Goal: Task Accomplishment & Management: Manage account settings

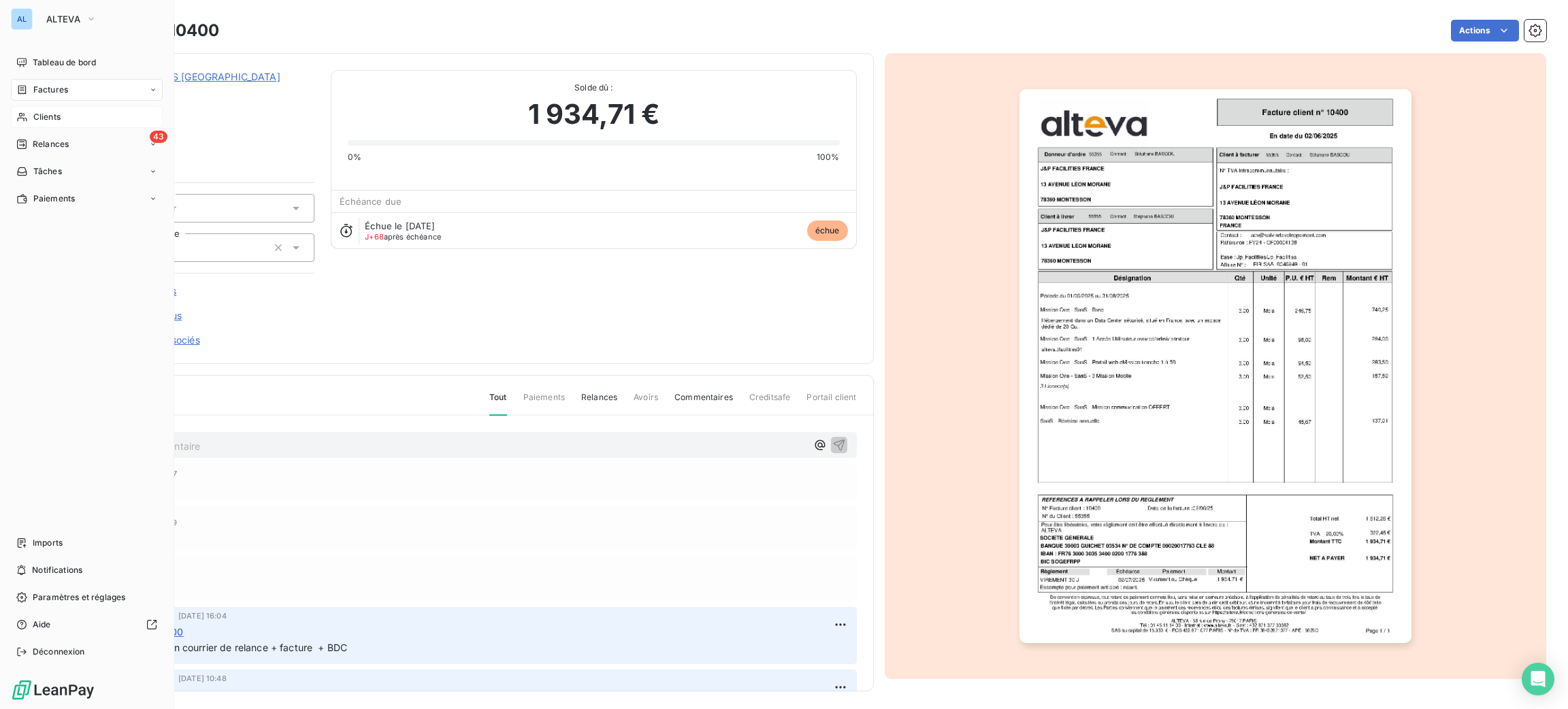
click at [42, 113] on span "Clients" at bounding box center [47, 117] width 27 height 12
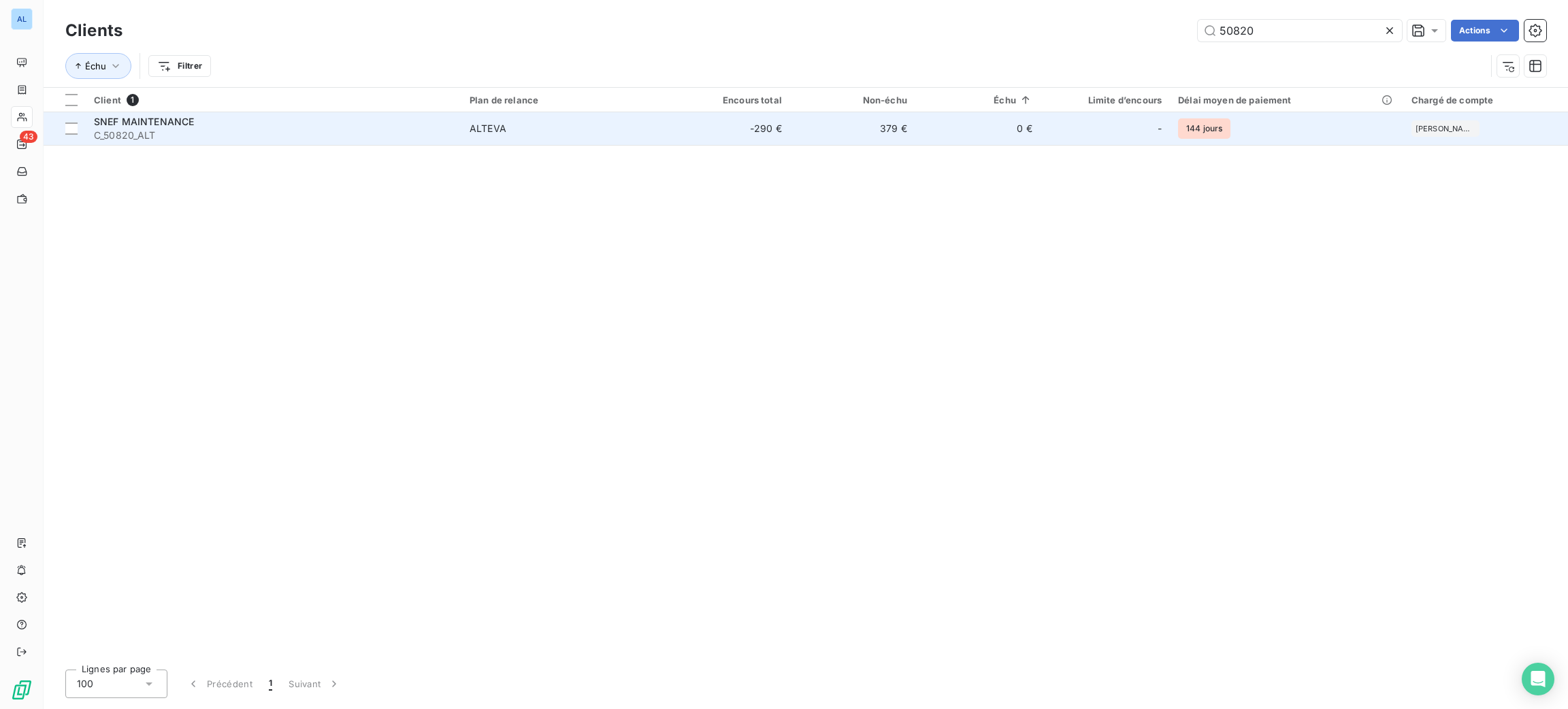
click at [896, 125] on td "379 €" at bounding box center [852, 129] width 125 height 33
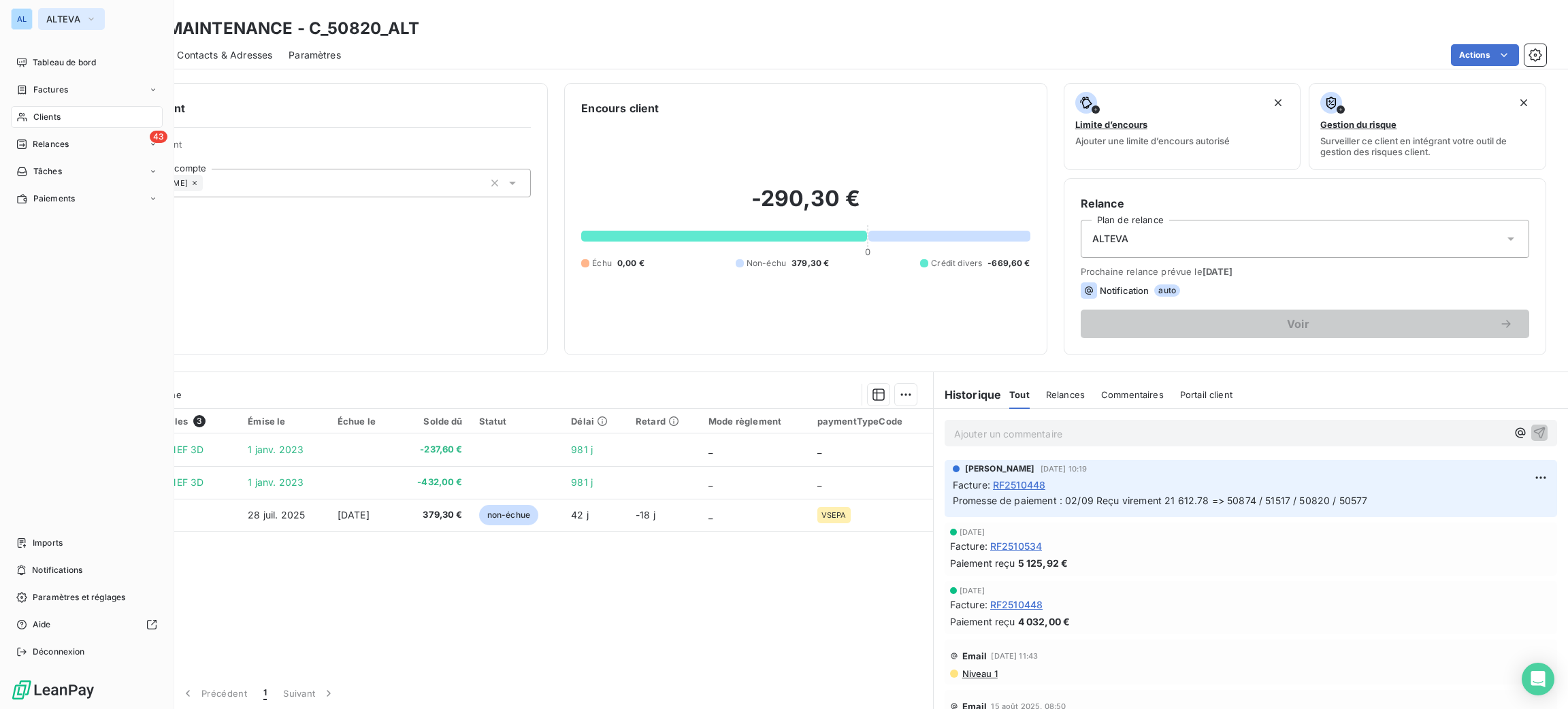
click at [65, 23] on span "ALTEVA" at bounding box center [63, 19] width 34 height 11
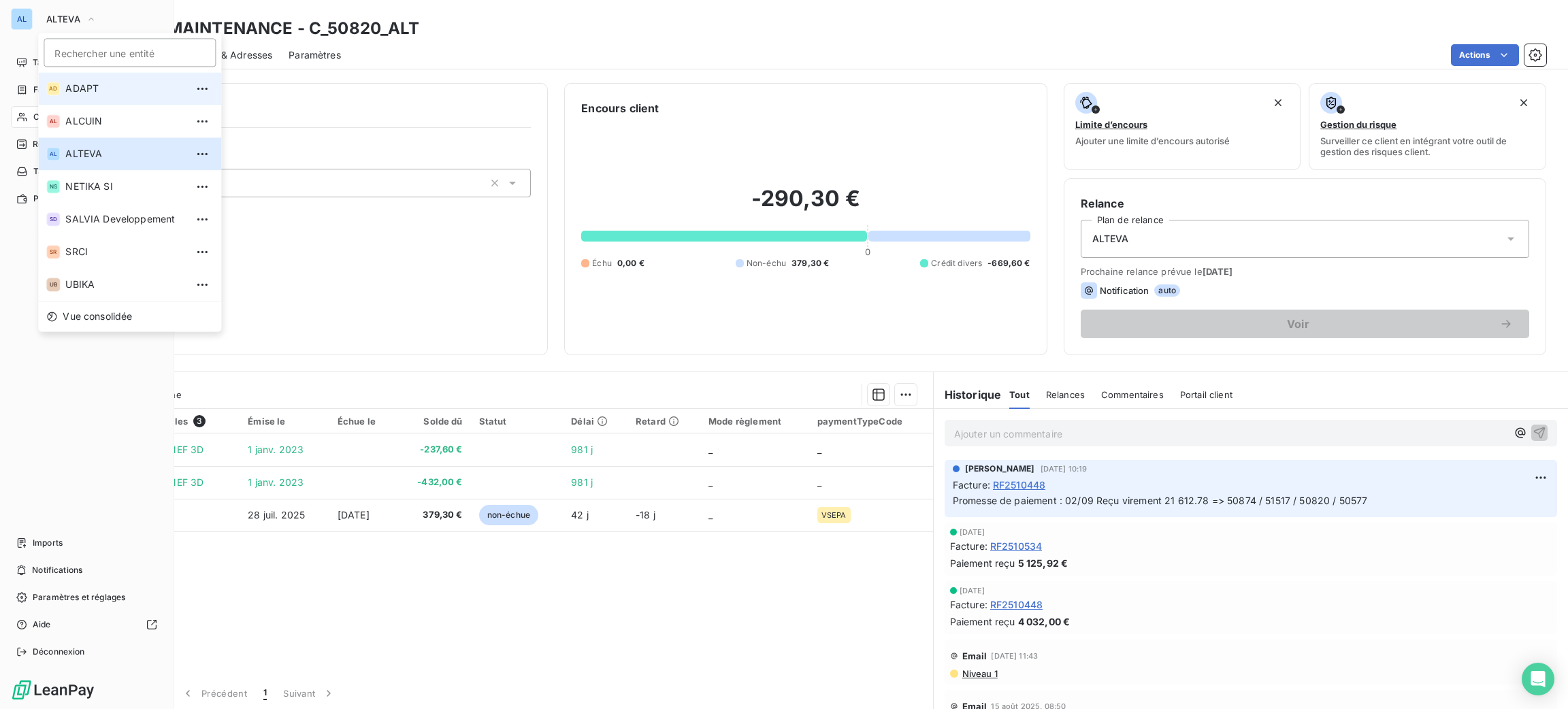
click at [121, 90] on span "ADAPT" at bounding box center [125, 89] width 121 height 14
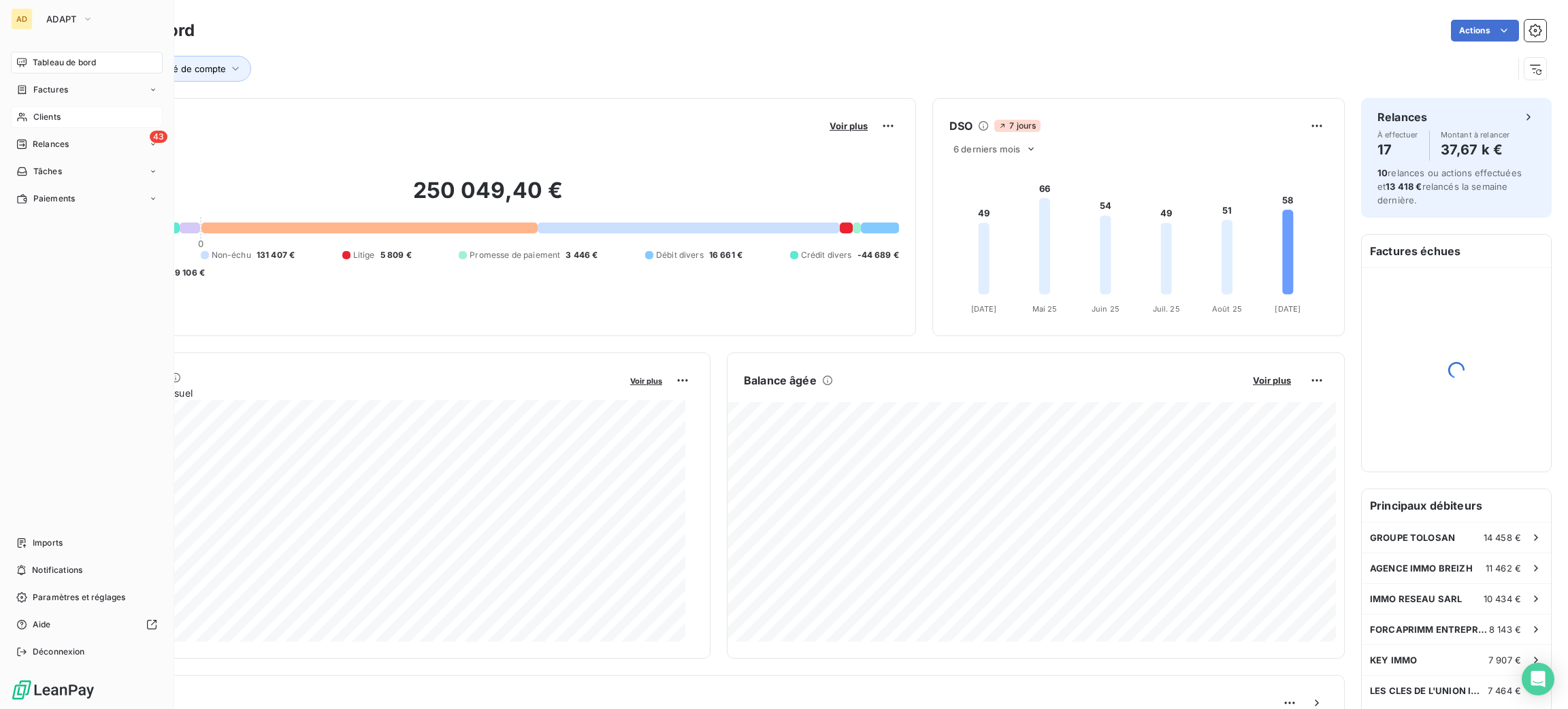
click at [54, 116] on span "Clients" at bounding box center [47, 117] width 27 height 12
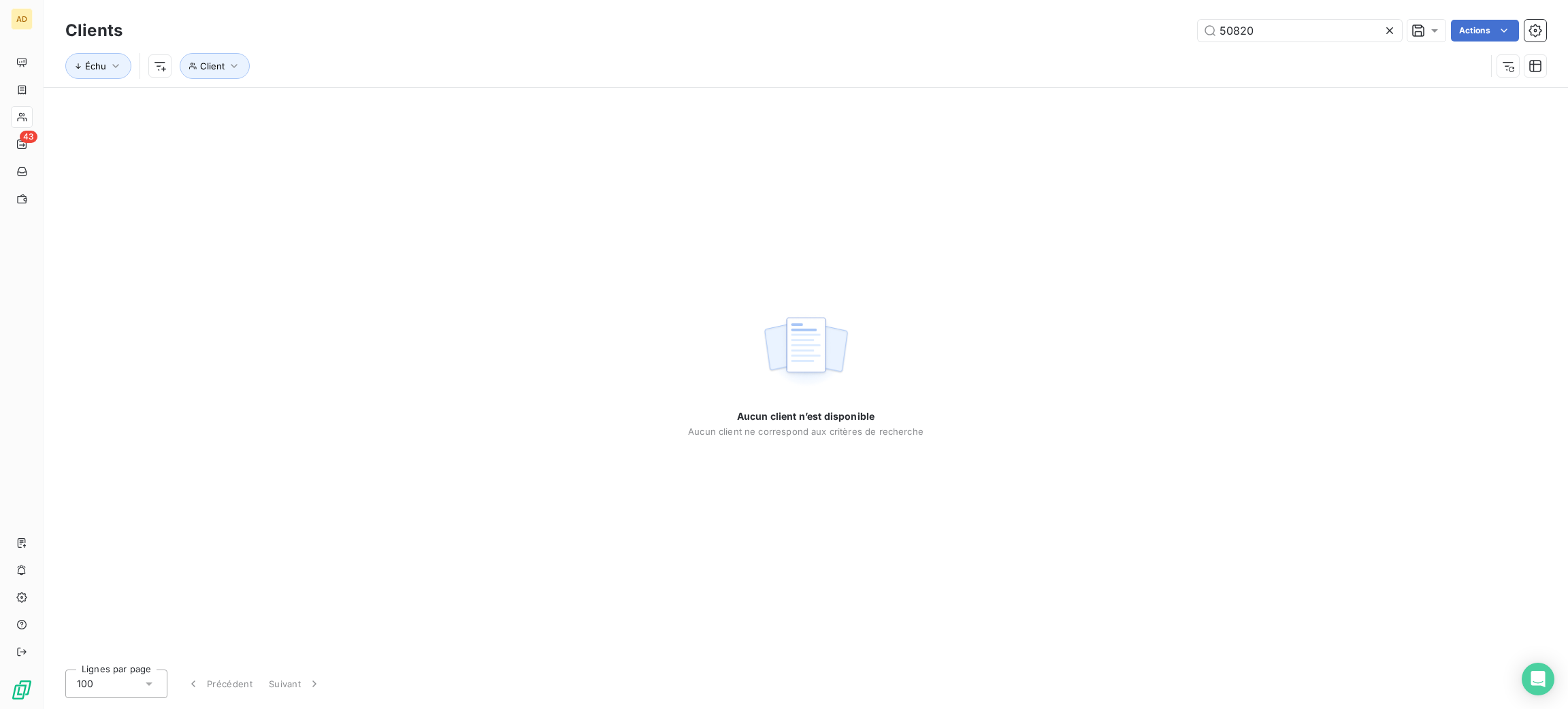
drag, startPoint x: 1209, startPoint y: 34, endPoint x: 1154, endPoint y: 41, distance: 55.4
click at [1161, 47] on div "Clients 50820 Actions Échu Client" at bounding box center [806, 52] width 1481 height 71
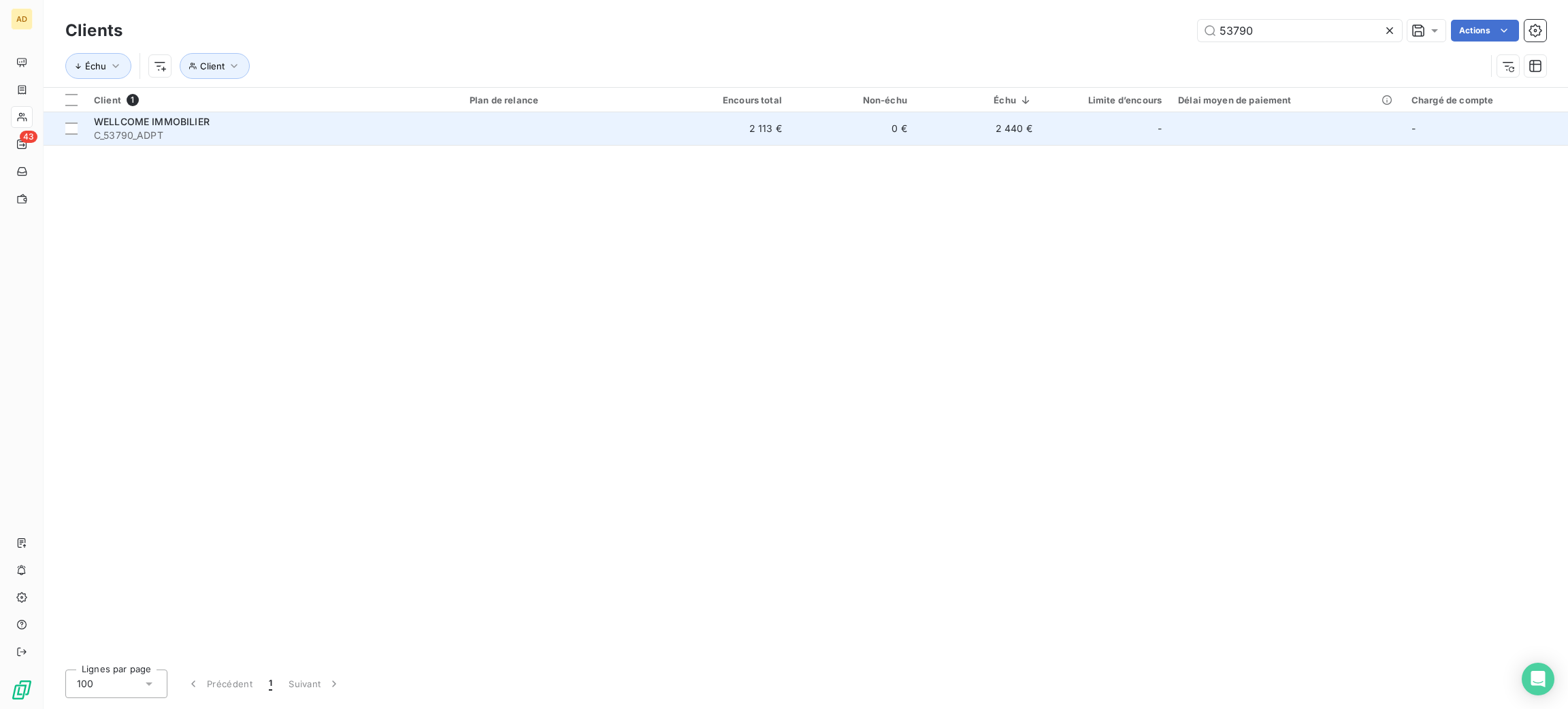
type input "53790"
click at [576, 131] on td at bounding box center [563, 129] width 203 height 33
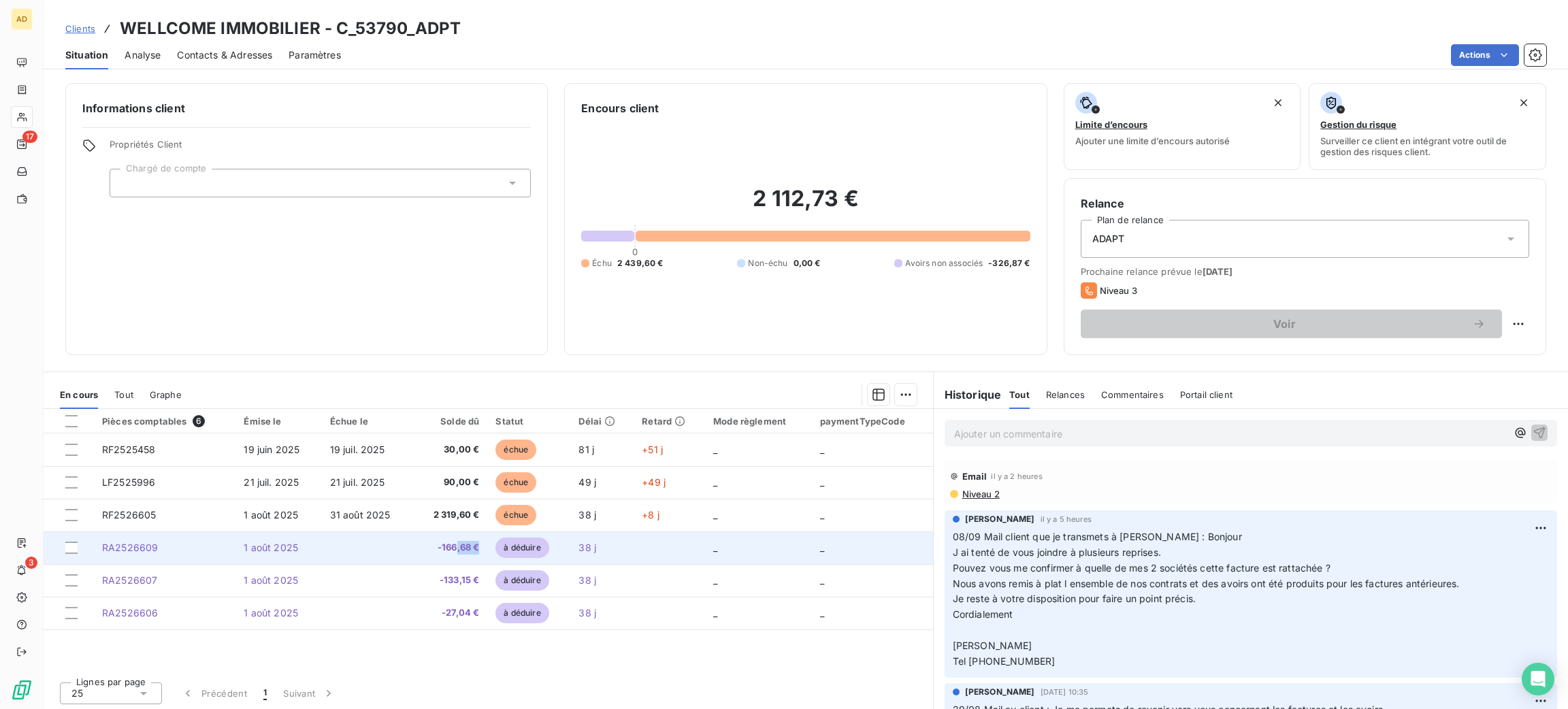
click at [436, 545] on tr "RA2526609 [DATE] -166,68 € à déduire 38 j _ _" at bounding box center [488, 548] width 890 height 33
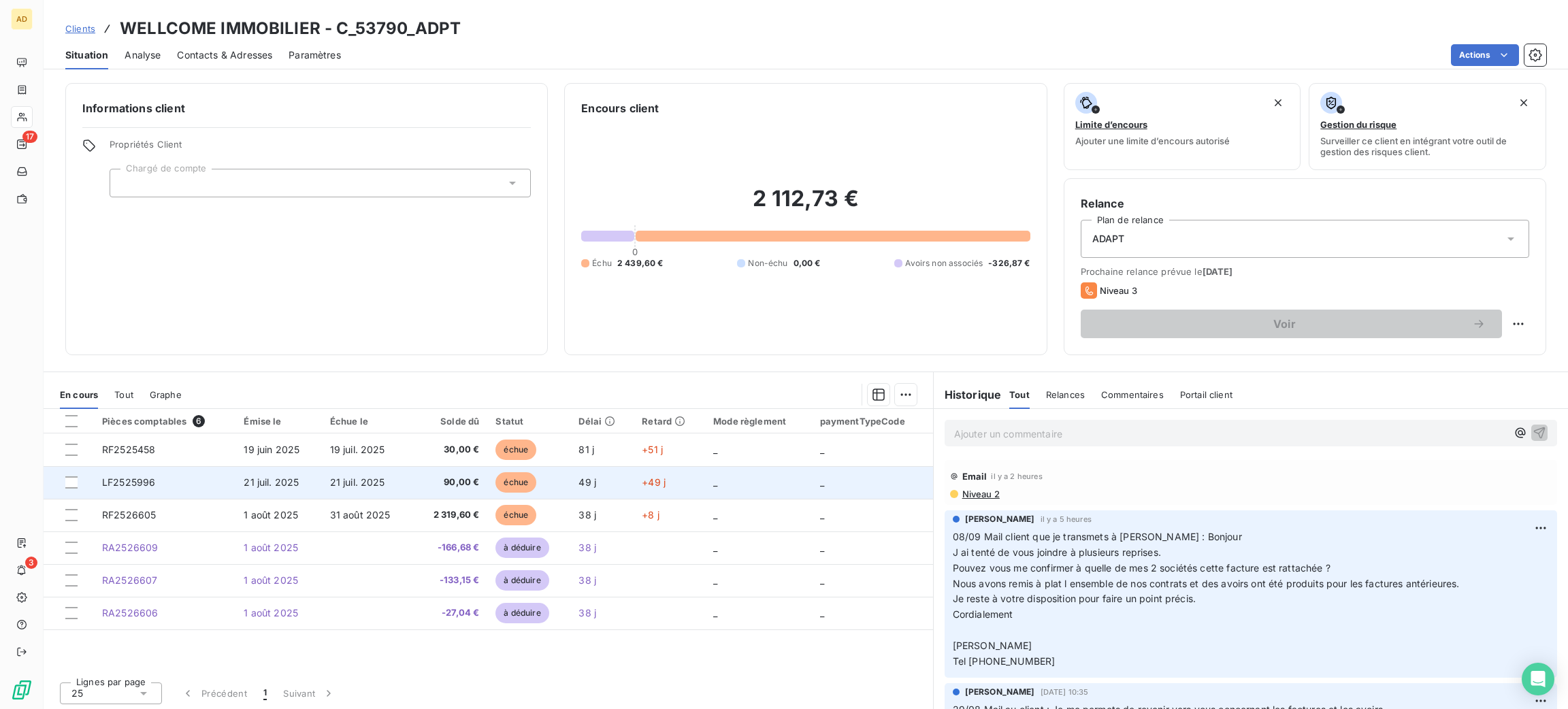
click at [390, 467] on td "21 juil. 2025" at bounding box center [368, 482] width 92 height 33
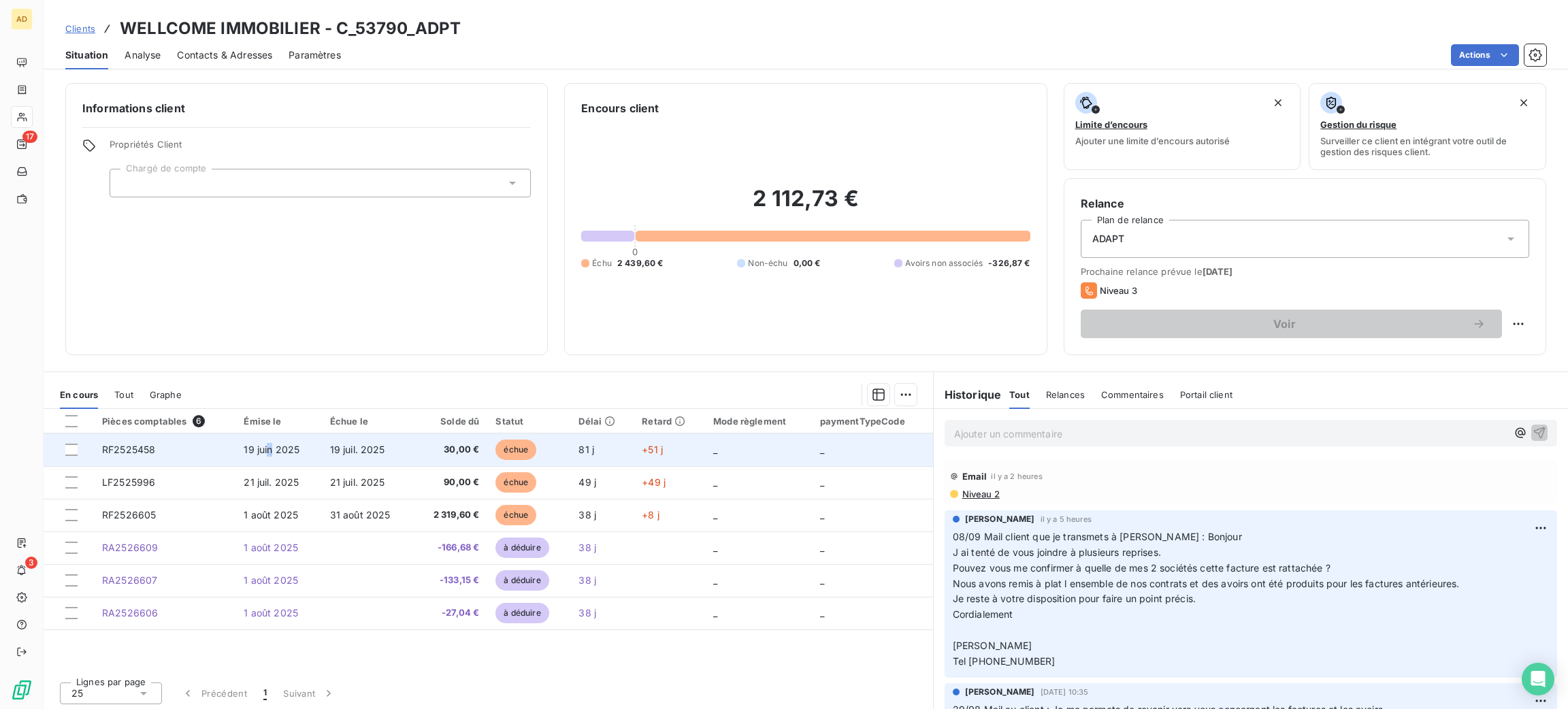
click at [268, 443] on td "19 juin 2025" at bounding box center [278, 450] width 86 height 33
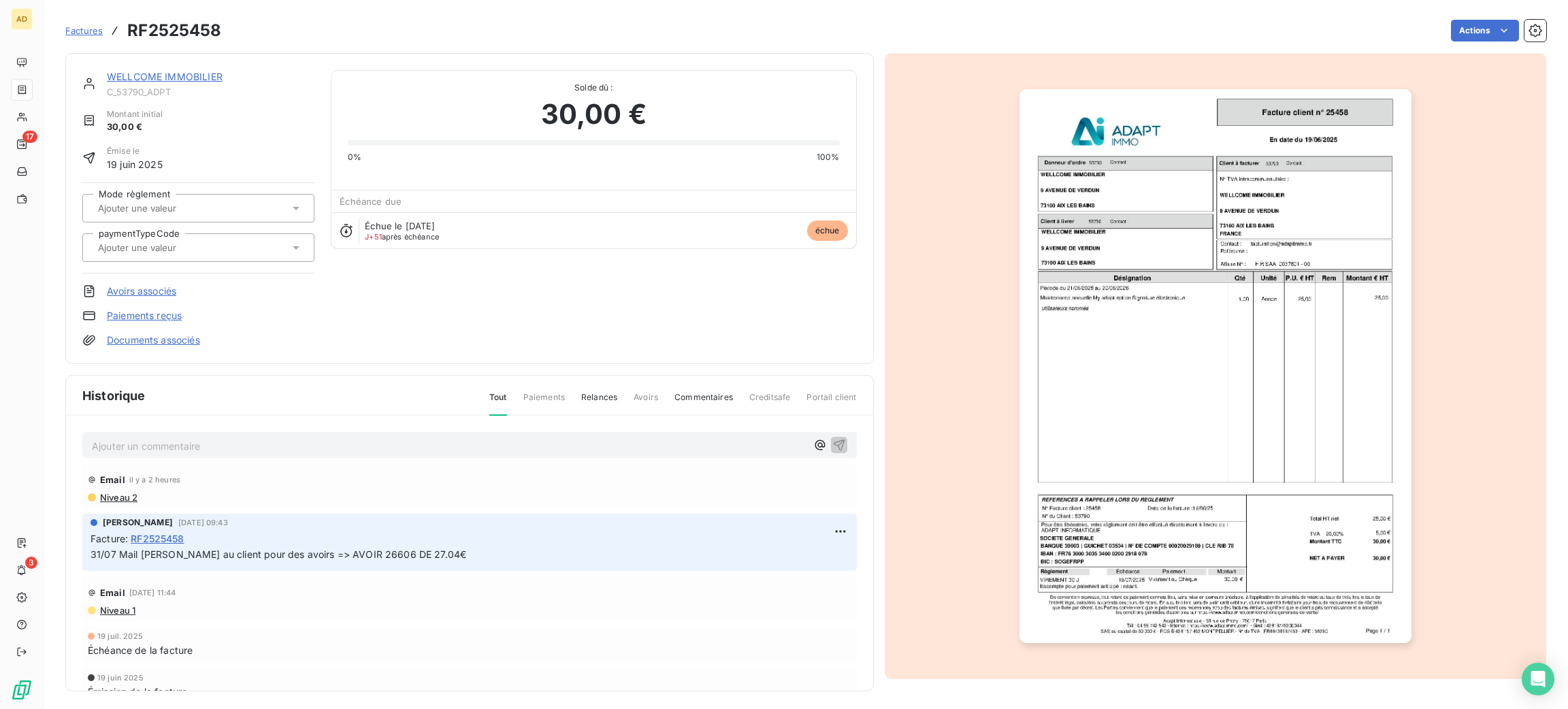
click at [1308, 267] on img "button" at bounding box center [1215, 366] width 392 height 554
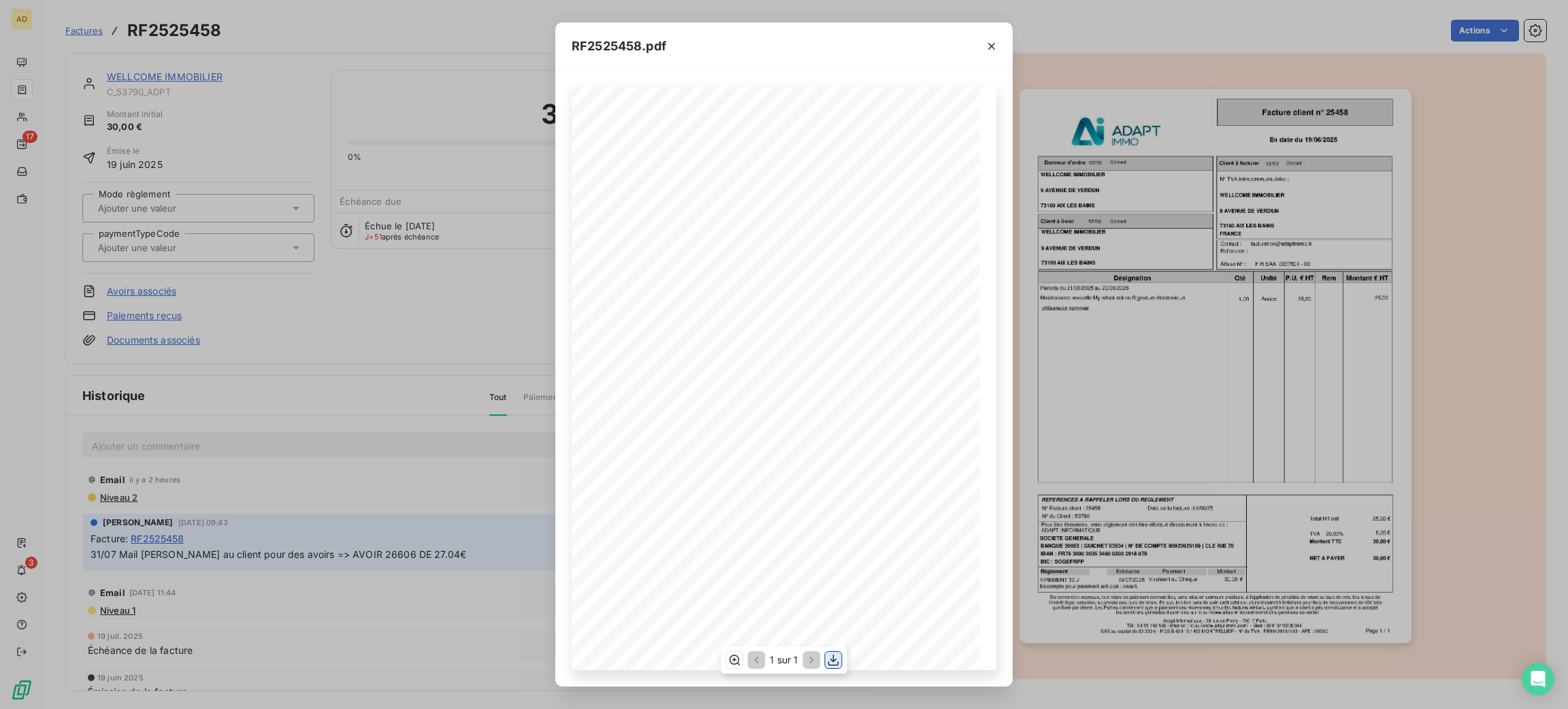
click at [831, 663] on icon "button" at bounding box center [834, 660] width 14 height 14
click at [990, 51] on icon "button" at bounding box center [992, 47] width 14 height 14
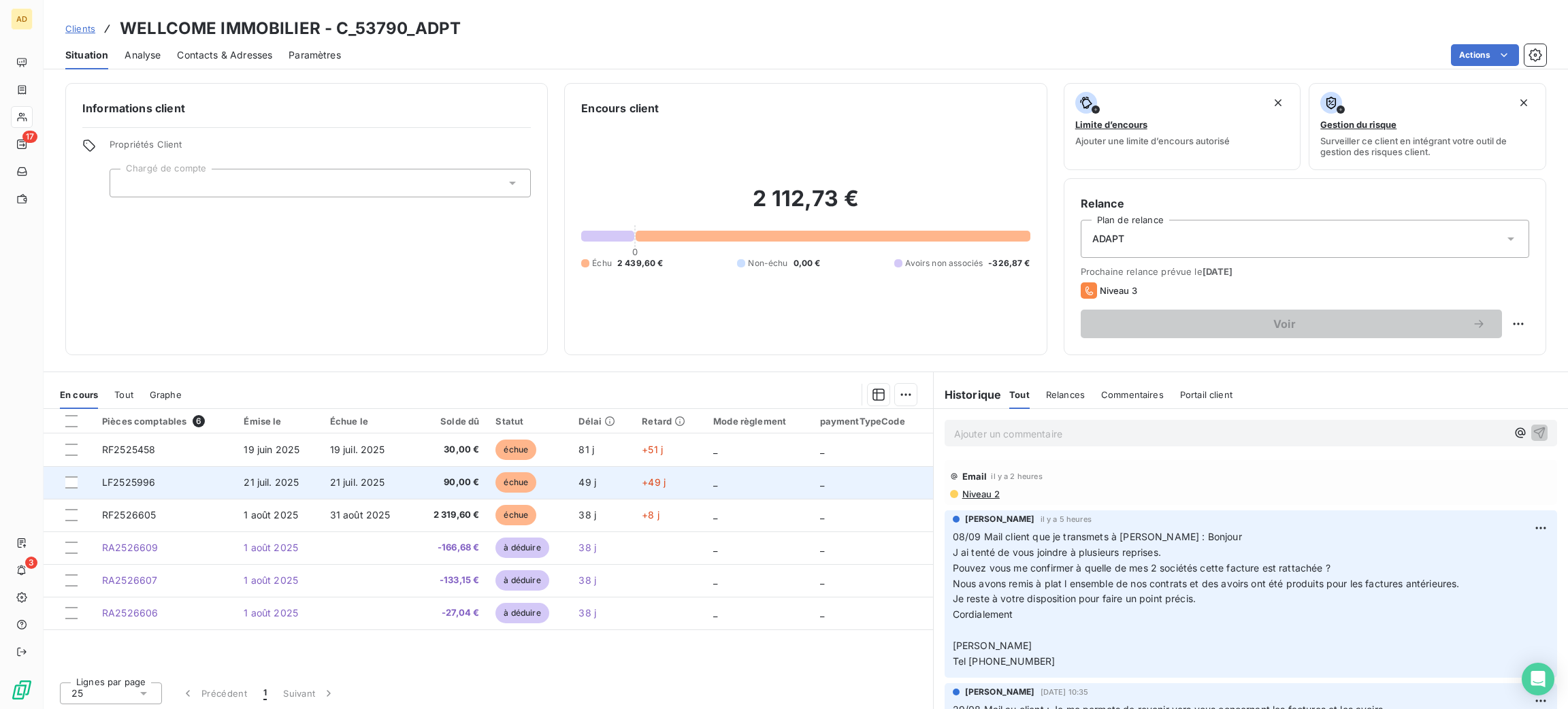
click at [372, 485] on span "21 juil. 2025" at bounding box center [357, 482] width 55 height 11
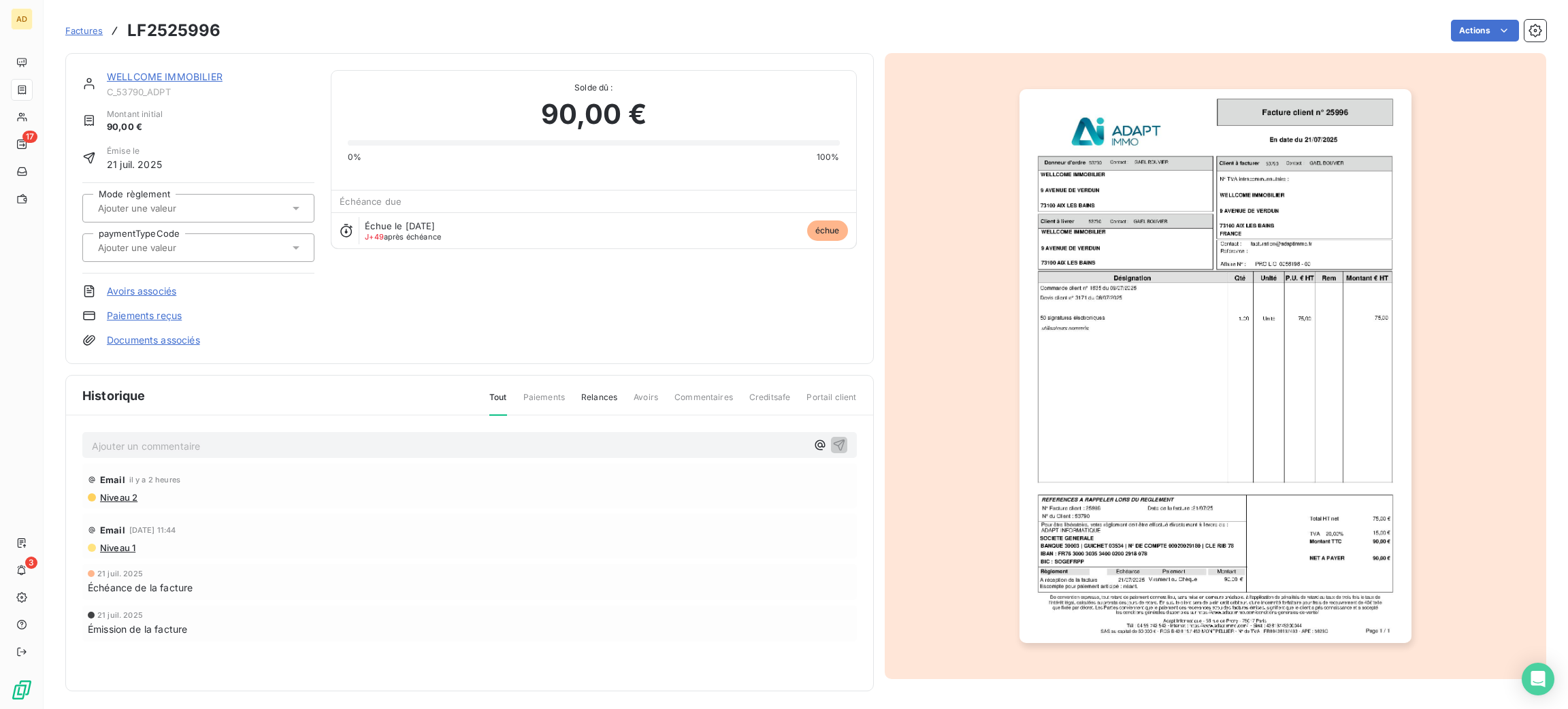
click at [1099, 330] on img "button" at bounding box center [1215, 366] width 392 height 554
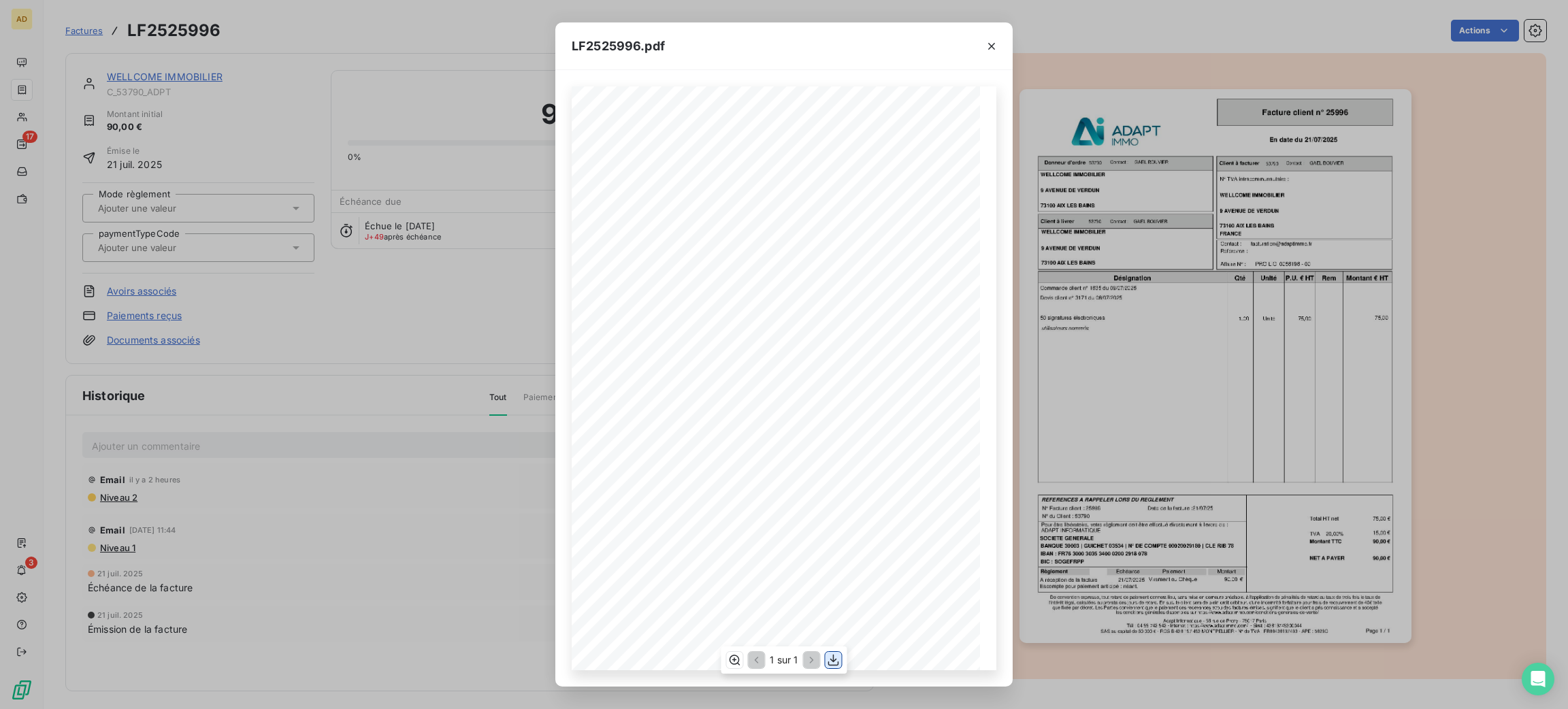
click at [831, 656] on icon "button" at bounding box center [834, 660] width 14 height 14
drag, startPoint x: 990, startPoint y: 41, endPoint x: 982, endPoint y: 44, distance: 8.5
click at [991, 42] on icon "button" at bounding box center [992, 47] width 14 height 14
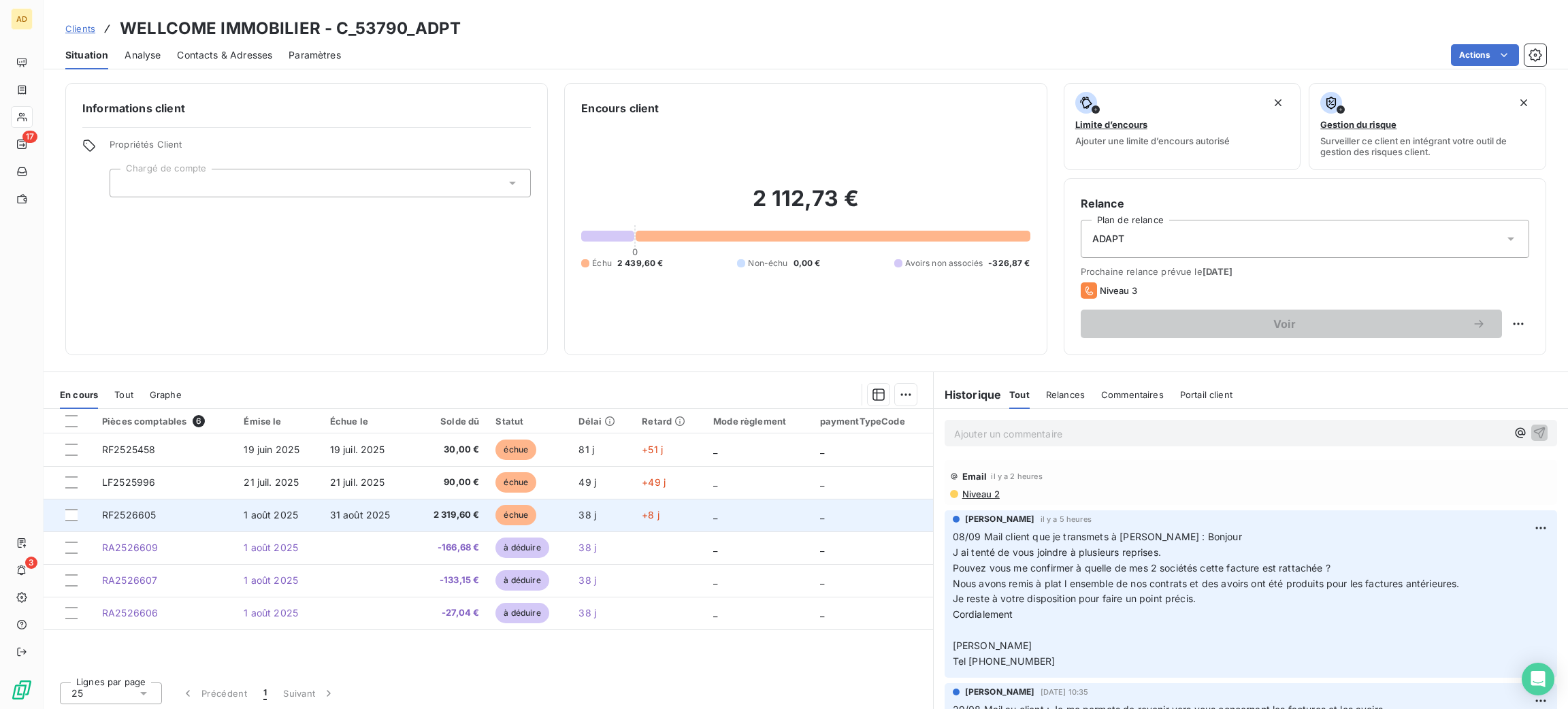
click at [529, 512] on span "échue" at bounding box center [515, 515] width 41 height 20
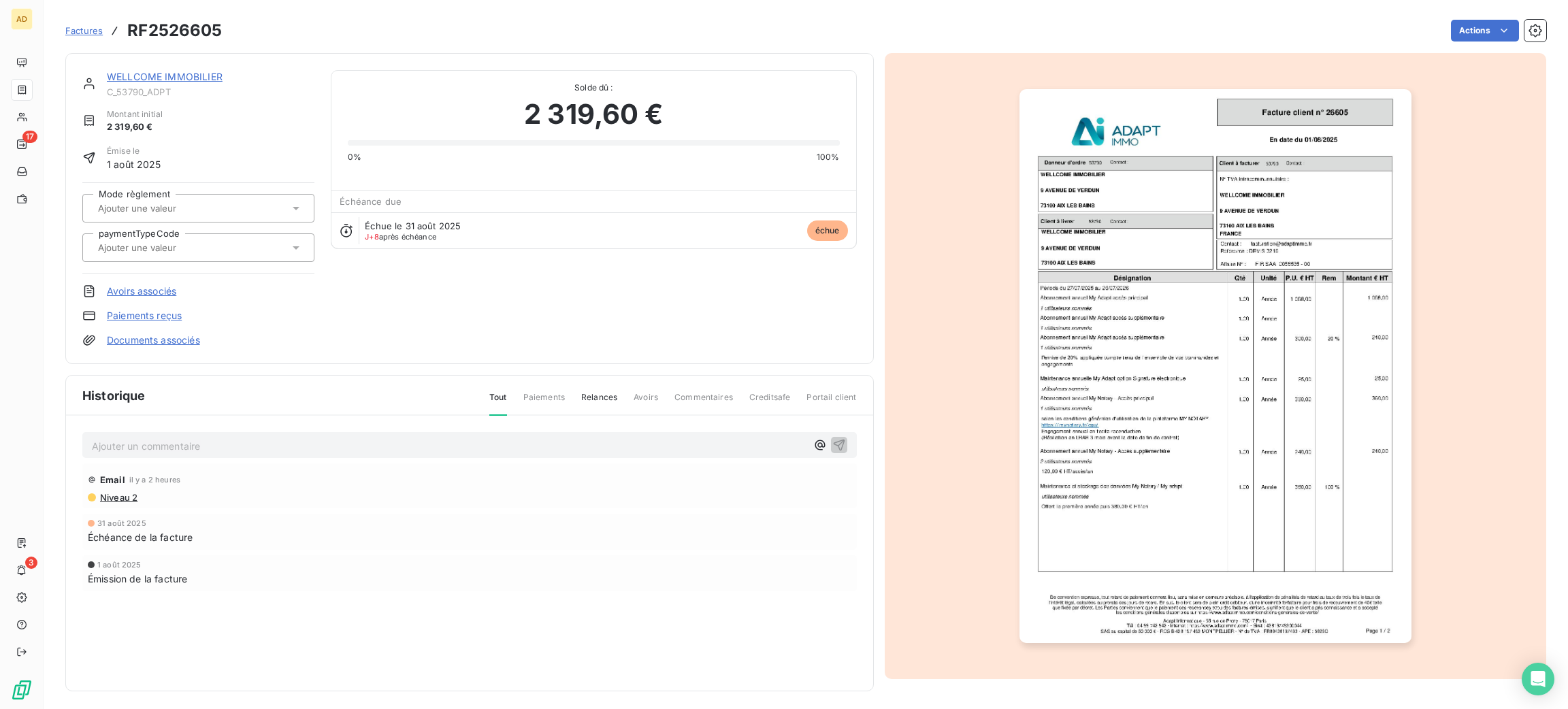
click at [1323, 379] on img "button" at bounding box center [1215, 366] width 392 height 554
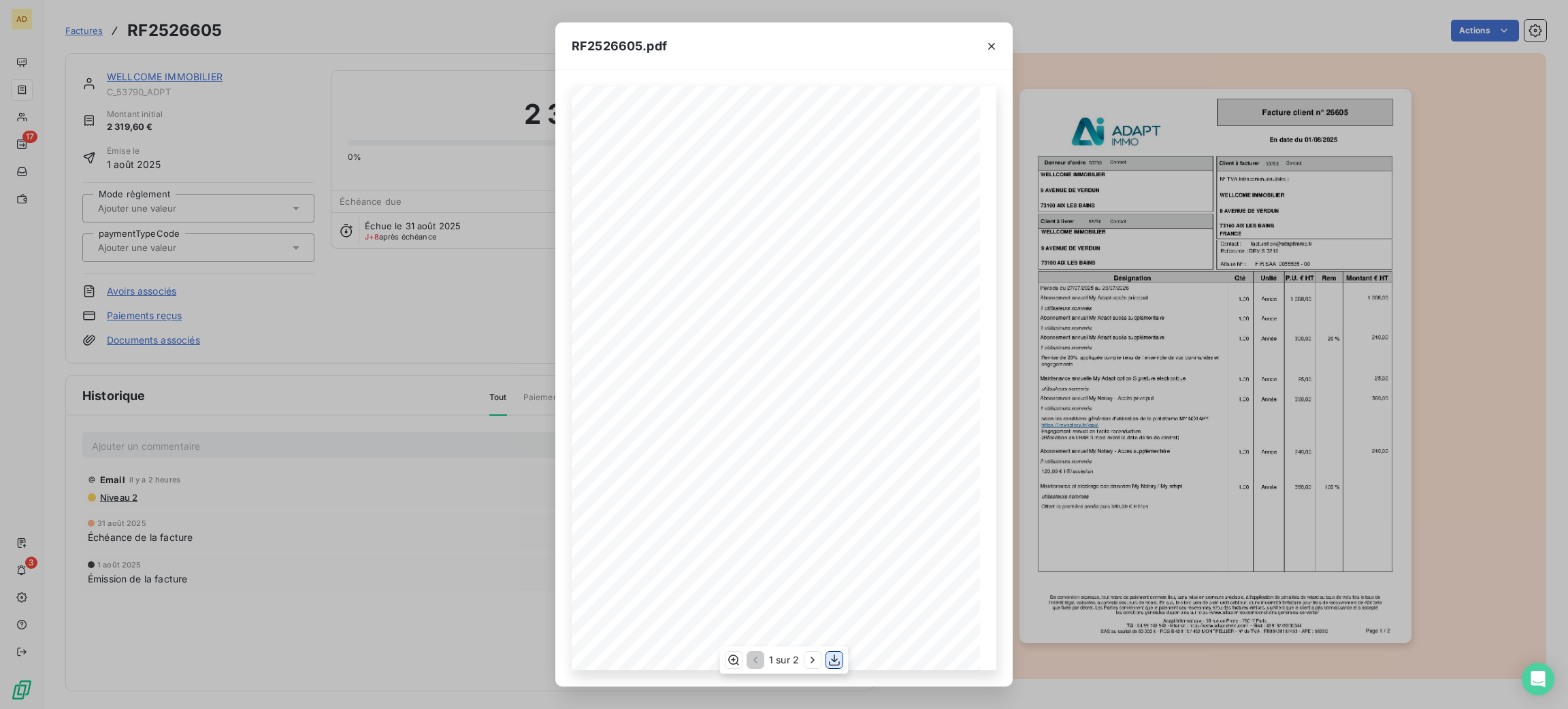
click at [838, 662] on icon "button" at bounding box center [834, 660] width 14 height 14
click at [999, 40] on button "button" at bounding box center [991, 46] width 22 height 22
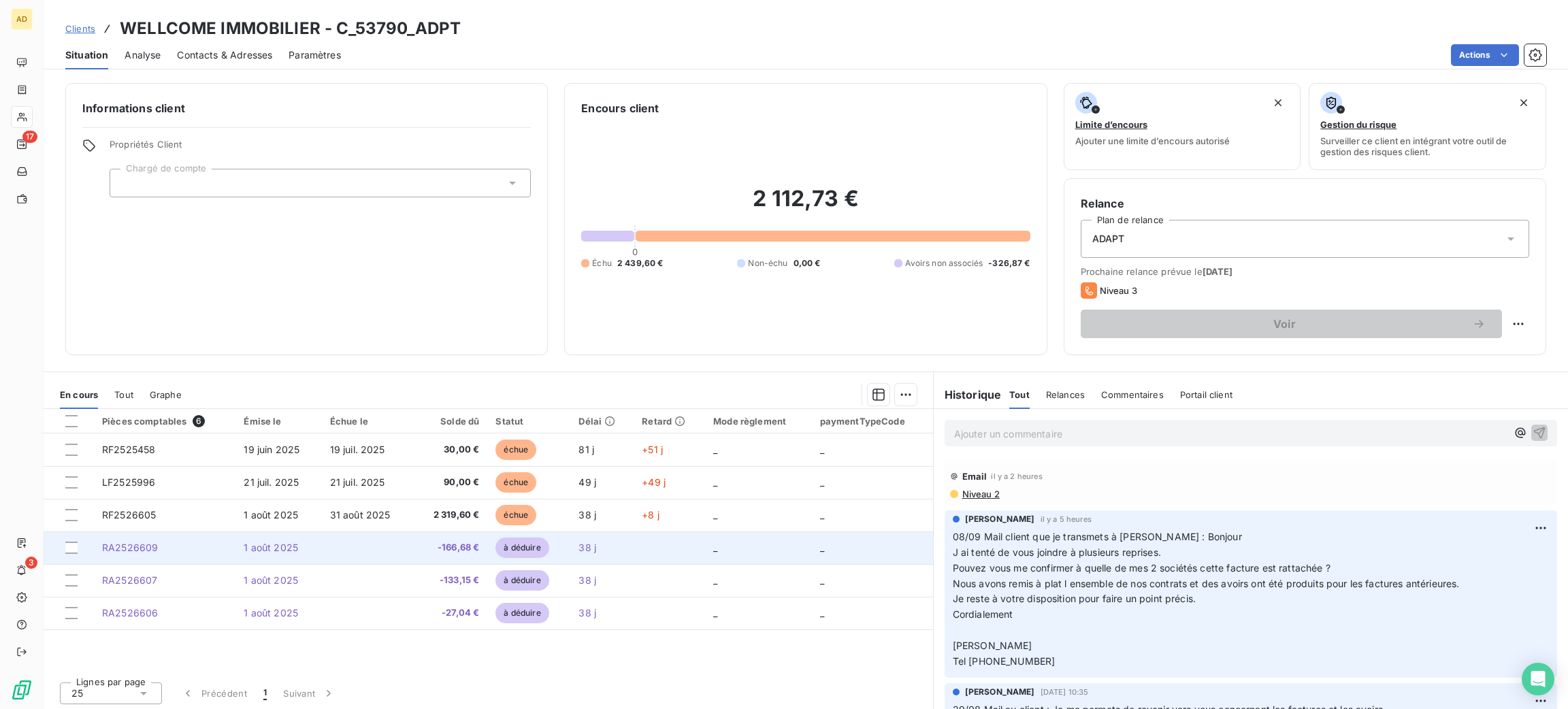
click at [256, 549] on span "1 août 2025" at bounding box center [271, 547] width 55 height 11
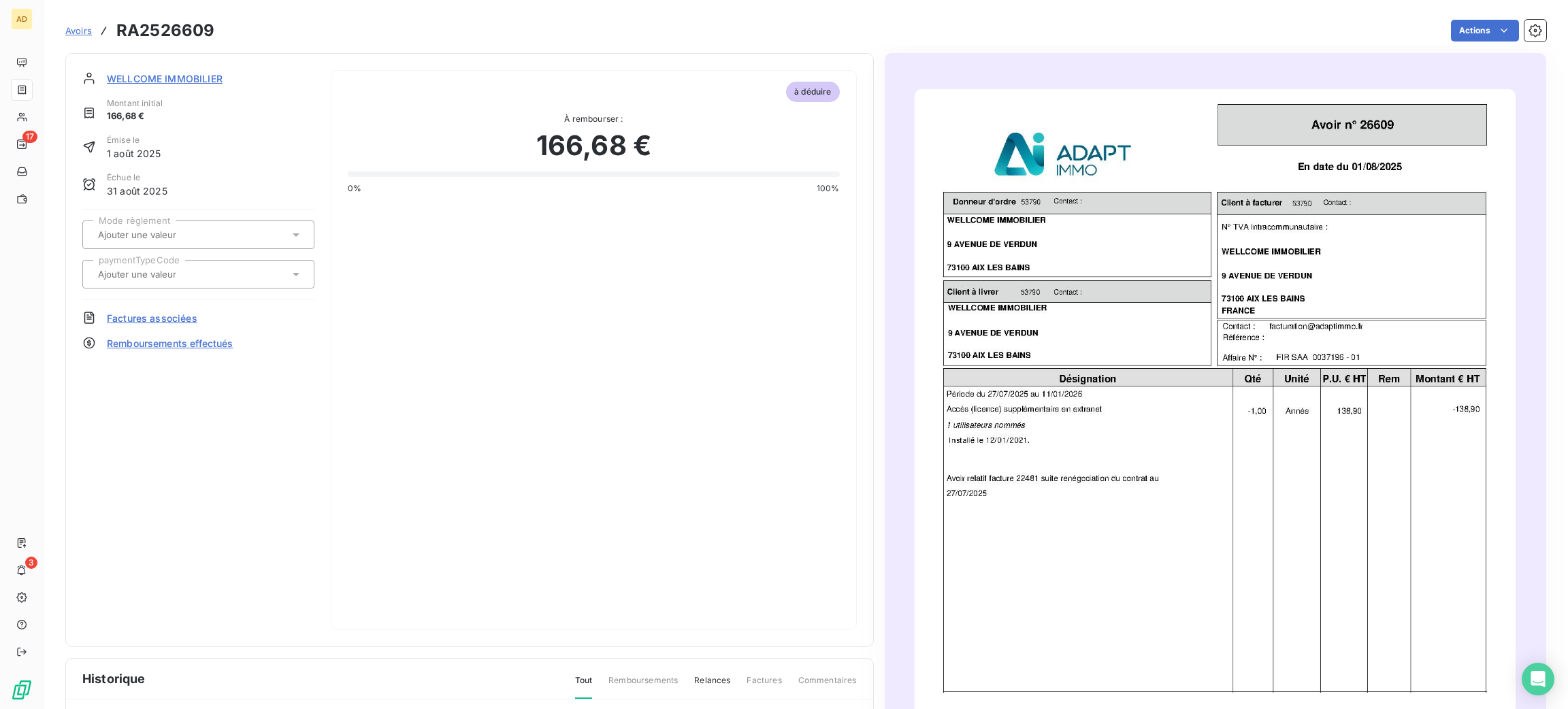
click at [1052, 353] on img "button" at bounding box center [1215, 514] width 601 height 849
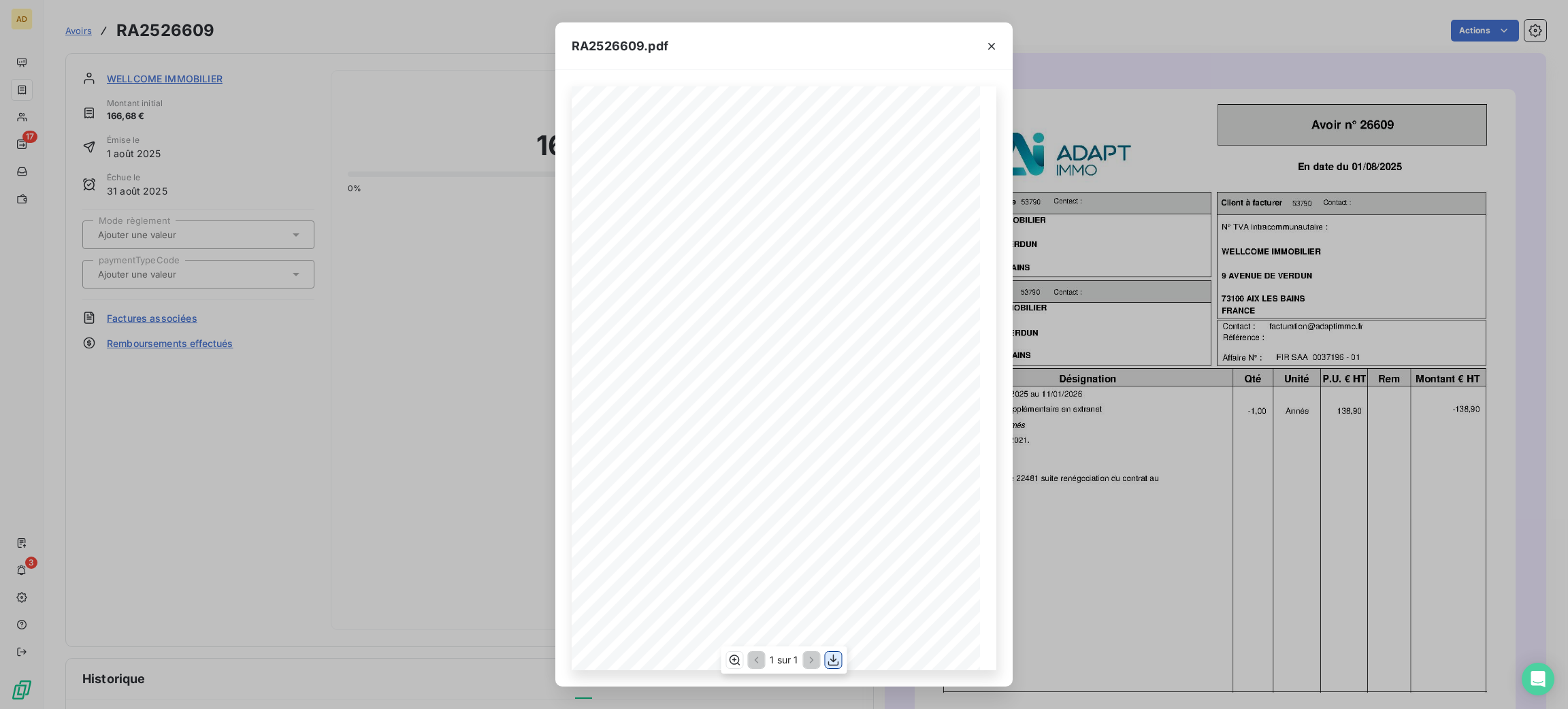
click at [834, 657] on icon "button" at bounding box center [834, 660] width 14 height 14
click at [993, 51] on icon "button" at bounding box center [992, 47] width 14 height 14
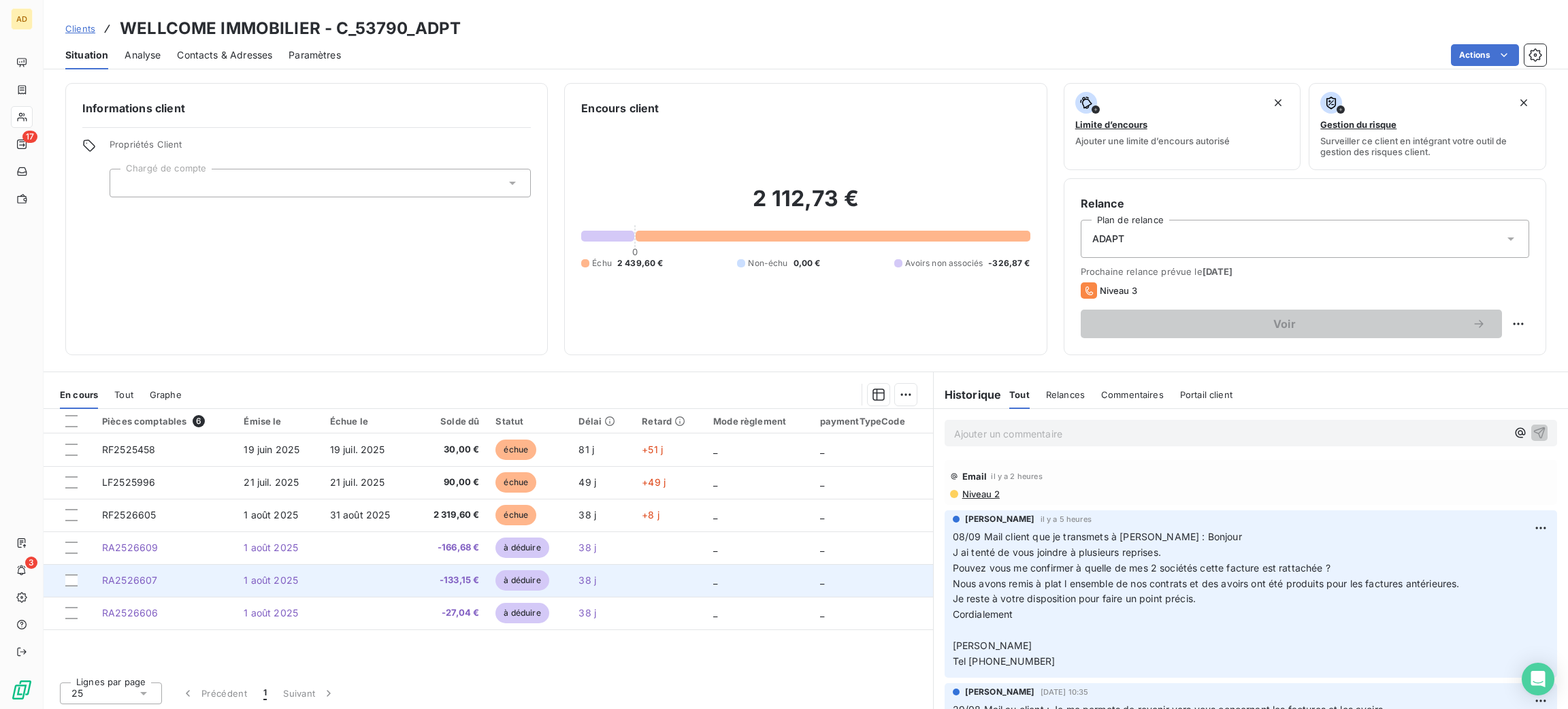
click at [296, 582] on td "1 août 2025" at bounding box center [278, 581] width 86 height 33
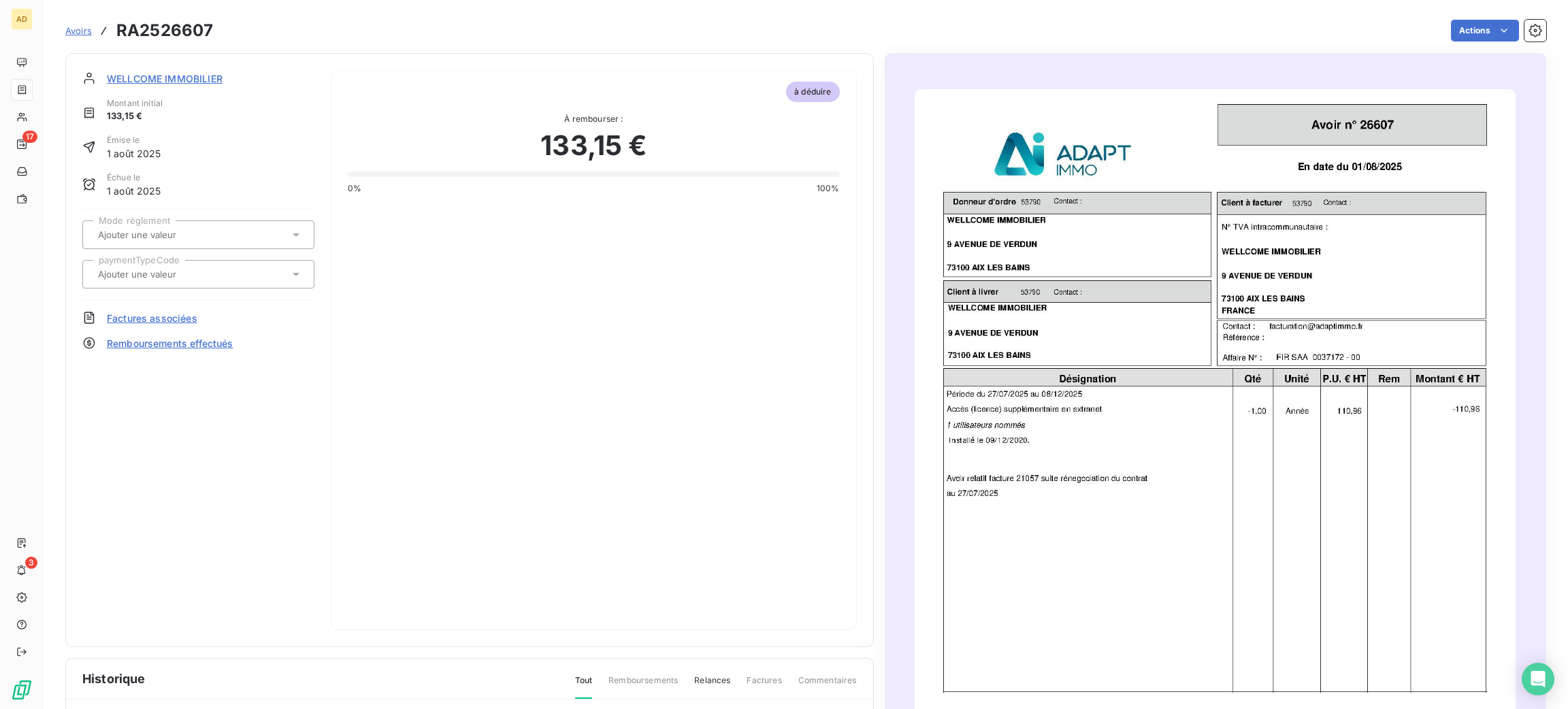
click at [1036, 362] on img "button" at bounding box center [1215, 514] width 601 height 849
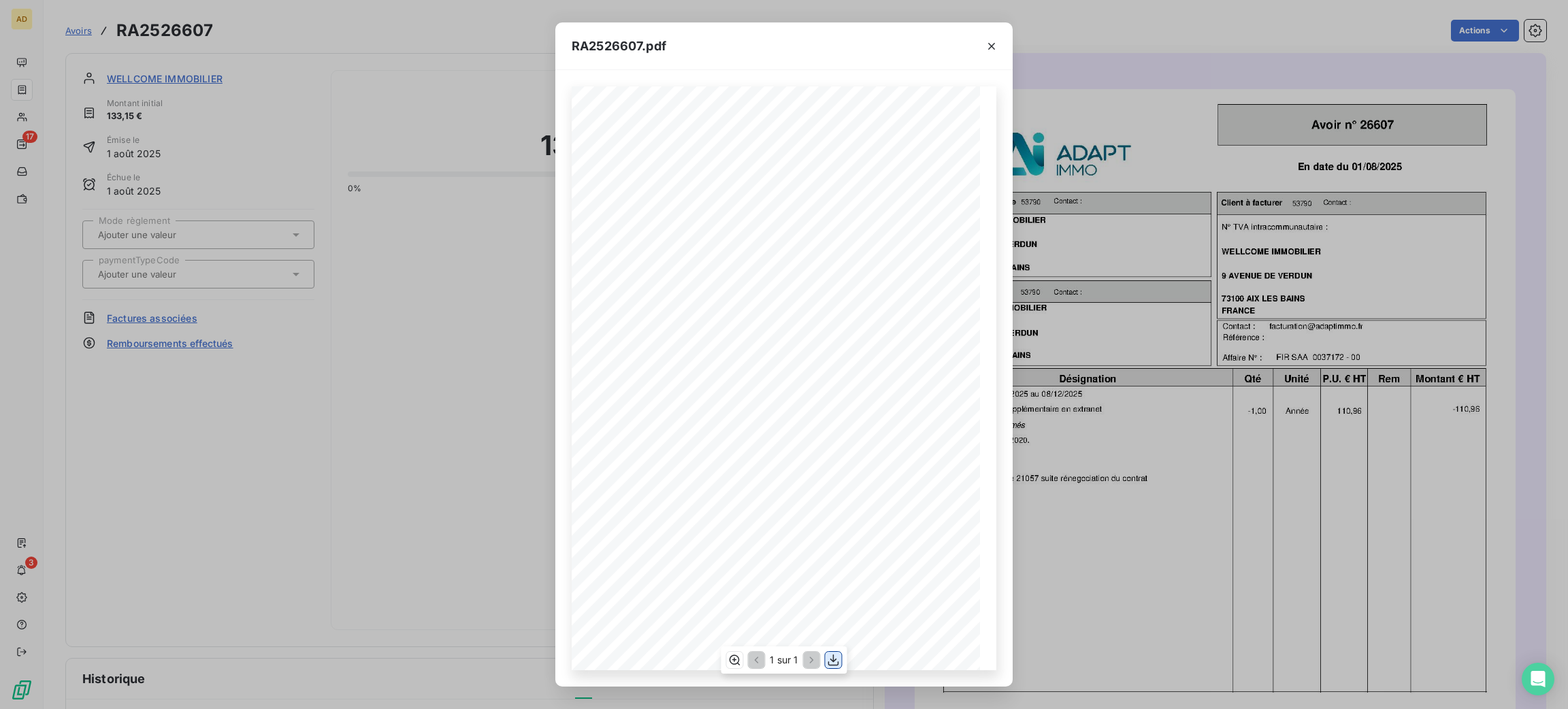
click at [835, 657] on icon "button" at bounding box center [834, 660] width 14 height 14
click at [1000, 48] on button "button" at bounding box center [991, 46] width 22 height 22
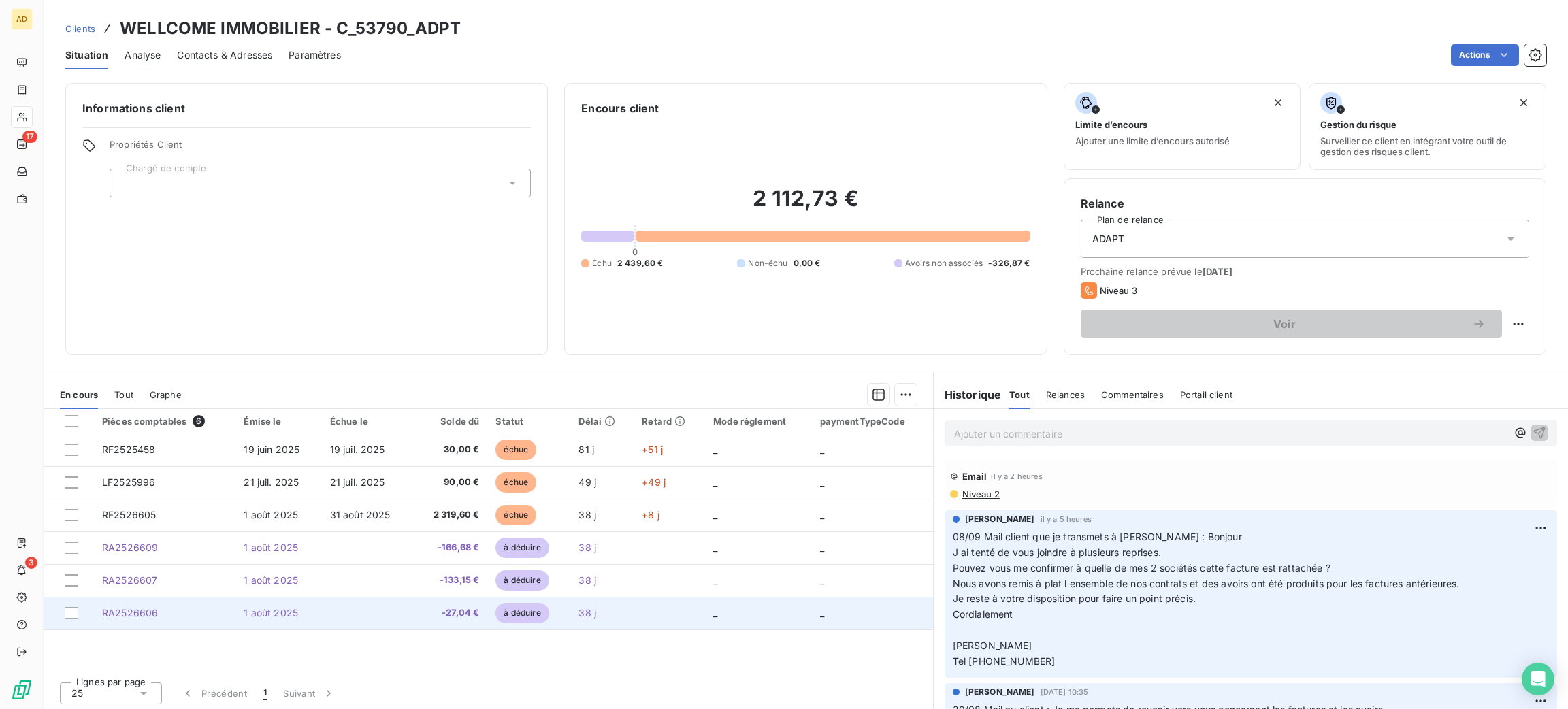
click at [360, 604] on td at bounding box center [368, 614] width 92 height 33
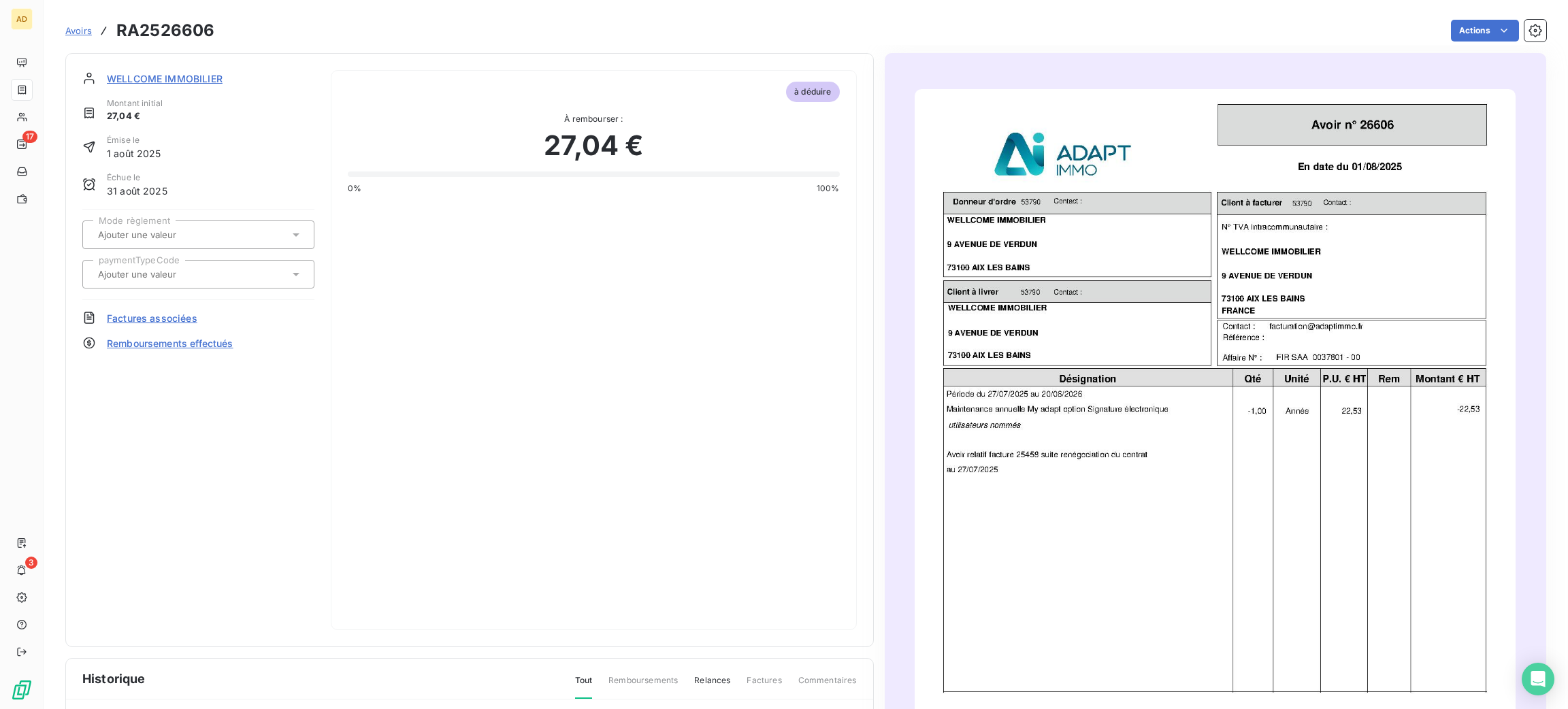
click at [1191, 356] on img "button" at bounding box center [1215, 514] width 601 height 849
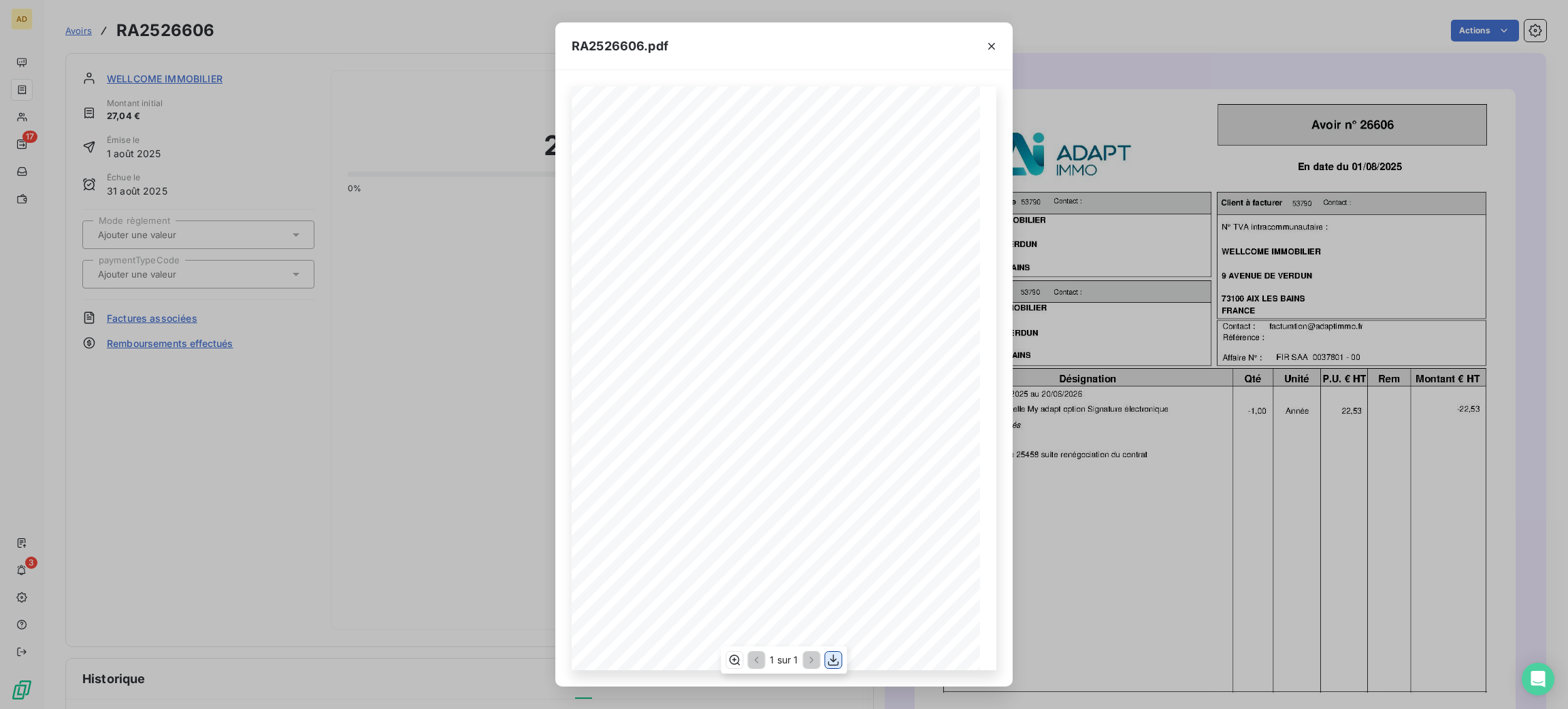
click at [837, 662] on icon "button" at bounding box center [834, 660] width 14 height 14
click at [987, 45] on icon "button" at bounding box center [992, 47] width 14 height 14
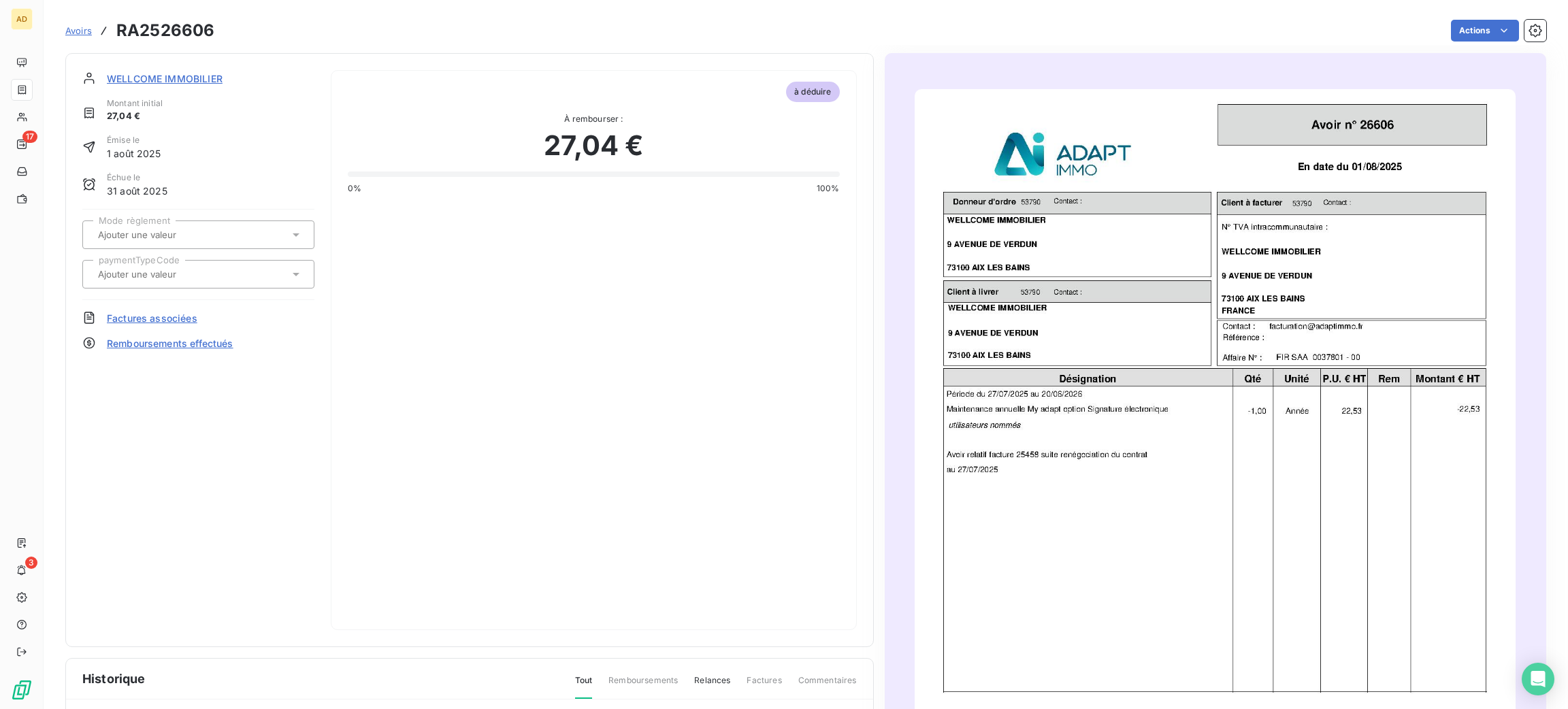
click at [209, 70] on section "WELLCOME IMMOBILIER Montant initial 27,04 € Émise le [DATE] Échue le [DATE] Mod…" at bounding box center [470, 350] width 809 height 594
click at [206, 75] on span "WELLCOME IMMOBILIER" at bounding box center [164, 78] width 116 height 14
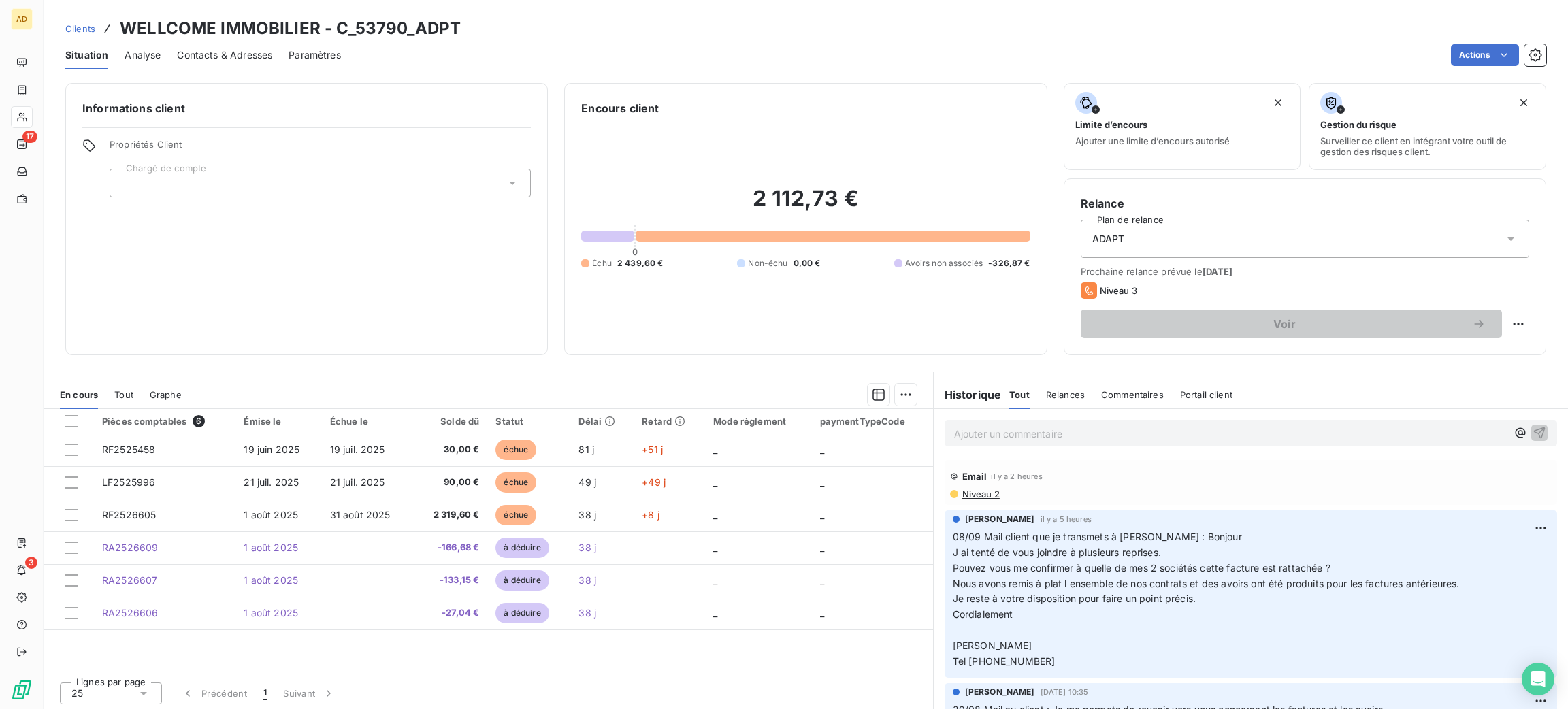
click at [998, 430] on p "Ajouter un commentaire ﻿" at bounding box center [1230, 434] width 553 height 17
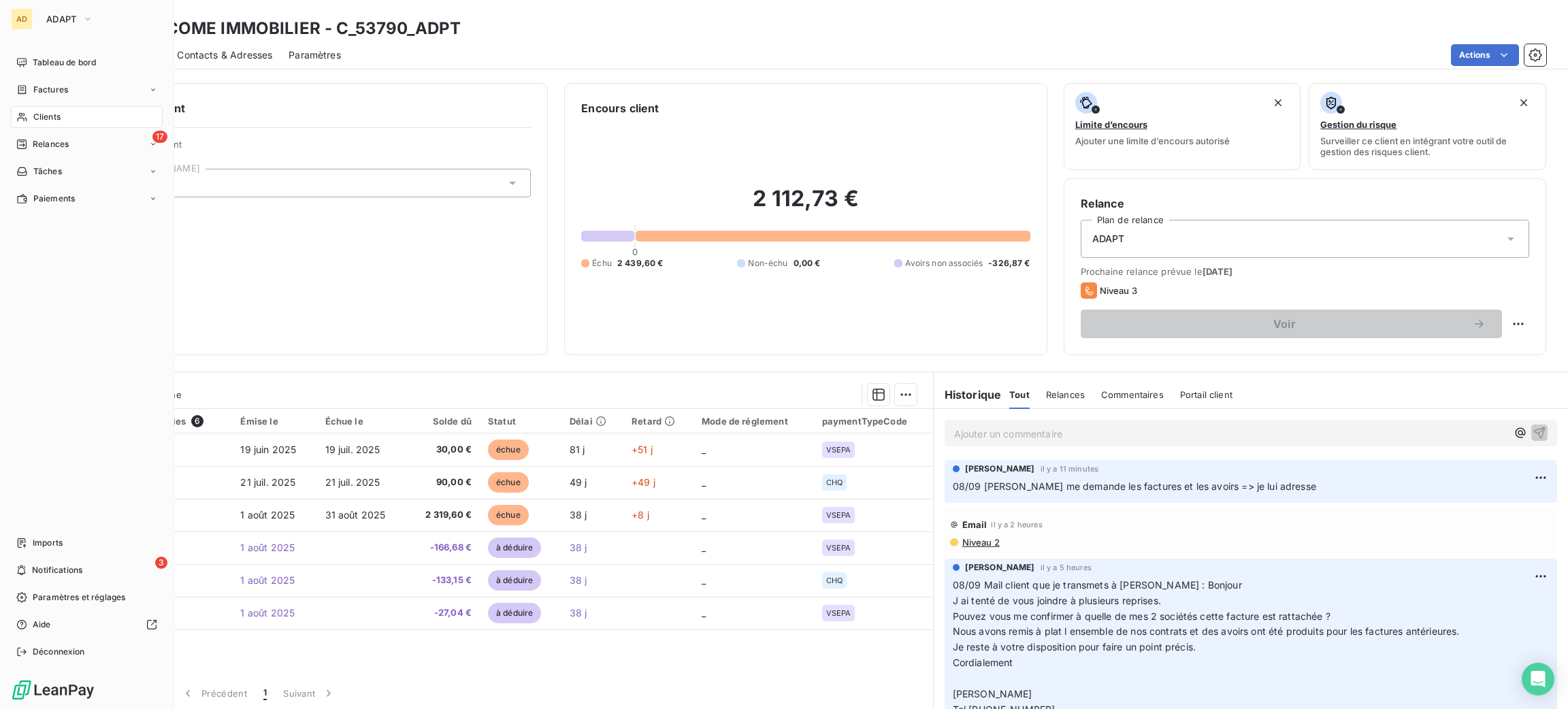
click at [23, 122] on icon at bounding box center [22, 117] width 11 height 11
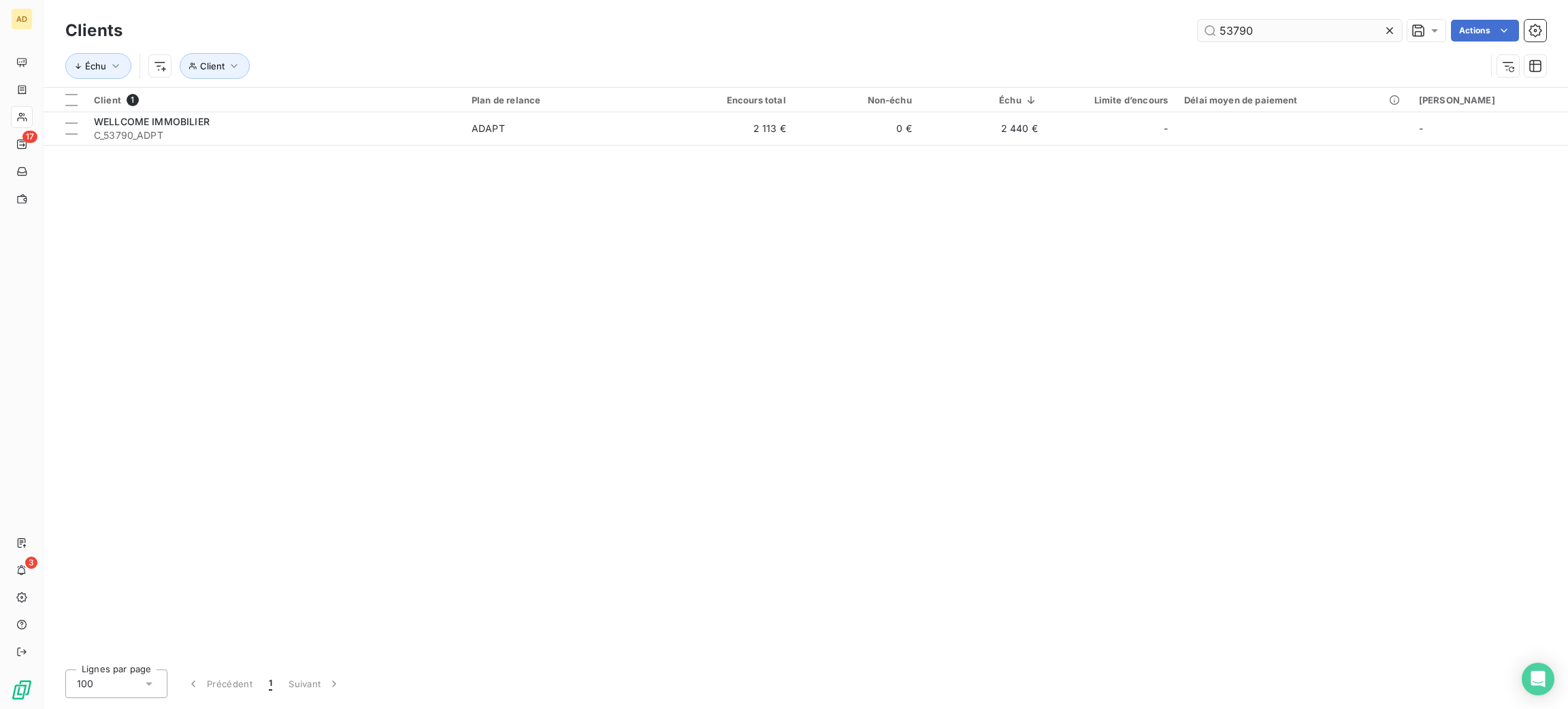
drag, startPoint x: 1259, startPoint y: 35, endPoint x: 1216, endPoint y: 32, distance: 43.1
click at [1218, 32] on input "53790" at bounding box center [1300, 30] width 204 height 22
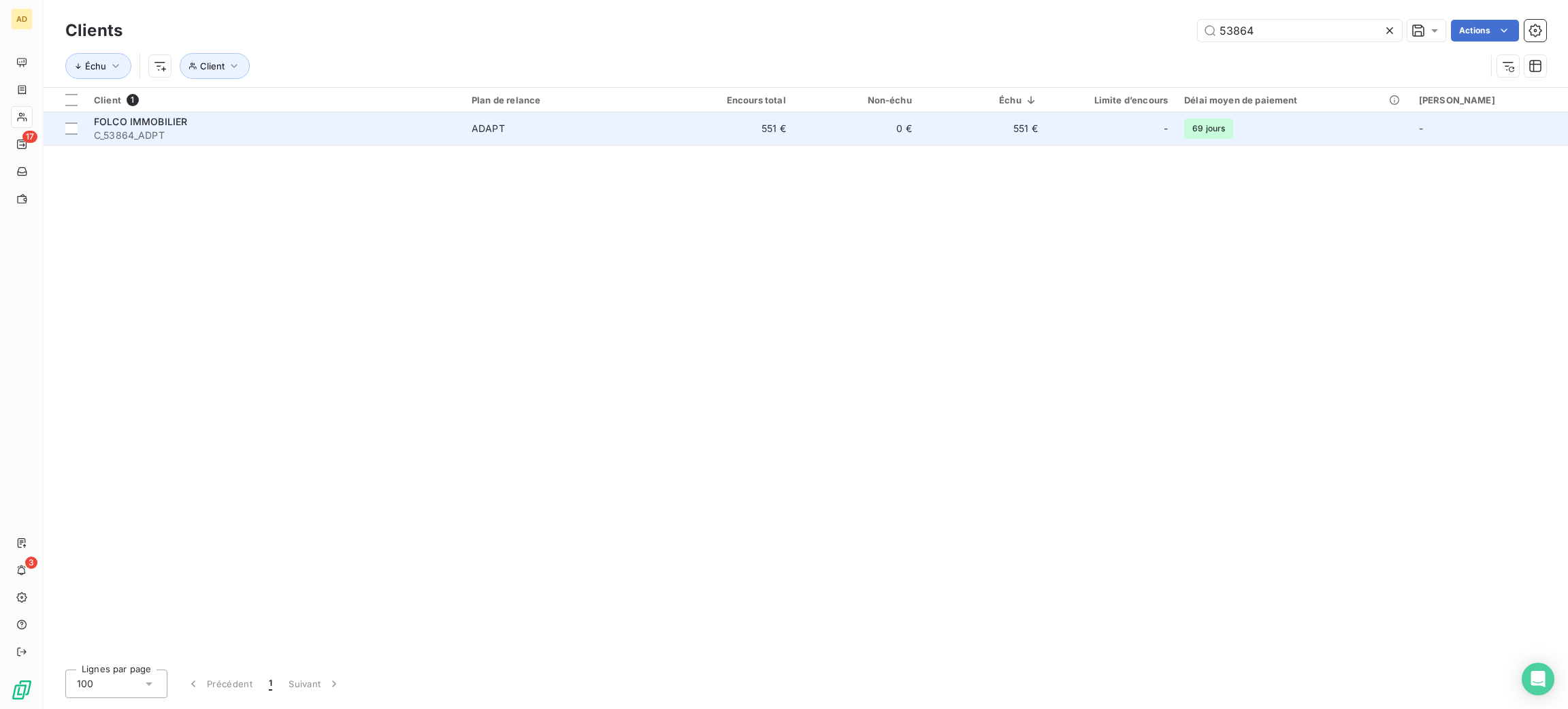
type input "53864"
click at [390, 127] on div "FOLCO IMMOBILIER" at bounding box center [275, 122] width 362 height 14
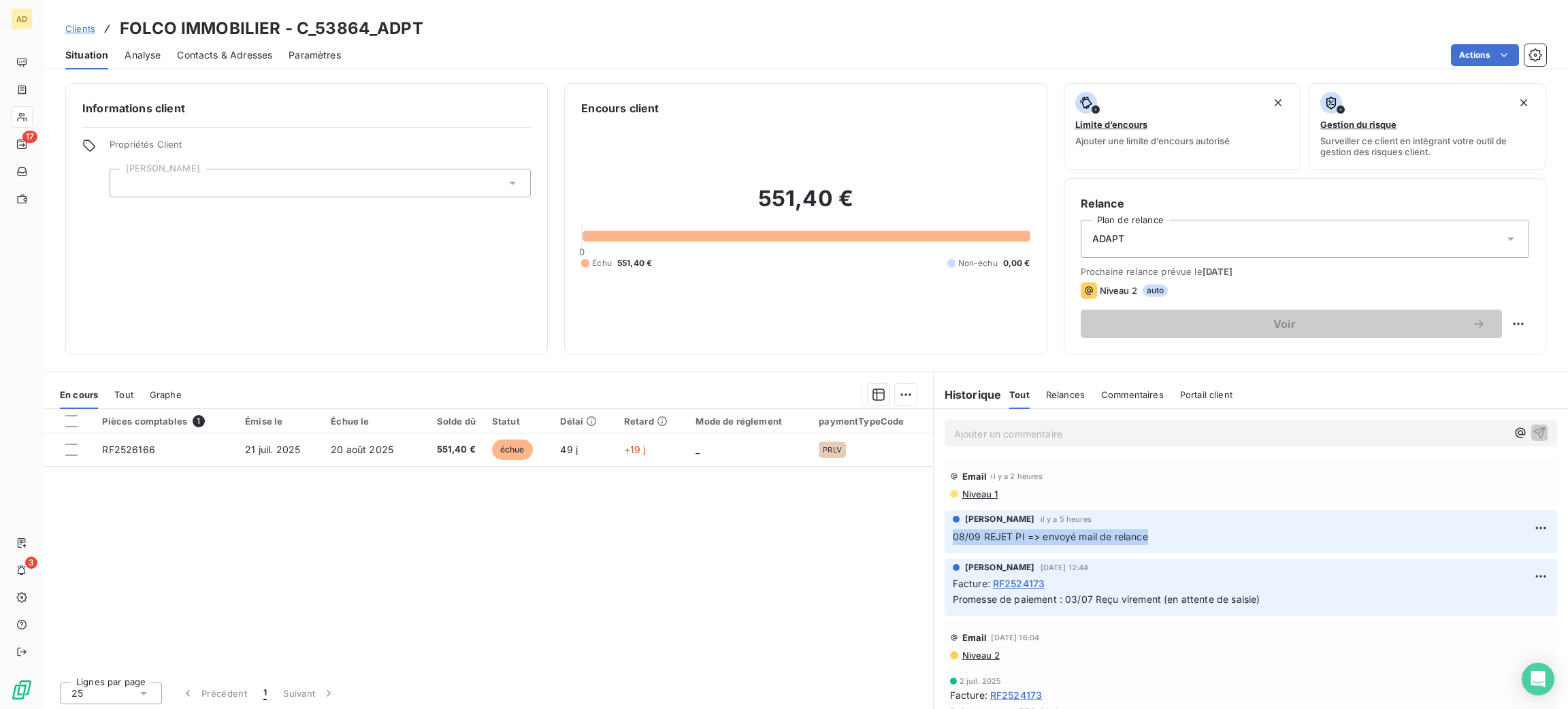
drag, startPoint x: 1161, startPoint y: 541, endPoint x: 963, endPoint y: 528, distance: 198.4
click at [945, 542] on div "[PERSON_NAME] il y a 5 heures 08/09 REJET PI => envoyé mail de relance" at bounding box center [1251, 531] width 612 height 43
copy span "08/09 REJET PI => envoyé mail de relance"
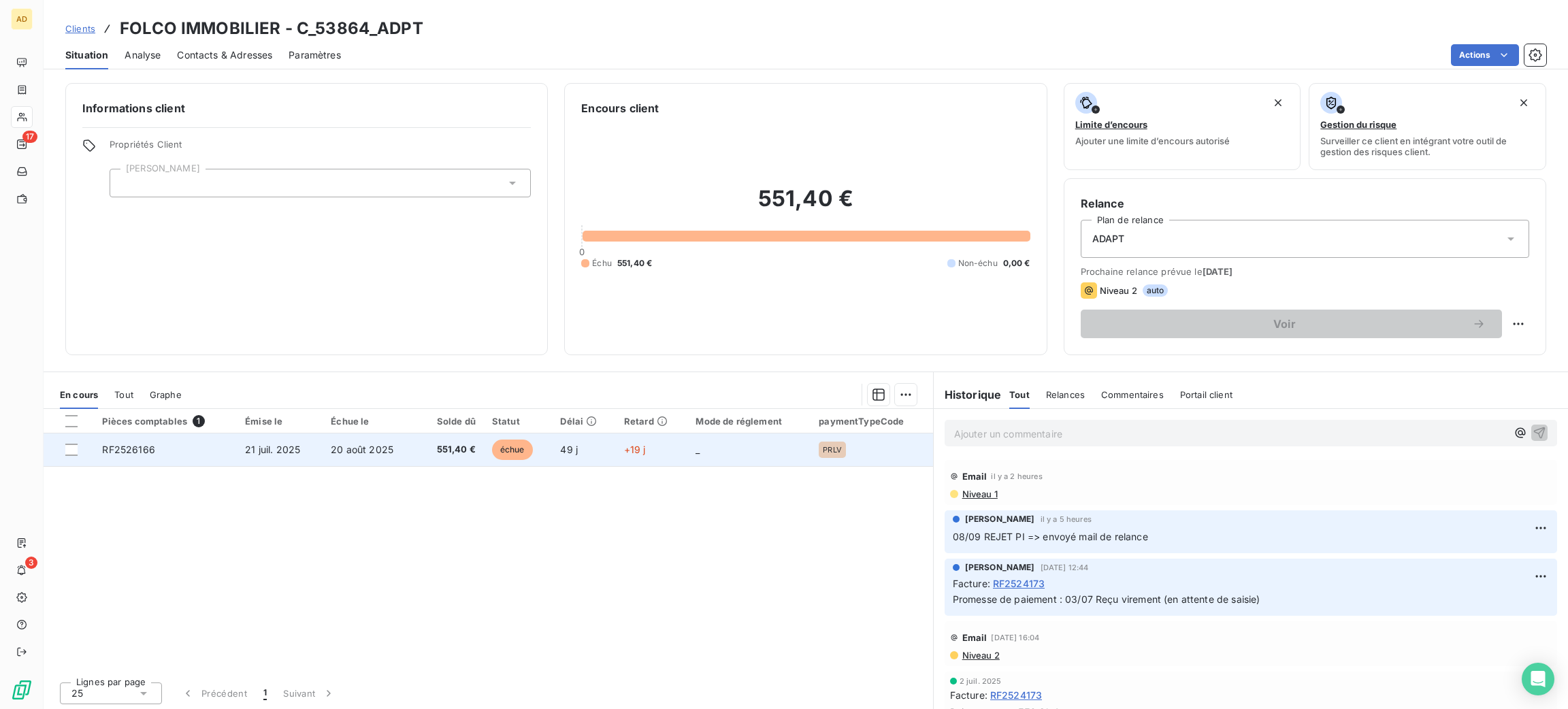
click at [661, 452] on td "+19 j" at bounding box center [652, 450] width 72 height 33
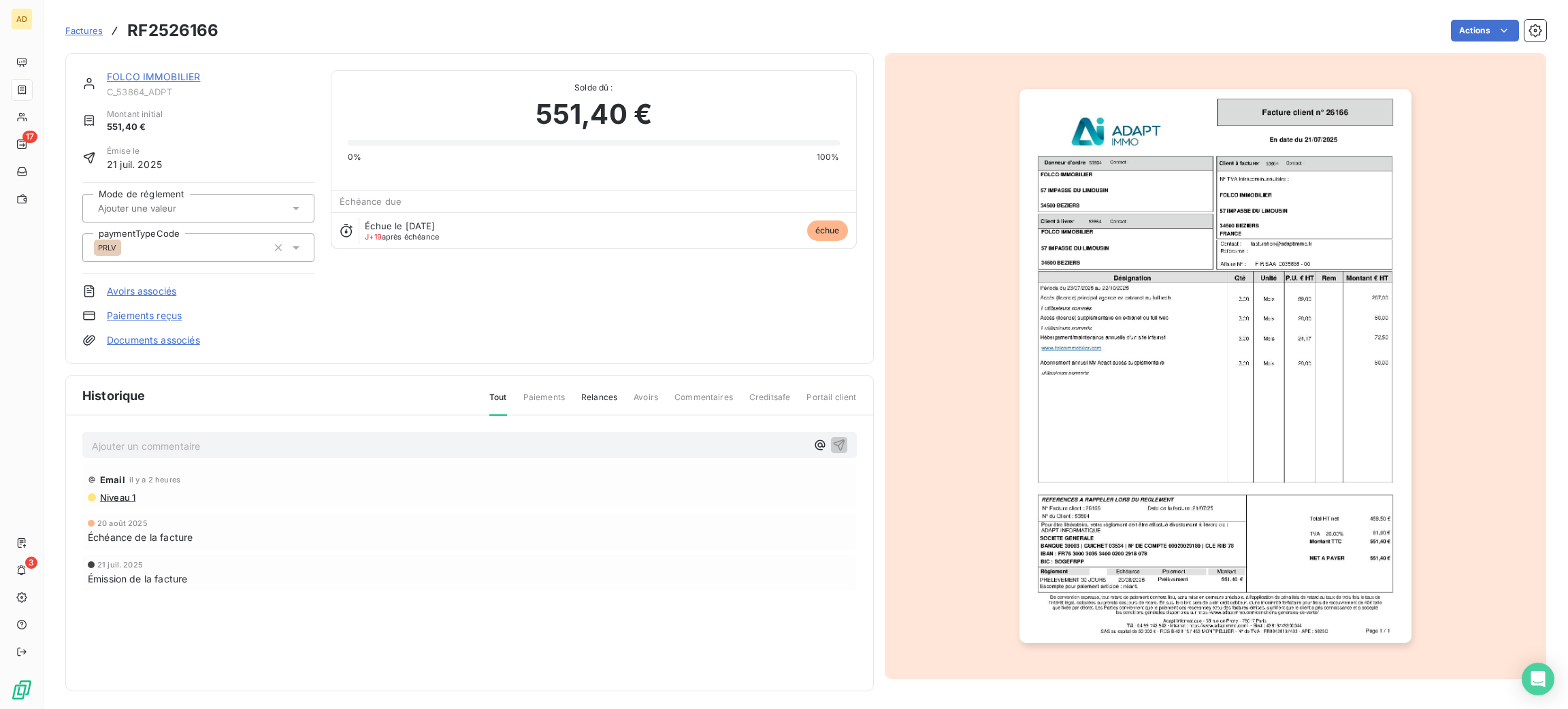
drag, startPoint x: 542, startPoint y: 428, endPoint x: 553, endPoint y: 447, distance: 22.0
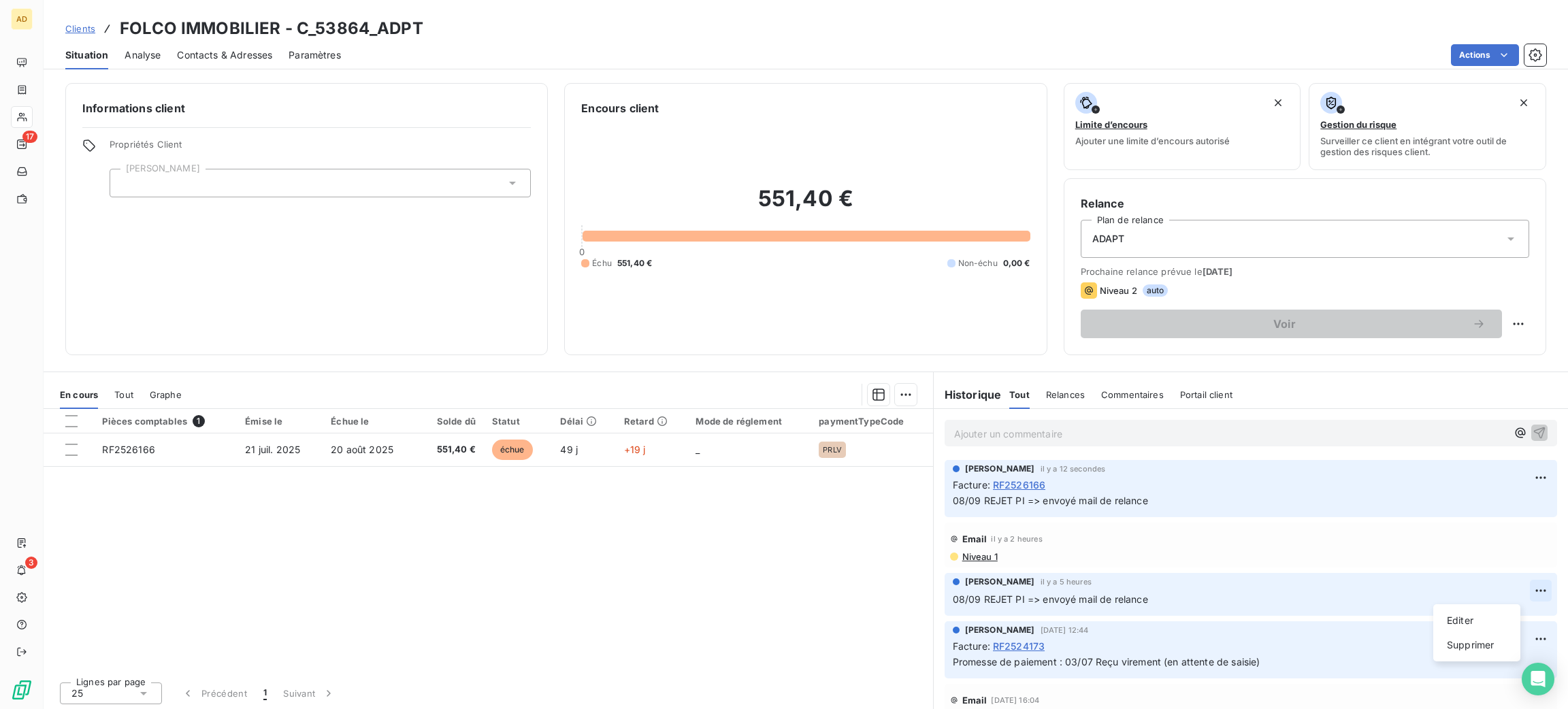
click at [1506, 590] on html "AD 17 3 Clients FOLCO IMMOBILIER - C_53864_ADPT Situation Analyse Contacts & Ad…" at bounding box center [784, 354] width 1568 height 709
click at [1476, 652] on div "Supprimer" at bounding box center [1477, 644] width 77 height 22
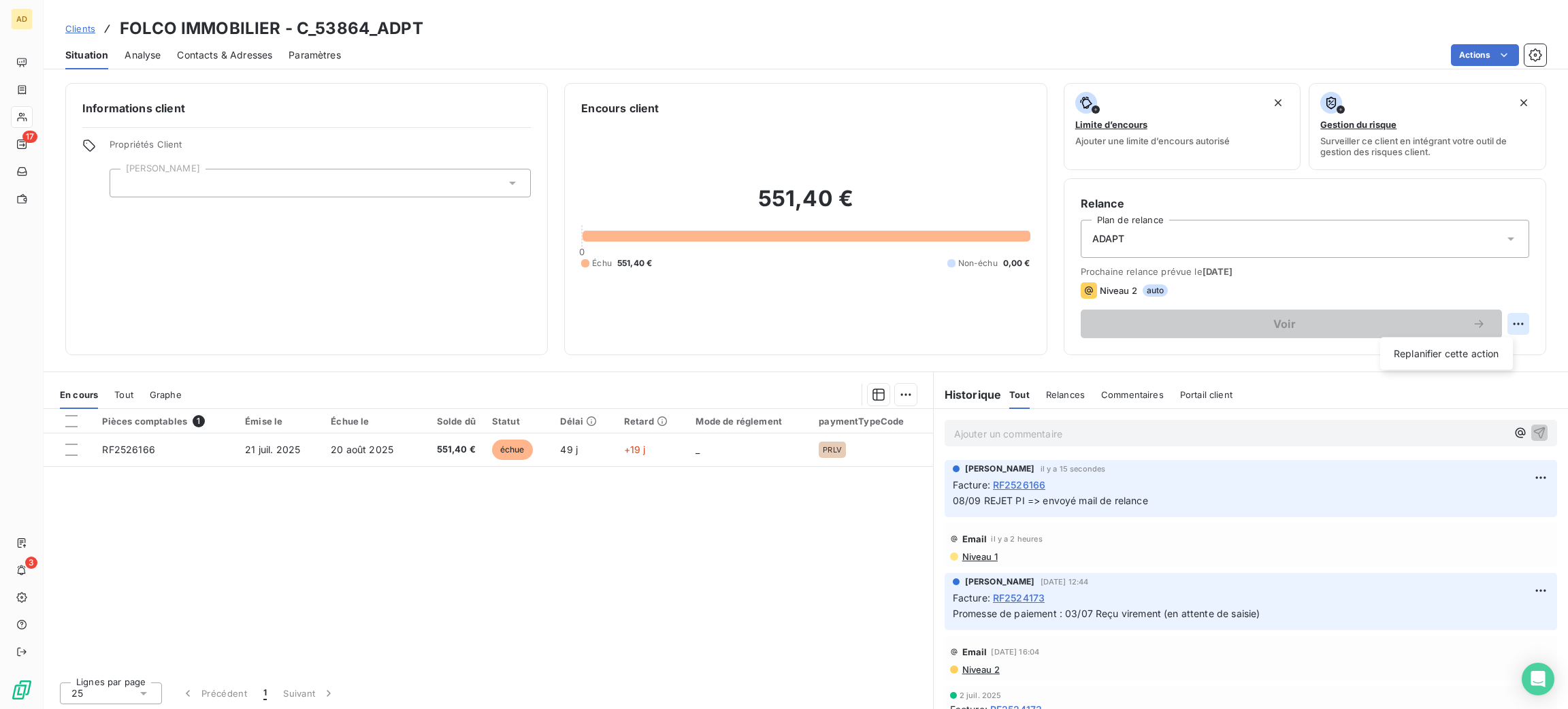
click at [1497, 326] on html "AD 17 3 Clients FOLCO IMMOBILIER - C_53864_ADPT Situation Analyse Contacts & Ad…" at bounding box center [784, 354] width 1568 height 709
click at [1457, 357] on div "Replanifier cette action" at bounding box center [1446, 353] width 122 height 22
select select "8"
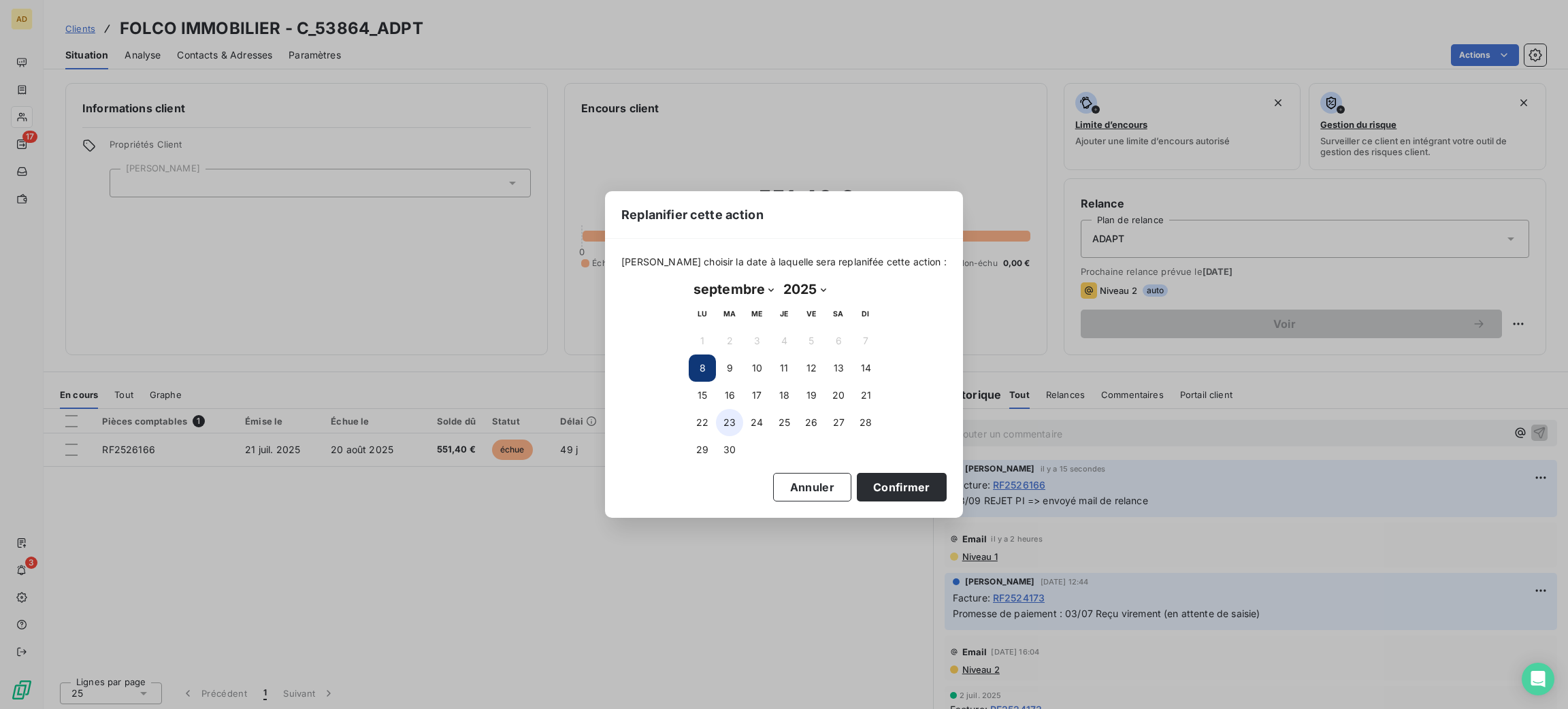
drag, startPoint x: 703, startPoint y: 415, endPoint x: 721, endPoint y: 422, distance: 19.3
click at [701, 415] on button "22" at bounding box center [702, 422] width 27 height 27
click at [912, 487] on button "Confirmer" at bounding box center [902, 487] width 90 height 29
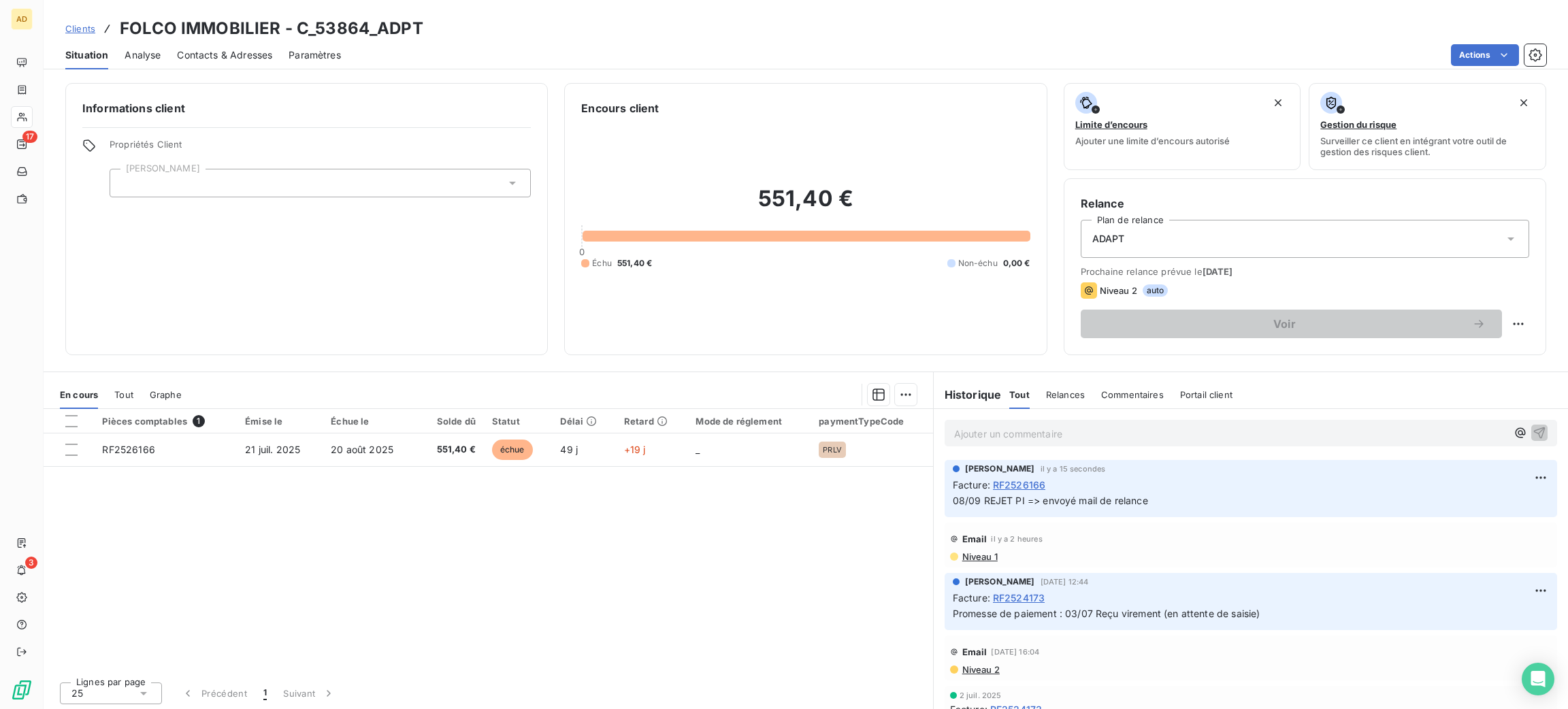
click at [1027, 425] on p "Ajouter un commentaire ﻿" at bounding box center [1230, 434] width 553 height 17
click at [1059, 440] on p "Ajouter un commentaire ﻿" at bounding box center [1230, 434] width 553 height 17
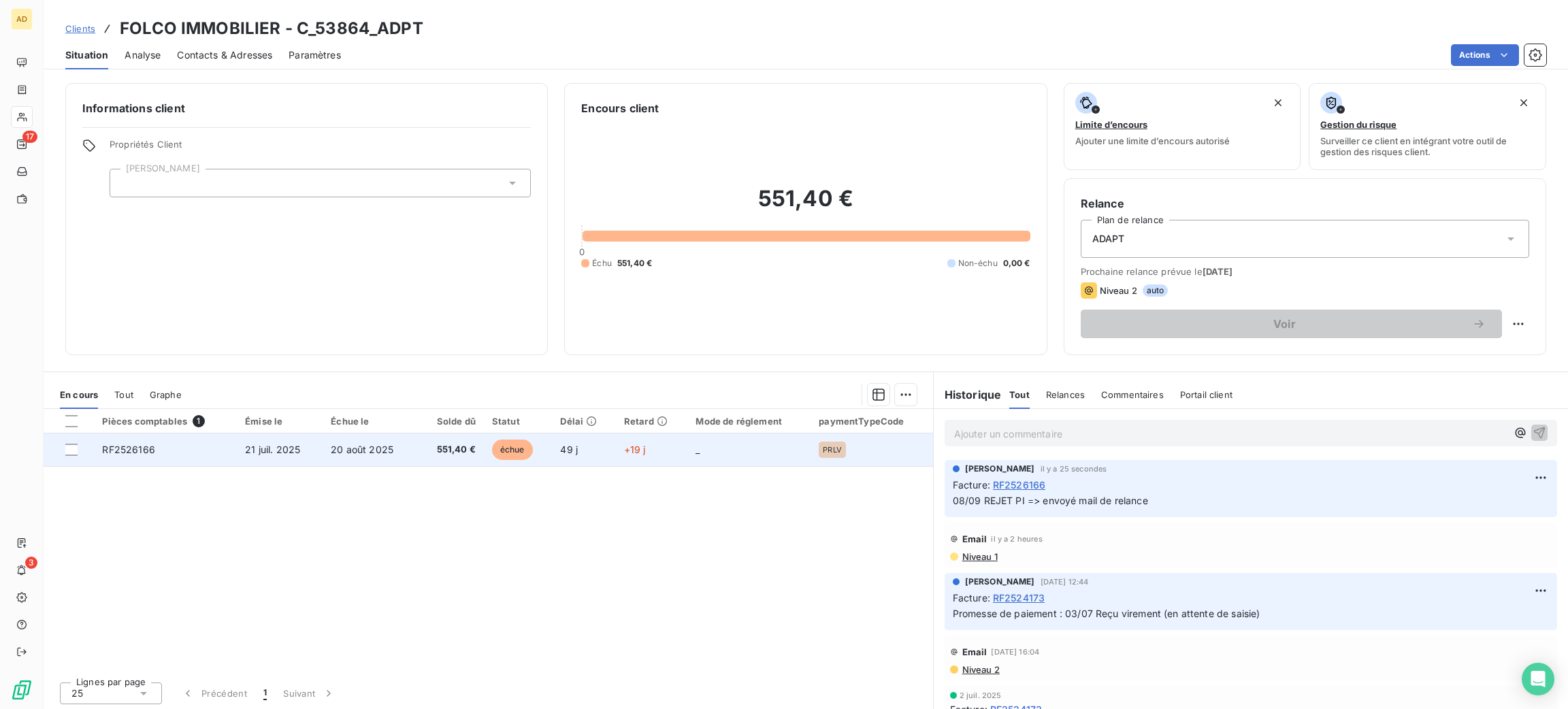
click at [785, 448] on td "_" at bounding box center [749, 450] width 123 height 33
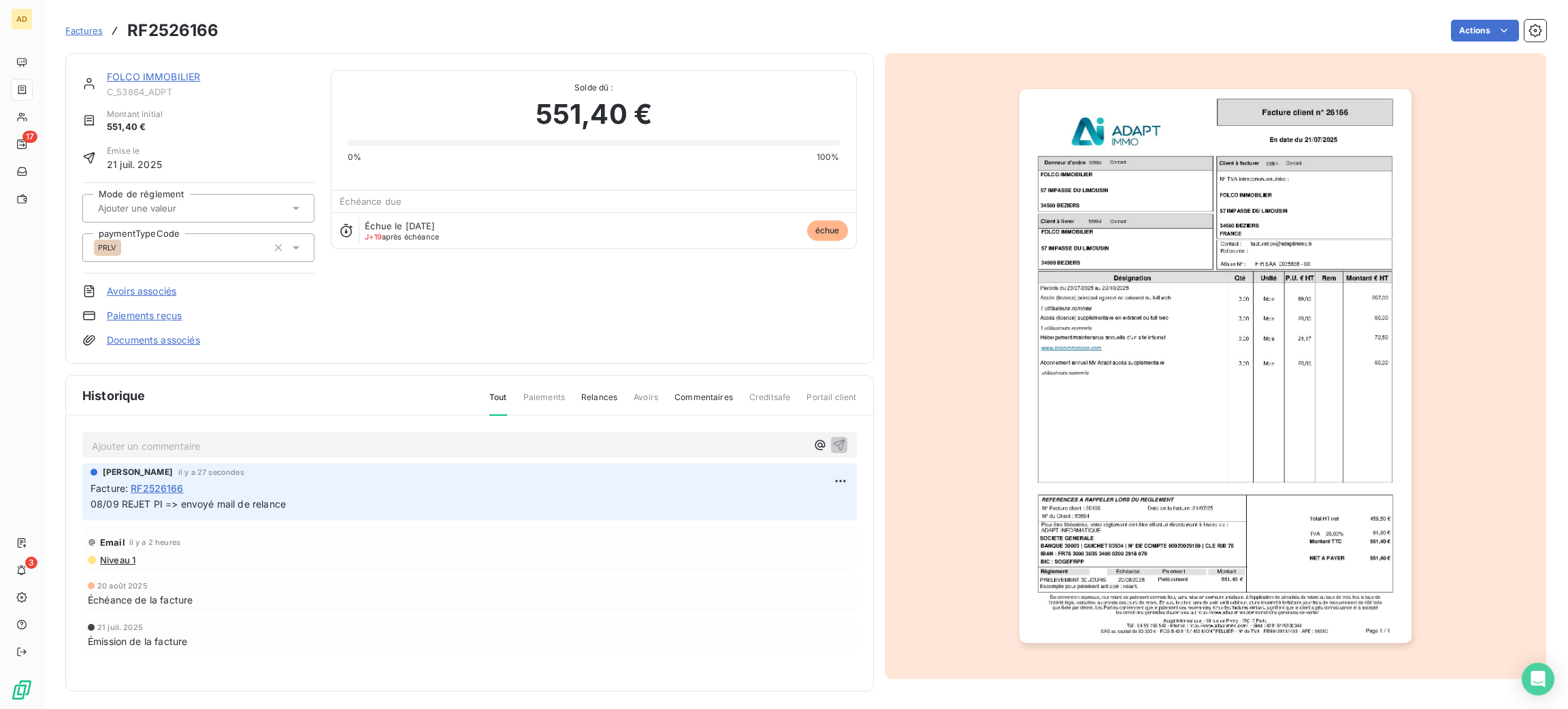
click at [553, 436] on div "Ajouter un commentaire ﻿" at bounding box center [449, 445] width 714 height 18
click at [559, 443] on p "Ajouter un commentaire ﻿" at bounding box center [449, 446] width 714 height 17
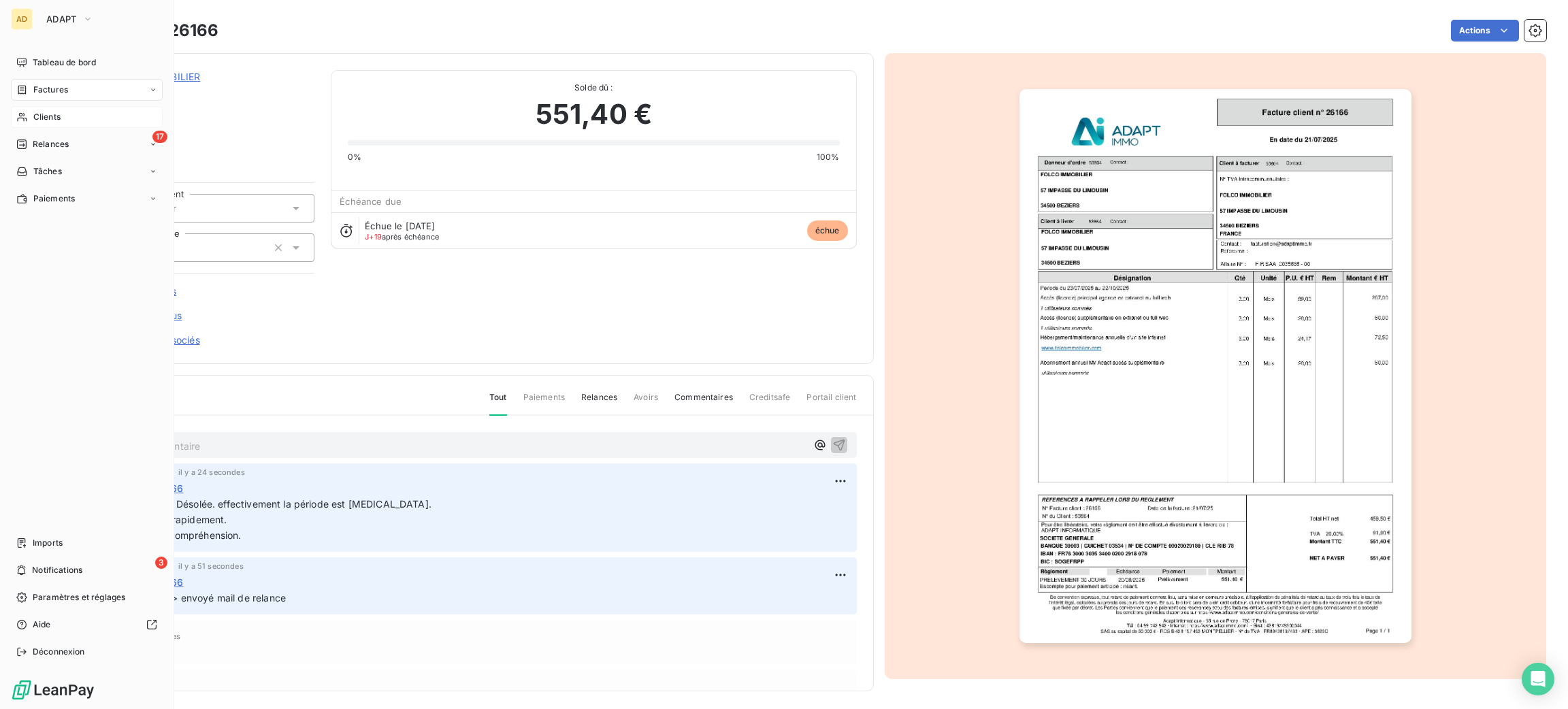
click at [50, 114] on span "Clients" at bounding box center [47, 117] width 27 height 12
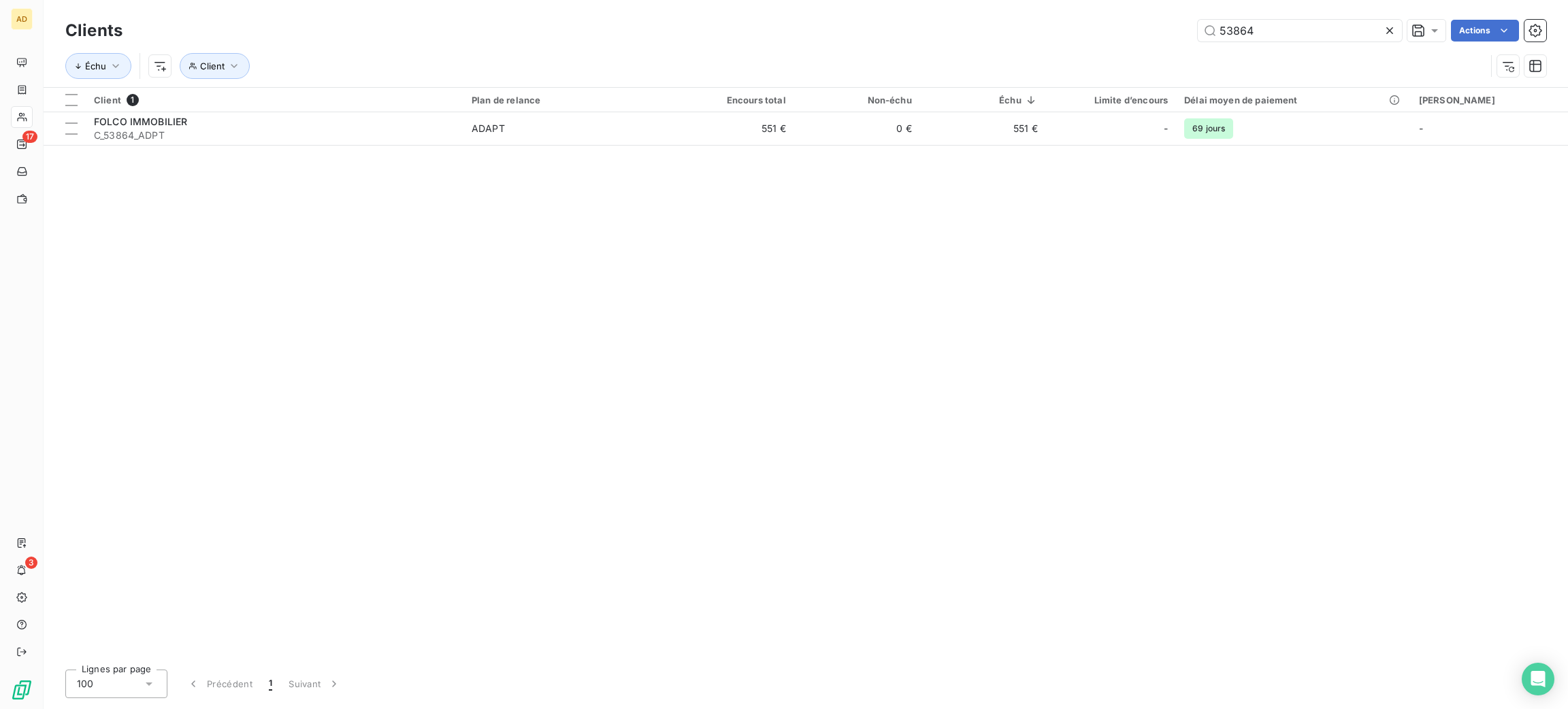
drag, startPoint x: 1278, startPoint y: 39, endPoint x: 1124, endPoint y: 47, distance: 154.2
click at [1140, 57] on div "Clients 53864 Actions Échu Client" at bounding box center [806, 52] width 1481 height 71
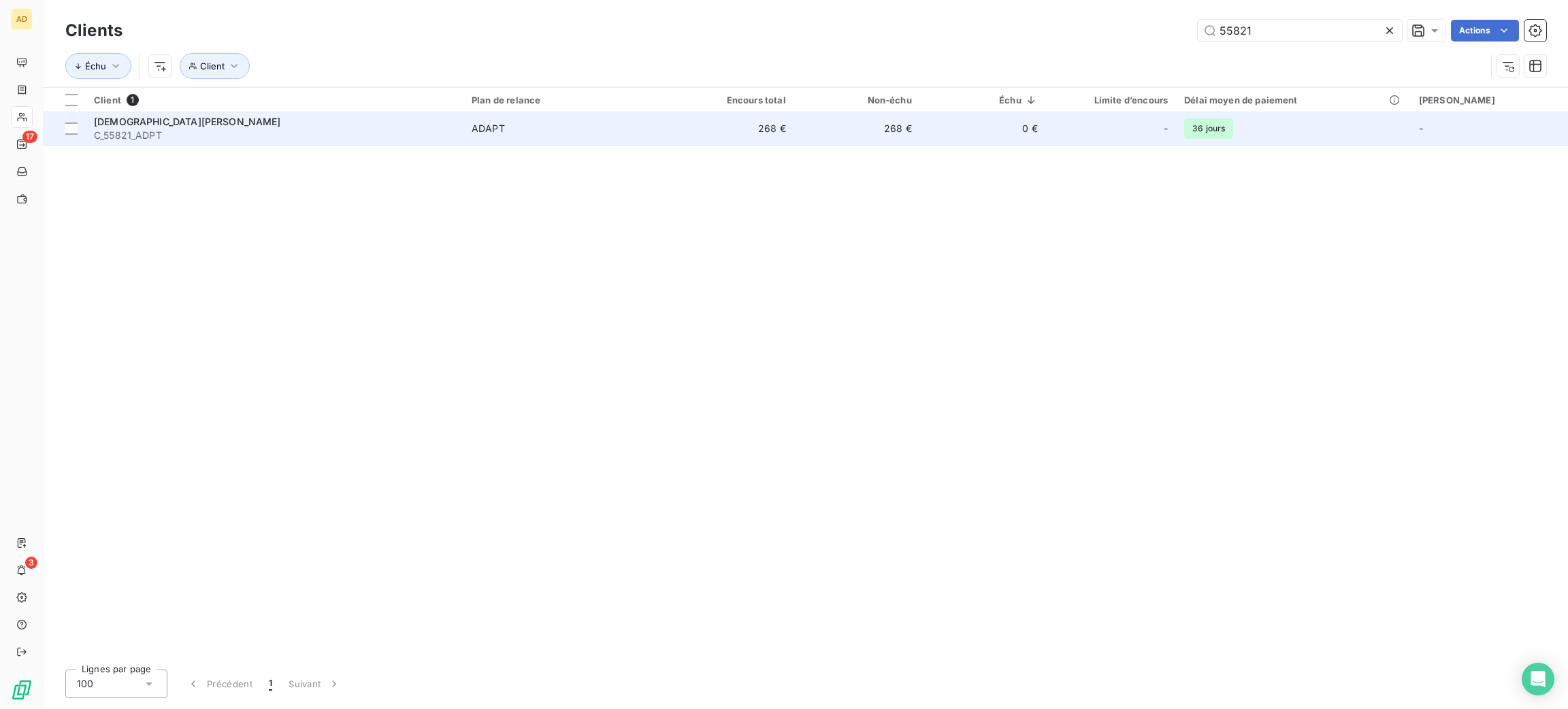
type input "55821"
click at [461, 141] on td "[DEMOGRAPHIC_DATA] IMMO C_55821_ADPT" at bounding box center [274, 129] width 377 height 33
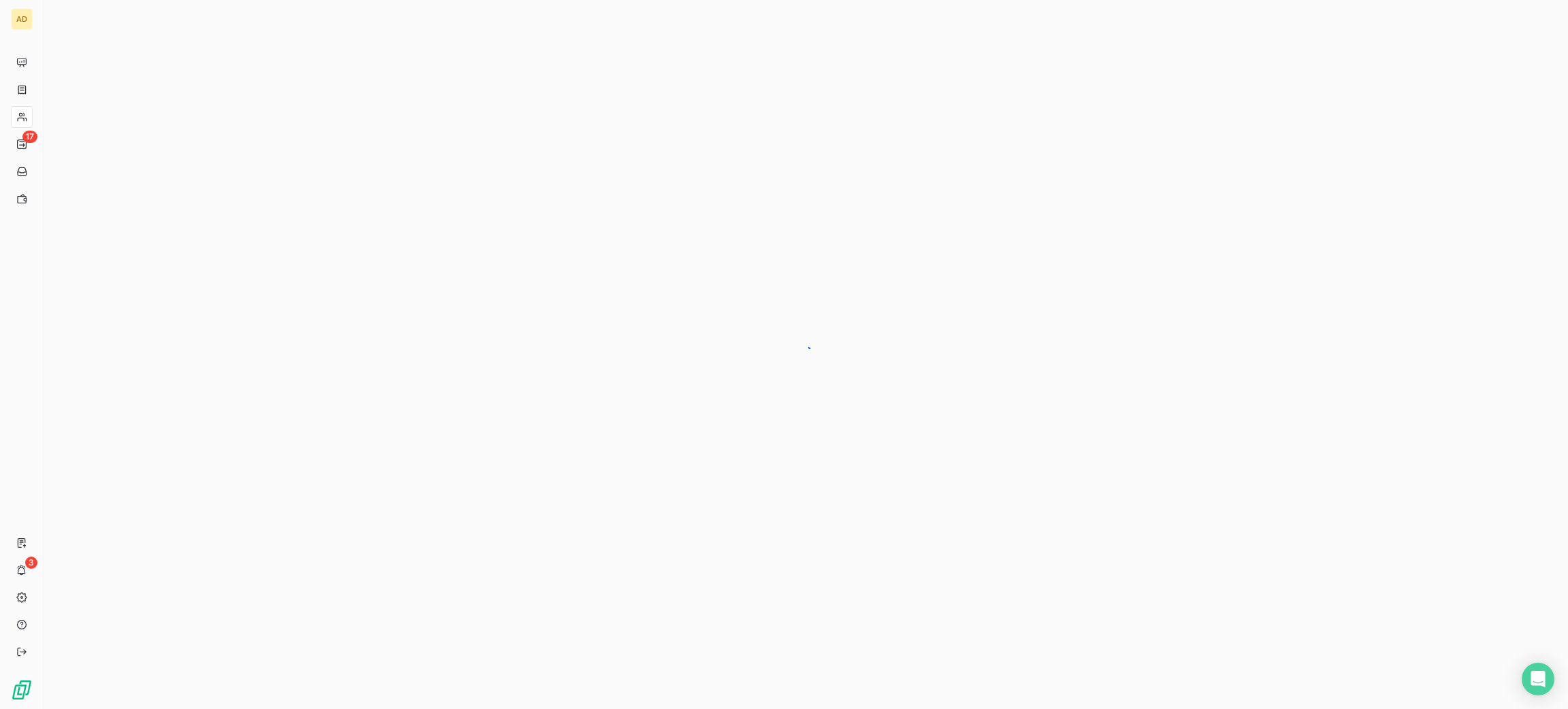
click at [459, 139] on div at bounding box center [806, 354] width 1524 height 709
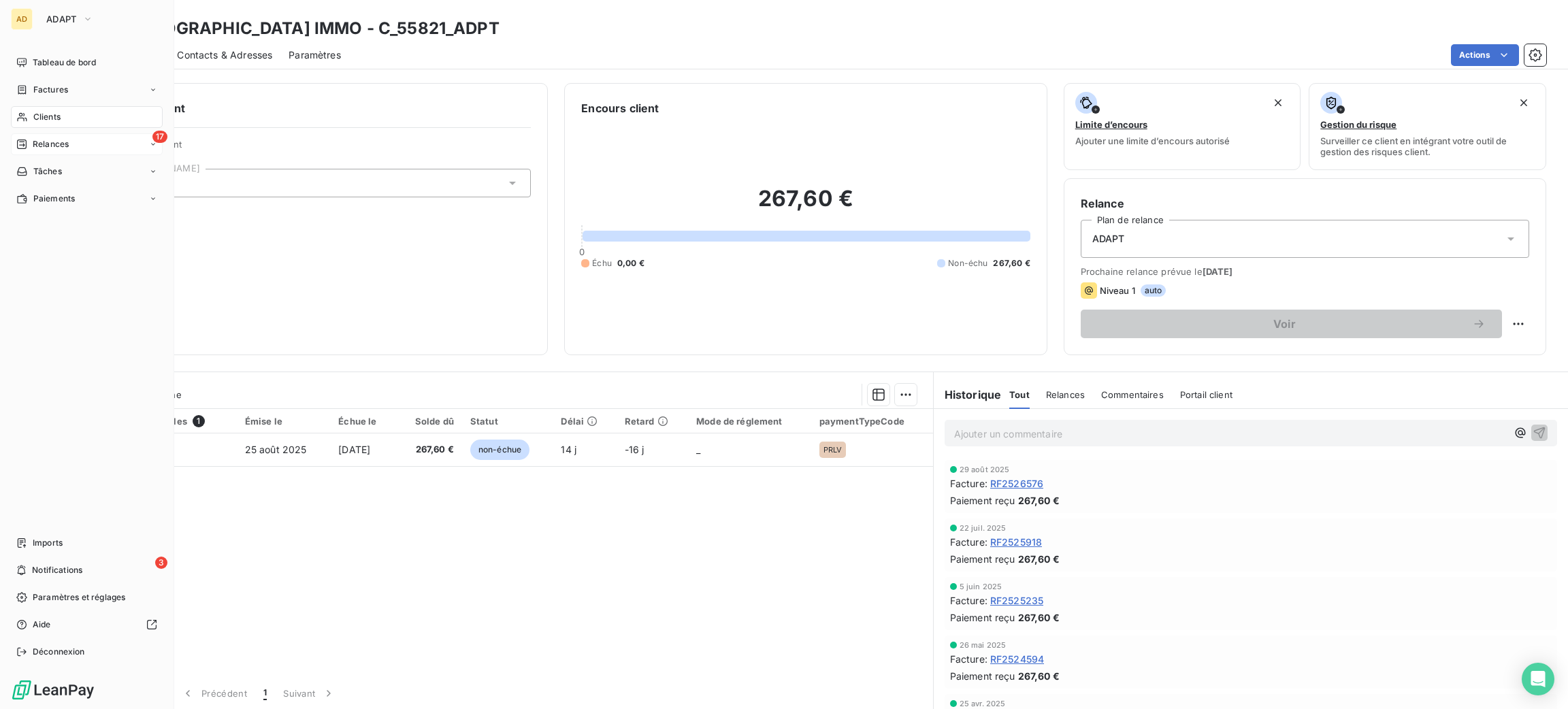
click at [35, 138] on span "Relances" at bounding box center [51, 144] width 36 height 12
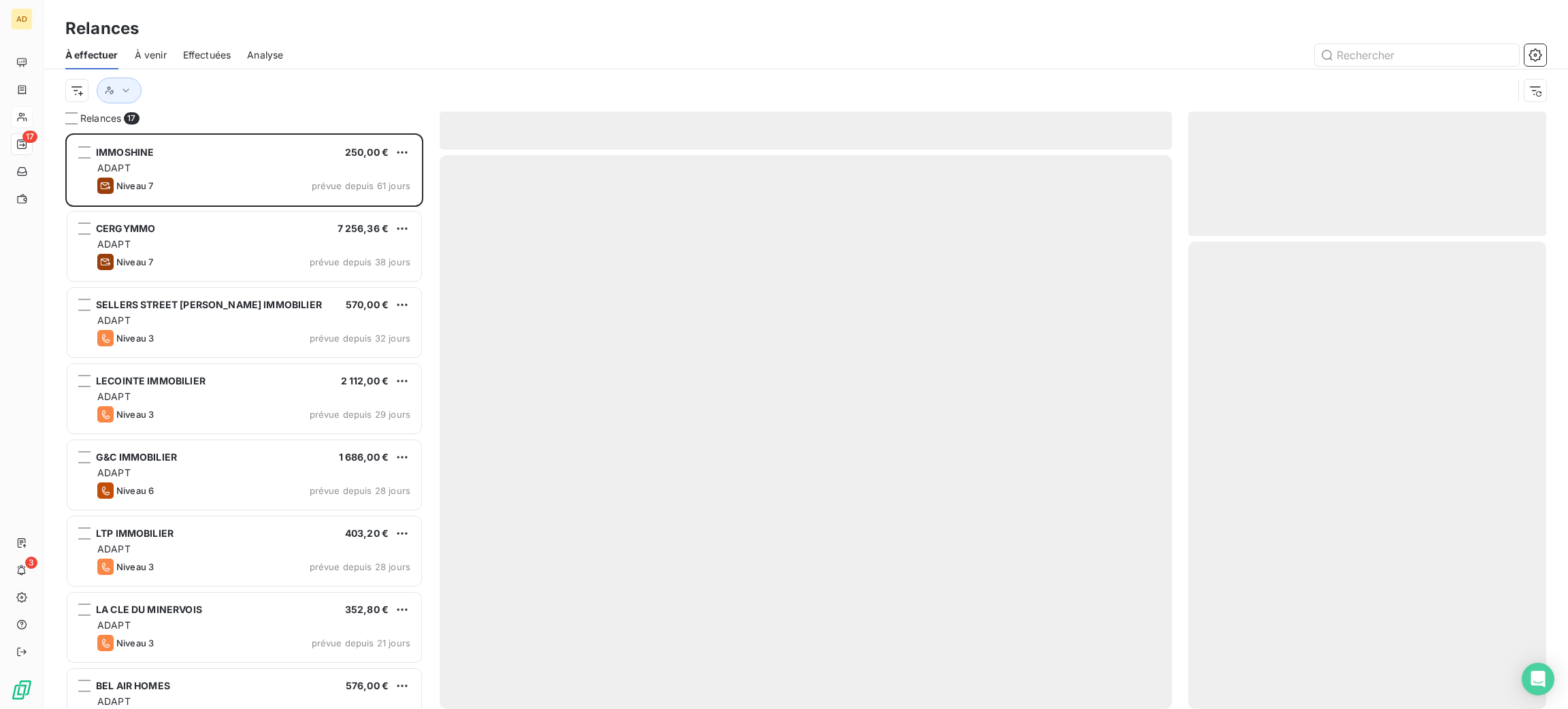
scroll to position [560, 342]
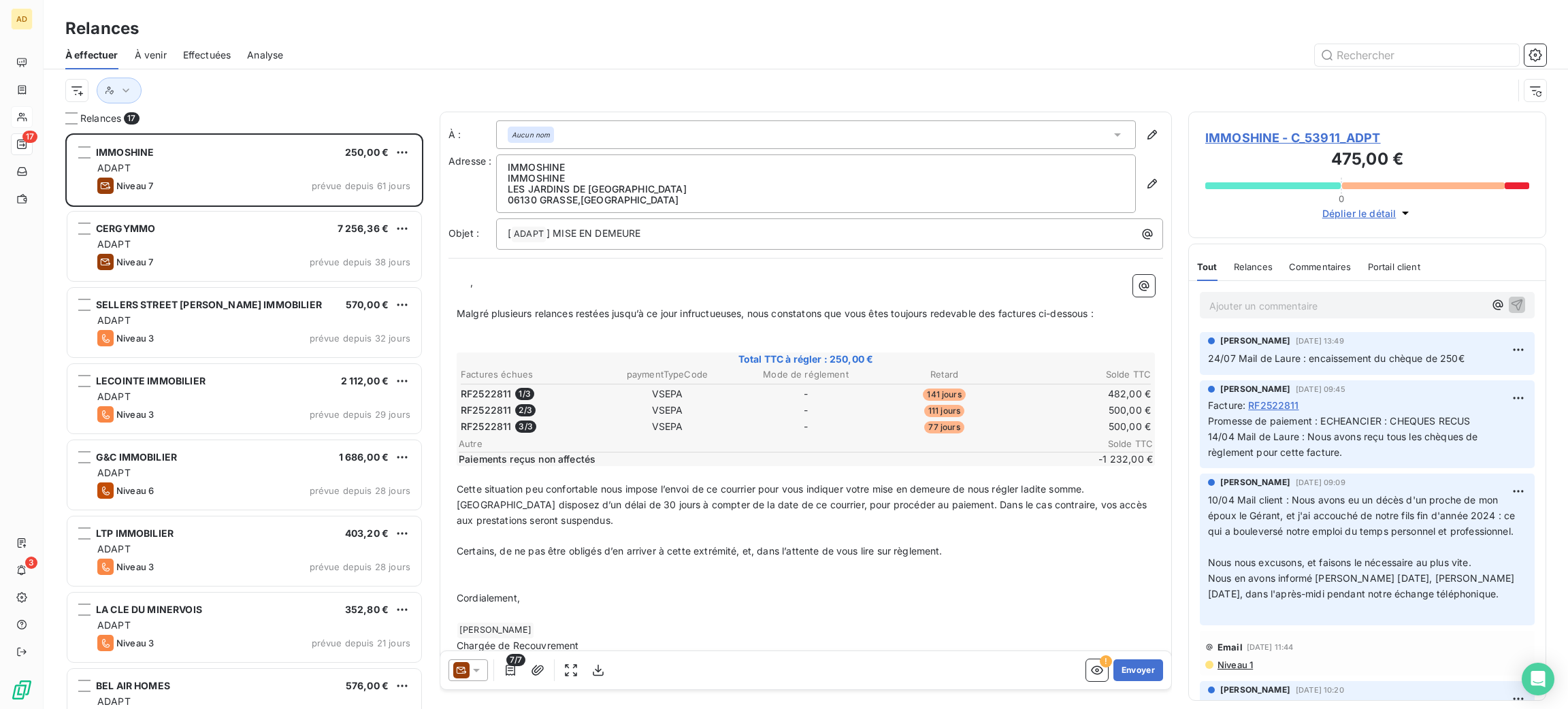
click at [1251, 133] on span "IMMOSHINE - C_53911_ADPT" at bounding box center [1368, 137] width 324 height 18
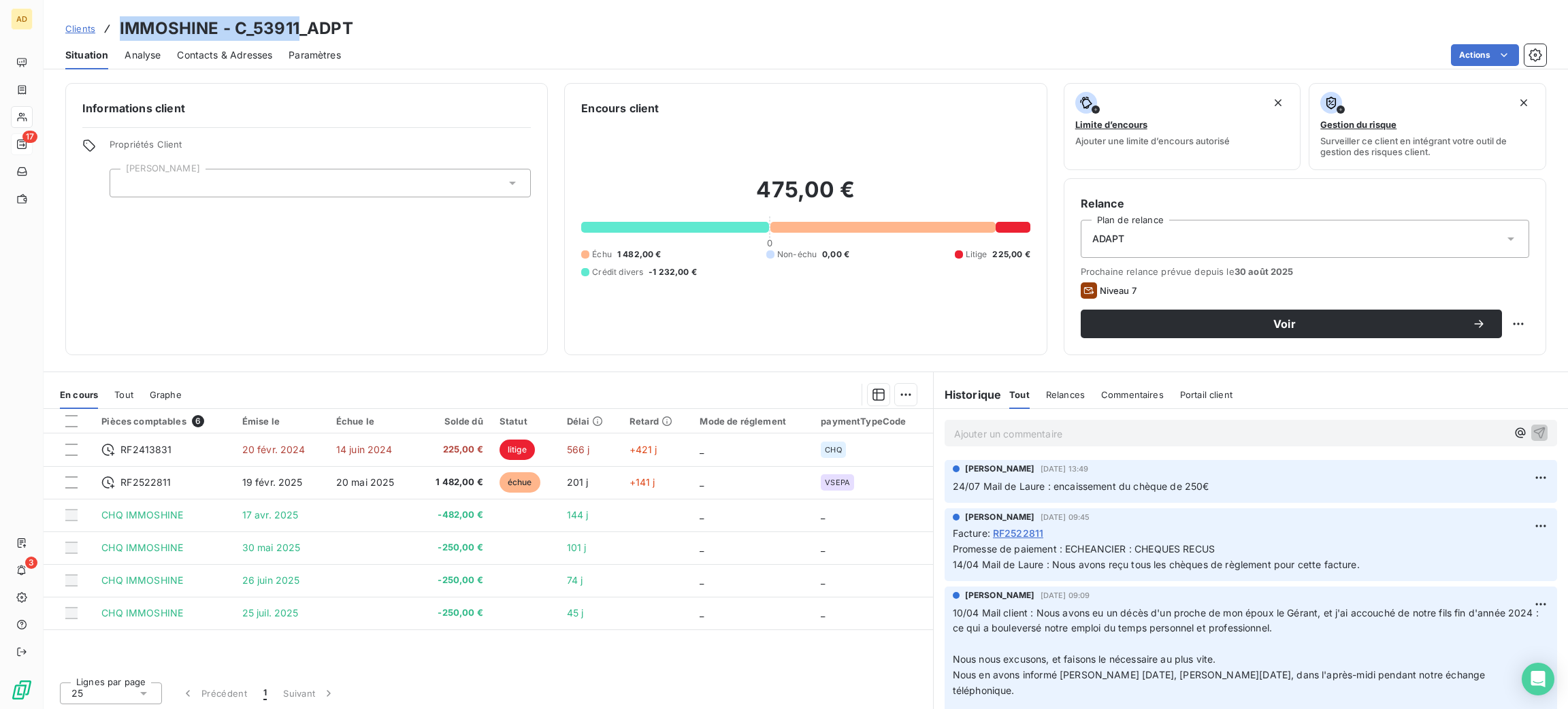
drag, startPoint x: 288, startPoint y: 26, endPoint x: 125, endPoint y: 11, distance: 163.7
click at [108, 11] on div "Clients IMMOSHINE - C_53911_ADPT Situation Analyse Contacts & Adresses Paramètr…" at bounding box center [806, 35] width 1524 height 70
drag, startPoint x: 150, startPoint y: 18, endPoint x: 158, endPoint y: 16, distance: 8.2
copy h3 "IMMOSHINE - C_53911"
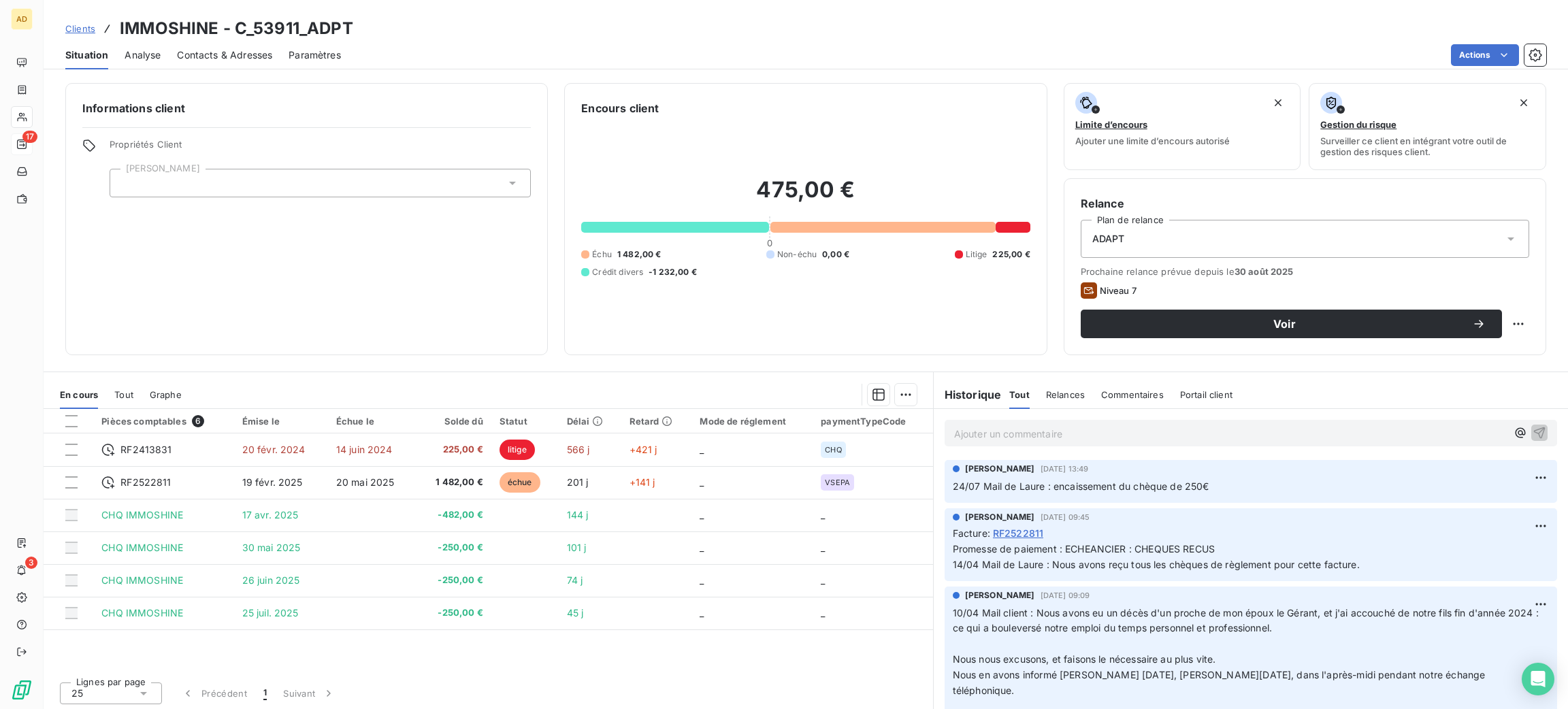
click at [991, 431] on p "Ajouter un commentaire ﻿" at bounding box center [1230, 434] width 553 height 17
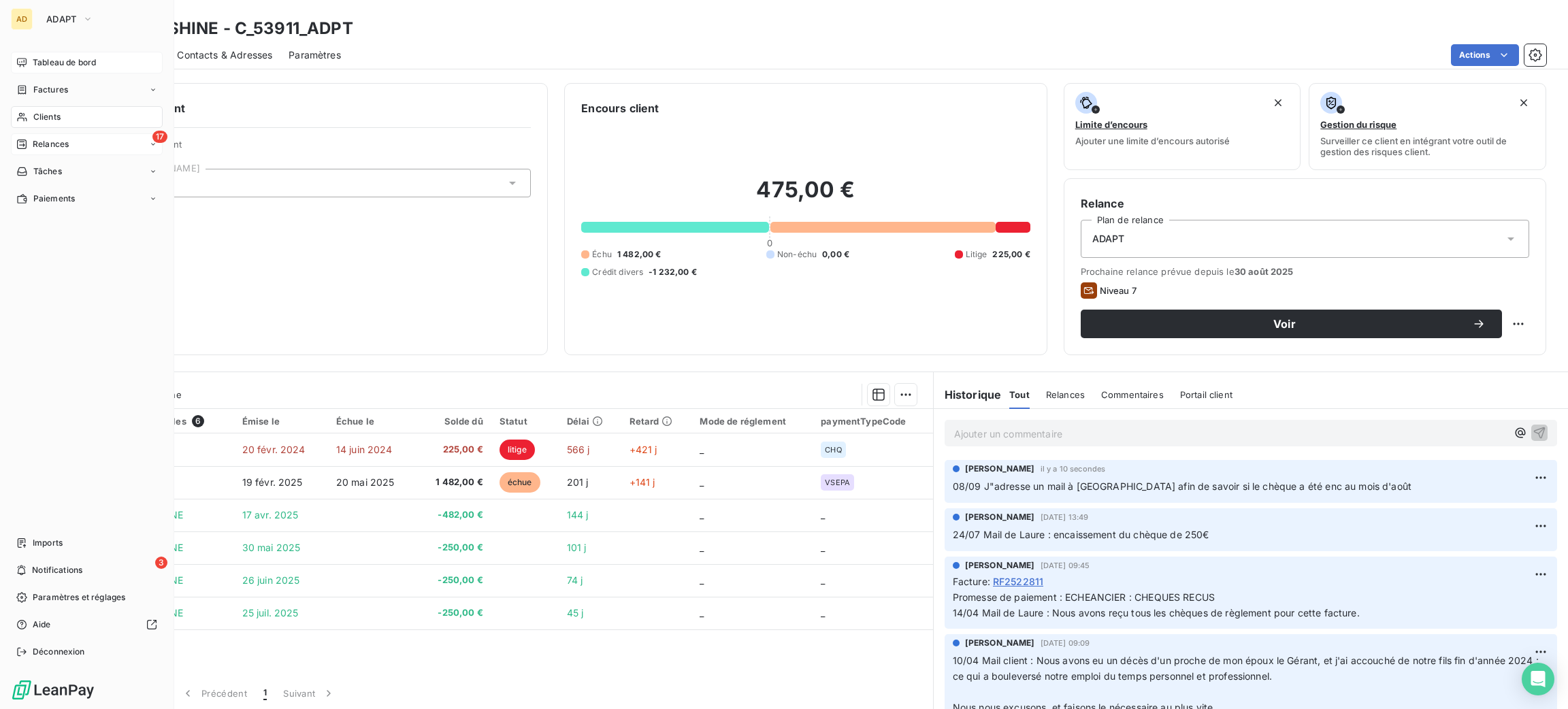
click at [41, 63] on span "Tableau de bord" at bounding box center [65, 62] width 63 height 12
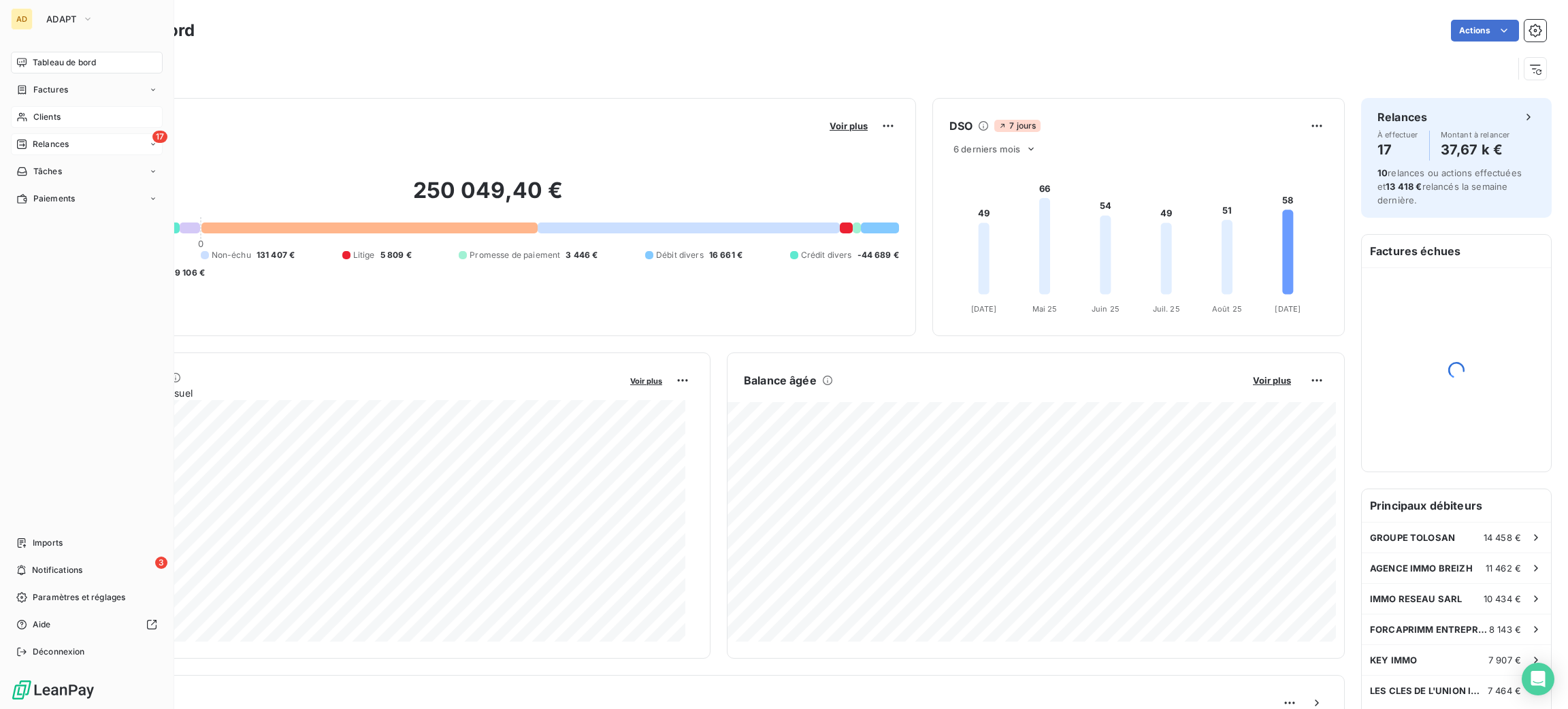
click at [32, 147] on div "Relances" at bounding box center [43, 144] width 53 height 12
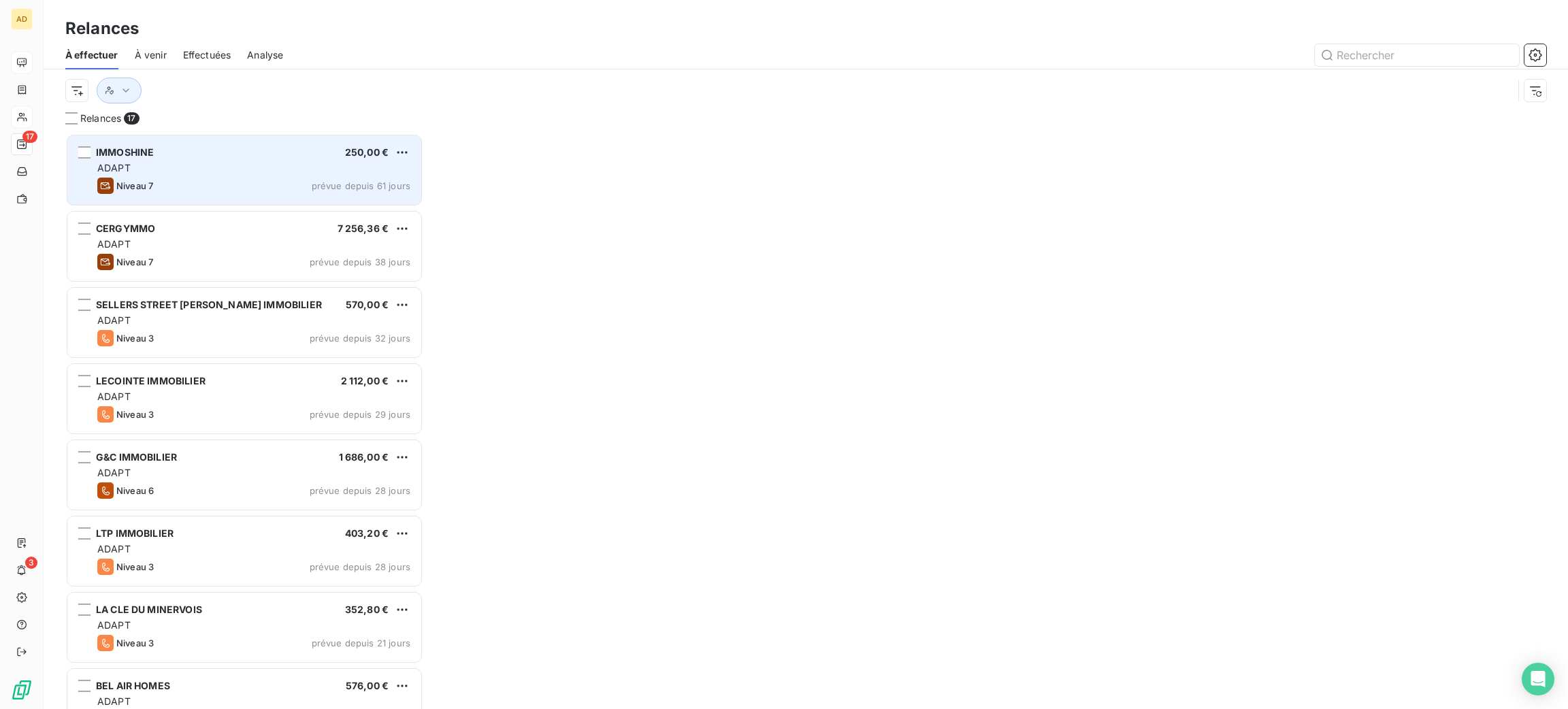
scroll to position [560, 342]
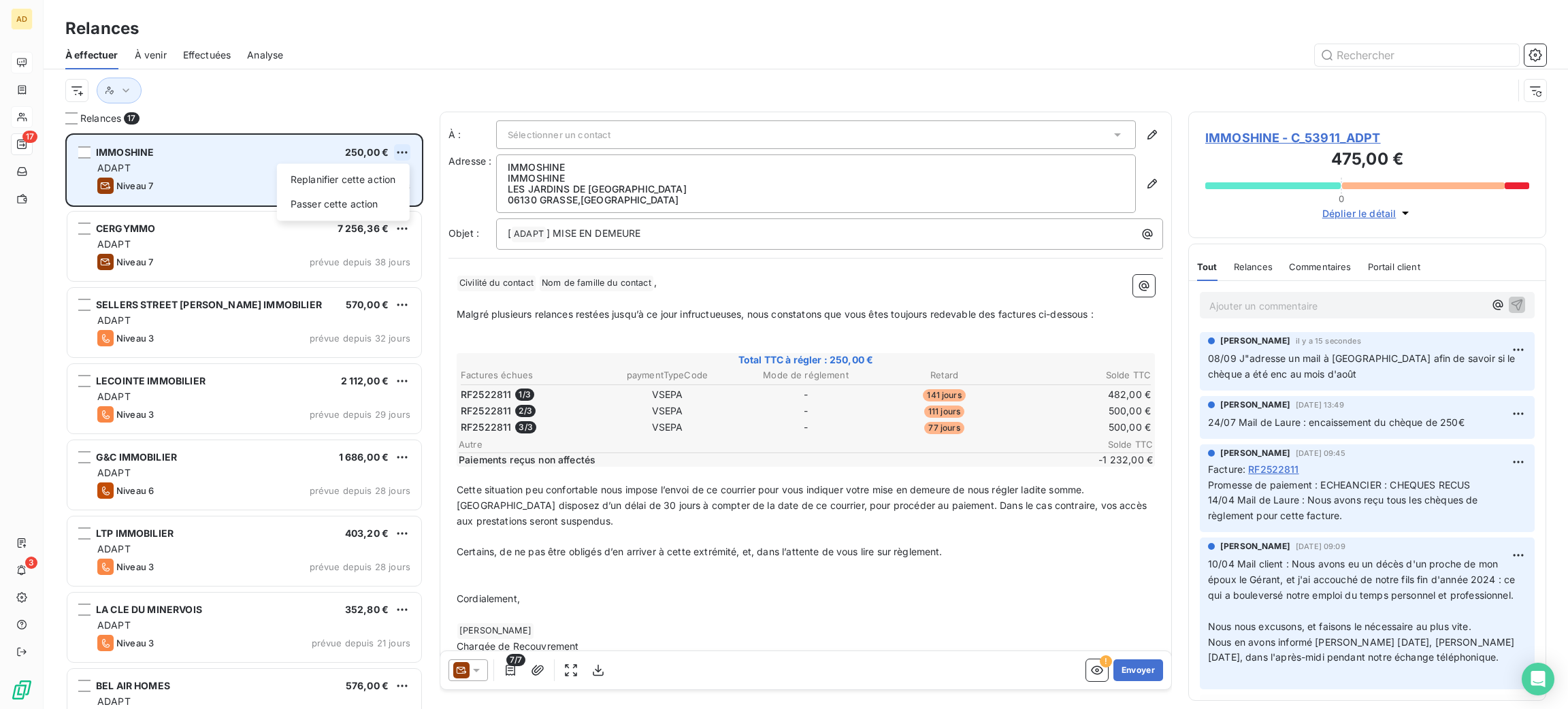
click at [407, 158] on html "AD 17 3 Relances À effectuer À venir Effectuées Analyse Relances 17 IMMOSHINE 2…" at bounding box center [784, 354] width 1568 height 709
click at [372, 182] on div "Replanifier cette action" at bounding box center [343, 179] width 122 height 22
select select "8"
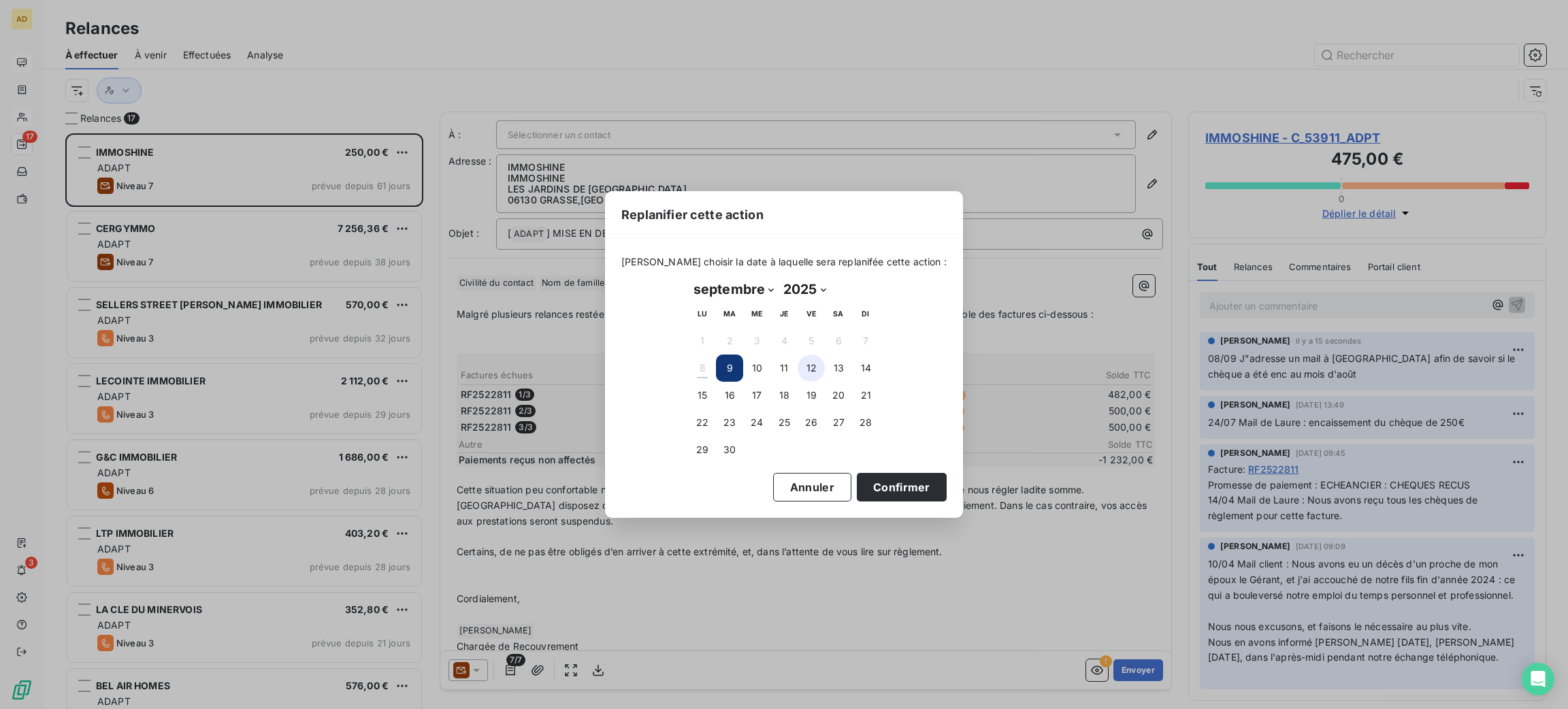
click at [810, 362] on button "12" at bounding box center [811, 368] width 27 height 27
click at [882, 489] on button "Confirmer" at bounding box center [902, 487] width 90 height 29
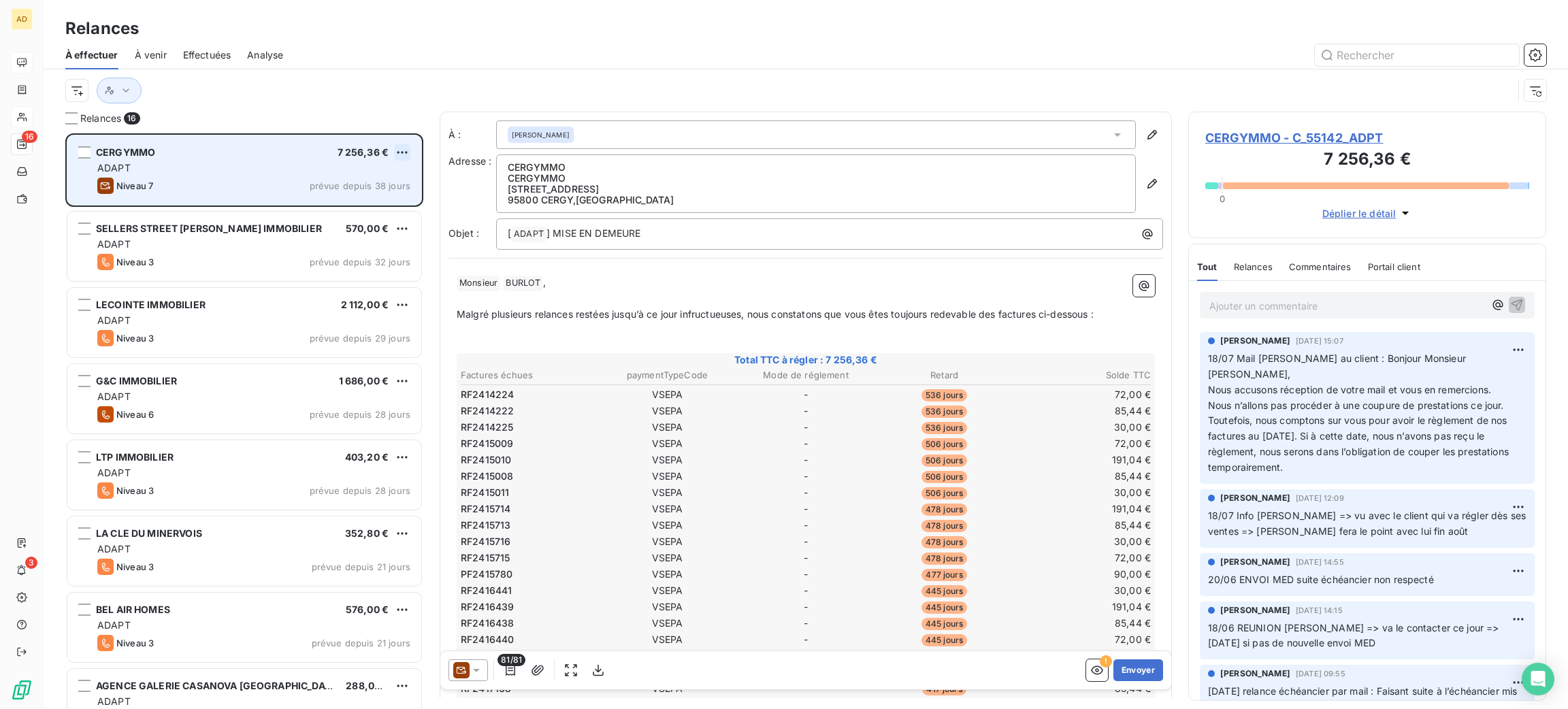
click at [402, 153] on html "AD 16 3 Relances À effectuer À venir Effectuées Analyse Relances 16 CERGYMMO 7 …" at bounding box center [784, 354] width 1568 height 709
click at [362, 181] on div "Replanifier cette action" at bounding box center [343, 179] width 122 height 22
select select "8"
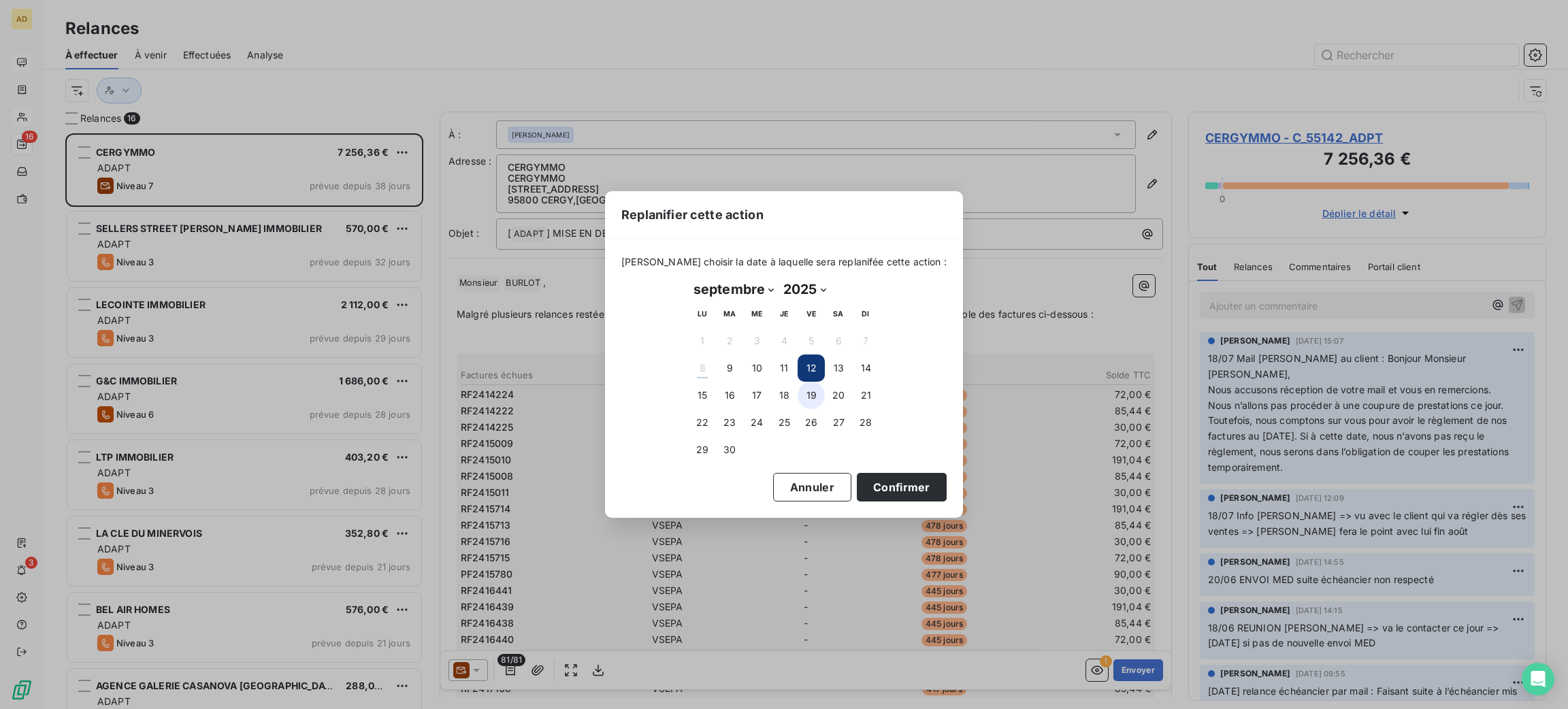
click at [804, 398] on button "19" at bounding box center [811, 395] width 27 height 27
click at [894, 489] on button "Confirmer" at bounding box center [902, 487] width 90 height 29
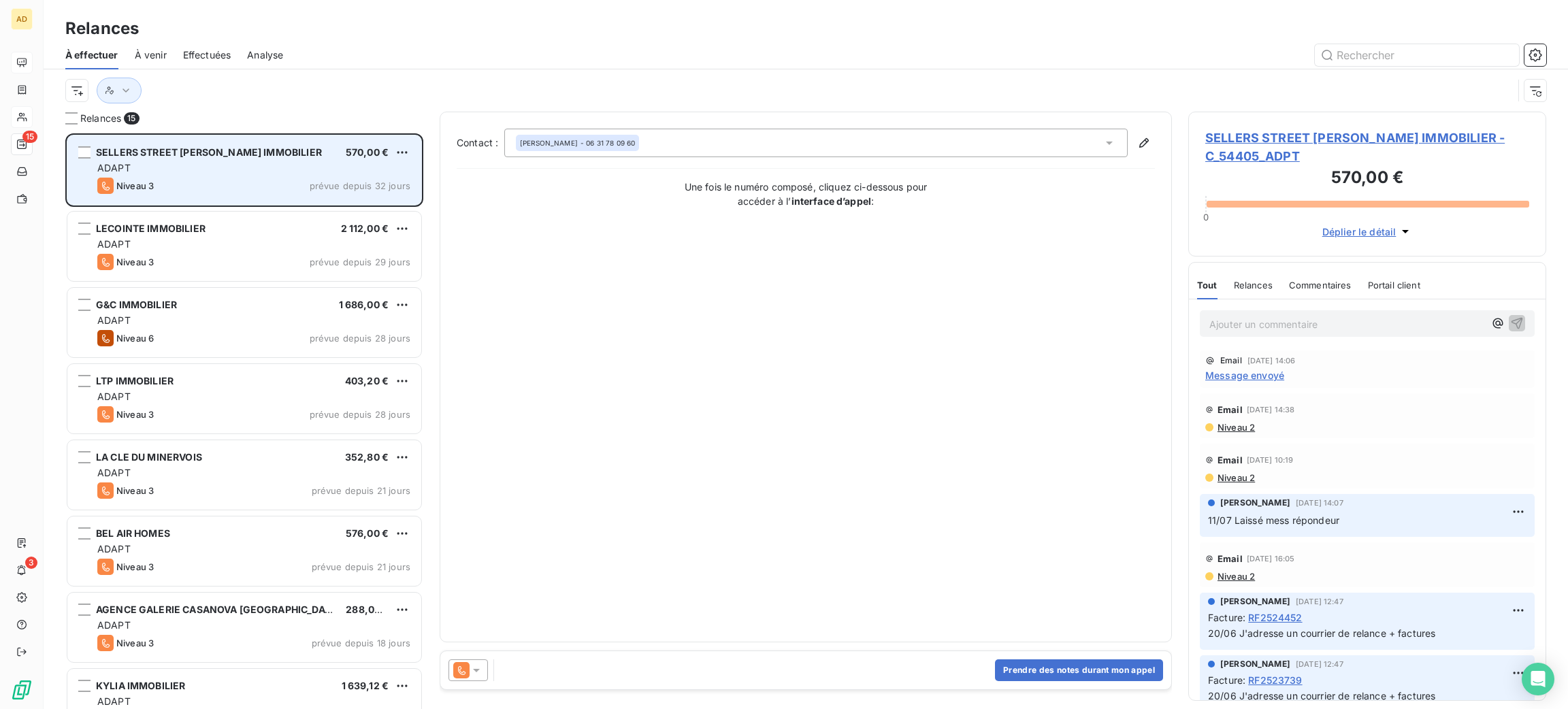
click at [243, 159] on div "SELLERS STREET [PERSON_NAME] IMMOBILIER" at bounding box center [209, 152] width 226 height 14
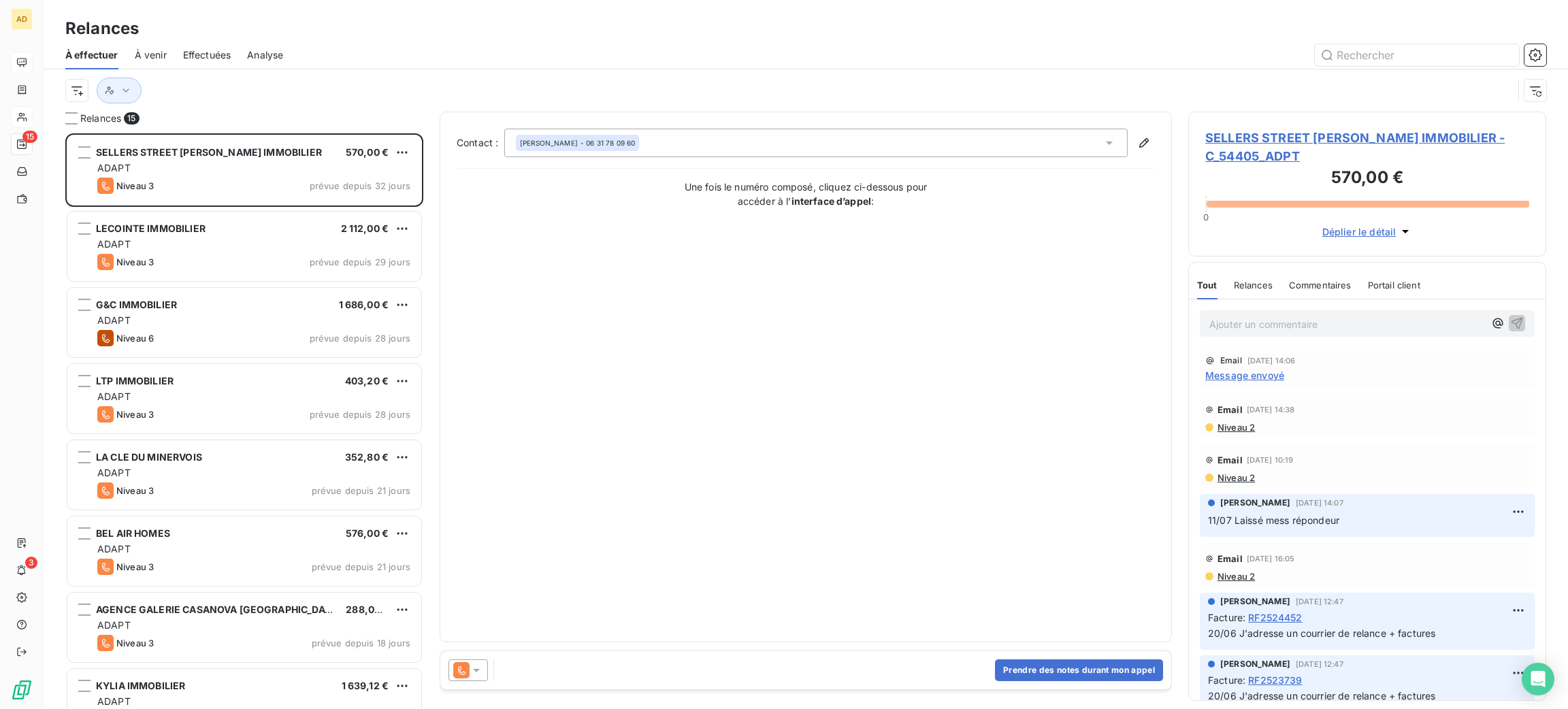
click at [1296, 132] on span "SELLERS STREET [PERSON_NAME] IMMOBILIER - C_54405_ADPT" at bounding box center [1368, 146] width 324 height 37
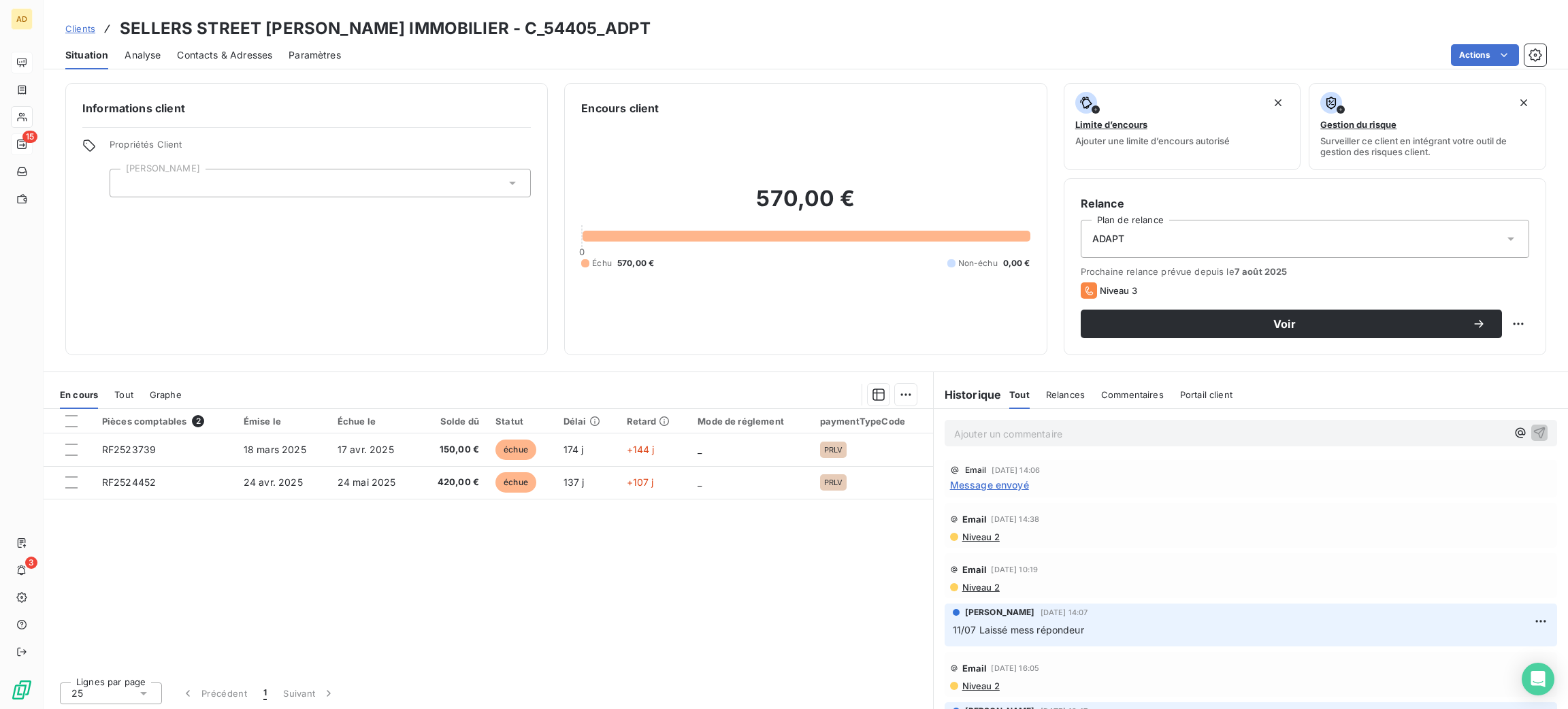
click at [252, 53] on span "Contacts & Adresses" at bounding box center [224, 55] width 95 height 14
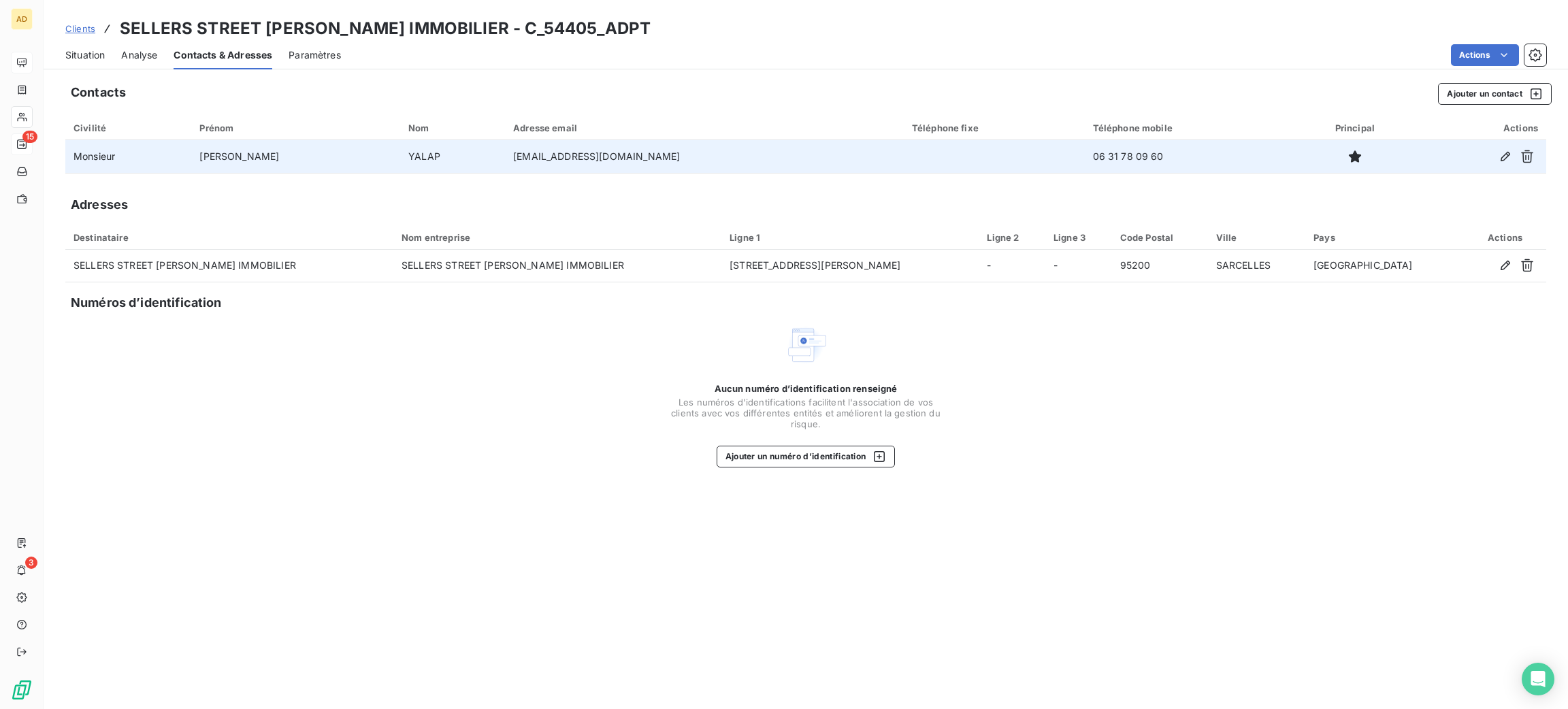
drag, startPoint x: 1113, startPoint y: 158, endPoint x: 1022, endPoint y: 159, distance: 91.0
click at [1085, 159] on td "06 31 78 09 60" at bounding box center [1189, 157] width 209 height 33
copy td "06 31 78 09 60"
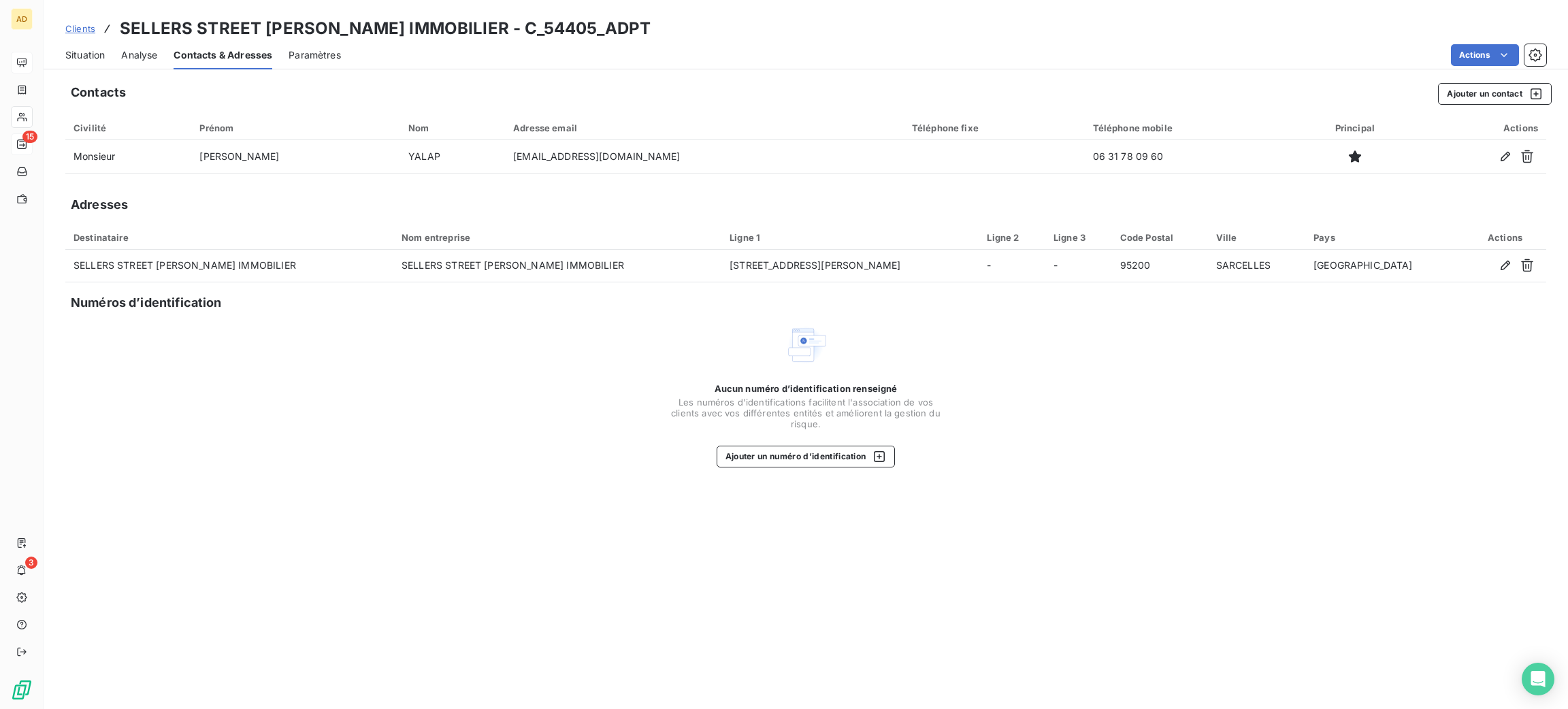
click at [87, 59] on span "Situation" at bounding box center [85, 55] width 40 height 14
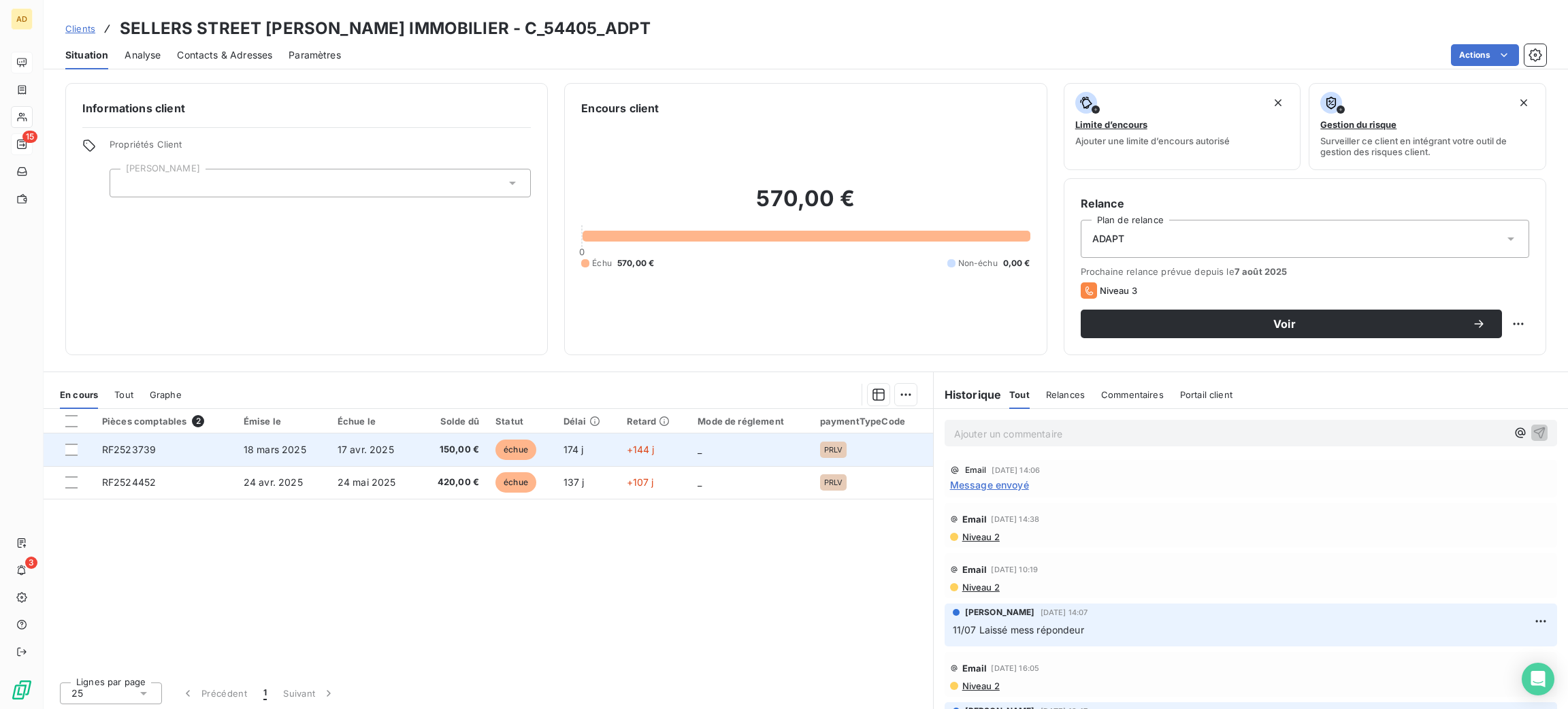
click at [466, 460] on td "150,00 €" at bounding box center [453, 450] width 70 height 33
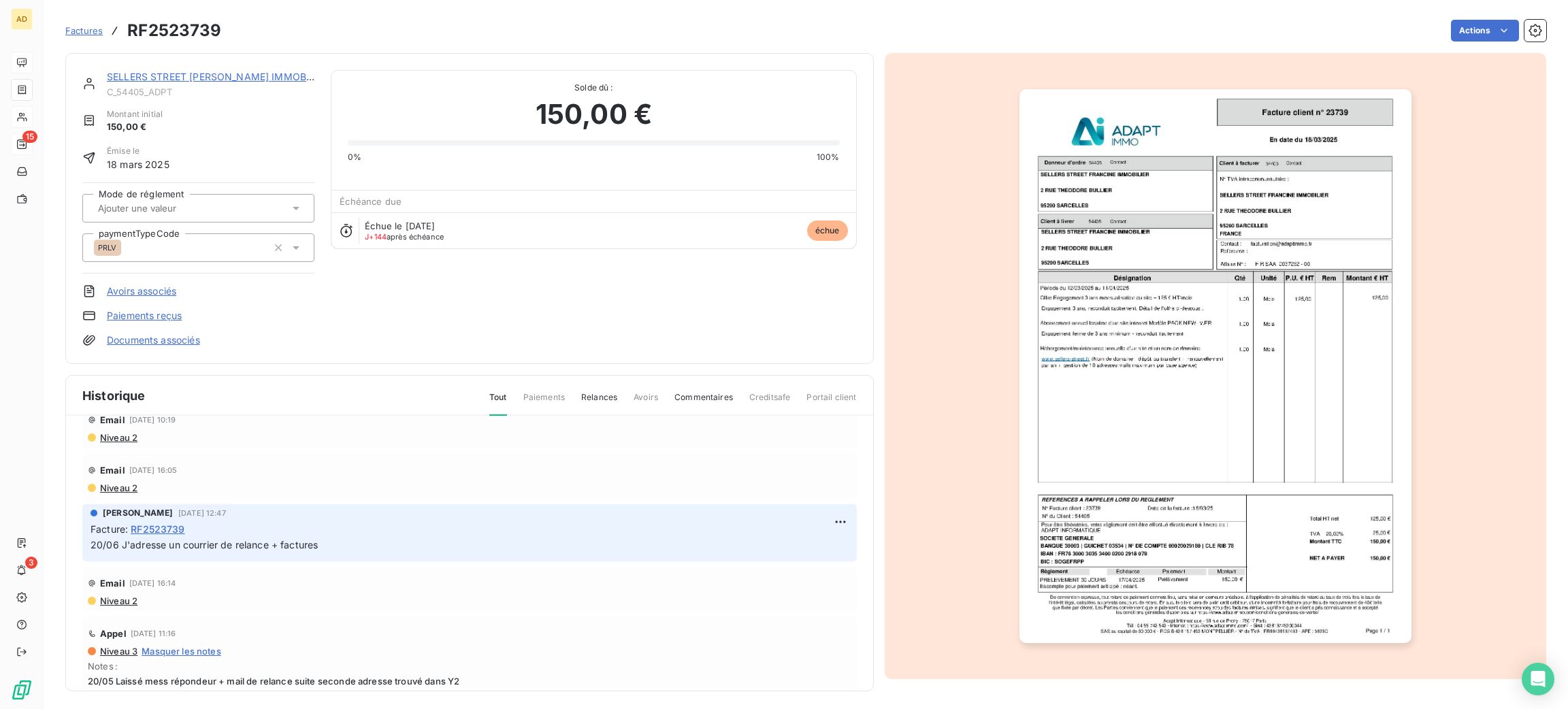
scroll to position [365, 0]
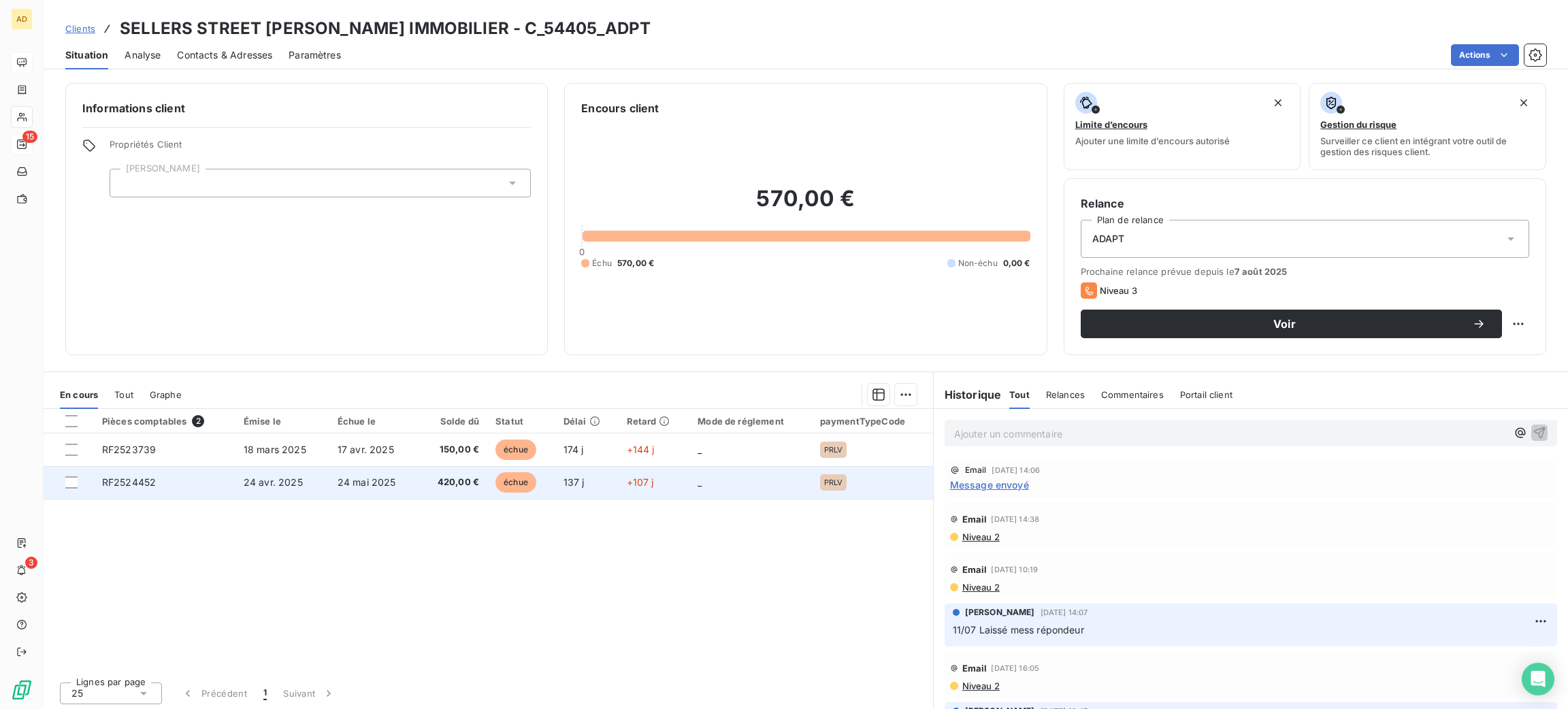
click at [318, 482] on td "24 avr. 2025" at bounding box center [282, 482] width 94 height 33
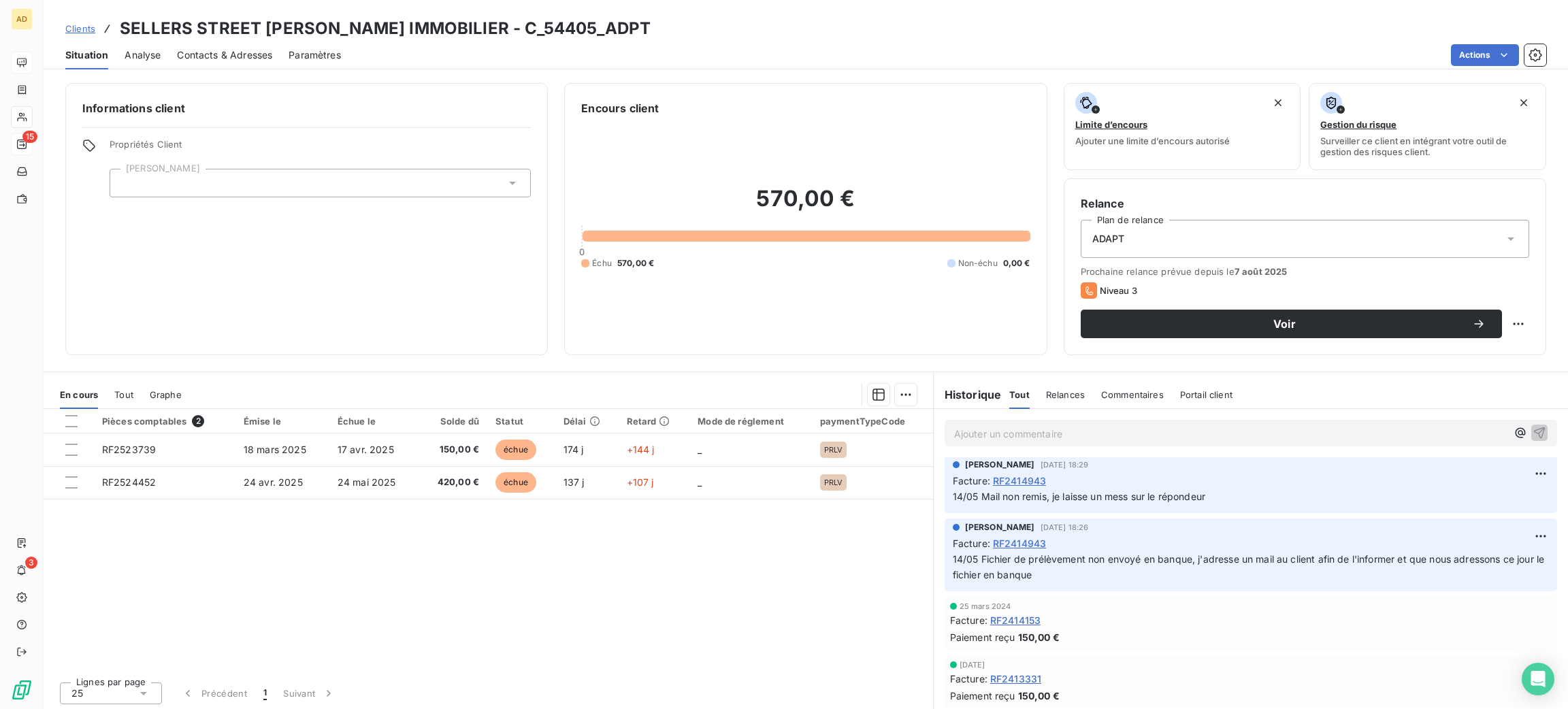
scroll to position [1531, 0]
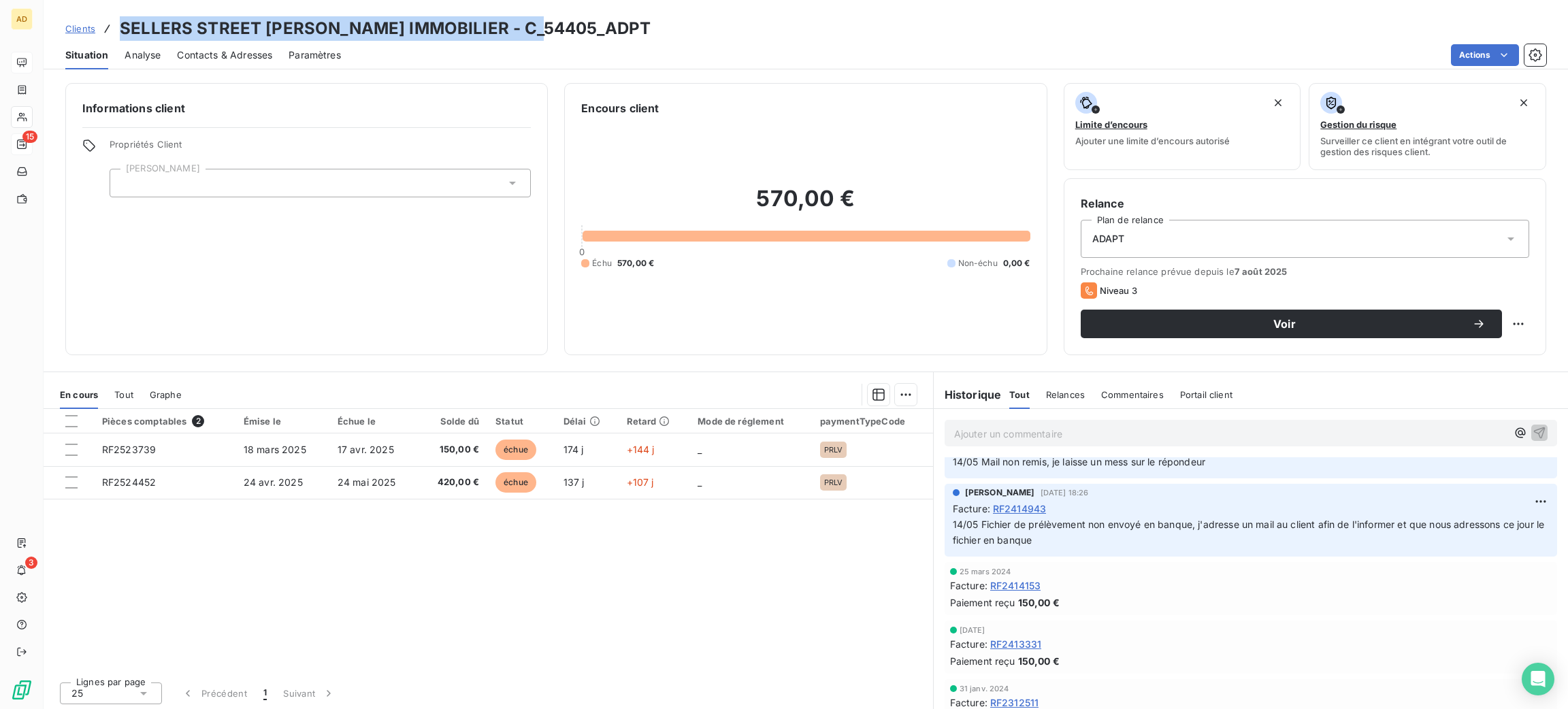
drag, startPoint x: 539, startPoint y: 32, endPoint x: 115, endPoint y: 7, distance: 424.7
click at [105, 7] on div "Clients SELLERS STREET [PERSON_NAME] IMMOBILIER - C_54405_ADPT Situation Analys…" at bounding box center [806, 35] width 1524 height 70
click at [129, 7] on div "Clients SELLERS STREET [PERSON_NAME] IMMOBILIER - C_54405_ADPT Situation Analys…" at bounding box center [806, 35] width 1524 height 70
drag, startPoint x: 536, startPoint y: 29, endPoint x: 119, endPoint y: 18, distance: 417.1
click at [120, 18] on h3 "SELLERS STREET [PERSON_NAME] IMMOBILIER - C_54405_ADPT" at bounding box center [386, 29] width 531 height 25
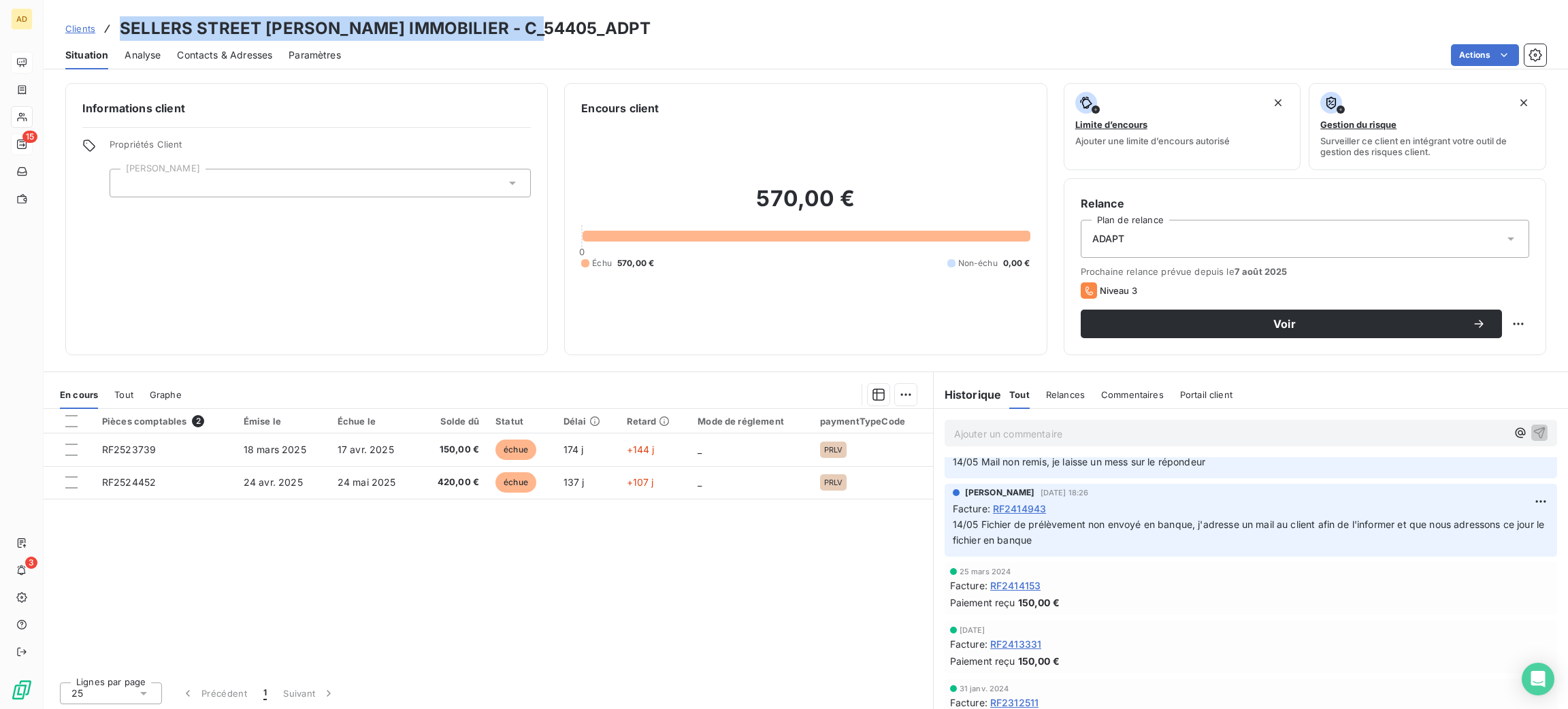
drag, startPoint x: 125, startPoint y: 23, endPoint x: 132, endPoint y: 26, distance: 7.6
copy h3 "SELLERS STREET [PERSON_NAME] IMMOBILIER - C_54405"
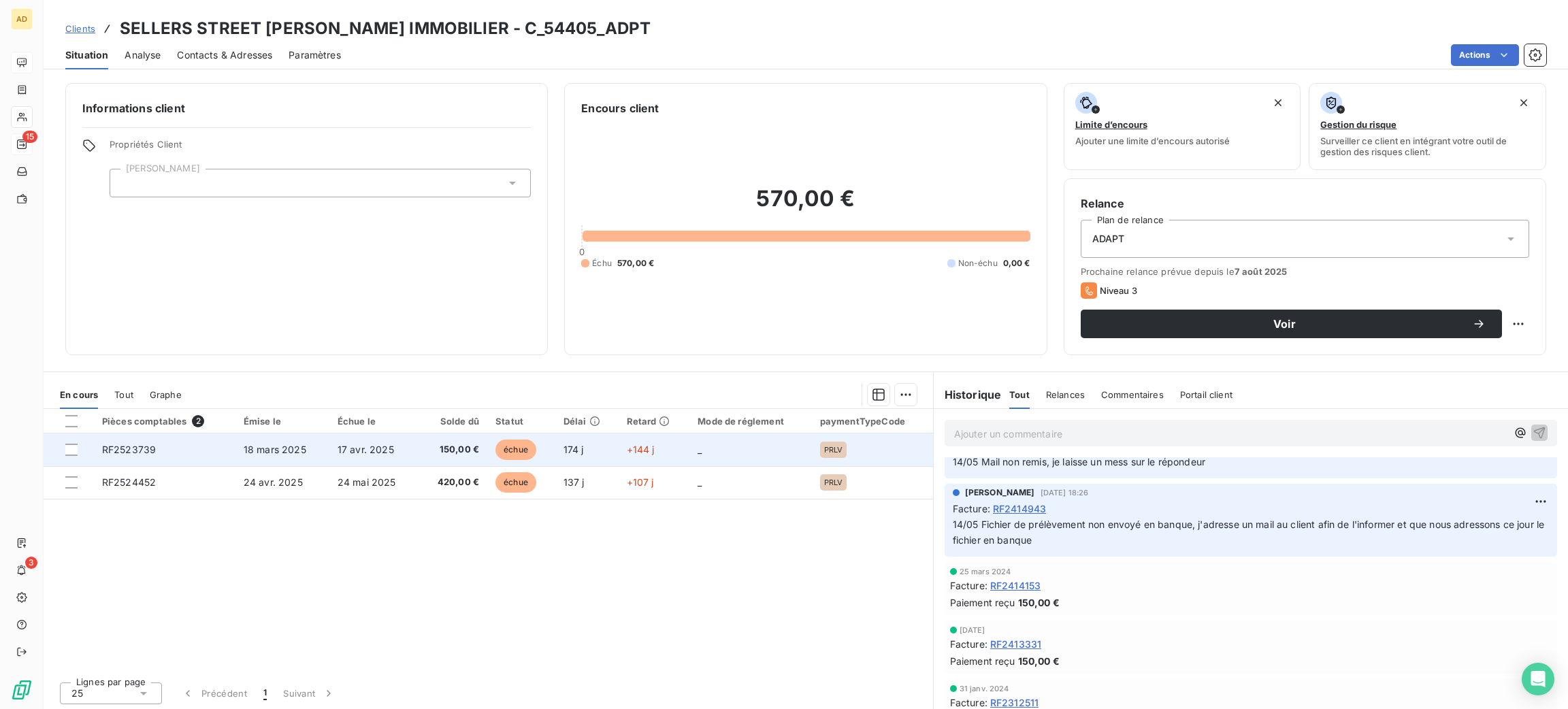
click at [436, 439] on td "150,00 €" at bounding box center [453, 450] width 70 height 33
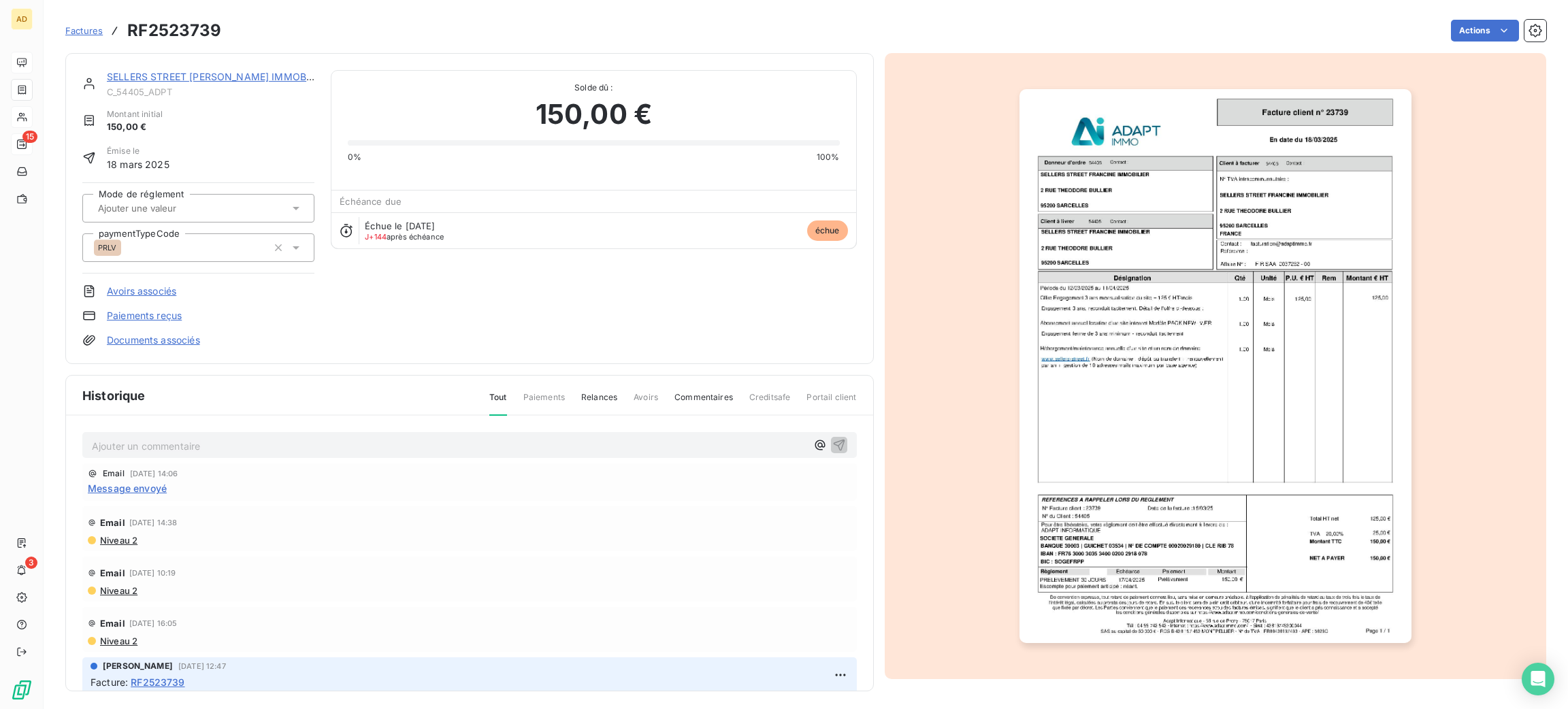
click at [1170, 232] on img "button" at bounding box center [1215, 366] width 392 height 554
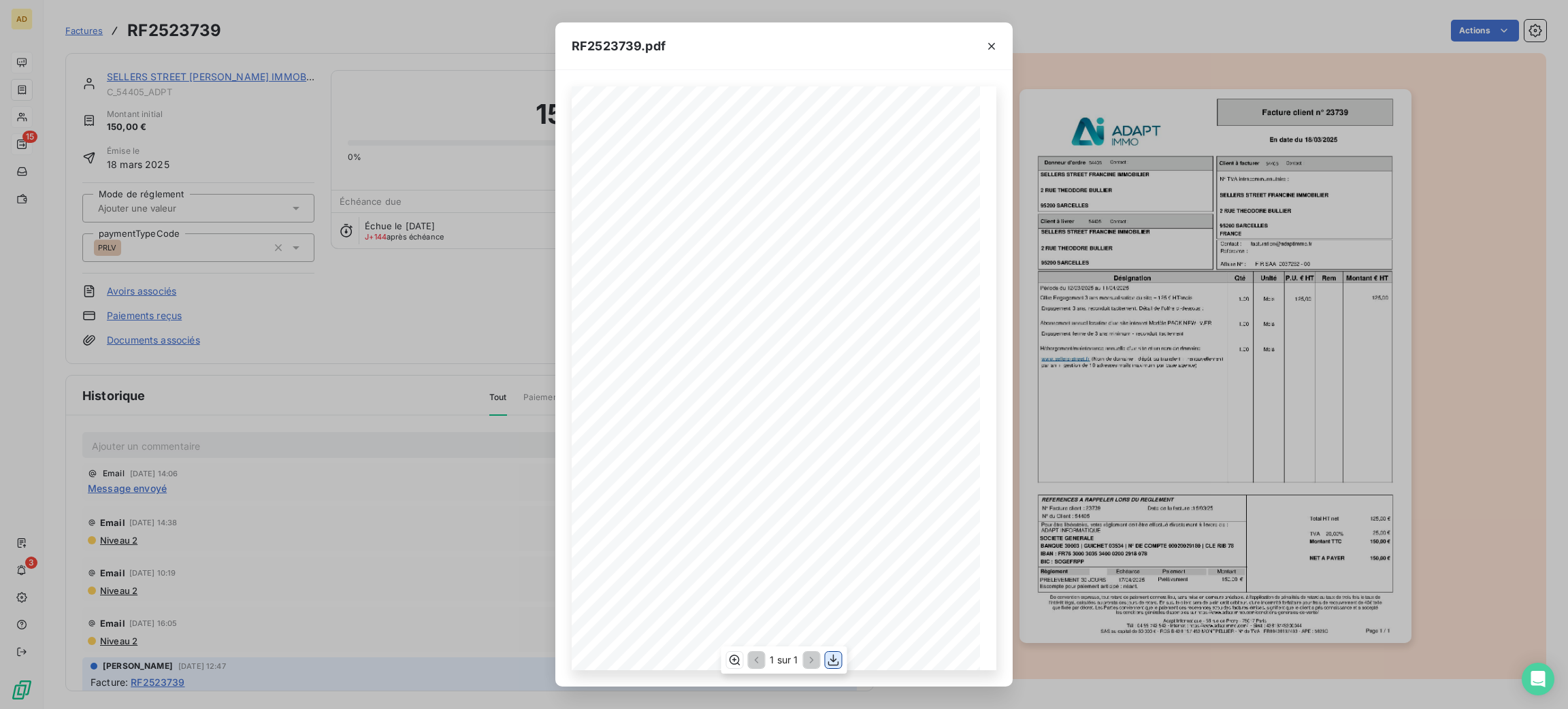
click at [827, 659] on icon "button" at bounding box center [834, 660] width 14 height 14
click at [986, 47] on icon "button" at bounding box center [992, 47] width 14 height 14
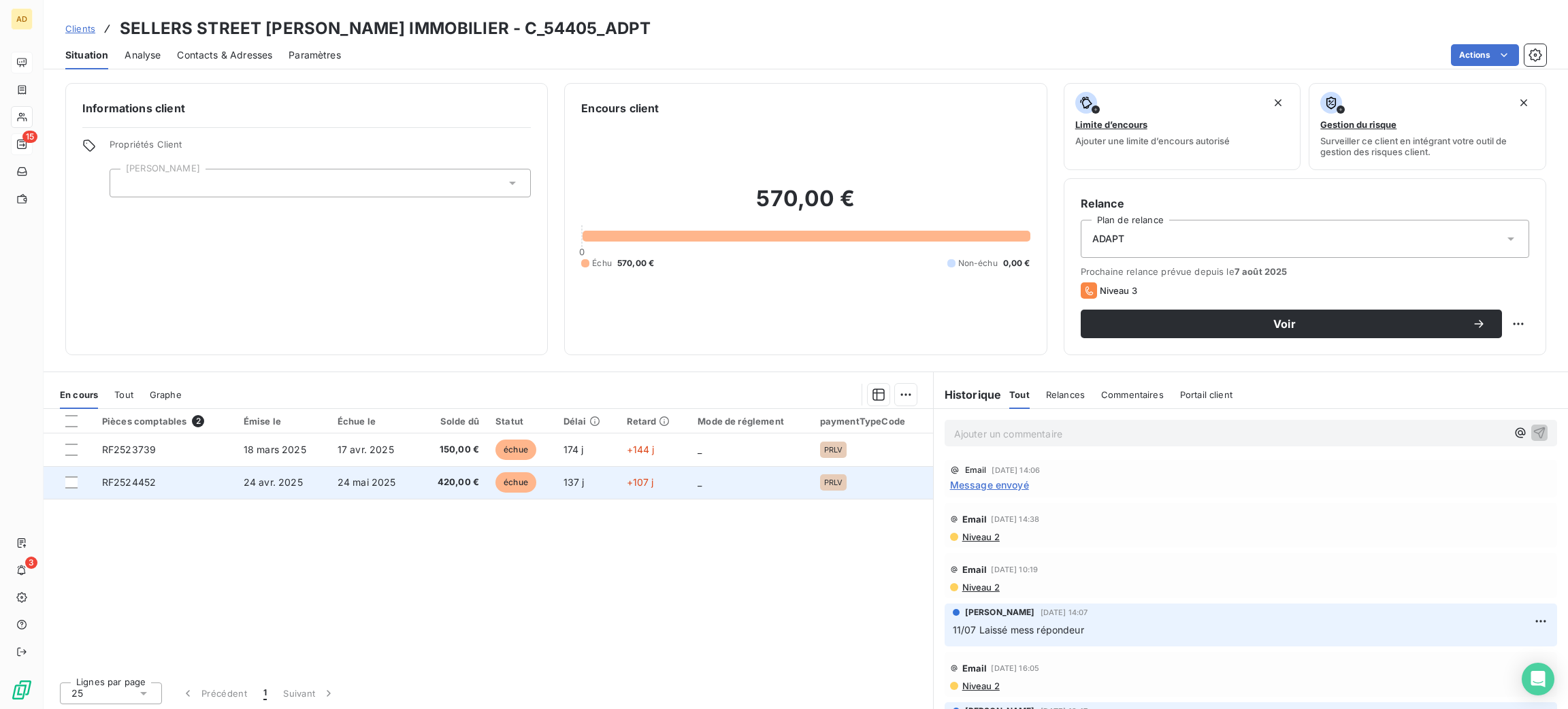
click at [278, 496] on table "Pièces comptables 2 Émise le Échue le Solde dû Statut Délai Retard Mode de régl…" at bounding box center [488, 454] width 890 height 91
click at [278, 490] on td "24 avr. 2025" at bounding box center [282, 482] width 94 height 33
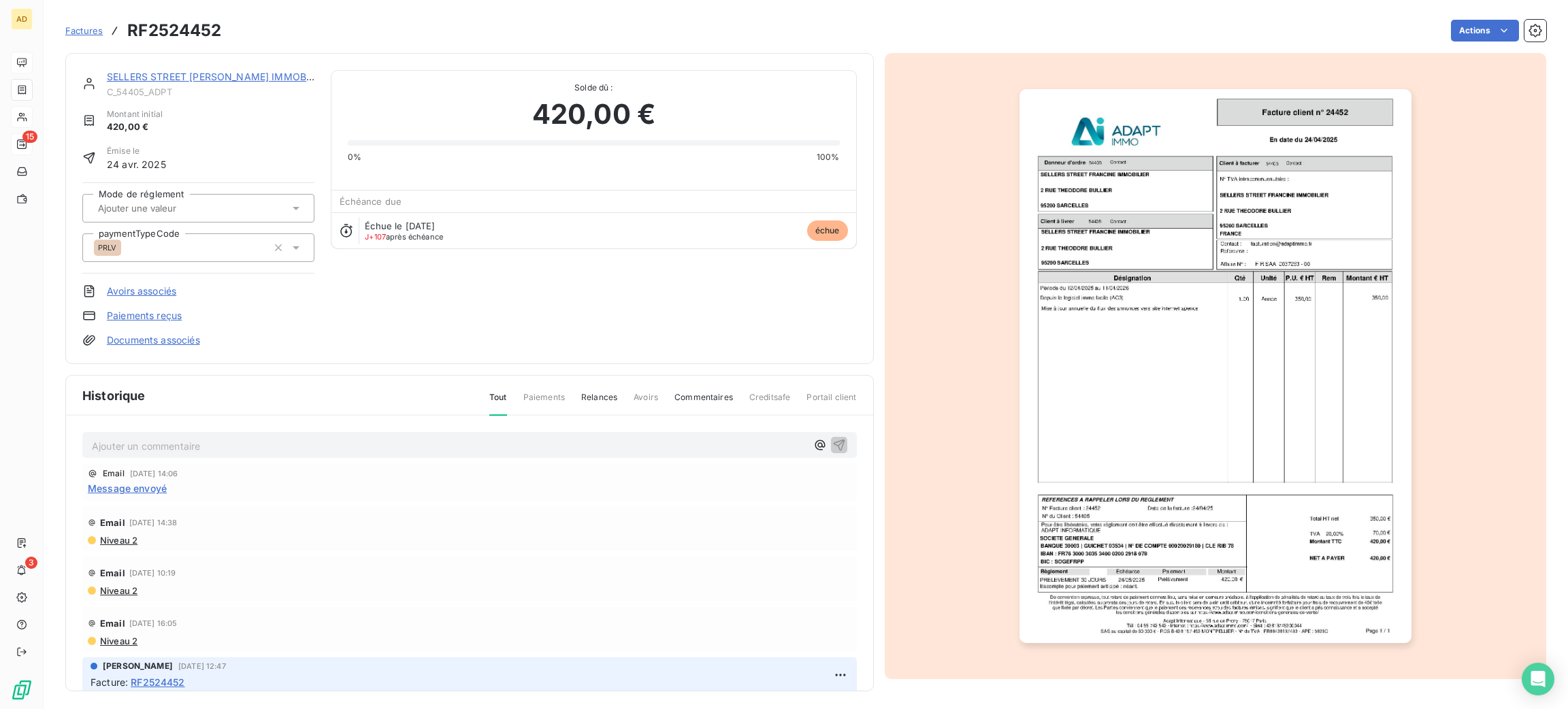
click at [1074, 331] on img "button" at bounding box center [1215, 366] width 392 height 554
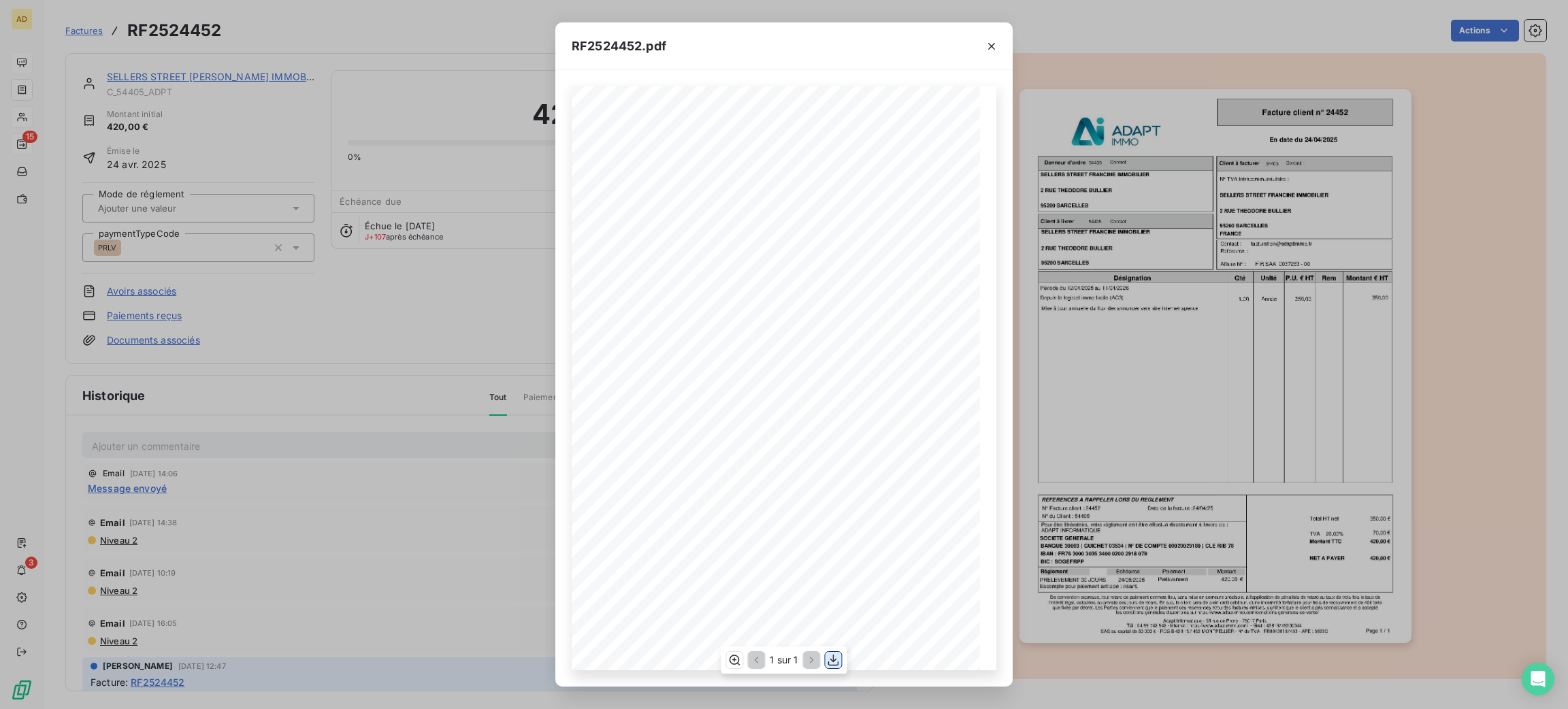
click at [828, 663] on icon "button" at bounding box center [834, 660] width 14 height 14
click at [994, 44] on icon "button" at bounding box center [992, 47] width 14 height 14
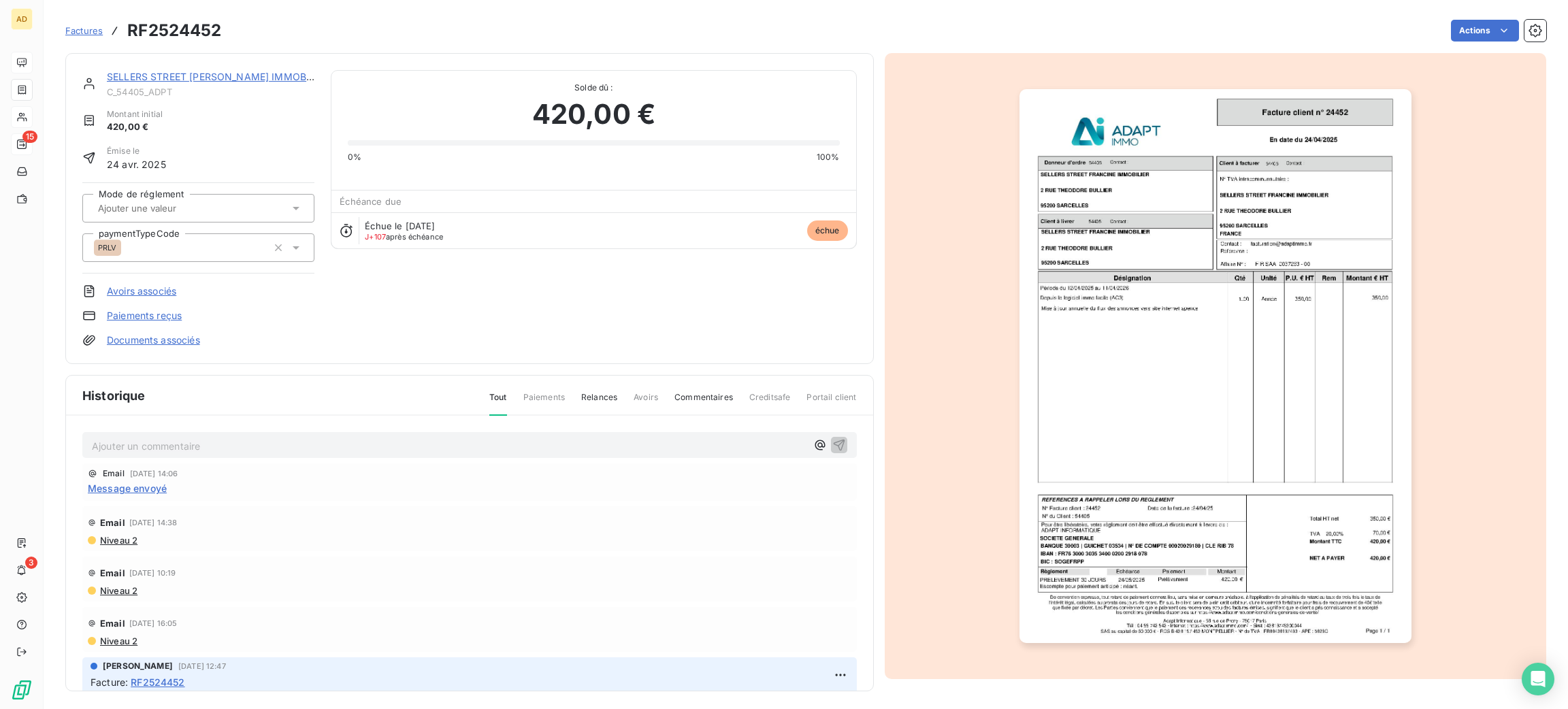
click at [1452, 43] on div "Factures RF2524452 Actions" at bounding box center [806, 31] width 1481 height 29
click at [1444, 27] on html "AD 15 3 Factures RF2524452 Actions SELLERS STREET [PERSON_NAME] IMMOBILIER C_54…" at bounding box center [784, 354] width 1568 height 709
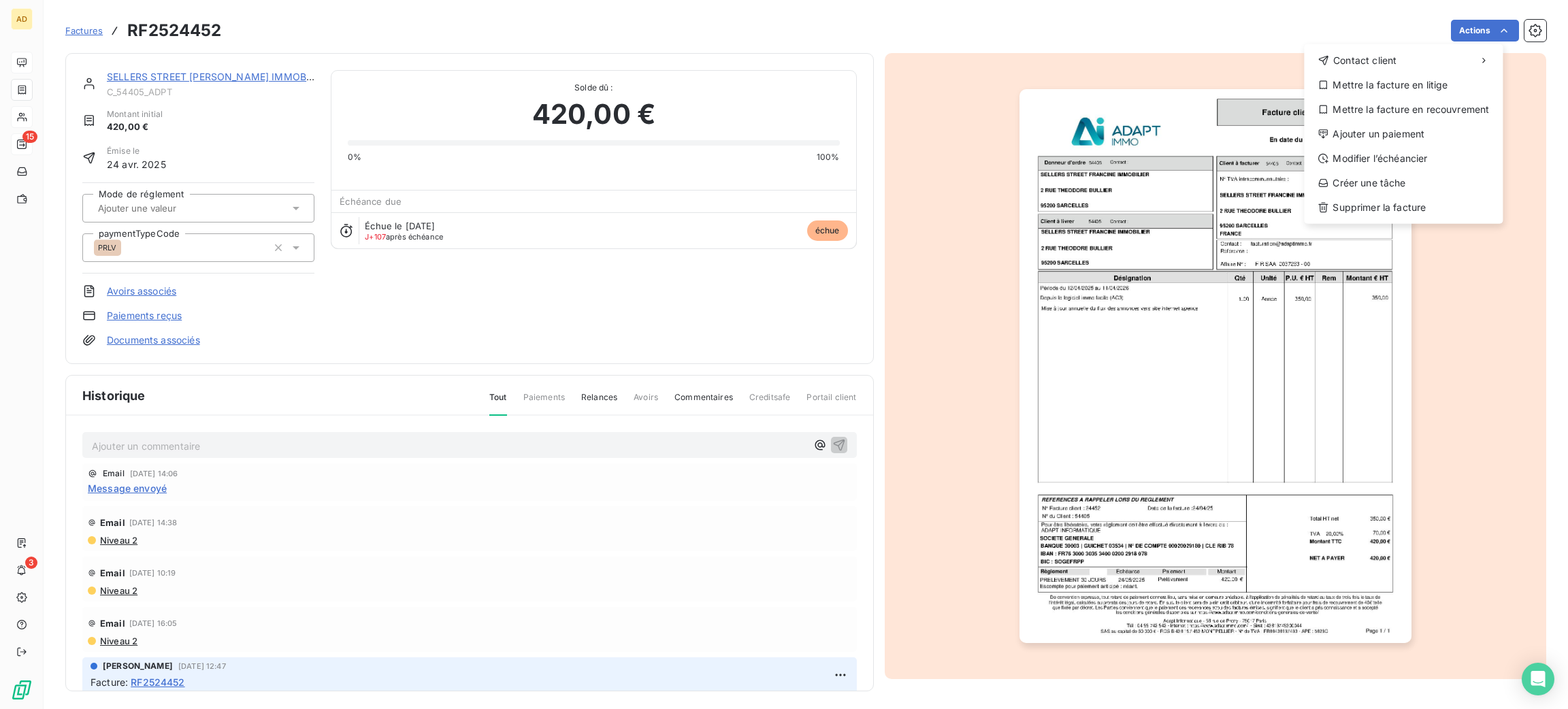
click at [985, 104] on html "AD 15 3 Factures RF2524452 Actions Contact client Mettre la facture en litige M…" at bounding box center [784, 354] width 1568 height 709
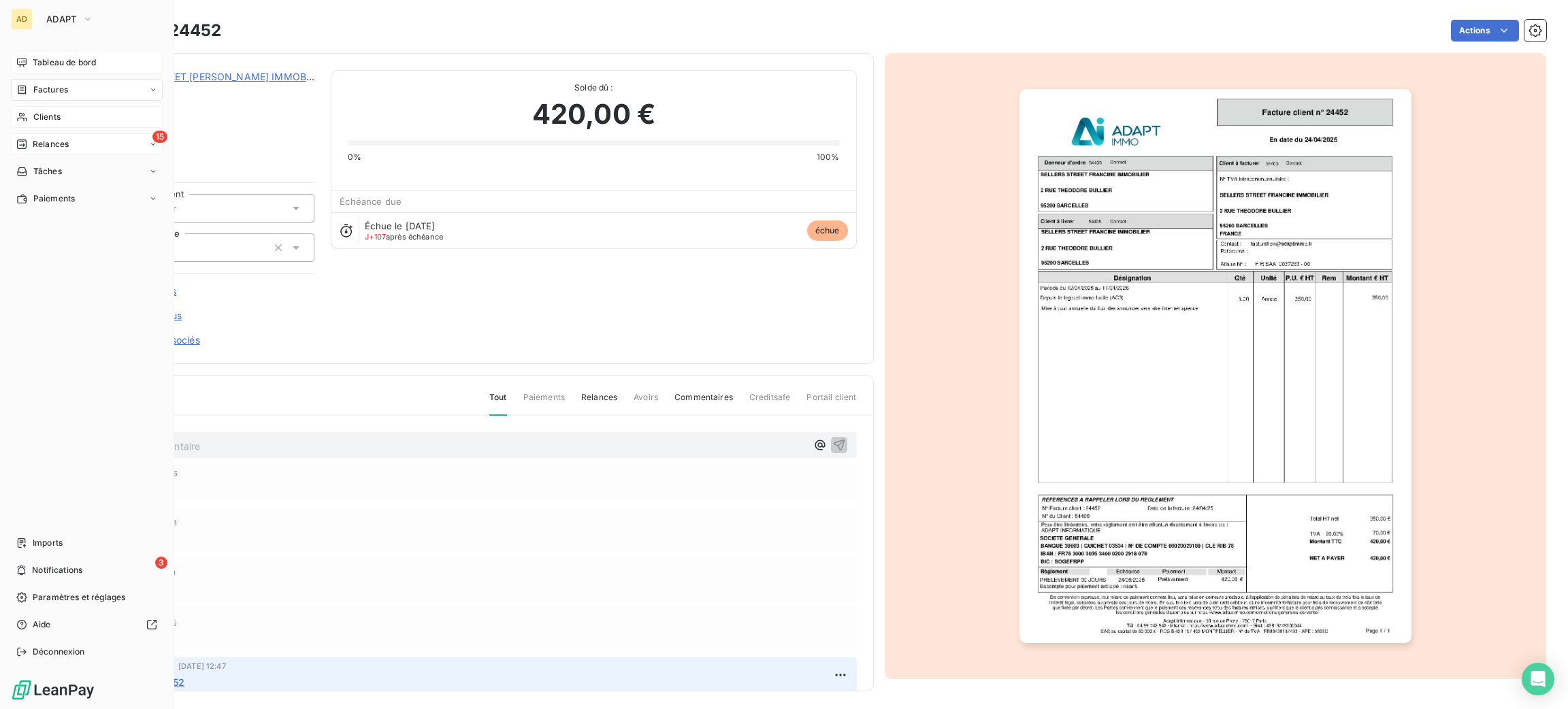
click at [17, 121] on icon at bounding box center [22, 117] width 11 height 11
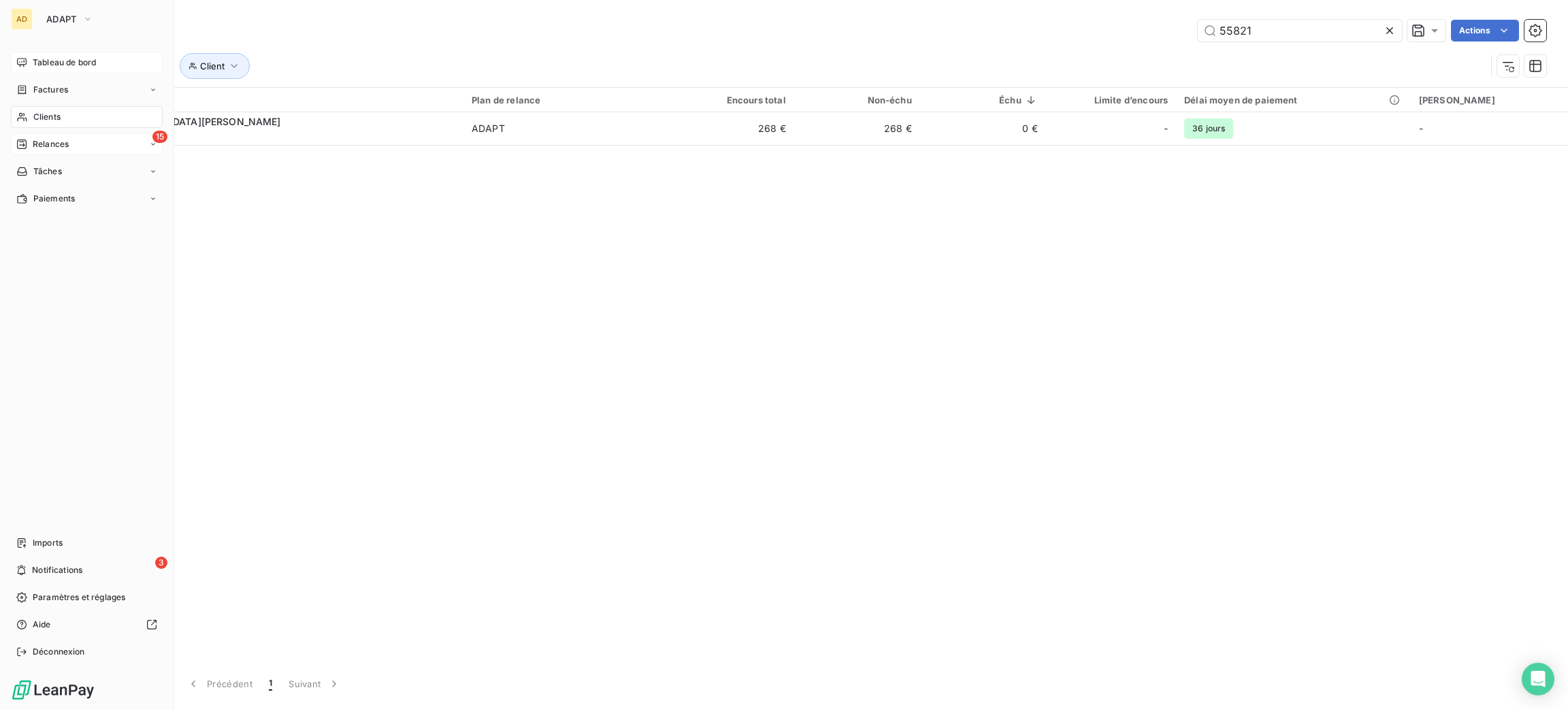
click at [80, 144] on div "15 Relances" at bounding box center [87, 144] width 152 height 22
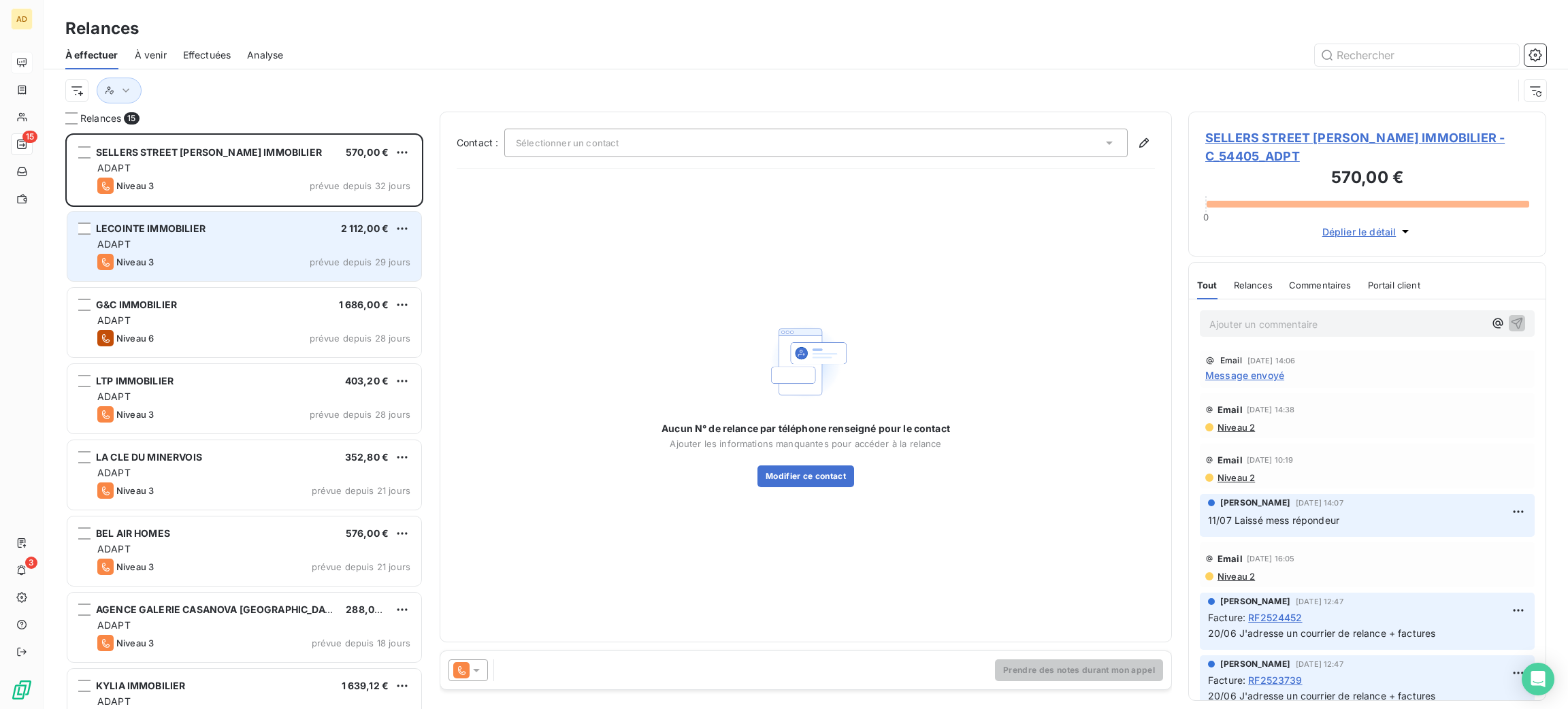
scroll to position [560, 342]
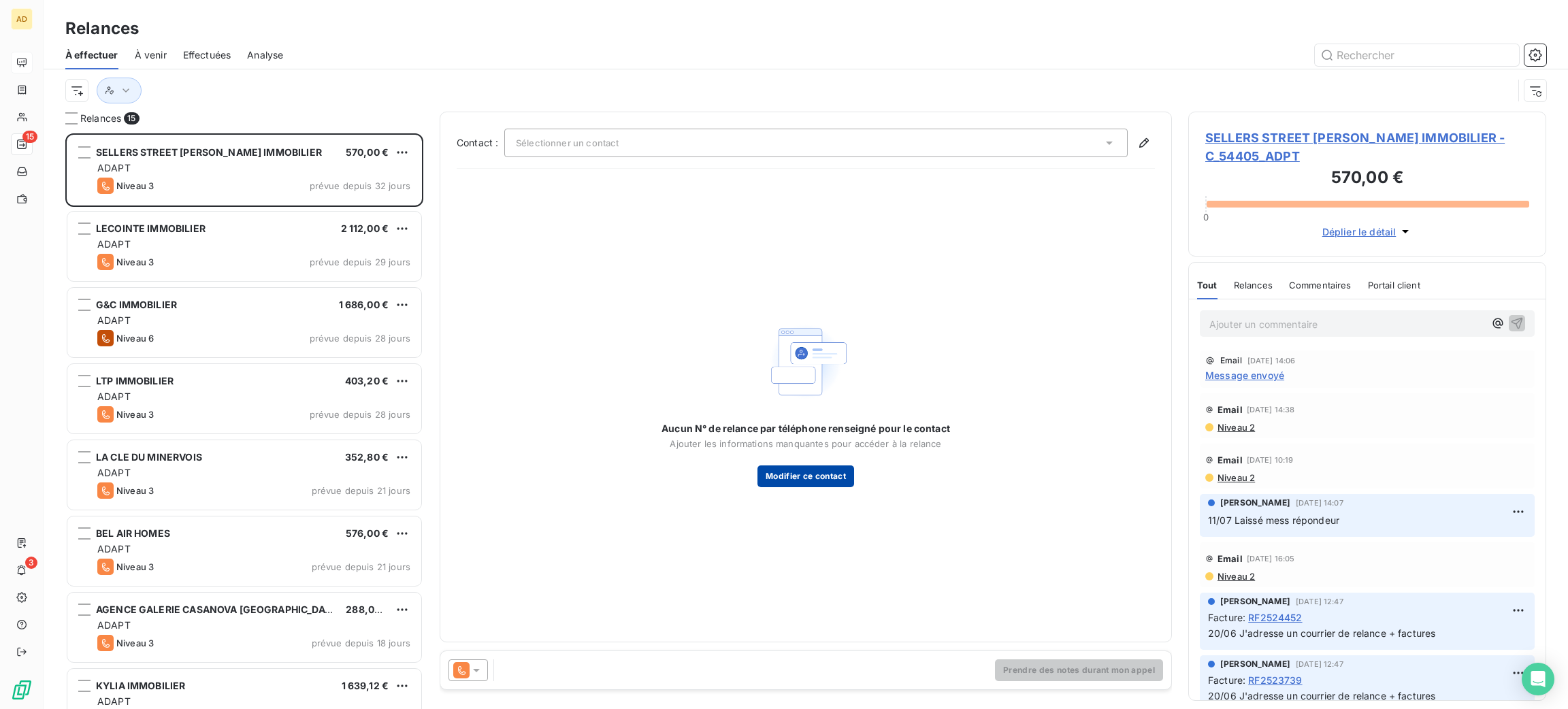
click at [816, 480] on button "Modifier ce contact" at bounding box center [806, 476] width 97 height 22
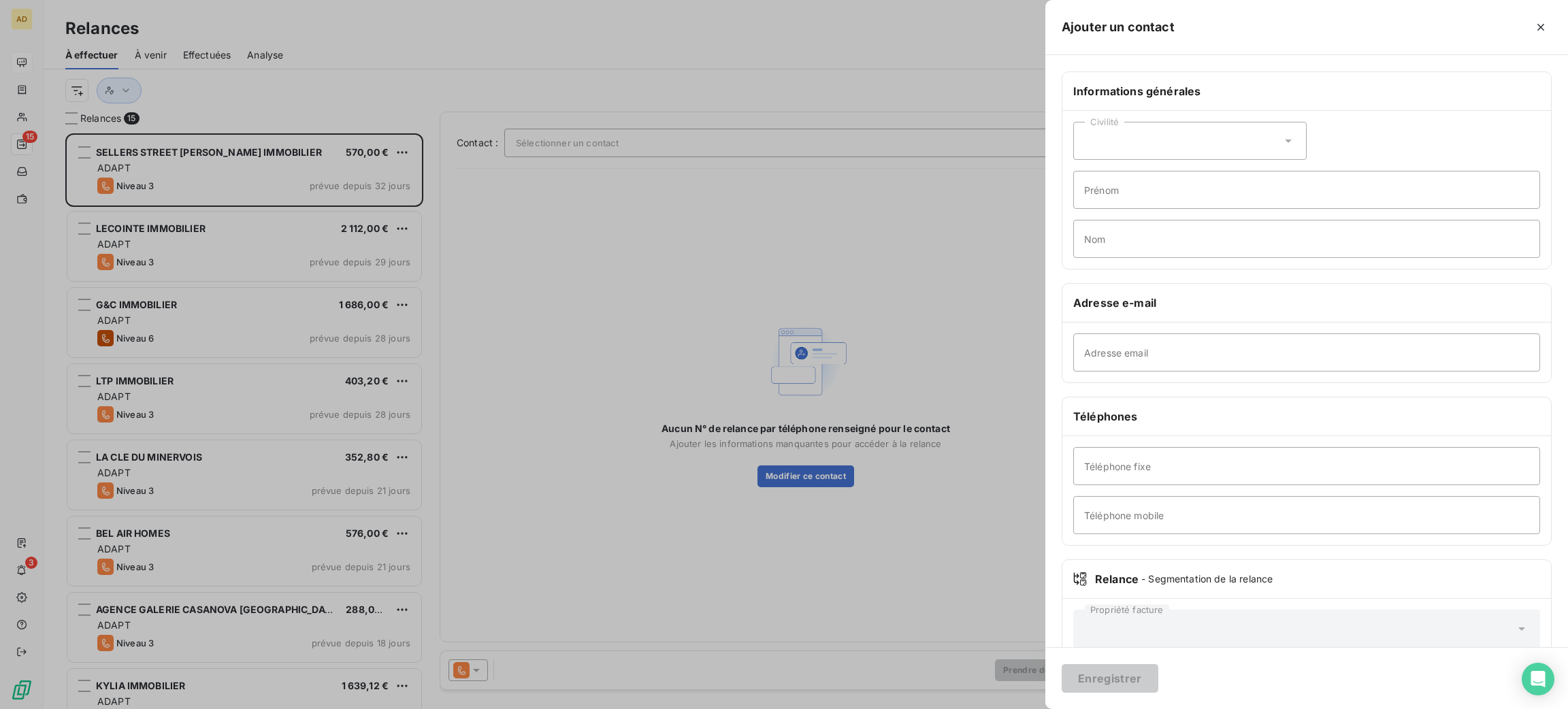
drag, startPoint x: 1542, startPoint y: 32, endPoint x: 1498, endPoint y: 41, distance: 44.9
click at [1542, 32] on icon "button" at bounding box center [1541, 27] width 14 height 14
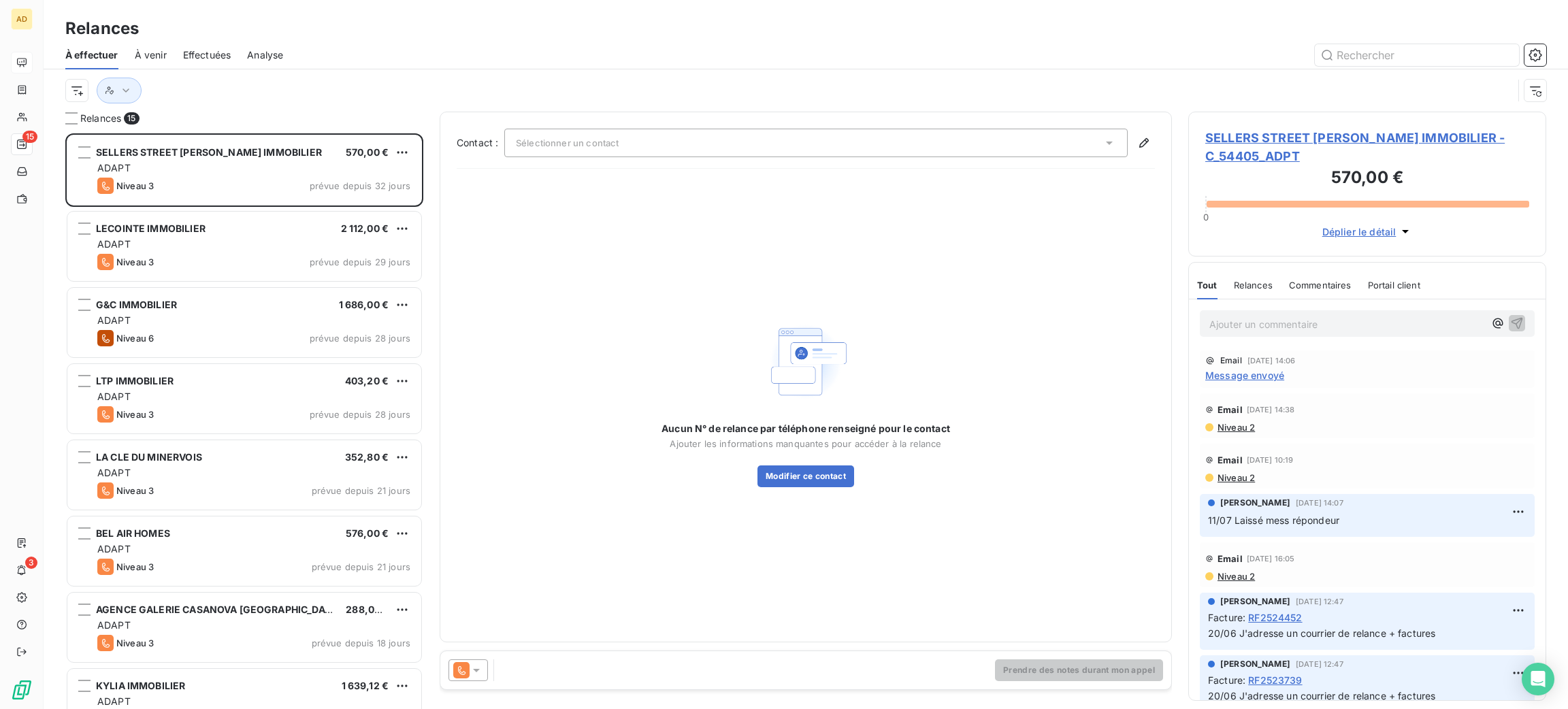
click at [920, 669] on div "Prendre des notes durant mon appel" at bounding box center [806, 670] width 731 height 38
click at [819, 481] on button "Modifier ce contact" at bounding box center [806, 476] width 97 height 22
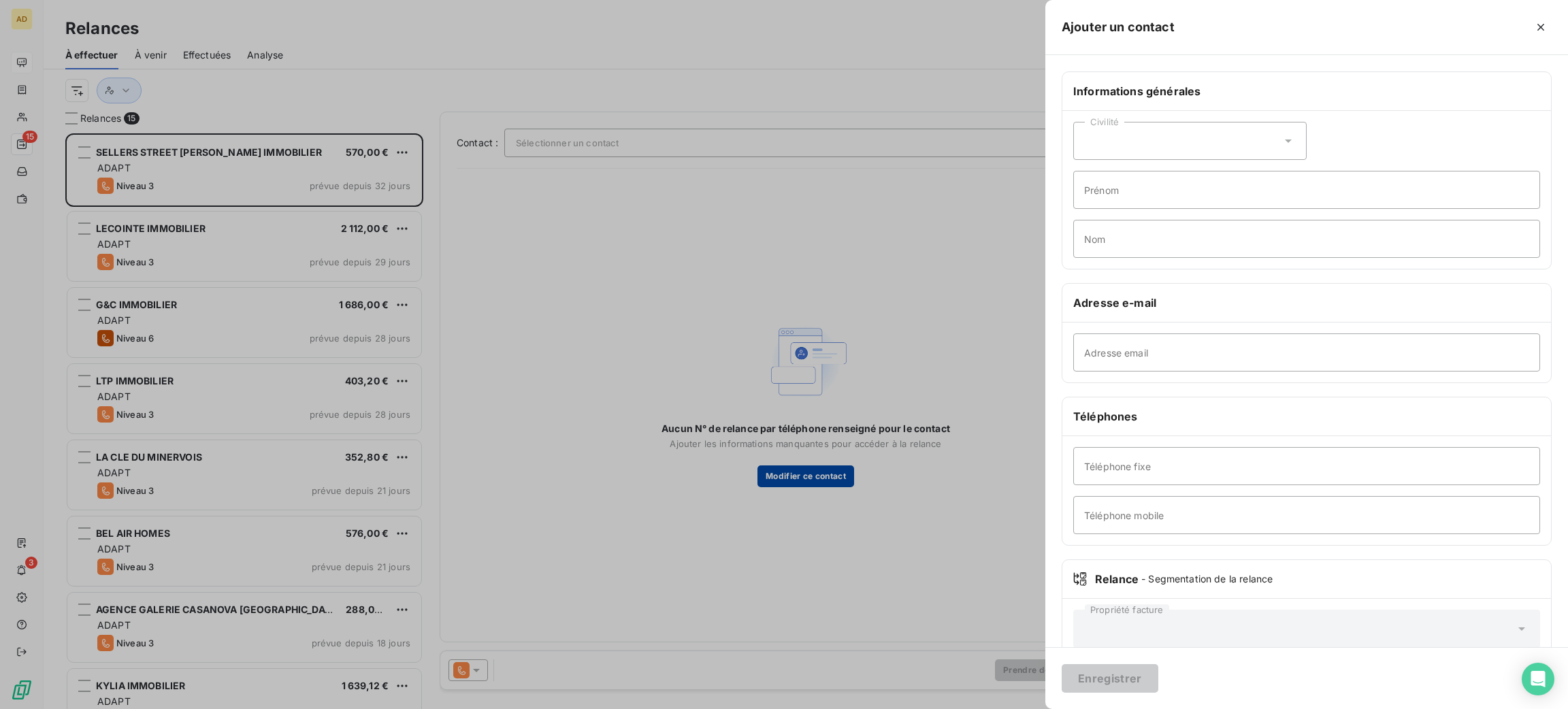
click at [819, 481] on div at bounding box center [784, 354] width 1568 height 709
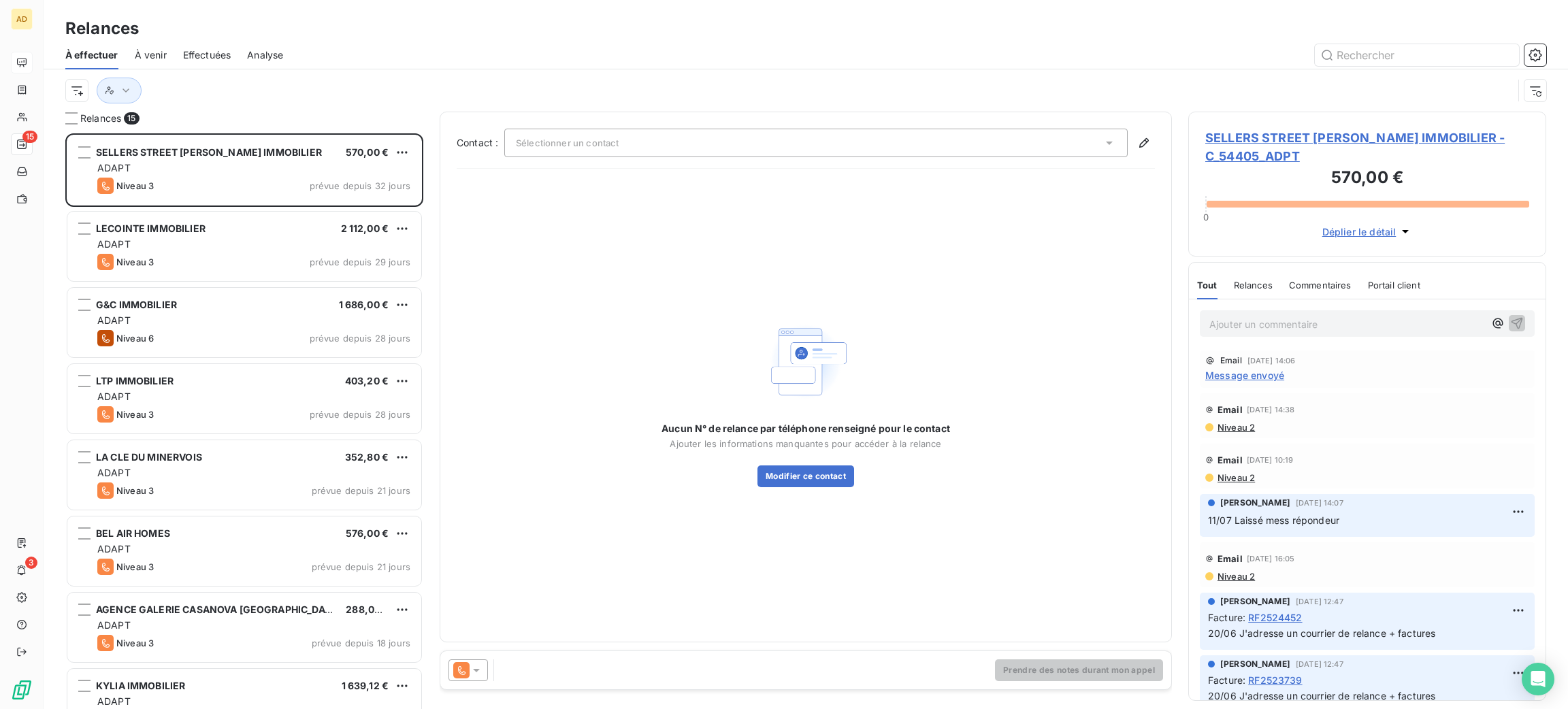
click at [844, 154] on div "Sélectionner un contact" at bounding box center [816, 143] width 623 height 29
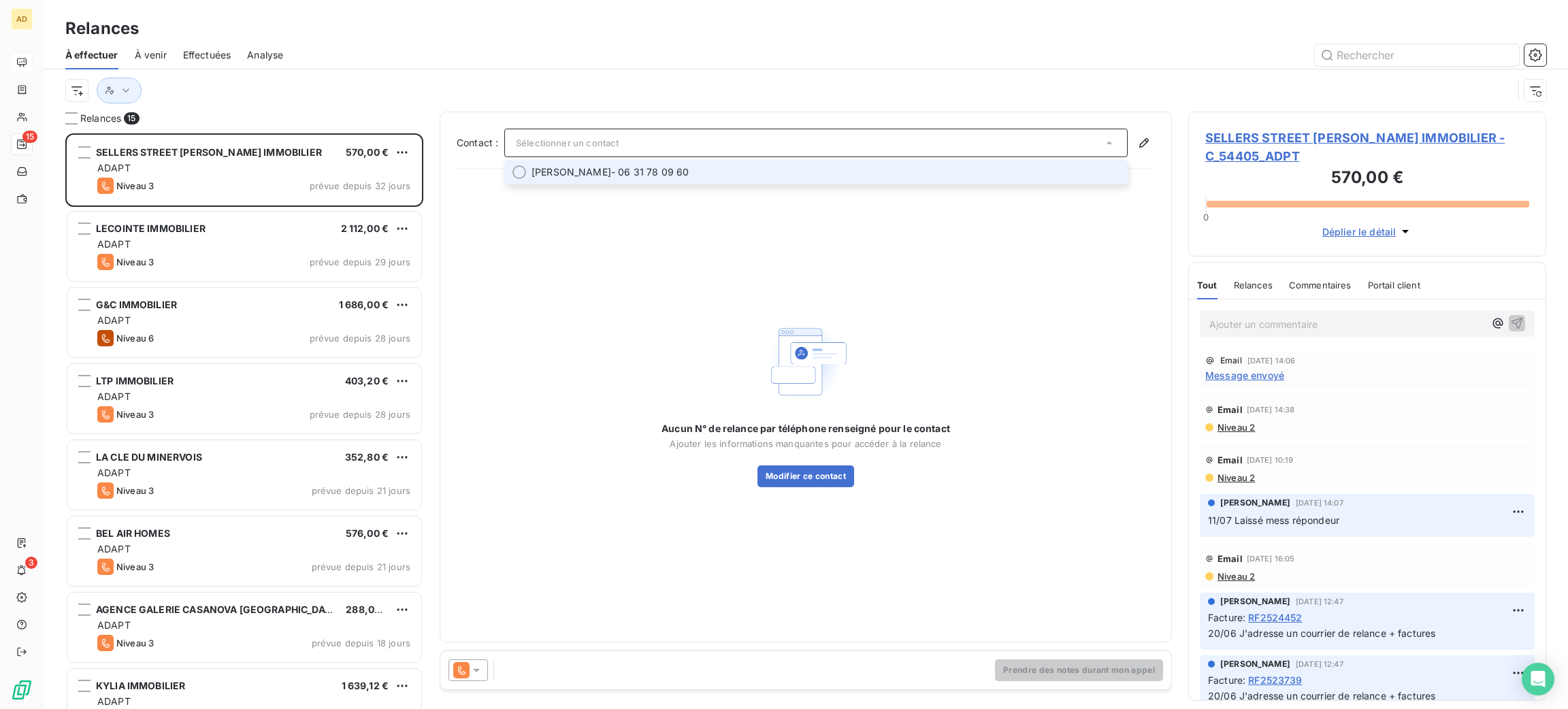
click at [798, 178] on span "[PERSON_NAME] - 06 31 78 09 60" at bounding box center [825, 172] width 588 height 14
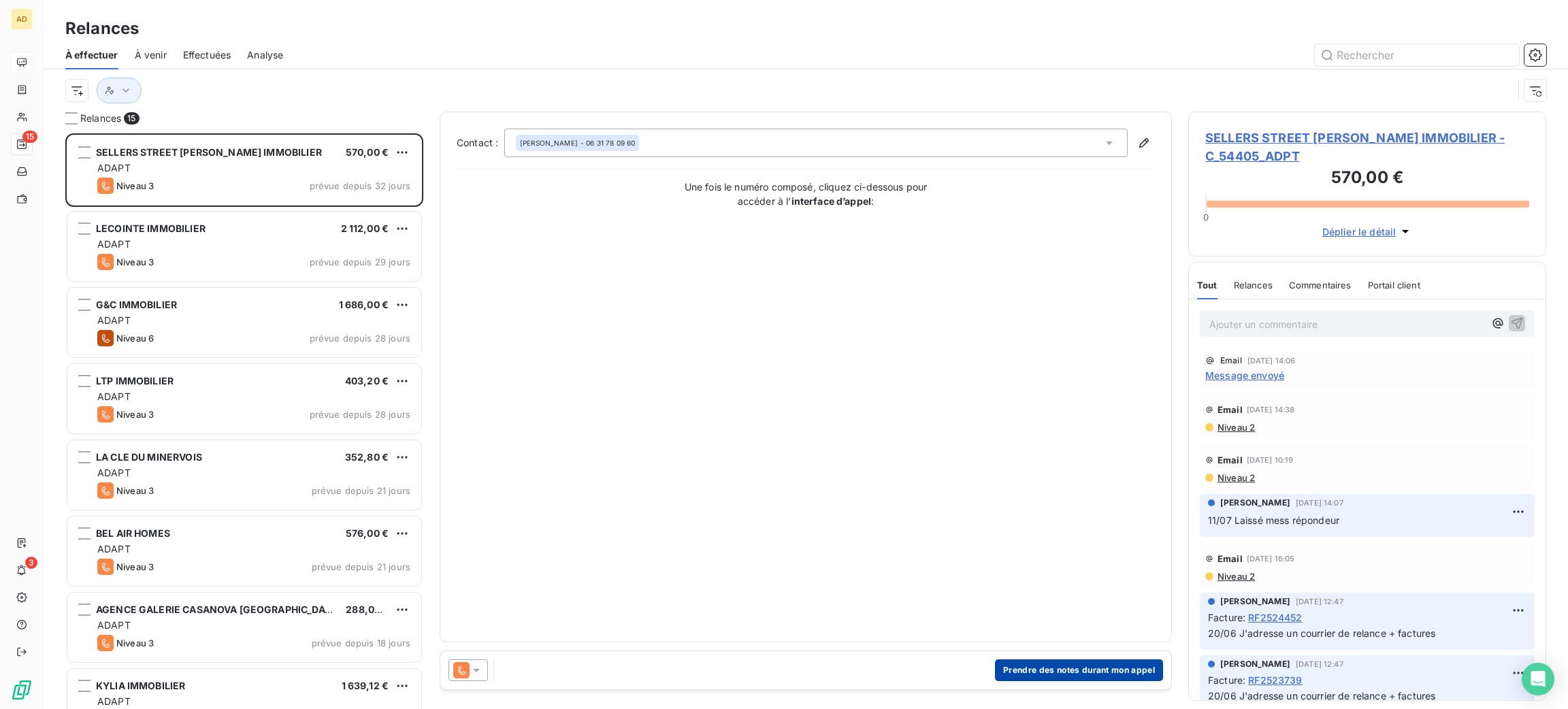
click at [1047, 668] on button "Prendre des notes durant mon appel" at bounding box center [1079, 670] width 168 height 22
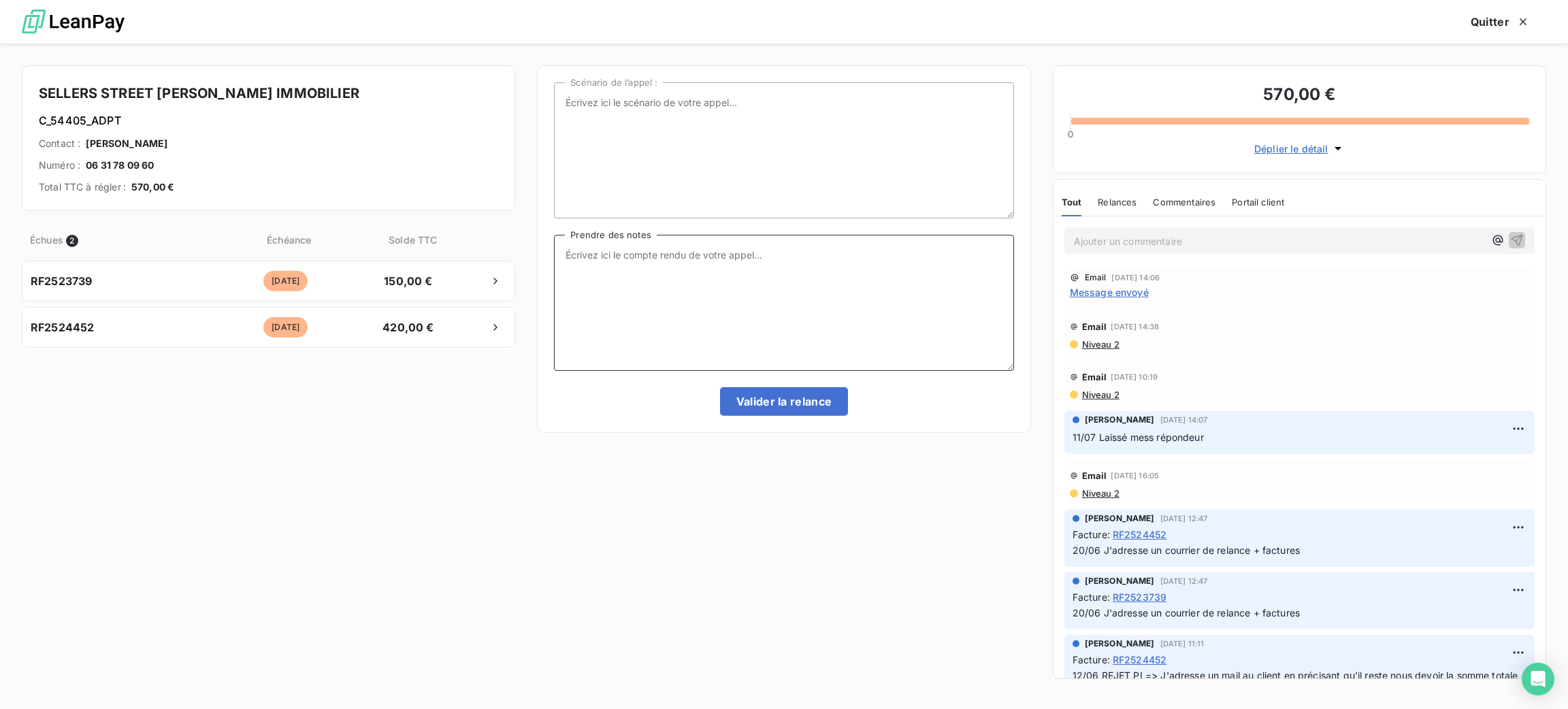
paste textarea "J’ai réussi enfin à joindre le client qui m’informe qu’il n’a pas à payer ses f…"
click at [566, 248] on textarea "J’ai réussi enfin à joindre le client qui m’informe qu’il n’a pas à payer ses f…" at bounding box center [783, 302] width 459 height 136
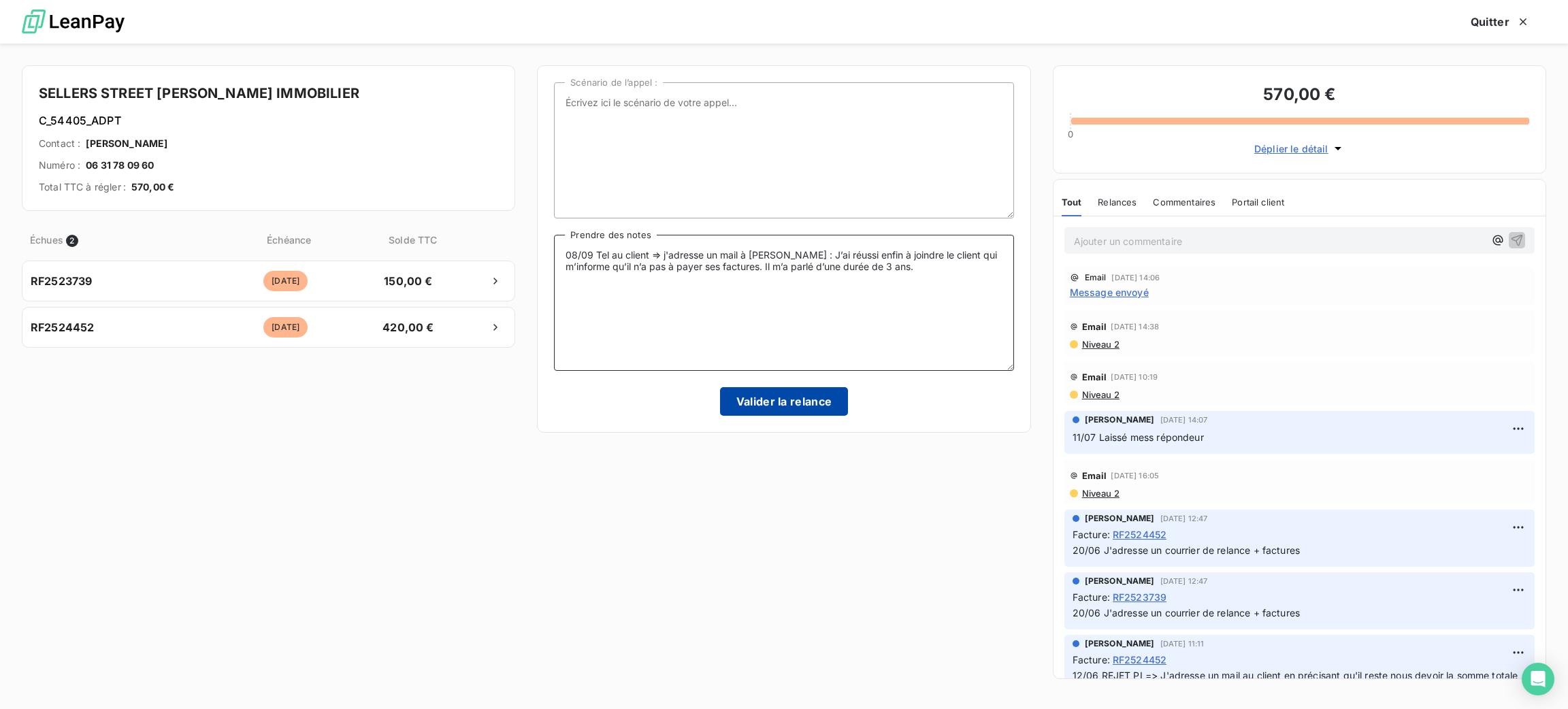
type textarea "08/09 Tel au client => j'adresse un mail à [PERSON_NAME] : J’ai réussi enfin à …"
click at [823, 401] on button "Valider la relance" at bounding box center [784, 401] width 128 height 29
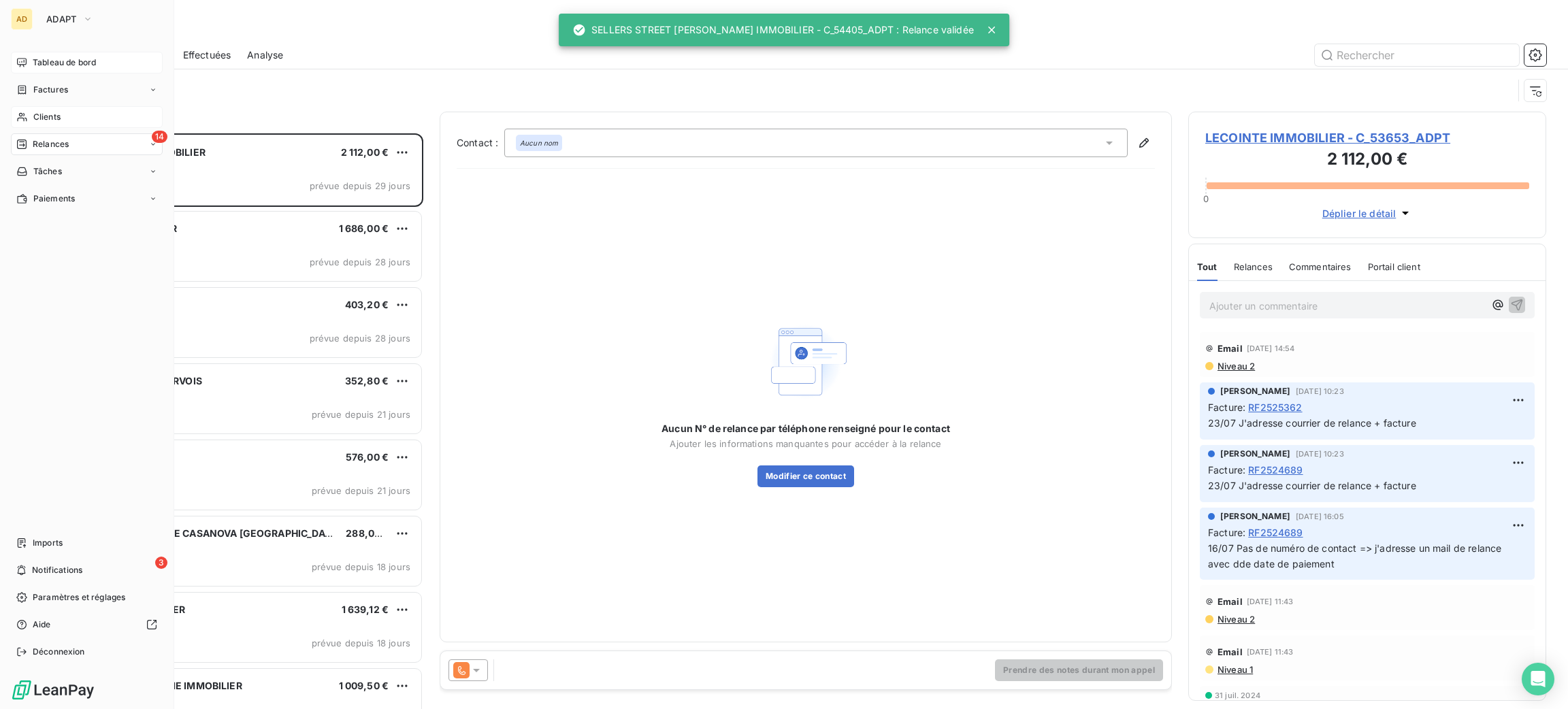
click at [20, 117] on icon at bounding box center [22, 117] width 11 height 11
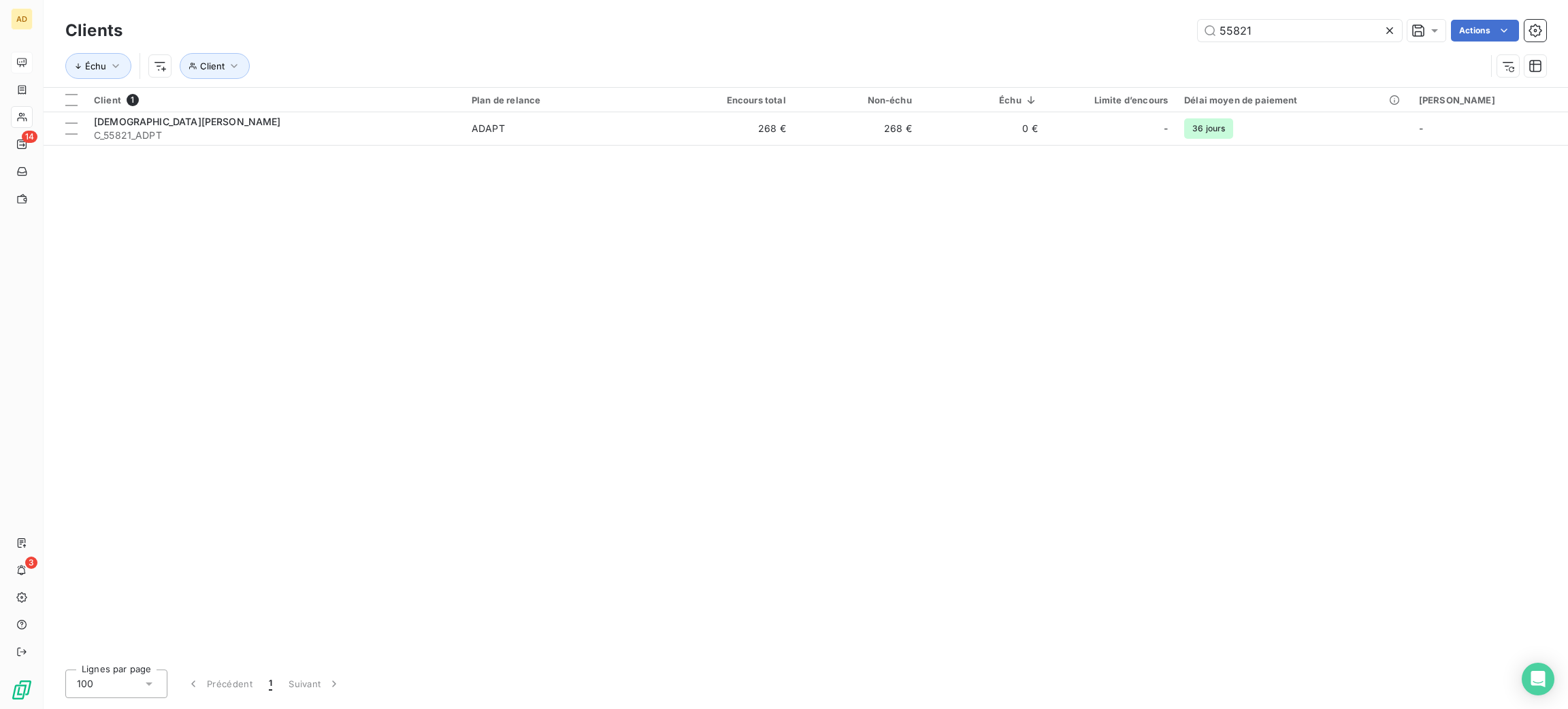
drag, startPoint x: 1275, startPoint y: 28, endPoint x: 1164, endPoint y: 33, distance: 111.1
click at [1164, 33] on div "55821 Actions" at bounding box center [843, 30] width 1407 height 22
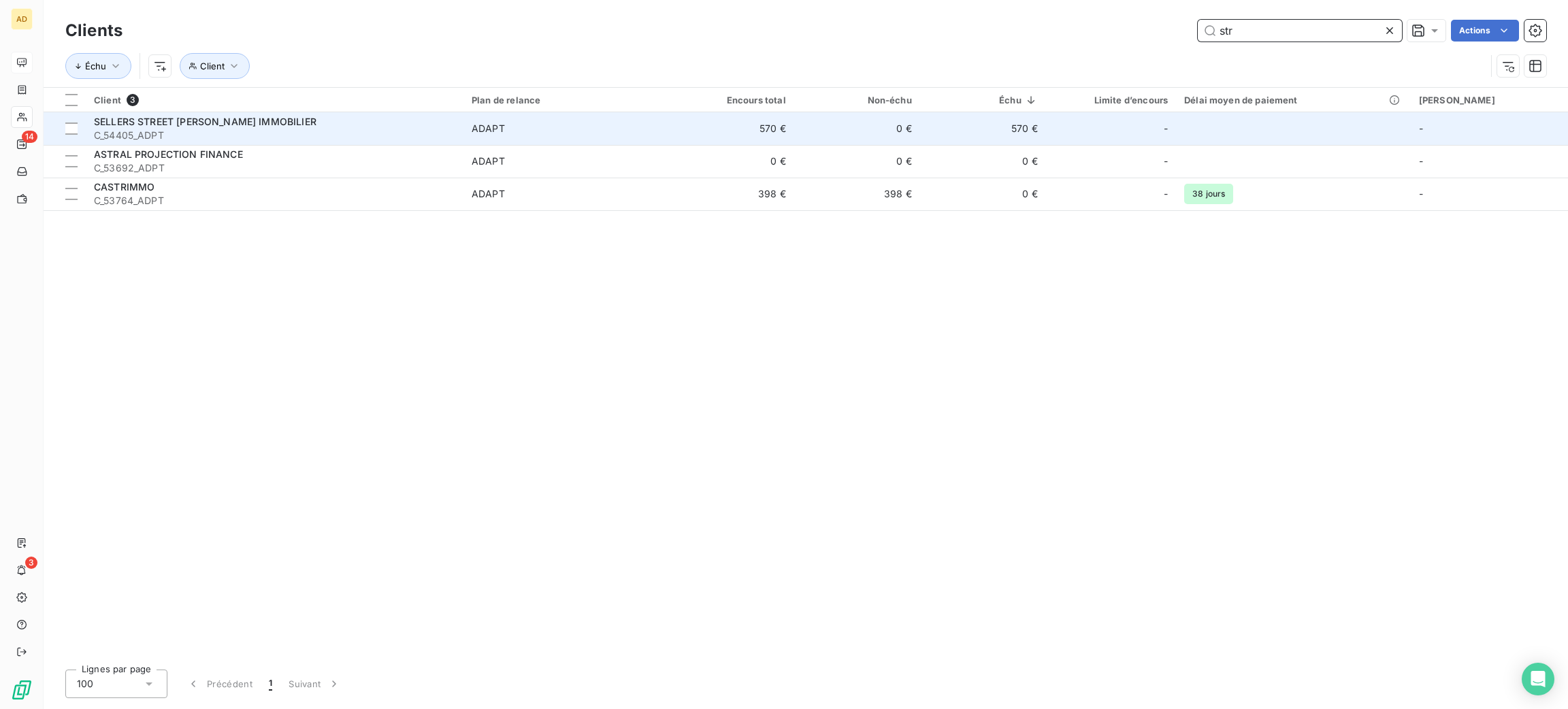
type input "str"
click at [455, 125] on div "SELLERS STREET [PERSON_NAME] IMMOBILIER" at bounding box center [275, 122] width 362 height 14
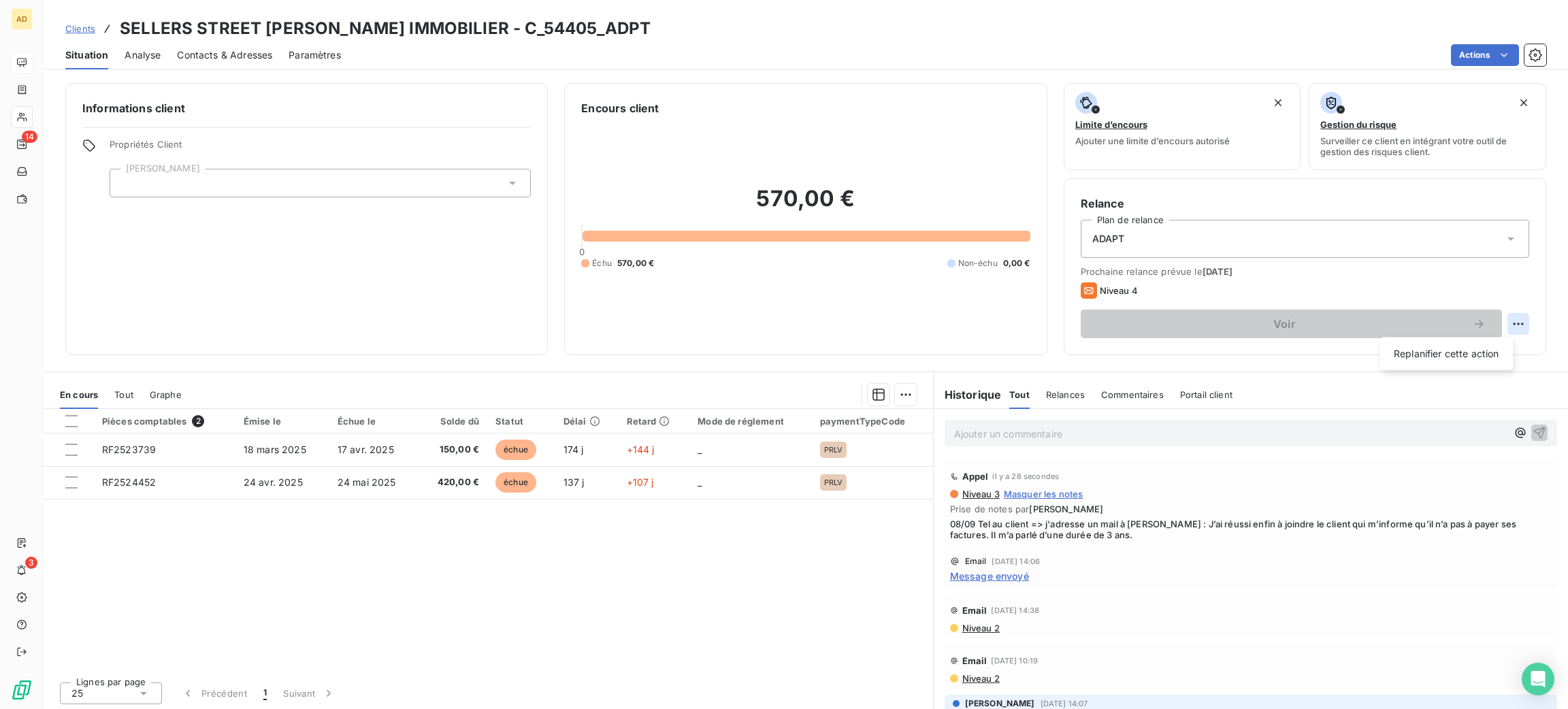
click at [1504, 326] on html "AD [STREET_ADDRESS] [PERSON_NAME] IMMOBILIER - C_54405_ADPT Situation Analyse C…" at bounding box center [784, 354] width 1568 height 709
click at [1439, 354] on div "Replanifier cette action" at bounding box center [1446, 353] width 122 height 22
select select "8"
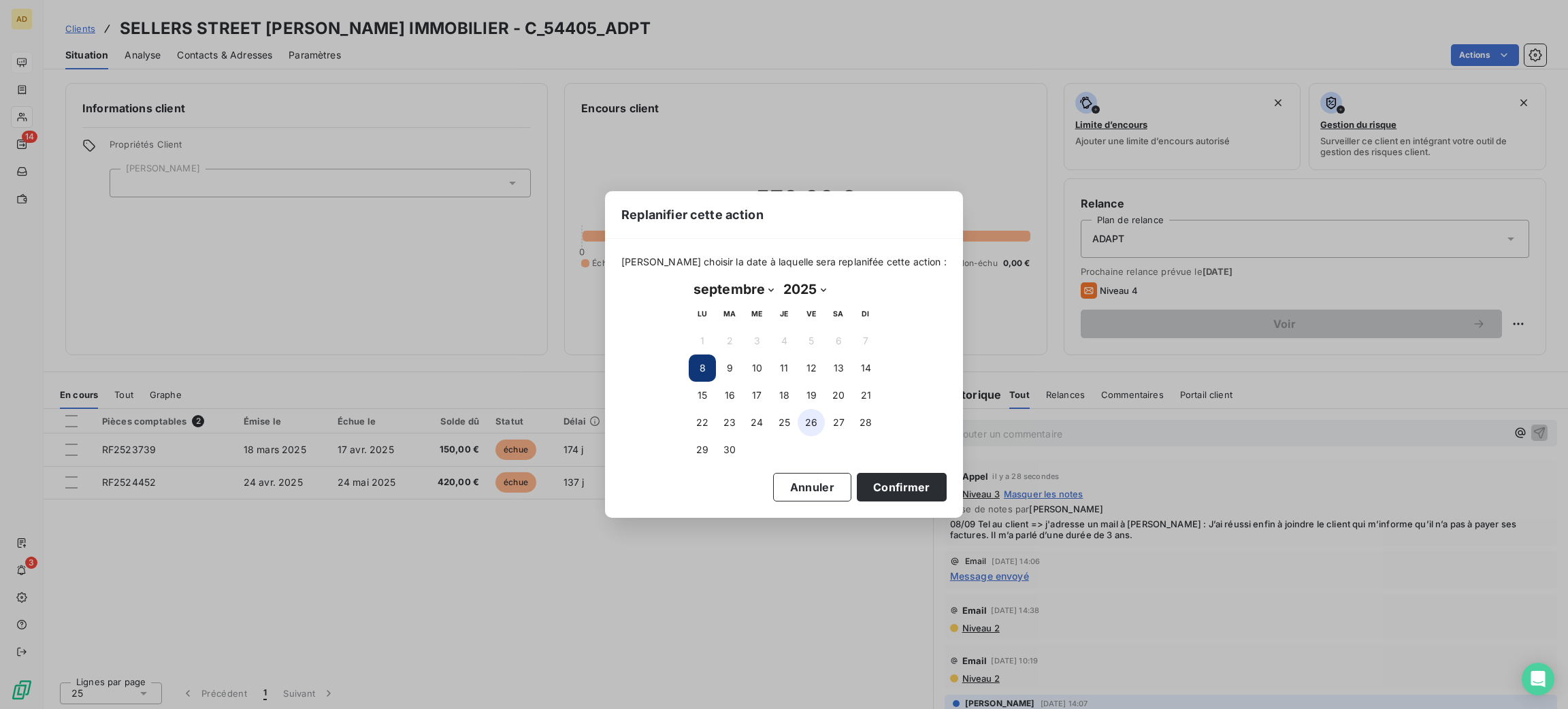
click at [807, 427] on button "26" at bounding box center [811, 422] width 27 height 27
click at [908, 484] on button "Confirmer" at bounding box center [902, 487] width 90 height 29
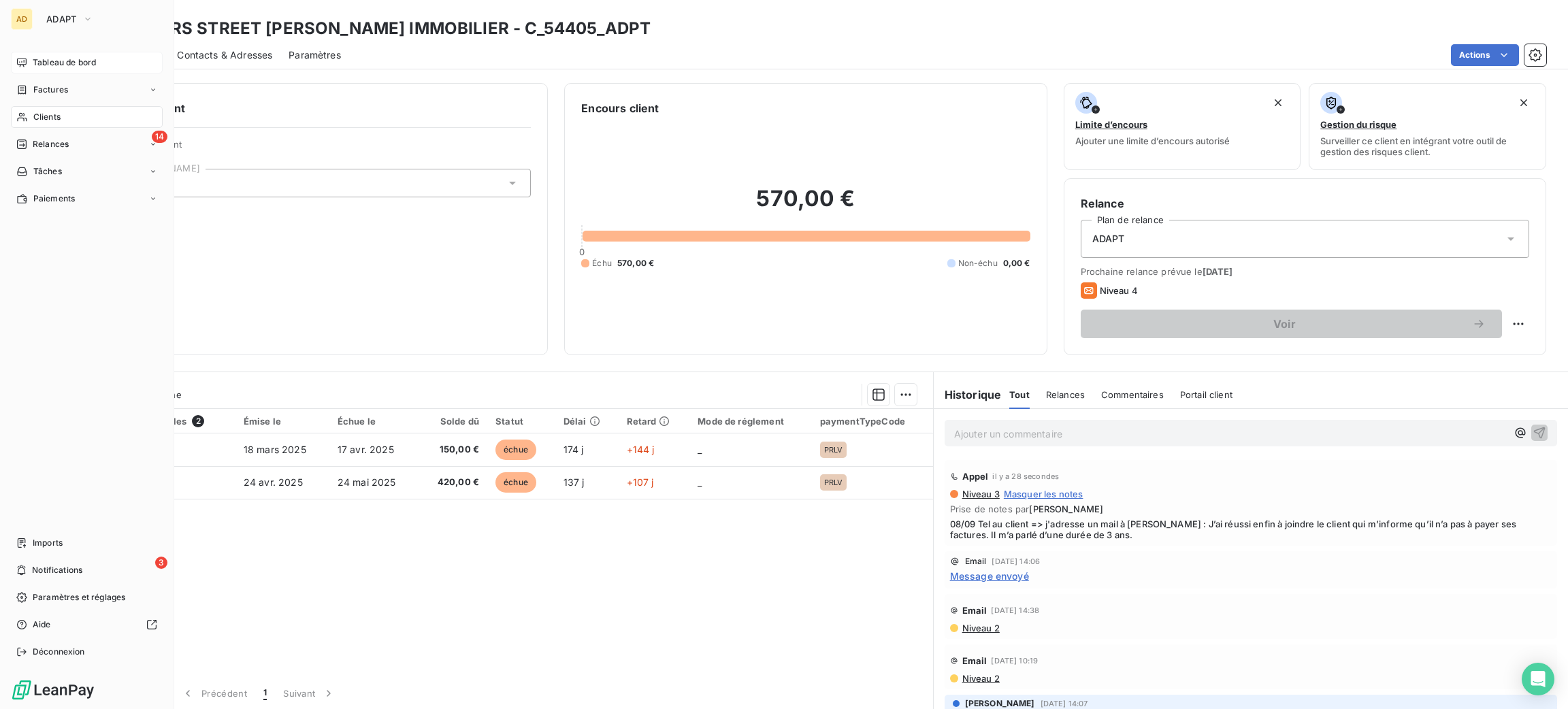
click at [65, 150] on span "Relances" at bounding box center [51, 144] width 36 height 12
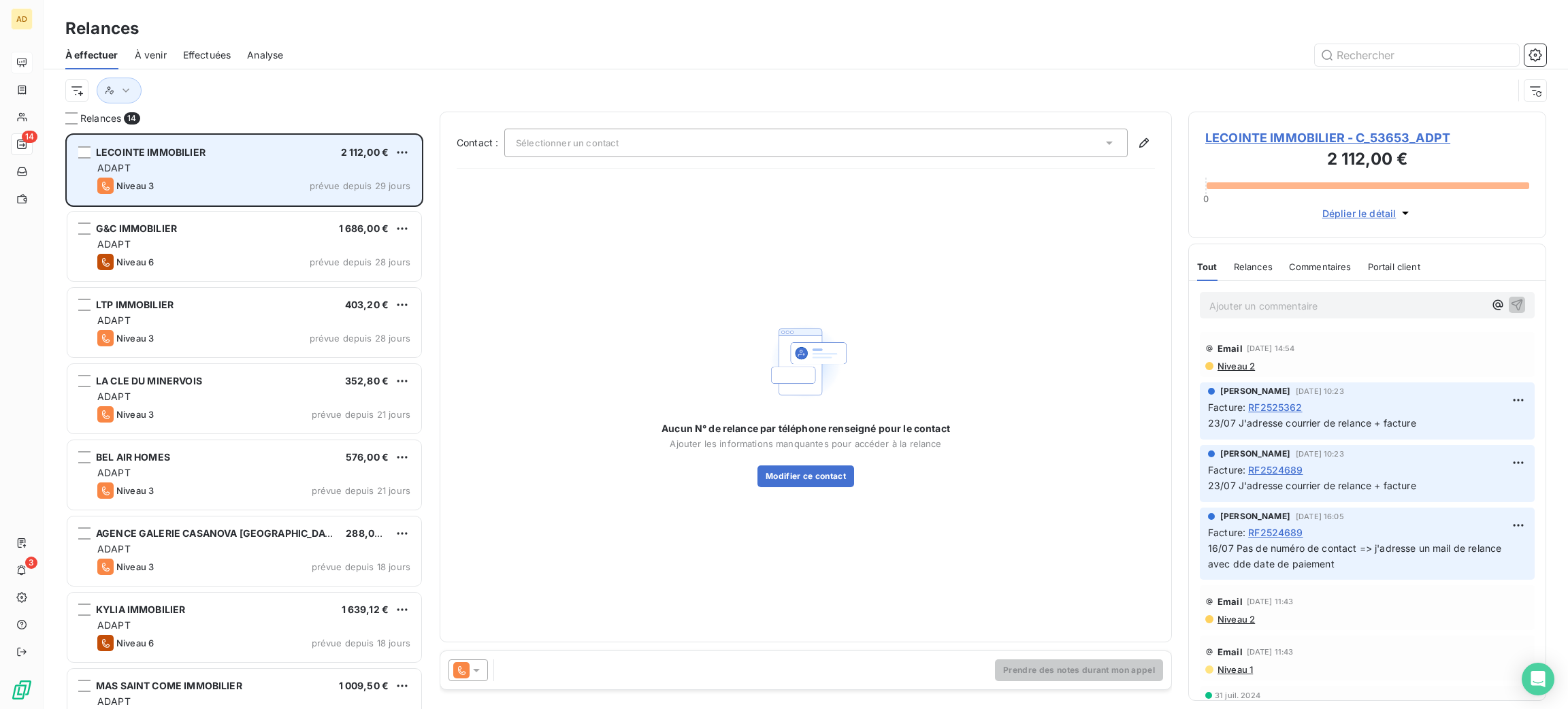
scroll to position [560, 342]
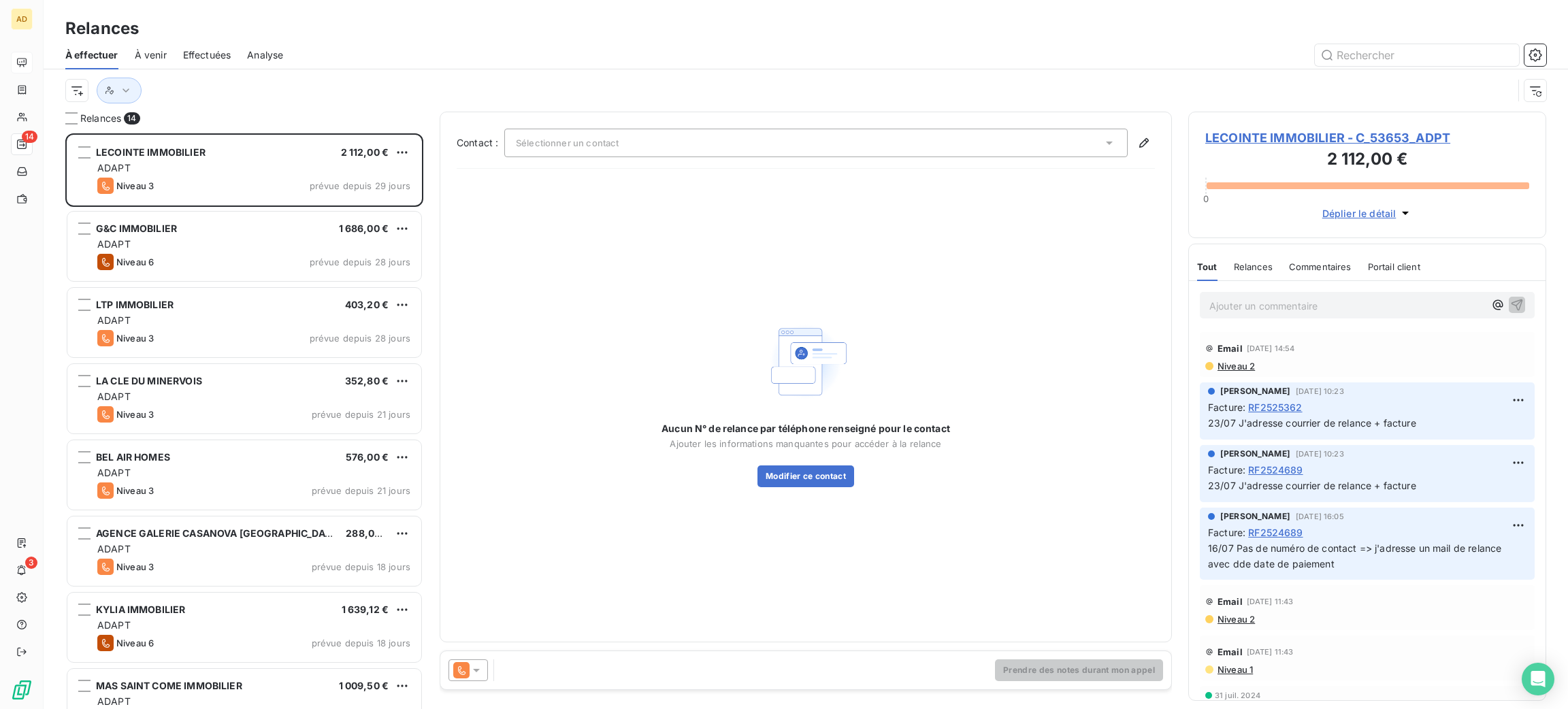
click at [1281, 140] on span "LECOINTE IMMOBILIER - C_53653_ADPT" at bounding box center [1368, 137] width 324 height 18
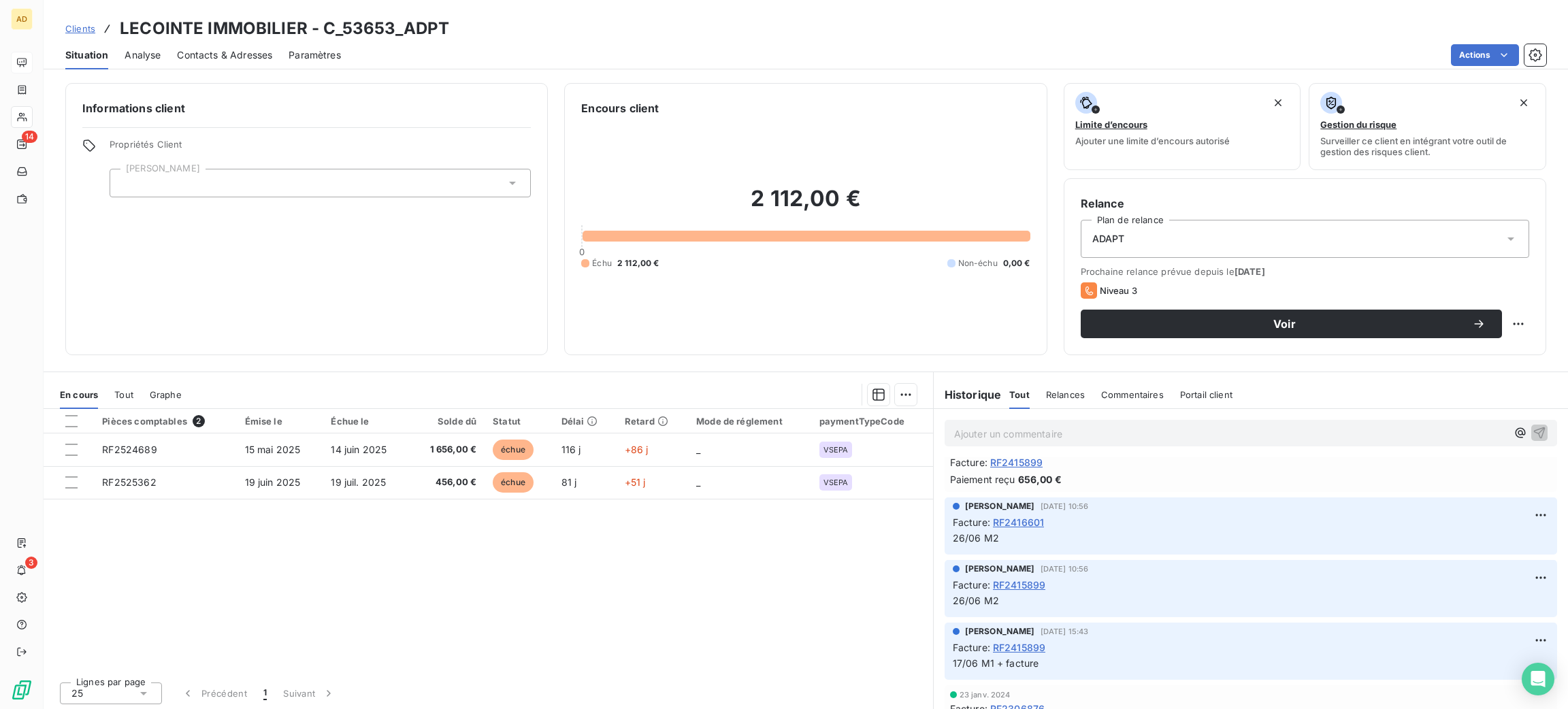
scroll to position [398, 0]
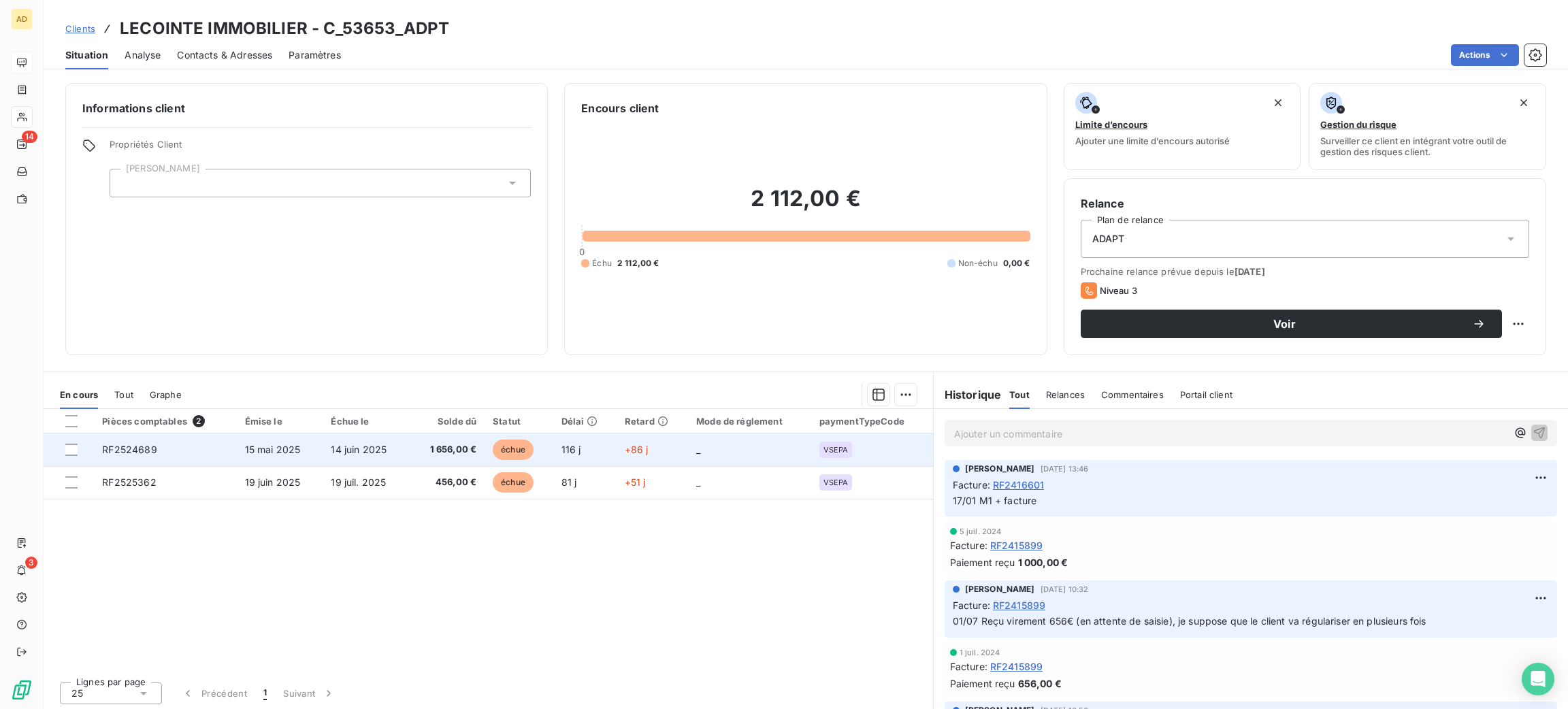
click at [582, 451] on td "116 j" at bounding box center [584, 450] width 63 height 33
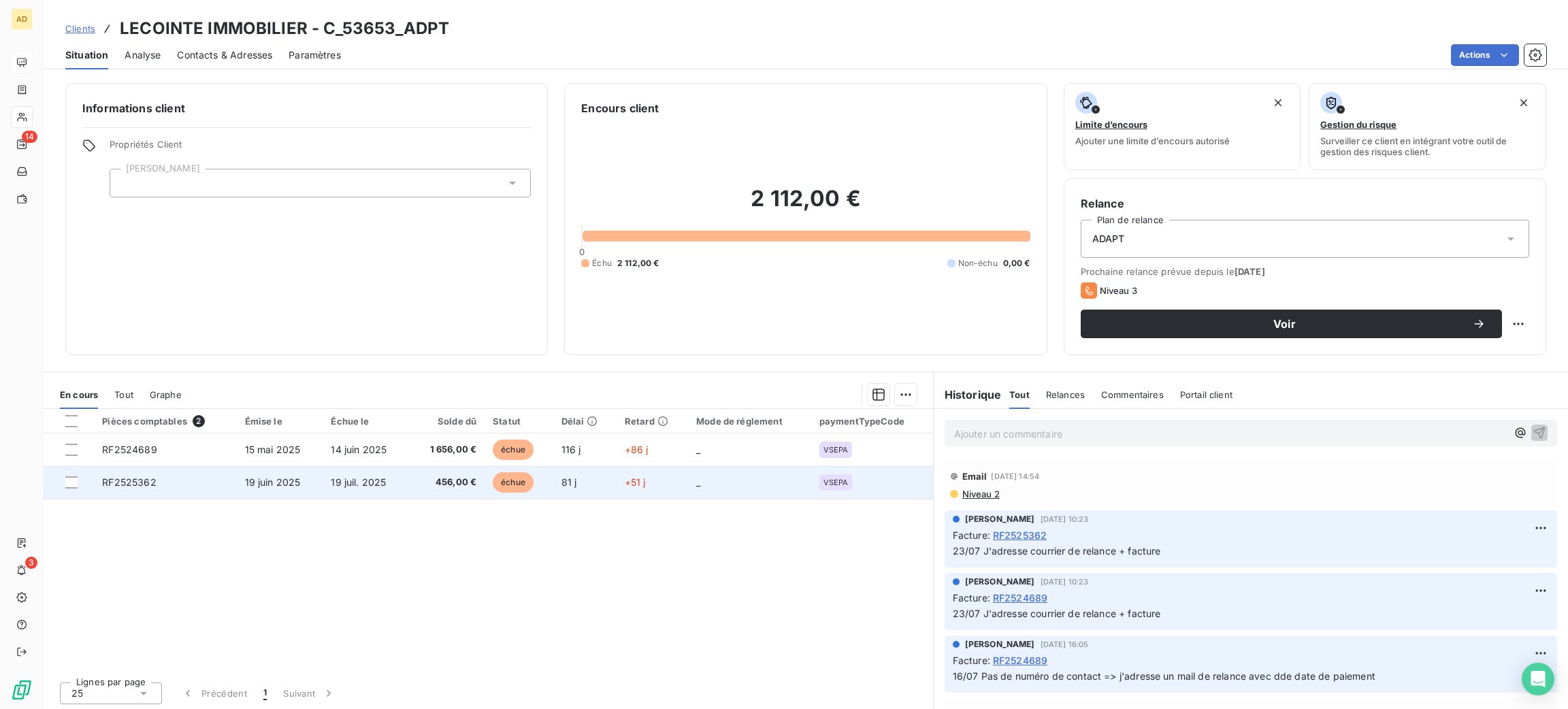
click at [444, 473] on td "456,00 €" at bounding box center [446, 482] width 76 height 33
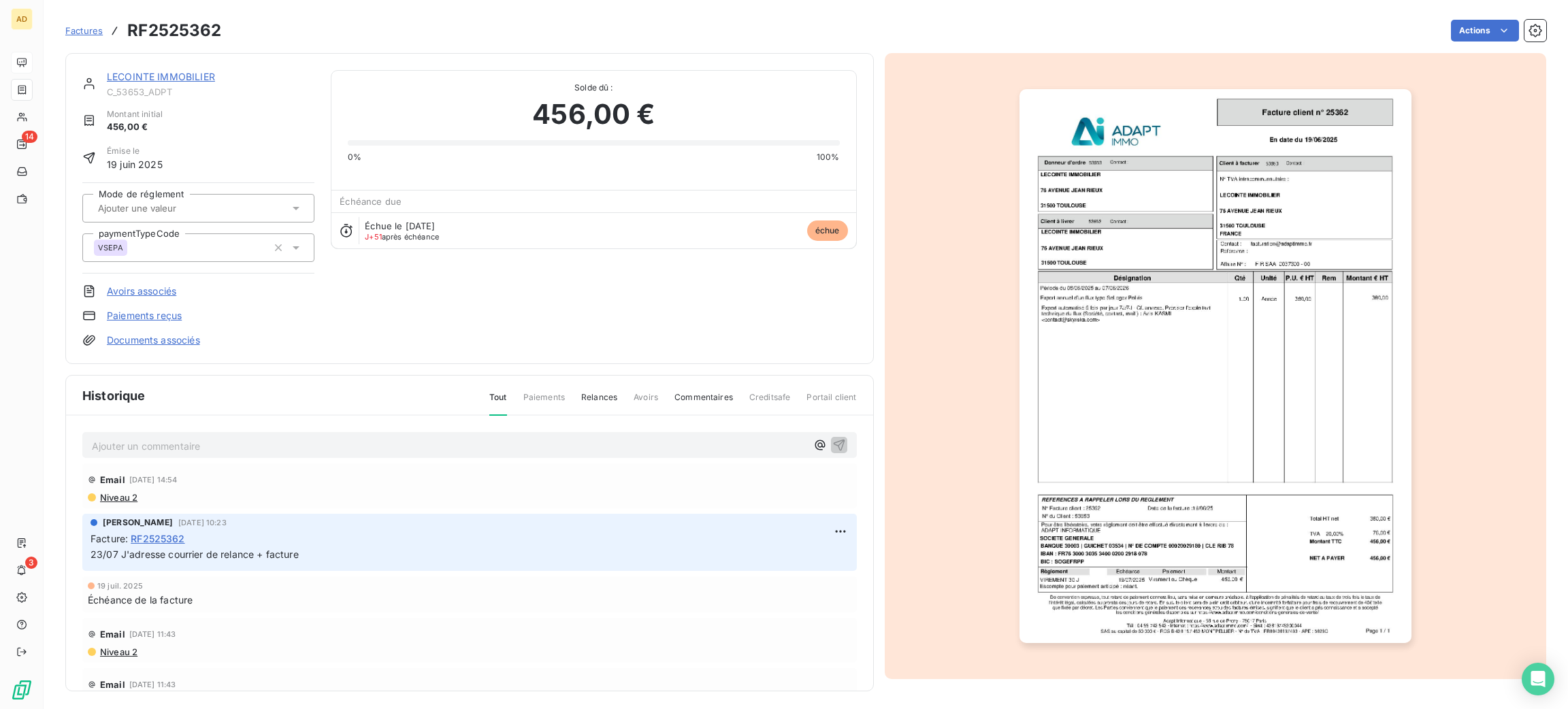
scroll to position [78, 0]
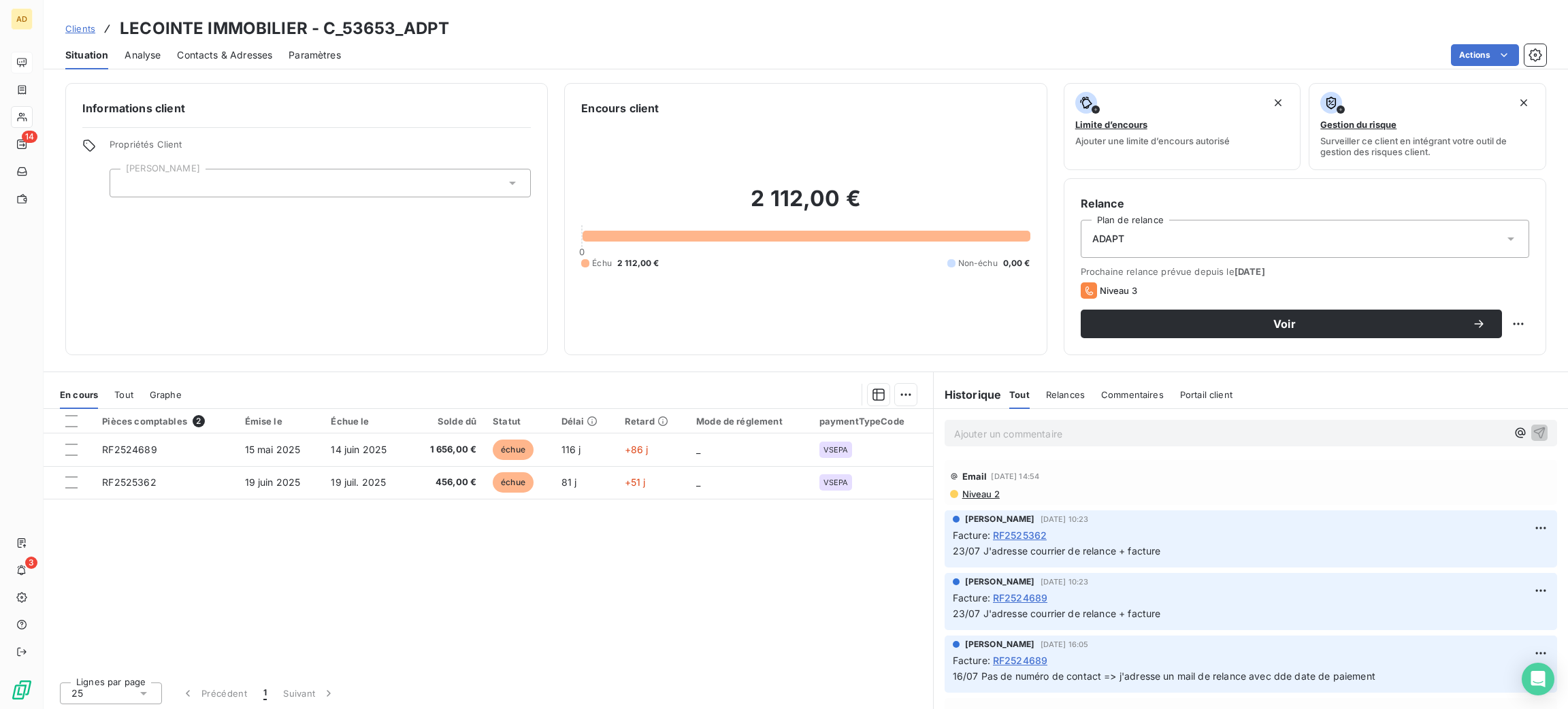
click at [235, 53] on span "Contacts & Adresses" at bounding box center [224, 55] width 95 height 14
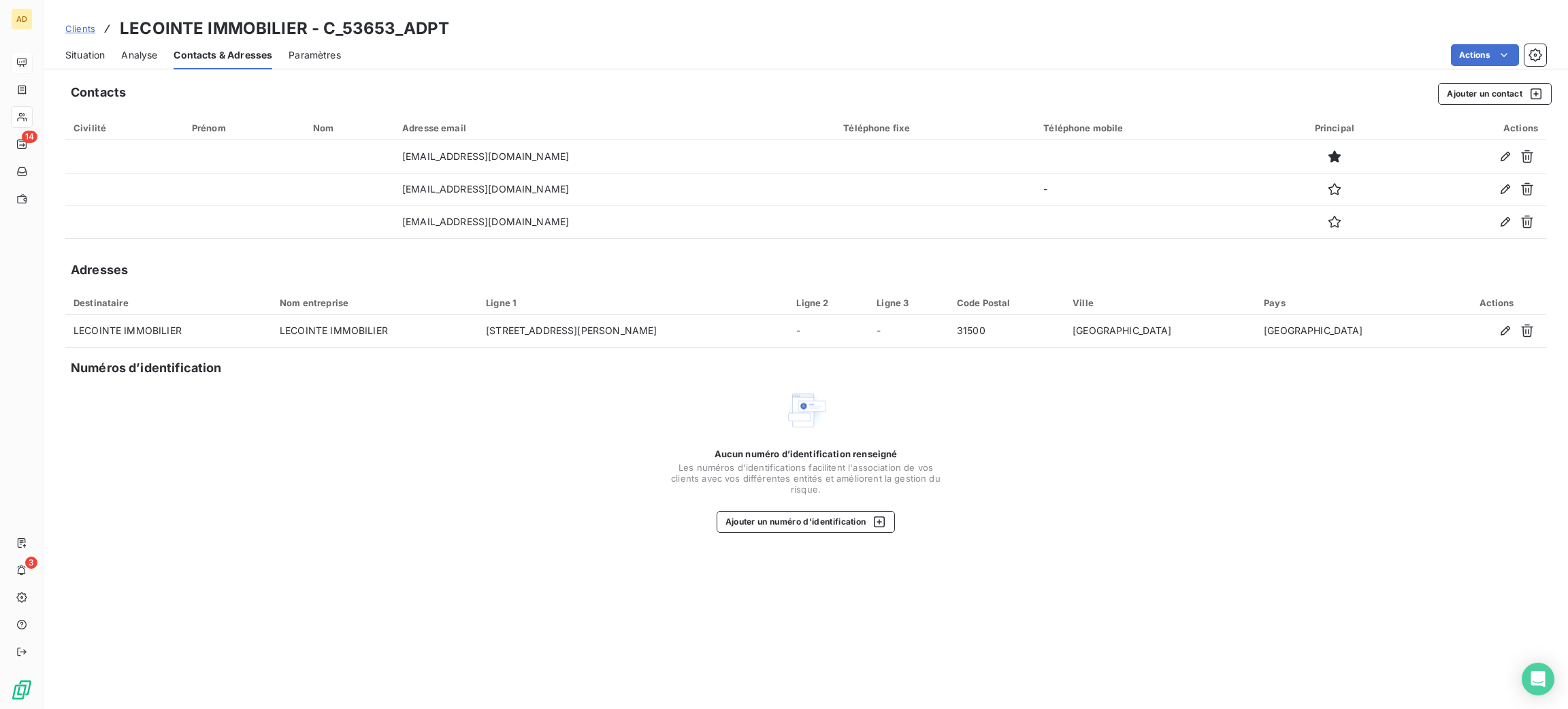
click at [95, 55] on span "Situation" at bounding box center [85, 55] width 40 height 14
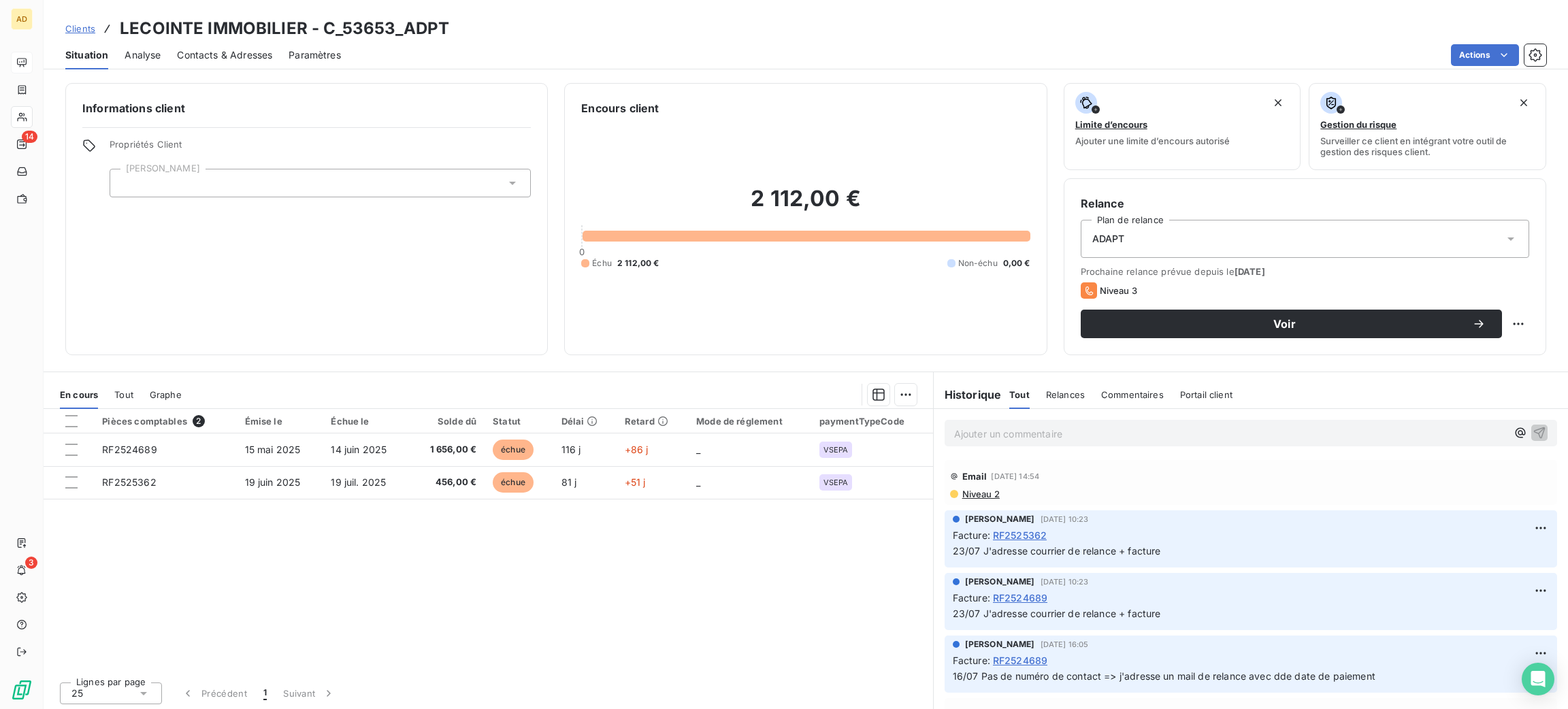
click at [1235, 338] on button "Voir" at bounding box center [1292, 324] width 422 height 29
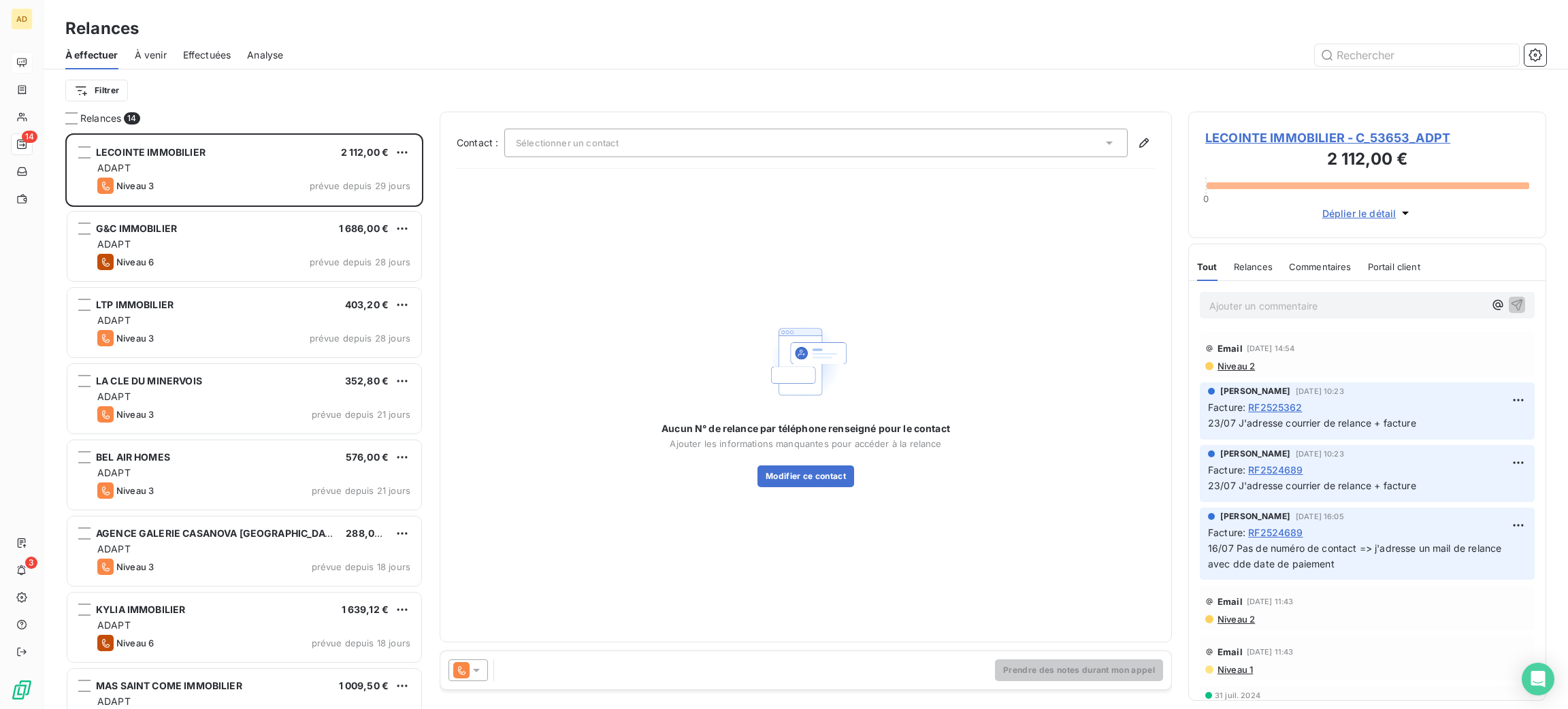
scroll to position [560, 342]
click at [470, 674] on icon at bounding box center [476, 670] width 14 height 14
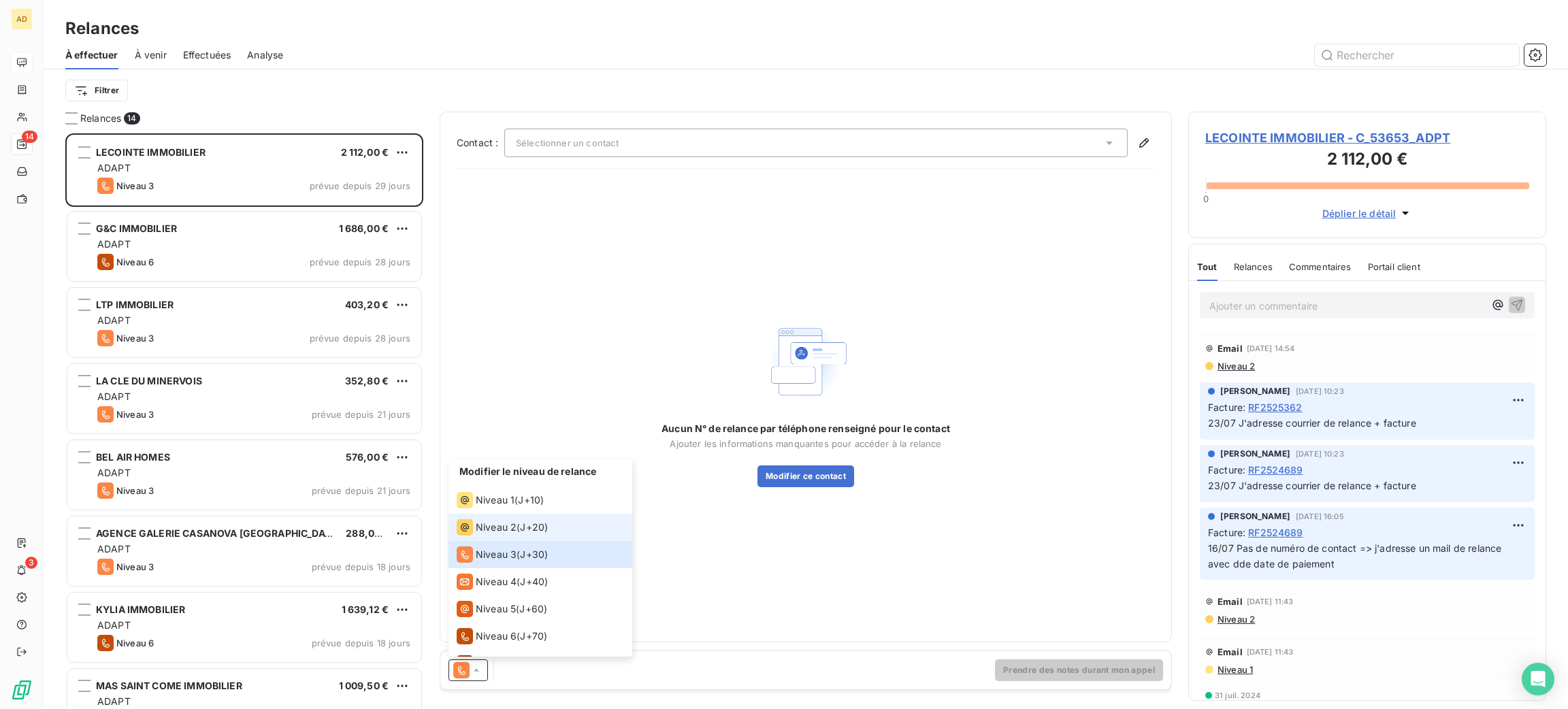
click at [509, 535] on div "Niveau 2" at bounding box center [487, 527] width 60 height 17
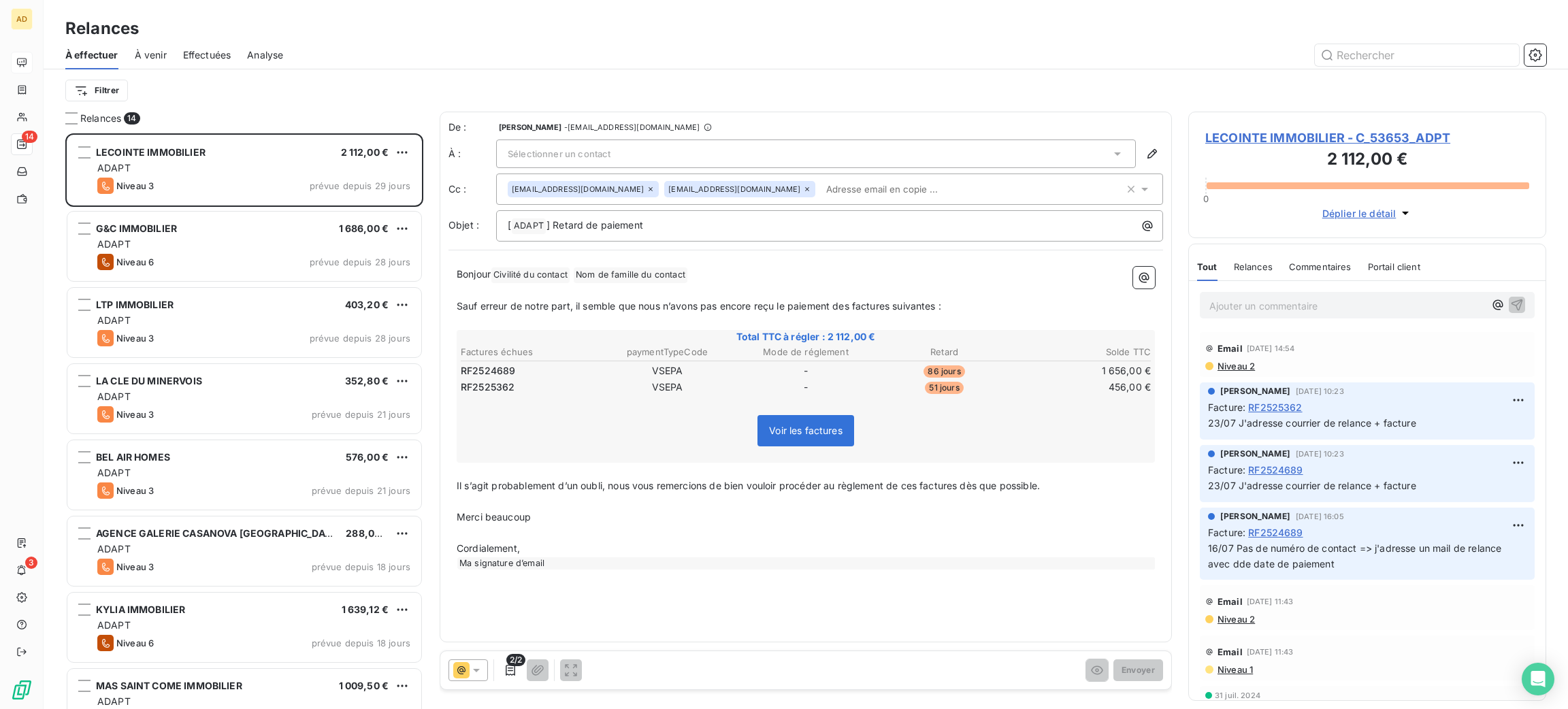
click at [595, 151] on span "Sélectionner un contact" at bounding box center [559, 154] width 103 height 11
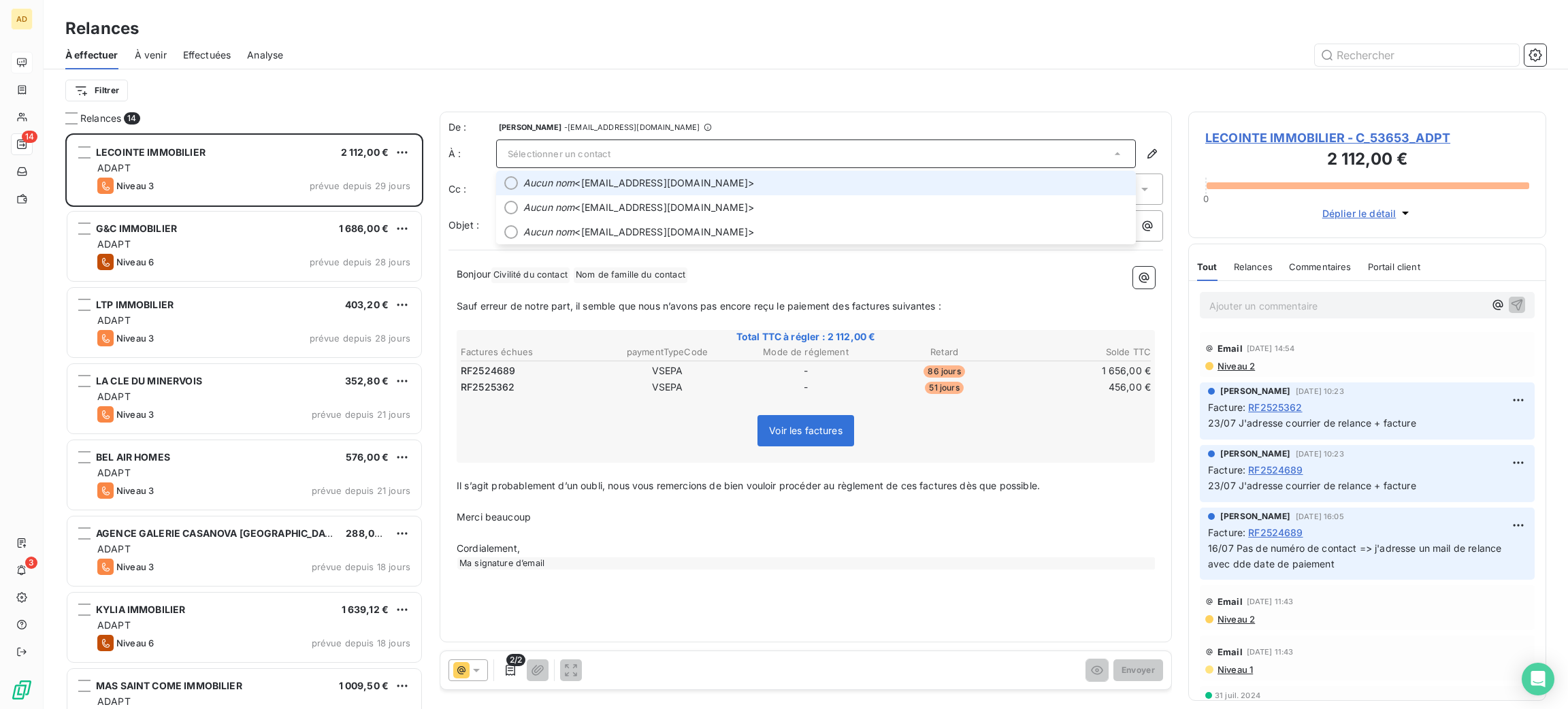
click at [596, 182] on span "Aucun nom <[EMAIL_ADDRESS][DOMAIN_NAME]>" at bounding box center [826, 183] width 605 height 14
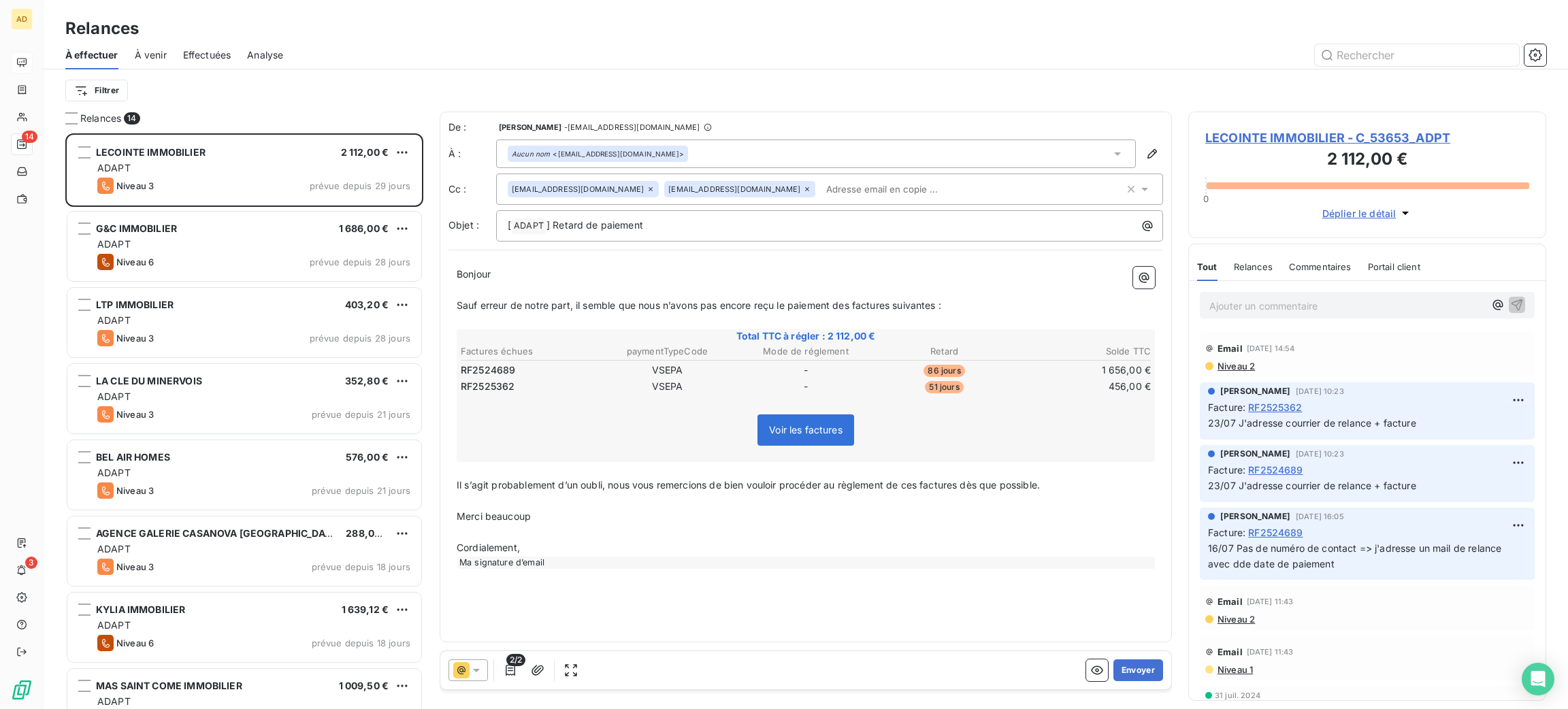
click at [647, 191] on icon at bounding box center [650, 189] width 8 height 8
click at [1153, 676] on button "Envoyer" at bounding box center [1138, 670] width 50 height 22
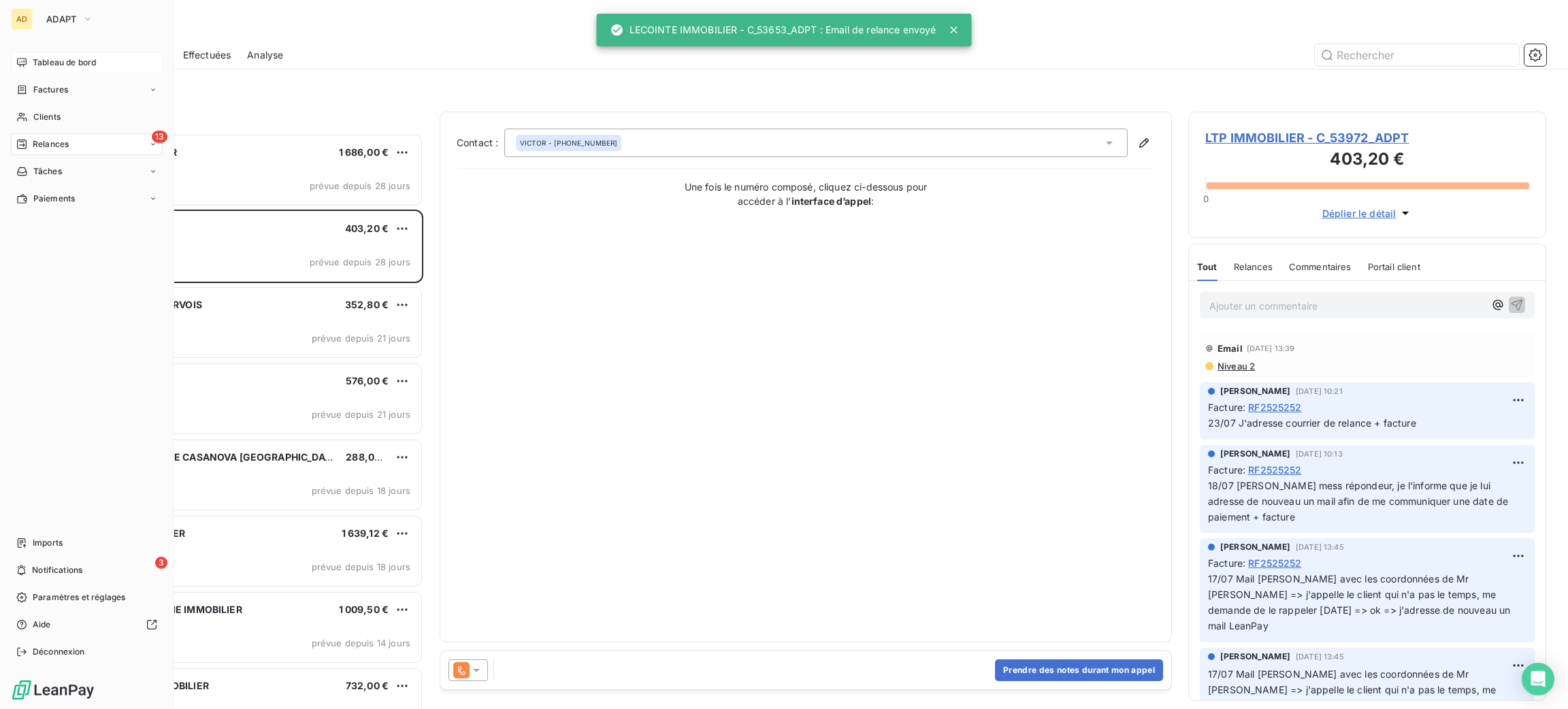
click at [26, 138] on div "Relances" at bounding box center [43, 144] width 53 height 12
click at [28, 138] on div "Relances" at bounding box center [43, 144] width 53 height 12
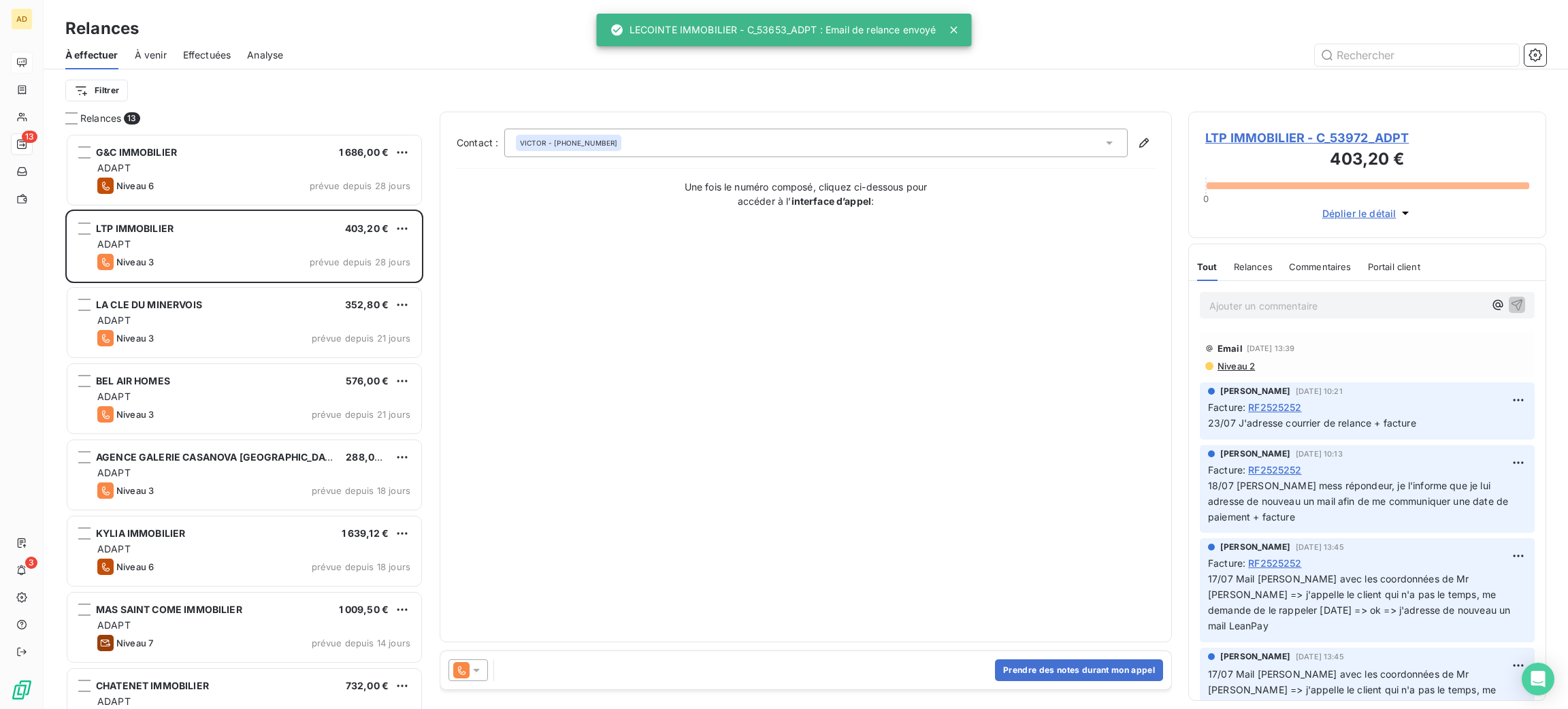
click at [201, 82] on div "Filtrer" at bounding box center [806, 90] width 1481 height 26
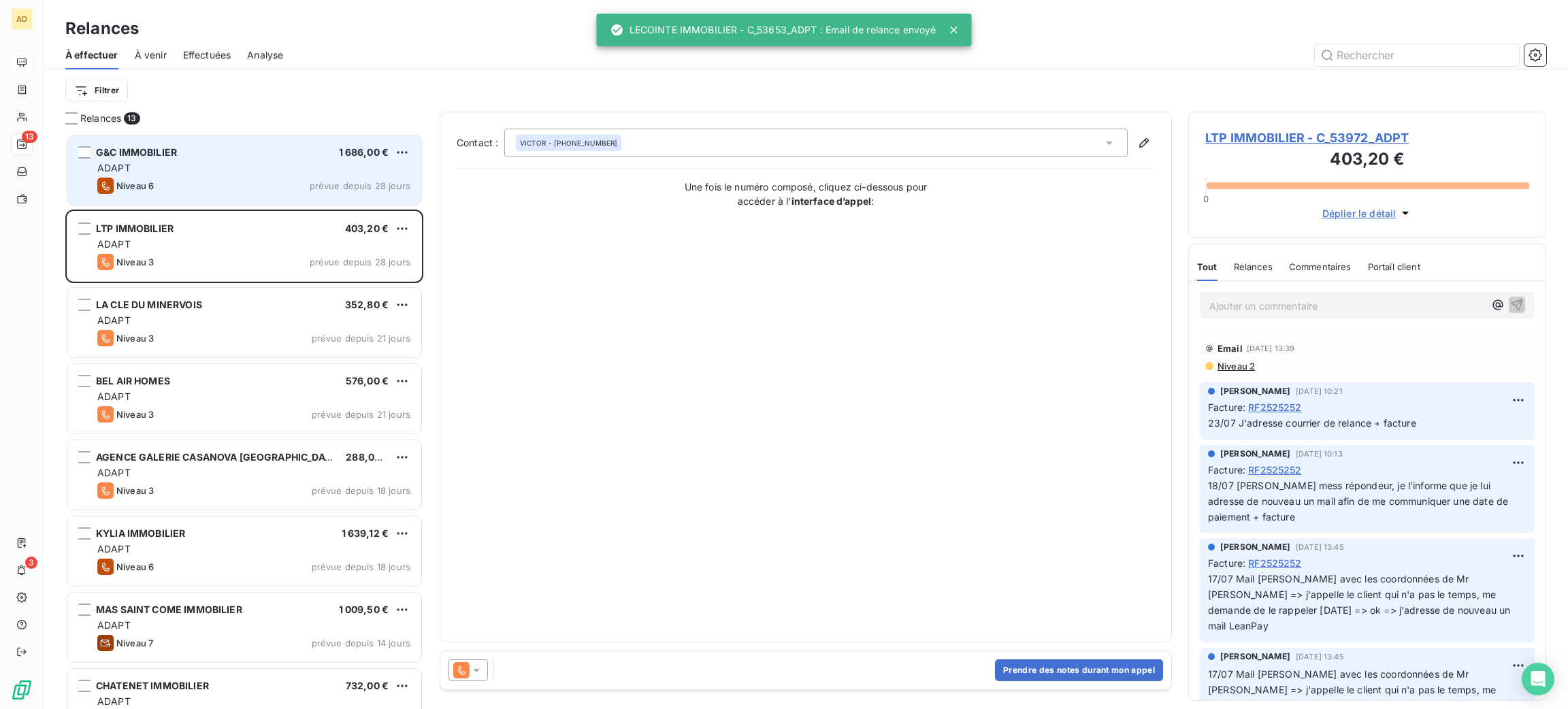
click at [179, 149] on div "G&C IMMOBILIER 1 686,00 €" at bounding box center [254, 152] width 313 height 12
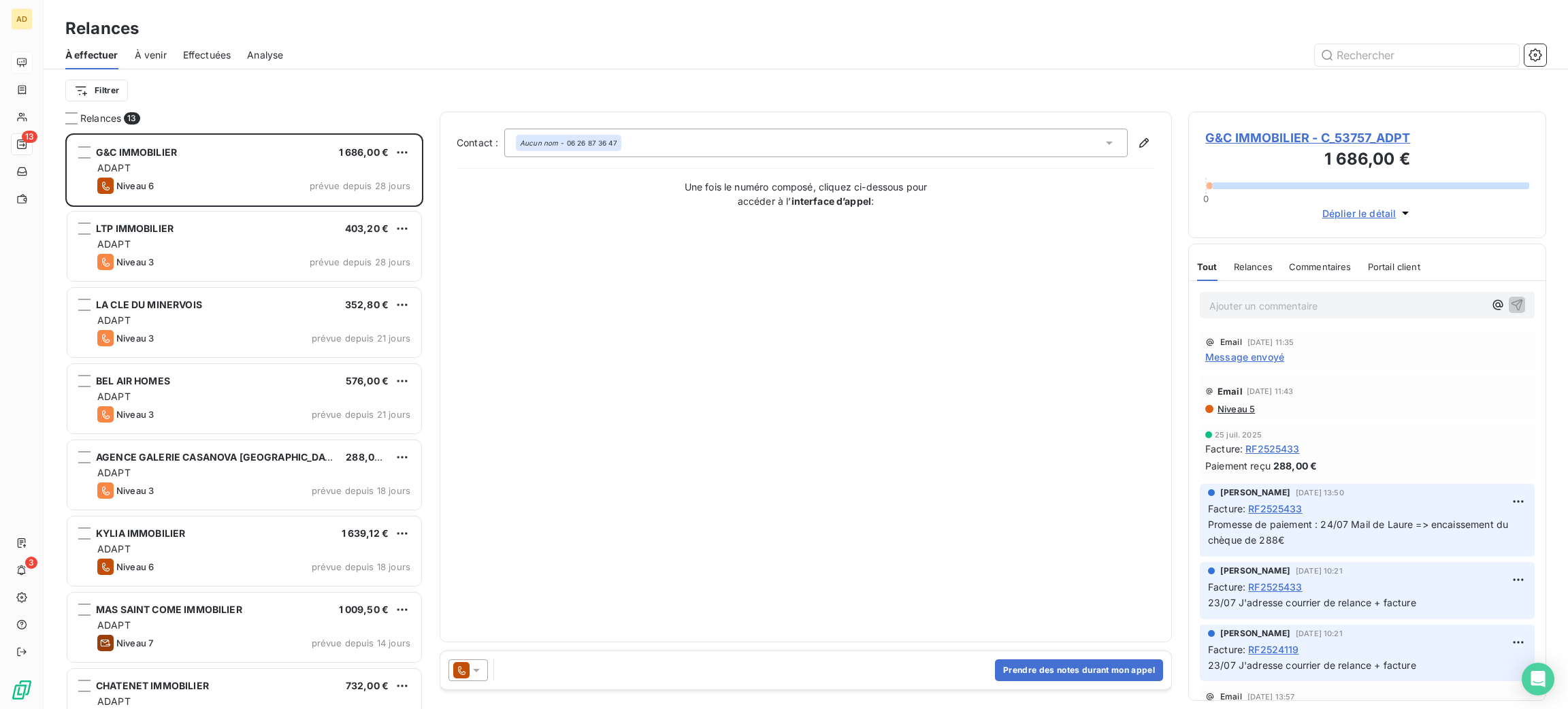
click at [1279, 134] on span "G&C IMMOBILIER - C_53757_ADPT" at bounding box center [1368, 137] width 324 height 18
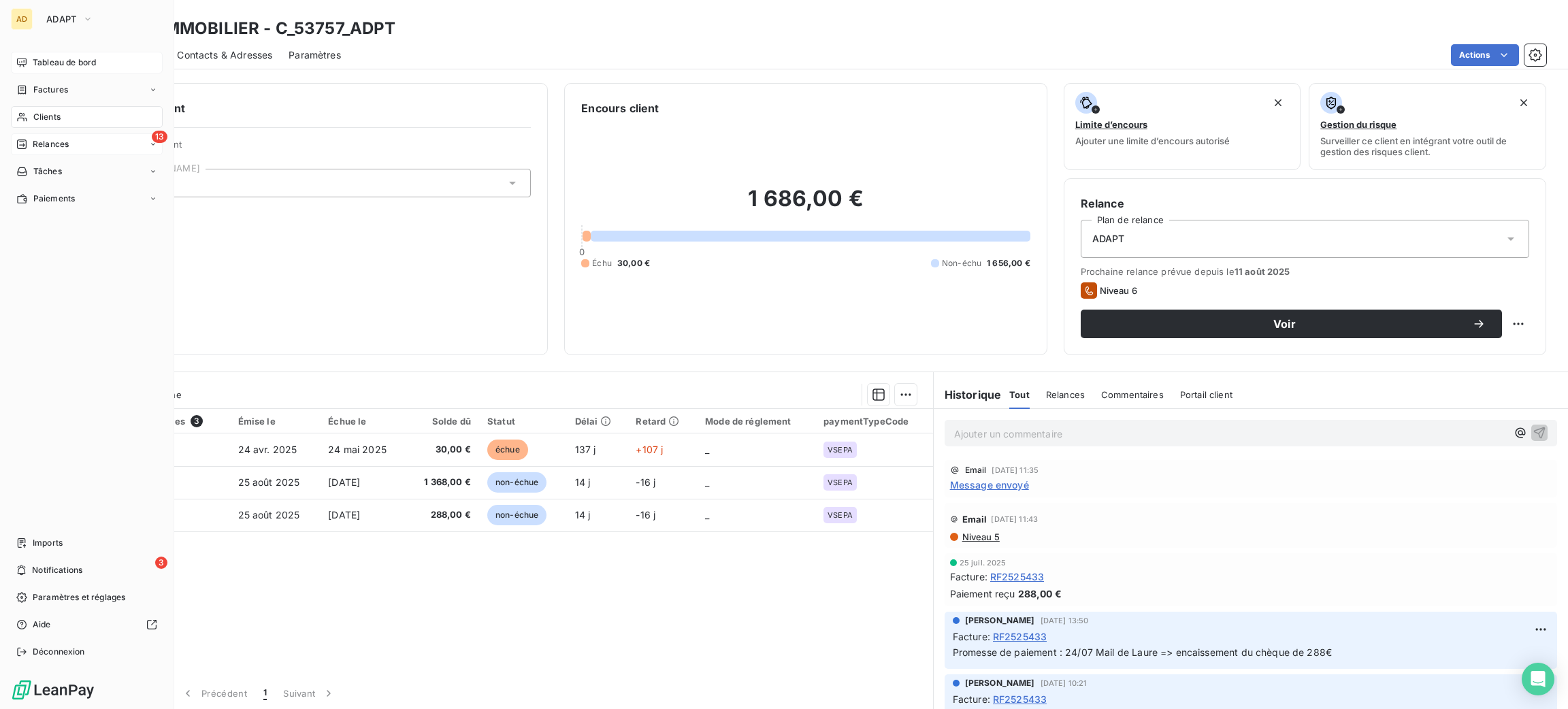
click at [66, 137] on div "13 Relances" at bounding box center [87, 144] width 152 height 22
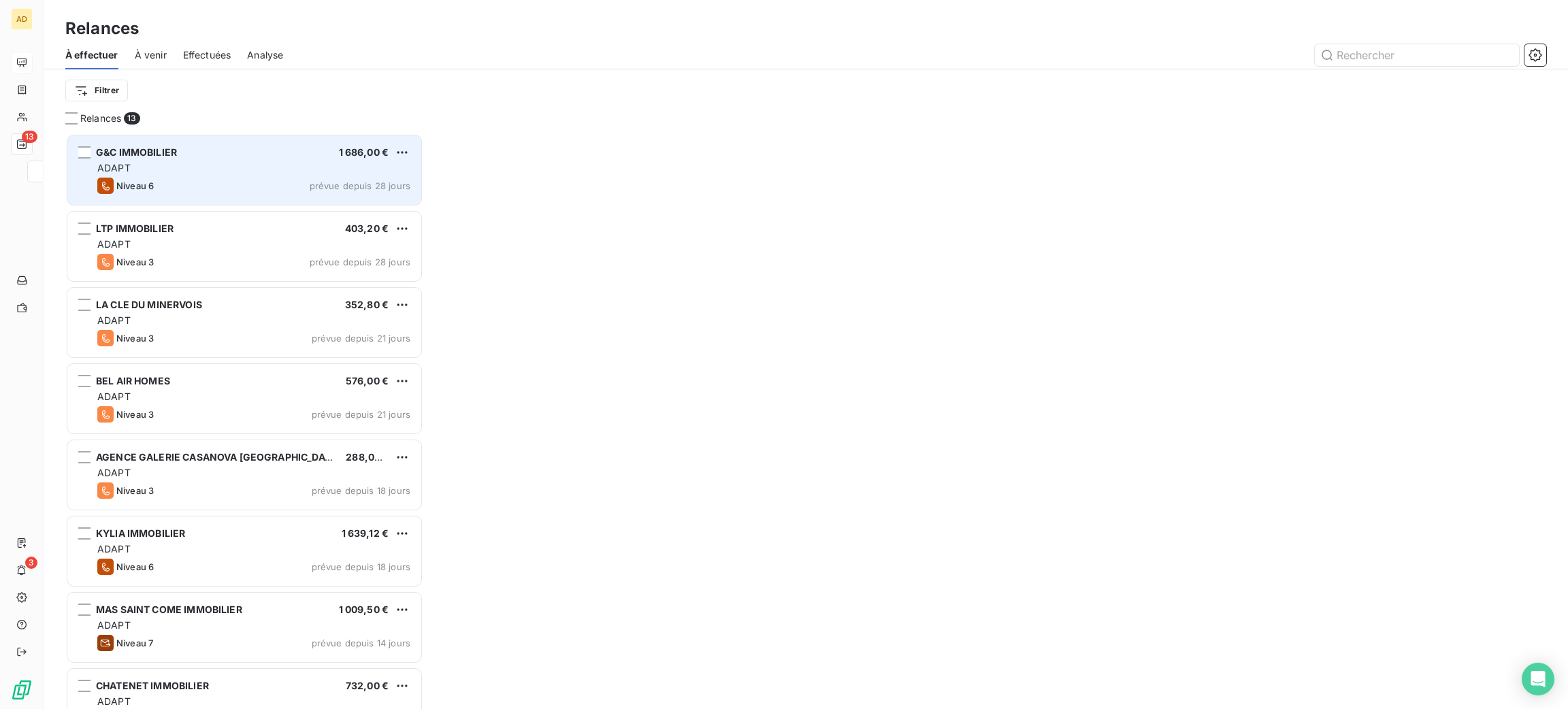
scroll to position [560, 342]
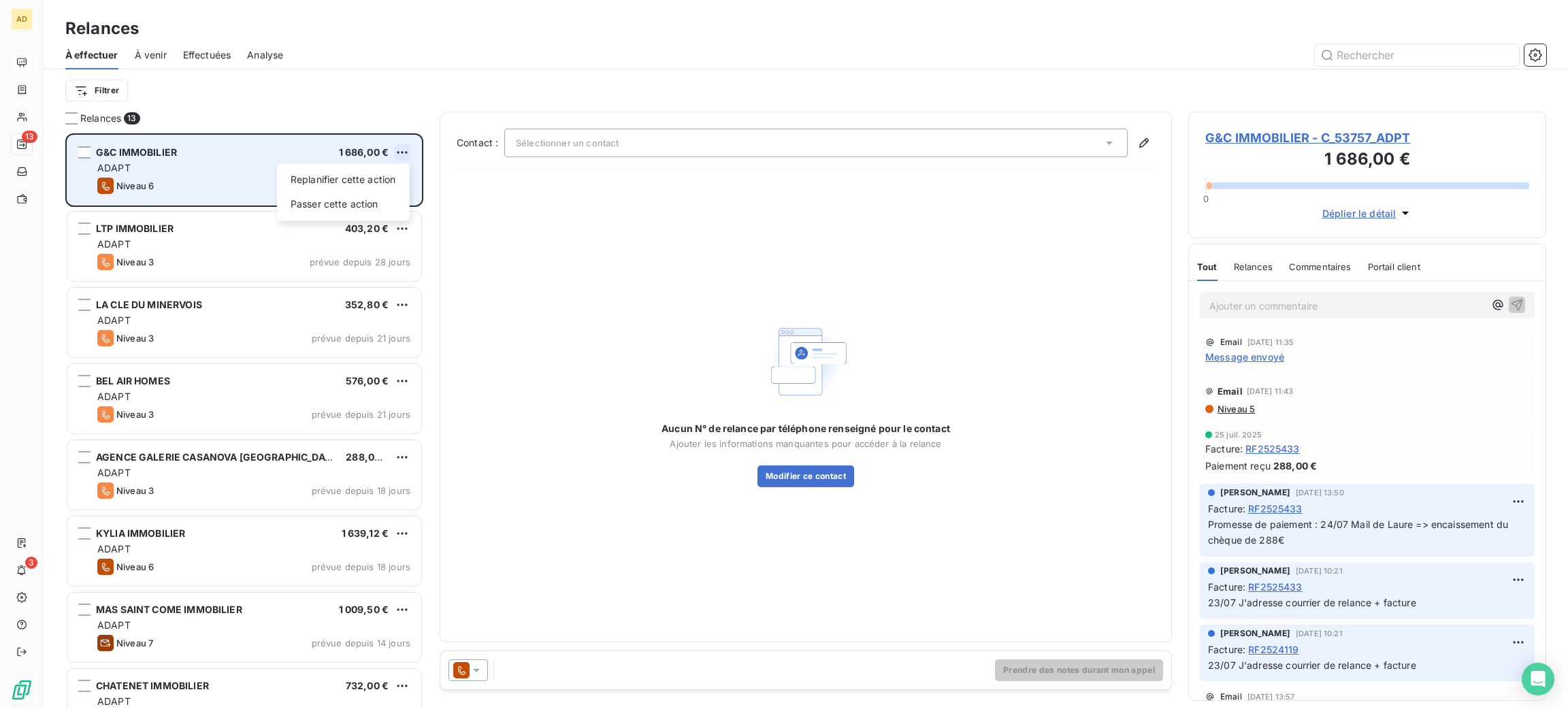
click at [402, 155] on html "AD 13 3 Relances À effectuer À venir Effectuées Analyse Filtrer Relances 13 G&C…" at bounding box center [784, 354] width 1568 height 709
click at [371, 179] on div "Replanifier cette action" at bounding box center [343, 179] width 122 height 22
select select "8"
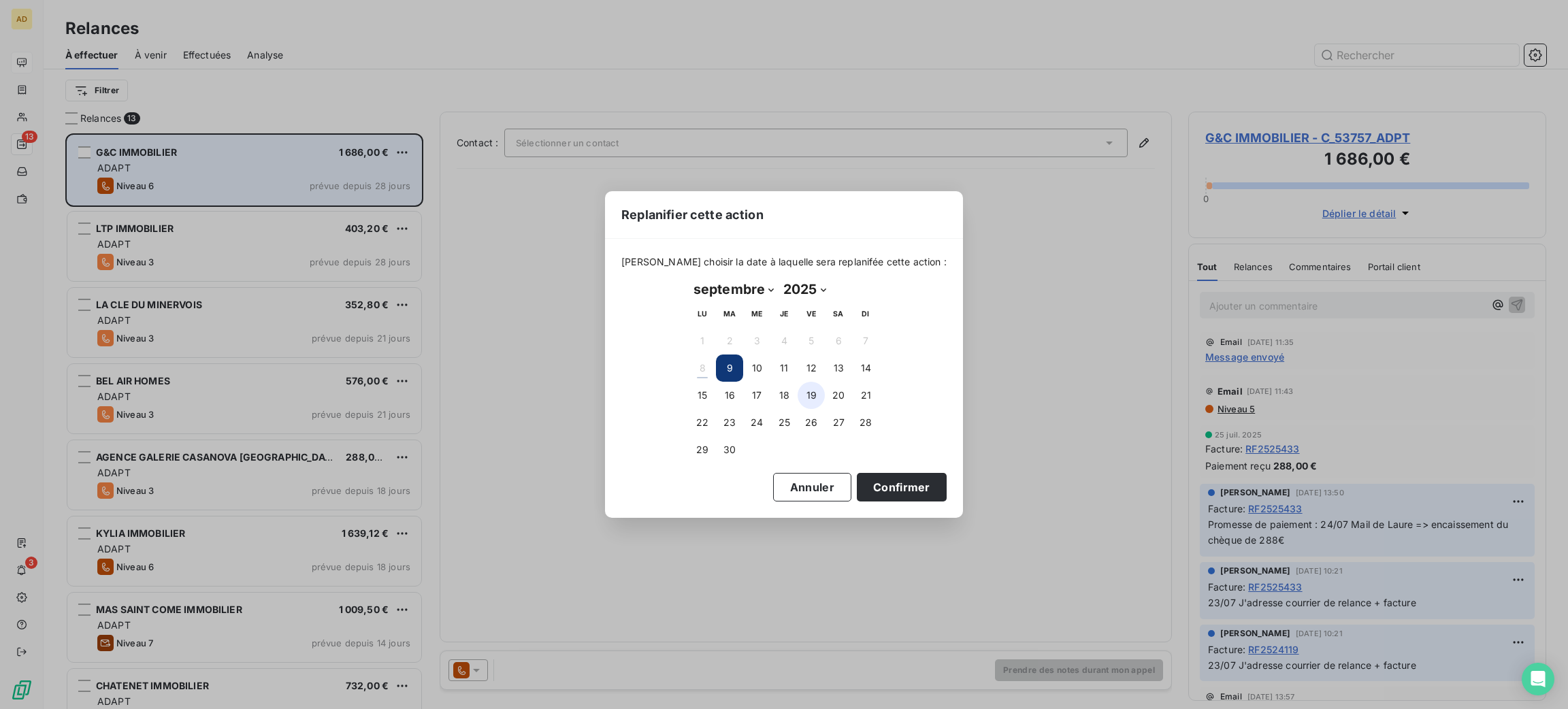
click at [810, 395] on button "19" at bounding box center [811, 395] width 27 height 27
click at [876, 477] on button "Confirmer" at bounding box center [902, 487] width 90 height 29
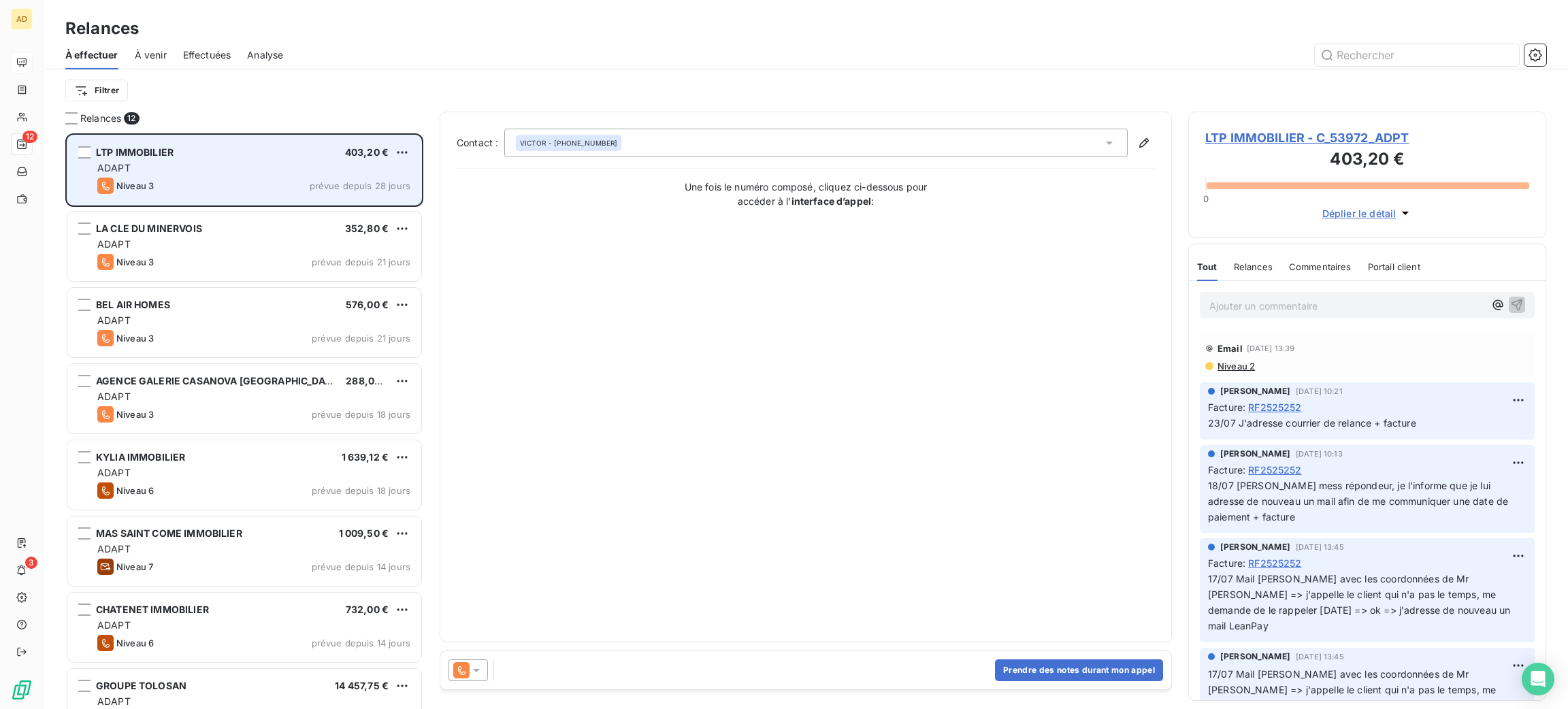
click at [253, 184] on div "Niveau 3 prévue depuis 28 jours" at bounding box center [254, 186] width 313 height 17
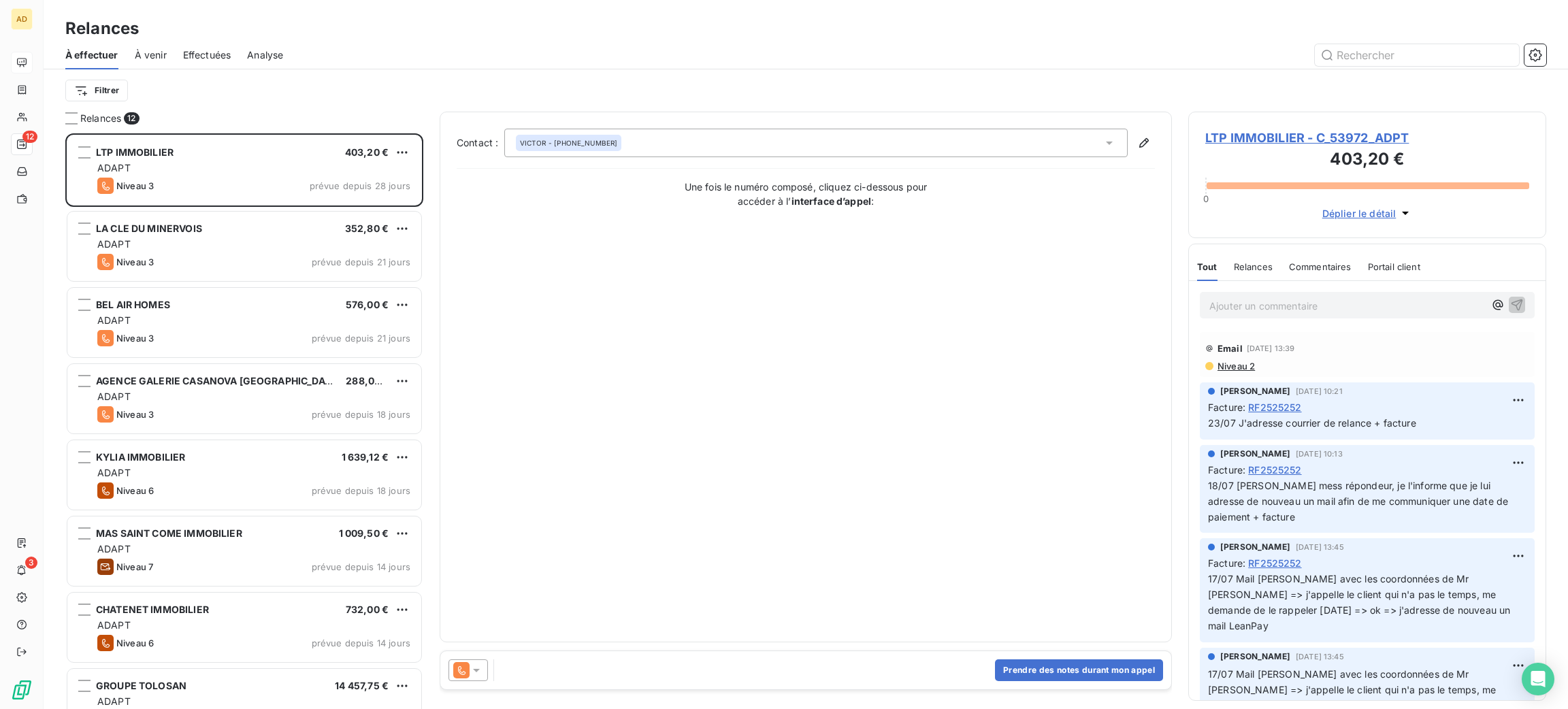
click at [1251, 141] on span "LTP IMMOBILIER - C_53972_ADPT" at bounding box center [1368, 137] width 324 height 18
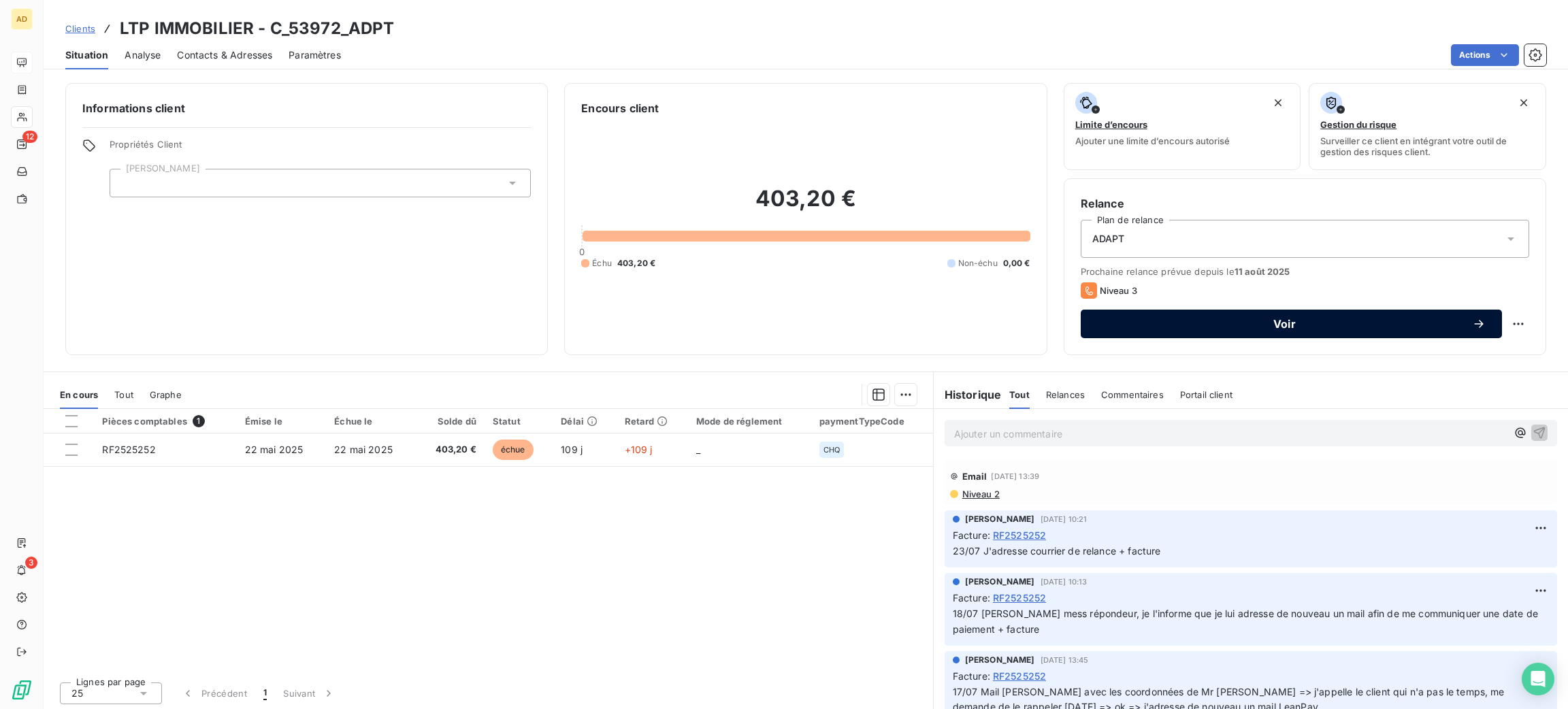
click at [1281, 325] on span "Voir" at bounding box center [1284, 324] width 375 height 11
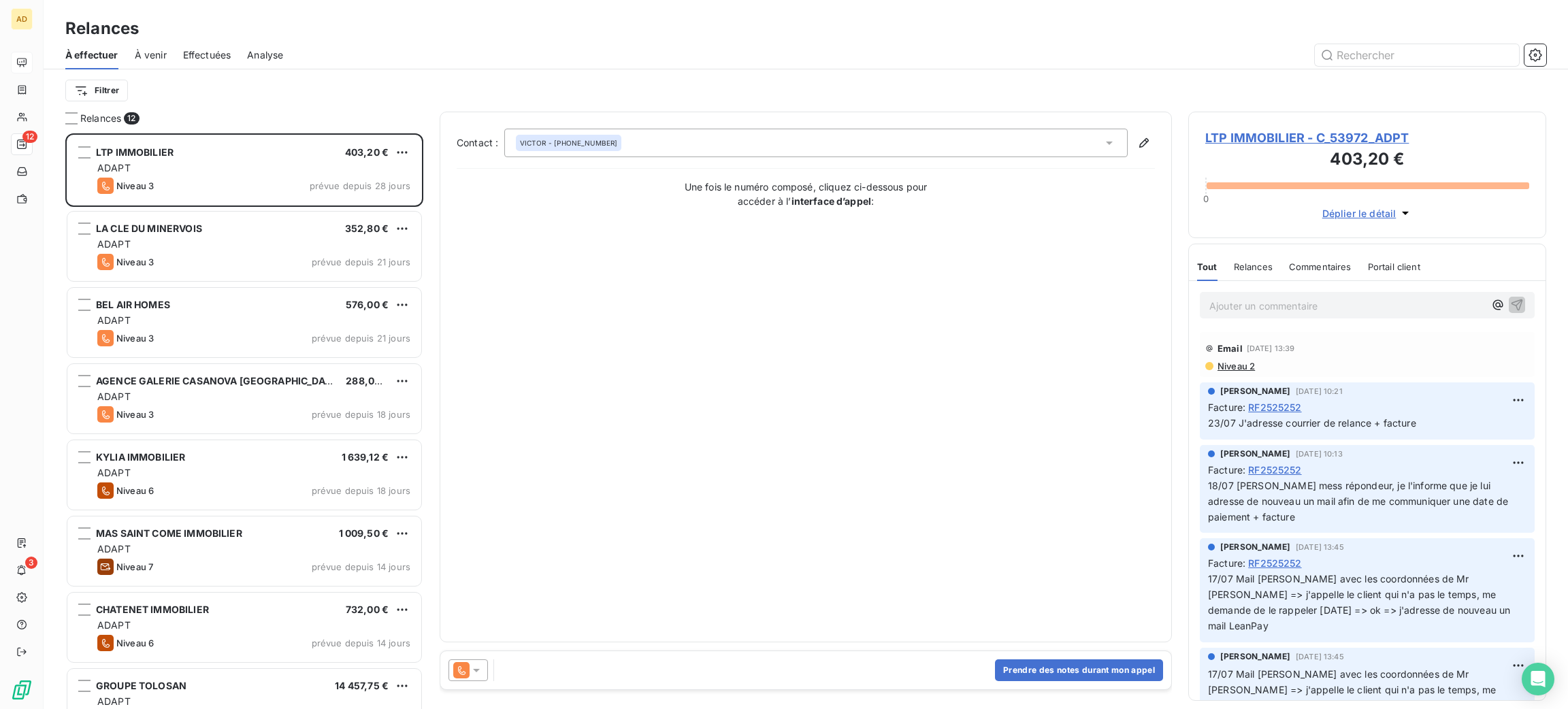
scroll to position [560, 342]
click at [477, 680] on div at bounding box center [468, 670] width 40 height 22
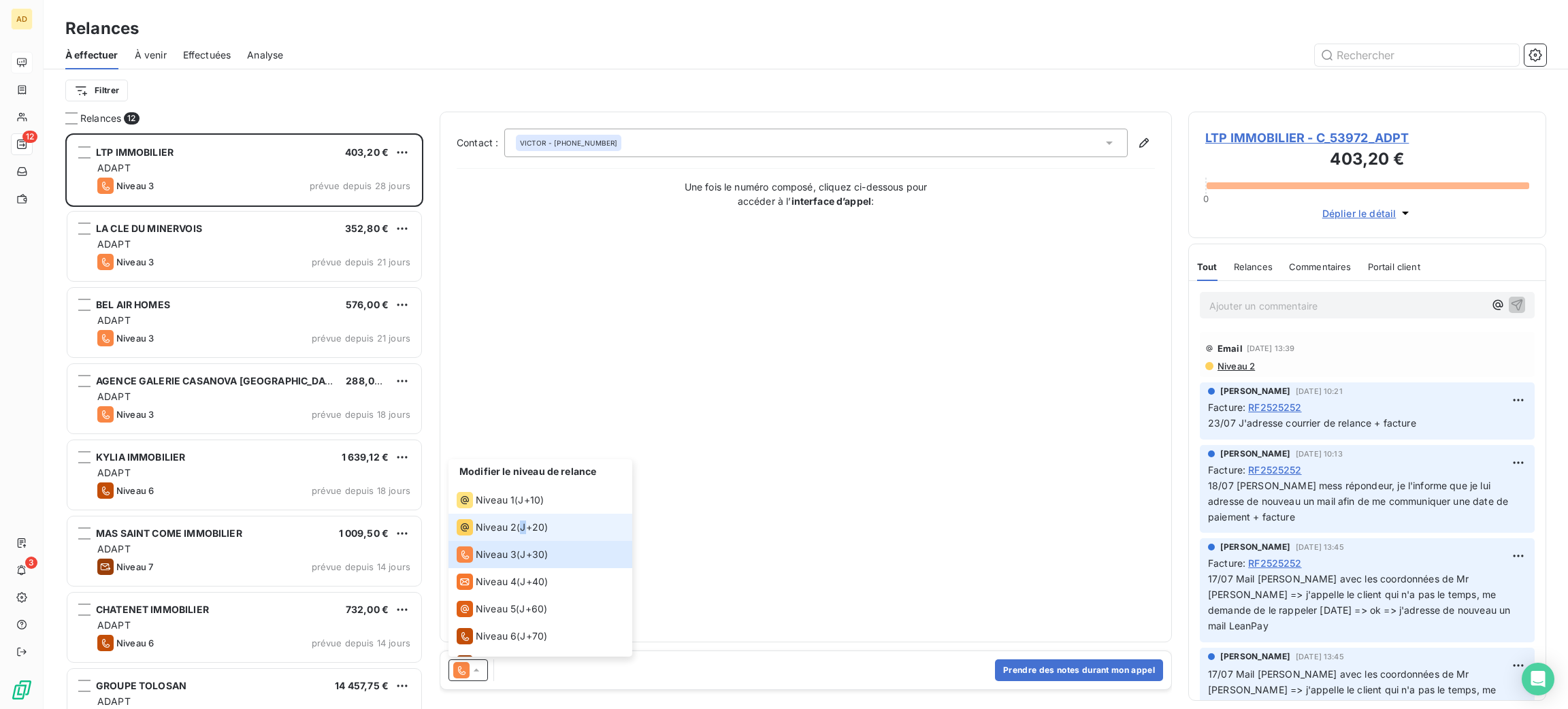
click at [525, 521] on div "Niveau 2 ( J+20 )" at bounding box center [503, 527] width 92 height 17
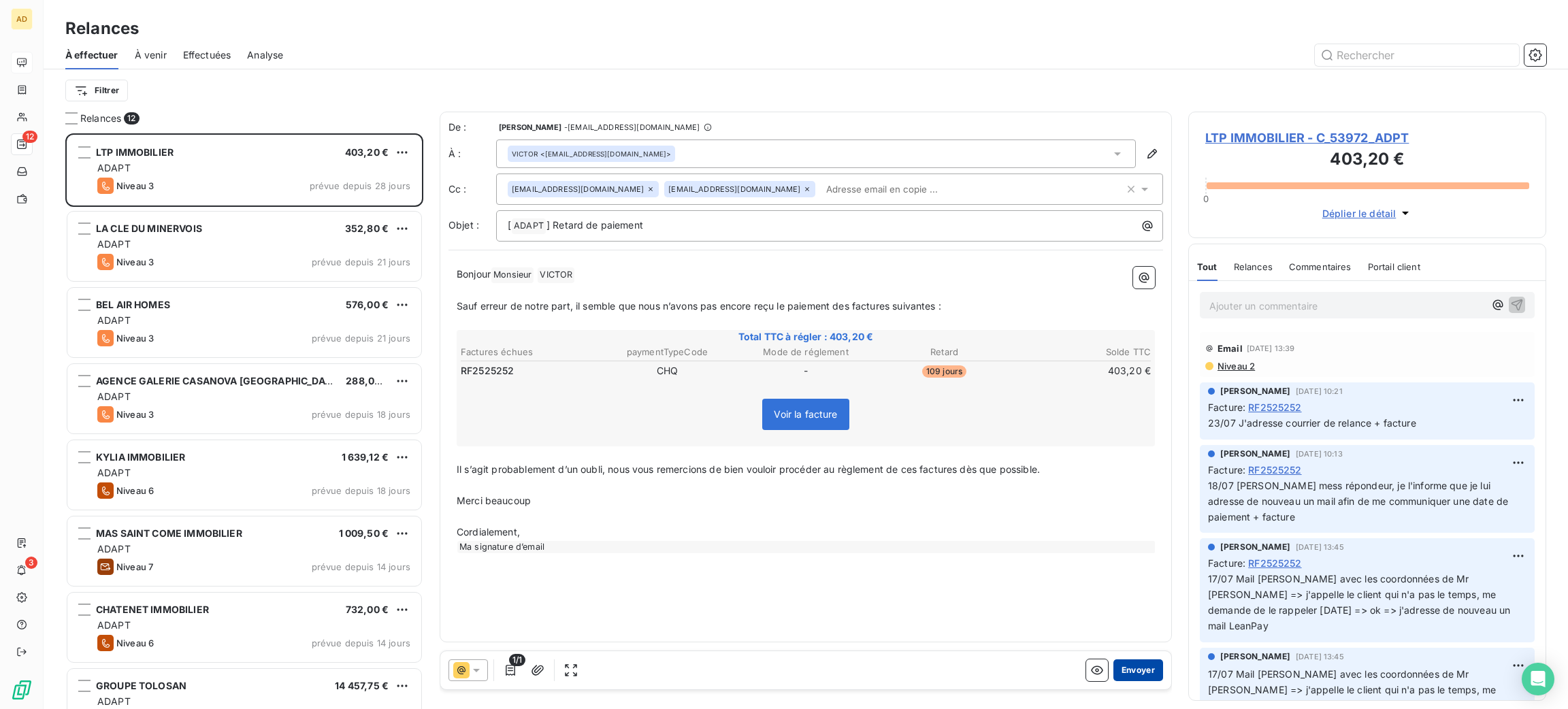
click at [1136, 671] on button "Envoyer" at bounding box center [1138, 670] width 50 height 22
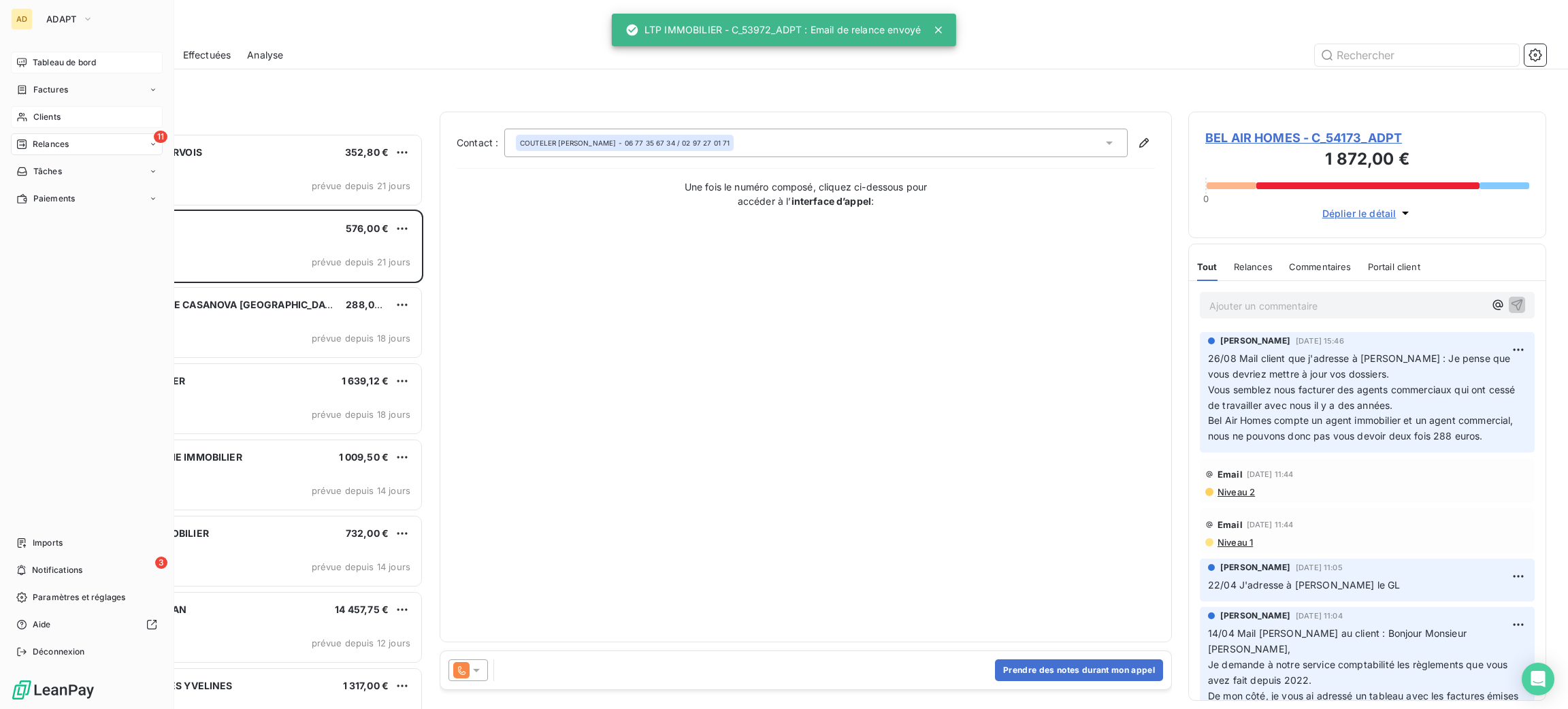
click at [44, 121] on span "Clients" at bounding box center [47, 117] width 27 height 12
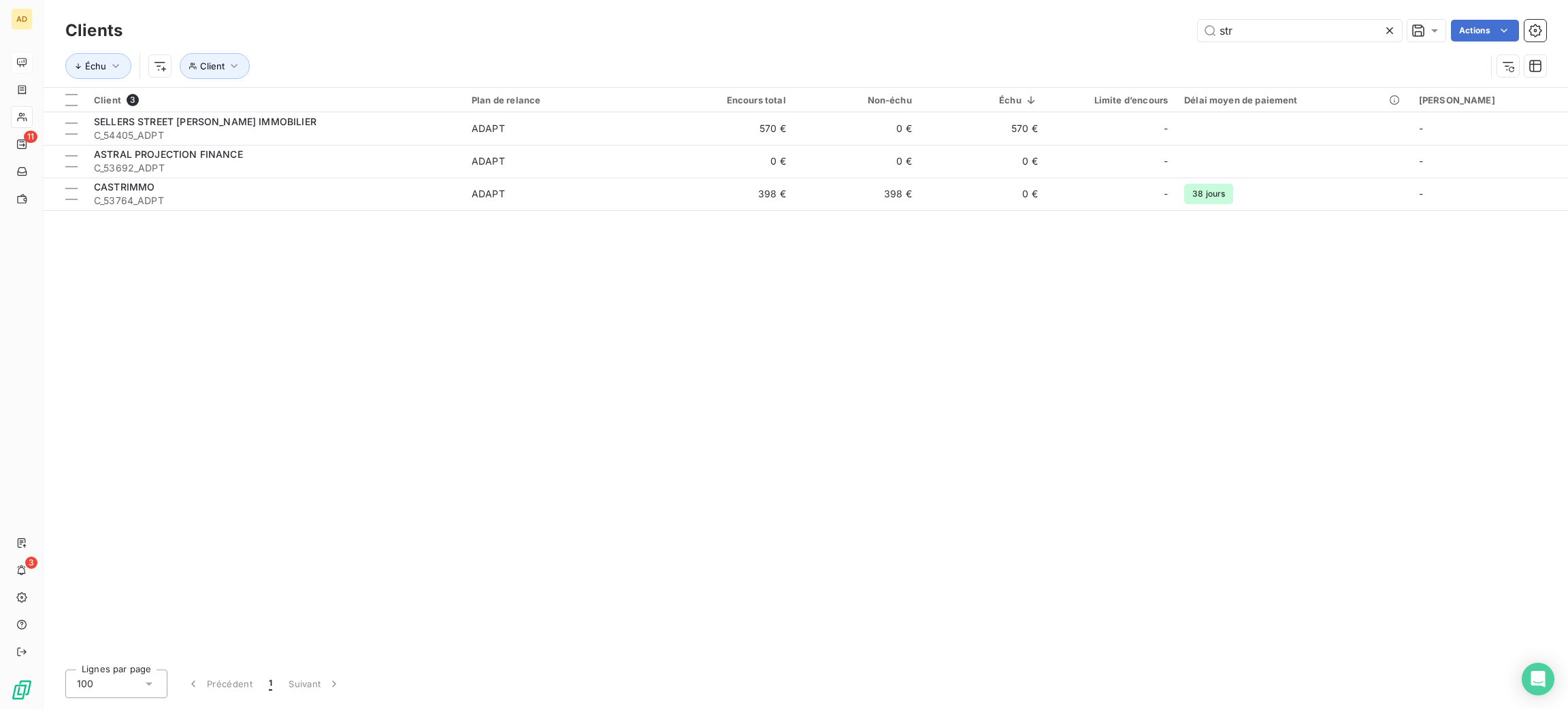
drag, startPoint x: 1227, startPoint y: 35, endPoint x: 1087, endPoint y: 28, distance: 140.2
click at [1087, 28] on div "str Actions" at bounding box center [843, 30] width 1407 height 22
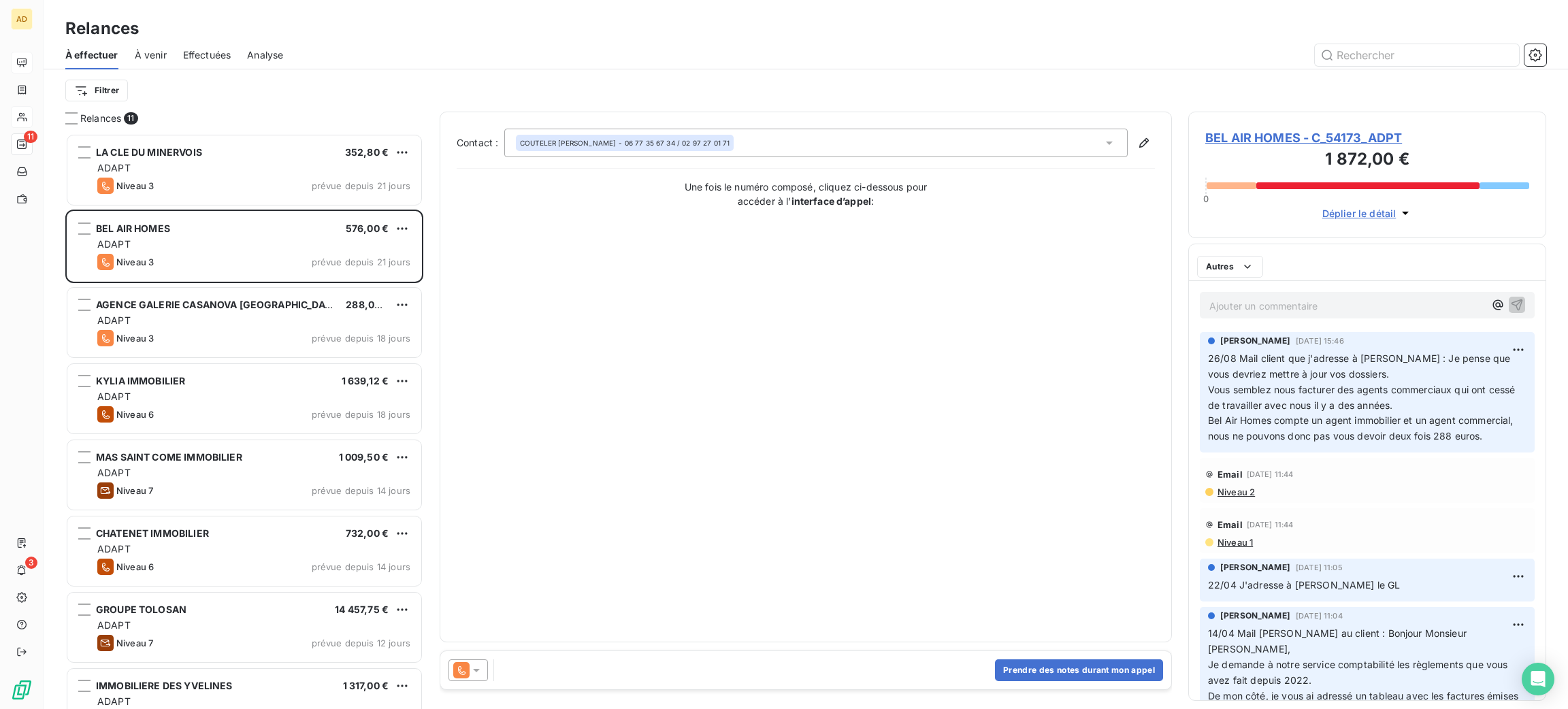
scroll to position [560, 342]
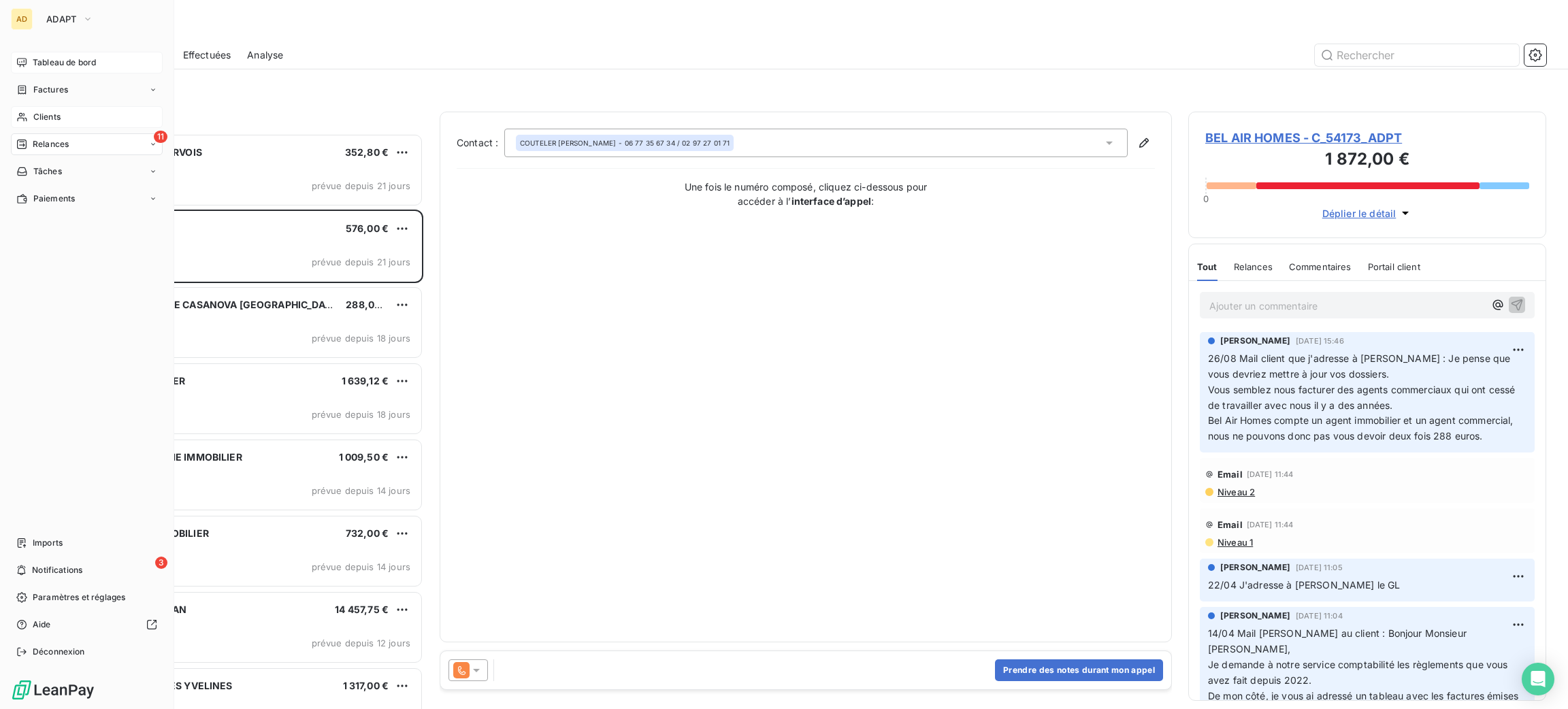
click at [62, 72] on div "Tableau de bord" at bounding box center [87, 62] width 152 height 22
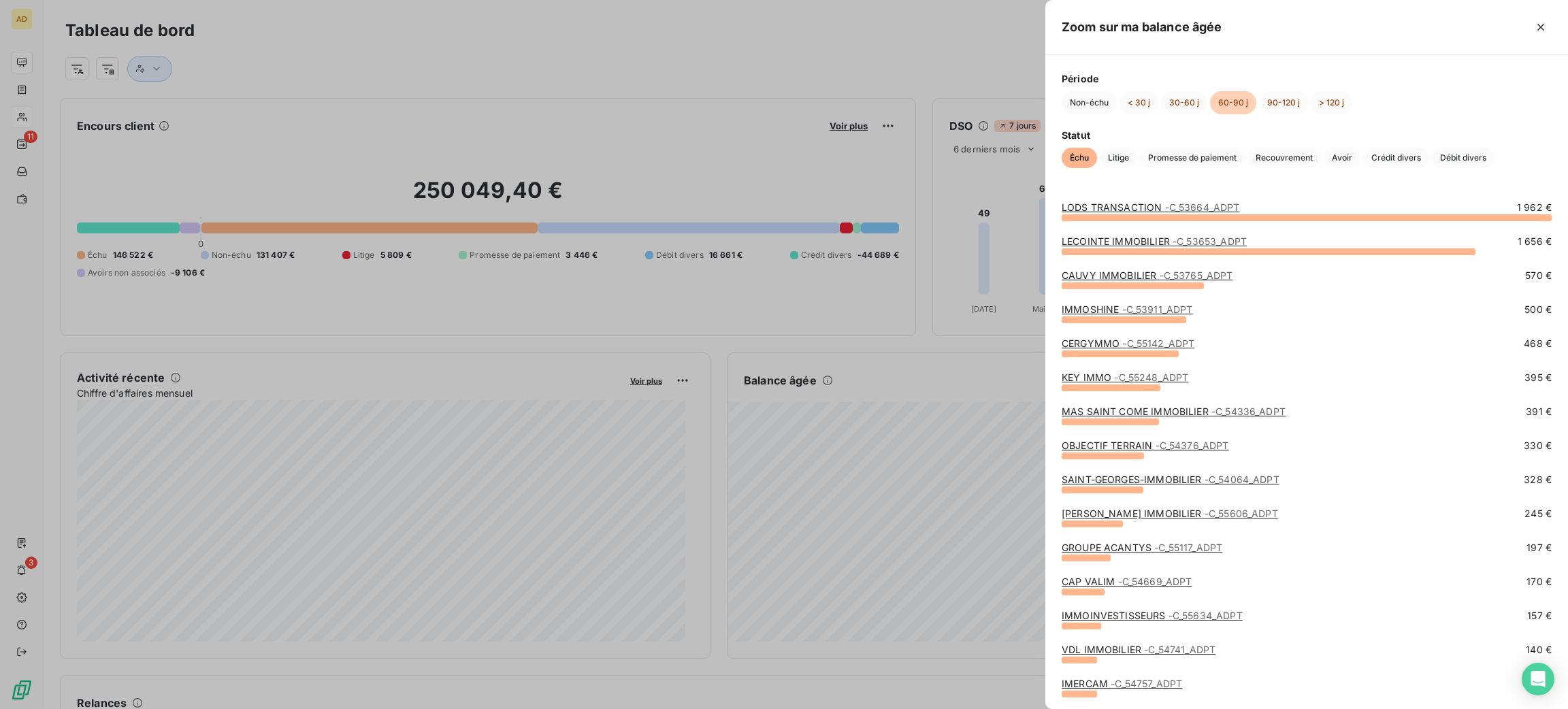
click at [1117, 233] on div "LODS TRANSACTION - C_53664_ADPT 1 962 €" at bounding box center [1306, 218] width 490 height 34
click at [1117, 245] on link "LECOINTE IMMOBILIER - C_53653_ADPT" at bounding box center [1154, 241] width 185 height 11
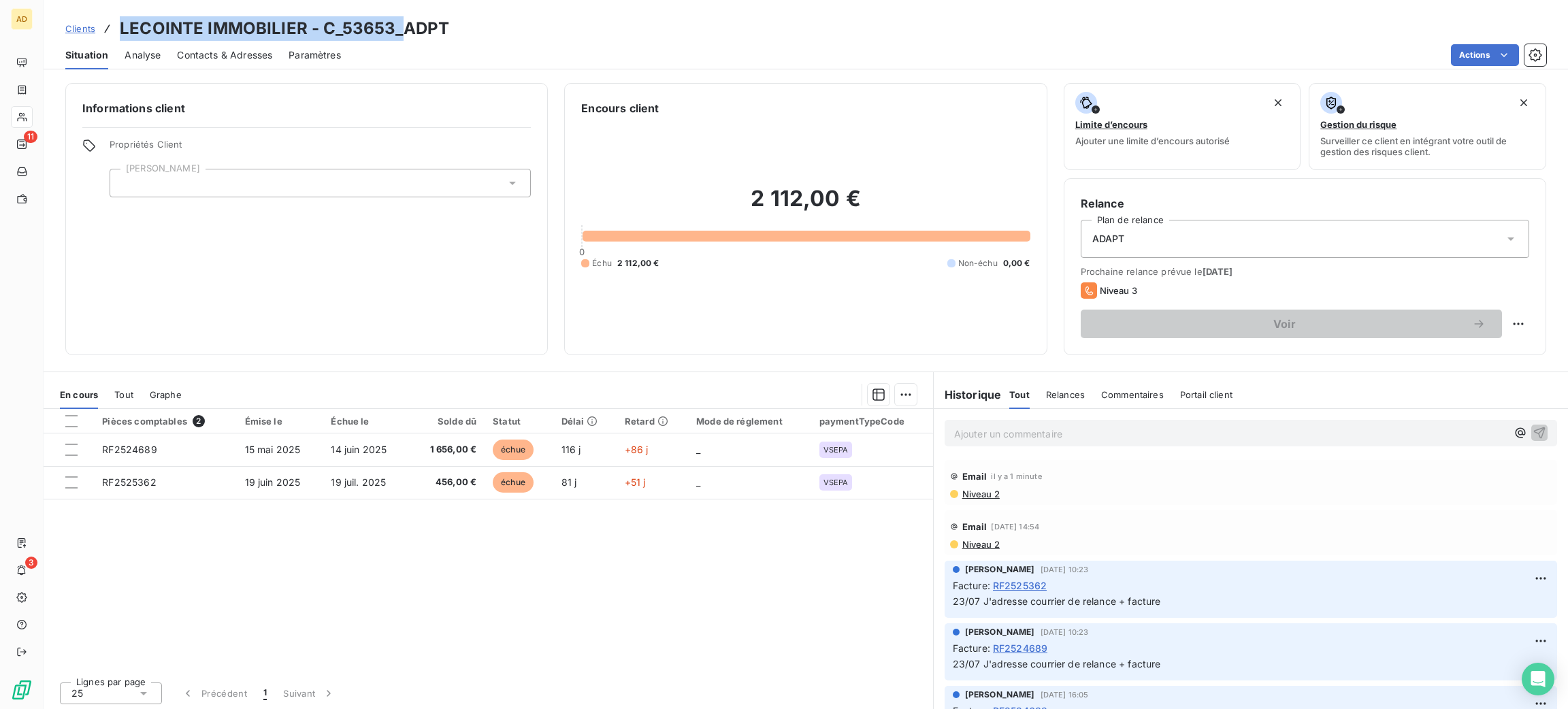
drag, startPoint x: 404, startPoint y: 30, endPoint x: 146, endPoint y: 20, distance: 258.2
click at [104, 11] on div "Clients LECOINTE IMMOBILIER - C_53653_ADPT Situation Analyse Contacts & Adresse…" at bounding box center [806, 35] width 1524 height 70
copy h3 "LECOINTE IMMOBILIER - C_53653_"
click at [1006, 428] on p "Ajouter un commentaire ﻿" at bounding box center [1230, 434] width 553 height 17
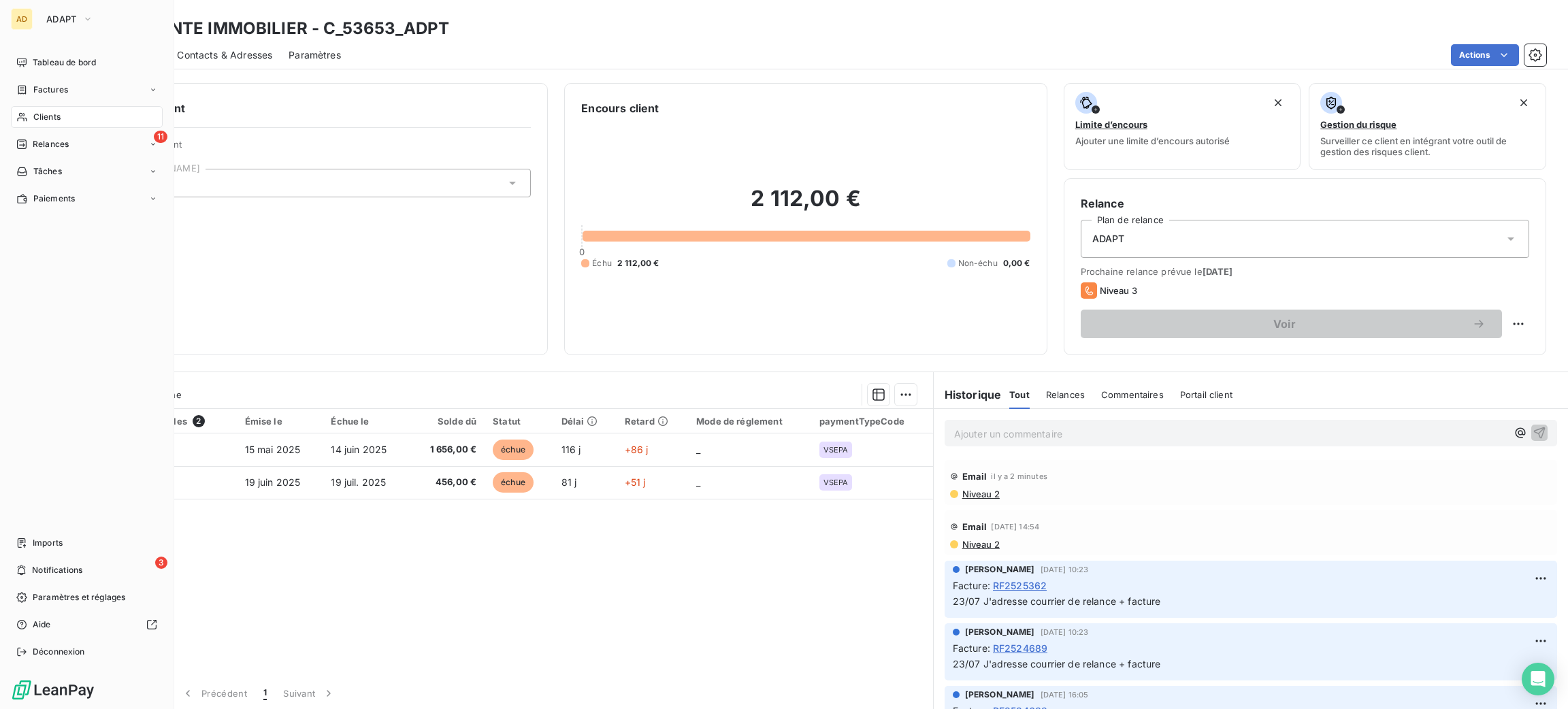
click at [33, 132] on nav "Tableau de bord Factures Clients 11 Relances Tâches Paiements" at bounding box center [87, 131] width 152 height 158
click at [44, 145] on span "Relances" at bounding box center [51, 144] width 36 height 12
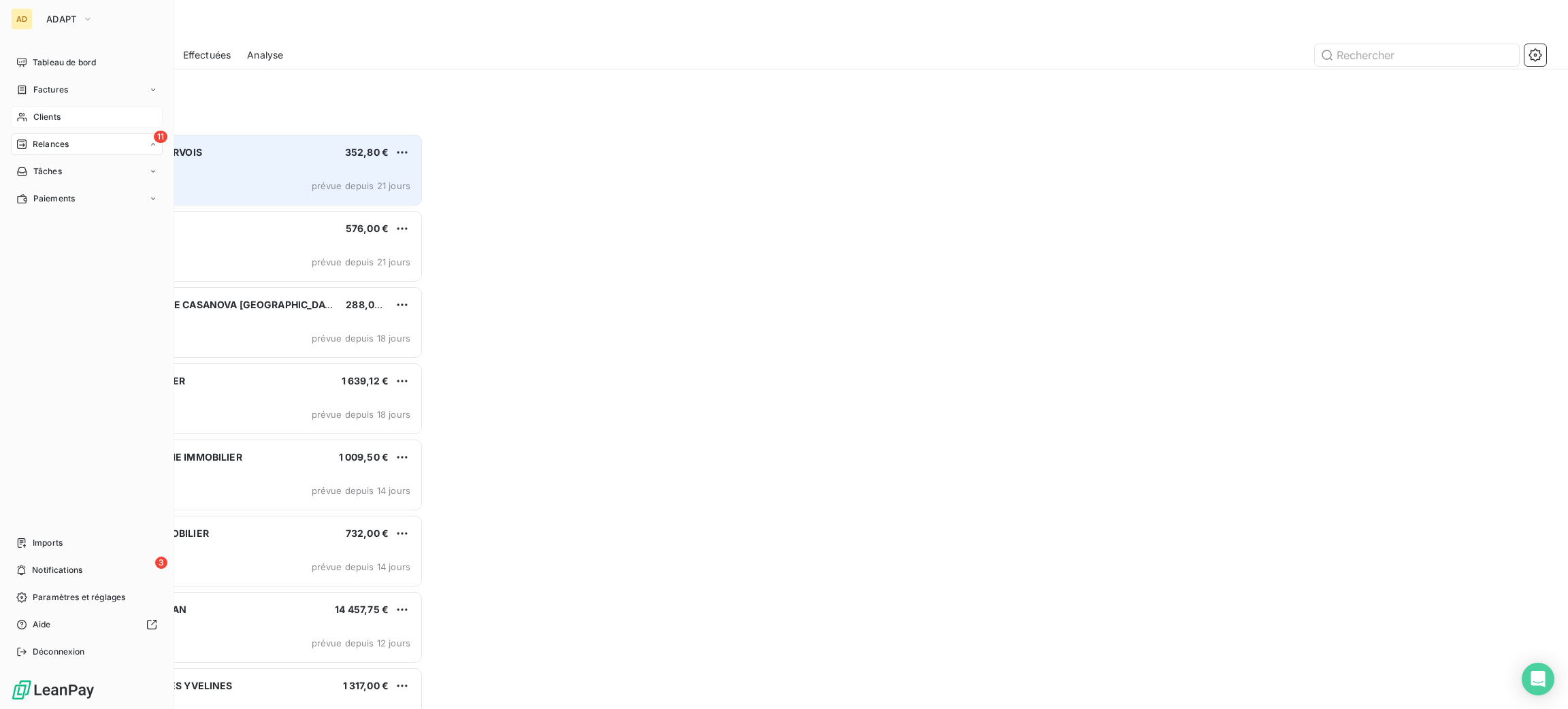
scroll to position [560, 342]
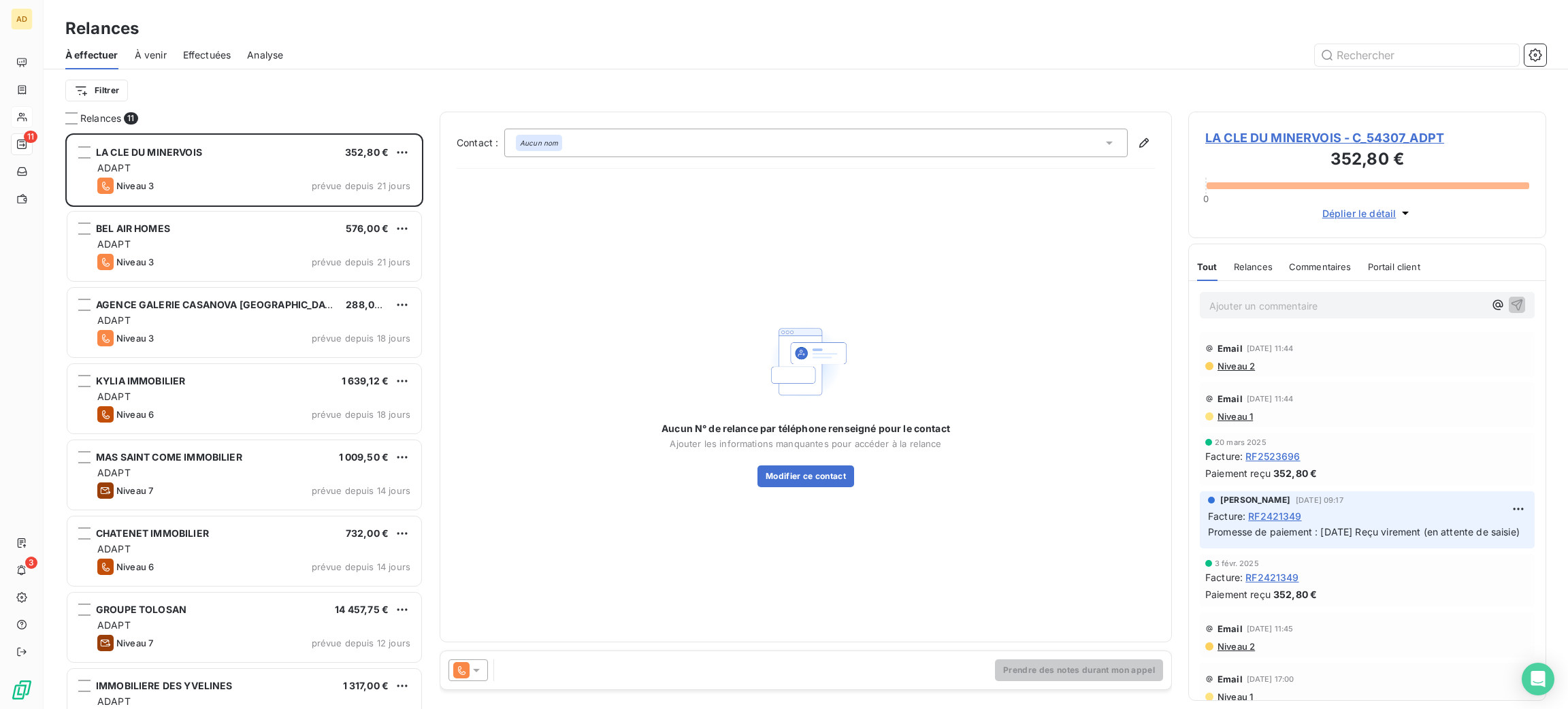
click at [1228, 136] on span "LA CLE DU MINERVOIS - C_54307_ADPT" at bounding box center [1368, 137] width 324 height 18
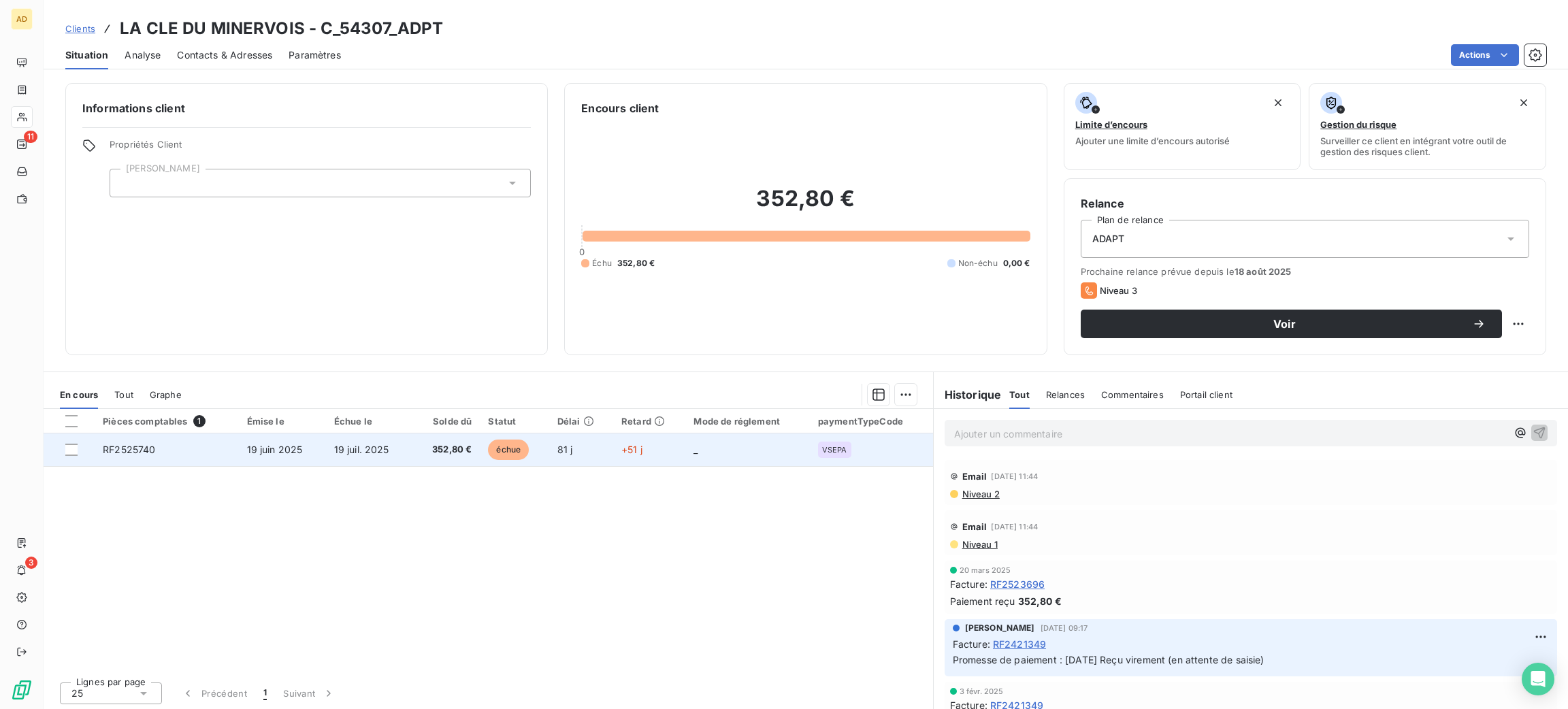
click at [533, 461] on td "échue" at bounding box center [515, 450] width 69 height 33
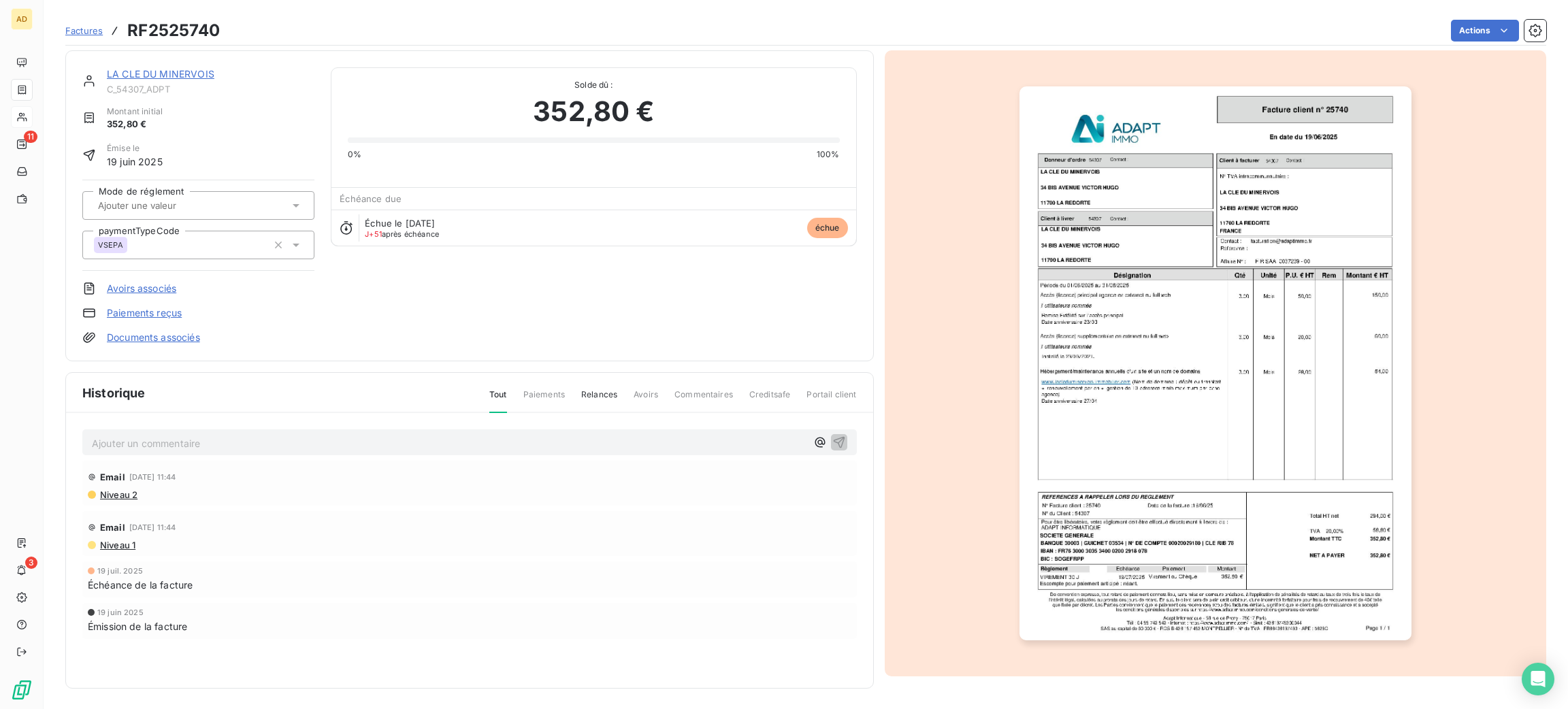
scroll to position [5, 0]
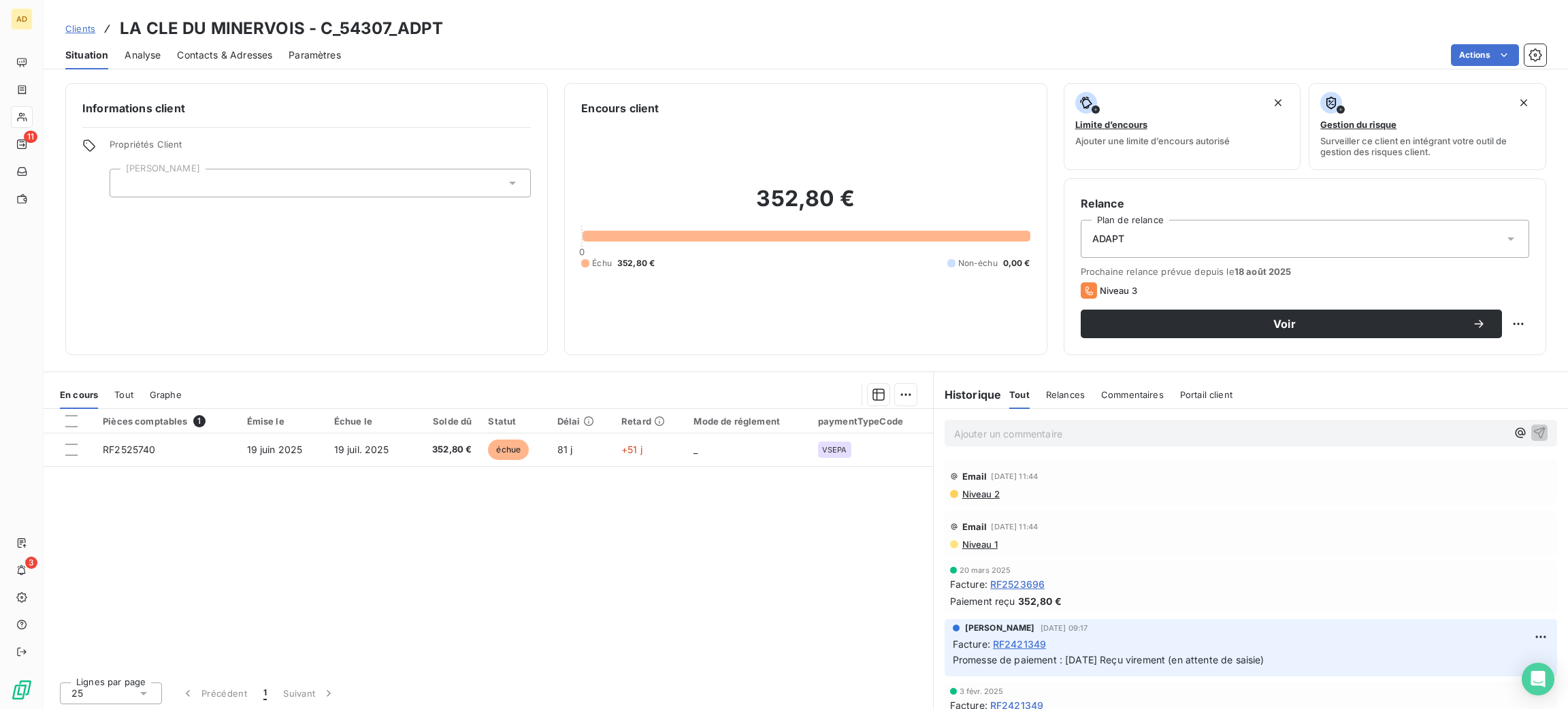
click at [242, 52] on span "Contacts & Adresses" at bounding box center [224, 55] width 95 height 14
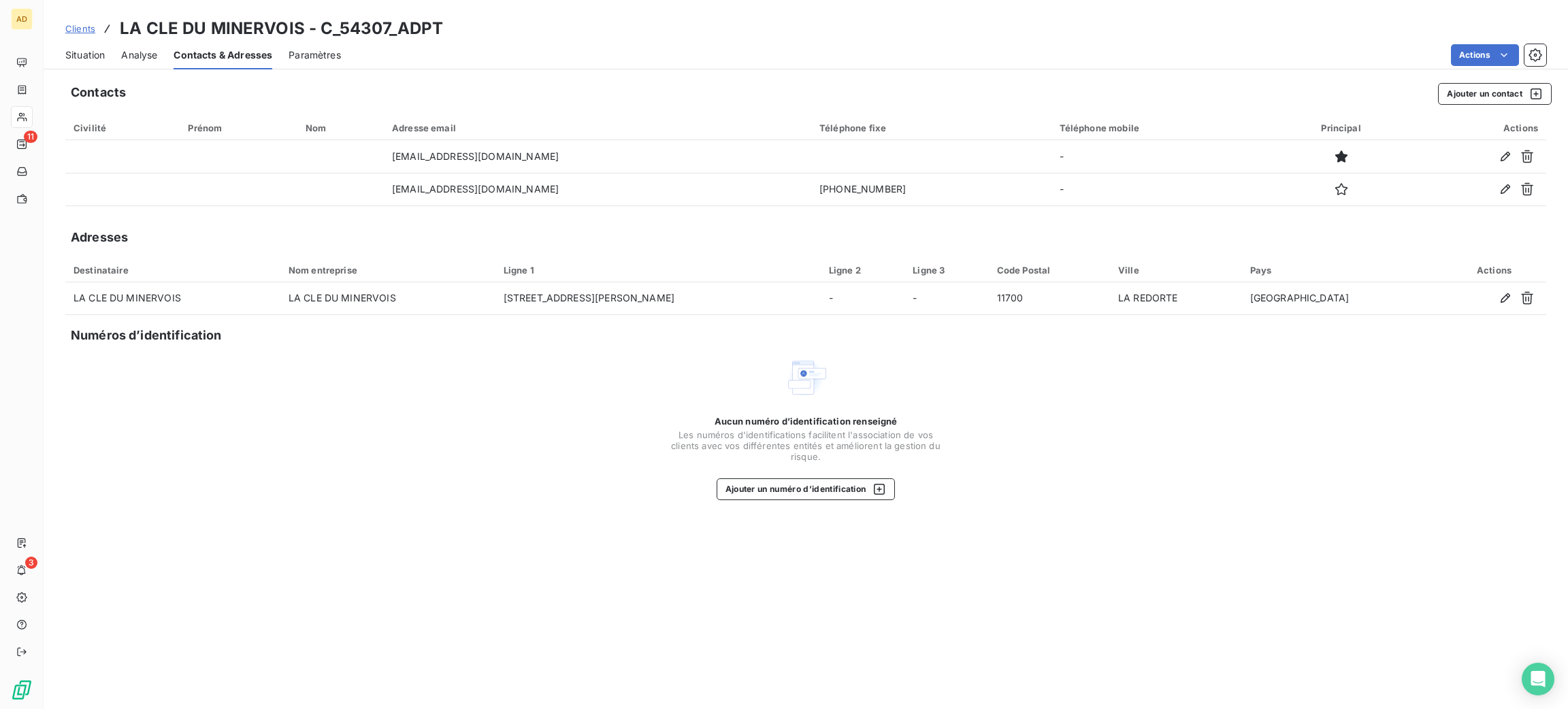
click at [87, 48] on span "Situation" at bounding box center [85, 55] width 40 height 14
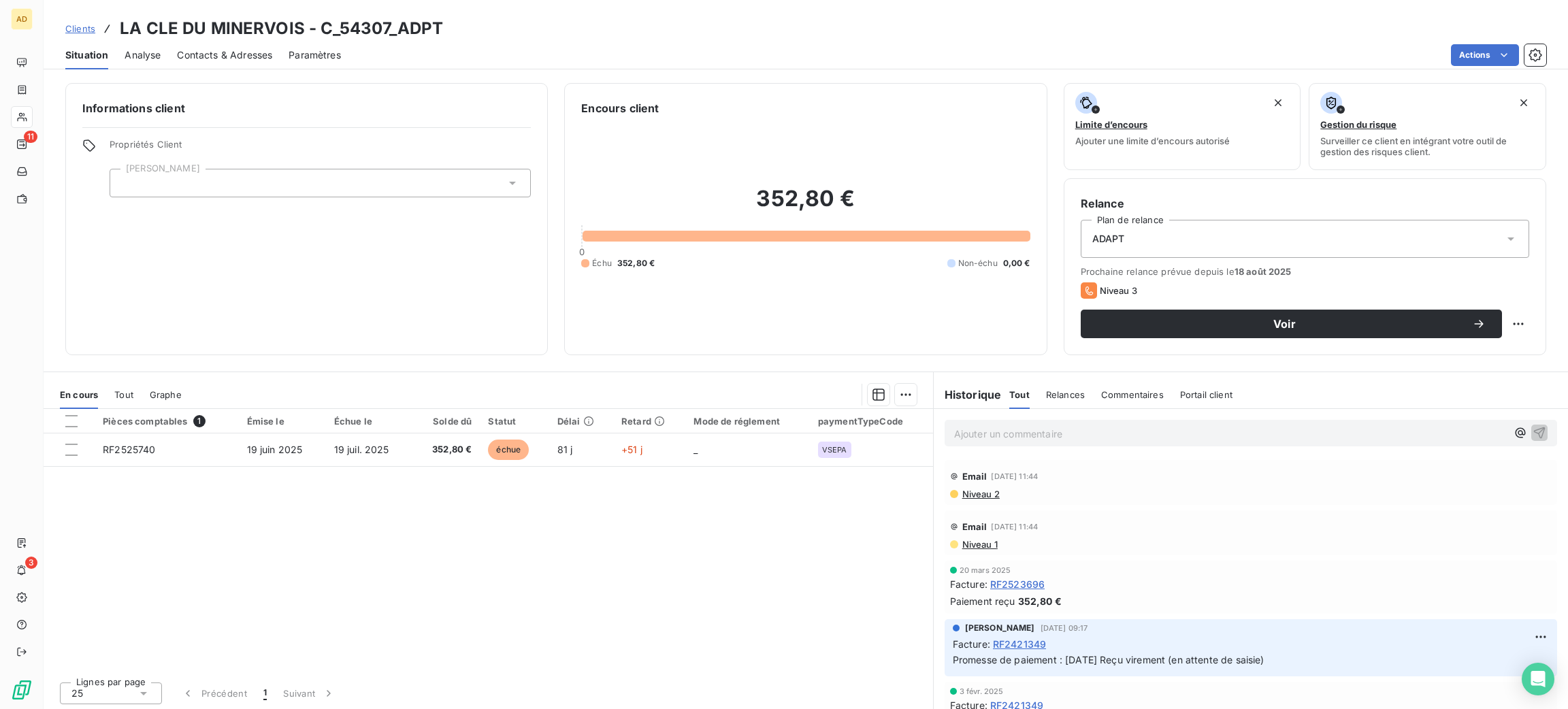
click at [247, 55] on span "Contacts & Adresses" at bounding box center [224, 55] width 95 height 14
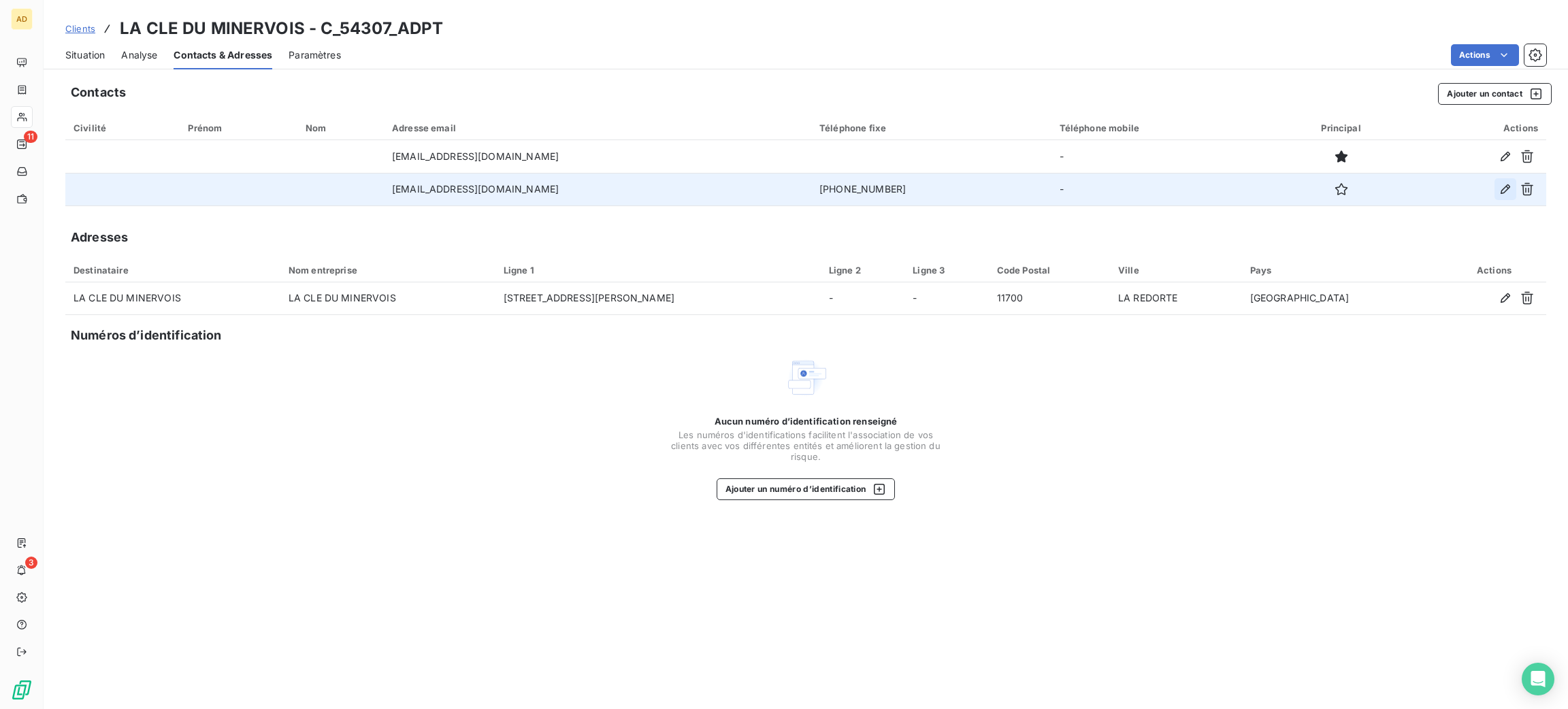
click at [1501, 194] on icon "button" at bounding box center [1505, 189] width 10 height 10
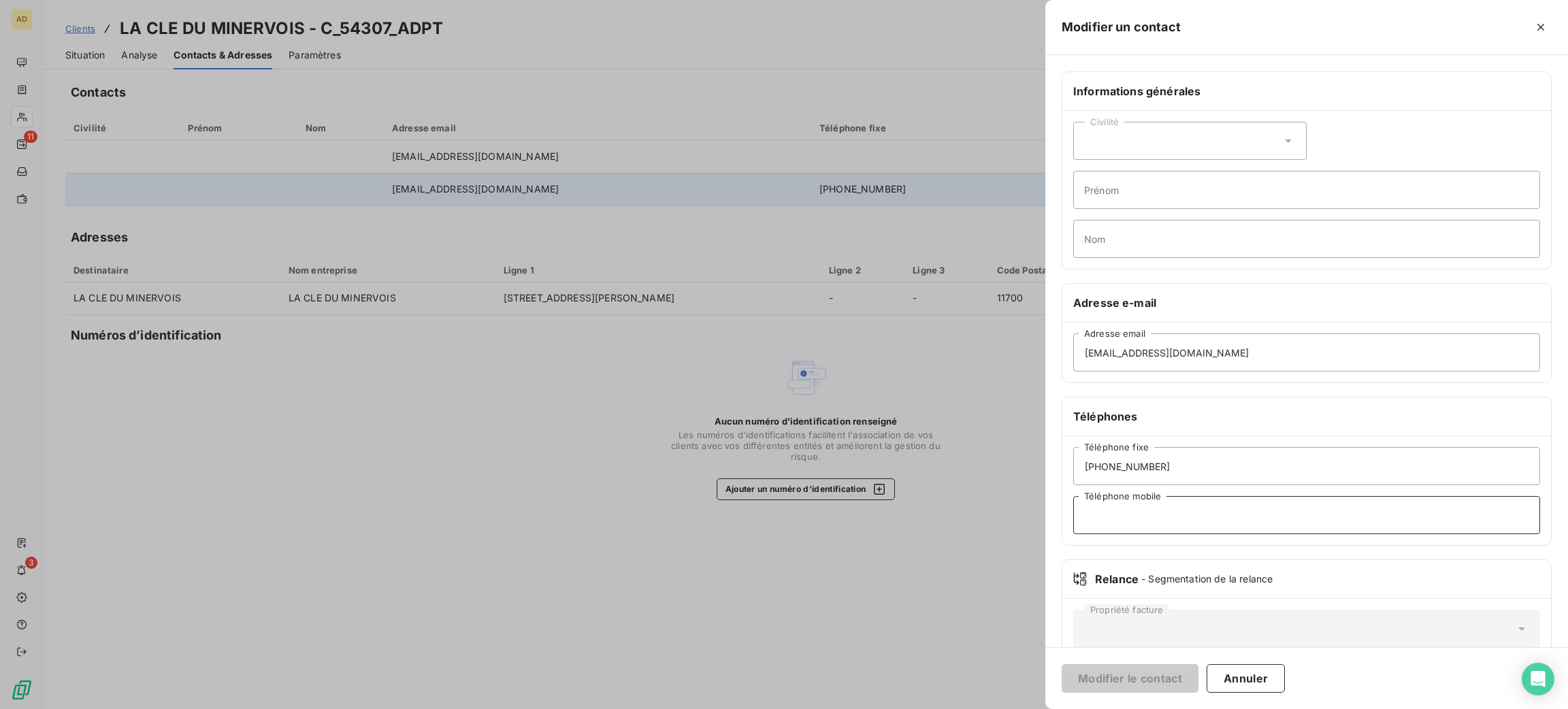
paste input "06 11 34 45 97"
type input "06 11 34 45 97"
drag, startPoint x: 1114, startPoint y: 661, endPoint x: 1161, endPoint y: 677, distance: 49.6
click at [1162, 675] on div "Modifier le contact Annuler" at bounding box center [1306, 678] width 523 height 62
click at [1161, 677] on button "Modifier le contact" at bounding box center [1130, 678] width 137 height 29
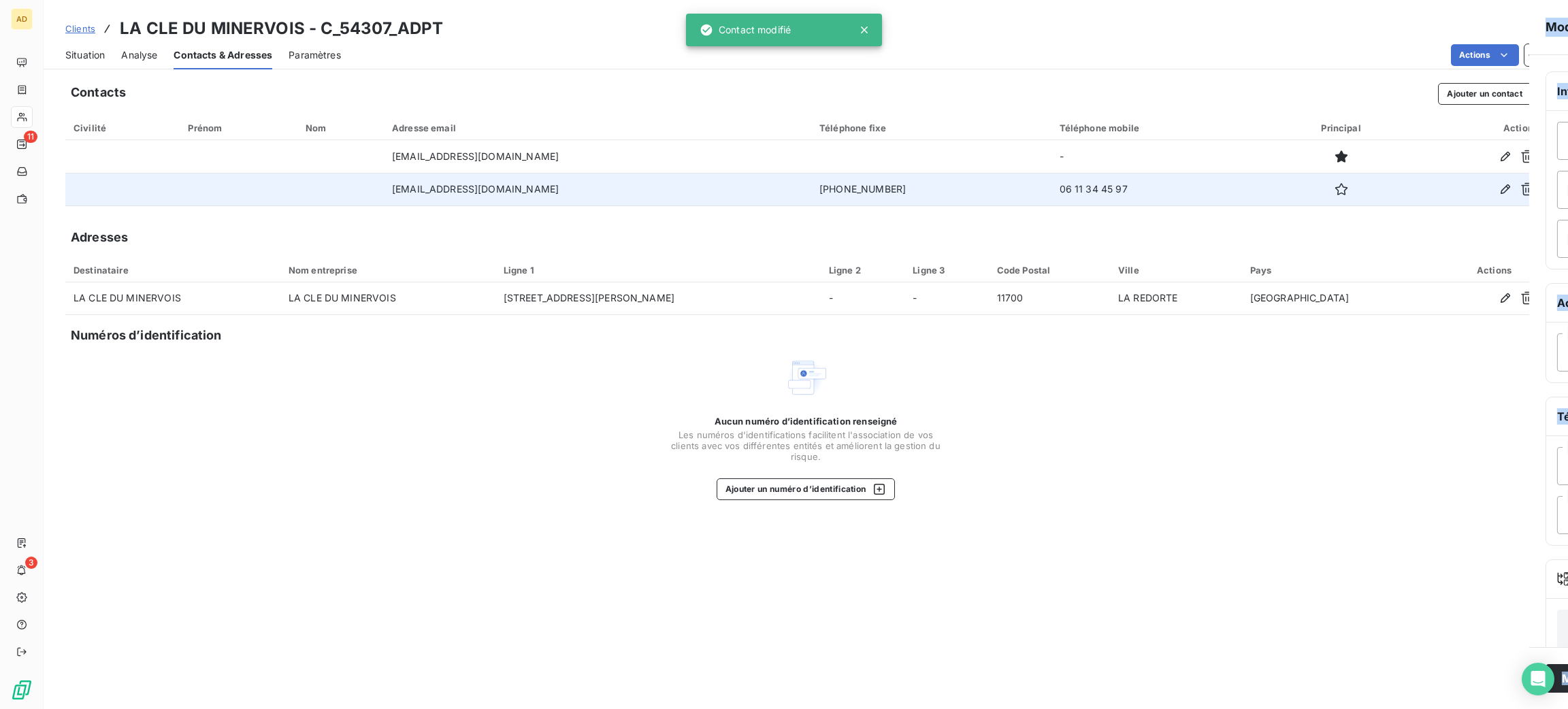
click at [1161, 679] on div at bounding box center [784, 354] width 1568 height 709
drag, startPoint x: 1066, startPoint y: 624, endPoint x: 1061, endPoint y: 323, distance: 301.0
click at [1066, 623] on div "Contacts Ajouter un contact Civilité Prénom Nom Adresse email Téléphone fixe Té…" at bounding box center [806, 392] width 1524 height 634
drag, startPoint x: 1099, startPoint y: 188, endPoint x: 984, endPoint y: 188, distance: 115.0
click at [984, 188] on tr "[EMAIL_ADDRESS][DOMAIN_NAME] [PHONE_NUMBER] [PHONE_NUMBER]" at bounding box center [806, 189] width 1481 height 33
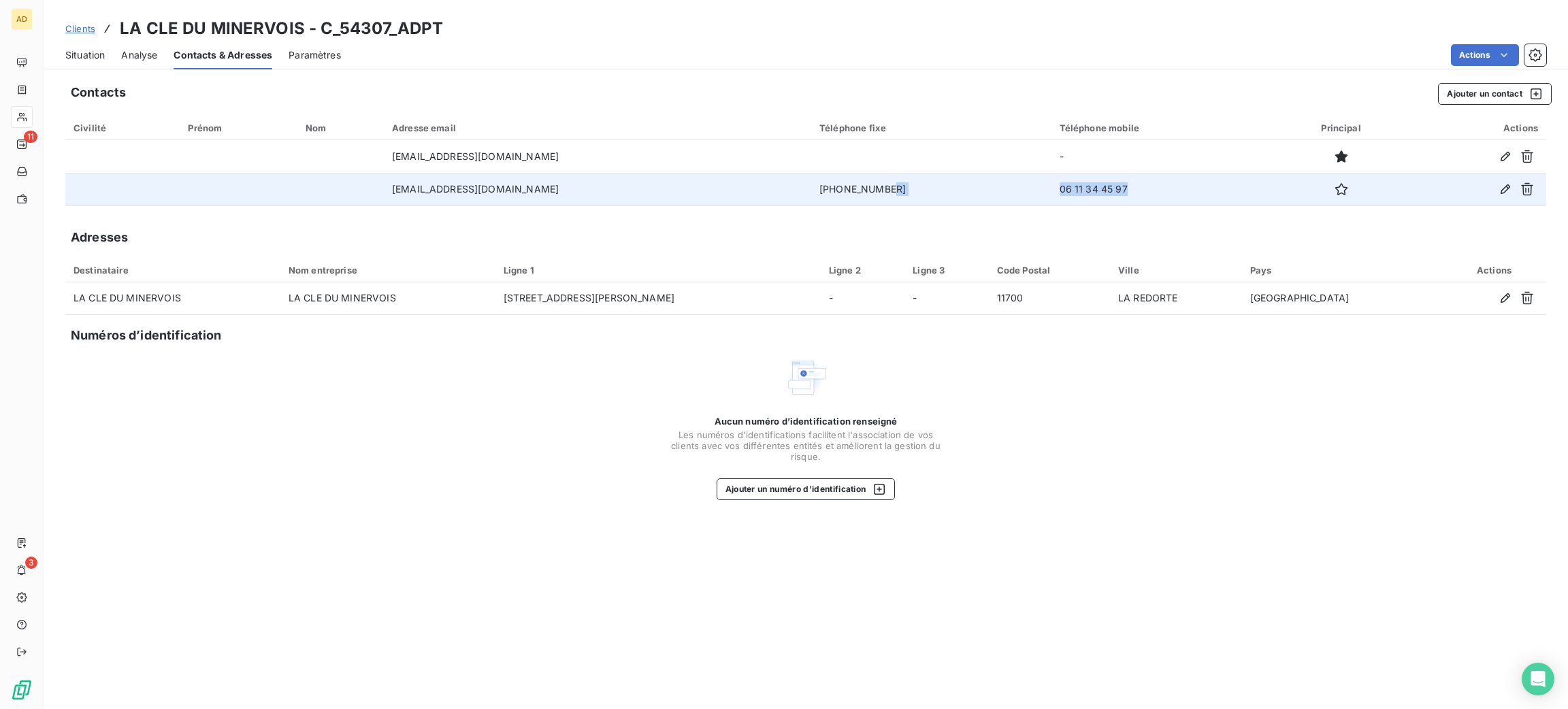
copy tr "06 11 34 45 97"
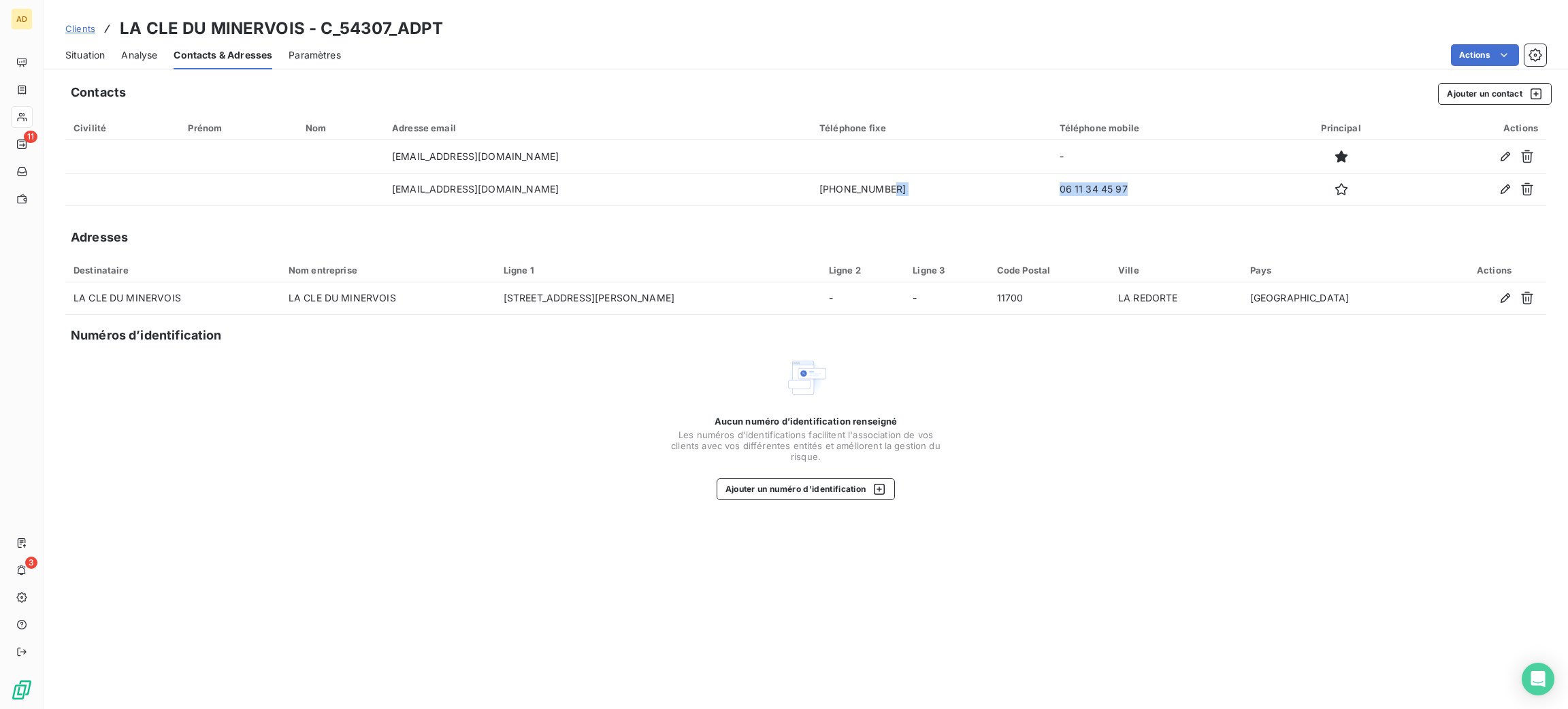
click at [71, 57] on span "Situation" at bounding box center [85, 55] width 40 height 14
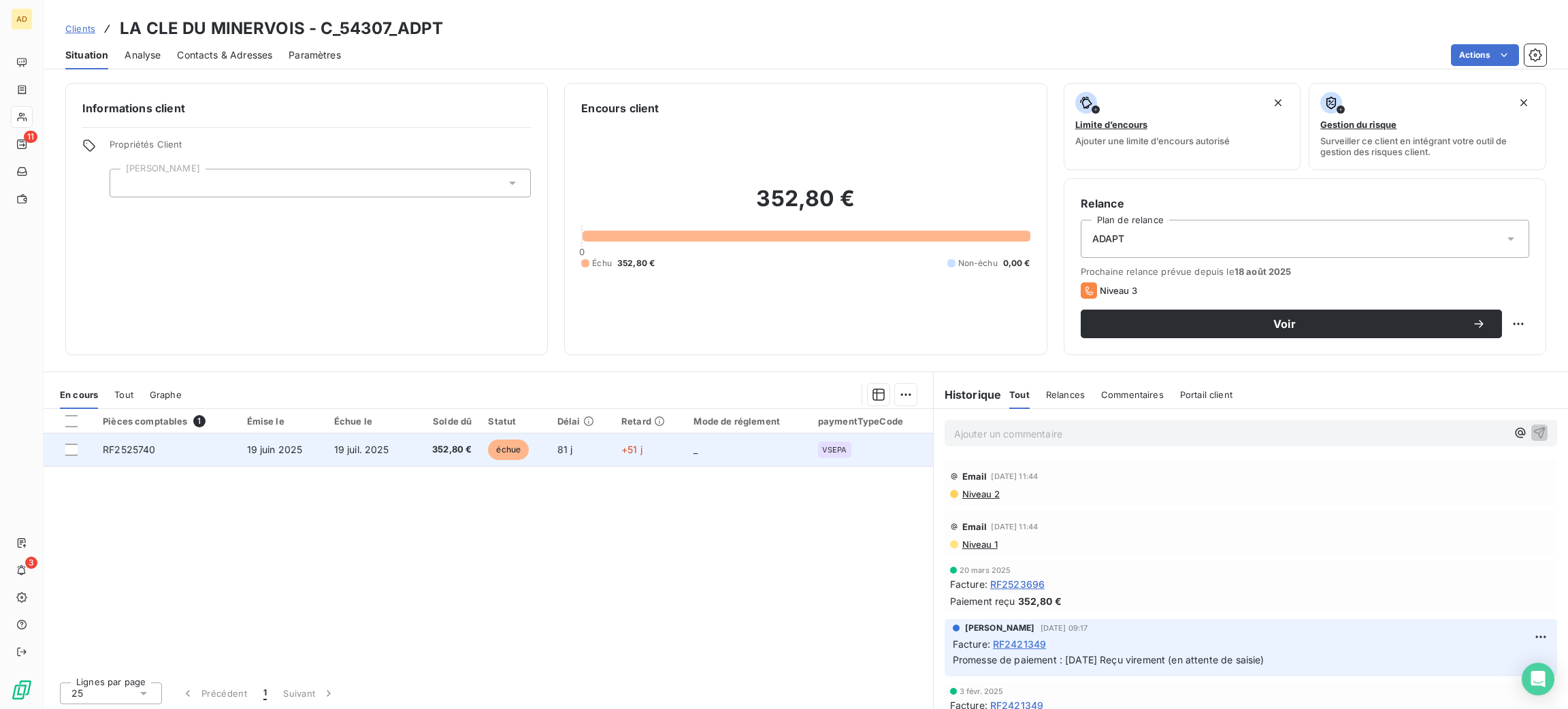
click at [557, 434] on td "81 j" at bounding box center [581, 450] width 64 height 33
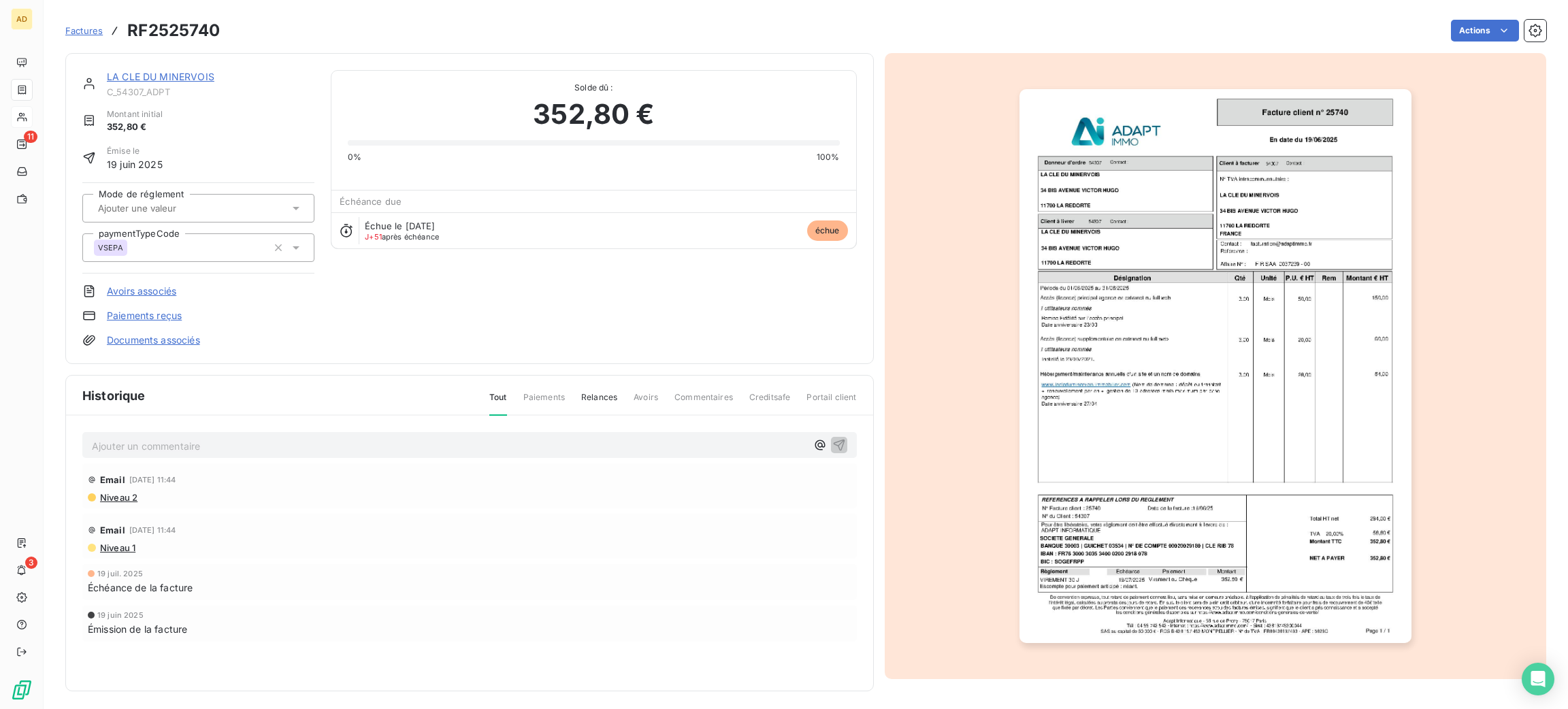
click at [1243, 268] on img "button" at bounding box center [1215, 366] width 392 height 554
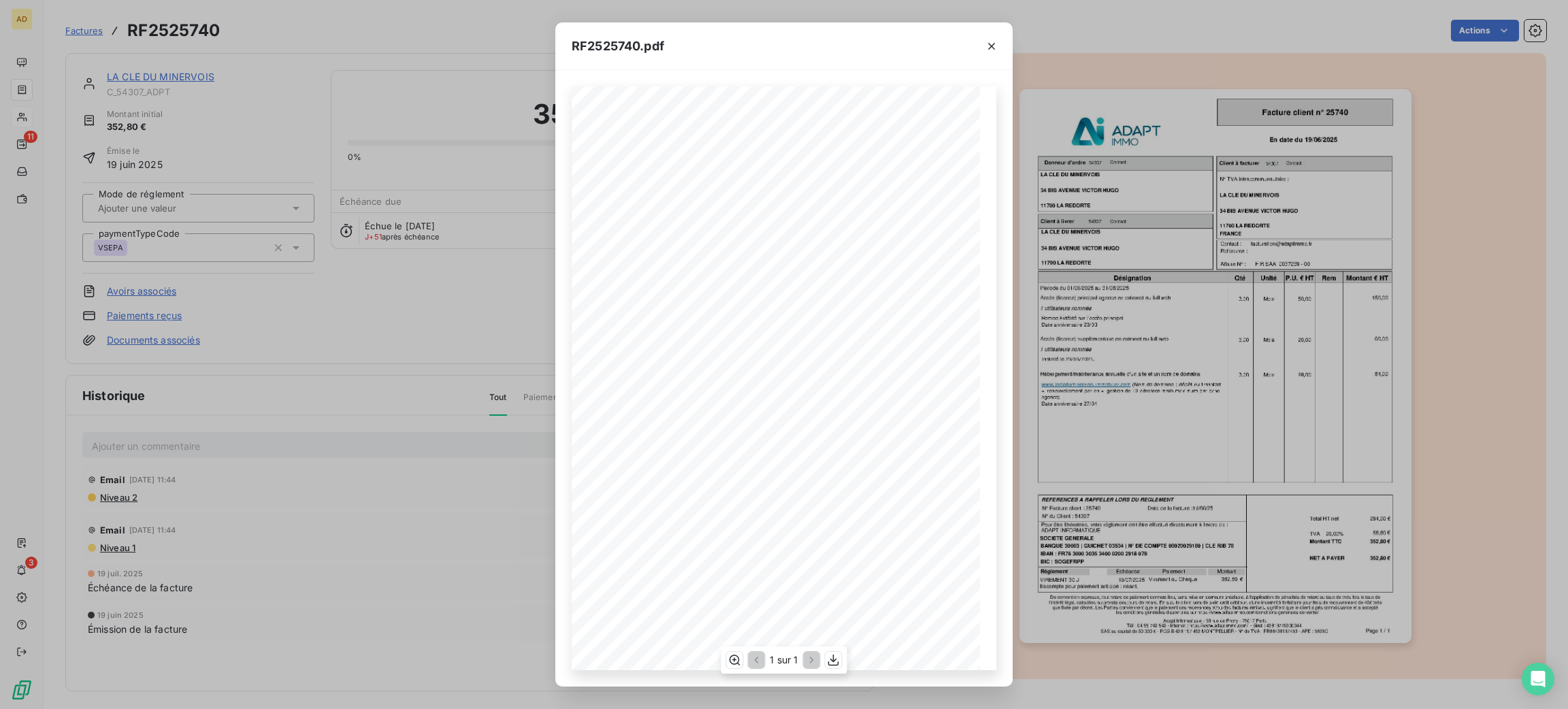
click at [832, 671] on div "1 sur 1" at bounding box center [784, 660] width 126 height 27
click at [834, 668] on button "button" at bounding box center [834, 660] width 17 height 17
click at [993, 47] on icon "button" at bounding box center [992, 47] width 14 height 14
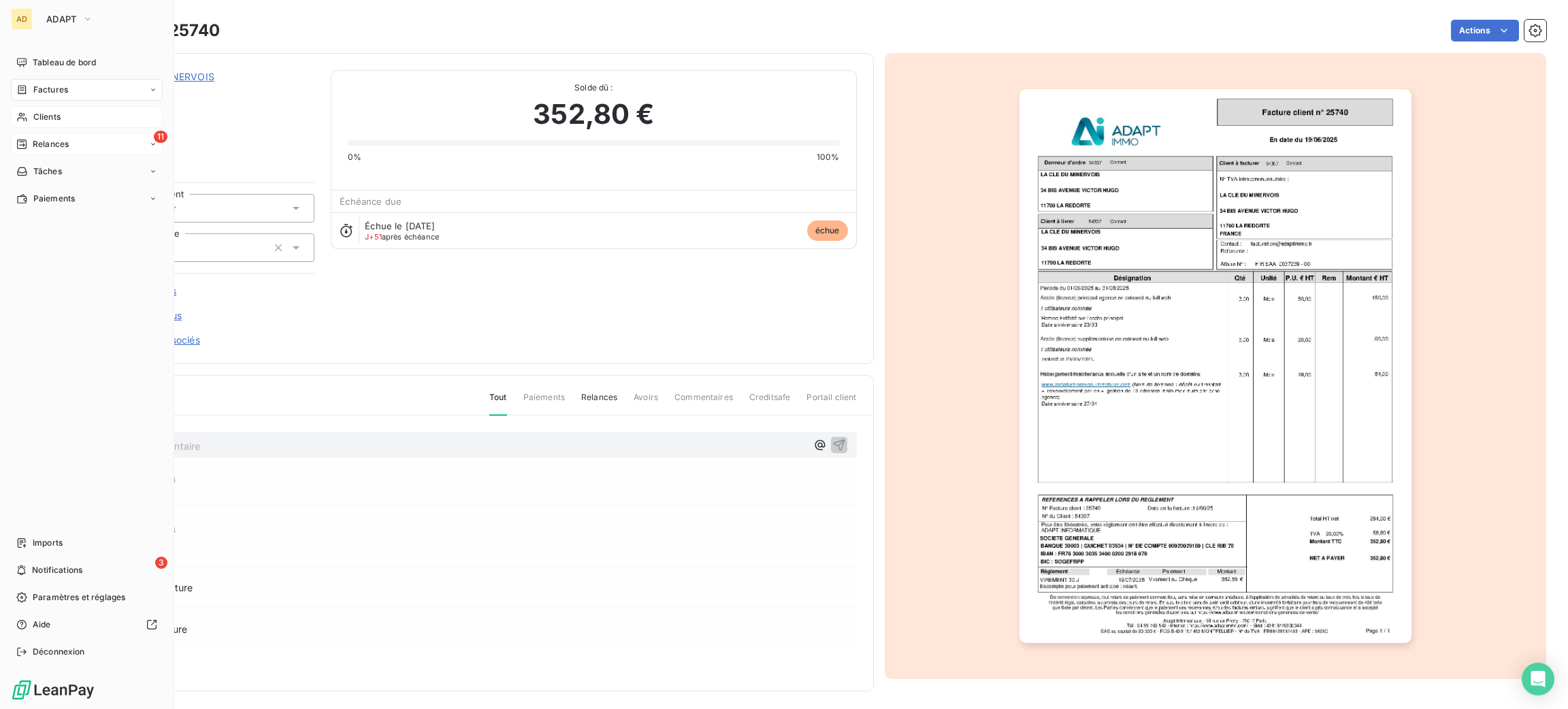
click at [61, 142] on span "Relances" at bounding box center [51, 144] width 36 height 12
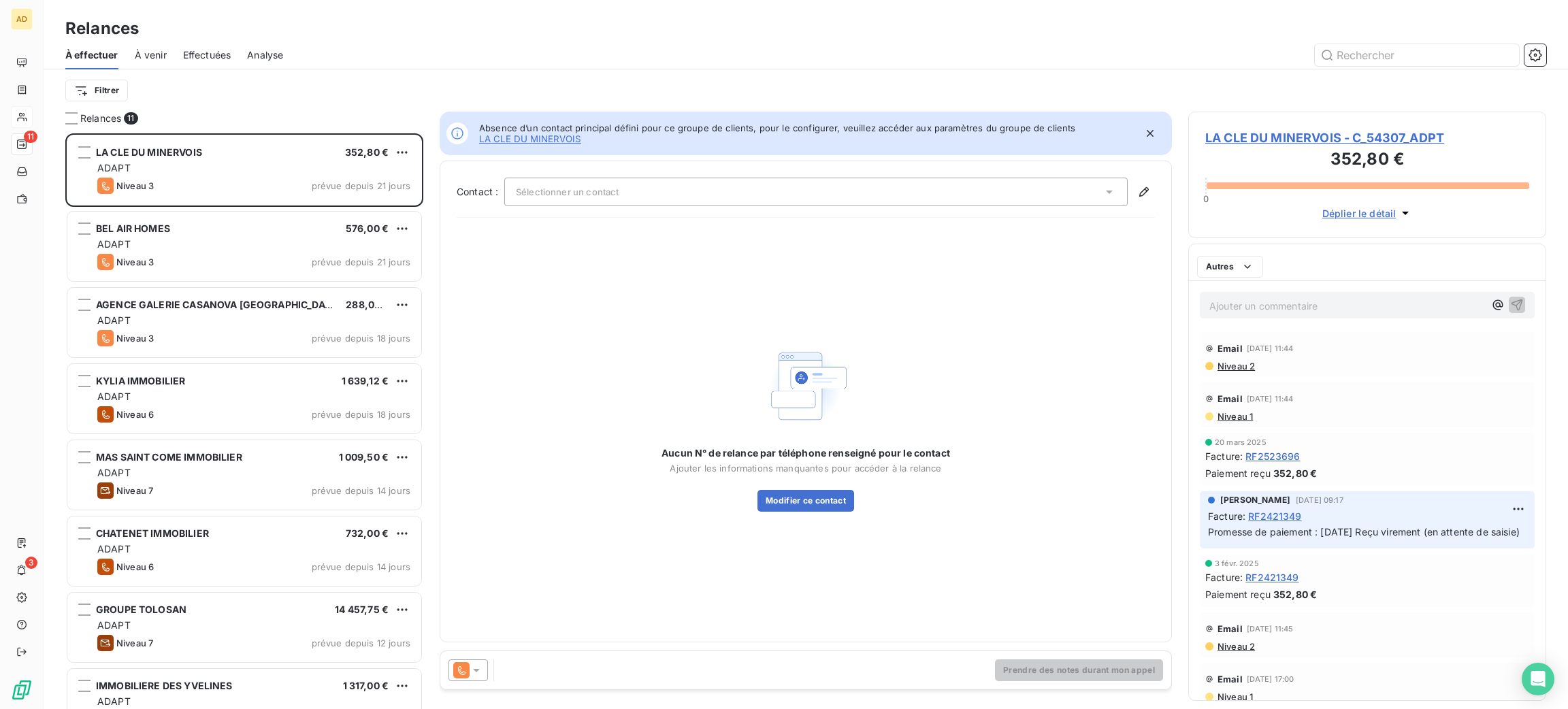
scroll to position [560, 342]
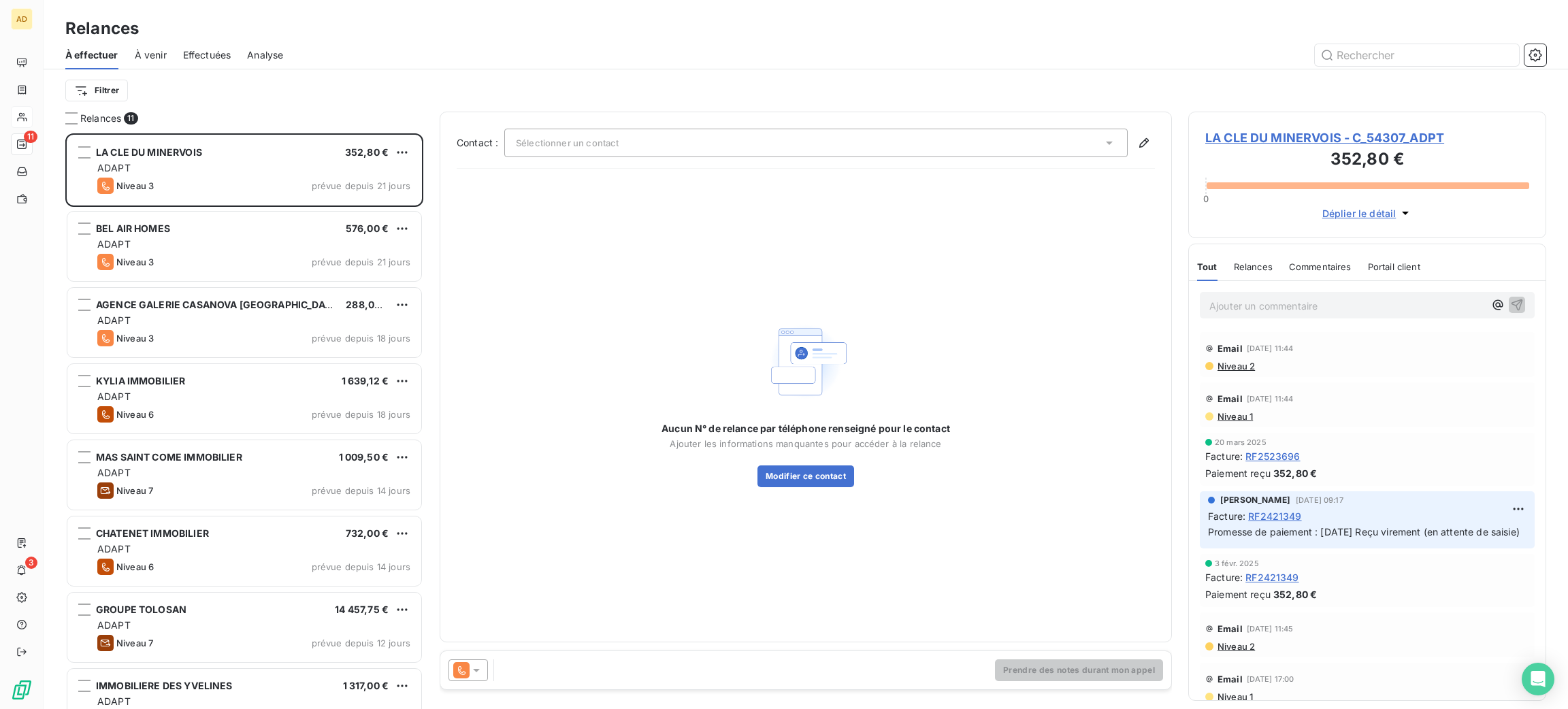
click at [604, 141] on span "Sélectionner un contact" at bounding box center [567, 143] width 103 height 11
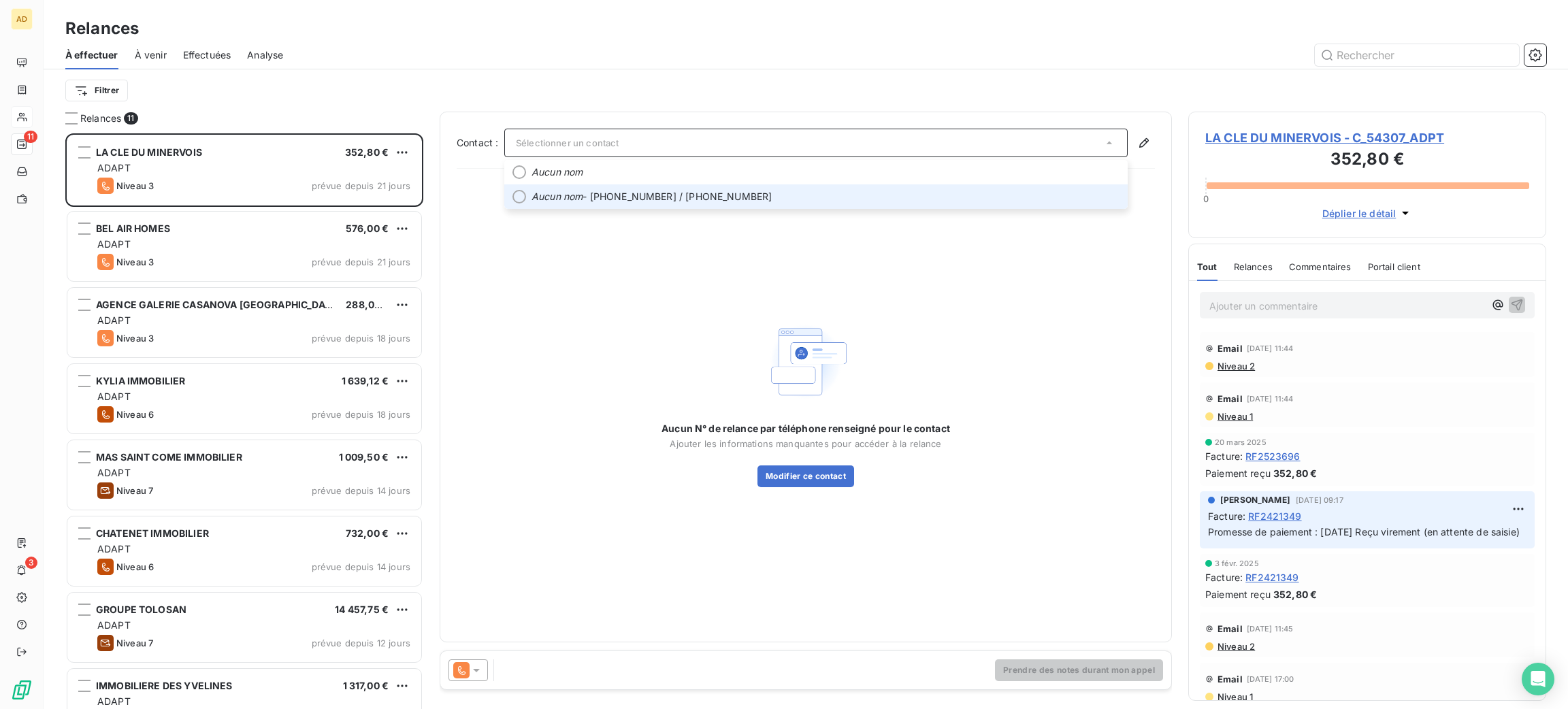
click at [602, 197] on span "Aucun nom - [PHONE_NUMBER] / [PHONE_NUMBER]" at bounding box center [825, 197] width 588 height 14
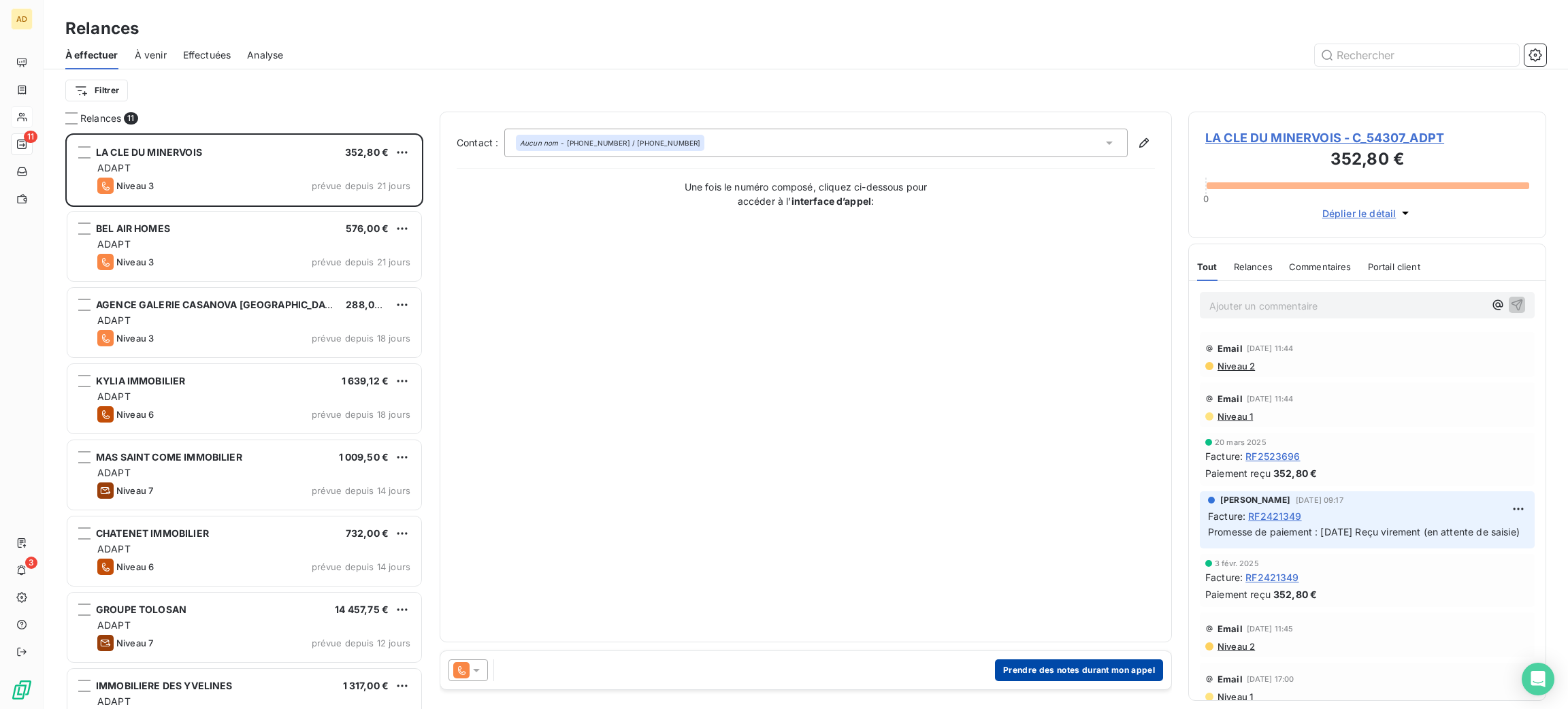
click at [1008, 669] on button "Prendre des notes durant mon appel" at bounding box center [1079, 670] width 168 height 22
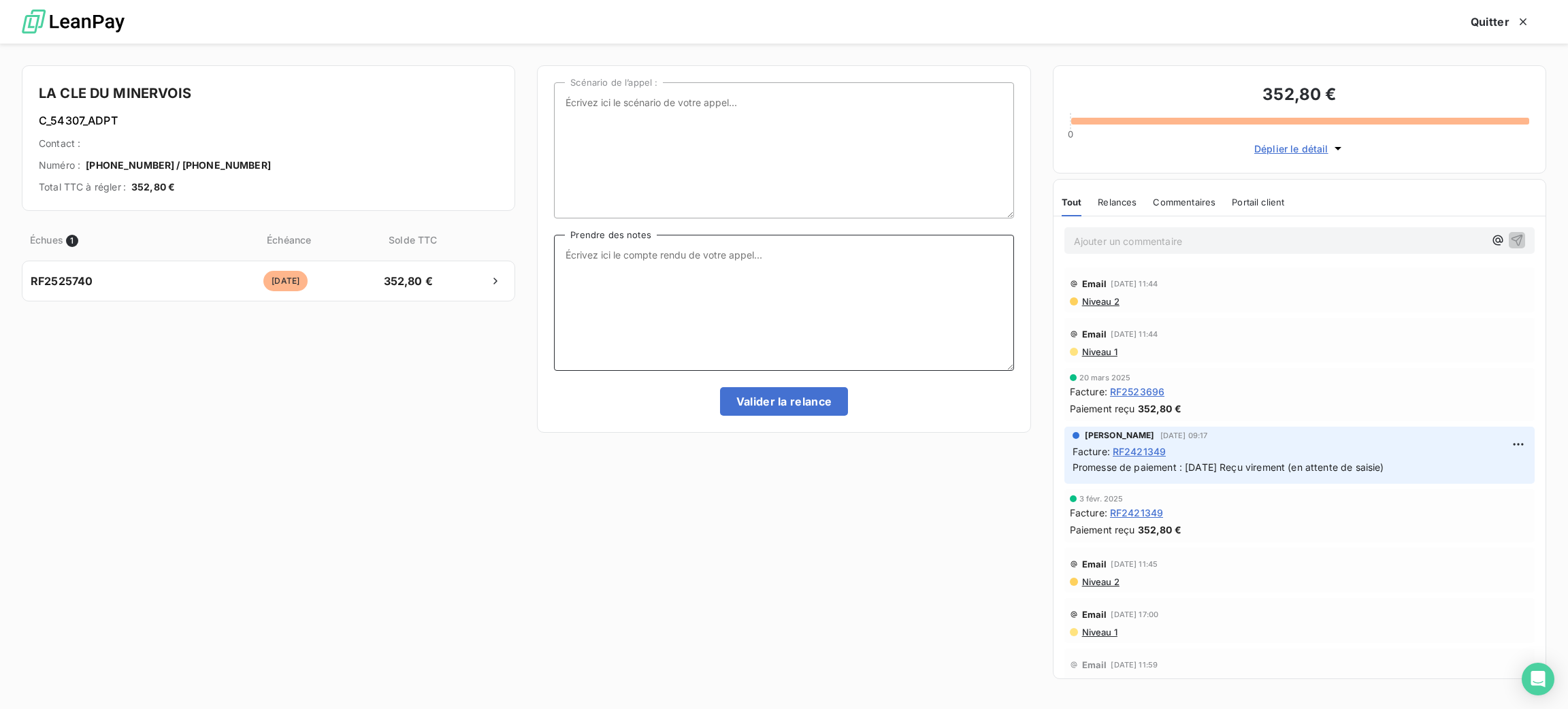
click at [715, 311] on textarea "Prendre des notes" at bounding box center [783, 302] width 459 height 136
type textarea "08/09 Laissé mess répondeur"
click at [740, 400] on button "Valider la relance" at bounding box center [784, 401] width 128 height 29
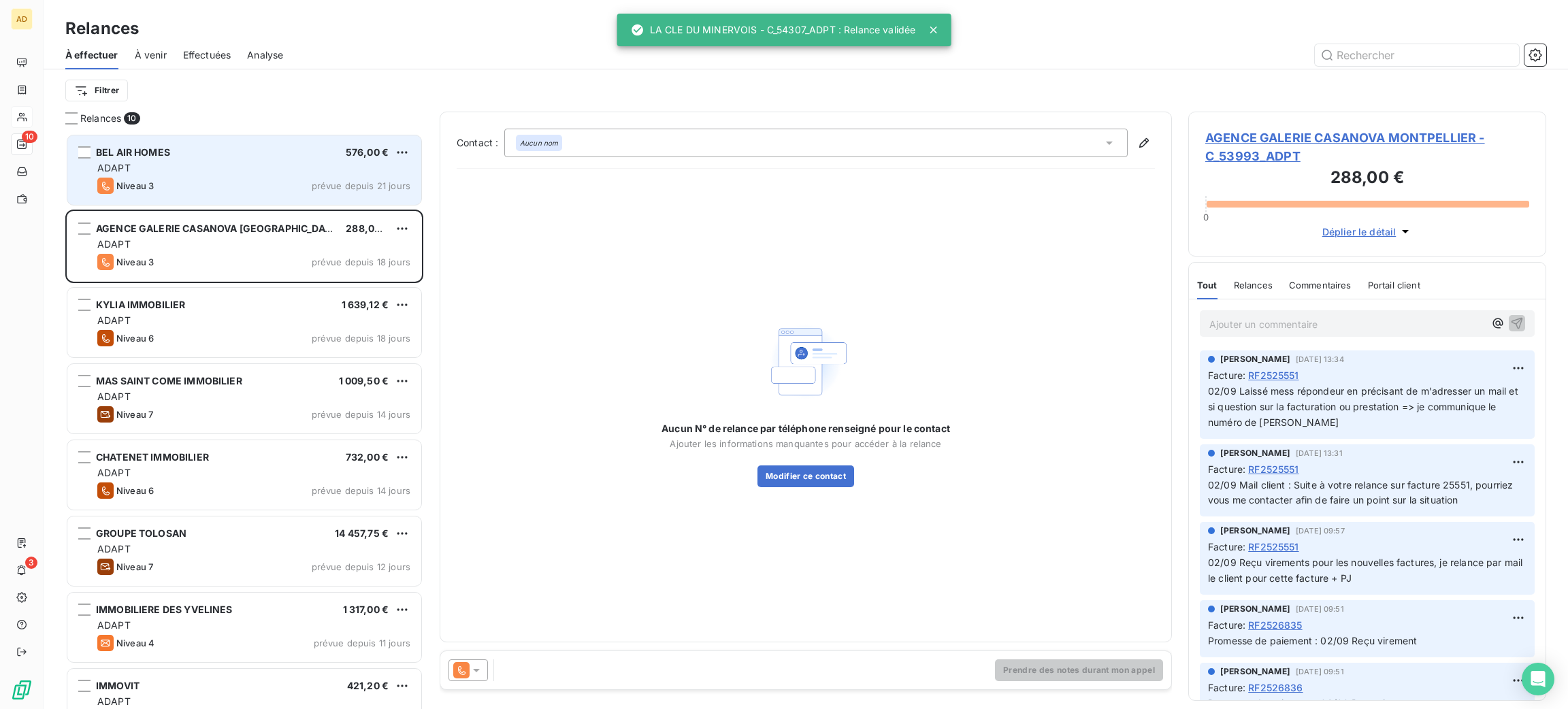
click at [267, 179] on div "Niveau 3 prévue depuis 21 jours" at bounding box center [254, 186] width 313 height 17
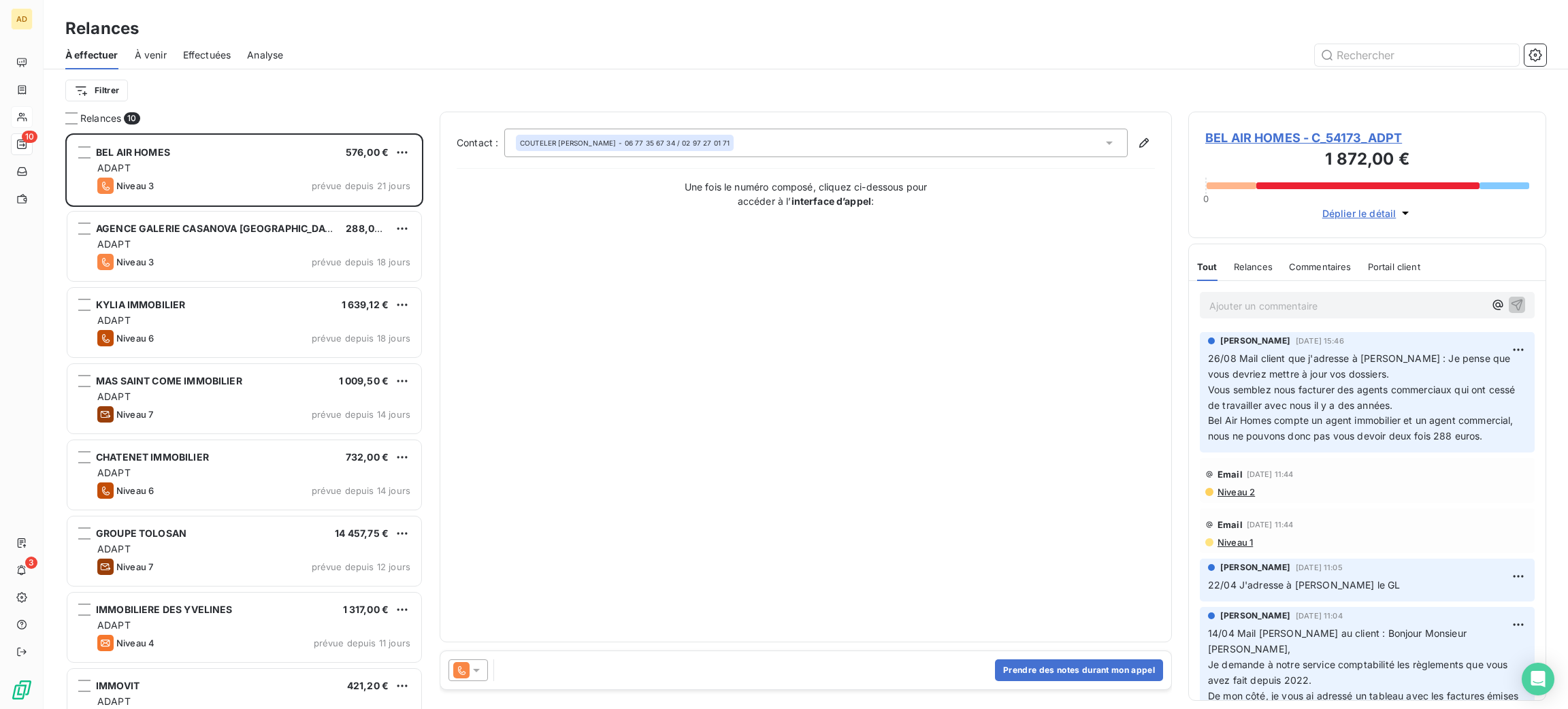
click at [1233, 135] on span "BEL AIR HOMES - C_54173_ADPT" at bounding box center [1368, 137] width 324 height 18
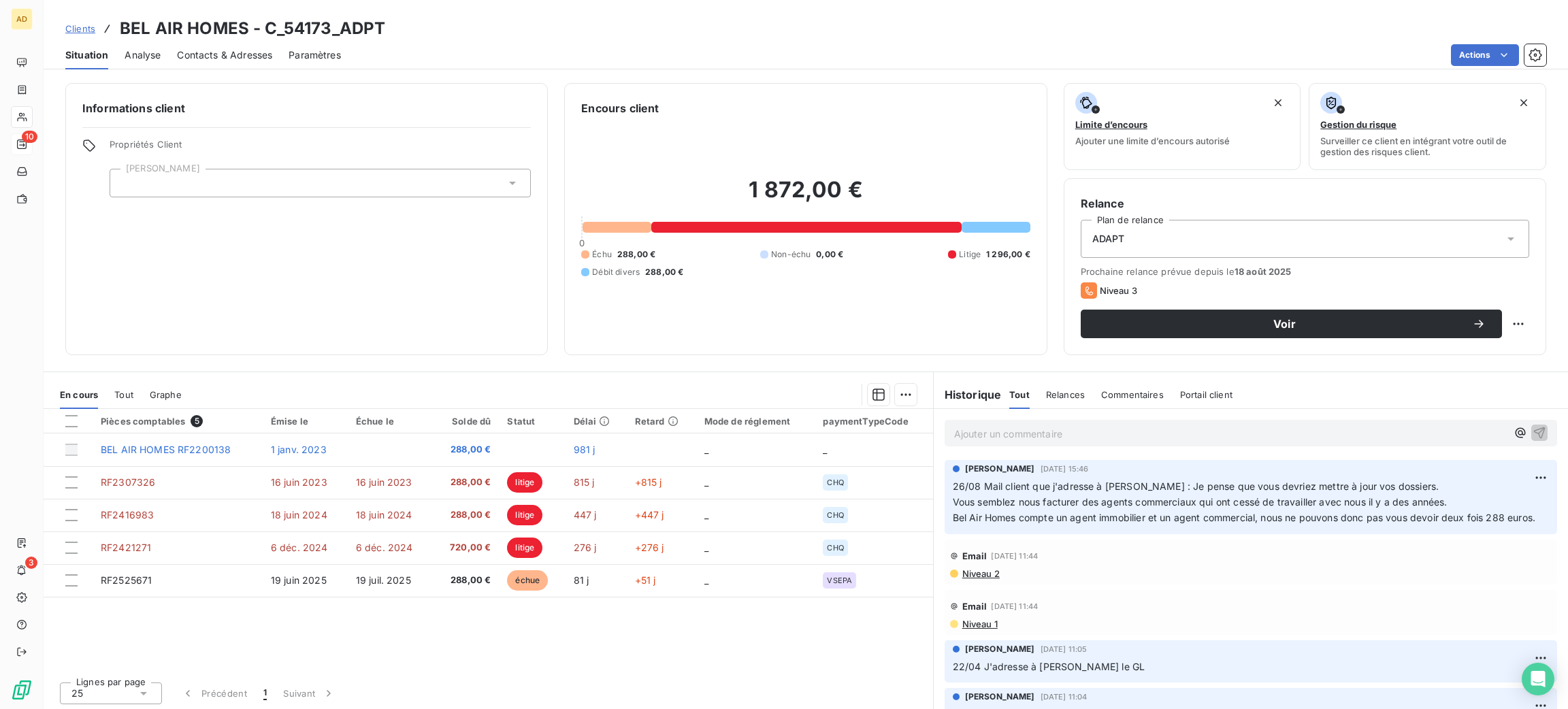
click at [1181, 245] on div "ADAPT" at bounding box center [1305, 239] width 449 height 38
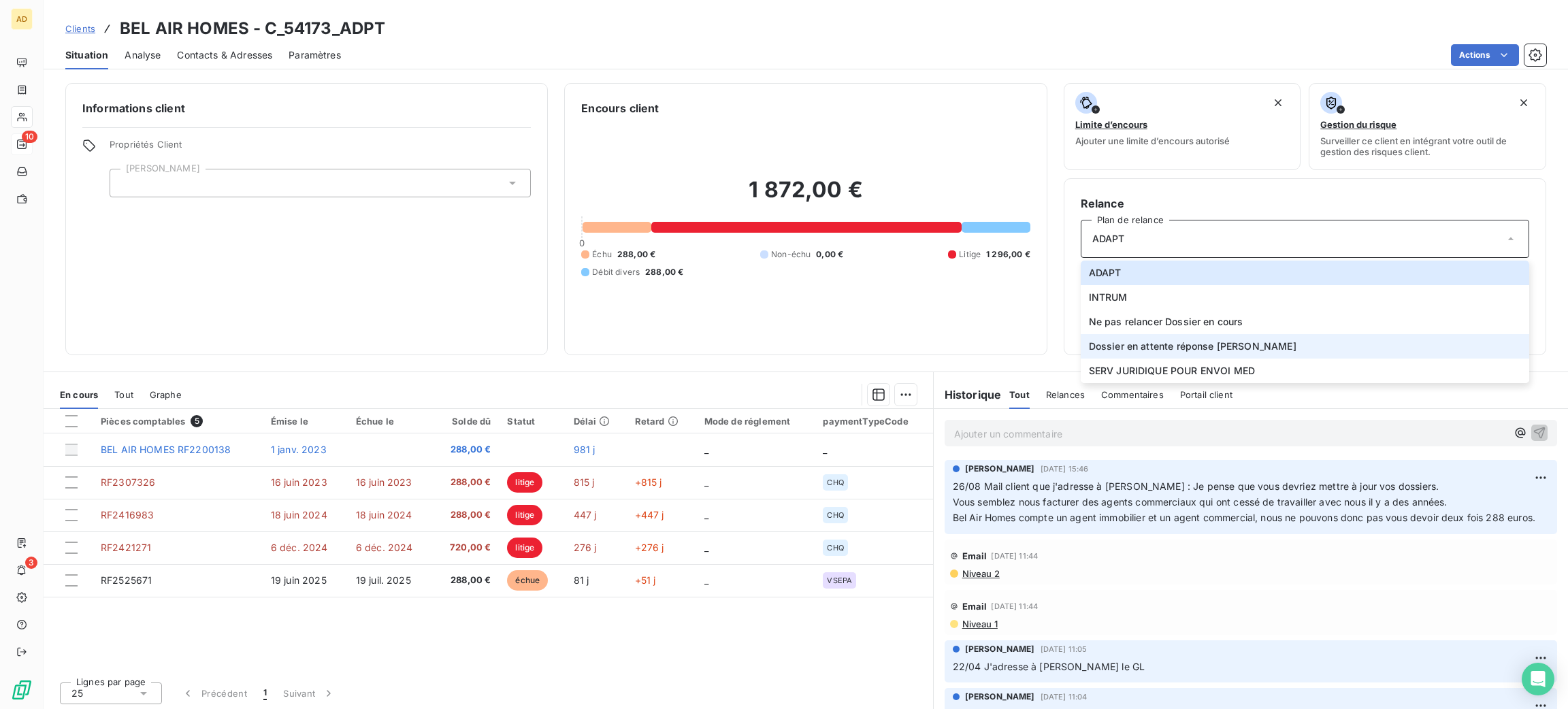
click at [1191, 341] on span "Dossier en attente réponse [PERSON_NAME]" at bounding box center [1192, 347] width 208 height 14
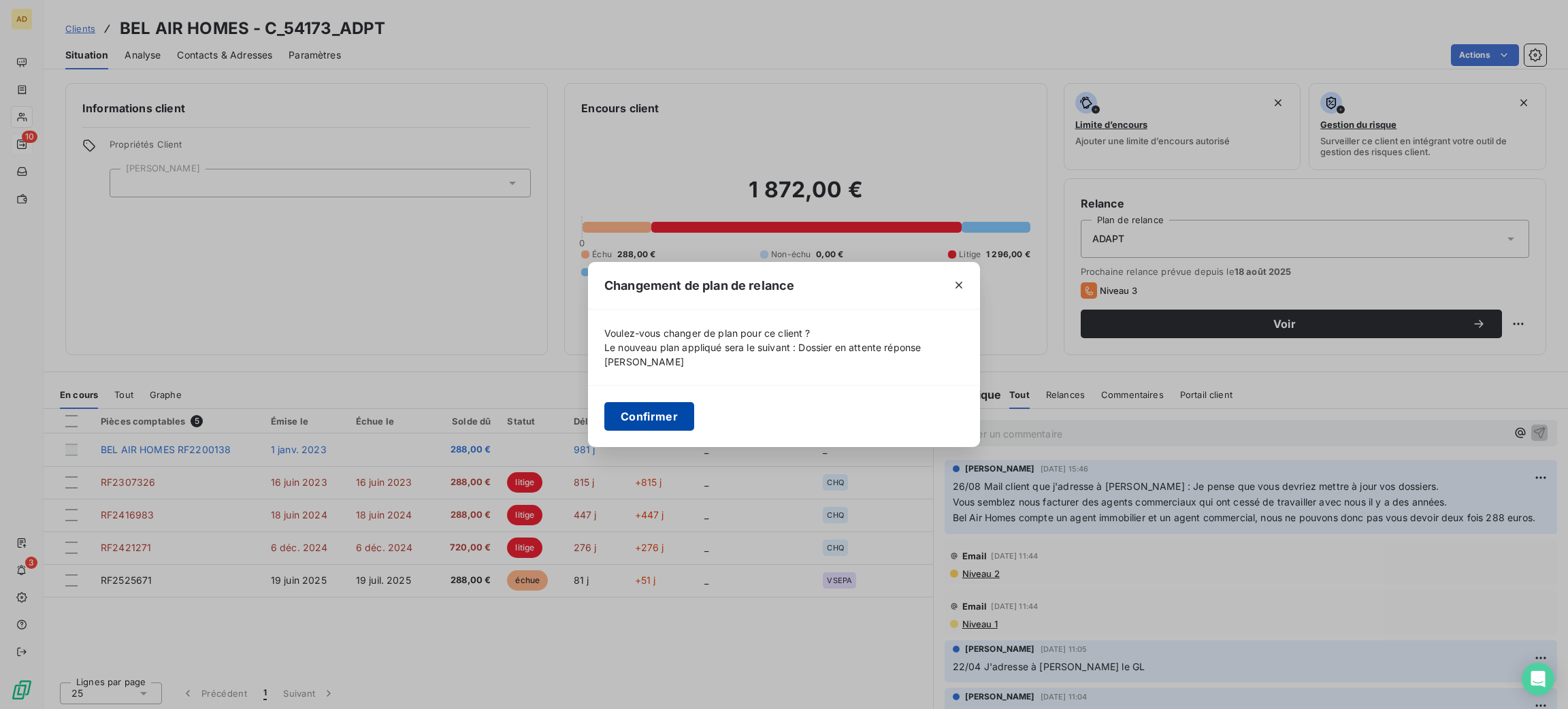
click at [671, 414] on button "Confirmer" at bounding box center [650, 416] width 90 height 29
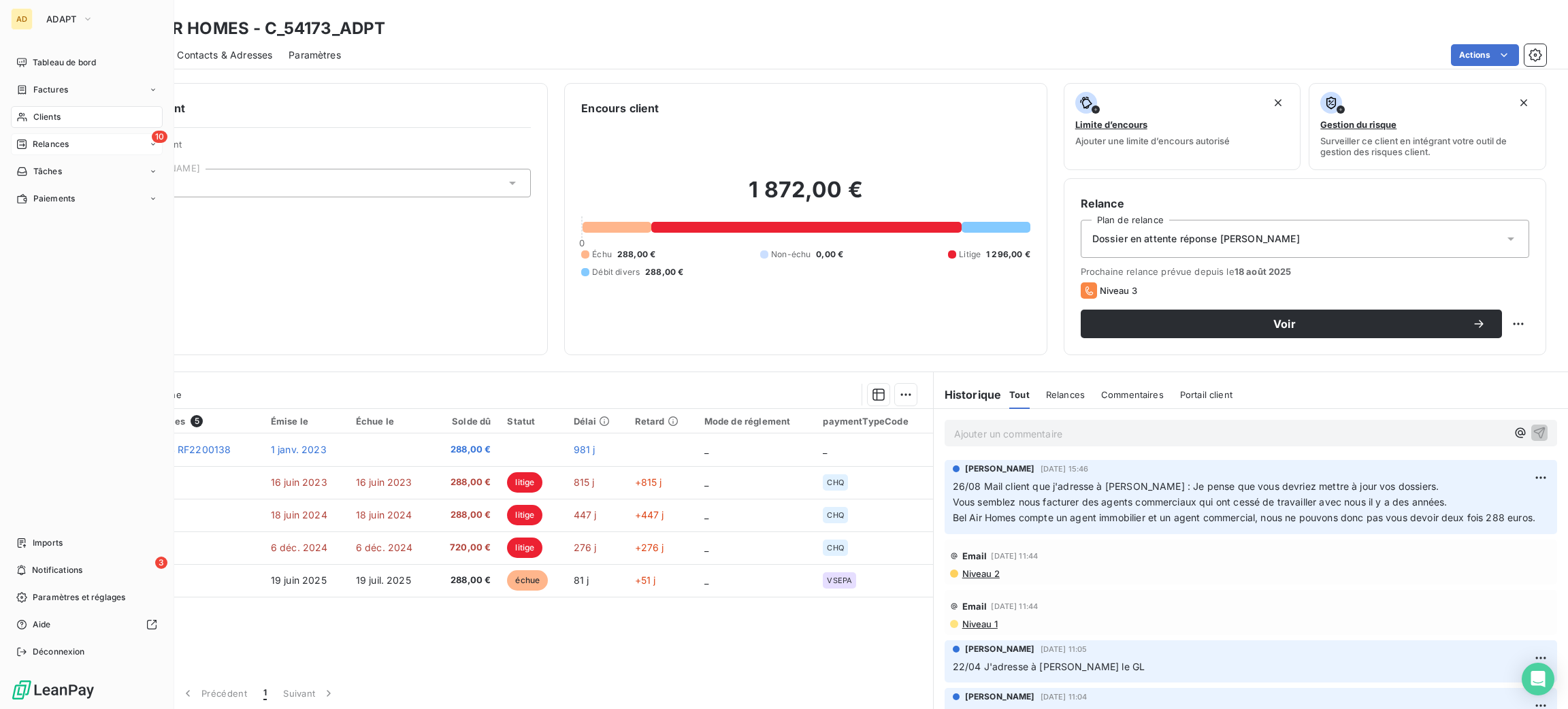
click at [38, 150] on div "10 Relances" at bounding box center [87, 144] width 152 height 22
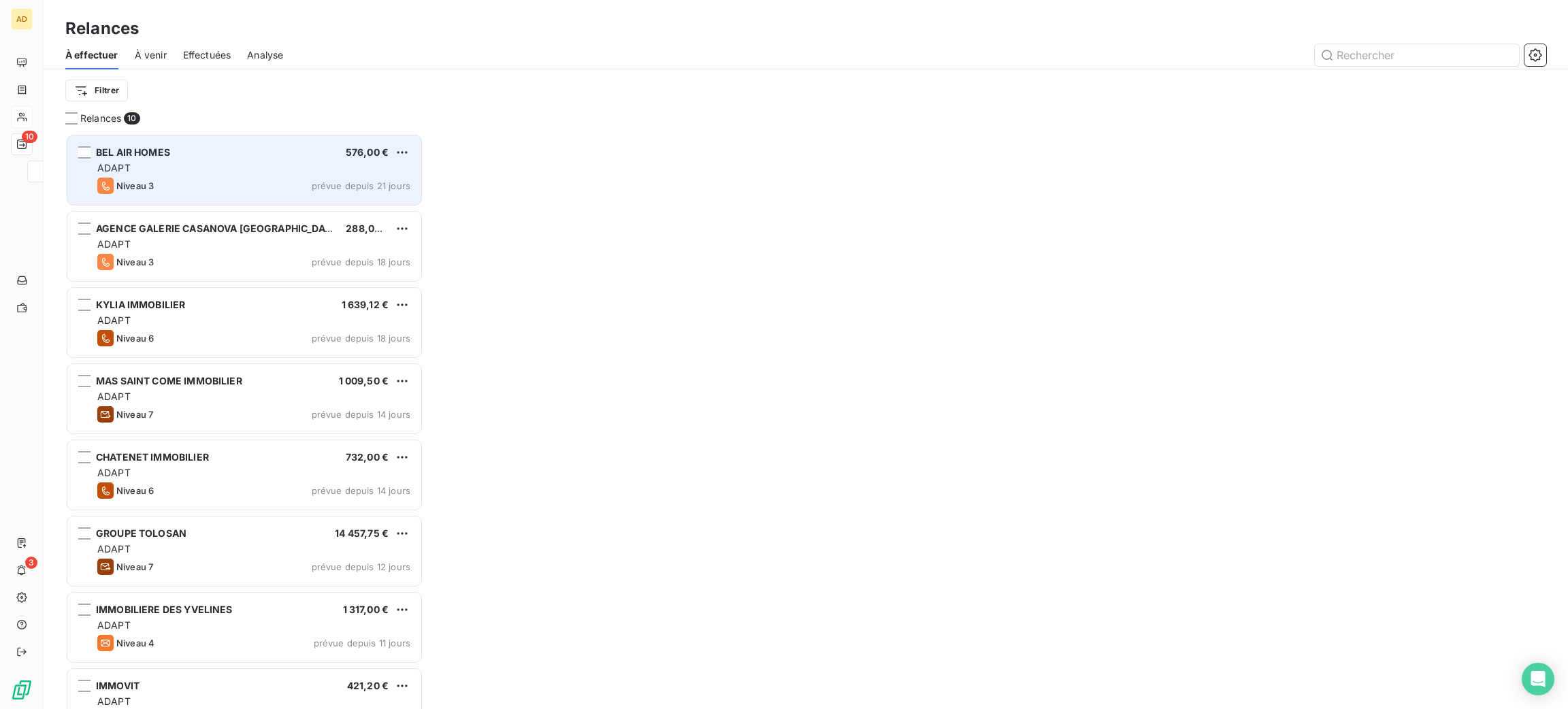
scroll to position [560, 342]
click at [398, 150] on html "AD 10 3 Relances À effectuer À venir Effectuées Analyse Filtrer Relances 10 BEL…" at bounding box center [784, 354] width 1568 height 709
click at [389, 182] on div "Replanifier cette action" at bounding box center [343, 179] width 122 height 22
select select "8"
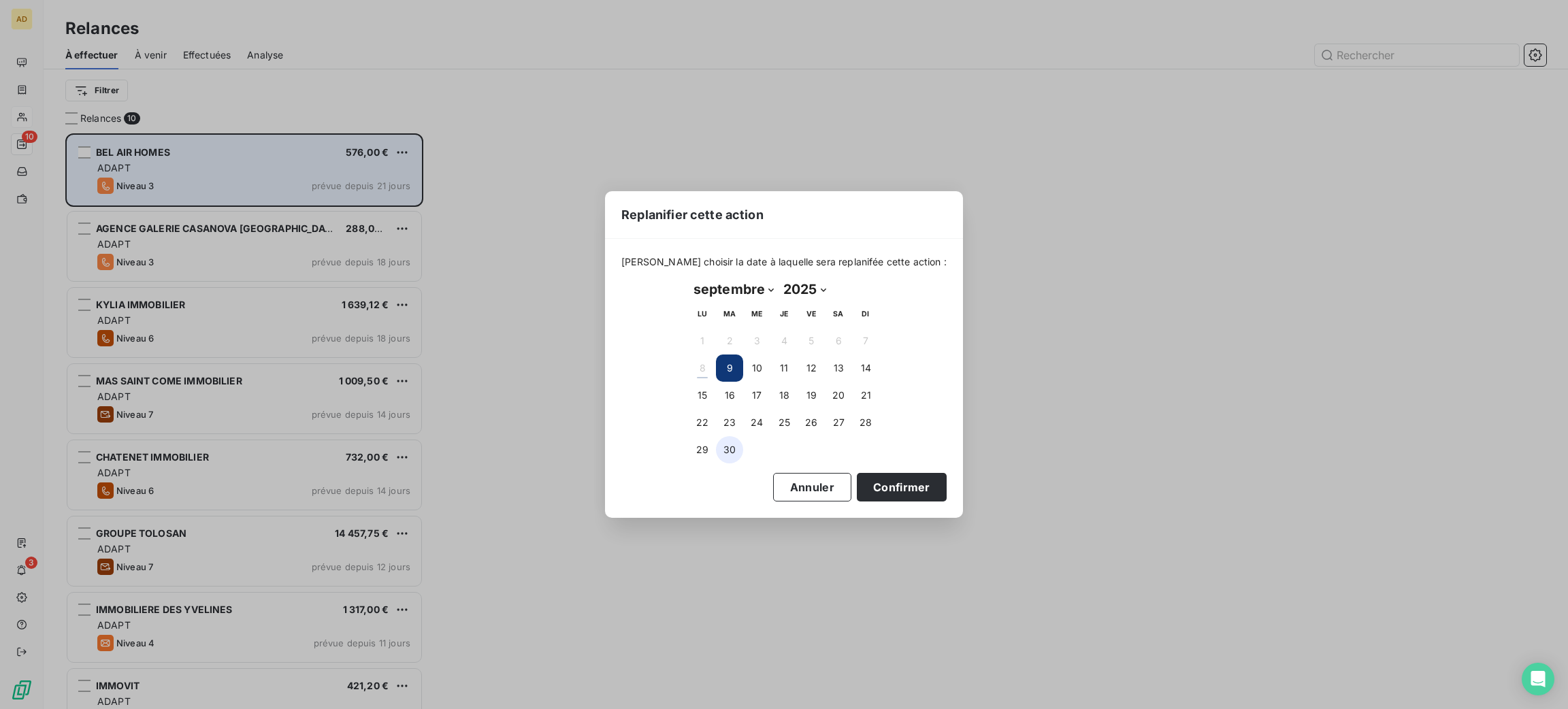
click at [724, 447] on button "30" at bounding box center [729, 449] width 27 height 27
click at [869, 489] on button "Confirmer" at bounding box center [902, 487] width 90 height 29
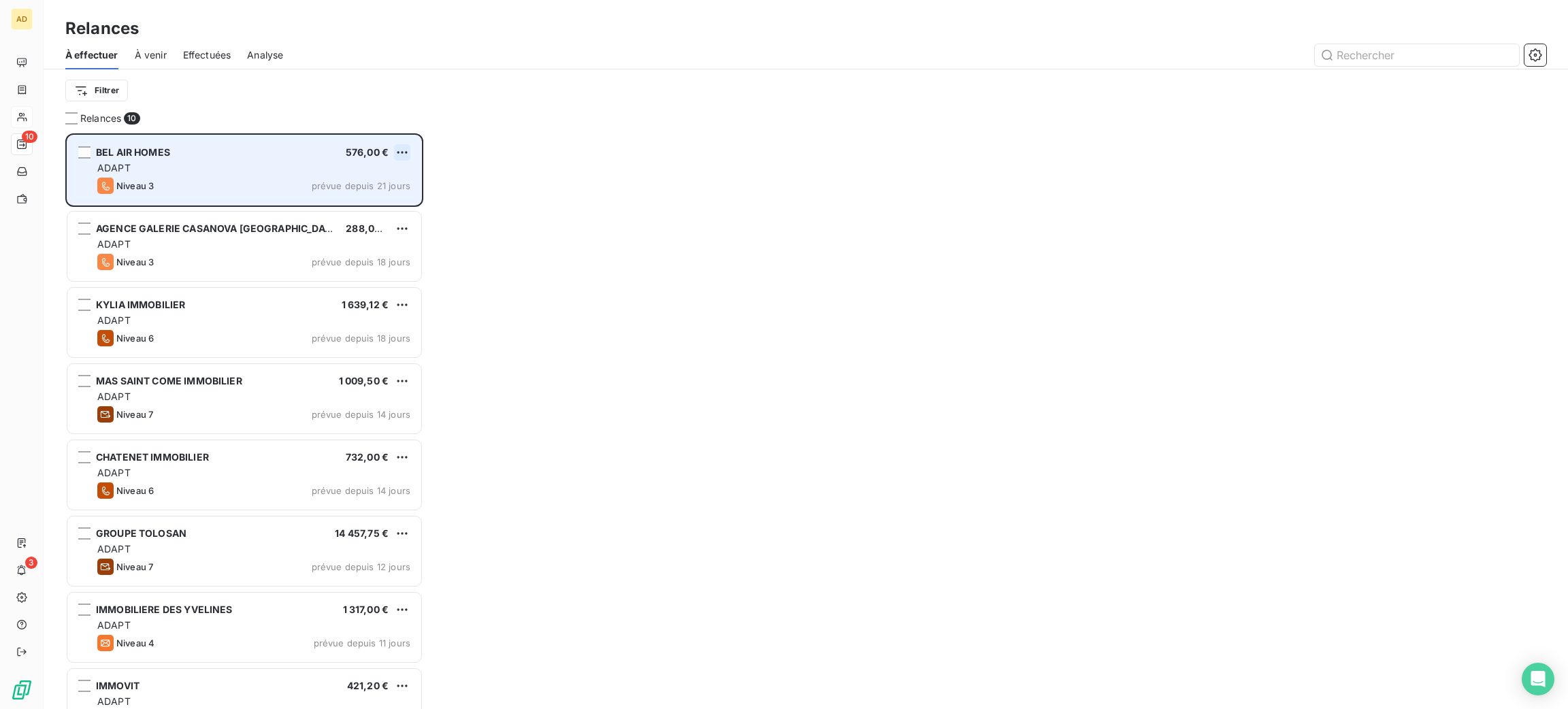
click at [398, 150] on html "AD 10 3 Relances À effectuer À venir Effectuées Analyse Filtrer Relances 10 BEL…" at bounding box center [784, 354] width 1568 height 709
click at [365, 183] on div "Replanifier cette action" at bounding box center [343, 179] width 122 height 22
select select "8"
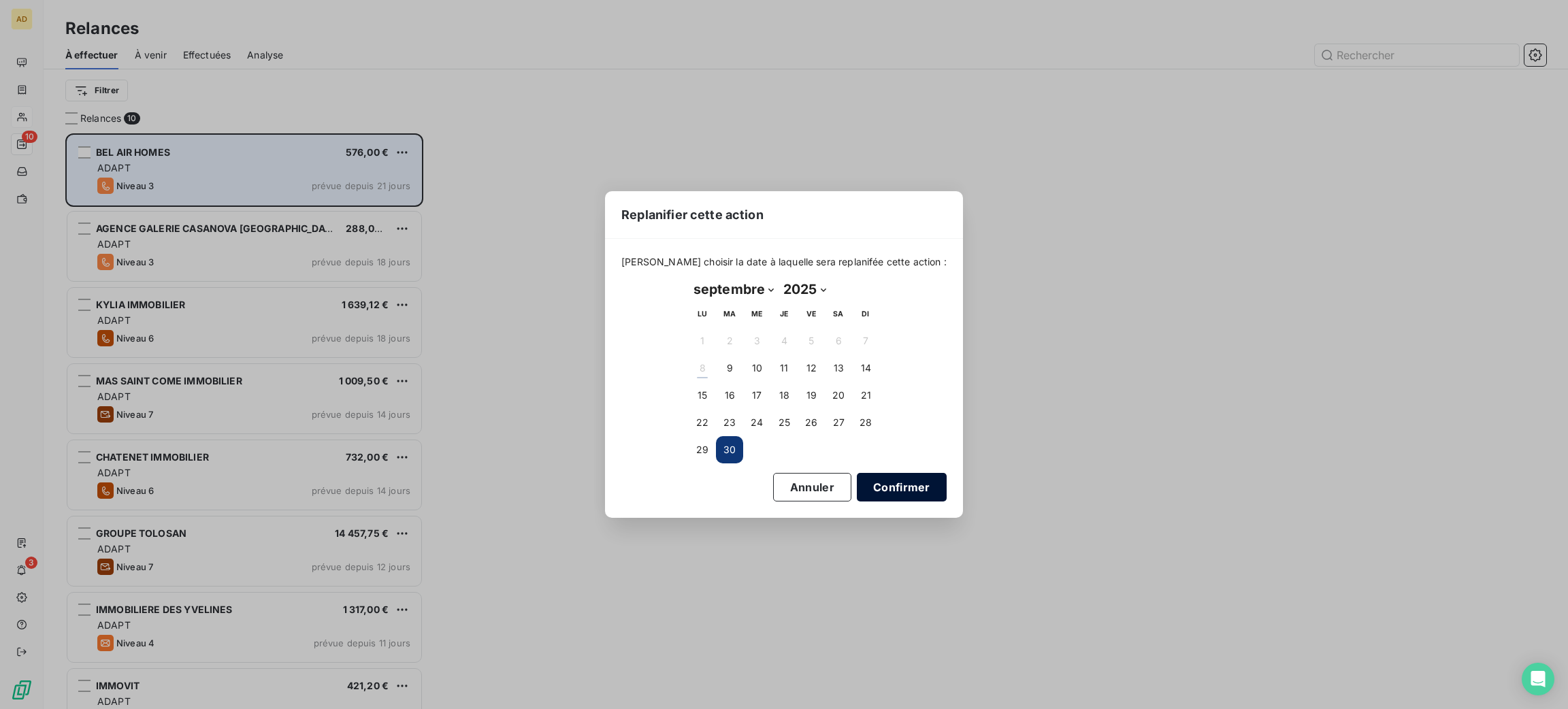
click at [865, 486] on button "Confirmer" at bounding box center [902, 487] width 90 height 29
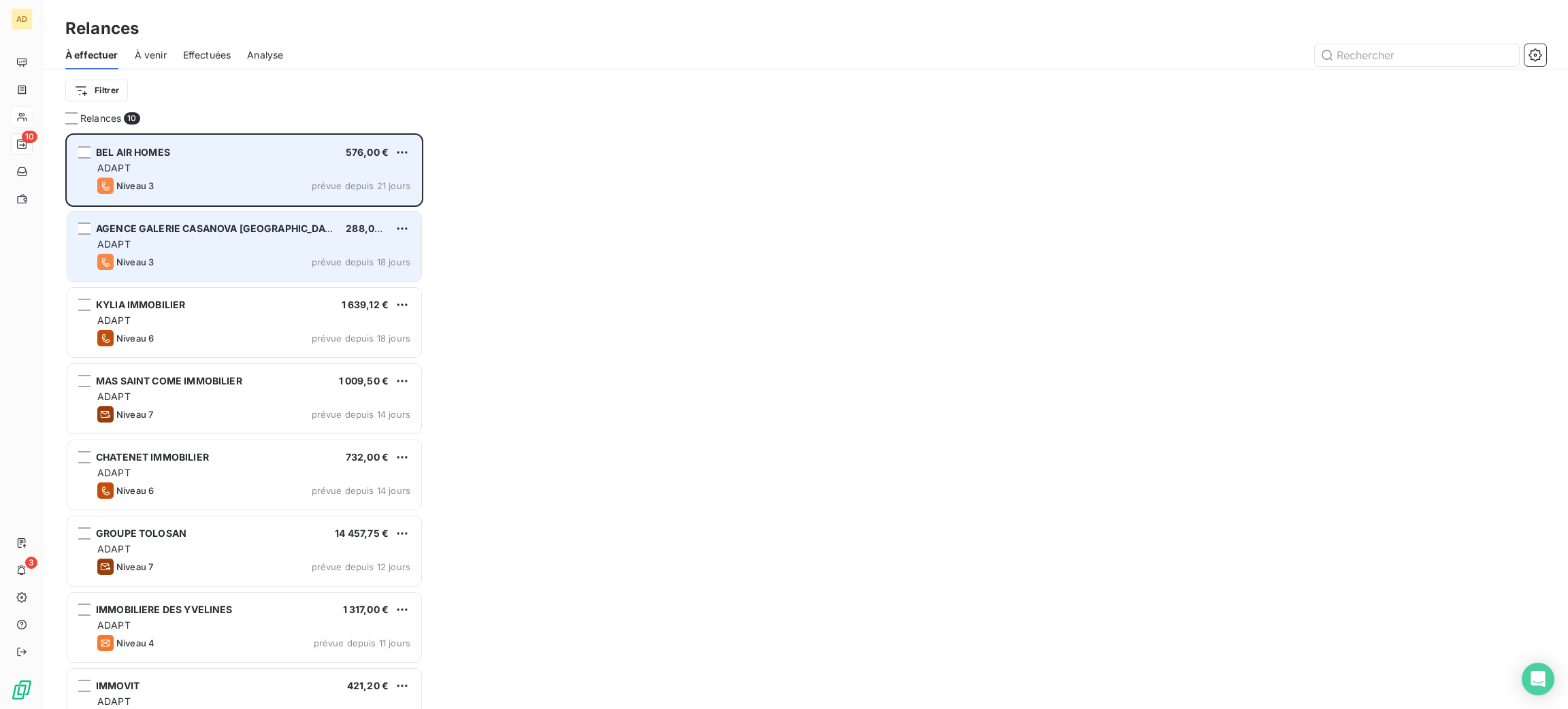
click at [312, 236] on div "AGENCE GALERIE CASANOVA MONTPELLIER 288,00 € ADAPT Niveau 3 prévue depuis 18 jo…" at bounding box center [245, 246] width 354 height 70
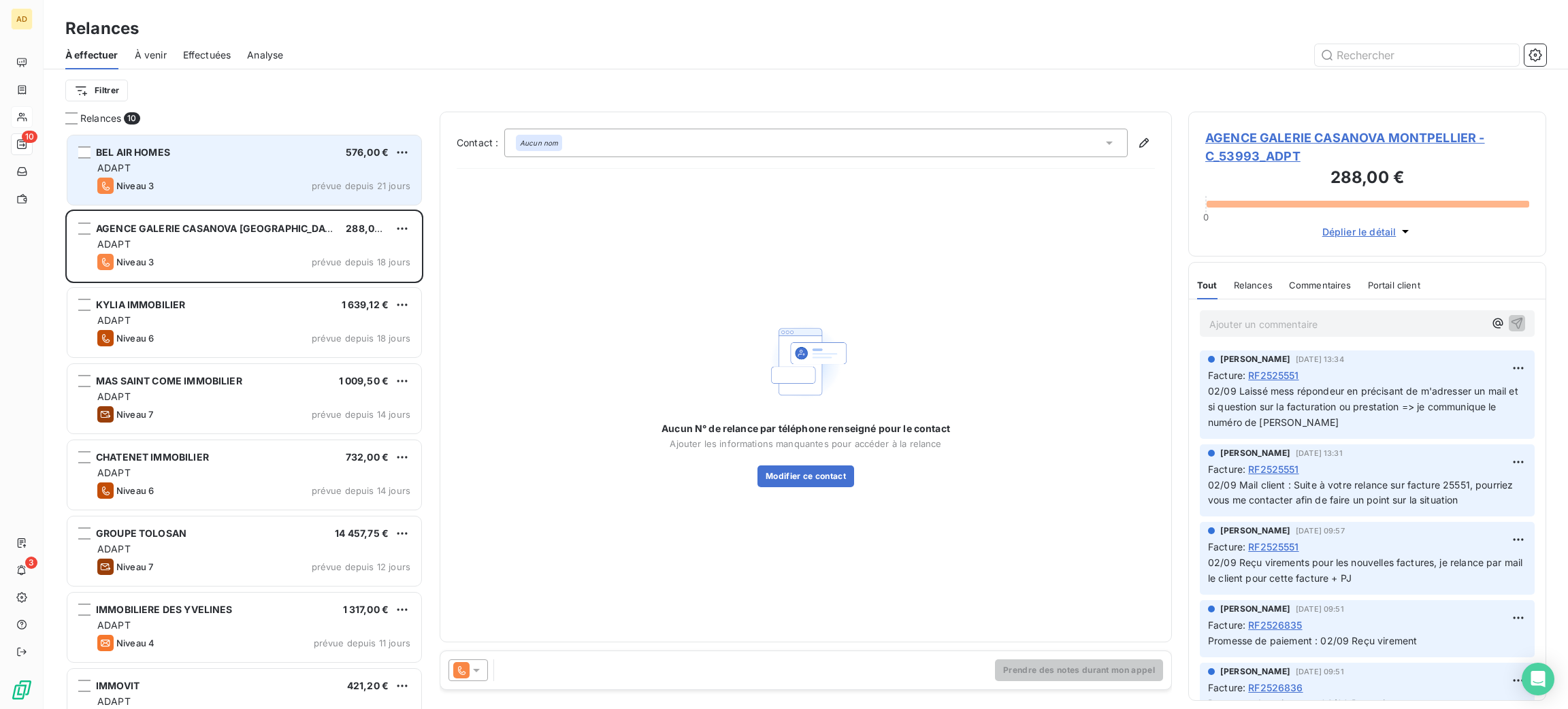
click at [1285, 141] on span "AGENCE GALERIE CASANOVA MONTPELLIER - C_53993_ADPT" at bounding box center [1368, 146] width 324 height 37
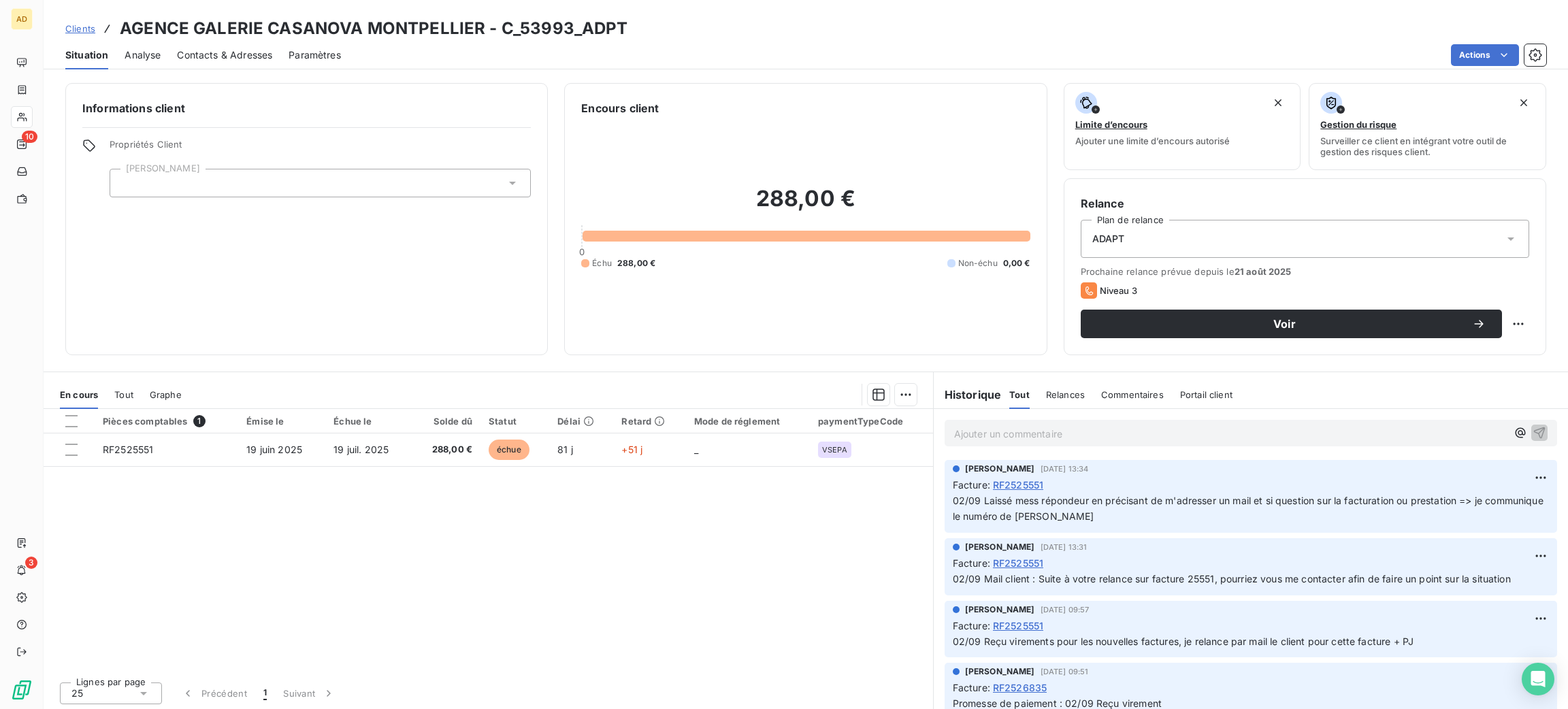
click at [1134, 517] on p "02/09 Laissé mess répondeur en précisant de m'adresser un mail et si question s…" at bounding box center [1251, 509] width 596 height 32
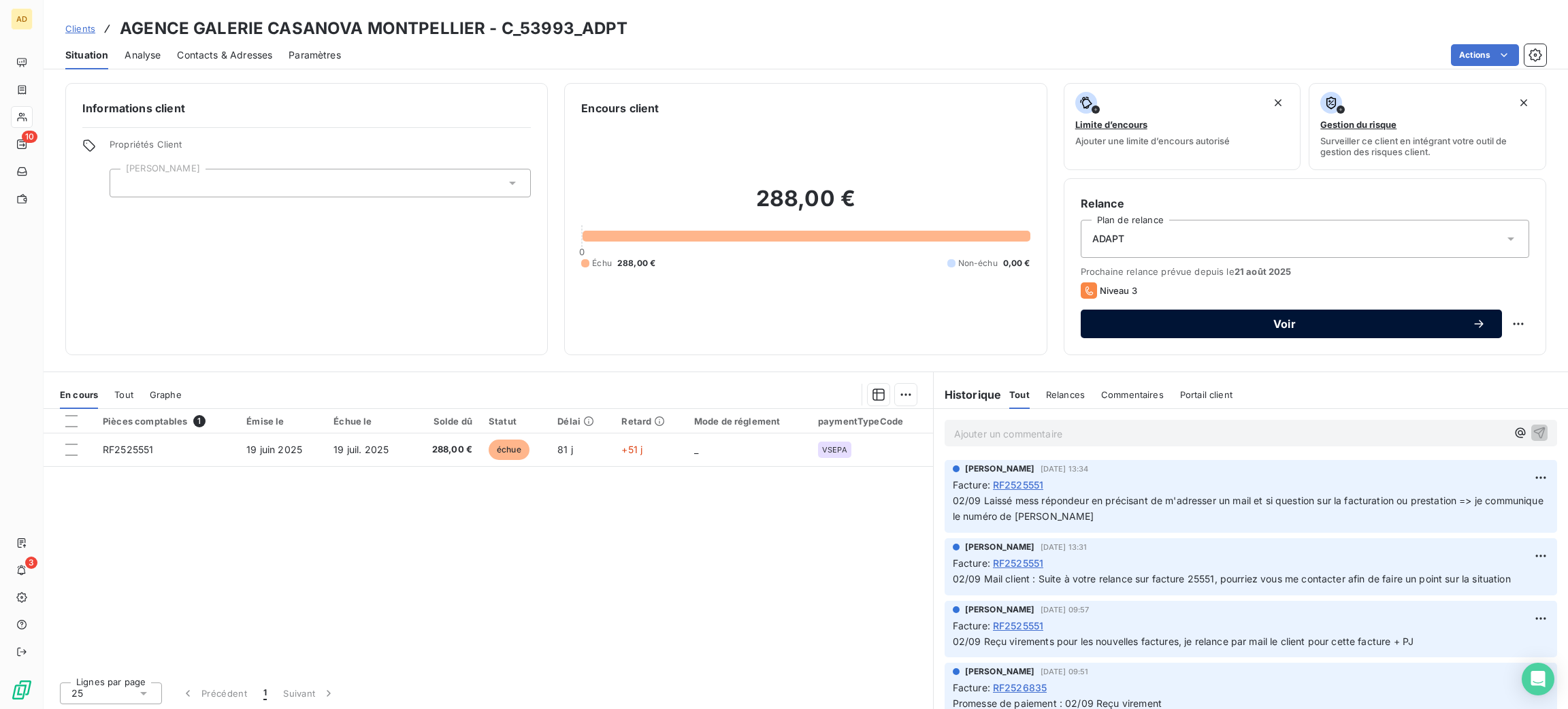
click at [1335, 323] on span "Voir" at bounding box center [1284, 324] width 375 height 11
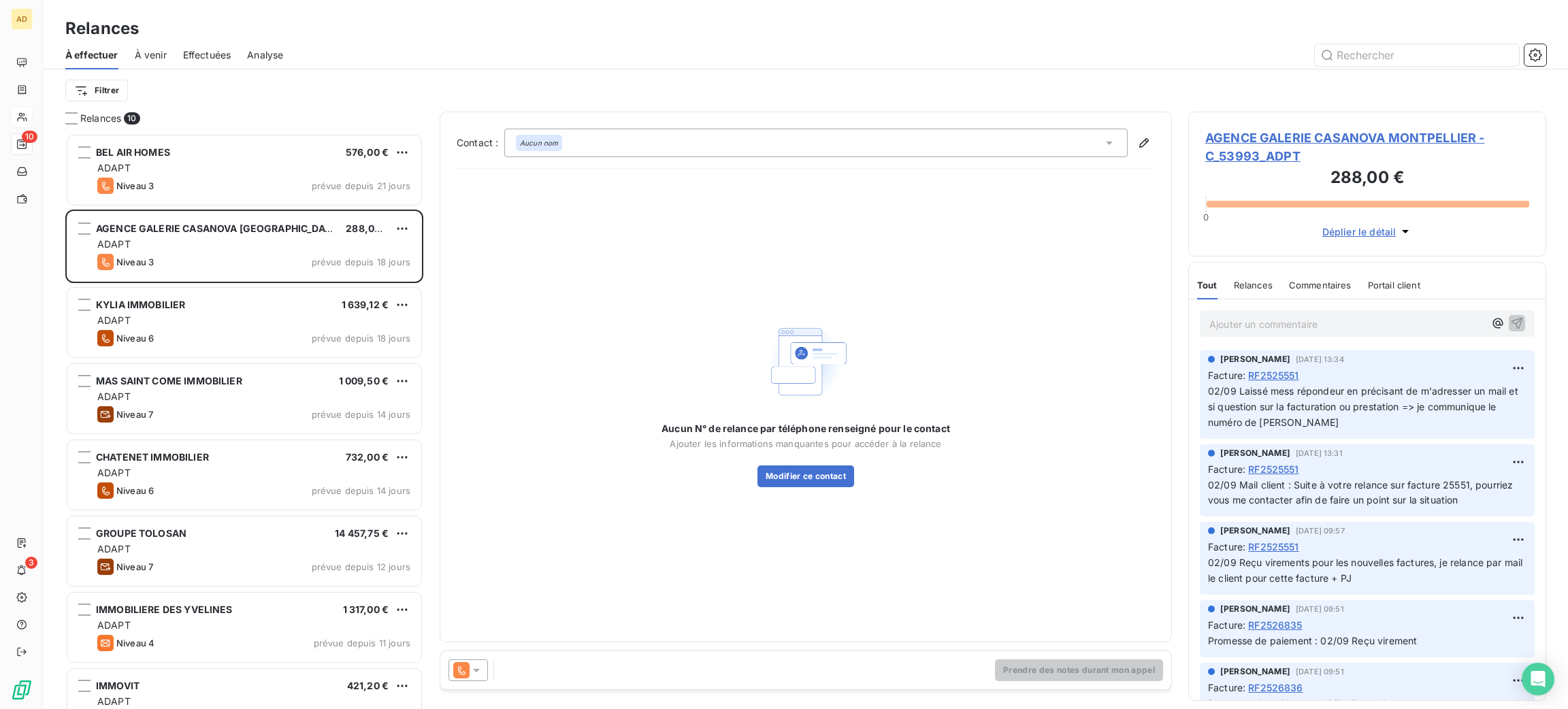
scroll to position [560, 342]
click at [479, 676] on icon at bounding box center [476, 670] width 14 height 14
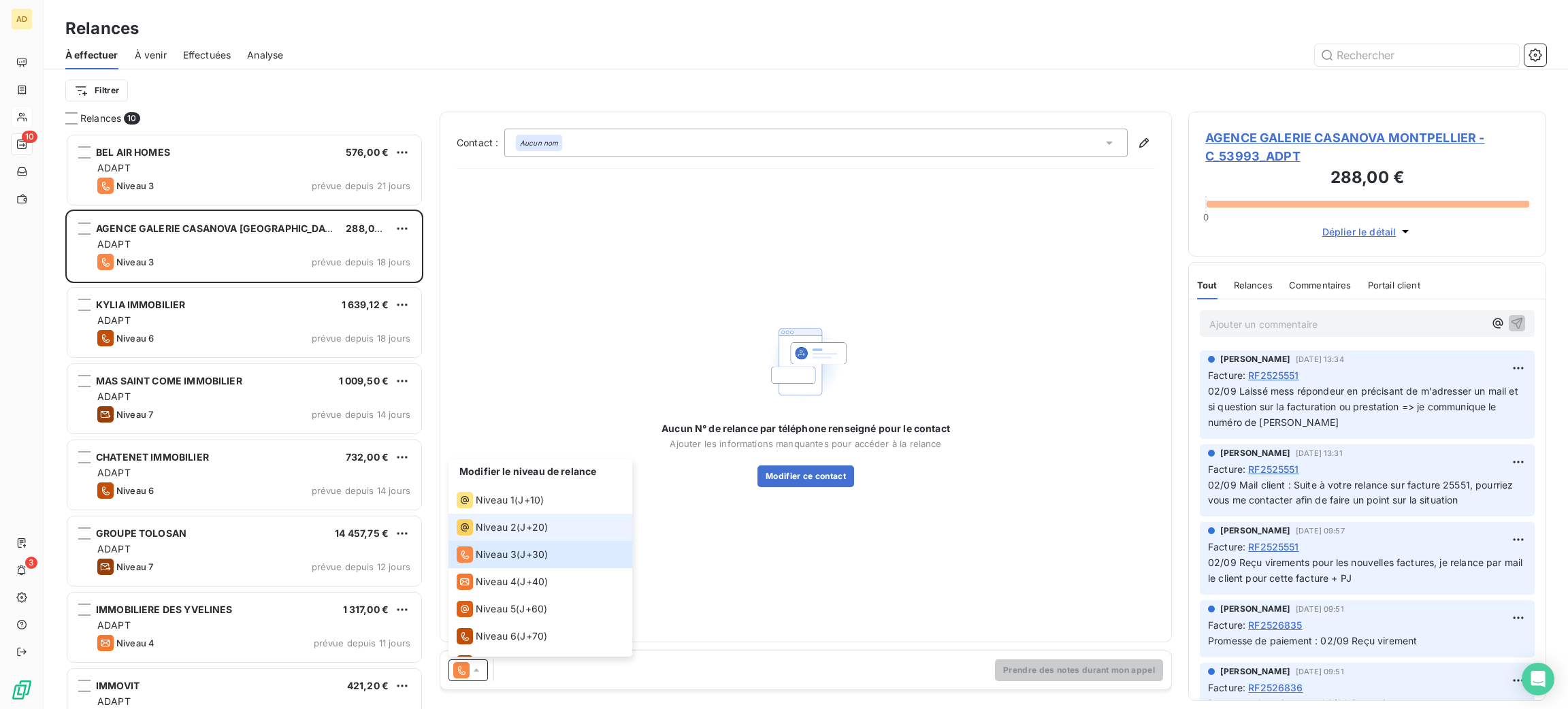
click at [516, 529] on div "Niveau 2 ( J+20 )" at bounding box center [503, 527] width 92 height 17
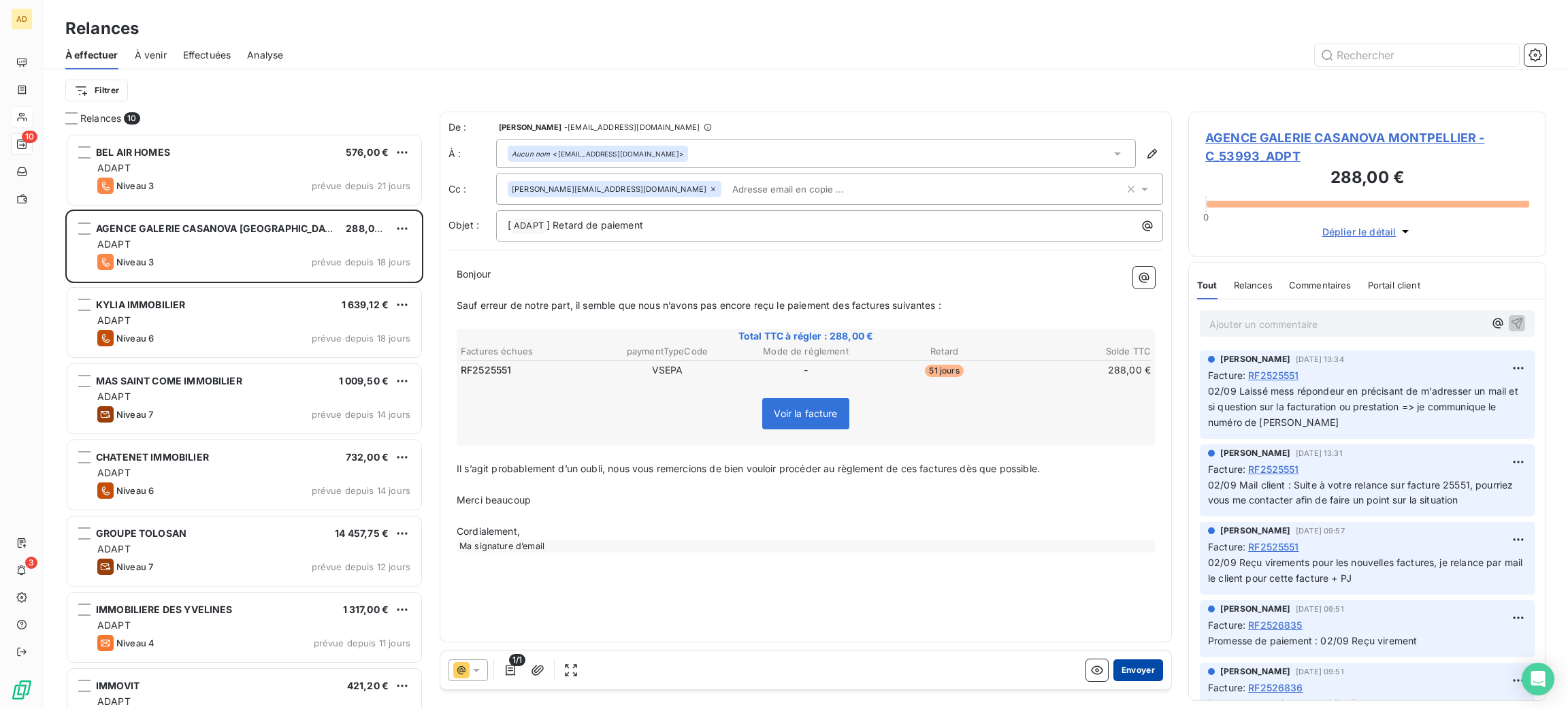
click at [1161, 675] on button "Envoyer" at bounding box center [1138, 670] width 50 height 22
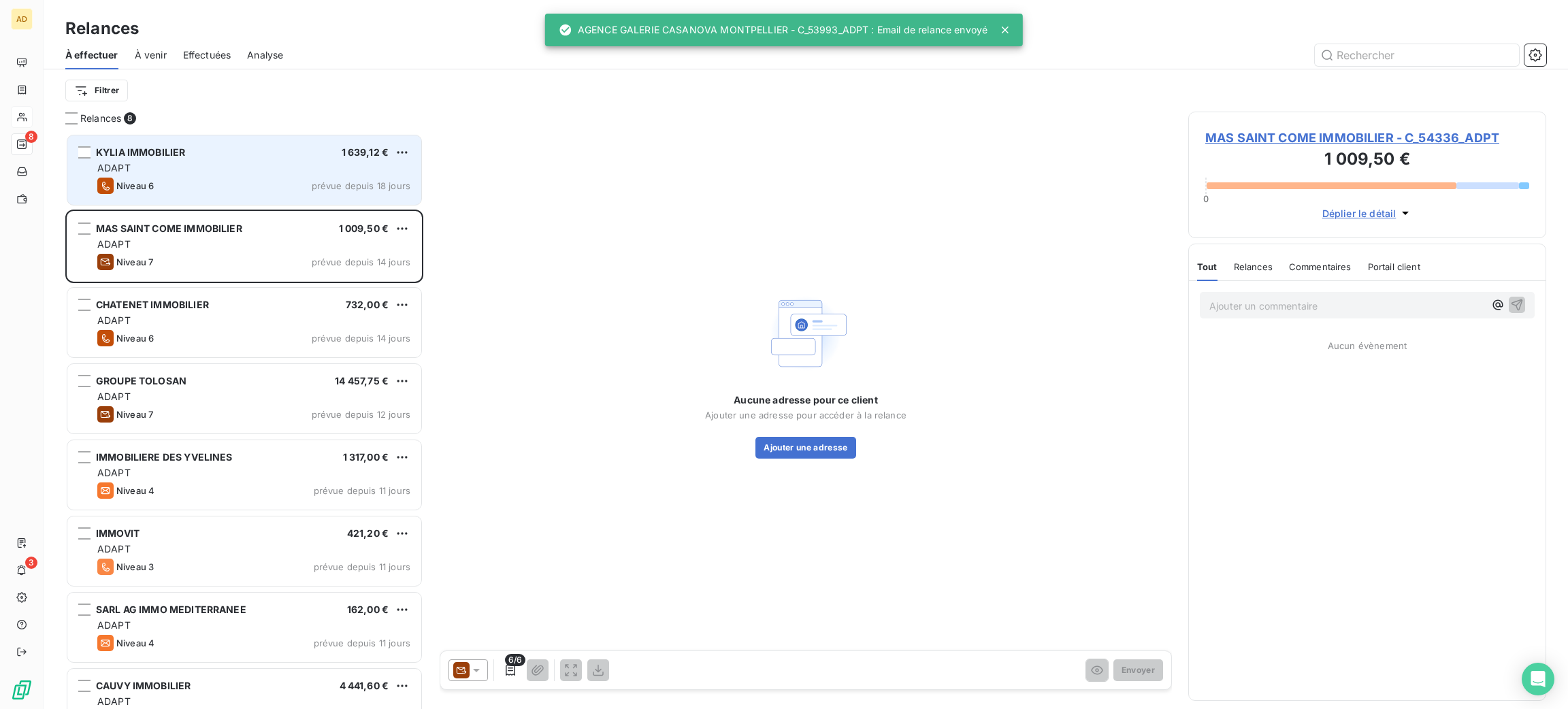
click at [255, 170] on div "ADAPT" at bounding box center [254, 168] width 313 height 14
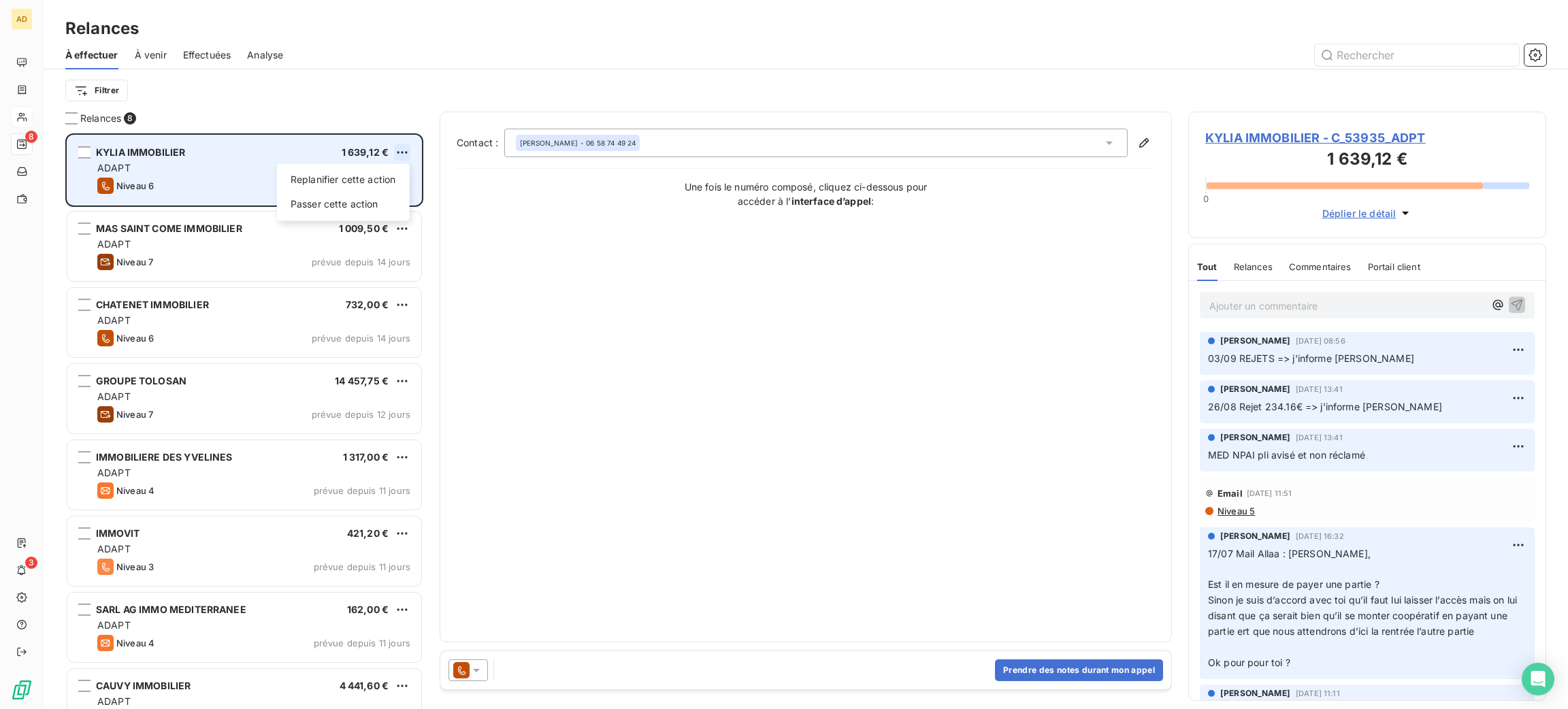
click at [405, 150] on html "AD 8 3 Relances À effectuer À venir Effectuées Analyse Filtrer Relances 8 KYLIA…" at bounding box center [784, 354] width 1568 height 709
click at [375, 170] on div "Replanifier cette action" at bounding box center [343, 179] width 122 height 22
select select "8"
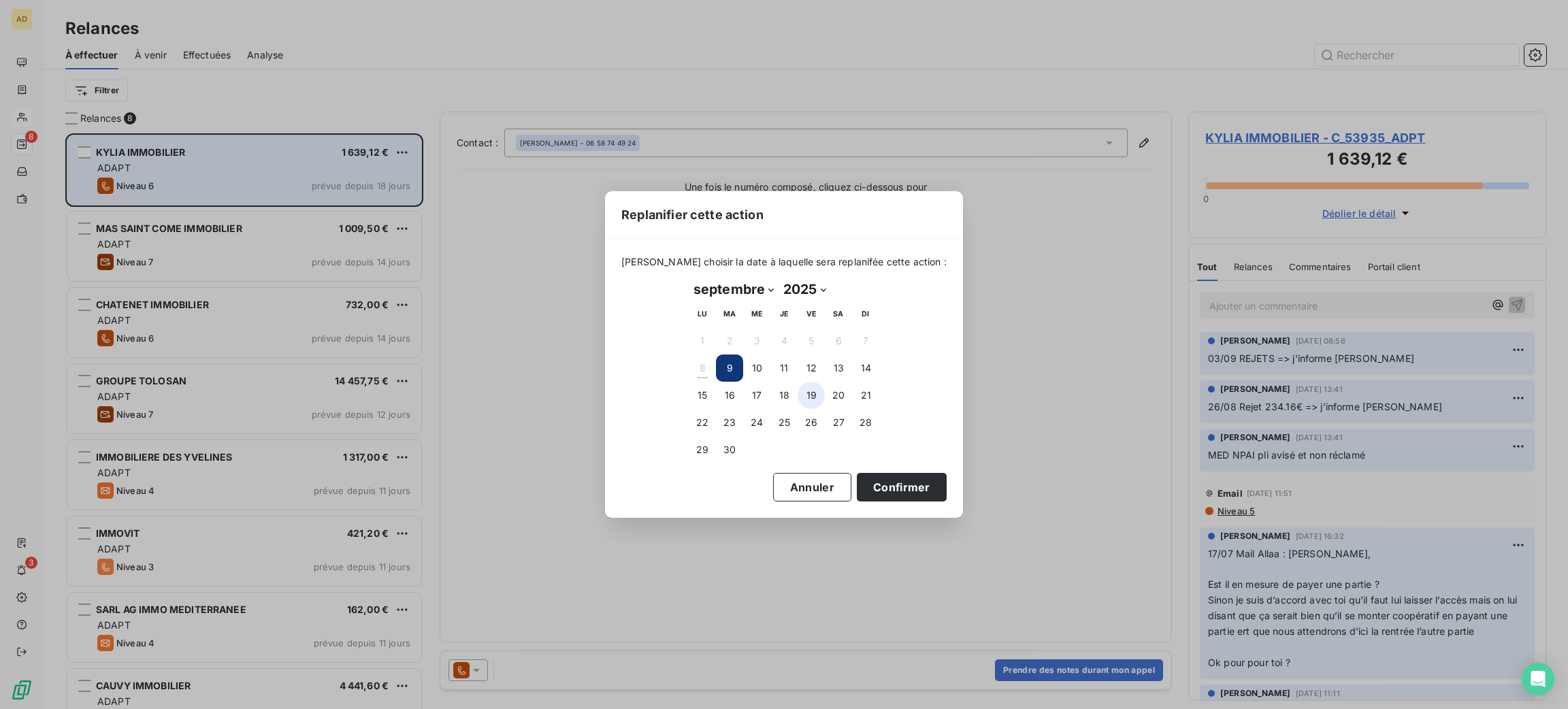
click at [807, 399] on button "19" at bounding box center [811, 395] width 27 height 27
click at [903, 485] on button "Confirmer" at bounding box center [902, 487] width 90 height 29
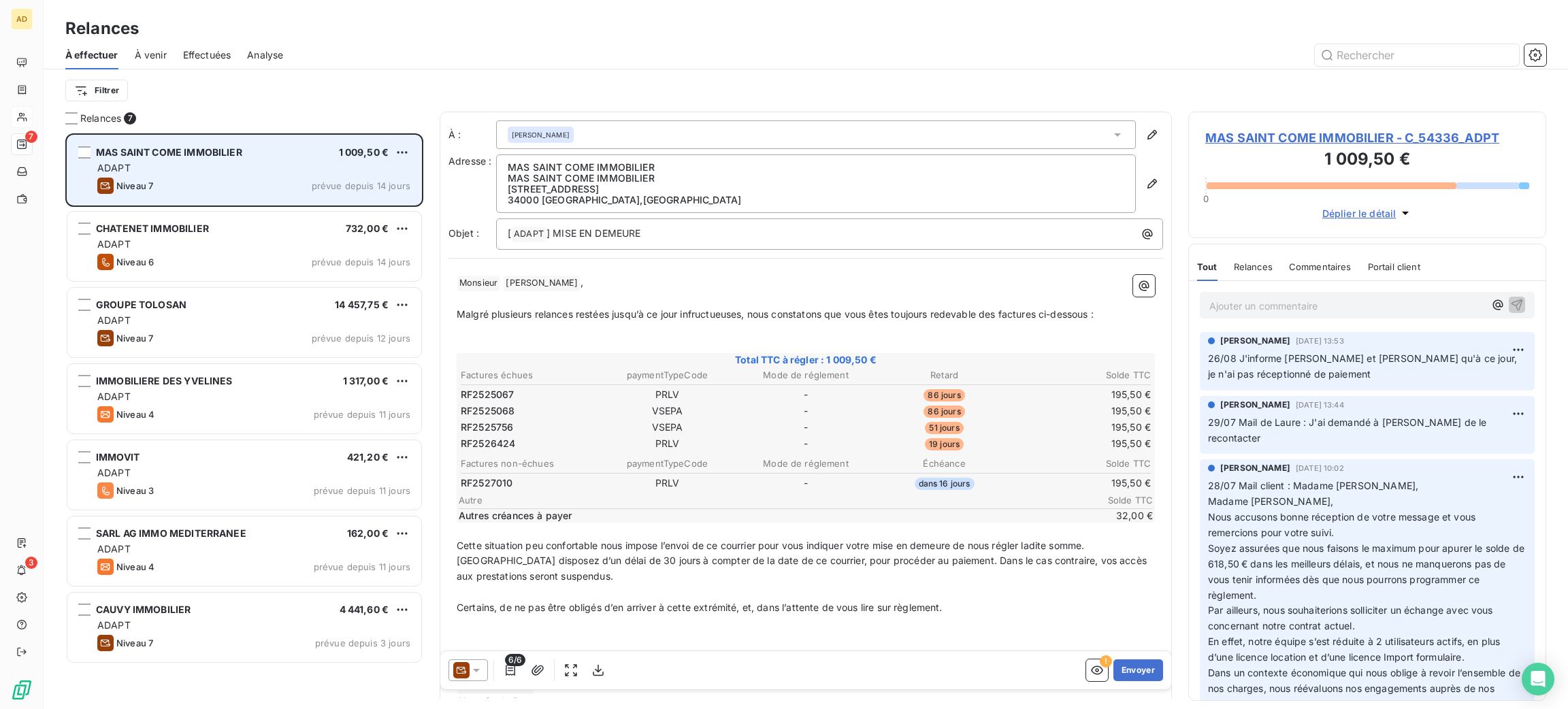
click at [1227, 142] on span "MAS SAINT COME IMMOBILIER - C_54336_ADPT" at bounding box center [1368, 137] width 324 height 18
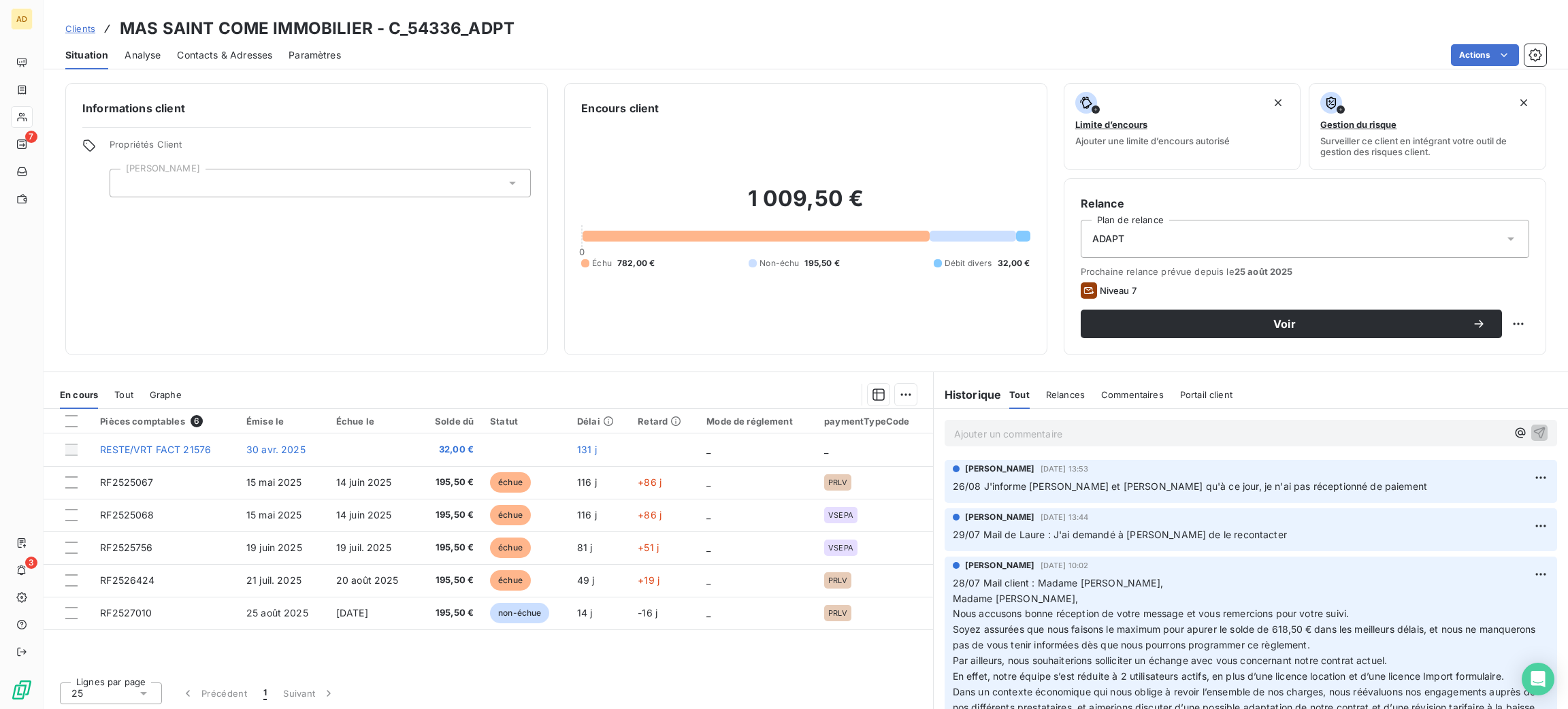
scroll to position [204, 0]
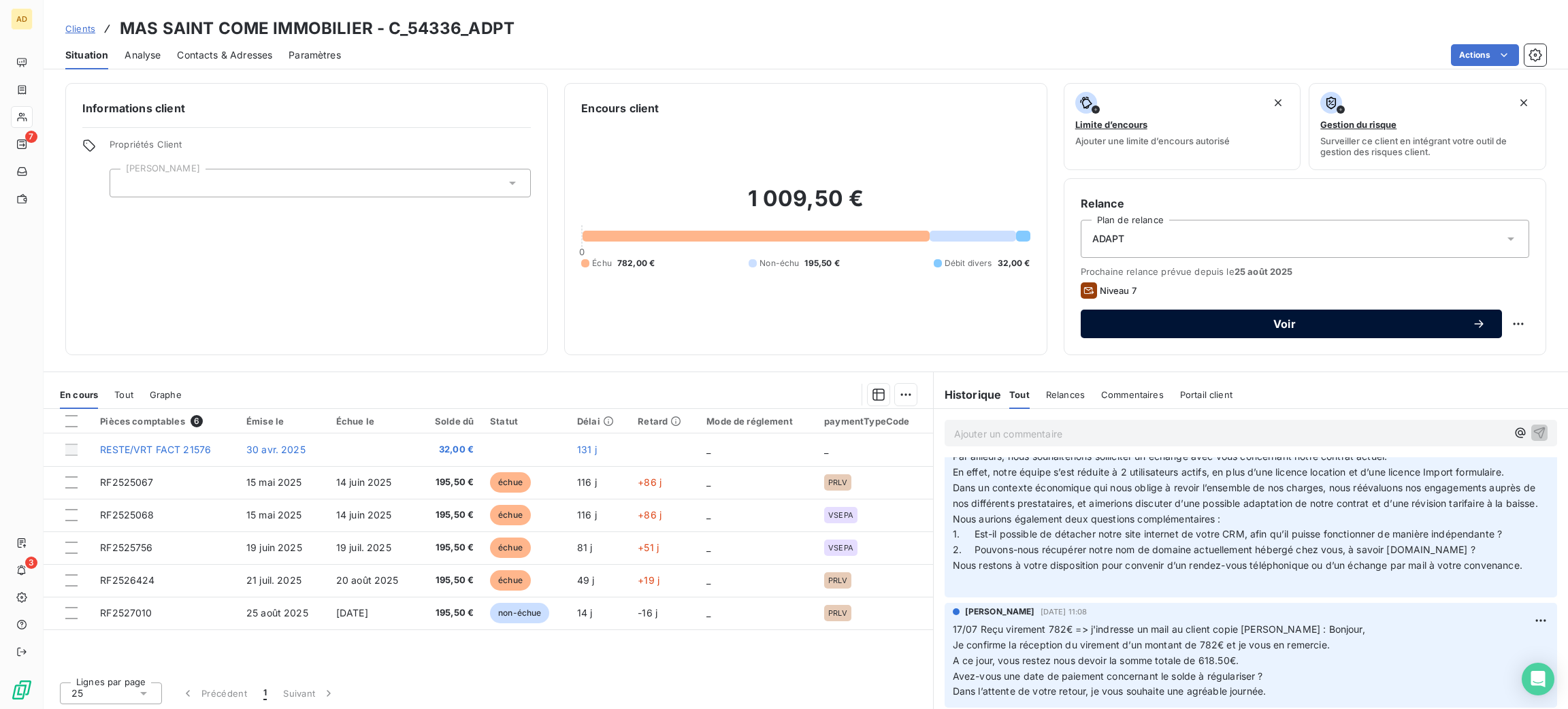
click at [1272, 330] on div "Voir" at bounding box center [1291, 324] width 389 height 14
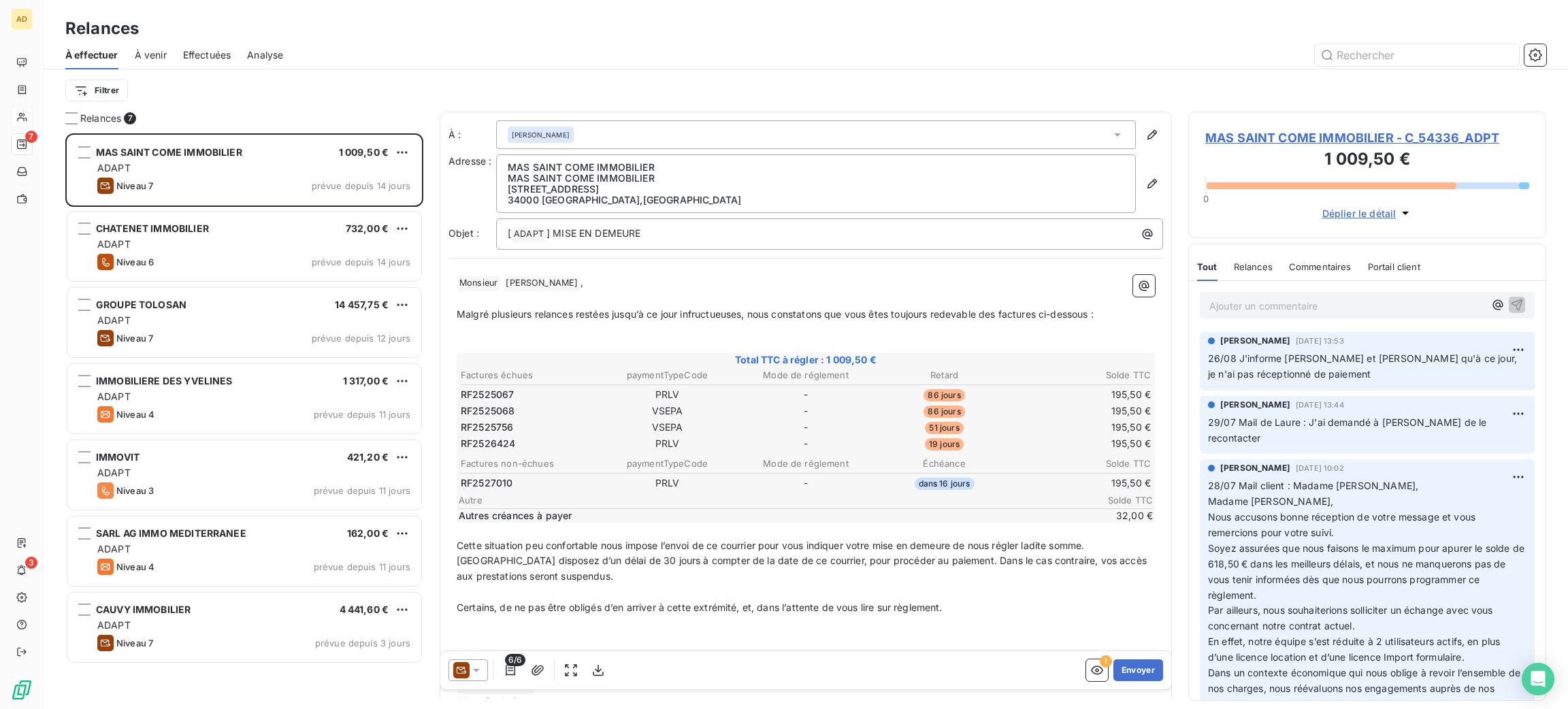
scroll to position [560, 342]
click at [473, 677] on div at bounding box center [468, 670] width 40 height 22
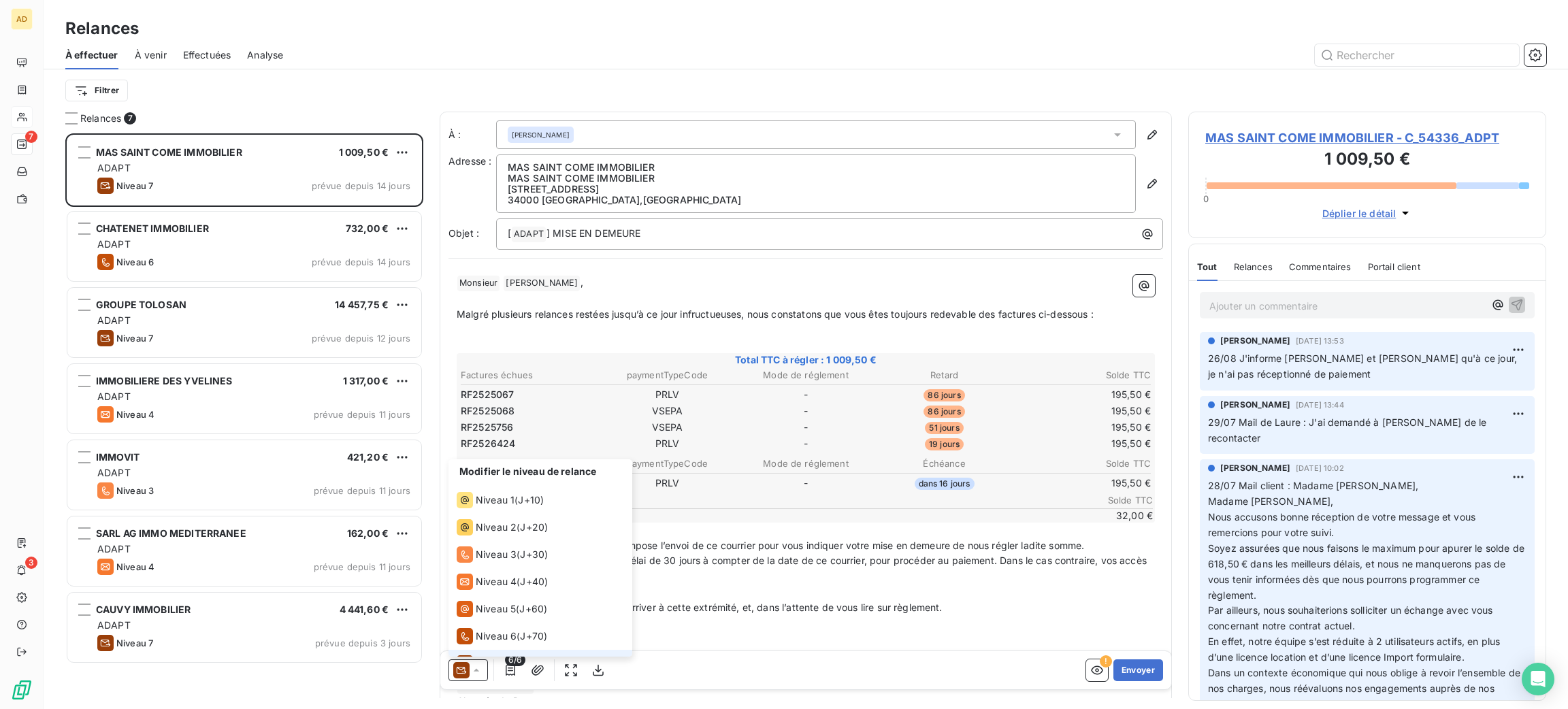
scroll to position [20, 0]
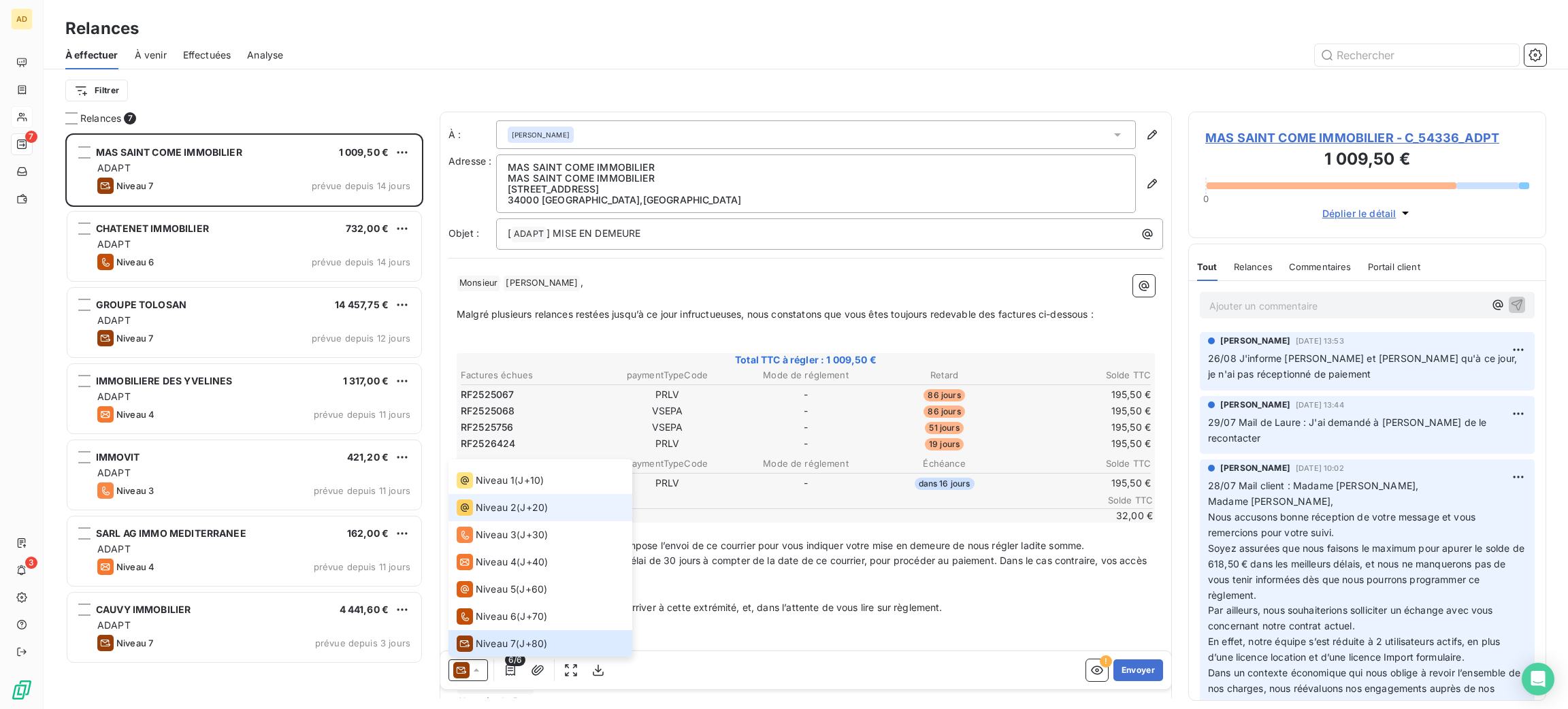
click at [515, 517] on li "Niveau 2 ( J+20 )" at bounding box center [540, 508] width 184 height 27
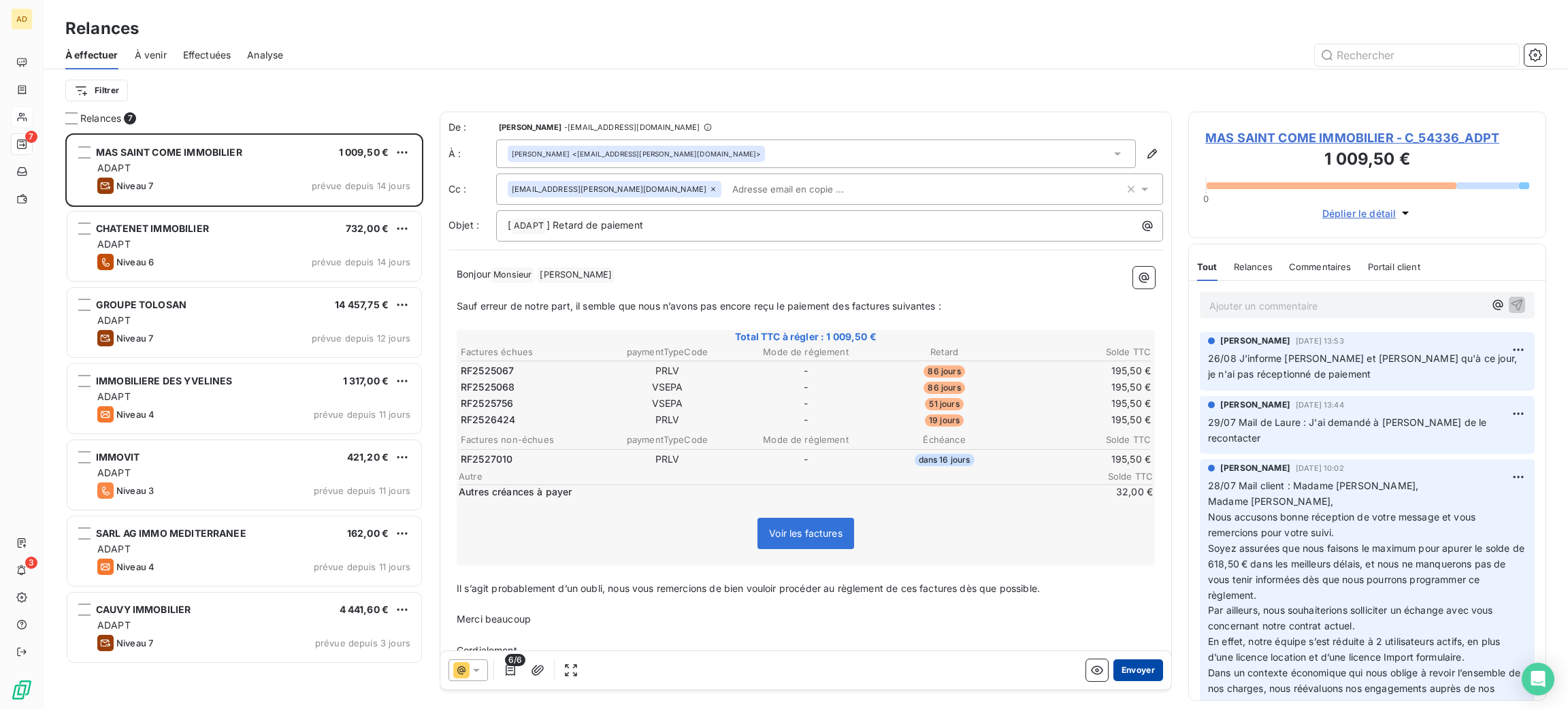
click at [1113, 661] on button "Envoyer" at bounding box center [1138, 670] width 50 height 22
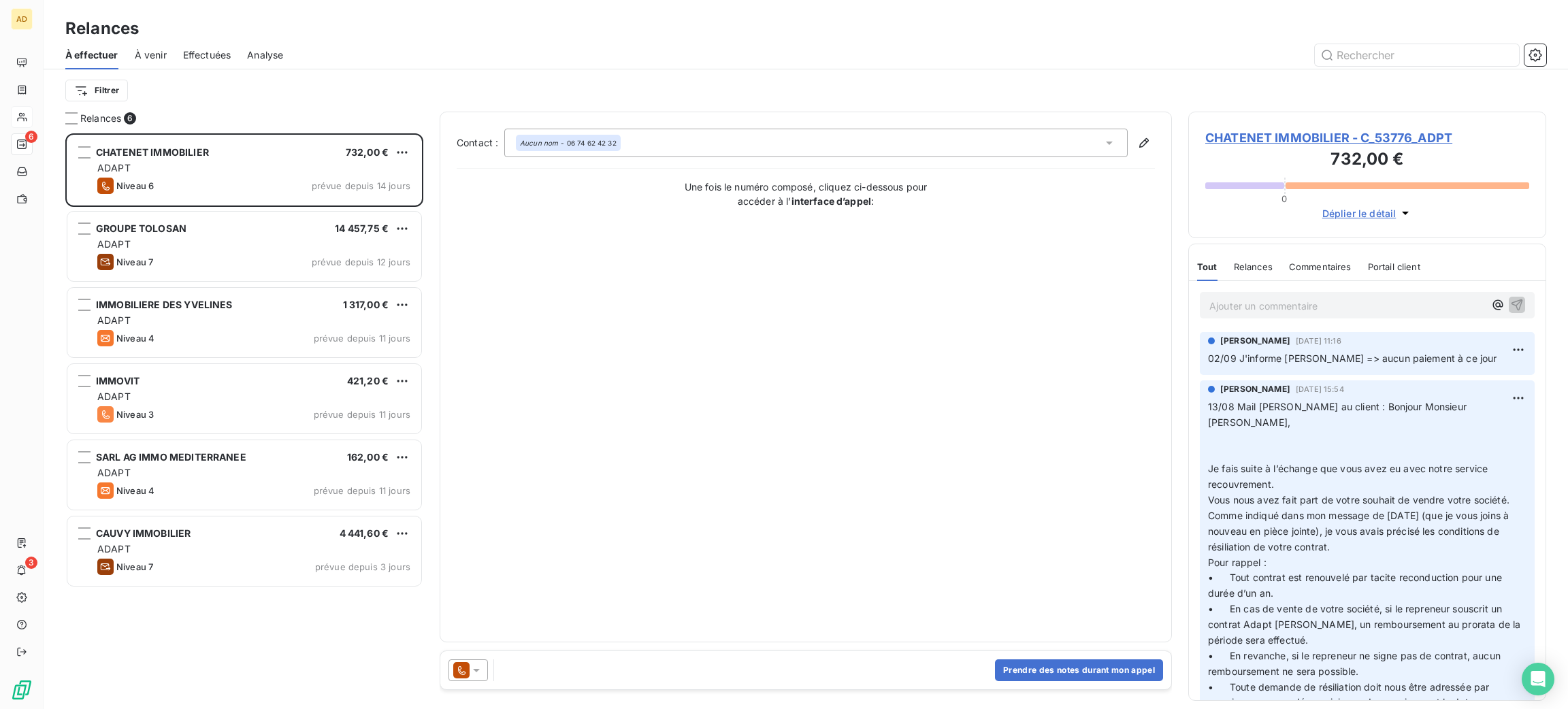
click at [466, 677] on icon at bounding box center [461, 671] width 17 height 17
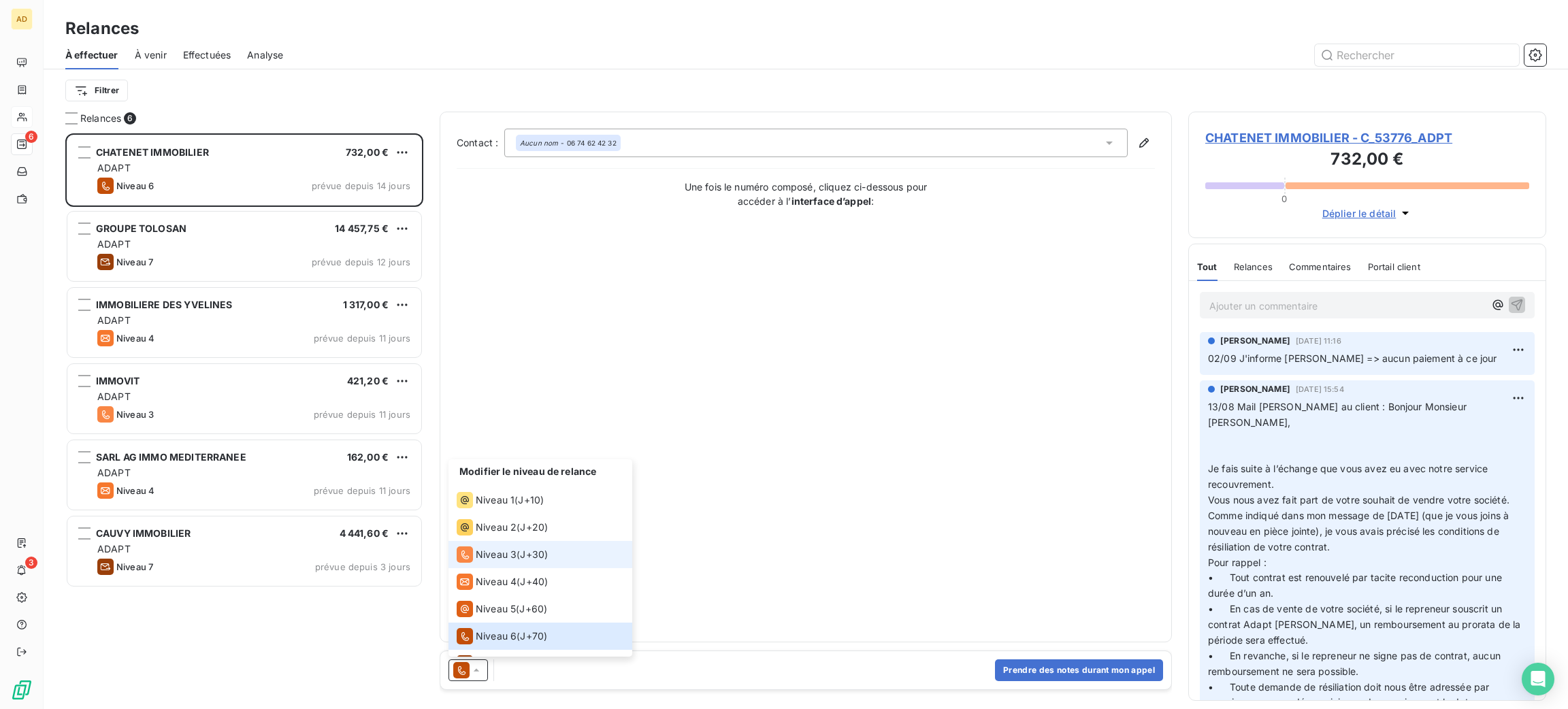
click at [503, 541] on li "Niveau 3 ( J+30 )" at bounding box center [540, 554] width 184 height 27
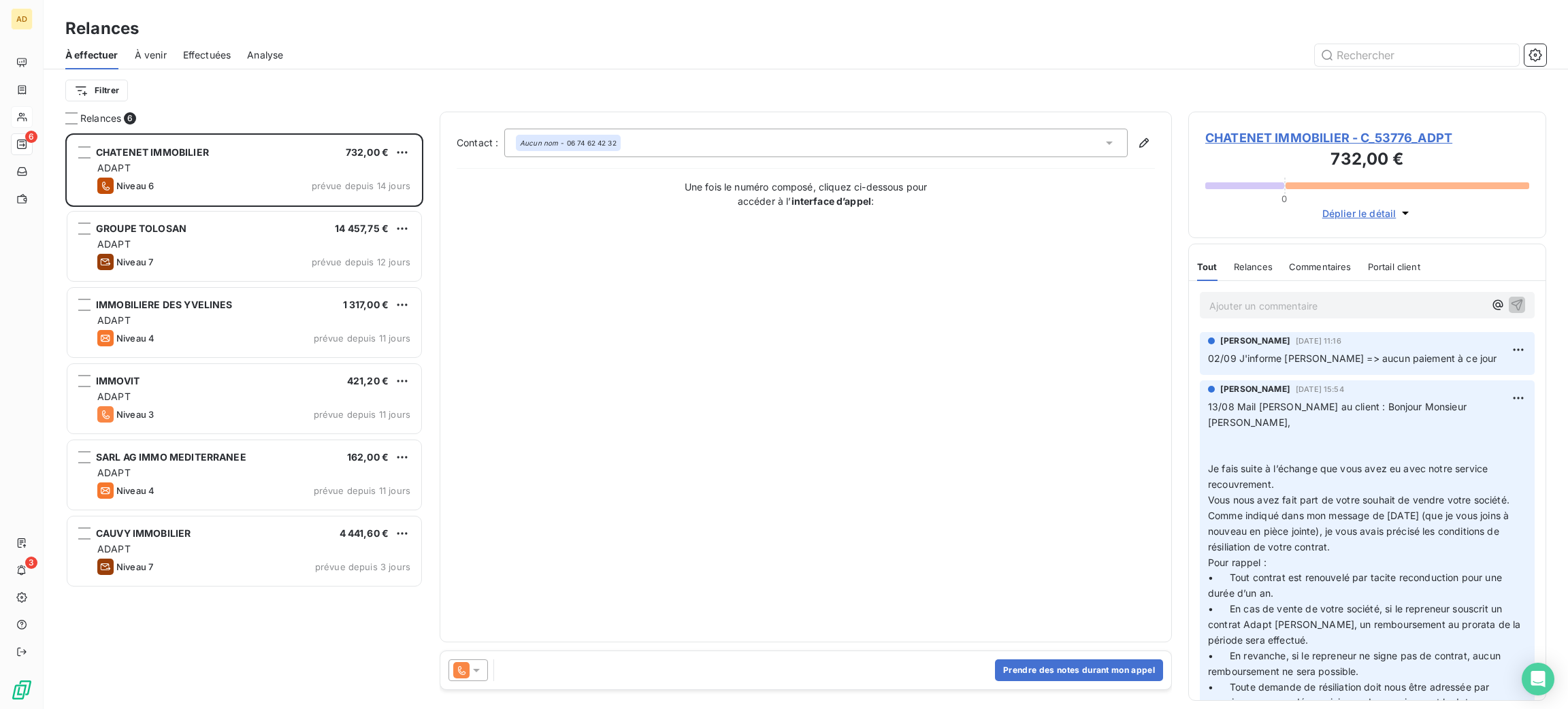
click at [476, 673] on icon at bounding box center [476, 670] width 14 height 14
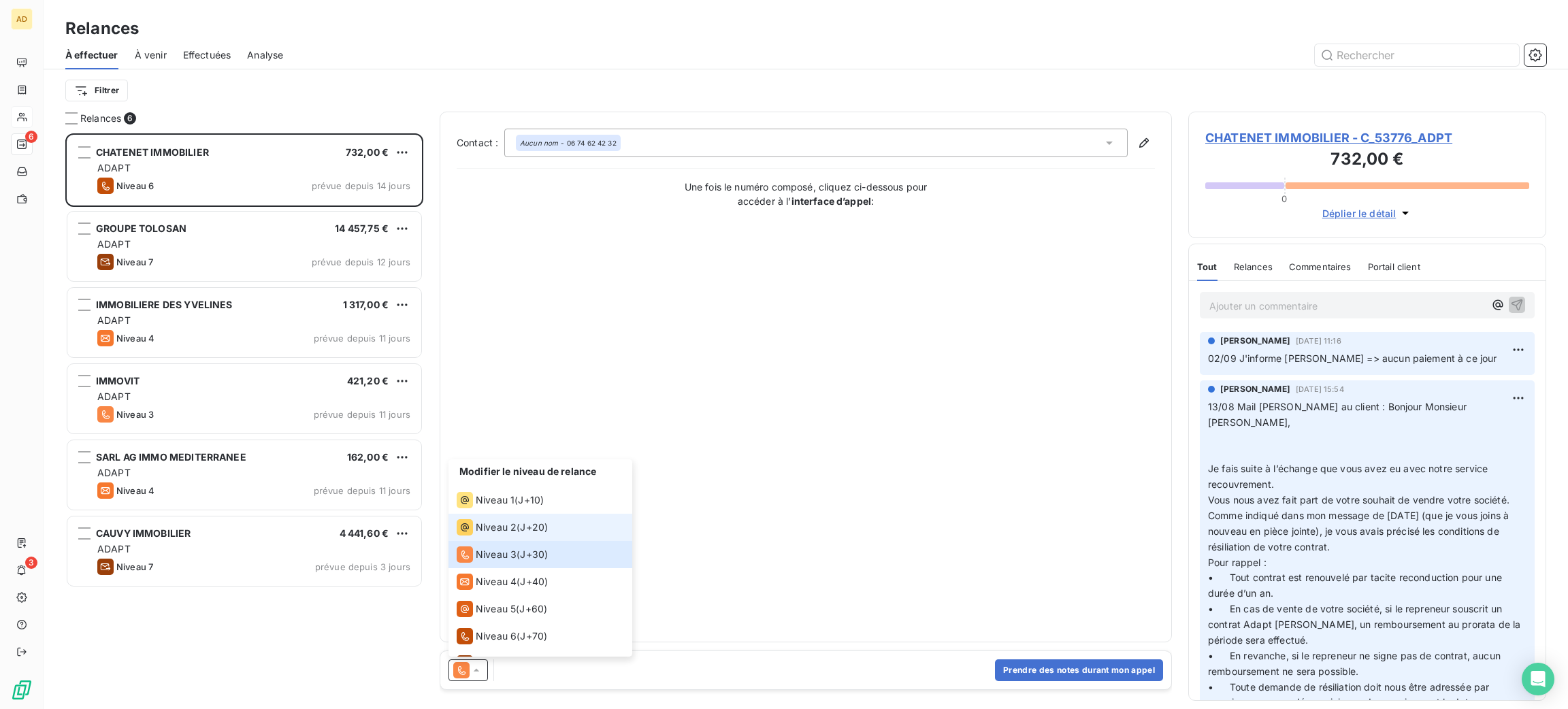
click at [491, 523] on span "Niveau 2" at bounding box center [496, 527] width 41 height 14
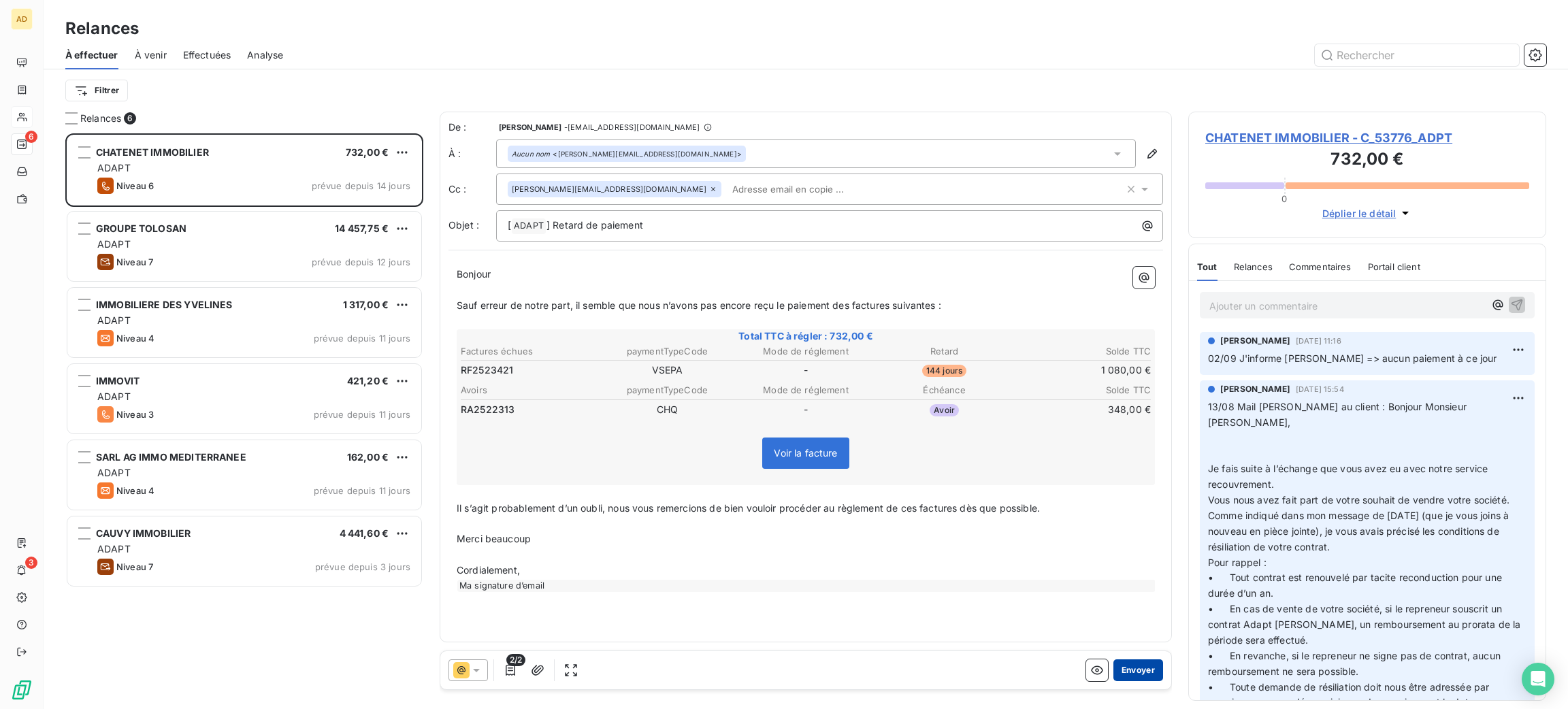
click at [1129, 672] on button "Envoyer" at bounding box center [1138, 670] width 50 height 22
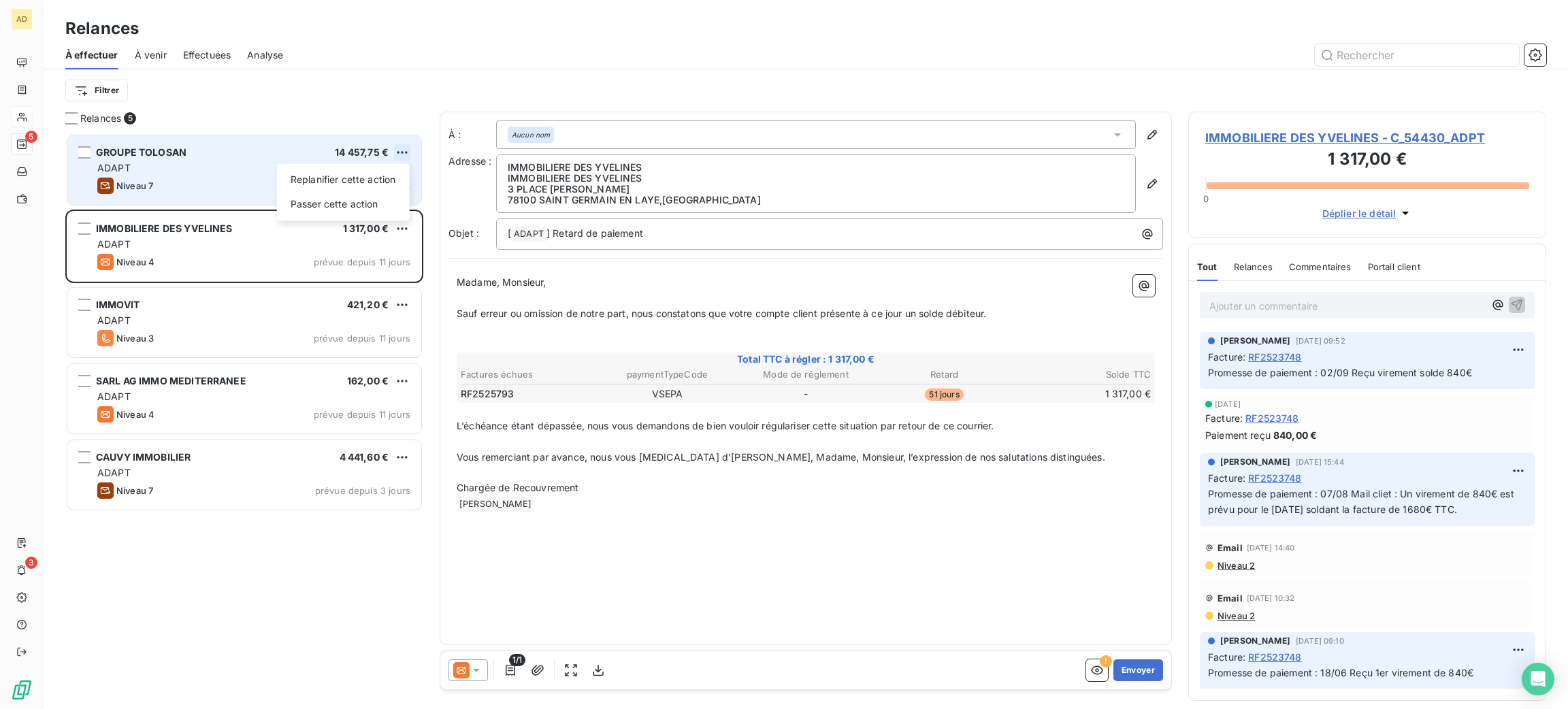
click at [399, 155] on html "AD 5 3 Relances À effectuer À venir Effectuées Analyse Filtrer Relances 5 GROUP…" at bounding box center [784, 354] width 1568 height 709
click at [385, 182] on div "Replanifier cette action" at bounding box center [343, 179] width 122 height 22
select select "8"
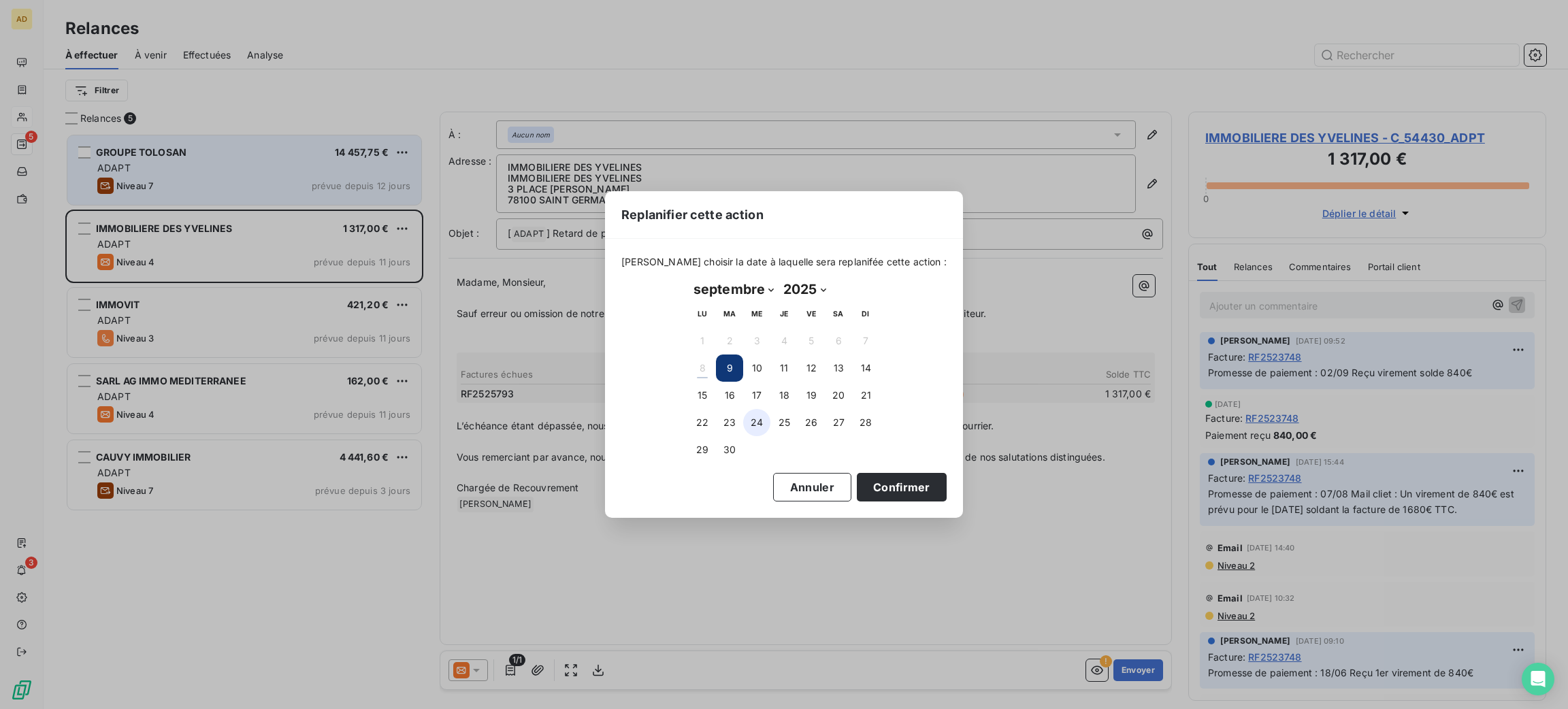
click at [757, 415] on button "24" at bounding box center [757, 422] width 27 height 27
click at [877, 490] on button "Confirmer" at bounding box center [902, 487] width 90 height 29
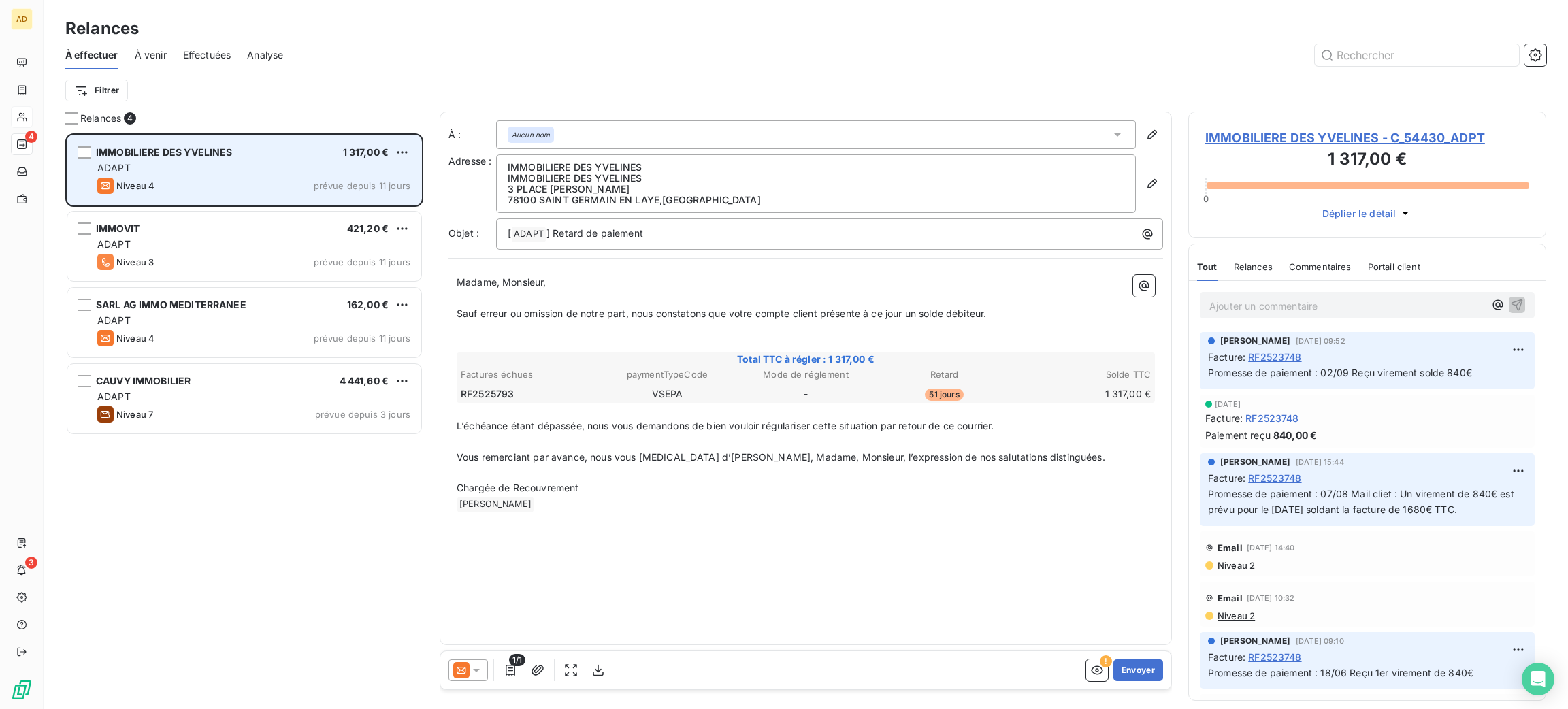
click at [308, 178] on div "Niveau 4 prévue depuis 11 jours" at bounding box center [254, 186] width 313 height 17
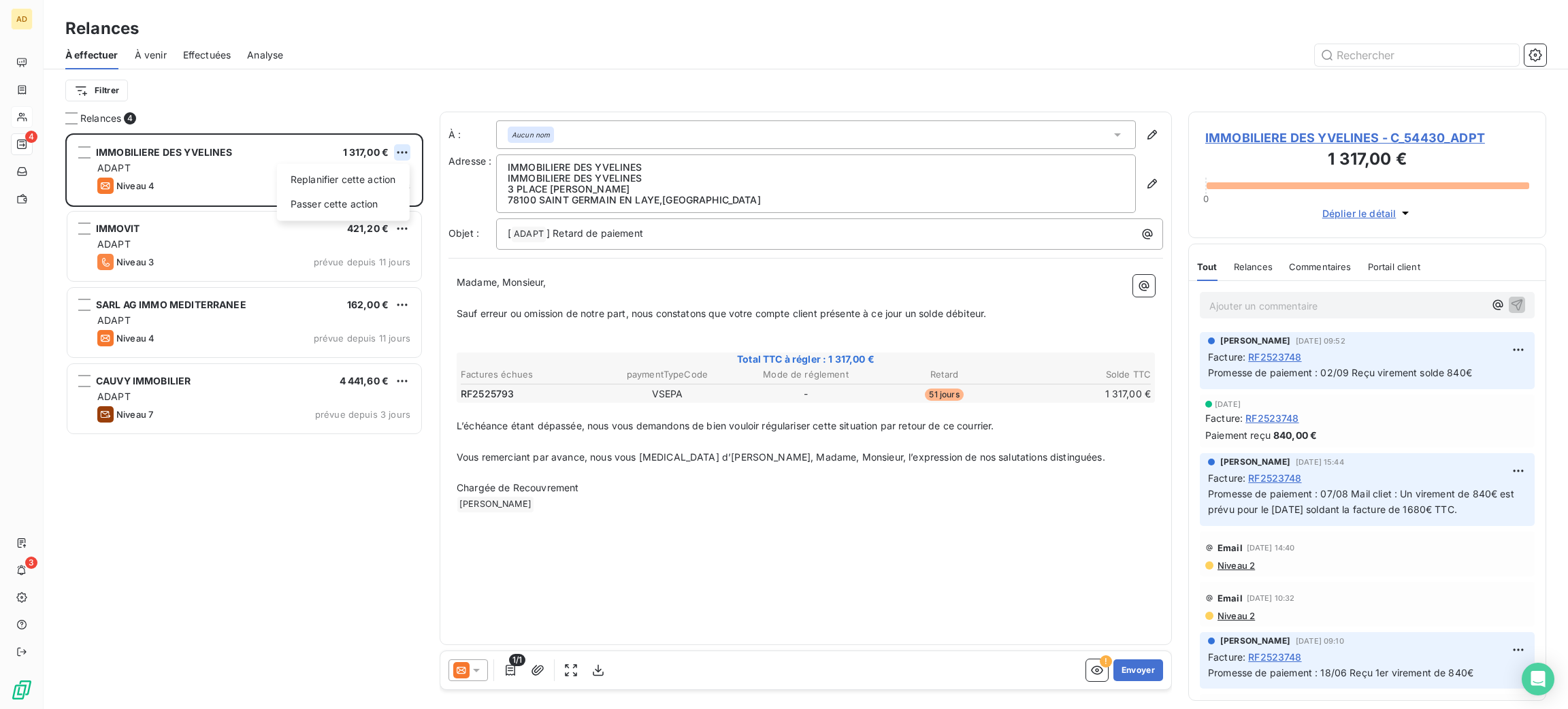
click at [438, 158] on html "AD 4 3 Relances À effectuer À venir Effectuées Analyse Filtrer Relances 4 IMMOB…" at bounding box center [784, 354] width 1568 height 709
click at [471, 679] on html "AD 4 3 Relances À effectuer À venir Effectuées Analyse Filtrer Relances 4 IMMOB…" at bounding box center [784, 354] width 1568 height 709
click at [488, 672] on div "1/1" at bounding box center [529, 670] width 161 height 22
click at [480, 676] on icon at bounding box center [476, 670] width 14 height 14
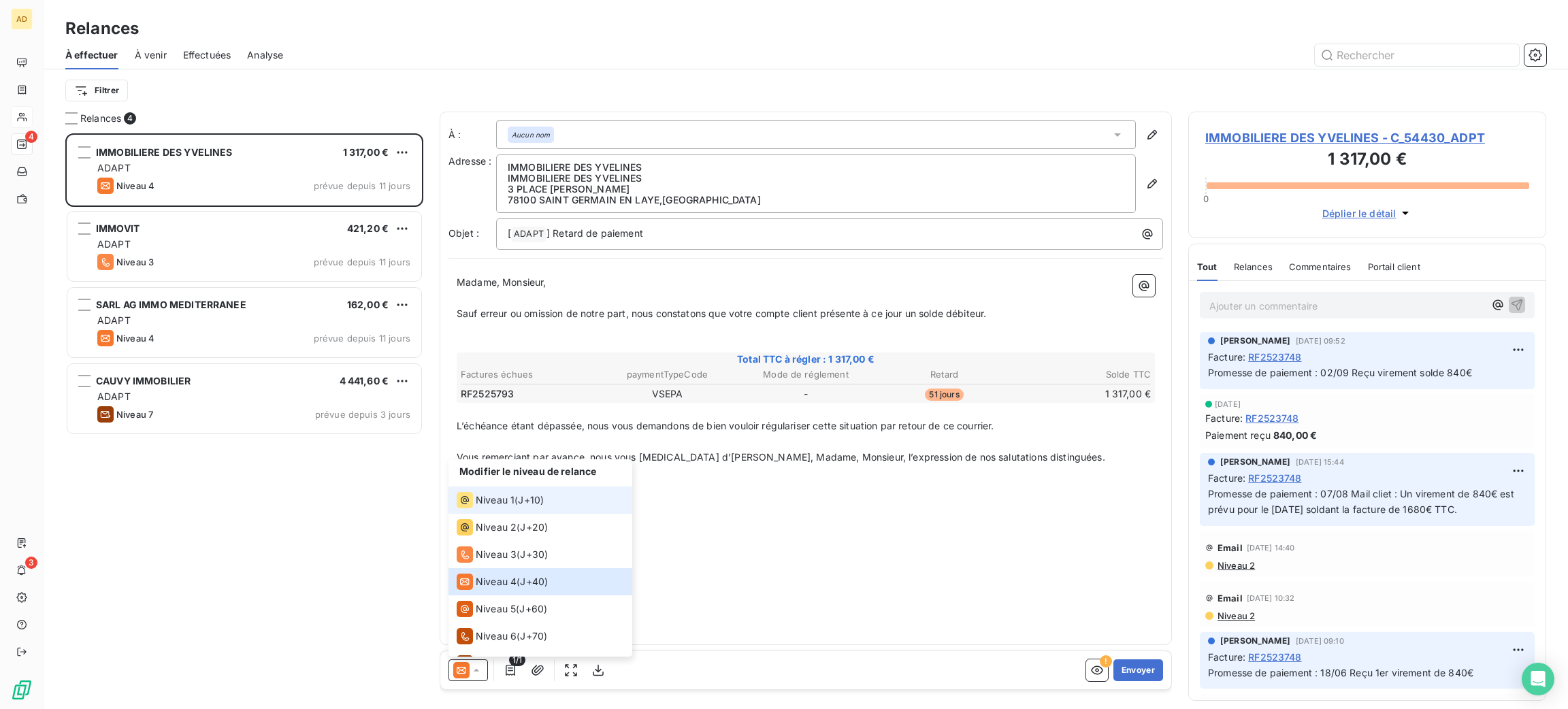
click at [515, 495] on div "Niveau 1 ( J+10 )" at bounding box center [500, 500] width 87 height 17
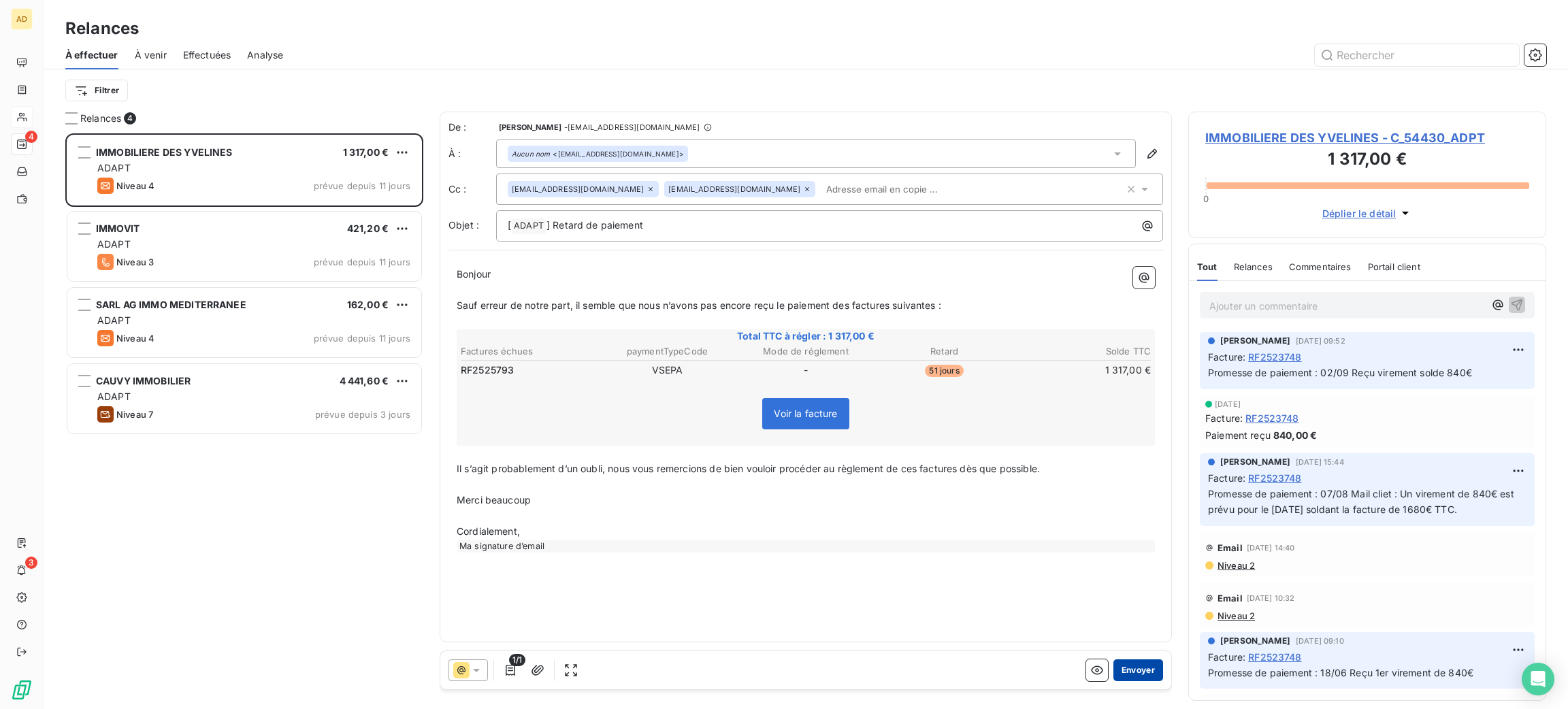
click at [1137, 676] on button "Envoyer" at bounding box center [1138, 670] width 50 height 22
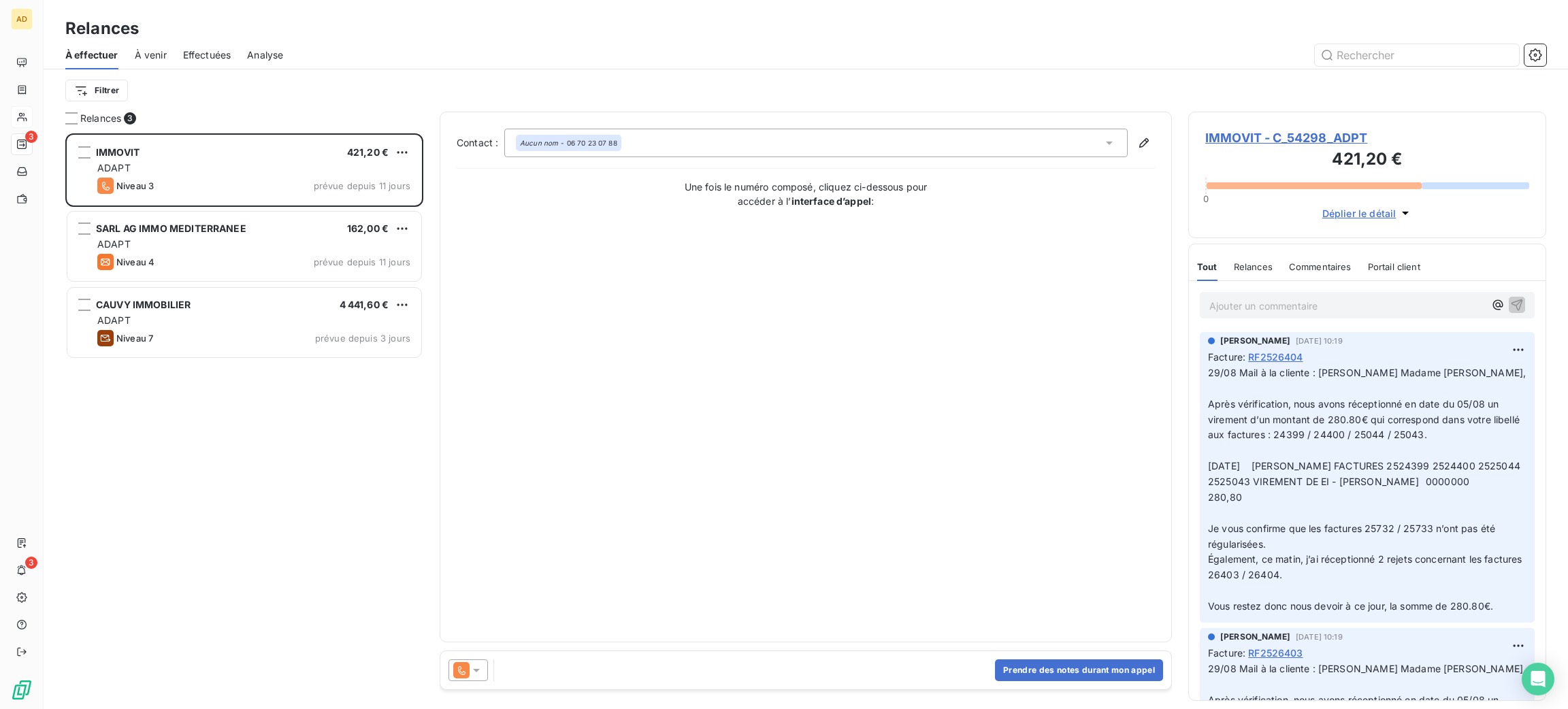
click at [476, 674] on icon at bounding box center [476, 670] width 14 height 14
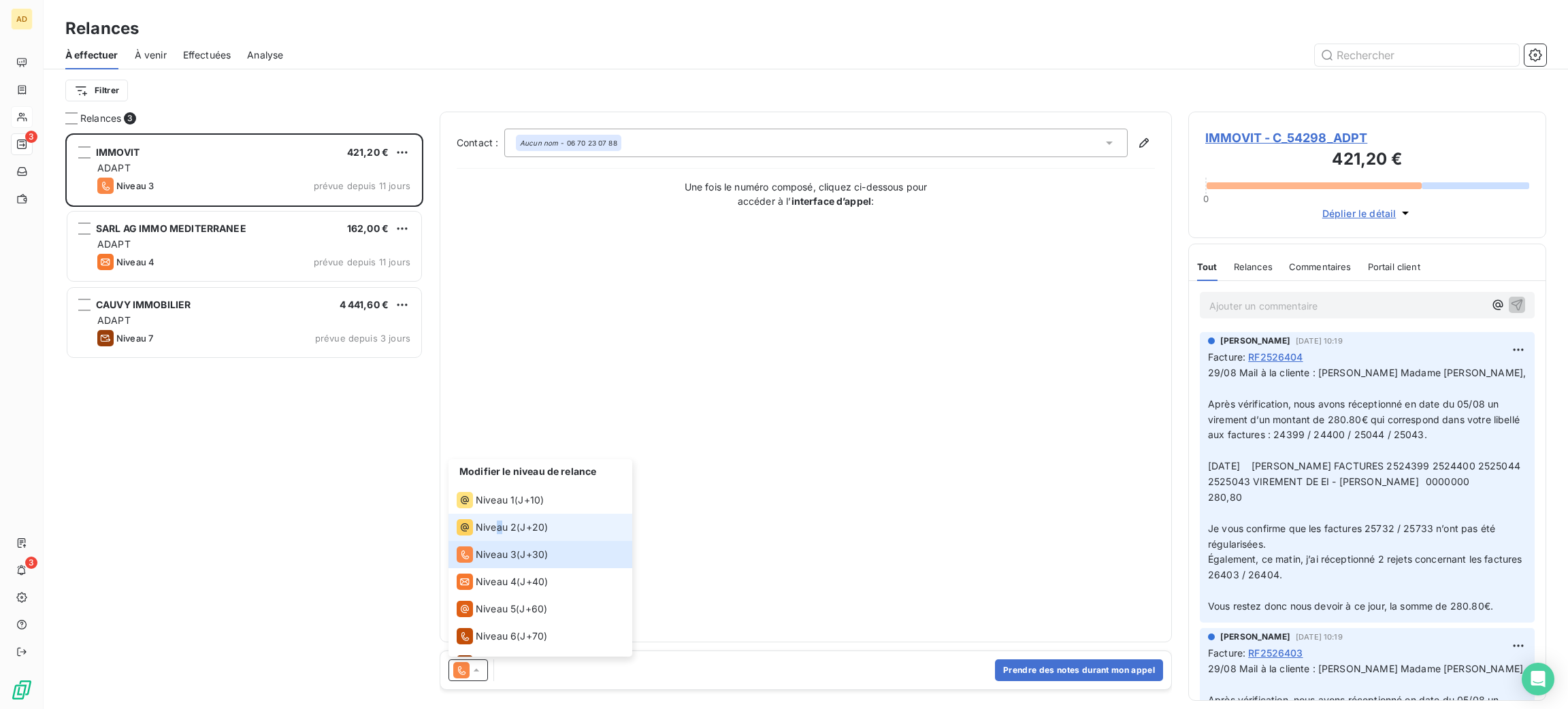
click at [500, 529] on span "Niveau 2" at bounding box center [496, 527] width 41 height 14
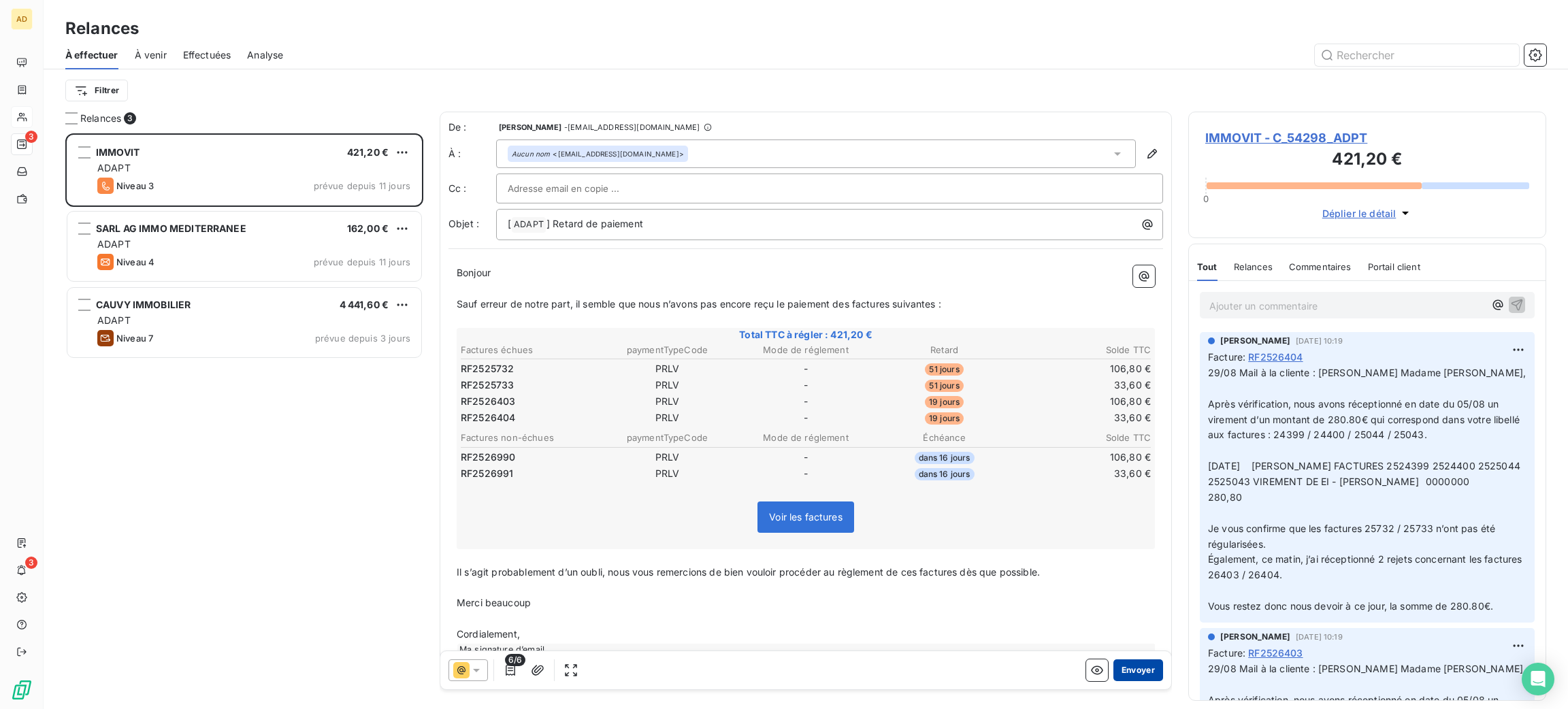
click at [1133, 677] on button "Envoyer" at bounding box center [1138, 670] width 50 height 22
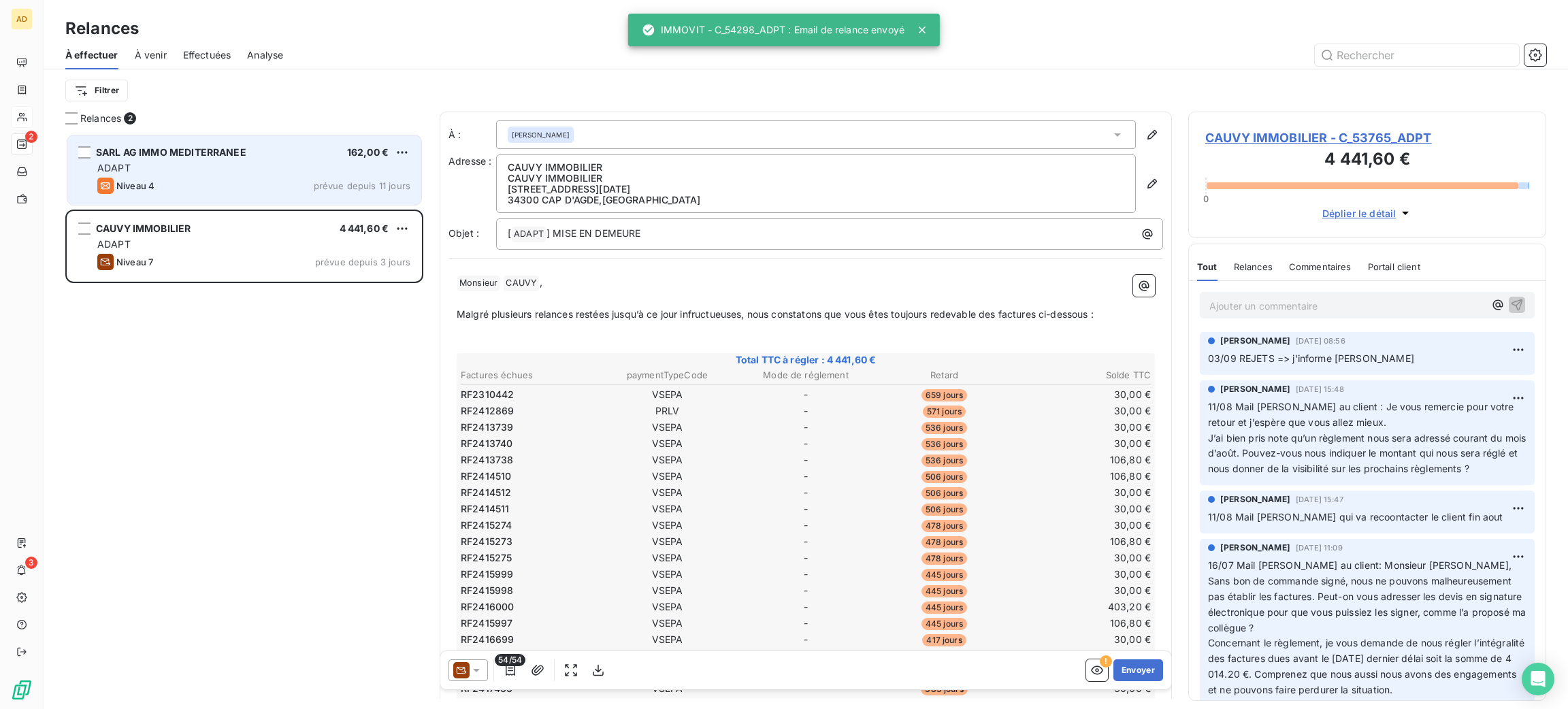
click at [233, 143] on div "SARL AG IMMO MEDITERRANEE 162,00 € ADAPT Niveau 4 prévue depuis 11 jours" at bounding box center [245, 170] width 354 height 70
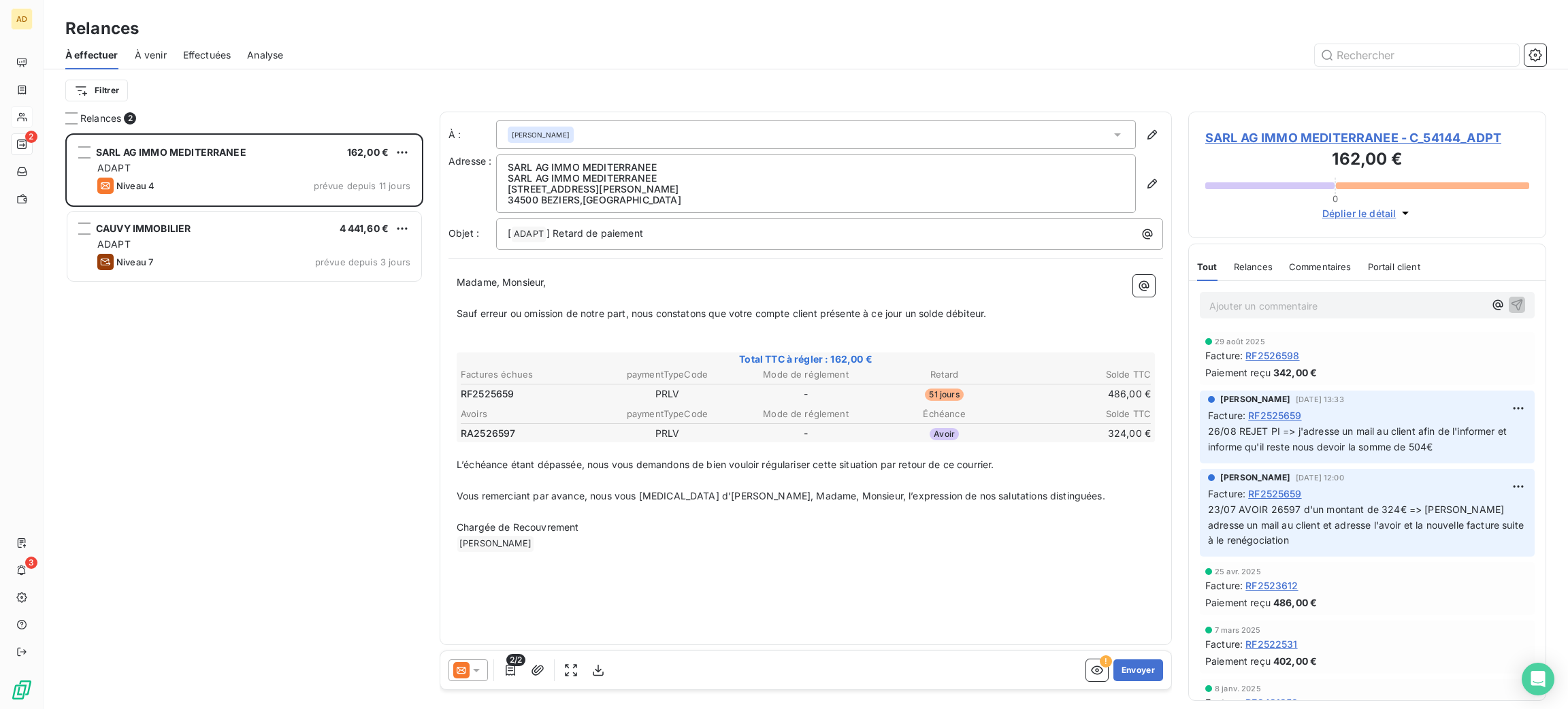
click at [1289, 139] on span "SARL AG IMMO MEDITERRANEE - C_54144_ADPT" at bounding box center [1368, 137] width 324 height 18
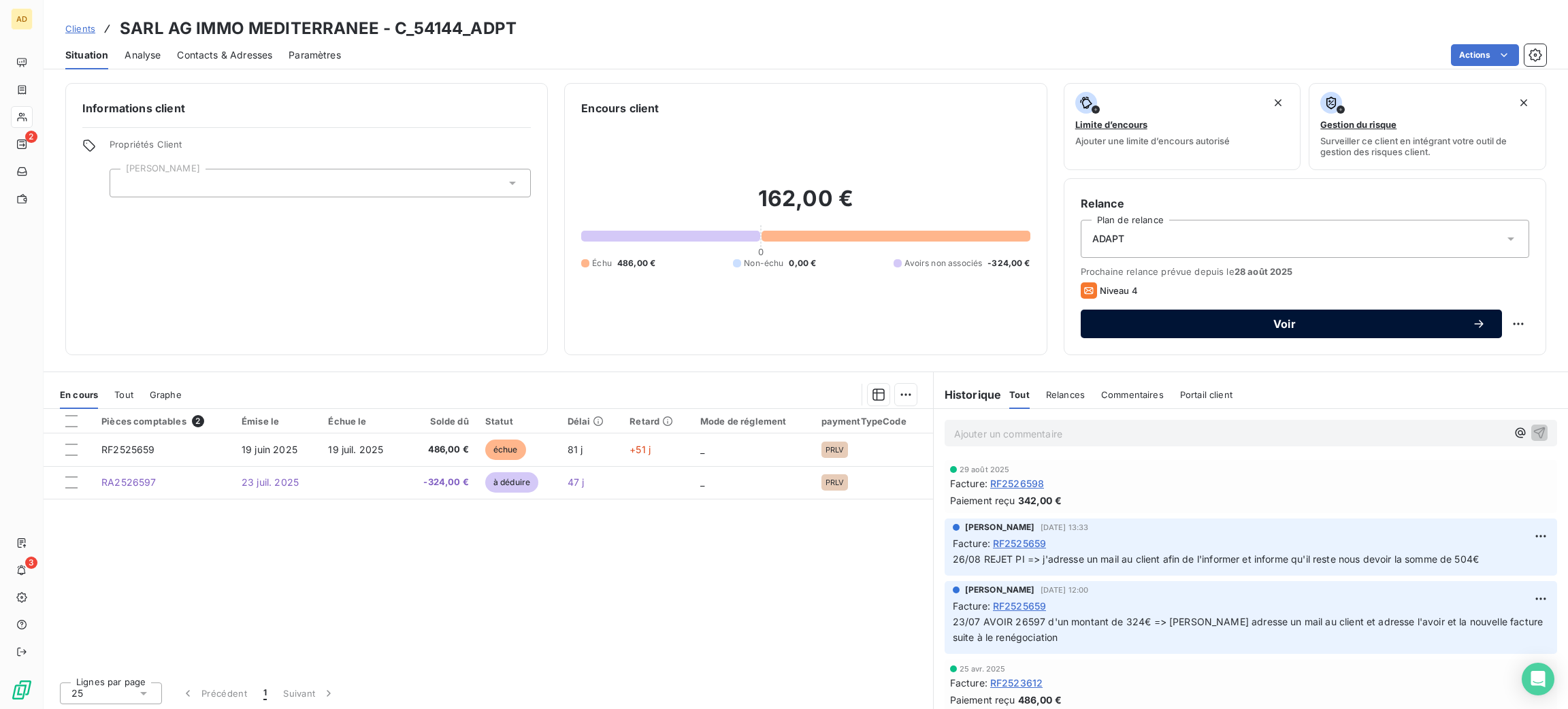
click at [1272, 331] on button "Voir" at bounding box center [1292, 324] width 422 height 29
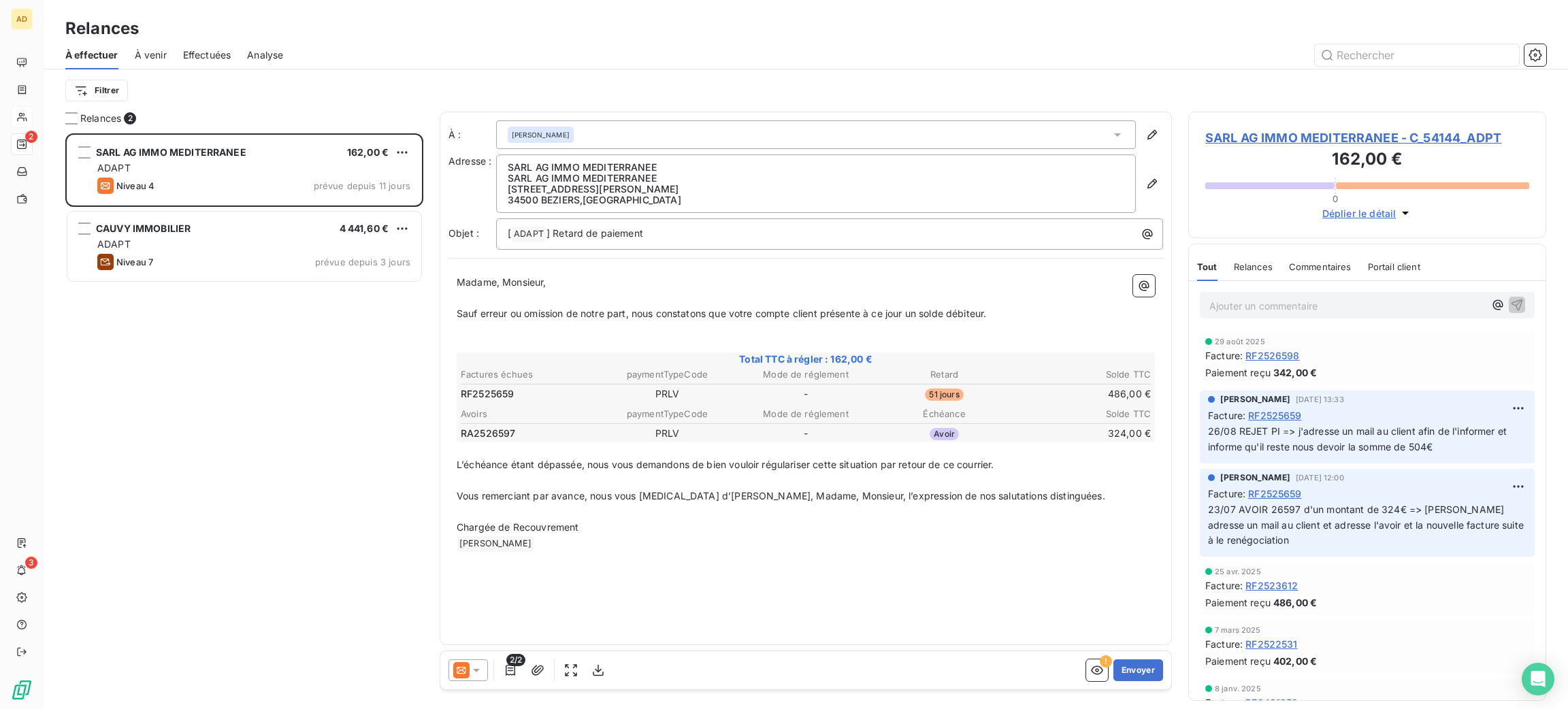
scroll to position [560, 342]
click at [475, 671] on icon at bounding box center [476, 670] width 14 height 14
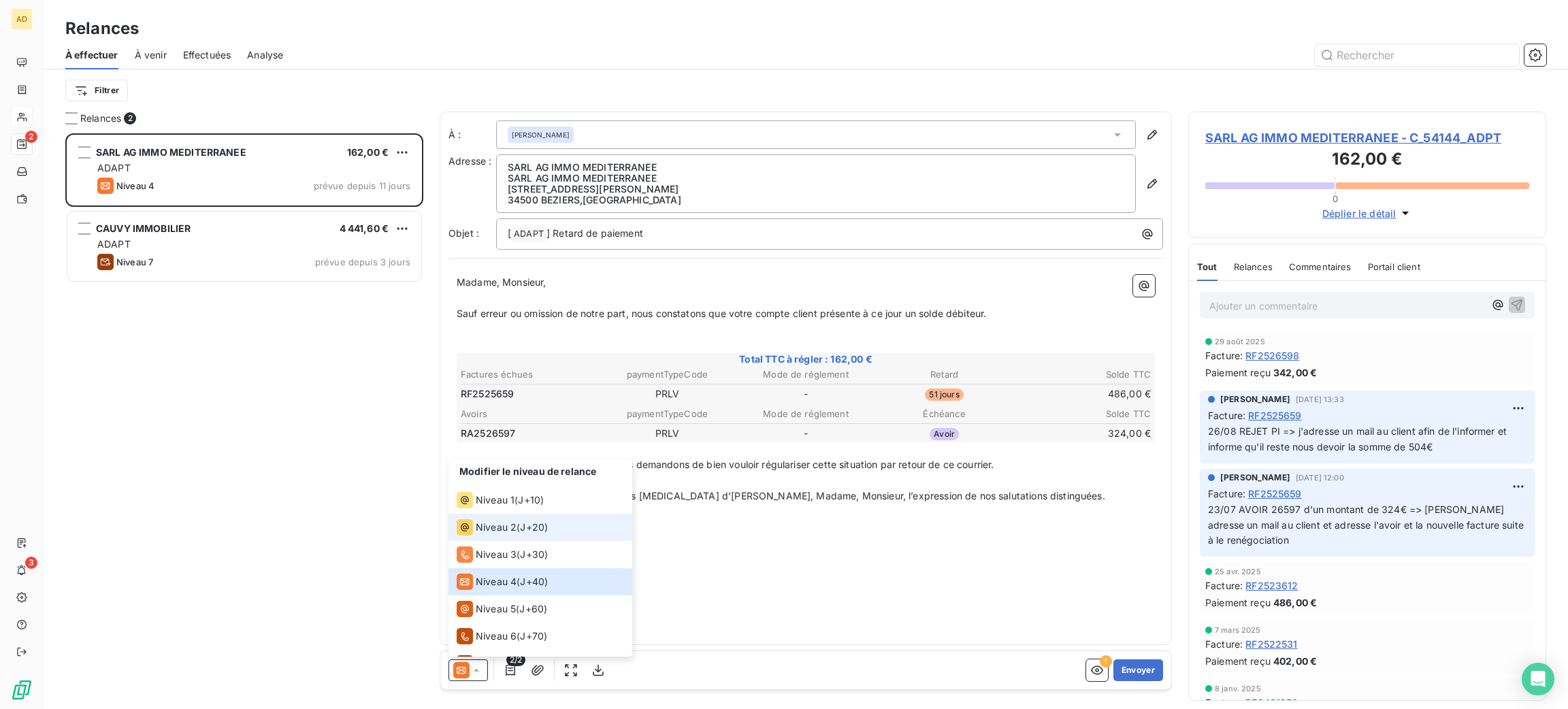
click at [501, 533] on span "Niveau 2" at bounding box center [496, 527] width 41 height 14
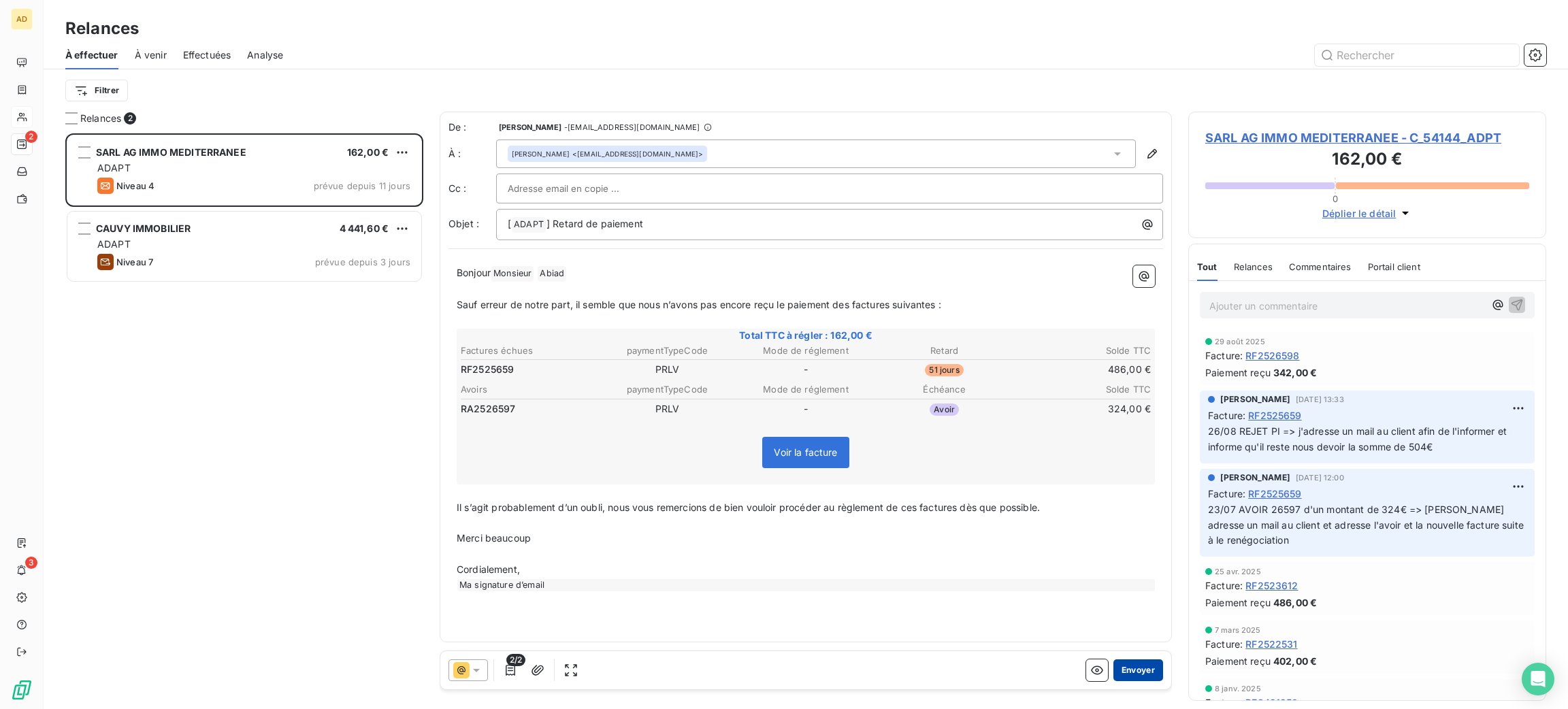
drag, startPoint x: 1163, startPoint y: 656, endPoint x: 1128, endPoint y: 677, distance: 40.8
click at [1150, 668] on div "2/2 Envoyer" at bounding box center [806, 670] width 731 height 38
click at [1129, 677] on button "Envoyer" at bounding box center [1138, 670] width 50 height 22
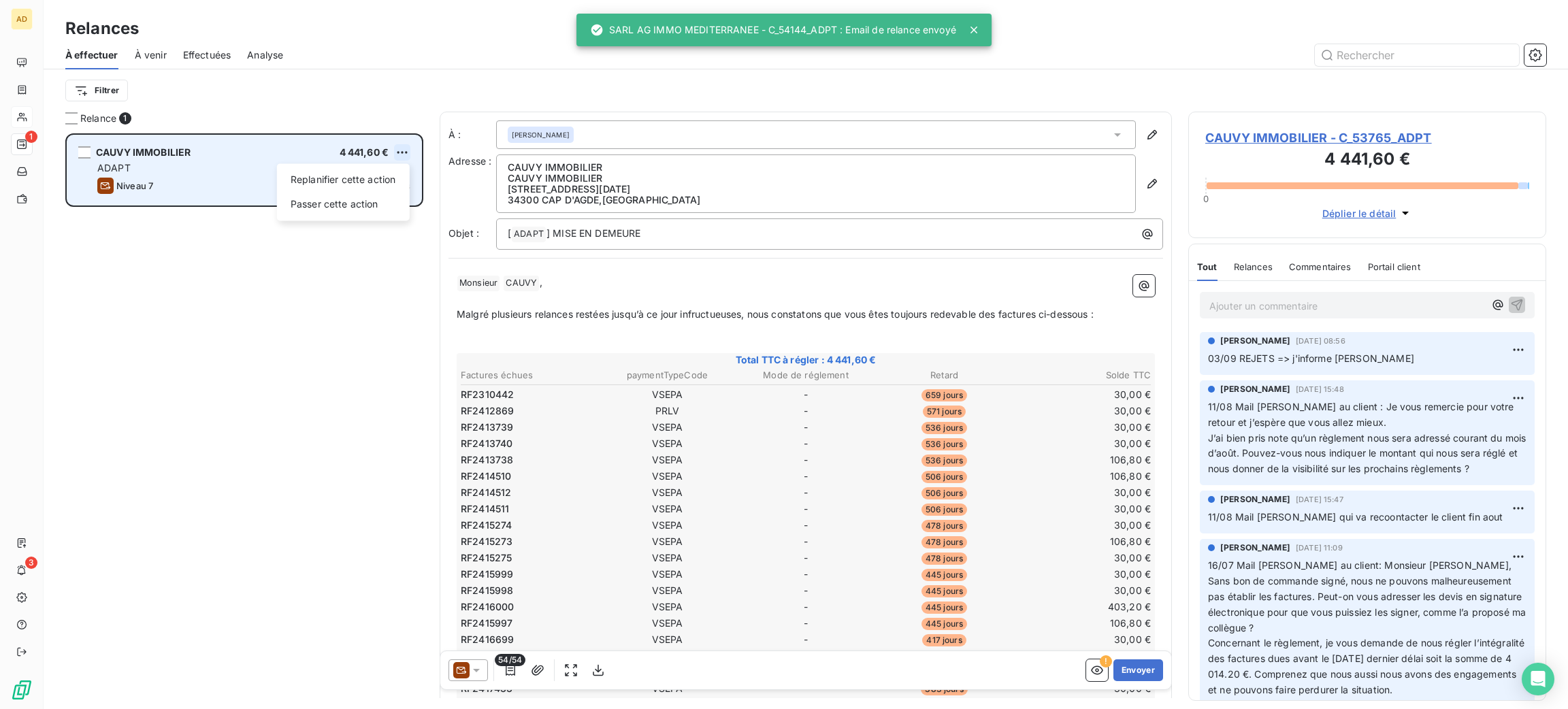
click at [403, 155] on html "AD 1 3 Relances À effectuer À venir Effectuées Analyse Filtrer Relance 1 CAUVY …" at bounding box center [784, 354] width 1568 height 709
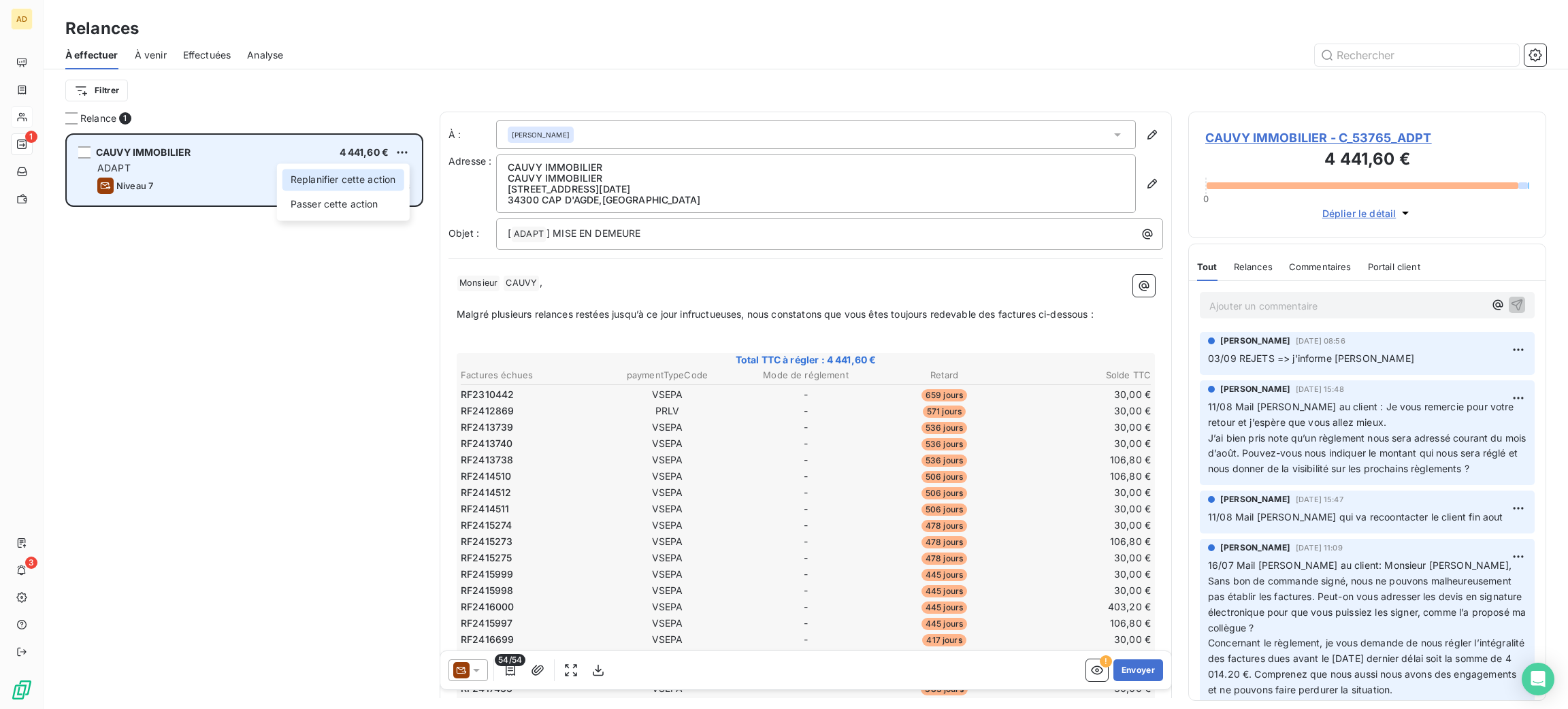
click at [389, 172] on div "Replanifier cette action" at bounding box center [343, 179] width 122 height 22
select select "8"
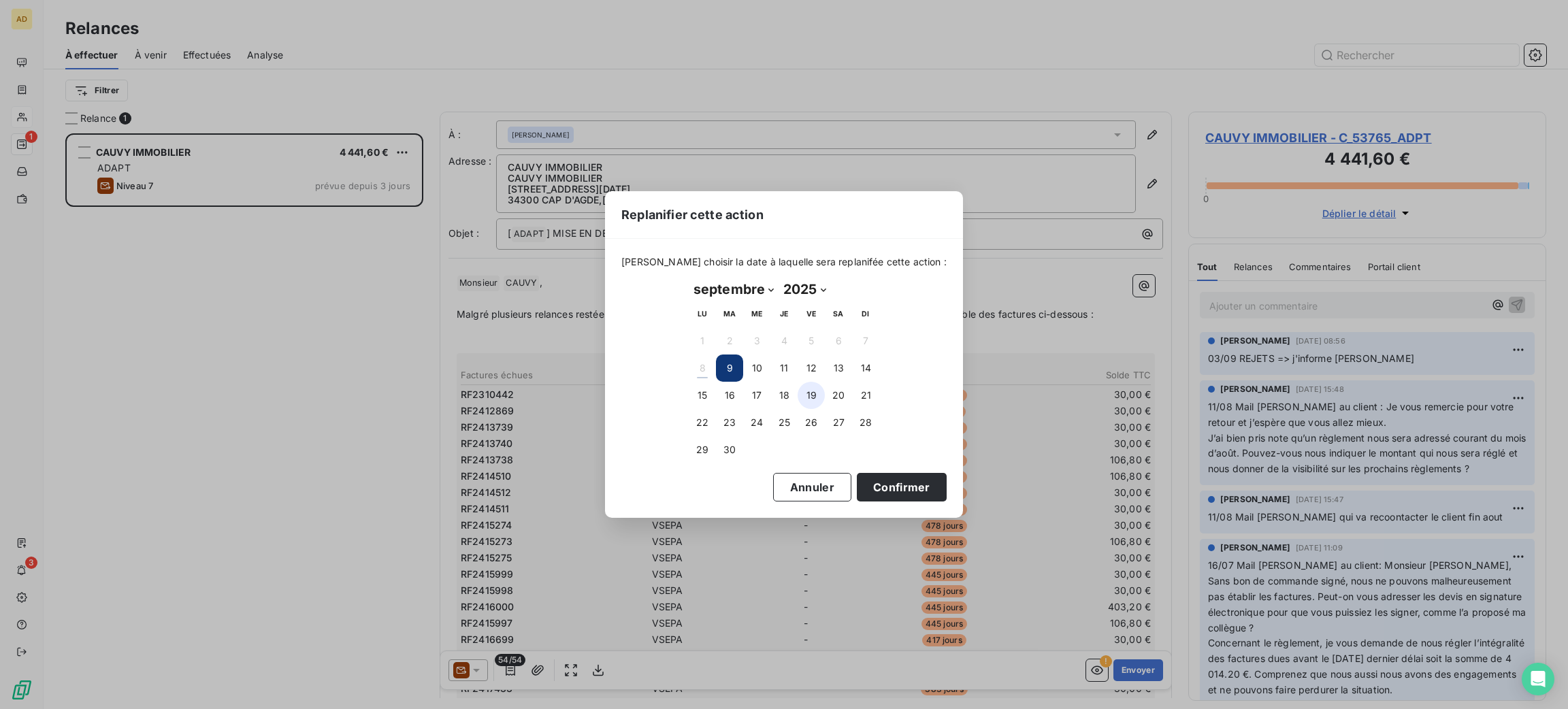
click at [807, 396] on button "19" at bounding box center [811, 395] width 27 height 27
click at [861, 490] on button "Confirmer" at bounding box center [902, 487] width 90 height 29
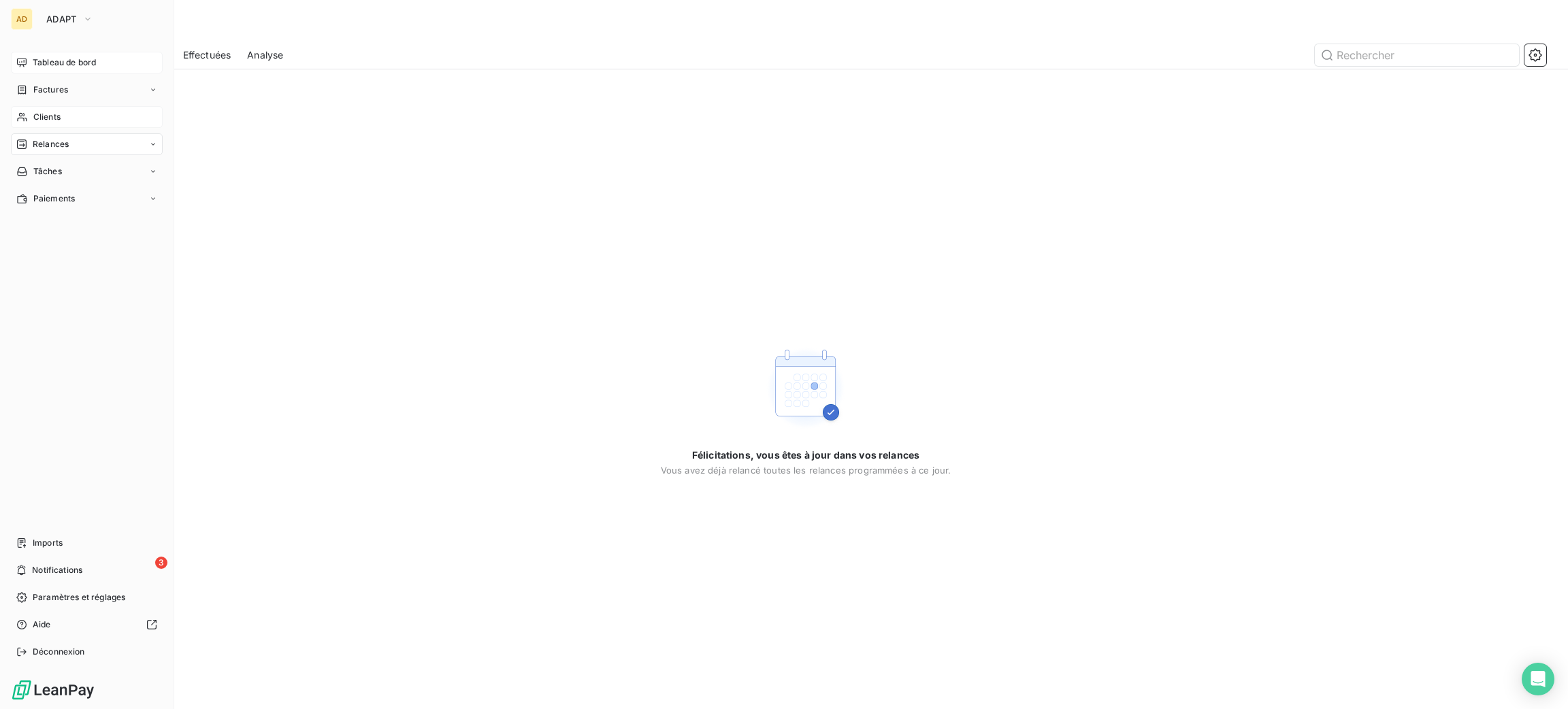
click at [63, 65] on span "Tableau de bord" at bounding box center [65, 62] width 63 height 12
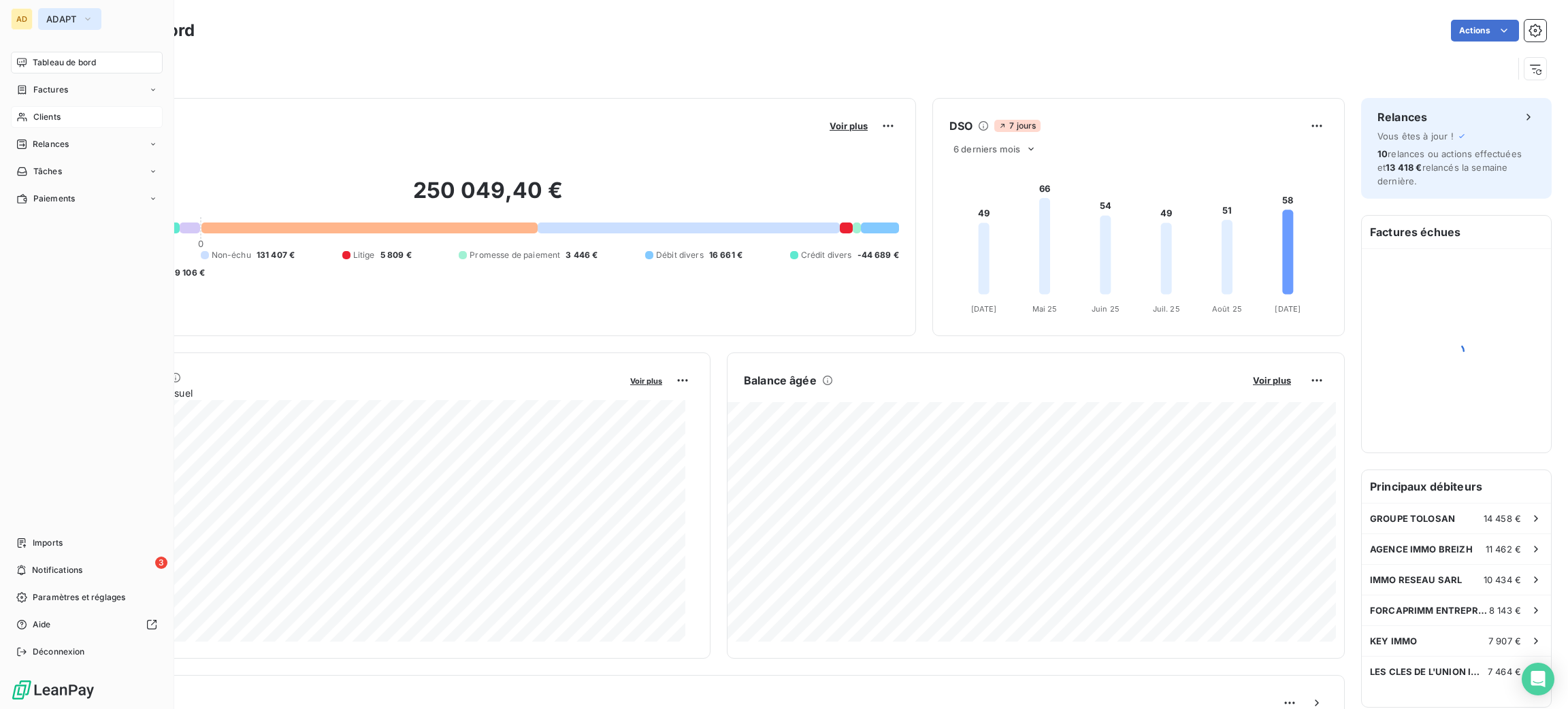
click at [69, 11] on button "ADAPT" at bounding box center [70, 19] width 63 height 22
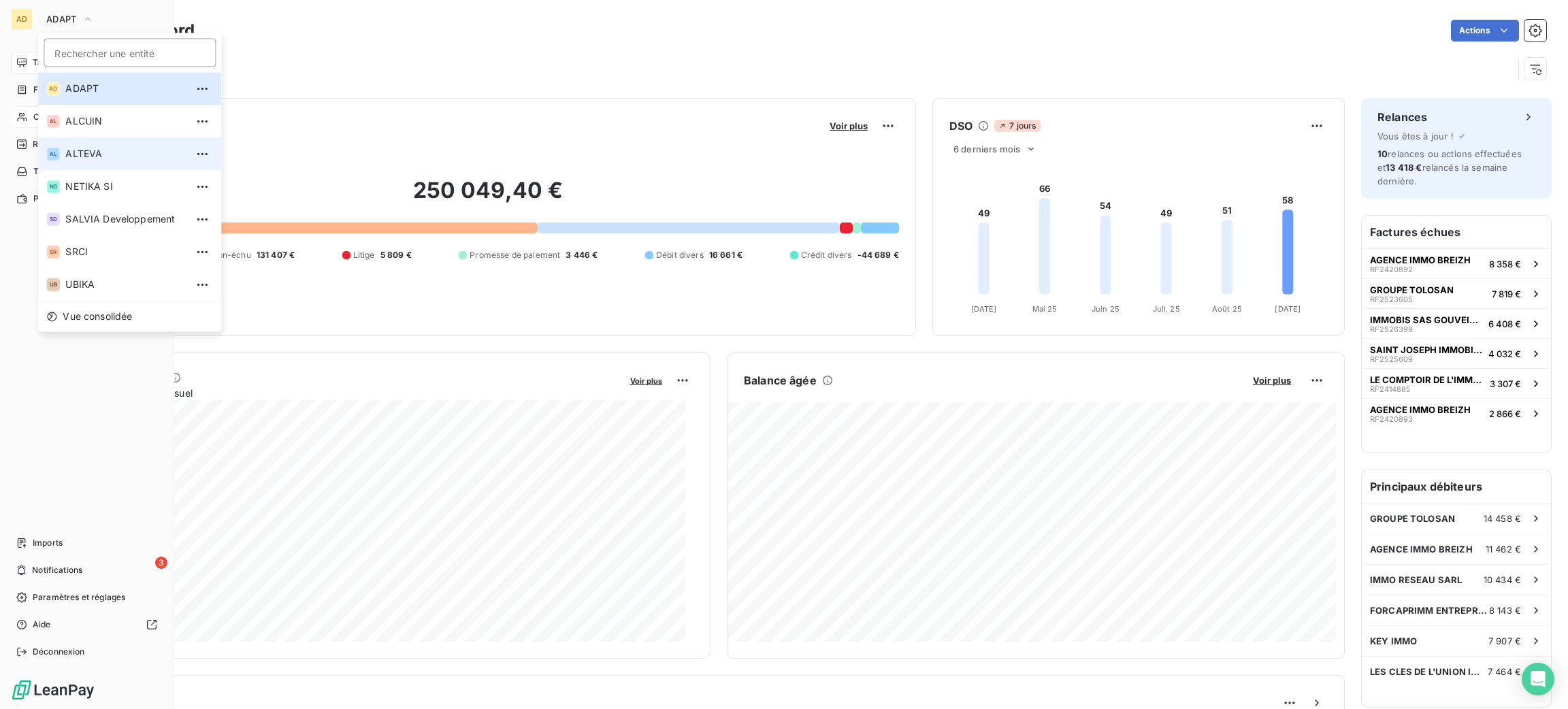
click at [116, 152] on span "ALTEVA" at bounding box center [125, 154] width 121 height 14
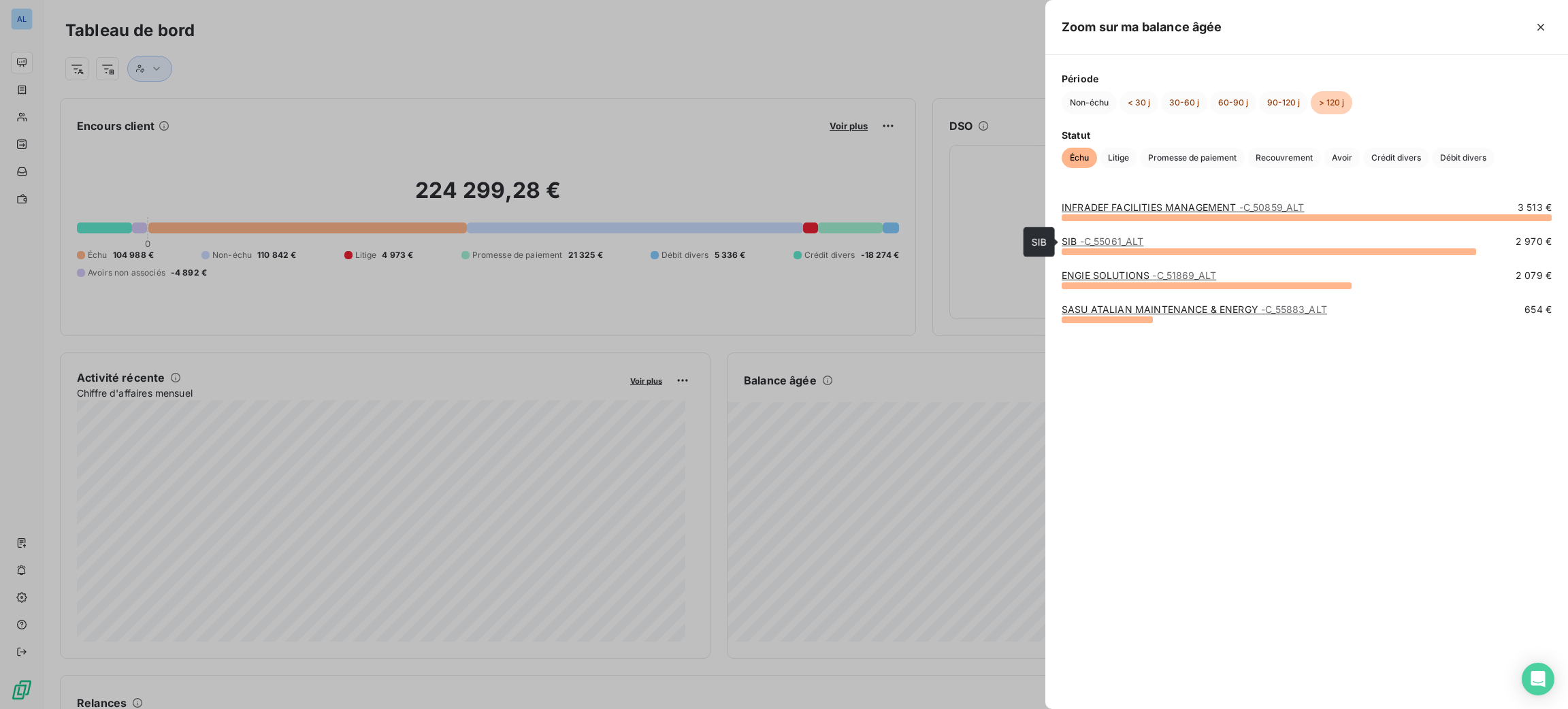
click at [1094, 243] on span "- C_55061_ALT" at bounding box center [1112, 241] width 64 height 11
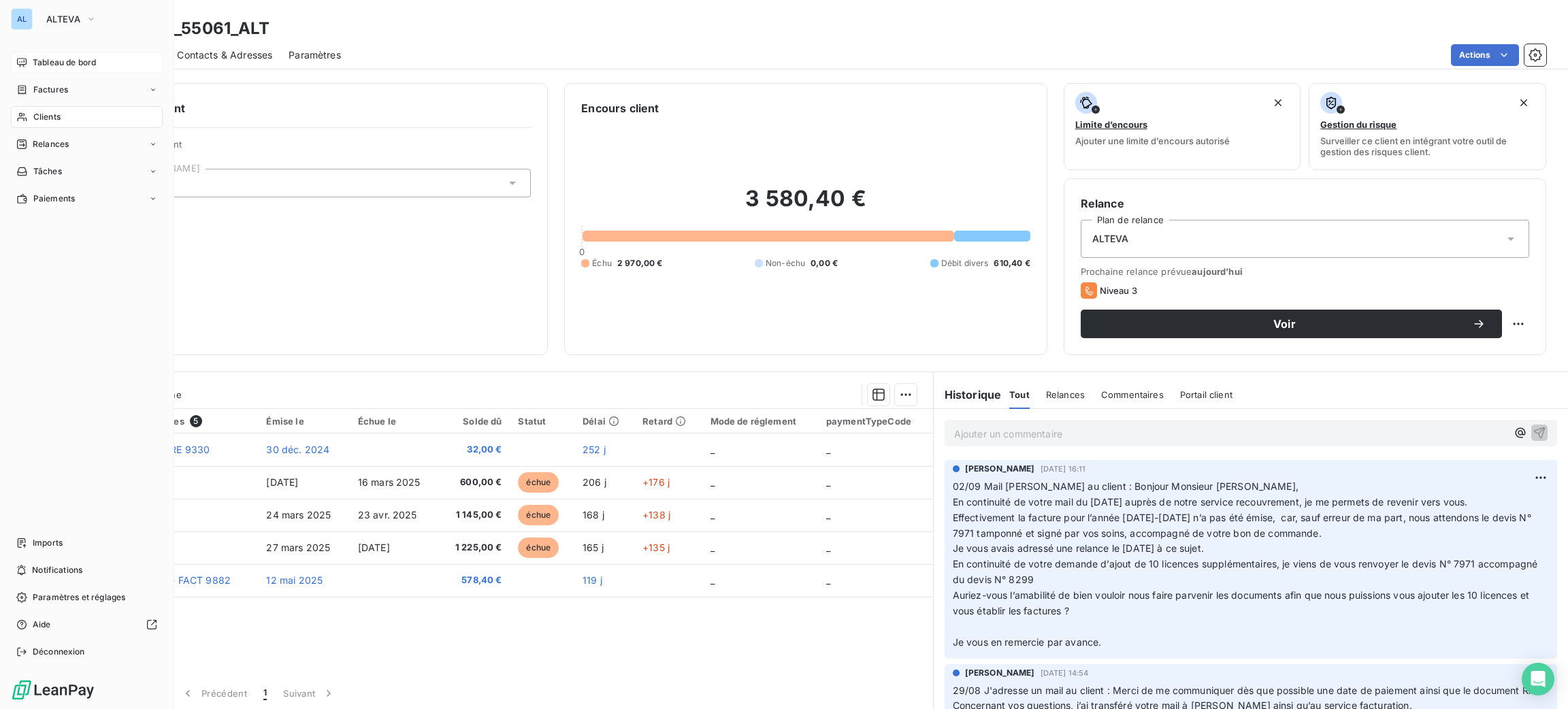
click at [33, 65] on span "Tableau de bord" at bounding box center [65, 62] width 63 height 12
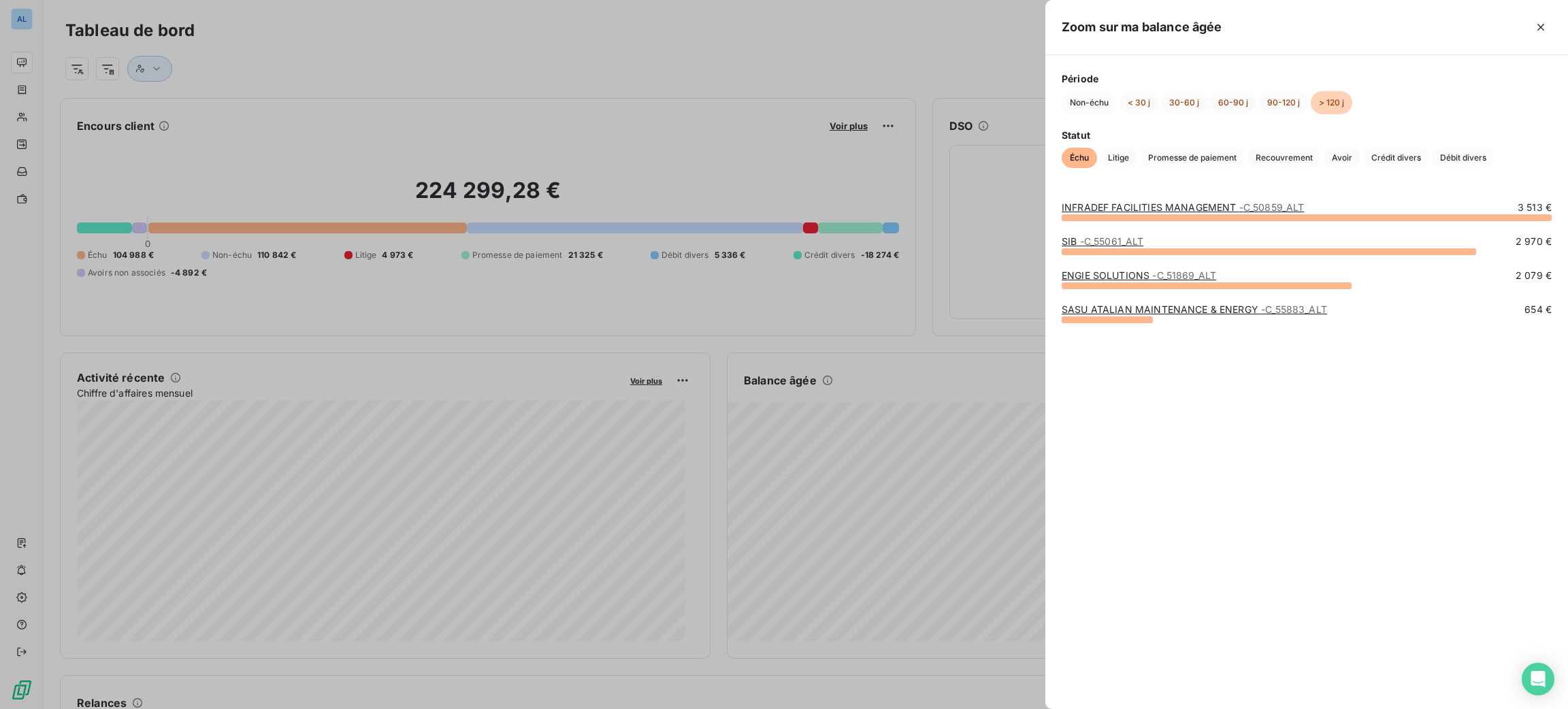
click at [1149, 272] on link "ENGIE SOLUTIONS - C_51869_ALT" at bounding box center [1139, 275] width 155 height 11
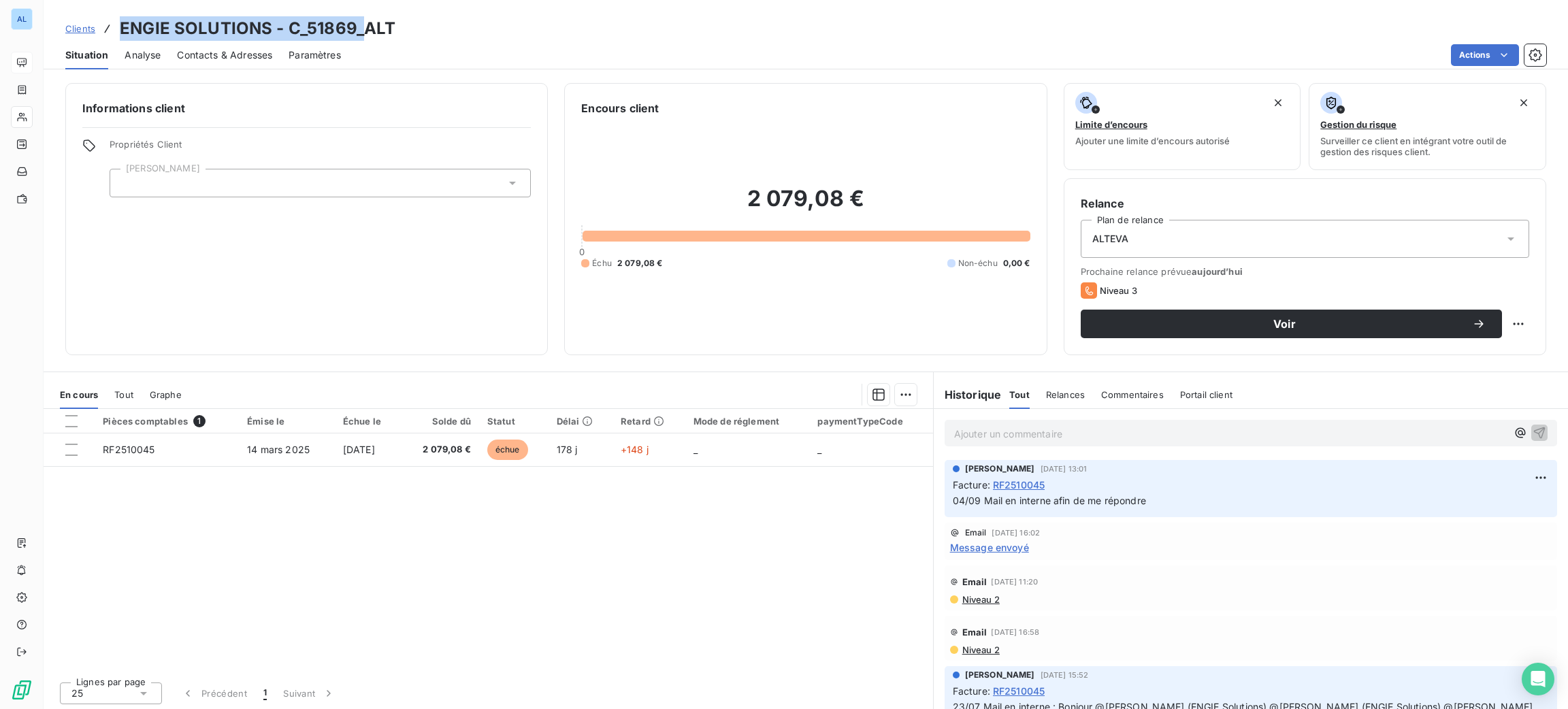
drag, startPoint x: 356, startPoint y: 27, endPoint x: 112, endPoint y: 41, distance: 244.4
click at [112, 41] on div "Clients ENGIE SOLUTIONS - C_51869_ALT" at bounding box center [230, 29] width 330 height 25
copy h3 "ENGIE SOLUTIONS - C_51869_"
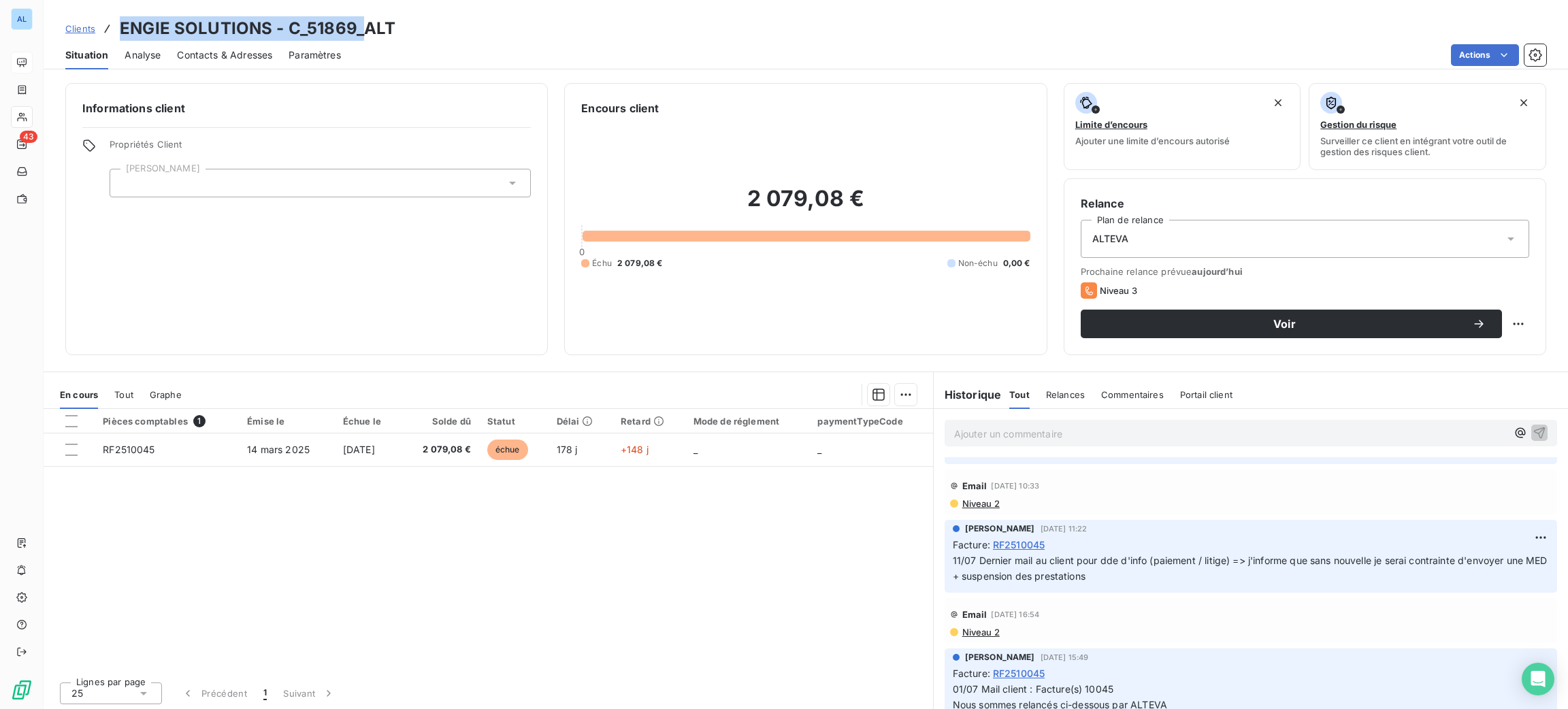
scroll to position [509, 0]
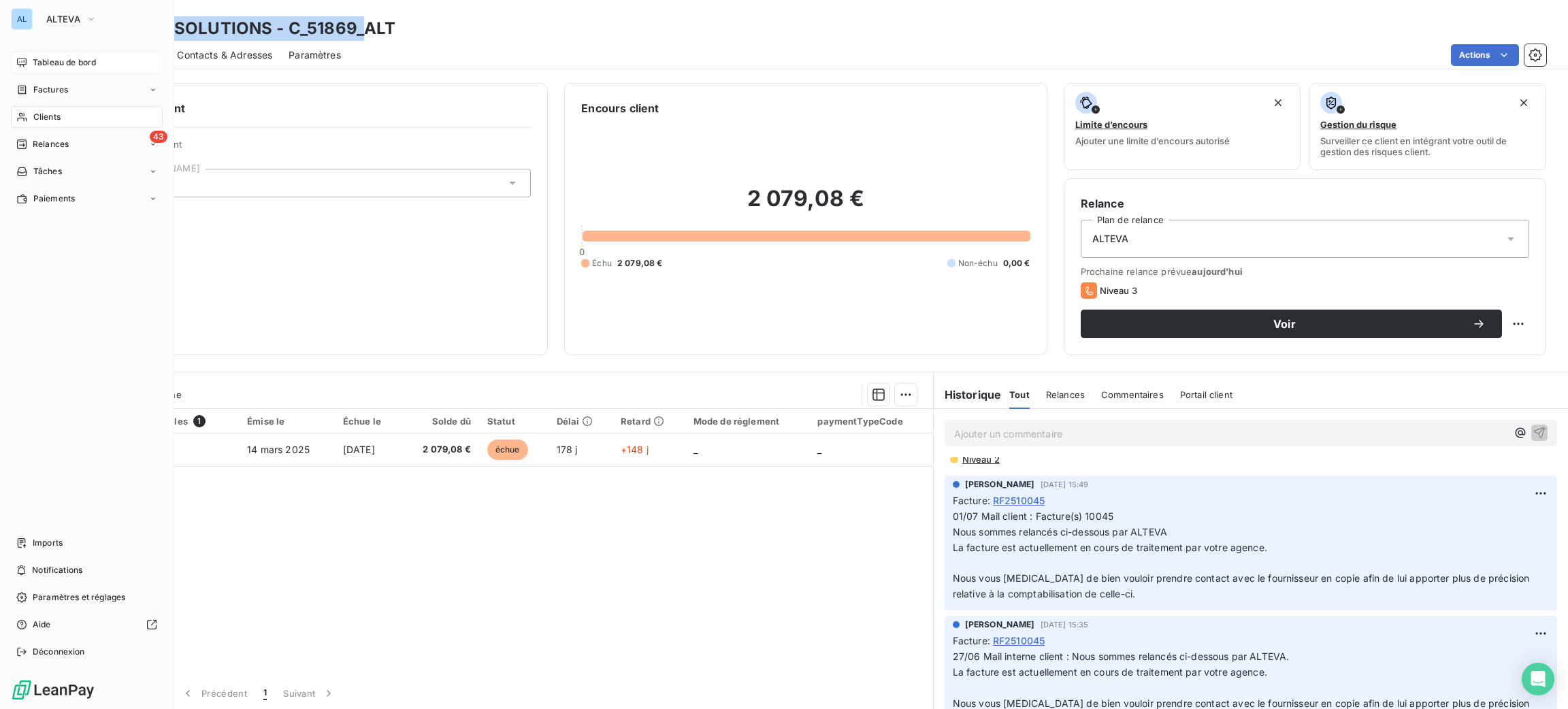
click at [23, 56] on div "Tableau de bord" at bounding box center [87, 62] width 152 height 22
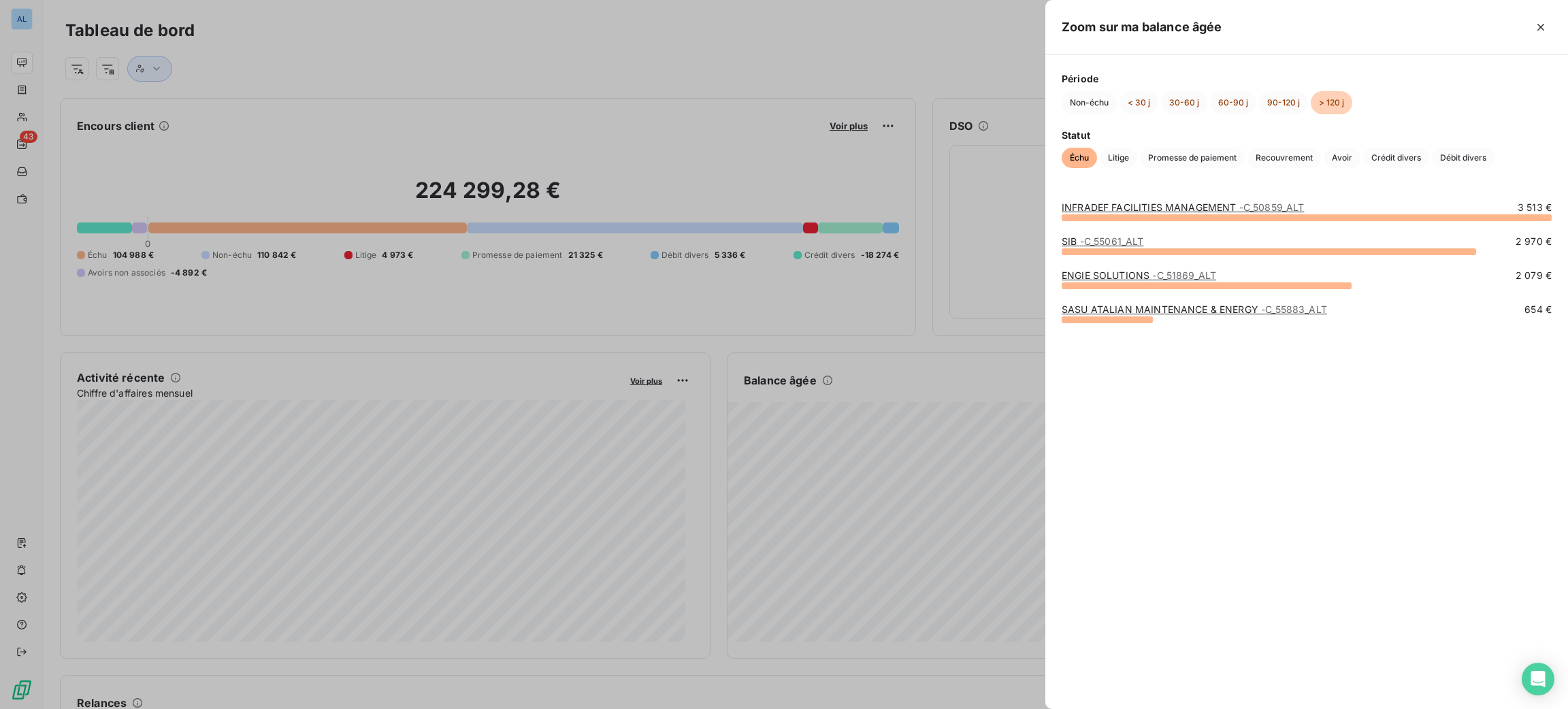
click at [1173, 305] on link "SASU ATALIAN MAINTENANCE & ENERGY - C_55883_ALT" at bounding box center [1194, 309] width 266 height 11
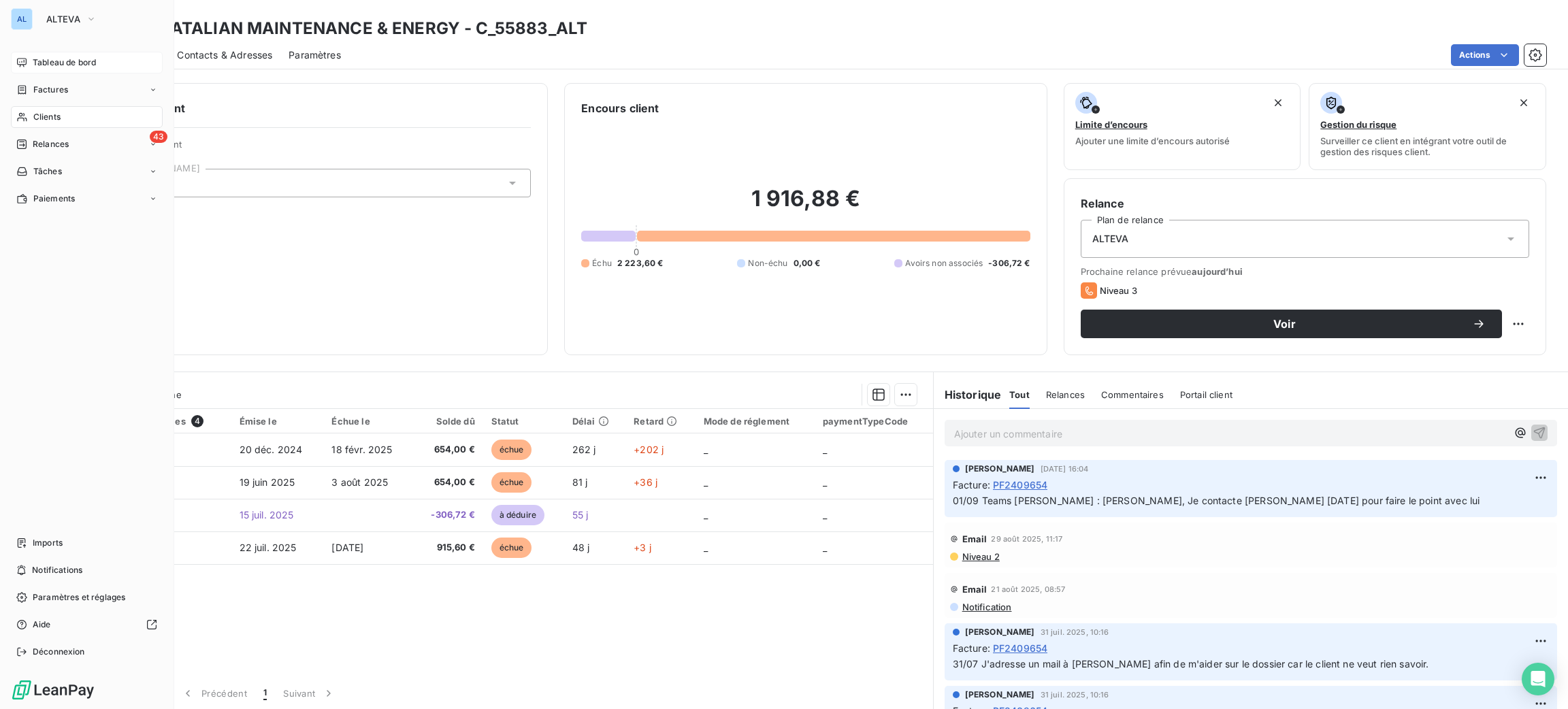
click at [59, 63] on span "Tableau de bord" at bounding box center [65, 62] width 63 height 12
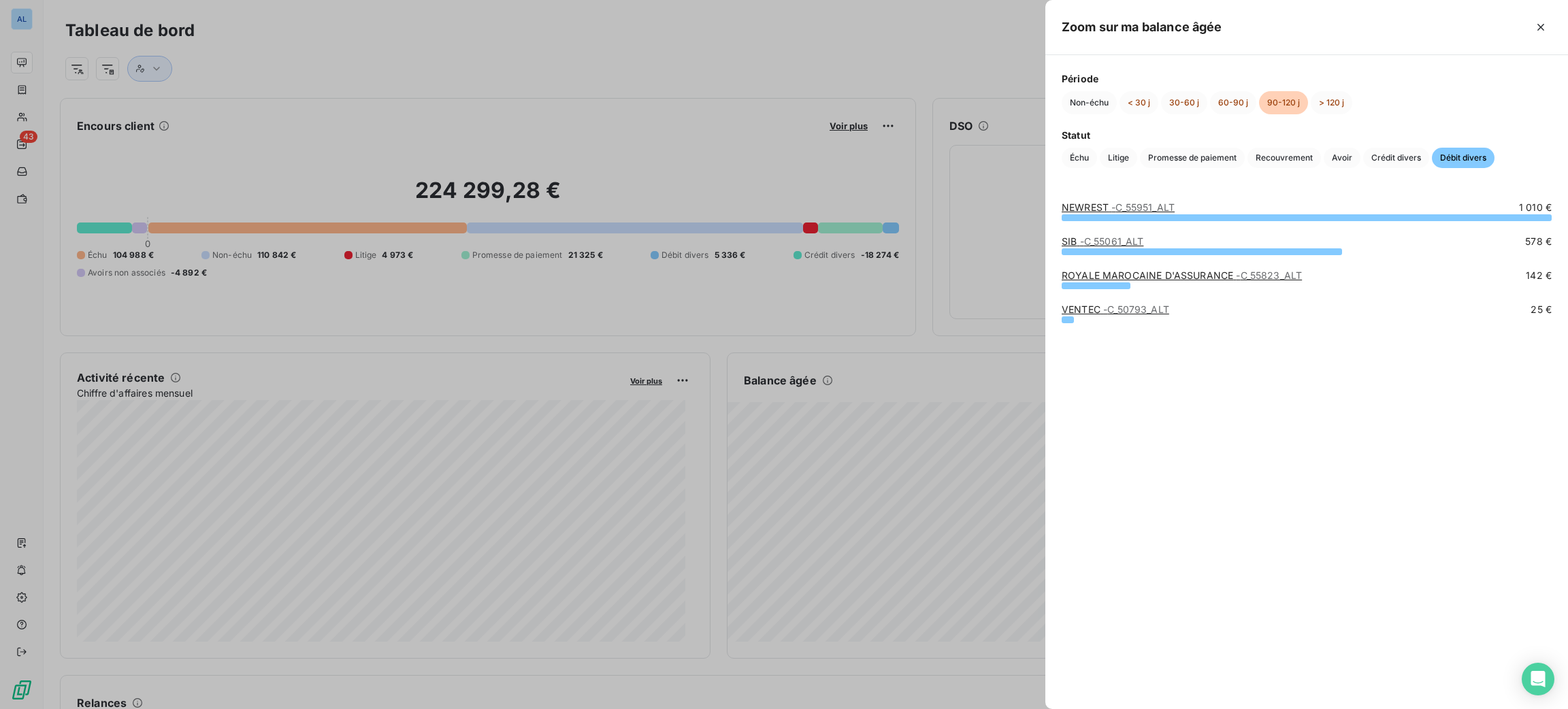
click at [897, 422] on div at bounding box center [784, 354] width 1568 height 709
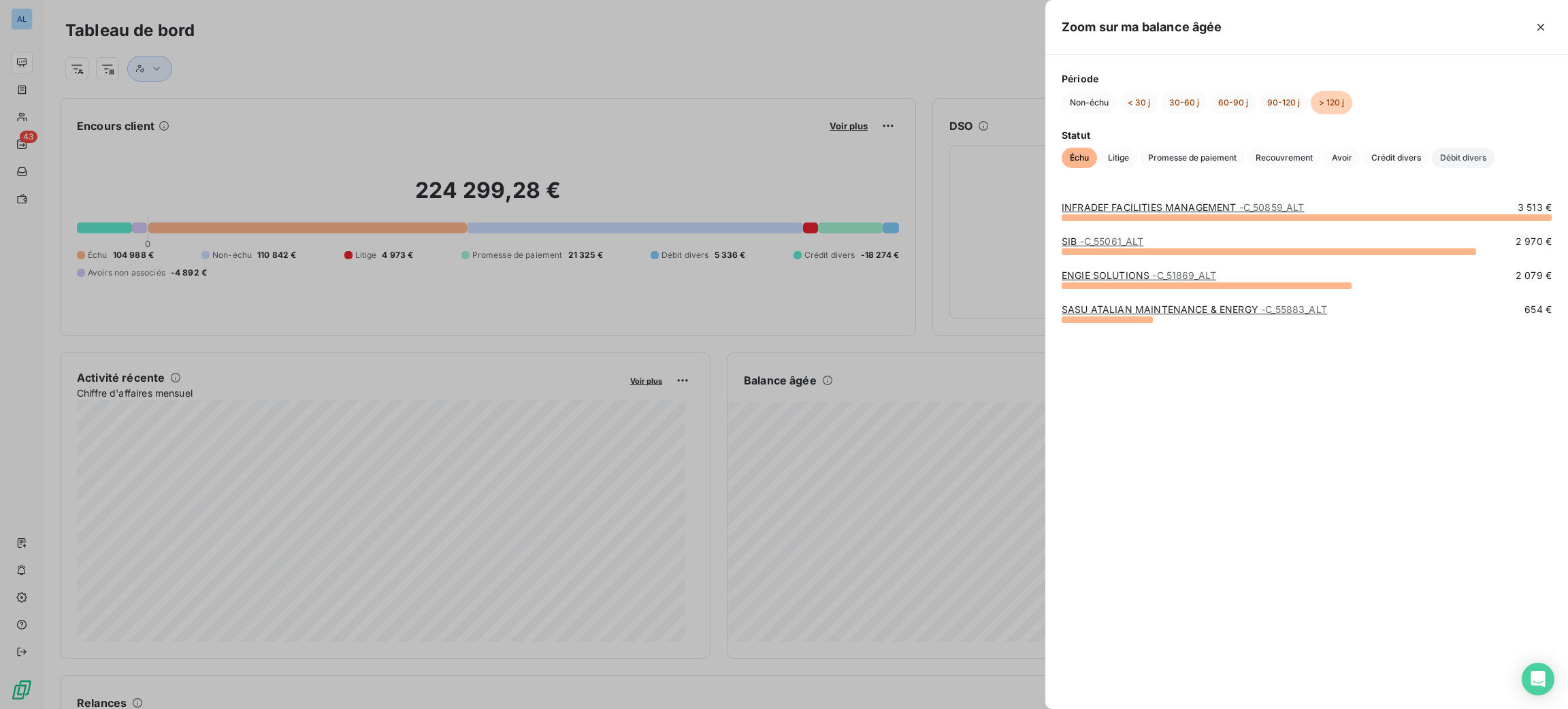
click at [1449, 158] on span "Débit divers" at bounding box center [1463, 158] width 62 height 20
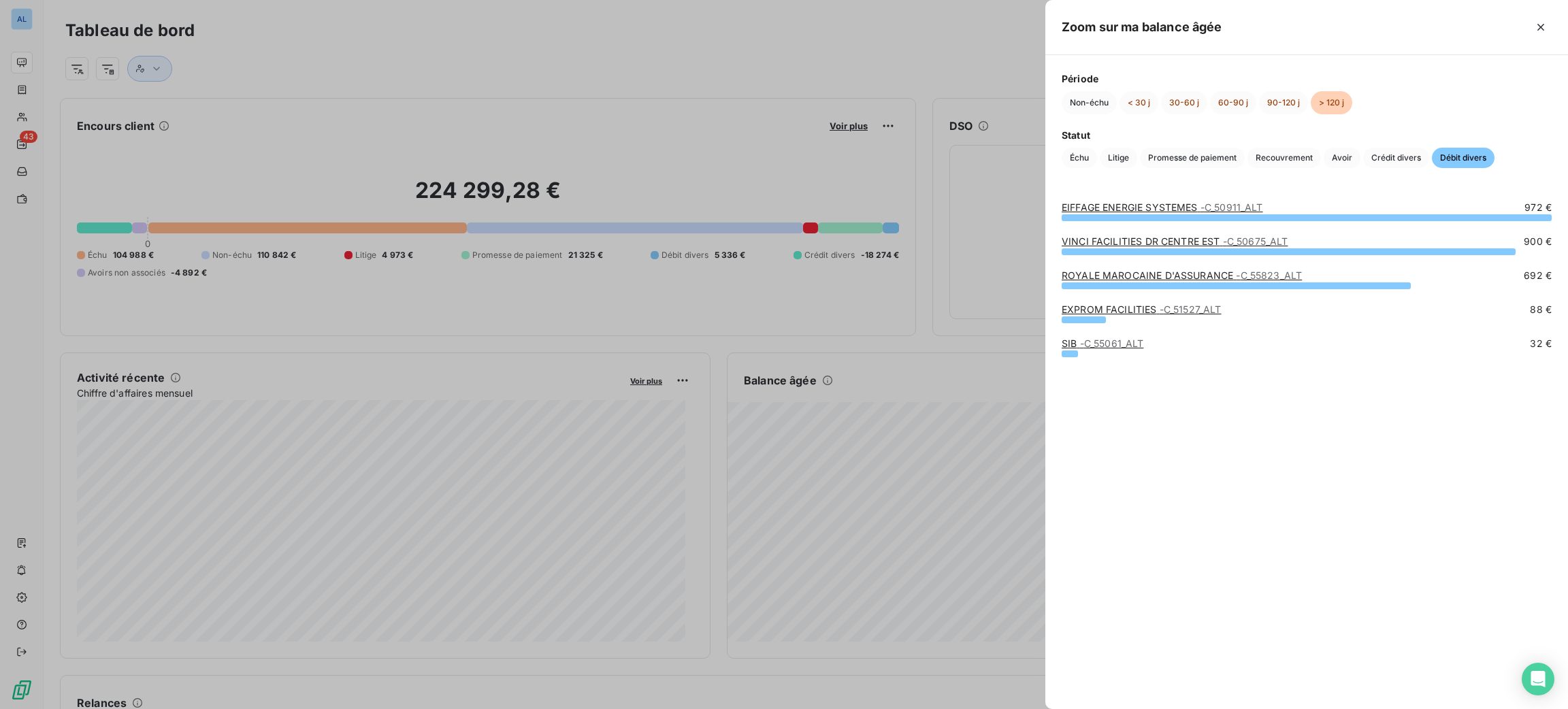
click at [1092, 245] on link "VINCI FACILITIES DR CENTRE EST - C_50675_ALT" at bounding box center [1174, 241] width 226 height 11
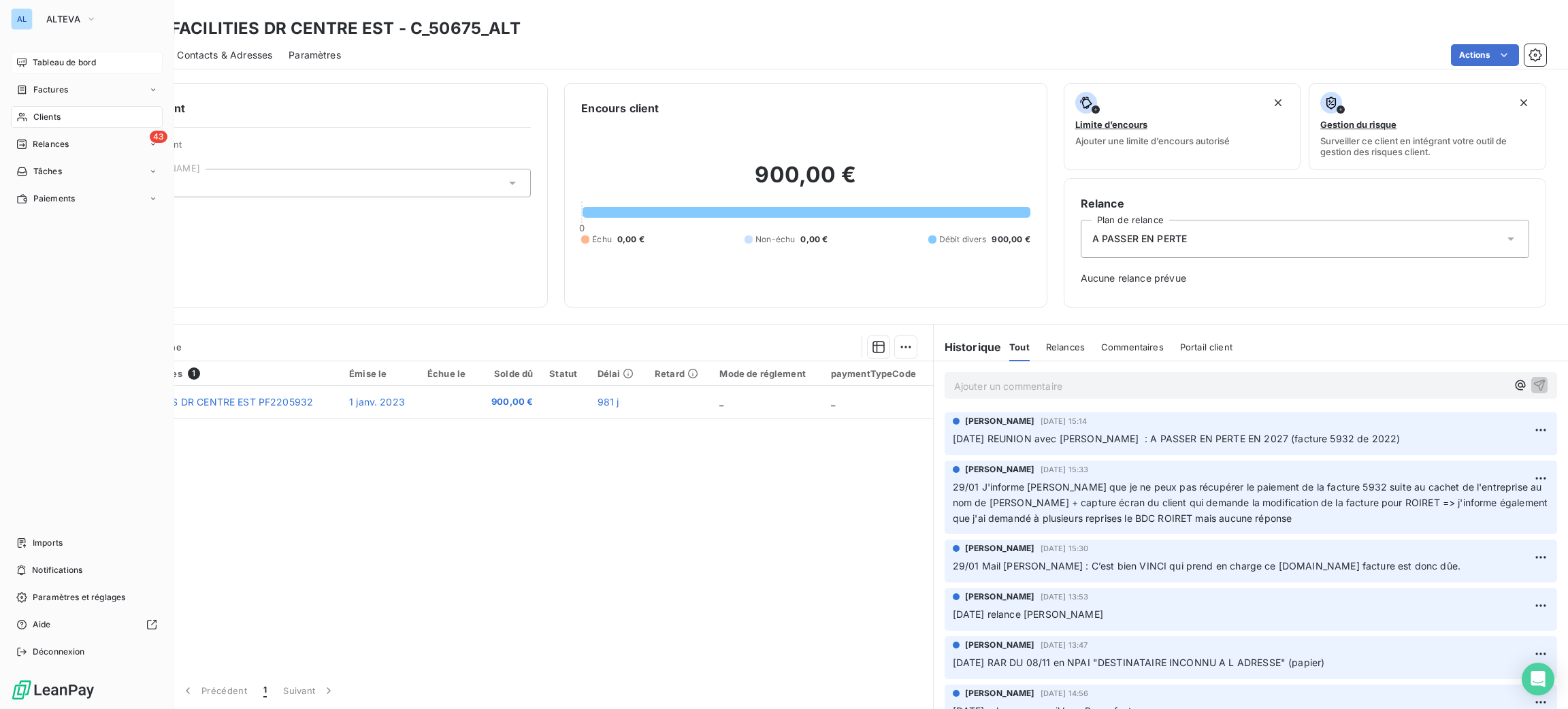
click at [44, 53] on div "Tableau de bord" at bounding box center [87, 62] width 152 height 22
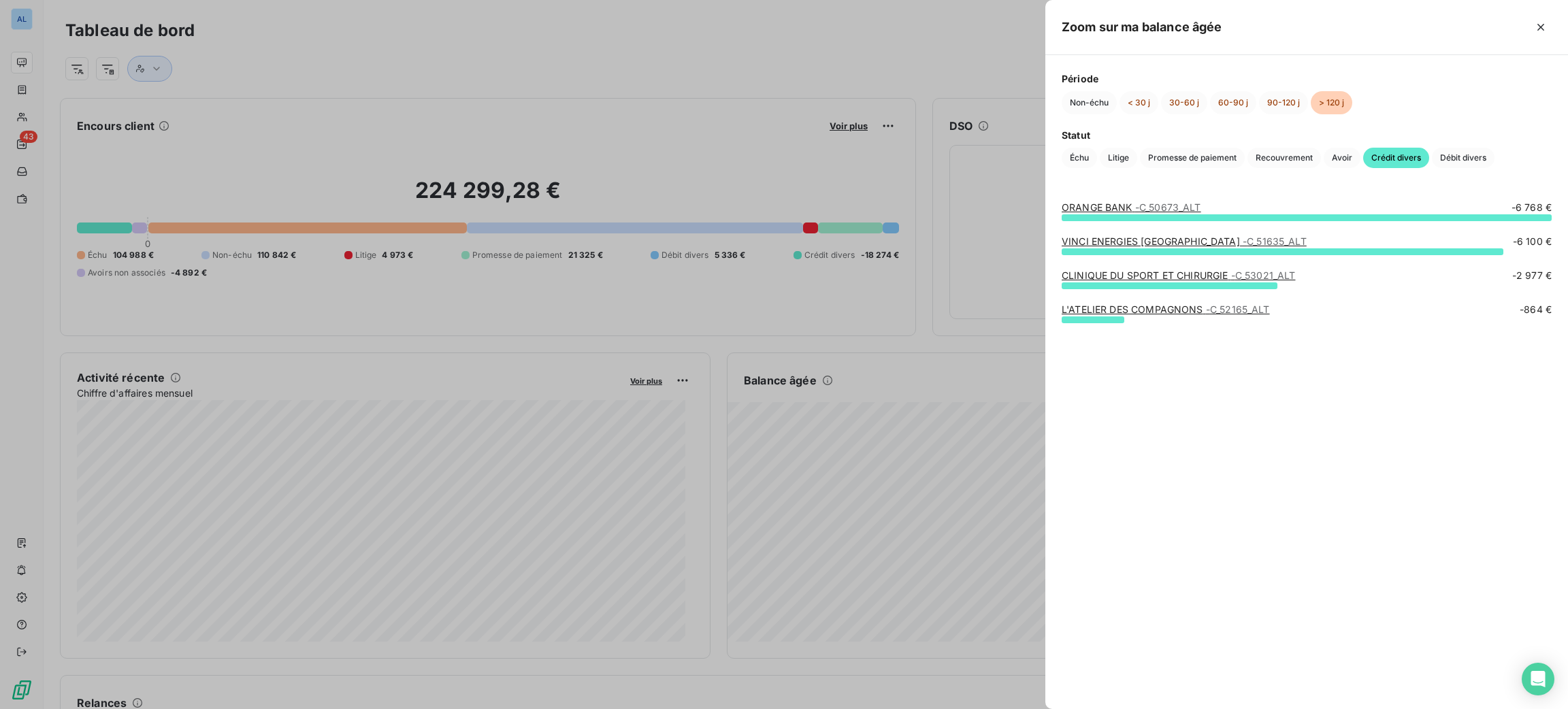
click at [889, 419] on div at bounding box center [784, 354] width 1568 height 709
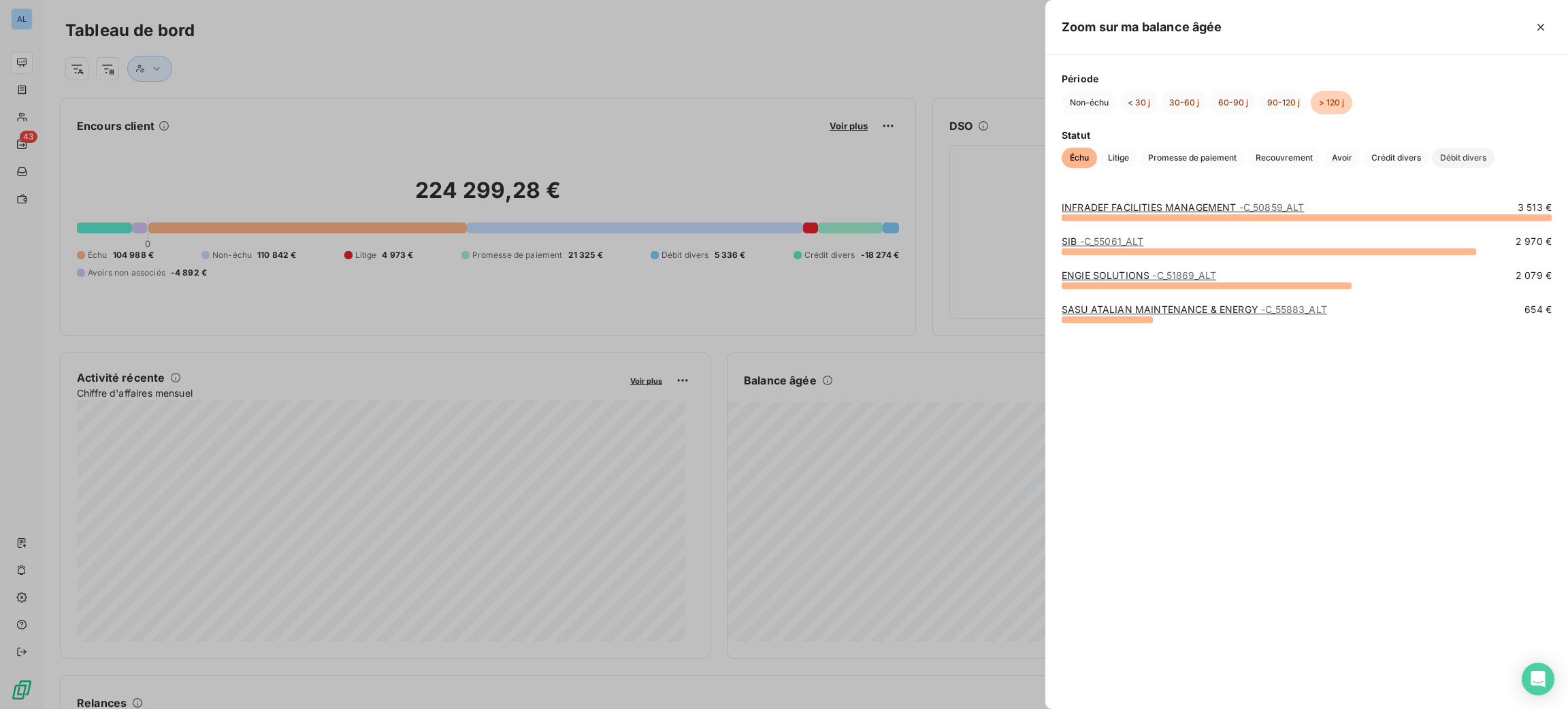
click at [1461, 159] on span "Débit divers" at bounding box center [1463, 158] width 62 height 20
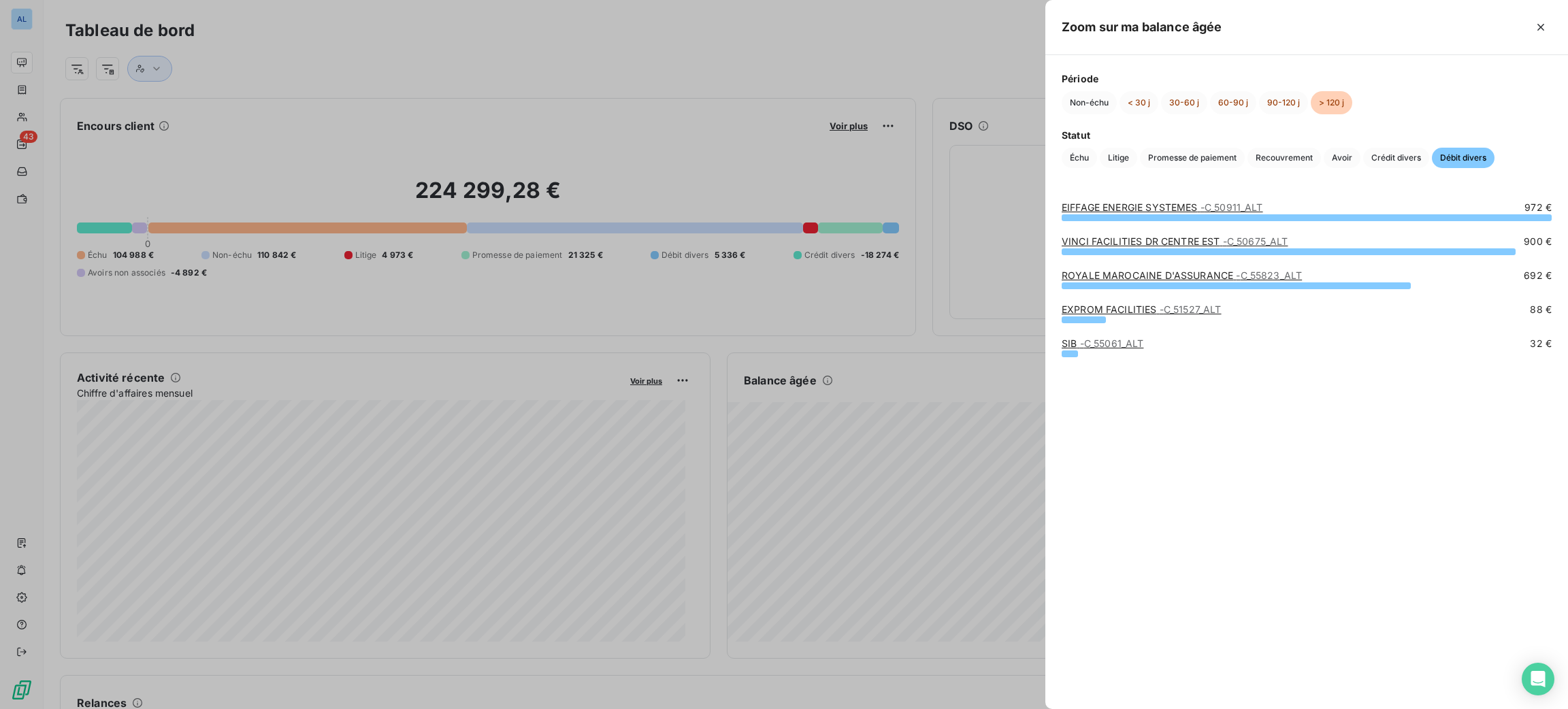
click at [1147, 278] on link "ROYALE MAROCAINE D'ASSURANCE - C_55823_ALT" at bounding box center [1182, 275] width 240 height 11
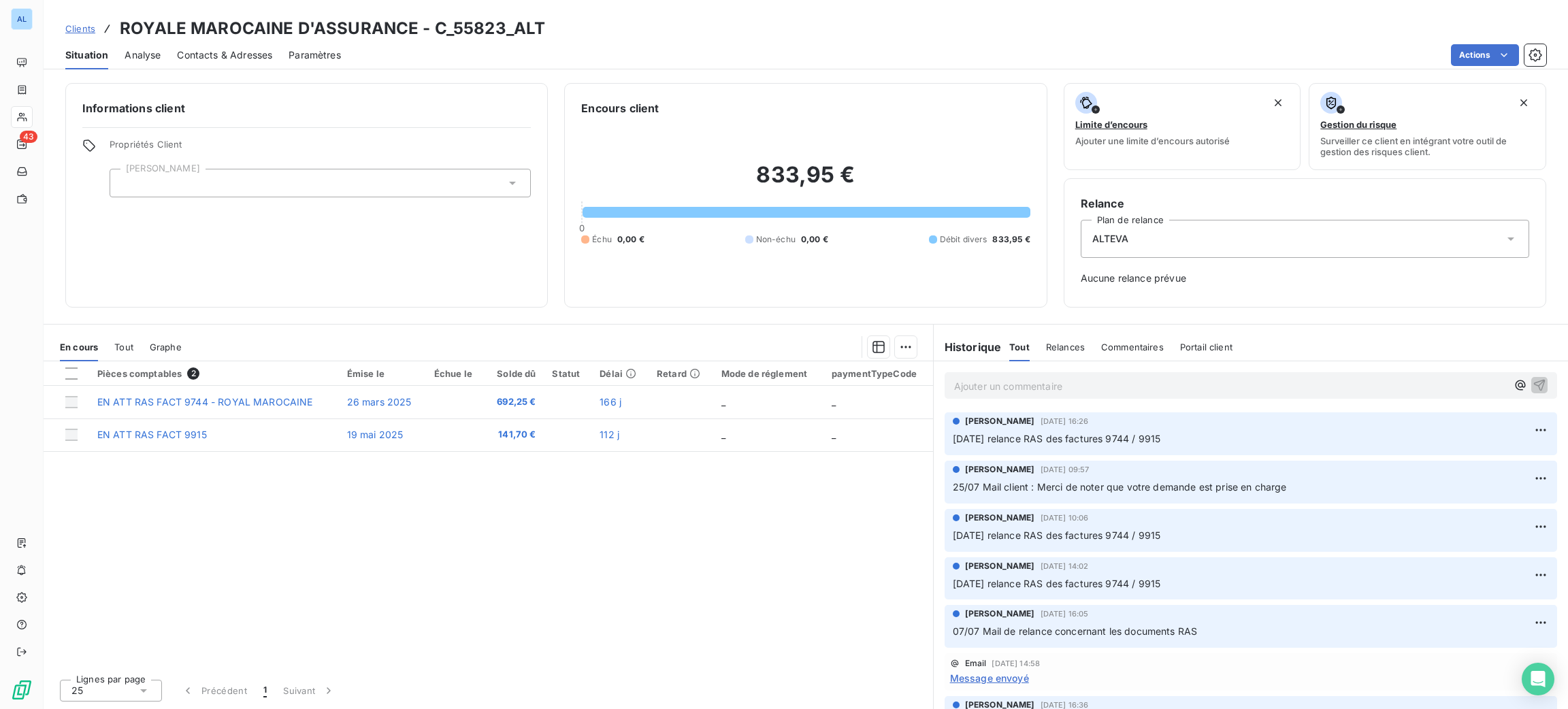
drag, startPoint x: 1182, startPoint y: 437, endPoint x: 986, endPoint y: 435, distance: 196.0
click at [986, 435] on p "[DATE] relance RAS des factures 9744 / 9915" at bounding box center [1251, 439] width 596 height 16
copy span "Je relance RAS des factures 9744 / 9915"
click at [1008, 386] on p "Ajouter un commentaire ﻿" at bounding box center [1230, 386] width 553 height 17
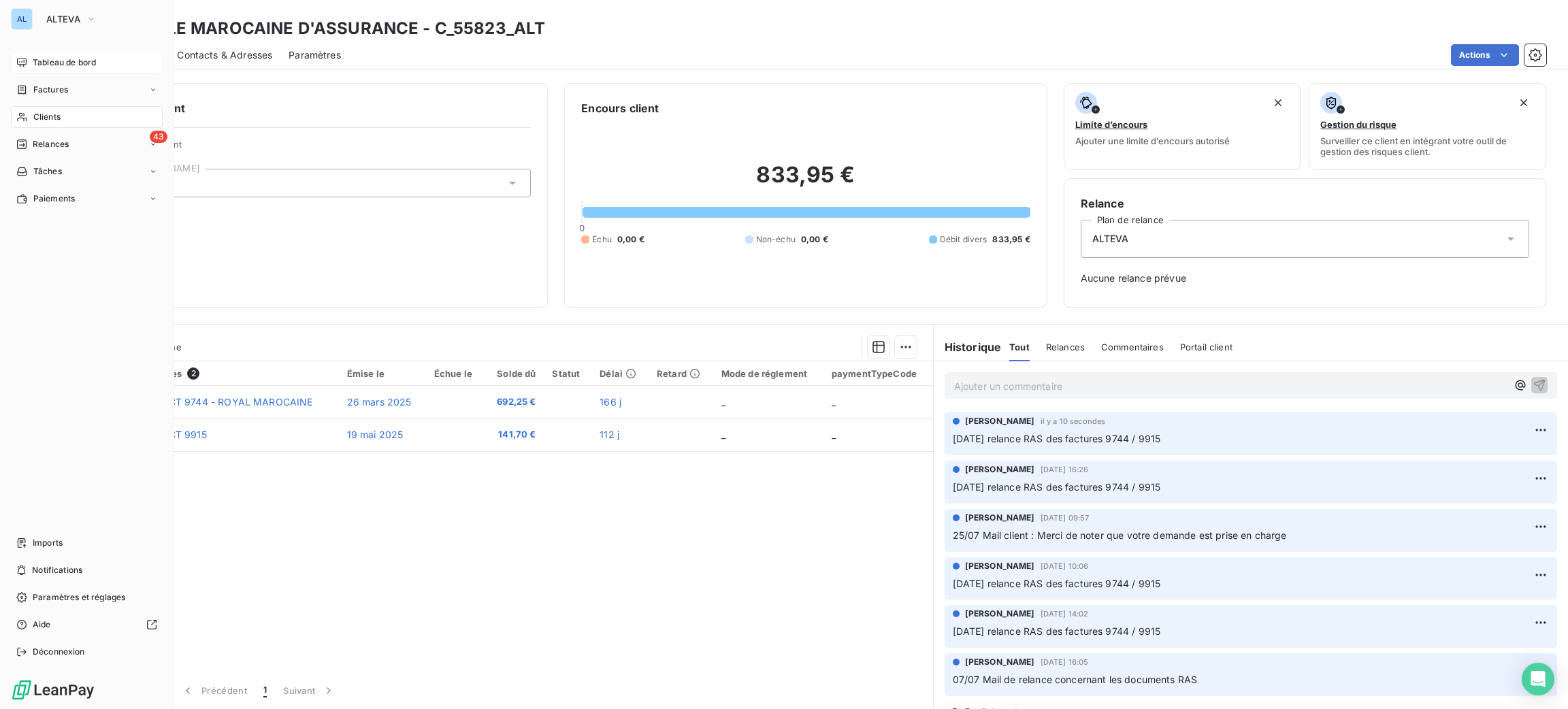
click at [58, 64] on span "Tableau de bord" at bounding box center [65, 62] width 63 height 12
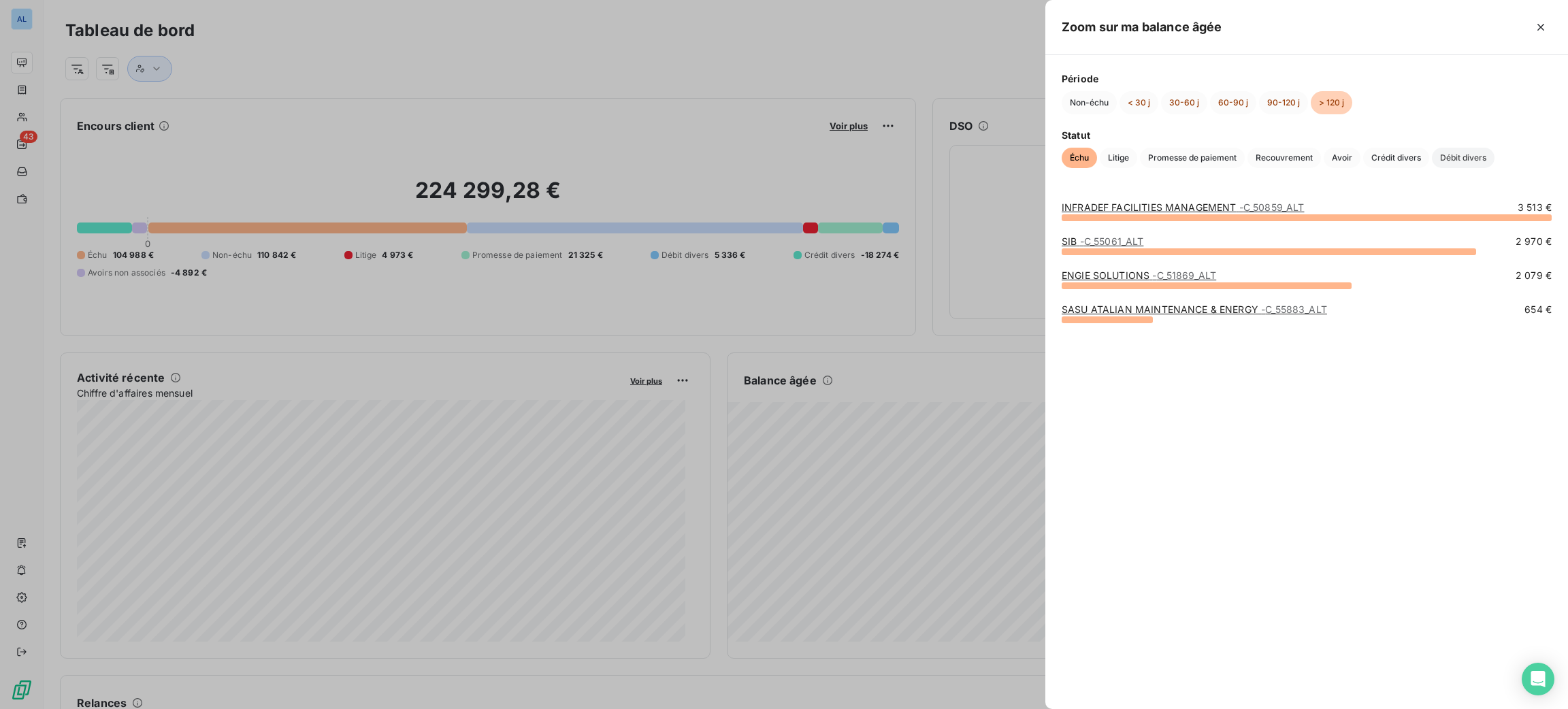
click at [1443, 159] on span "Débit divers" at bounding box center [1463, 158] width 62 height 20
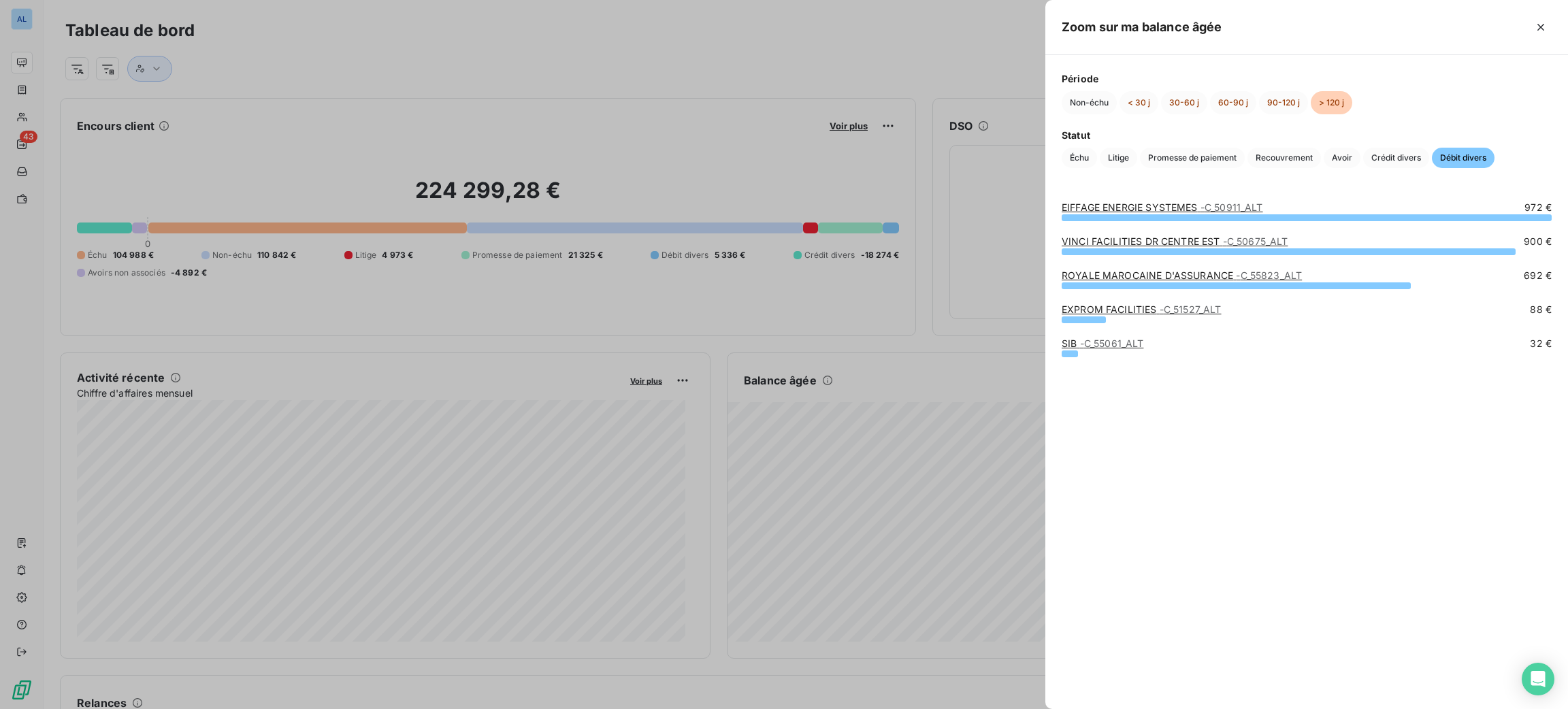
click at [1142, 305] on link "EXPROM FACILITIES - C_51527_ALT" at bounding box center [1141, 309] width 160 height 11
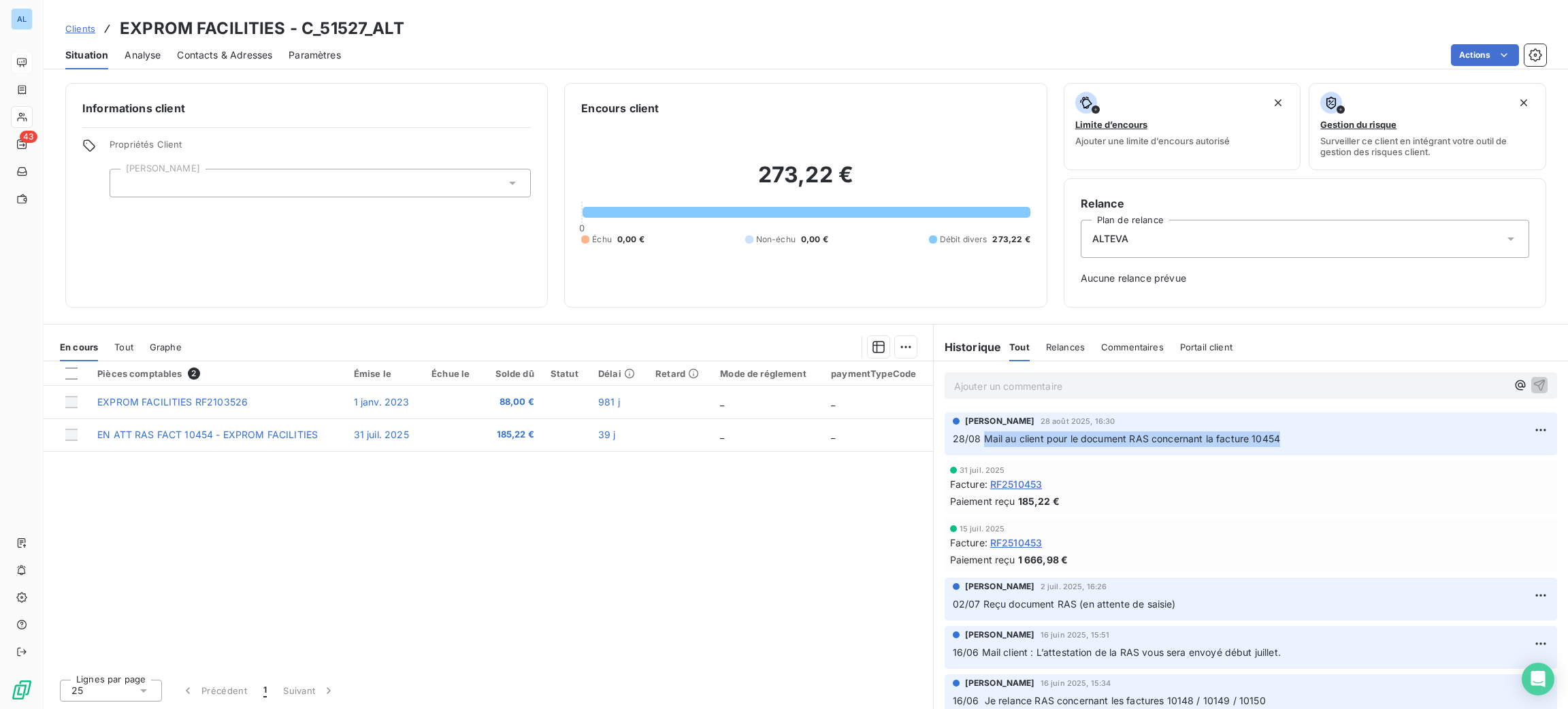
drag, startPoint x: 1288, startPoint y: 439, endPoint x: 981, endPoint y: 443, distance: 307.0
click at [981, 443] on p "28/08 Mail au client pour le document RAS concernant la facture 10454" at bounding box center [1251, 439] width 596 height 16
copy span "Mail au client pour le document RAS concernant la facture 10454"
click at [1016, 389] on p "Ajouter un commentaire ﻿" at bounding box center [1230, 386] width 553 height 17
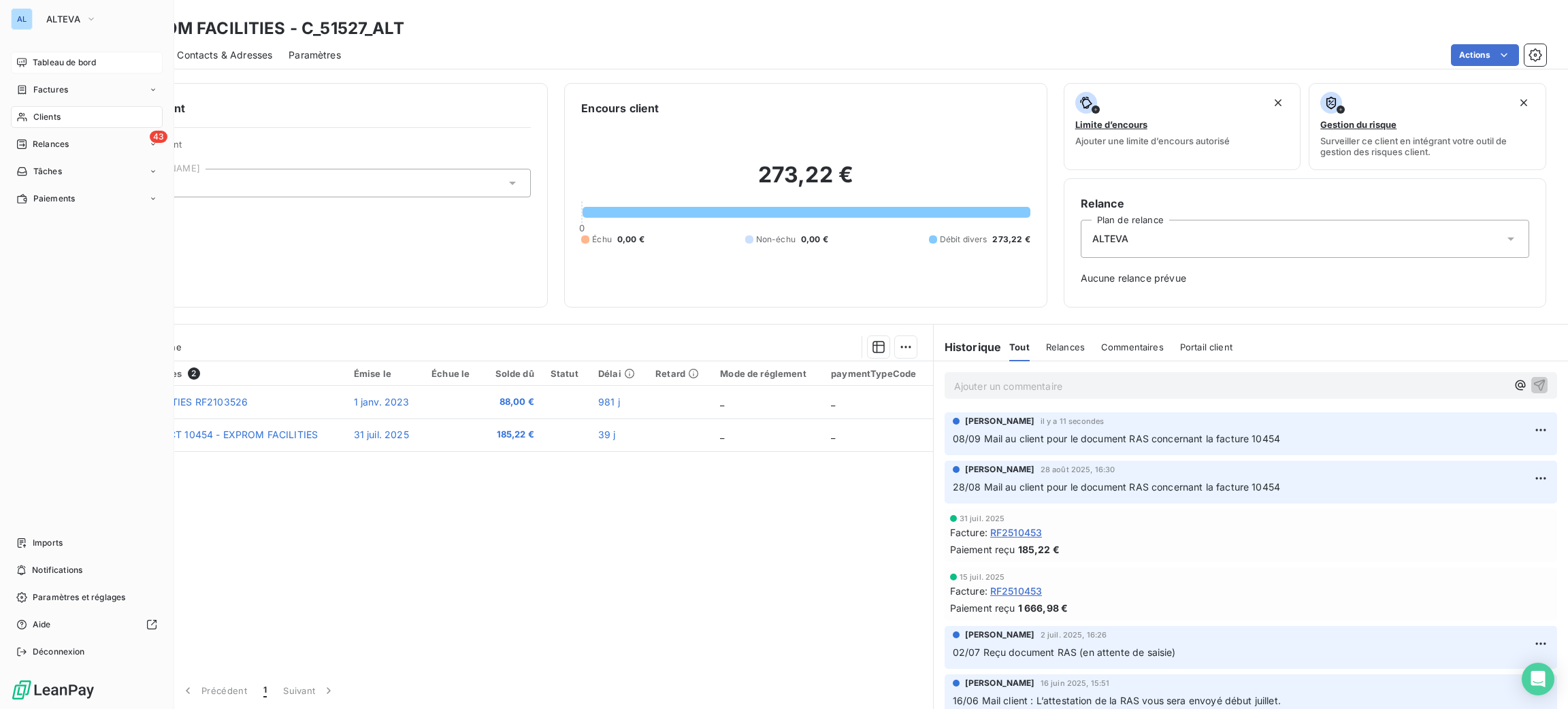
click at [33, 52] on div "Tableau de bord" at bounding box center [87, 62] width 152 height 22
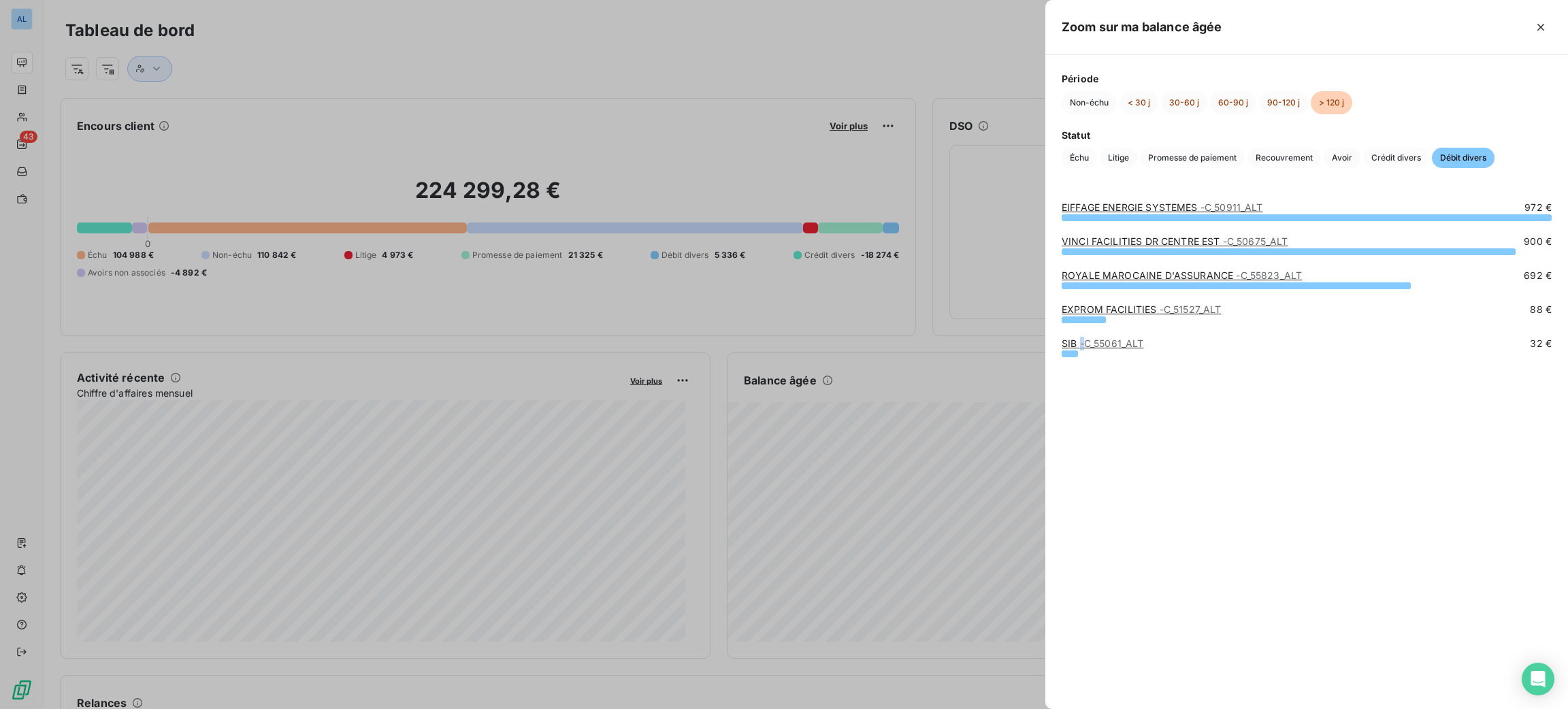
click at [1081, 338] on span "- C_55061_ALT" at bounding box center [1112, 343] width 64 height 11
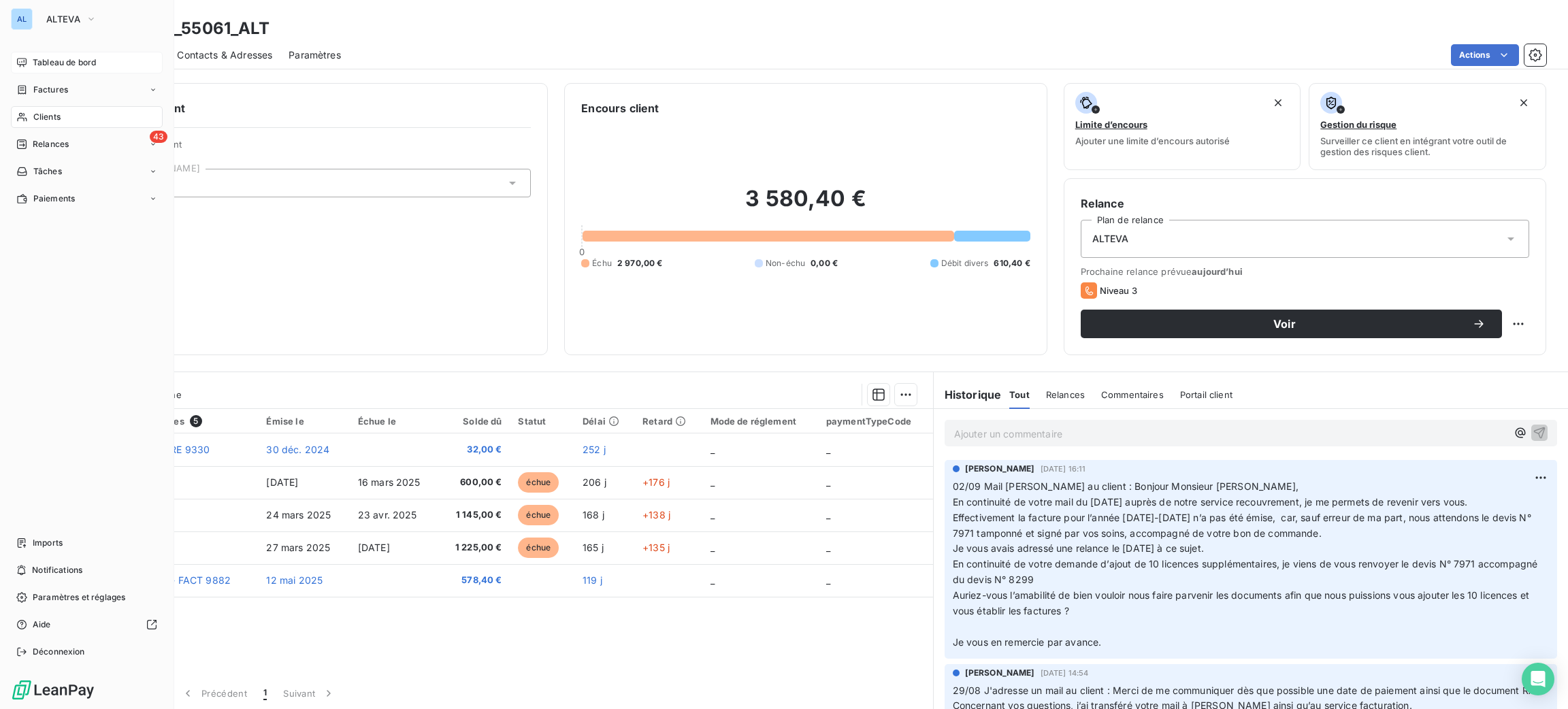
click at [55, 49] on div "AL ALTEVA Tableau de bord Factures Clients 43 Relances Tâches Paiements Imports…" at bounding box center [87, 354] width 174 height 709
click at [66, 62] on span "Tableau de bord" at bounding box center [65, 62] width 63 height 12
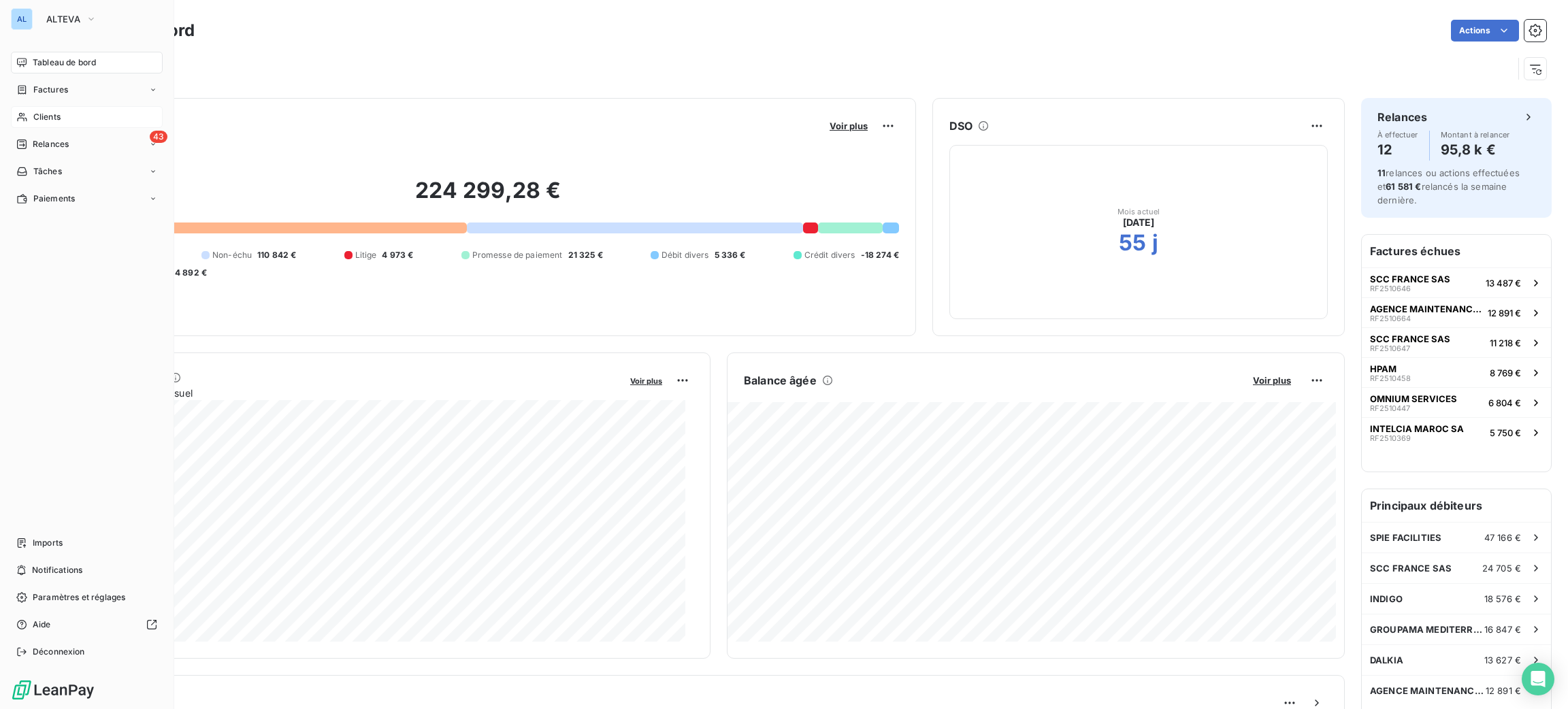
click at [54, 113] on span "Clients" at bounding box center [47, 117] width 27 height 12
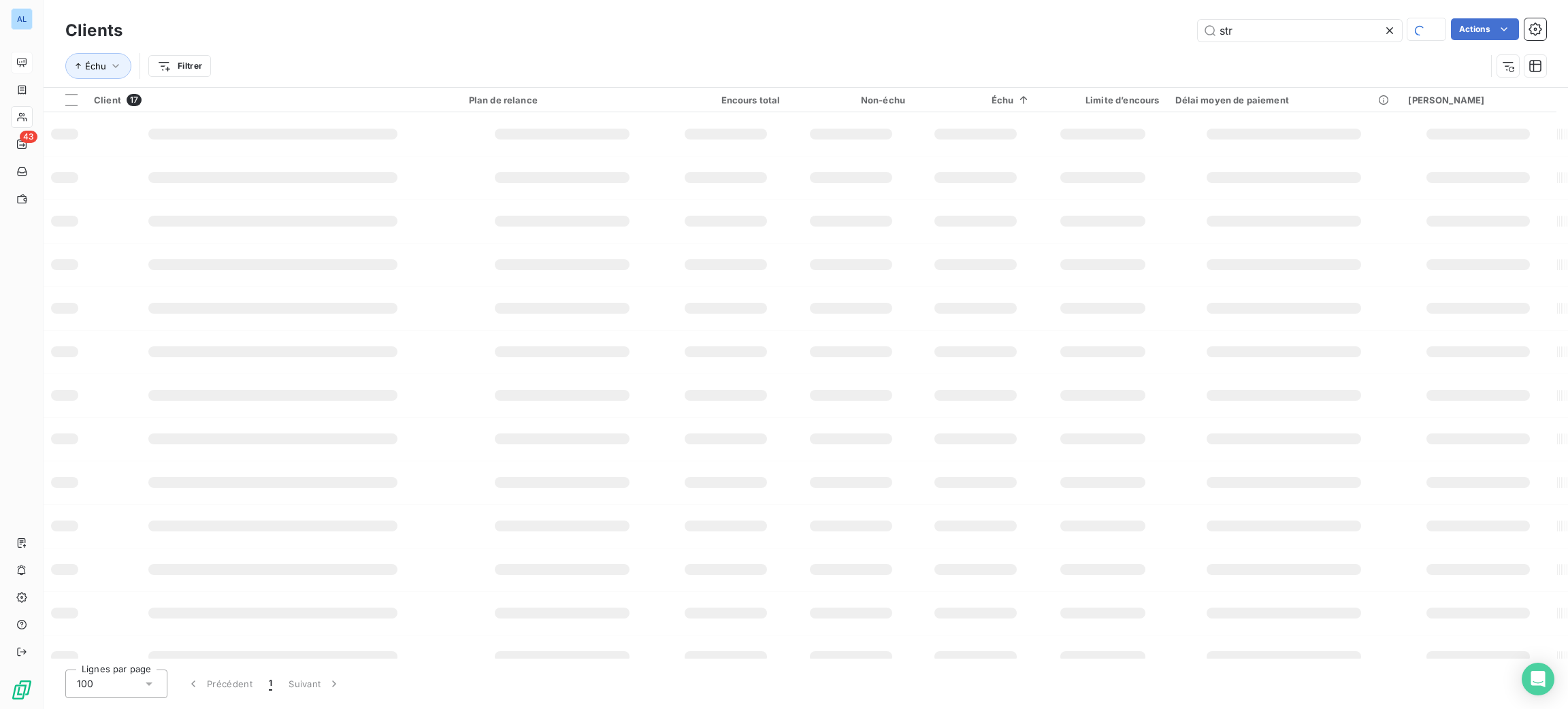
drag, startPoint x: 1263, startPoint y: 39, endPoint x: 1176, endPoint y: 31, distance: 87.4
click at [1179, 35] on div "str Actions" at bounding box center [843, 30] width 1407 height 24
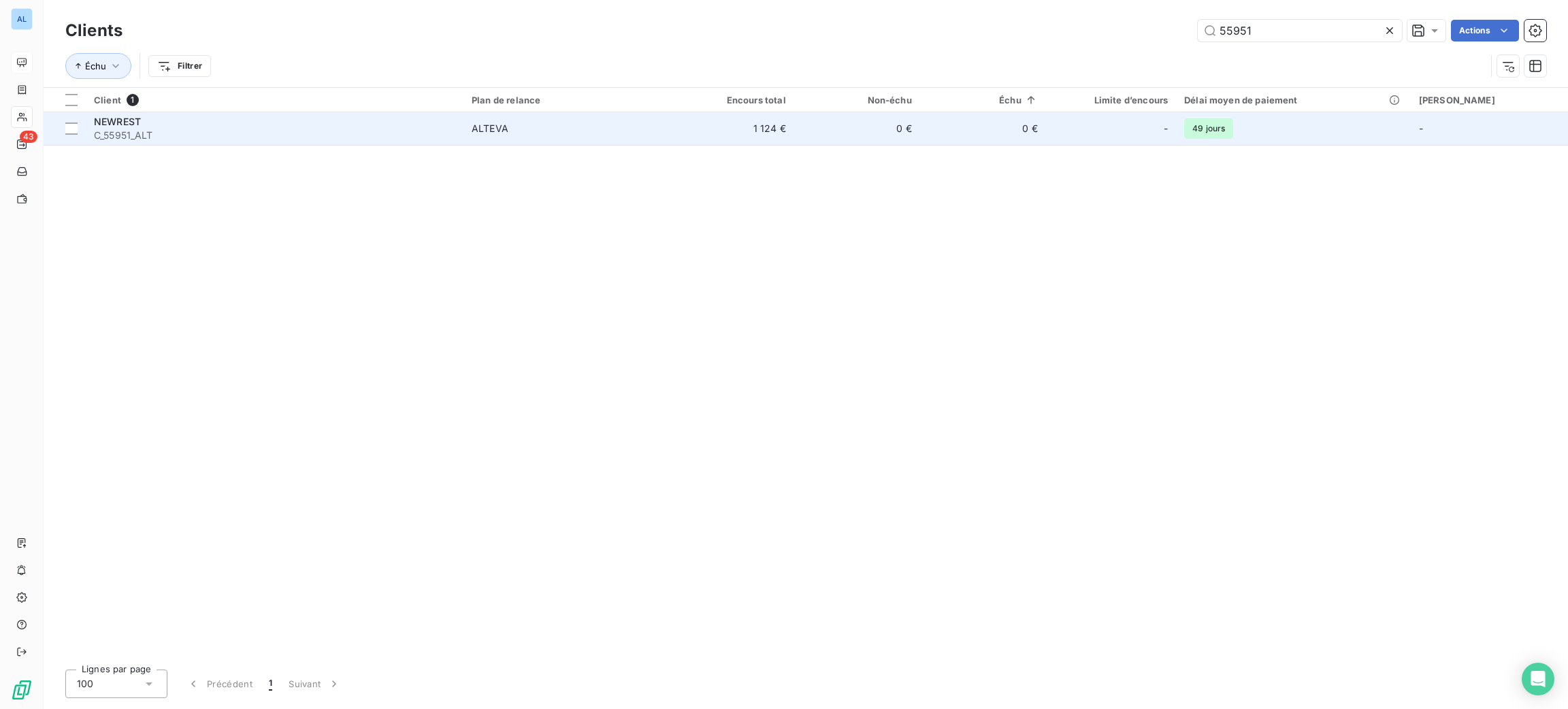
type input "55951"
click at [614, 138] on td "ALTEVA" at bounding box center [566, 129] width 205 height 33
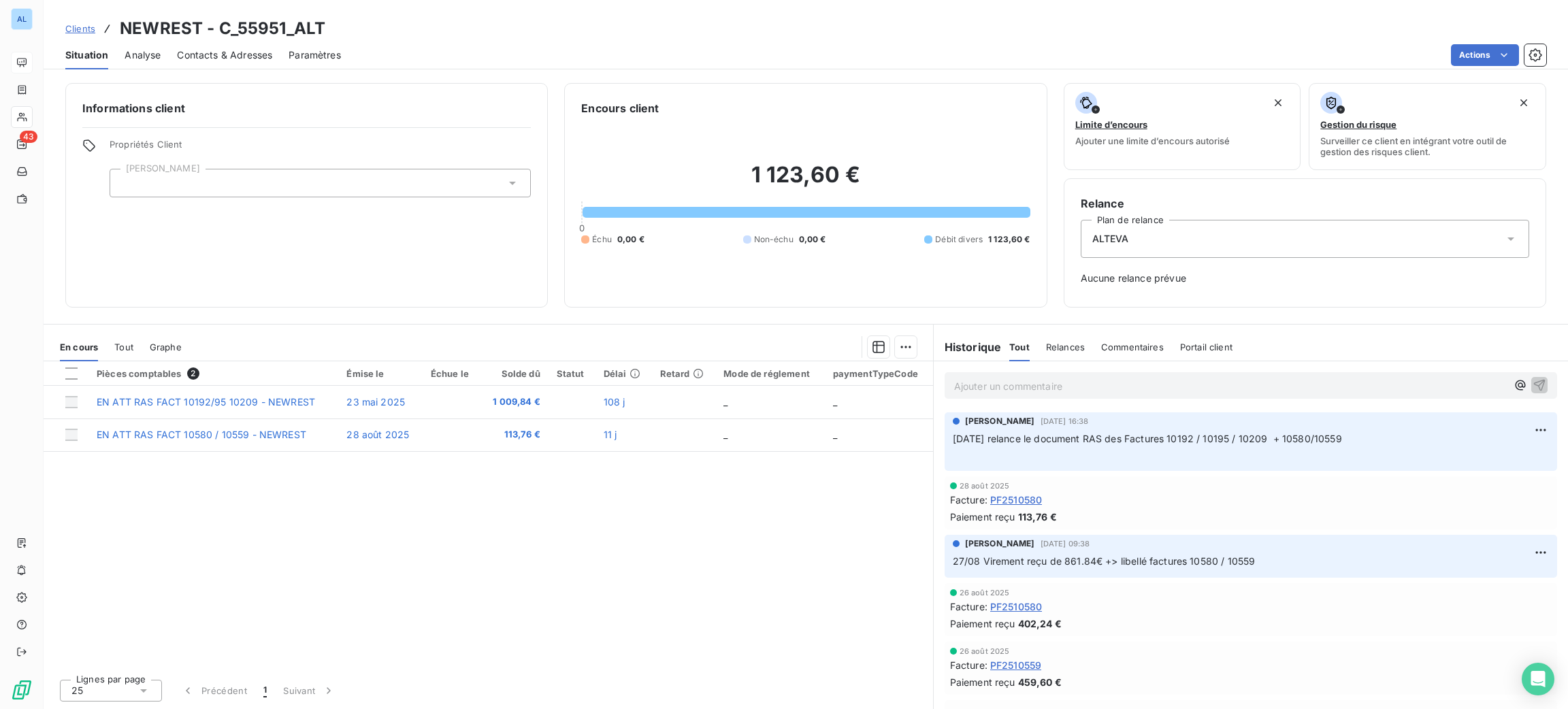
click at [239, 55] on span "Contacts & Adresses" at bounding box center [224, 55] width 95 height 14
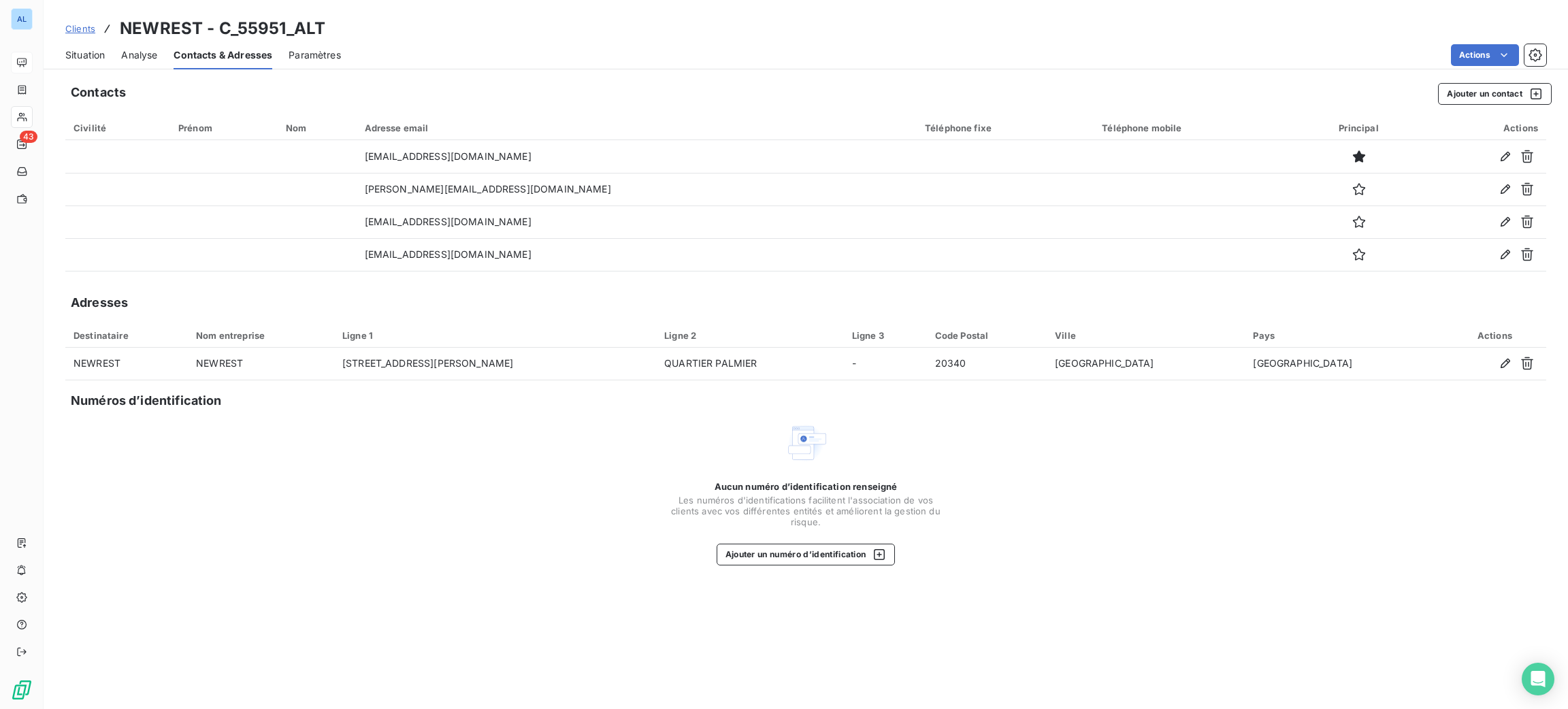
drag, startPoint x: 83, startPoint y: 59, endPoint x: 100, endPoint y: 69, distance: 19.7
click at [83, 59] on span "Situation" at bounding box center [85, 55] width 40 height 14
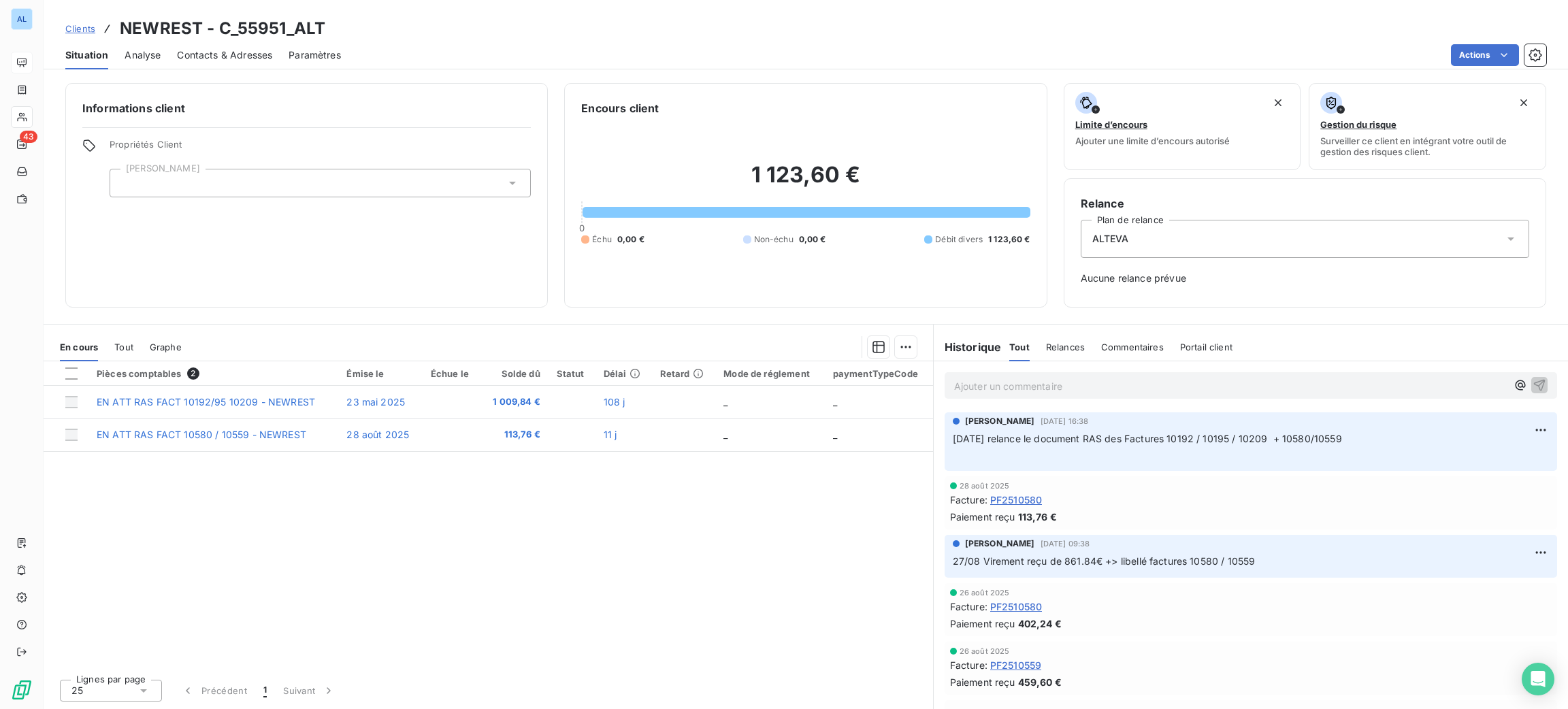
click at [218, 55] on span "Contacts & Adresses" at bounding box center [224, 55] width 95 height 14
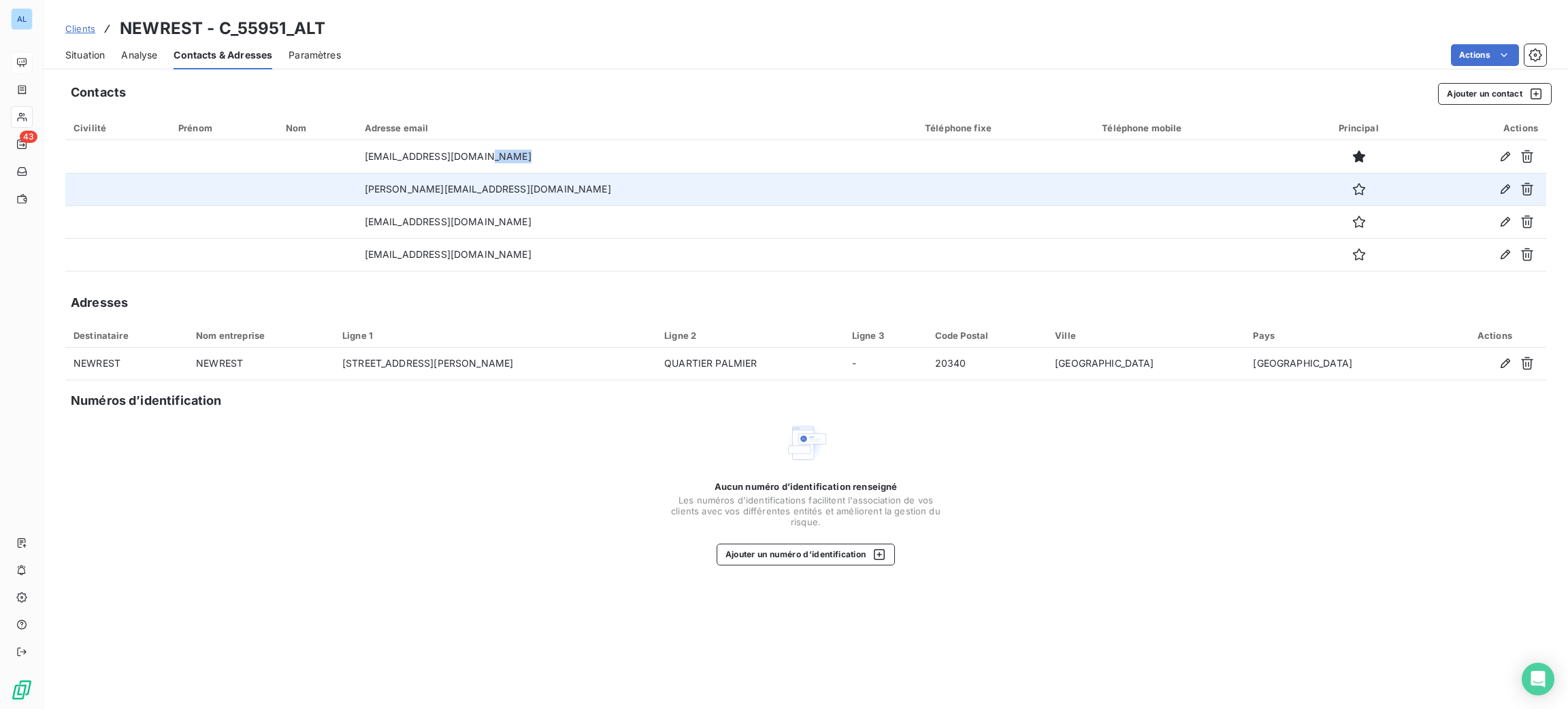
drag, startPoint x: 553, startPoint y: 159, endPoint x: 392, endPoint y: 173, distance: 161.6
click at [392, 173] on tbody "[EMAIL_ADDRESS][DOMAIN_NAME] [DOMAIN_NAME][EMAIL_ADDRESS][DOMAIN_NAME] [DOMAIN_…" at bounding box center [806, 206] width 1481 height 131
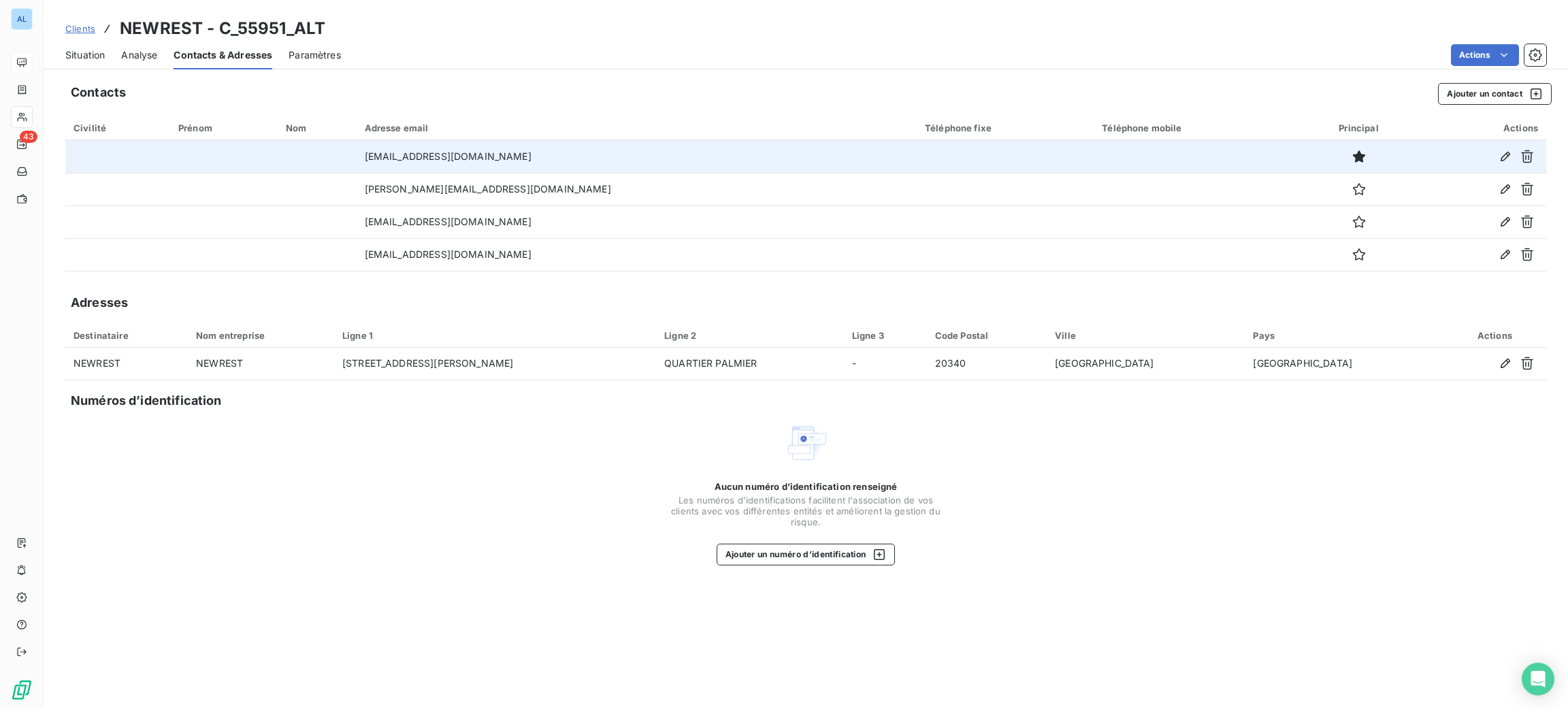
click at [521, 147] on td "[EMAIL_ADDRESS][DOMAIN_NAME]" at bounding box center [636, 157] width 560 height 33
drag, startPoint x: 536, startPoint y: 163, endPoint x: 417, endPoint y: 164, distance: 119.0
click at [417, 164] on td "[EMAIL_ADDRESS][DOMAIN_NAME]" at bounding box center [636, 157] width 560 height 33
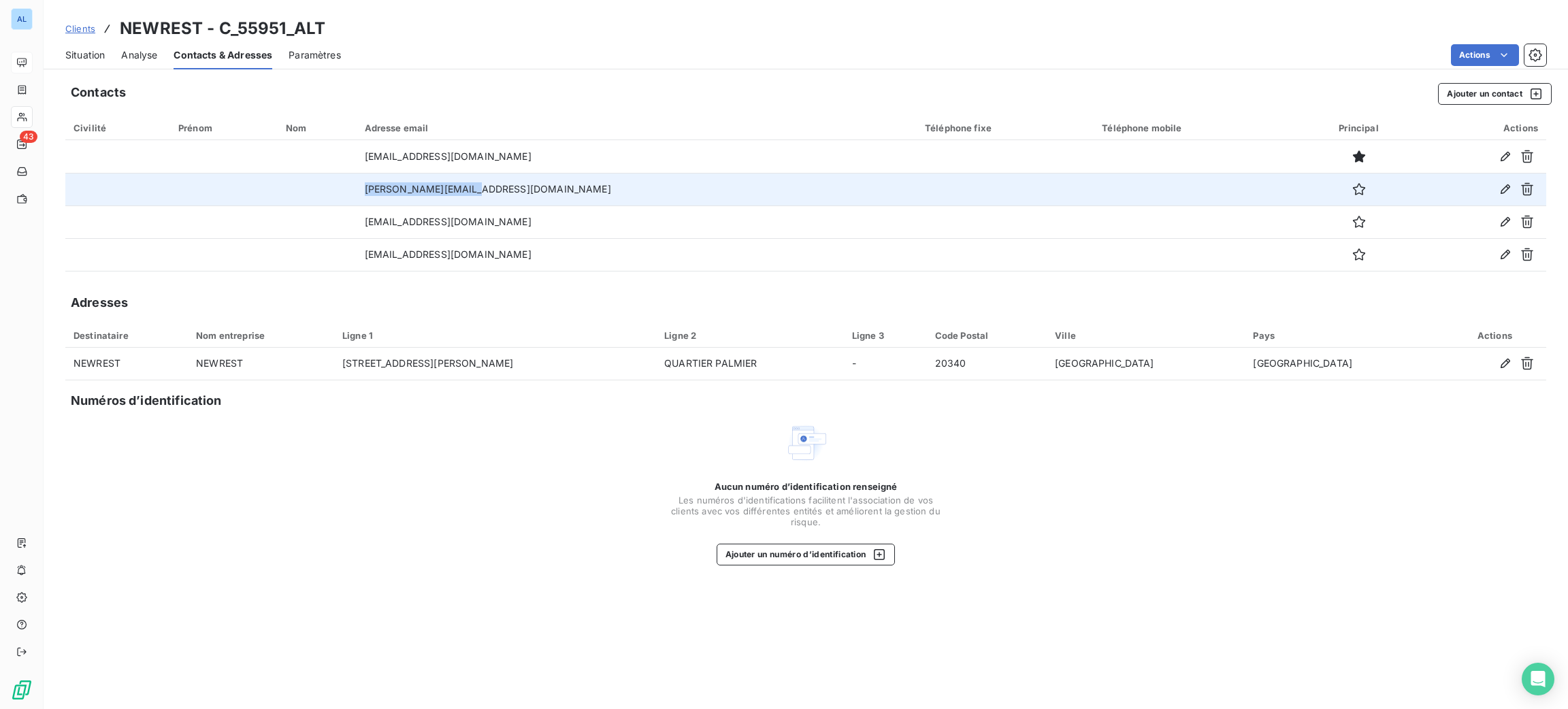
drag, startPoint x: 532, startPoint y: 191, endPoint x: 423, endPoint y: 188, distance: 109.0
click at [393, 189] on tr "[PERSON_NAME][EMAIL_ADDRESS][DOMAIN_NAME]" at bounding box center [806, 189] width 1481 height 33
drag, startPoint x: 430, startPoint y: 188, endPoint x: 437, endPoint y: 188, distance: 7.0
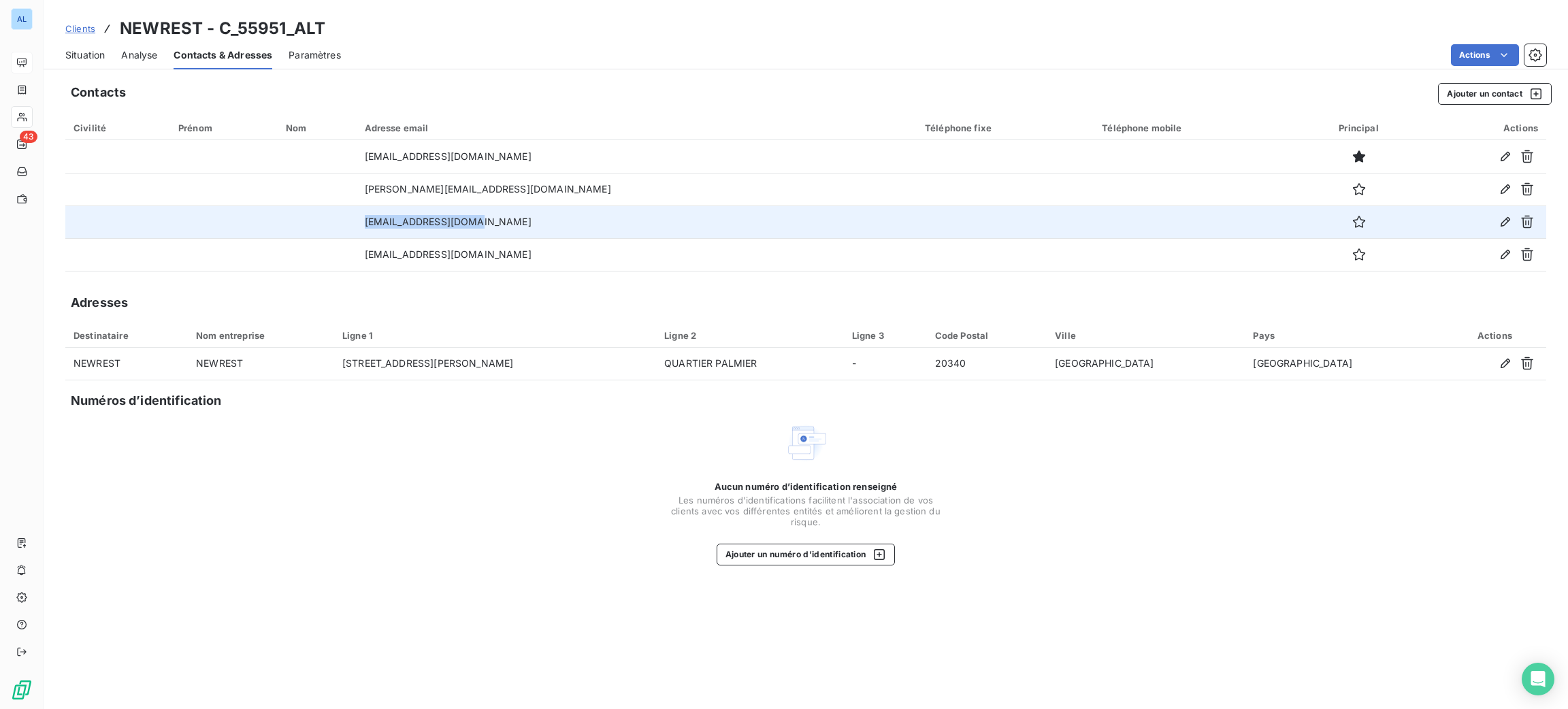
drag, startPoint x: 564, startPoint y: 221, endPoint x: 380, endPoint y: 207, distance: 184.5
click at [380, 207] on tr "[EMAIL_ADDRESS][DOMAIN_NAME]" at bounding box center [806, 222] width 1481 height 33
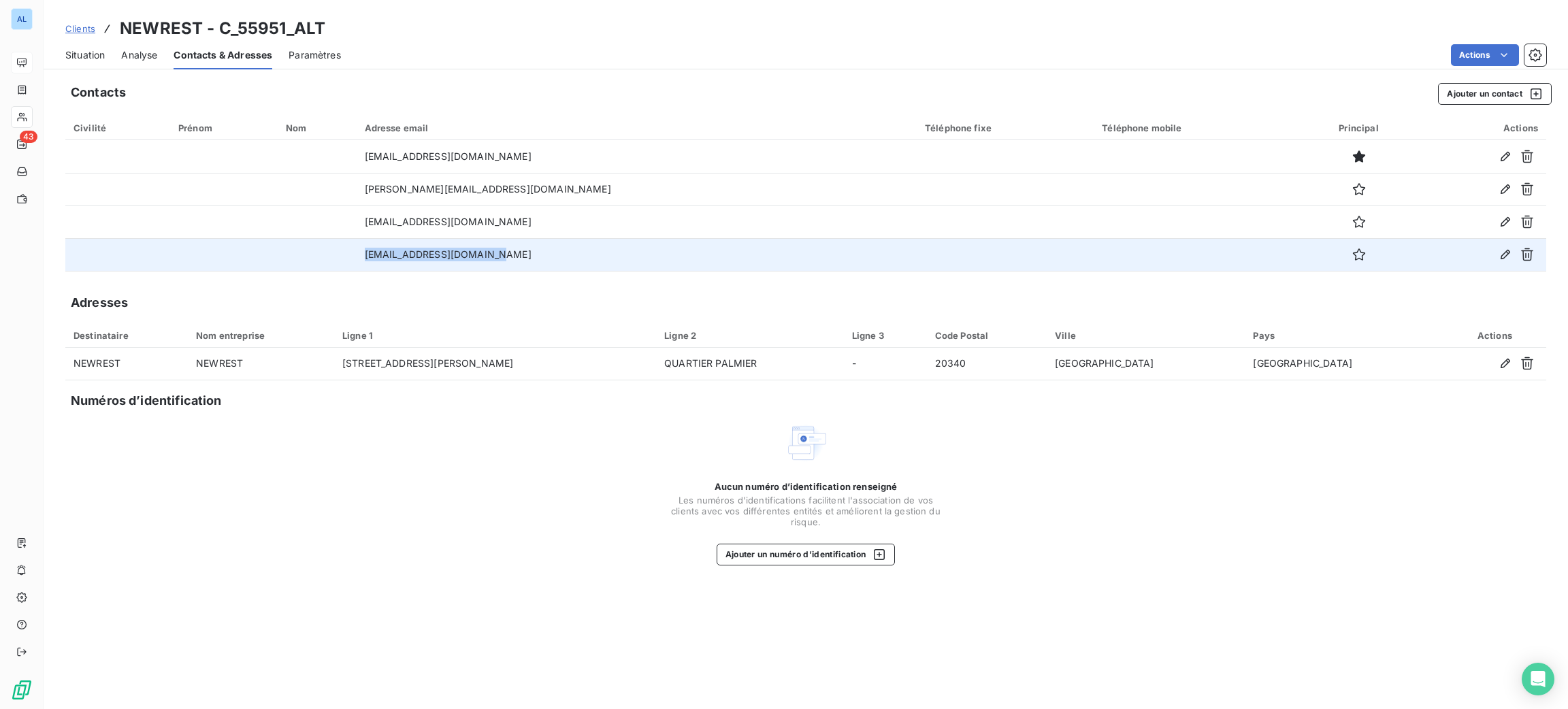
drag, startPoint x: 560, startPoint y: 257, endPoint x: 435, endPoint y: 251, distance: 125.1
click at [412, 256] on tr "[EMAIL_ADDRESS][DOMAIN_NAME]" at bounding box center [806, 254] width 1481 height 33
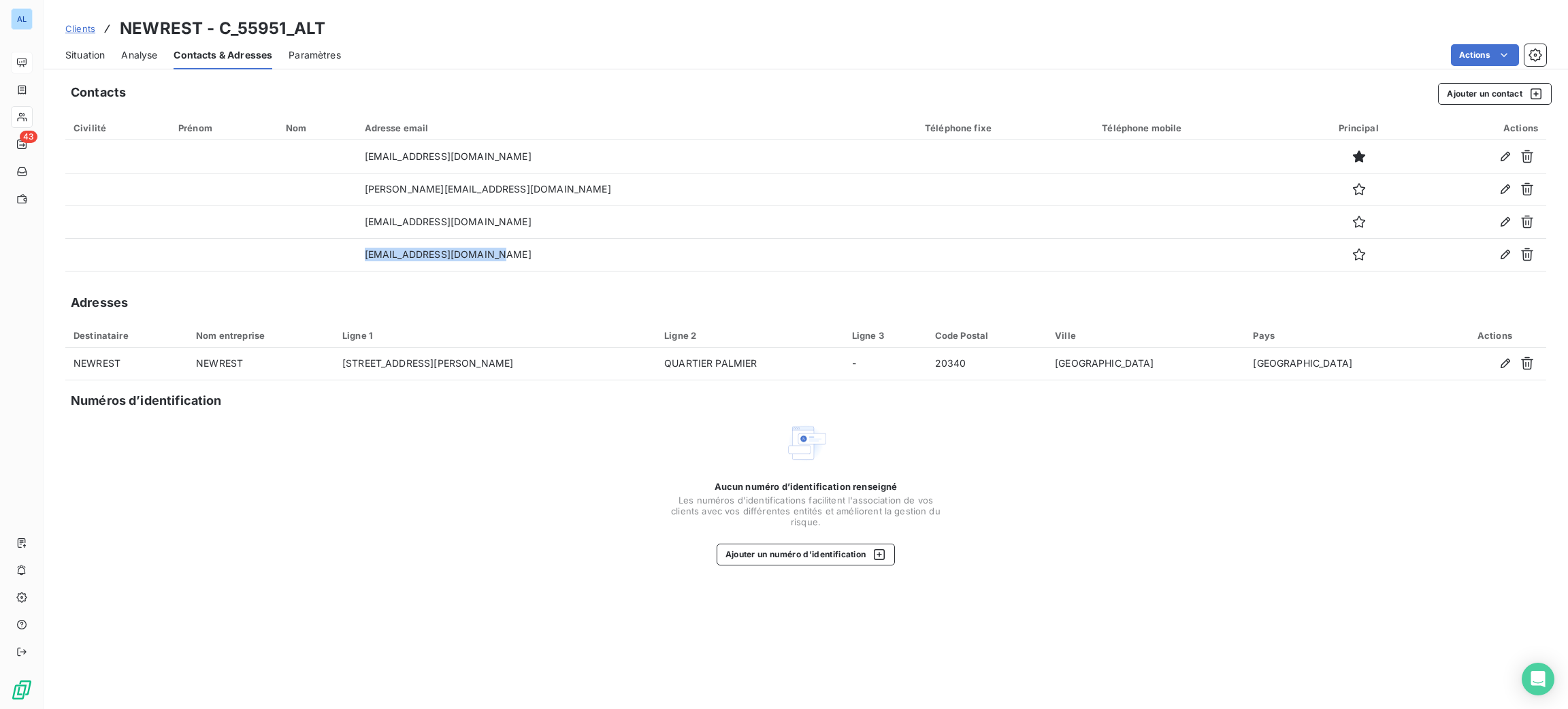
click at [89, 53] on span "Situation" at bounding box center [85, 55] width 40 height 14
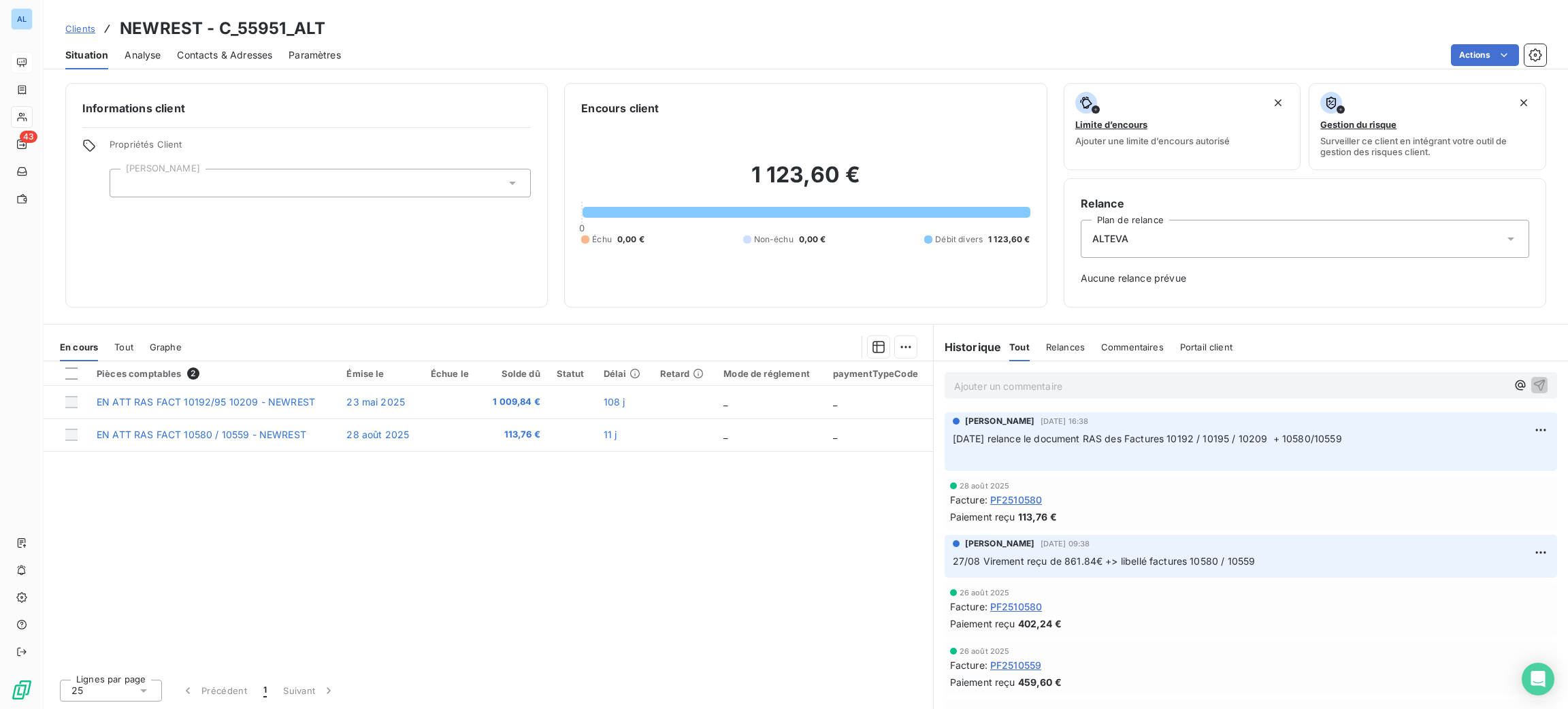
drag, startPoint x: 1345, startPoint y: 444, endPoint x: 983, endPoint y: 440, distance: 362.0
click at [983, 440] on p "[DATE] relance le document RAS des Factures 10192 / 10195 / 10209 + 10580/10559…" at bounding box center [1251, 447] width 596 height 32
click at [1003, 380] on p "Ajouter un commentaire ﻿" at bounding box center [1230, 386] width 553 height 17
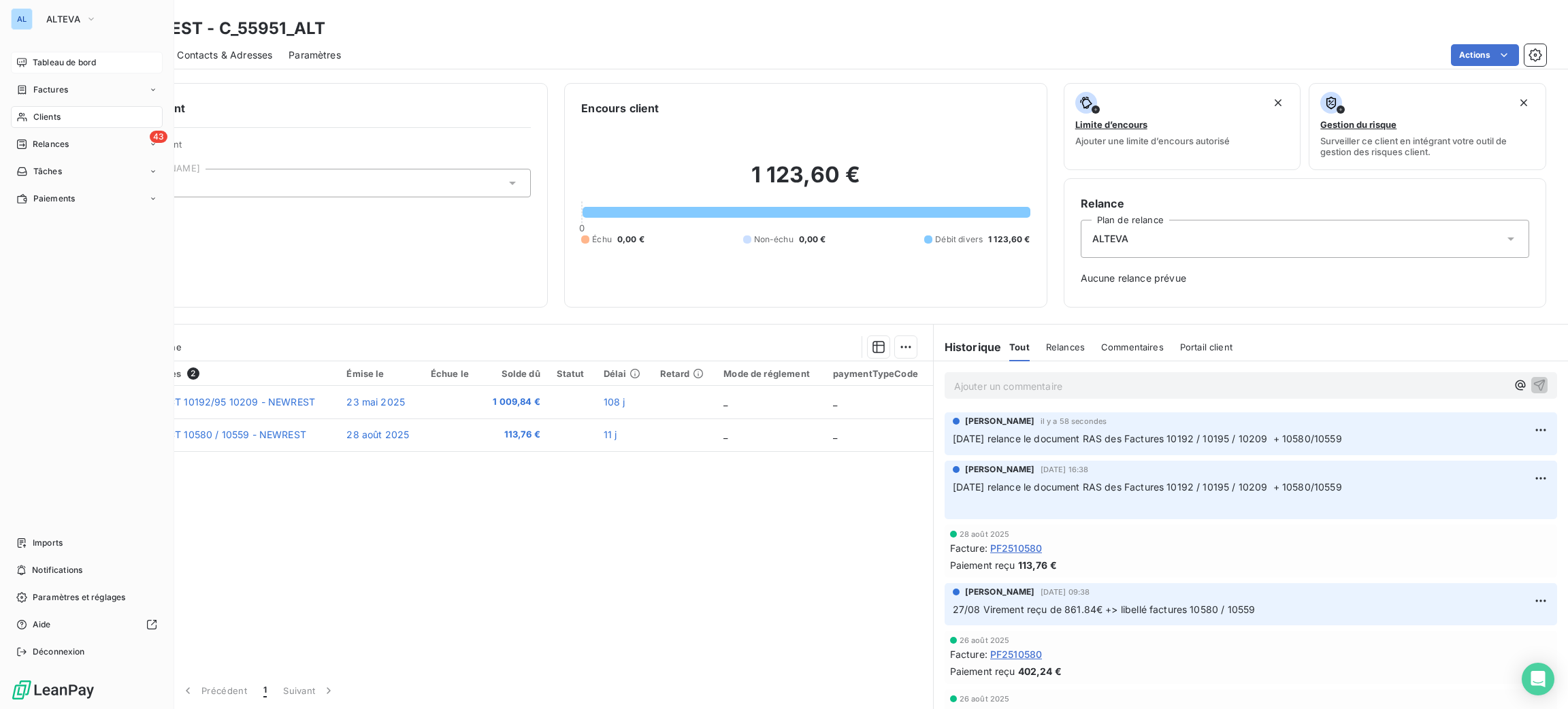
click at [59, 63] on span "Tableau de bord" at bounding box center [65, 62] width 63 height 12
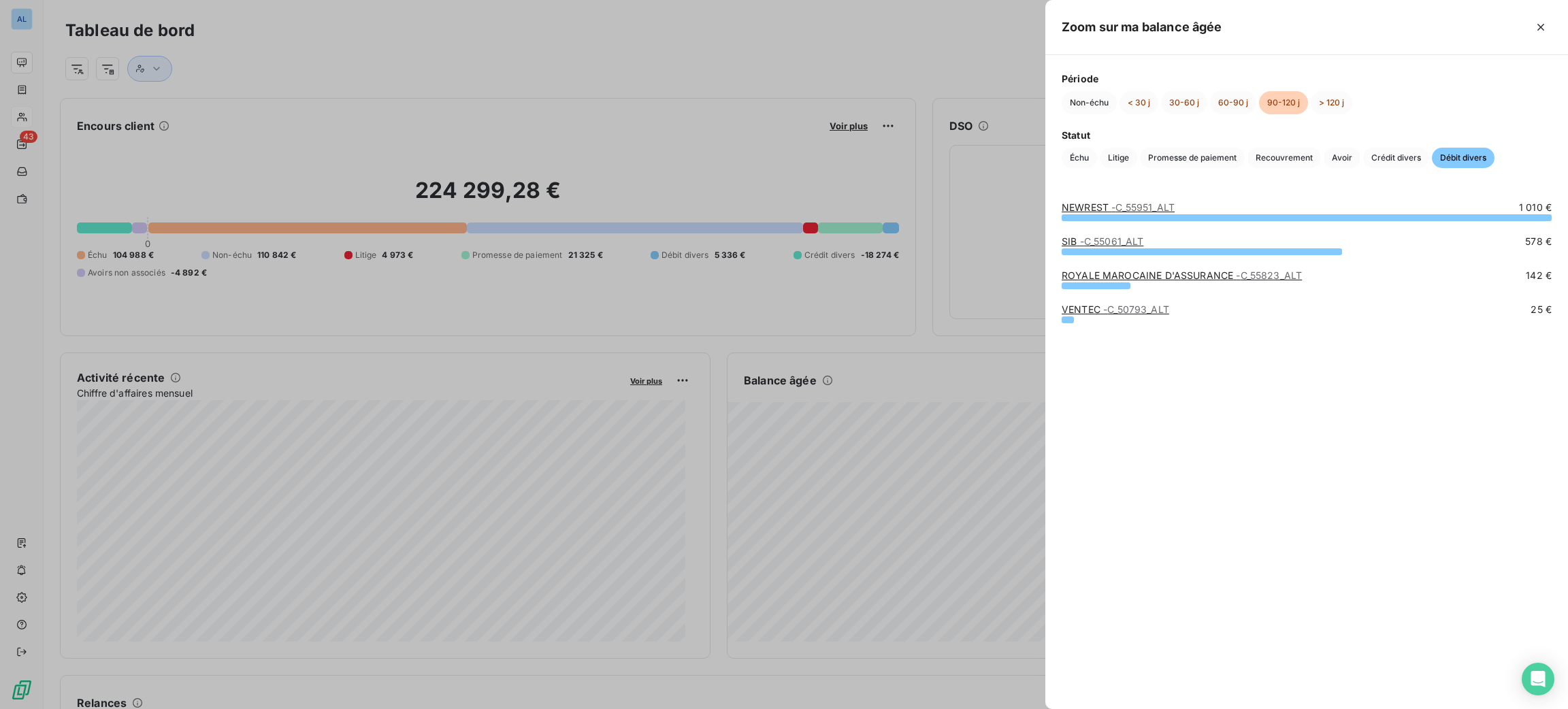
click at [1117, 273] on link "ROYALE MAROCAINE D'ASSURANCE - C_55823_ALT" at bounding box center [1182, 275] width 240 height 11
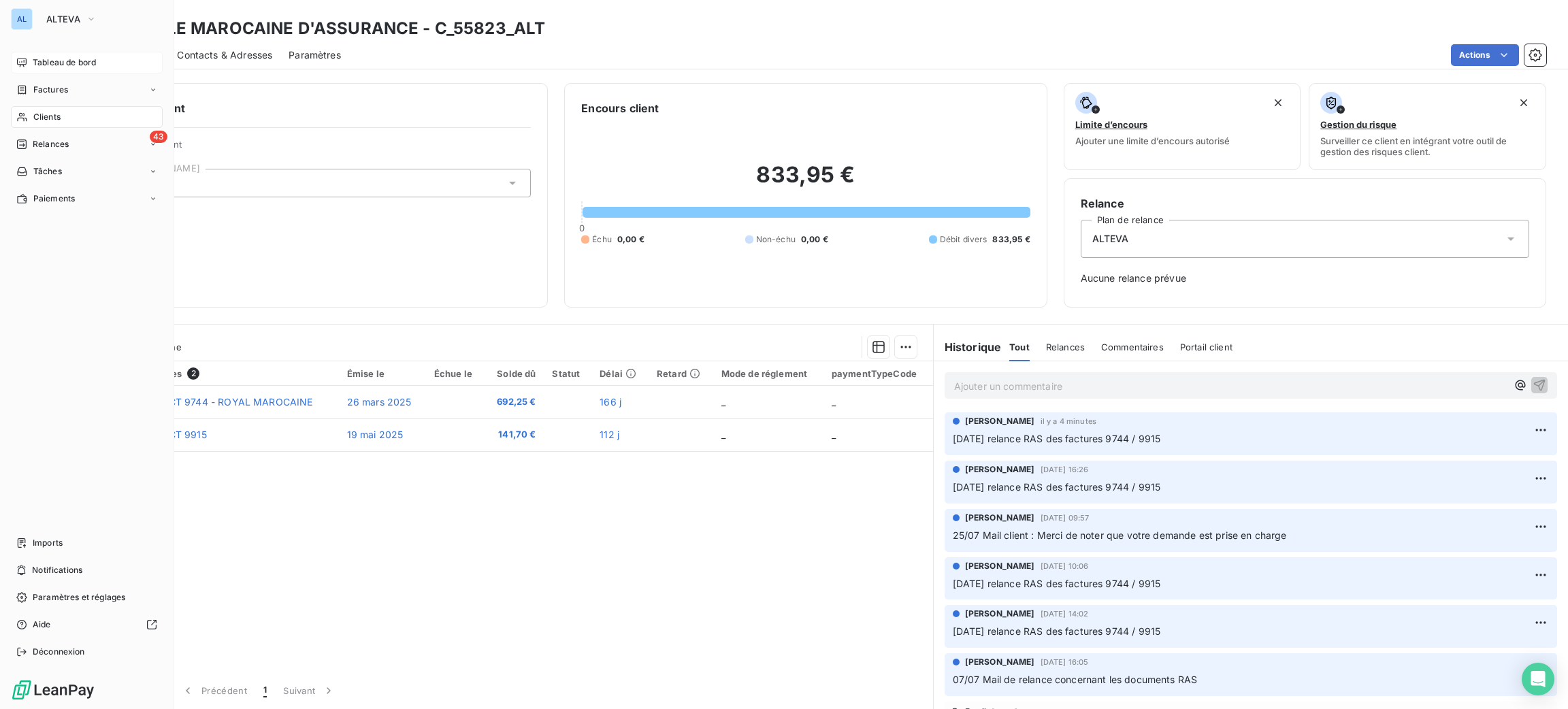
click at [28, 63] on div "Tableau de bord" at bounding box center [87, 62] width 152 height 22
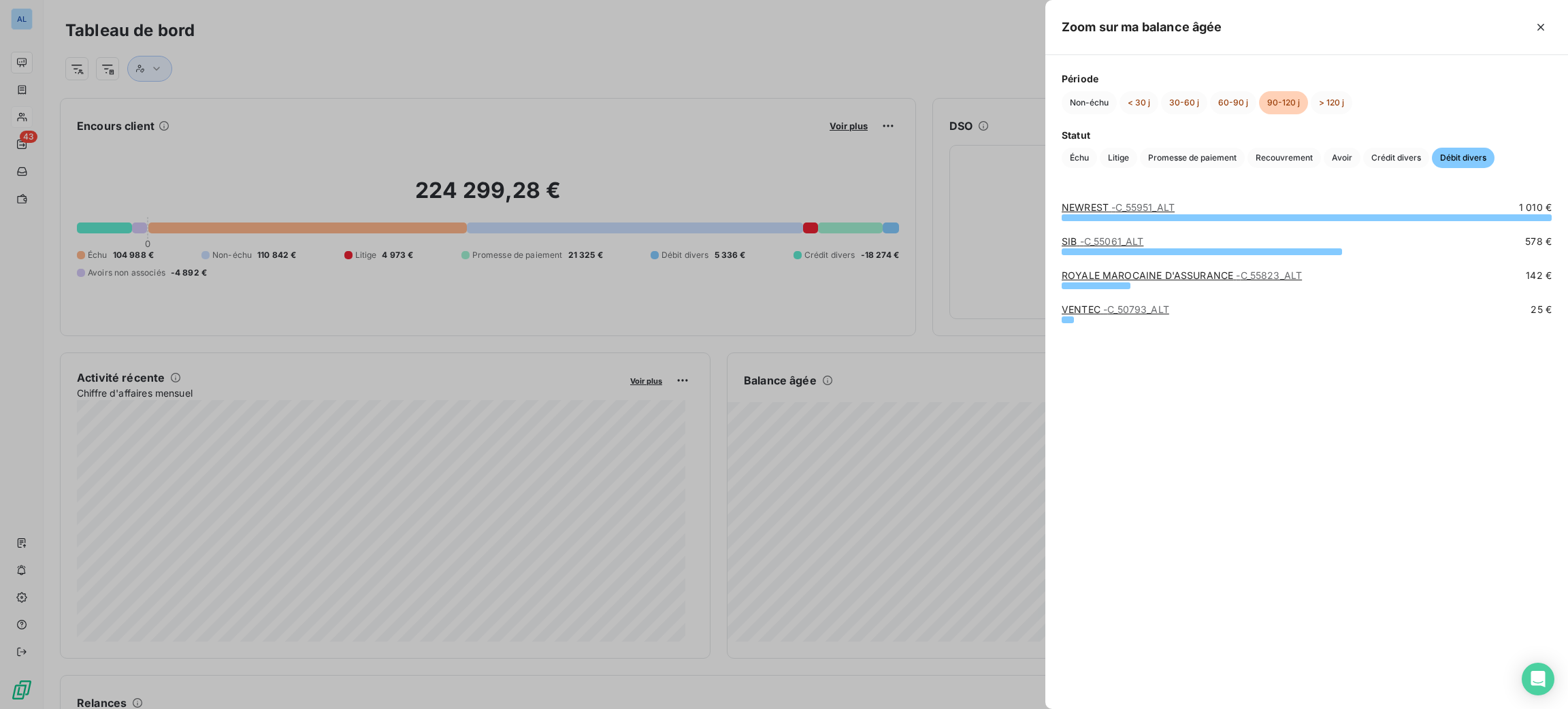
click at [1154, 310] on span "- C_50793_ALT" at bounding box center [1136, 309] width 66 height 11
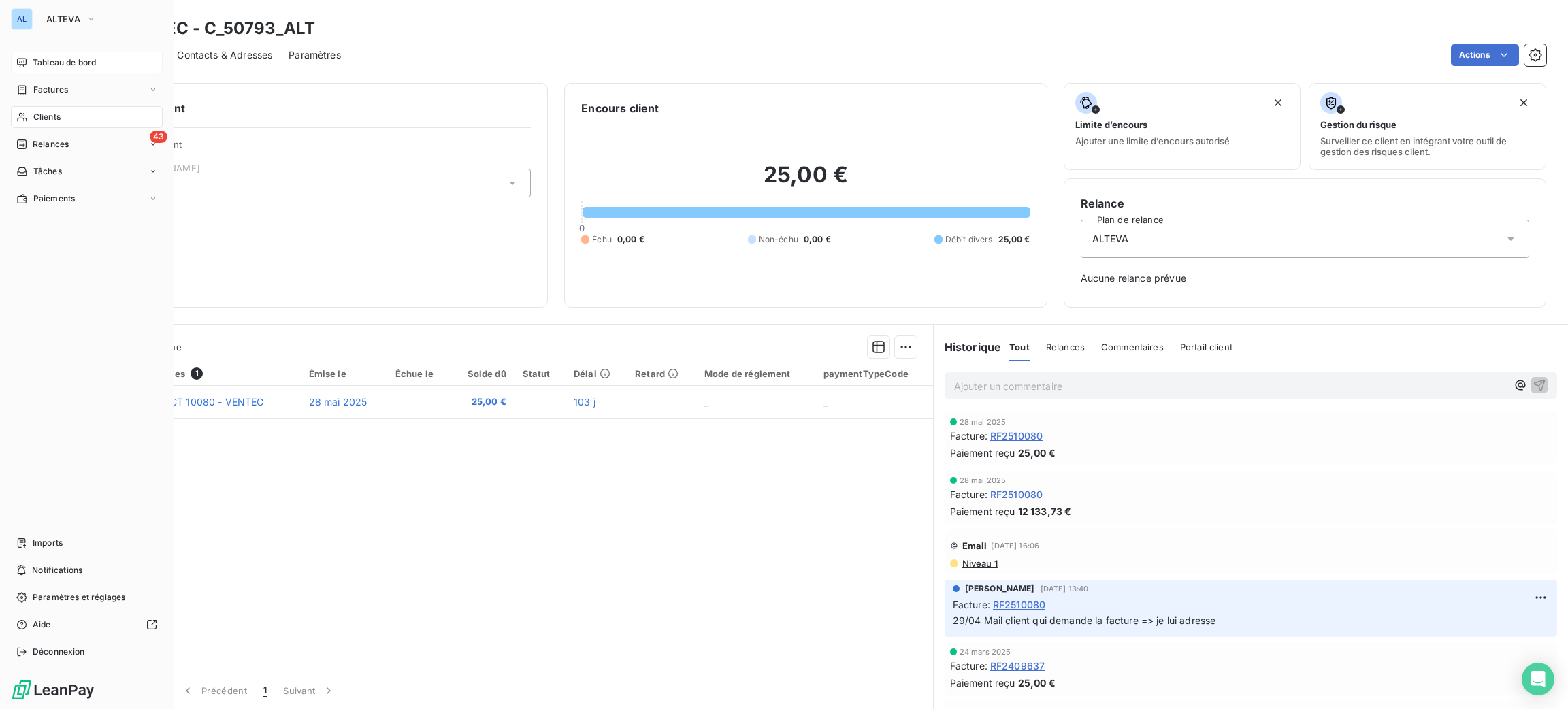
click at [59, 67] on span "Tableau de bord" at bounding box center [65, 62] width 63 height 12
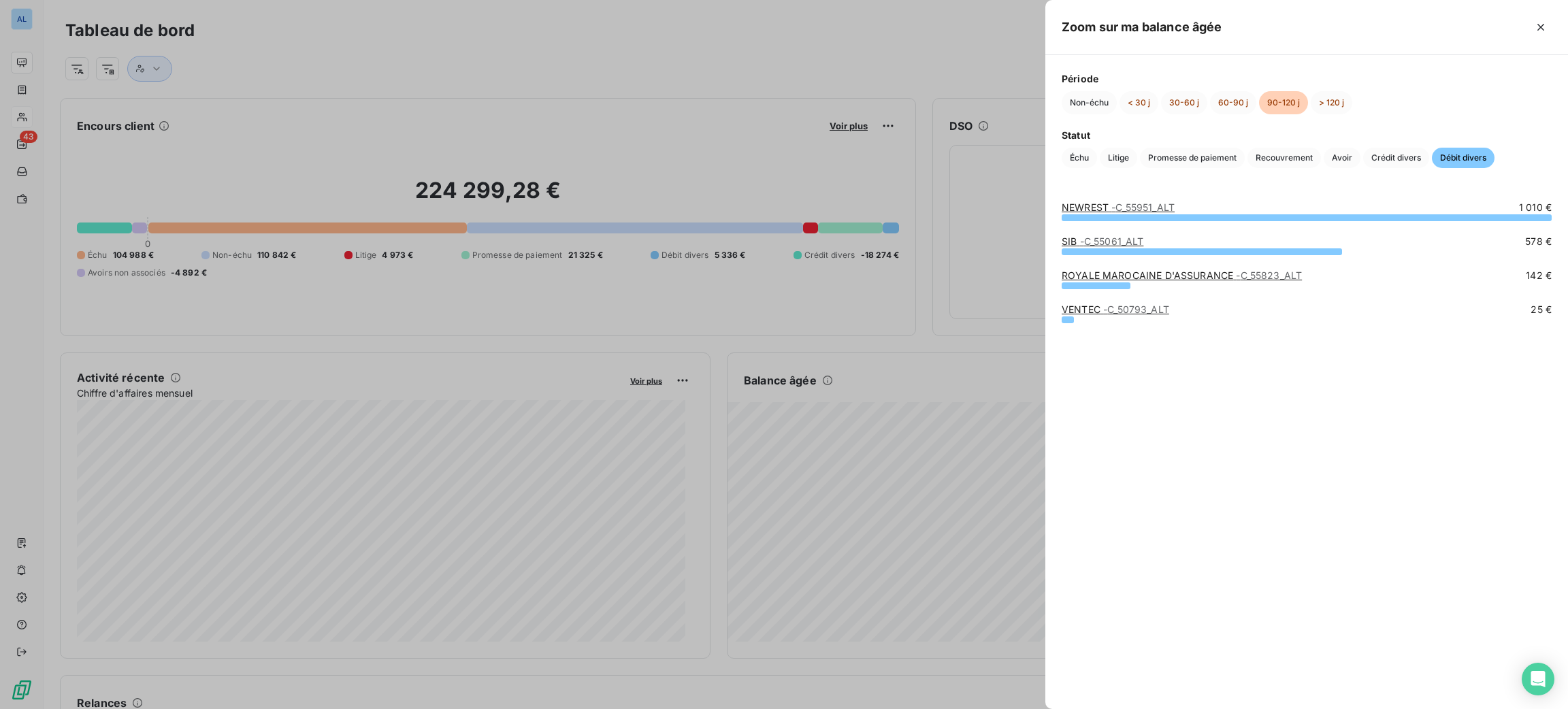
click at [1222, 276] on link "ROYALE MAROCAINE D'ASSURANCE - C_55823_ALT" at bounding box center [1182, 275] width 240 height 11
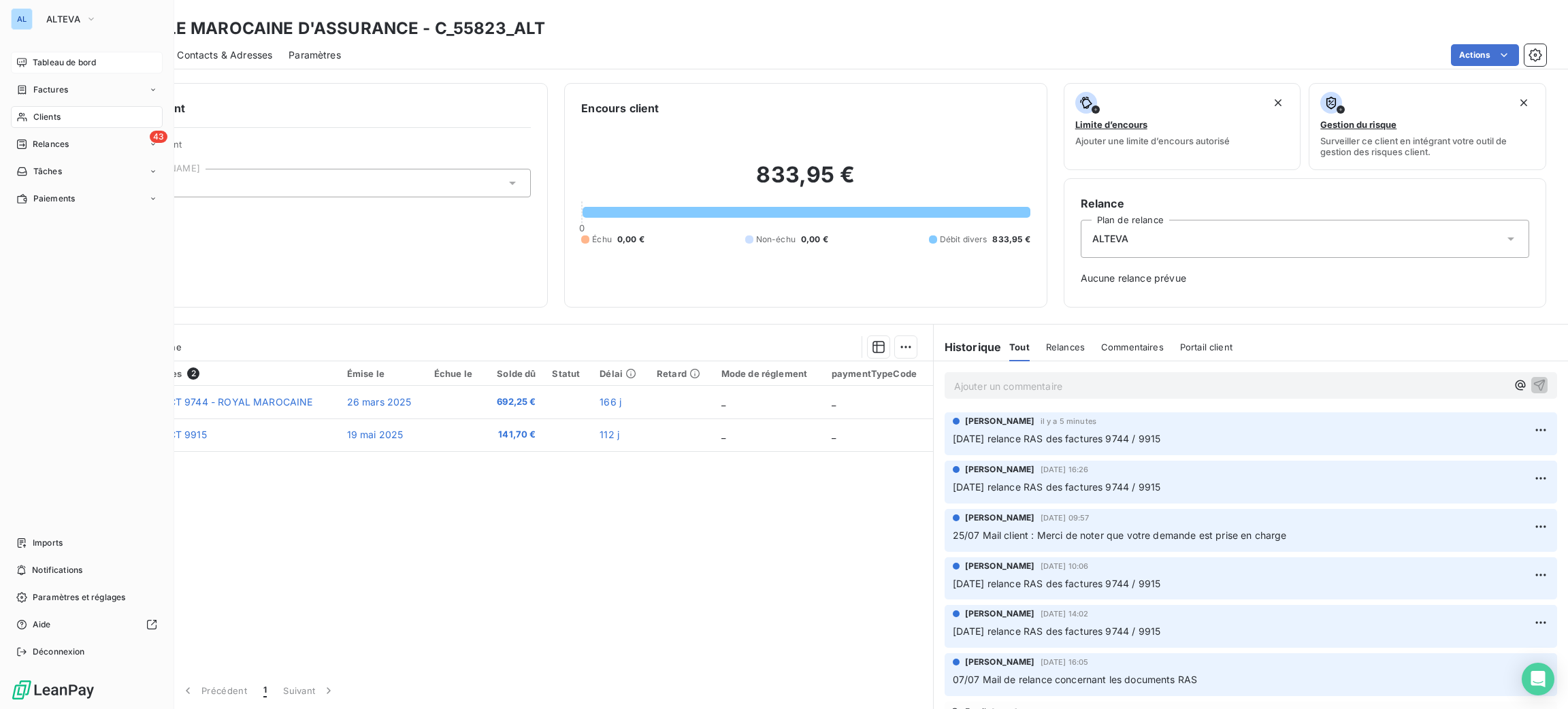
click at [36, 50] on div "AL ALTEVA Tableau de bord Factures Clients 43 Relances Tâches Paiements Imports…" at bounding box center [87, 354] width 174 height 709
click at [46, 56] on span "Tableau de bord" at bounding box center [65, 62] width 63 height 12
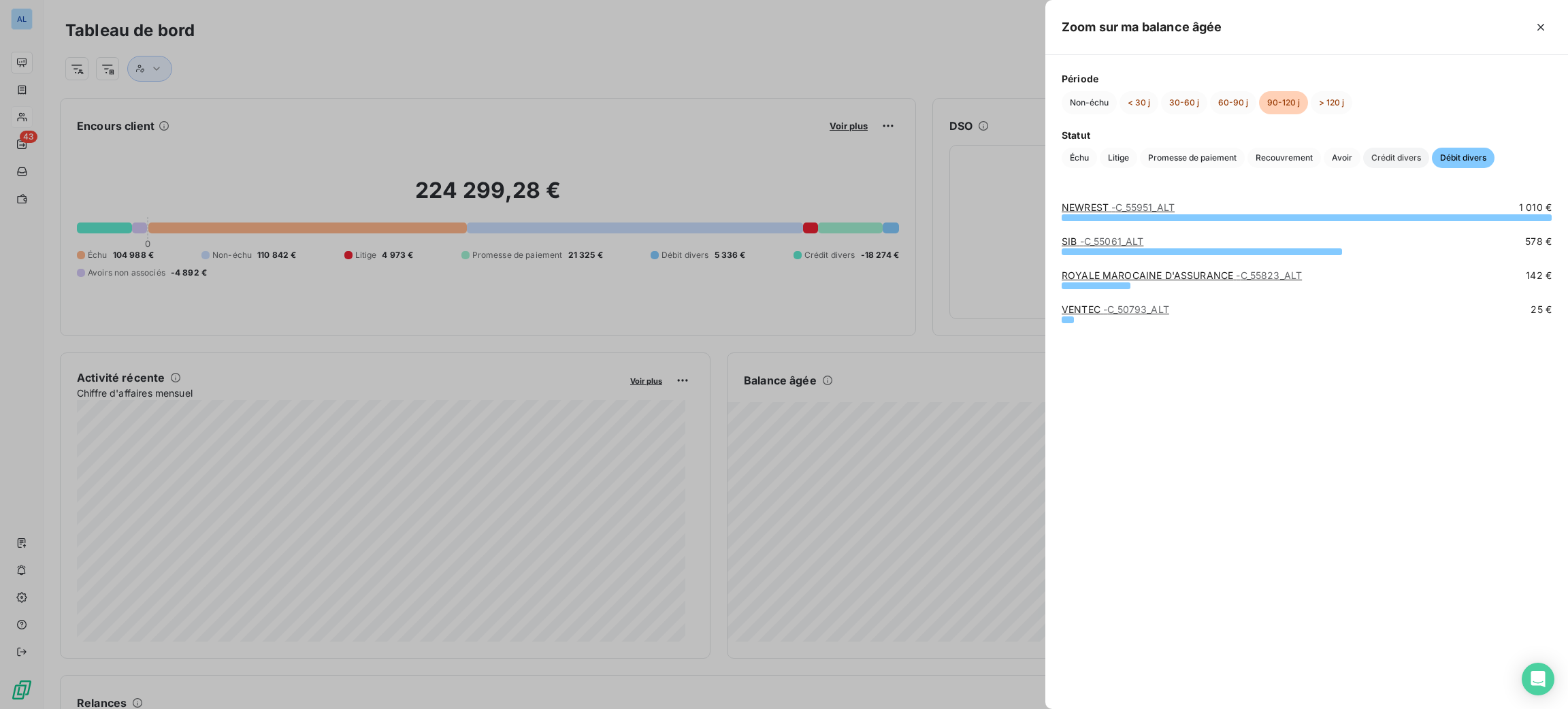
click at [1378, 157] on span "Crédit divers" at bounding box center [1396, 158] width 66 height 20
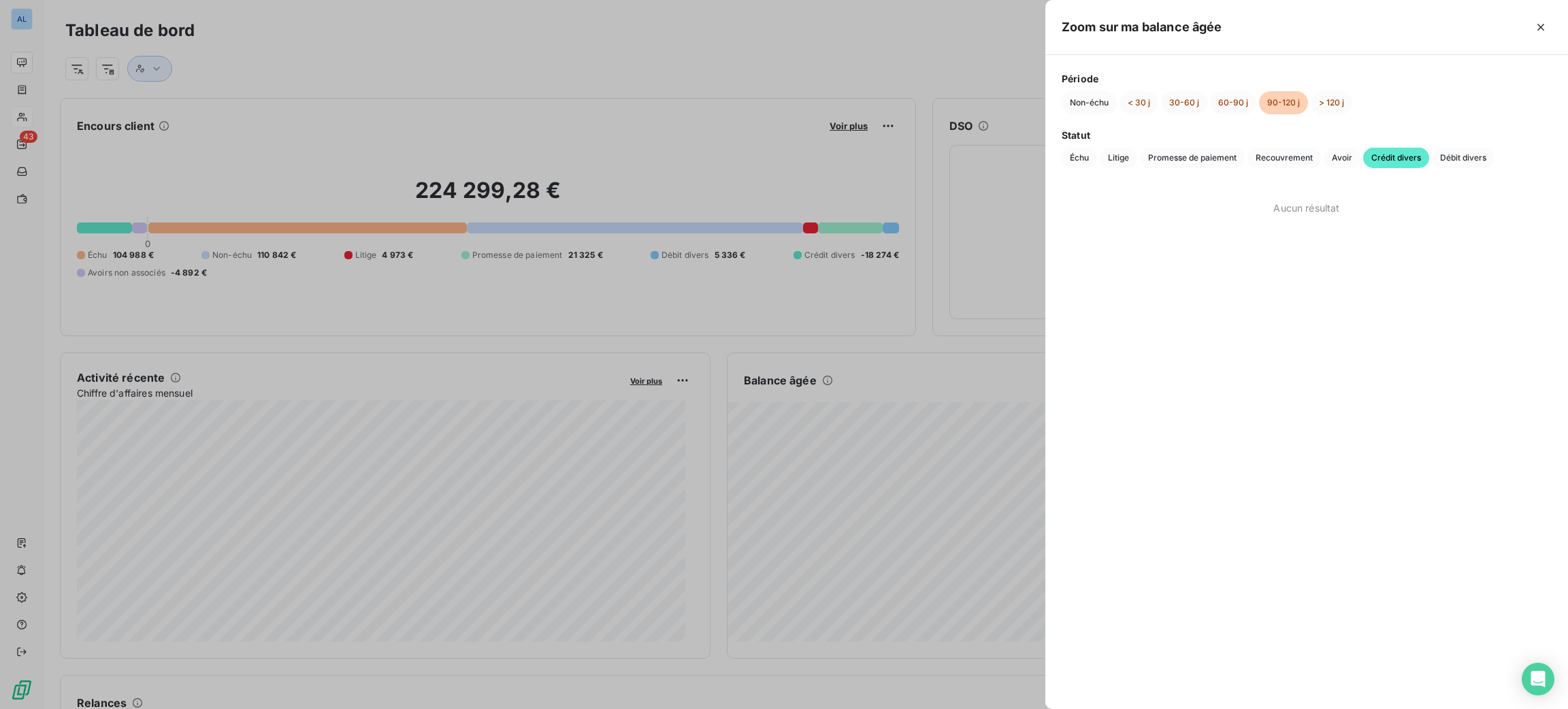
click at [1378, 161] on span "Crédit divers" at bounding box center [1396, 158] width 66 height 20
click at [1351, 161] on span "Avoir" at bounding box center [1341, 158] width 37 height 20
click at [1296, 153] on span "Recouvrement" at bounding box center [1284, 158] width 74 height 20
click at [1223, 158] on span "Promesse de paiement" at bounding box center [1192, 158] width 105 height 20
click at [1122, 150] on span "Litige" at bounding box center [1119, 158] width 38 height 20
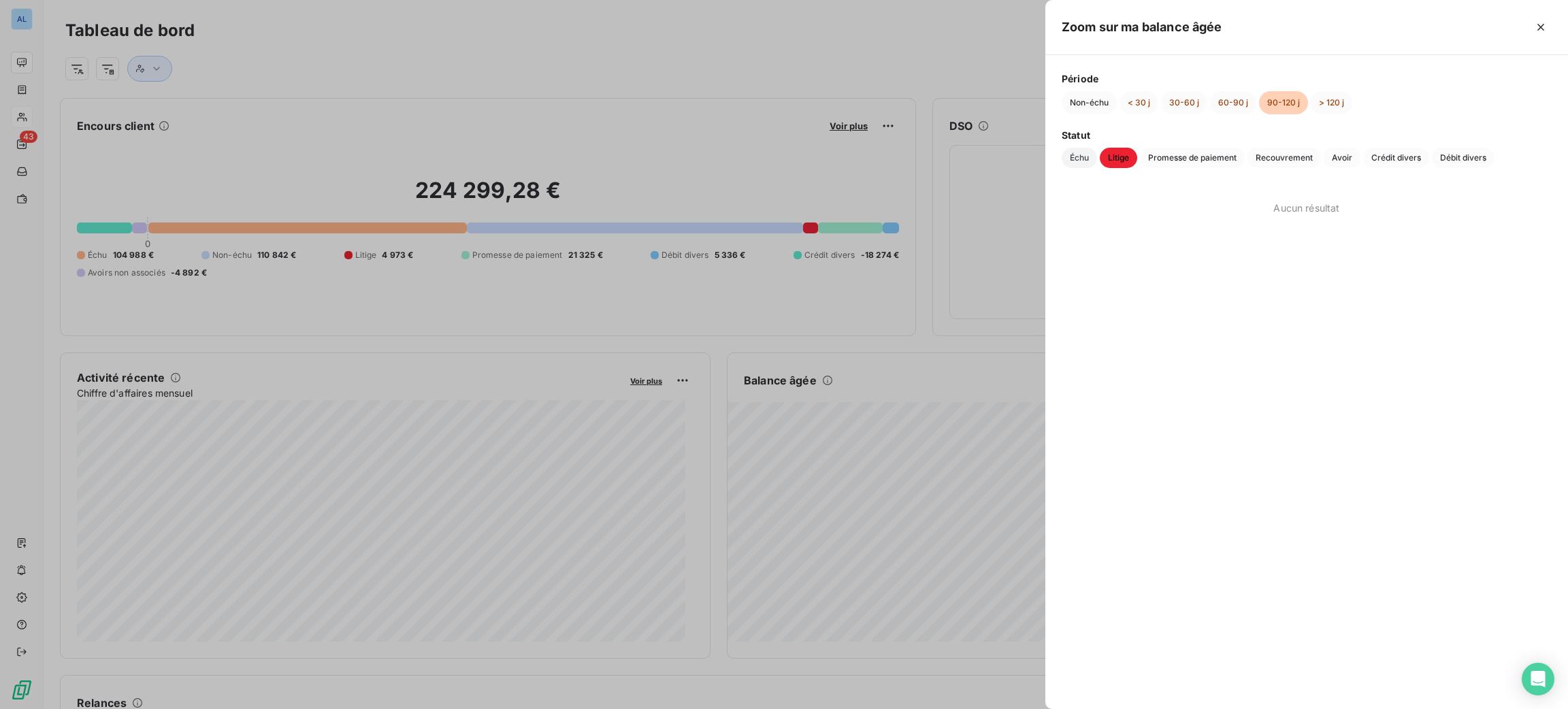
click at [1092, 158] on span "Échu" at bounding box center [1079, 158] width 35 height 20
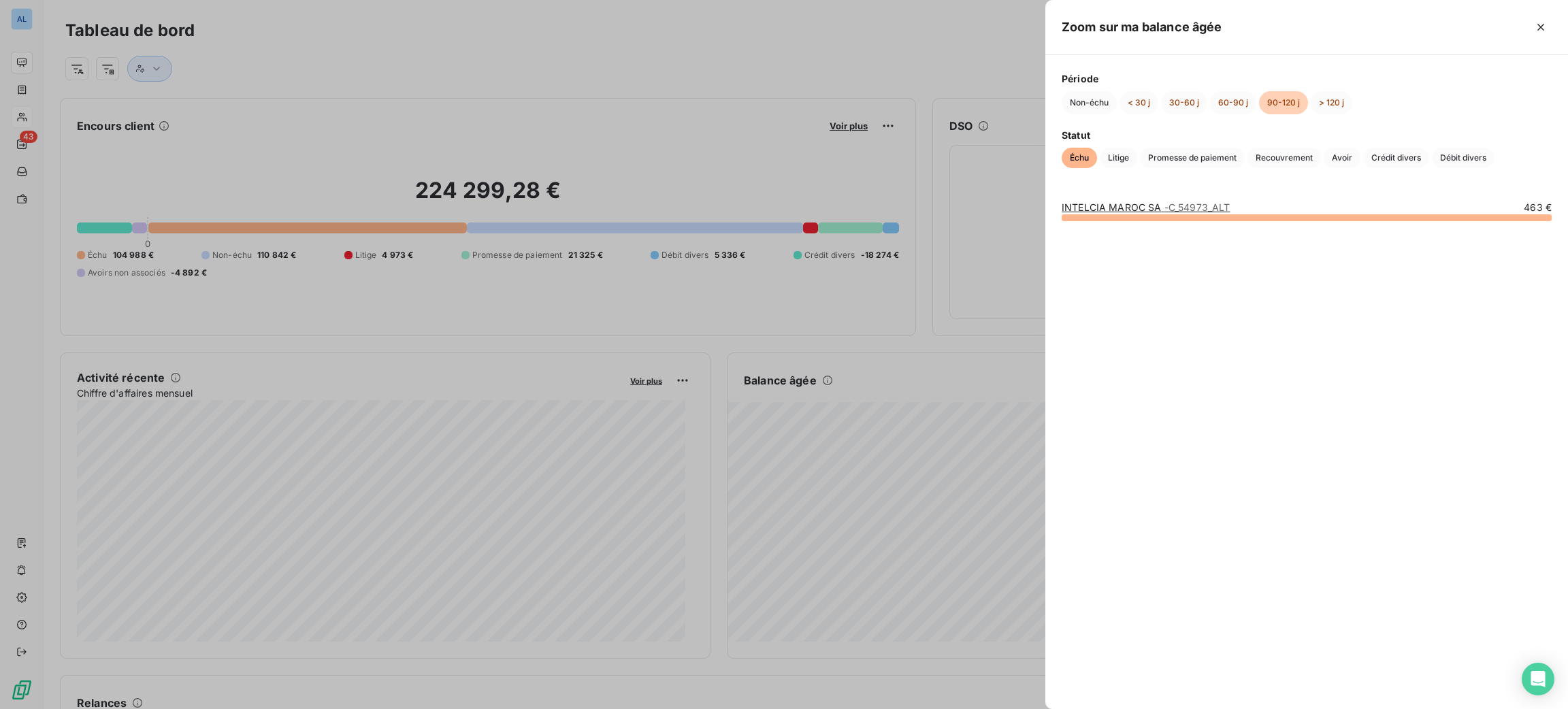
click at [1119, 202] on link "INTELCIA MAROC SA - C_54973_ALT" at bounding box center [1146, 207] width 169 height 11
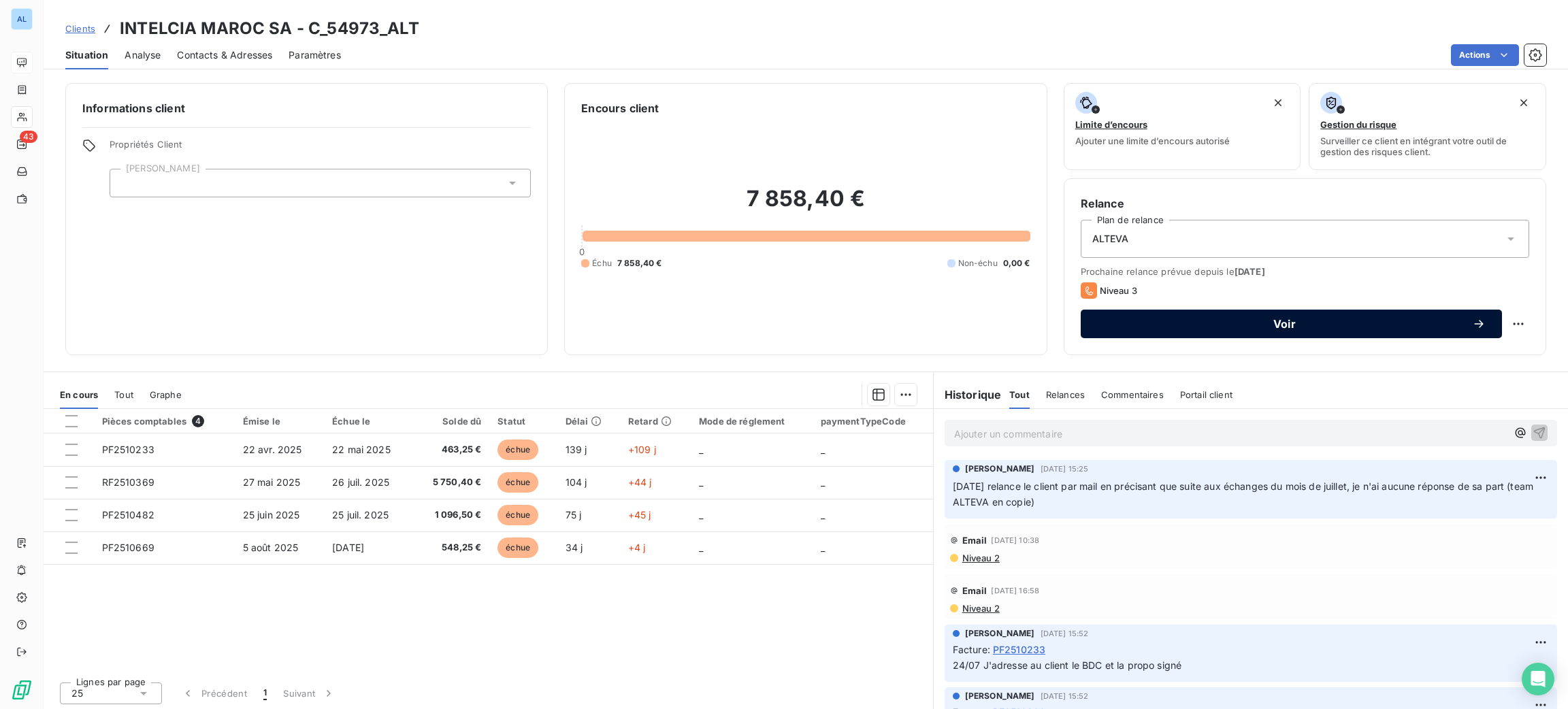
click at [1264, 326] on span "Voir" at bounding box center [1284, 324] width 375 height 11
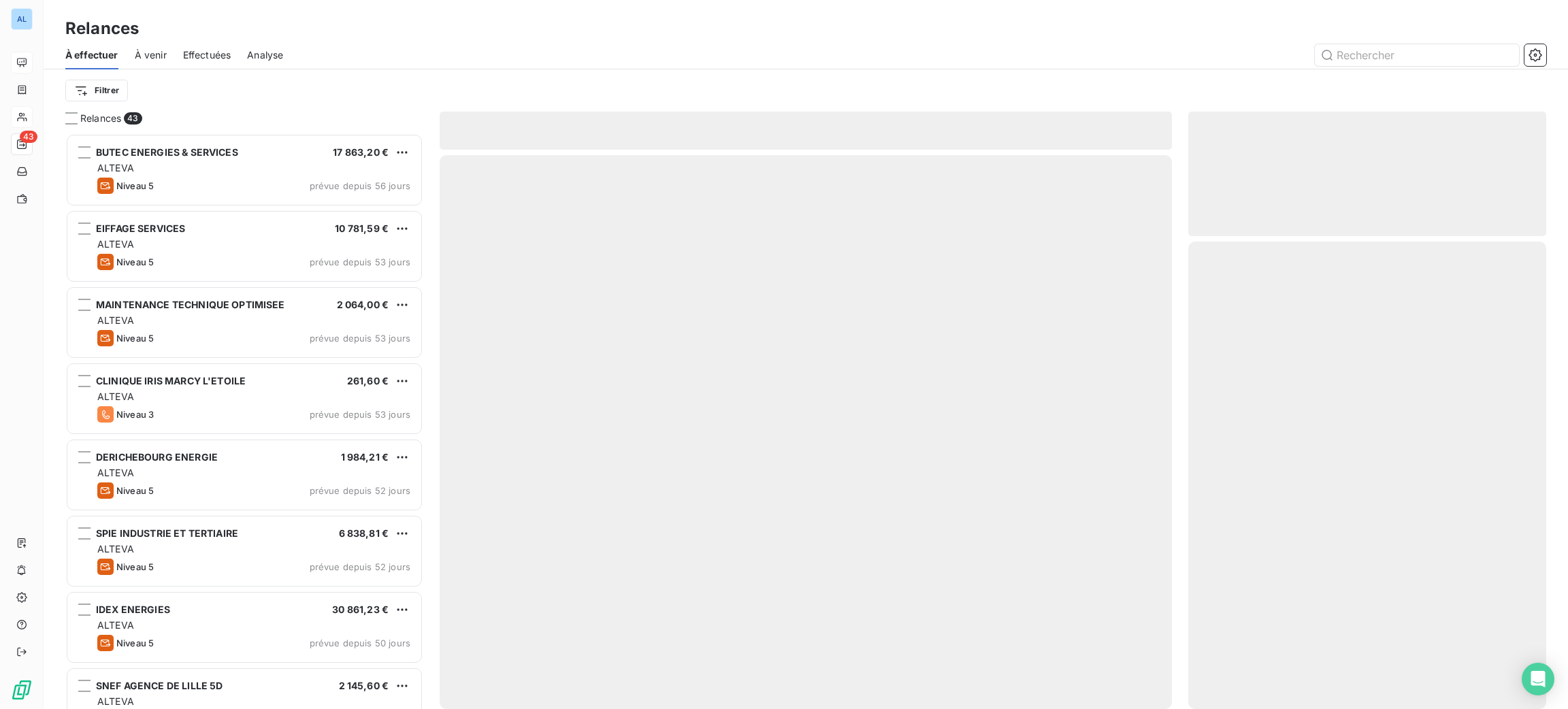
scroll to position [560, 342]
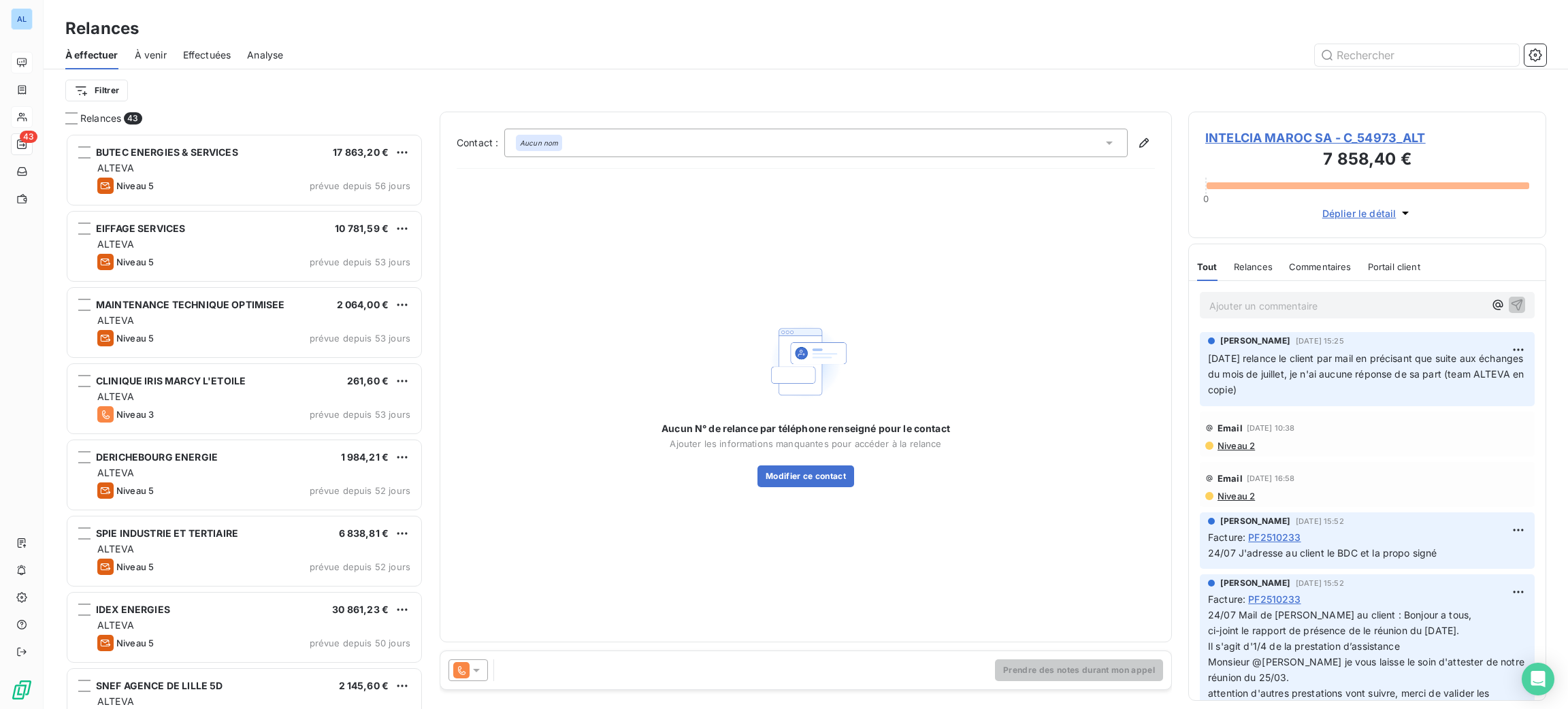
click at [484, 668] on div at bounding box center [471, 670] width 46 height 22
click at [483, 668] on div at bounding box center [468, 670] width 40 height 22
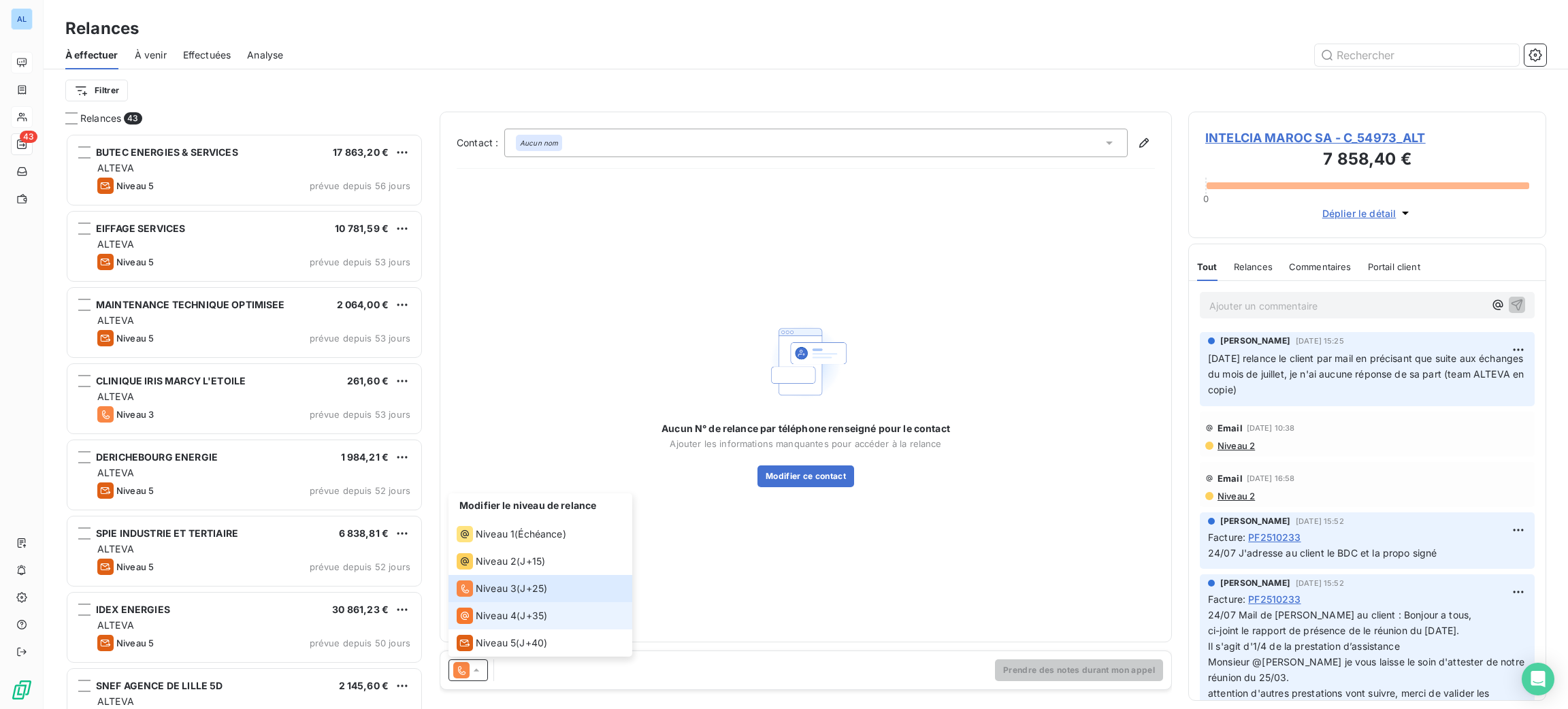
click at [524, 619] on span "J+35 )" at bounding box center [533, 616] width 27 height 14
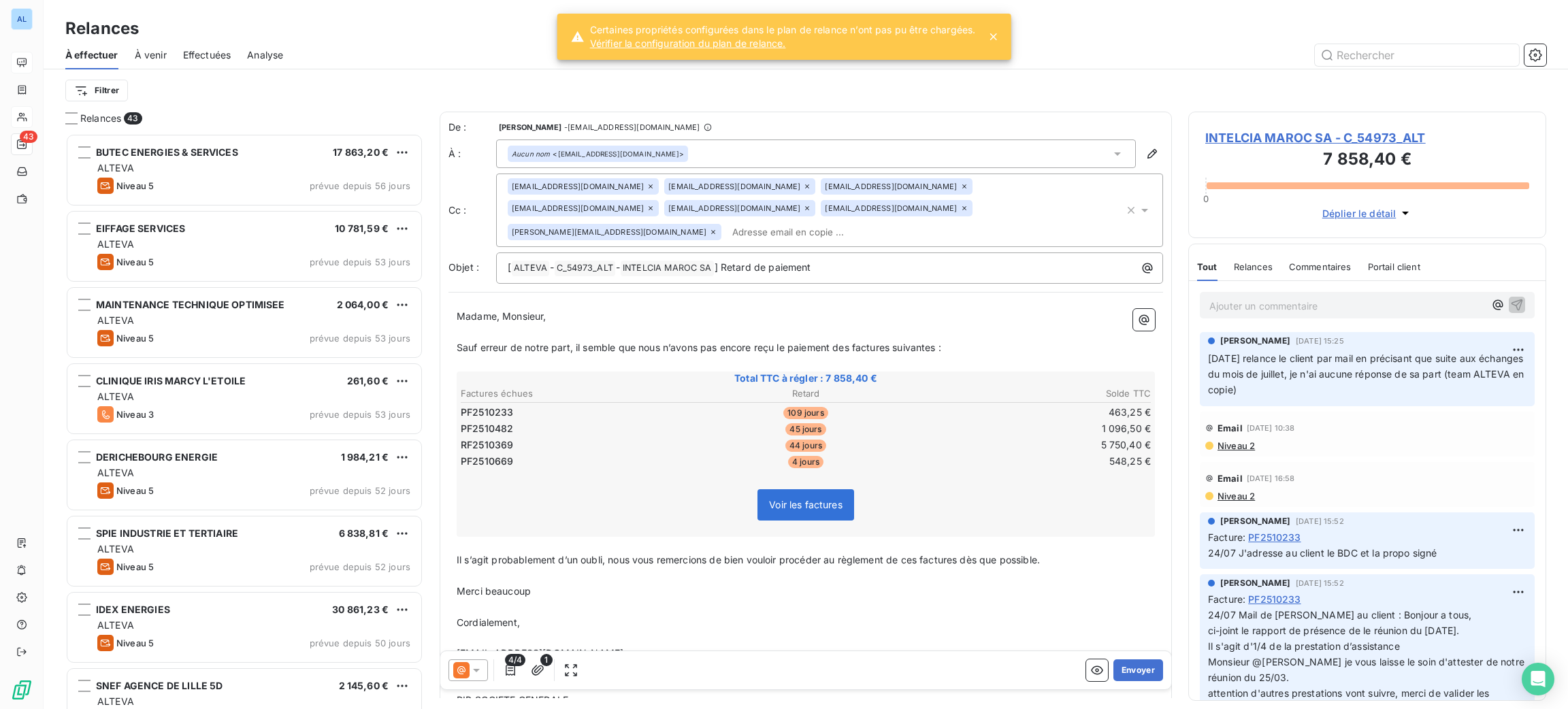
click at [480, 671] on icon at bounding box center [476, 670] width 14 height 14
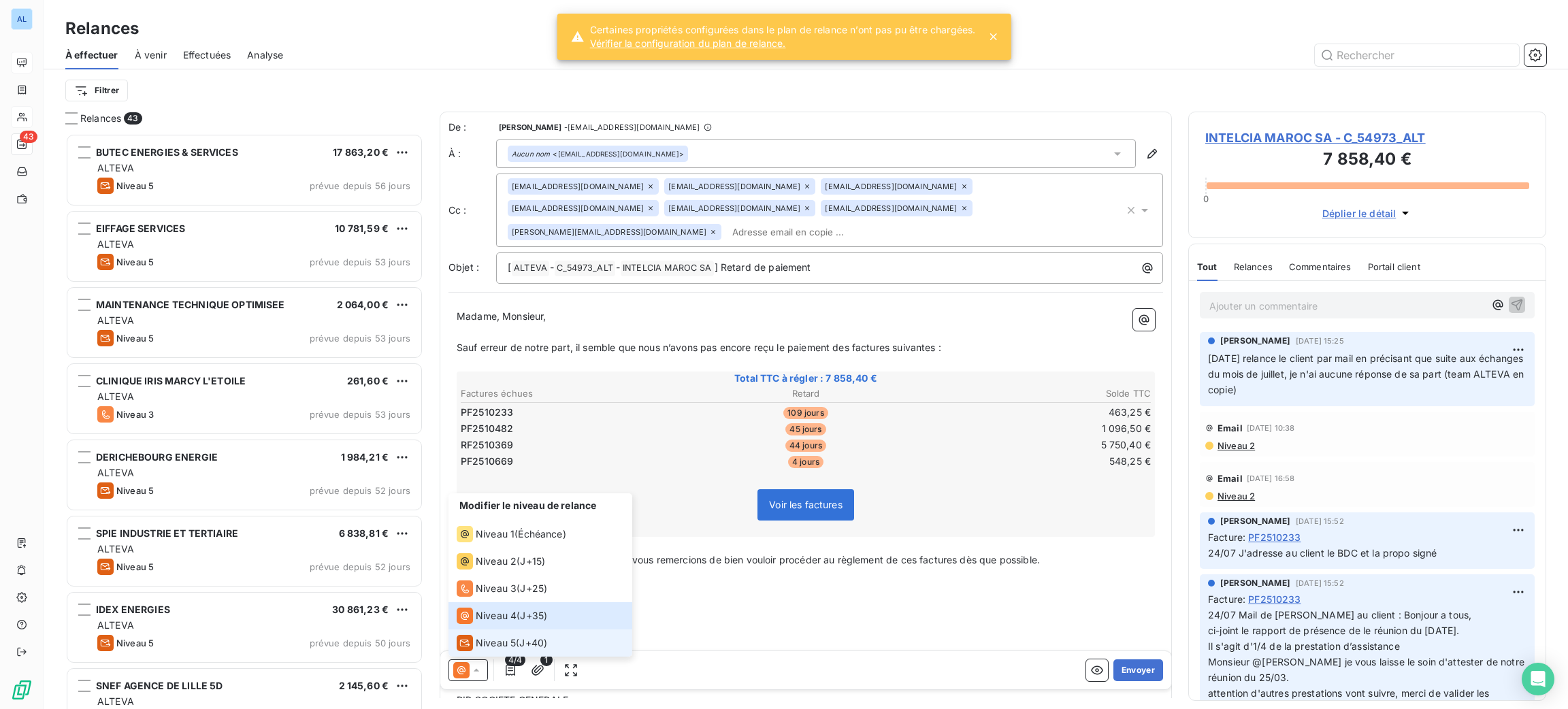
click at [493, 633] on li "Niveau 5 ( J+40 )" at bounding box center [540, 643] width 184 height 27
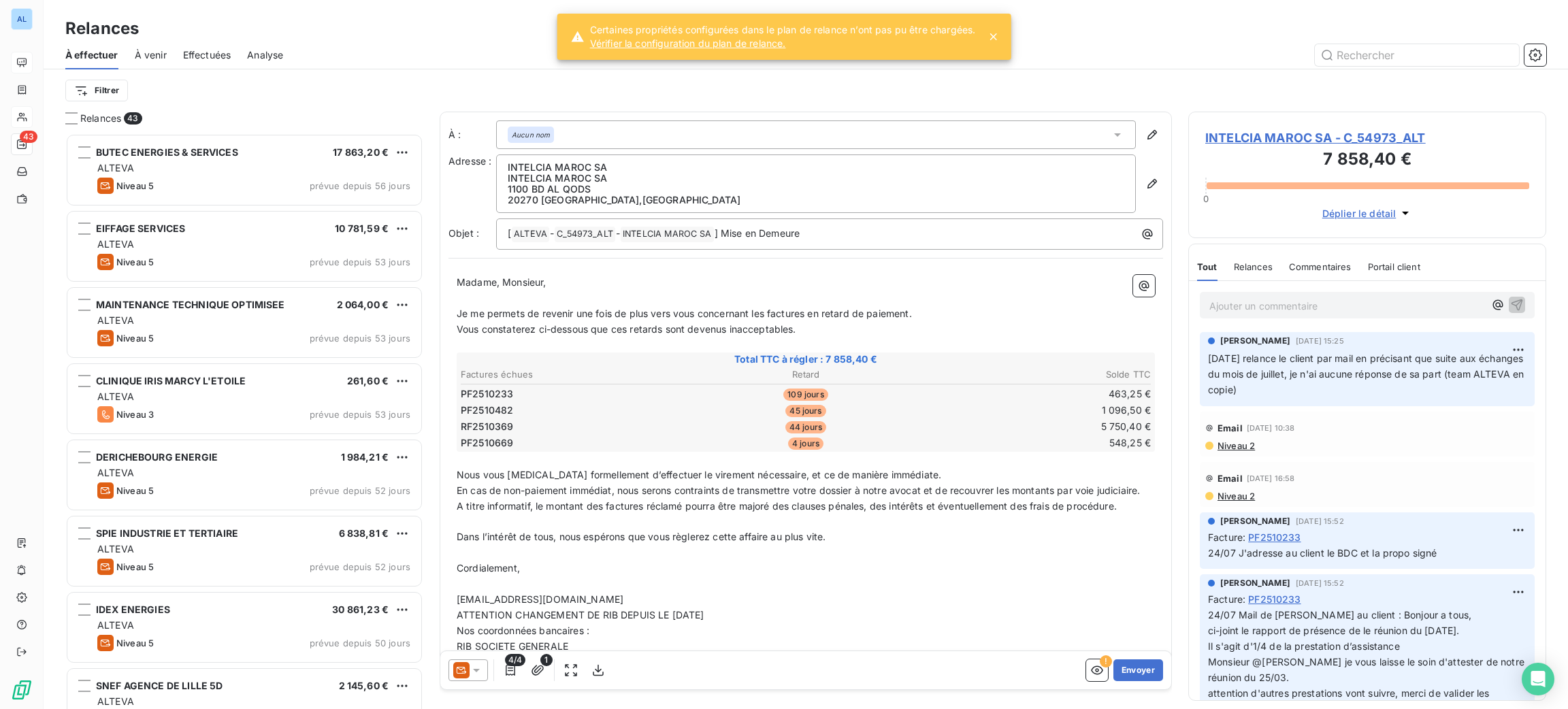
click at [475, 677] on div at bounding box center [468, 670] width 40 height 22
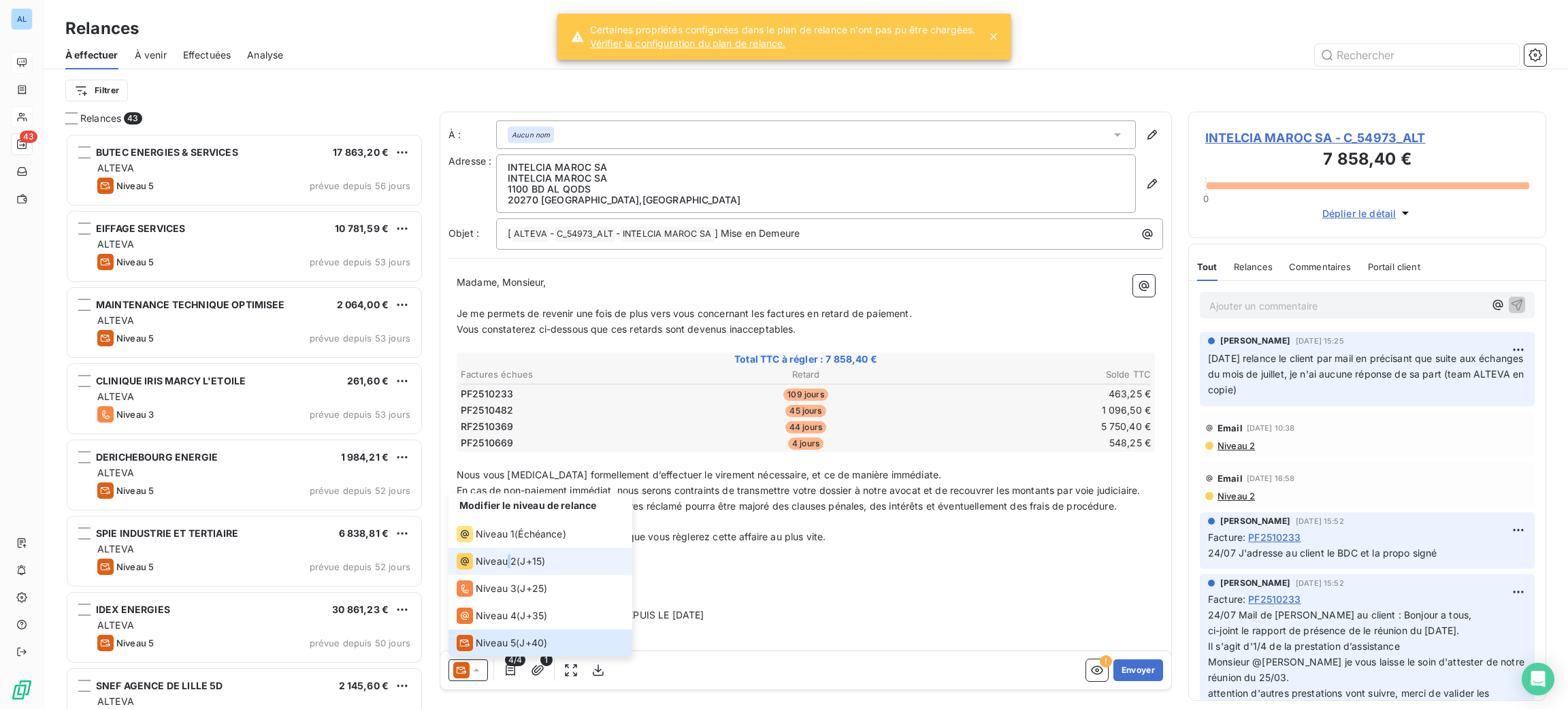
click at [509, 560] on span "Niveau 2" at bounding box center [496, 561] width 41 height 14
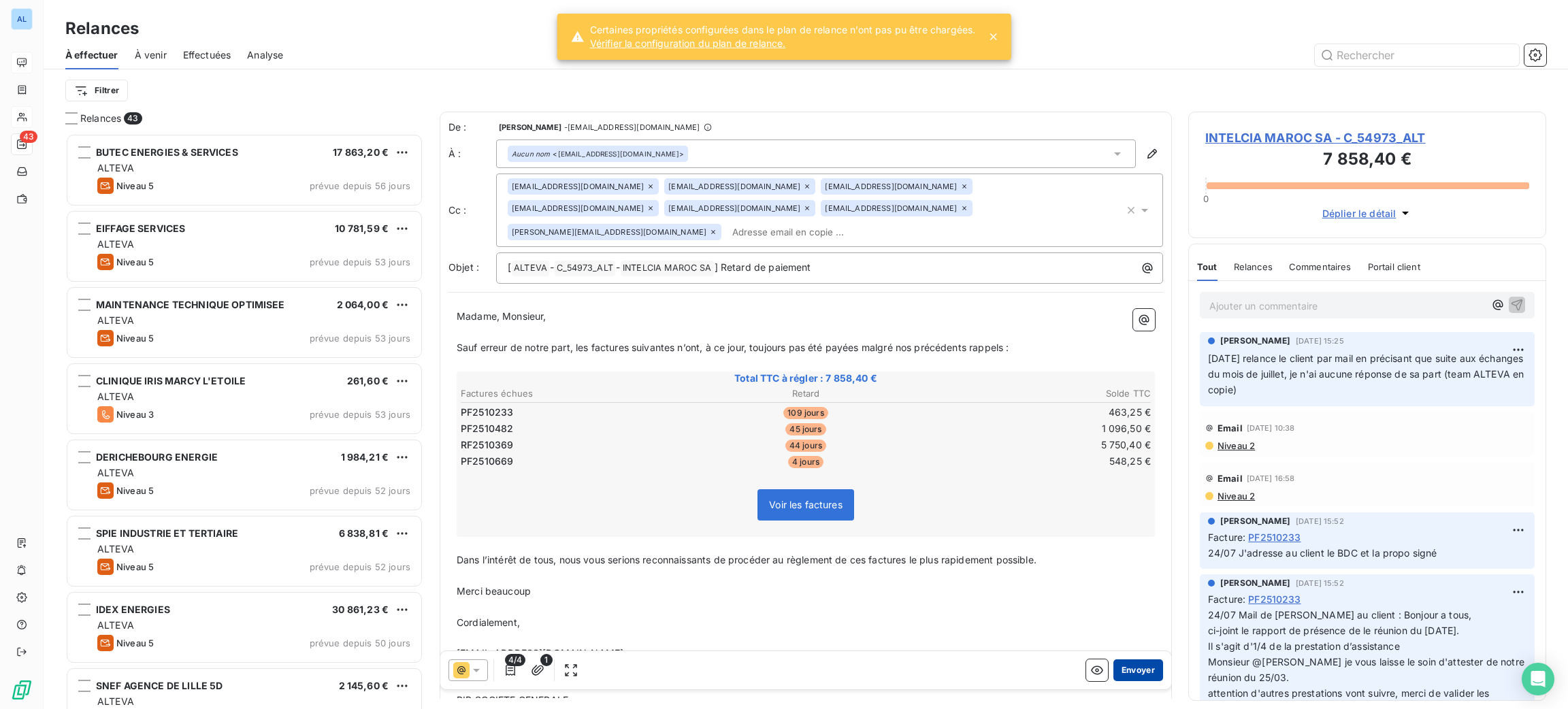
click at [1125, 671] on button "Envoyer" at bounding box center [1138, 670] width 50 height 22
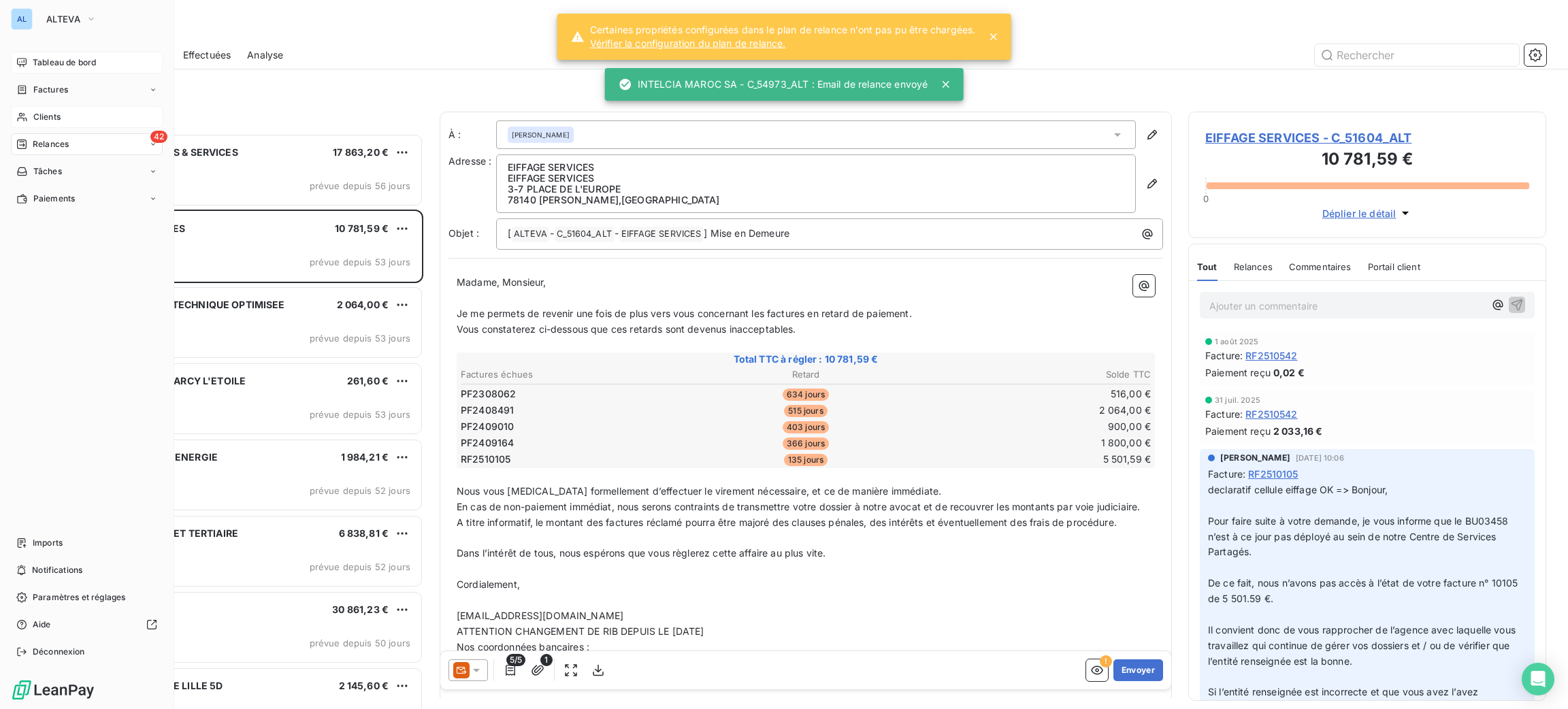
click at [58, 63] on span "Tableau de bord" at bounding box center [65, 62] width 63 height 12
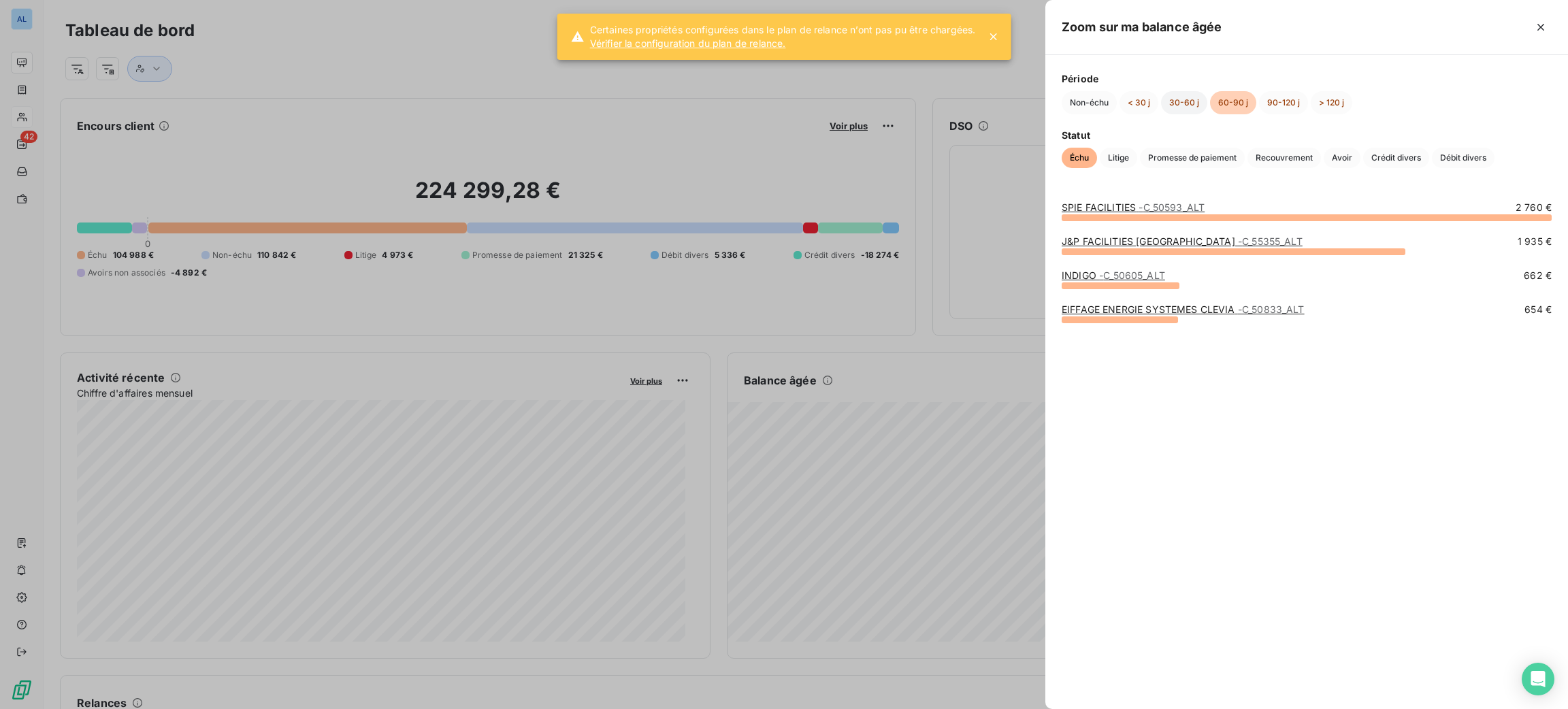
click at [1176, 104] on button "30-60 j" at bounding box center [1185, 103] width 47 height 23
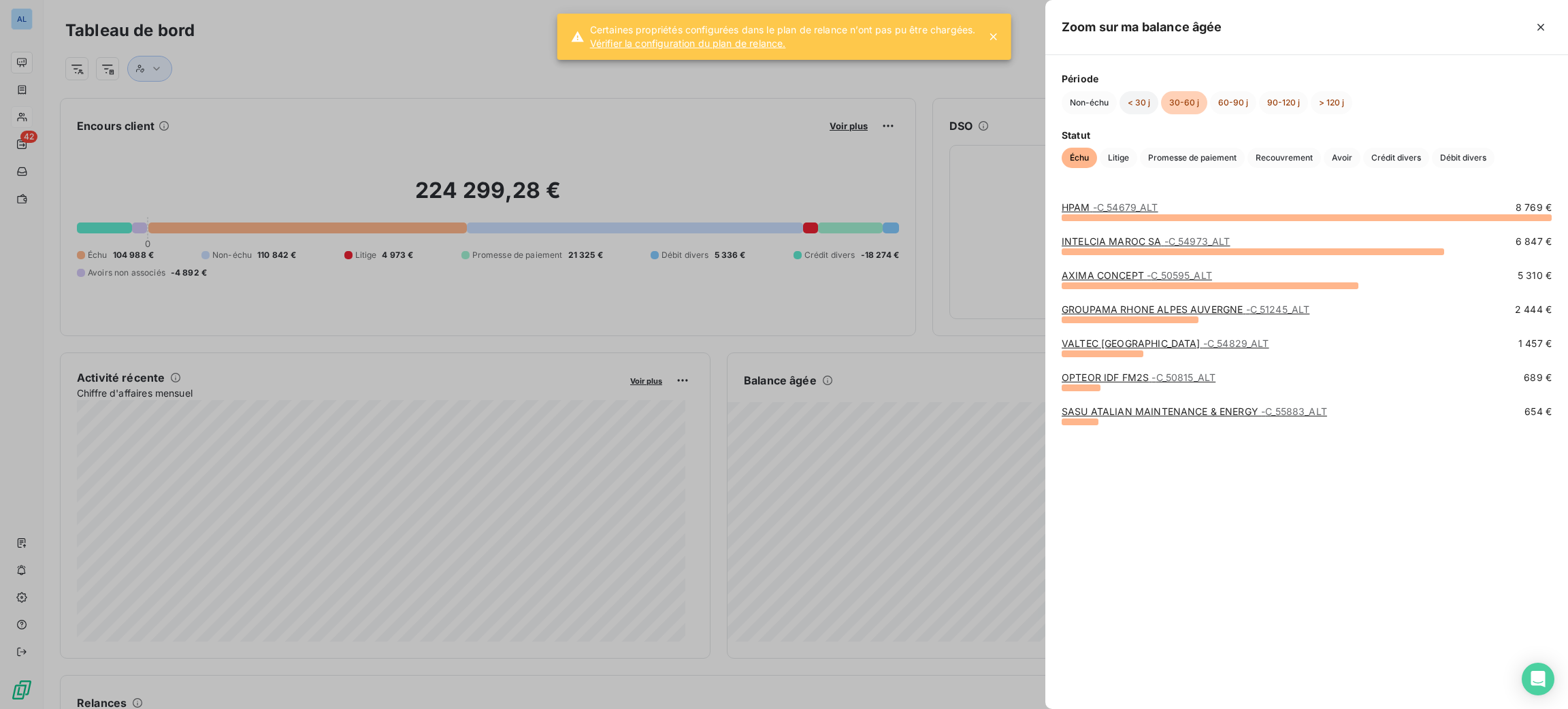
click at [1143, 104] on button "< 30 j" at bounding box center [1139, 103] width 39 height 23
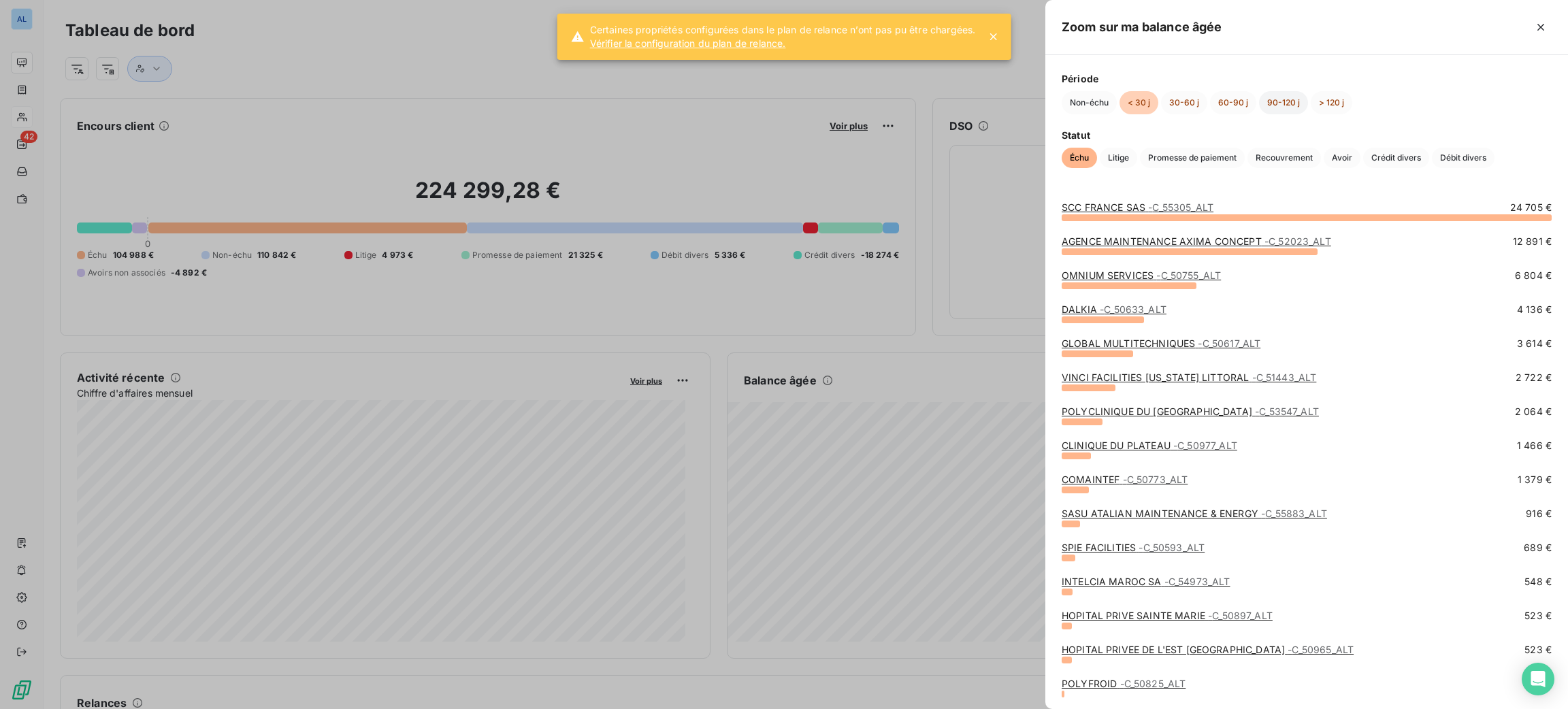
click at [1296, 100] on button "90-120 j" at bounding box center [1283, 103] width 49 height 23
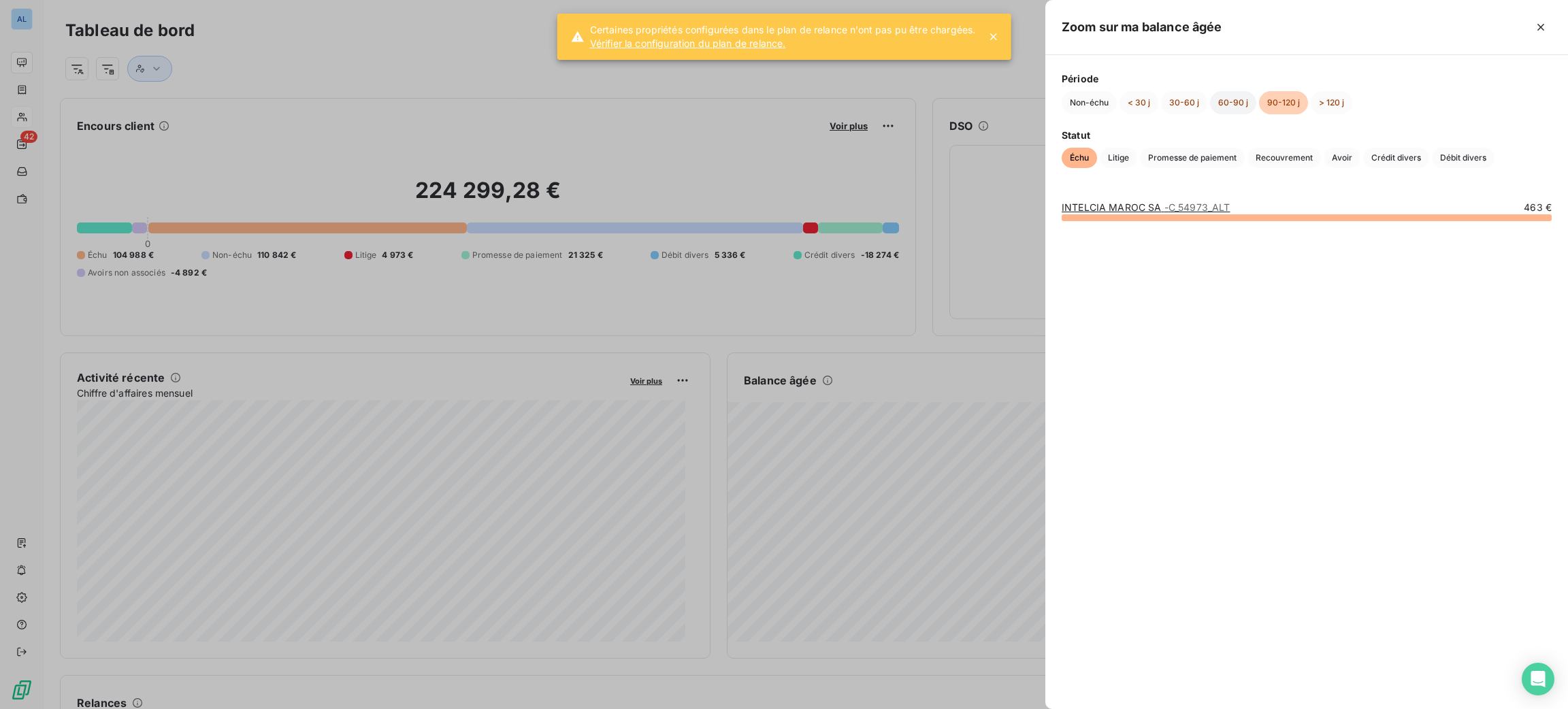
click at [1241, 104] on button "60-90 j" at bounding box center [1233, 103] width 47 height 23
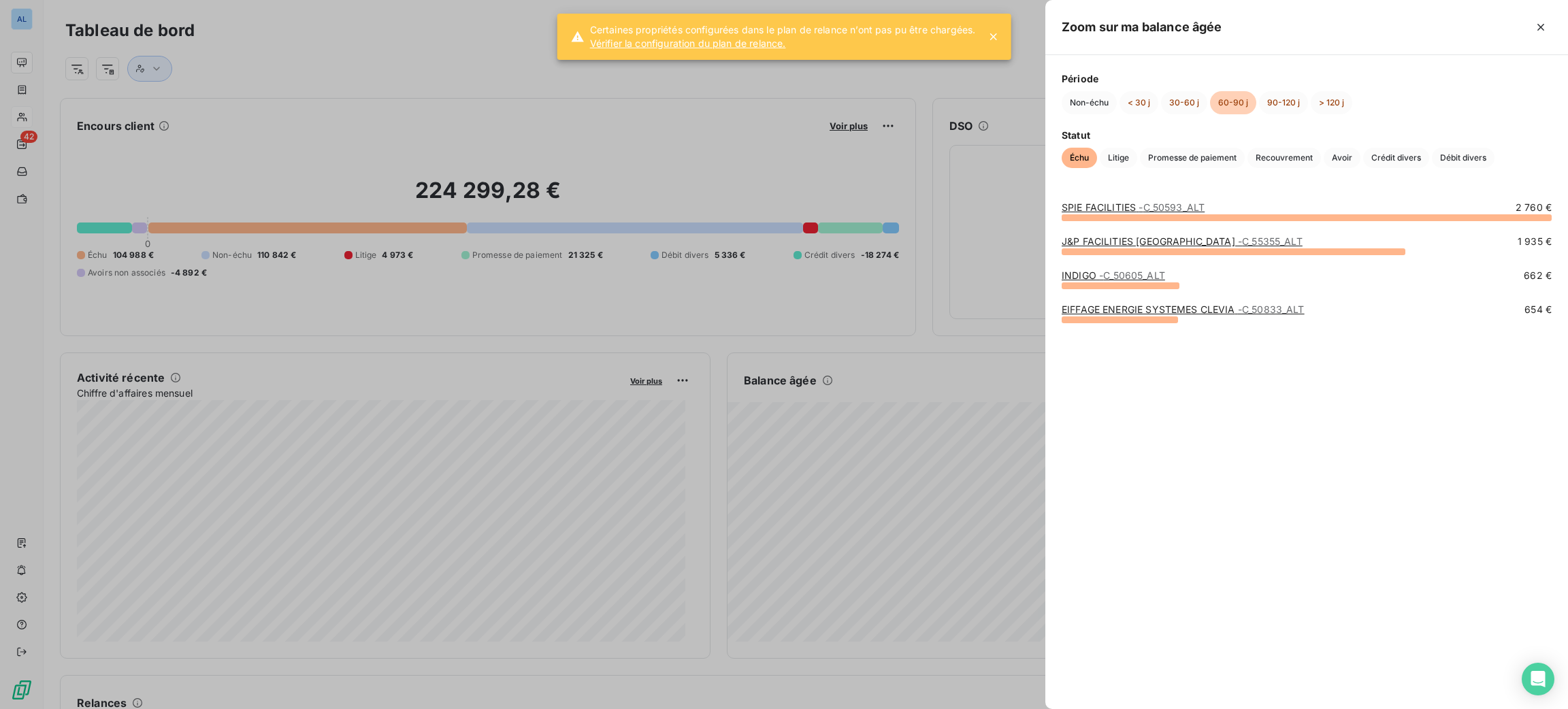
click at [1154, 272] on span "- C_50605_ALT" at bounding box center [1132, 275] width 66 height 11
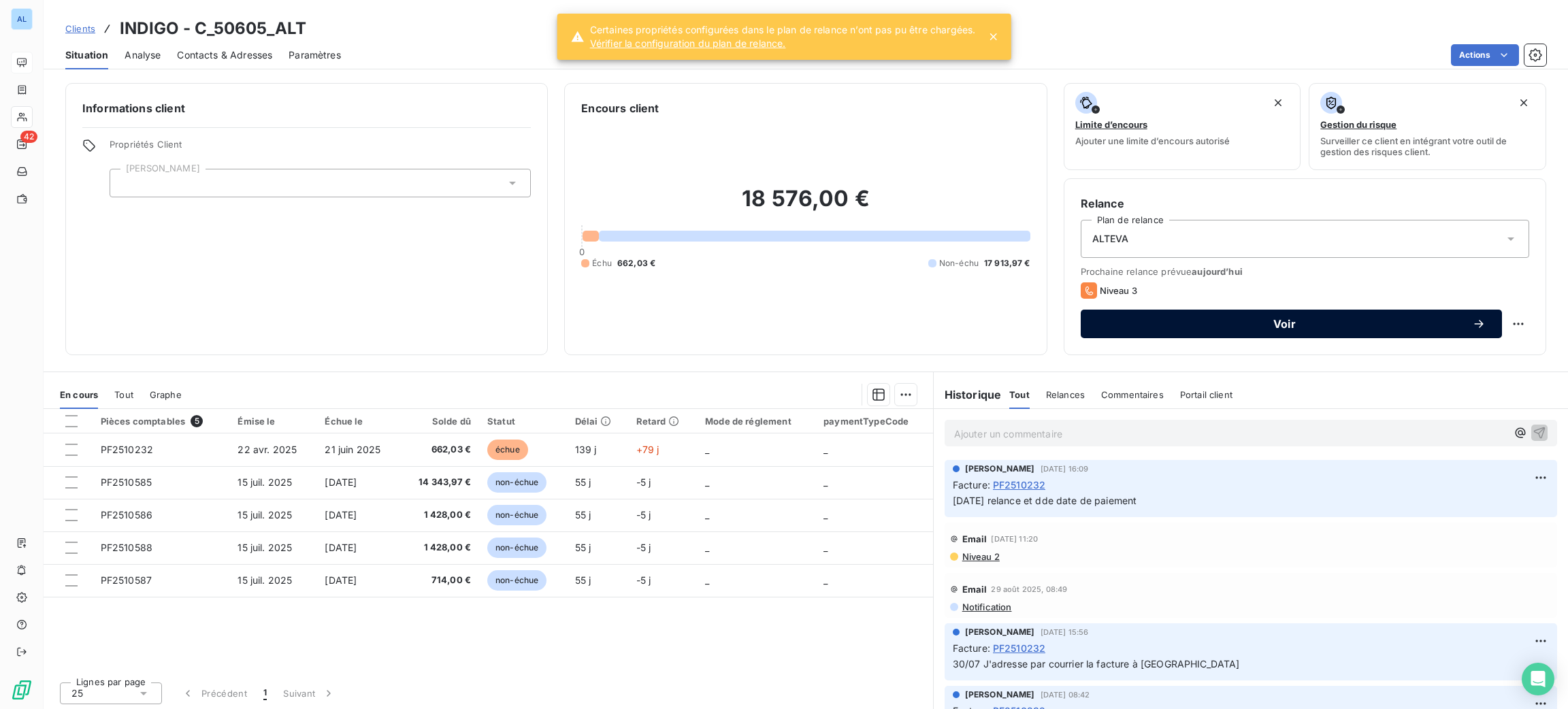
click at [1257, 330] on div "Voir" at bounding box center [1291, 324] width 389 height 14
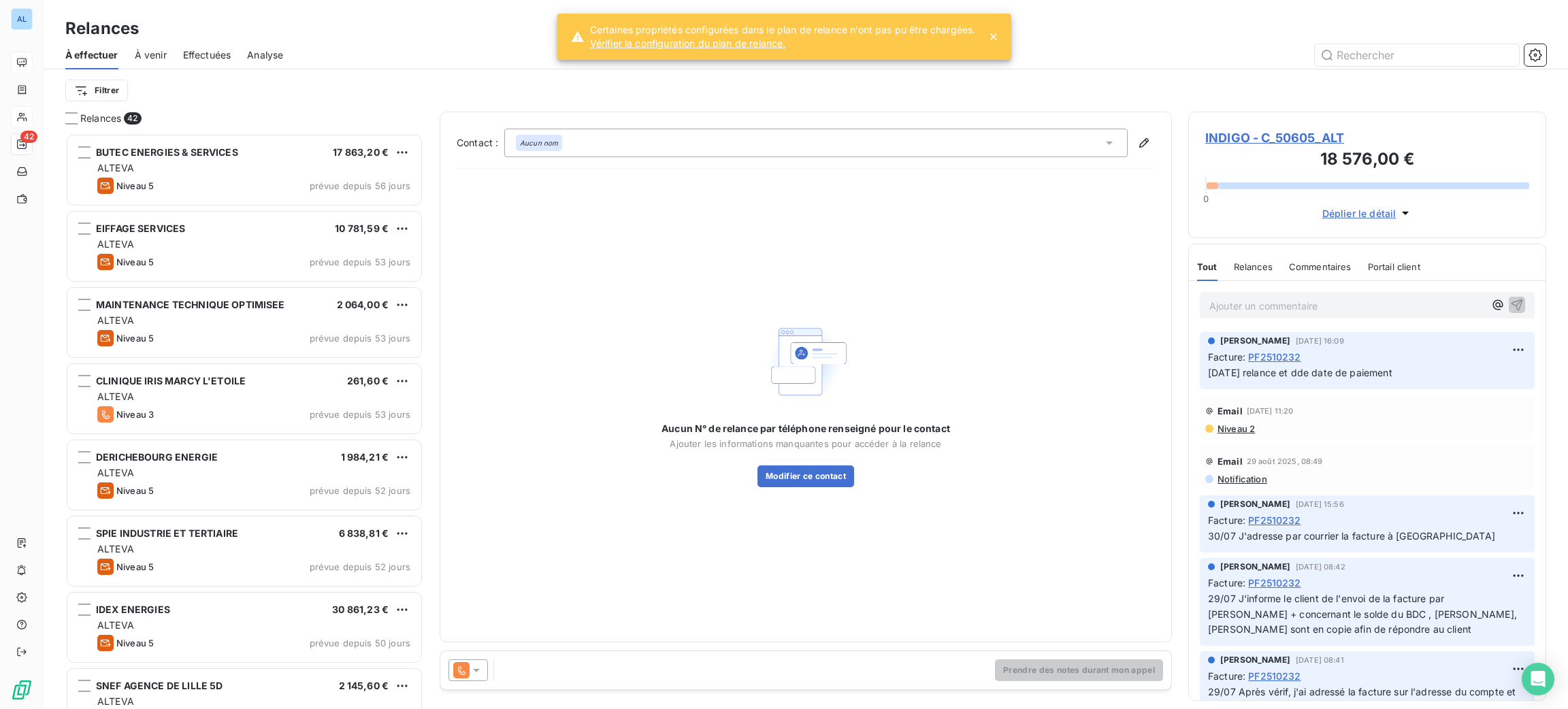
scroll to position [560, 342]
click at [484, 665] on div at bounding box center [468, 670] width 40 height 22
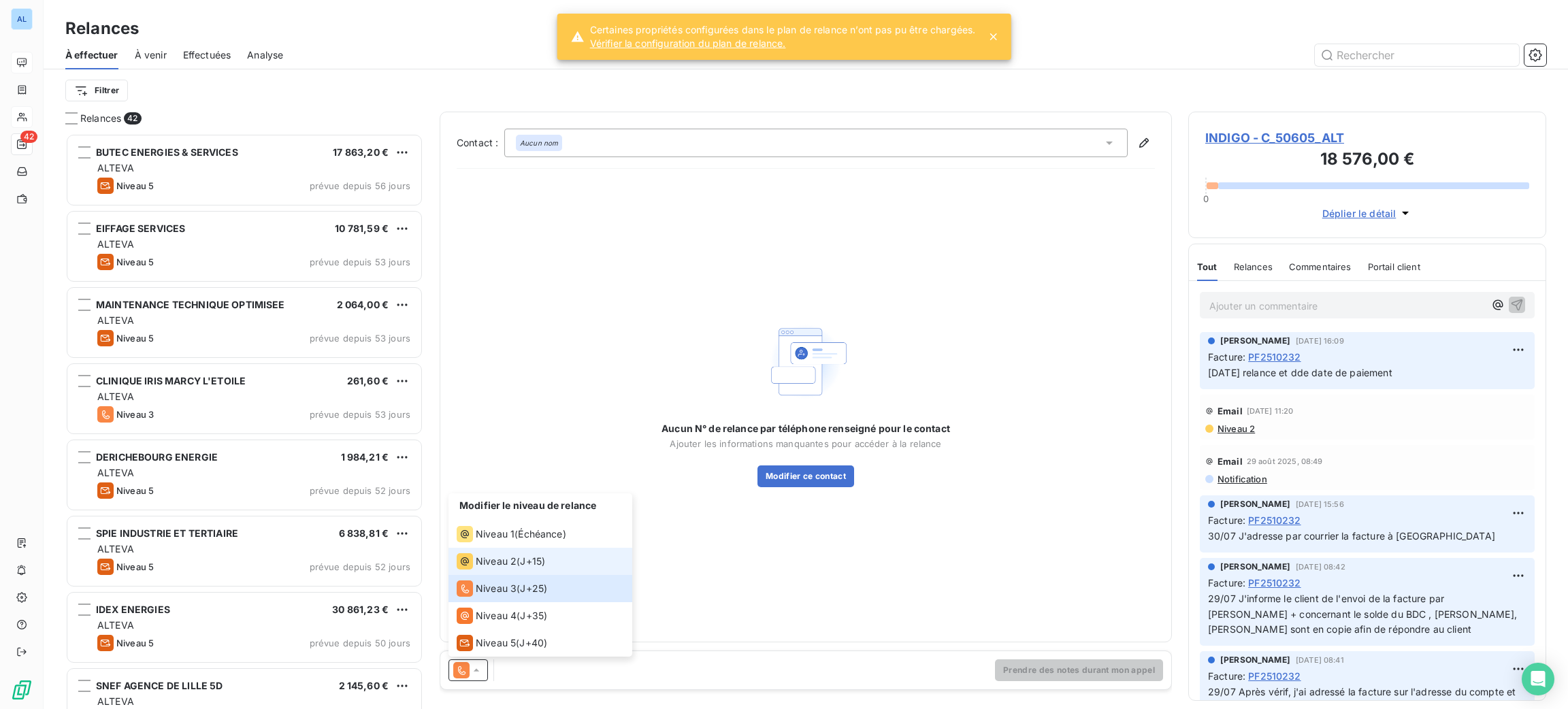
click at [509, 566] on span "Niveau 2" at bounding box center [496, 561] width 41 height 14
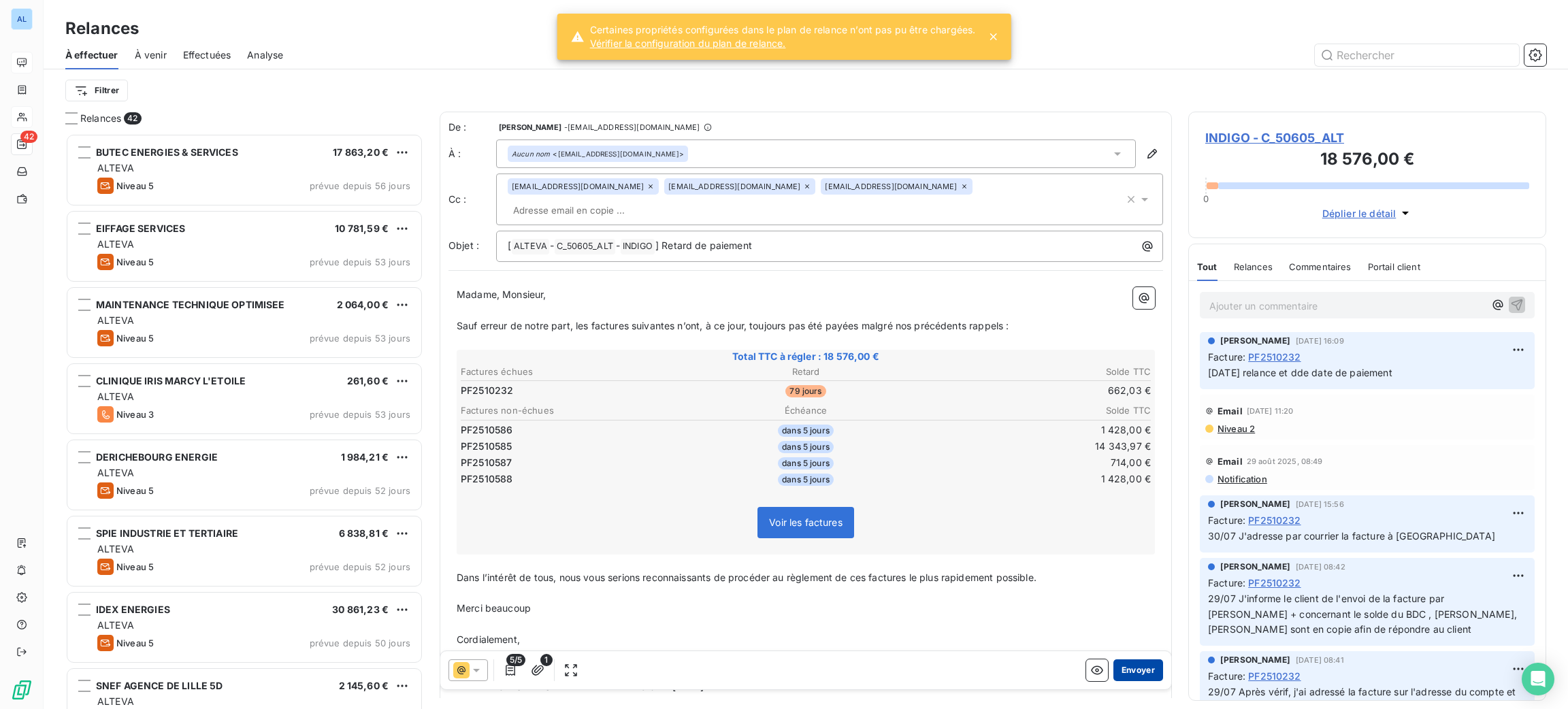
click at [1113, 662] on button "Envoyer" at bounding box center [1138, 670] width 50 height 22
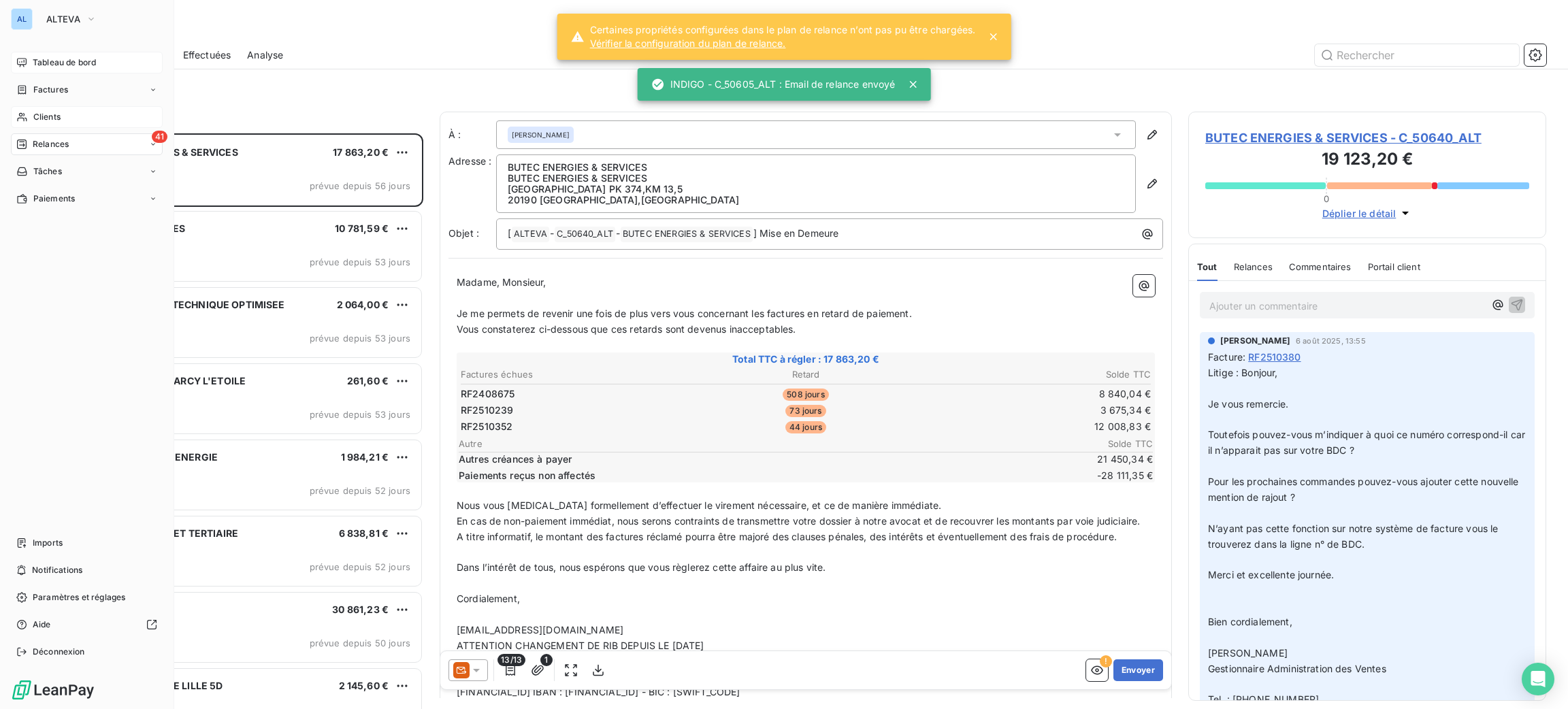
click at [55, 64] on span "Tableau de bord" at bounding box center [65, 62] width 63 height 12
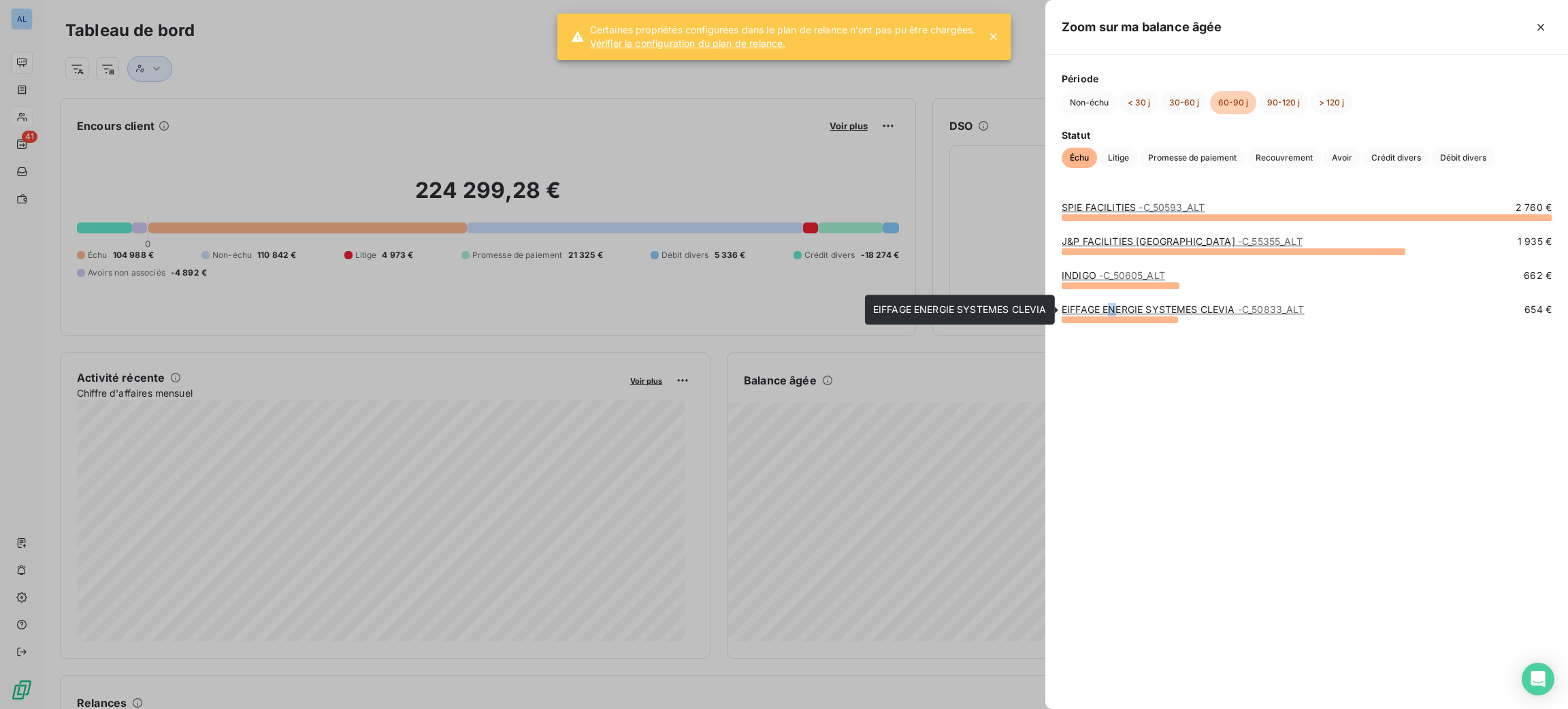
click at [1113, 308] on link "EIFFAGE ENERGIE SYSTEMES CLEVIA - C_50833_ALT" at bounding box center [1183, 309] width 243 height 11
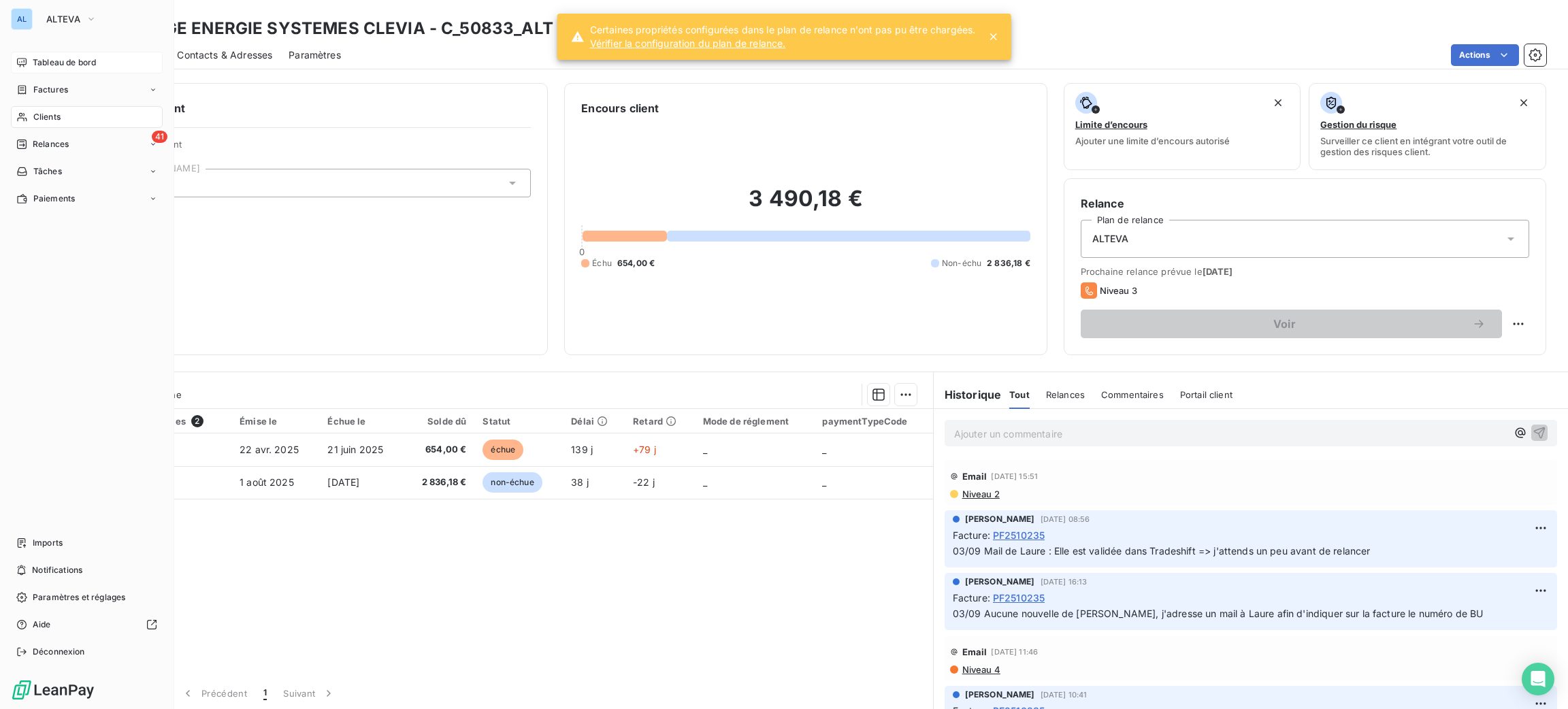
click at [60, 63] on span "Tableau de bord" at bounding box center [65, 62] width 63 height 12
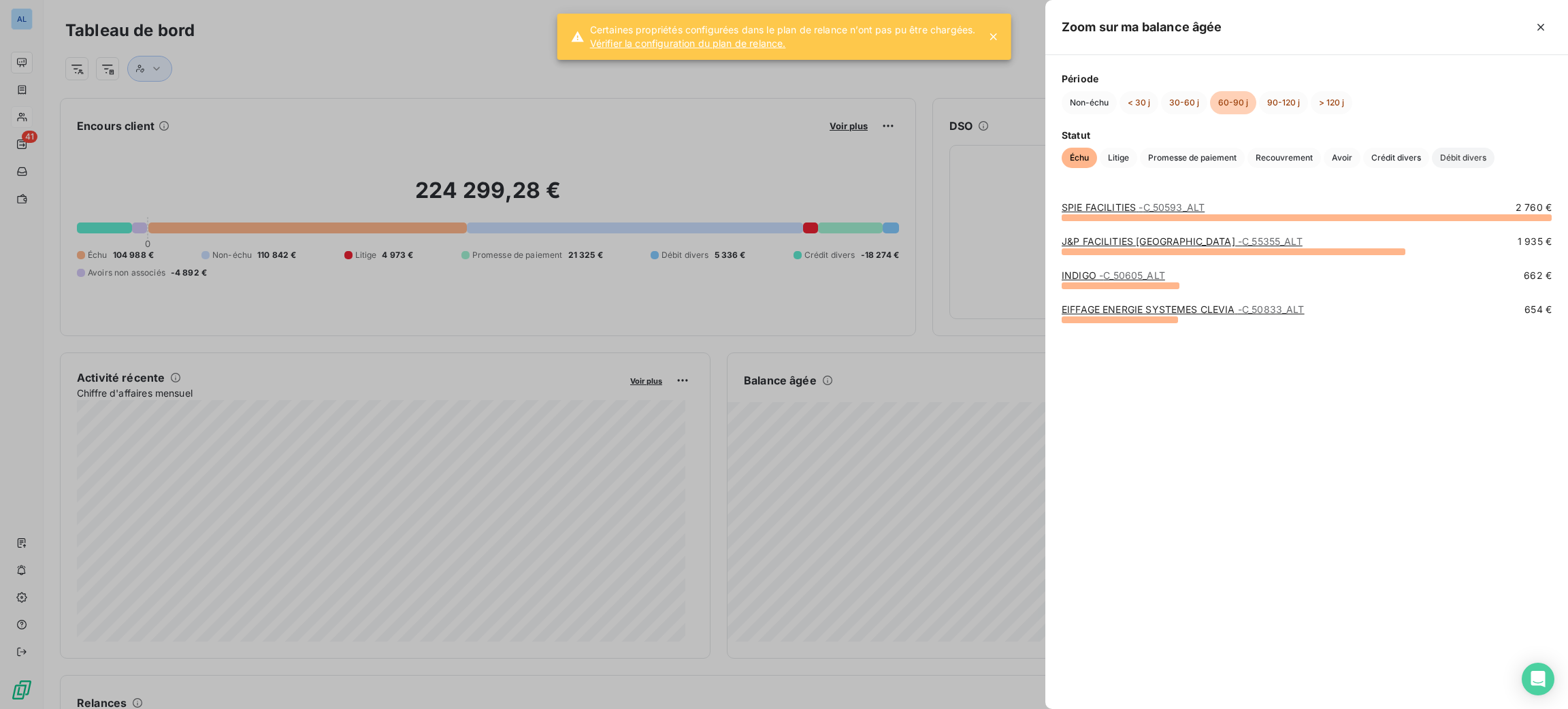
click at [1452, 161] on span "Débit divers" at bounding box center [1463, 158] width 62 height 20
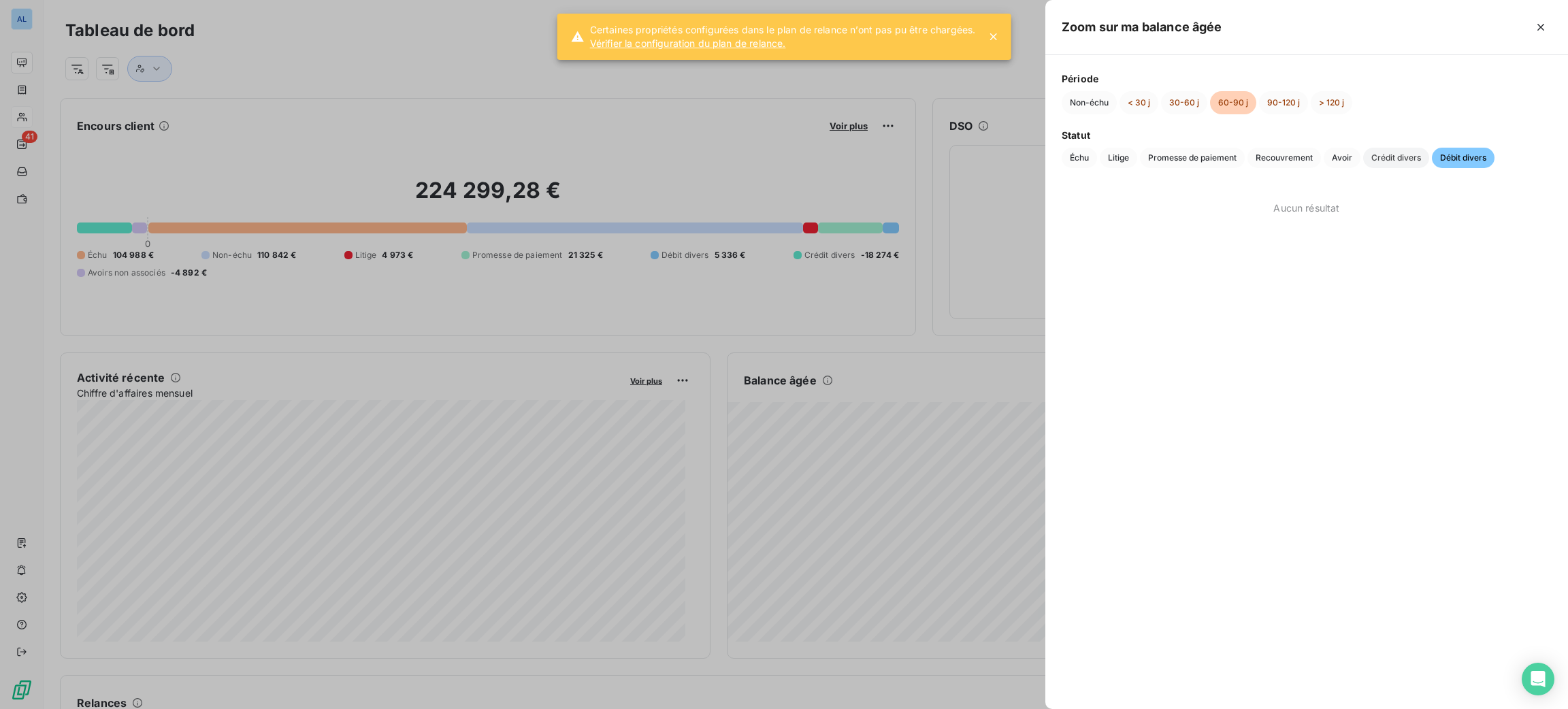
click at [1387, 152] on span "Crédit divers" at bounding box center [1396, 158] width 66 height 20
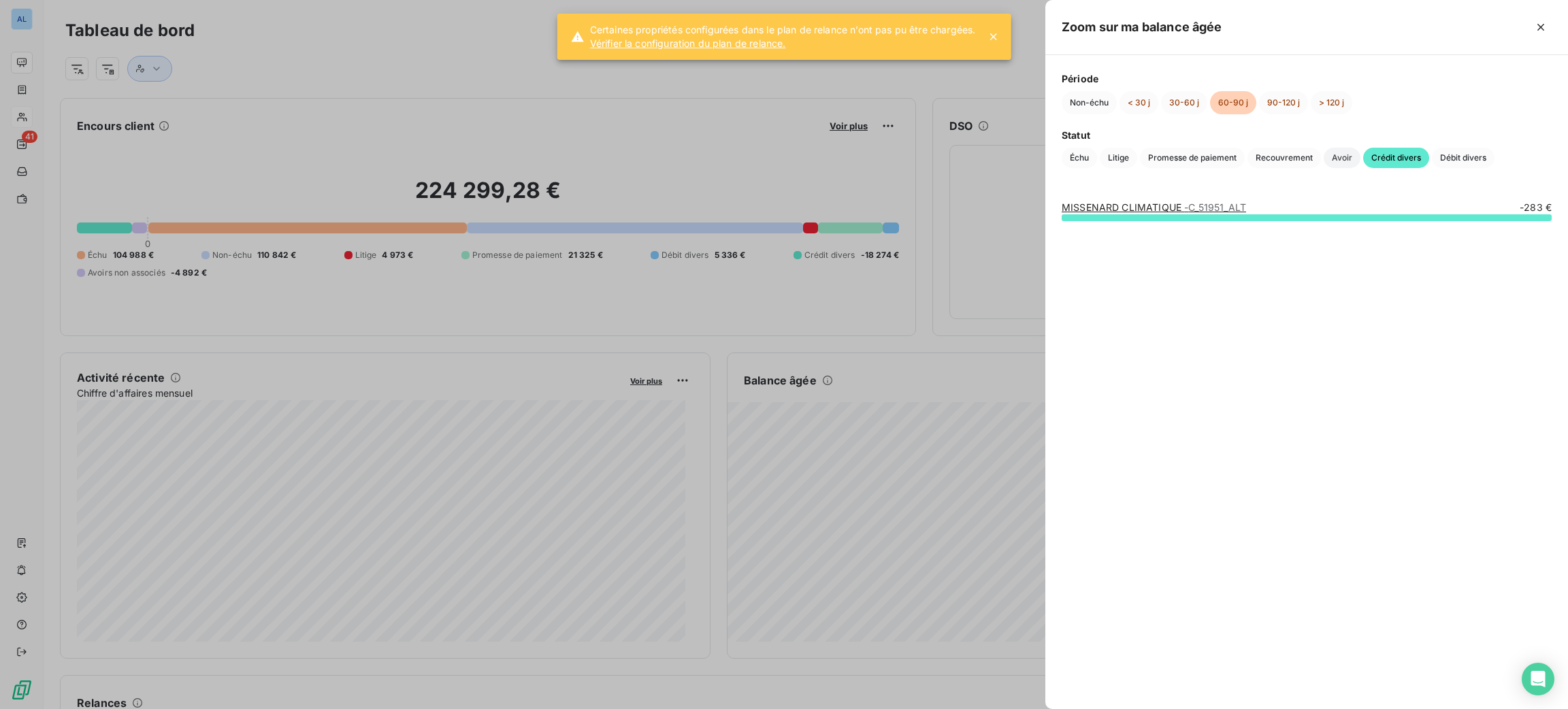
click at [1344, 159] on span "Avoir" at bounding box center [1341, 158] width 37 height 20
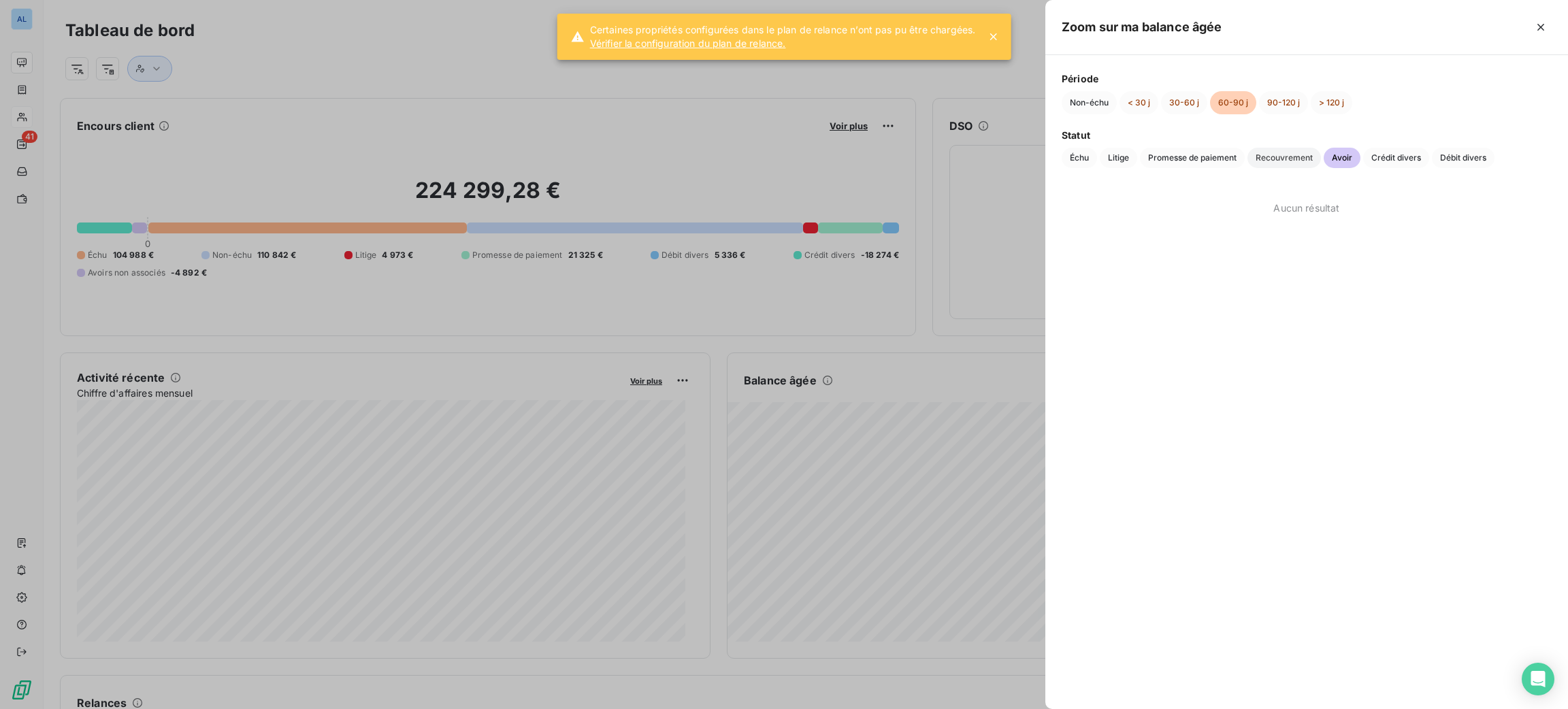
drag, startPoint x: 1268, startPoint y: 154, endPoint x: 1256, endPoint y: 154, distance: 12.0
click at [1269, 154] on span "Recouvrement" at bounding box center [1284, 158] width 74 height 20
click at [1194, 159] on span "Promesse de paiement" at bounding box center [1192, 158] width 105 height 20
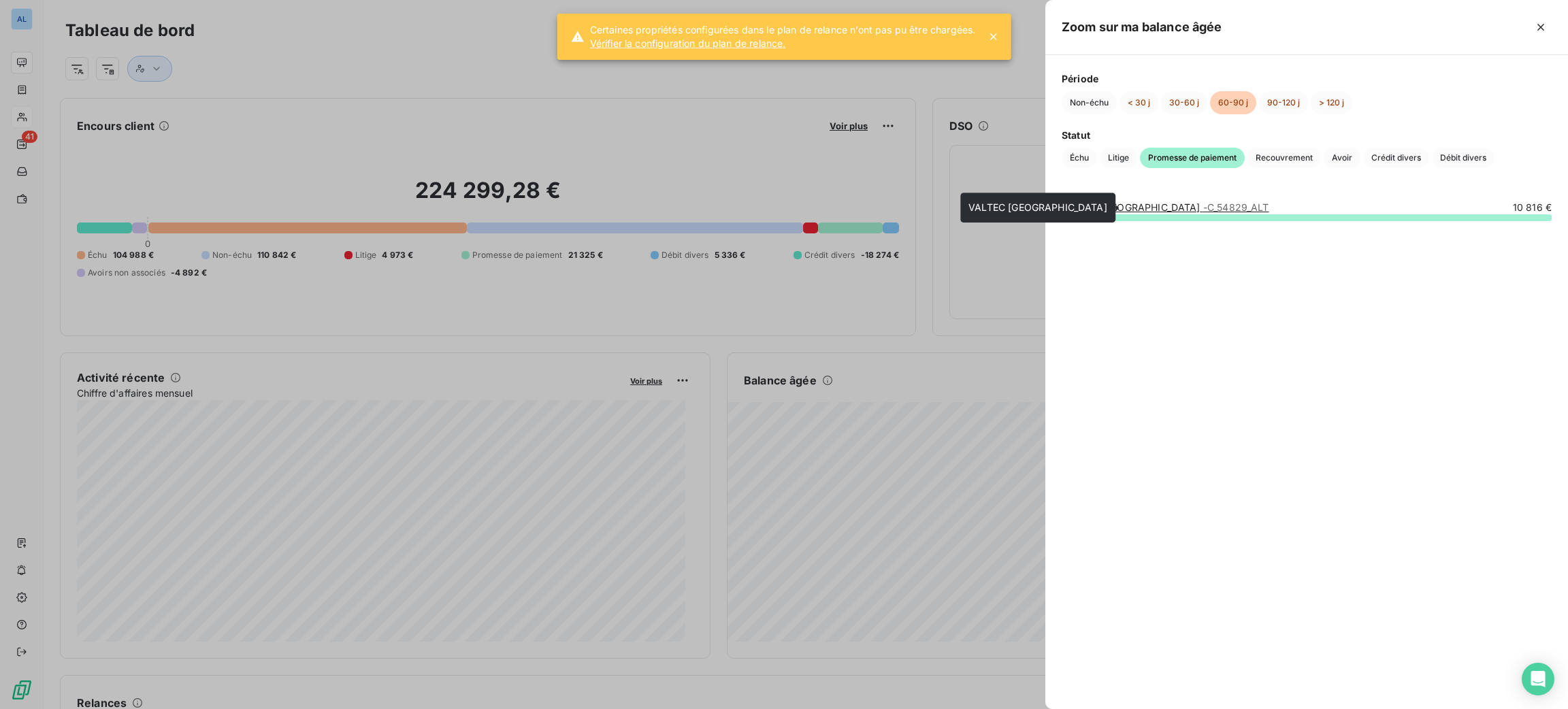
click at [1122, 209] on link "VALTEC FRANCE - C_54829_ALT" at bounding box center [1165, 207] width 208 height 11
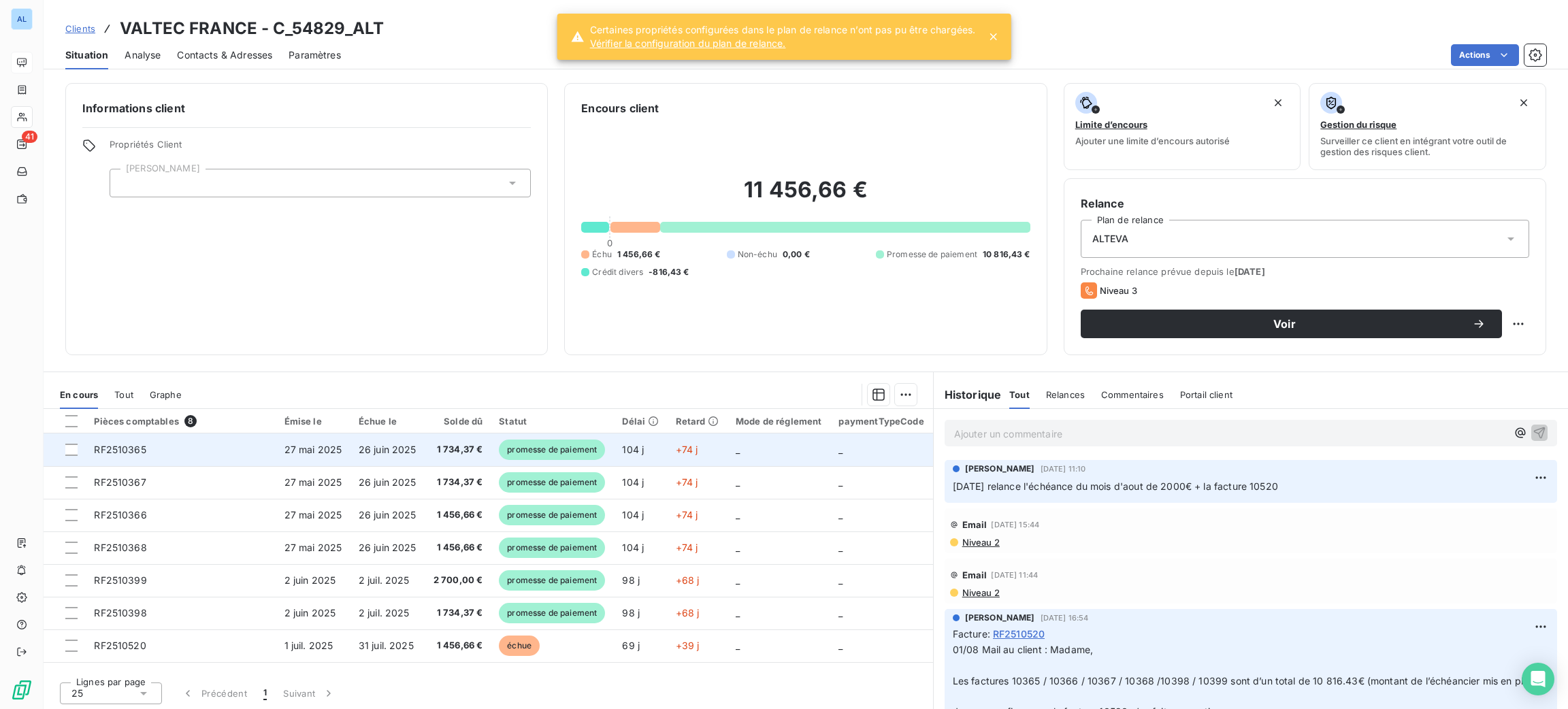
click at [635, 445] on td "104 j" at bounding box center [640, 450] width 53 height 33
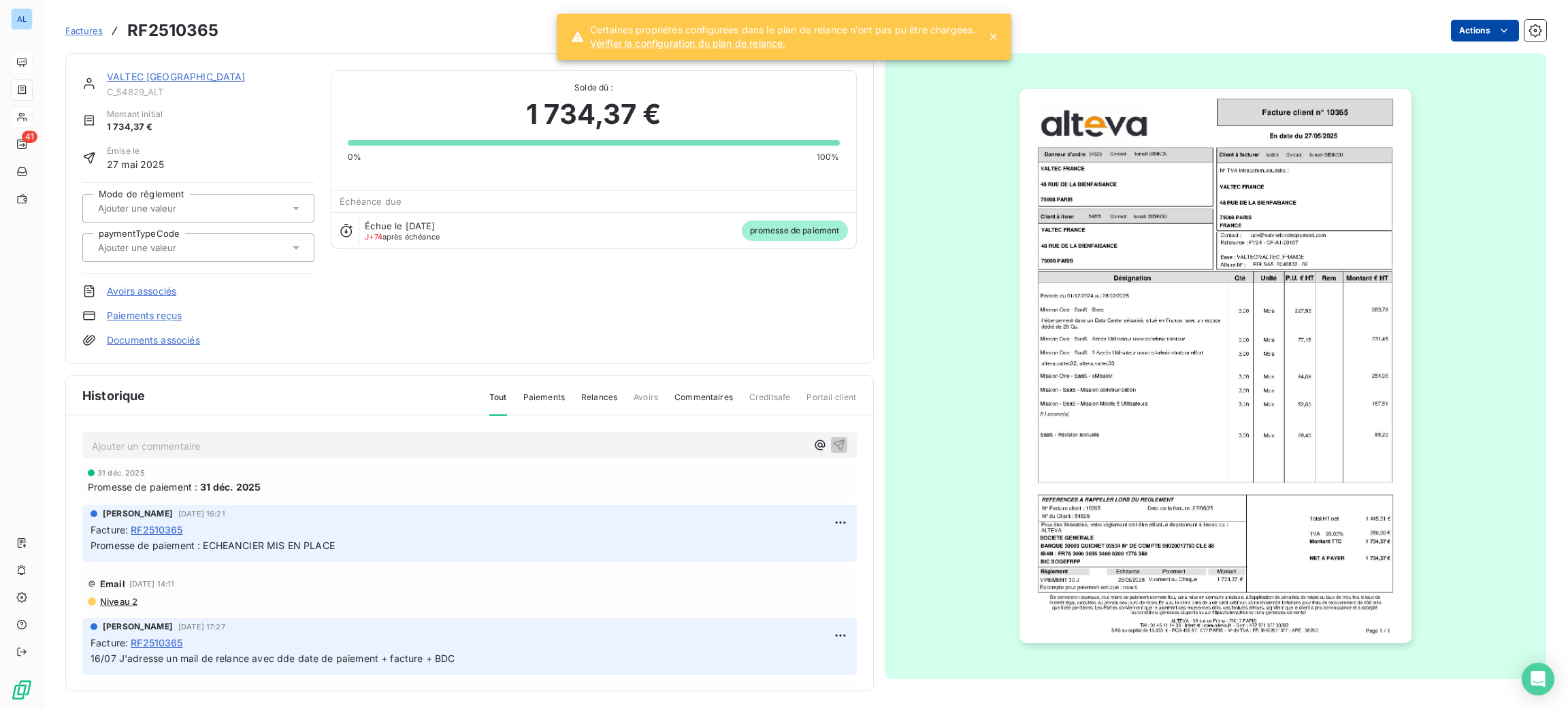
click at [1453, 26] on html "AL 41 Factures RF2510365 Actions VALTEC [GEOGRAPHIC_DATA] C_54829_ALT Montant i…" at bounding box center [784, 354] width 1568 height 709
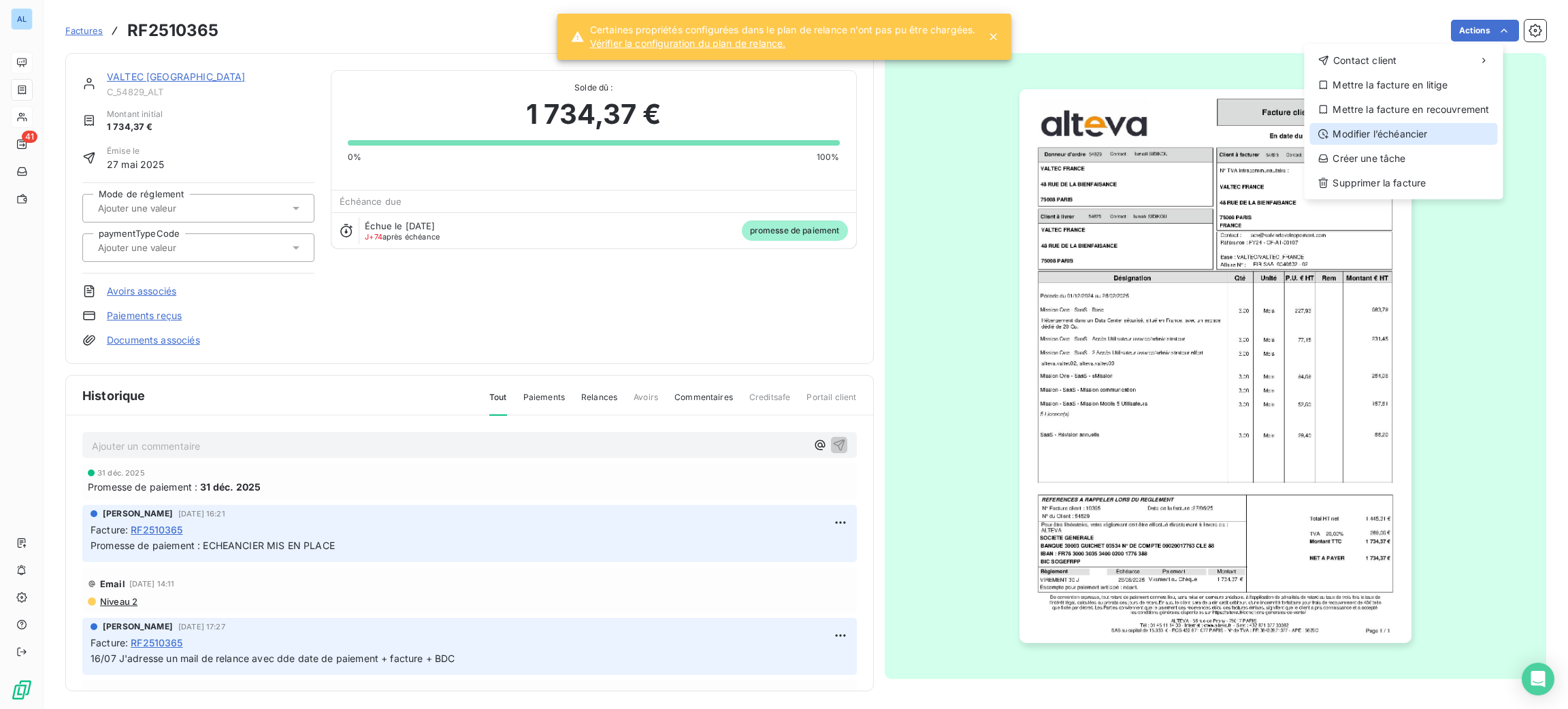
click at [1391, 140] on div "Modifier l’échéancier" at bounding box center [1403, 134] width 188 height 22
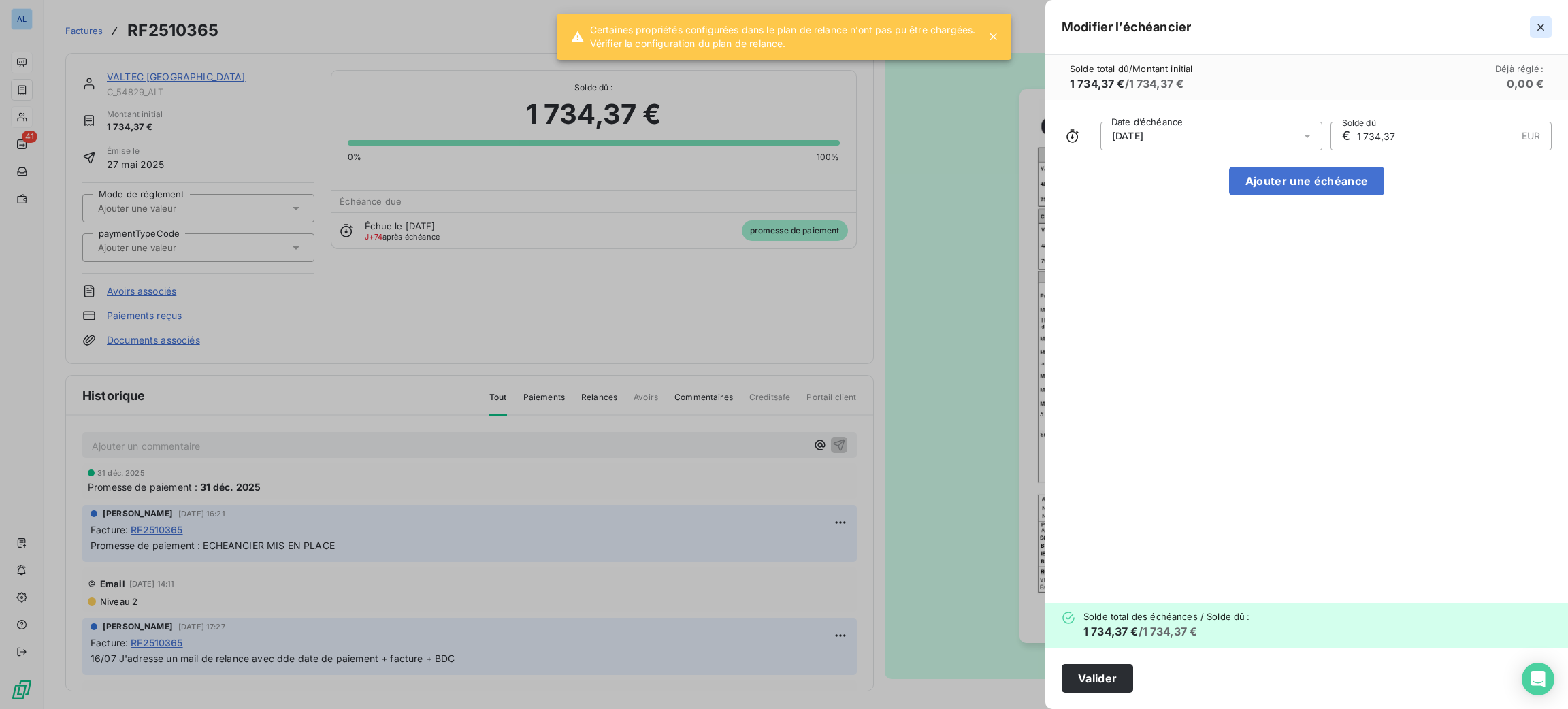
click at [1541, 26] on icon "button" at bounding box center [1540, 27] width 7 height 7
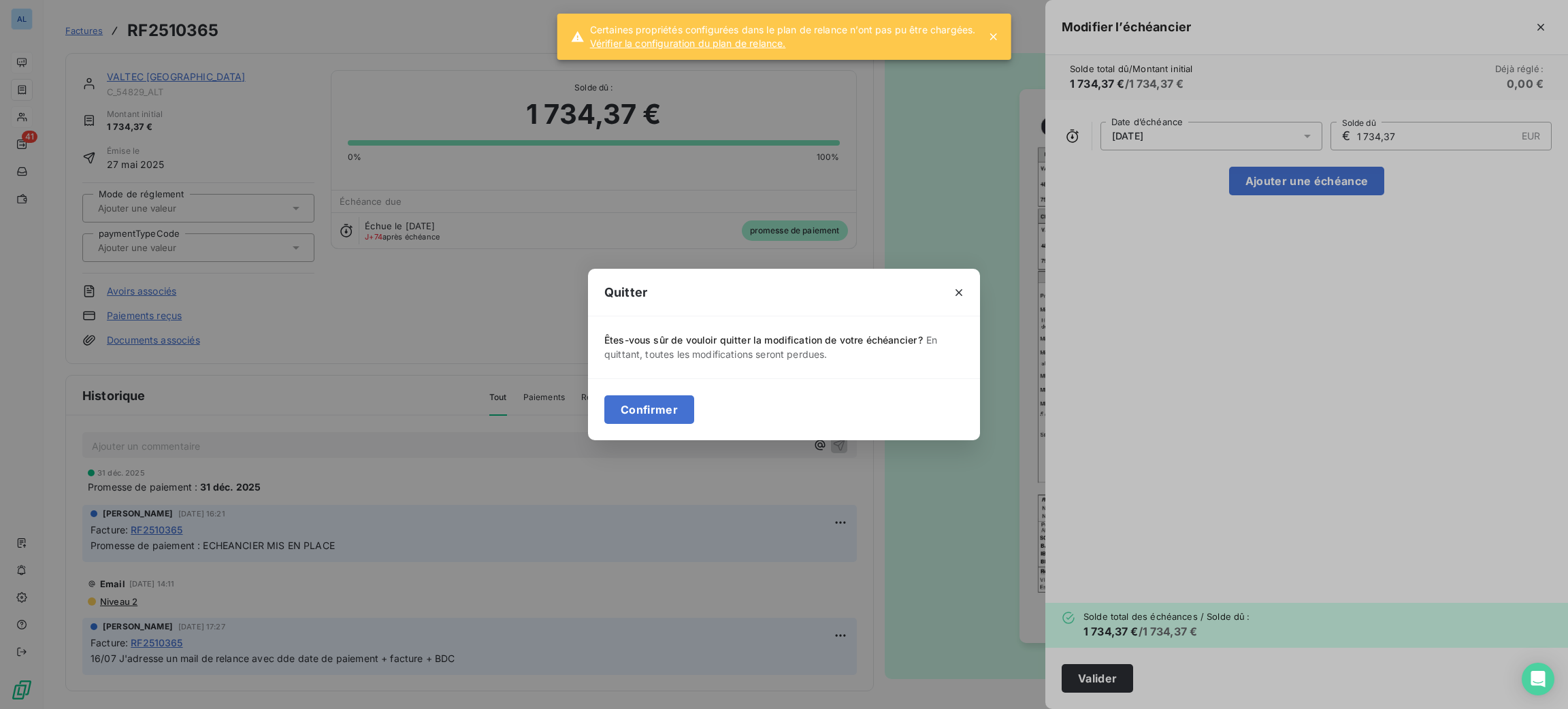
click at [680, 404] on button "Confirmer" at bounding box center [650, 410] width 90 height 29
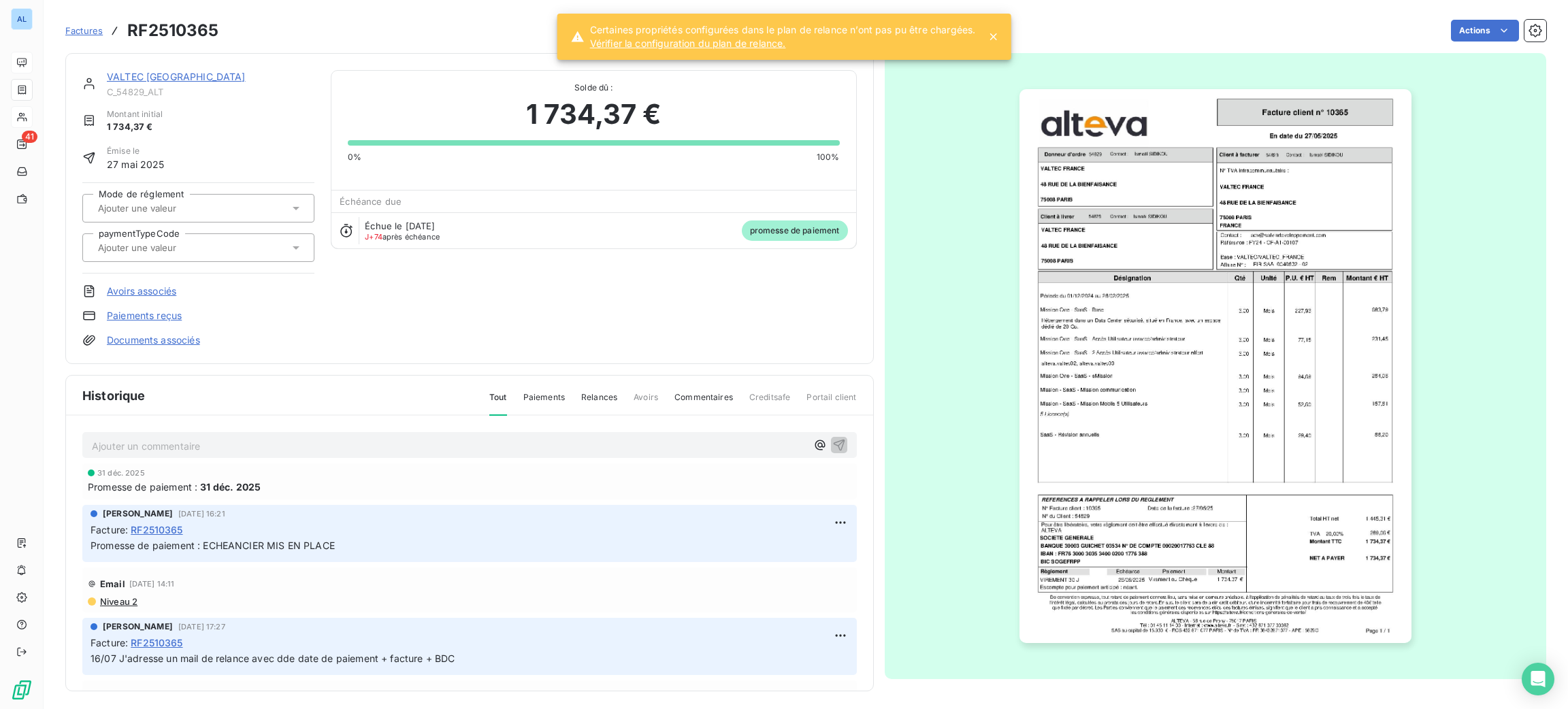
click at [225, 341] on div "Documents associés" at bounding box center [198, 340] width 232 height 14
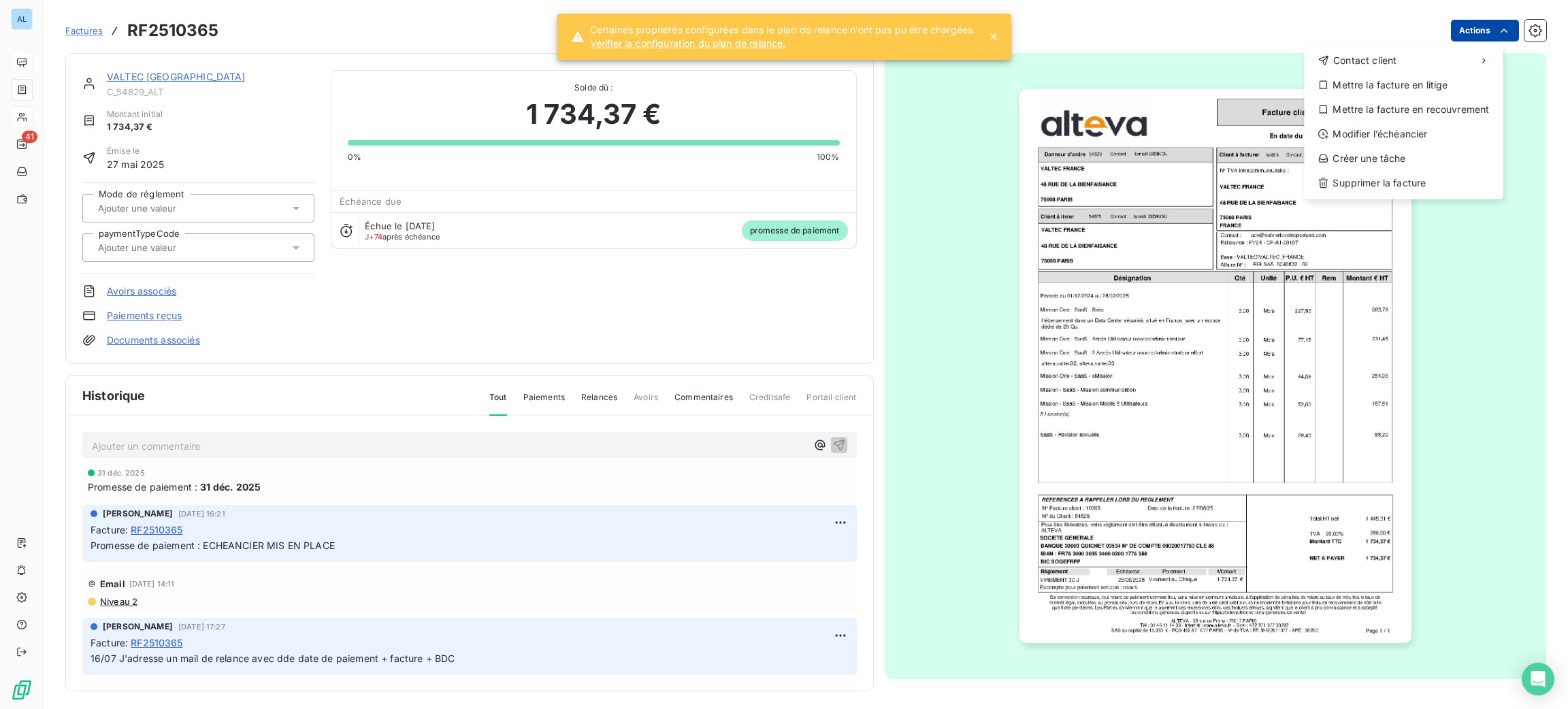
click at [1460, 28] on html "AL 41 Factures RF2510365 Actions Contact client Mettre la facture en litige Met…" at bounding box center [784, 354] width 1568 height 709
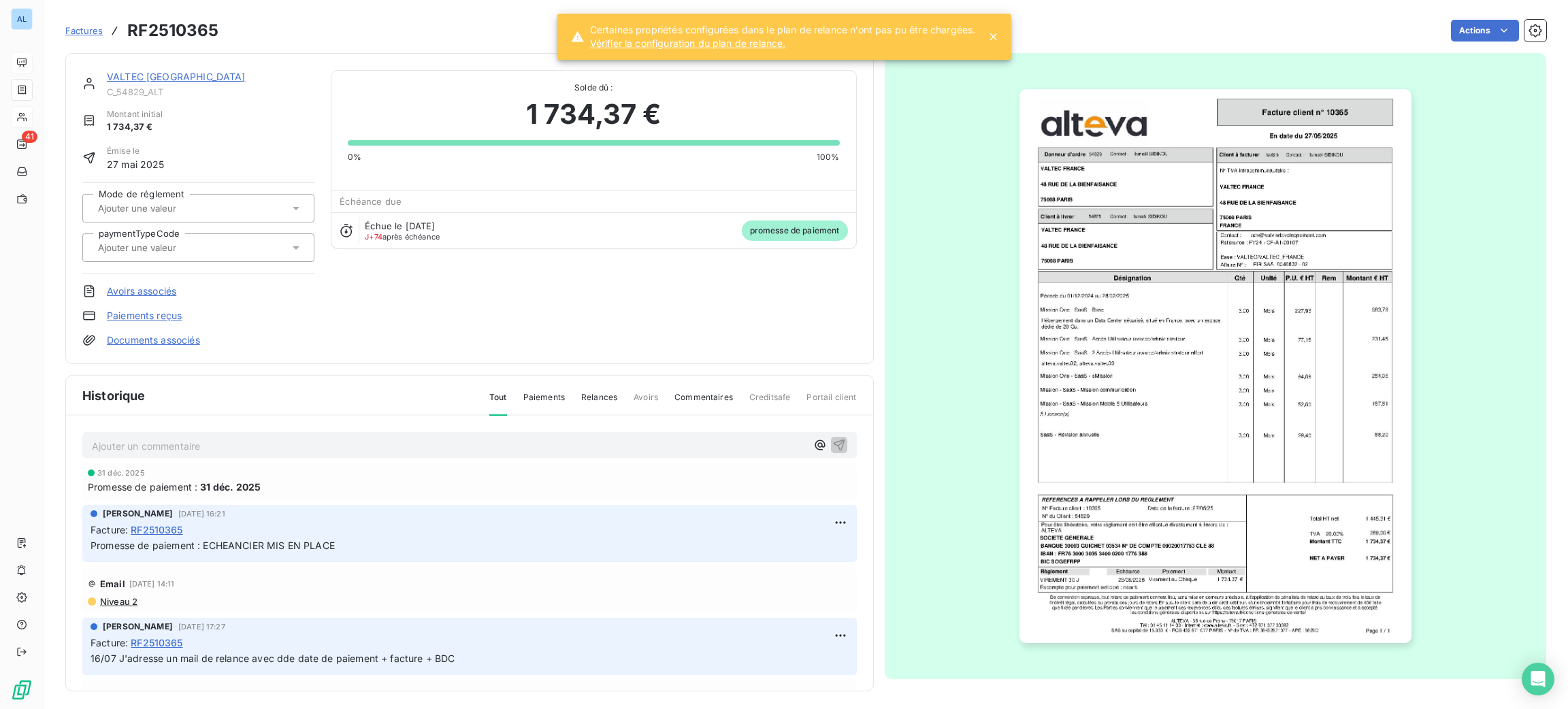
click at [1281, 53] on html "AL 41 Factures RF2510365 Actions VALTEC [GEOGRAPHIC_DATA] C_54829_ALT Montant i…" at bounding box center [784, 354] width 1568 height 709
click at [169, 308] on div "VALTEC FRANCE C_54829_ALT Montant initial 1 734,37 € Émise le [DATE] Mode de ré…" at bounding box center [198, 208] width 232 height 277
click at [171, 311] on link "Paiements reçus" at bounding box center [144, 316] width 75 height 14
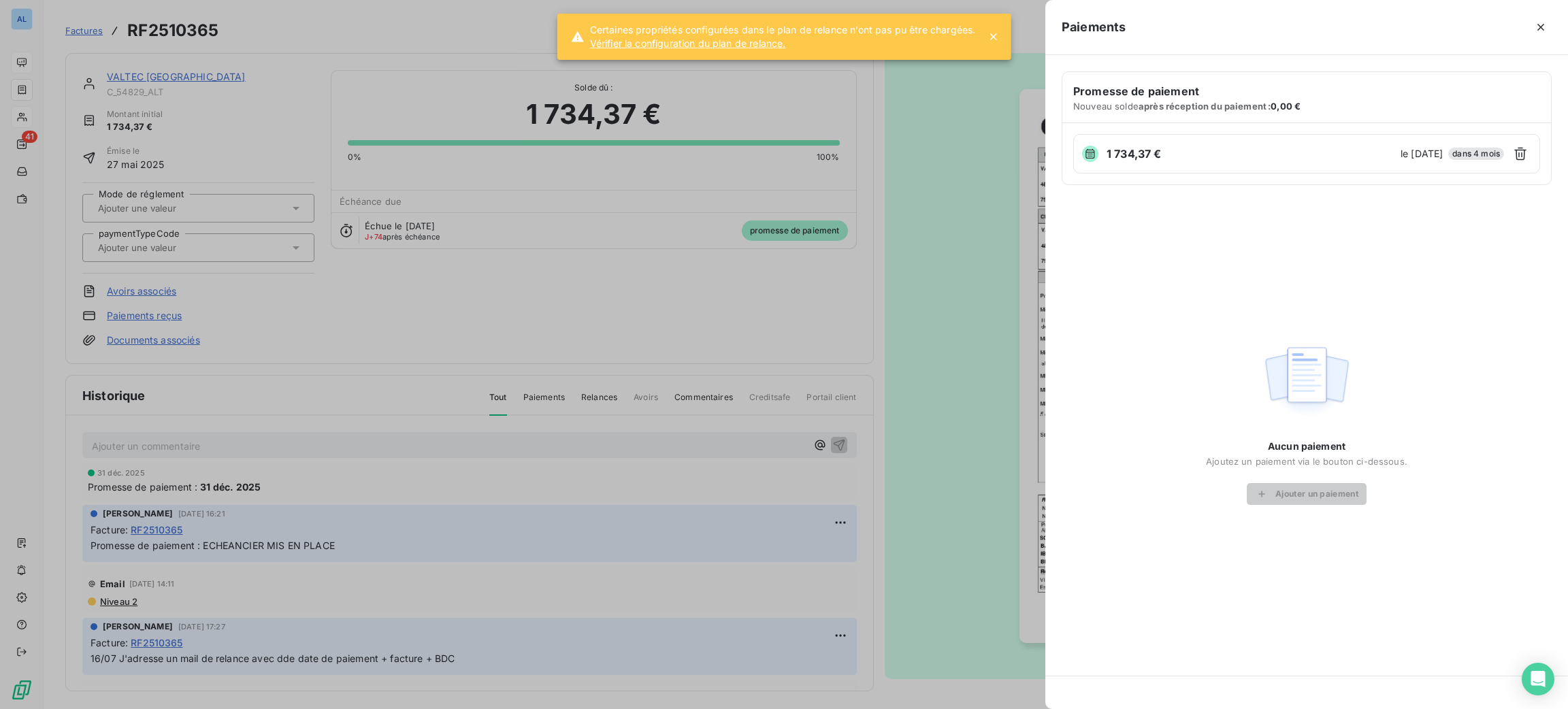
drag, startPoint x: 1509, startPoint y: 149, endPoint x: 1493, endPoint y: 154, distance: 16.8
click at [1507, 149] on div "1 734,37 € le [DATE] dans 4 mois" at bounding box center [1307, 154] width 467 height 40
click at [1517, 151] on icon "button" at bounding box center [1520, 154] width 14 height 14
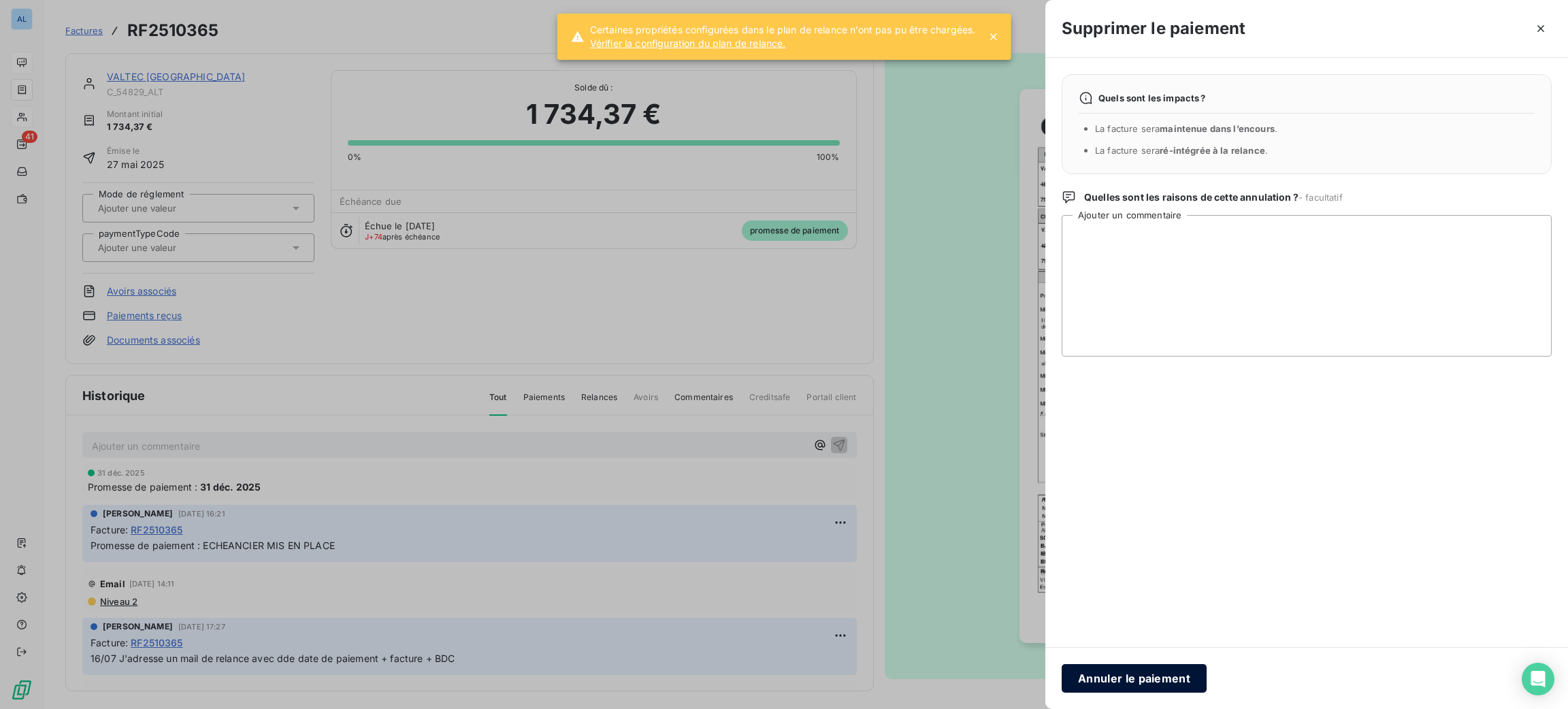
click at [1120, 681] on button "Annuler le paiement" at bounding box center [1134, 678] width 145 height 29
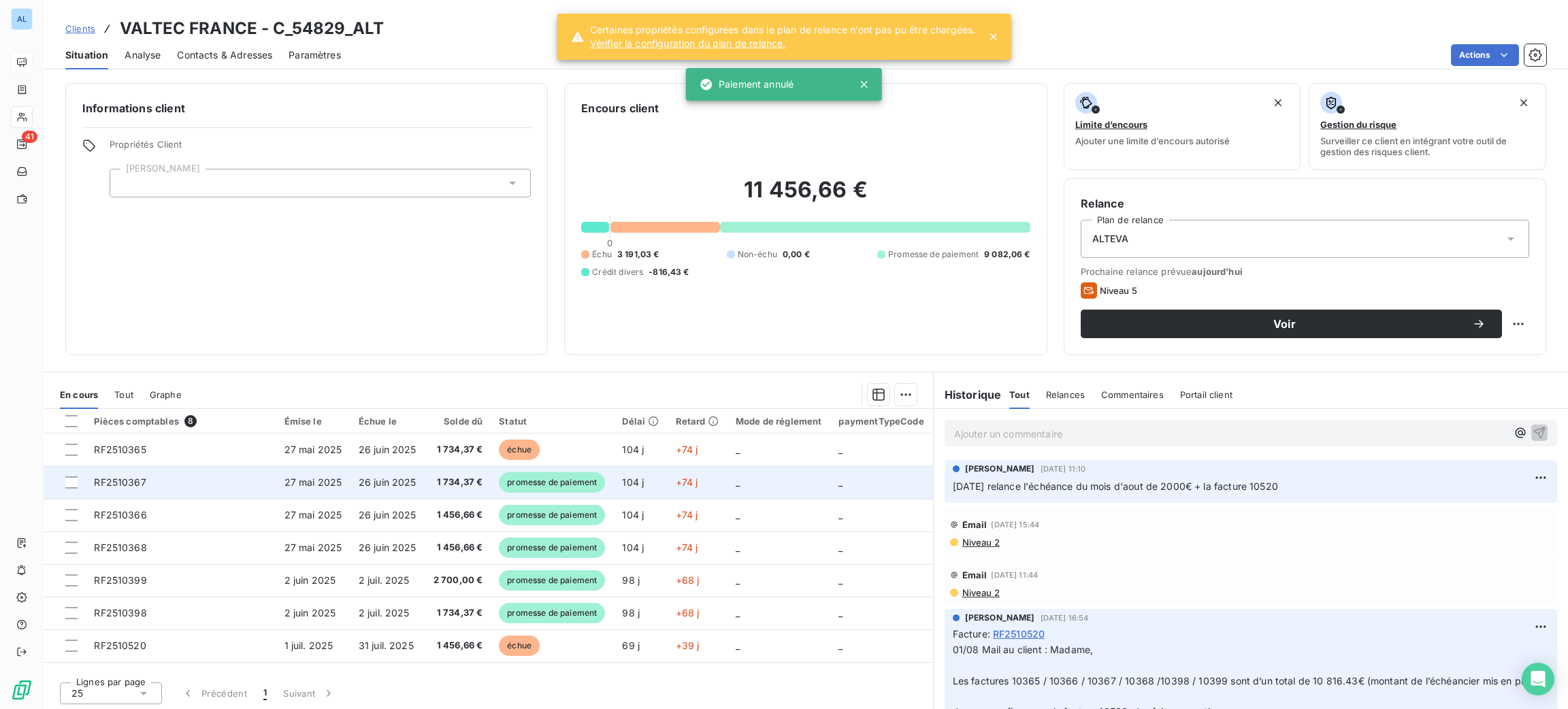
click at [428, 495] on td "1 734,37 €" at bounding box center [458, 482] width 66 height 33
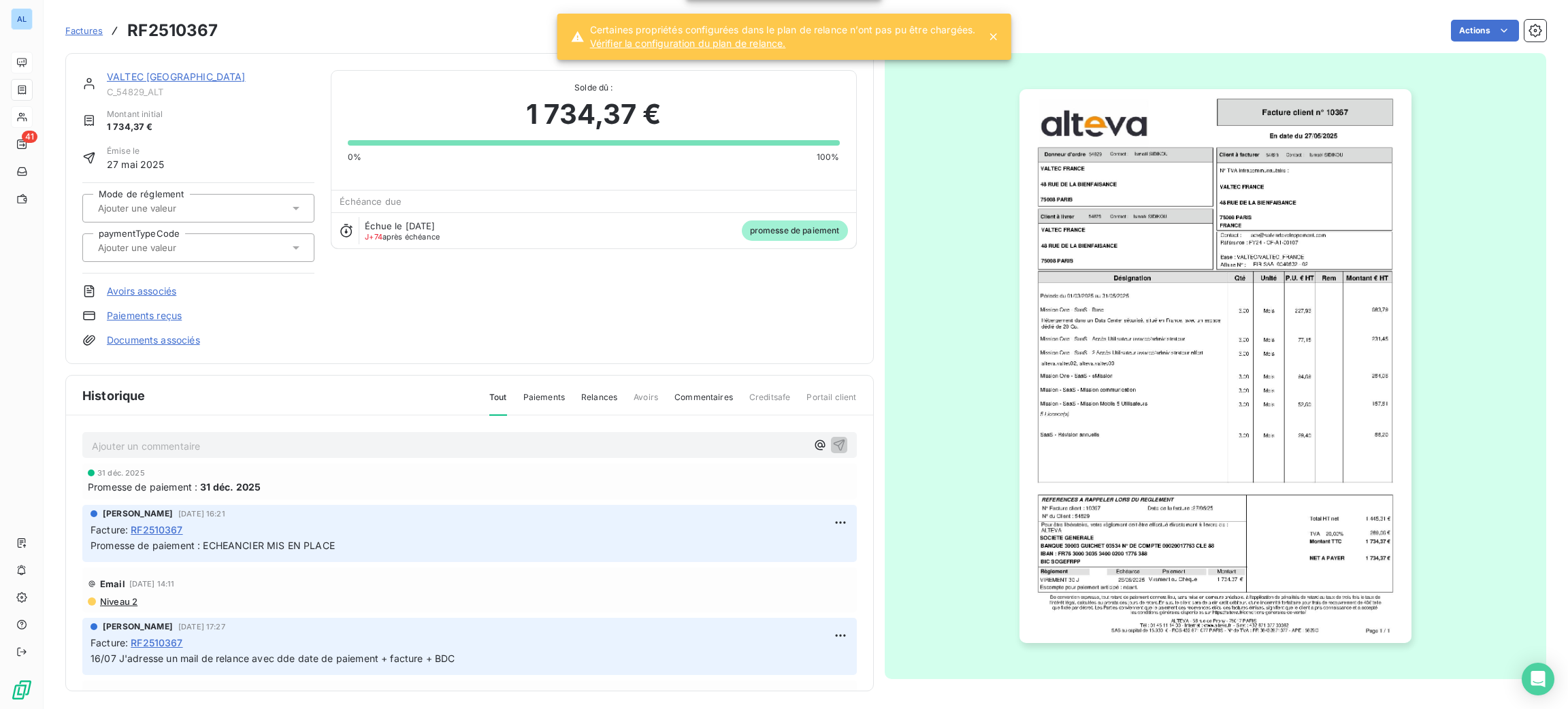
click at [170, 313] on link "Paiements reçus" at bounding box center [144, 316] width 75 height 14
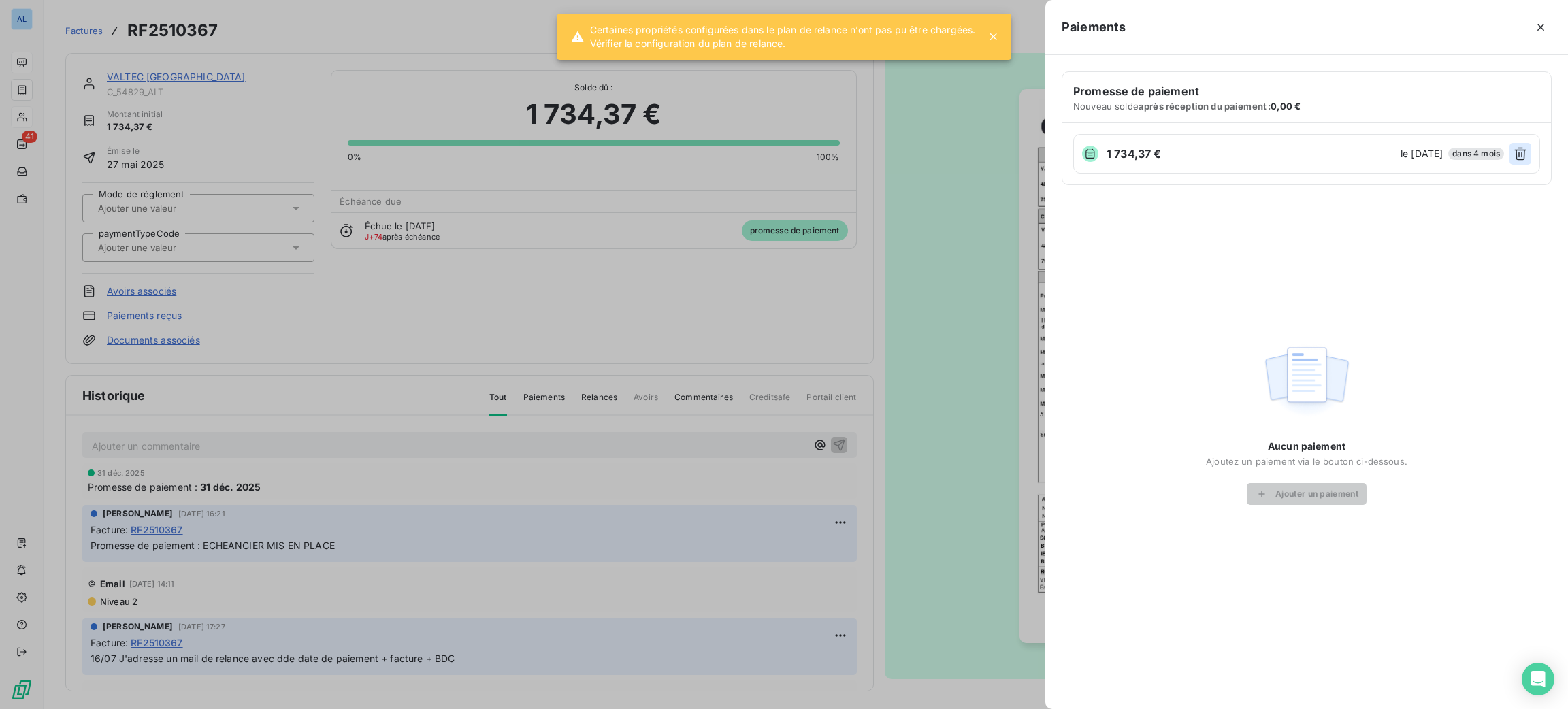
click at [1520, 158] on icon "button" at bounding box center [1520, 154] width 14 height 14
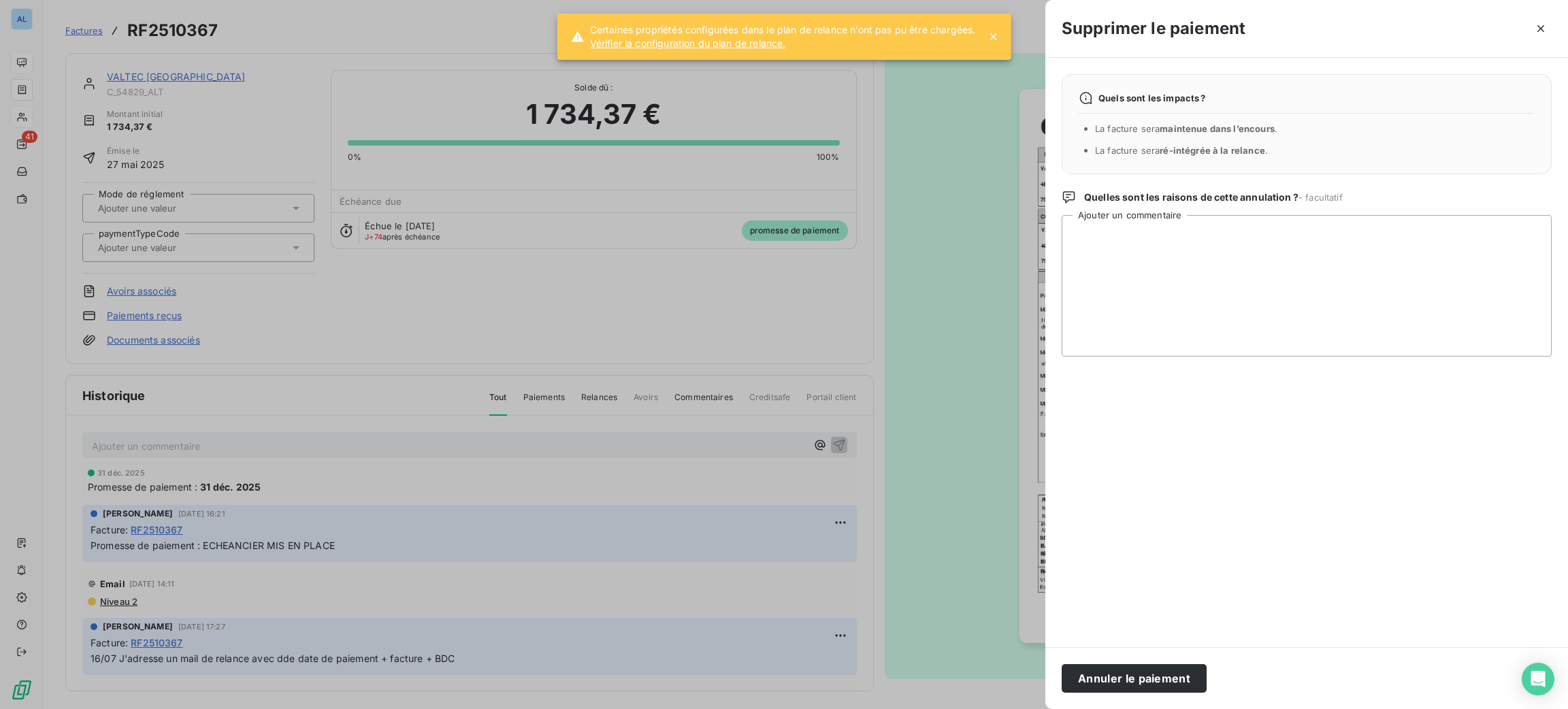
drag, startPoint x: 1101, startPoint y: 680, endPoint x: 1089, endPoint y: 677, distance: 12.4
click at [1101, 681] on button "Annuler le paiement" at bounding box center [1134, 678] width 145 height 29
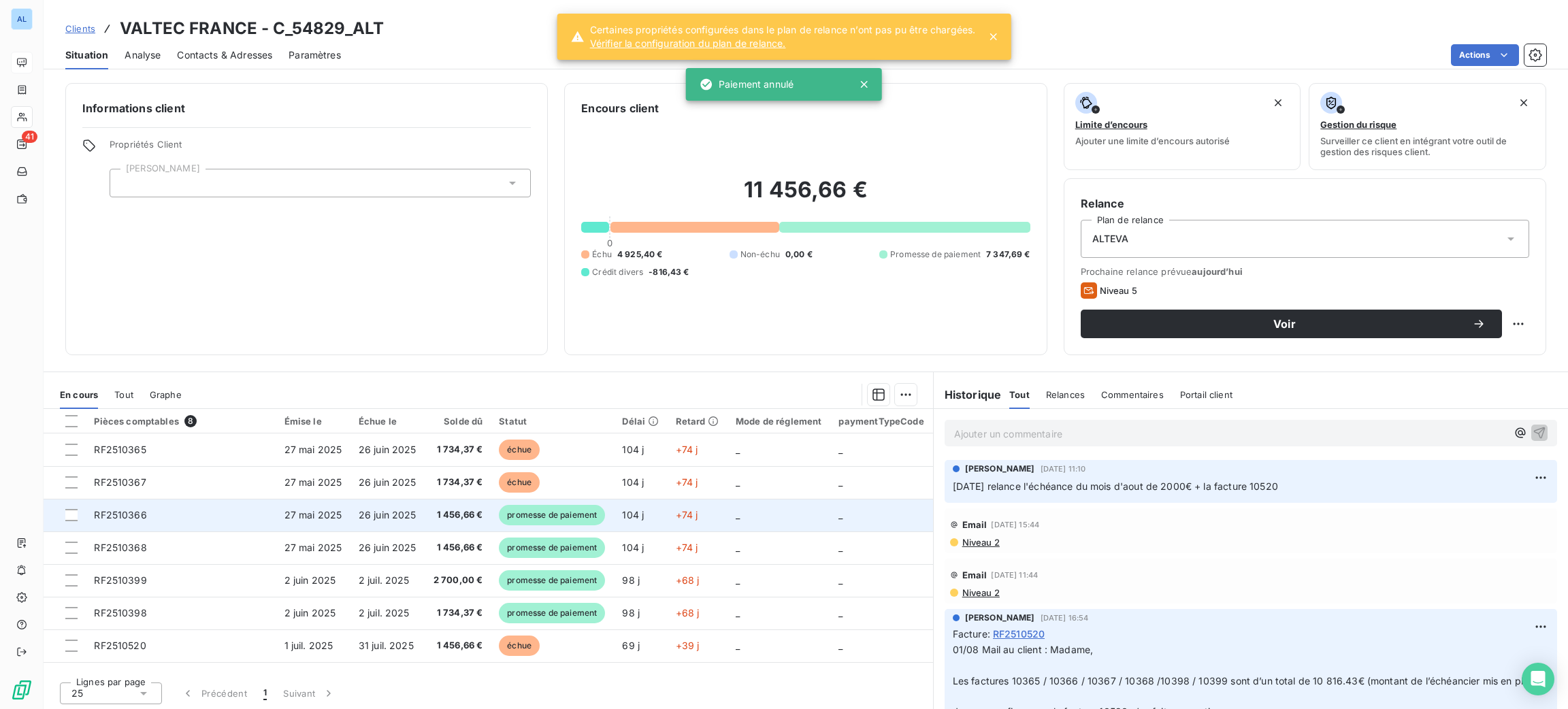
click at [499, 524] on span "promesse de paiement" at bounding box center [552, 515] width 107 height 20
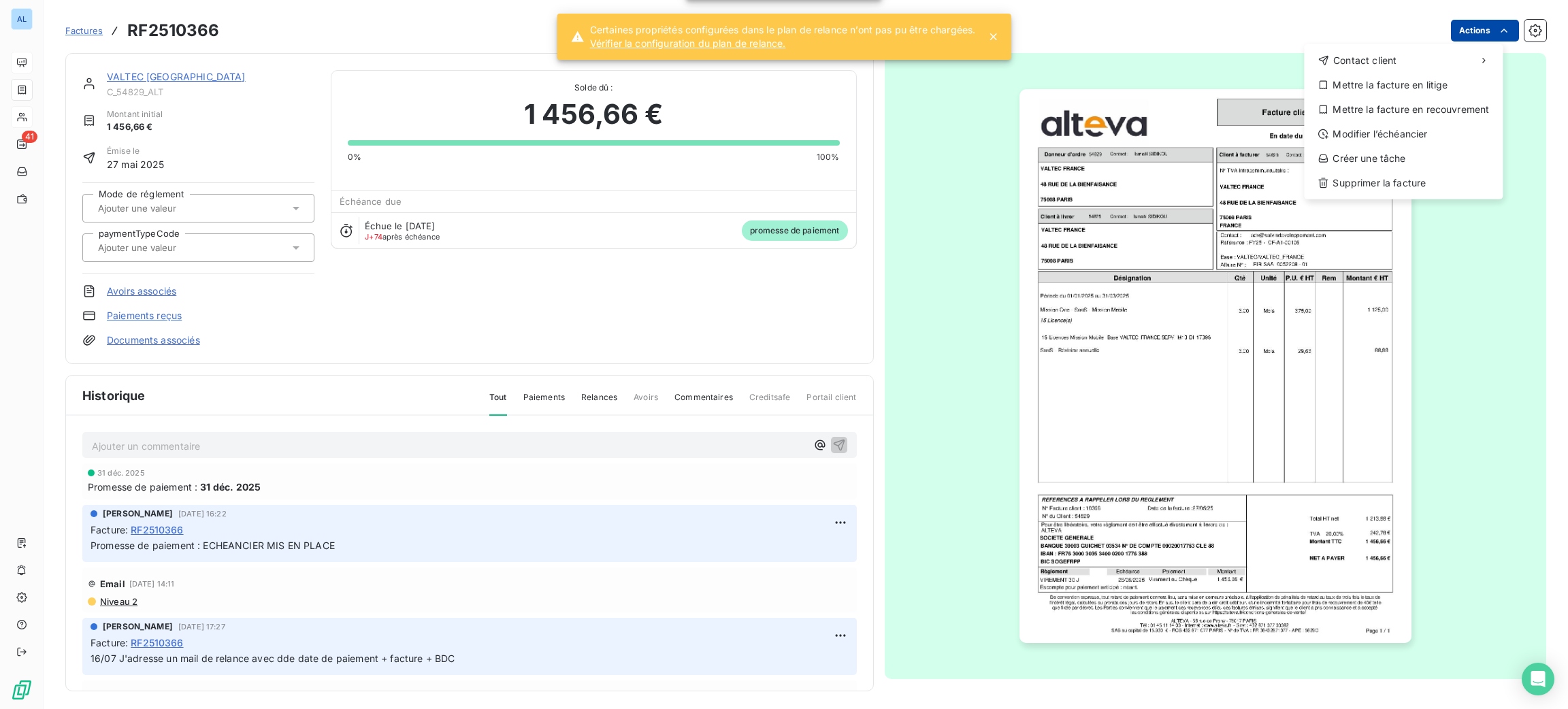
click at [1467, 39] on html "AL 41 Factures RF2510366 Actions Contact client Mettre la facture en litige Met…" at bounding box center [784, 354] width 1568 height 709
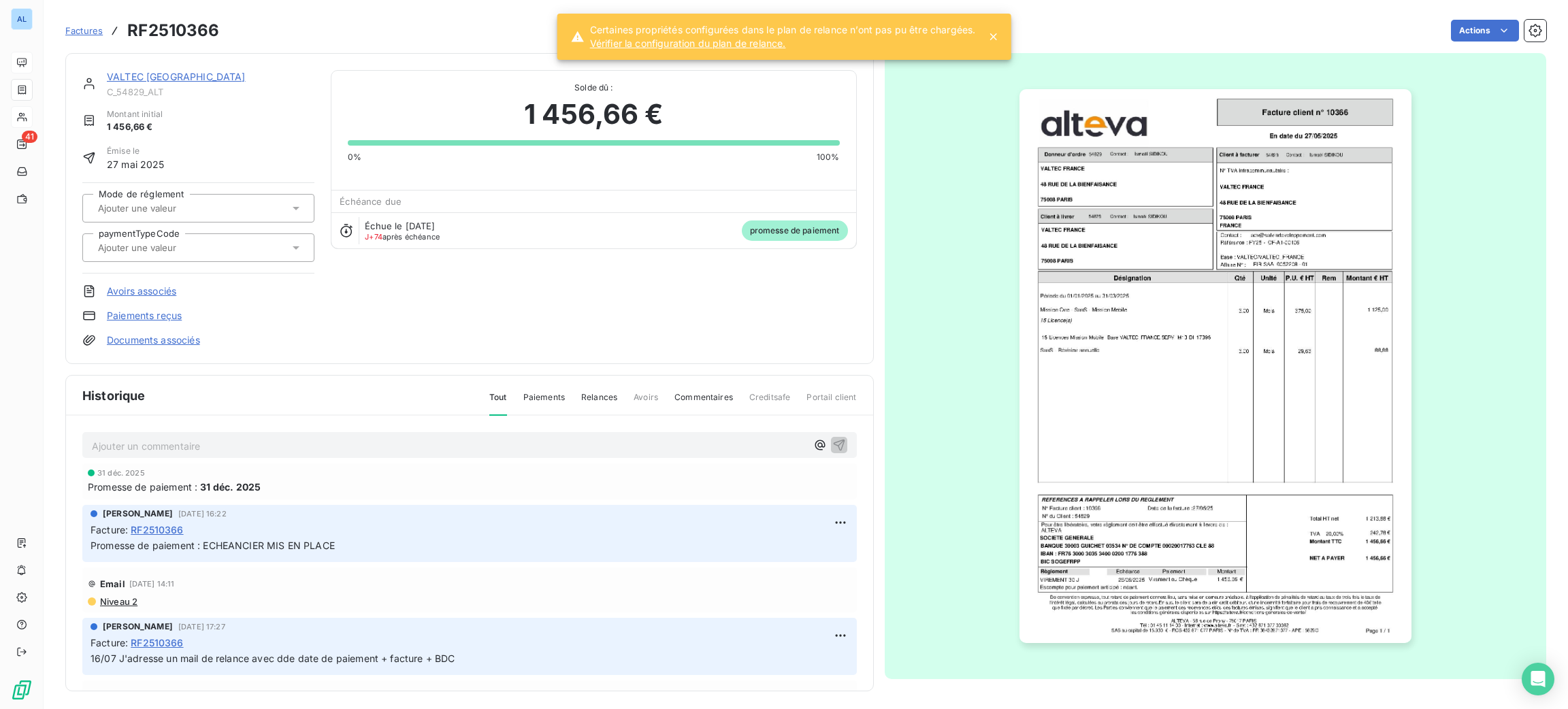
click at [356, 380] on html "AL 41 Factures RF2510366 Actions VALTEC FRANCE C_54829_ALT Montant initial 1 45…" at bounding box center [784, 354] width 1568 height 709
click at [137, 306] on div "VALTEC FRANCE C_54829_ALT Montant initial 1 456,66 € Émise le [DATE] Mode de ré…" at bounding box center [198, 208] width 232 height 277
click at [146, 319] on link "Paiements reçus" at bounding box center [144, 316] width 75 height 14
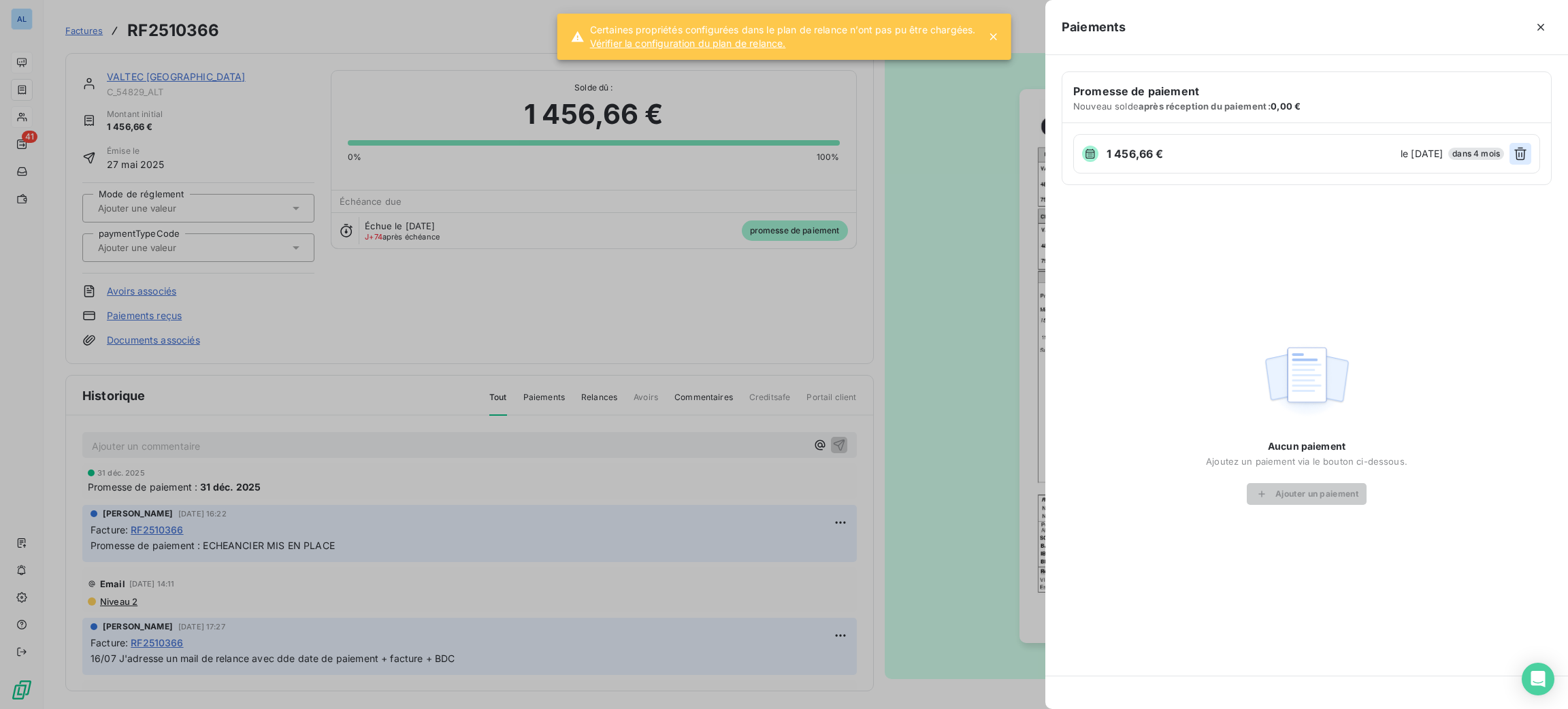
click at [1513, 161] on button "button" at bounding box center [1520, 153] width 22 height 22
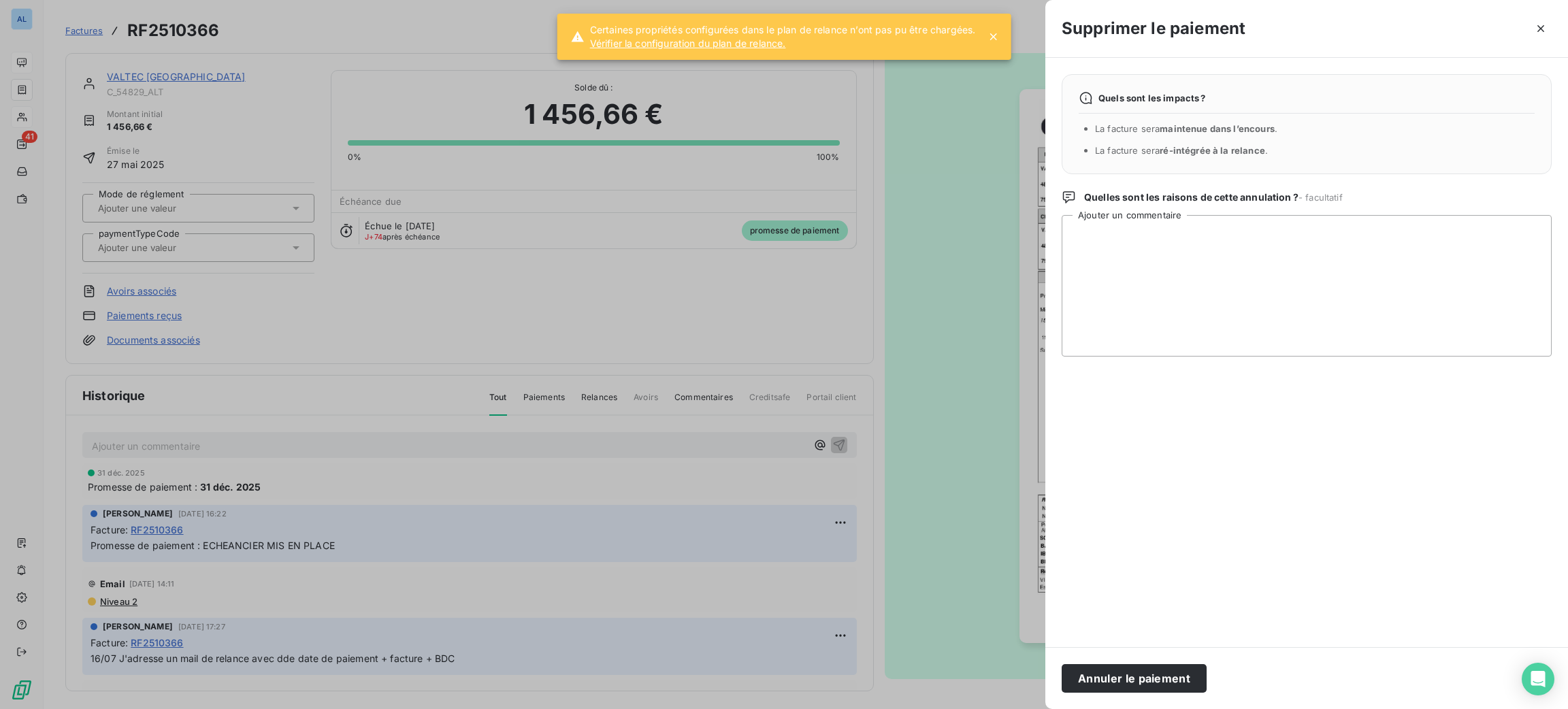
click at [1116, 680] on button "Annuler le paiement" at bounding box center [1134, 678] width 145 height 29
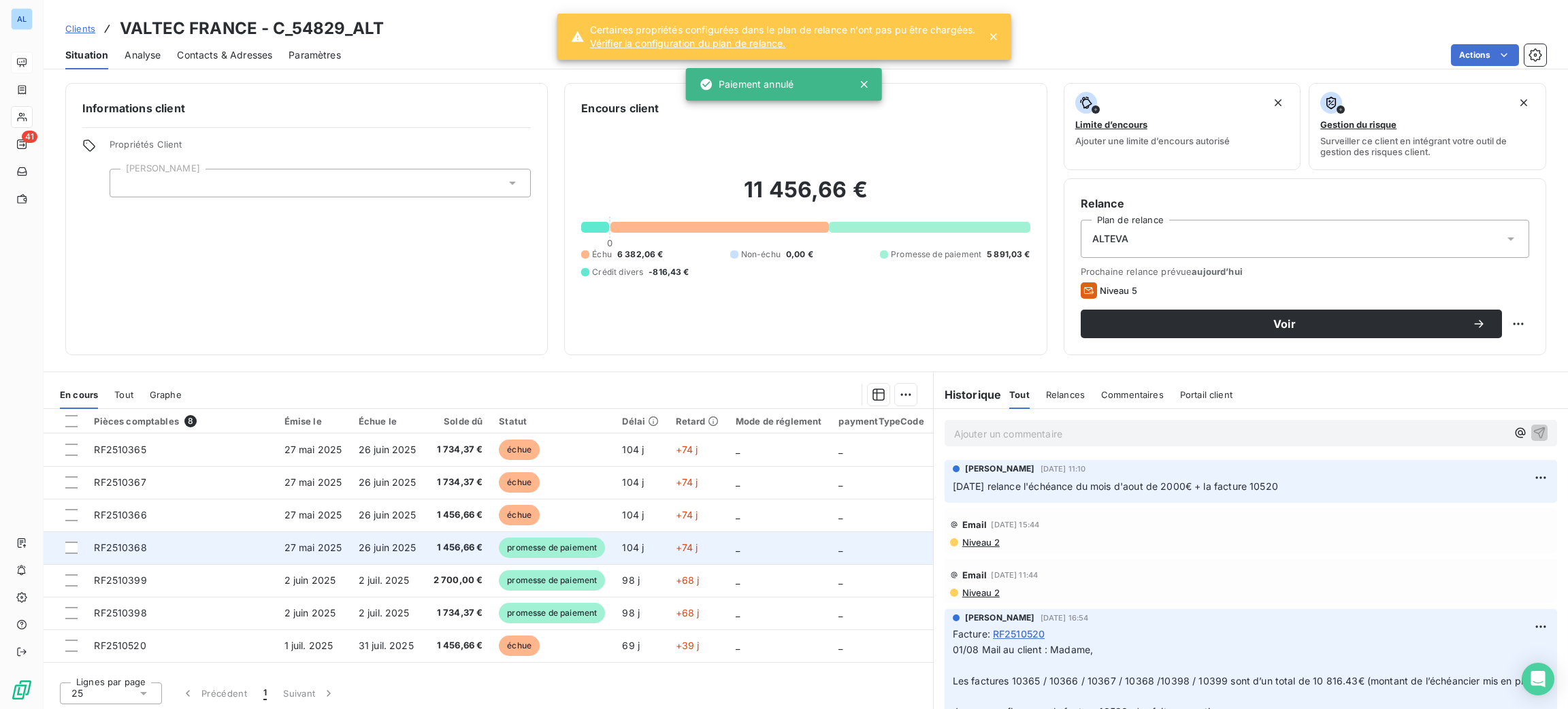
click at [503, 553] on span "promesse de paiement" at bounding box center [552, 548] width 107 height 20
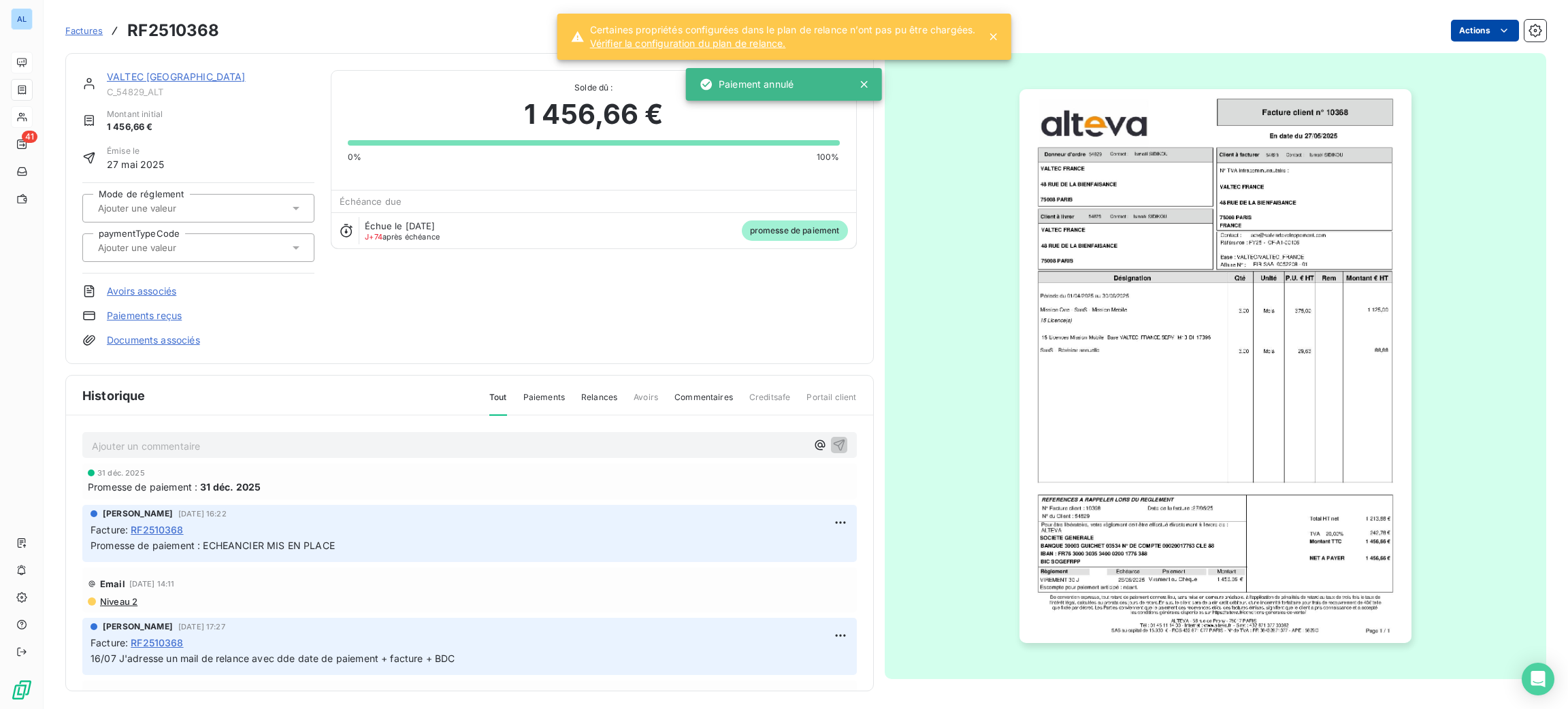
click at [1472, 31] on html "AL 41 Factures RF2510368 Actions VALTEC FRANCE C_54829_ALT Montant initial 1 45…" at bounding box center [784, 354] width 1568 height 709
click at [158, 313] on link "Paiements reçus" at bounding box center [144, 316] width 75 height 14
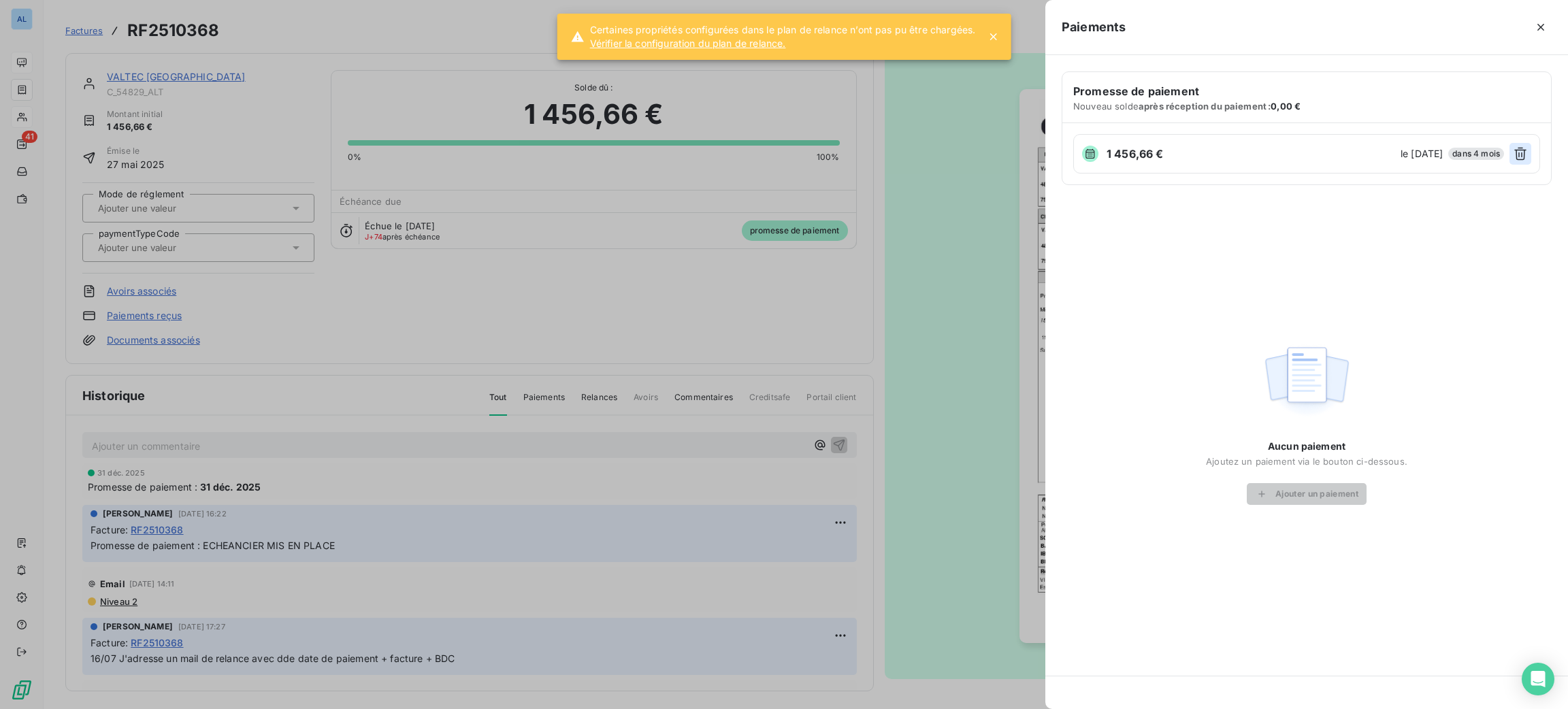
click at [1524, 155] on icon "button" at bounding box center [1520, 154] width 14 height 14
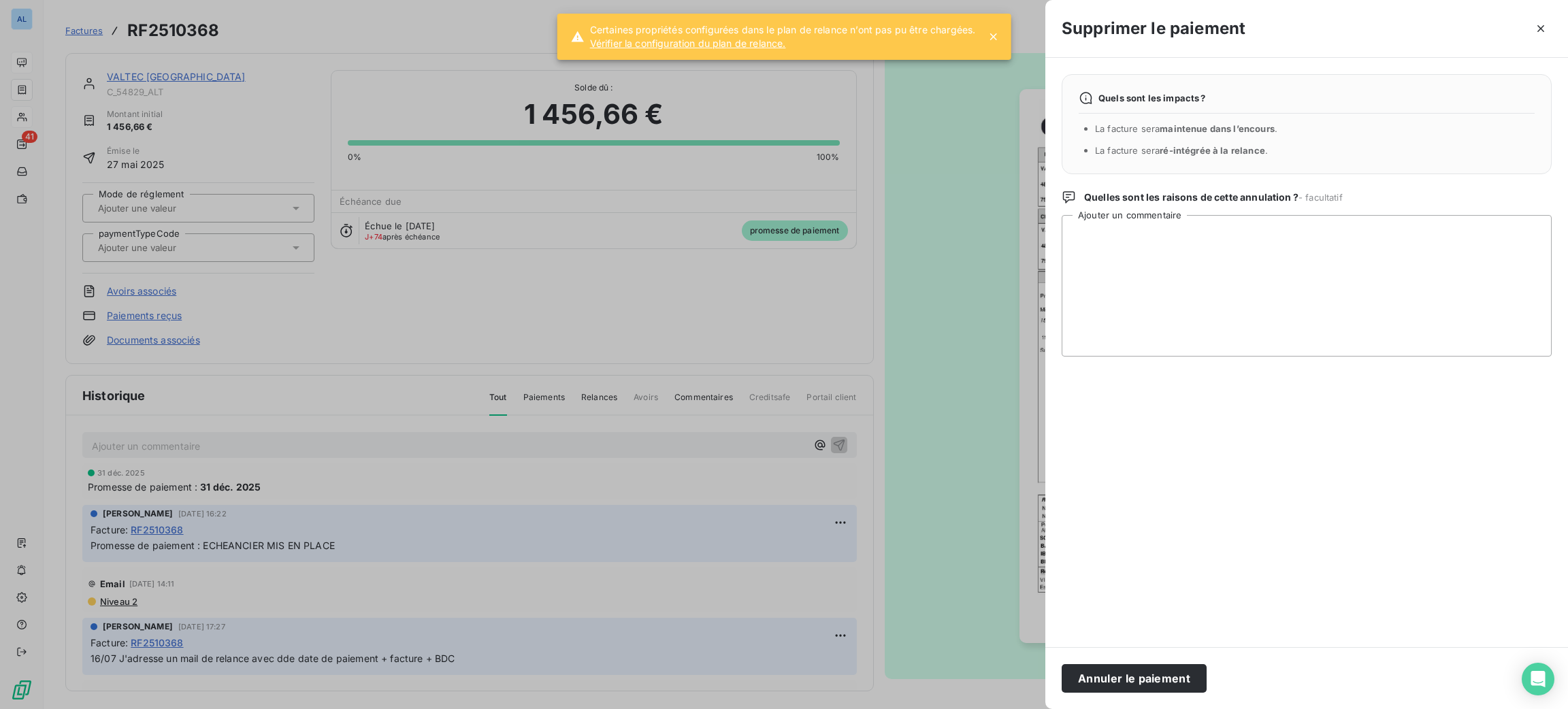
drag, startPoint x: 1177, startPoint y: 689, endPoint x: 1169, endPoint y: 675, distance: 16.1
click at [1176, 689] on button "Annuler le paiement" at bounding box center [1134, 678] width 145 height 29
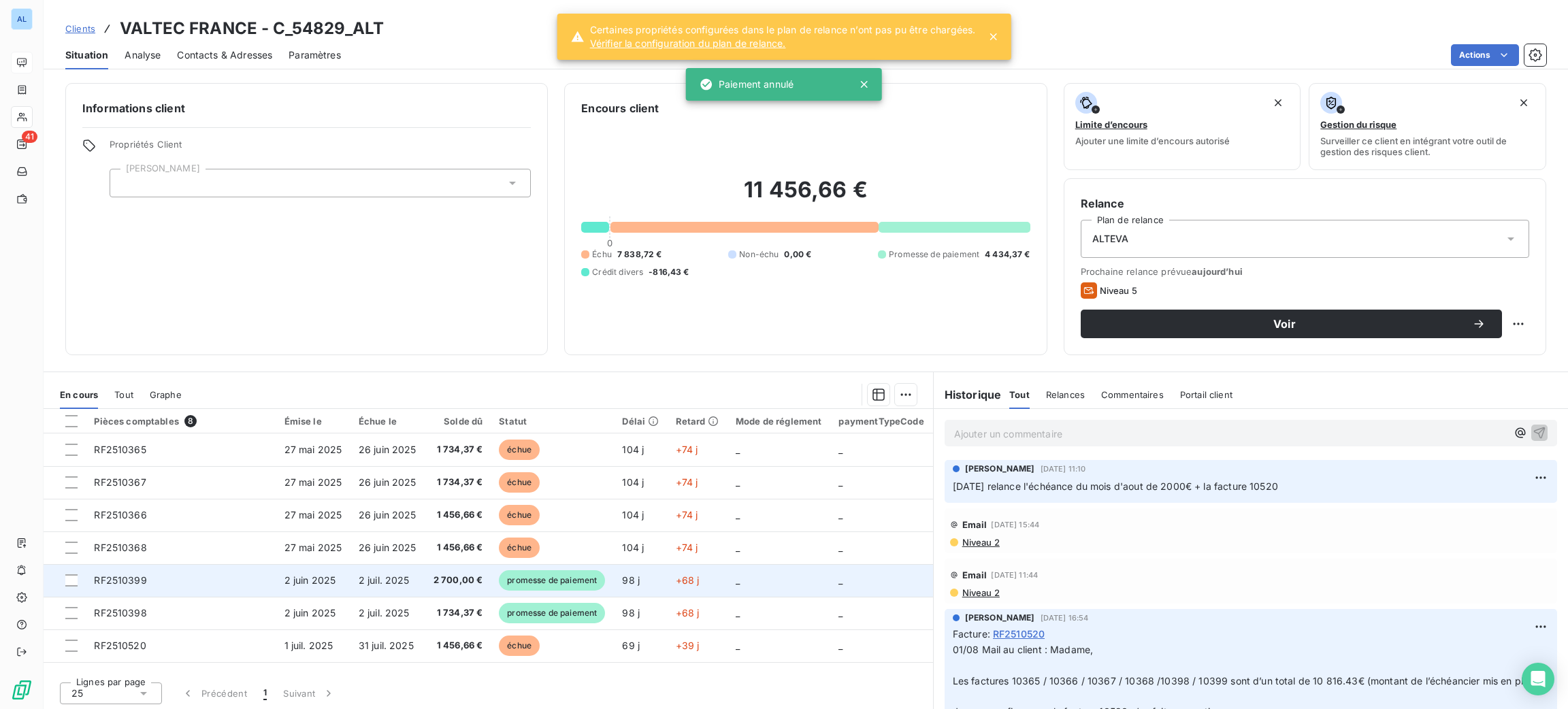
click at [433, 587] on span "2 700,00 €" at bounding box center [458, 581] width 50 height 14
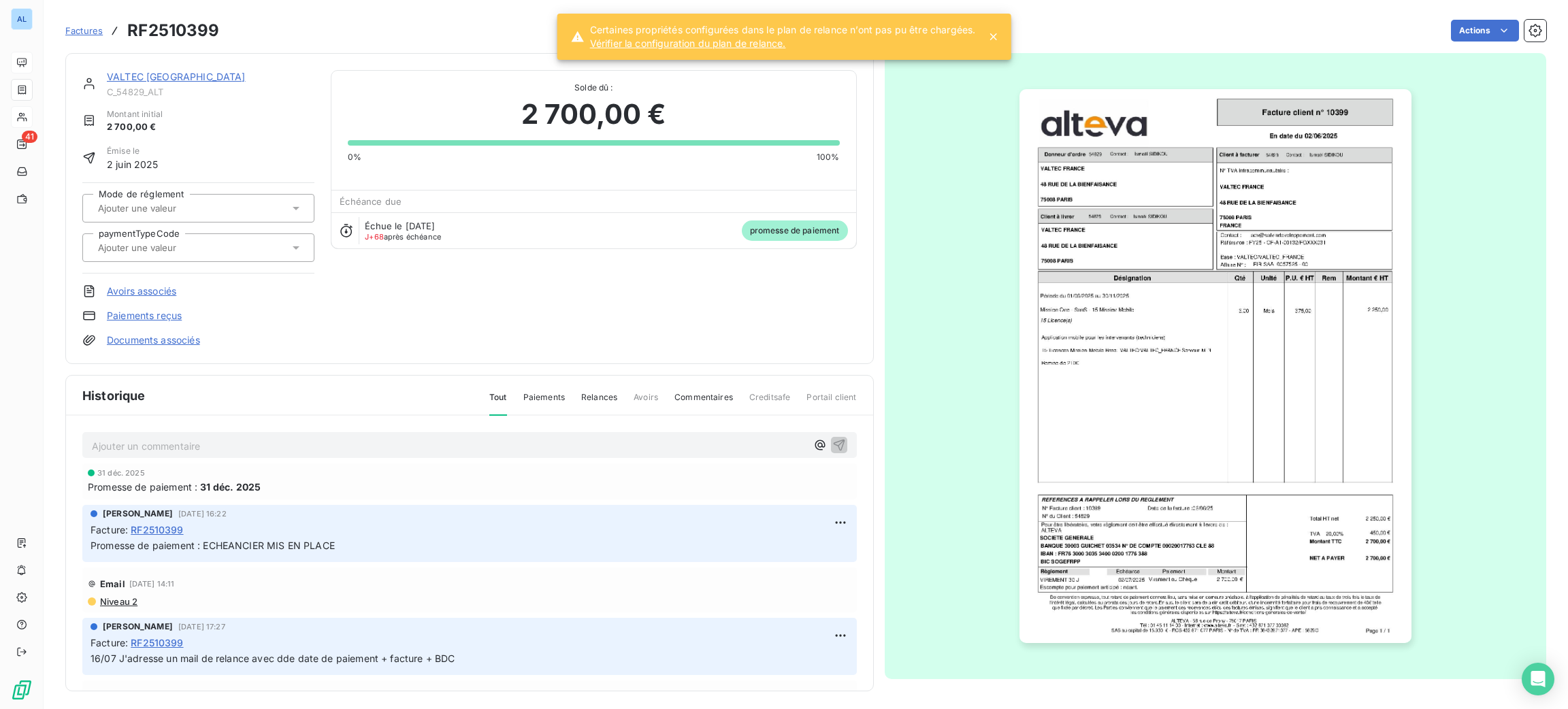
click at [150, 319] on link "Paiements reçus" at bounding box center [144, 316] width 75 height 14
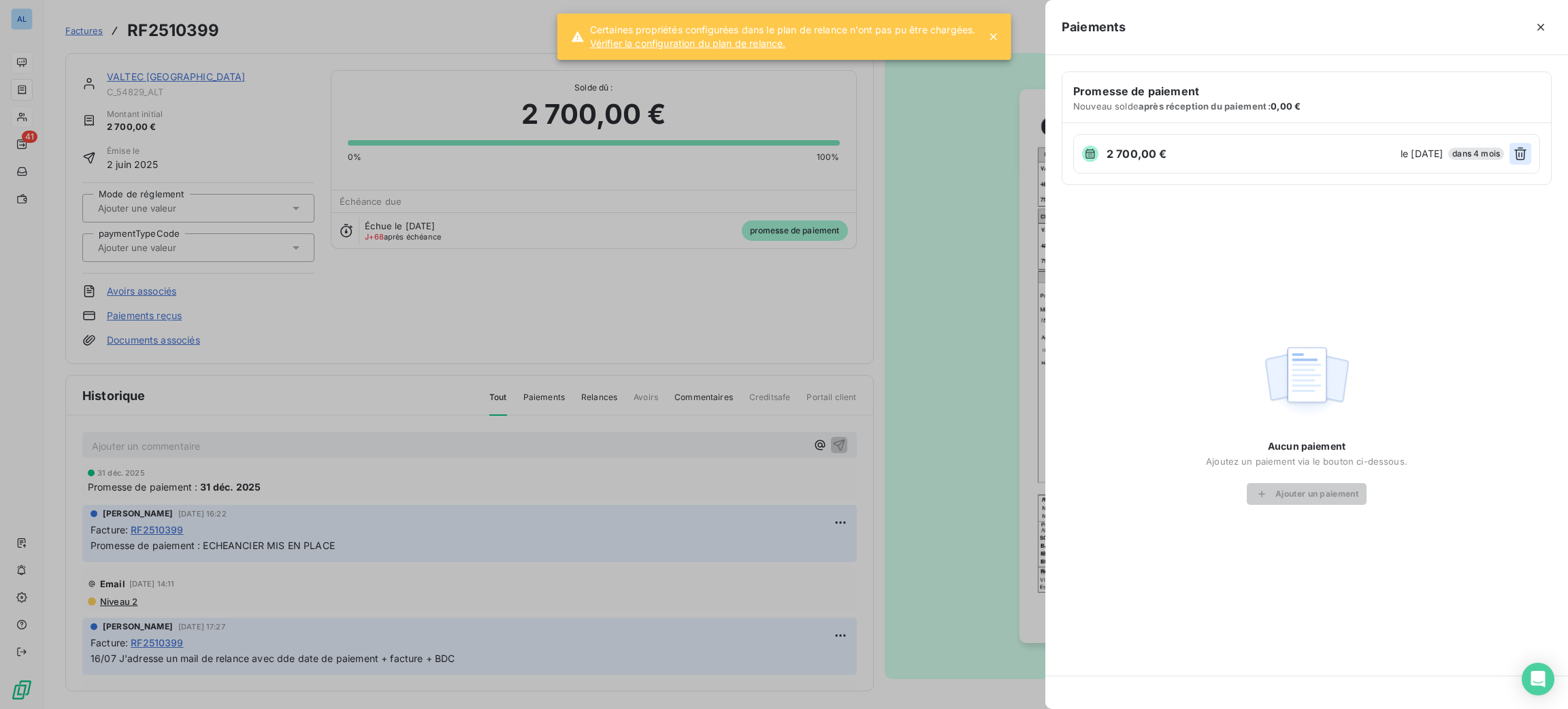
click at [1516, 149] on icon "button" at bounding box center [1520, 154] width 14 height 14
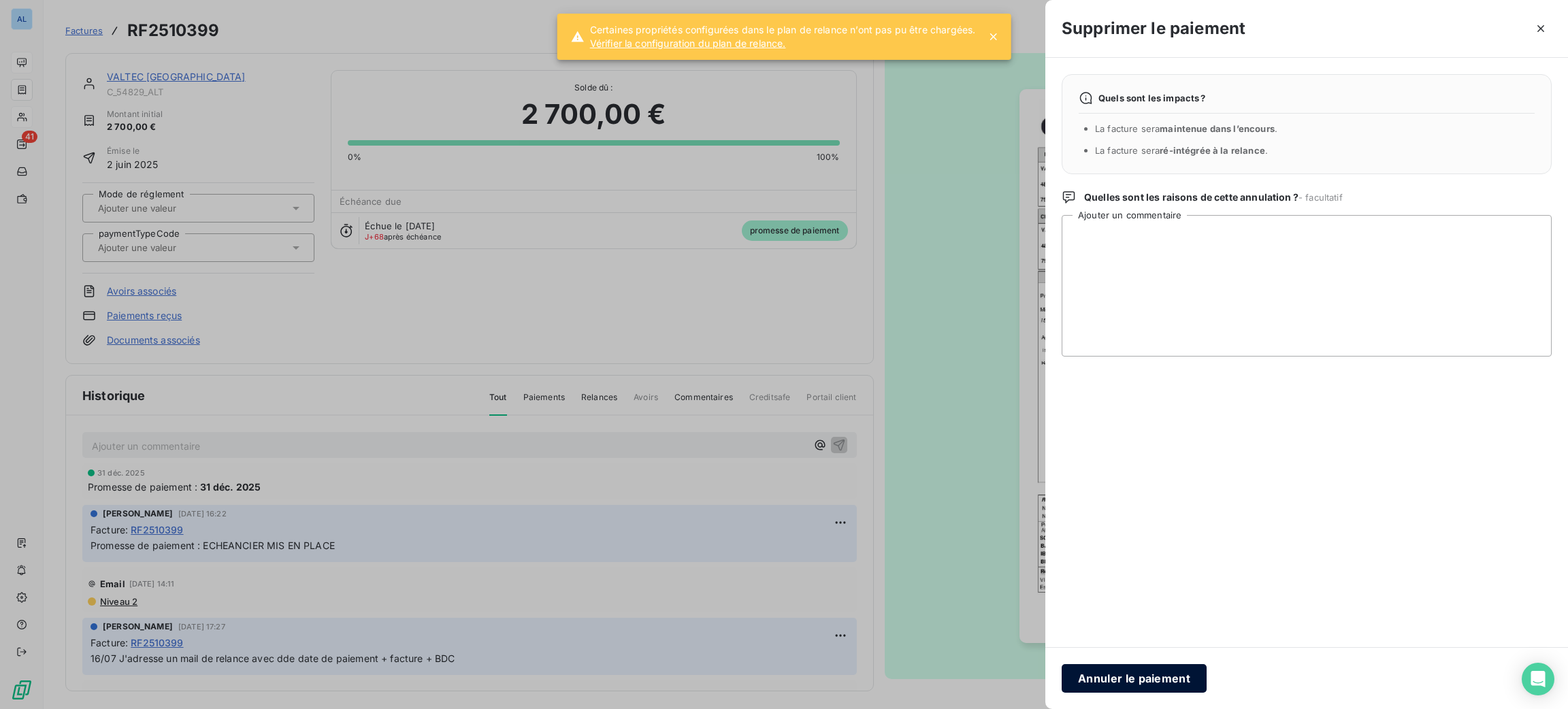
click at [1142, 677] on button "Annuler le paiement" at bounding box center [1134, 678] width 145 height 29
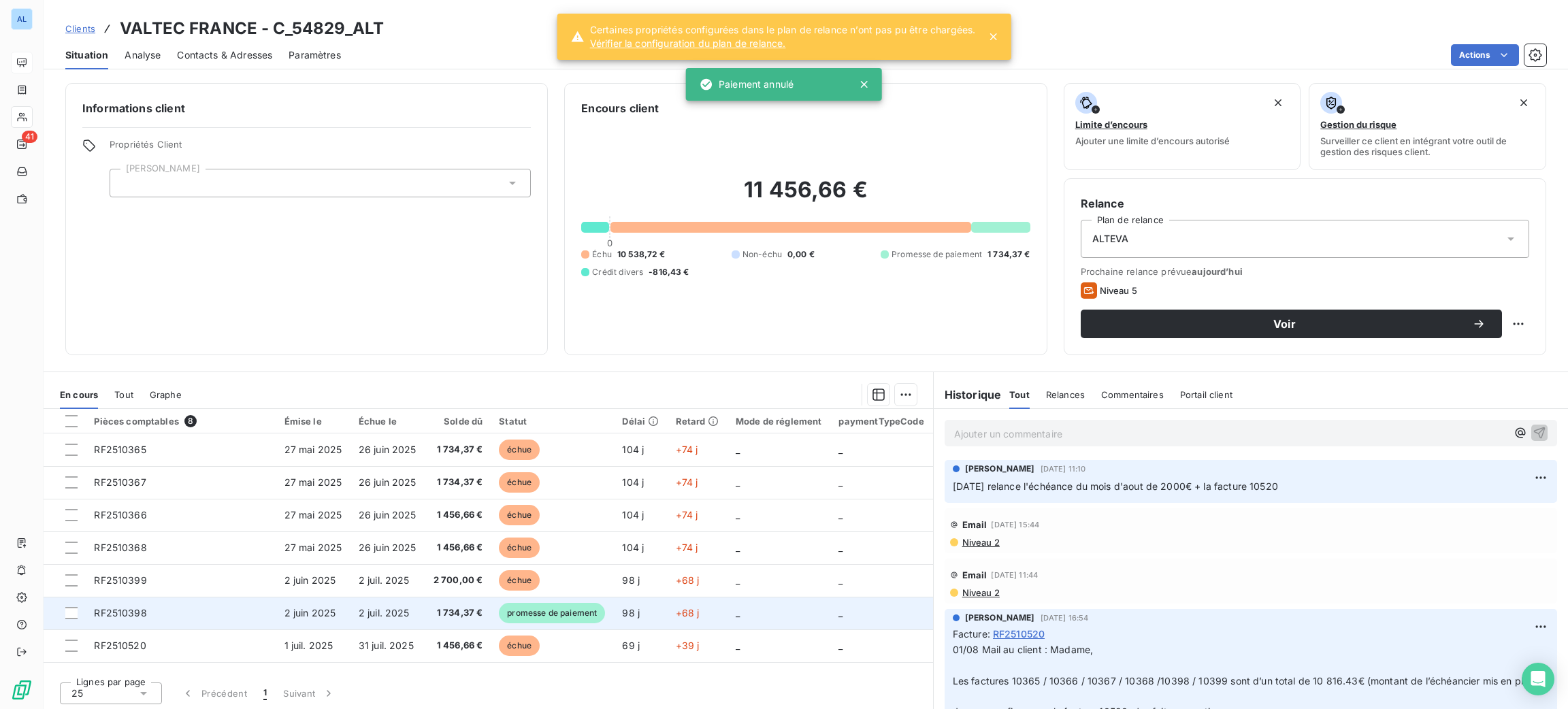
click at [350, 622] on td "2 juil. 2025" at bounding box center [387, 614] width 74 height 33
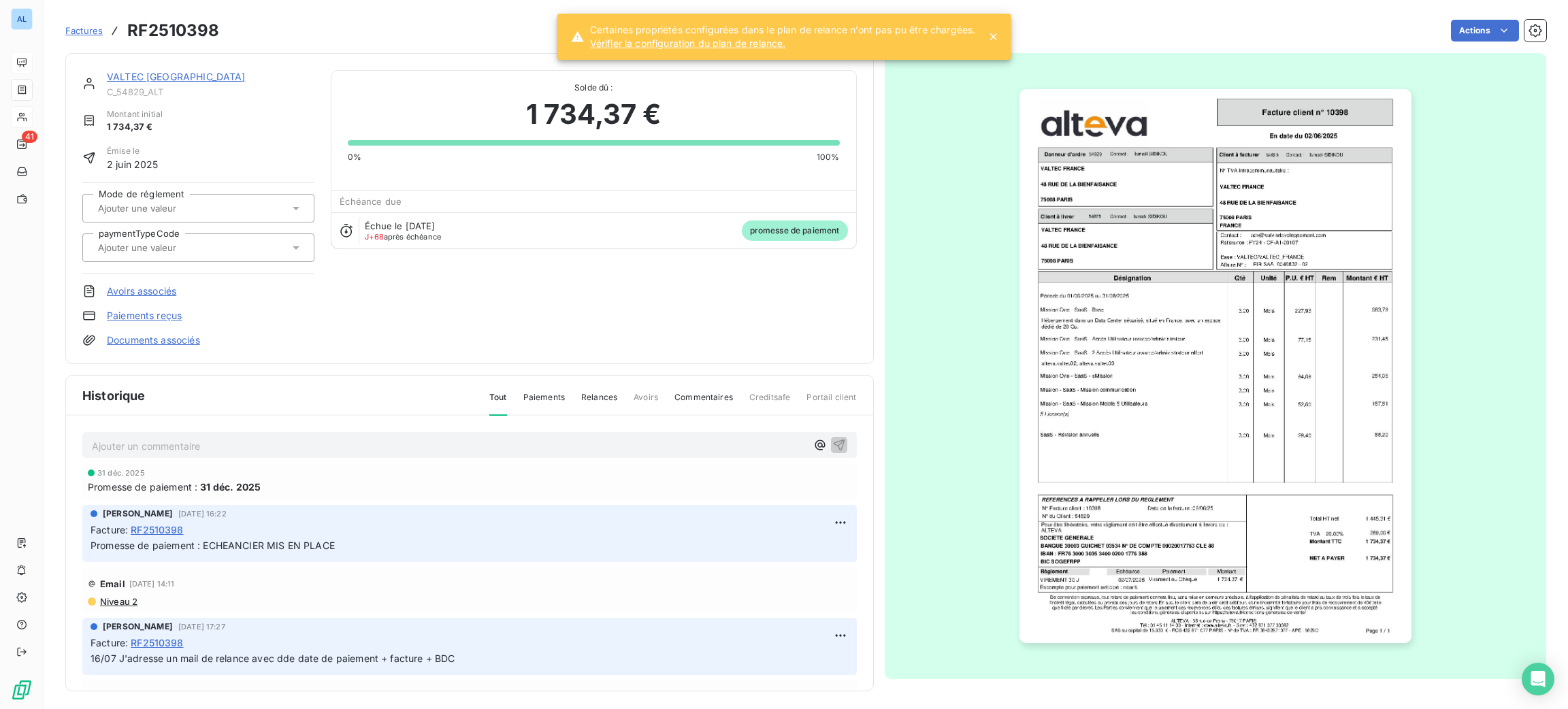
click at [173, 313] on link "Paiements reçus" at bounding box center [144, 316] width 75 height 14
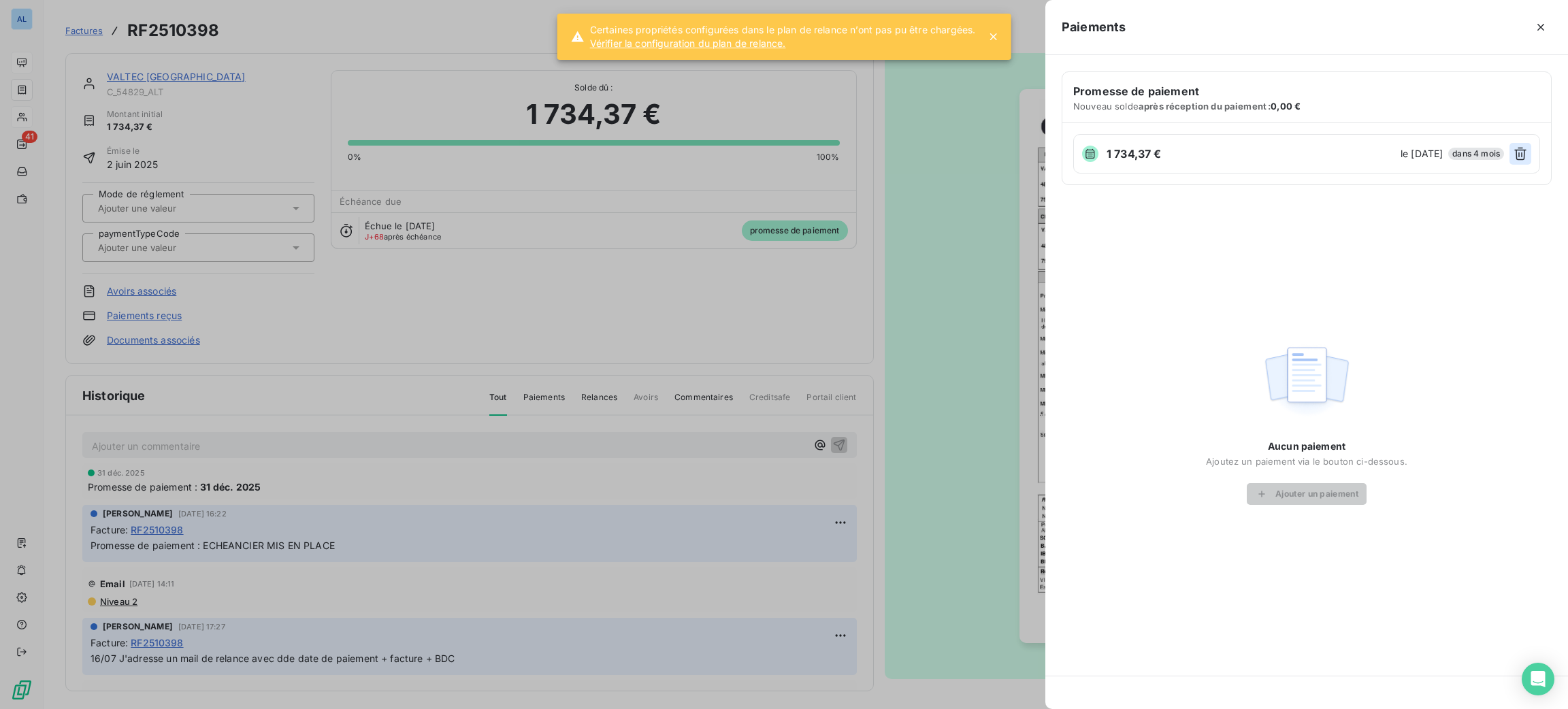
click at [1521, 159] on icon "button" at bounding box center [1520, 154] width 14 height 14
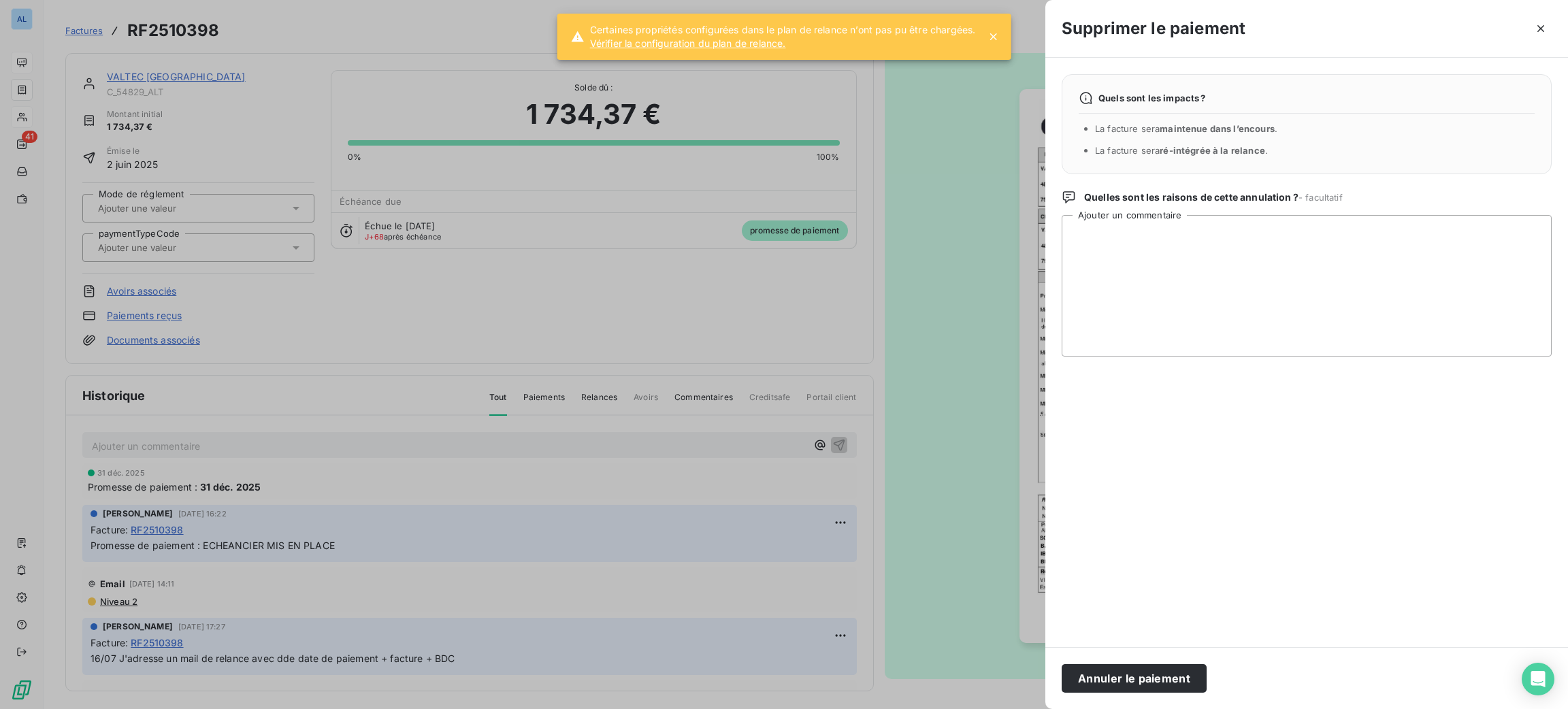
click at [1129, 680] on button "Annuler le paiement" at bounding box center [1134, 678] width 145 height 29
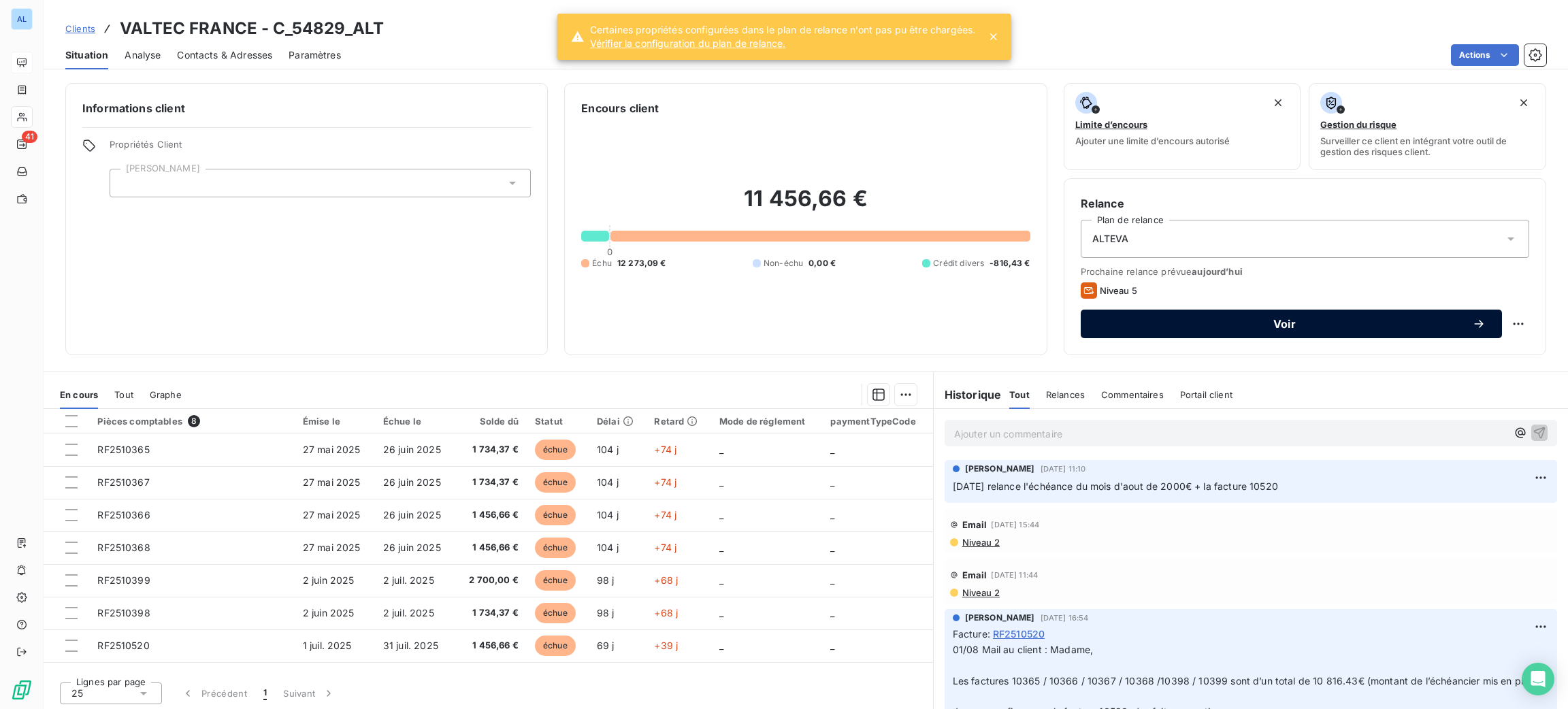
click at [1308, 330] on div "Voir" at bounding box center [1291, 324] width 389 height 14
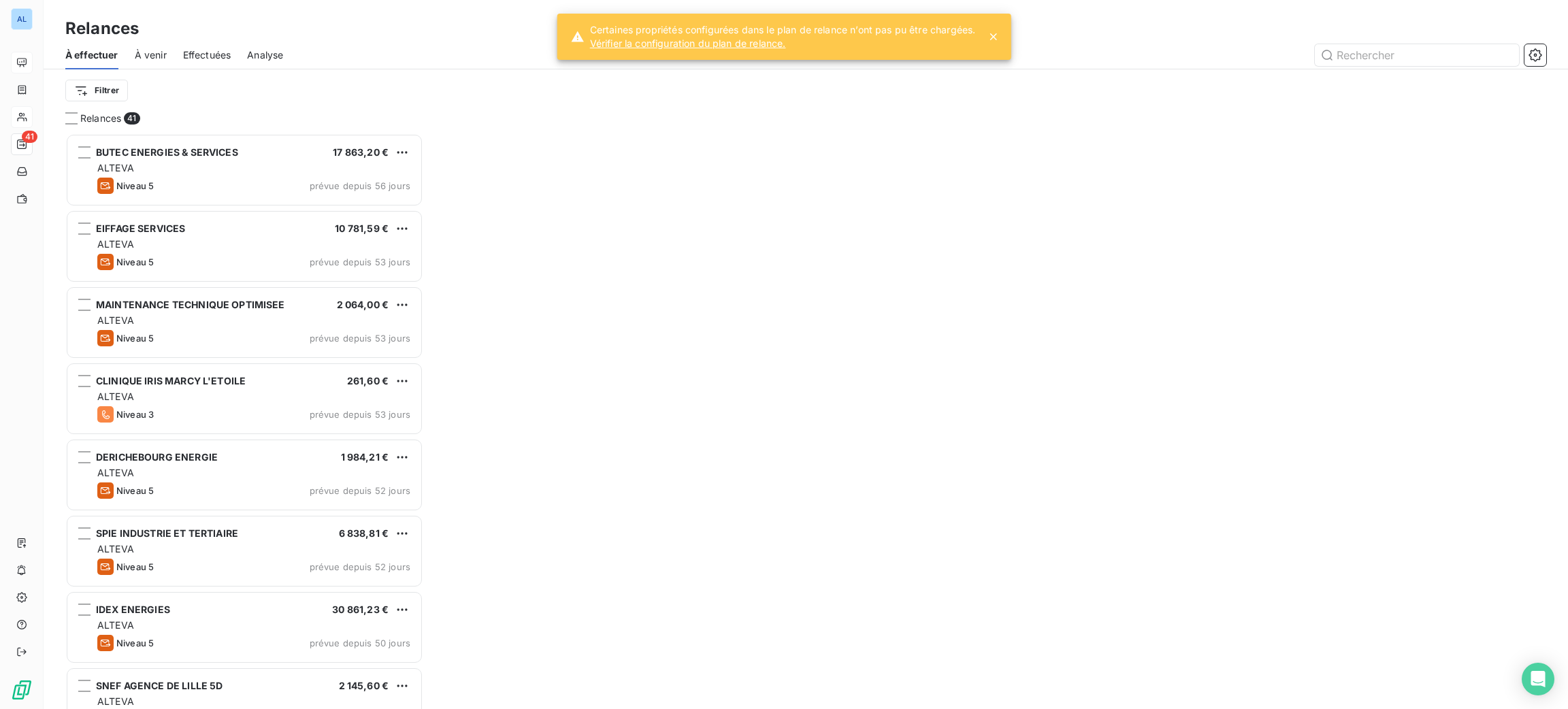
scroll to position [560, 342]
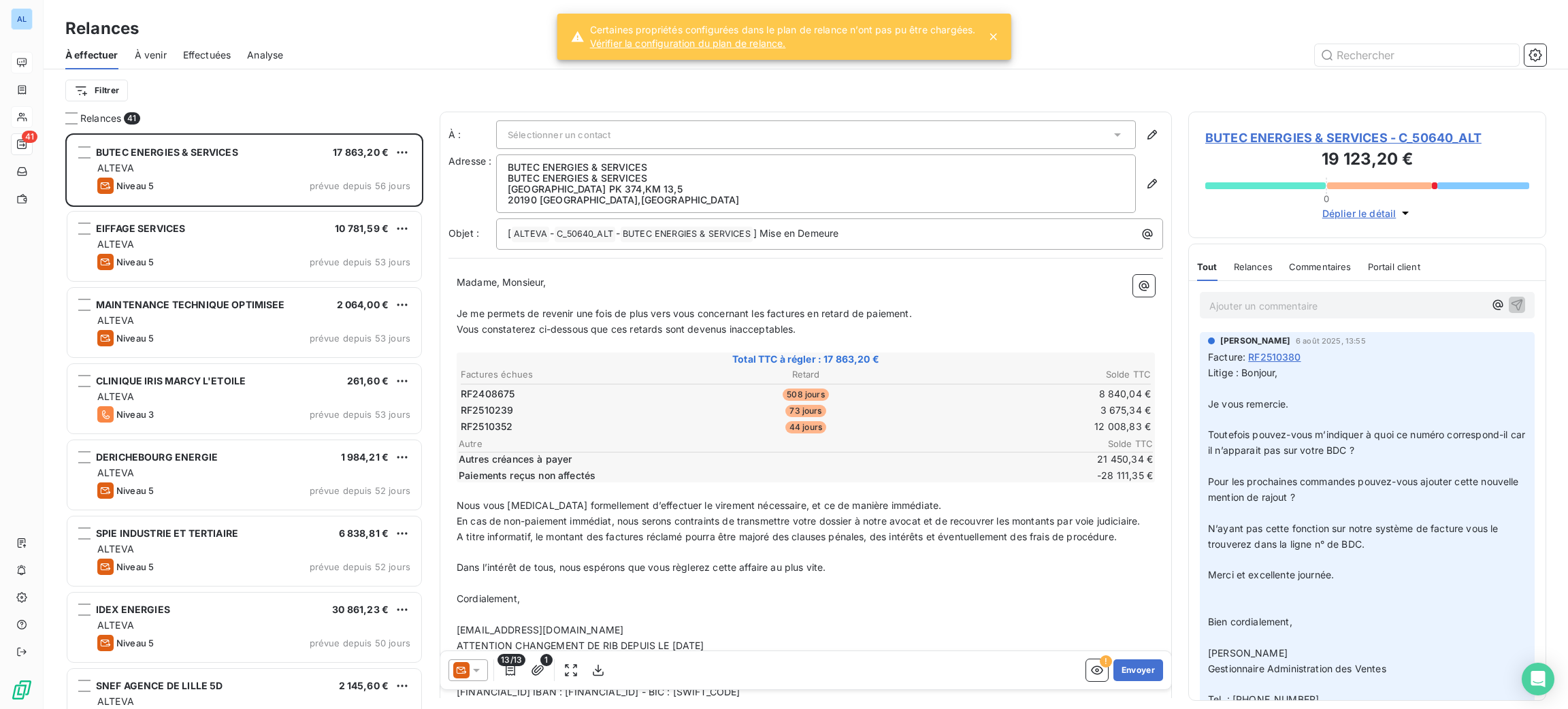
click at [479, 671] on icon at bounding box center [476, 670] width 14 height 14
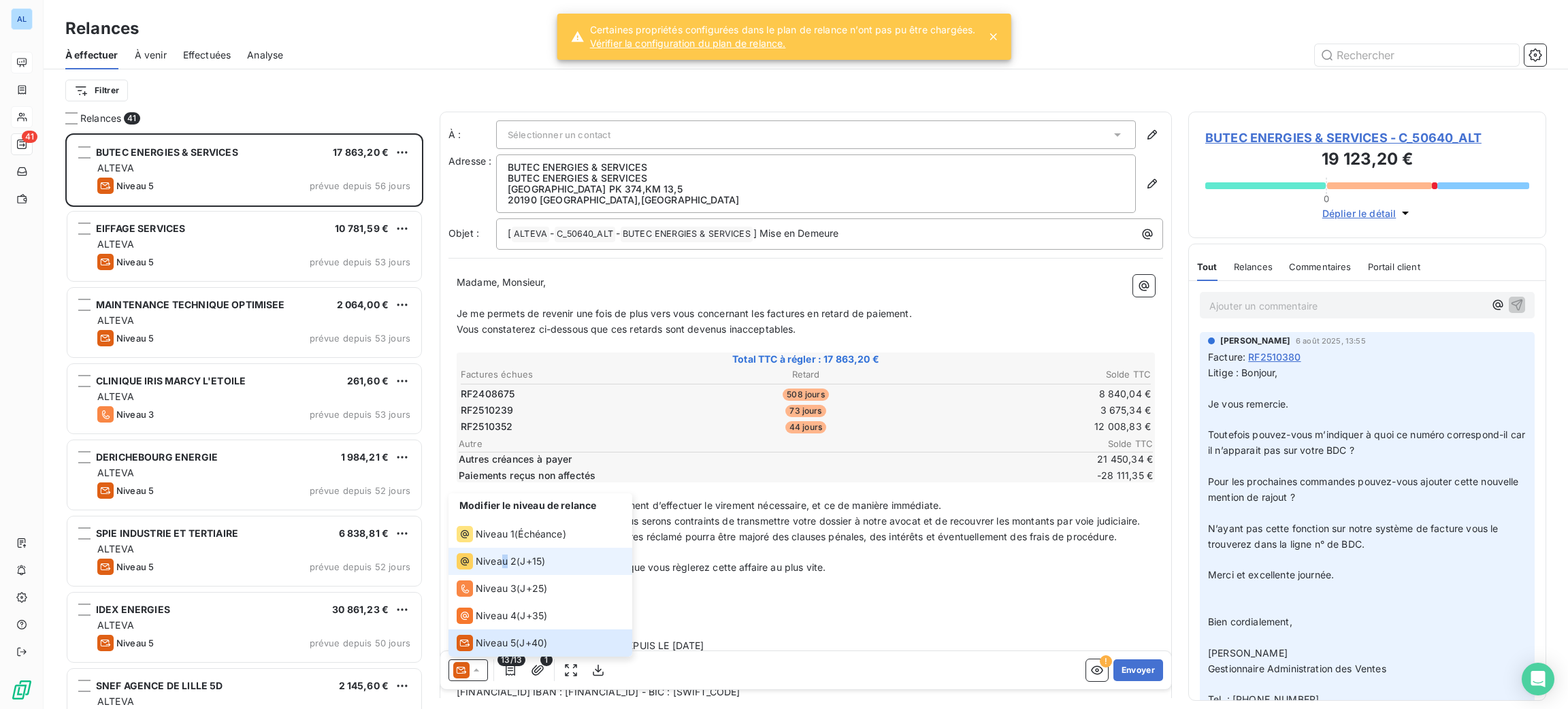
click at [505, 557] on span "Niveau 2" at bounding box center [496, 561] width 41 height 14
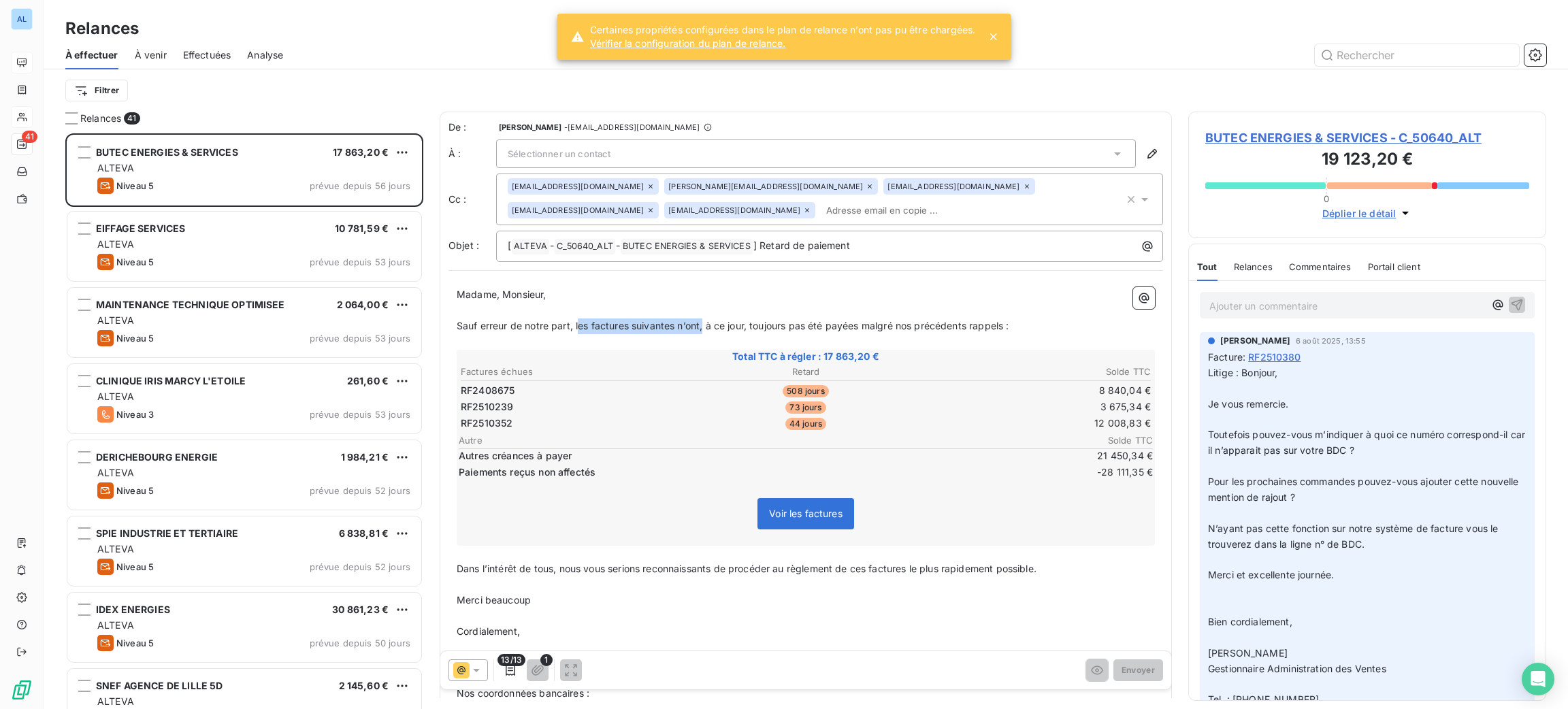
drag, startPoint x: 705, startPoint y: 322, endPoint x: 582, endPoint y: 333, distance: 123.5
click at [582, 333] on p "Sauf erreur de notre part, les factures suivantes n’ont, à ce jour, toujours pa…" at bounding box center [806, 326] width 698 height 16
drag, startPoint x: 1131, startPoint y: 325, endPoint x: 889, endPoint y: 329, distance: 242.0
click at [872, 329] on p "Sauf erreur de notre part, l'échéancier n'a pas été respecté, il est donc caduc…" at bounding box center [806, 326] width 698 height 16
drag, startPoint x: 579, startPoint y: 326, endPoint x: 434, endPoint y: 316, distance: 145.3
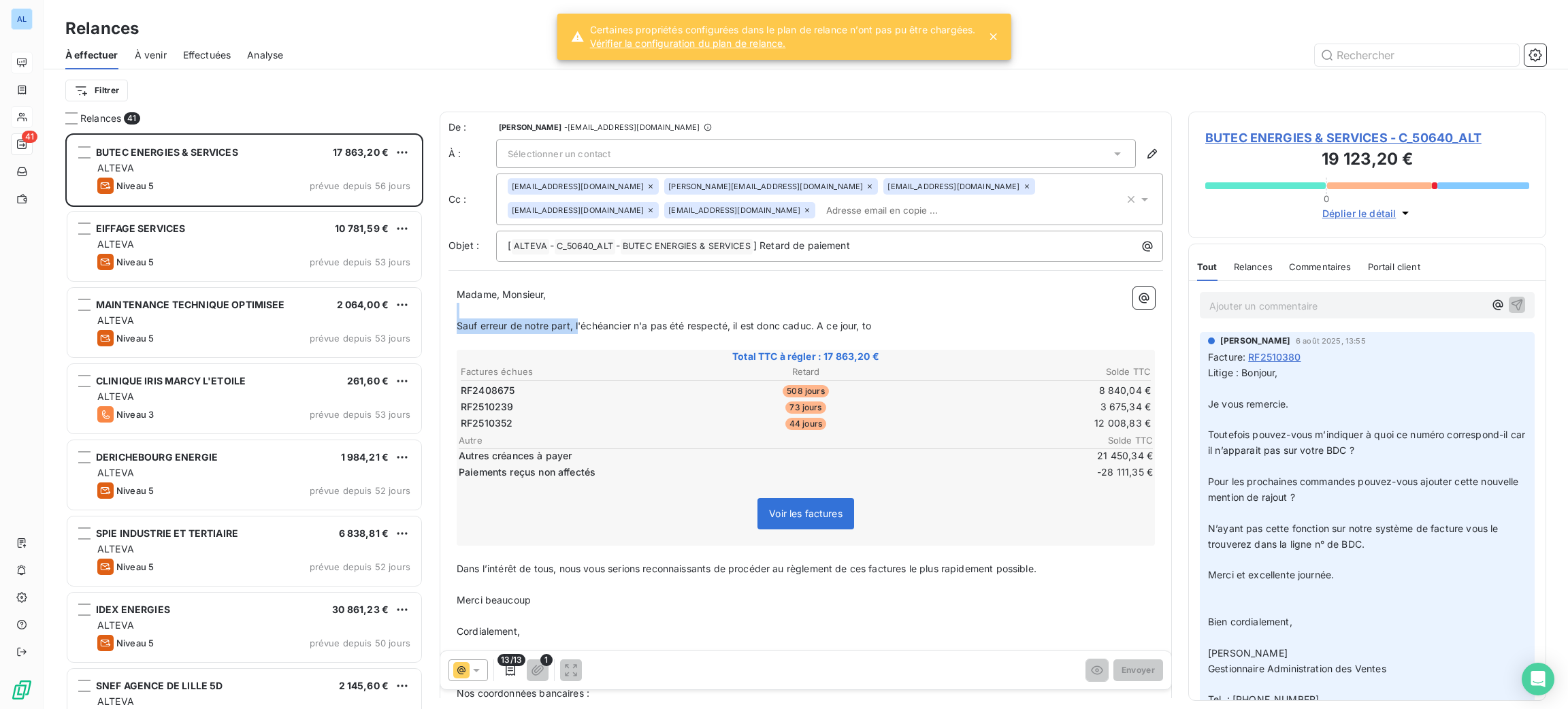
click at [434, 316] on div "Relances 41 BUTEC ENERGIES & SERVICES 17 863,20 € ALTEVA Niveau 5 prévue depuis…" at bounding box center [806, 410] width 1524 height 597
click at [667, 320] on span "Sauf erreur de notre part, l'échéancier n'a pas été respecté, il est donc caduc…" at bounding box center [664, 325] width 414 height 11
drag, startPoint x: 734, startPoint y: 326, endPoint x: 581, endPoint y: 310, distance: 153.8
click at [571, 311] on div "Madame, Monsieur, ﻿ Sauf erreur de notre part, l'échéancier n'a pas été respect…" at bounding box center [806, 510] width 698 height 446
drag, startPoint x: 896, startPoint y: 326, endPoint x: 435, endPoint y: 332, distance: 461.0
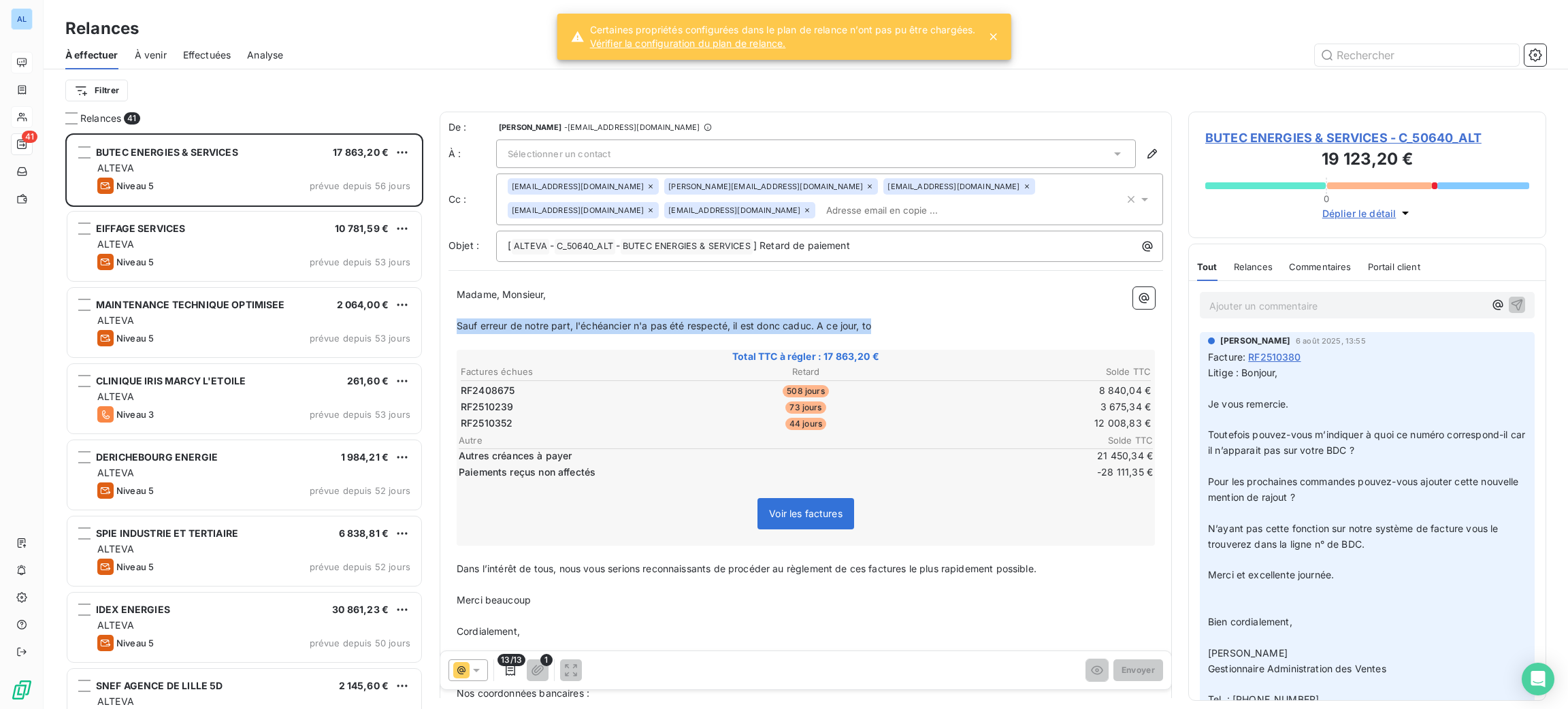
click at [435, 332] on div "Relances 41 BUTEC ENERGIES & SERVICES 17 863,20 € ALTEVA Niveau 5 prévue depuis…" at bounding box center [806, 410] width 1524 height 597
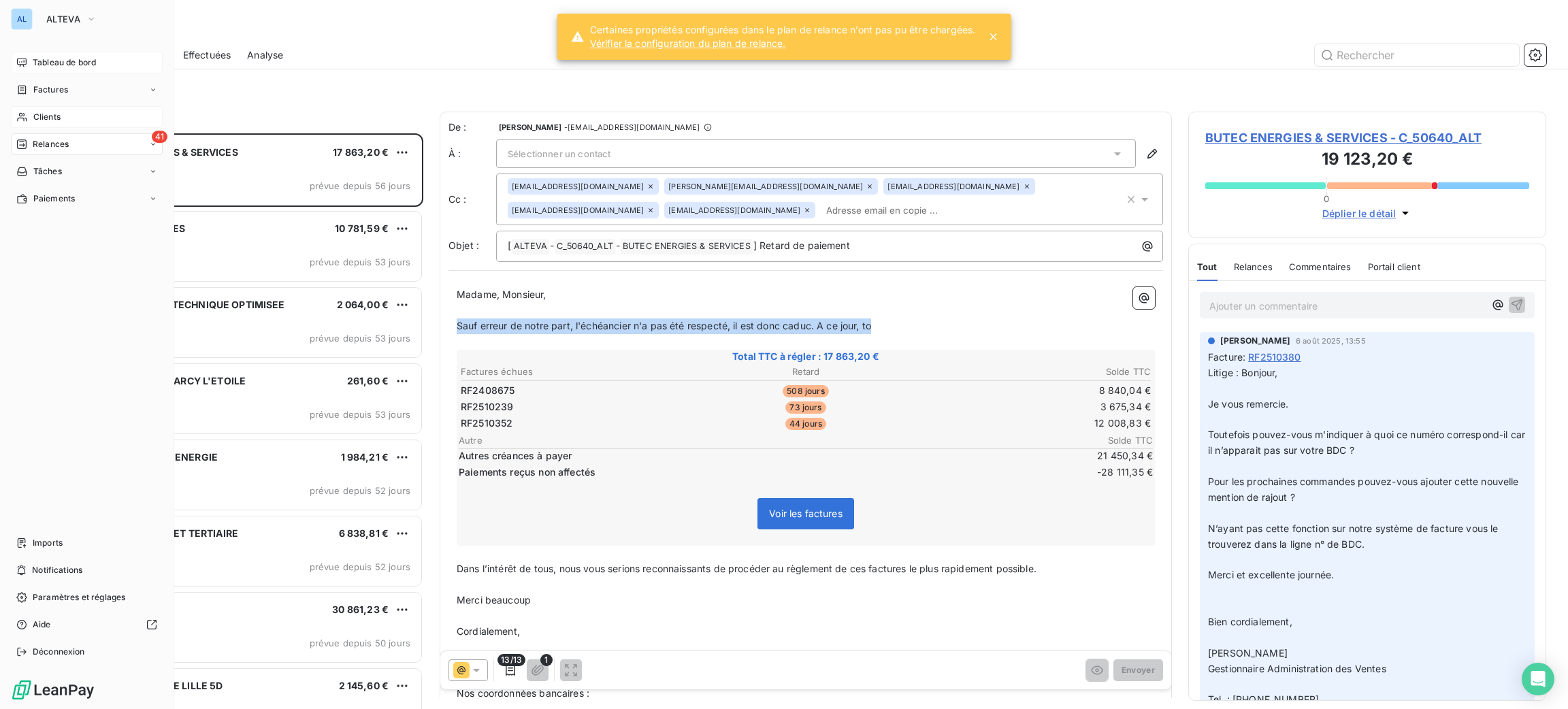
click at [31, 114] on div "Clients" at bounding box center [87, 117] width 152 height 22
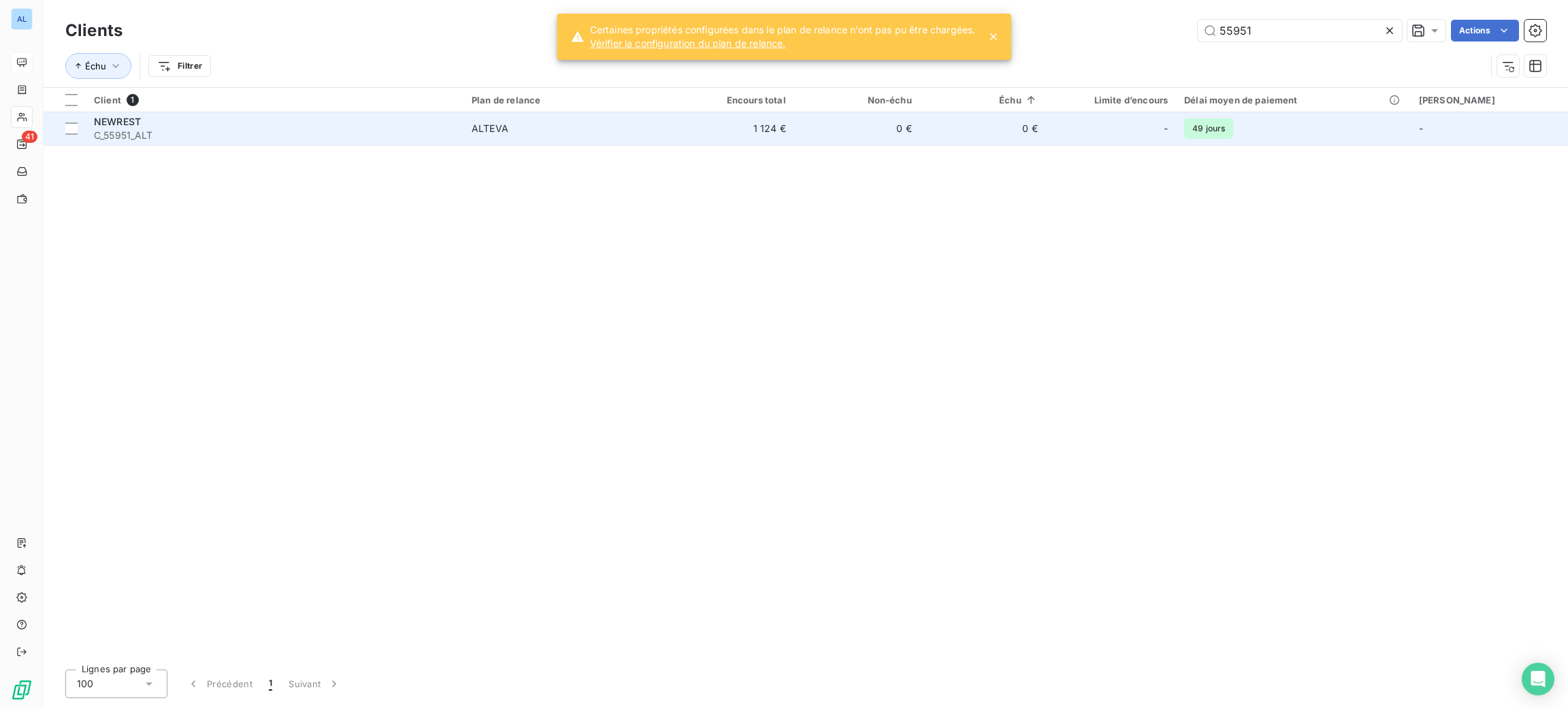
click at [350, 142] on span "C_55951_ALT" at bounding box center [275, 135] width 362 height 14
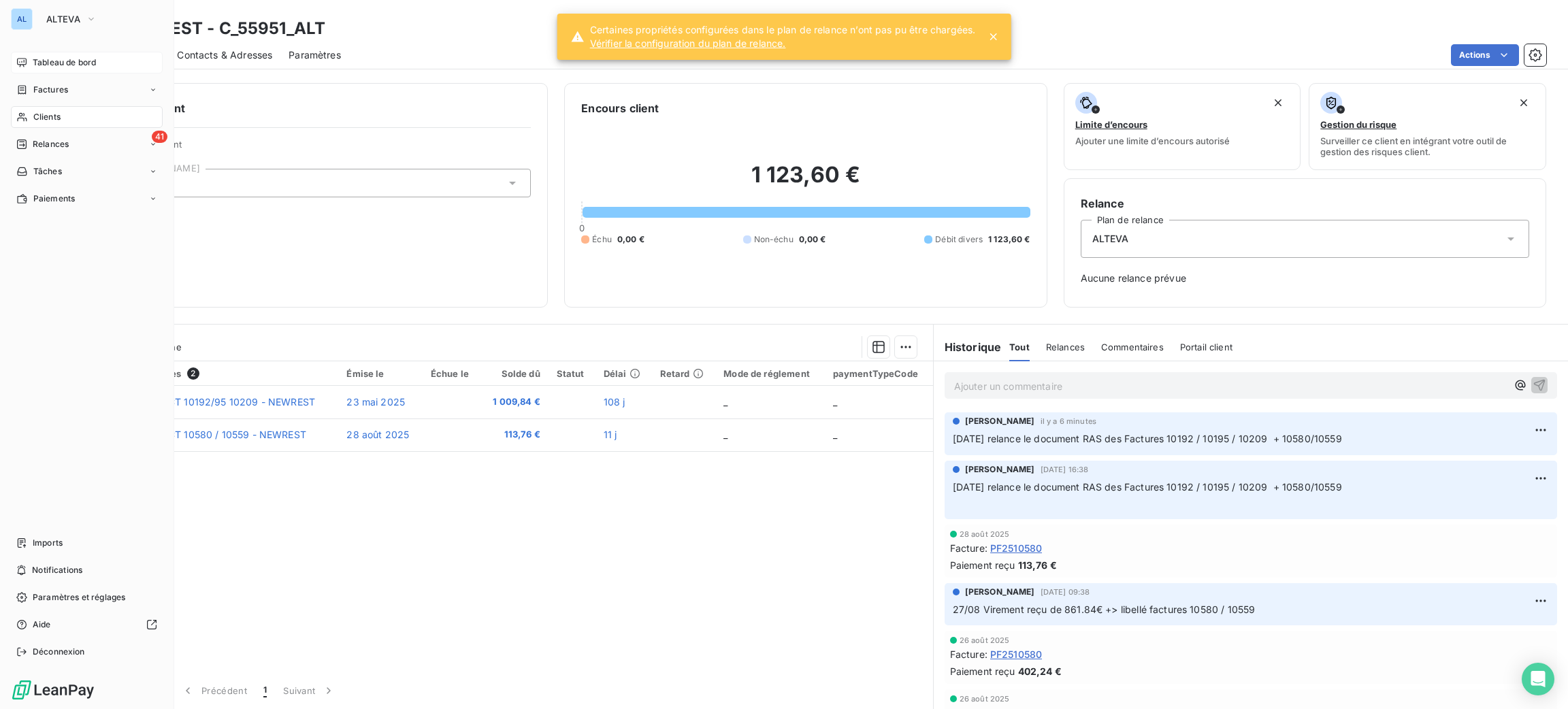
click at [32, 127] on div "Clients" at bounding box center [87, 117] width 152 height 22
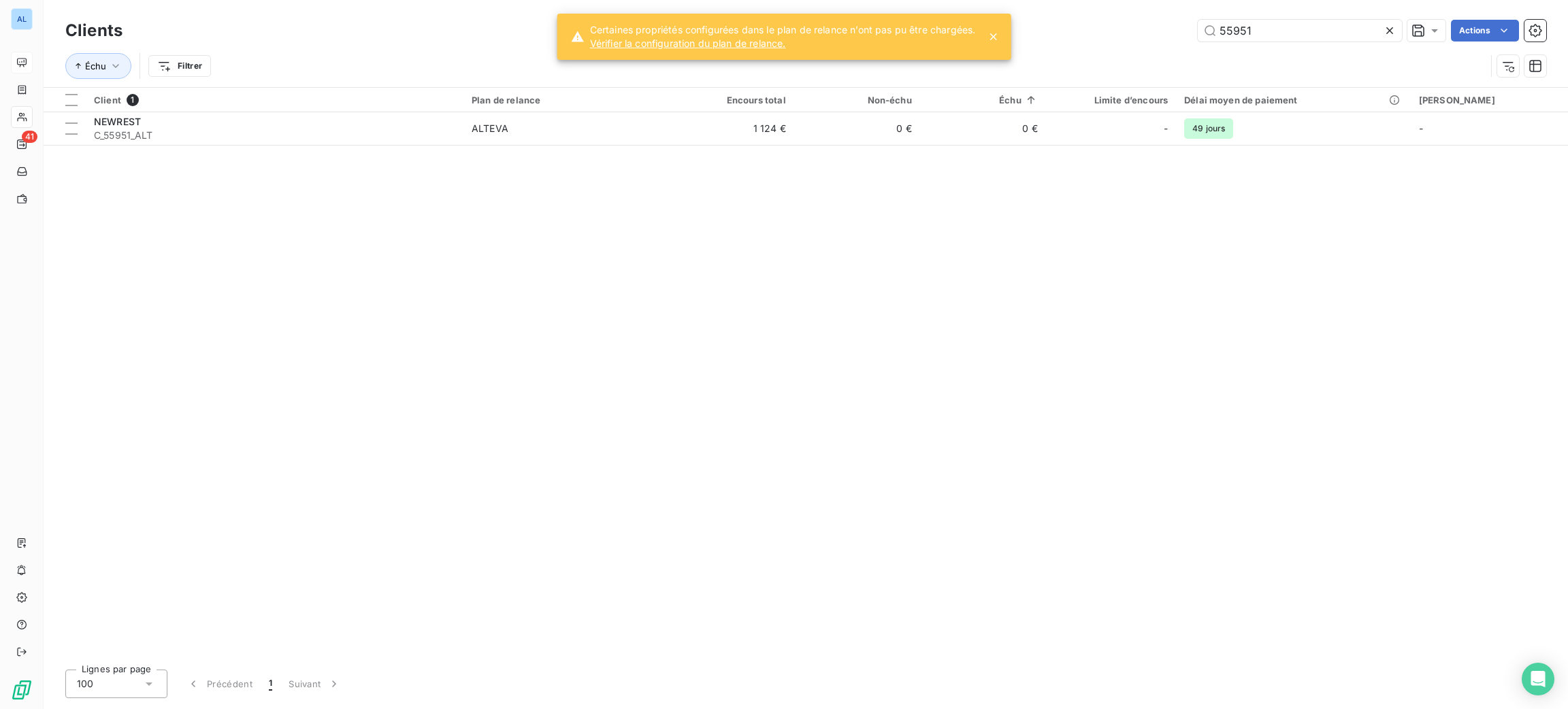
drag, startPoint x: 1272, startPoint y: 29, endPoint x: 1149, endPoint y: 24, distance: 123.1
click at [1149, 24] on div "55951 Actions" at bounding box center [843, 30] width 1407 height 22
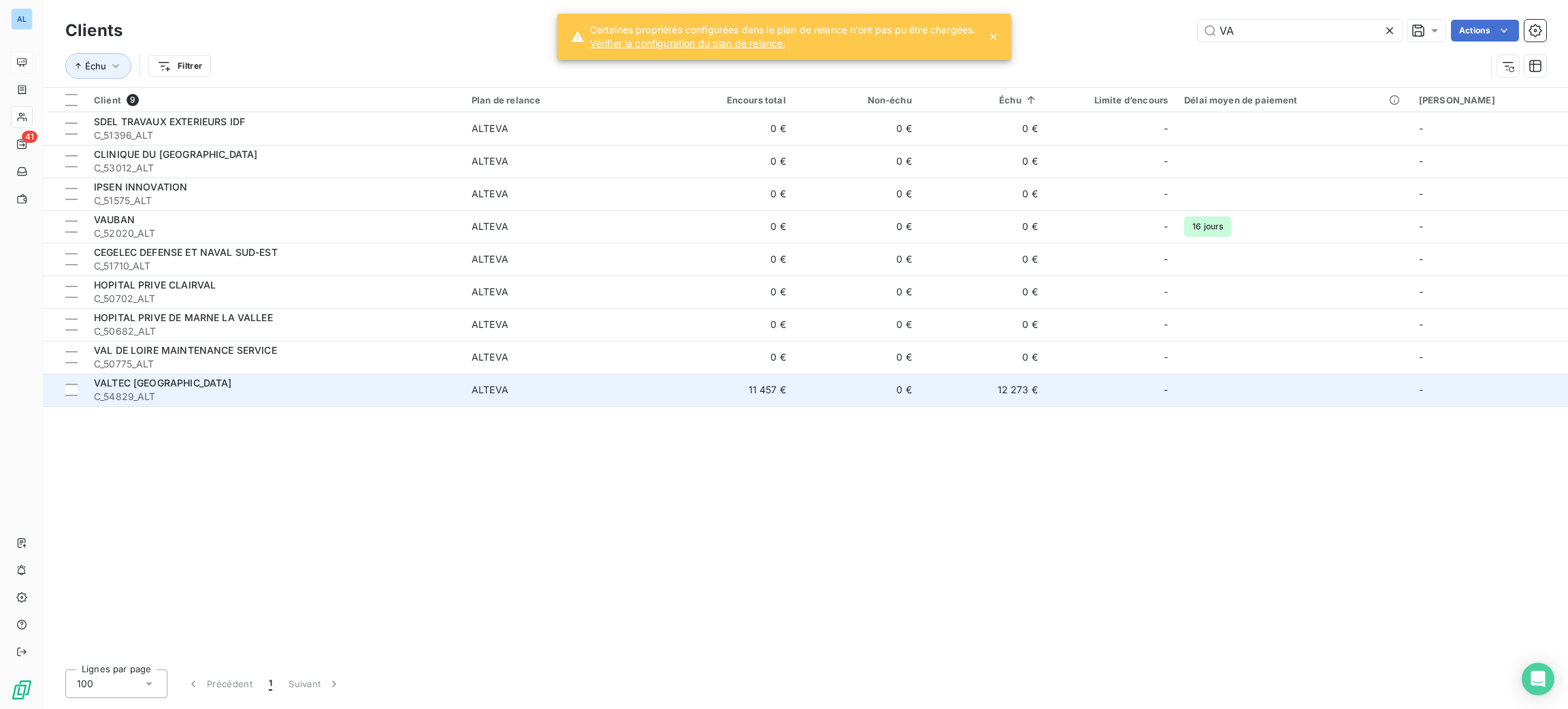
type input "VA"
click at [443, 390] on span "C_54829_ALT" at bounding box center [275, 397] width 362 height 14
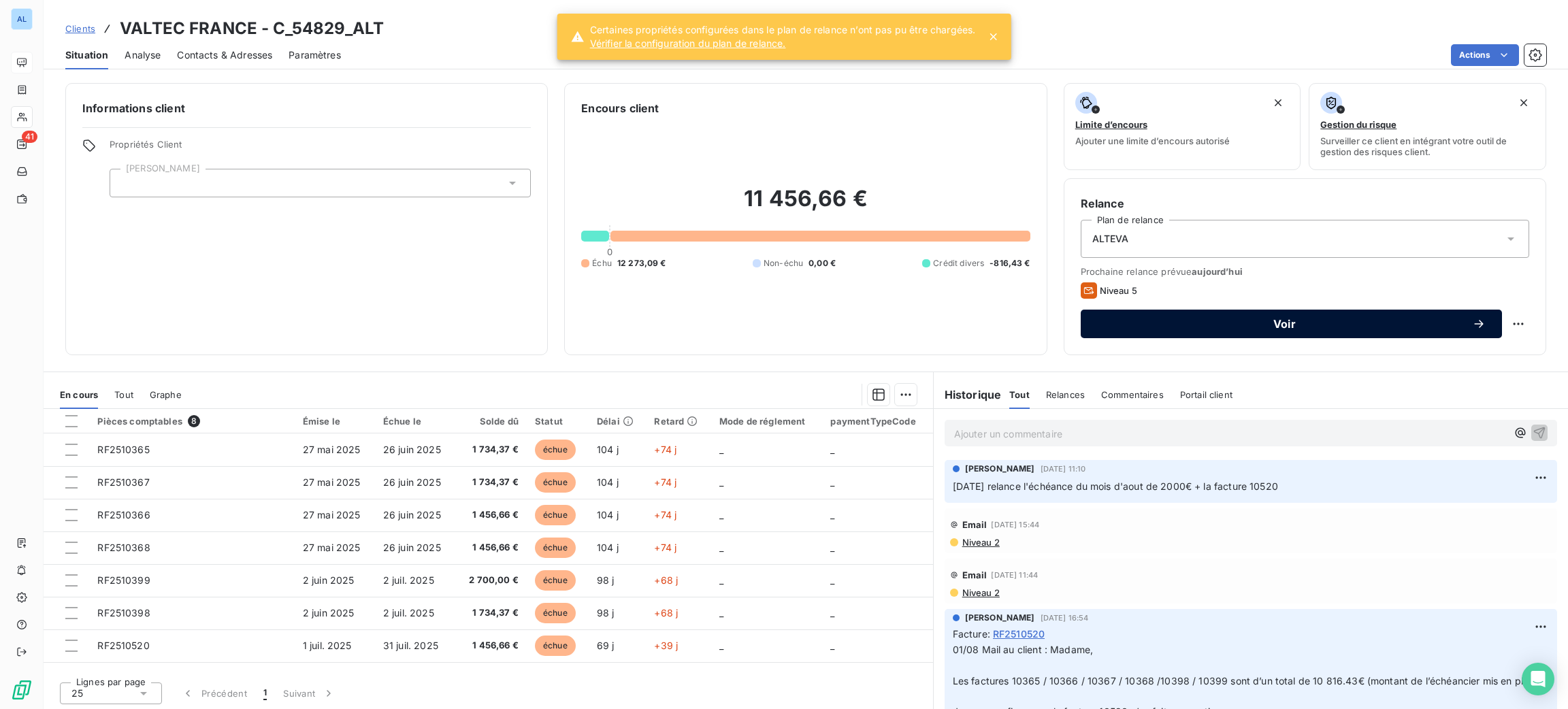
click at [1338, 319] on span "Voir" at bounding box center [1284, 324] width 375 height 11
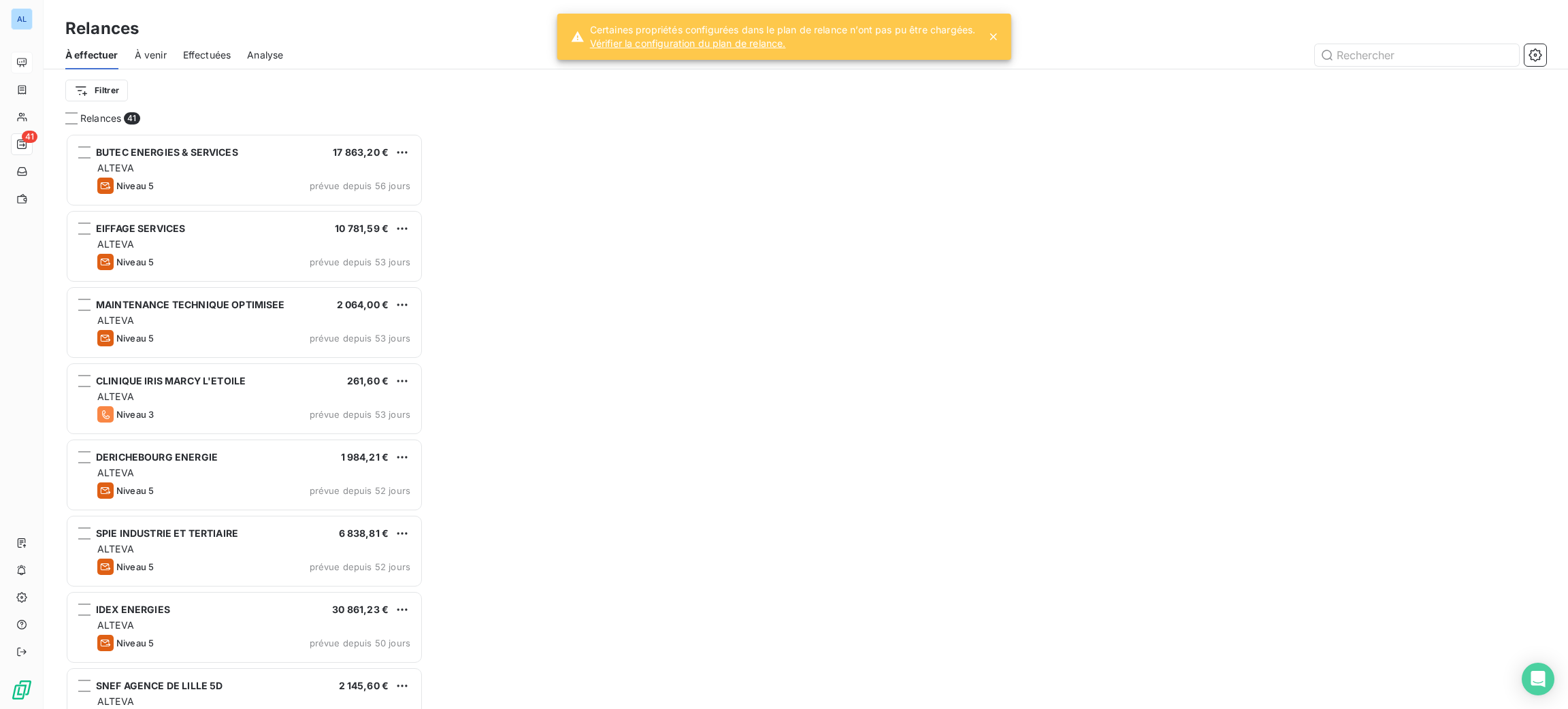
scroll to position [560, 342]
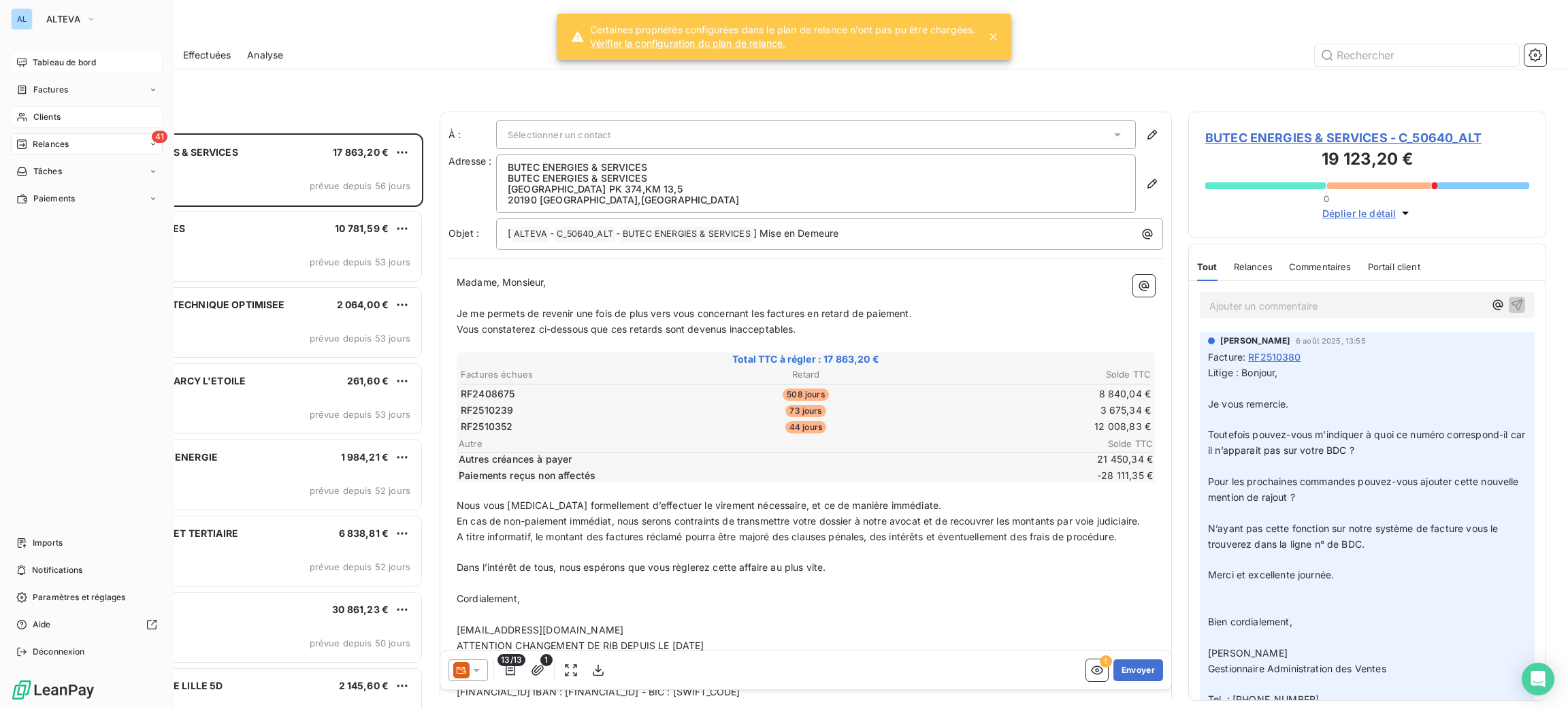
click at [48, 114] on span "Clients" at bounding box center [47, 117] width 27 height 12
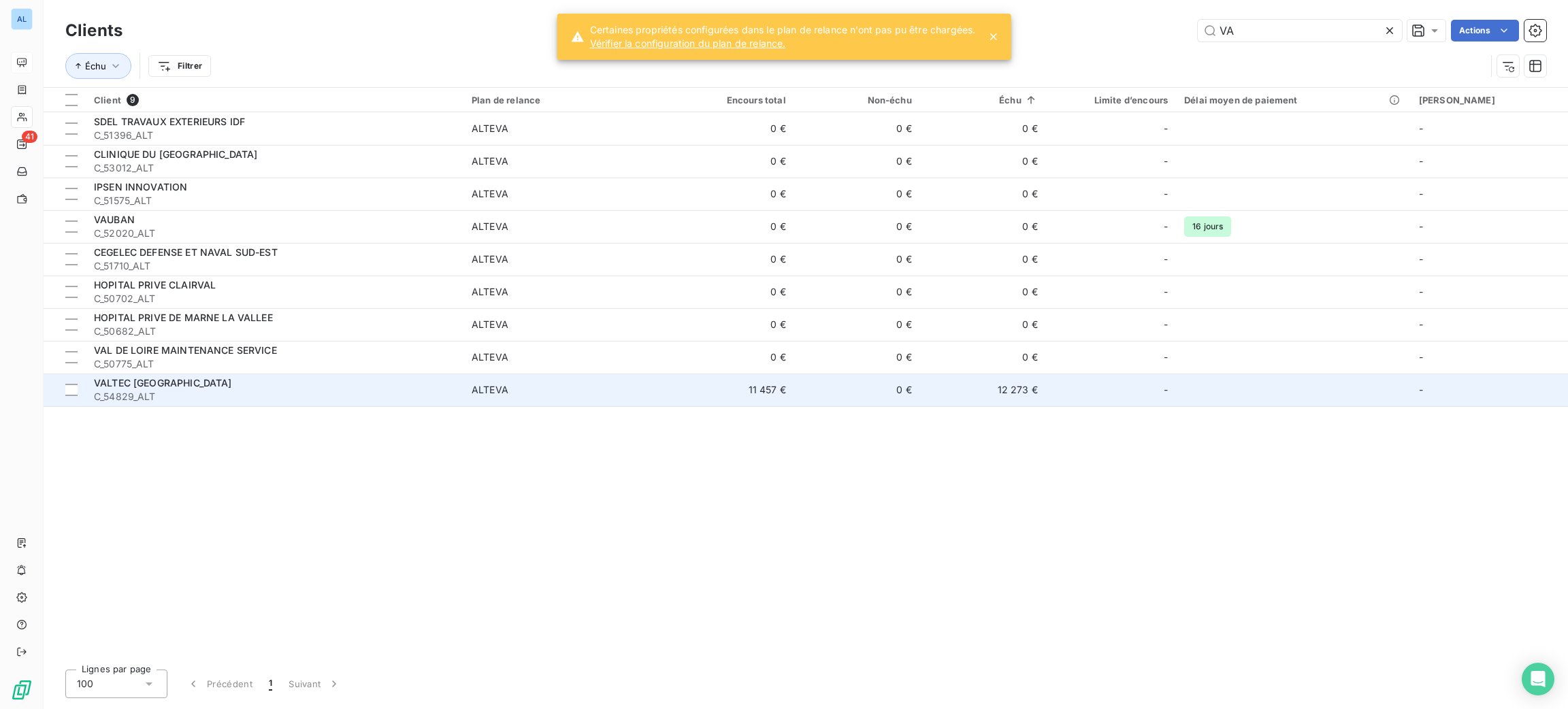
click at [280, 381] on div "VALTEC [GEOGRAPHIC_DATA]" at bounding box center [275, 383] width 362 height 14
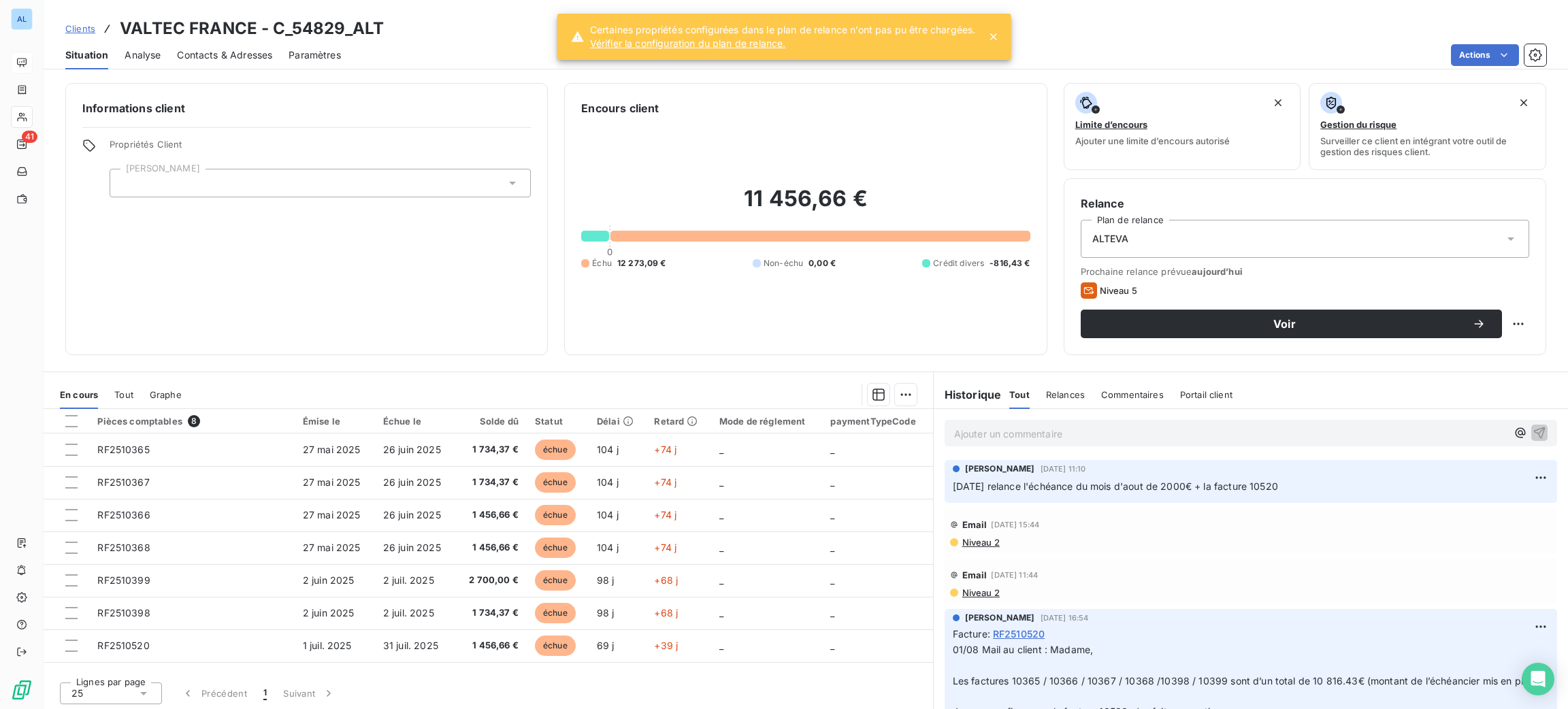
click at [920, 301] on div "11 456,66 € 0 Échu 12 273,09 € Non-échu 0,00 € Crédit divers -816,43 €" at bounding box center [806, 227] width 449 height 222
click at [917, 336] on div "11 456,66 € 0 Échu 12 273,09 € Non-échu 0,00 € Crédit divers -816,43 €" at bounding box center [806, 227] width 449 height 222
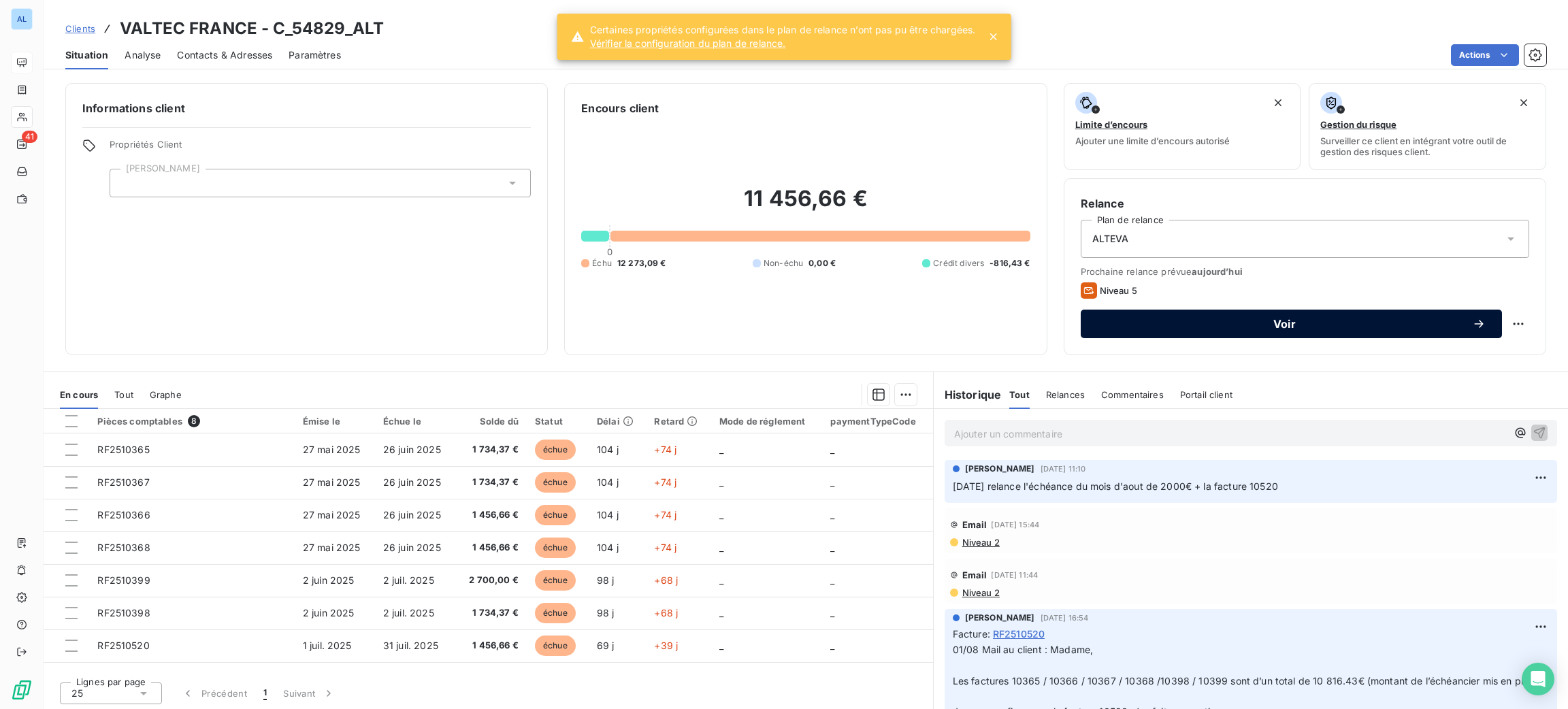
click at [1362, 329] on div "Voir" at bounding box center [1291, 324] width 389 height 14
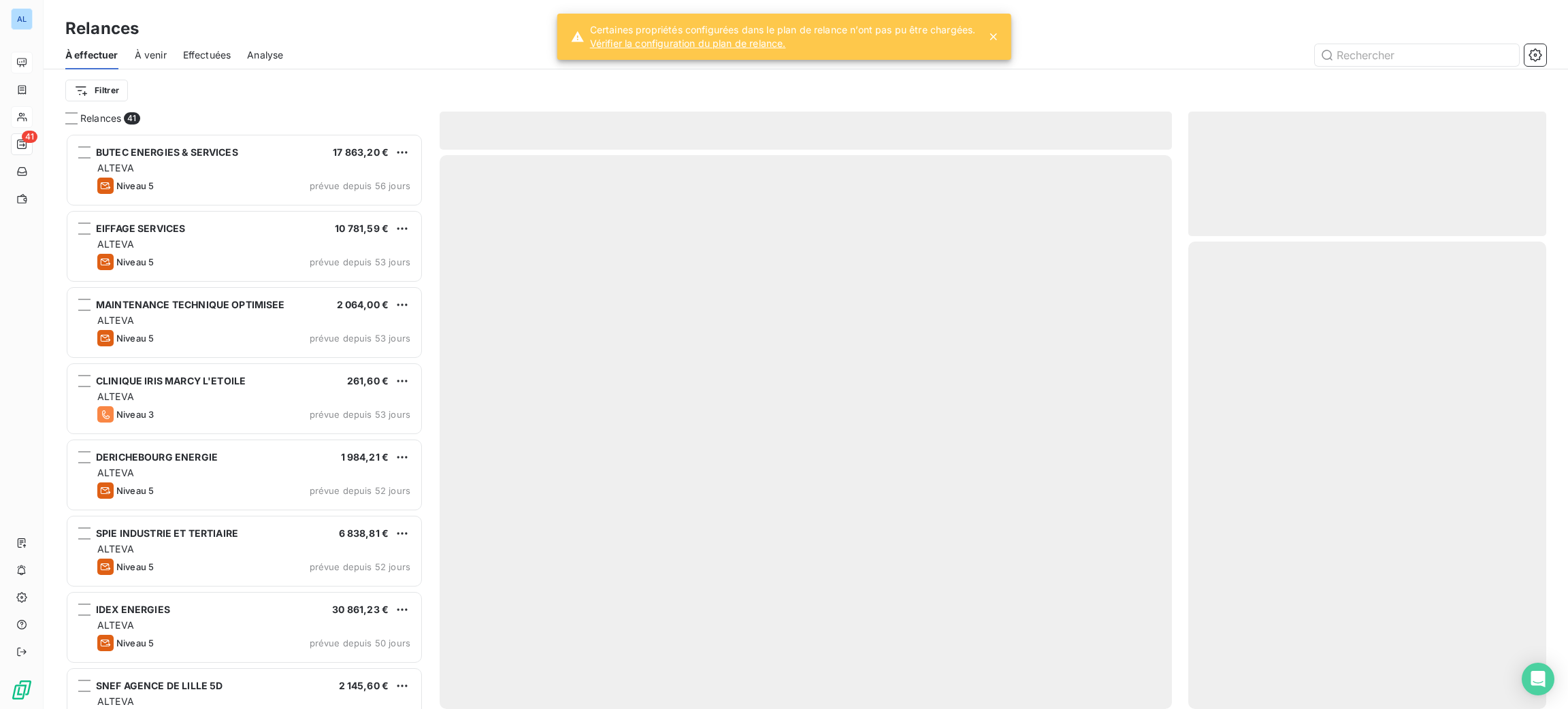
scroll to position [560, 342]
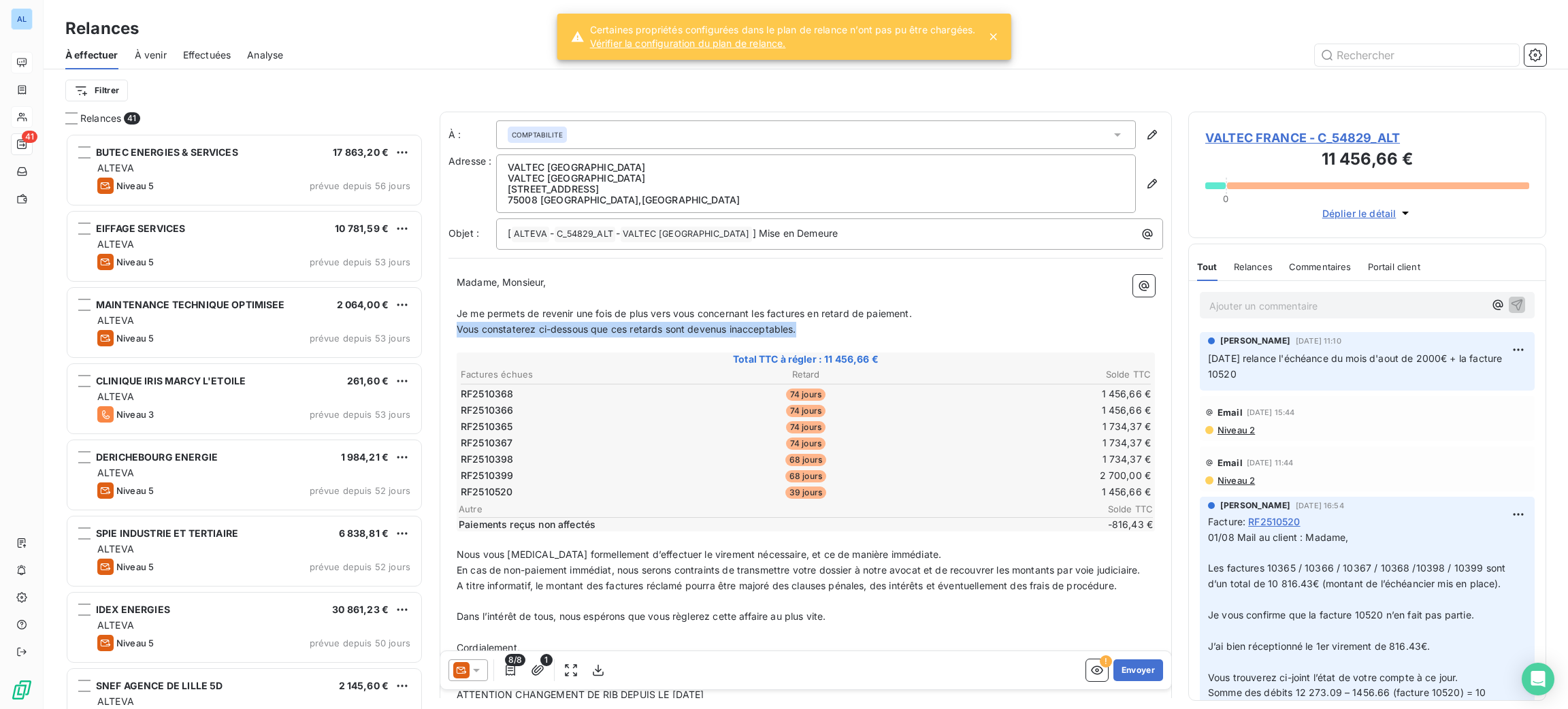
drag, startPoint x: 856, startPoint y: 332, endPoint x: 455, endPoint y: 332, distance: 401.0
click at [455, 332] on div "Madame, Monsieur, ﻿ Je me permets de revenir une fois de plus vers vous concern…" at bounding box center [806, 512] width 714 height 491
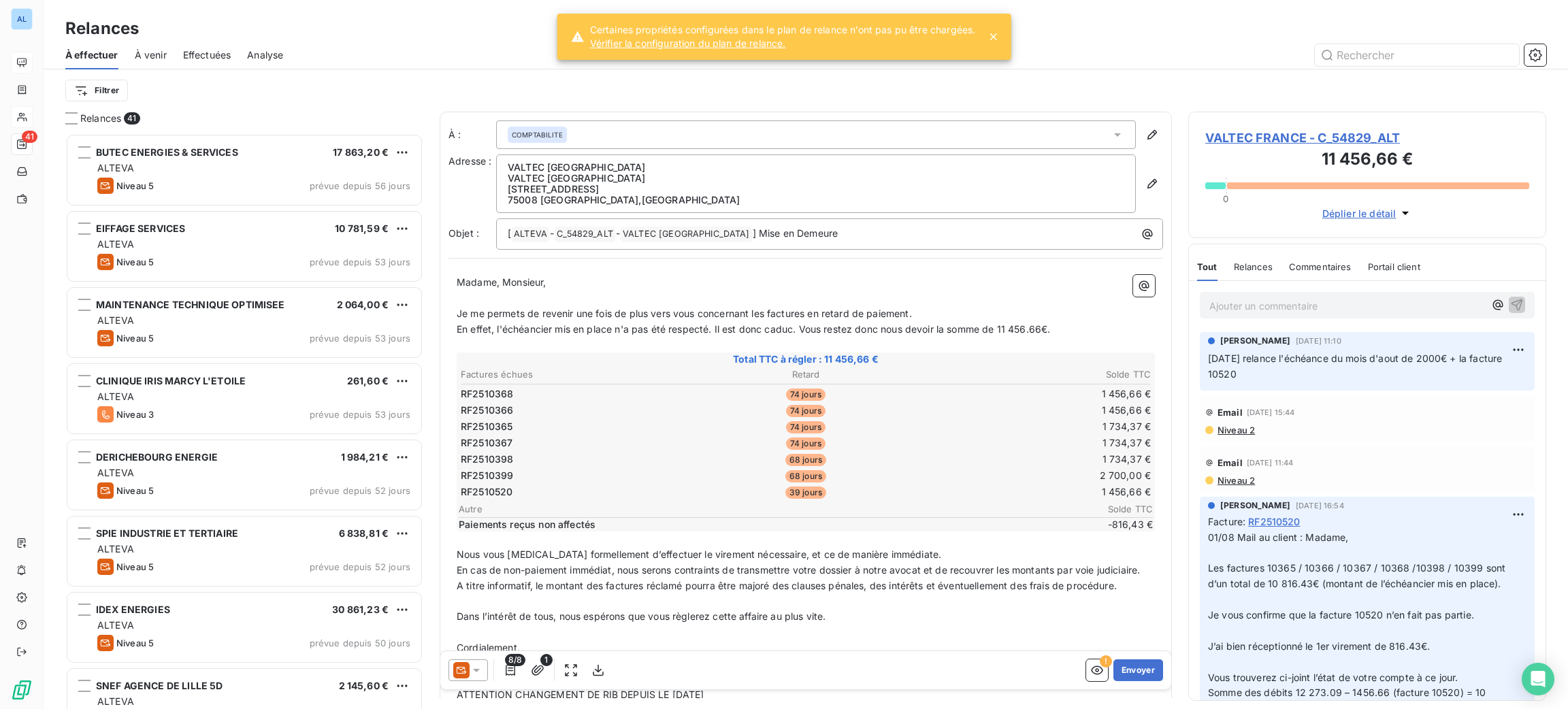
click at [960, 317] on p "Je me permets de revenir une fois de plus vers vous concernant les factures en …" at bounding box center [806, 314] width 698 height 16
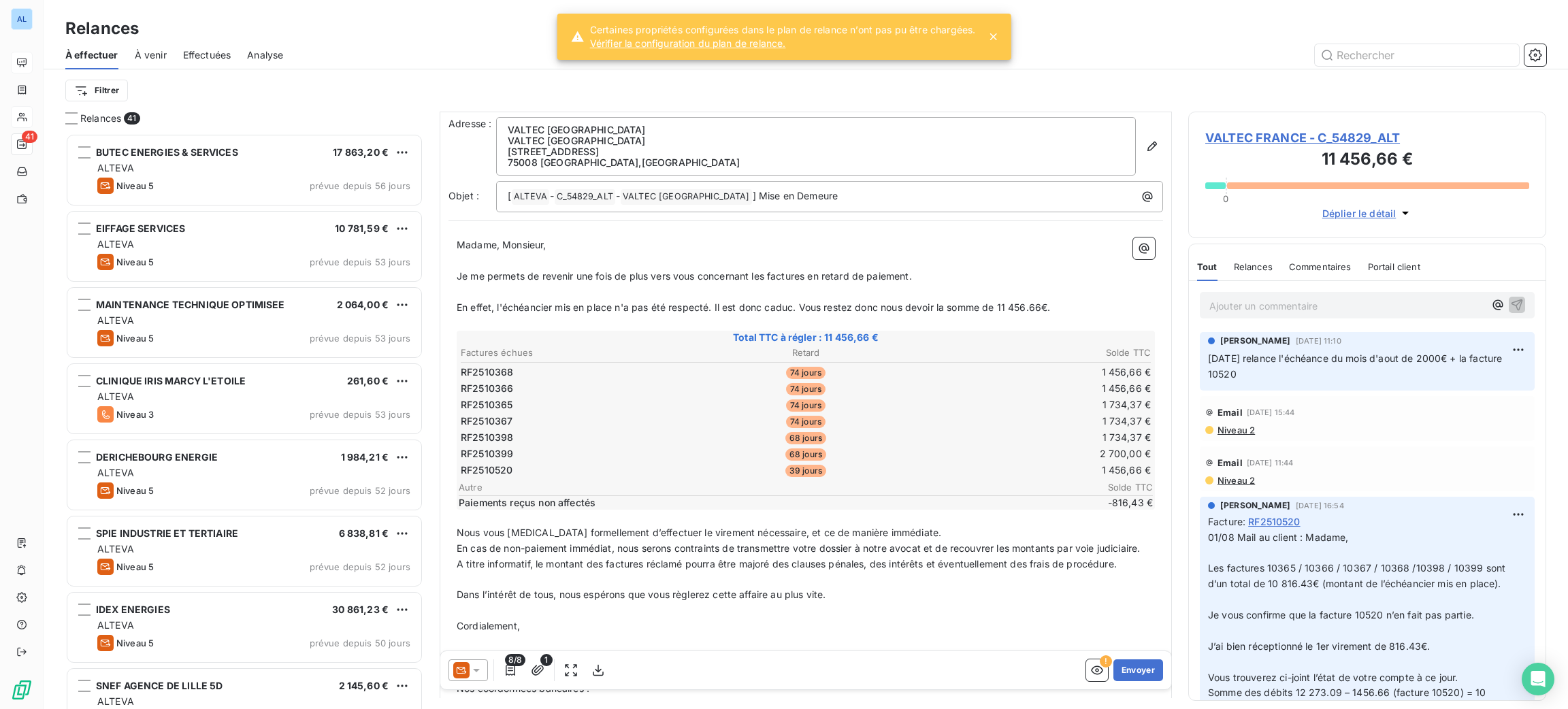
scroll to position [103, 0]
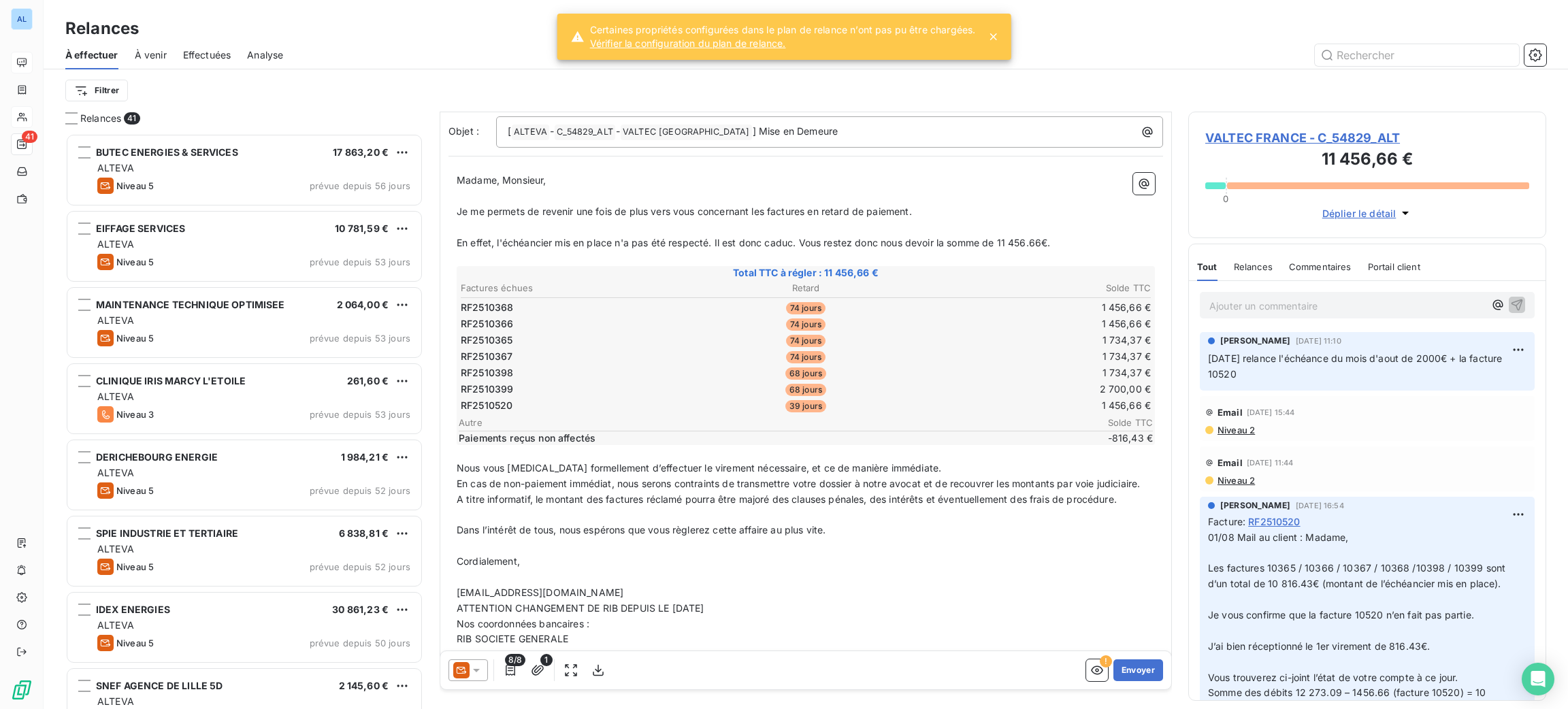
drag, startPoint x: 1125, startPoint y: 670, endPoint x: 703, endPoint y: 673, distance: 422.0
click at [775, 688] on div "8/8 1 ! Envoyer" at bounding box center [806, 670] width 731 height 38
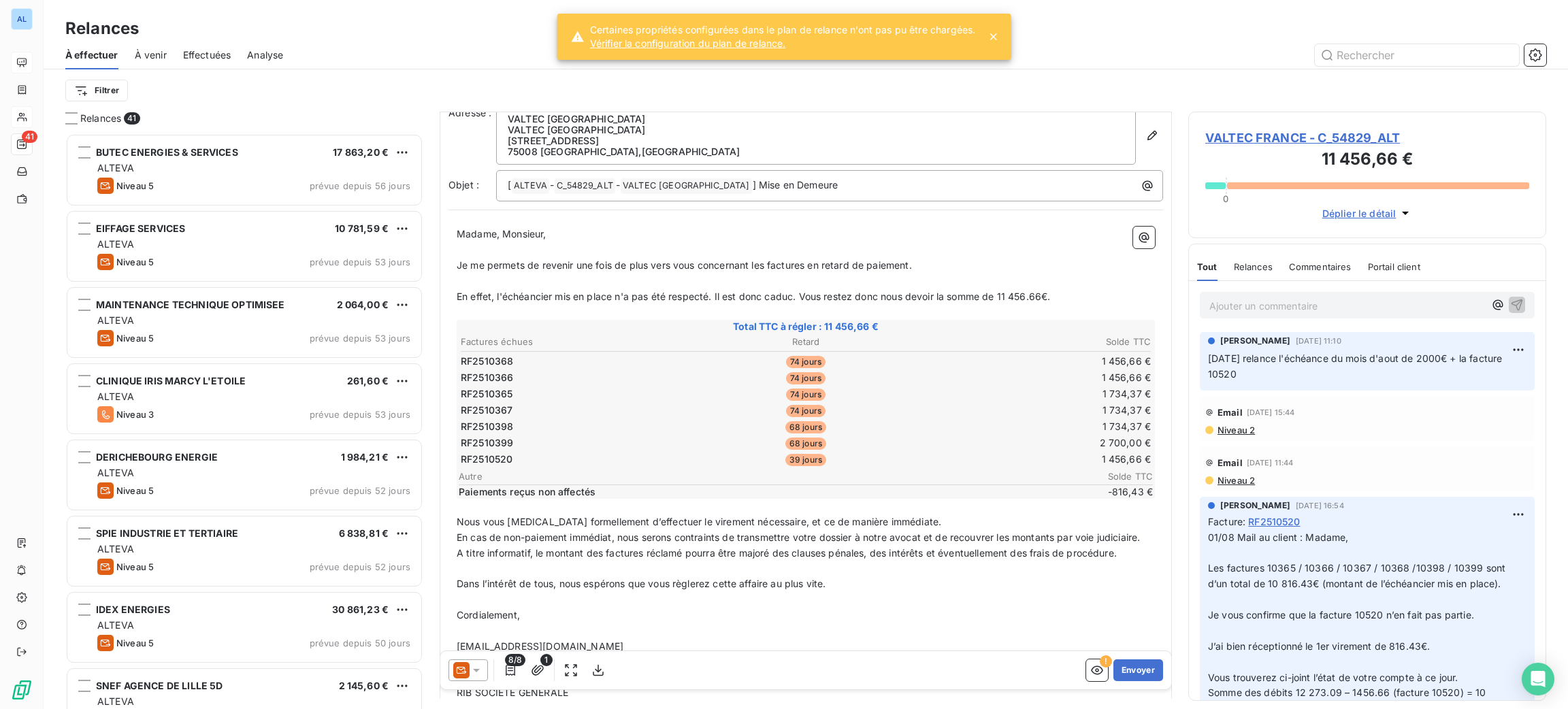
scroll to position [0, 0]
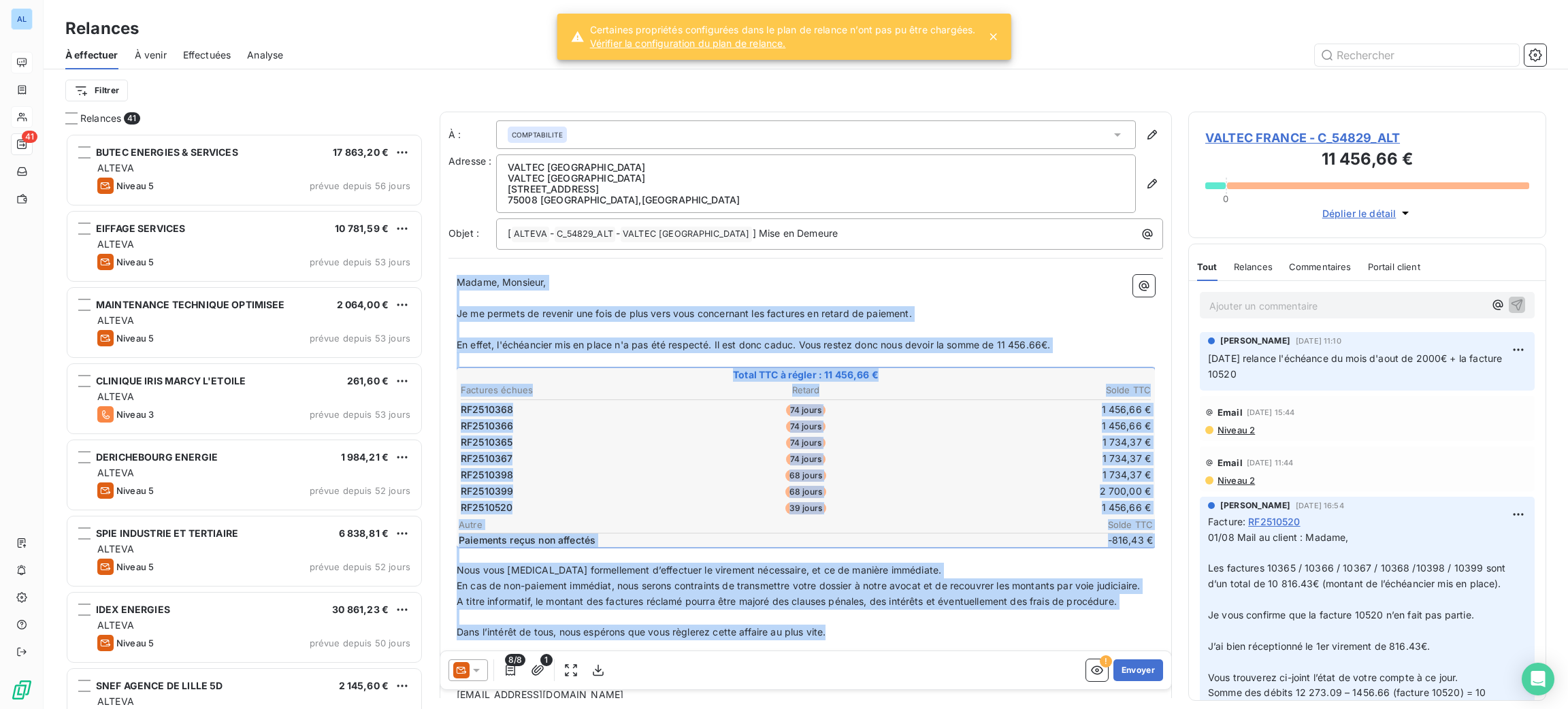
drag, startPoint x: 843, startPoint y: 641, endPoint x: 454, endPoint y: 286, distance: 526.6
click at [454, 286] on div "Madame, Monsieur, ﻿ Je me permets de revenir une fois de plus vers vous concern…" at bounding box center [806, 520] width 714 height 506
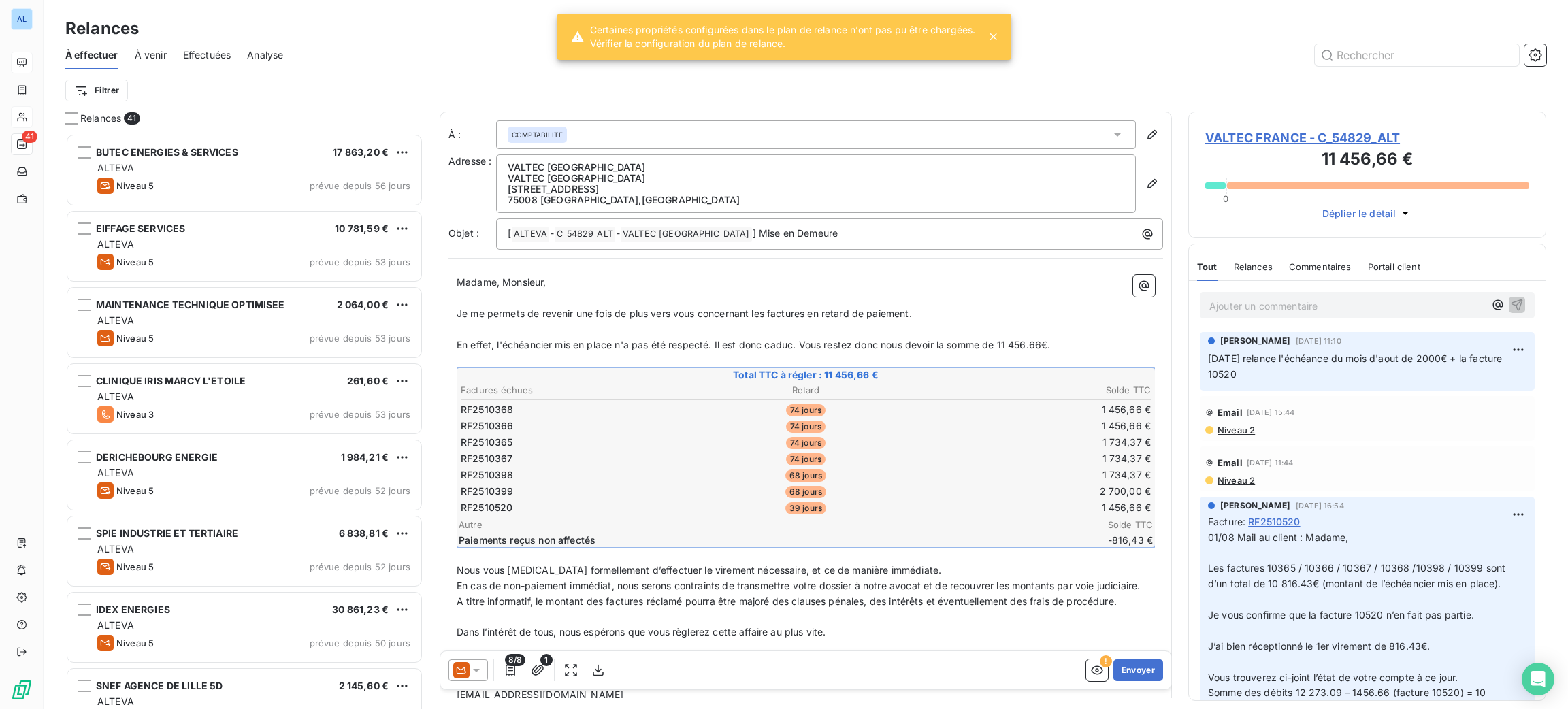
click at [479, 660] on div at bounding box center [468, 670] width 40 height 22
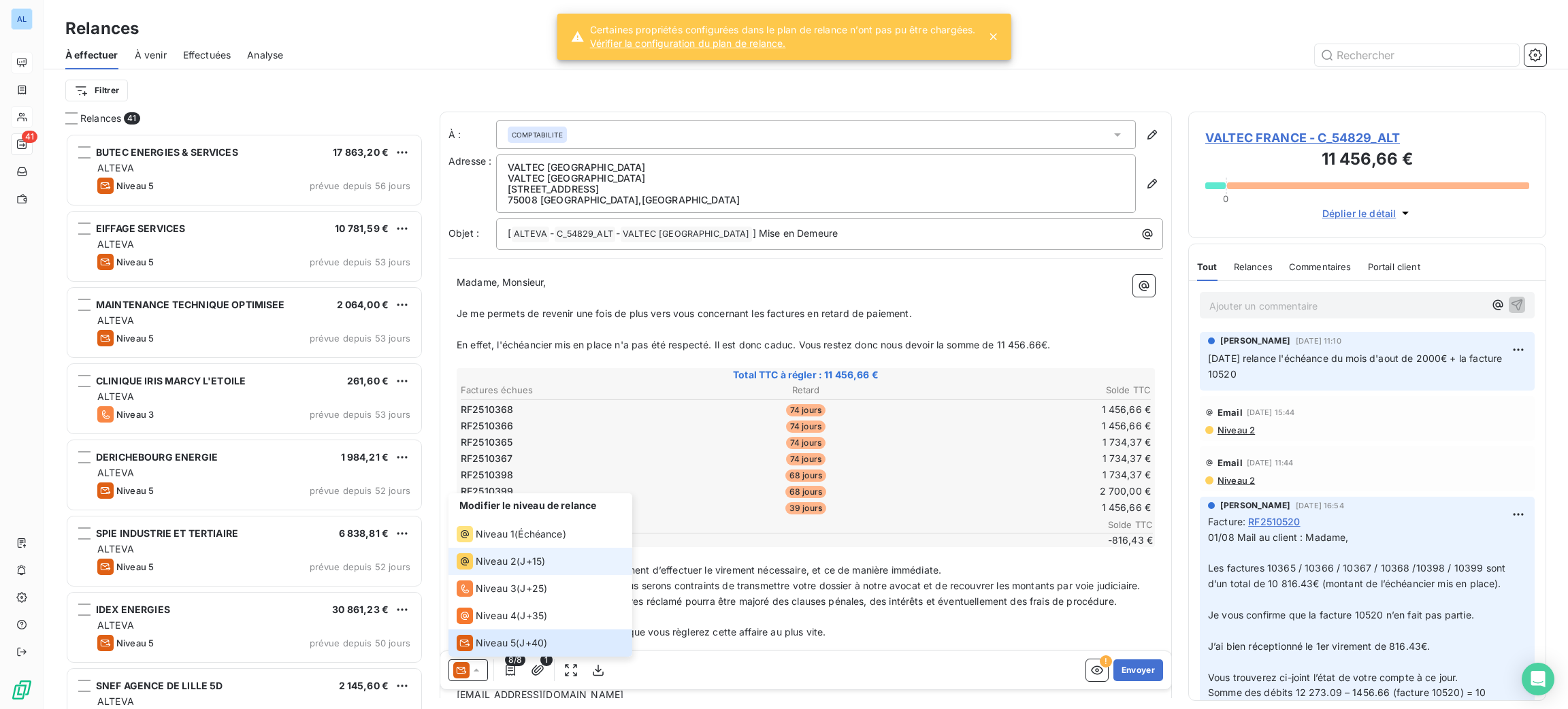
click at [519, 557] on div "Niveau 2 ( J+15 )" at bounding box center [501, 561] width 89 height 17
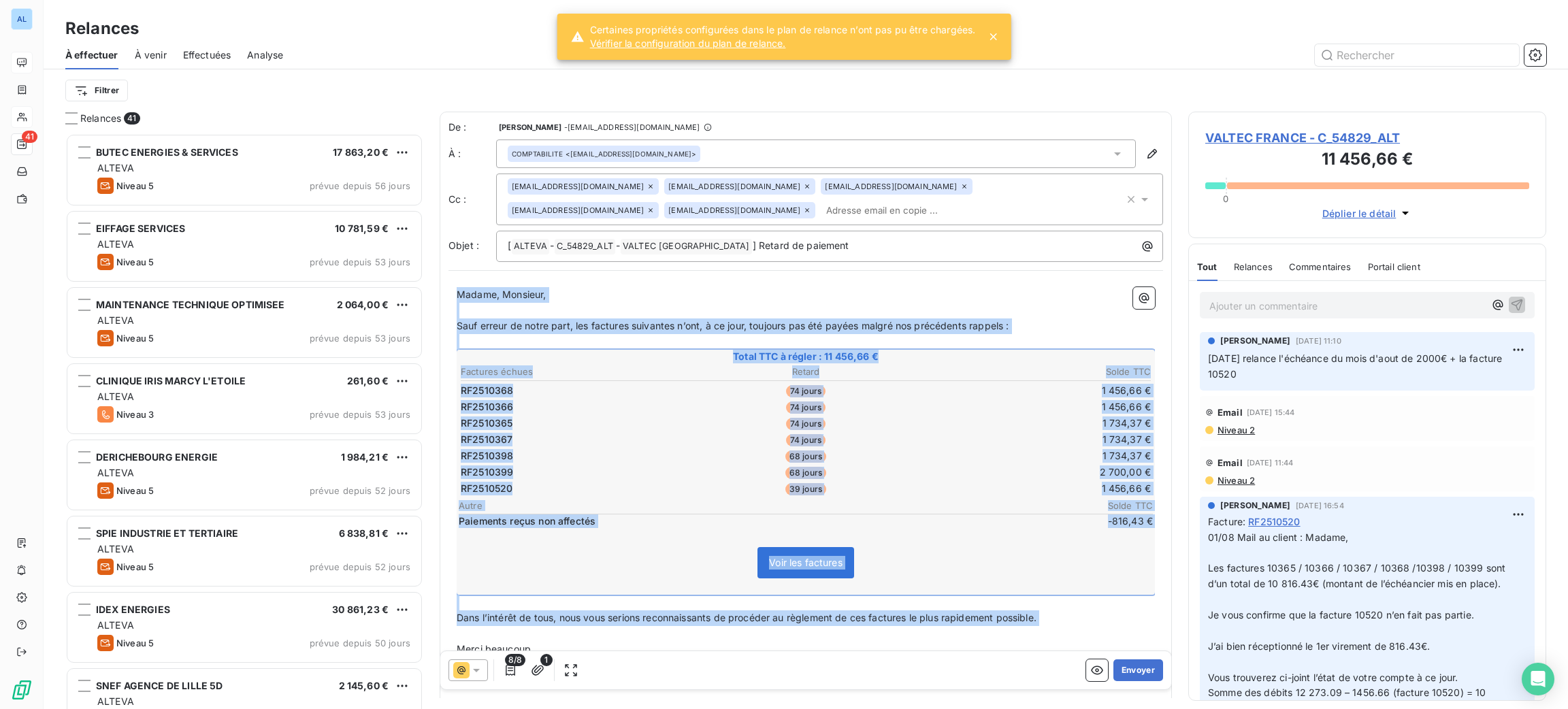
drag, startPoint x: 1049, startPoint y: 620, endPoint x: 436, endPoint y: 269, distance: 706.4
click at [444, 272] on div "De : [PERSON_NAME] - [EMAIL_ADDRESS][DOMAIN_NAME] À : COMPTABILITE <[EMAIL_ADDR…" at bounding box center [806, 455] width 732 height 687
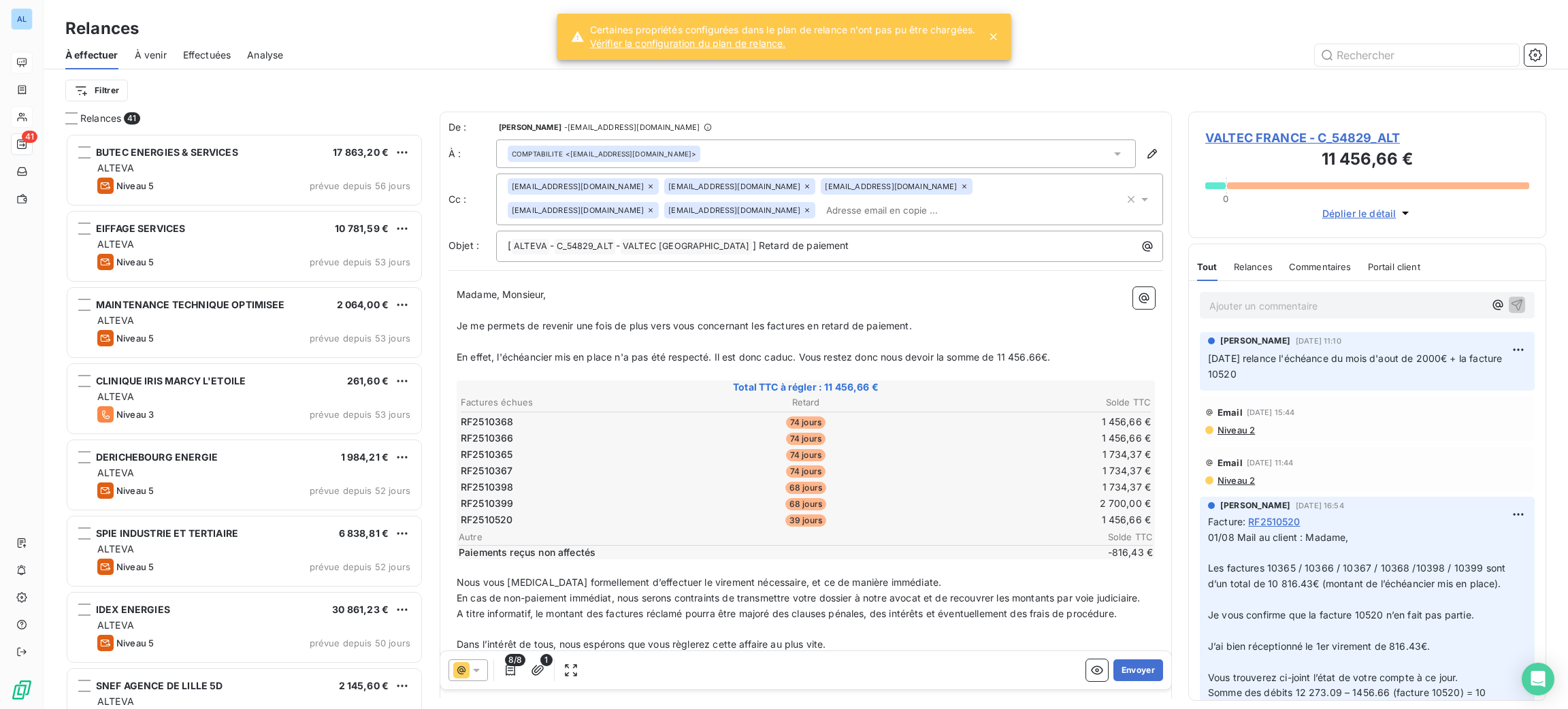
click at [906, 355] on span "En effet, l'échéancier mis en place n'a pas été respecté. Il est donc caduc. Vo…" at bounding box center [753, 356] width 593 height 11
click at [883, 355] on span "En effet, l'échéancier mis en place n'a pas été respecté. Il est donc caduc. Vo…" at bounding box center [753, 356] width 593 height 11
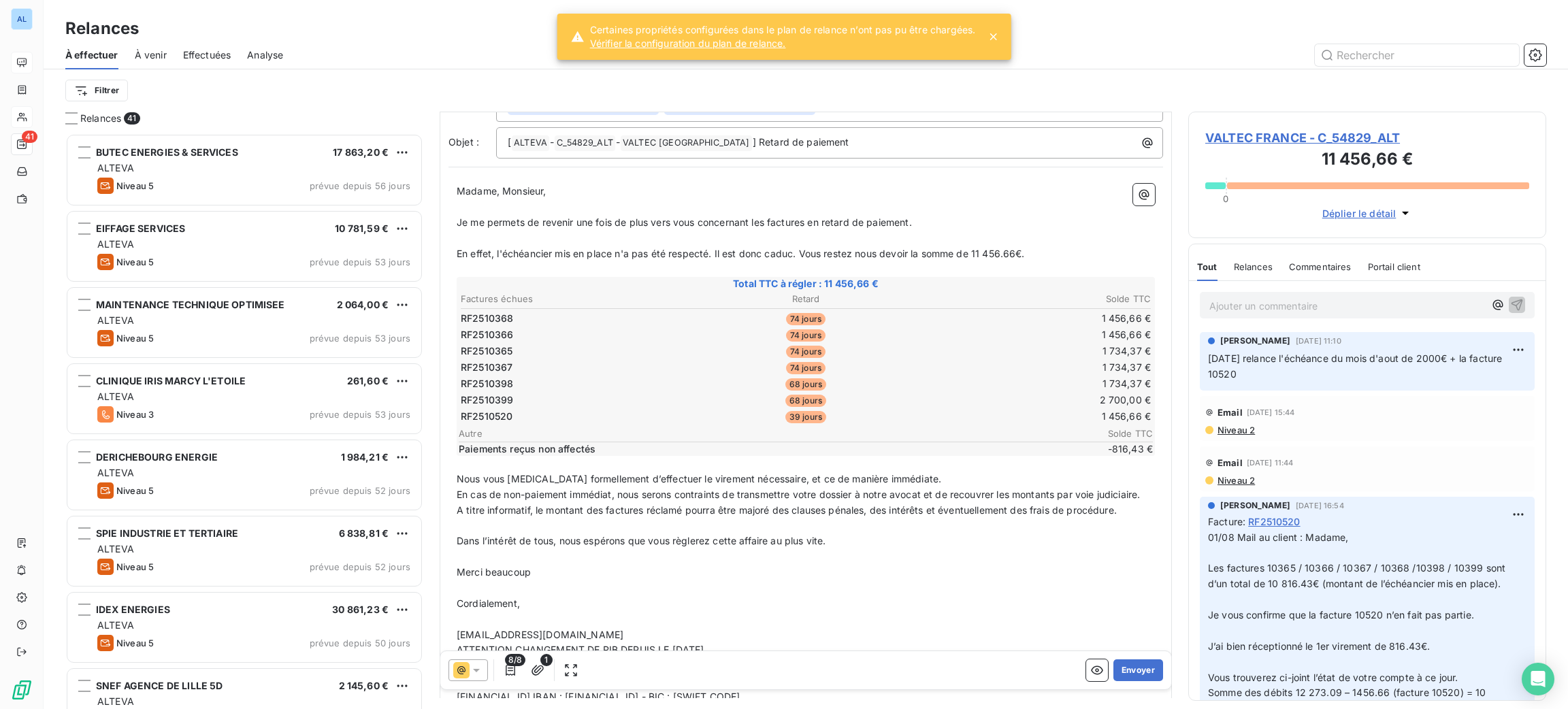
scroll to position [194, 0]
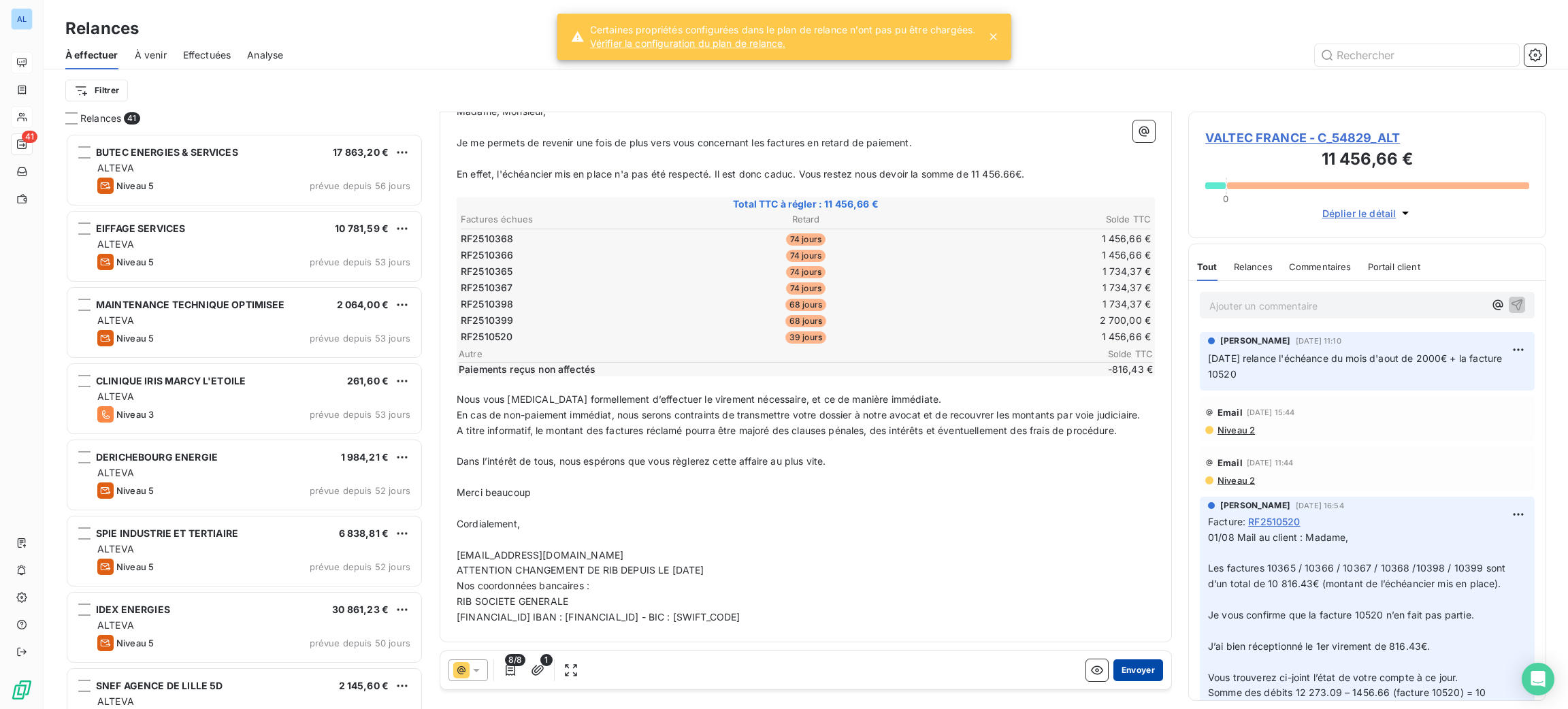
click at [1122, 669] on button "Envoyer" at bounding box center [1138, 670] width 50 height 22
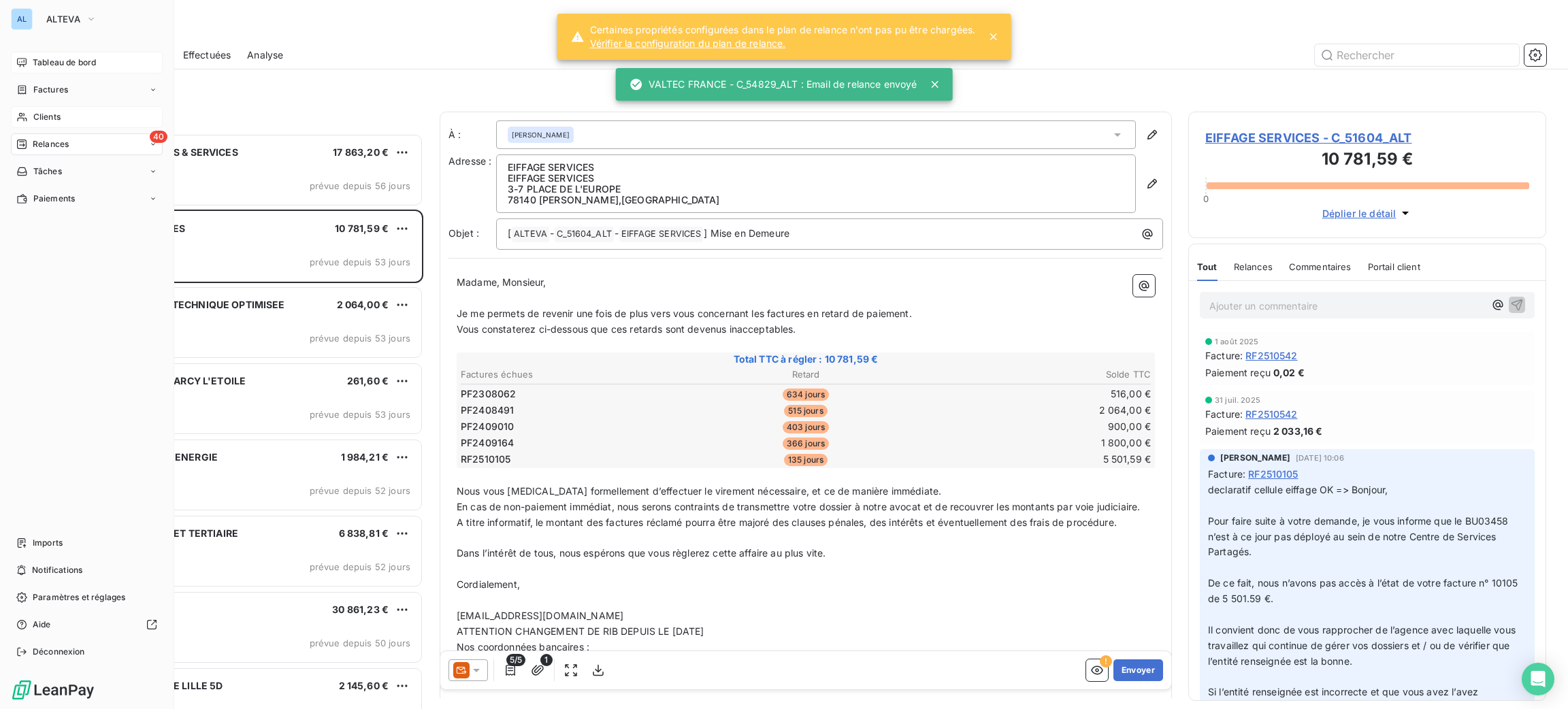
click at [36, 113] on span "Clients" at bounding box center [47, 117] width 27 height 12
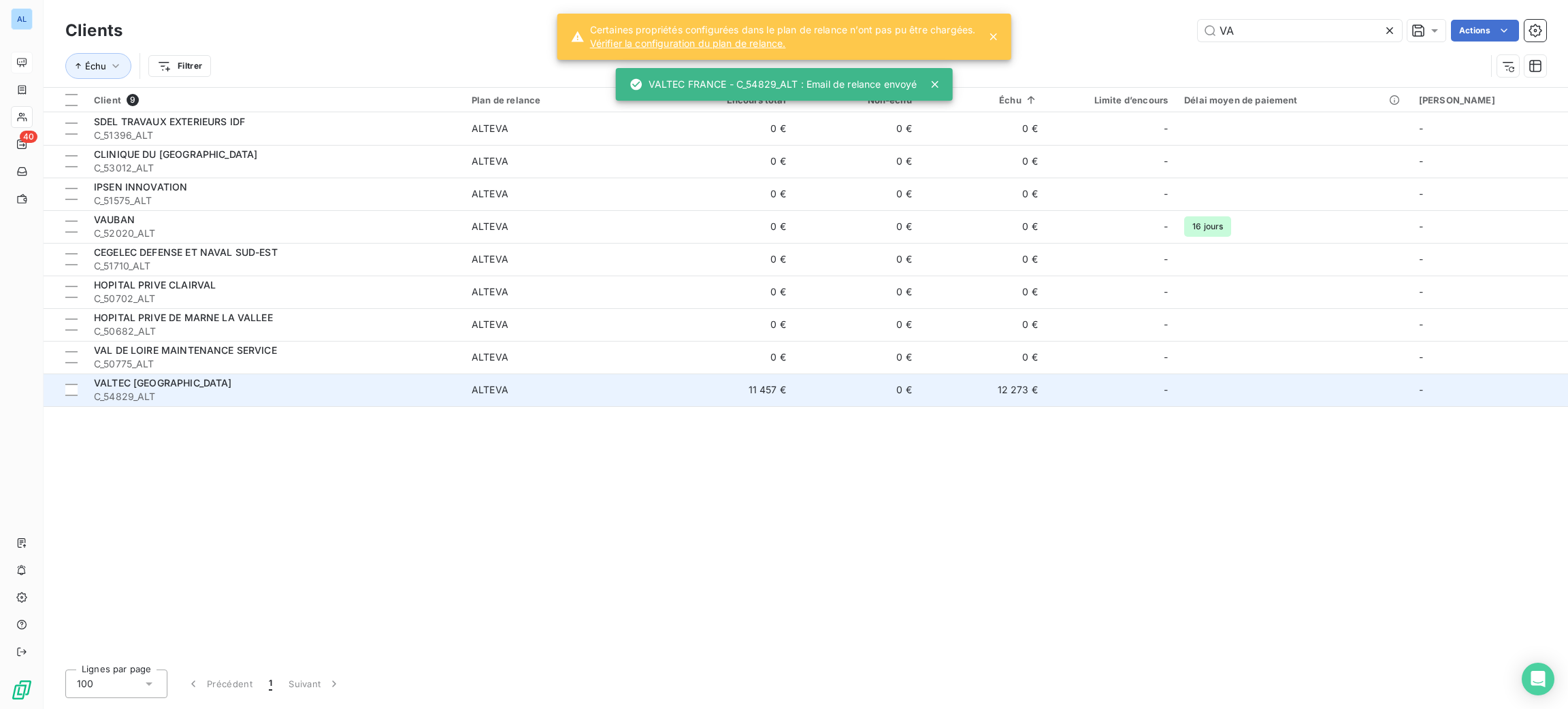
click at [233, 387] on div "VALTEC [GEOGRAPHIC_DATA]" at bounding box center [275, 383] width 362 height 14
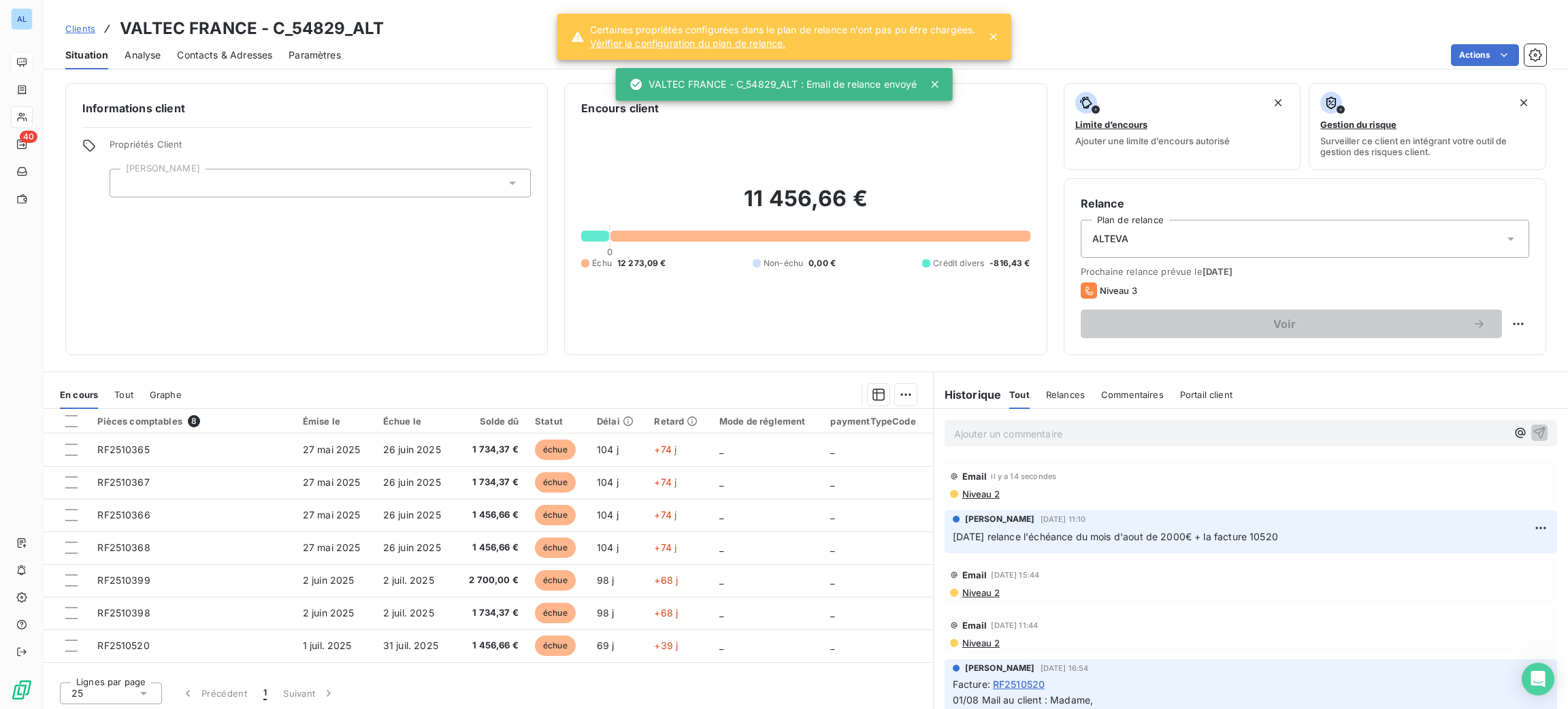
click at [1017, 422] on div "Ajouter un commentaire ﻿" at bounding box center [1251, 433] width 612 height 26
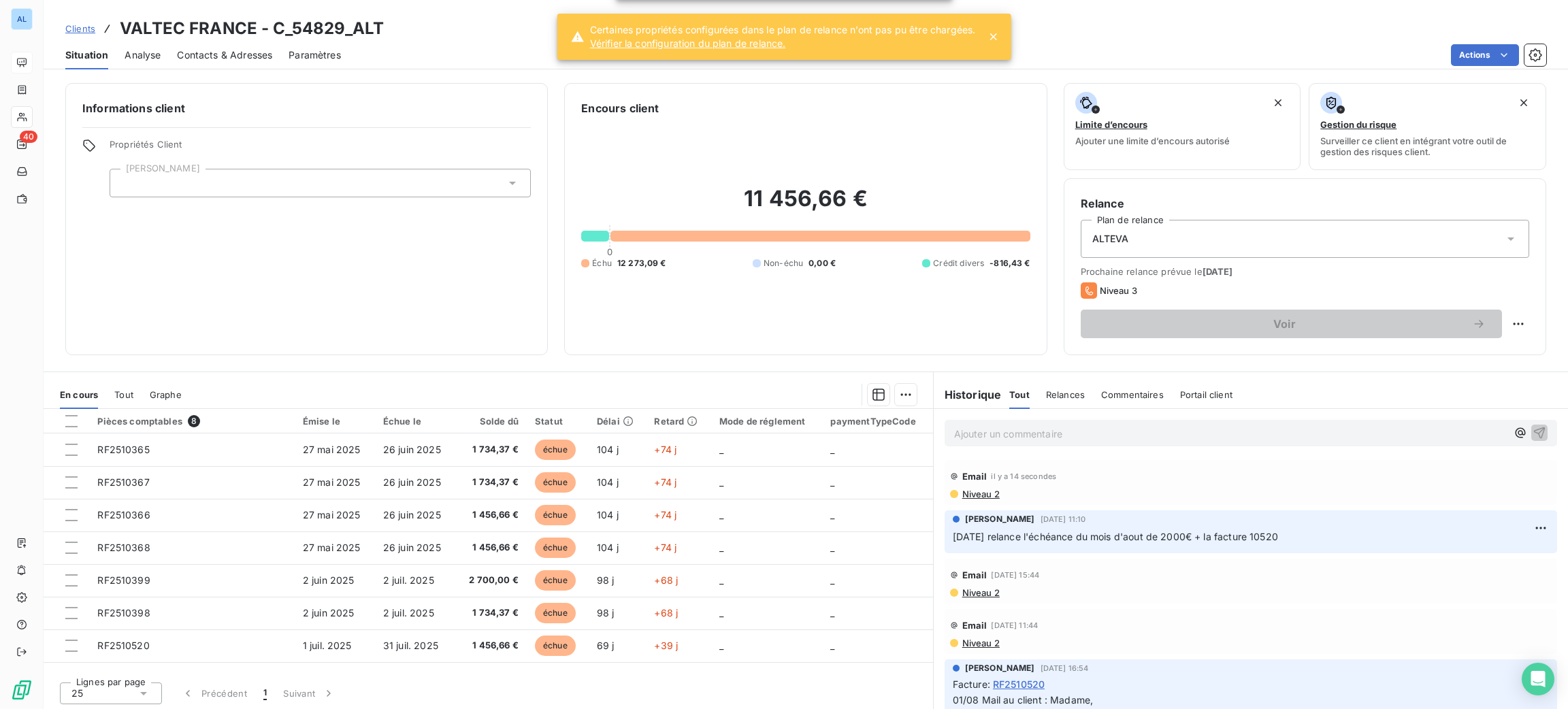
click at [1018, 435] on div "Ajouter un commentaire ﻿" at bounding box center [1230, 433] width 553 height 18
click at [1019, 440] on p "Ajouter un commentaire ﻿" at bounding box center [1230, 434] width 553 height 17
click at [1240, 428] on span "08/09 ECHEANCIER non respecté => j'adresse un mail au client afin de l'informer" at bounding box center [1139, 432] width 370 height 11
click at [1403, 440] on p "08/09 ECHEANCIER non respecté => j'adresse un mail au client (LeanPay) afin de …" at bounding box center [1230, 433] width 553 height 16
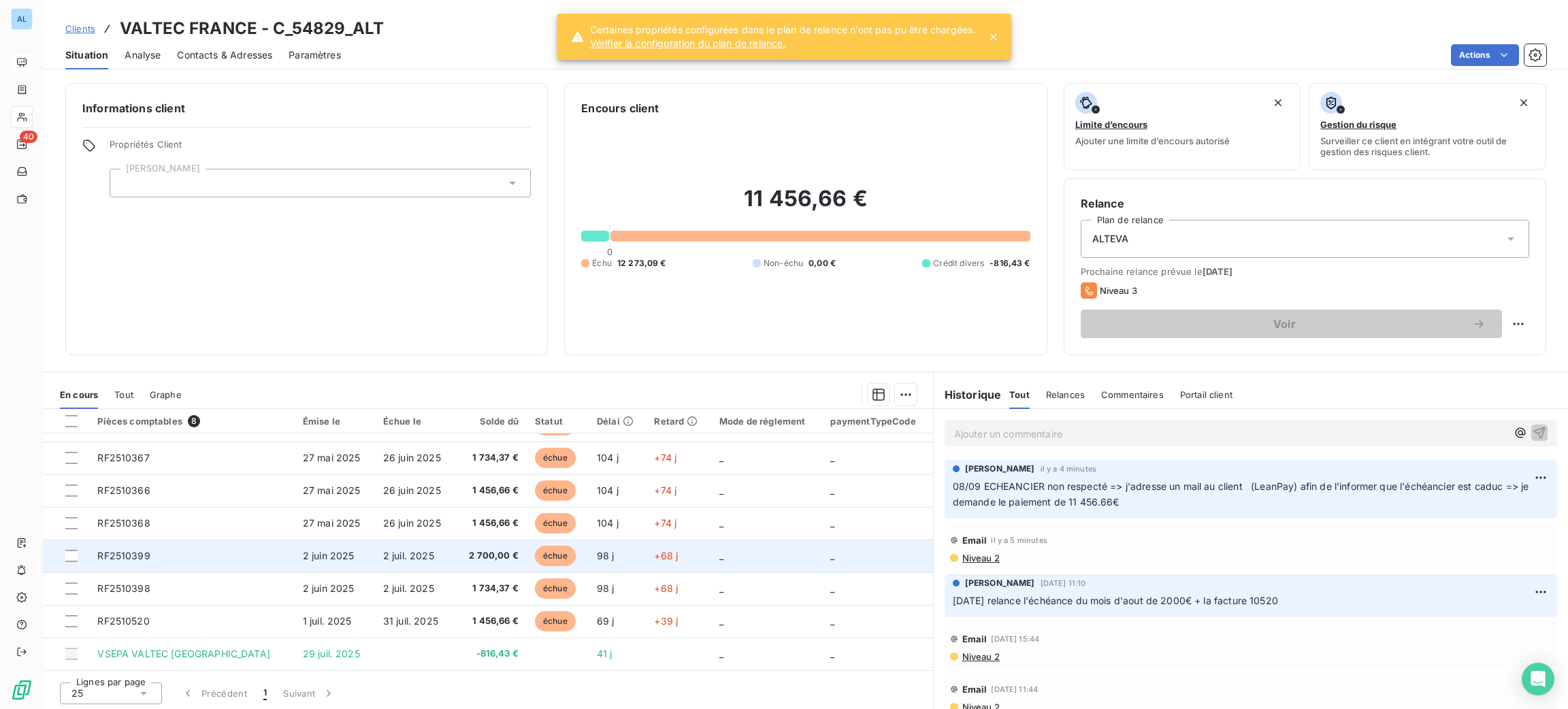
scroll to position [2, 0]
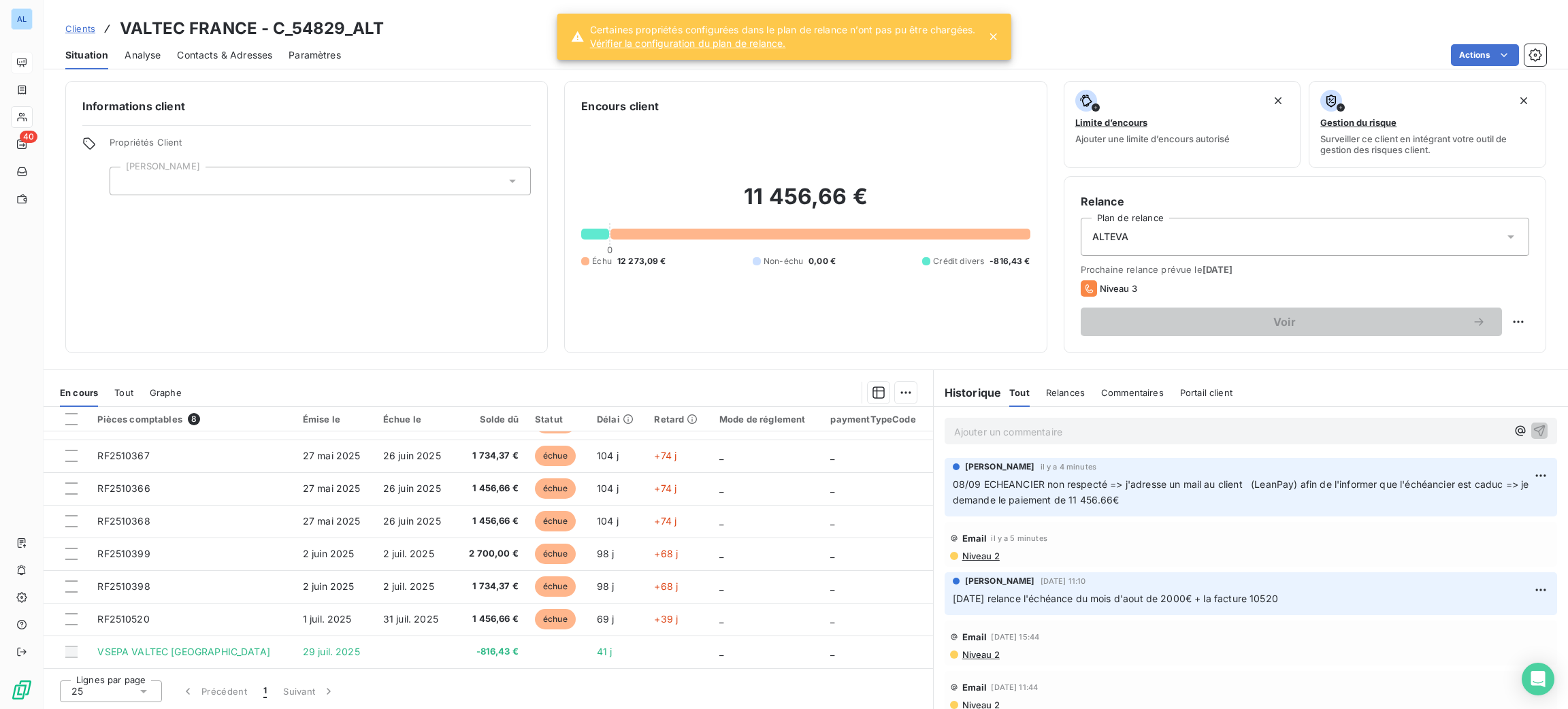
click at [362, 326] on div "Informations client Propriétés Client [PERSON_NAME]" at bounding box center [306, 217] width 482 height 272
click at [1513, 475] on html "AL 40 Clients VALTEC FRANCE - C_54829_ALT Situation Analyse Contacts & Adresses…" at bounding box center [784, 354] width 1568 height 709
click at [1467, 497] on div "Editer" at bounding box center [1477, 505] width 77 height 22
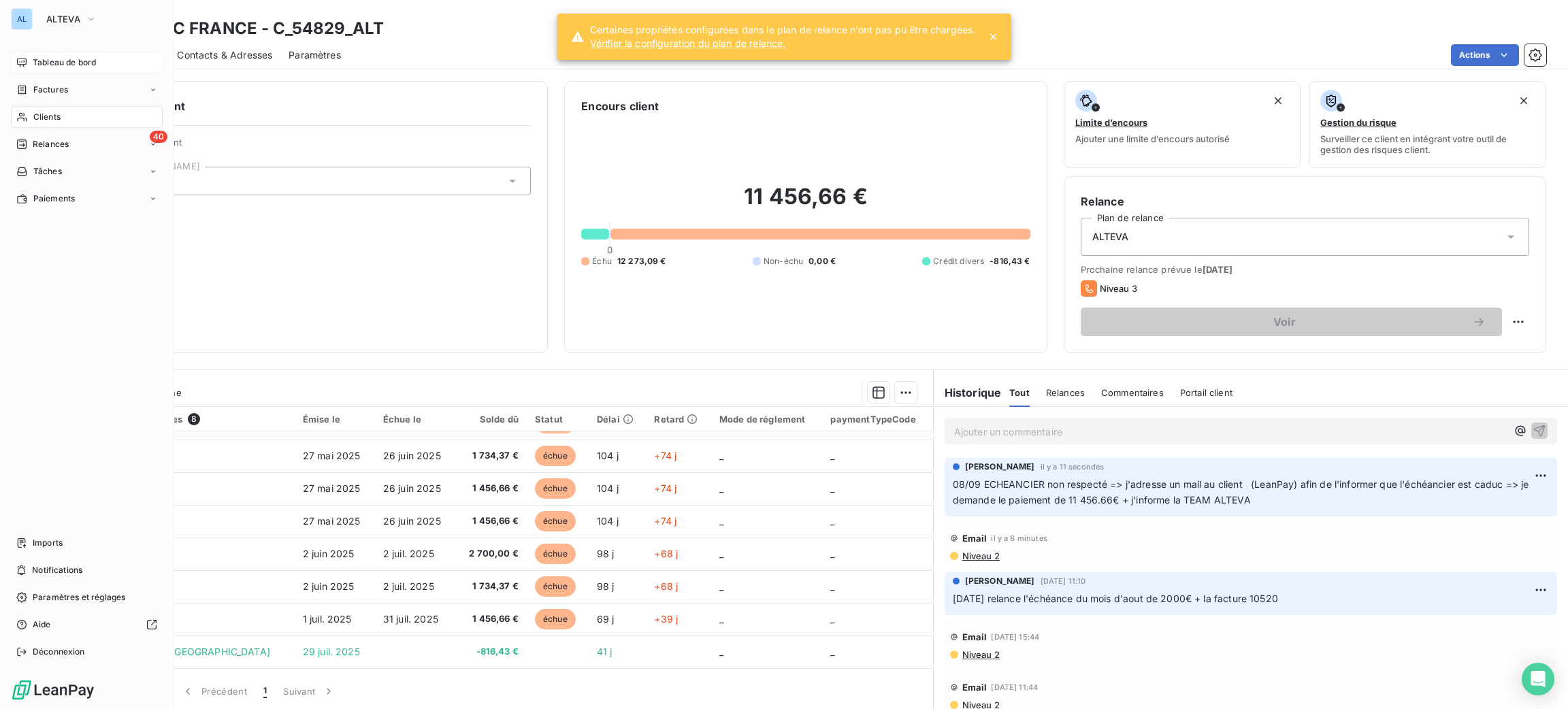
click at [26, 68] on icon at bounding box center [22, 62] width 11 height 11
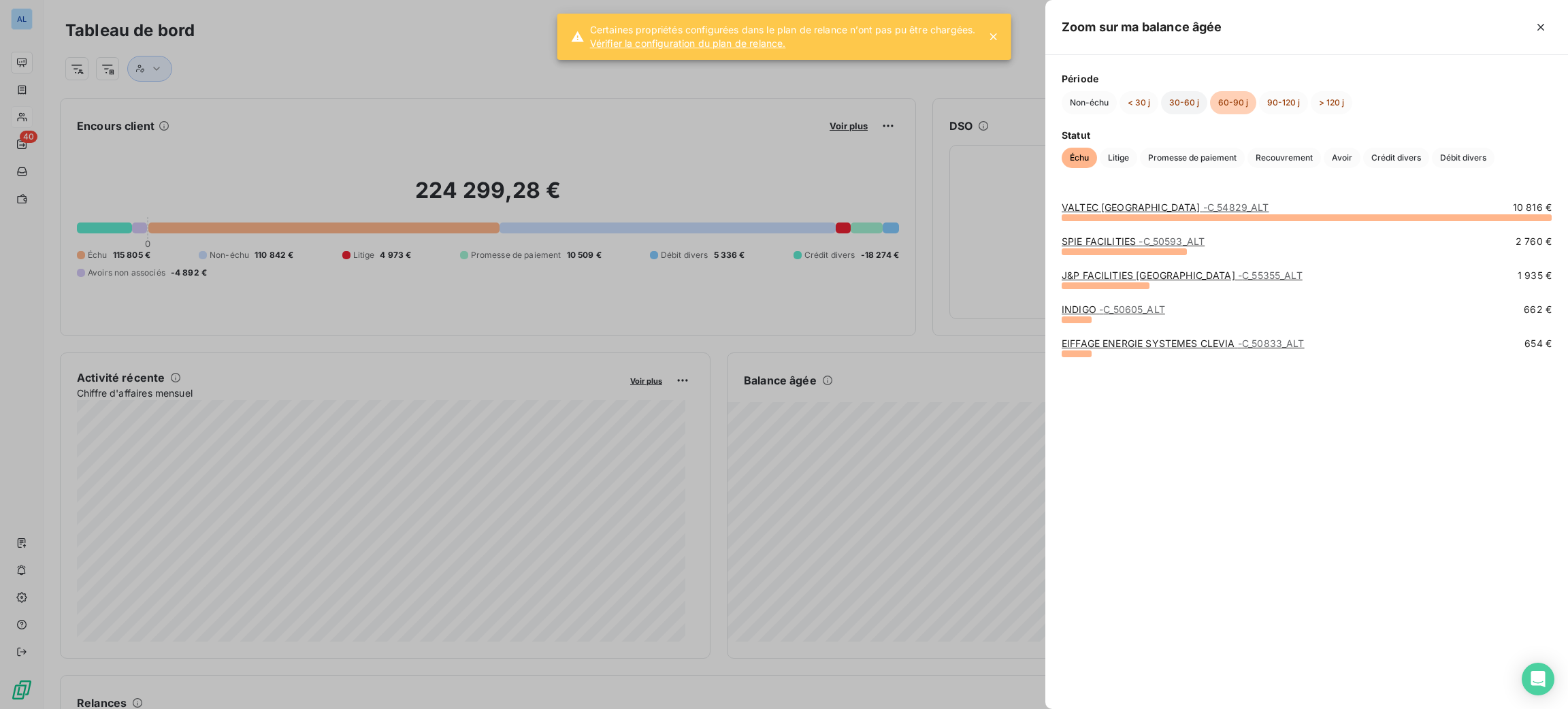
click at [1183, 101] on button "30-60 j" at bounding box center [1185, 103] width 47 height 23
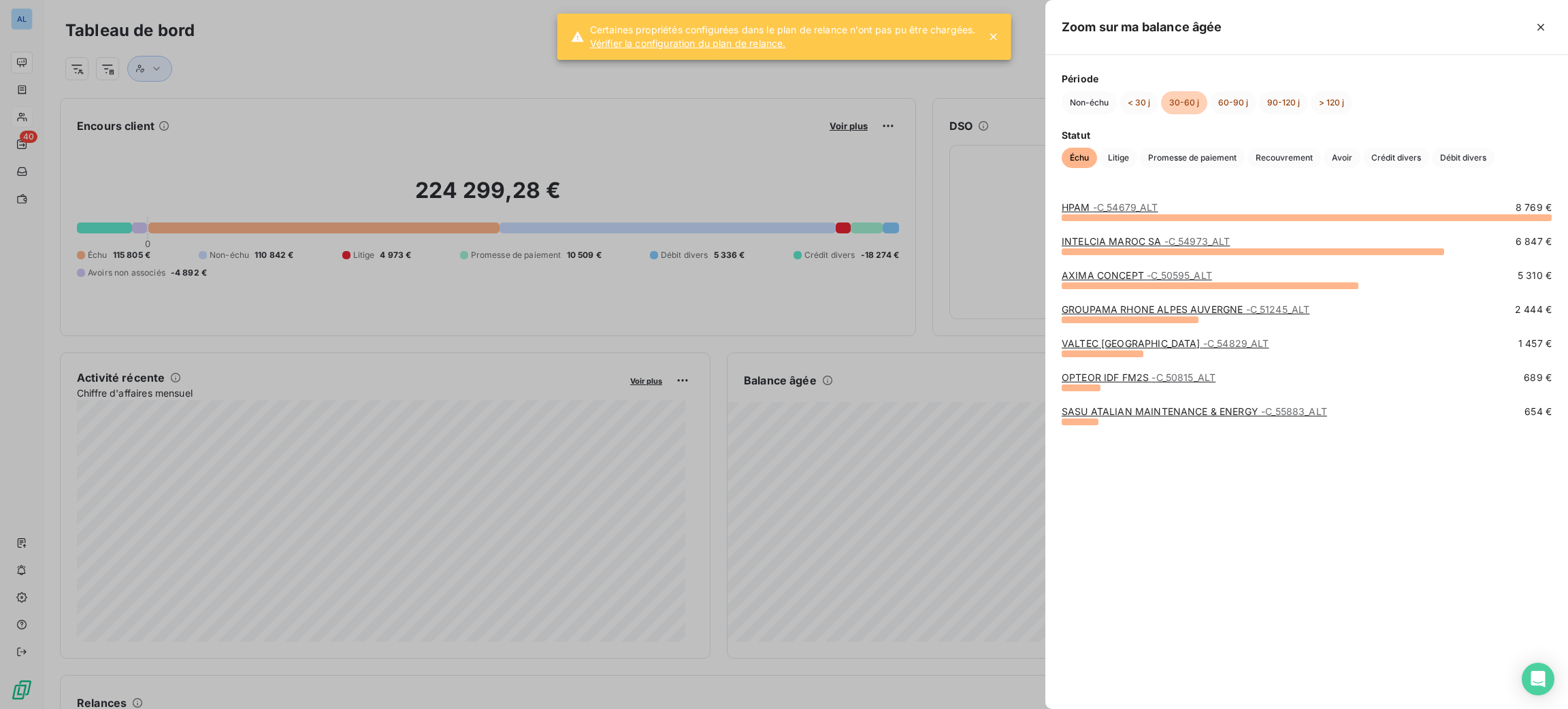
click at [1113, 202] on span "- C_54679_ALT" at bounding box center [1125, 207] width 65 height 11
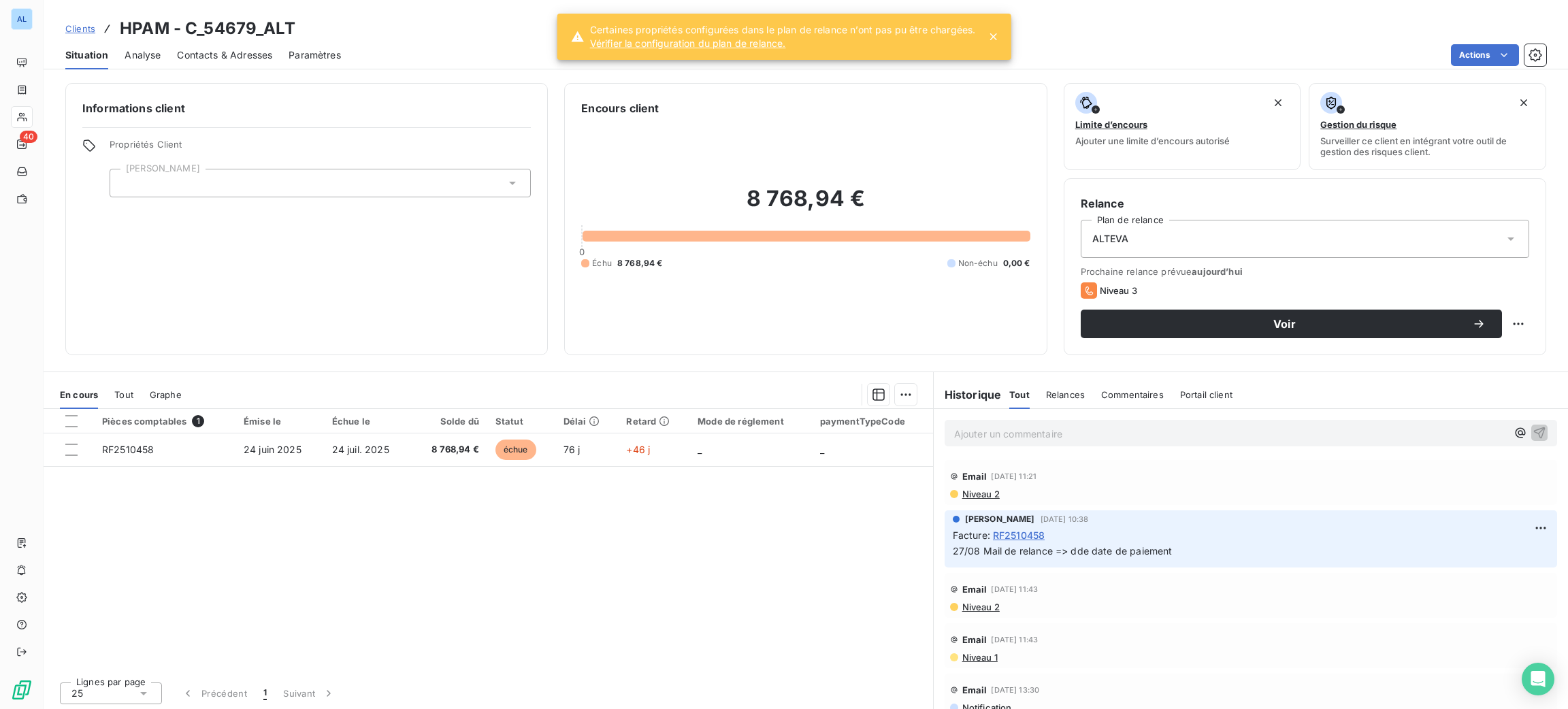
click at [260, 44] on div "Contacts & Adresses" at bounding box center [224, 55] width 95 height 29
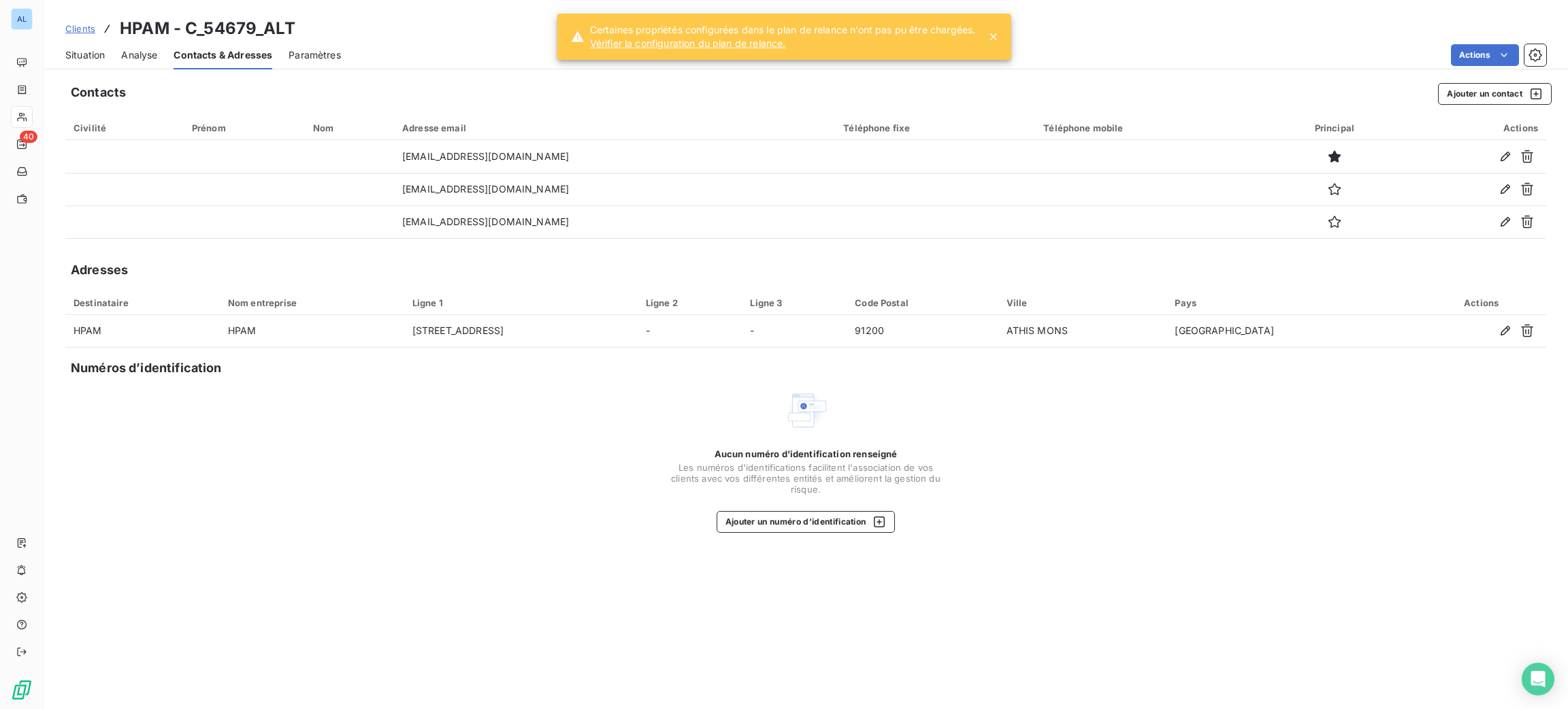
click at [104, 60] on span "Situation" at bounding box center [85, 55] width 40 height 14
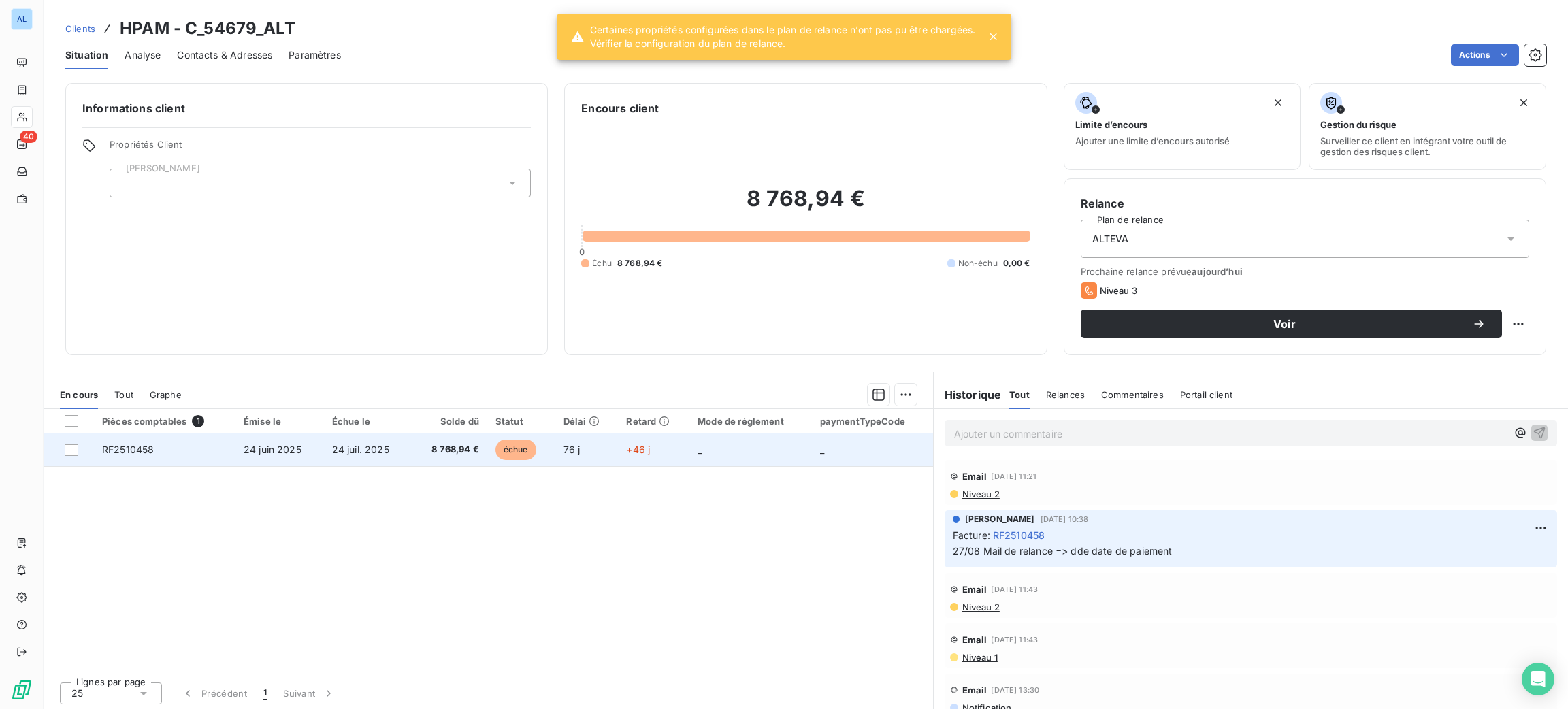
click at [663, 444] on td "+46 j" at bounding box center [653, 450] width 71 height 33
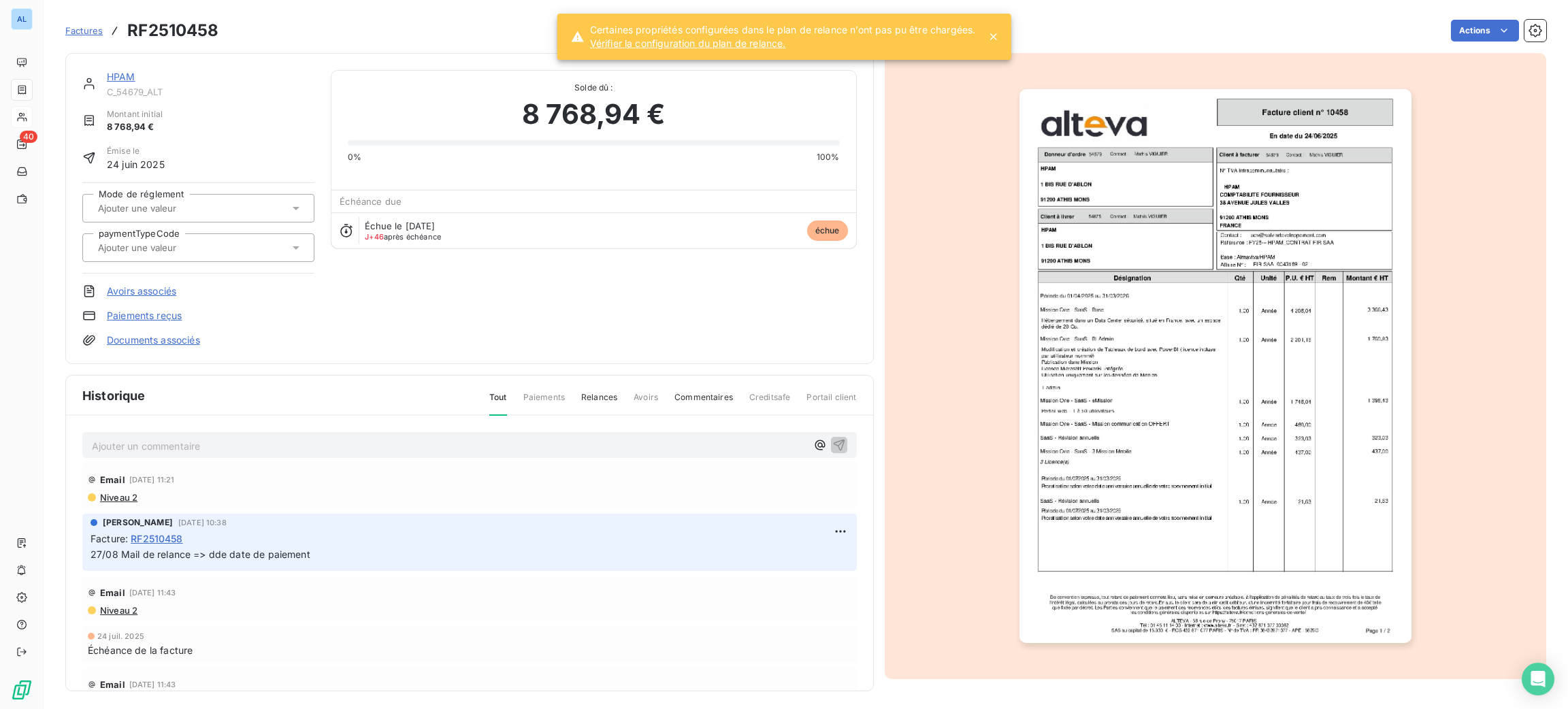
click at [124, 75] on link "HPAM" at bounding box center [121, 76] width 29 height 11
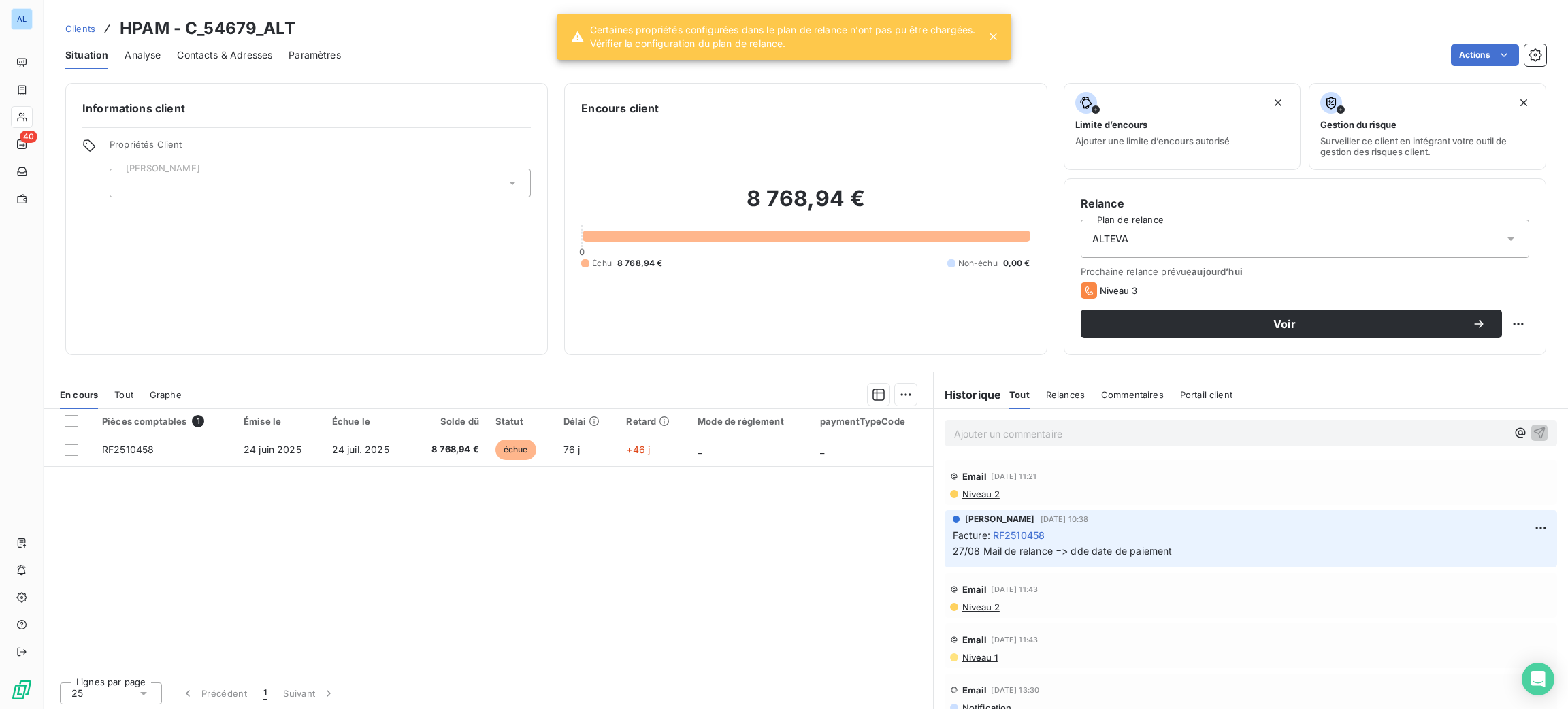
click at [208, 45] on div "Contacts & Adresses" at bounding box center [224, 55] width 95 height 29
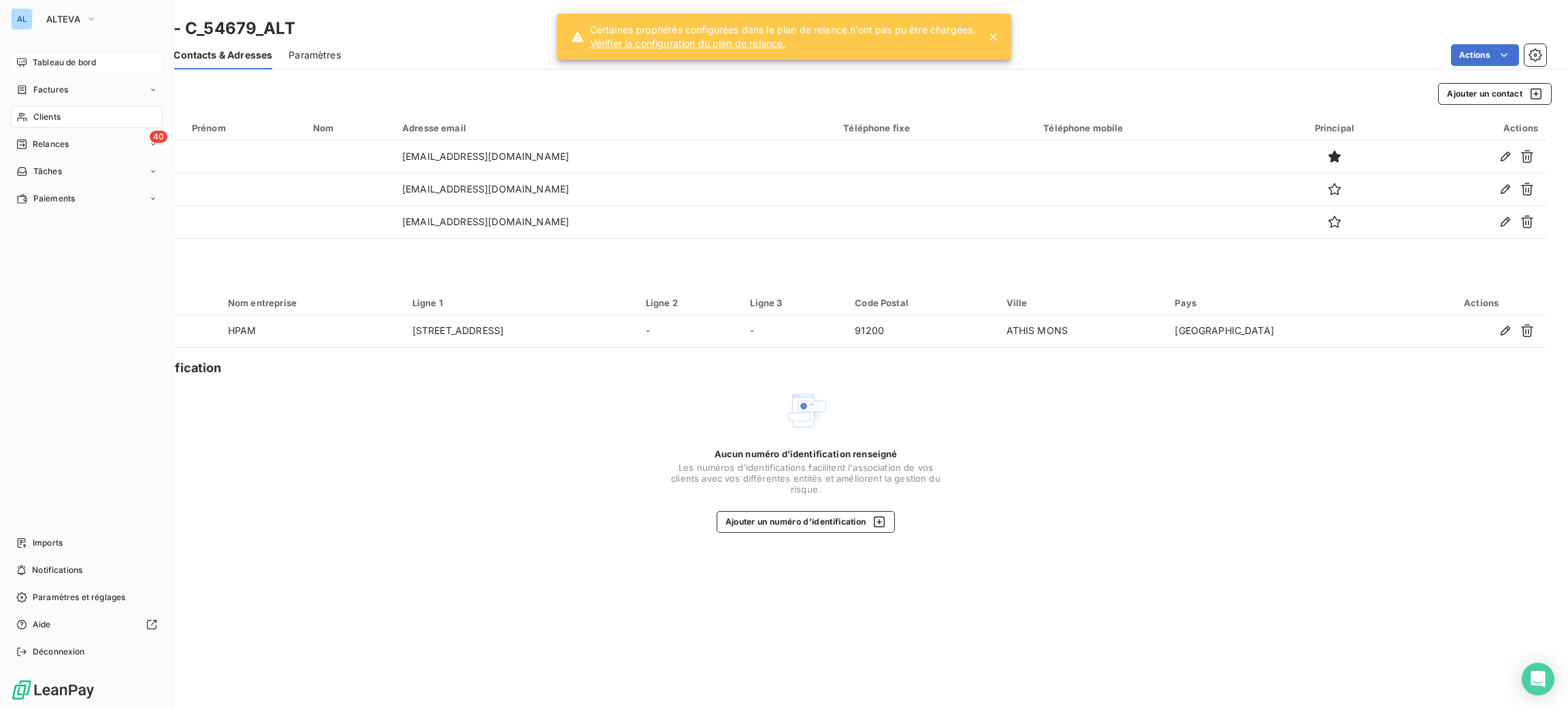
click at [81, 62] on span "Tableau de bord" at bounding box center [65, 62] width 63 height 12
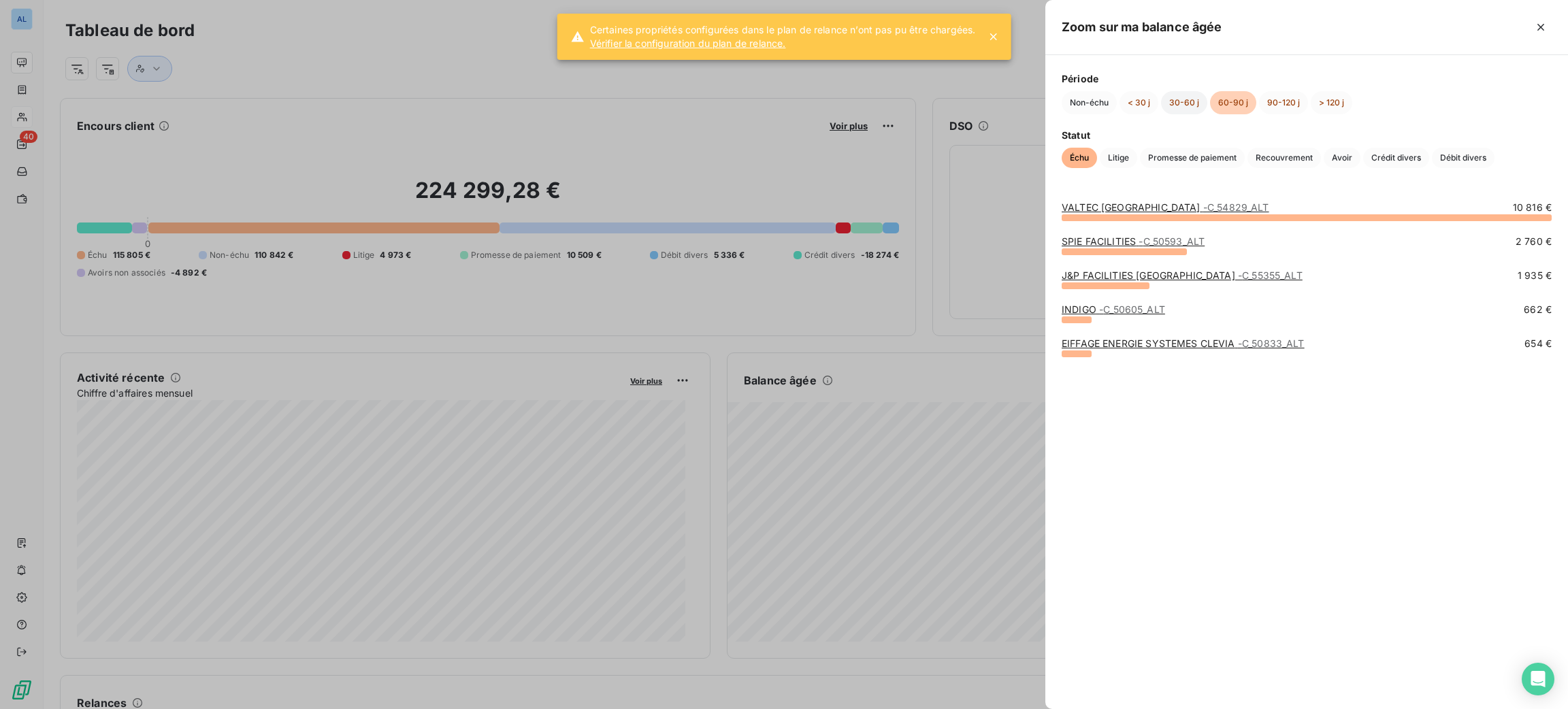
click at [1177, 109] on button "30-60 j" at bounding box center [1185, 103] width 47 height 23
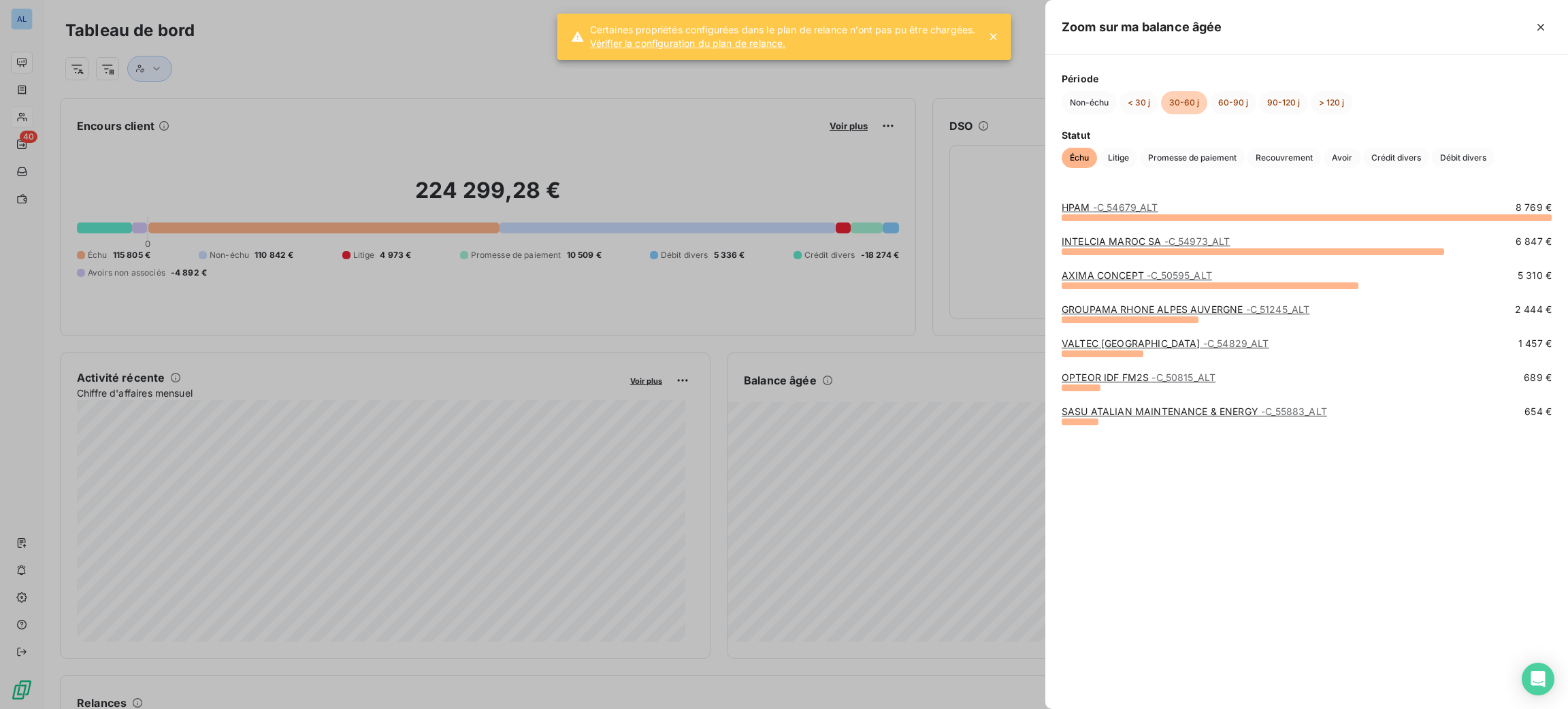
click at [1102, 214] on div "HPAM - C_54679_ALT" at bounding box center [1110, 208] width 97 height 14
click at [1101, 212] on span "- C_54679_ALT" at bounding box center [1125, 207] width 65 height 11
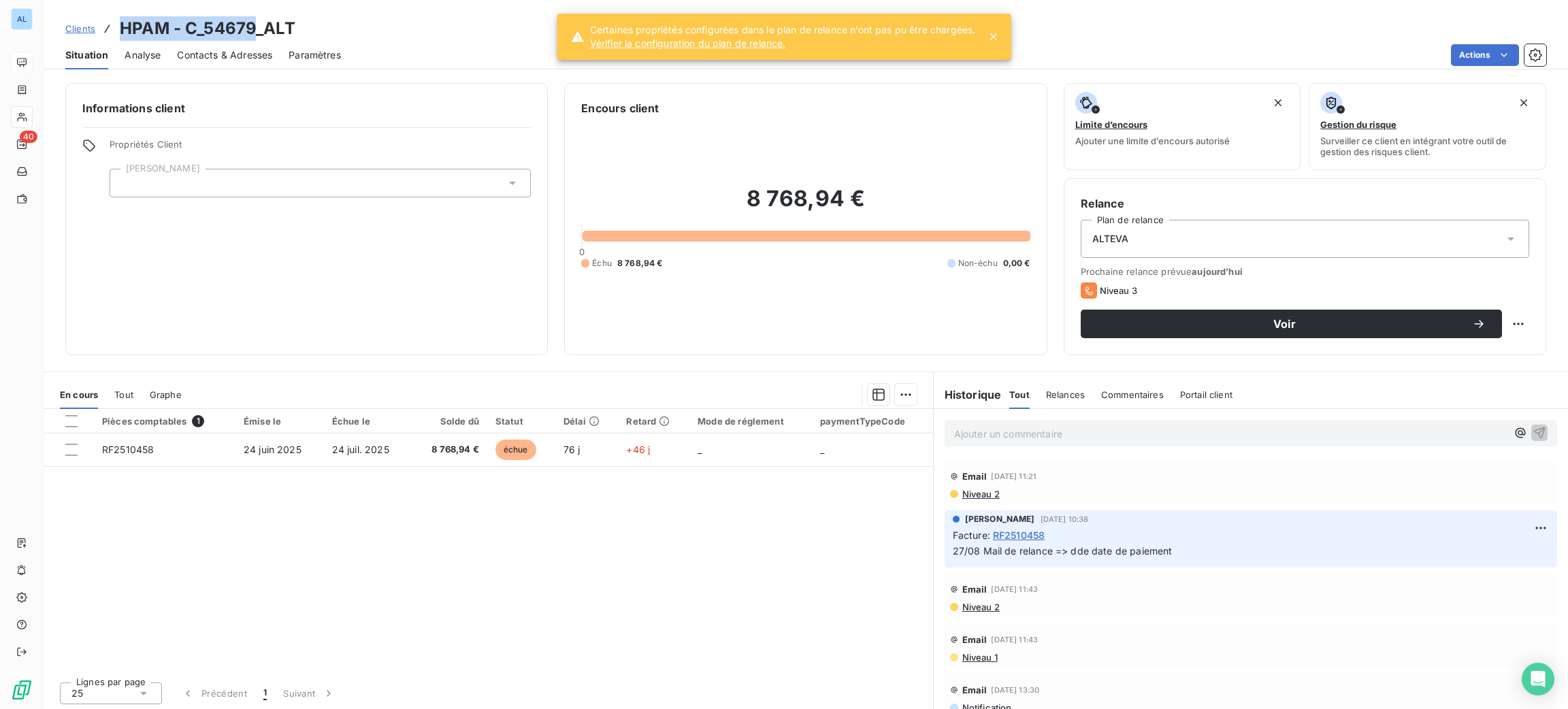
drag, startPoint x: 251, startPoint y: 25, endPoint x: 125, endPoint y: 8, distance: 127.1
click at [125, 8] on div "Clients HPAM - C_54679_ALT Situation Analyse Contacts & Adresses Paramètres Act…" at bounding box center [806, 35] width 1524 height 70
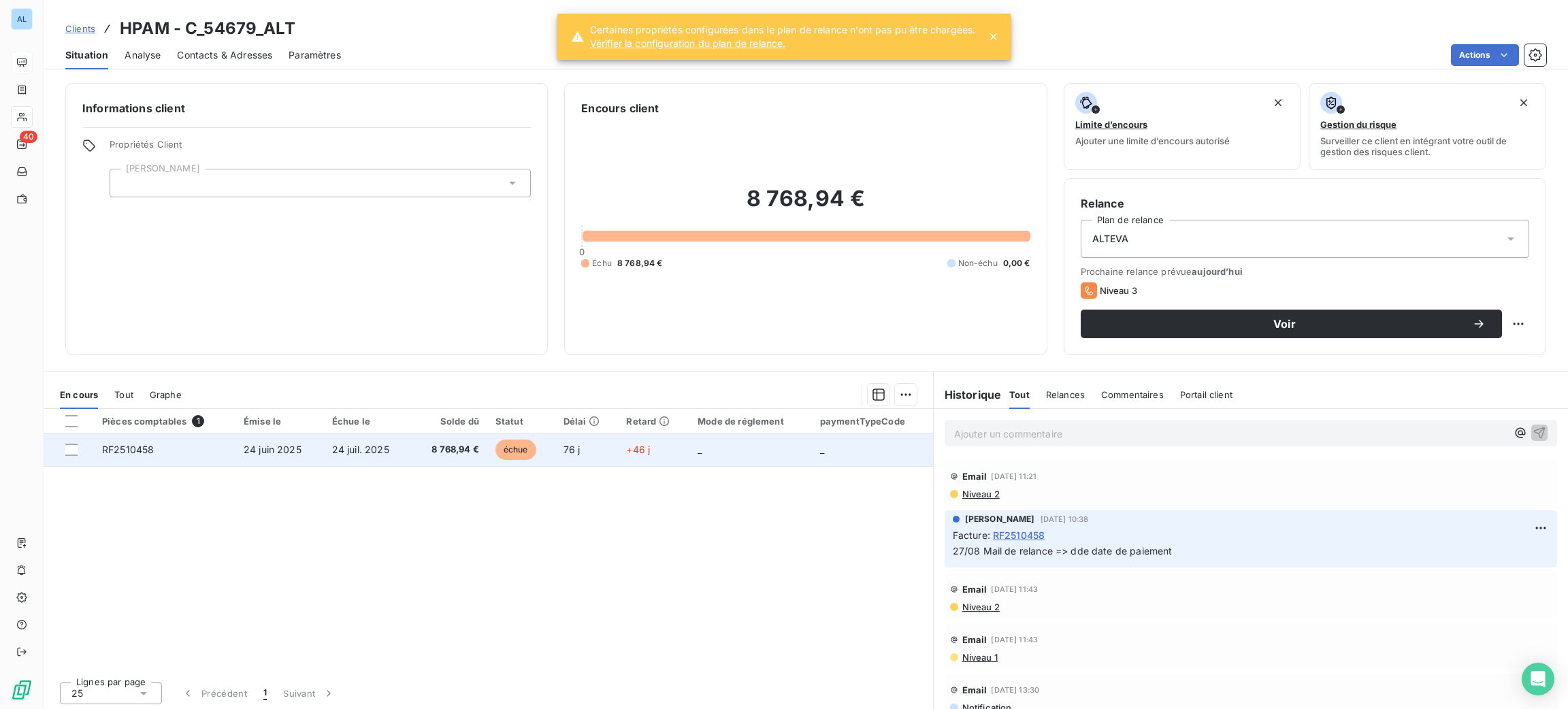
click at [419, 455] on span "8 768,94 €" at bounding box center [449, 450] width 59 height 14
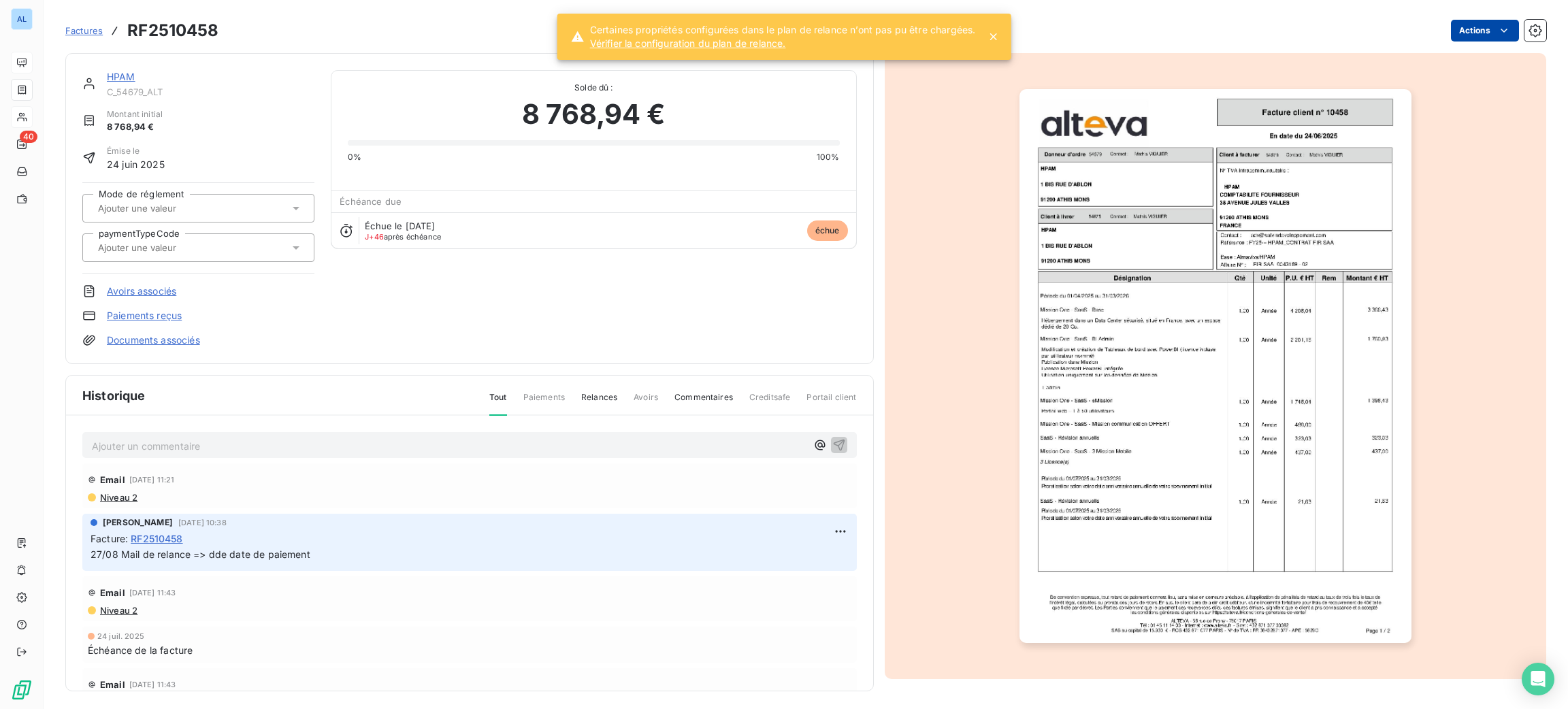
click at [1460, 23] on html "AL 40 Factures RF2510458 Actions HPAM C_54679_ALT Montant initial 8 768,94 € Ém…" at bounding box center [784, 354] width 1568 height 709
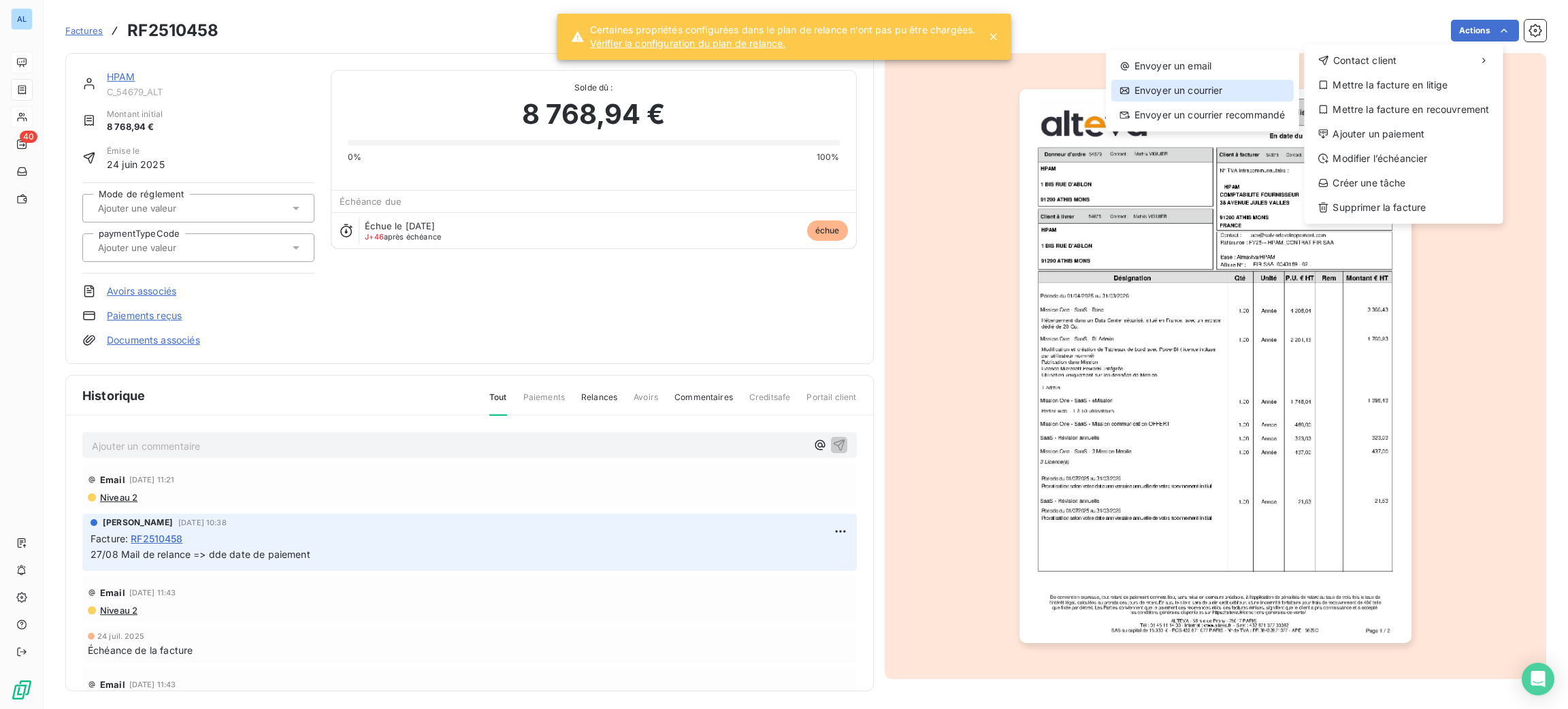
click at [1235, 93] on div "Envoyer un courrier" at bounding box center [1202, 90] width 182 height 22
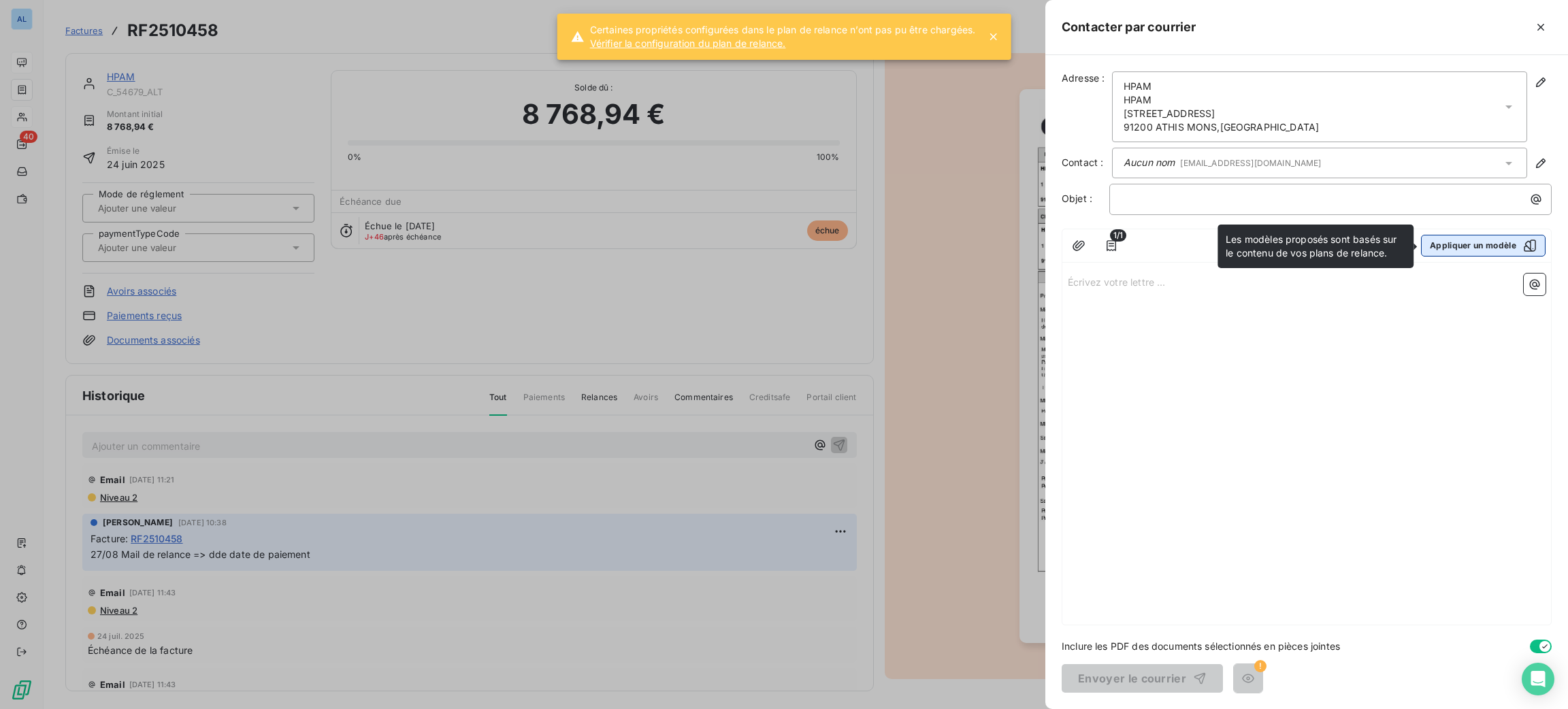
click at [1479, 236] on button "Appliquer un modèle" at bounding box center [1483, 245] width 125 height 22
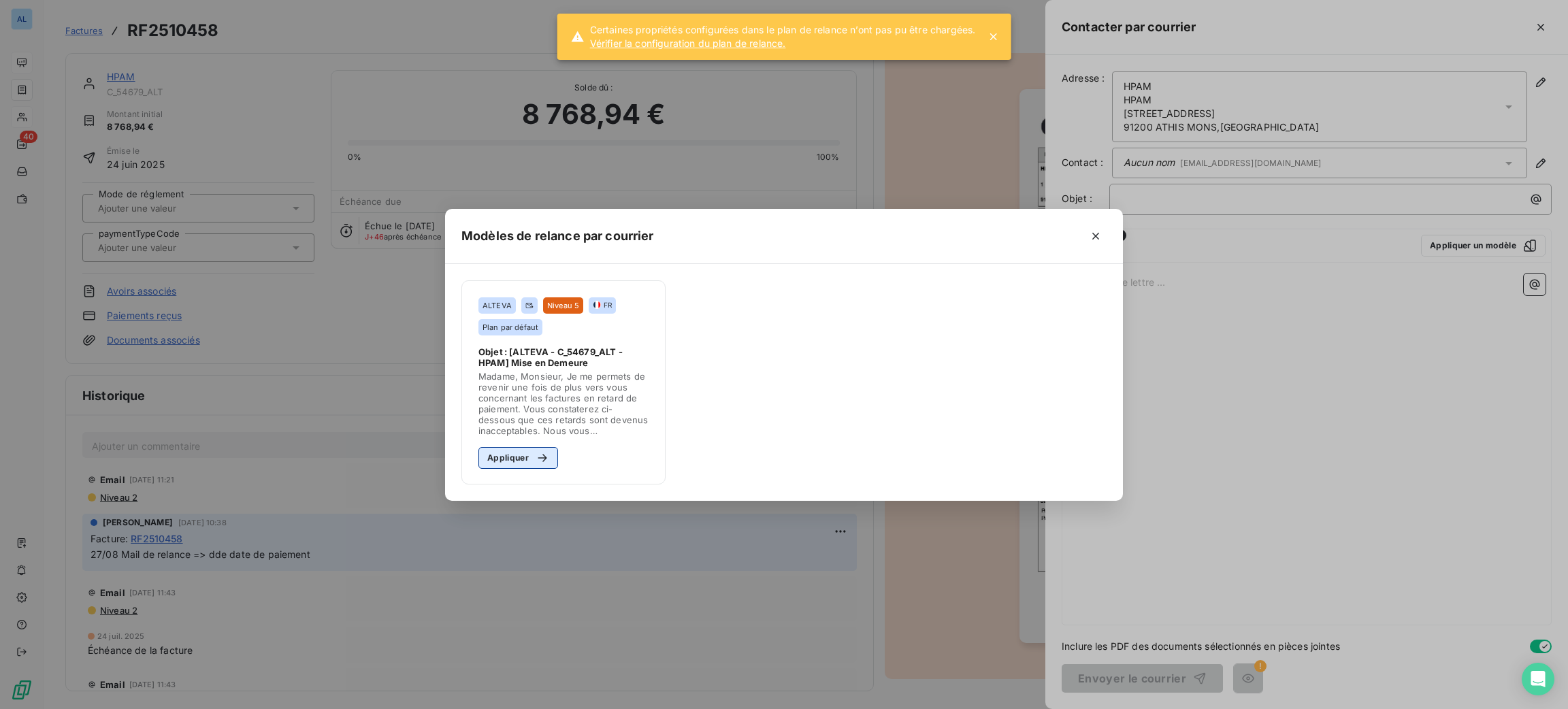
click at [530, 451] on div "button" at bounding box center [539, 458] width 20 height 14
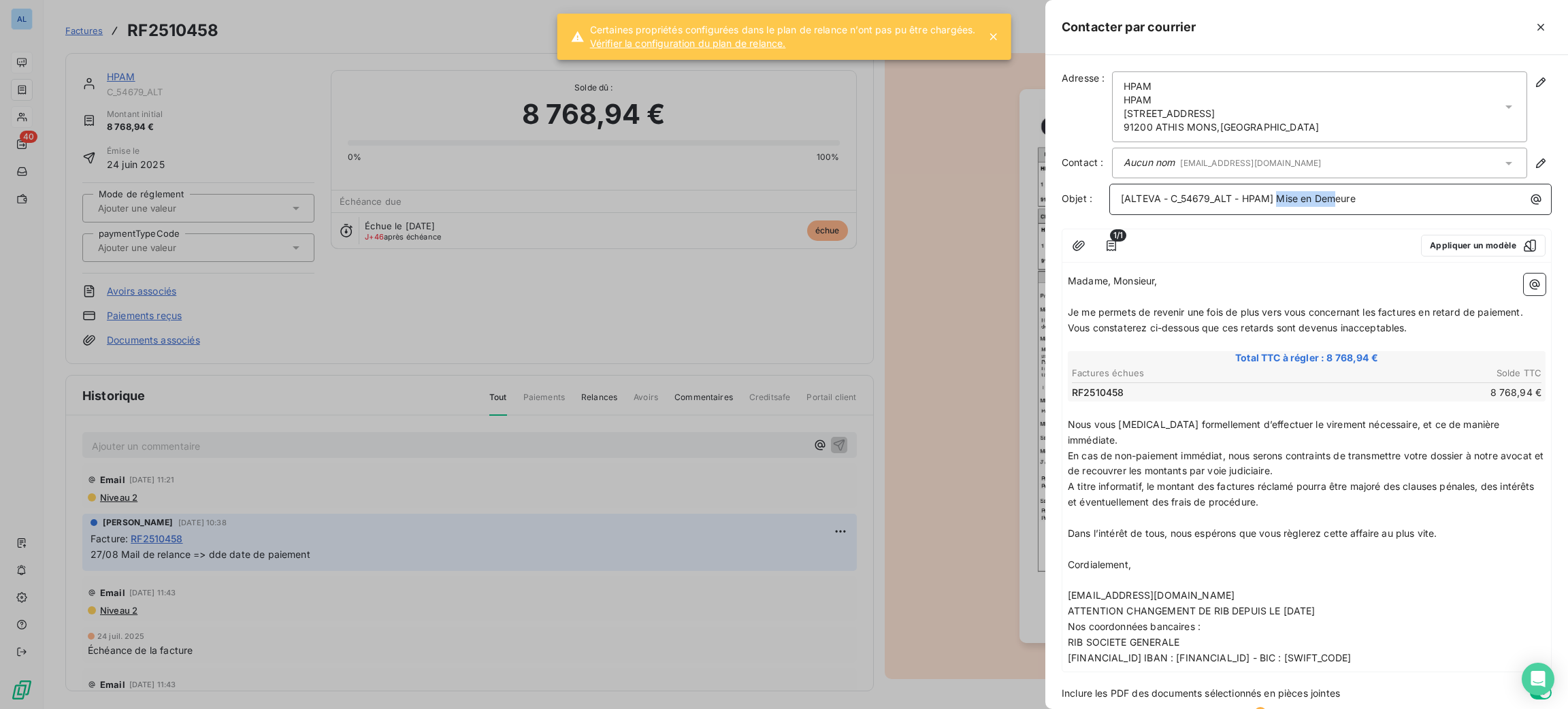
drag, startPoint x: 1383, startPoint y: 202, endPoint x: 1276, endPoint y: 195, distance: 107.2
click at [1276, 195] on p "[ALTEVA - C_54679_ALT - HPAM] Mise en Demeure" at bounding box center [1334, 199] width 426 height 16
drag, startPoint x: 1260, startPoint y: 311, endPoint x: 1189, endPoint y: 312, distance: 71.0
click at [1189, 312] on span "Je me permets de revenir une fois de plus vers vous concernant les factures en …" at bounding box center [1295, 311] width 455 height 11
drag, startPoint x: 1415, startPoint y: 325, endPoint x: 1383, endPoint y: 342, distance: 36.2
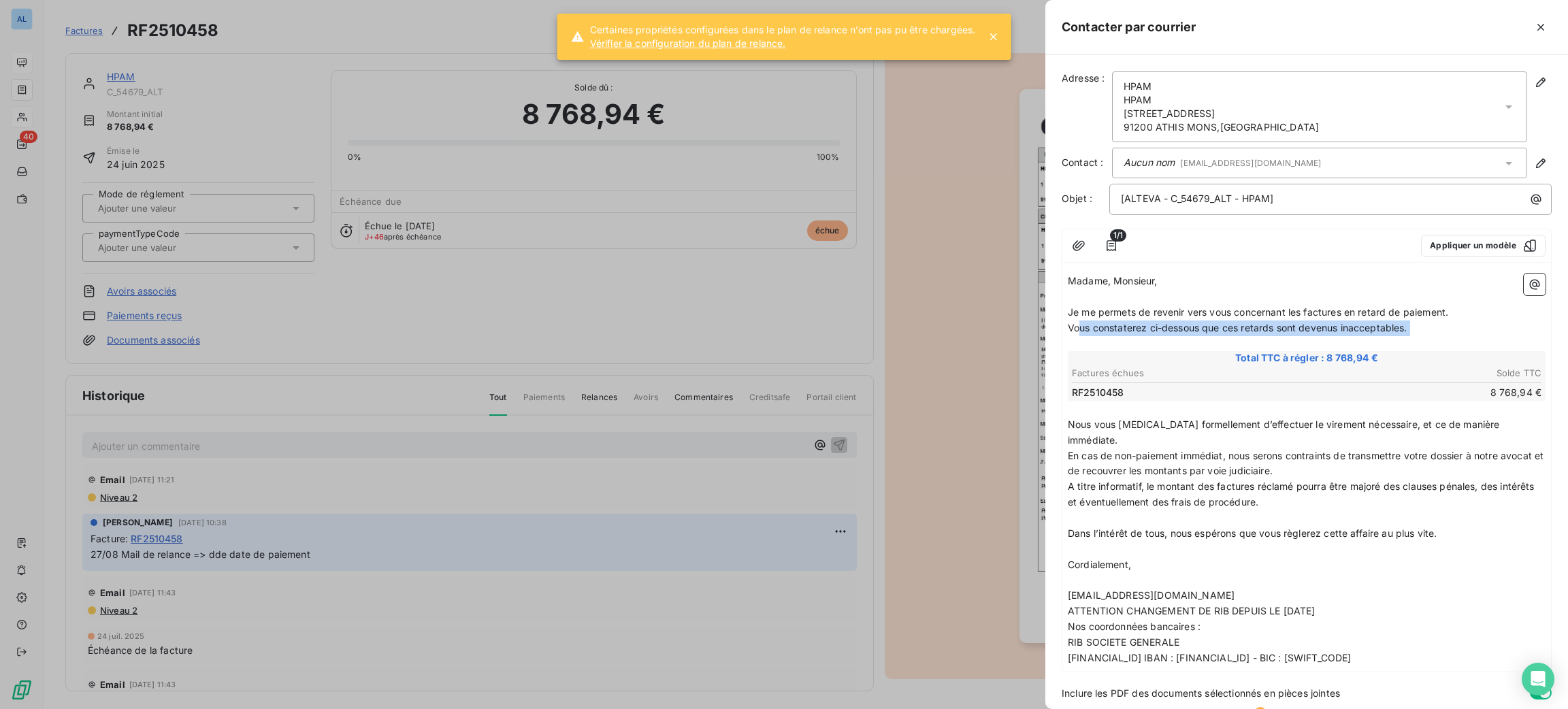
click at [1383, 342] on div "Madame, Monsieur, ﻿ Je me permets de revenir vers vous concernant les factures …" at bounding box center [1306, 470] width 478 height 392
click at [1300, 311] on span "Je me permets de revenir vers vous concernant les factures en retard de paiemen…" at bounding box center [1257, 311] width 380 height 11
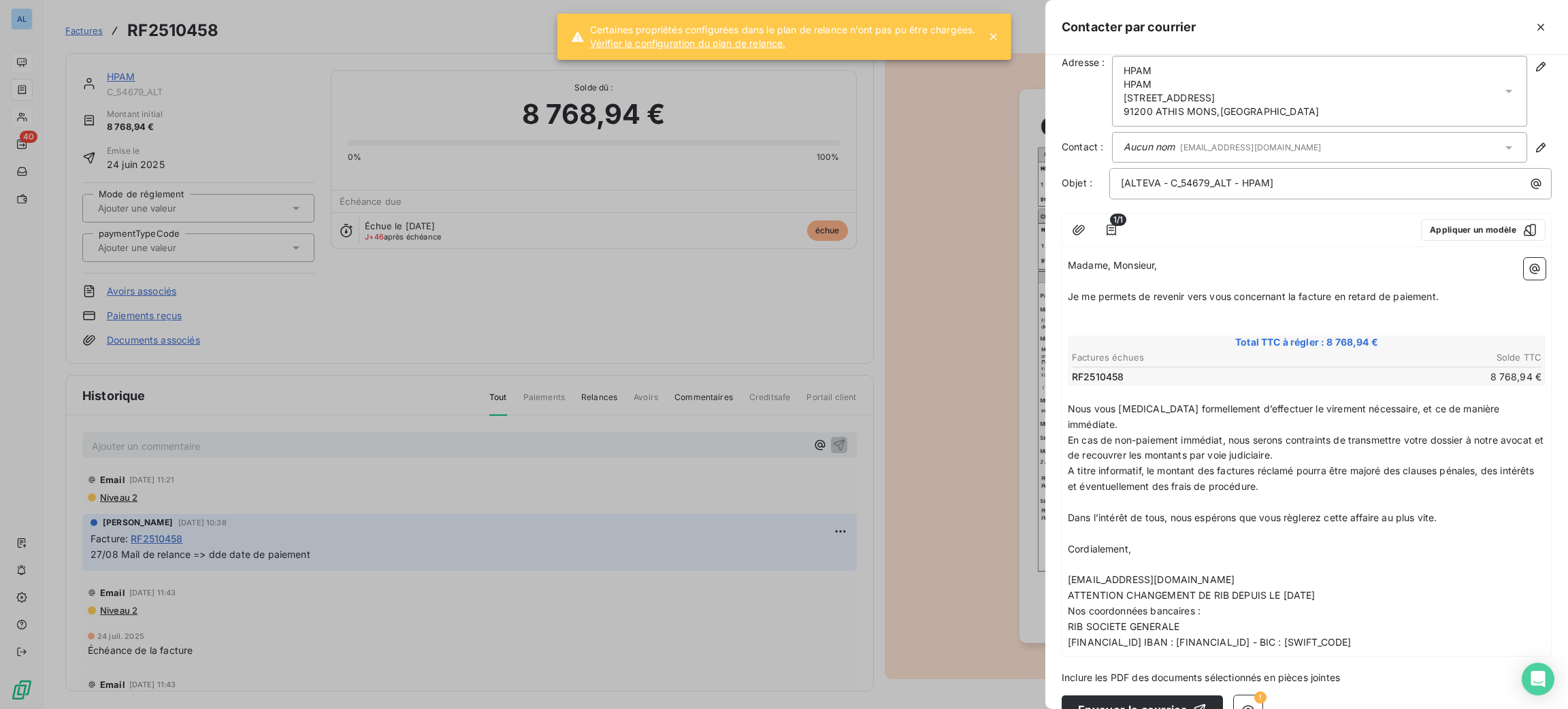
scroll to position [29, 0]
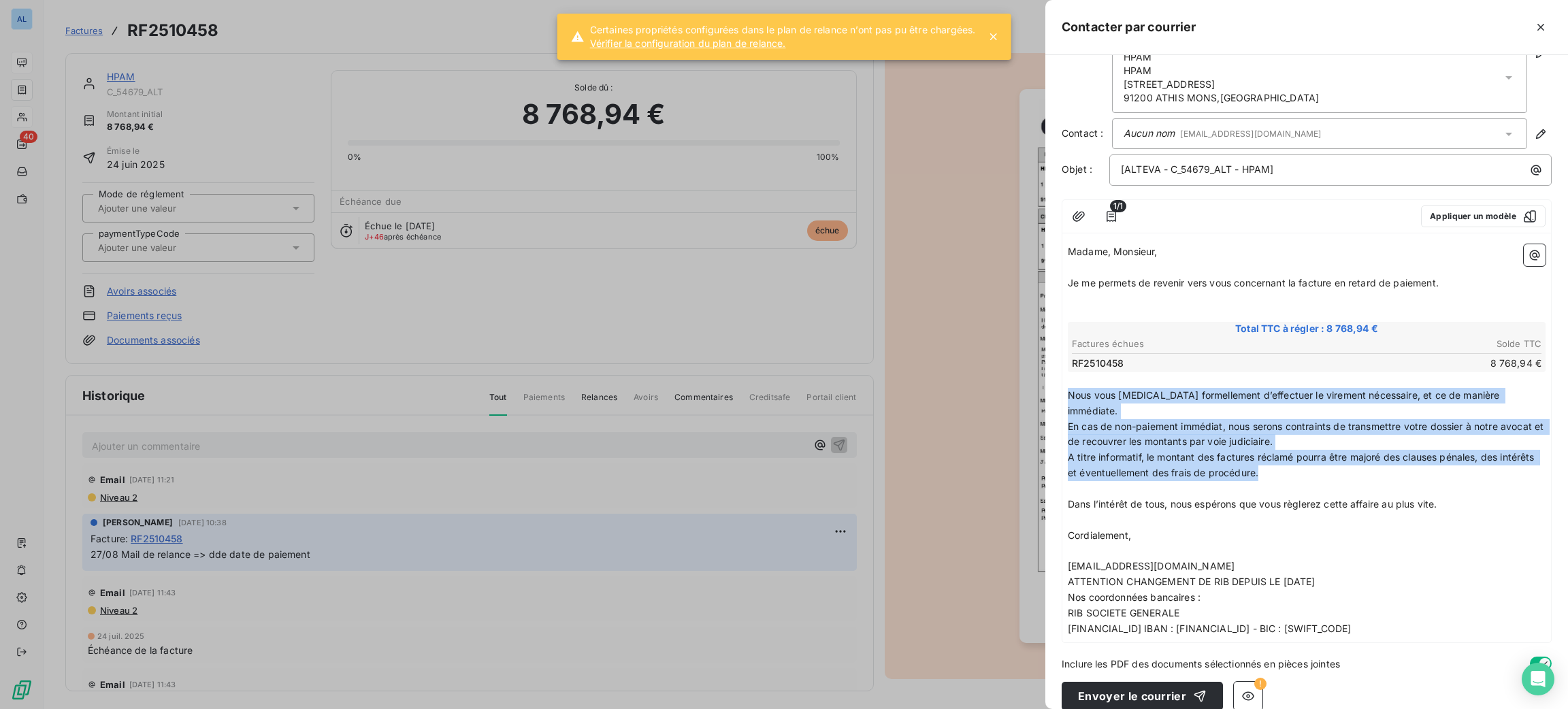
drag, startPoint x: 1310, startPoint y: 451, endPoint x: 1049, endPoint y: 395, distance: 266.9
click at [1049, 395] on div "Adresse : HPAM HPAM [STREET_ADDRESS] Contact : Aucun nom [EMAIL_ADDRESS][DOMAIN…" at bounding box center [1306, 382] width 523 height 654
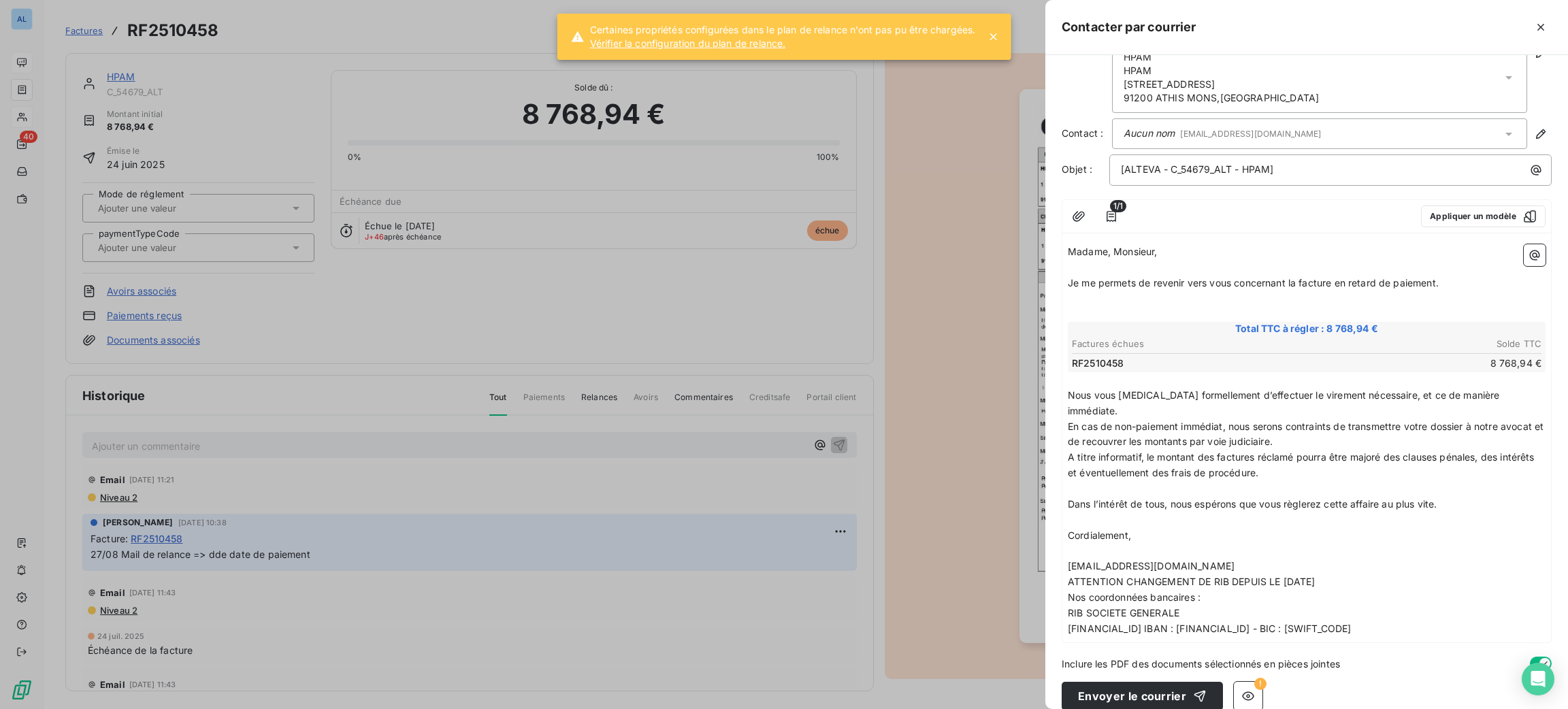
scroll to position [0, 0]
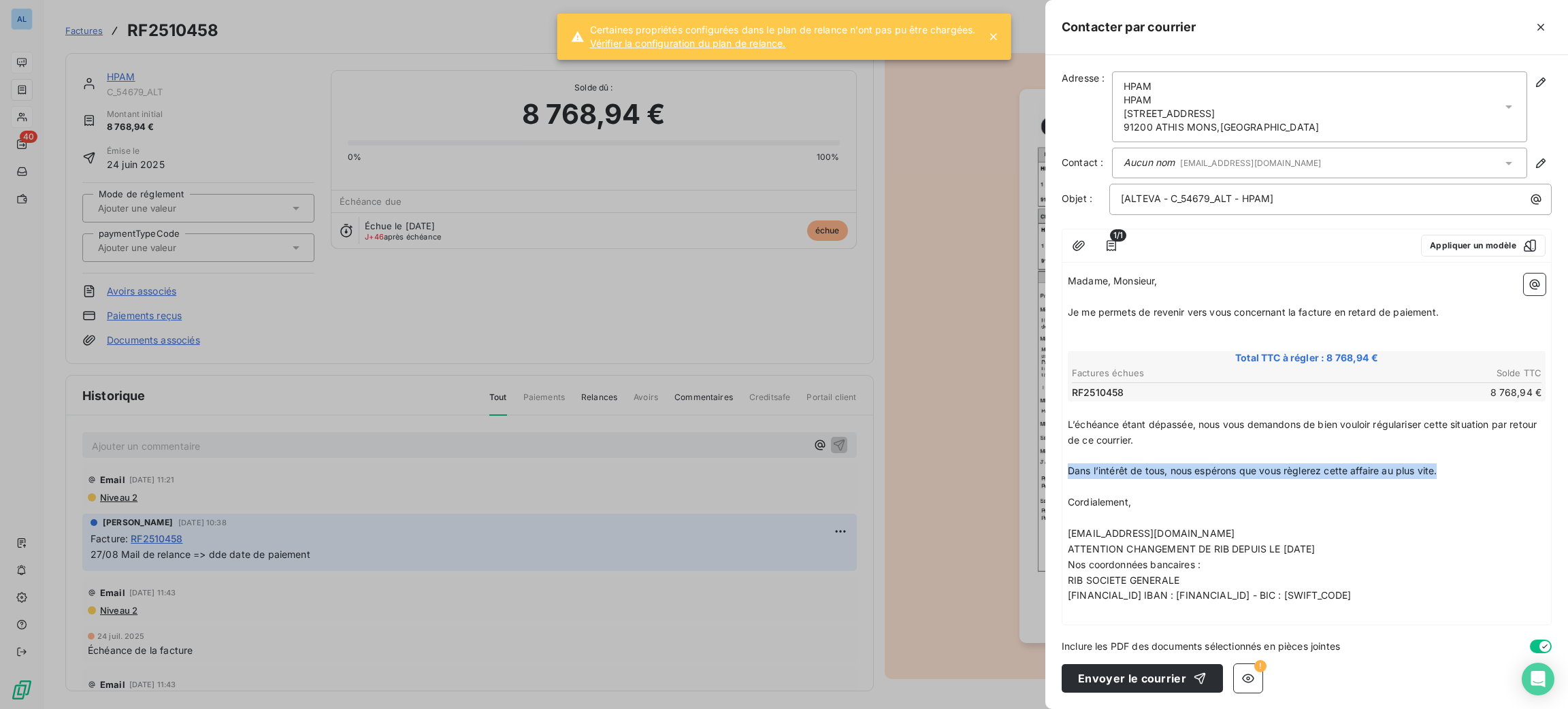
drag, startPoint x: 1451, startPoint y: 467, endPoint x: 1052, endPoint y: 471, distance: 399.0
click at [1052, 471] on div "Adresse : HPAM HPAM [STREET_ADDRESS] Contact : Aucun nom [EMAIL_ADDRESS][DOMAIN…" at bounding box center [1306, 382] width 523 height 654
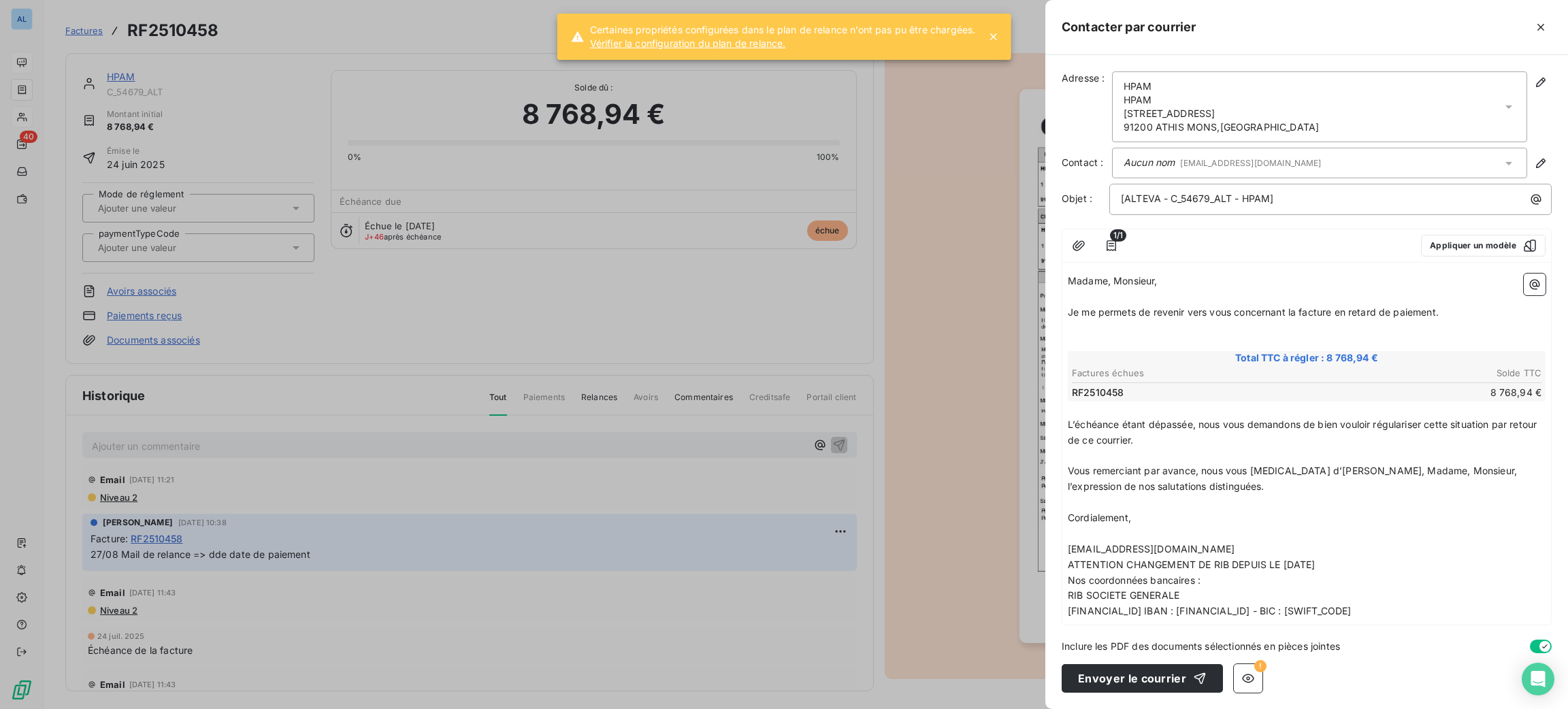
click at [1272, 545] on p "[EMAIL_ADDRESS][DOMAIN_NAME]" at bounding box center [1306, 549] width 478 height 16
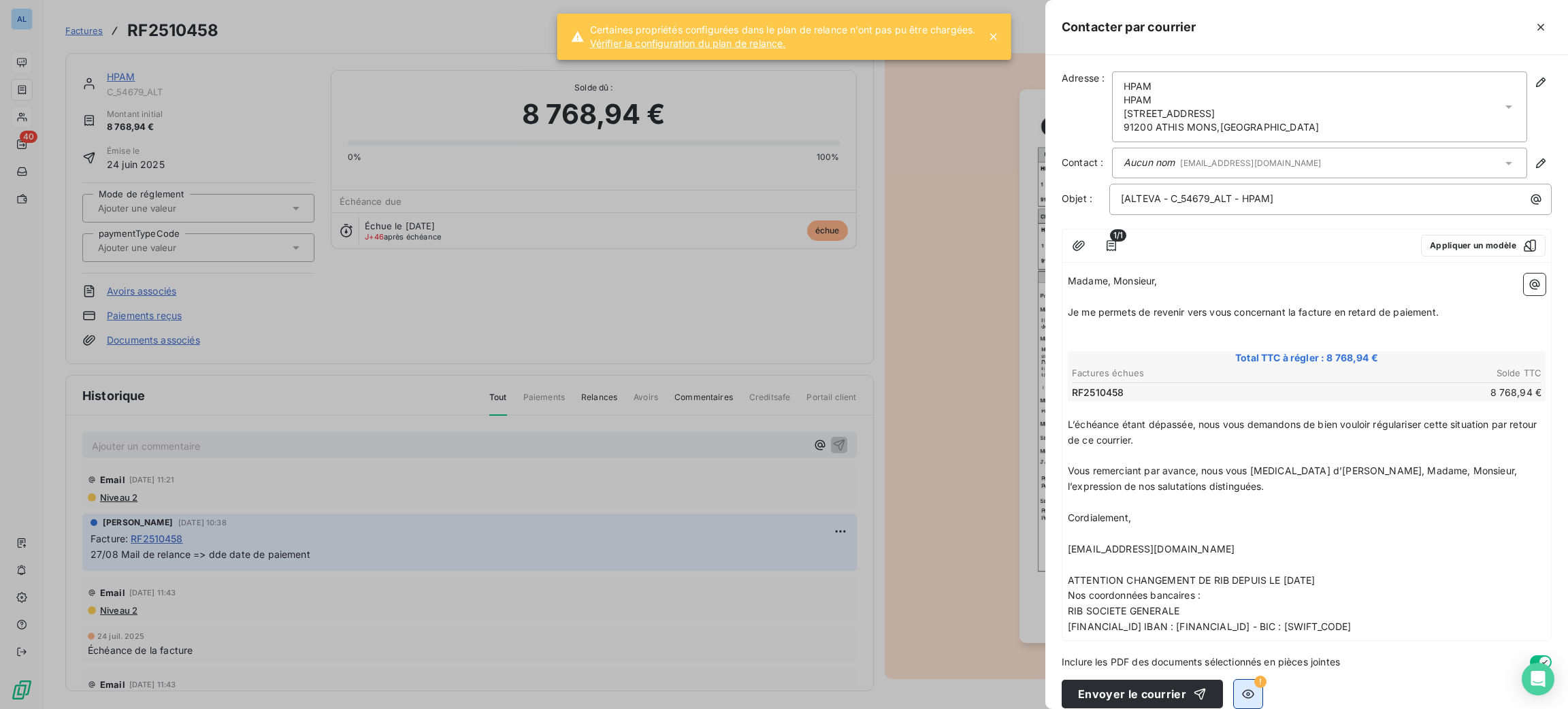
click at [1242, 690] on icon "button" at bounding box center [1248, 694] width 14 height 14
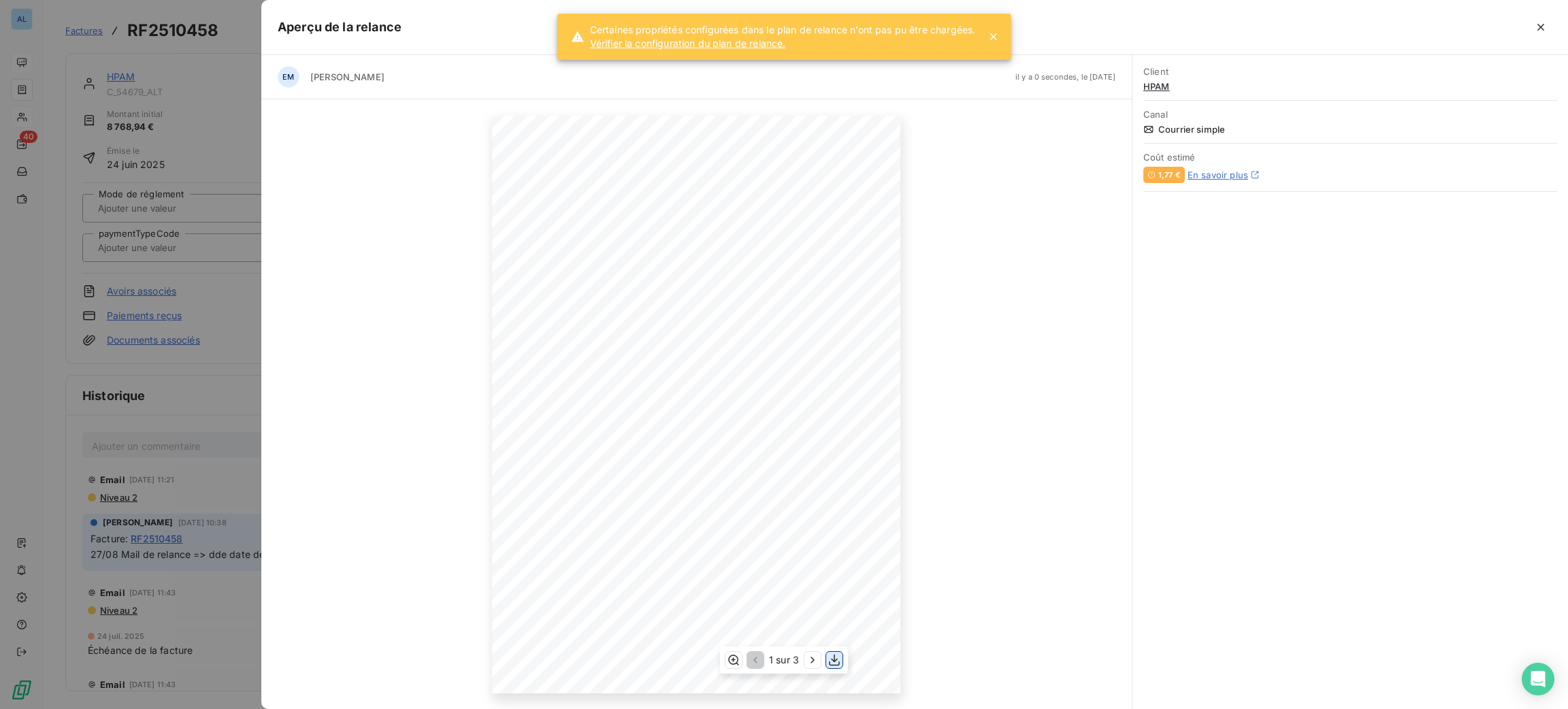
click at [834, 657] on icon "button" at bounding box center [834, 660] width 11 height 11
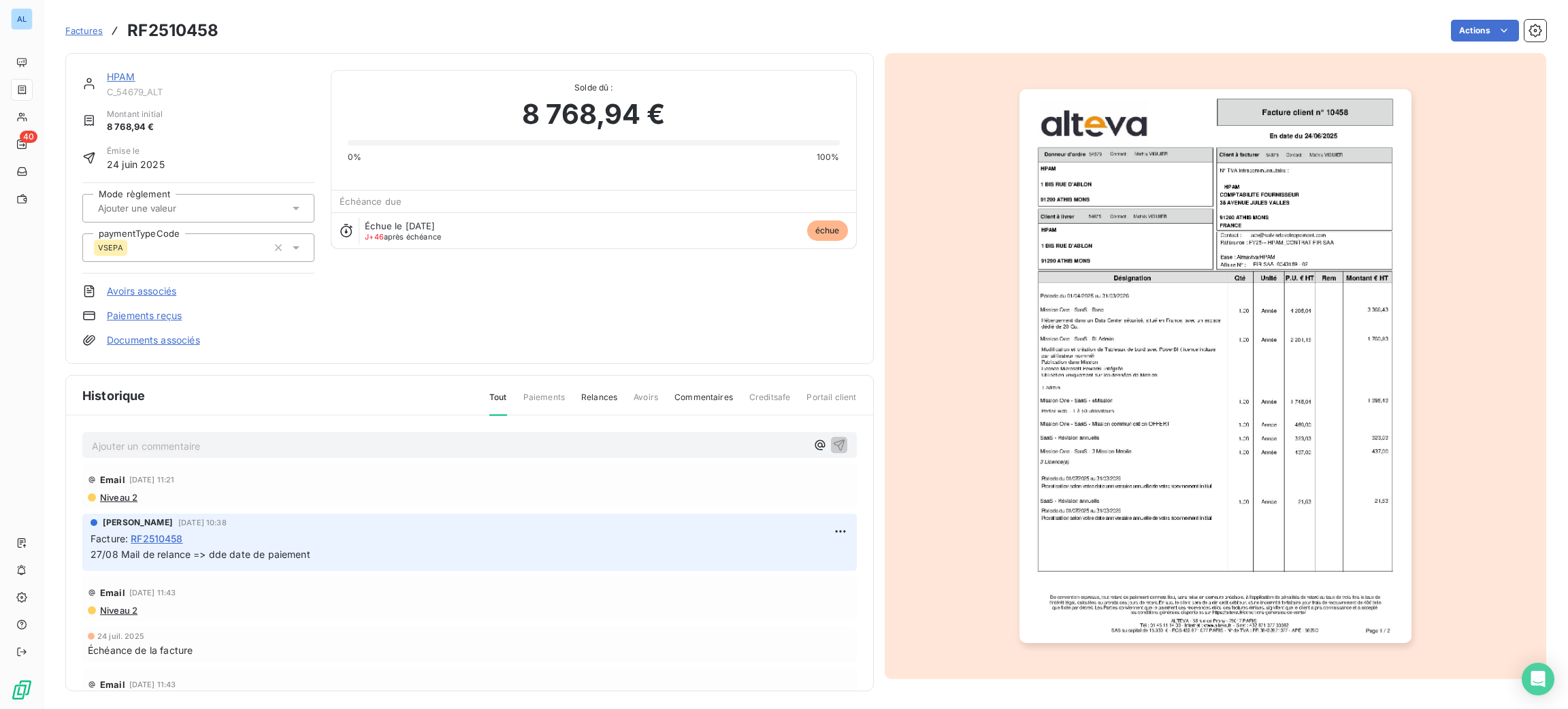
click at [483, 446] on p "Ajouter un commentaire ﻿" at bounding box center [449, 446] width 714 height 17
click at [479, 443] on p "Ajouter un commentaire ﻿" at bounding box center [449, 446] width 714 height 17
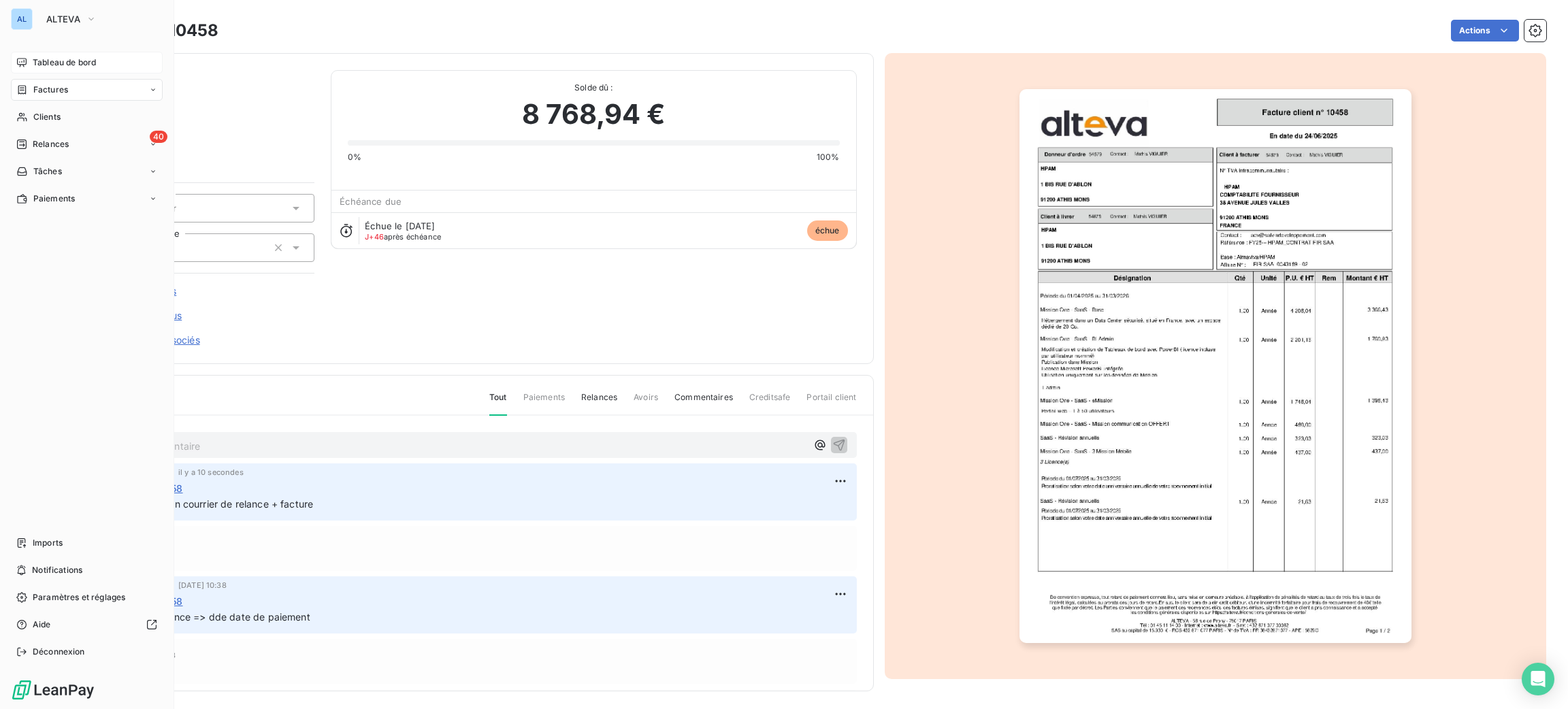
click at [35, 71] on div "Tableau de bord" at bounding box center [87, 62] width 152 height 22
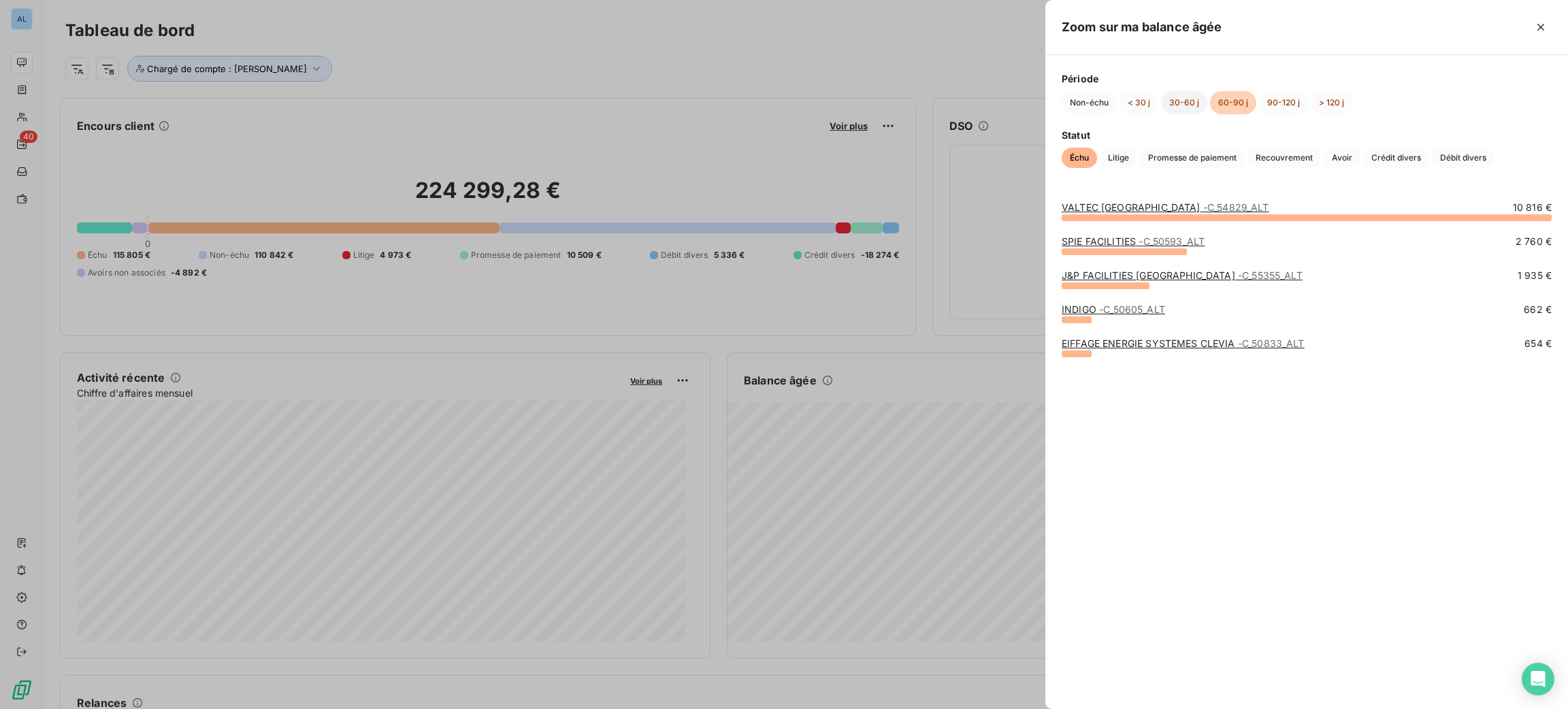
click at [1188, 98] on button "30-60 j" at bounding box center [1185, 103] width 47 height 23
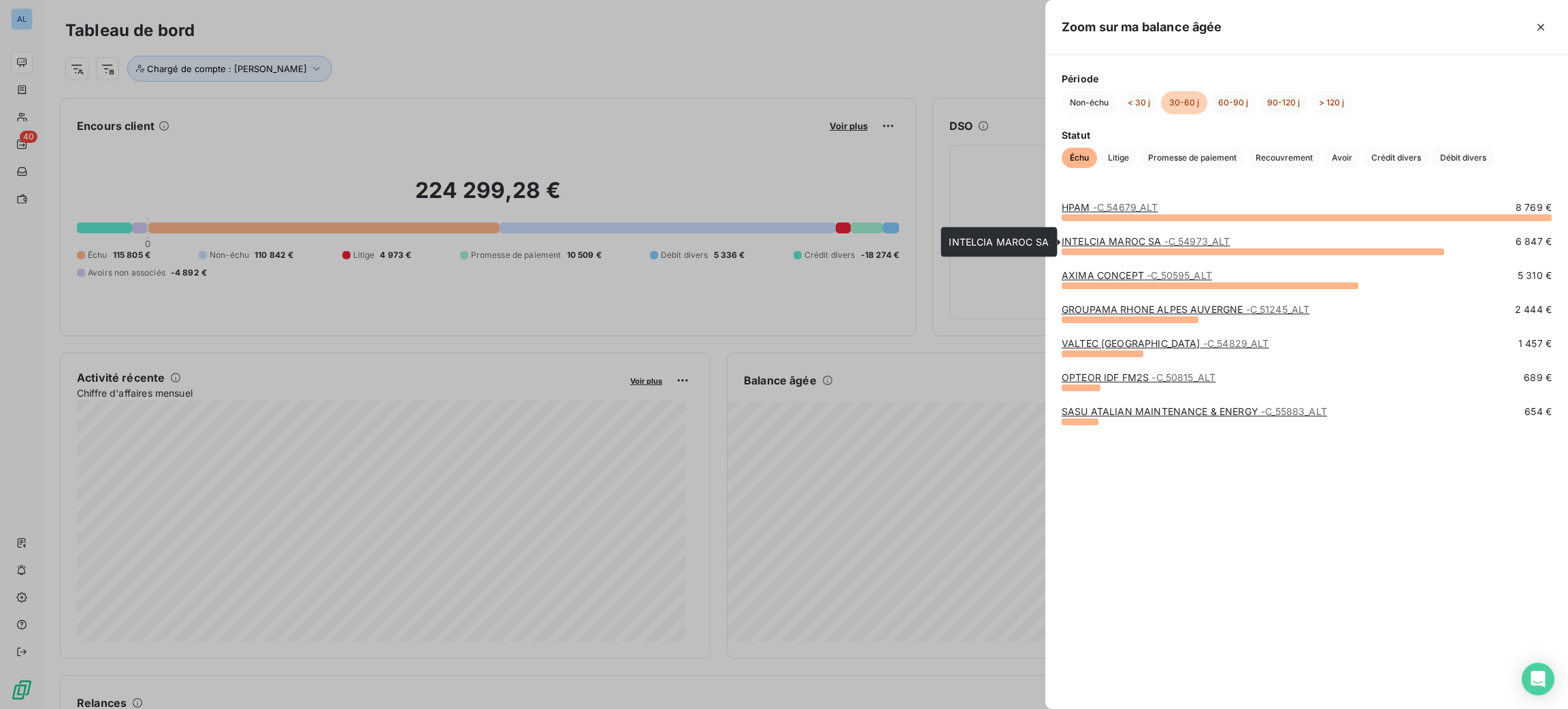
click at [1122, 244] on link "INTELCIA MAROC SA - C_54973_ALT" at bounding box center [1146, 241] width 169 height 11
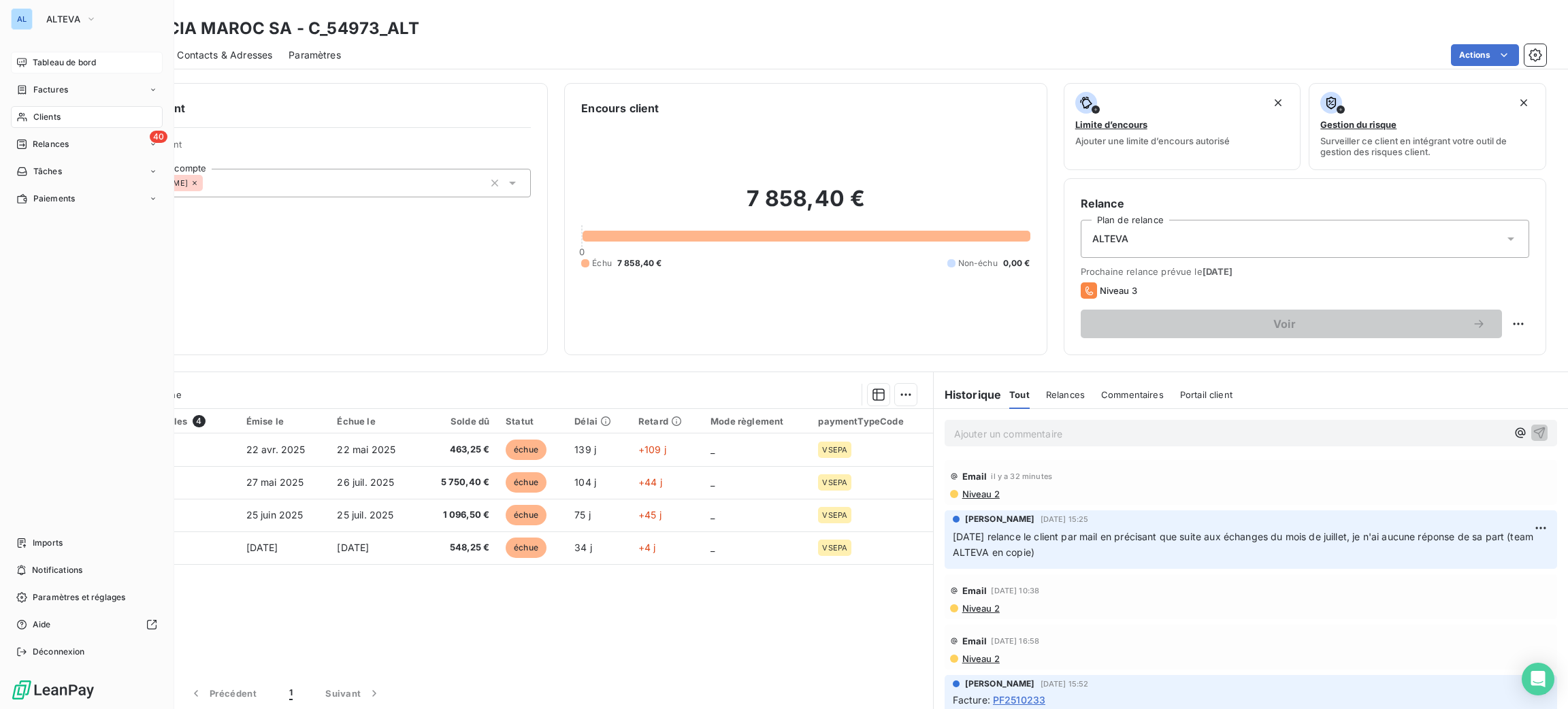
click at [64, 59] on span "Tableau de bord" at bounding box center [65, 62] width 63 height 12
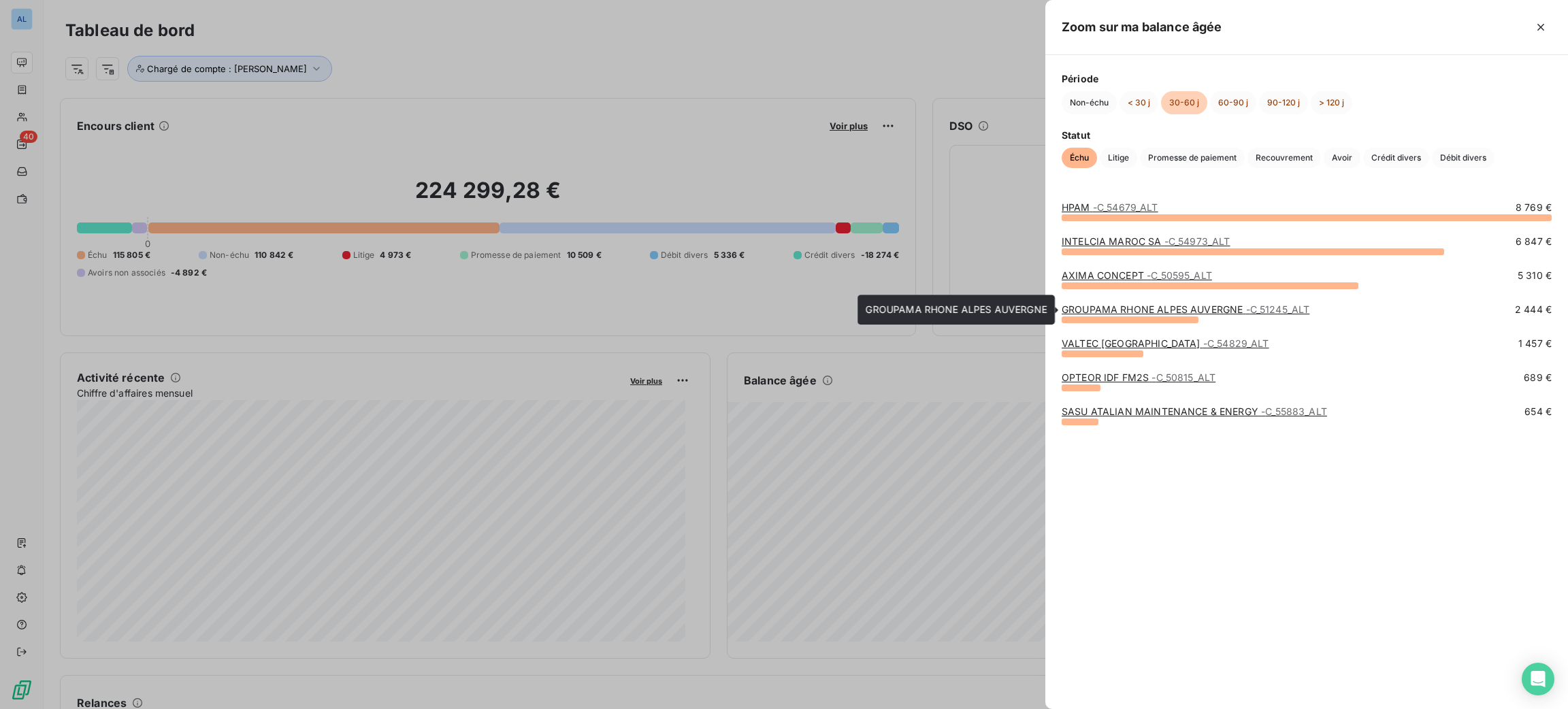
click at [1124, 310] on link "GROUPAMA RHONE ALPES AUVERGNE - C_51245_ALT" at bounding box center [1185, 309] width 248 height 11
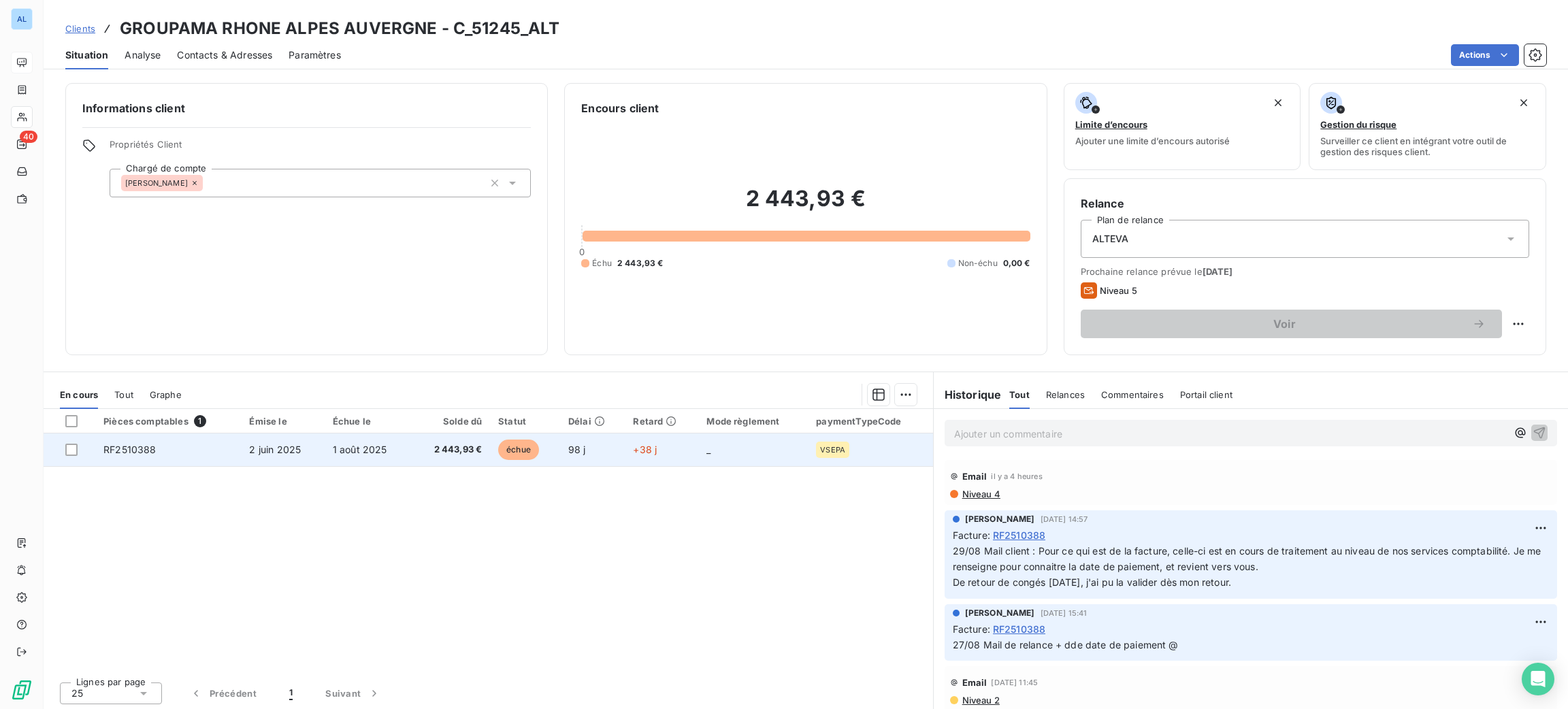
click at [660, 449] on td "+38 j" at bounding box center [662, 450] width 74 height 33
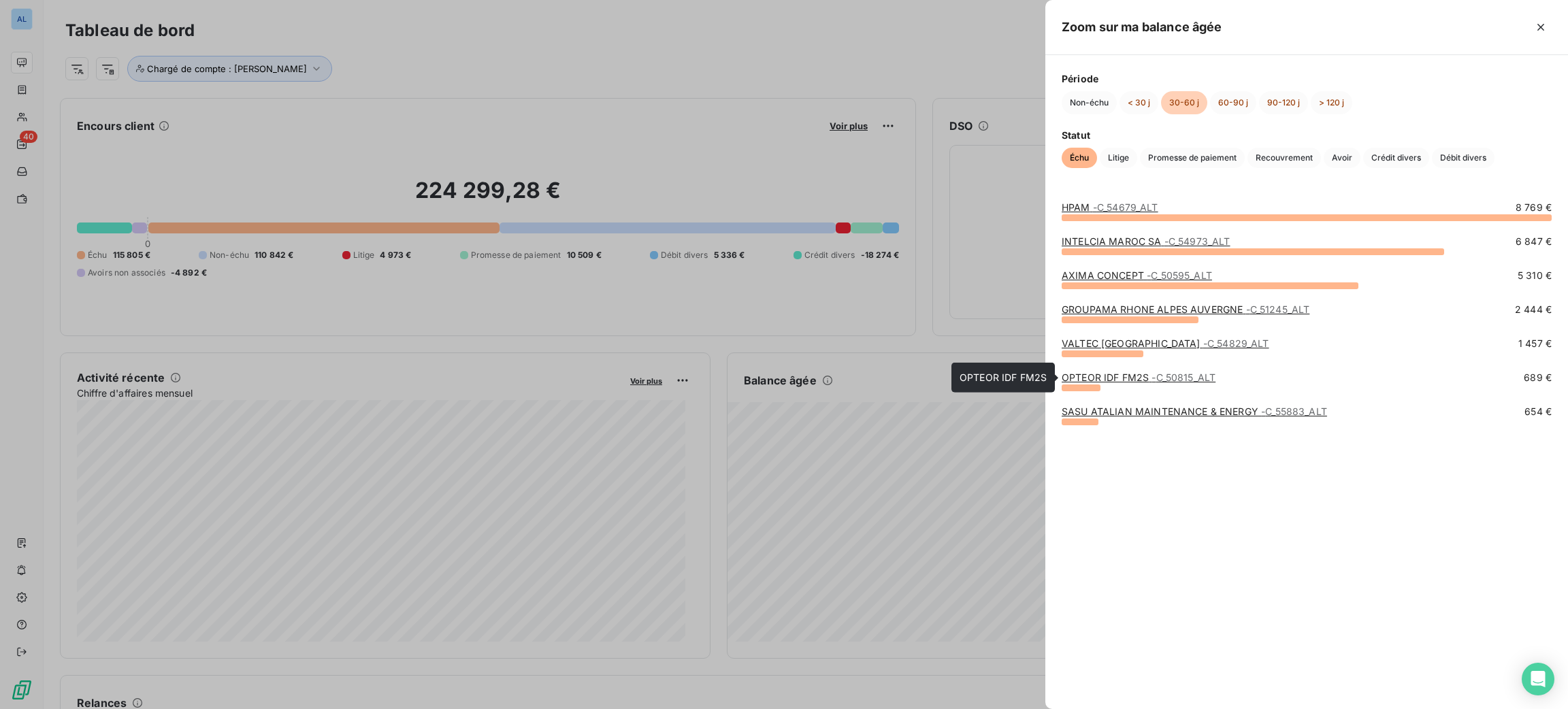
click at [1119, 377] on link "OPTEOR IDF FM2S - C_50815_ALT" at bounding box center [1138, 377] width 154 height 11
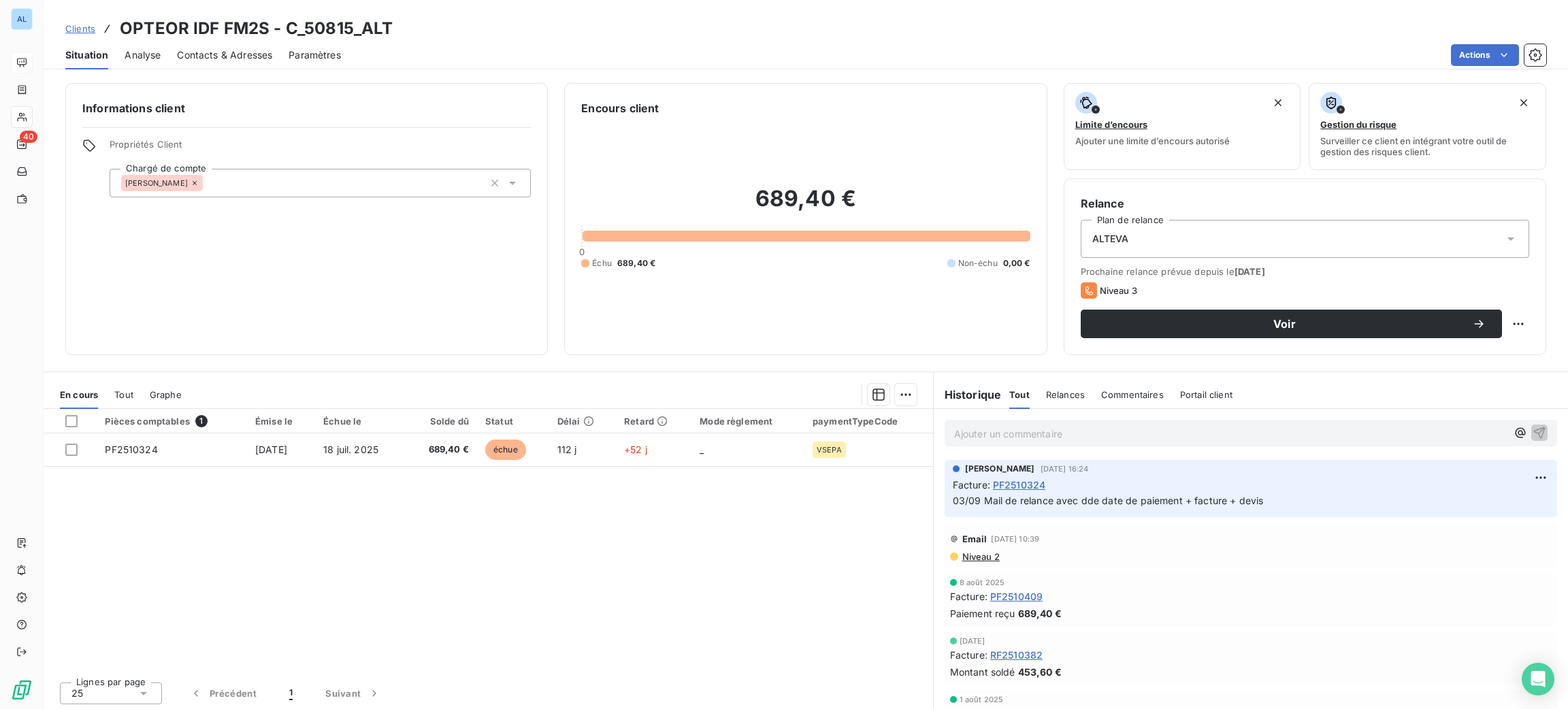
click at [239, 49] on span "Contacts & Adresses" at bounding box center [224, 55] width 95 height 14
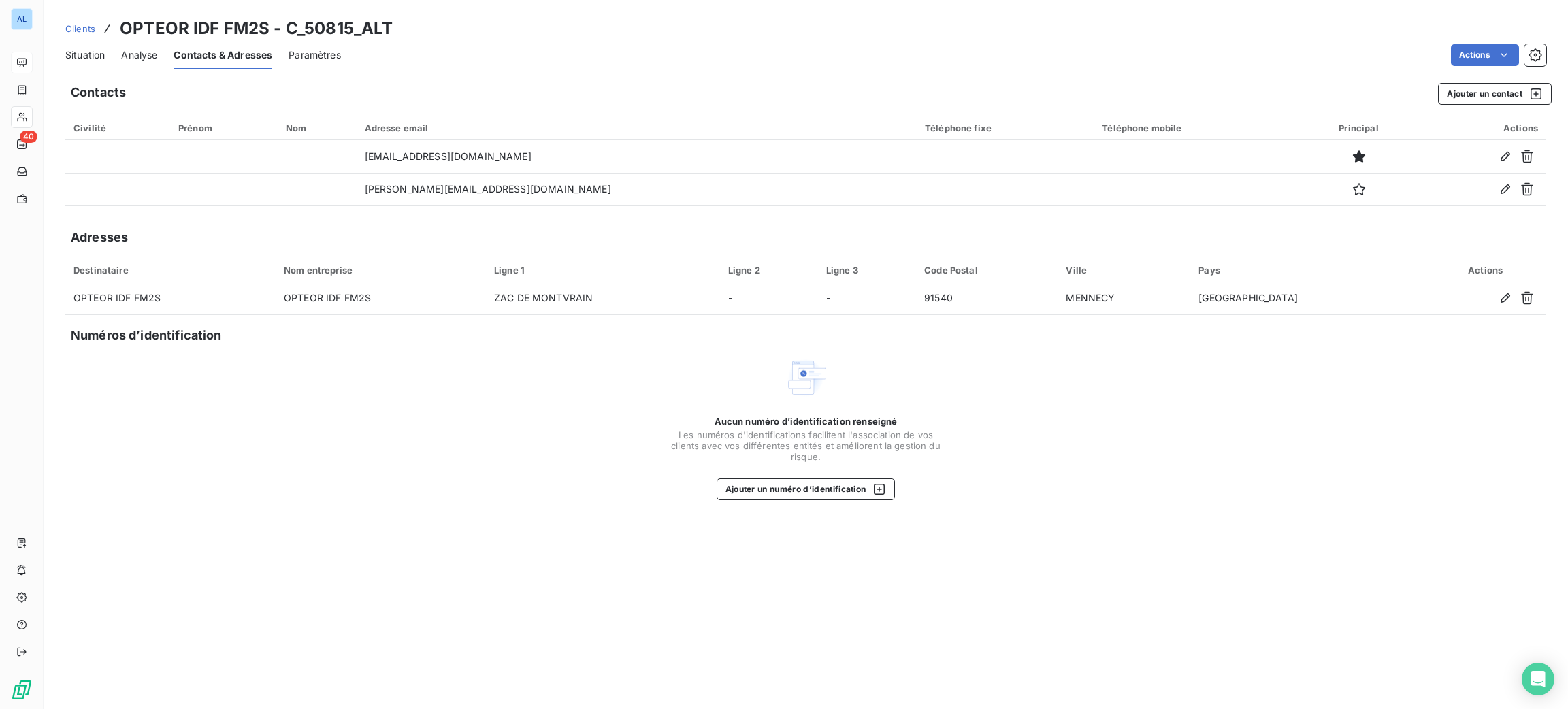
click at [74, 57] on span "Situation" at bounding box center [85, 55] width 40 height 14
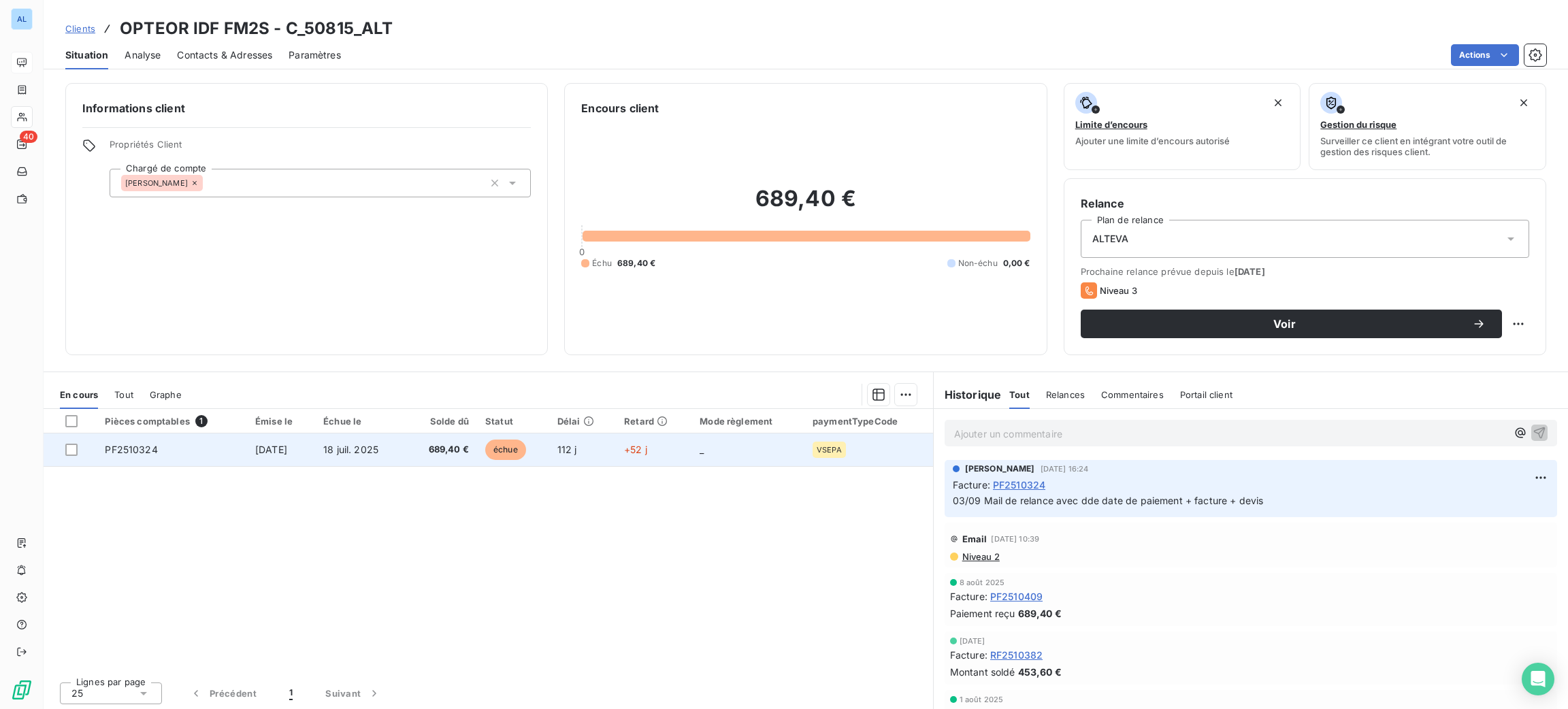
click at [362, 458] on td "18 juil. 2025" at bounding box center [360, 450] width 91 height 33
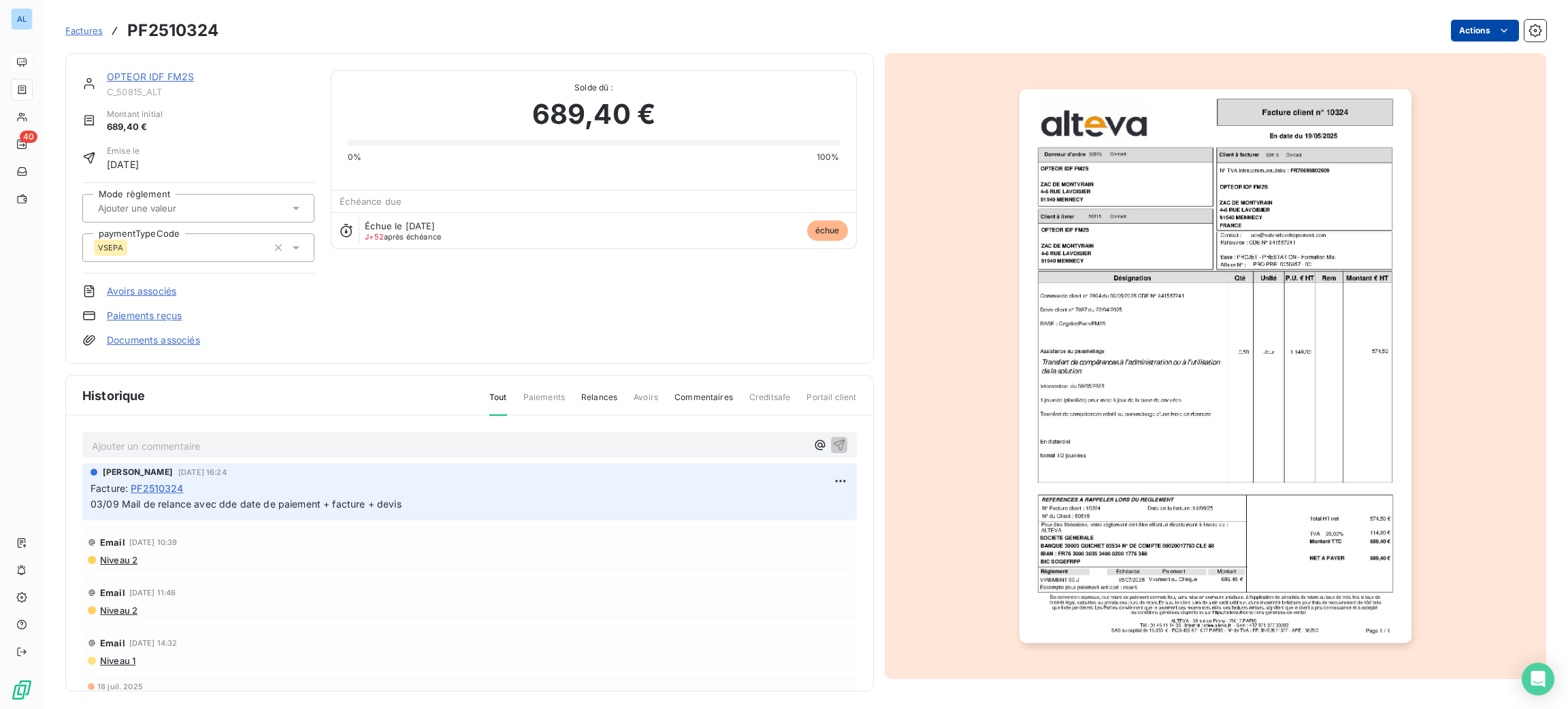
click at [1469, 30] on html "AL 40 Factures PF2510324 Actions OPTEOR IDF FM2S C_50815_ALT Montant initial 68…" at bounding box center [784, 354] width 1568 height 709
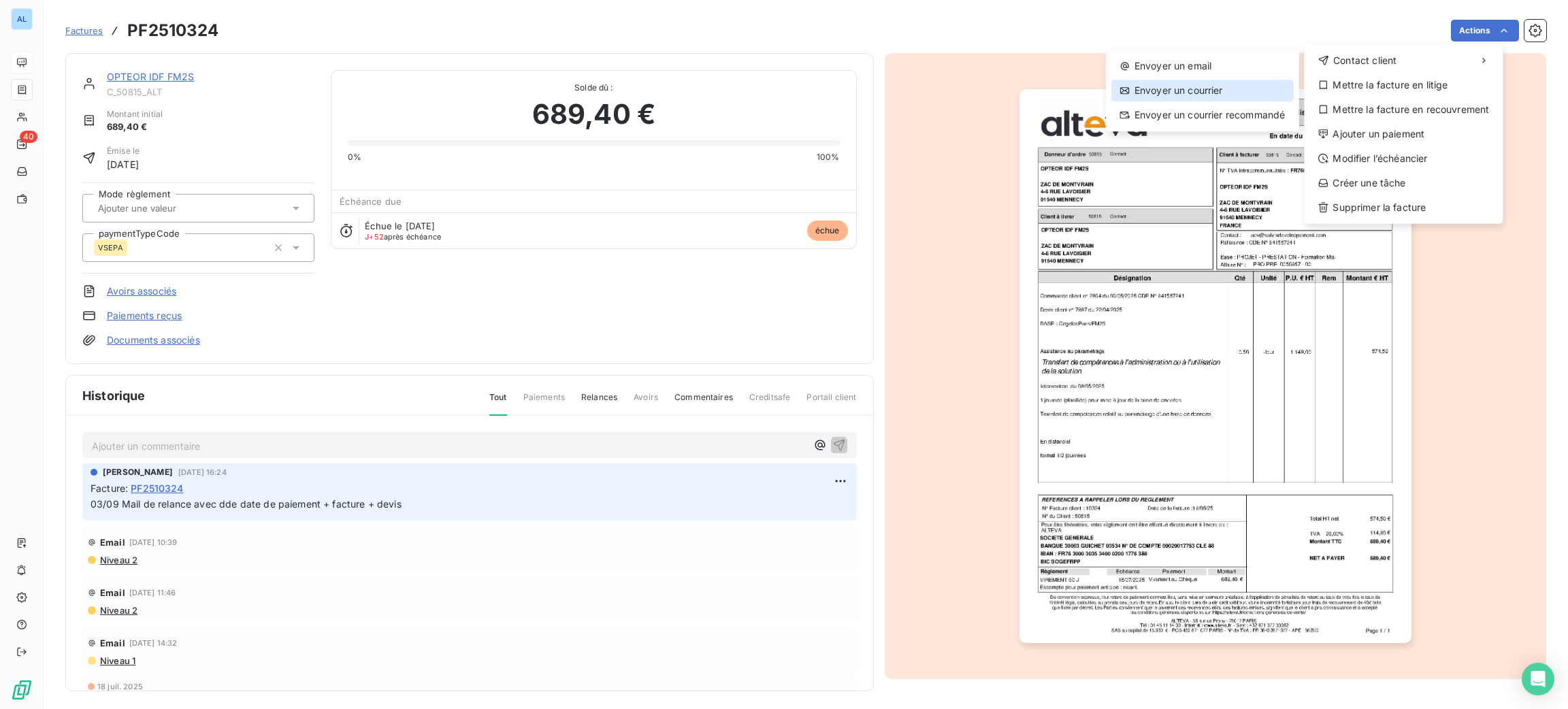
click at [1239, 90] on div "Envoyer un courrier" at bounding box center [1202, 90] width 182 height 22
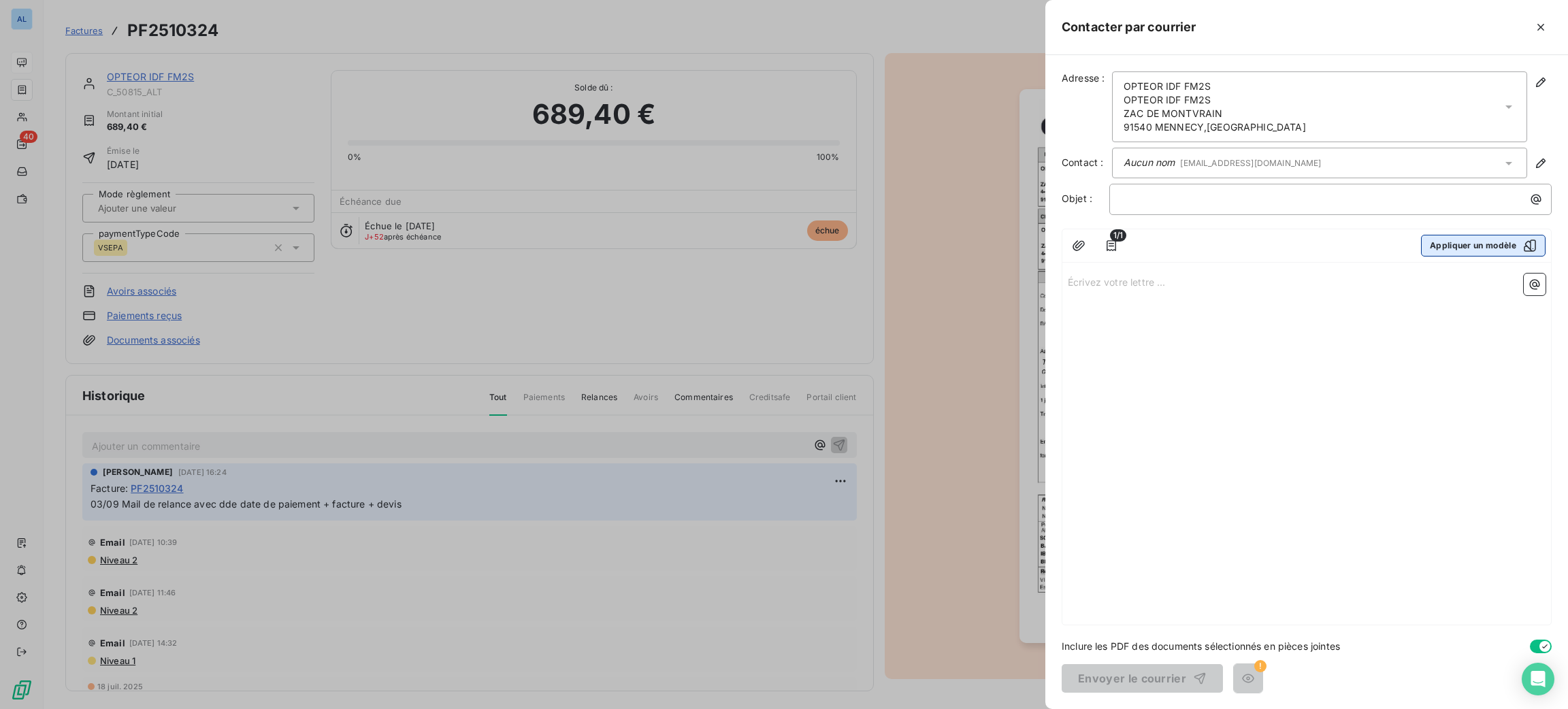
click at [1455, 248] on button "Appliquer un modèle" at bounding box center [1483, 245] width 125 height 22
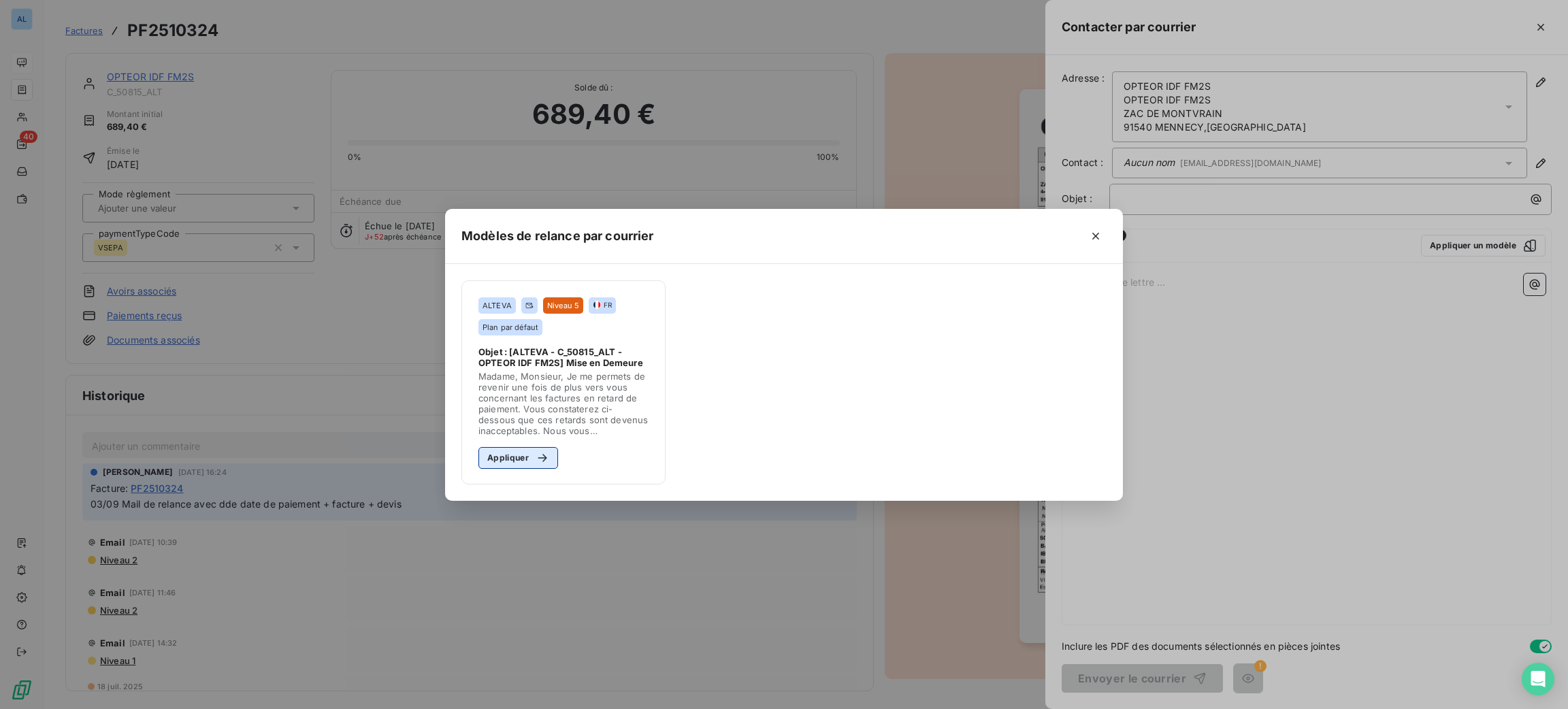
click at [529, 458] on div "button" at bounding box center [539, 458] width 20 height 14
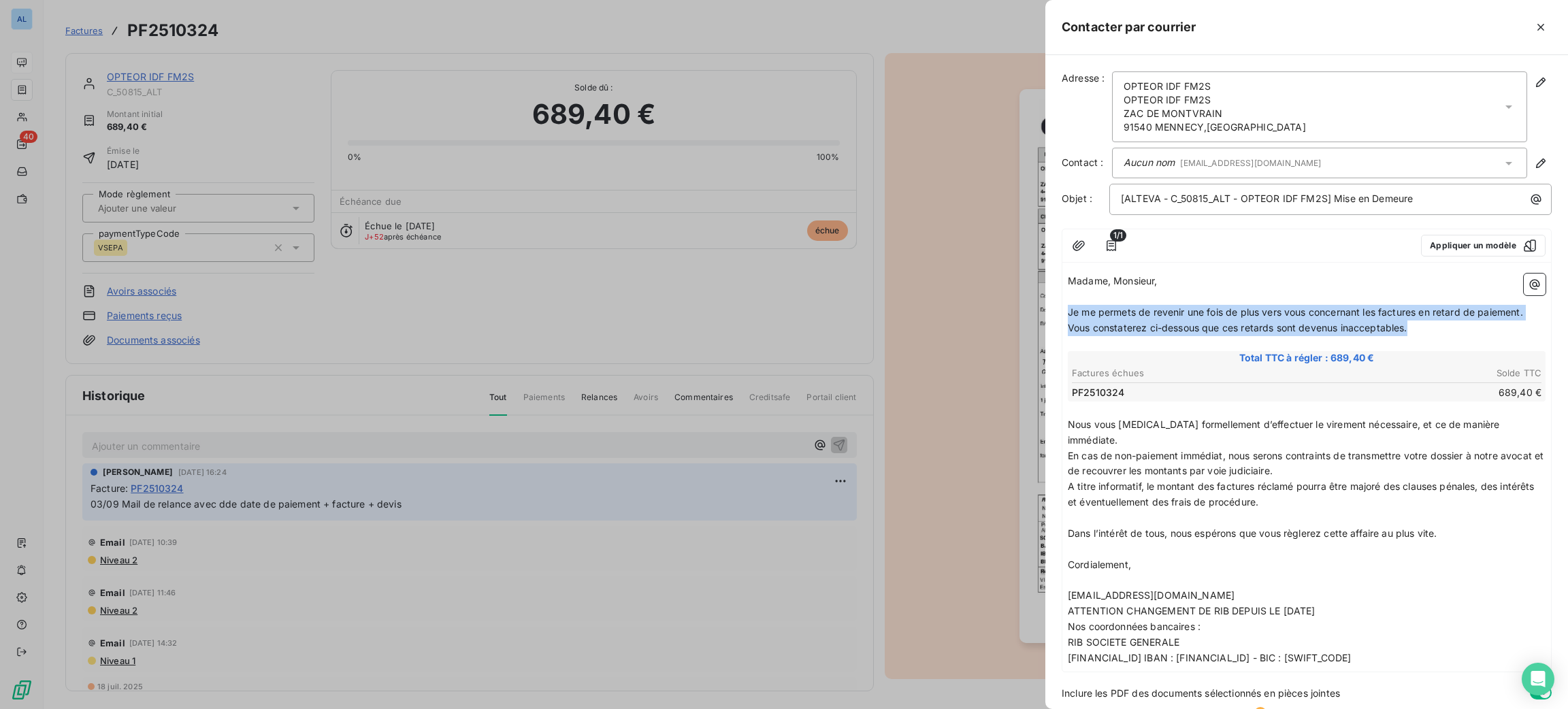
drag, startPoint x: 1420, startPoint y: 330, endPoint x: 1054, endPoint y: 314, distance: 366.3
click at [1054, 314] on div "Adresse : OPTEOR IDF FM2S OPTEOR IDF FM2S ZAC DE MONTVRAIN 91540 MENNECY , FRAN…" at bounding box center [1306, 382] width 523 height 654
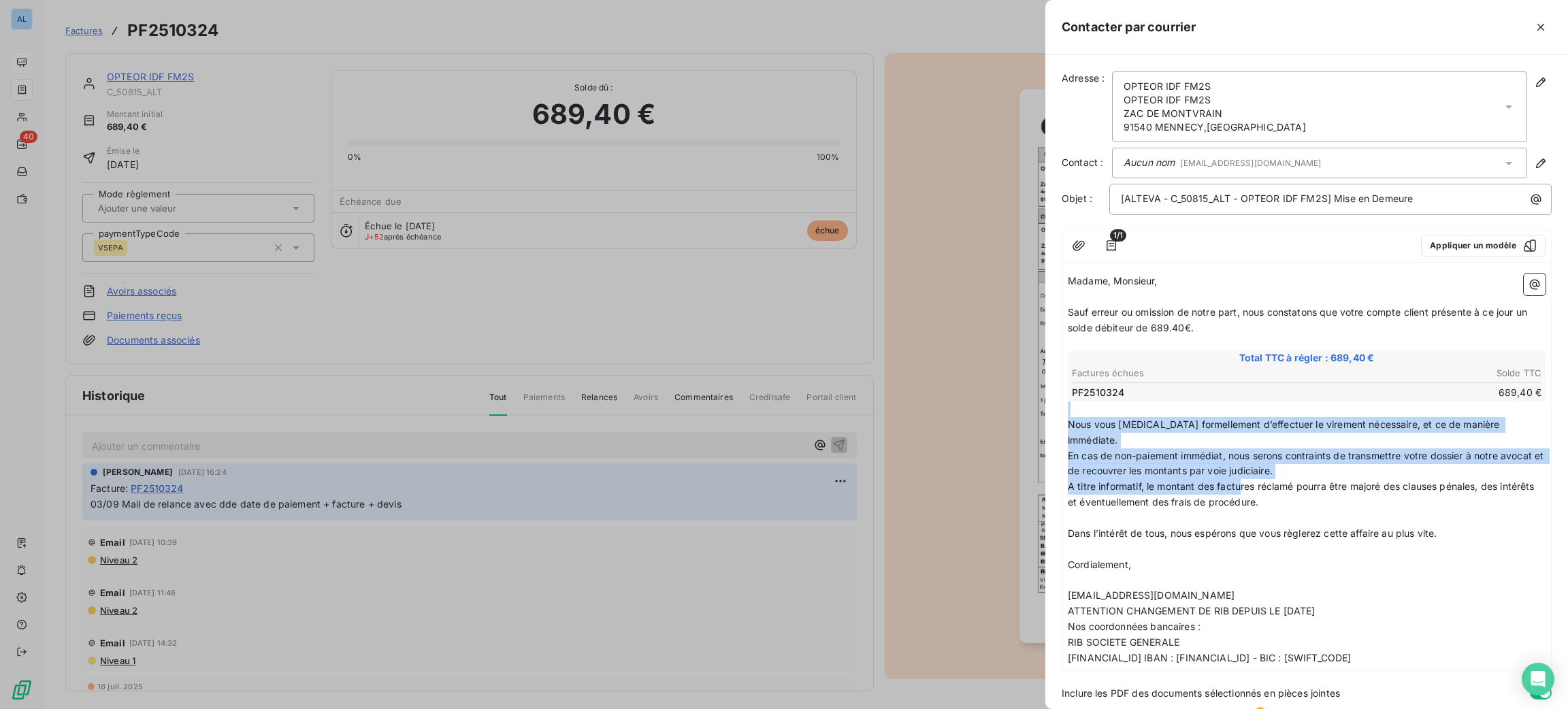
drag, startPoint x: 1318, startPoint y: 488, endPoint x: 1014, endPoint y: 411, distance: 313.6
click at [1008, 708] on div "Contacter par courrier Adresse : OPTEOR IDF FM2S OPTEOR IDF FM2S ZAC DE MONTVRA…" at bounding box center [784, 709] width 1568 height 0
drag, startPoint x: 1305, startPoint y: 479, endPoint x: 1050, endPoint y: 421, distance: 261.5
click at [1050, 421] on div "Adresse : OPTEOR IDF FM2S OPTEOR IDF FM2S ZAC DE MONTVRAIN 91540 MENNECY , FRAN…" at bounding box center [1306, 382] width 523 height 654
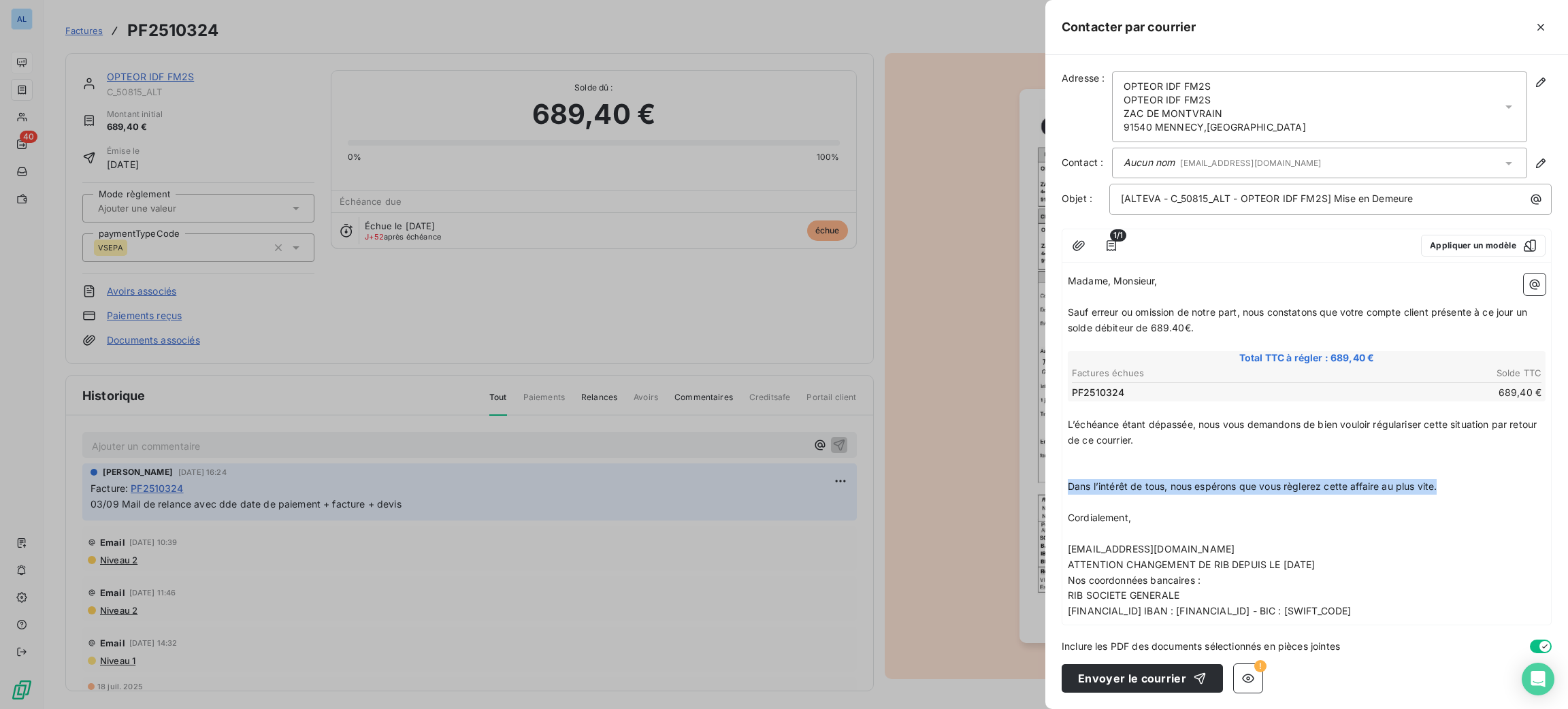
drag, startPoint x: 1453, startPoint y: 486, endPoint x: 1059, endPoint y: 483, distance: 394.0
click at [1059, 483] on div "Adresse : OPTEOR IDF FM2S OPTEOR IDF FM2S ZAC DE MONTVRAIN 91540 MENNECY , FRAN…" at bounding box center [1306, 382] width 523 height 654
click at [1281, 546] on p "[EMAIL_ADDRESS][DOMAIN_NAME]" at bounding box center [1306, 549] width 478 height 16
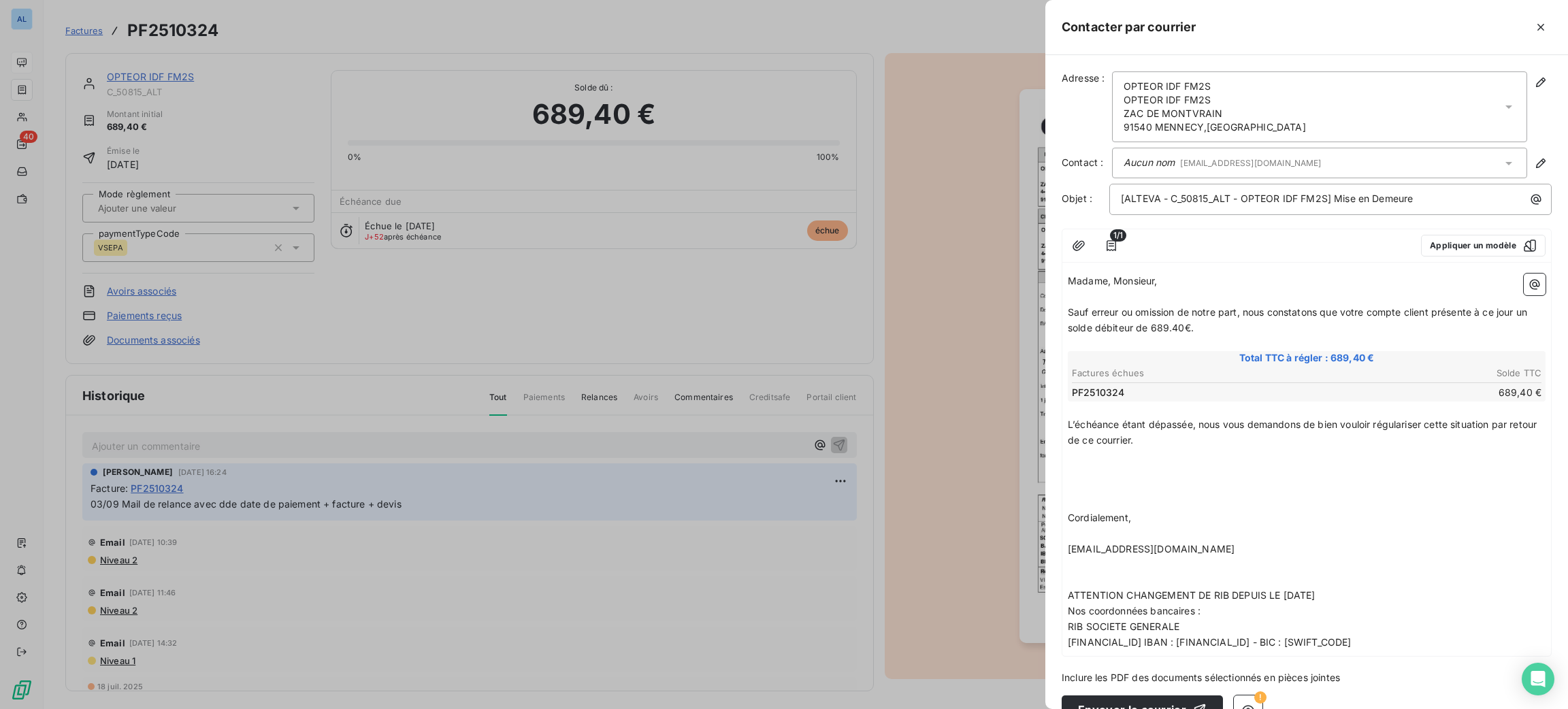
click at [1122, 484] on p "﻿" at bounding box center [1306, 487] width 478 height 16
click at [1120, 473] on p "﻿" at bounding box center [1306, 471] width 478 height 16
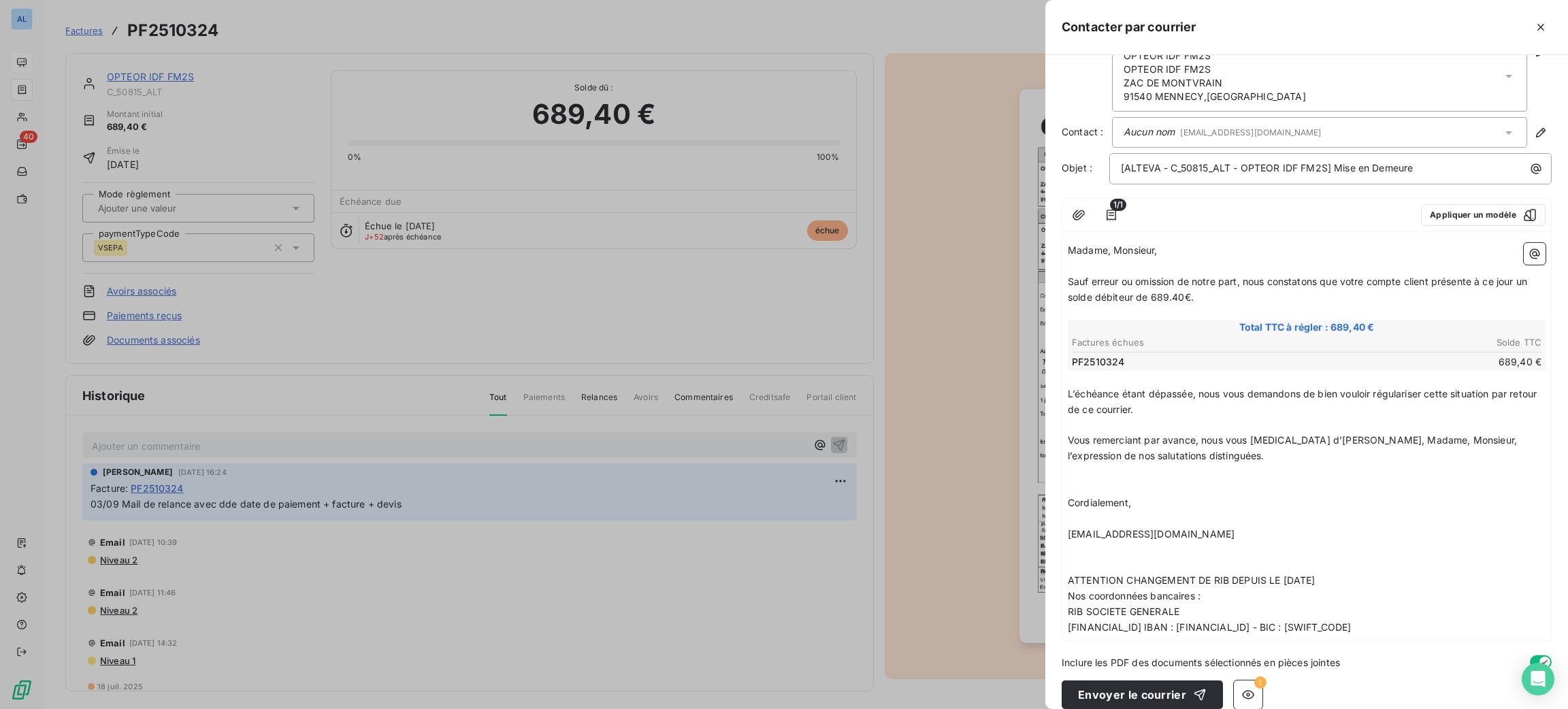
scroll to position [45, 0]
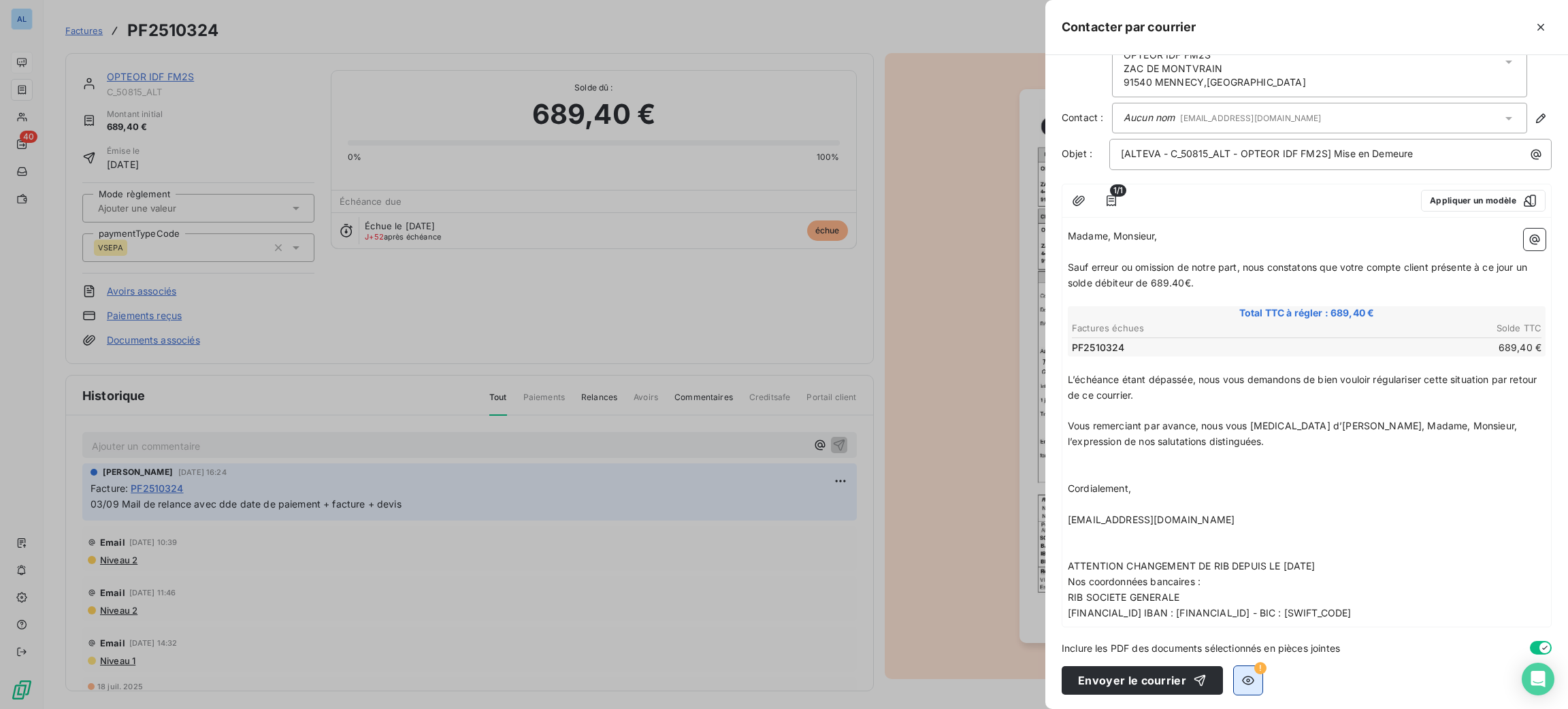
click at [1246, 683] on icon "button" at bounding box center [1248, 680] width 14 height 14
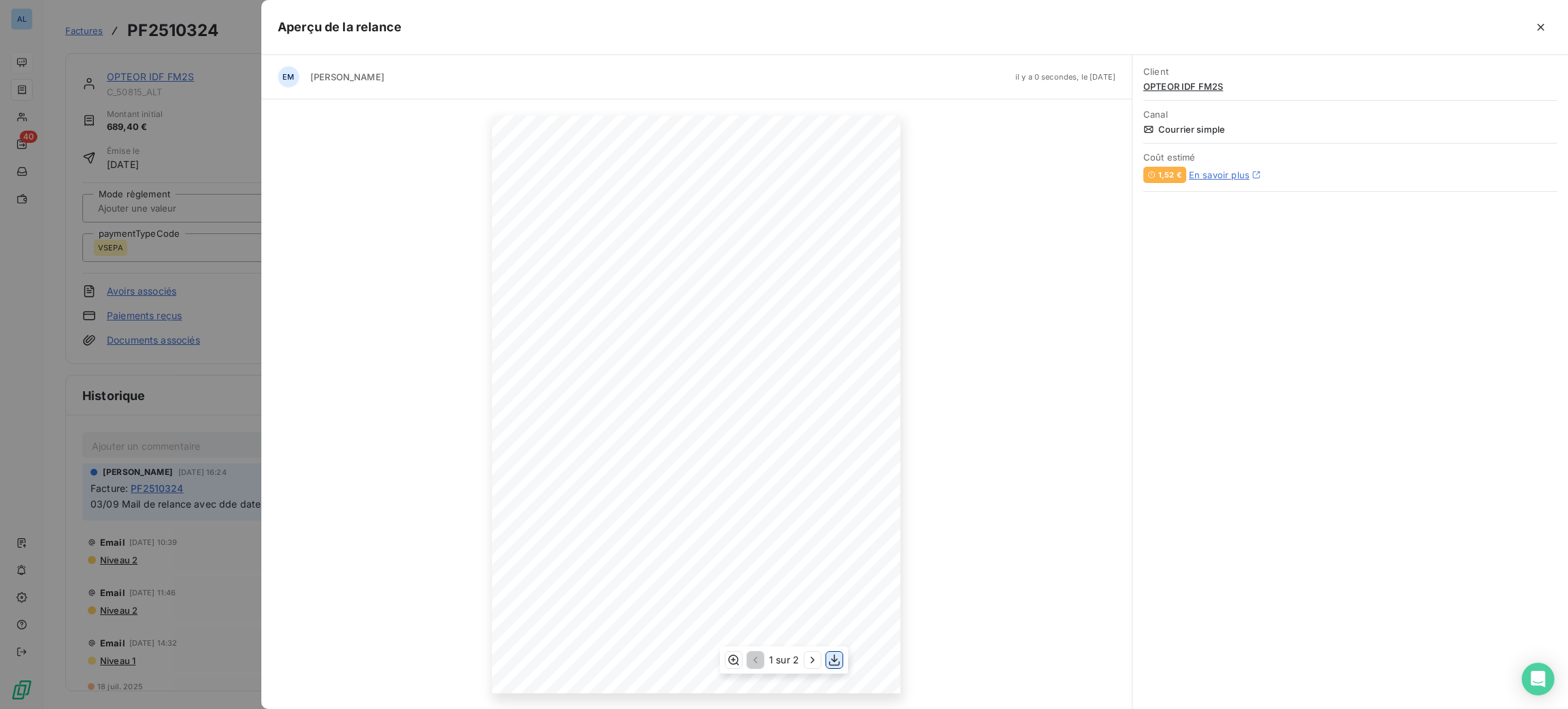
click at [831, 662] on icon "button" at bounding box center [834, 660] width 14 height 14
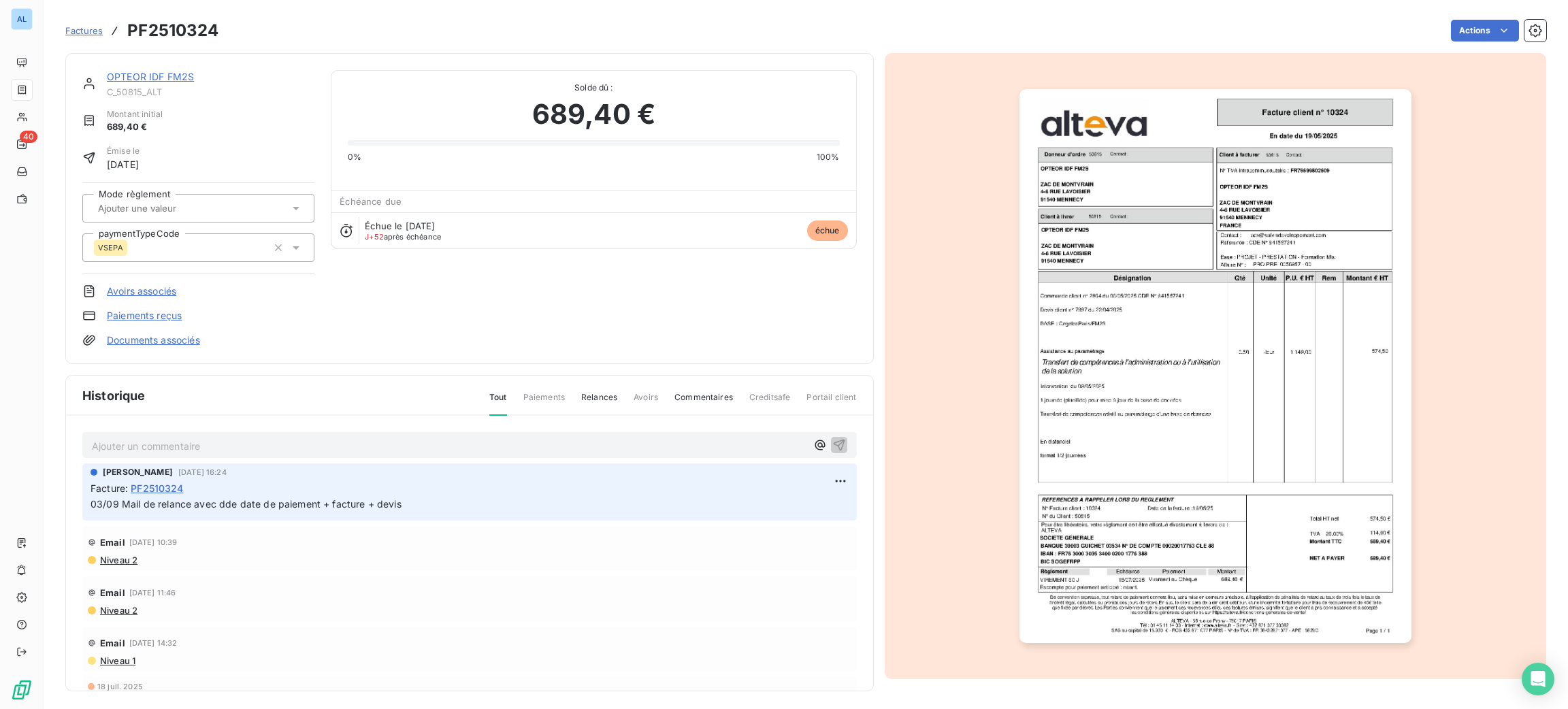
click at [197, 341] on link "Documents associés" at bounding box center [153, 340] width 93 height 14
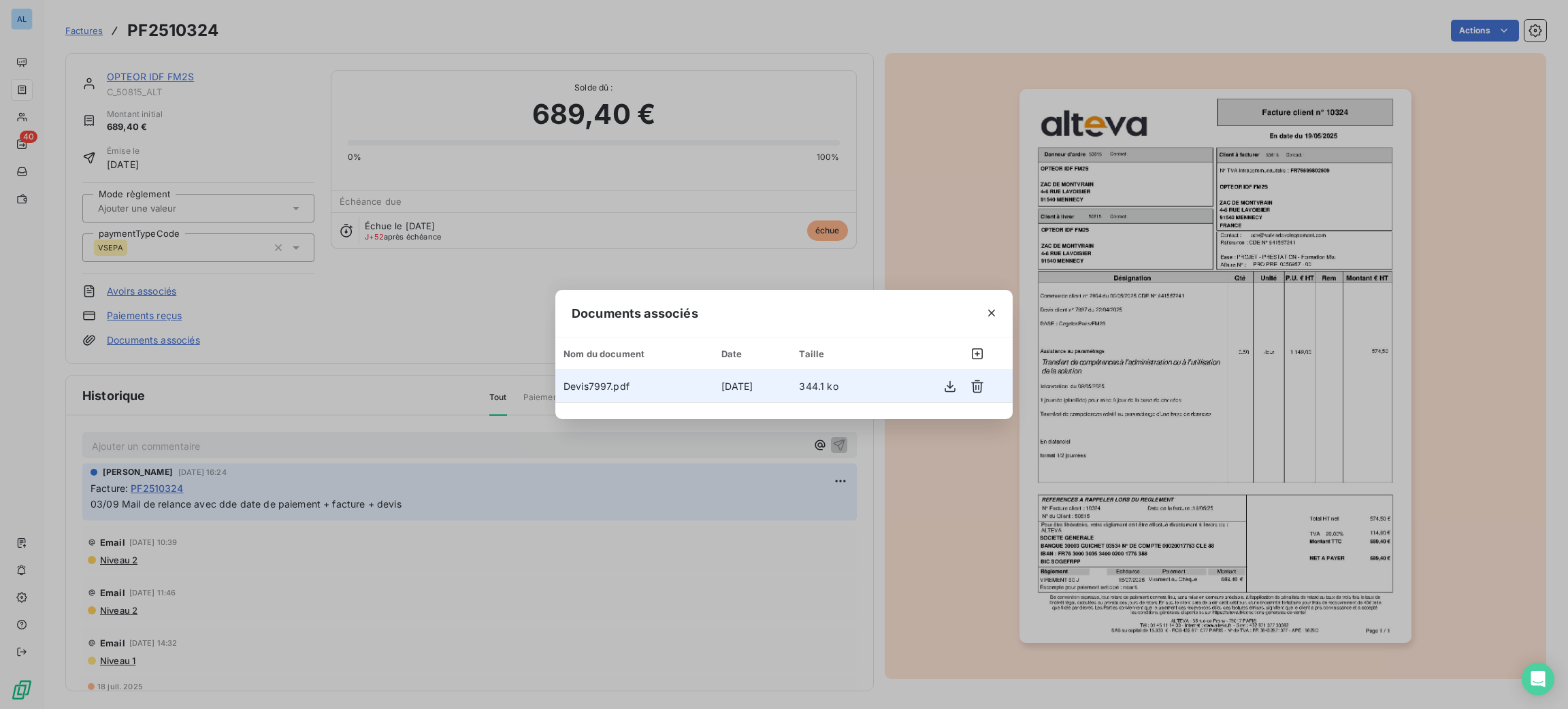
click at [581, 391] on span "Devis7997.pdf" at bounding box center [596, 386] width 66 height 11
click at [951, 388] on icon "button" at bounding box center [950, 386] width 14 height 14
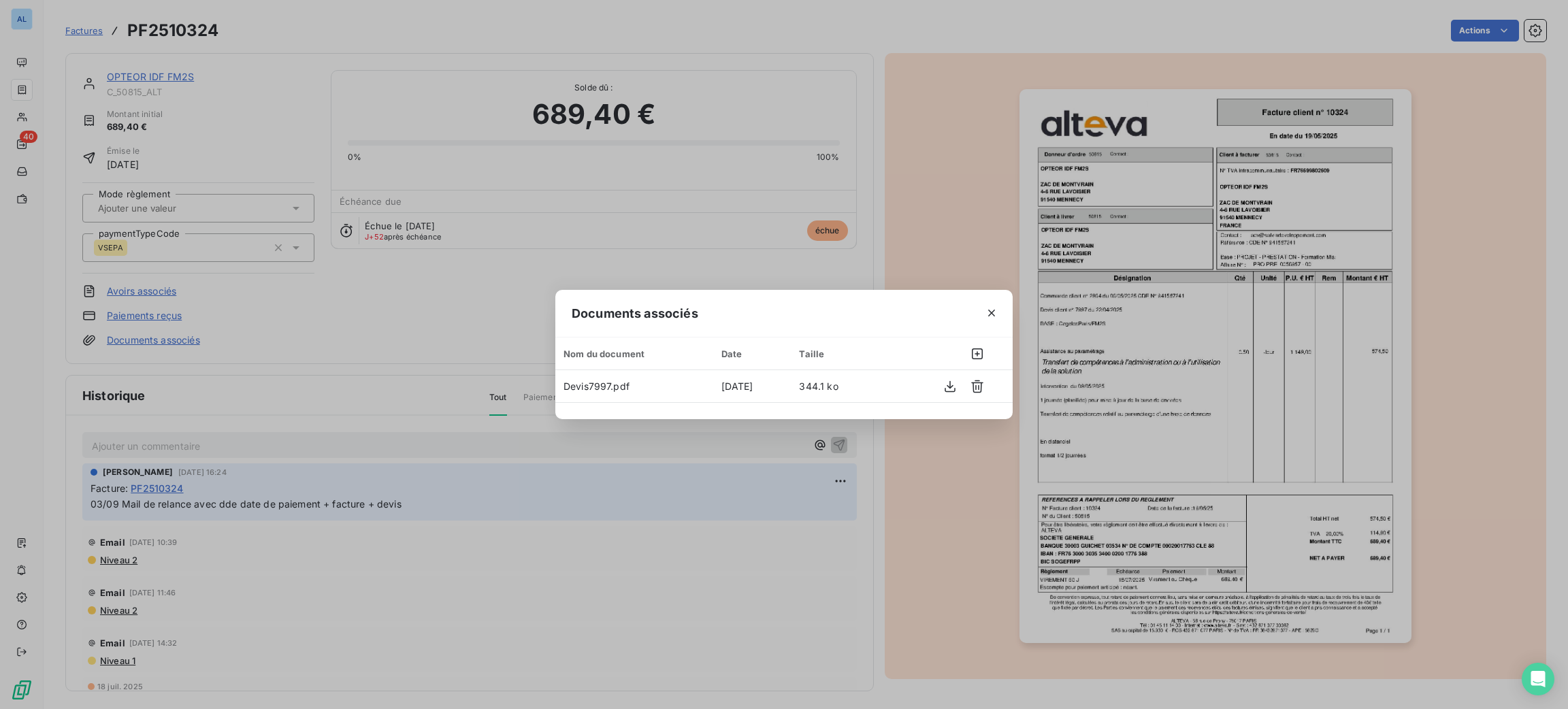
drag, startPoint x: 986, startPoint y: 316, endPoint x: 937, endPoint y: 332, distance: 51.5
click at [986, 316] on icon "button" at bounding box center [992, 313] width 14 height 14
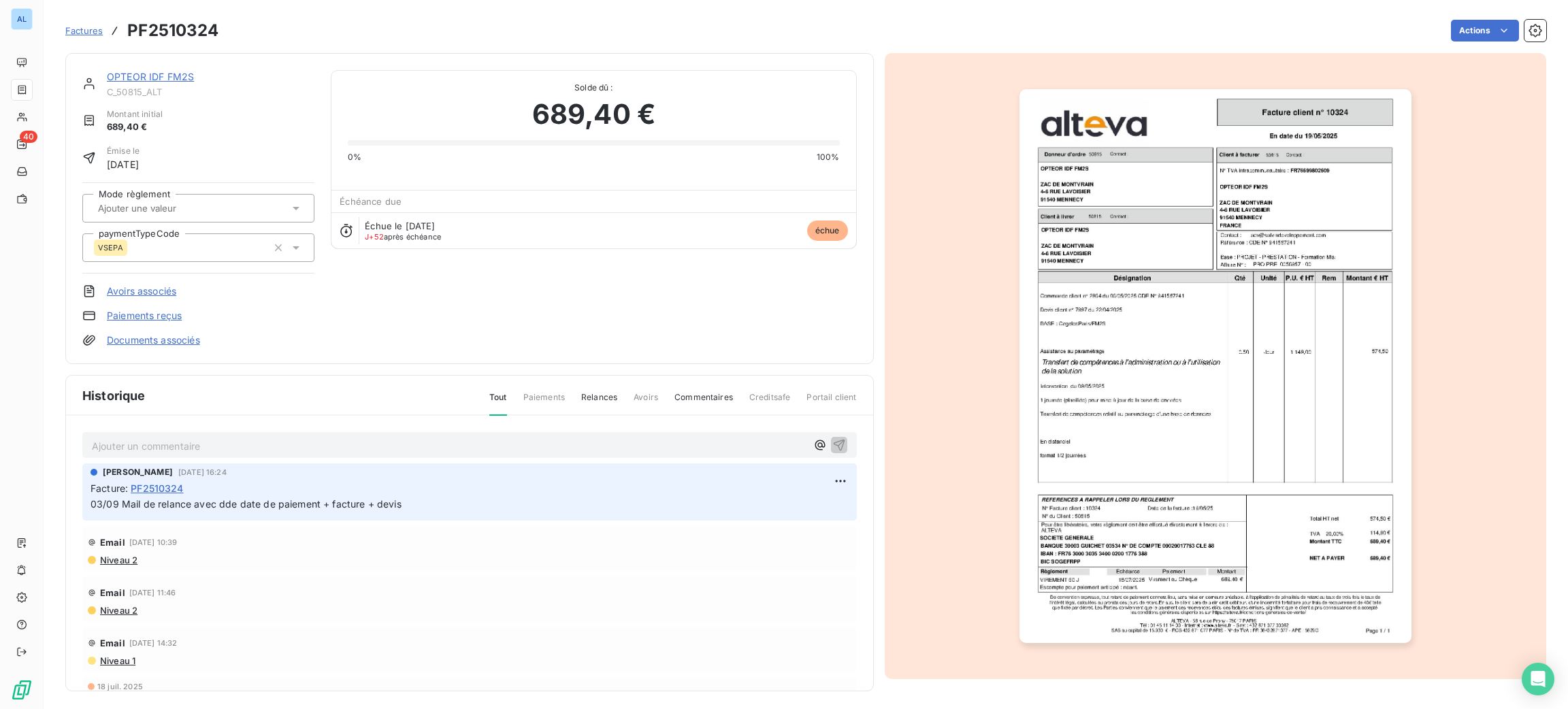
click at [430, 445] on p "Ajouter un commentaire ﻿" at bounding box center [449, 446] width 714 height 17
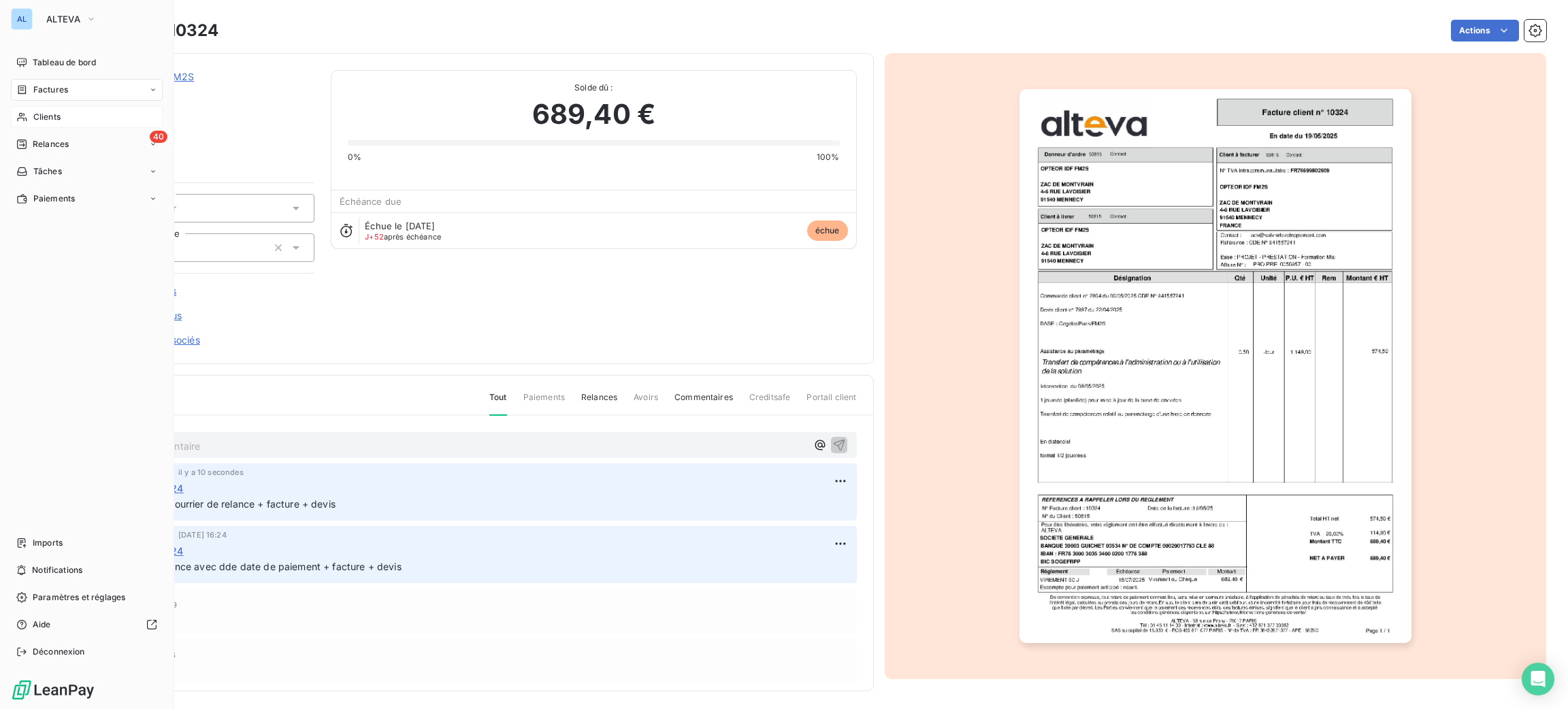
click at [52, 119] on span "Clients" at bounding box center [47, 117] width 27 height 12
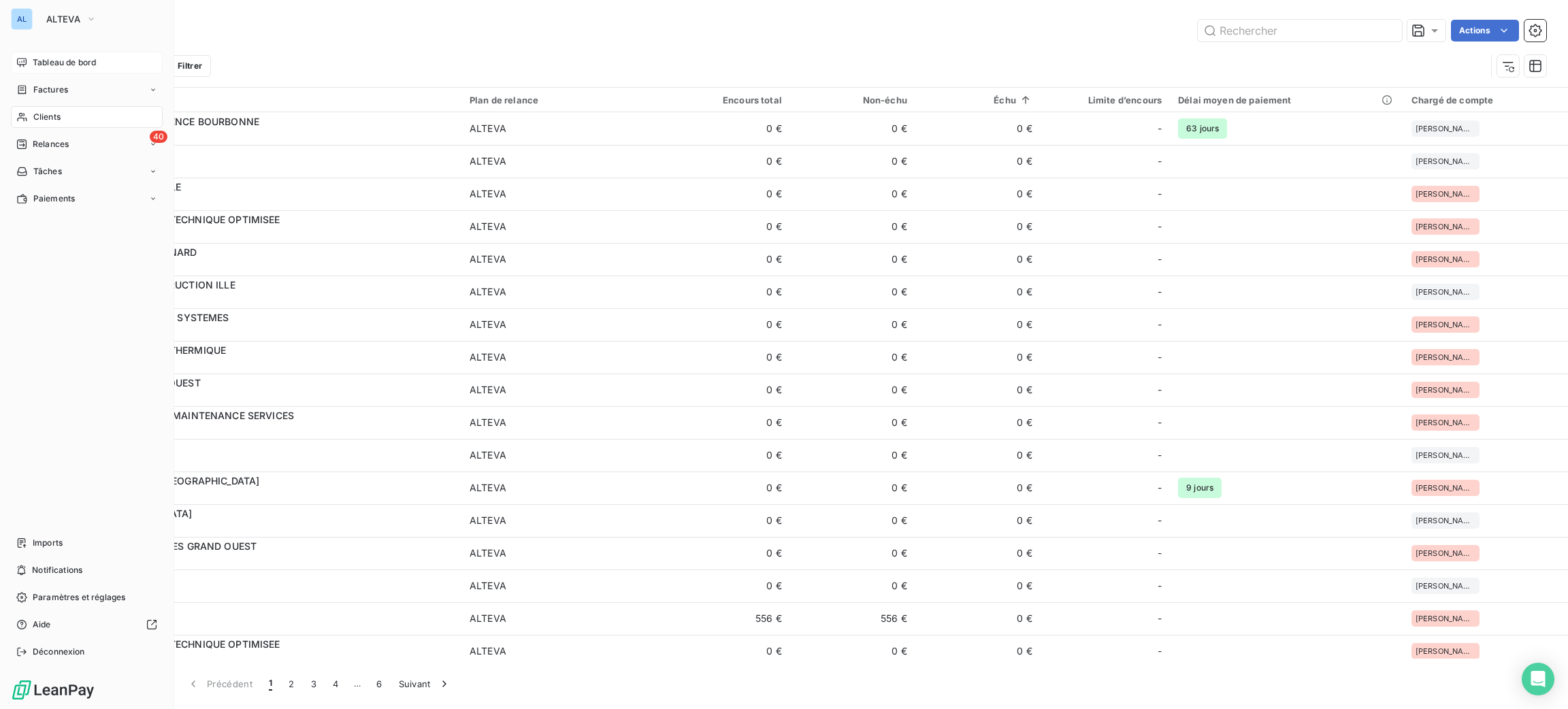
click at [46, 62] on span "Tableau de bord" at bounding box center [65, 62] width 63 height 12
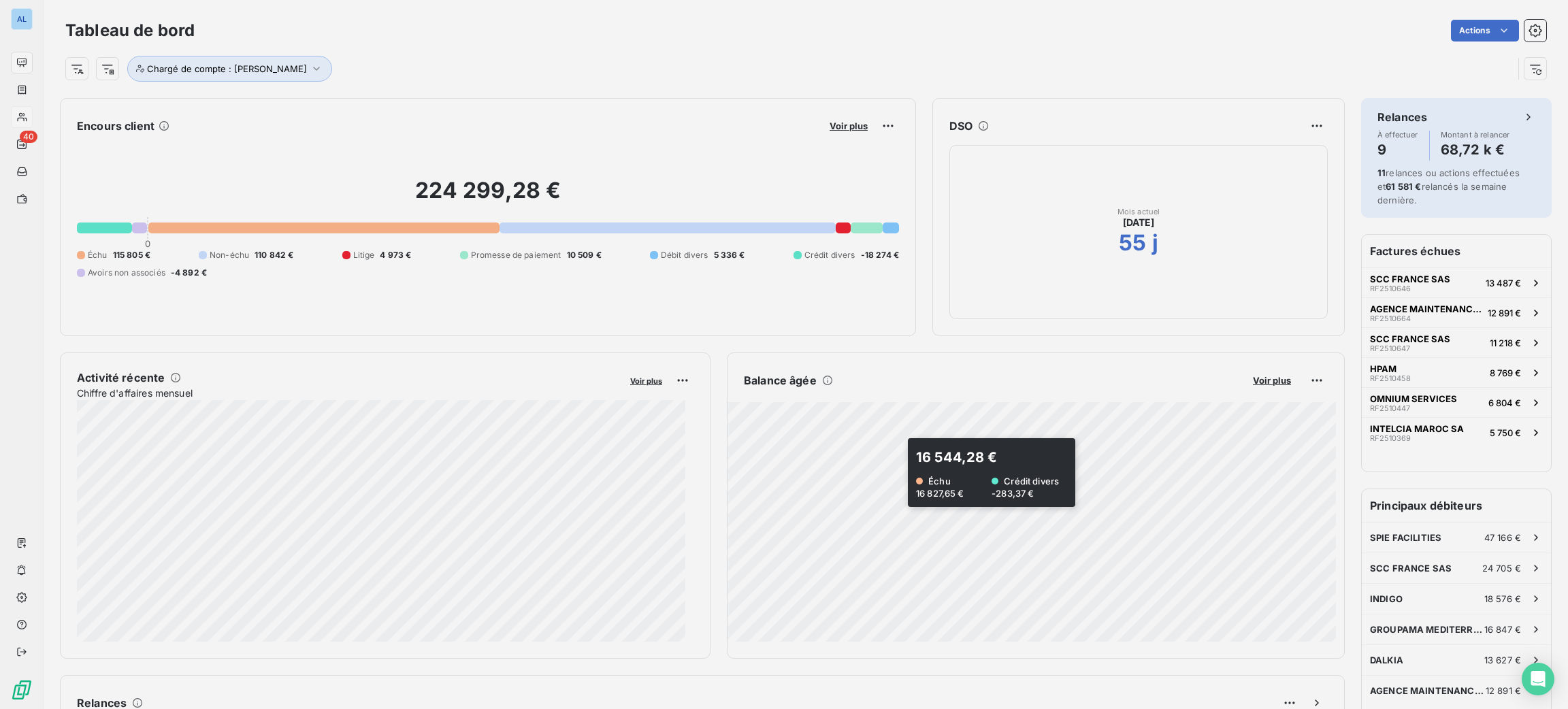
click at [888, 478] on div at bounding box center [784, 354] width 1568 height 709
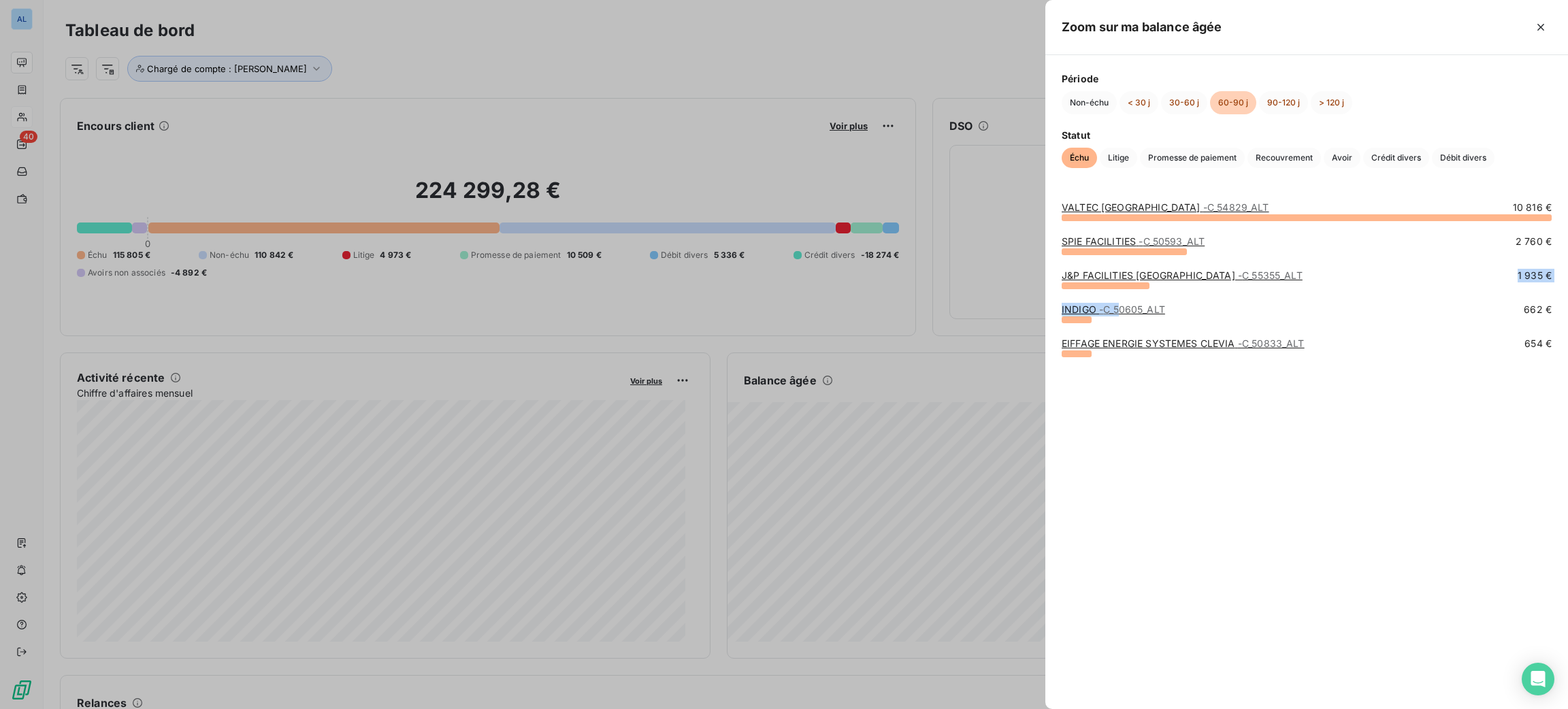
drag, startPoint x: 1125, startPoint y: 313, endPoint x: 1273, endPoint y: 277, distance: 152.3
click at [1273, 277] on div "VALTEC FRANCE - C_54829_ALT 10 816 € SPIE FACILITIES - C_50593_ALT 2 760 € J&P …" at bounding box center [1306, 446] width 523 height 524
click at [1187, 104] on button "30-60 j" at bounding box center [1185, 103] width 47 height 23
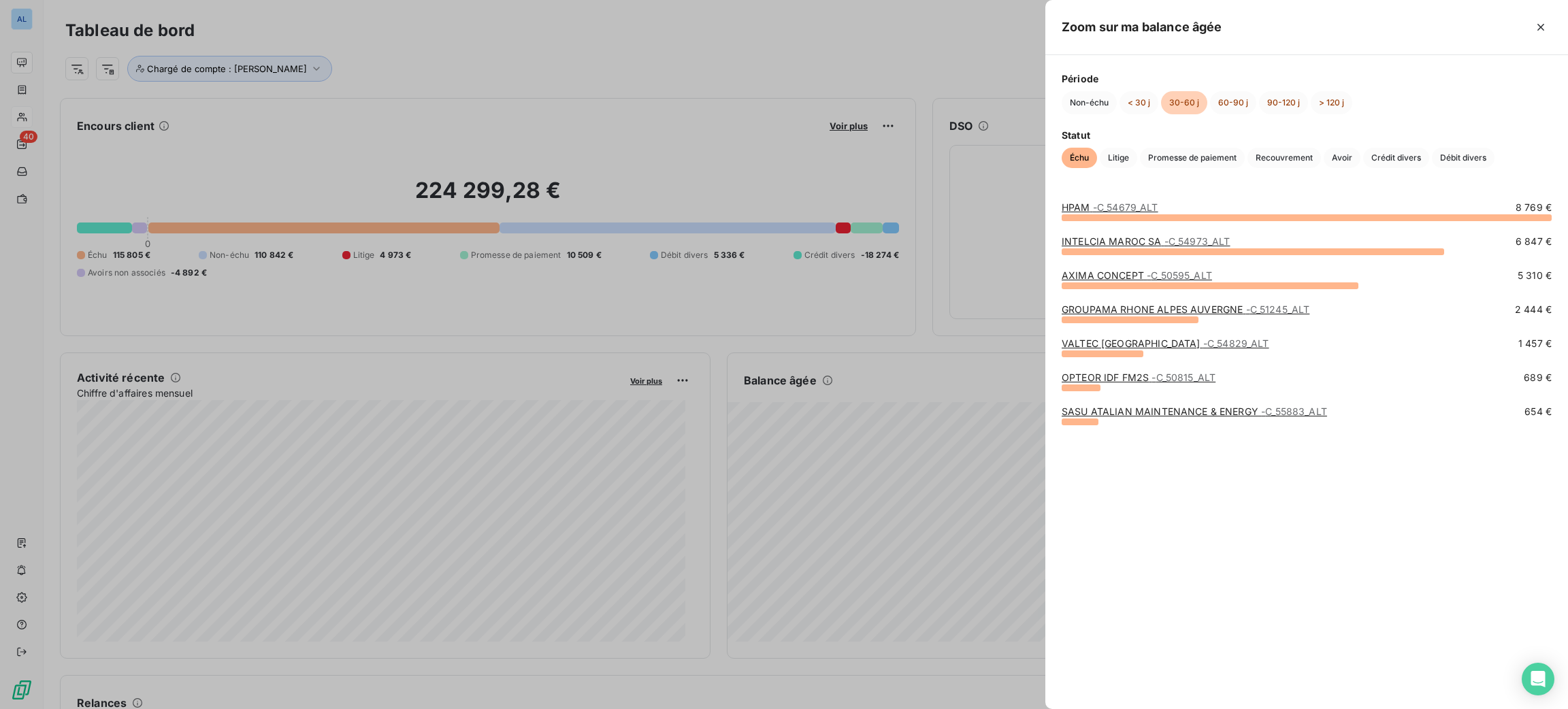
click at [1113, 216] on div at bounding box center [1306, 218] width 490 height 7
click at [1110, 208] on span "- C_54679_ALT" at bounding box center [1125, 207] width 65 height 11
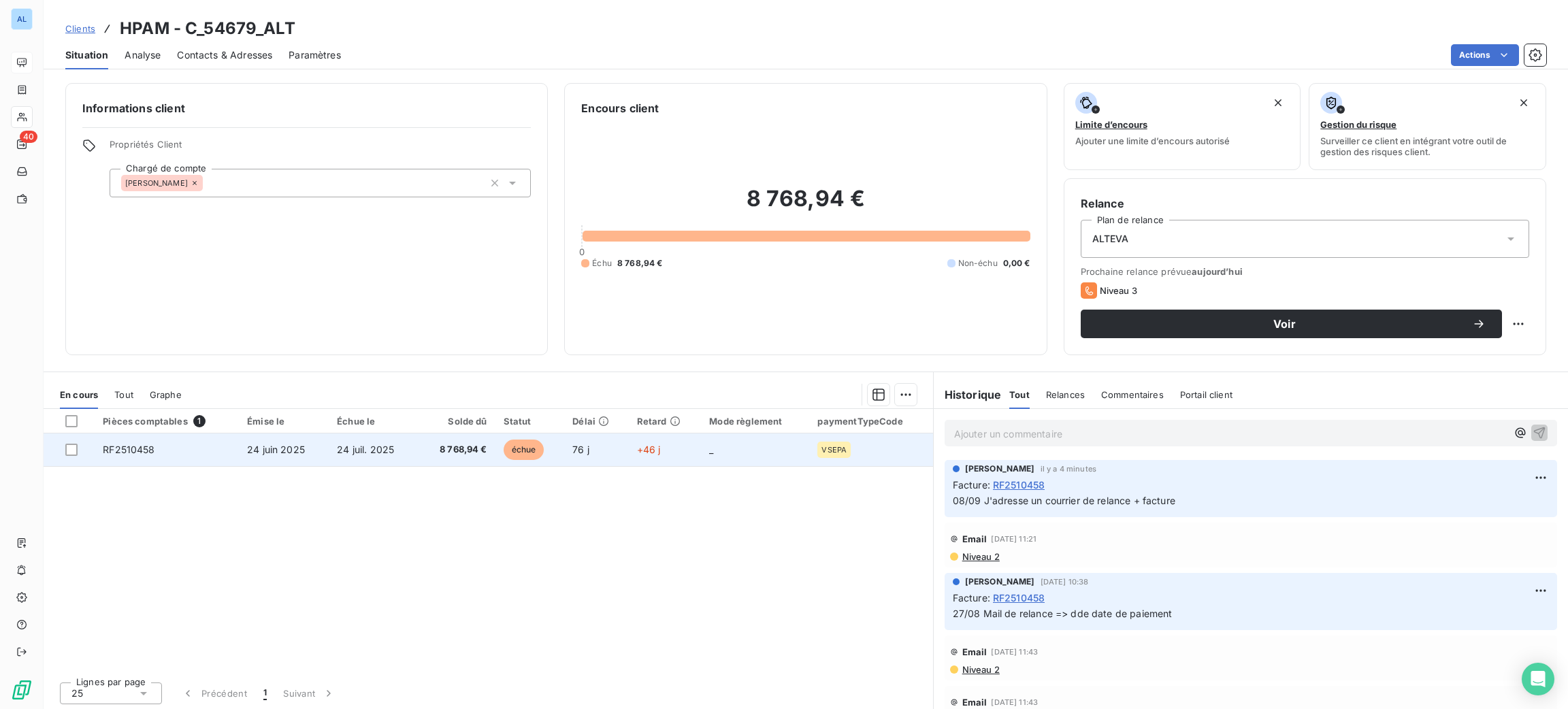
click at [179, 451] on td "RF2510458" at bounding box center [167, 450] width 144 height 33
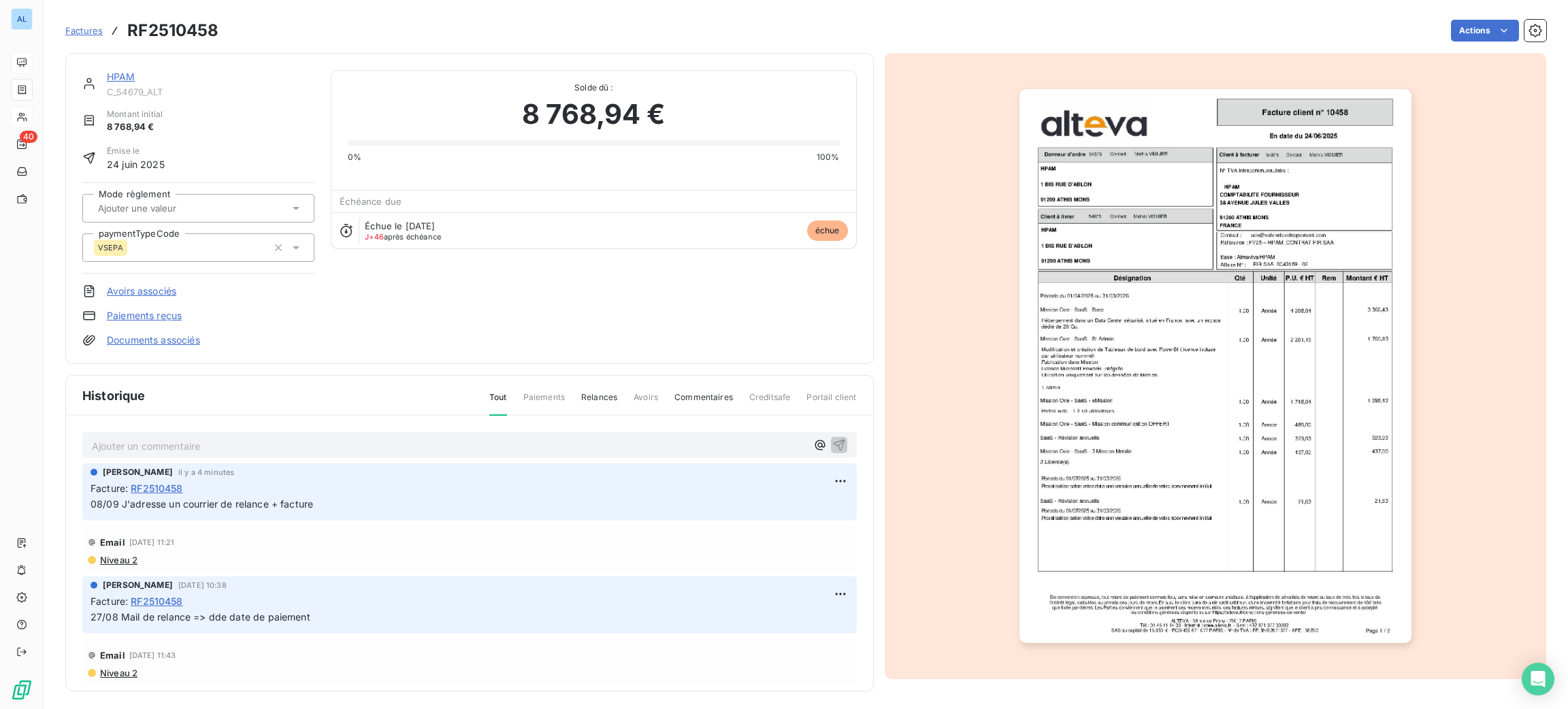
click at [187, 336] on link "Documents associés" at bounding box center [153, 340] width 93 height 14
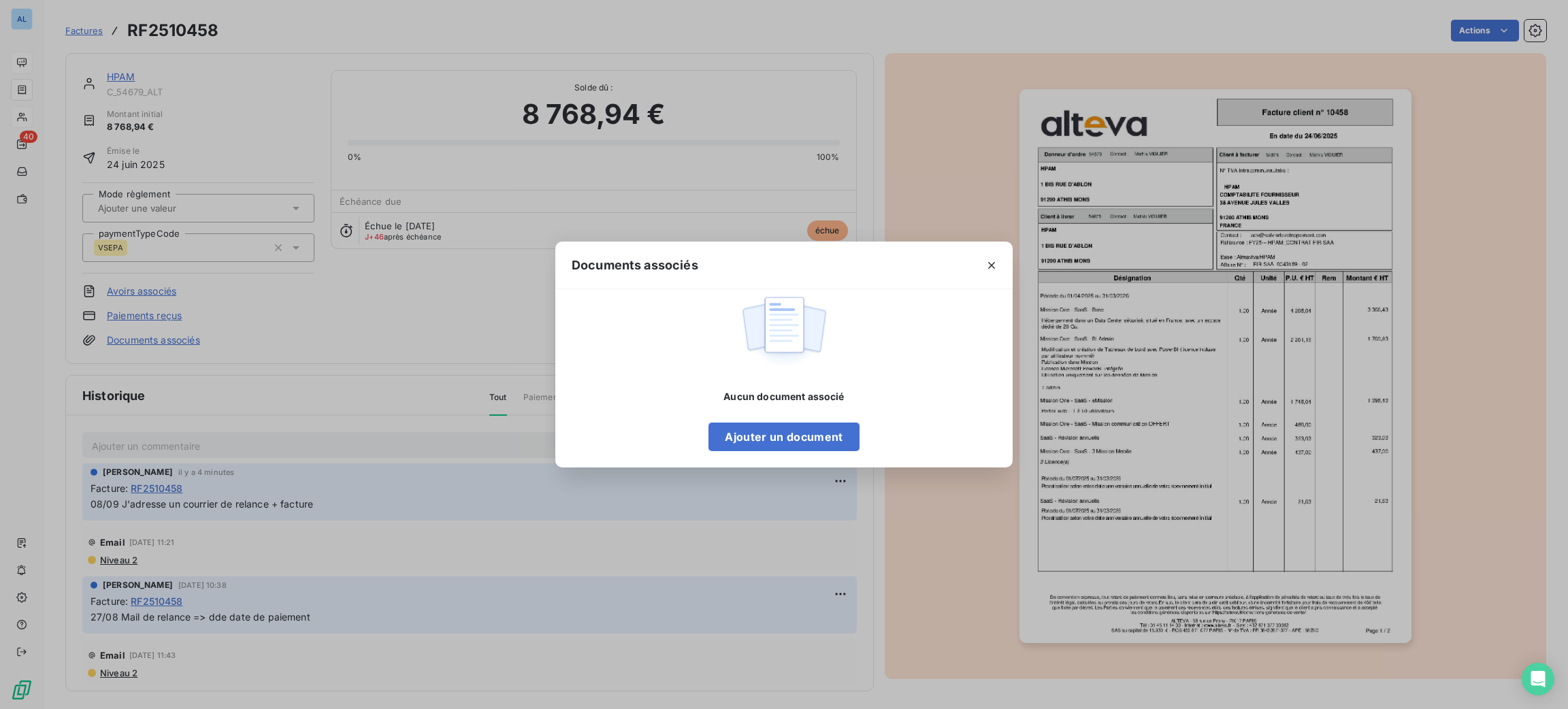
click at [990, 260] on icon "button" at bounding box center [992, 266] width 14 height 14
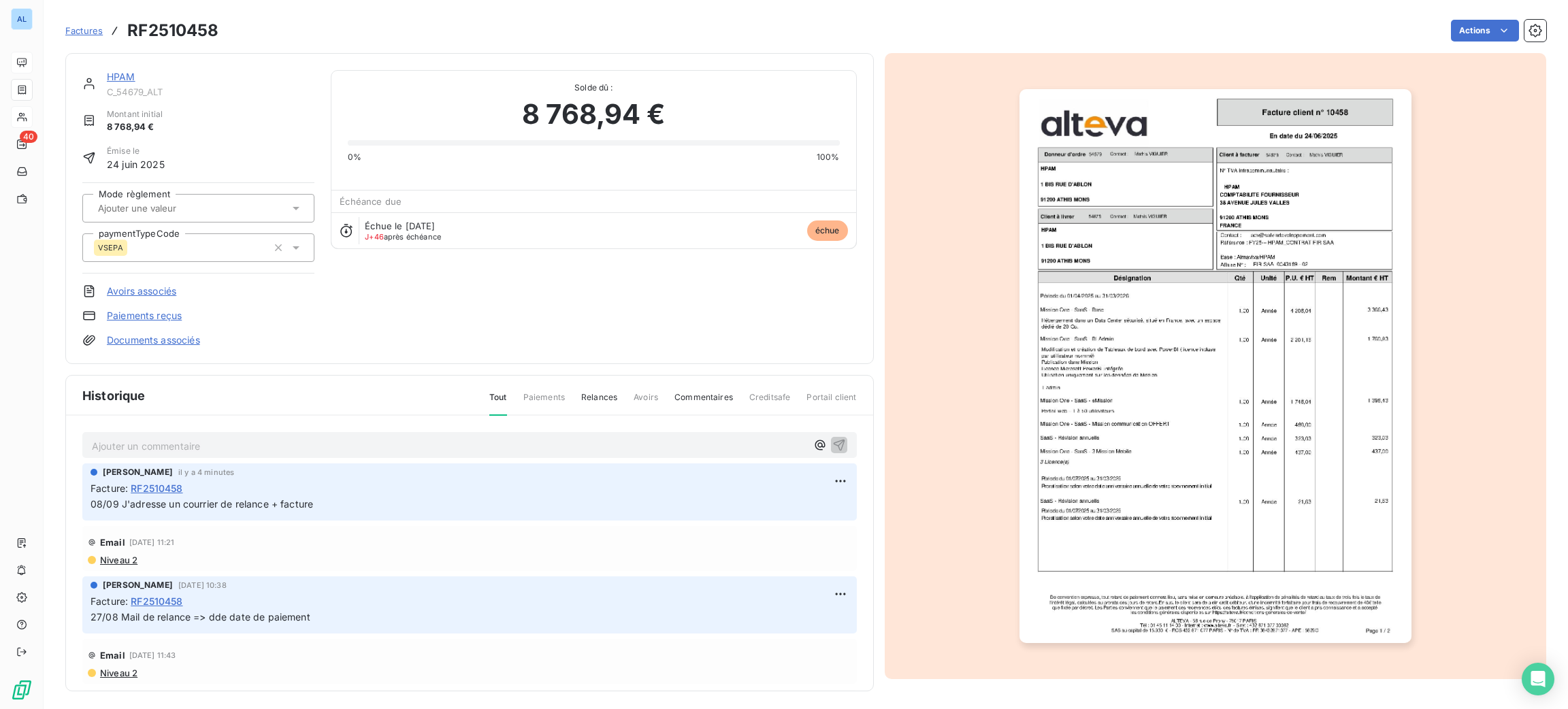
click at [1198, 265] on img "button" at bounding box center [1215, 366] width 392 height 554
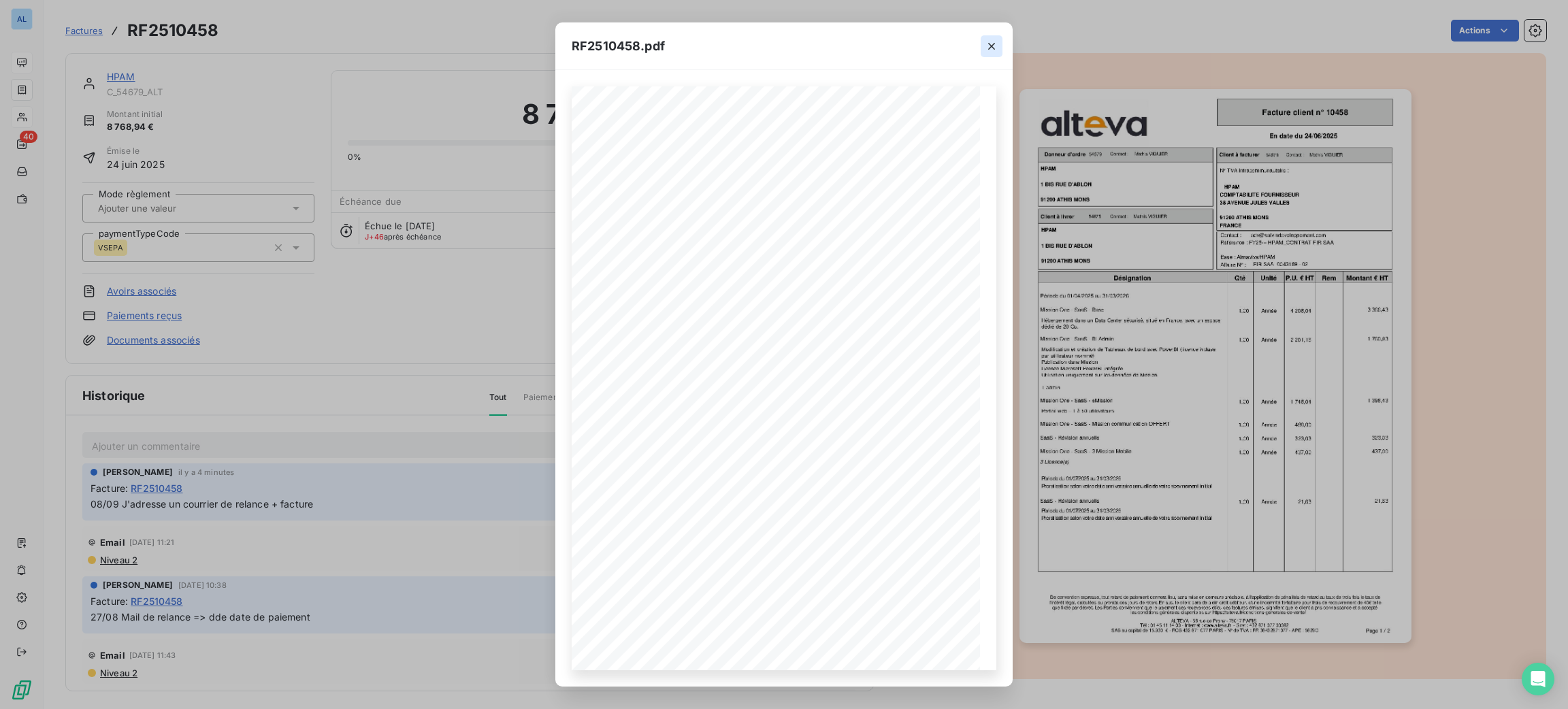
click at [997, 42] on icon "button" at bounding box center [992, 47] width 14 height 14
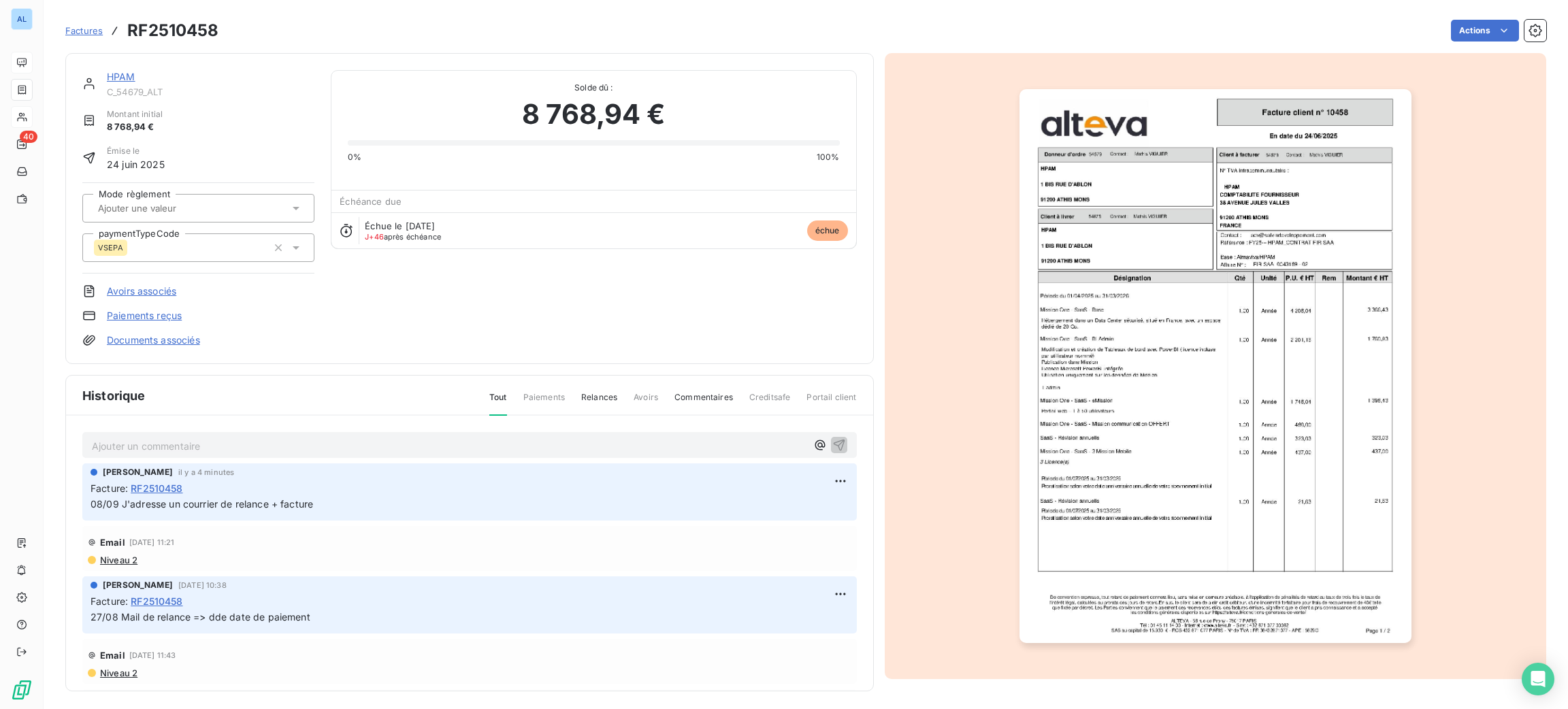
click at [120, 75] on link "HPAM" at bounding box center [121, 76] width 29 height 11
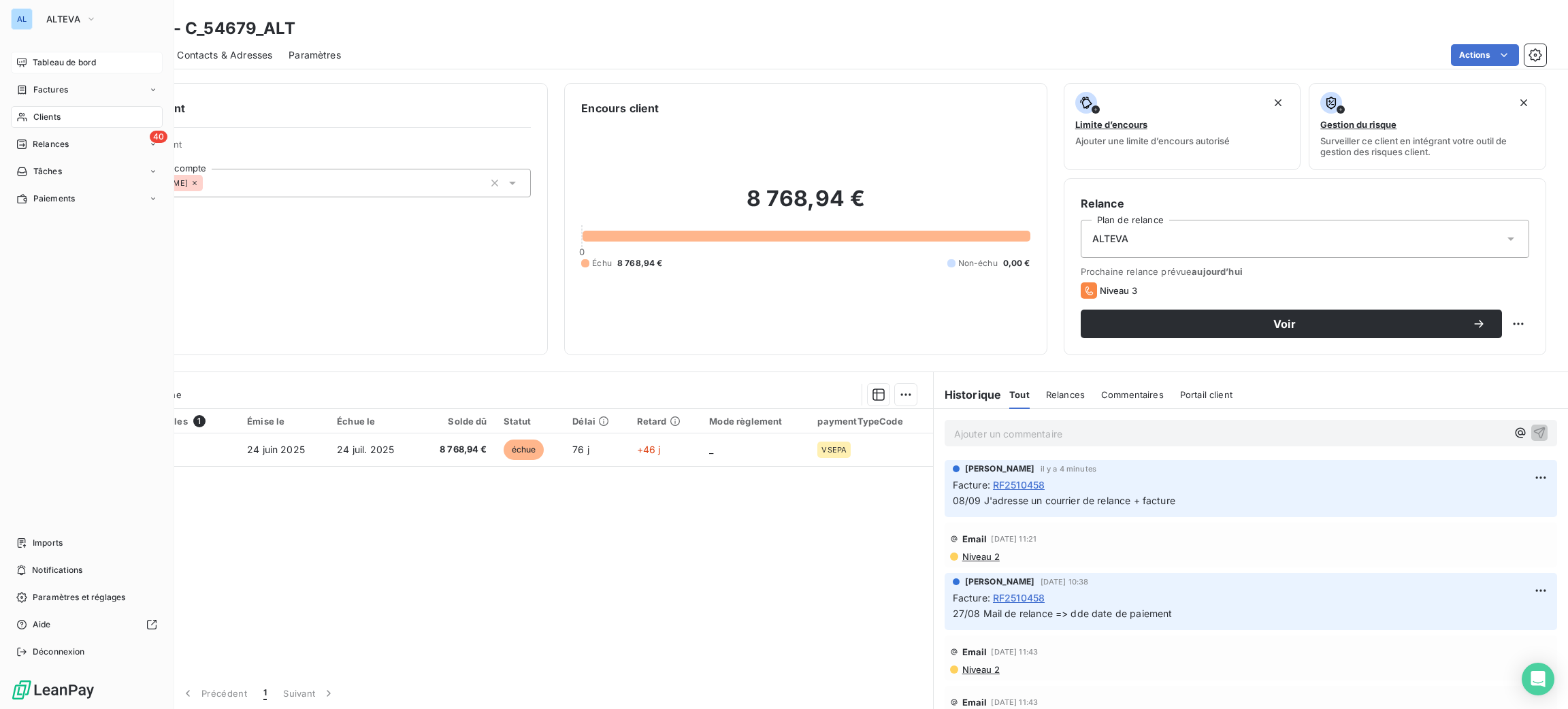
click at [63, 53] on div "Tableau de bord" at bounding box center [87, 62] width 152 height 22
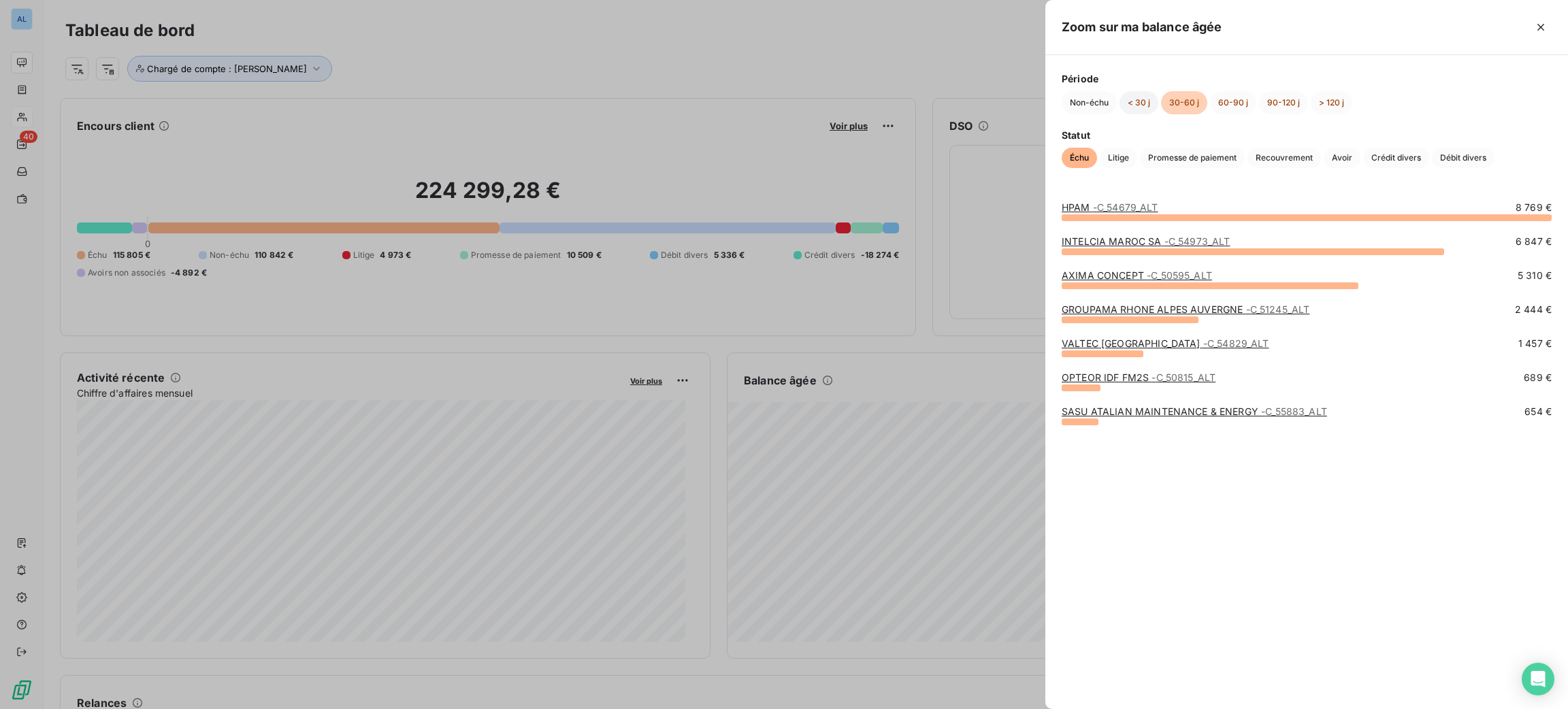
click at [1146, 107] on button "< 30 j" at bounding box center [1139, 103] width 39 height 23
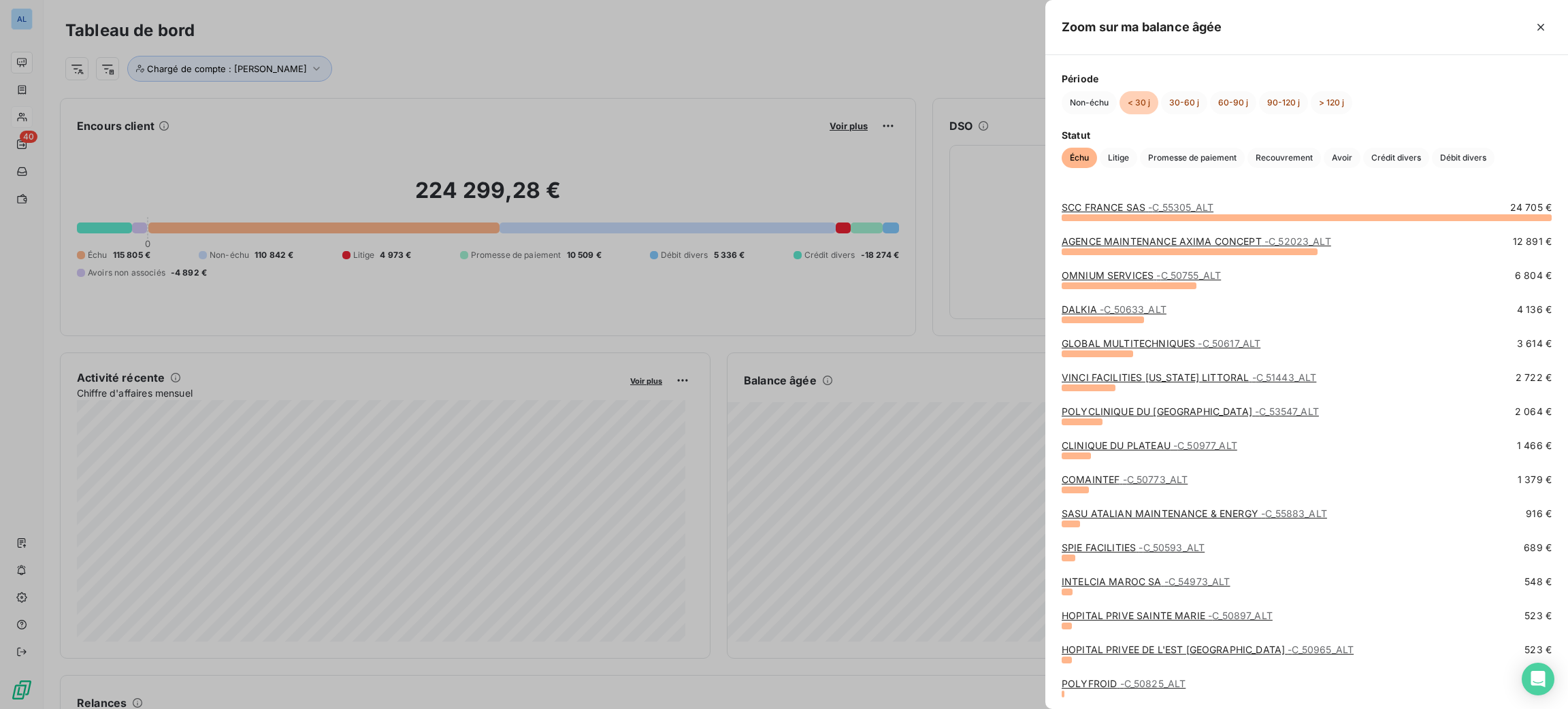
click at [1143, 204] on link "SCC FRANCE SAS - C_55305_ALT" at bounding box center [1137, 207] width 152 height 11
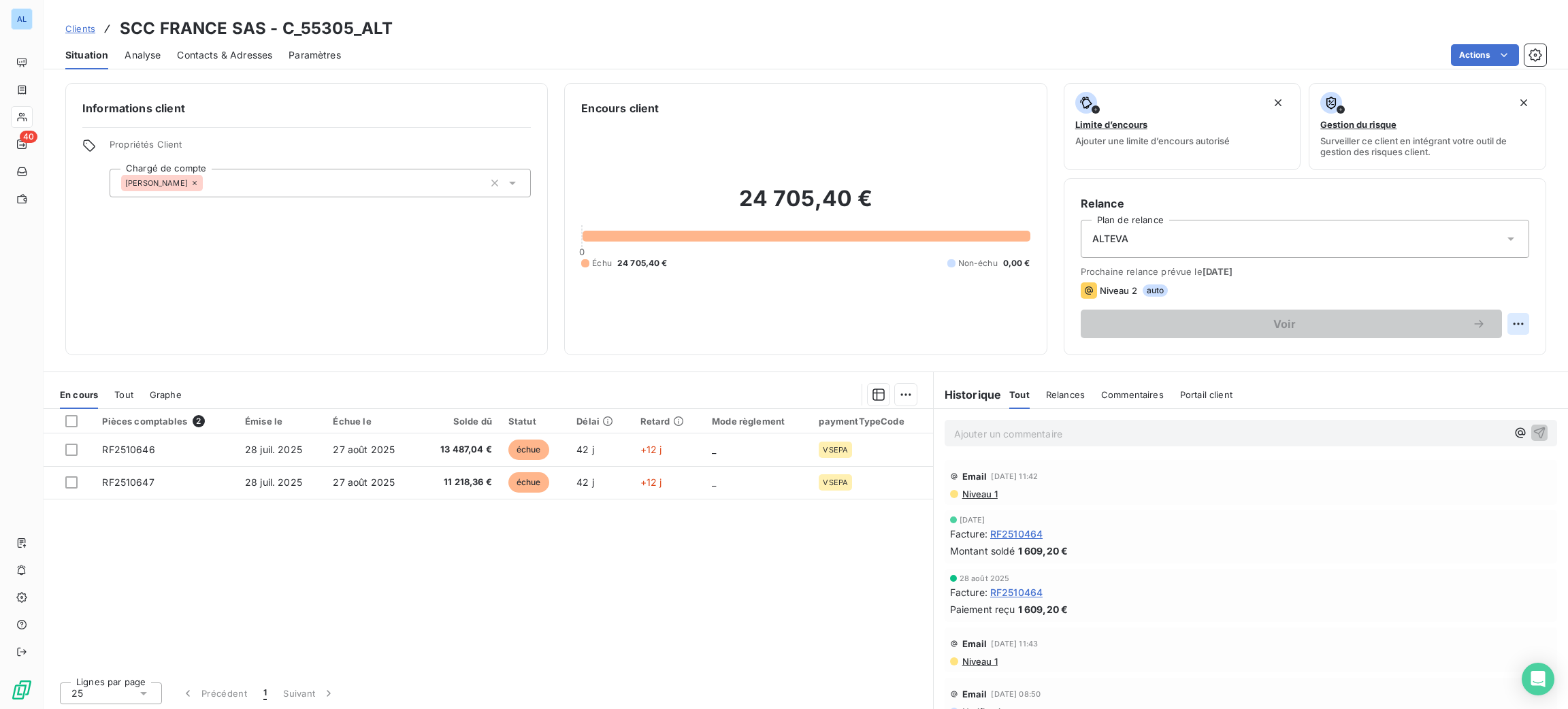
click at [1506, 326] on html "AL 40 Clients SCC FRANCE SAS - C_55305_ALT Situation Analyse Contacts & Adresse…" at bounding box center [784, 354] width 1568 height 709
click at [1414, 366] on div "Replanifier cette action" at bounding box center [1446, 354] width 133 height 33
click at [1410, 356] on div "Replanifier cette action" at bounding box center [1446, 353] width 122 height 22
select select "8"
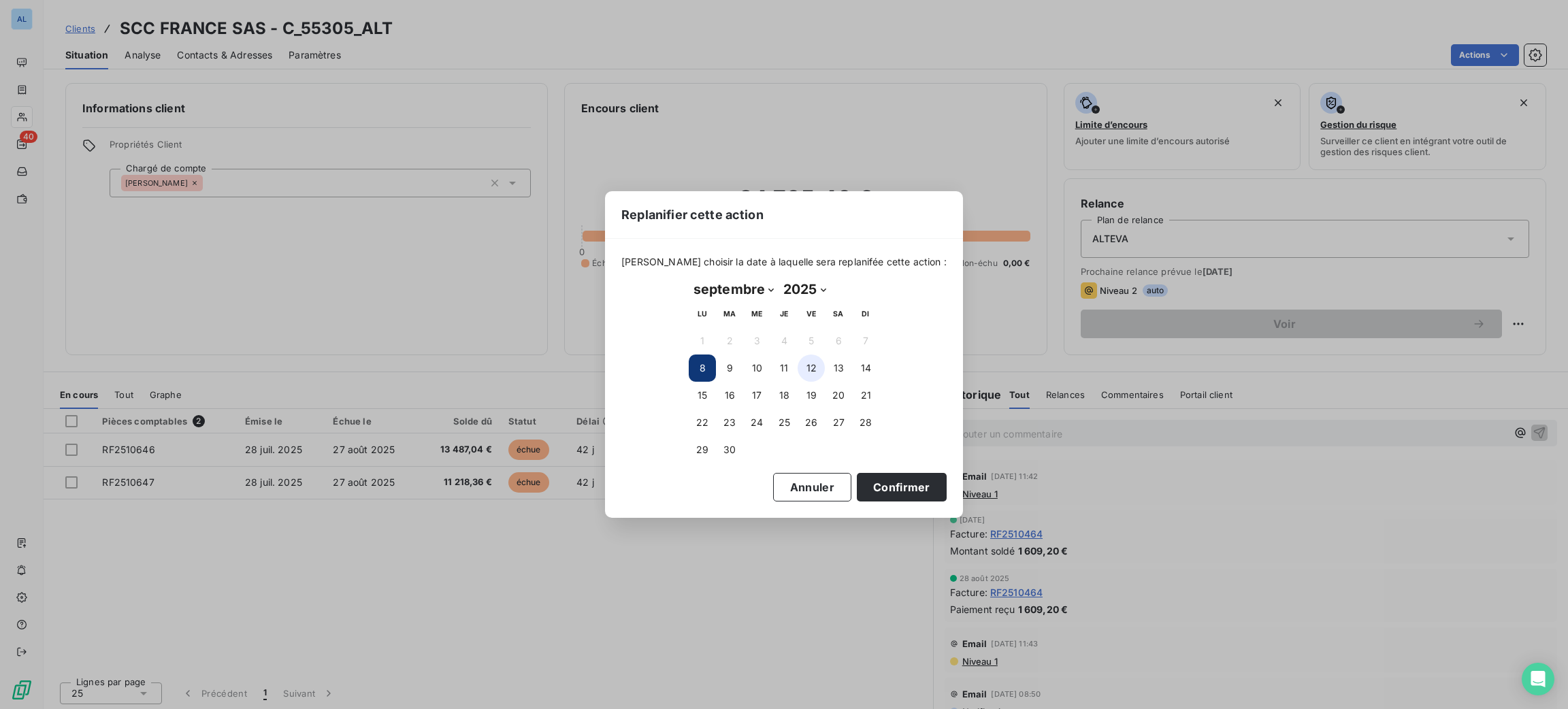
click at [816, 368] on button "12" at bounding box center [811, 368] width 27 height 27
click at [918, 485] on button "Confirmer" at bounding box center [902, 487] width 90 height 29
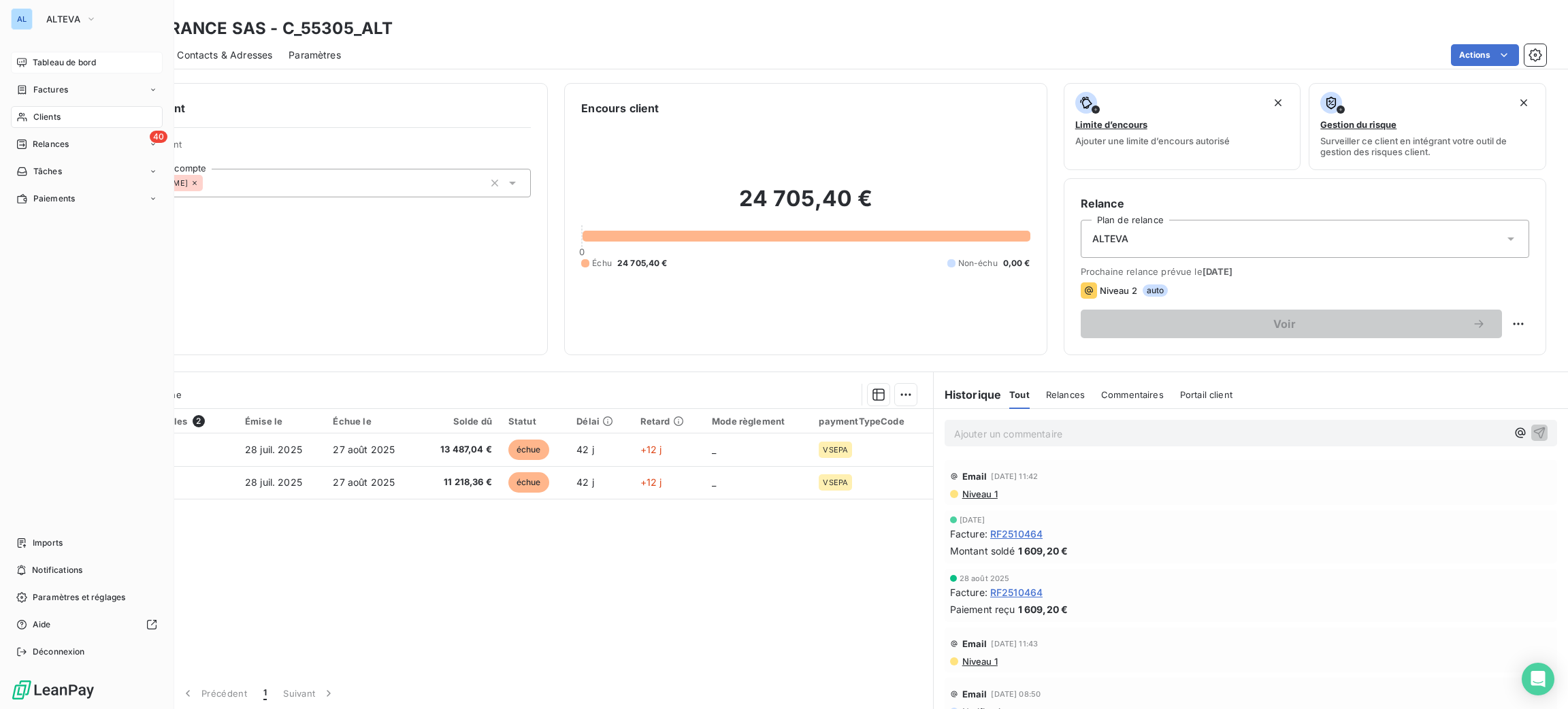
click at [70, 67] on span "Tableau de bord" at bounding box center [65, 62] width 63 height 12
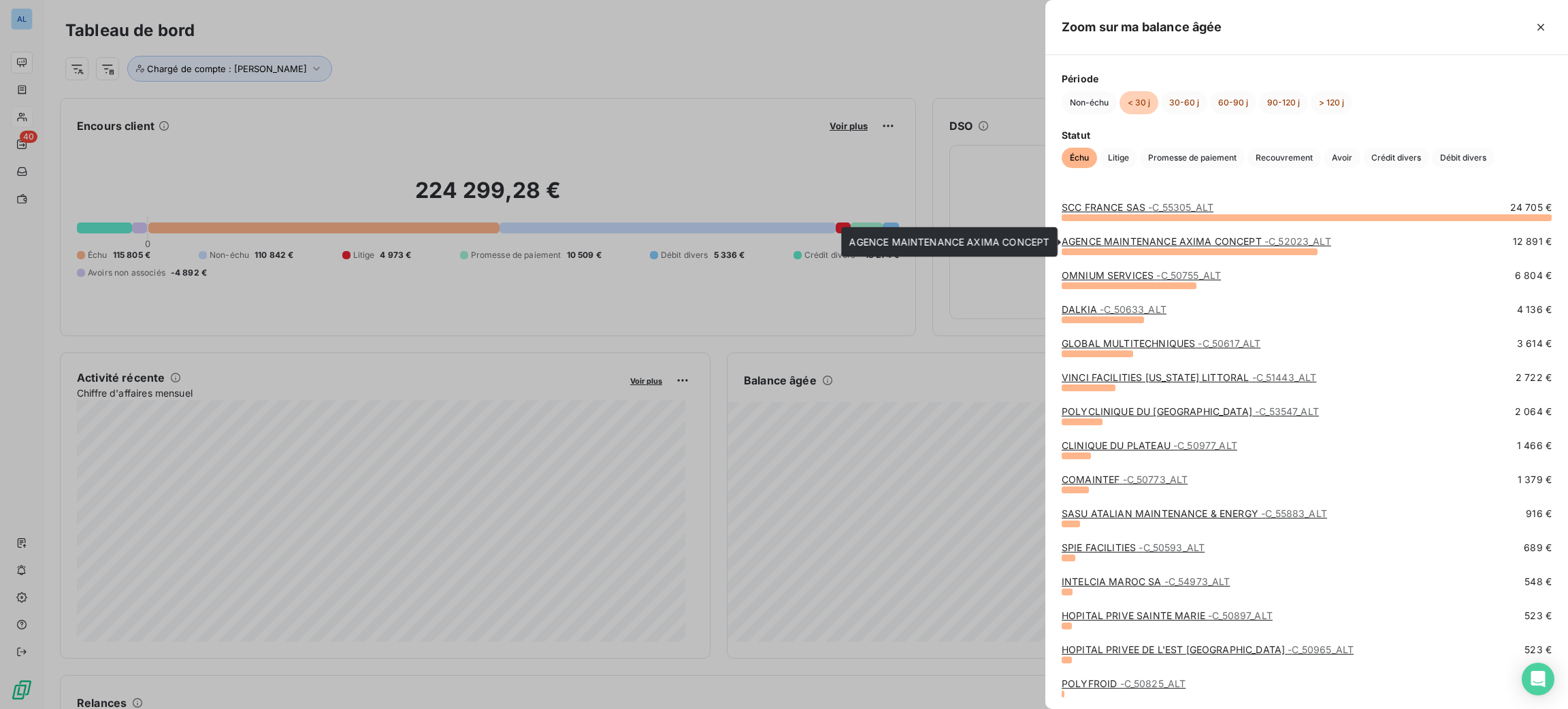
click at [1173, 244] on link "AGENCE MAINTENANCE AXIMA CONCEPT - C_52023_ALT" at bounding box center [1196, 241] width 269 height 11
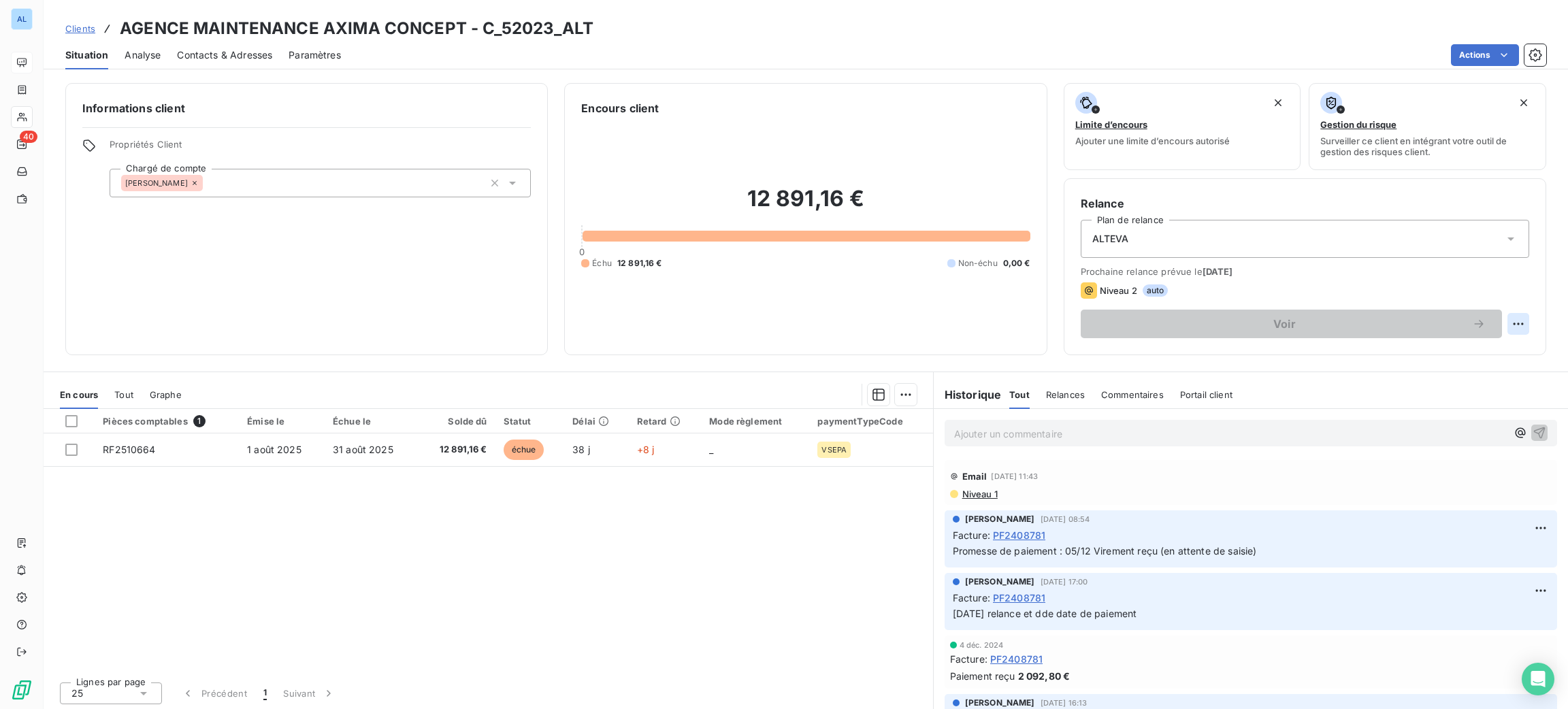
click at [1496, 319] on html "AL 40 Clients AGENCE MAINTENANCE AXIMA CONCEPT - C_52023_ALT Situation Analyse …" at bounding box center [784, 354] width 1568 height 709
click at [1477, 343] on div "Replanifier cette action" at bounding box center [1446, 353] width 122 height 22
select select "8"
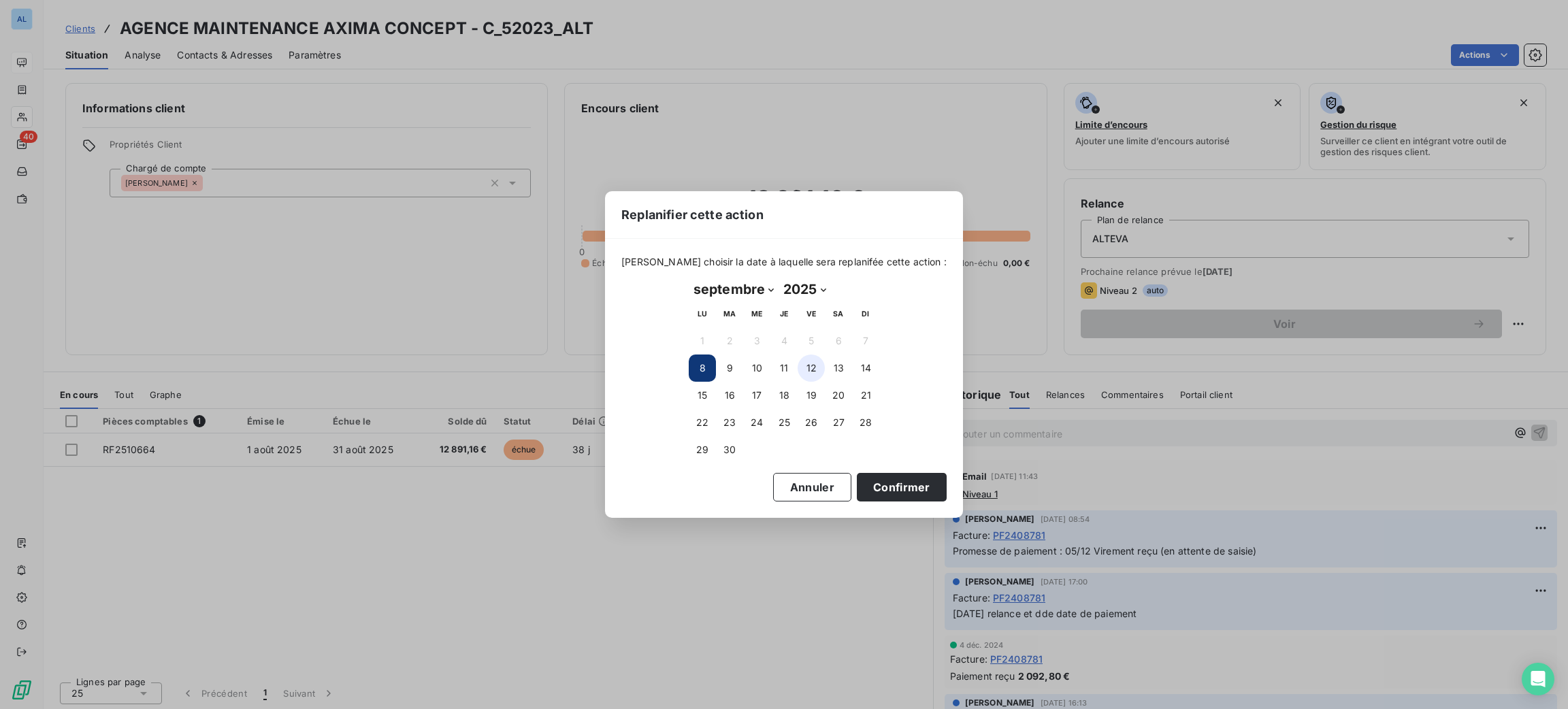
click at [810, 369] on button "12" at bounding box center [811, 368] width 27 height 27
click at [870, 483] on button "Confirmer" at bounding box center [902, 487] width 90 height 29
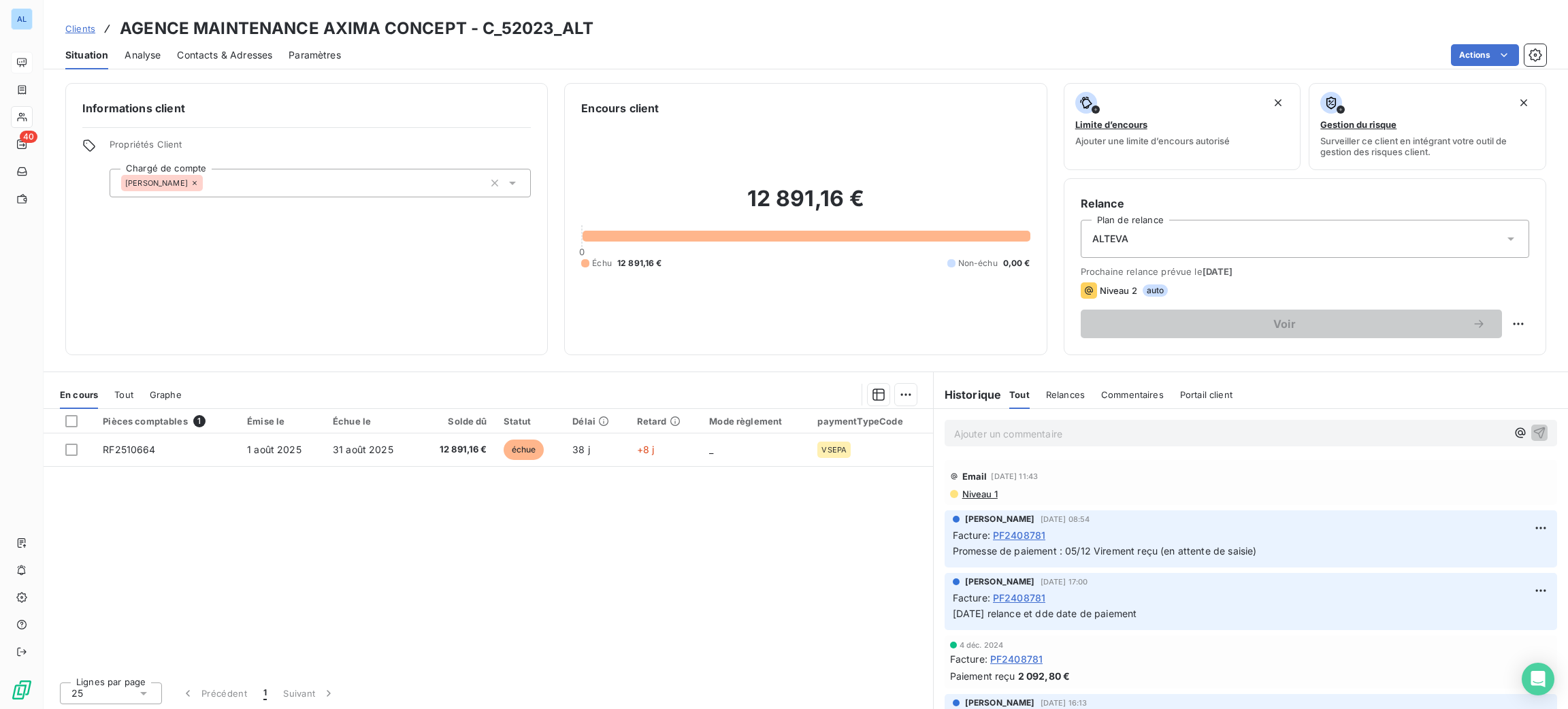
drag, startPoint x: 513, startPoint y: 20, endPoint x: 455, endPoint y: 227, distance: 215.0
click at [536, 251] on div "Informations client Propriétés Client Chargé de compte Emilie" at bounding box center [306, 219] width 482 height 272
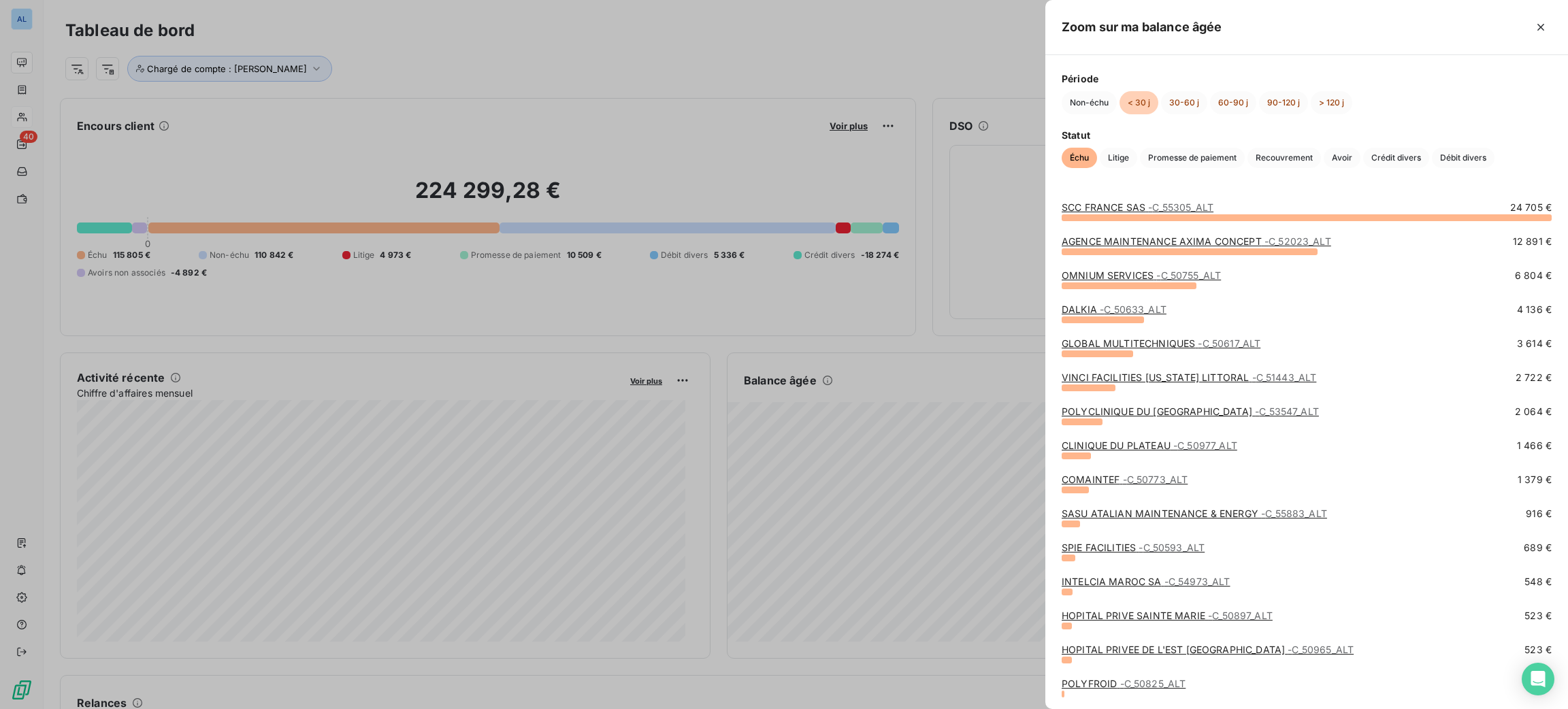
click at [1113, 280] on link "OMNIUM SERVICES - C_50755_ALT" at bounding box center [1141, 275] width 159 height 11
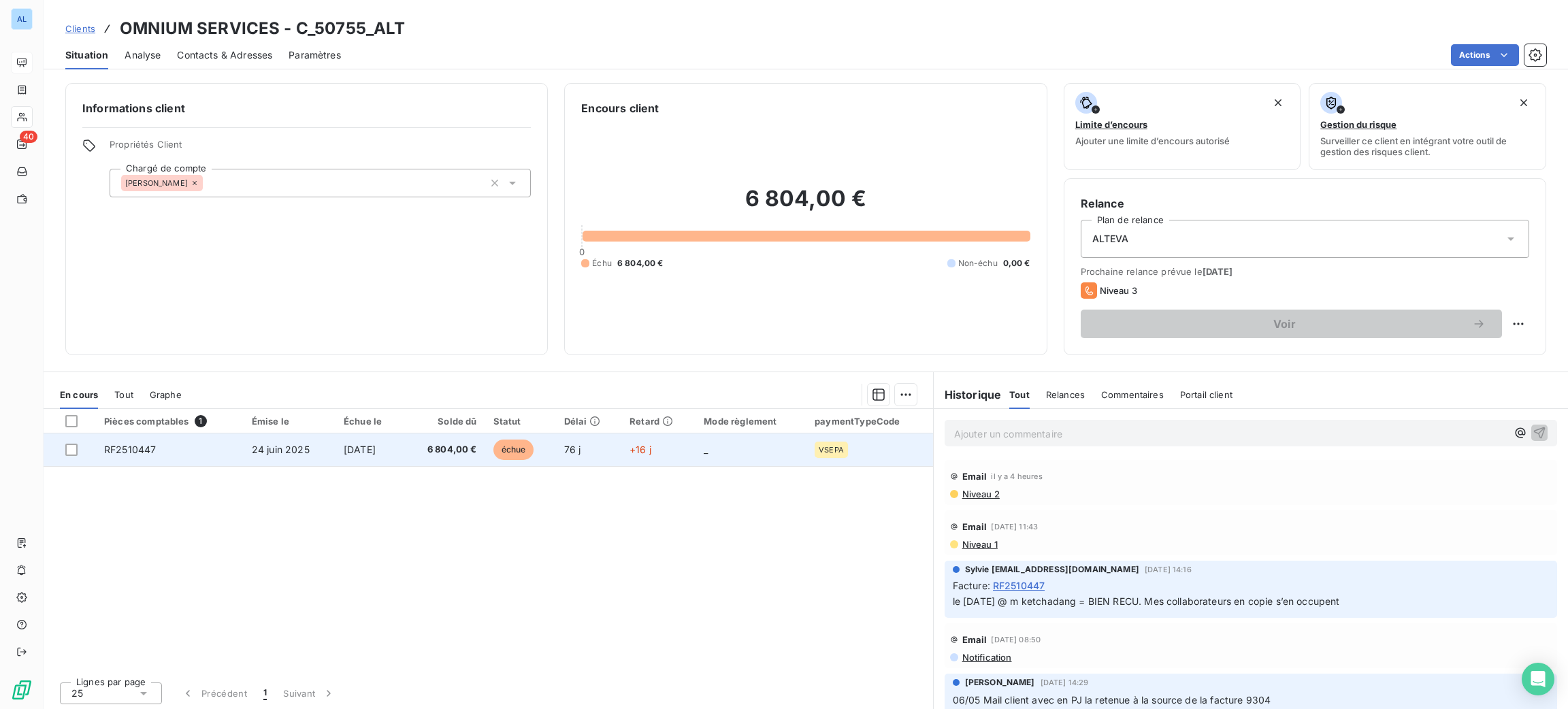
click at [485, 452] on td "6 804,00 €" at bounding box center [444, 450] width 82 height 33
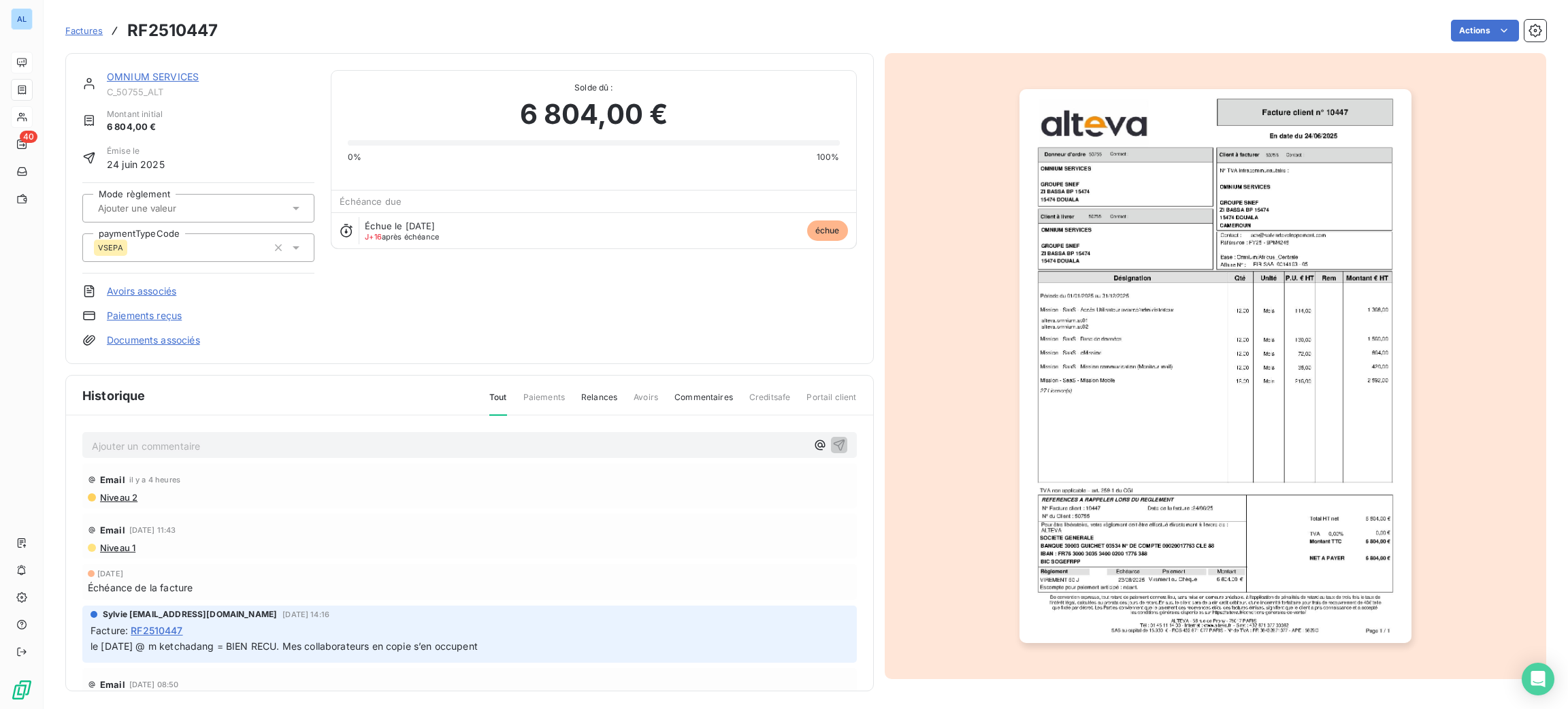
click at [1149, 335] on img "button" at bounding box center [1215, 366] width 392 height 554
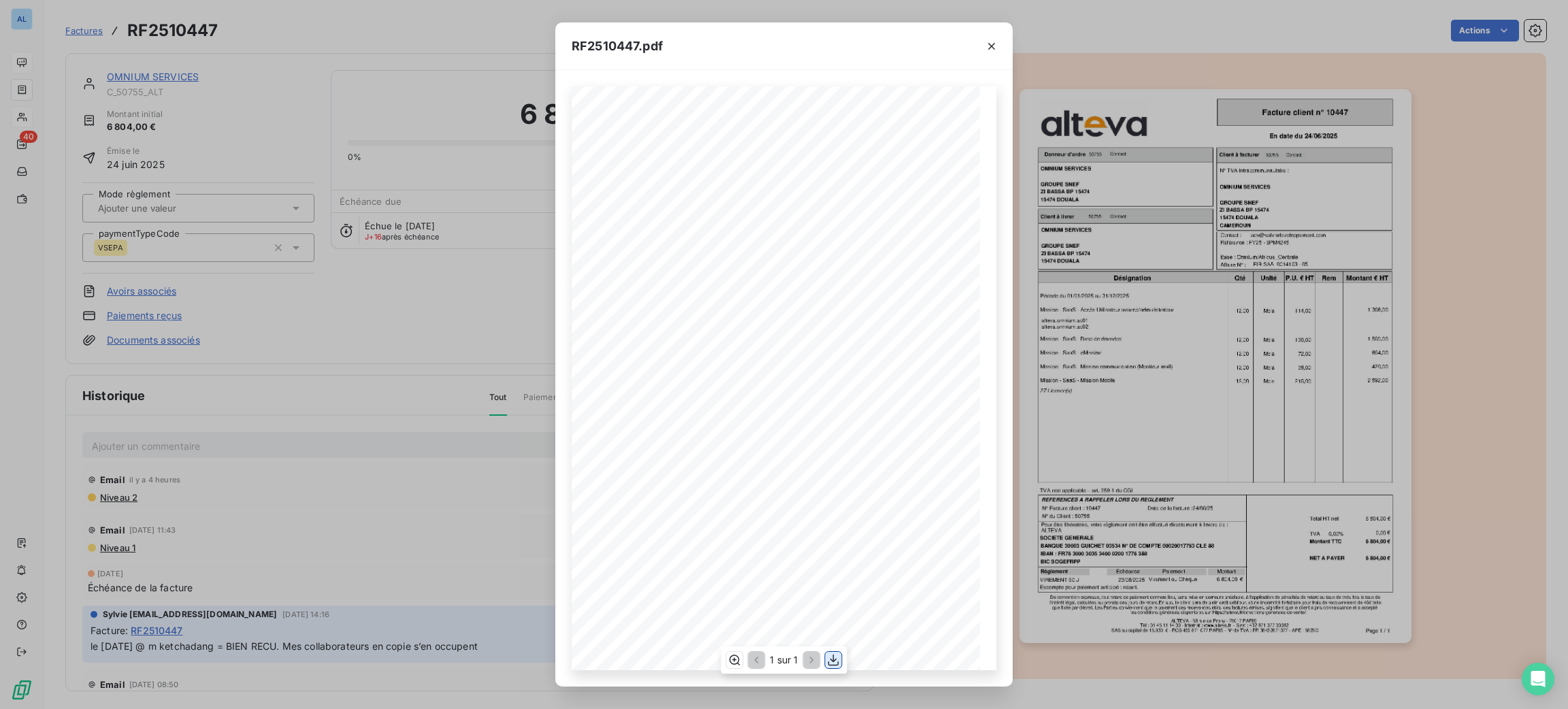
click at [837, 657] on icon "button" at bounding box center [834, 660] width 14 height 14
click at [995, 42] on icon "button" at bounding box center [992, 47] width 14 height 14
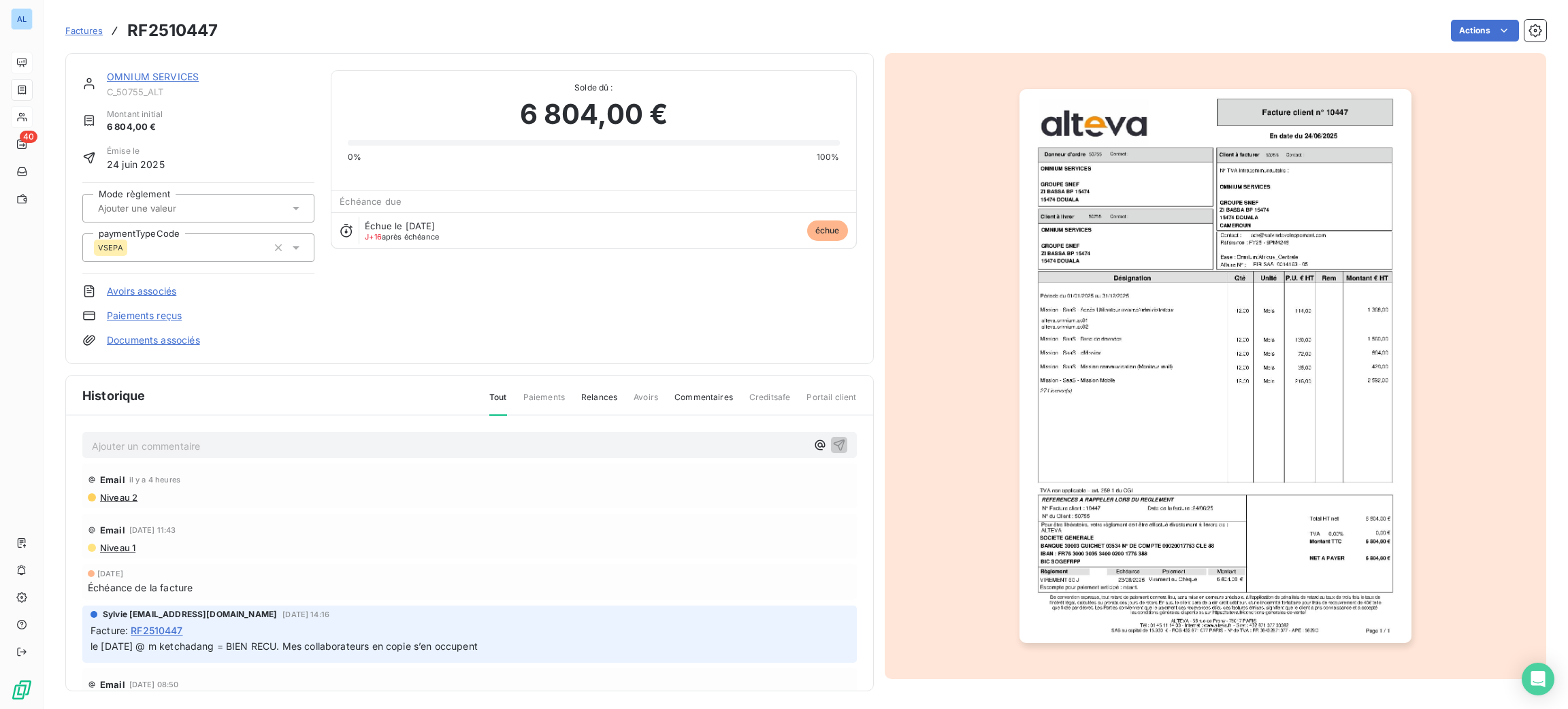
click at [176, 341] on link "Documents associés" at bounding box center [153, 340] width 93 height 14
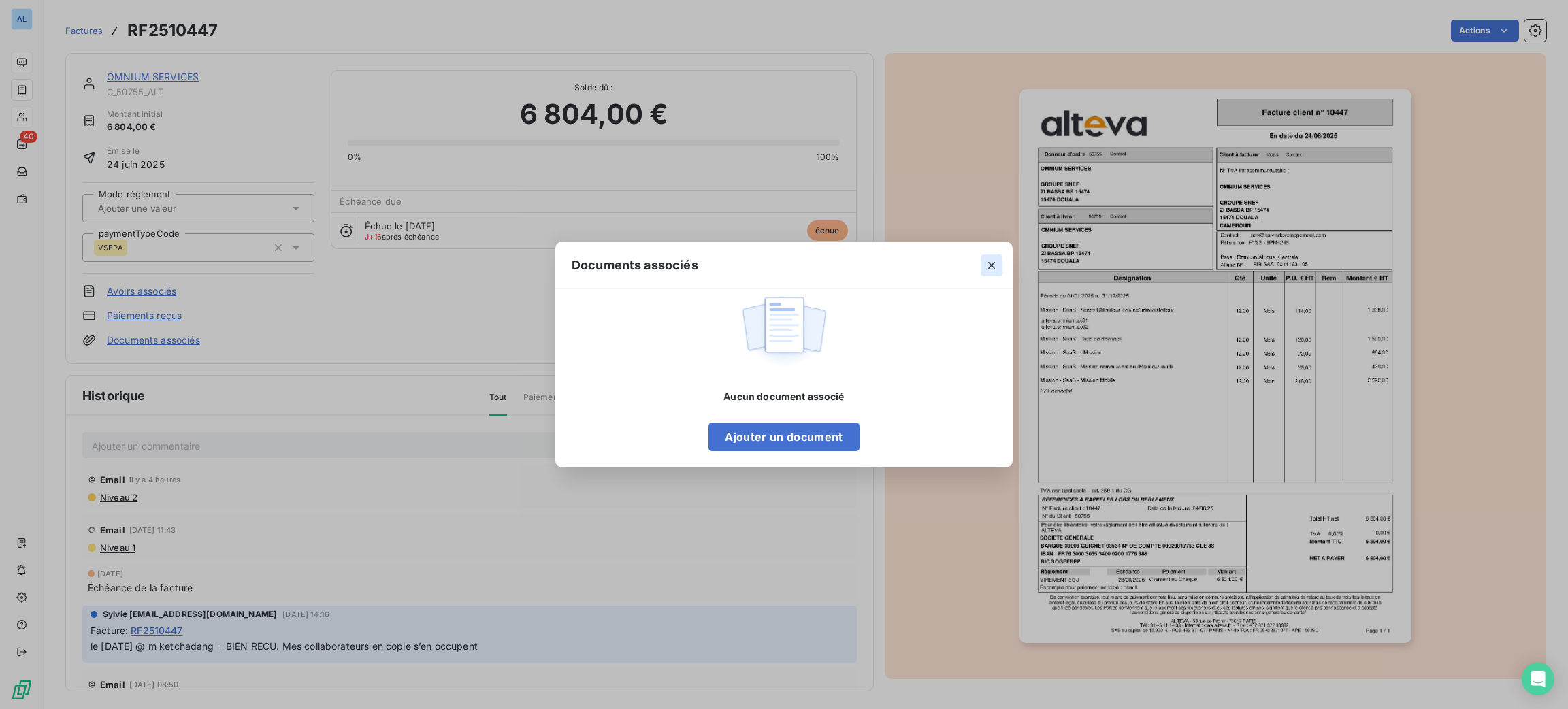
click at [986, 264] on icon "button" at bounding box center [992, 266] width 14 height 14
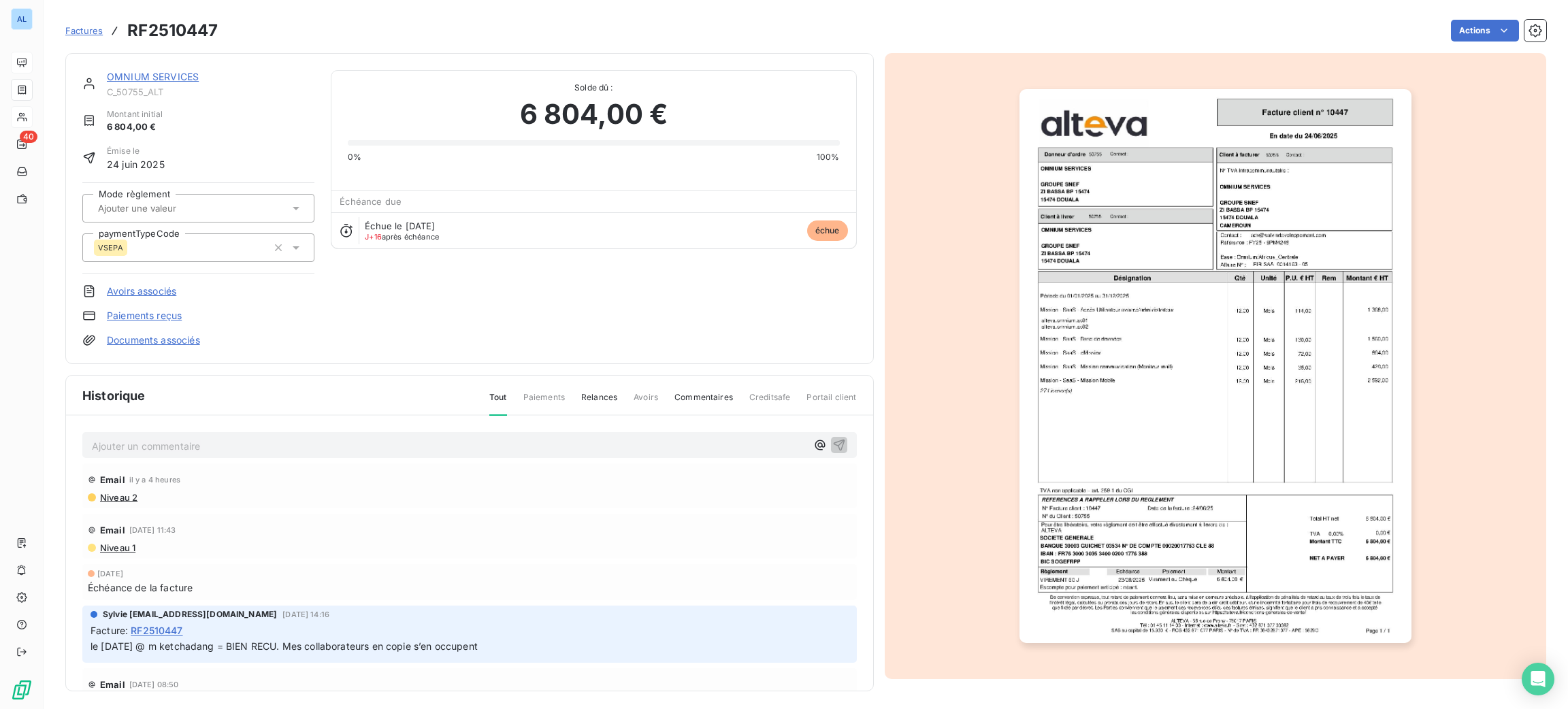
click at [170, 335] on link "Documents associés" at bounding box center [153, 340] width 93 height 14
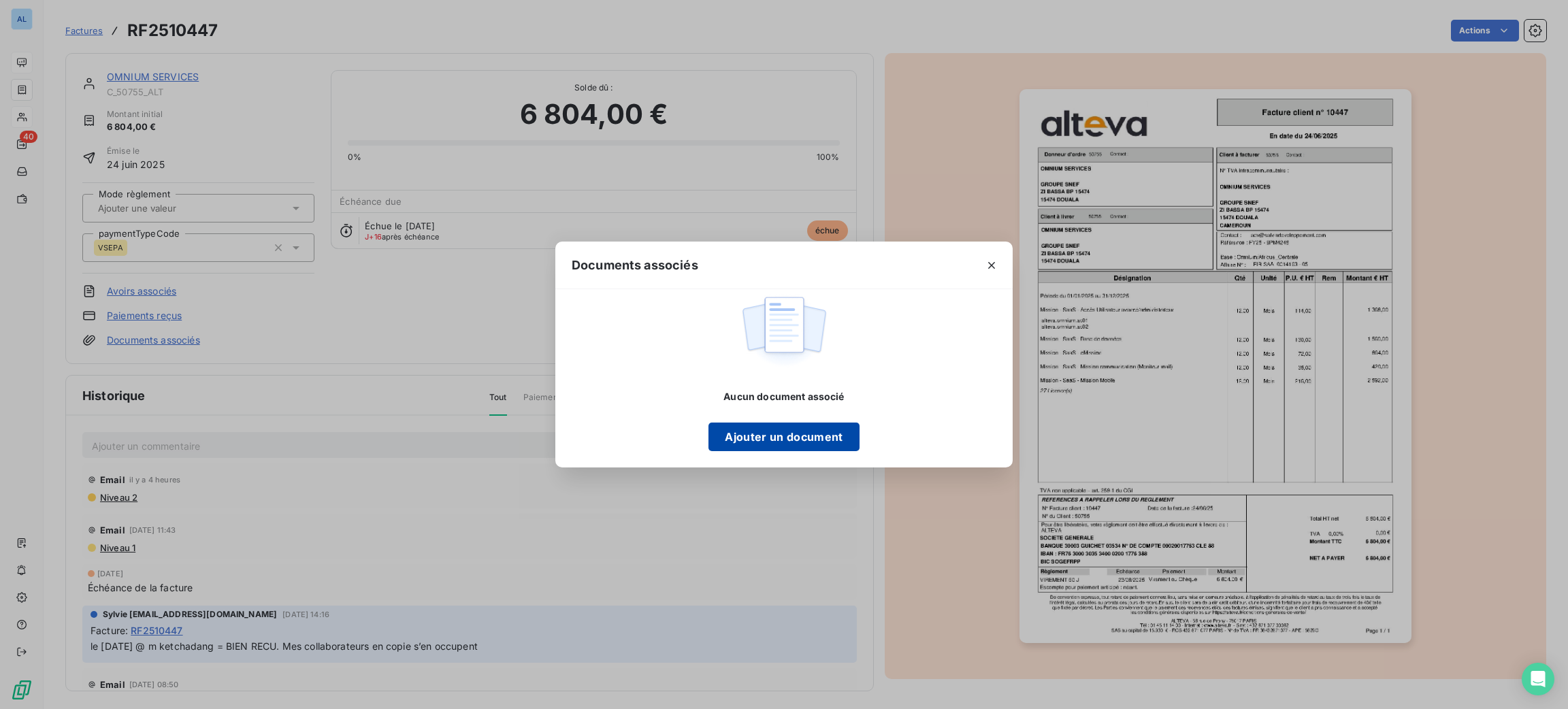
click at [780, 428] on button "Ajouter un document" at bounding box center [783, 437] width 150 height 29
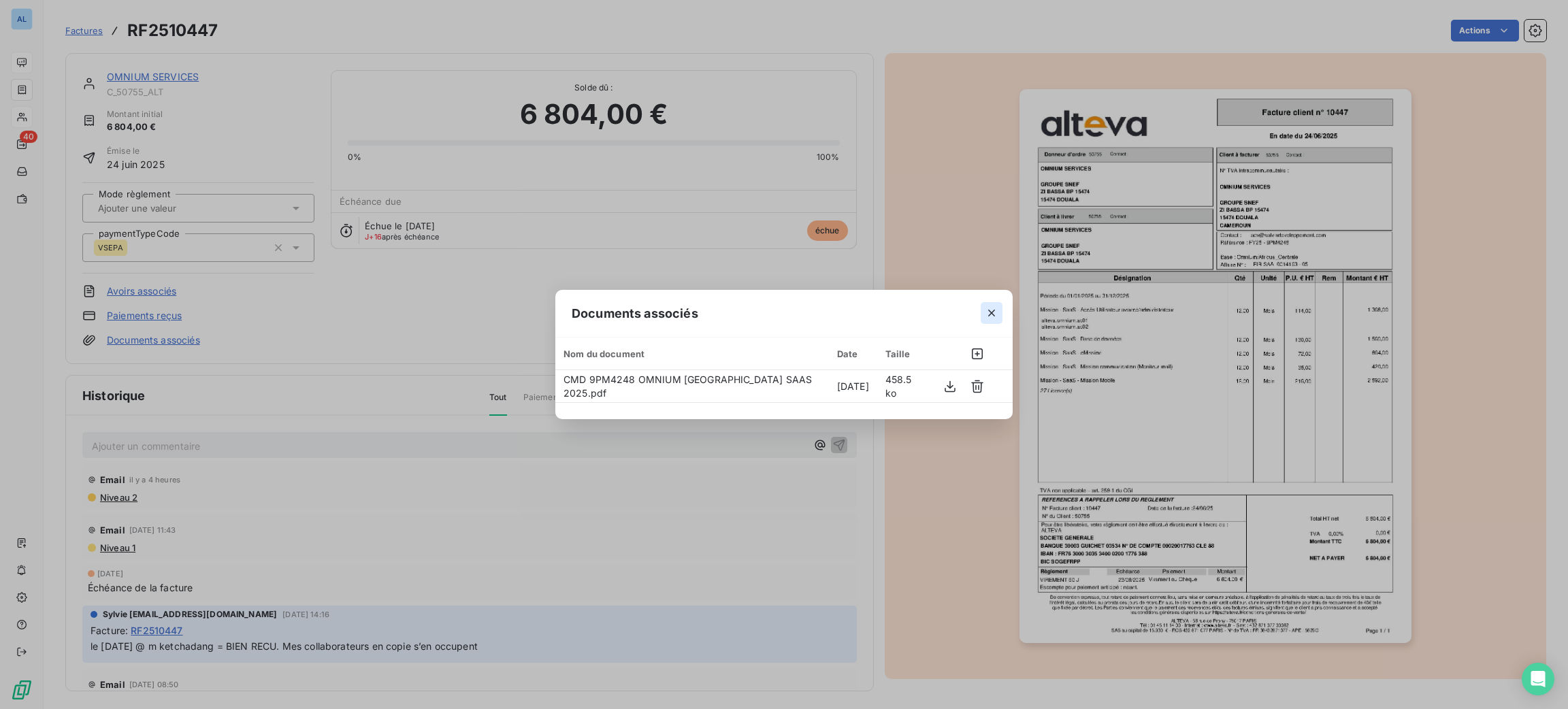
click at [994, 317] on icon "button" at bounding box center [992, 313] width 14 height 14
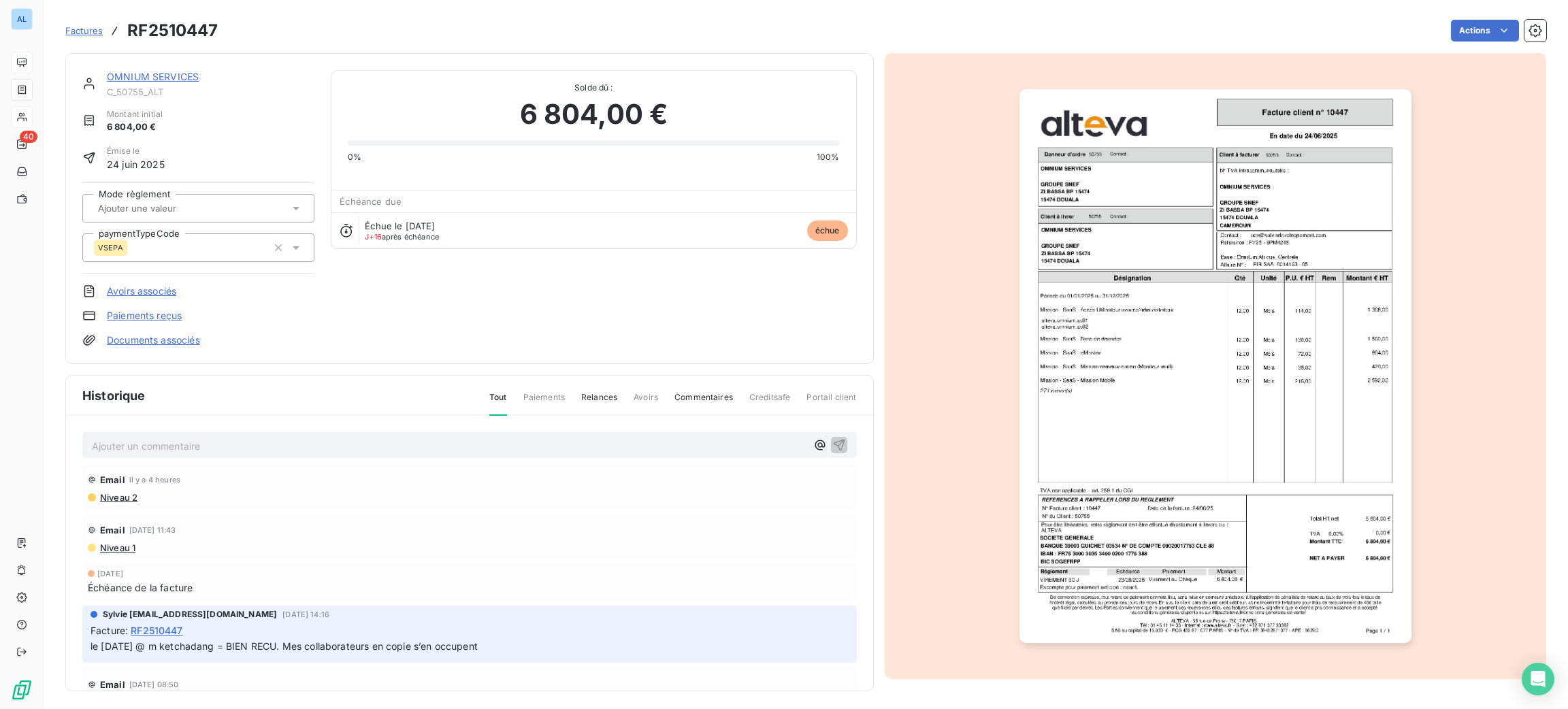
click at [506, 448] on p "Ajouter un commentaire ﻿" at bounding box center [449, 446] width 714 height 17
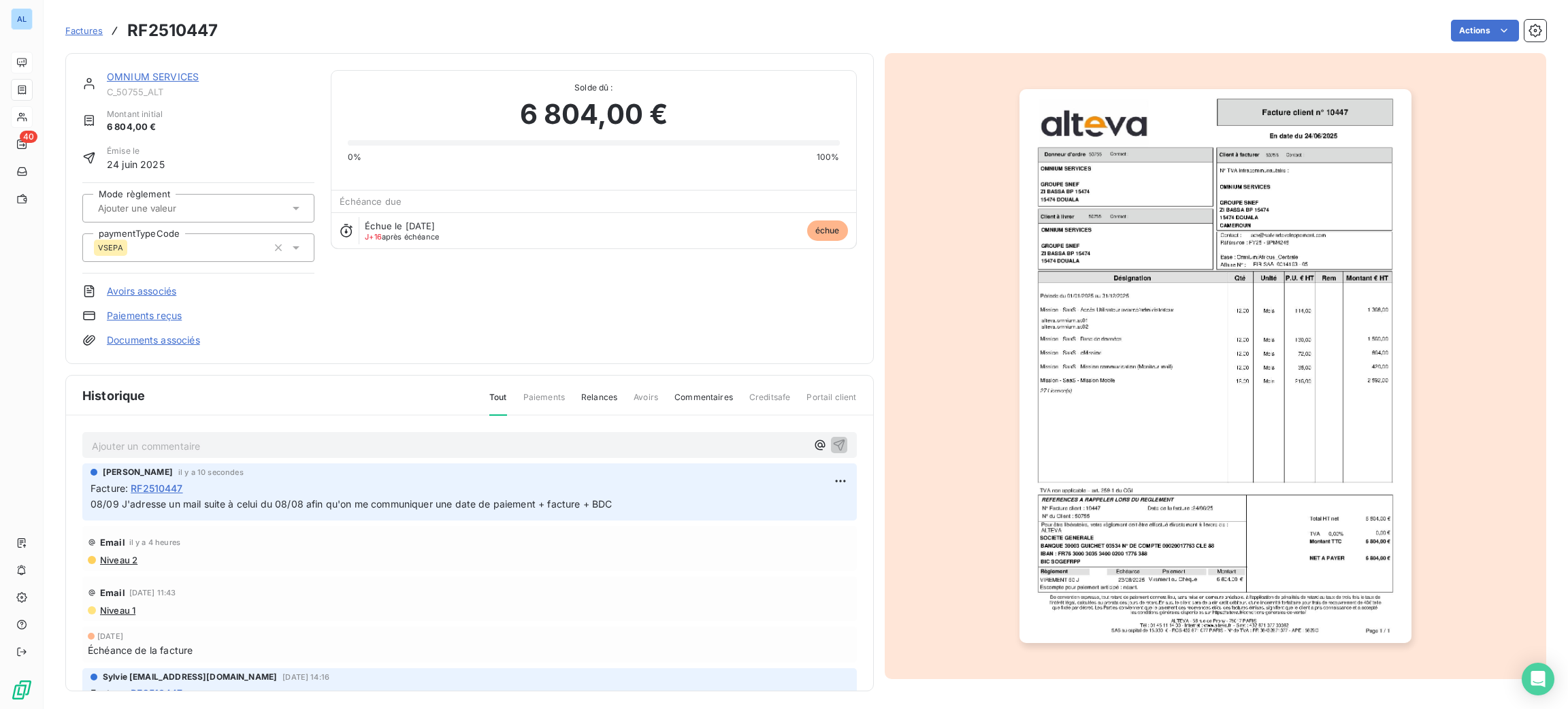
click at [187, 343] on link "Documents associés" at bounding box center [153, 340] width 93 height 14
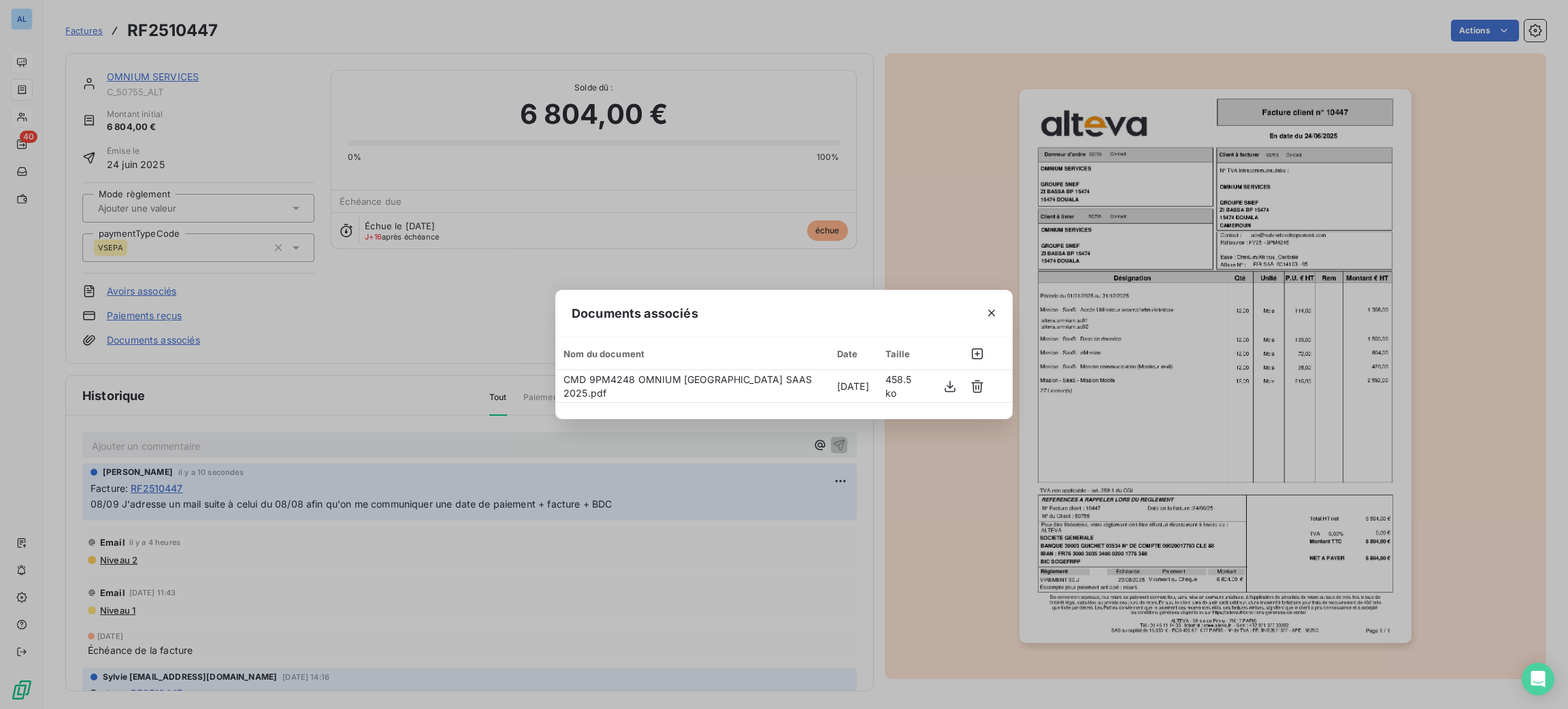
click at [999, 308] on button "button" at bounding box center [991, 313] width 22 height 22
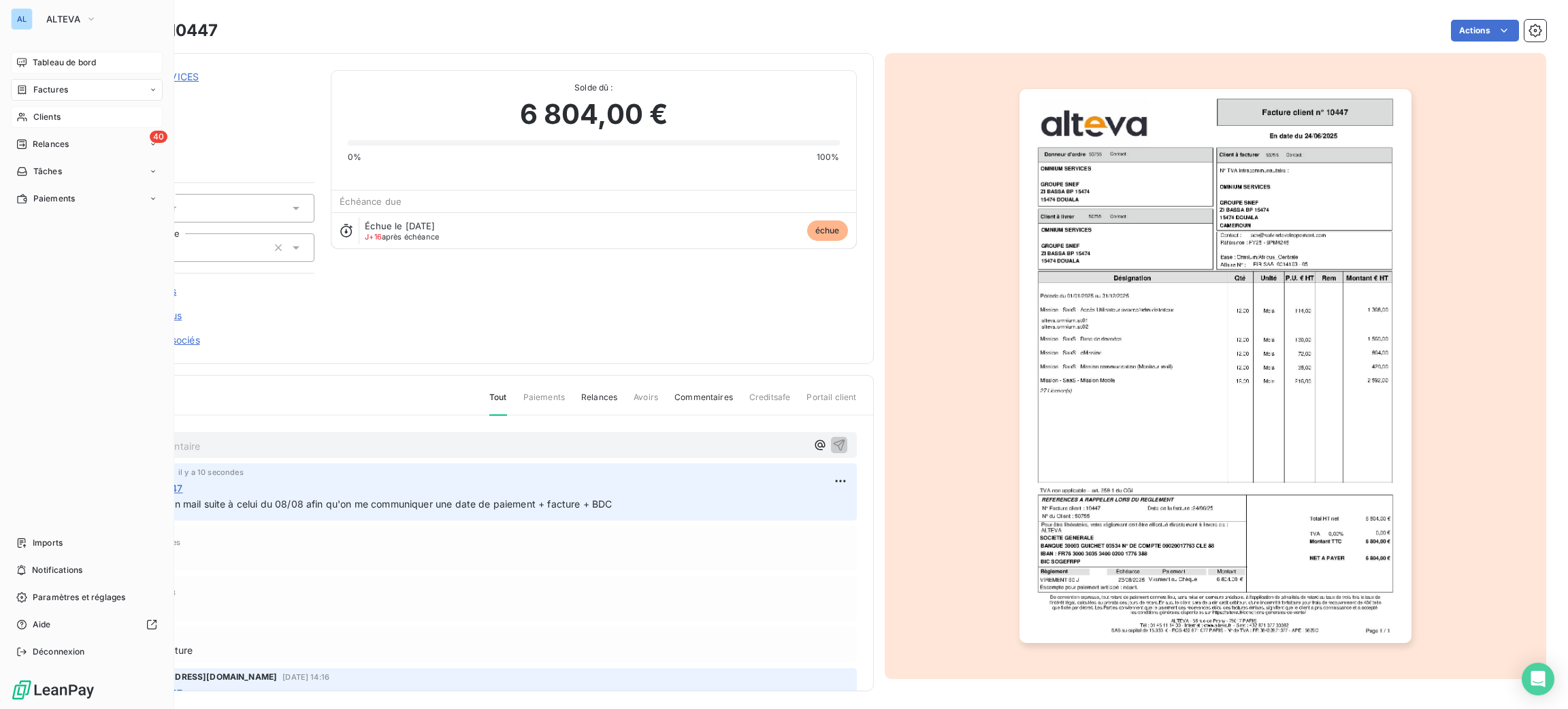
click at [47, 55] on div "Tableau de bord" at bounding box center [87, 62] width 152 height 22
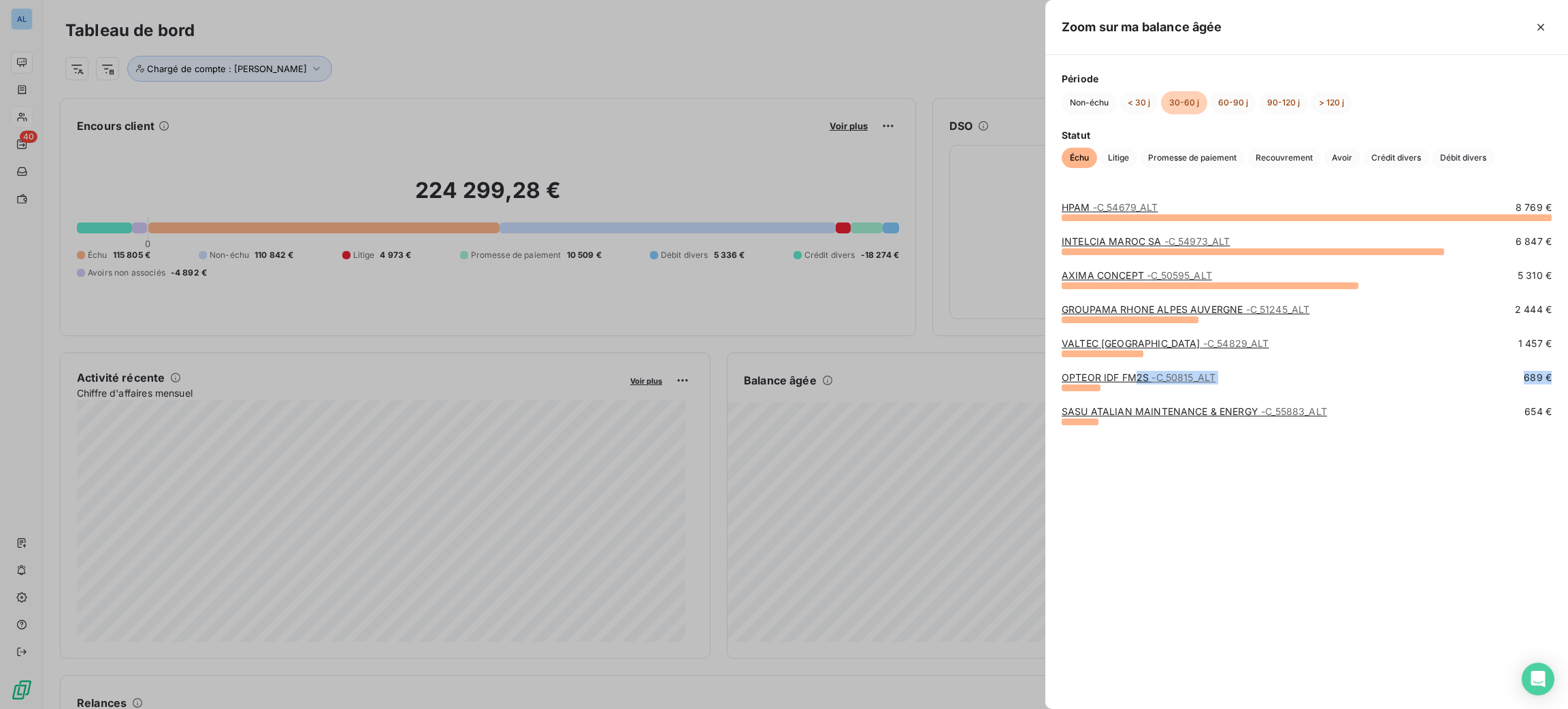
drag, startPoint x: 1136, startPoint y: 381, endPoint x: 1173, endPoint y: 386, distance: 37.3
click at [1173, 386] on div "OPTEOR IDF FM2S - C_50815_ALT 689 €" at bounding box center [1306, 380] width 490 height 20
click at [1161, 412] on link "SASU ATALIAN MAINTENANCE & ENERGY - C_55883_ALT" at bounding box center [1194, 411] width 266 height 11
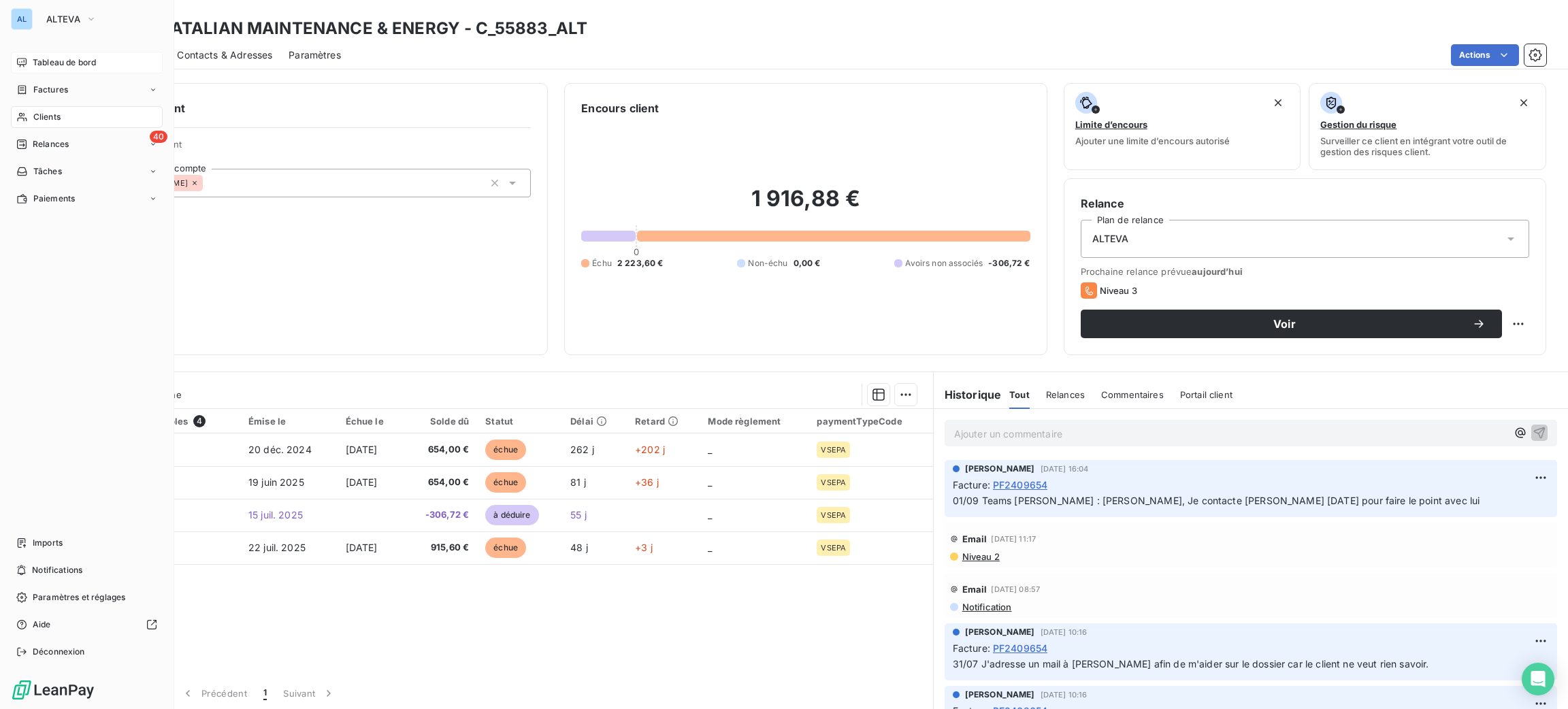
click at [47, 52] on div "Tableau de bord" at bounding box center [87, 62] width 152 height 22
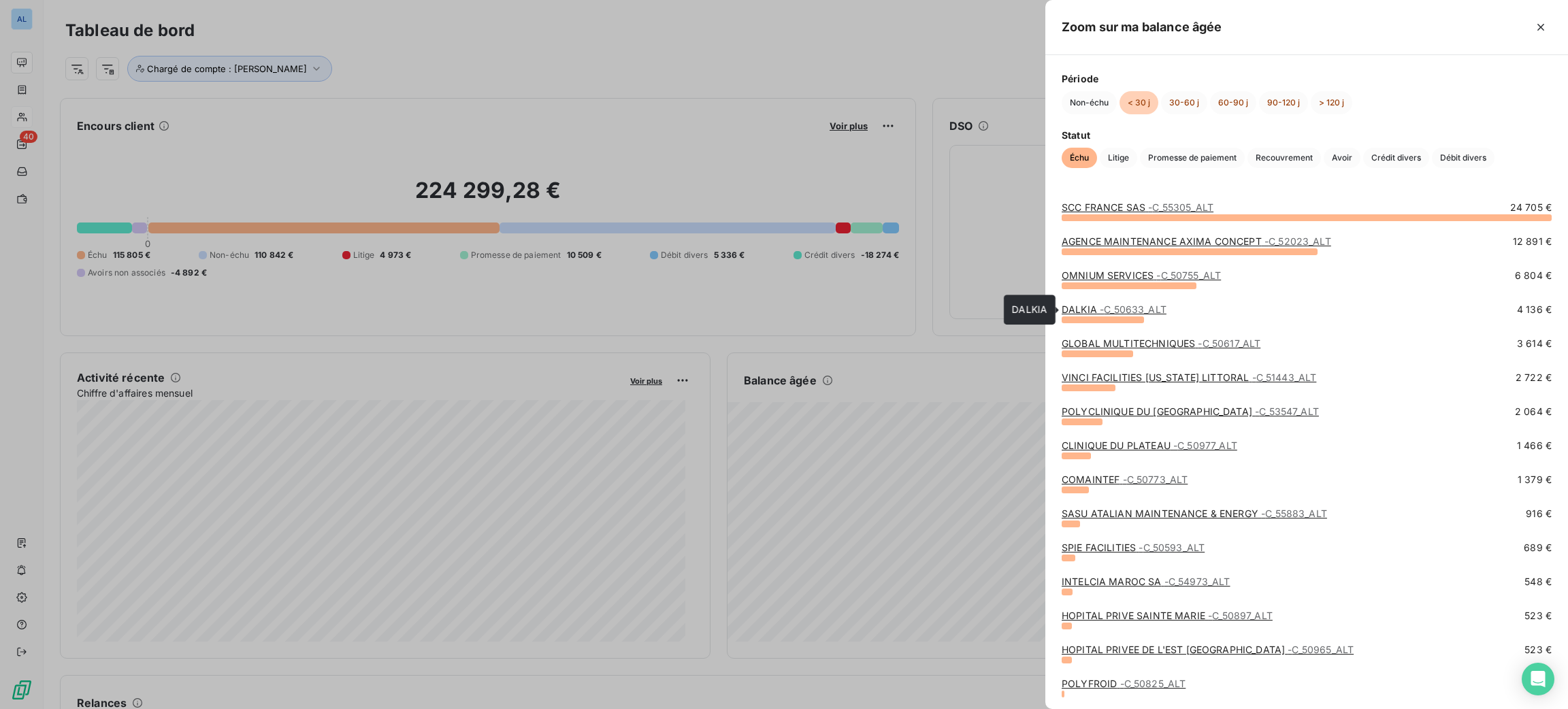
click at [1114, 304] on span "- C_50633_ALT" at bounding box center [1133, 309] width 67 height 11
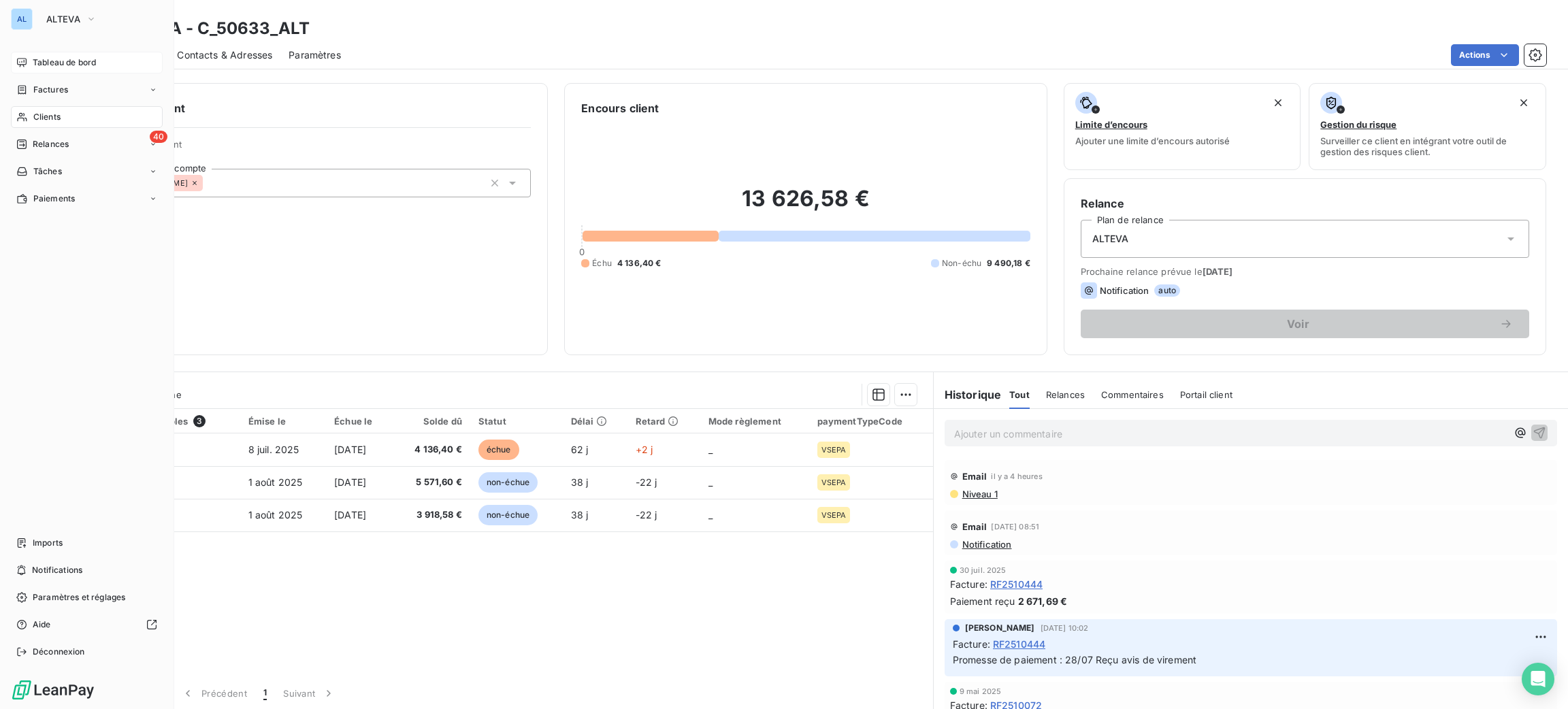
click at [44, 72] on div "Tableau de bord" at bounding box center [87, 62] width 152 height 22
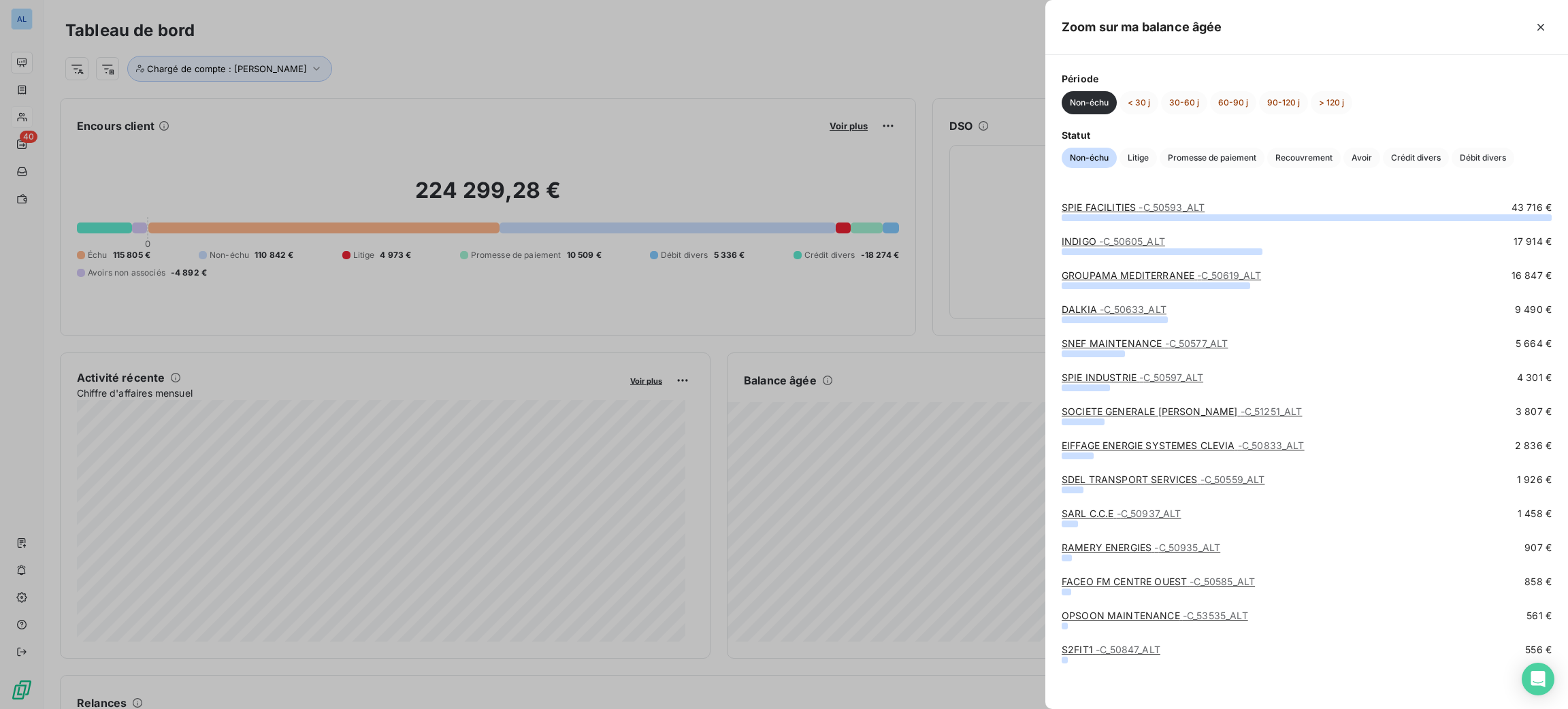
click at [1157, 95] on div "Non-échu < 30 j 30-60 j 60-90 j 90-120 j > 120 j" at bounding box center [1306, 103] width 490 height 23
click at [1140, 100] on button "< 30 j" at bounding box center [1139, 103] width 39 height 23
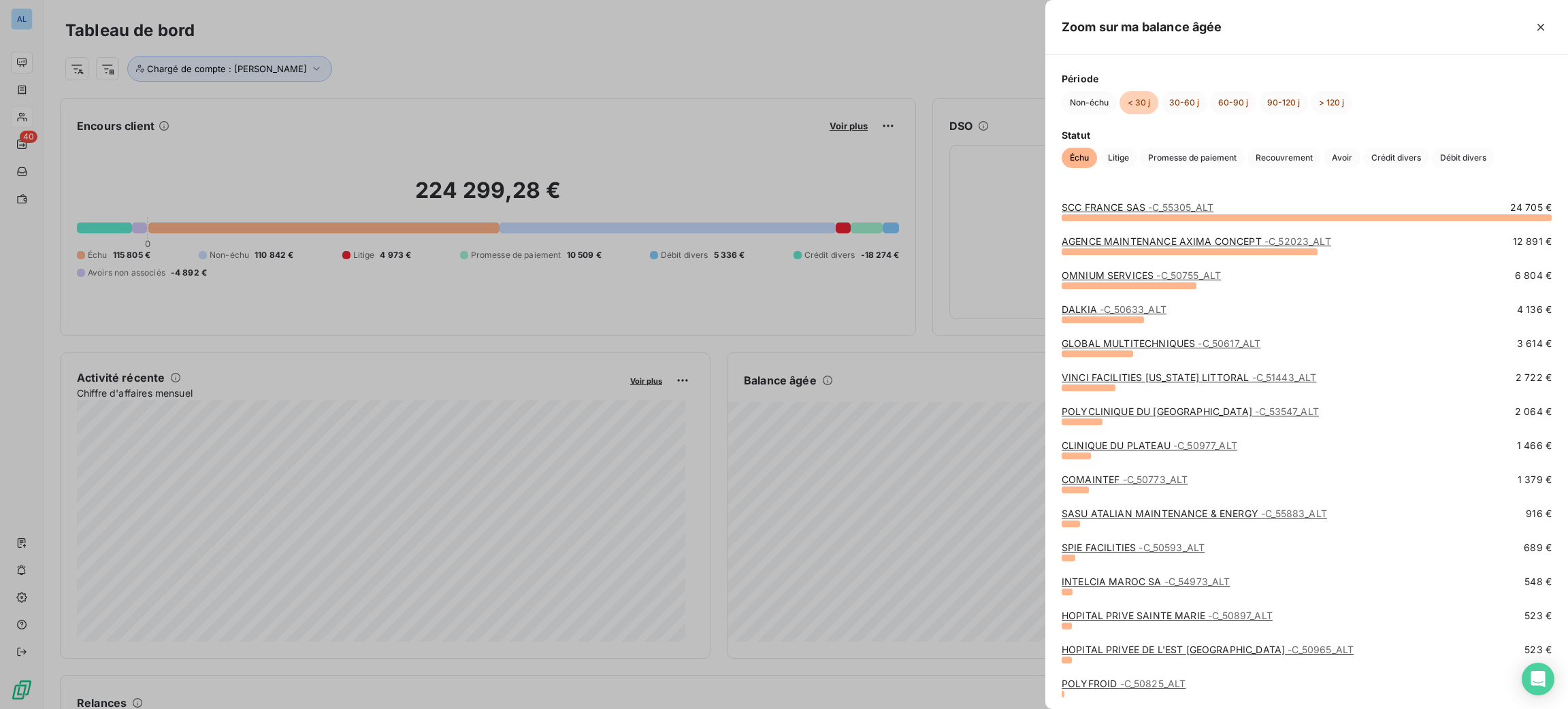
click at [1134, 346] on link "GLOBAL MULTITECHNIQUES - C_50617_ALT" at bounding box center [1161, 343] width 199 height 11
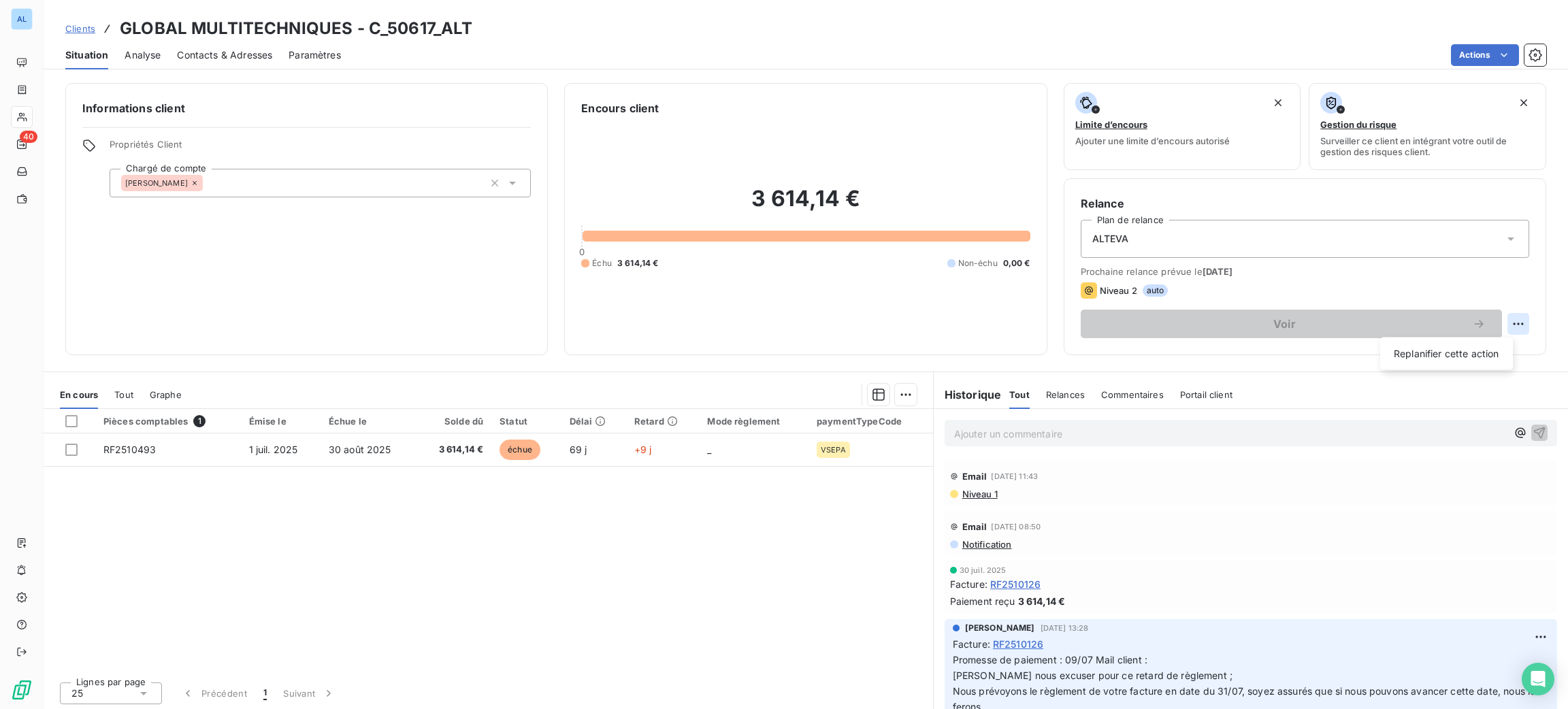
click at [1501, 319] on html "AL 40 Clients GLOBAL MULTITECHNIQUES - C_50617_ALT Situation Analyse Contacts &…" at bounding box center [784, 354] width 1568 height 709
click at [1444, 345] on div "Replanifier cette action" at bounding box center [1446, 353] width 122 height 22
select select "8"
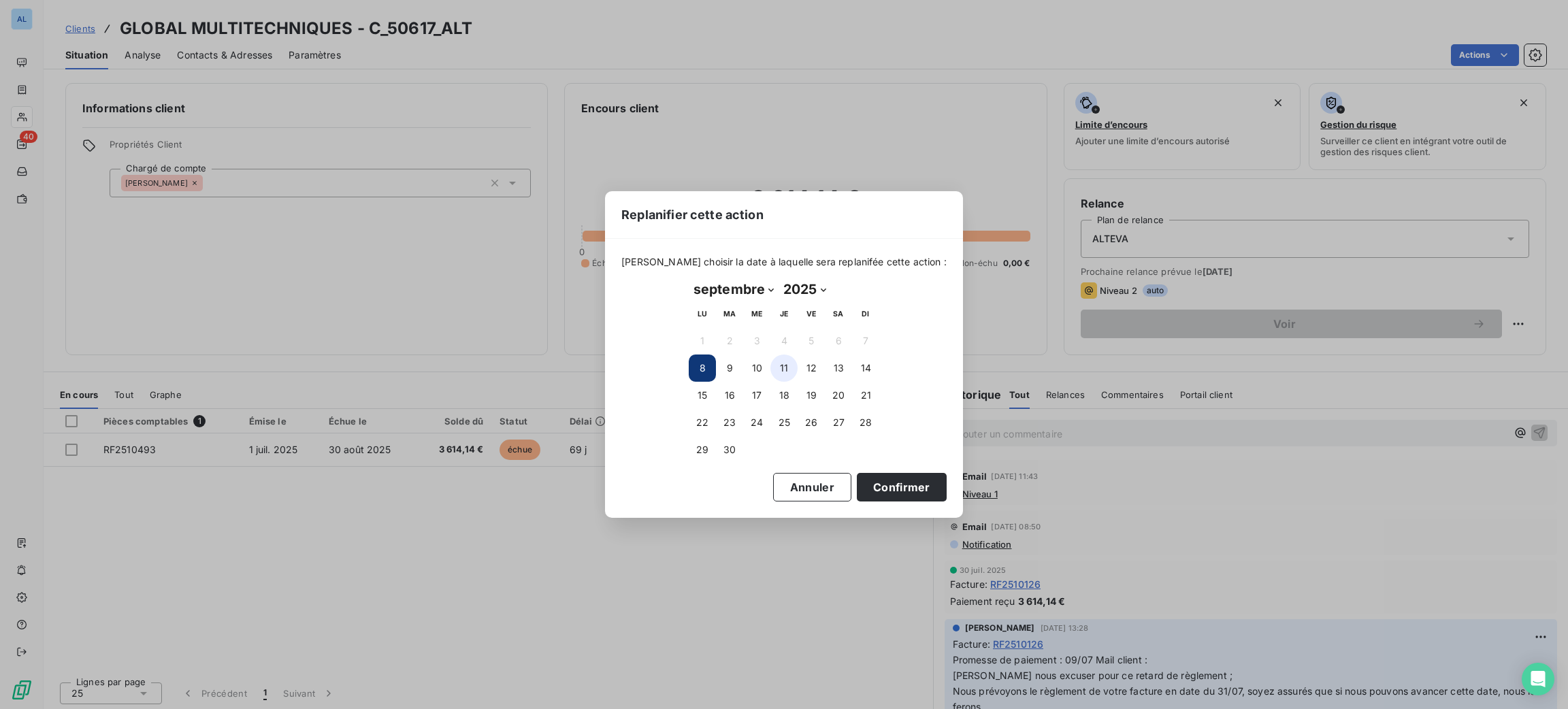
click at [781, 365] on button "11" at bounding box center [784, 368] width 27 height 27
click at [869, 480] on button "Confirmer" at bounding box center [902, 487] width 90 height 29
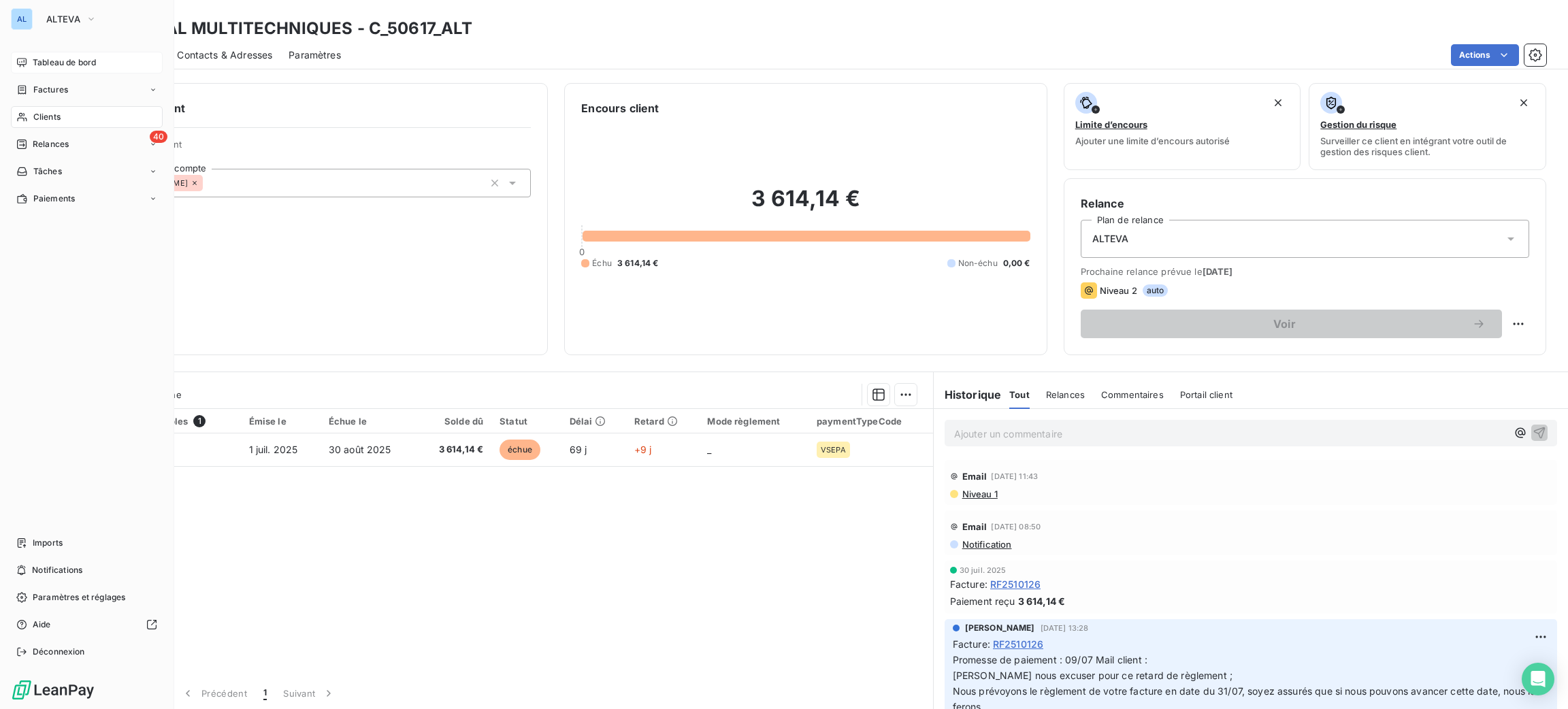
click at [68, 56] on span "Tableau de bord" at bounding box center [65, 62] width 63 height 12
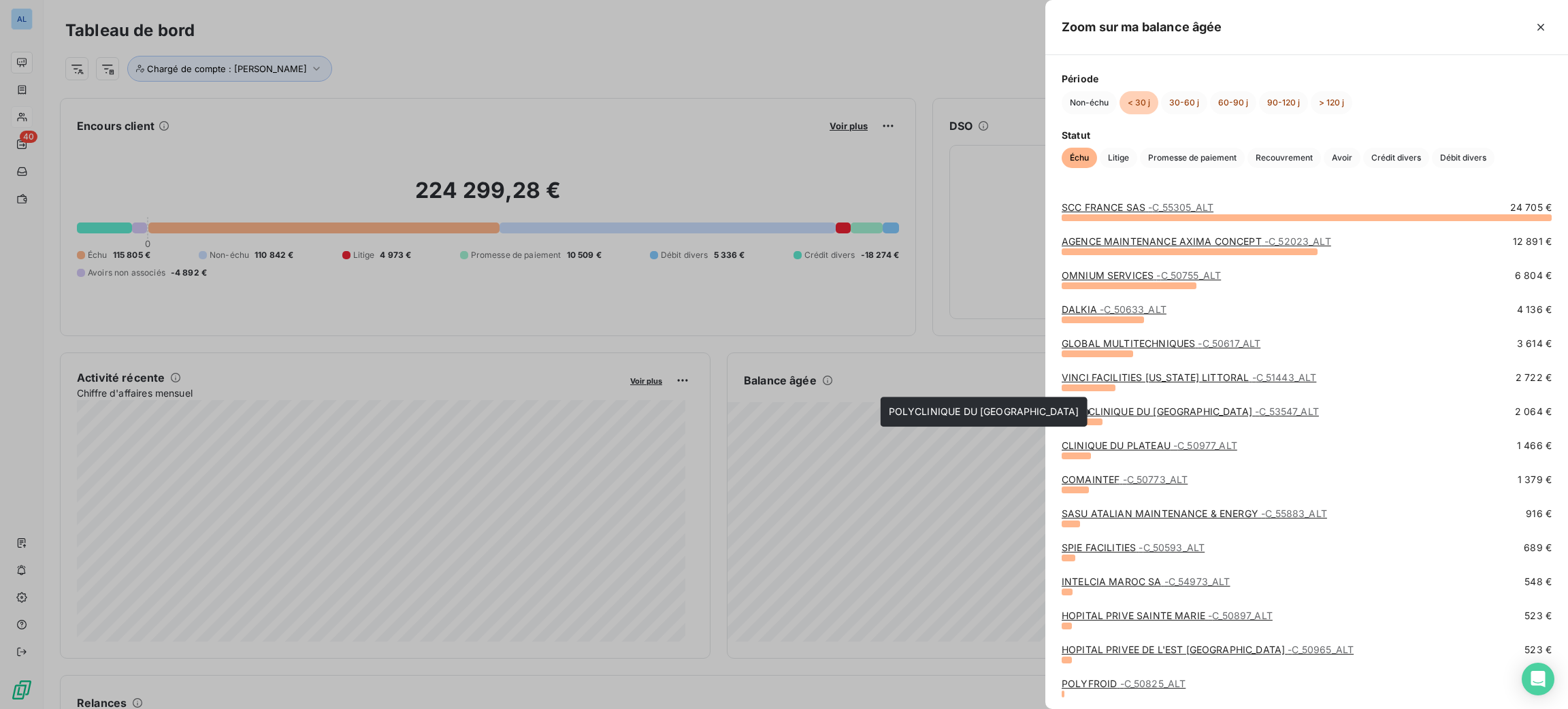
click at [1108, 418] on div "POLYCLINIQUE DU PARC DREVON - C_53547_ALT" at bounding box center [1190, 412] width 257 height 14
click at [1104, 406] on link "POLYCLINIQUE DU PARC DREVON - C_53547_ALT" at bounding box center [1190, 411] width 257 height 11
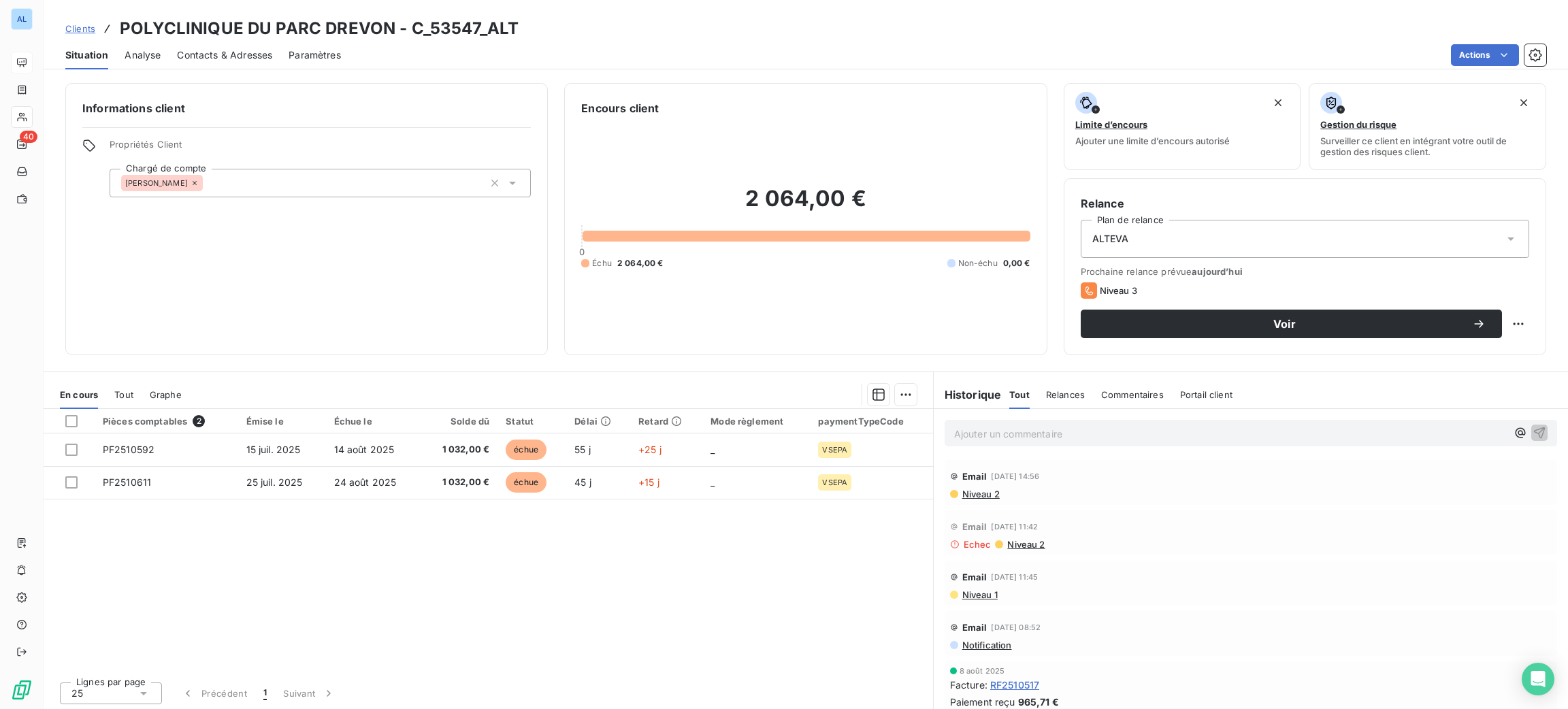
click at [248, 53] on span "Contacts & Adresses" at bounding box center [224, 55] width 95 height 14
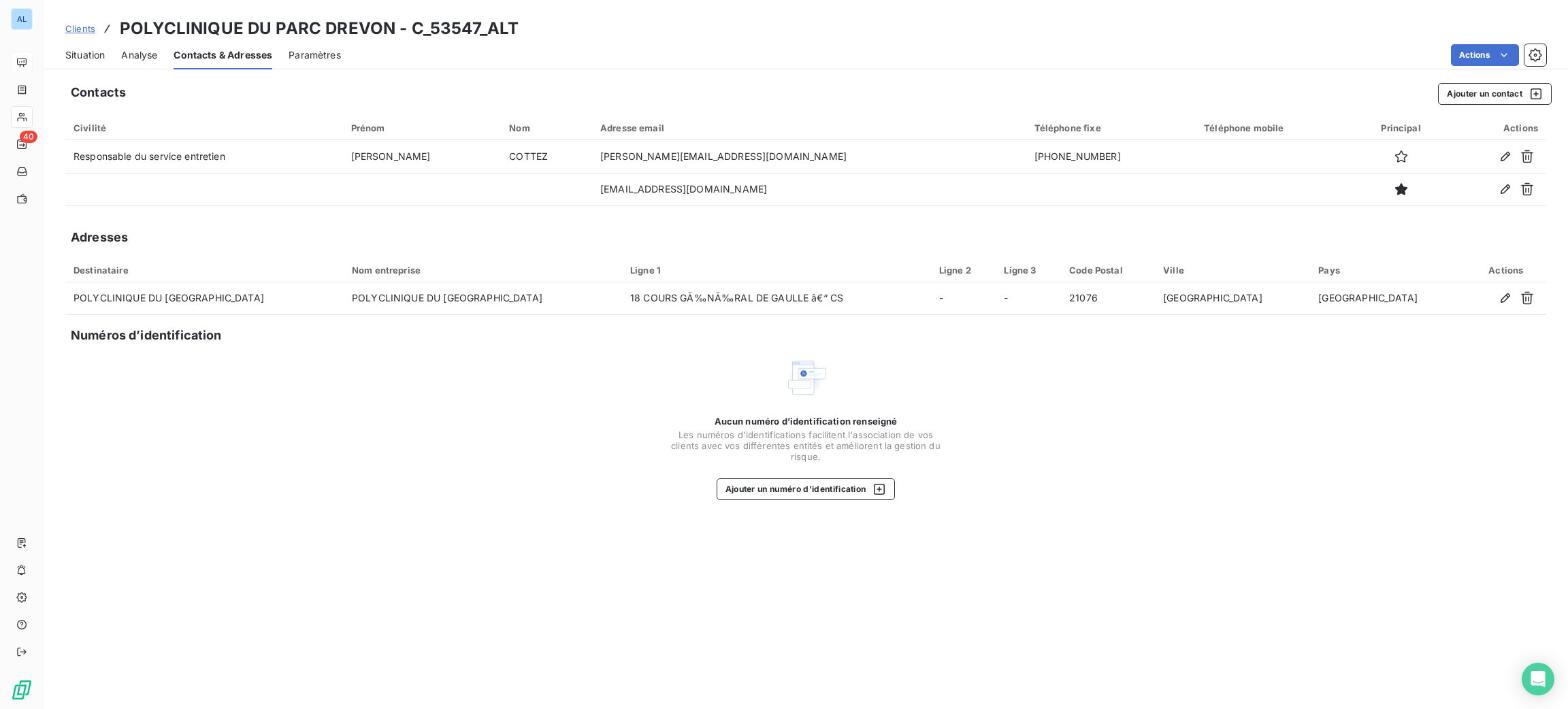
click at [89, 59] on span "Situation" at bounding box center [85, 55] width 40 height 14
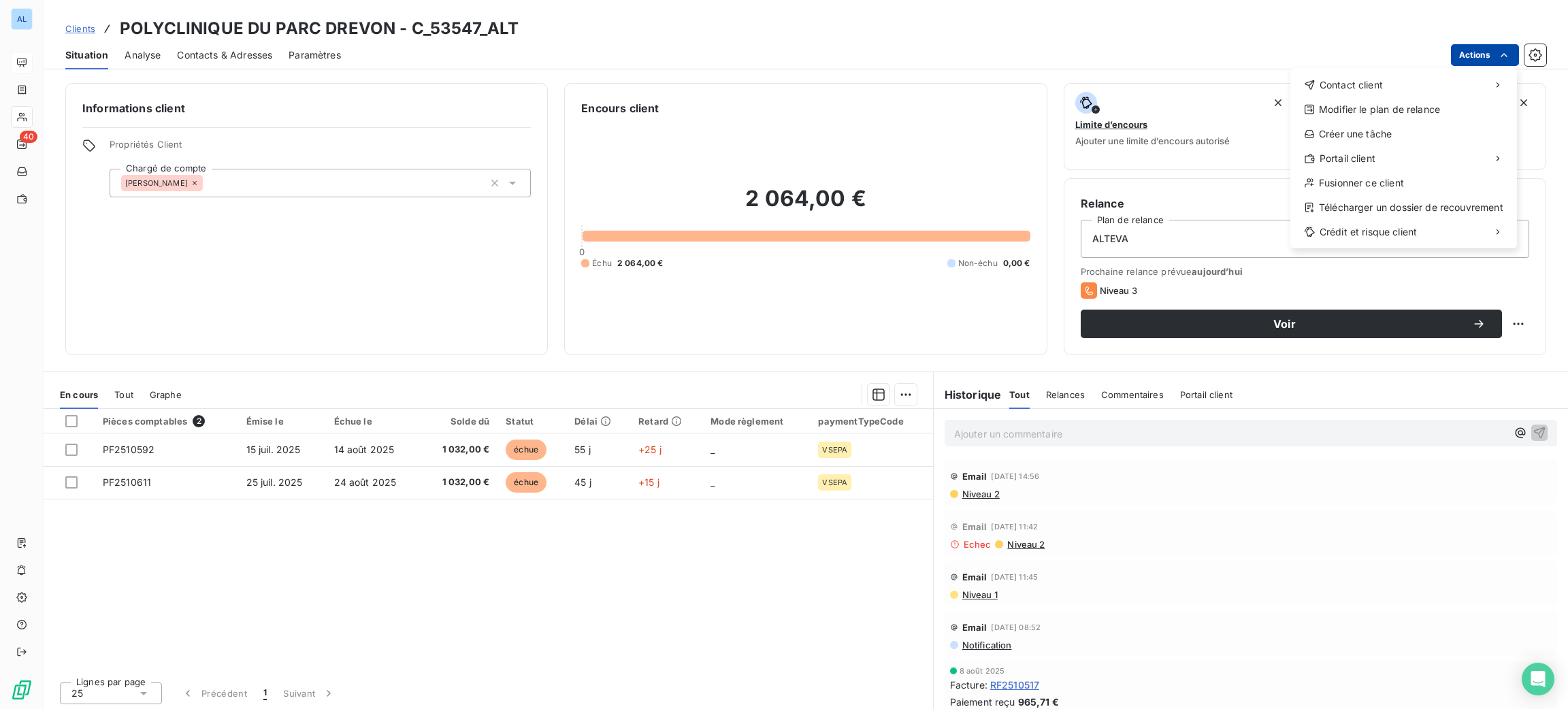
click at [1485, 57] on html "AL 40 Clients POLYCLINIQUE DU PARC DREVON - C_53547_ALT Situation Analyse Conta…" at bounding box center [784, 354] width 1568 height 709
click at [1219, 119] on div "Envoyer un courrier" at bounding box center [1188, 115] width 182 height 22
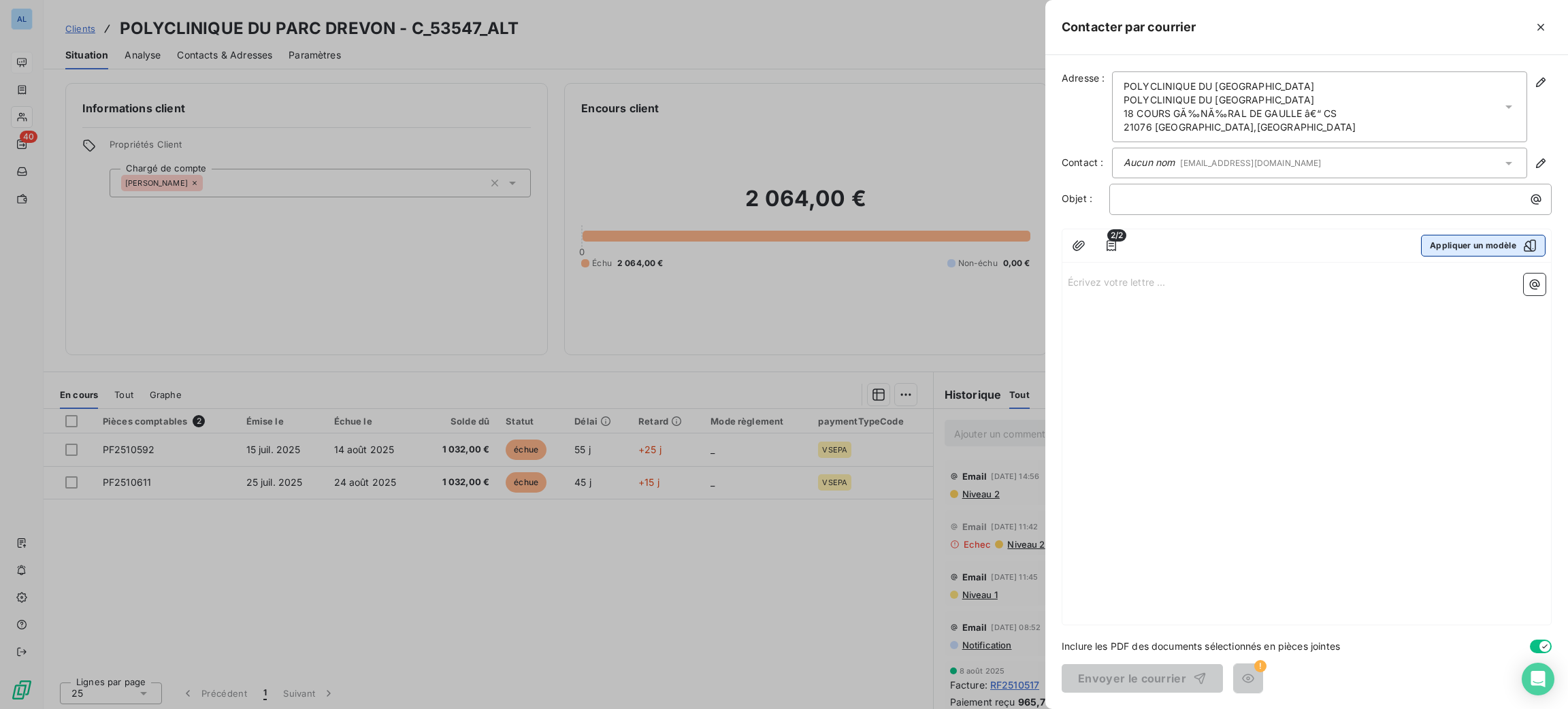
click at [1470, 253] on button "Appliquer un modèle" at bounding box center [1483, 245] width 125 height 22
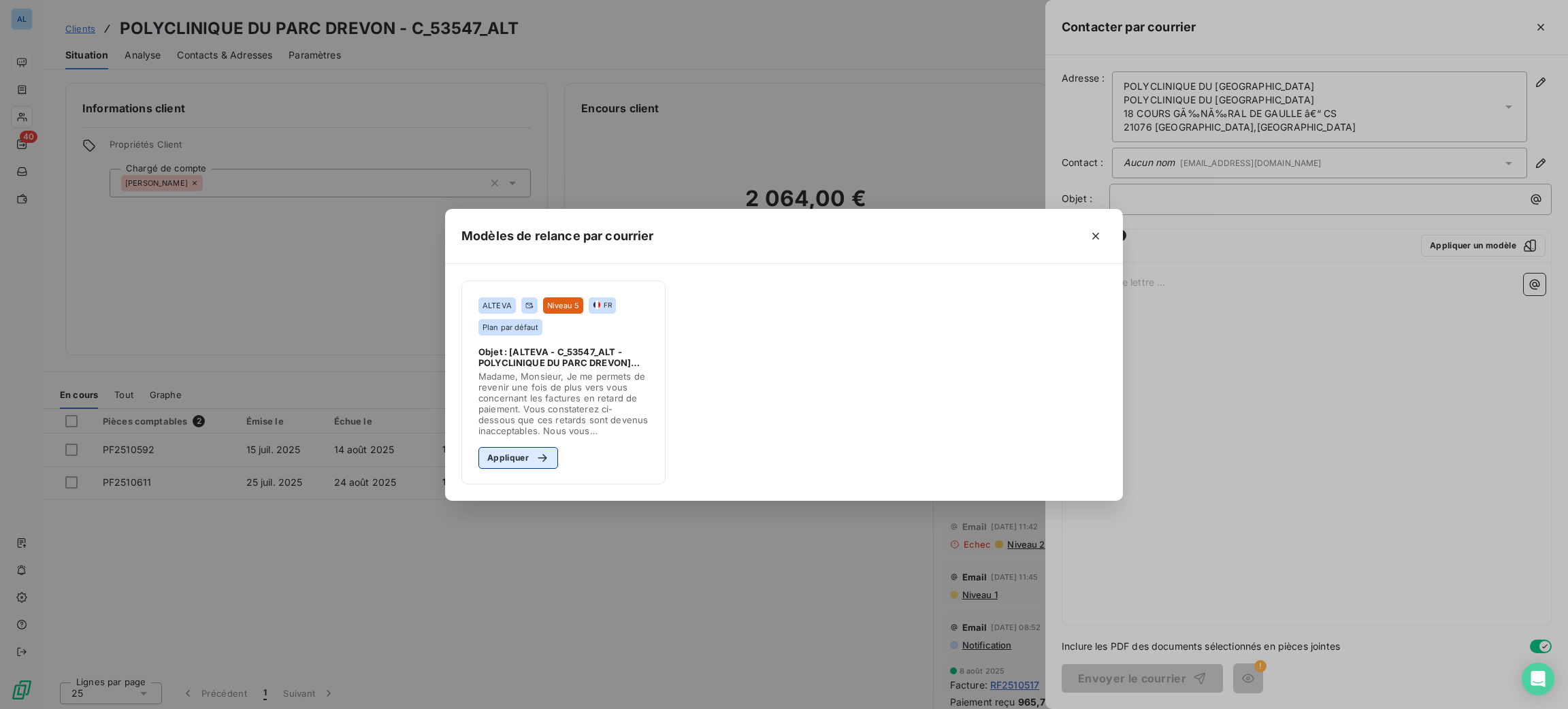
click at [494, 458] on button "Appliquer" at bounding box center [518, 458] width 80 height 22
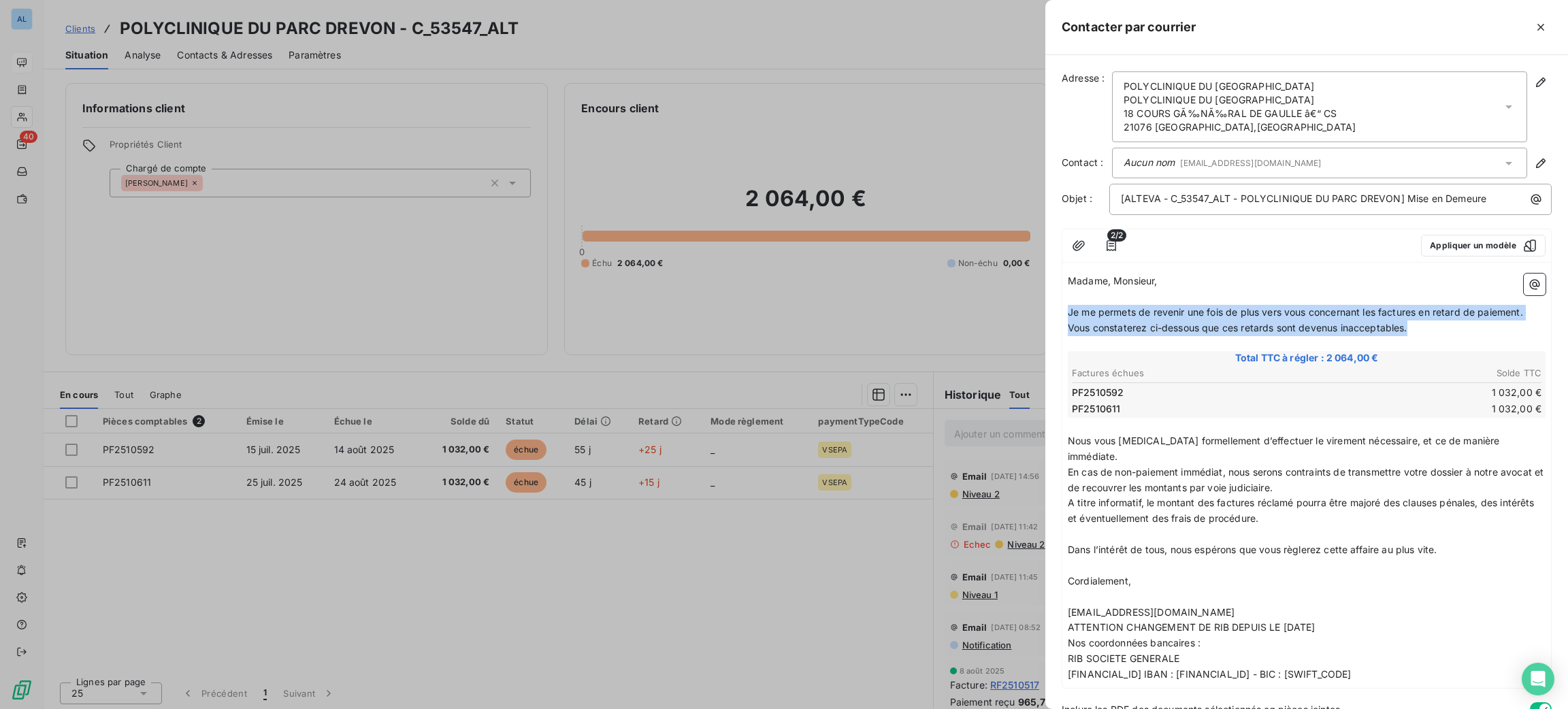
drag, startPoint x: 1430, startPoint y: 333, endPoint x: 1064, endPoint y: 312, distance: 366.6
click at [1065, 312] on div "Madame, Monsieur, ﻿ Je me permets de revenir une fois de plus vers vous concern…" at bounding box center [1306, 478] width 488 height 420
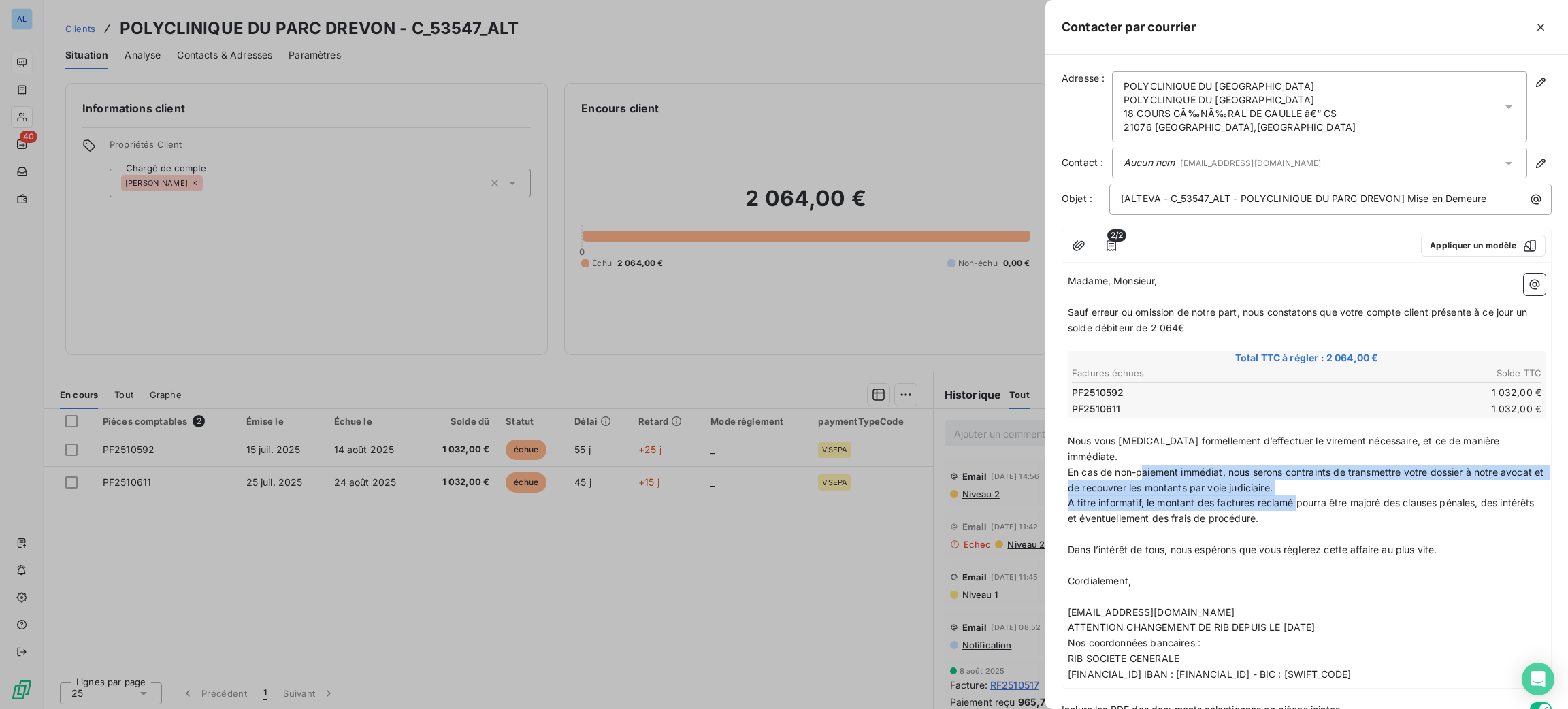
drag, startPoint x: 1306, startPoint y: 493, endPoint x: 1146, endPoint y: 457, distance: 164.0
click at [1146, 457] on div "Madame, Monsieur, ﻿ Sauf erreur ou omission de notre part, nous constatons que …" at bounding box center [1306, 478] width 478 height 409
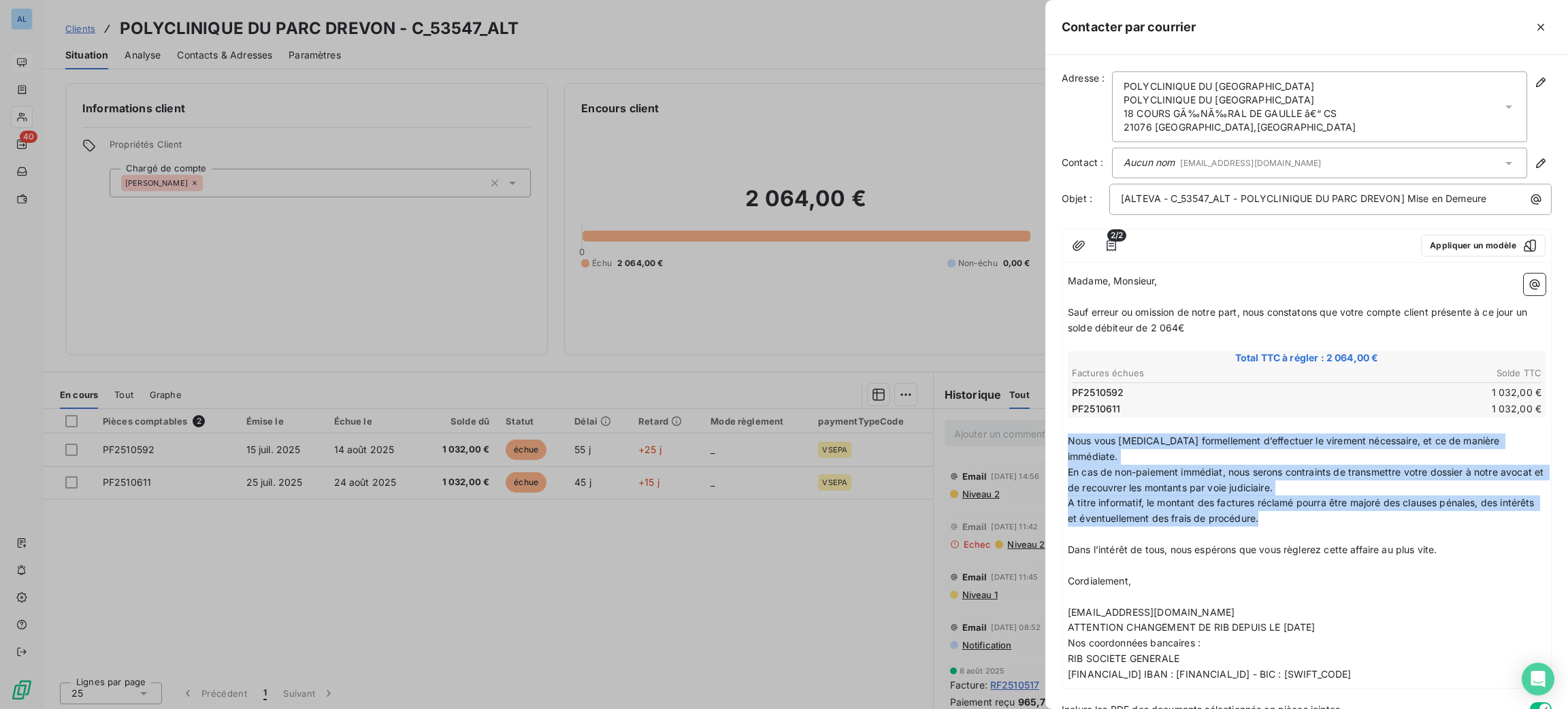
drag, startPoint x: 1284, startPoint y: 503, endPoint x: 1064, endPoint y: 431, distance: 231.5
click at [1064, 431] on div "Madame, Monsieur, ﻿ Sauf erreur ou omission de notre part, nous constatons que …" at bounding box center [1306, 478] width 488 height 420
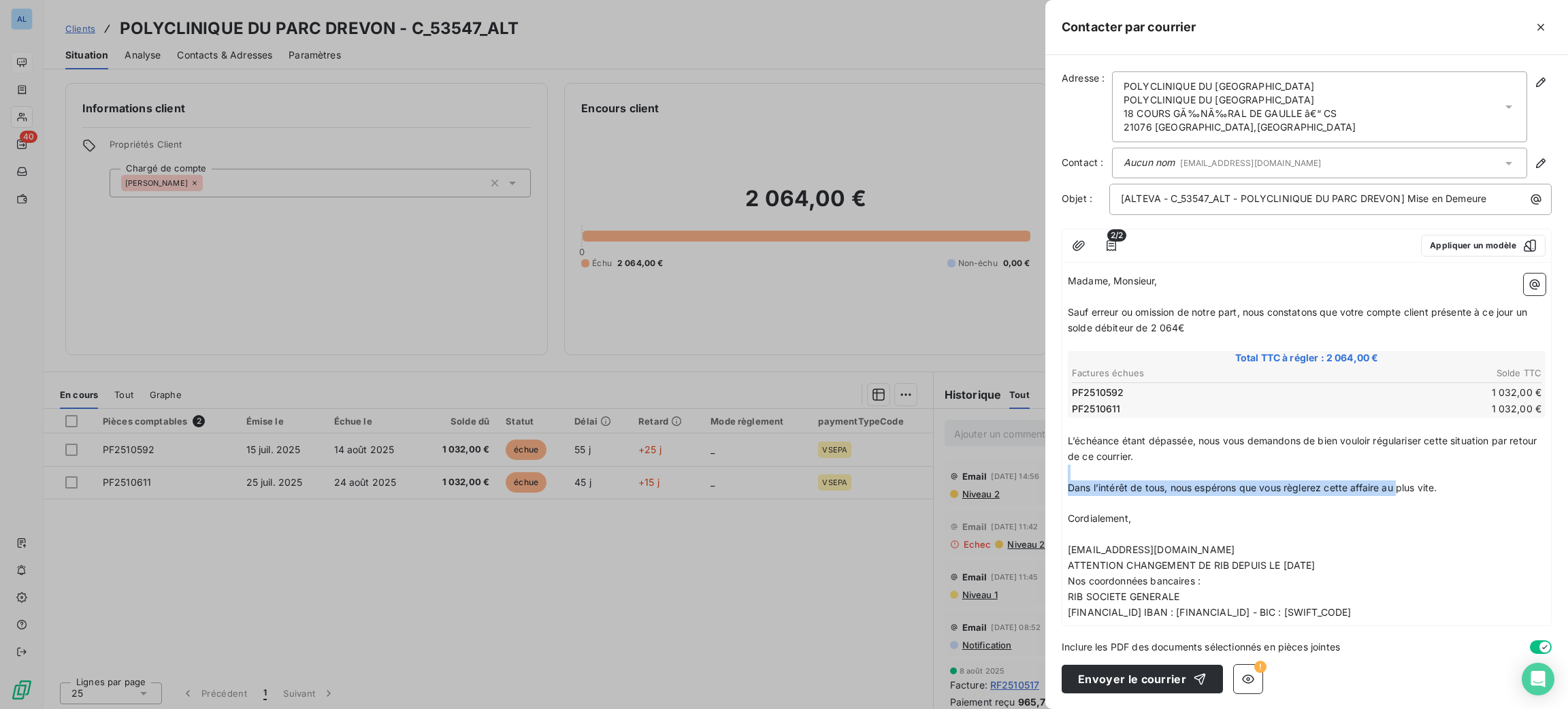
drag, startPoint x: 1368, startPoint y: 482, endPoint x: 1257, endPoint y: 478, distance: 111.1
click at [1072, 473] on div "Madame, Monsieur, ﻿ Sauf erreur ou omission de notre part, nous constatons que …" at bounding box center [1306, 447] width 478 height 347
drag, startPoint x: 1422, startPoint y: 480, endPoint x: 1346, endPoint y: 485, distance: 76.2
click at [1055, 483] on div "Adresse : POLYCLINIQUE DU PARC DREVON POLYCLINIQUE DU PARC DREVON 18 COURS GÃ‰N…" at bounding box center [1306, 382] width 523 height 654
drag, startPoint x: 1445, startPoint y: 483, endPoint x: 1060, endPoint y: 491, distance: 385.1
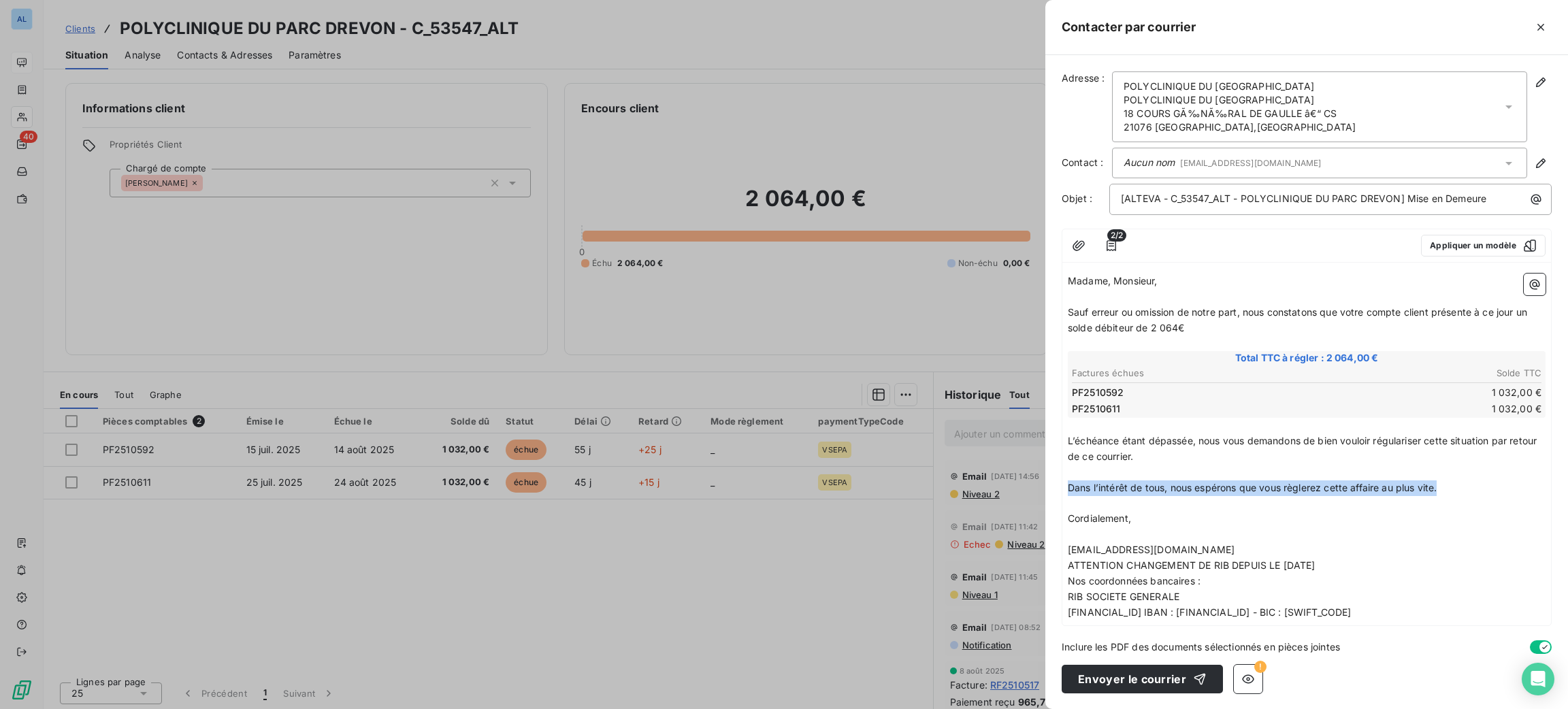
click at [1060, 491] on div "Adresse : POLYCLINIQUE DU PARC DREVON POLYCLINIQUE DU PARC DREVON 18 COURS GÃ‰N…" at bounding box center [1306, 382] width 523 height 654
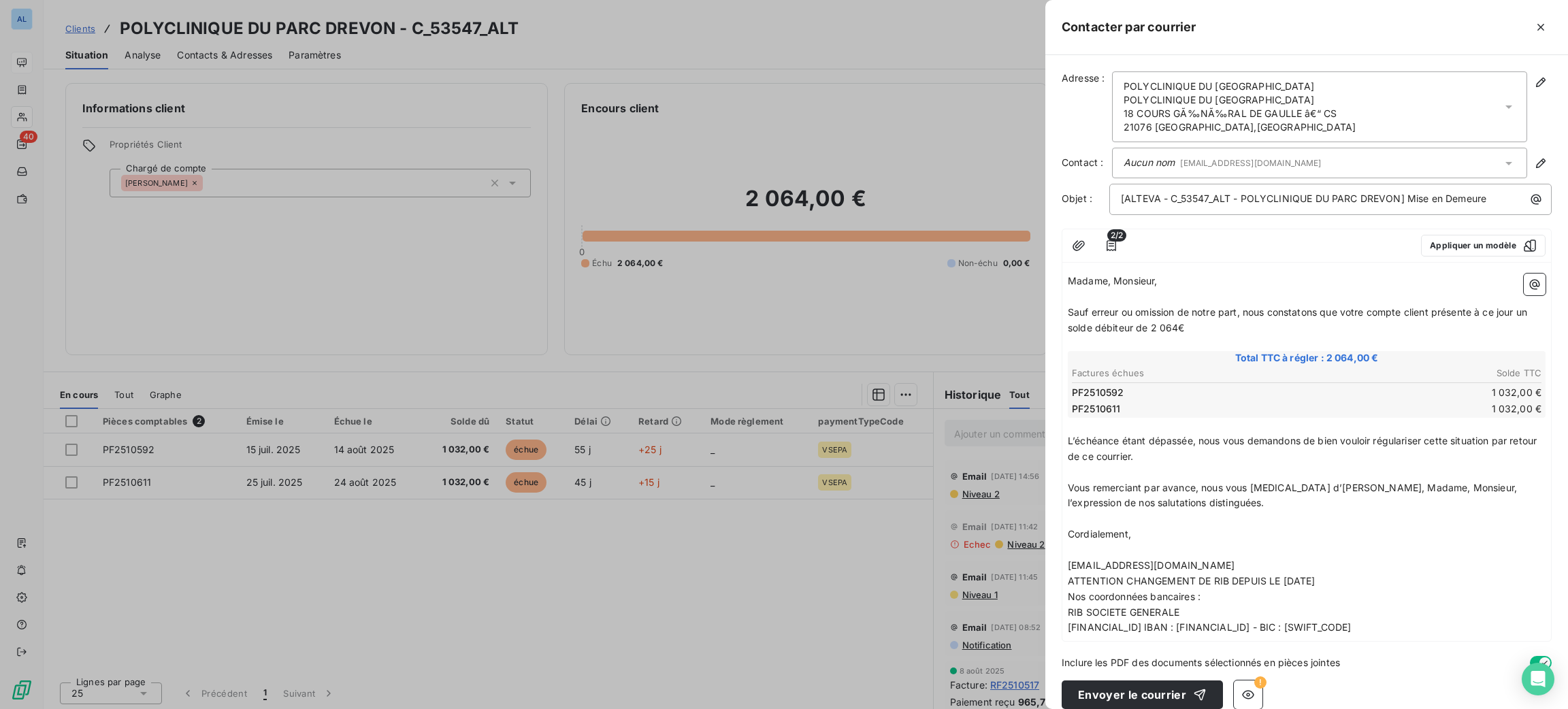
click at [1309, 558] on p "[EMAIL_ADDRESS][DOMAIN_NAME]" at bounding box center [1306, 566] width 478 height 16
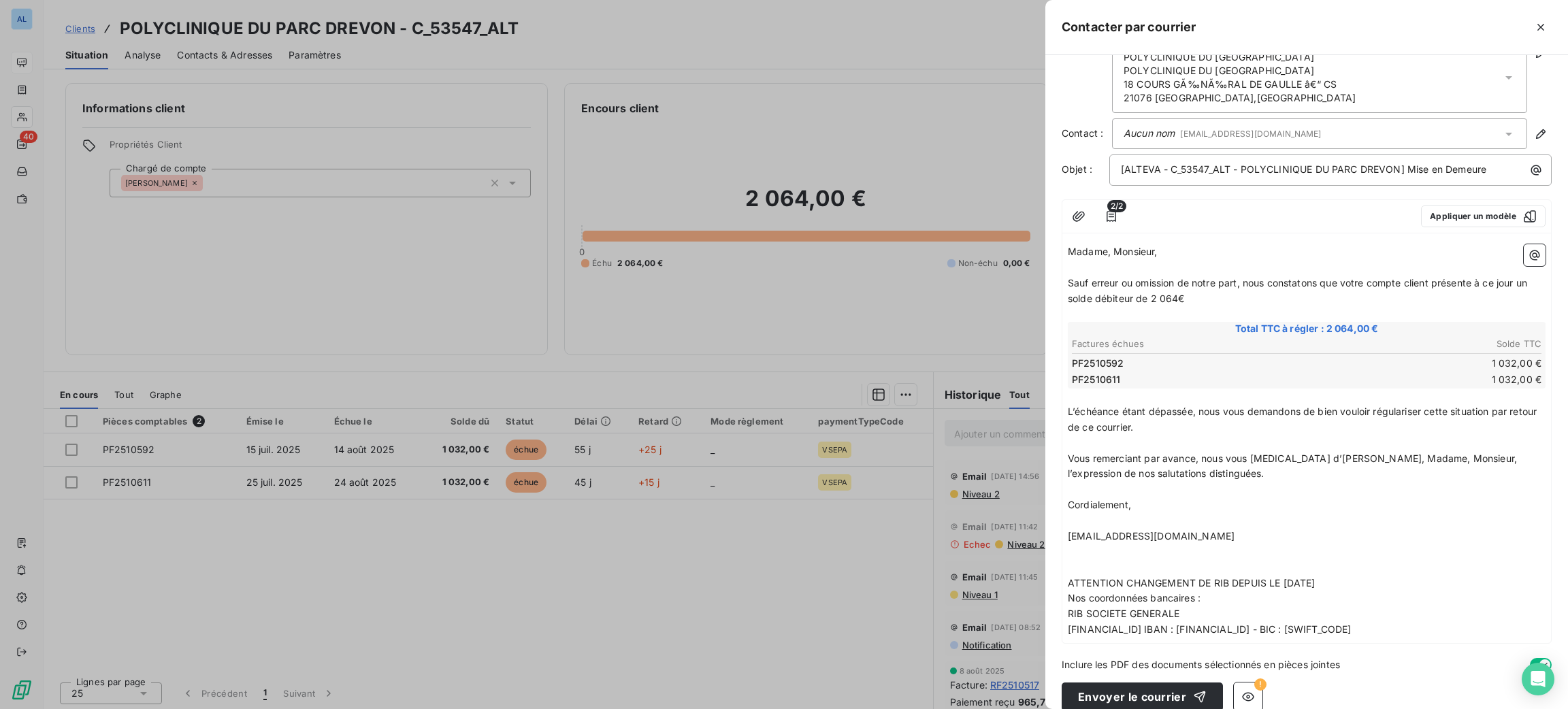
scroll to position [45, 0]
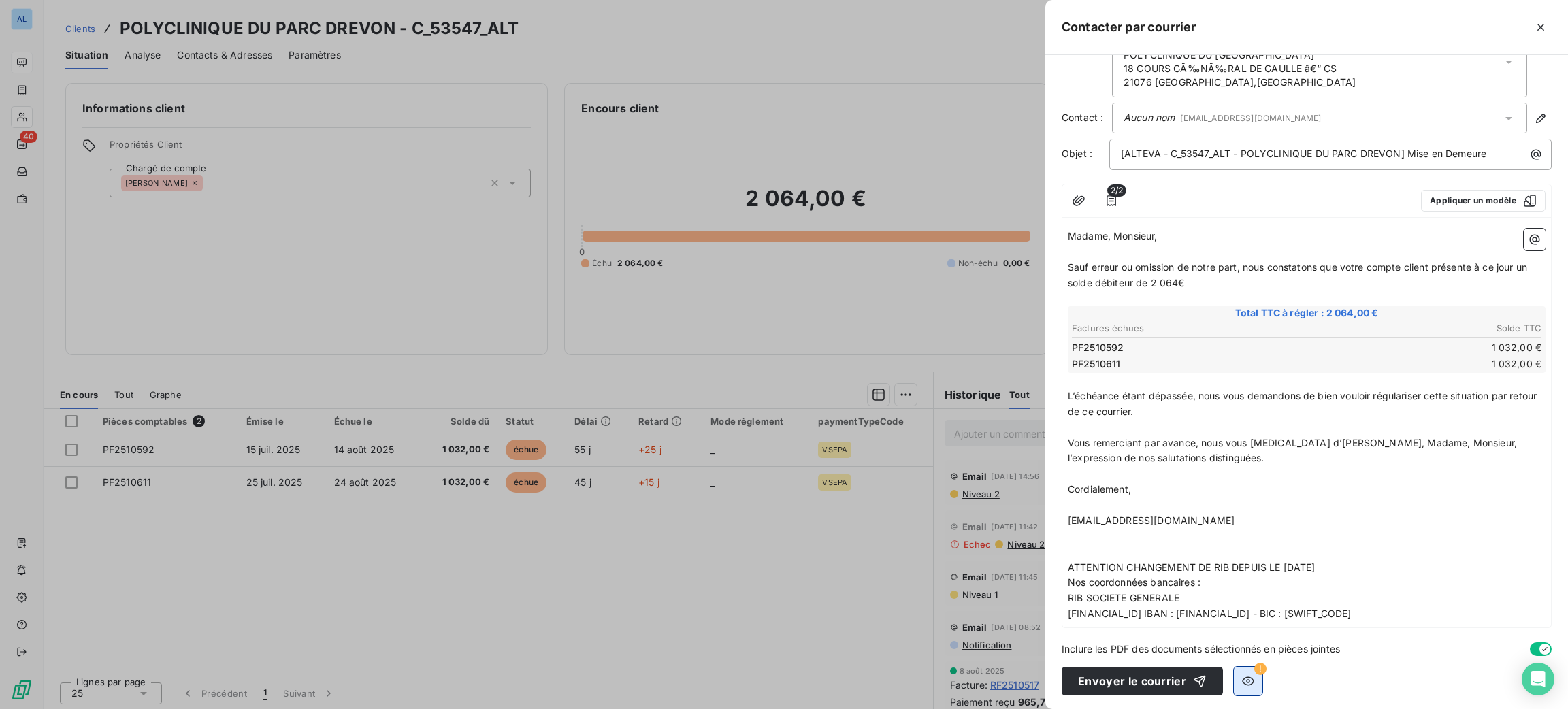
click at [1248, 682] on icon "button" at bounding box center [1248, 682] width 12 height 9
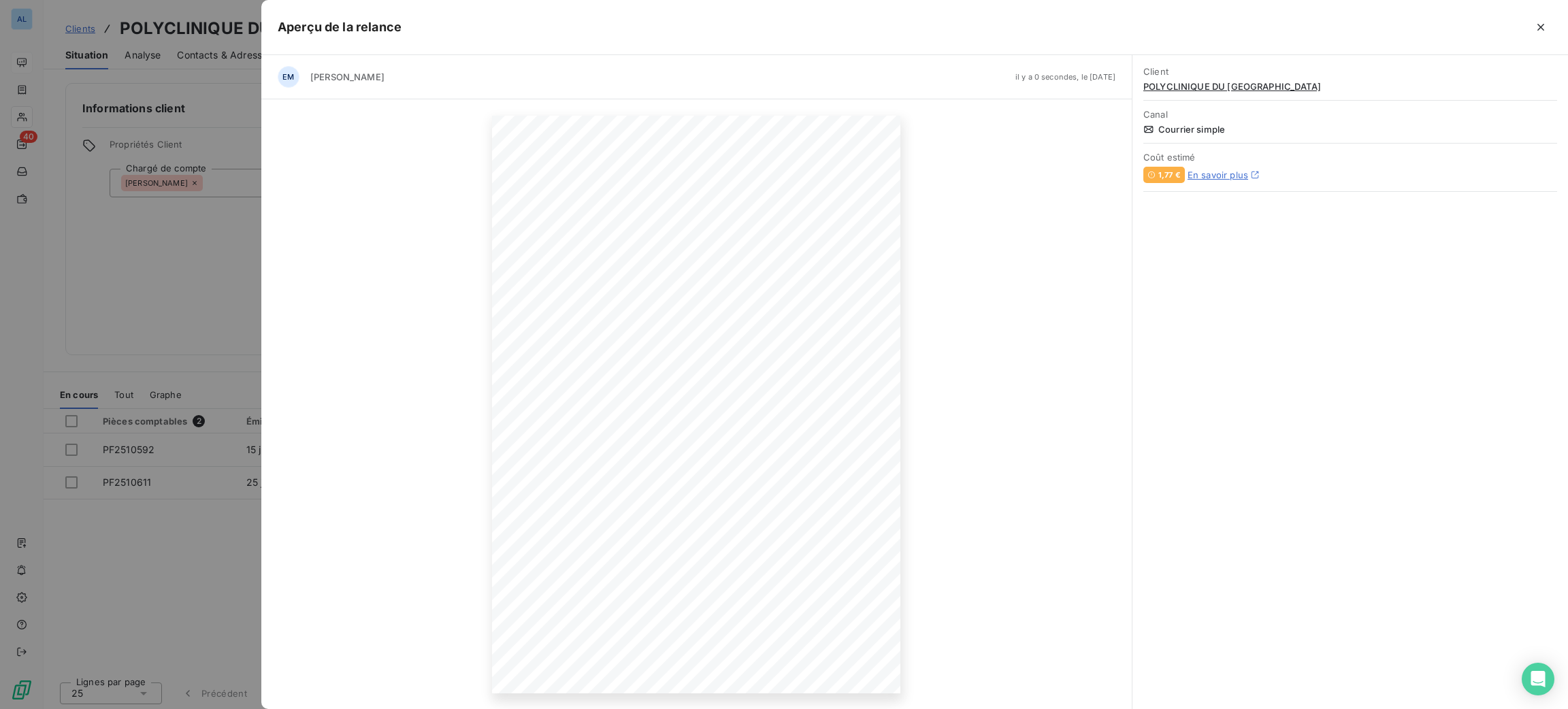
drag, startPoint x: 876, startPoint y: 40, endPoint x: 737, endPoint y: 73, distance: 142.9
click at [689, 47] on div "Aperçu de la relance" at bounding box center [915, 27] width 1307 height 55
click at [831, 659] on icon "button" at bounding box center [834, 660] width 14 height 14
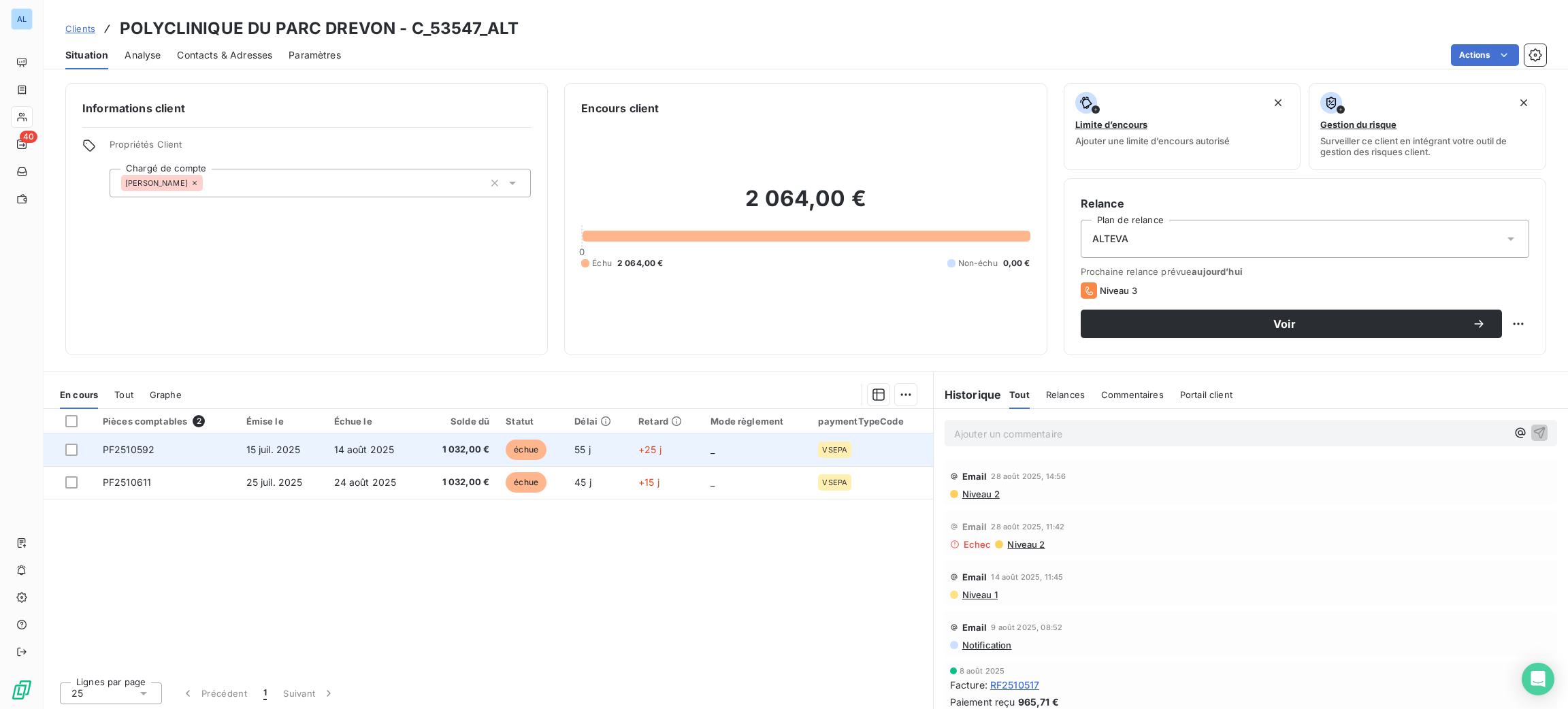
click at [558, 463] on td "échue" at bounding box center [532, 450] width 69 height 33
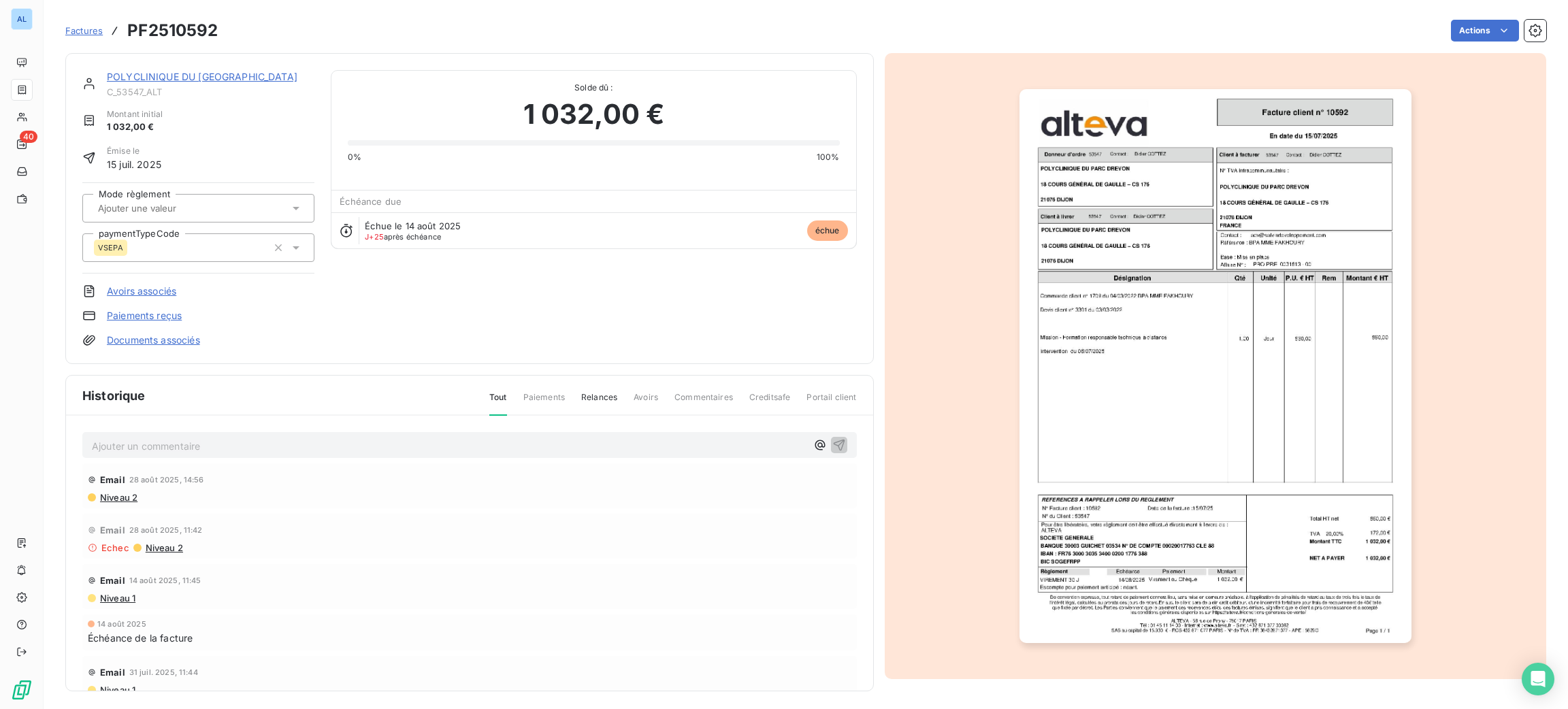
click at [467, 443] on p "Ajouter un commentaire ﻿" at bounding box center [449, 446] width 714 height 17
drag, startPoint x: 312, startPoint y: 439, endPoint x: 26, endPoint y: 428, distance: 286.2
click at [26, 428] on div "AL 40 Factures PF2510592 Actions POLYCLINIQUE DU PARC DREVON C_53547_ALT Montan…" at bounding box center [784, 354] width 1568 height 709
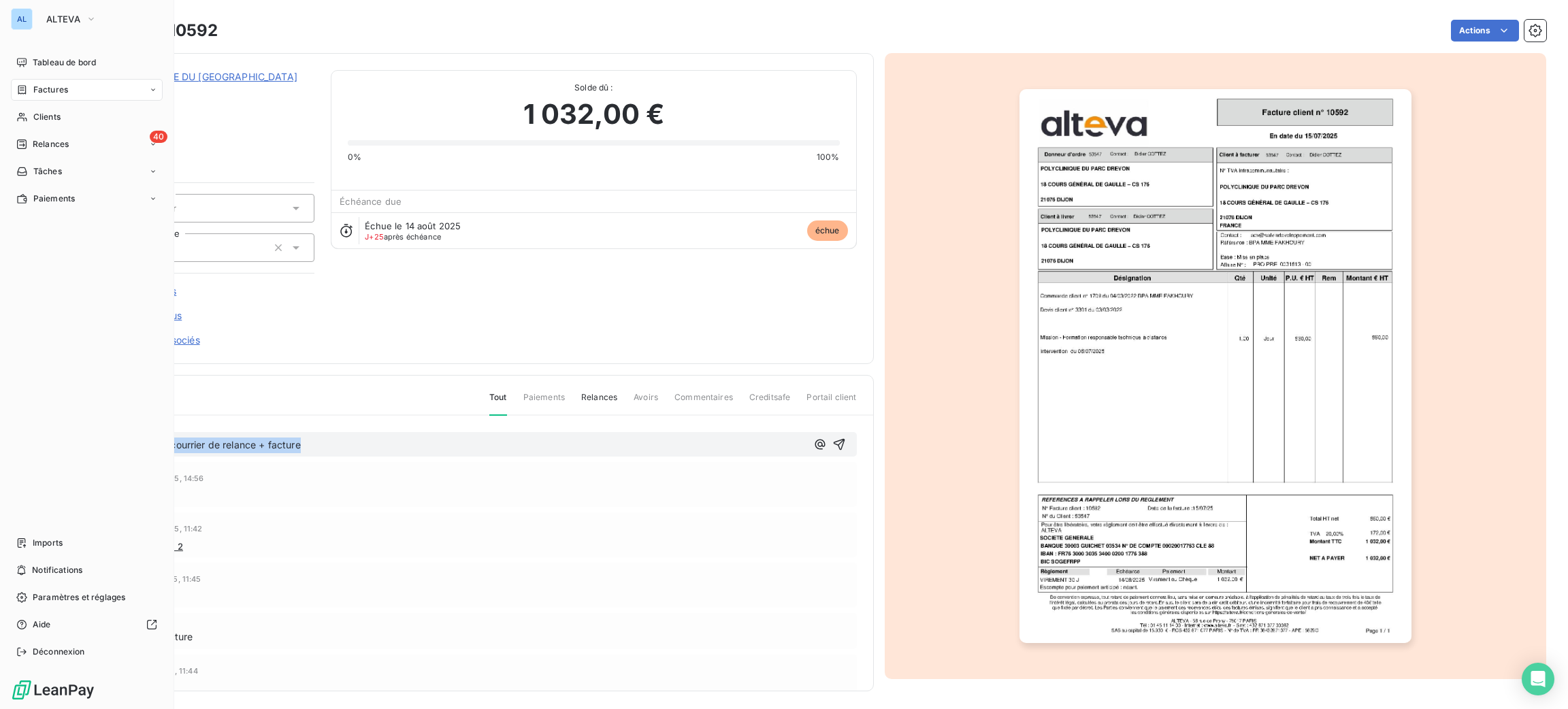
copy span "08/09 J'adresse courrier de relance + facture"
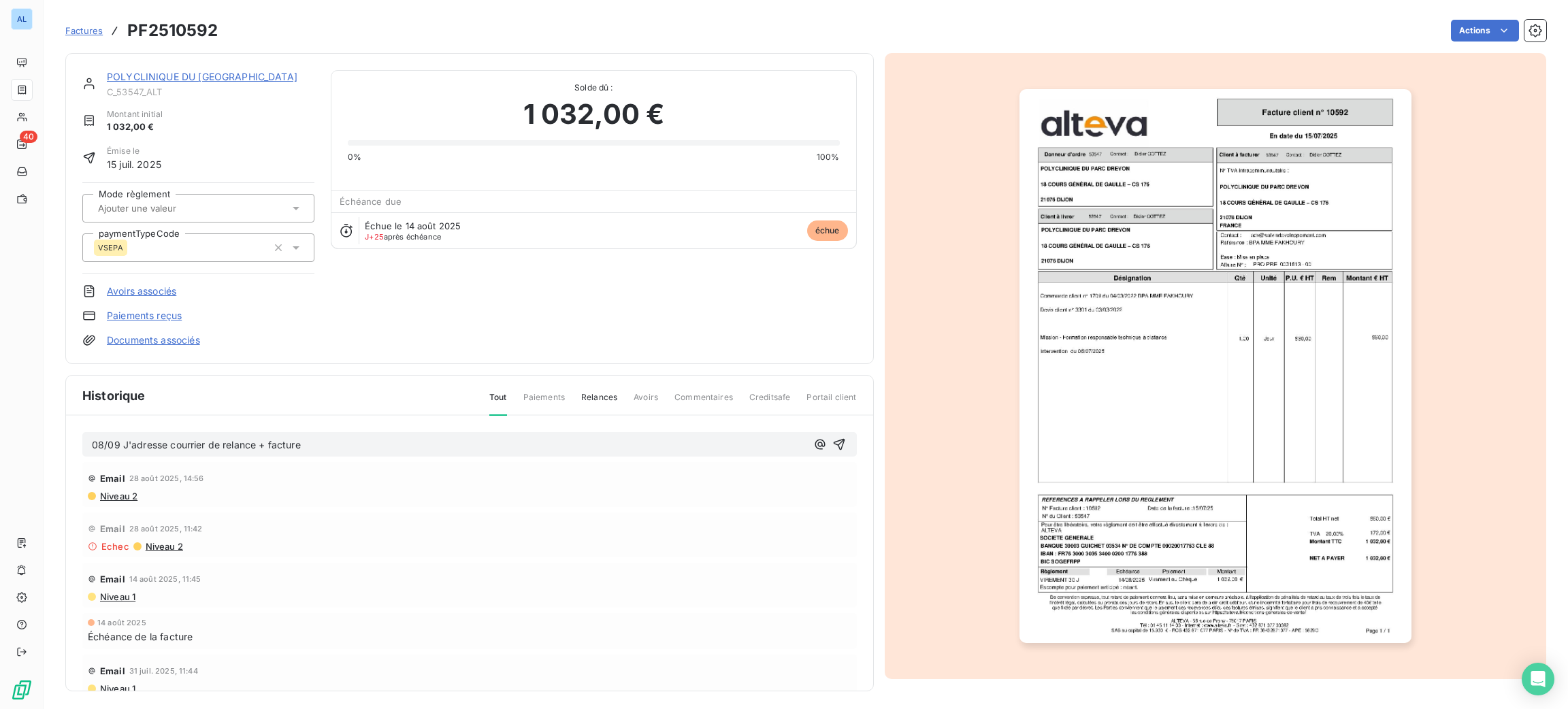
click at [356, 557] on div "Email 28 août 2025, 14:56 Niveau 2 Email 28 août 2025, 11:42 Echec Niveau 2 Ema…" at bounding box center [470, 629] width 774 height 333
click at [833, 443] on icon "button" at bounding box center [838, 444] width 11 height 11
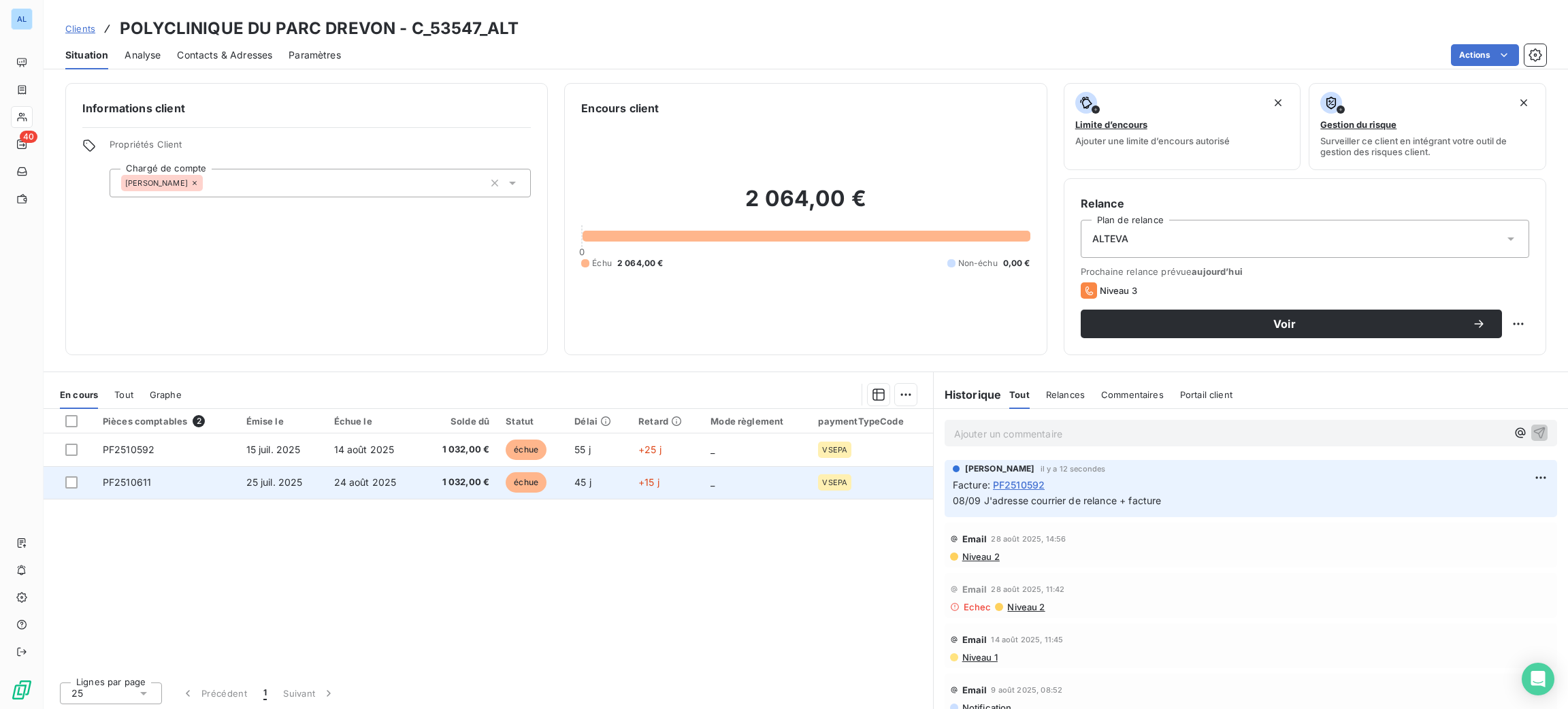
click at [263, 494] on td "25 juil. 2025" at bounding box center [281, 482] width 88 height 33
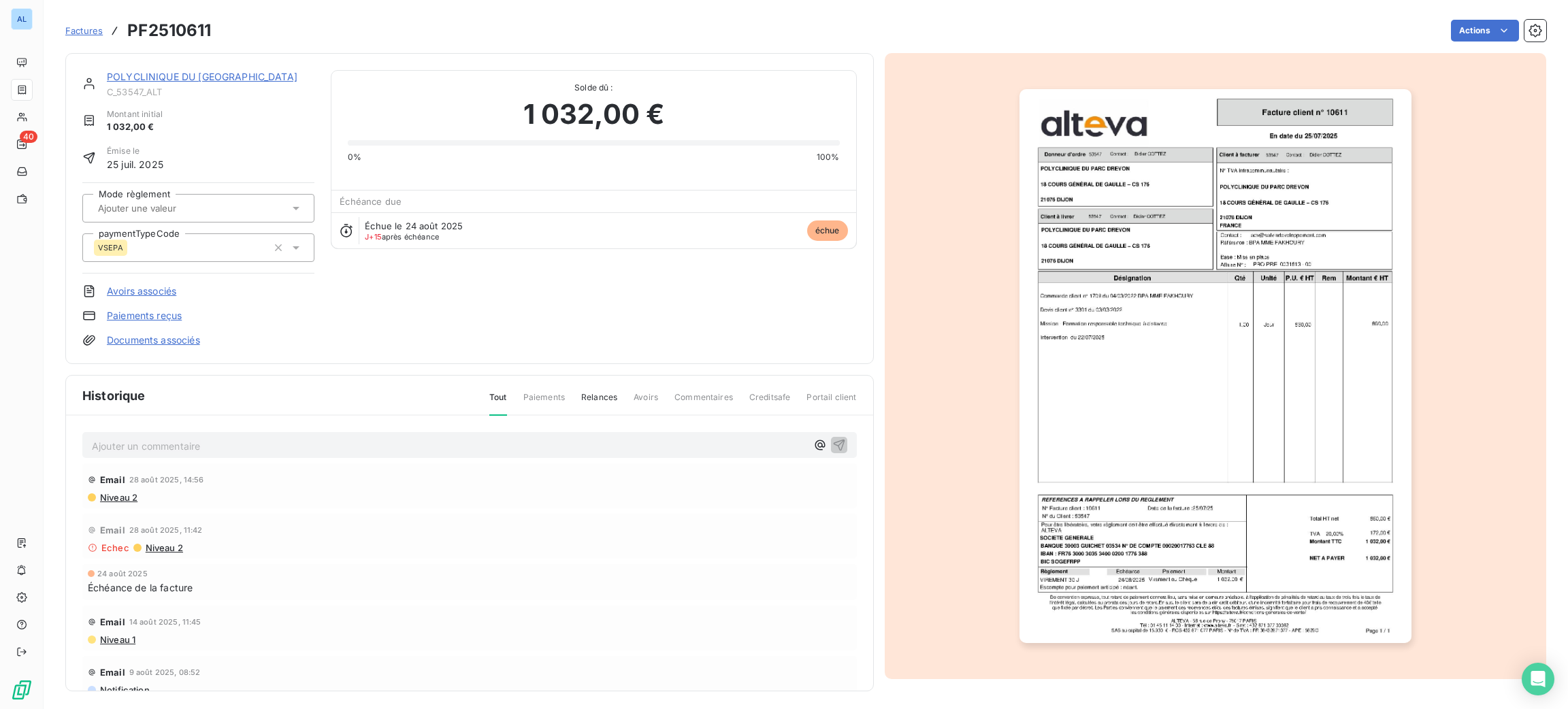
click at [252, 447] on p "Ajouter un commentaire ﻿" at bounding box center [449, 446] width 714 height 17
click at [287, 444] on p "Ajouter un commentaire ﻿" at bounding box center [449, 446] width 714 height 17
drag, startPoint x: 279, startPoint y: 464, endPoint x: 185, endPoint y: 447, distance: 95.5
click at [185, 447] on p "Ajouter un commentaire ﻿" at bounding box center [449, 446] width 714 height 17
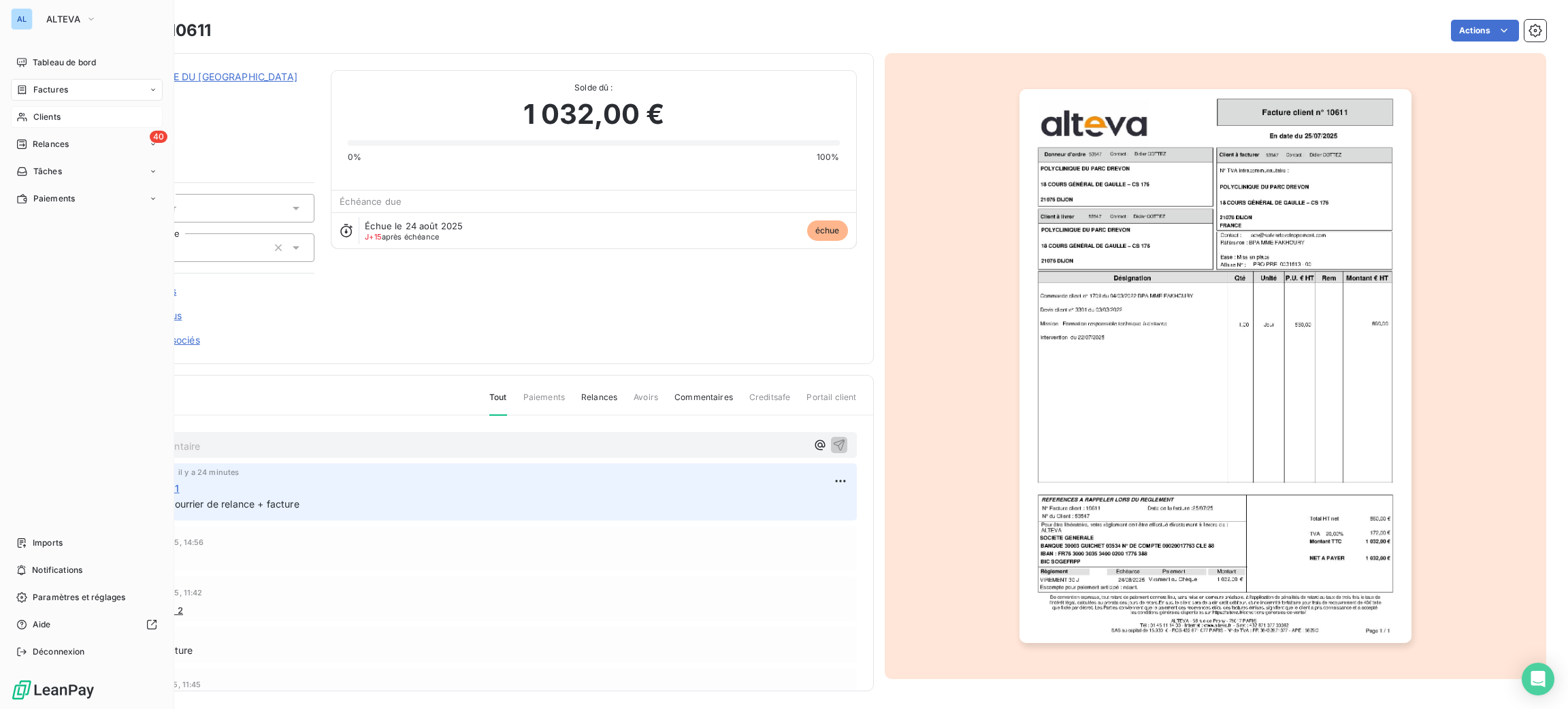
drag, startPoint x: 41, startPoint y: 122, endPoint x: 218, endPoint y: 71, distance: 184.2
click at [42, 117] on span "Clients" at bounding box center [47, 117] width 27 height 12
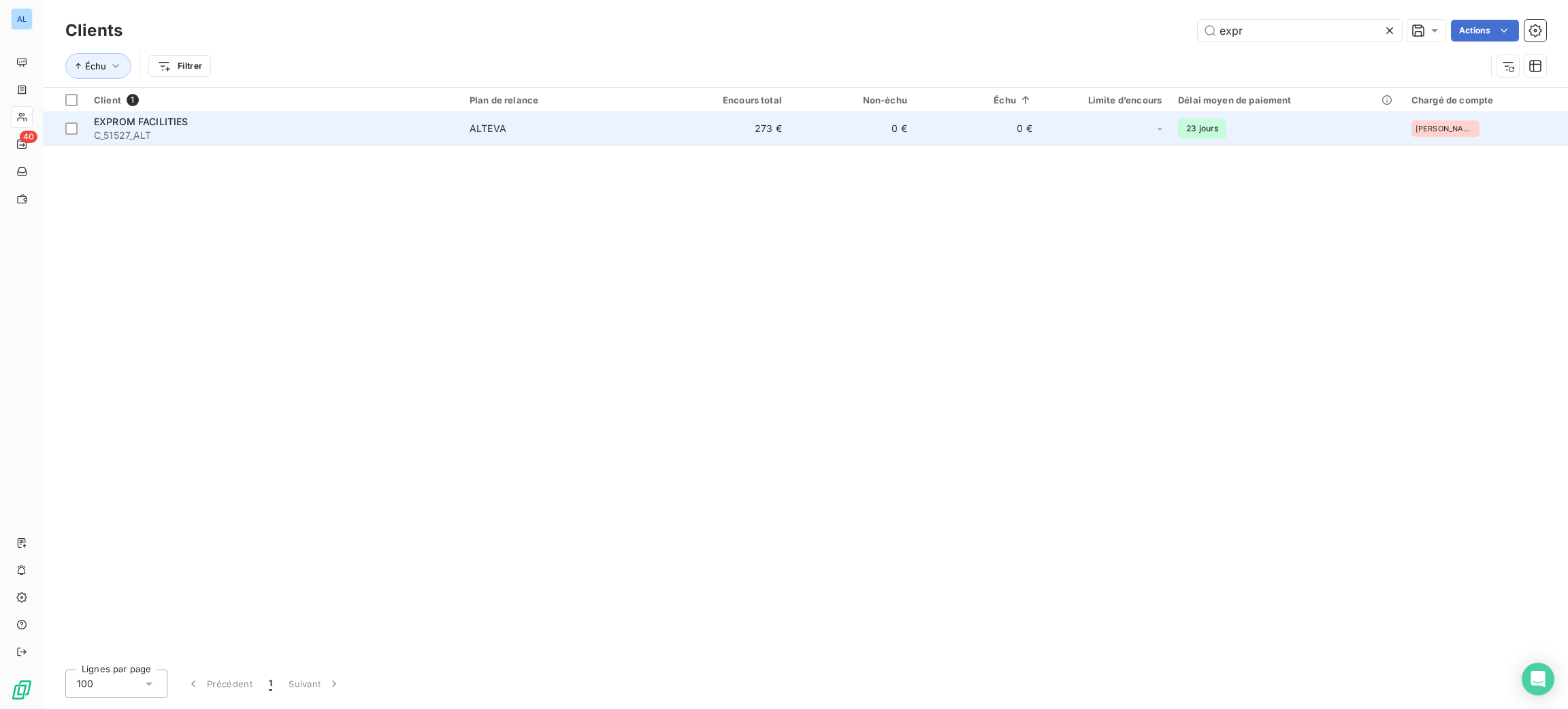
type input "expr"
click at [648, 133] on span "ALTEVA" at bounding box center [563, 128] width 187 height 14
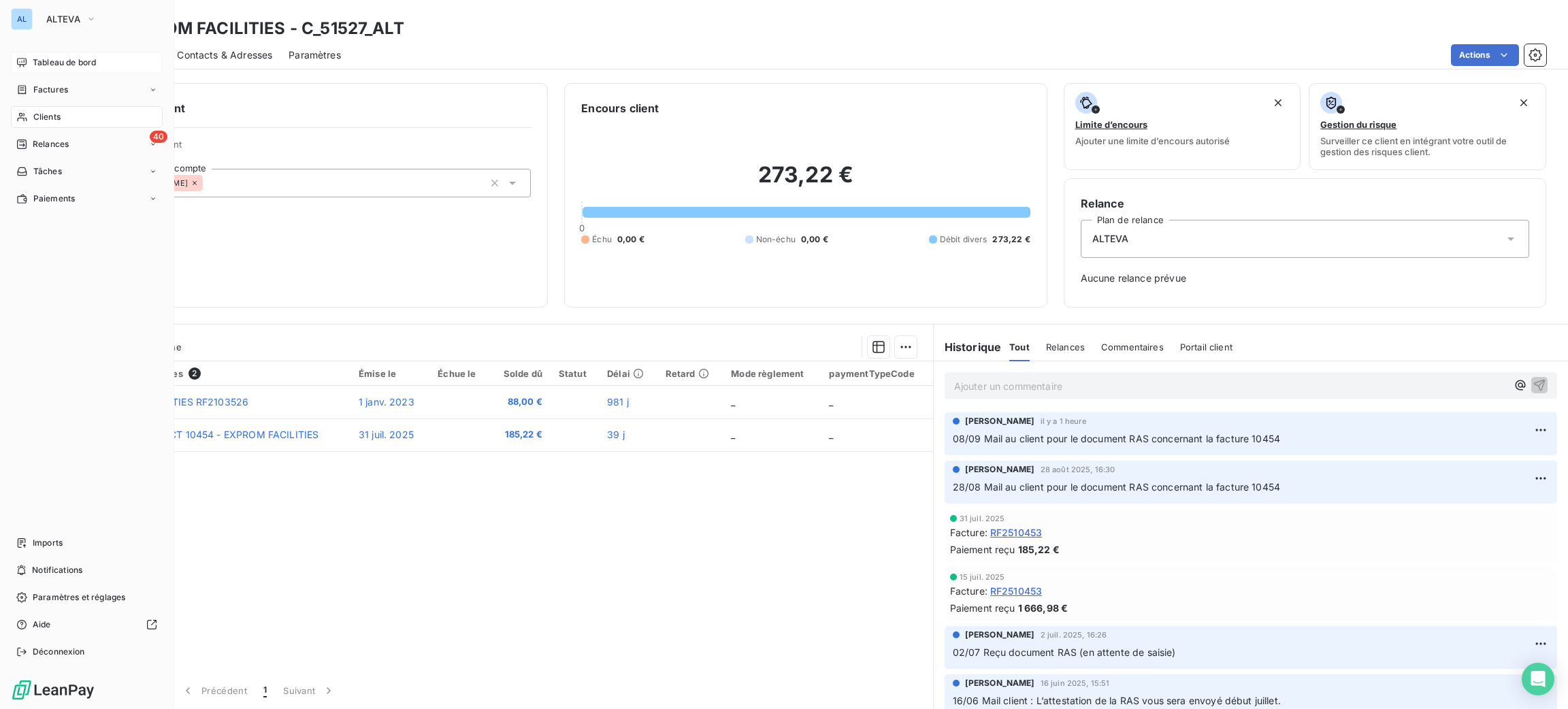
click at [74, 56] on div "Tableau de bord" at bounding box center [87, 62] width 152 height 22
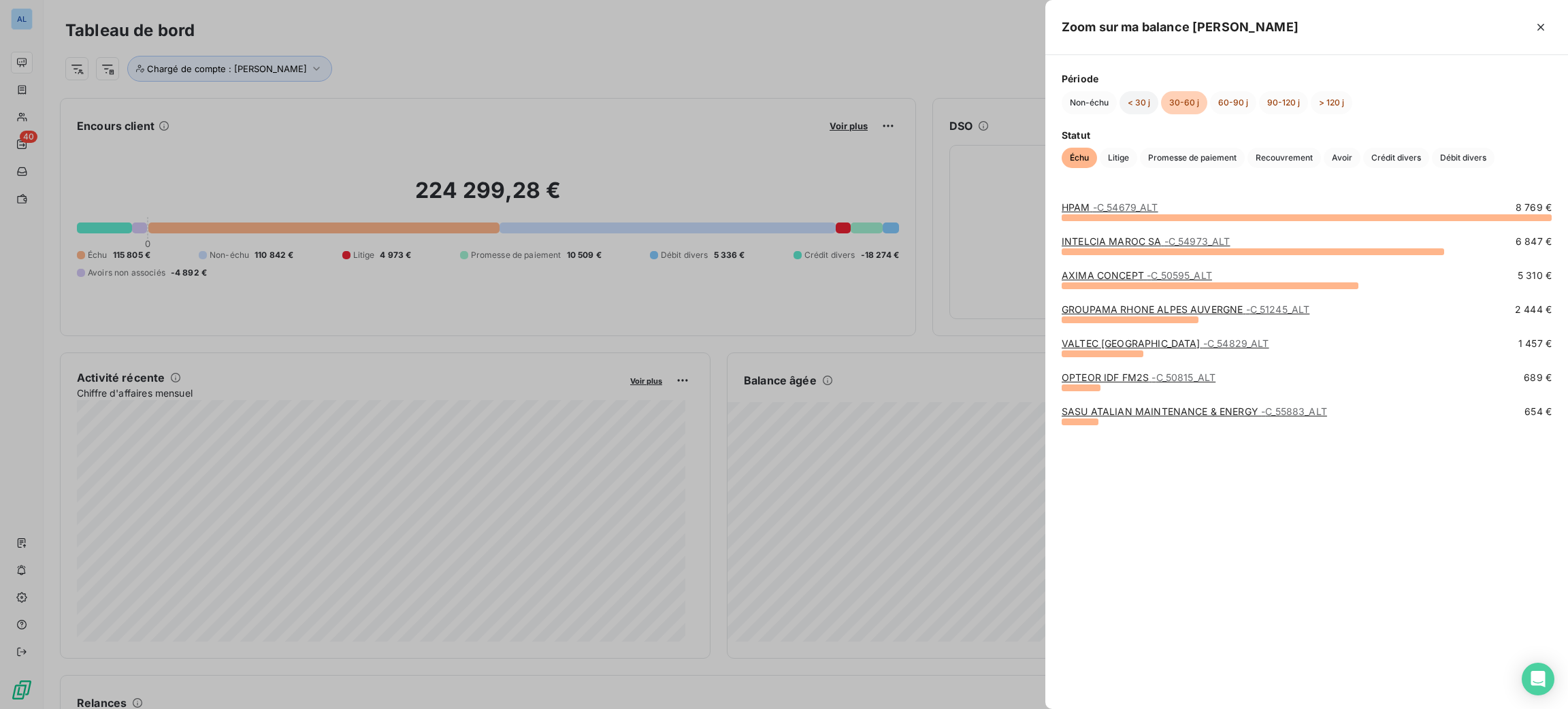
click at [1143, 108] on button "< 30 j" at bounding box center [1139, 103] width 39 height 23
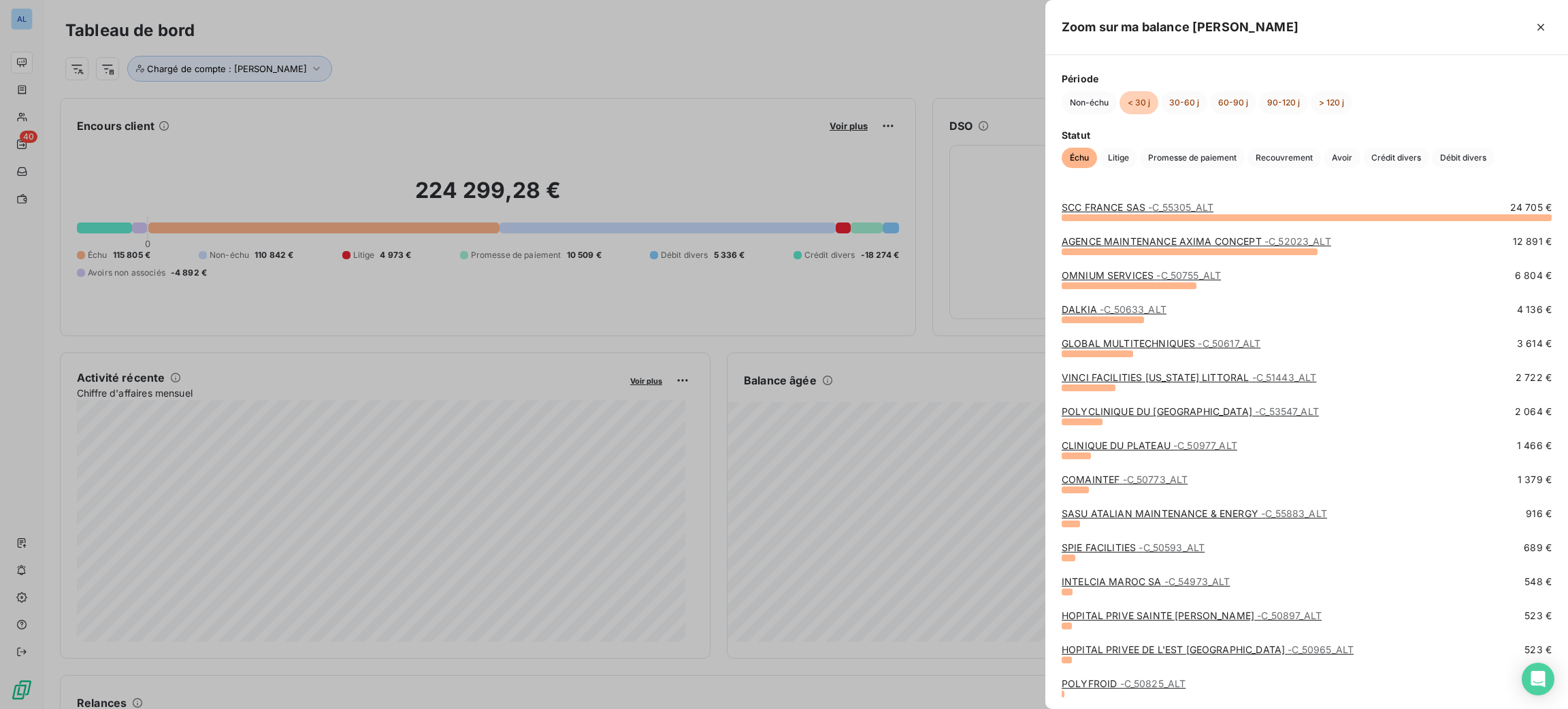
click at [1131, 345] on link "GLOBAL MULTITECHNIQUES - C_50617_ALT" at bounding box center [1161, 343] width 199 height 11
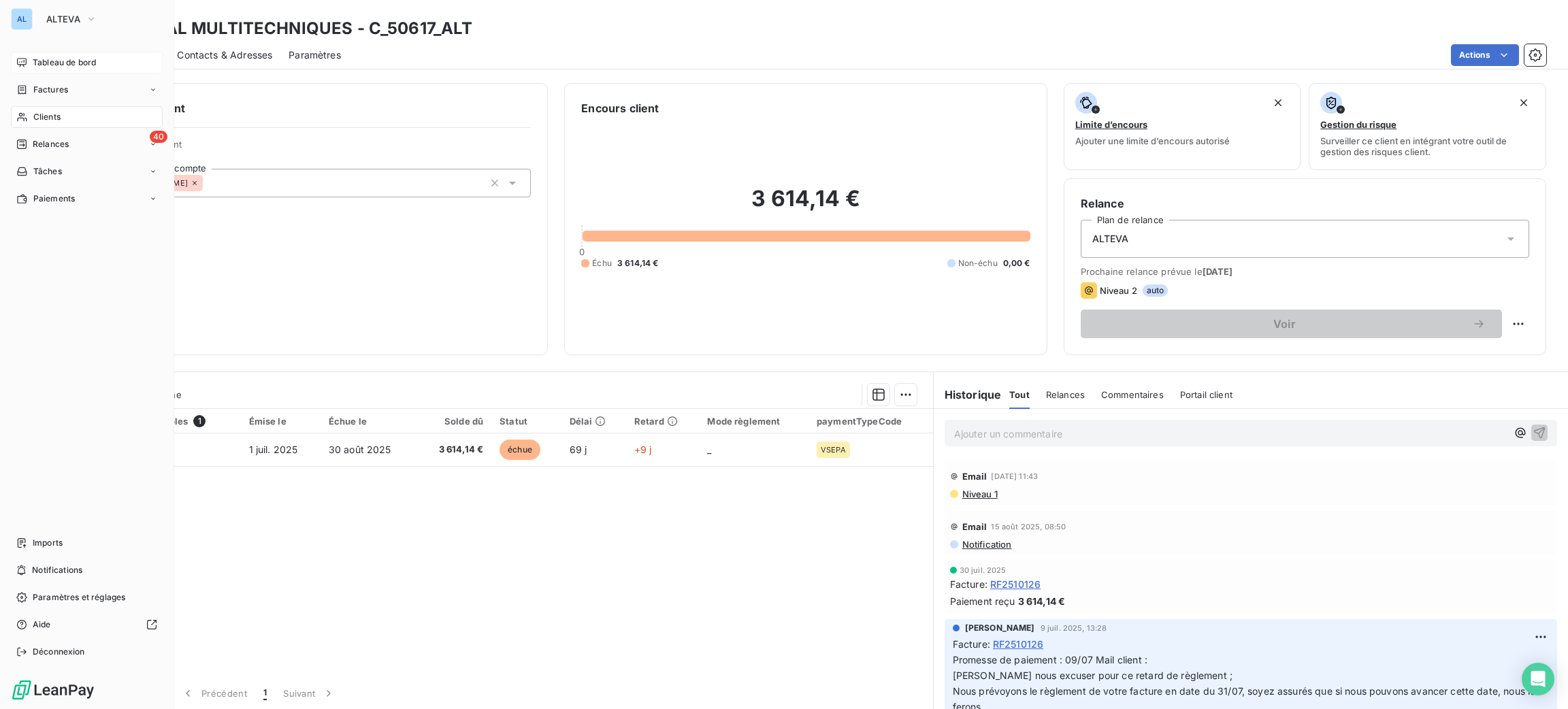
click at [31, 53] on div "Tableau de bord" at bounding box center [87, 62] width 152 height 22
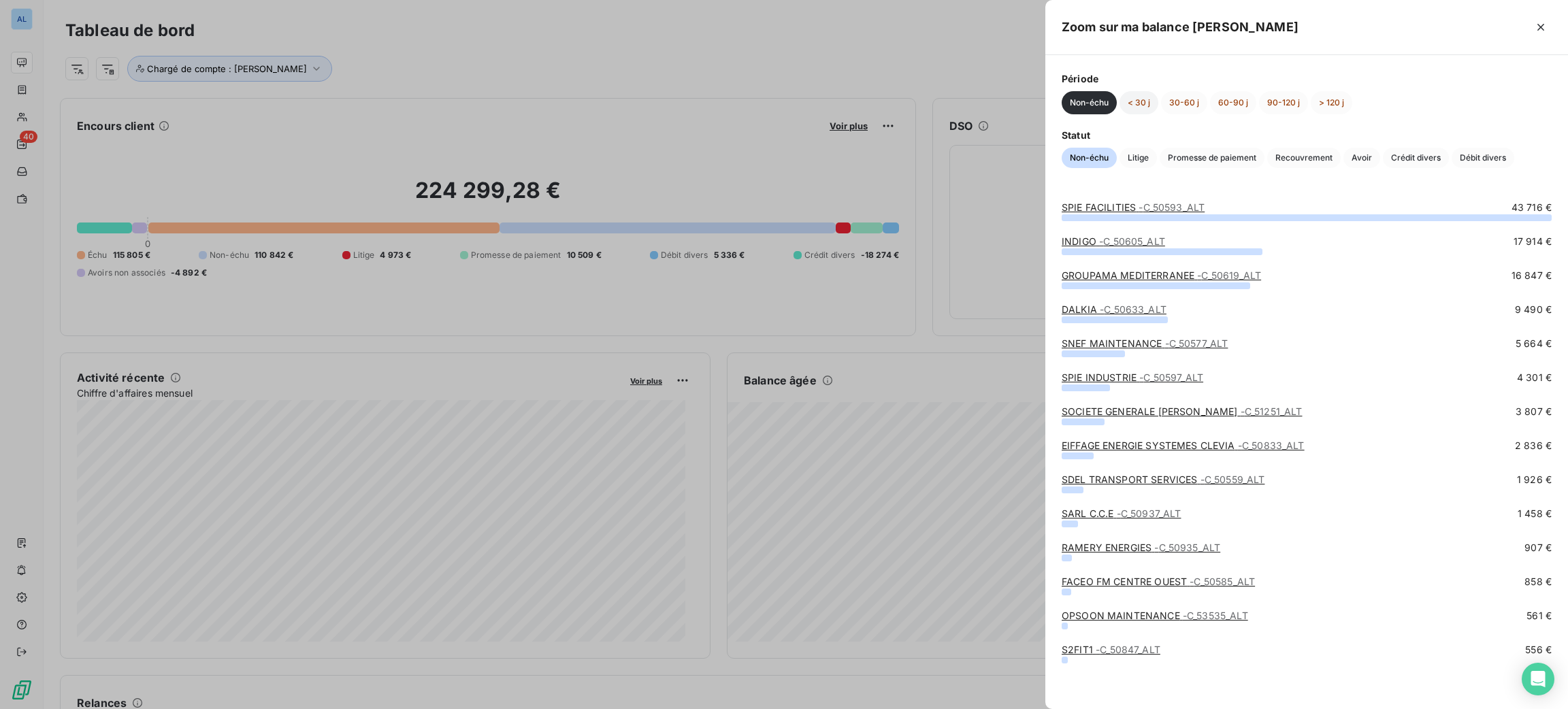
click at [1150, 99] on button "< 30 j" at bounding box center [1139, 103] width 39 height 23
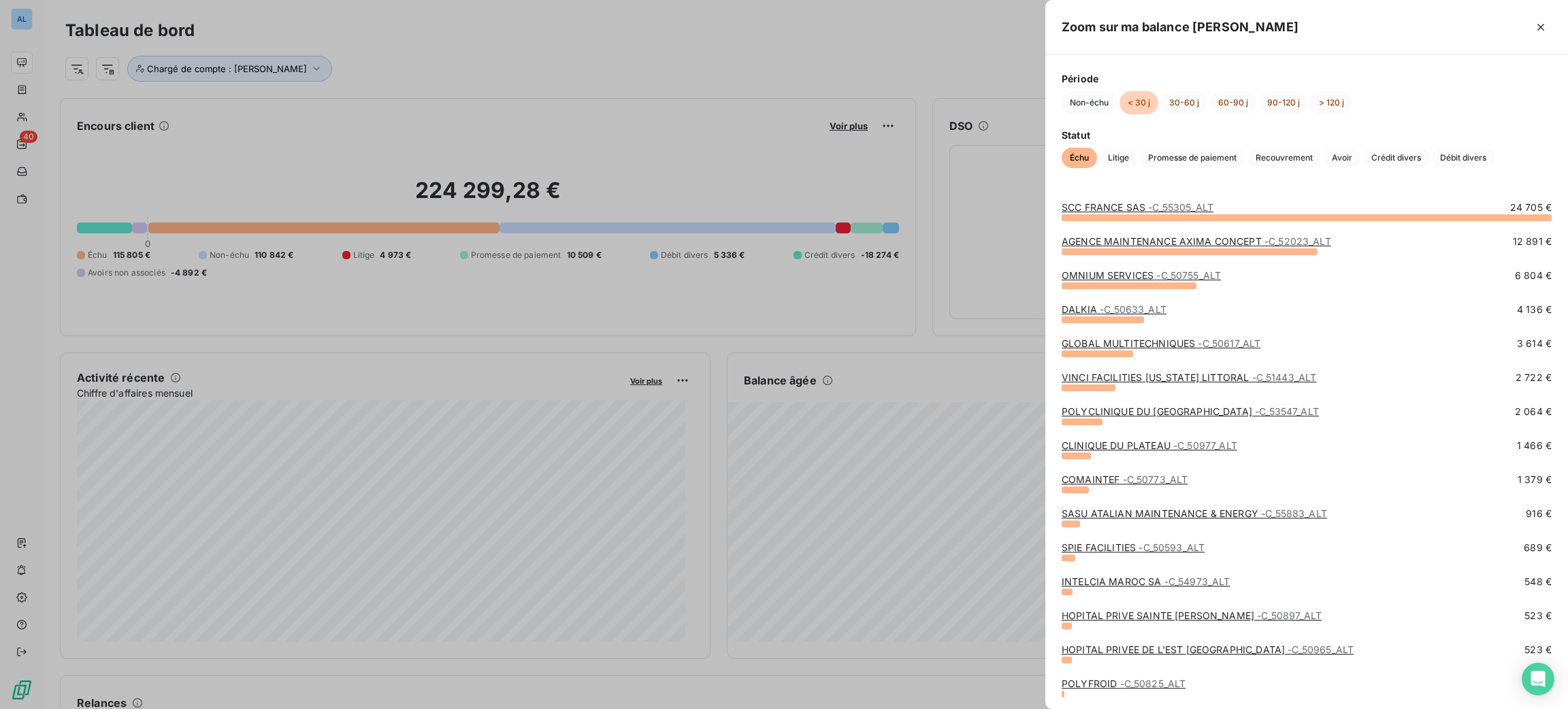
click at [1162, 376] on link "VINCI FACILITIES MAINE LITTORAL - C_51443_ALT" at bounding box center [1188, 377] width 254 height 11
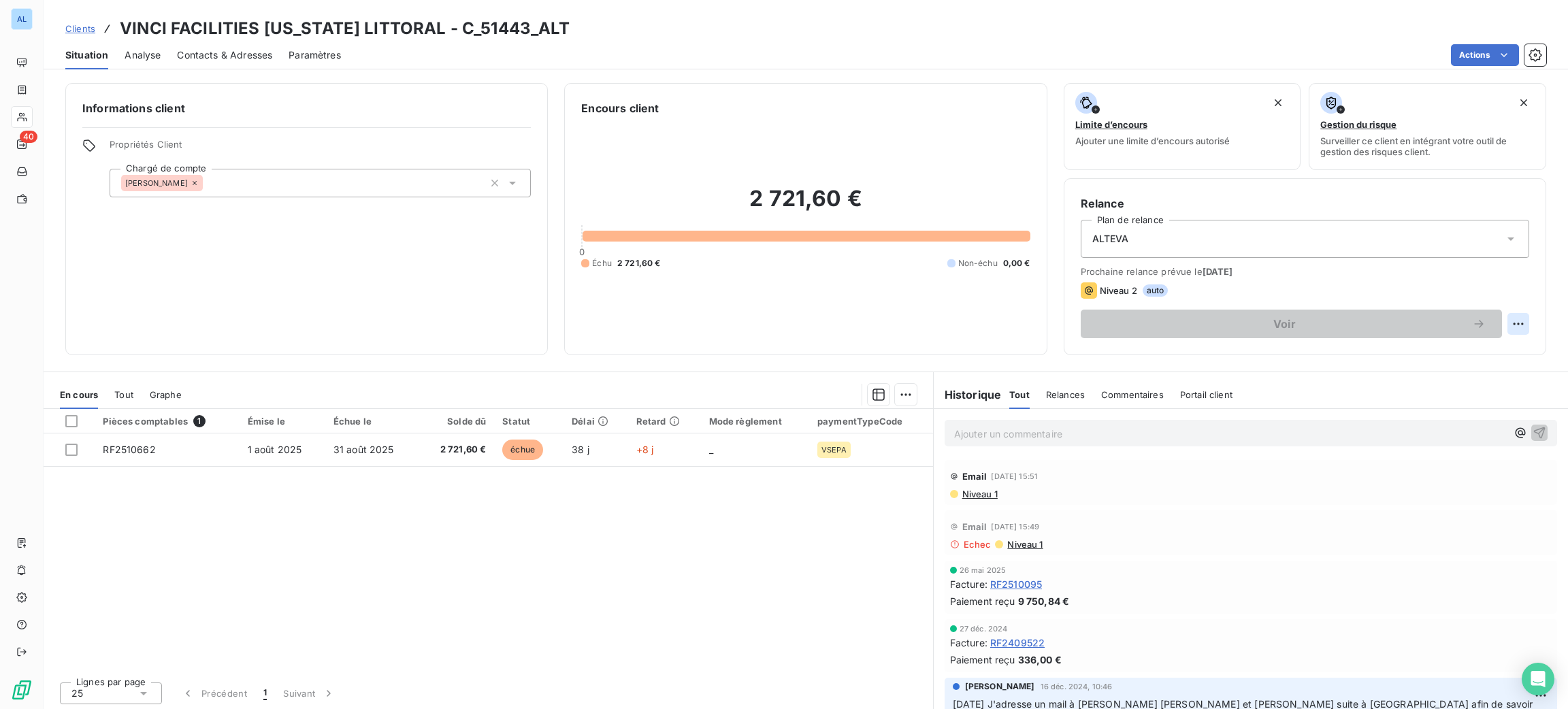
click at [1503, 314] on html "AL 40 Clients VINCI FACILITIES MAINE LITTORAL - C_51443_ALT Situation Analyse C…" at bounding box center [784, 354] width 1568 height 709
click at [1434, 353] on div "Replanifier cette action" at bounding box center [1446, 353] width 122 height 22
select select "8"
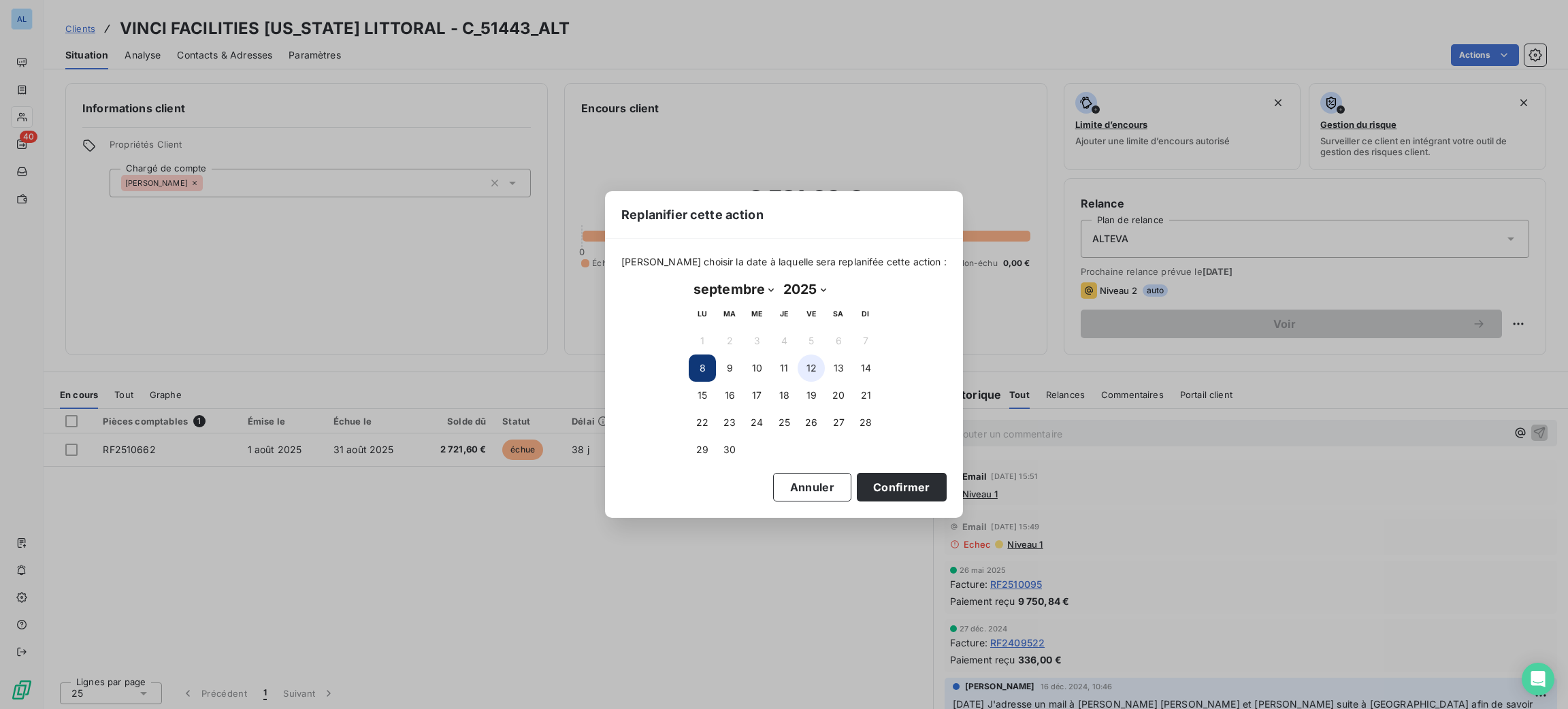
click at [811, 370] on button "12" at bounding box center [811, 368] width 27 height 27
click at [913, 484] on button "Confirmer" at bounding box center [902, 487] width 90 height 29
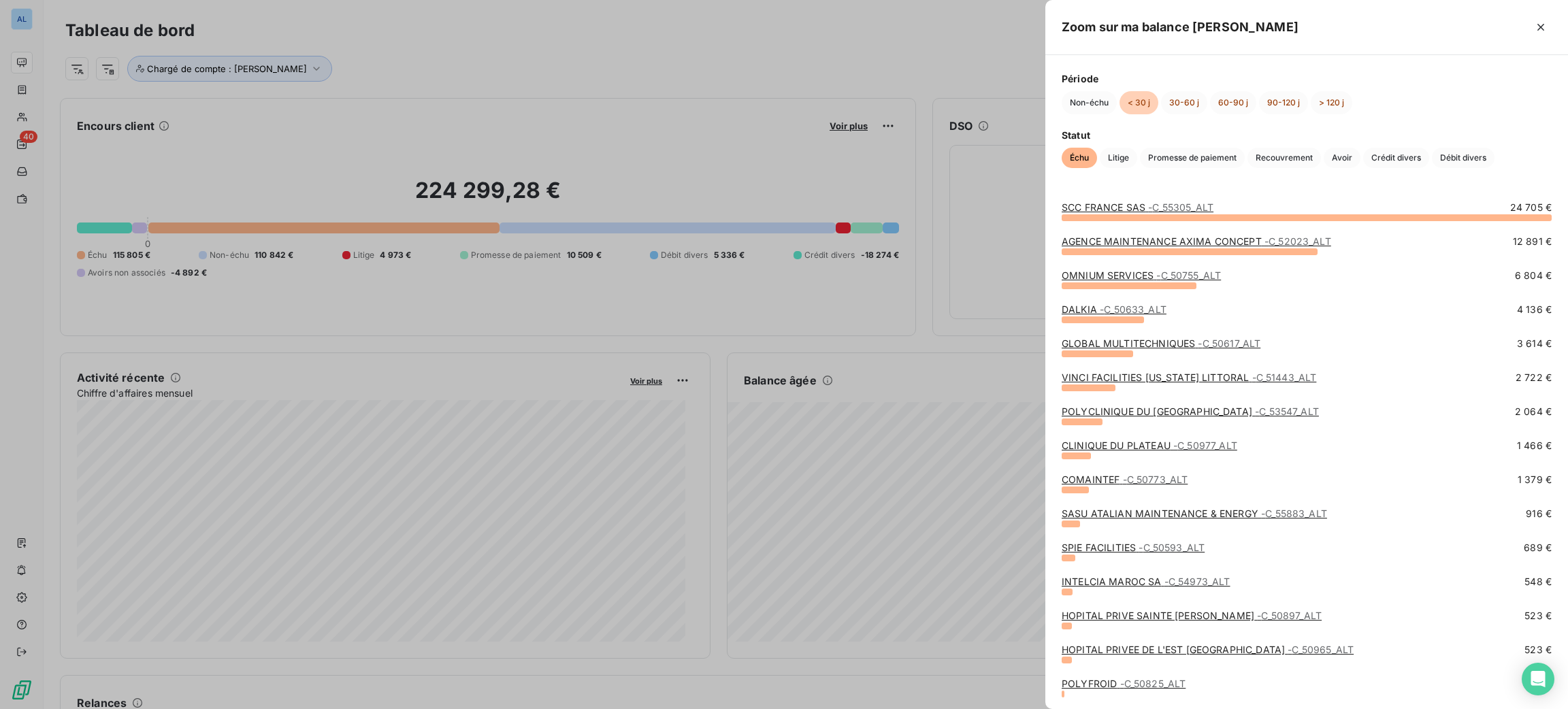
click at [1096, 411] on link "POLYCLINIQUE DU PARC DREVON - C_53547_ALT" at bounding box center [1190, 411] width 257 height 11
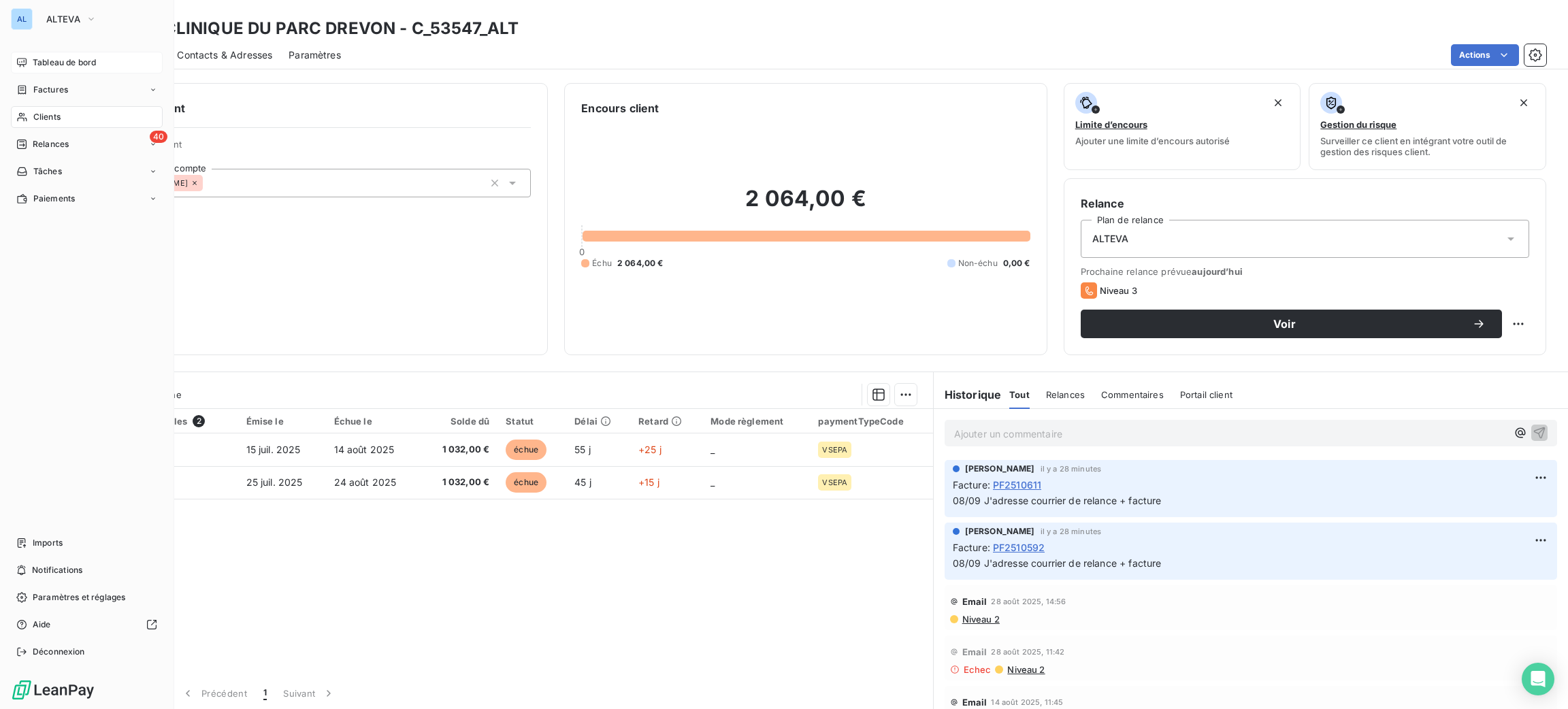
click at [39, 57] on span "Tableau de bord" at bounding box center [65, 62] width 63 height 12
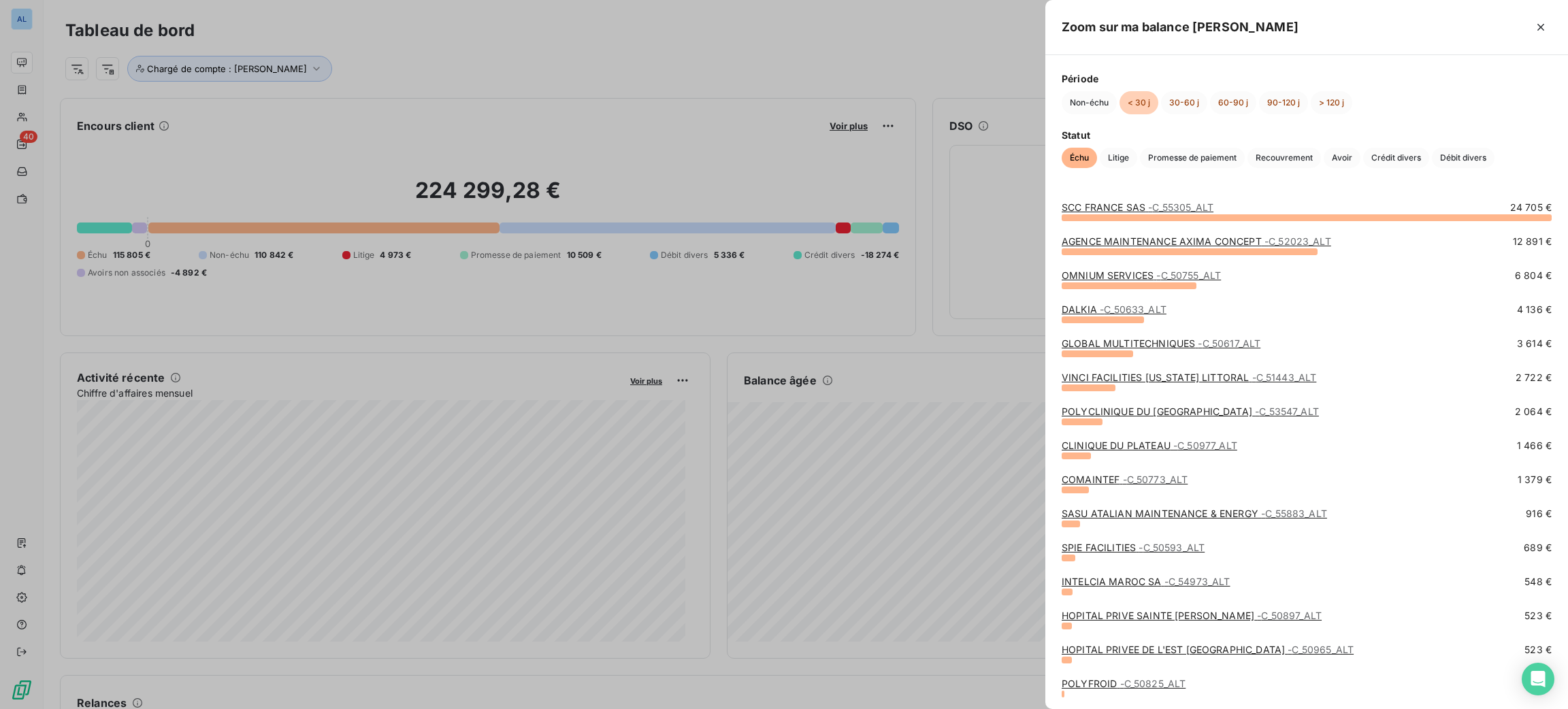
click at [1140, 413] on link "POLYCLINIQUE DU PARC DREVON - C_53547_ALT" at bounding box center [1190, 411] width 257 height 11
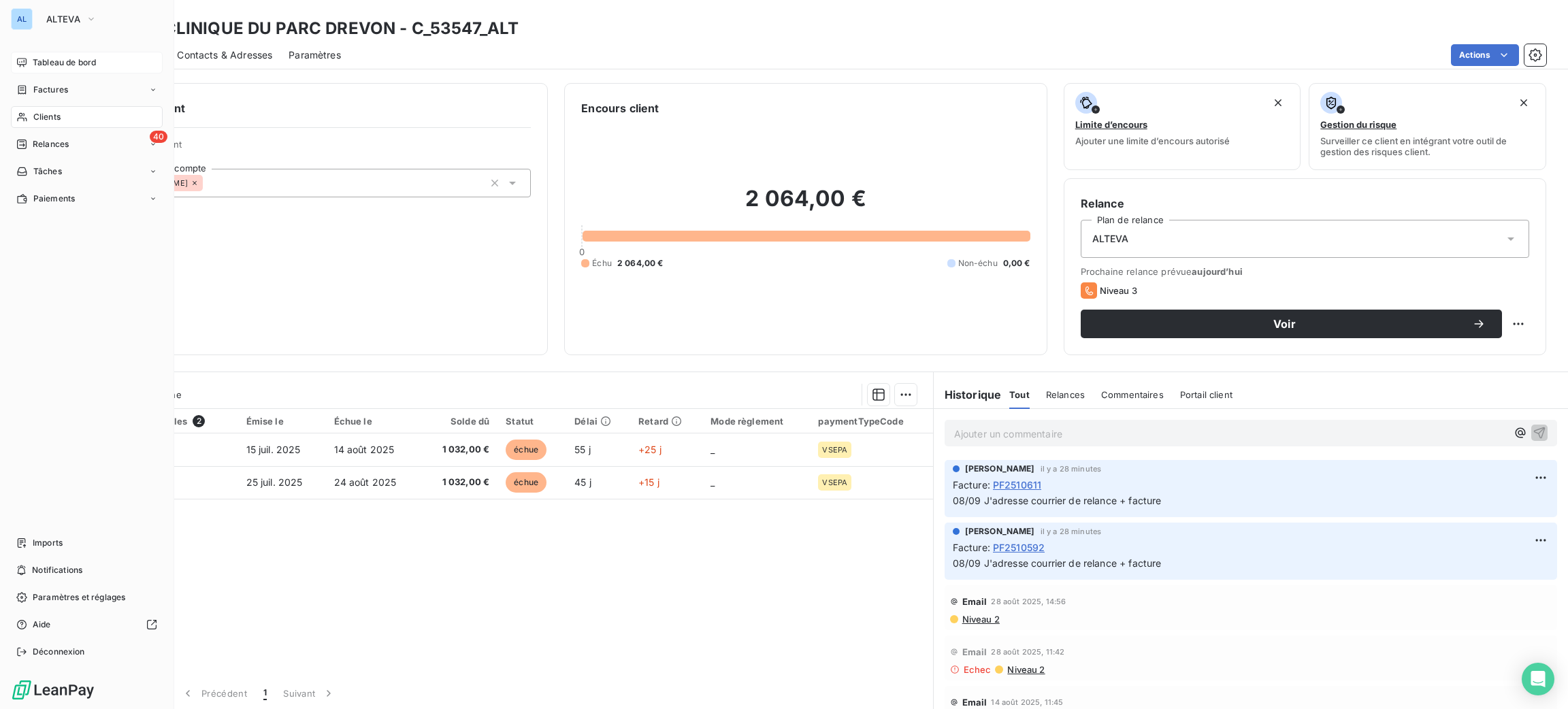
click at [56, 59] on span "Tableau de bord" at bounding box center [65, 62] width 63 height 12
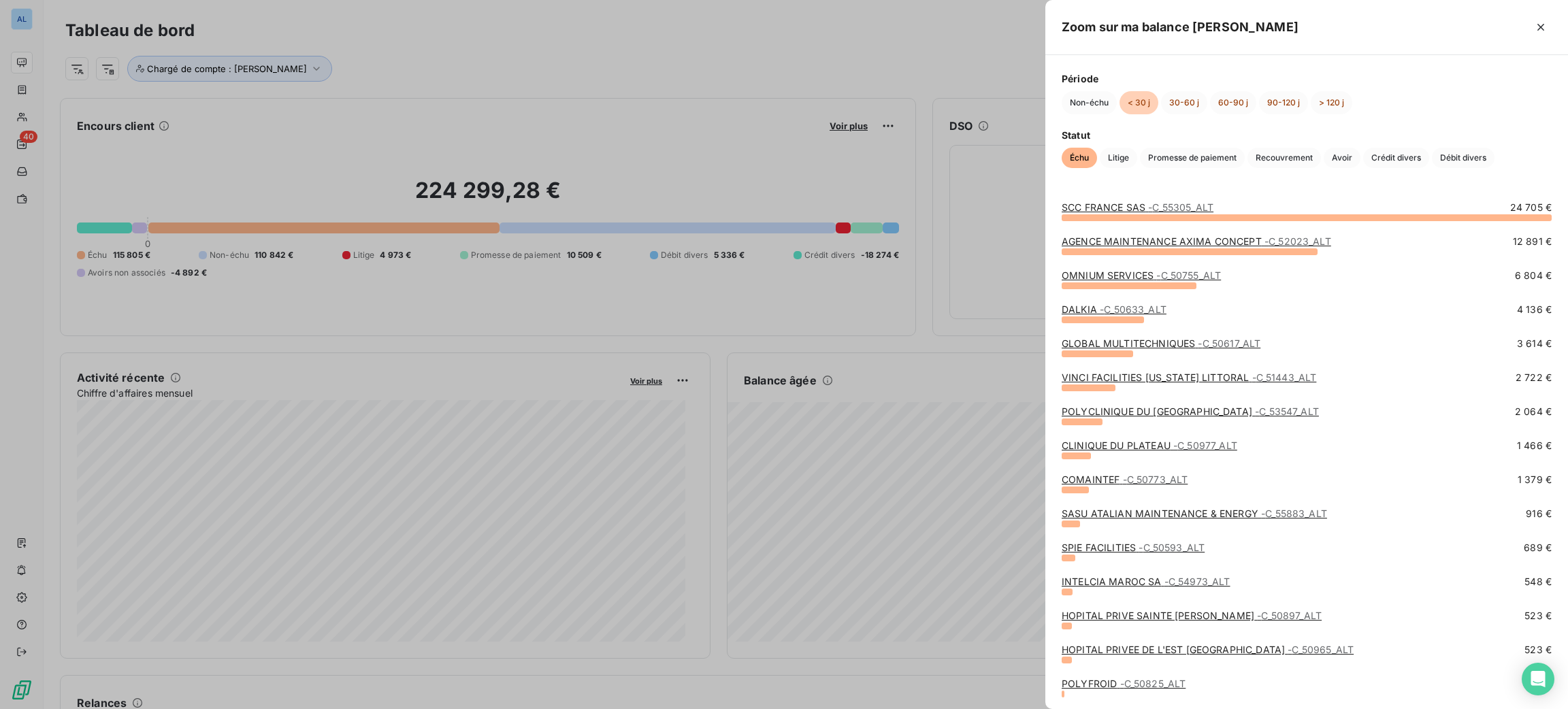
click at [1120, 480] on link "COMAINTEF - C_50773_ALT" at bounding box center [1125, 479] width 126 height 11
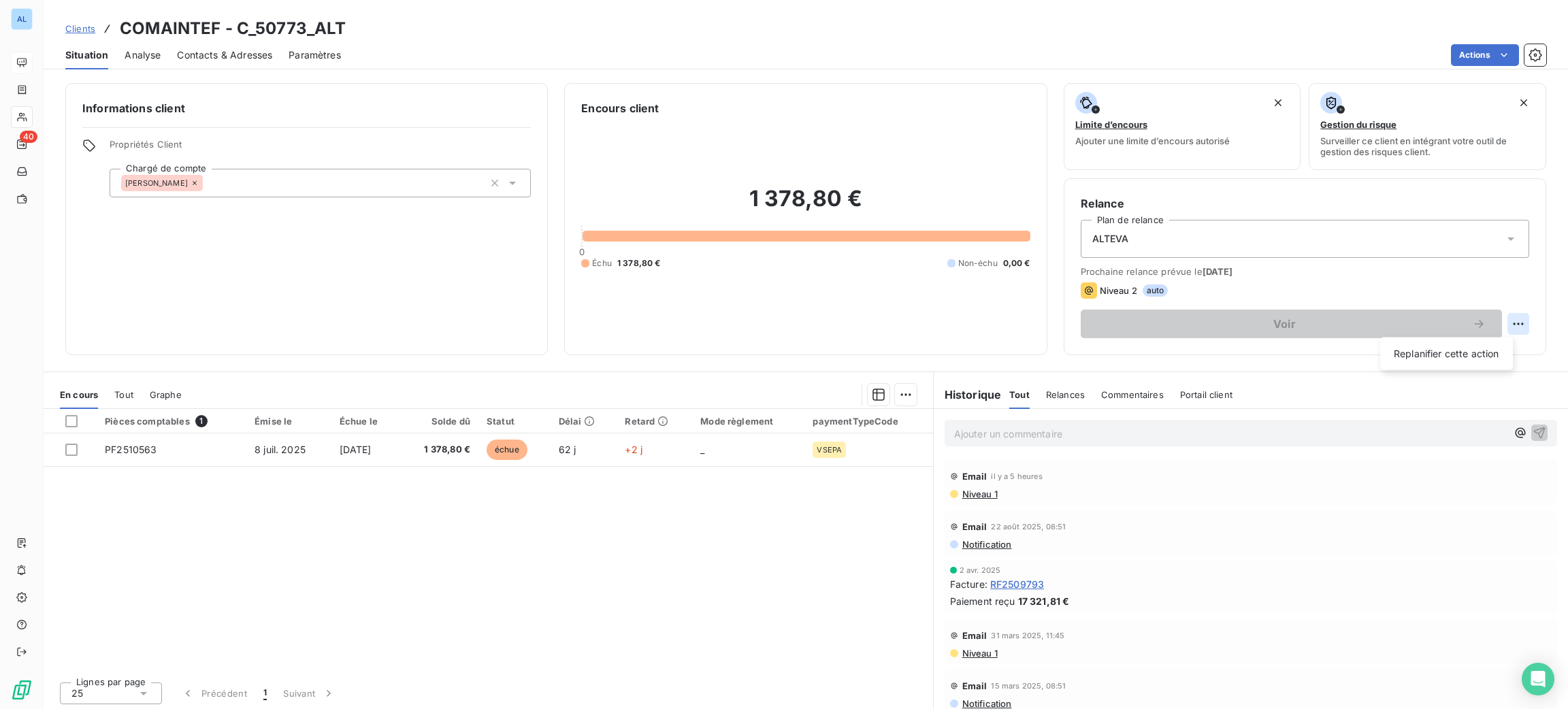
click at [1502, 326] on html "AL 40 Clients COMAINTEF - C_50773_ALT Situation Analyse Contacts & Adresses Par…" at bounding box center [784, 354] width 1568 height 709
click at [1463, 354] on div "Replanifier cette action" at bounding box center [1446, 353] width 122 height 22
select select "8"
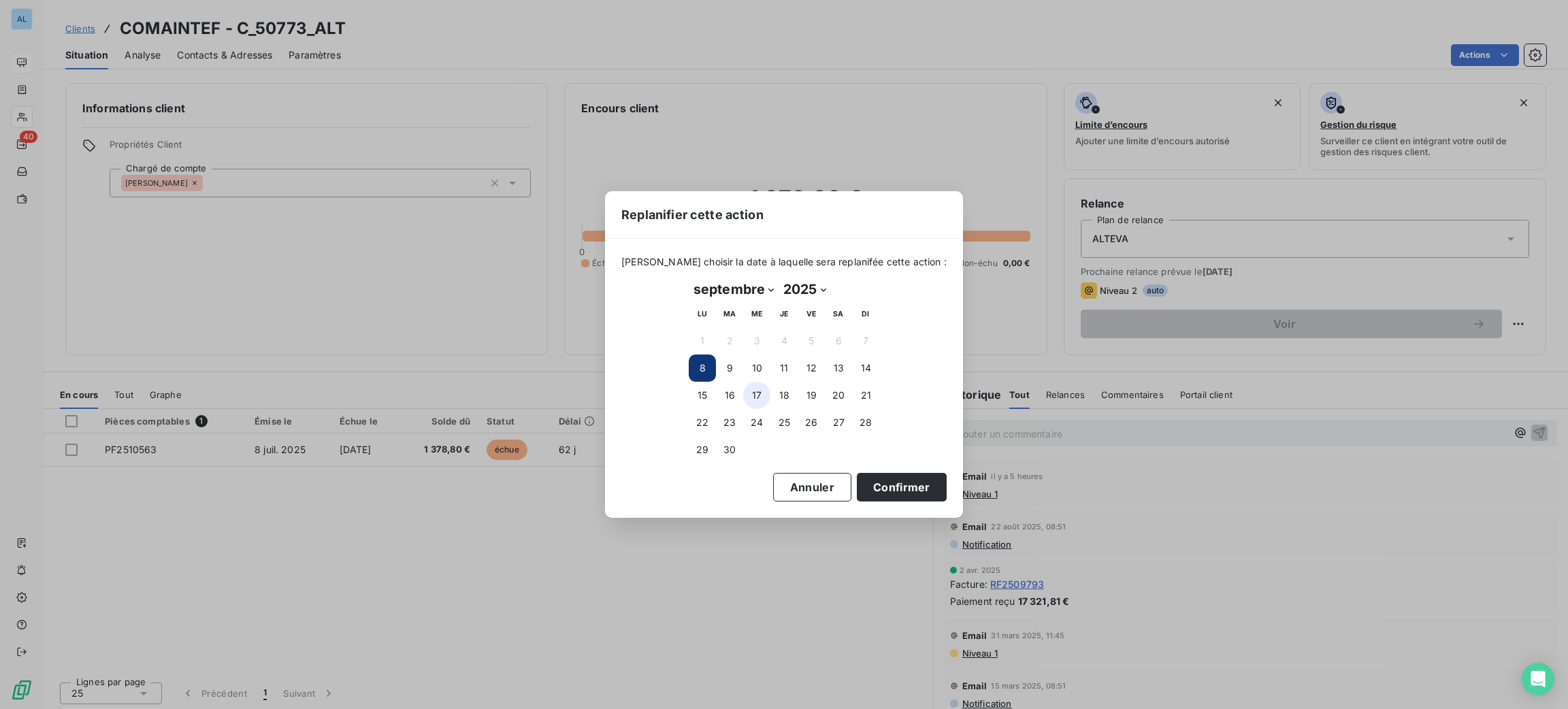
click at [758, 392] on button "17" at bounding box center [757, 395] width 27 height 27
click at [906, 480] on button "Confirmer" at bounding box center [902, 487] width 90 height 29
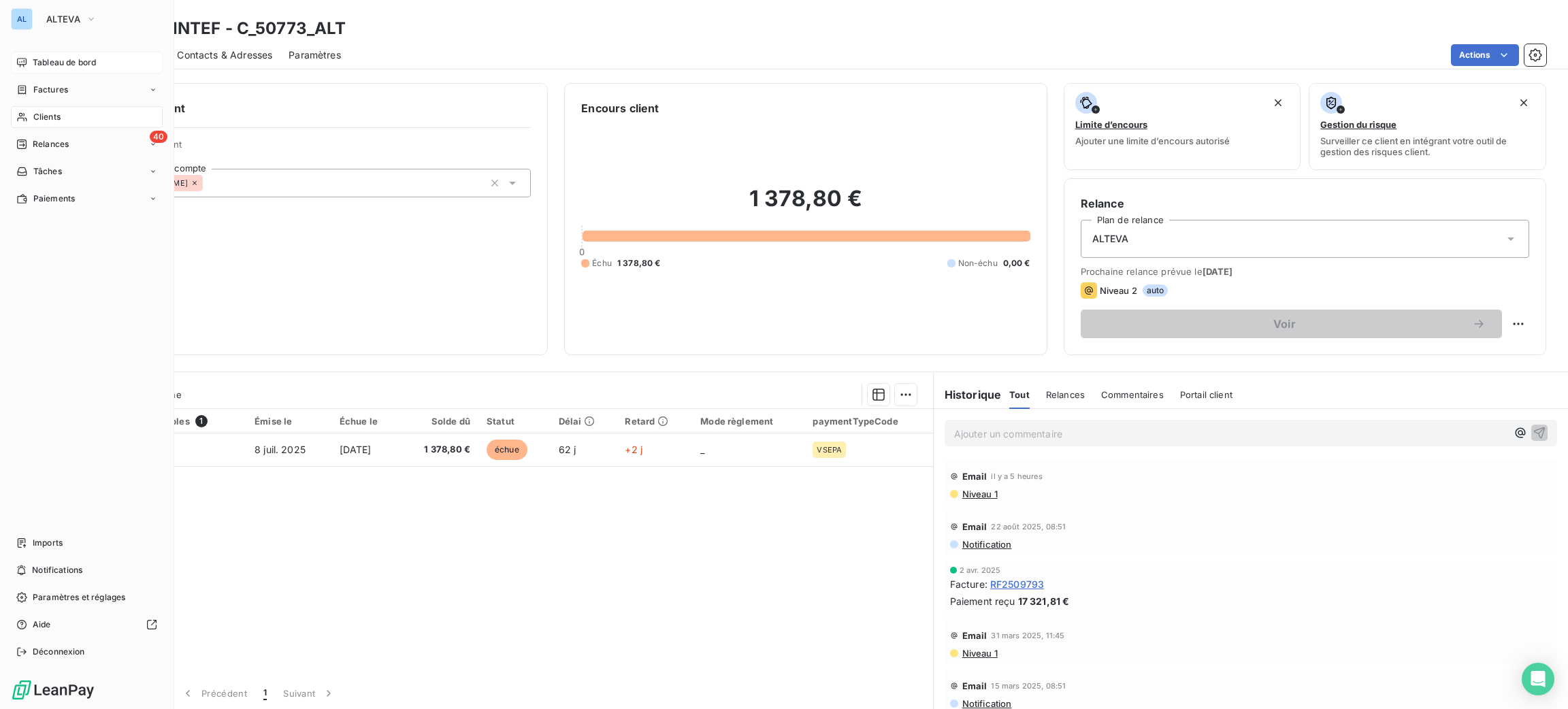
click at [51, 67] on span "Tableau de bord" at bounding box center [65, 62] width 63 height 12
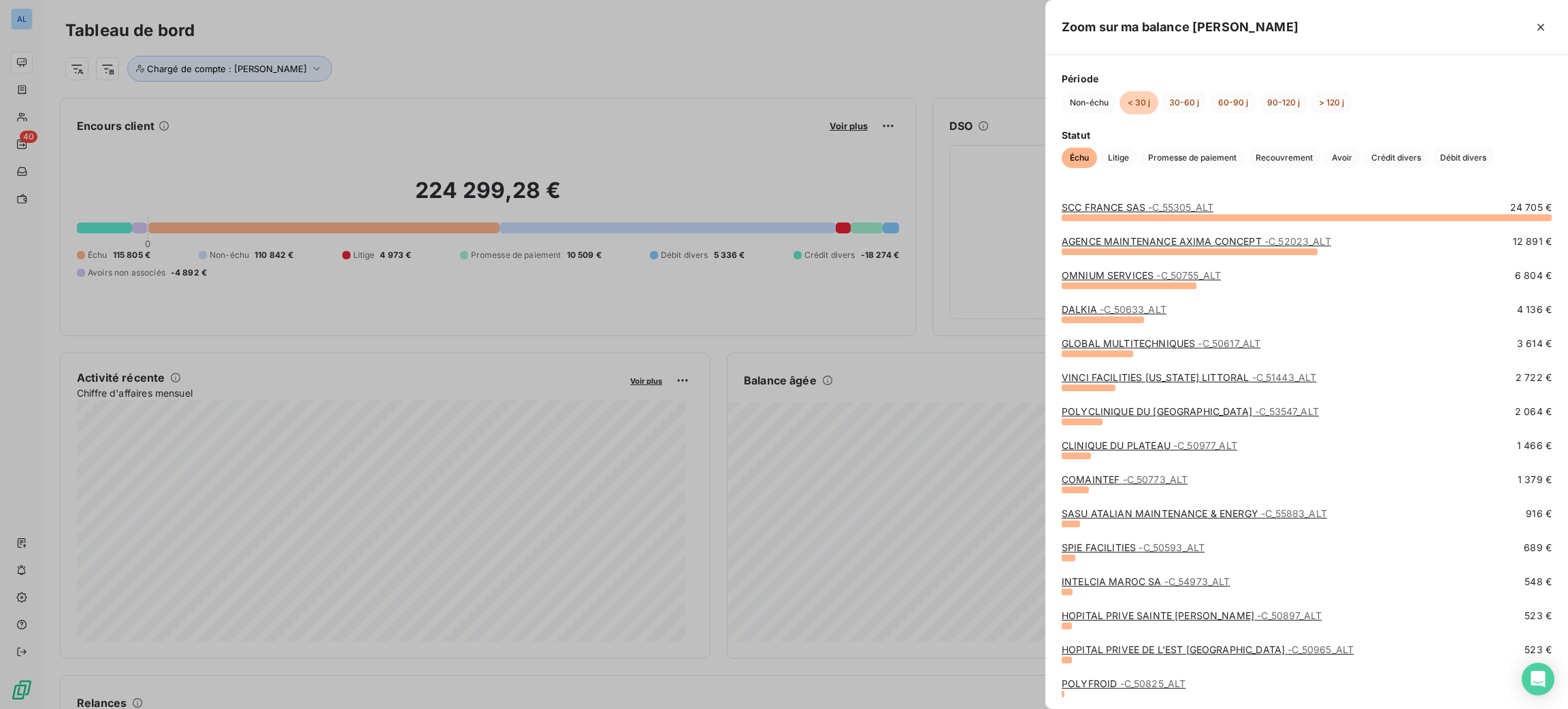
click at [1128, 506] on div "COMAINTEF - C_50773_ALT 1 379 €" at bounding box center [1306, 489] width 490 height 34
click at [1129, 509] on link "SASU ATALIAN MAINTENANCE & ENERGY - C_55883_ALT" at bounding box center [1194, 513] width 266 height 11
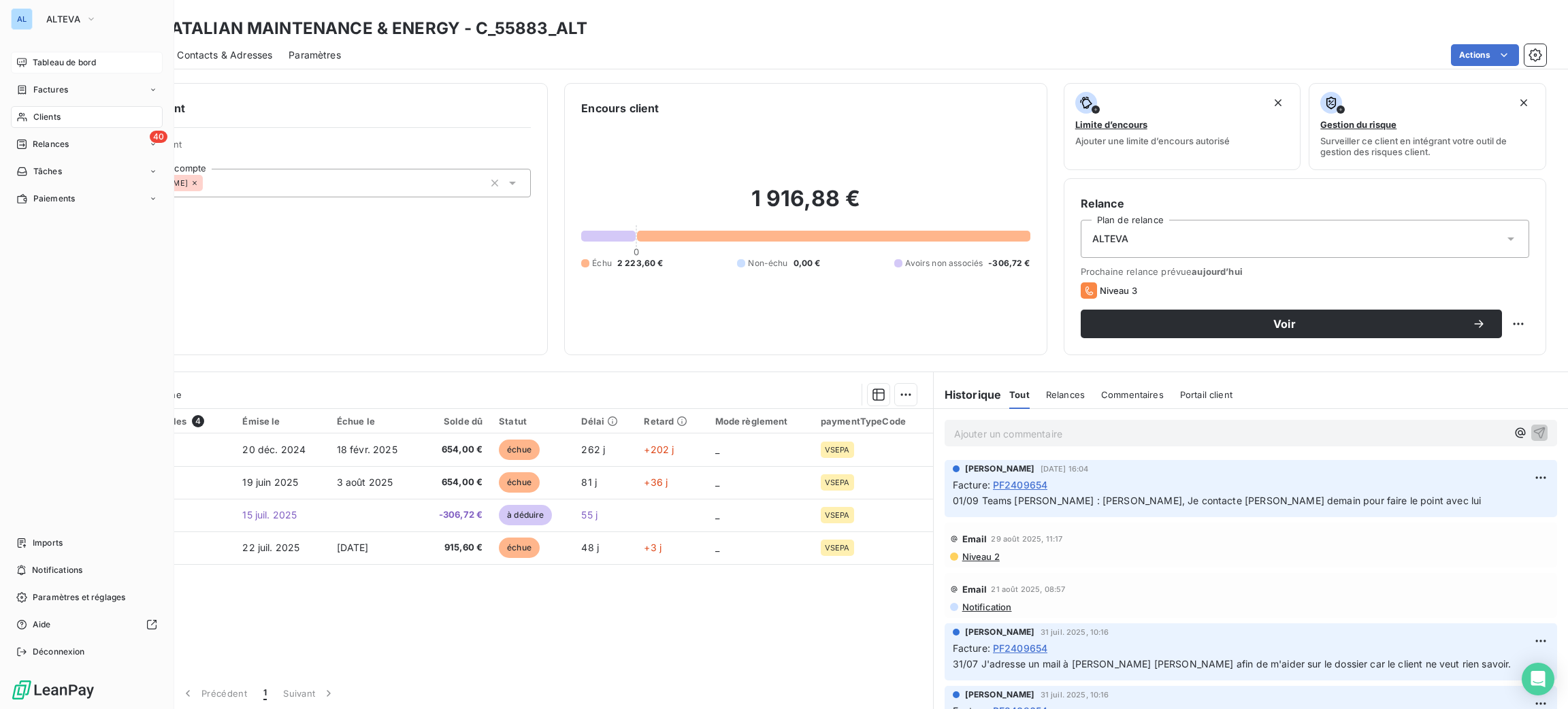
click at [56, 50] on div "AL ALTEVA Tableau de bord Factures Clients 40 Relances Tâches Paiements Imports…" at bounding box center [87, 354] width 174 height 709
click at [65, 57] on span "Tableau de bord" at bounding box center [65, 62] width 63 height 12
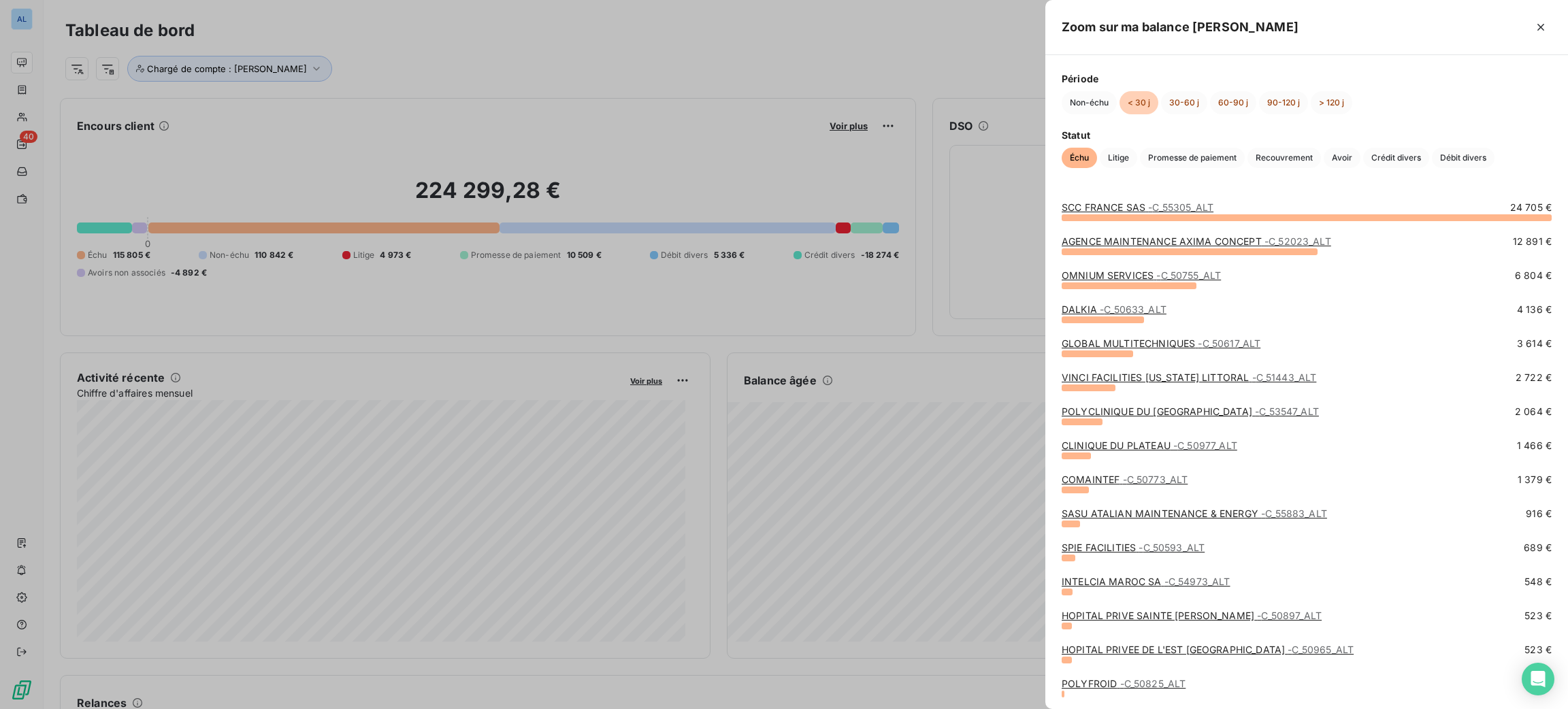
scroll to position [34, 0]
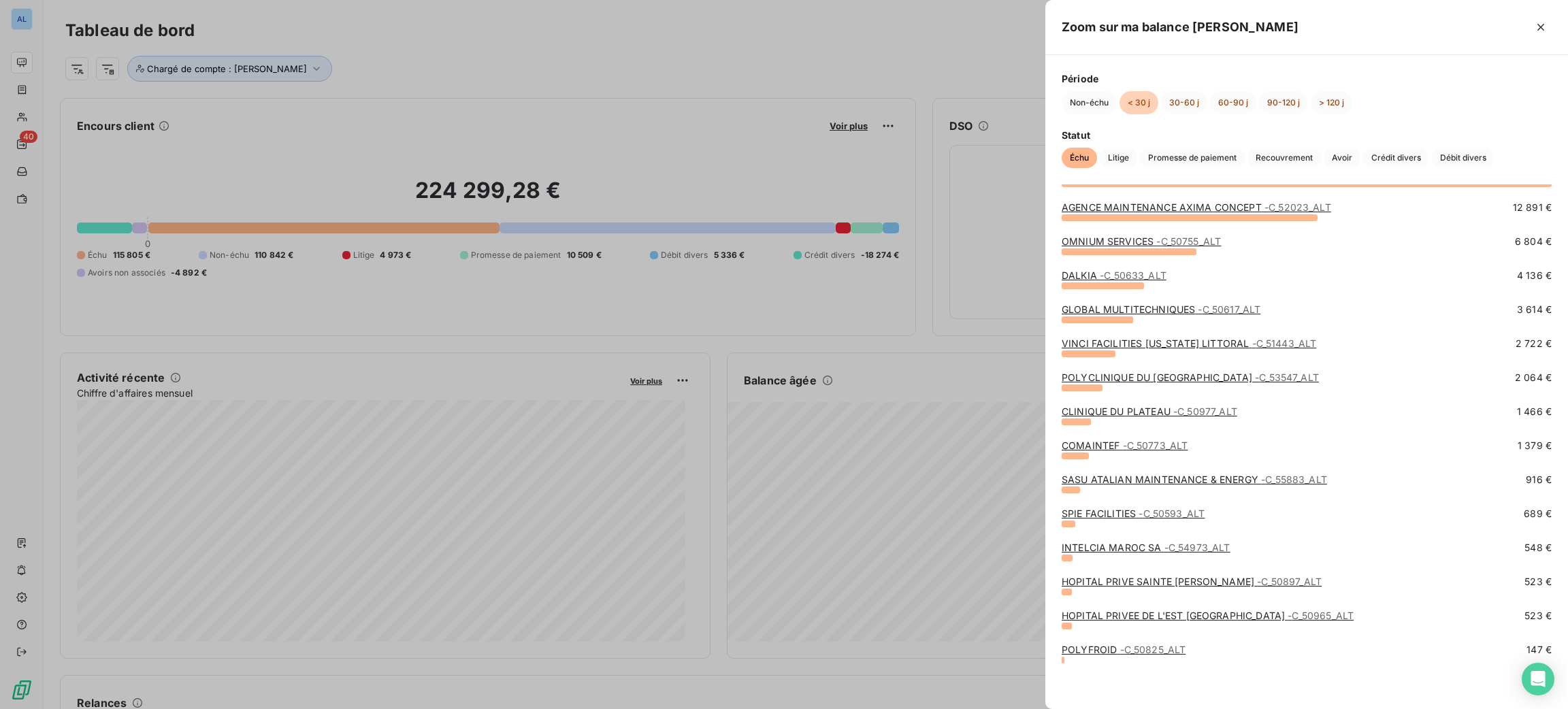
click at [1146, 582] on link "HOPITAL PRIVE SAINTE MARIE - C_50897_ALT" at bounding box center [1191, 581] width 260 height 11
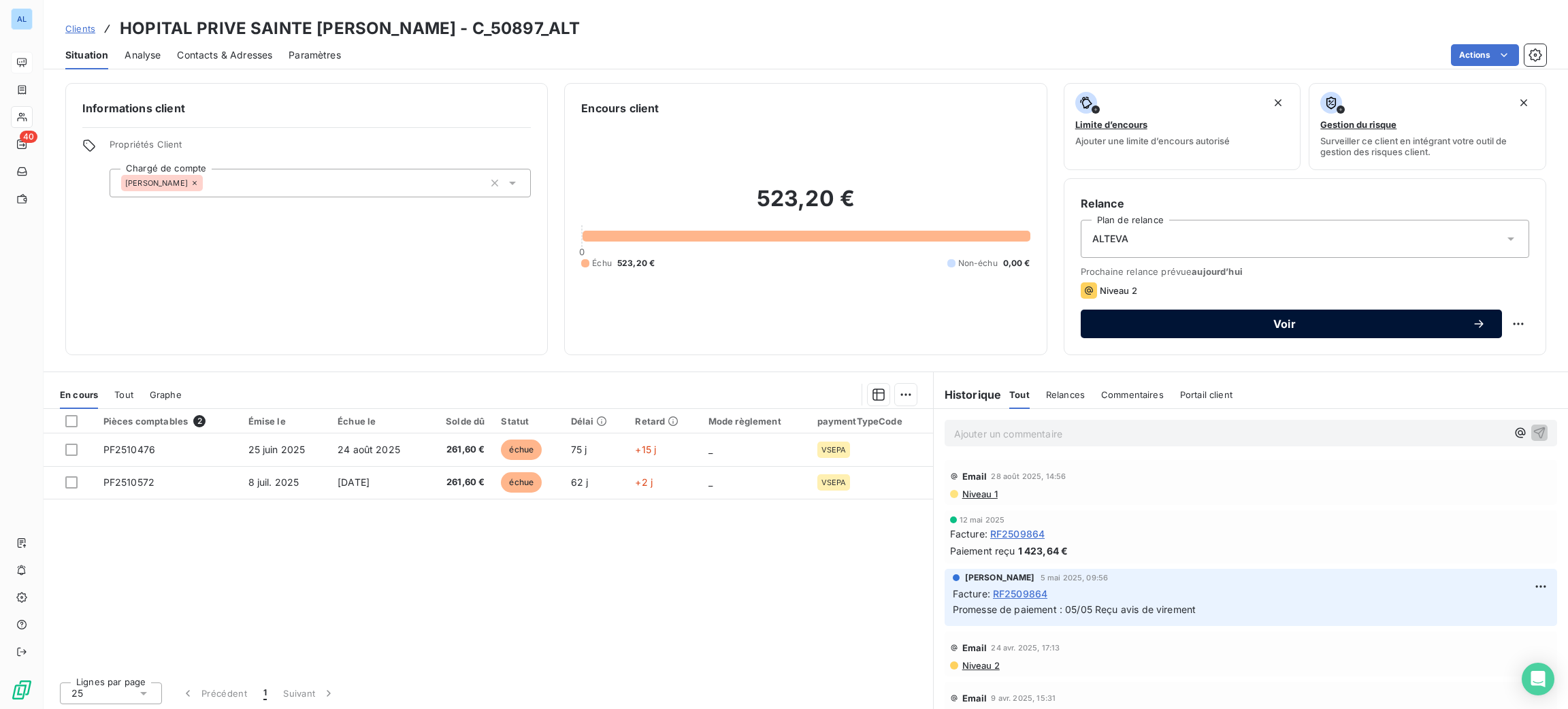
click at [1230, 329] on span "Voir" at bounding box center [1284, 324] width 375 height 11
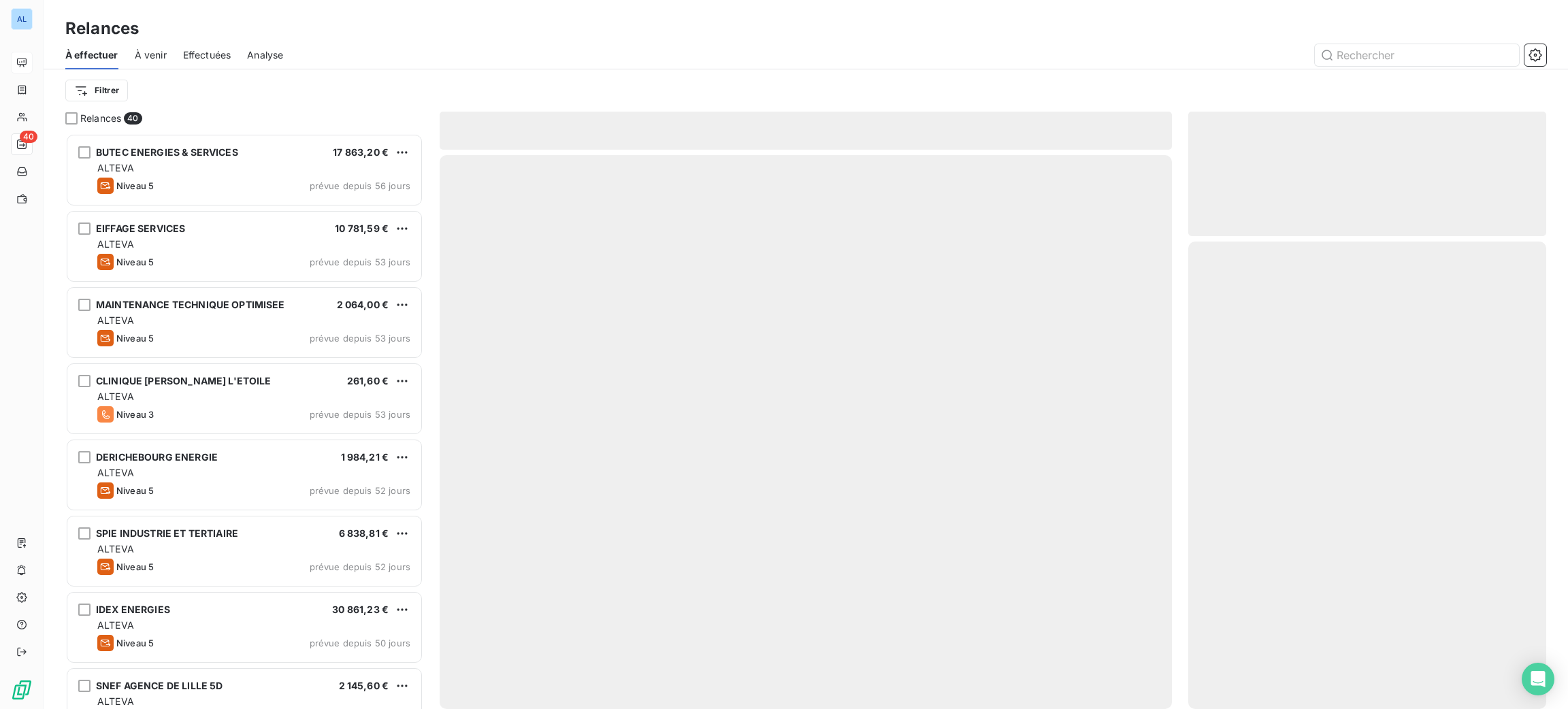
scroll to position [560, 342]
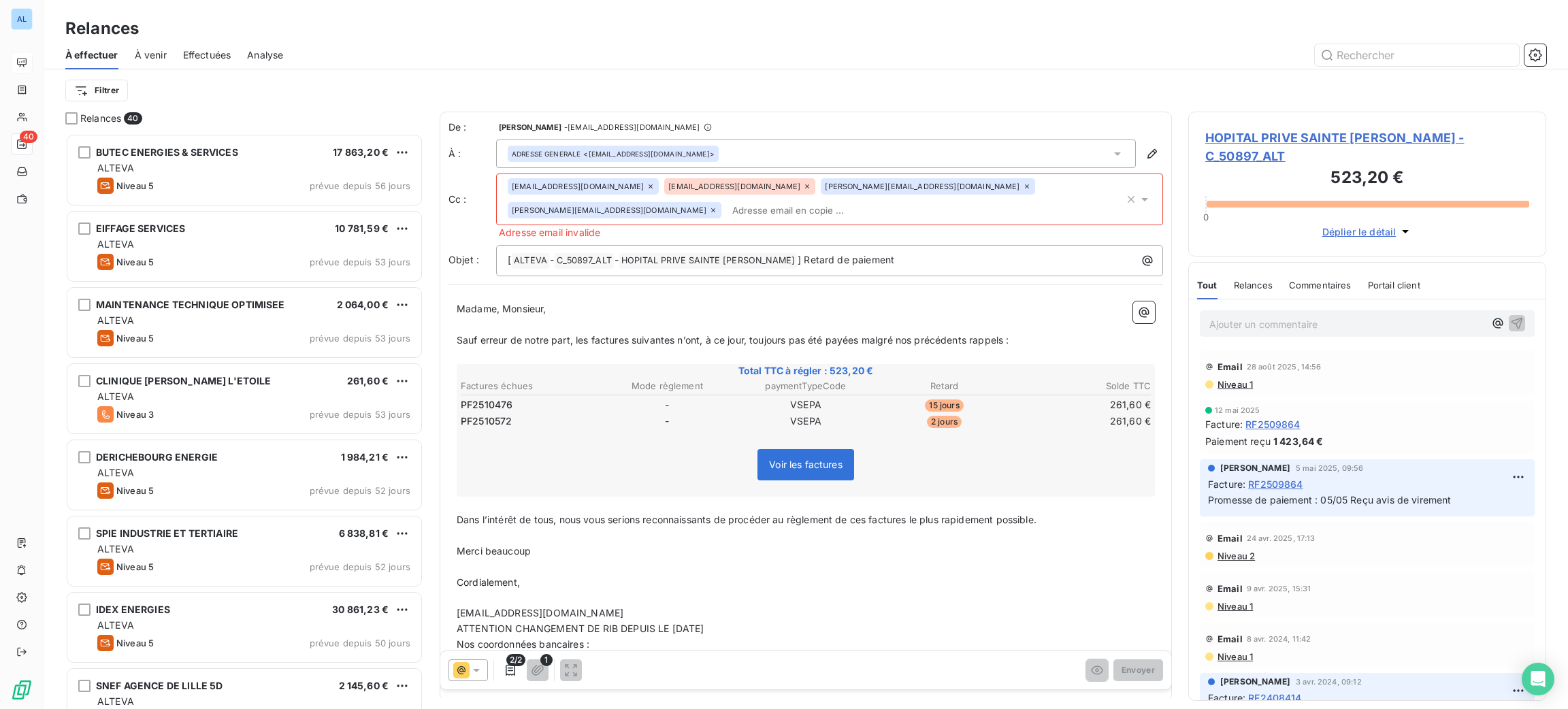
click at [777, 192] on div "j.barault@ramsaygds.fr" at bounding box center [739, 187] width 151 height 17
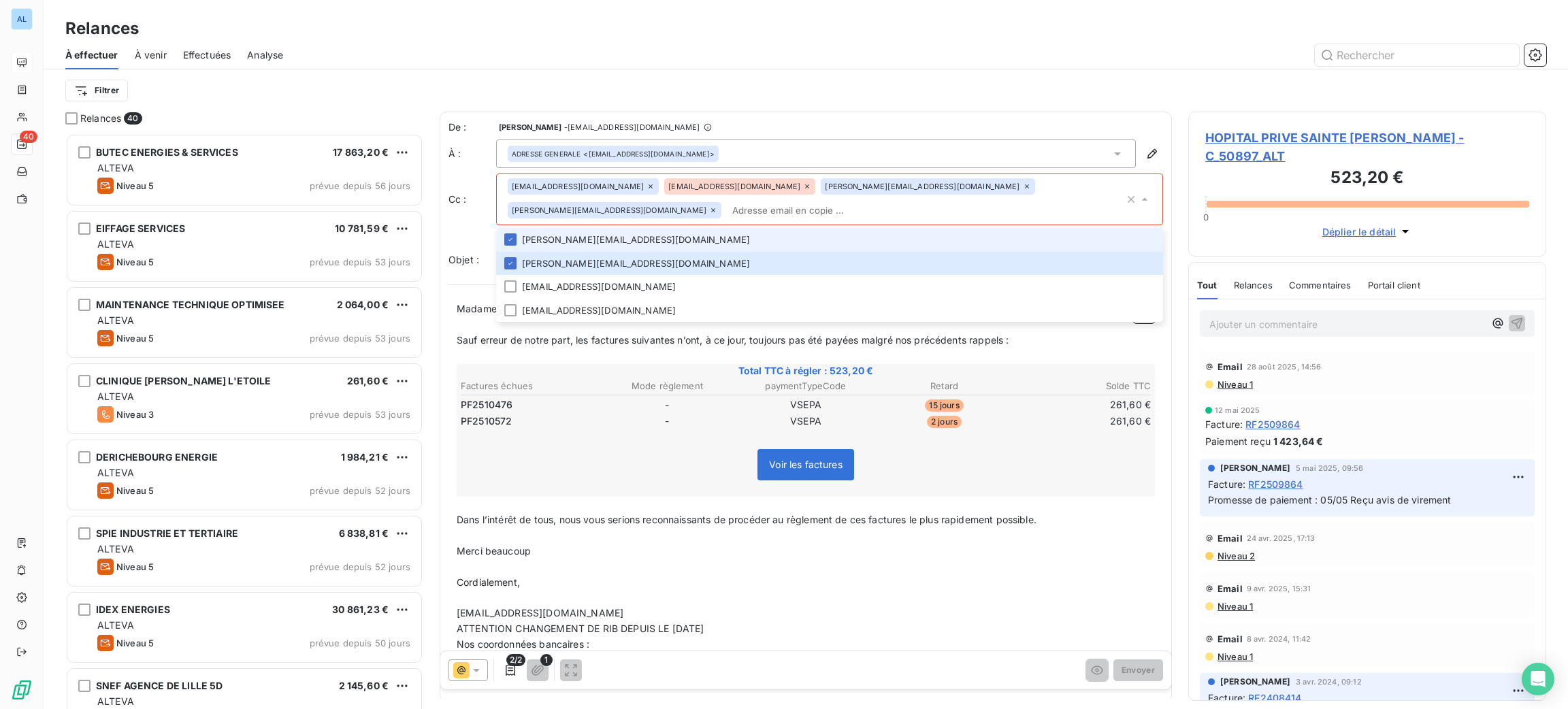
click at [803, 188] on icon at bounding box center [807, 186] width 8 height 8
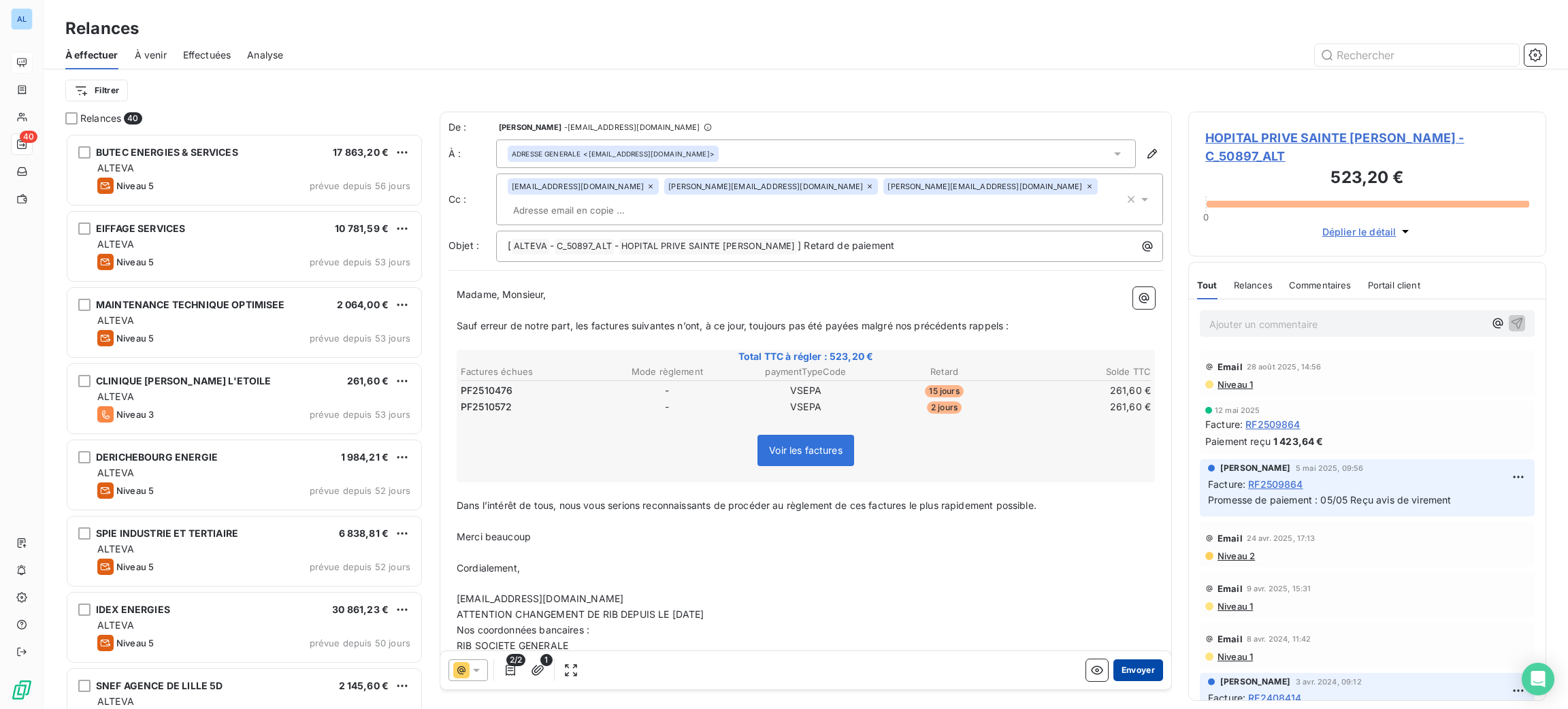
click at [1125, 671] on button "Envoyer" at bounding box center [1138, 670] width 50 height 22
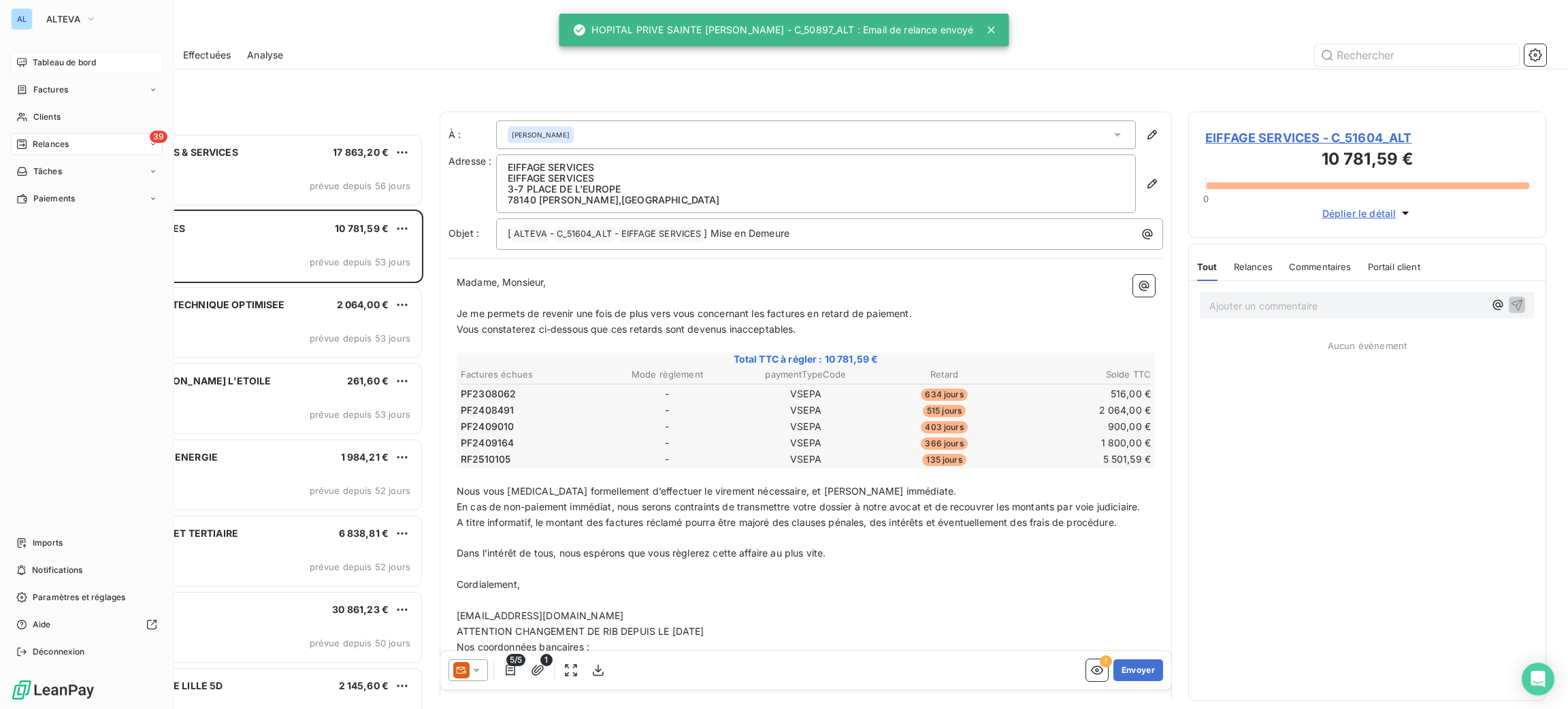
click at [48, 52] on div "Tableau de bord" at bounding box center [87, 62] width 152 height 22
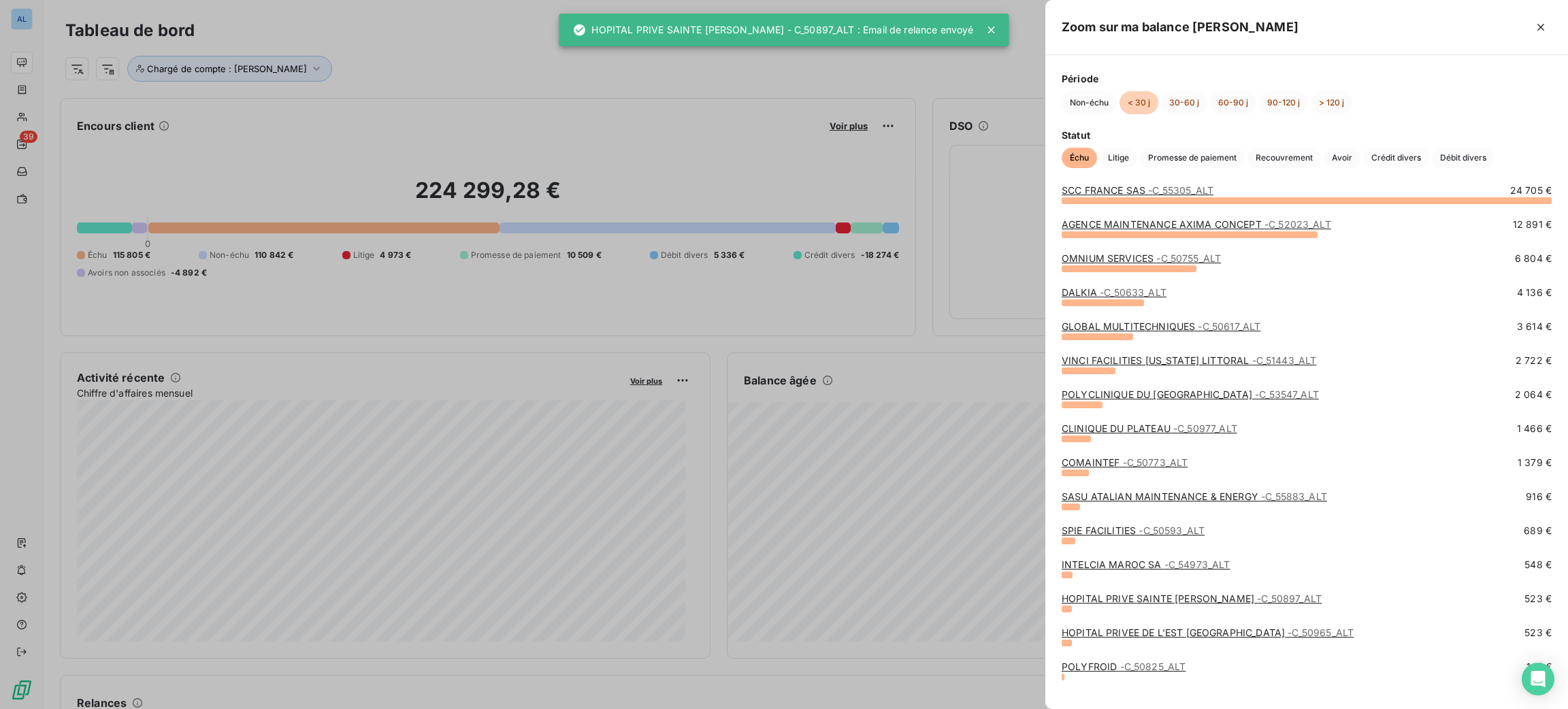
scroll to position [34, 0]
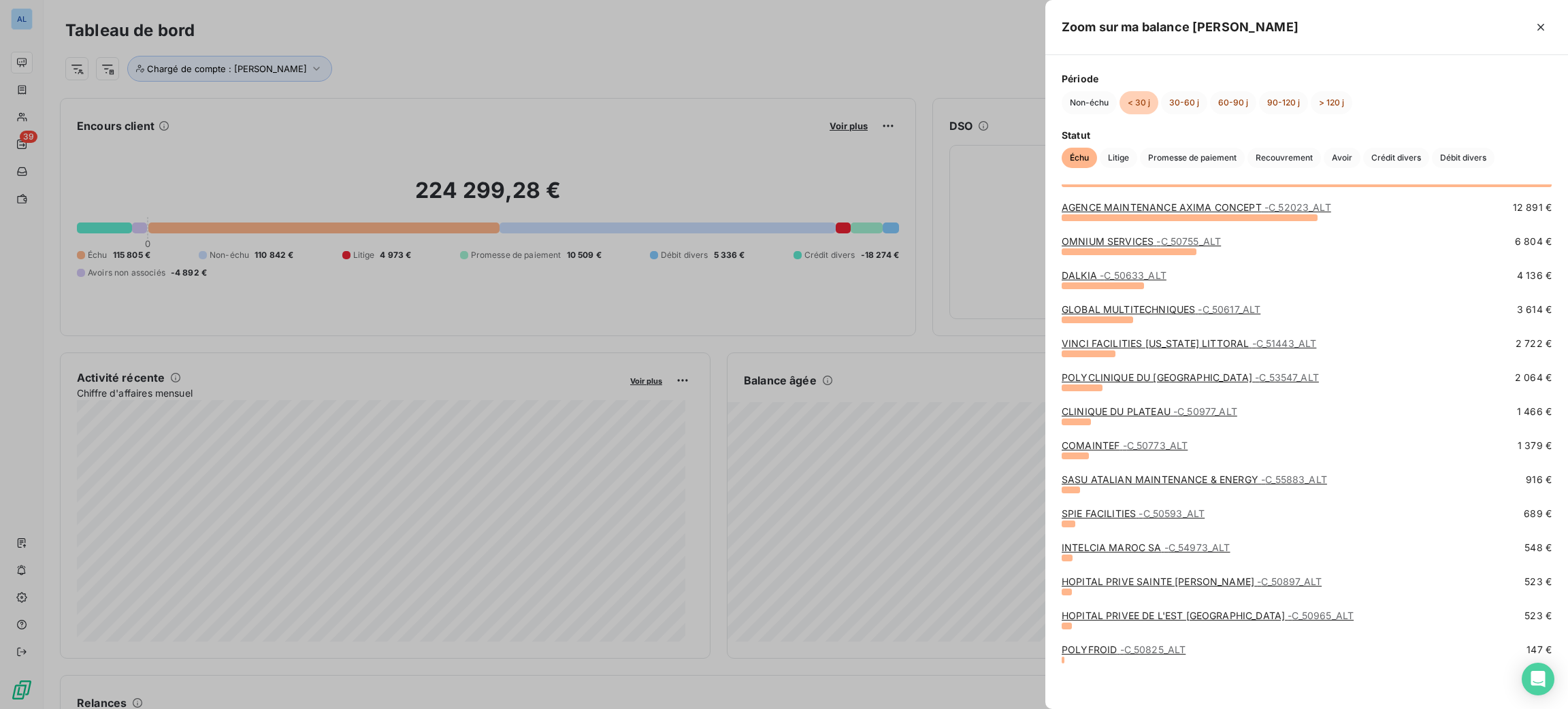
click at [1122, 584] on link "HOPITAL PRIVE SAINTE MARIE - C_50897_ALT" at bounding box center [1191, 581] width 260 height 11
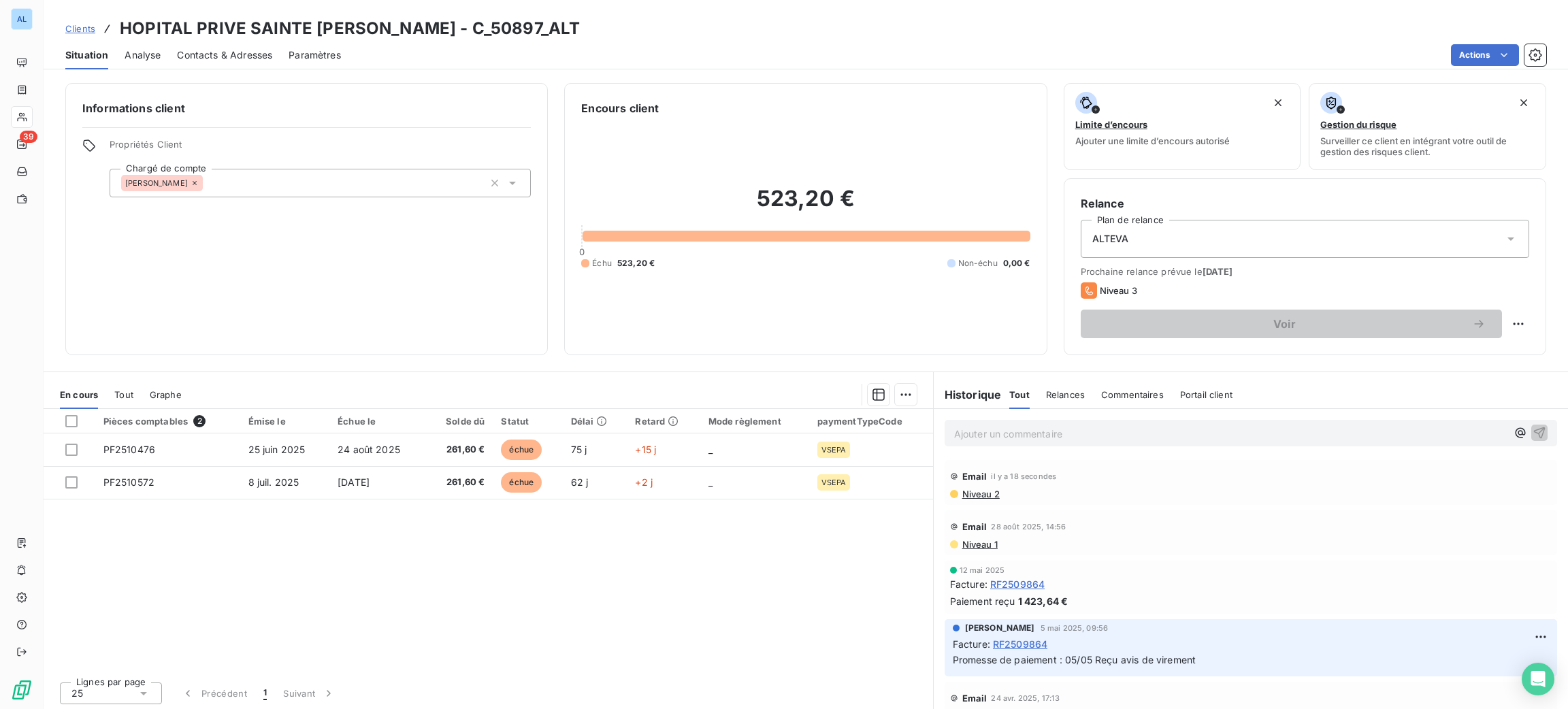
click at [195, 56] on span "Contacts & Adresses" at bounding box center [224, 55] width 95 height 14
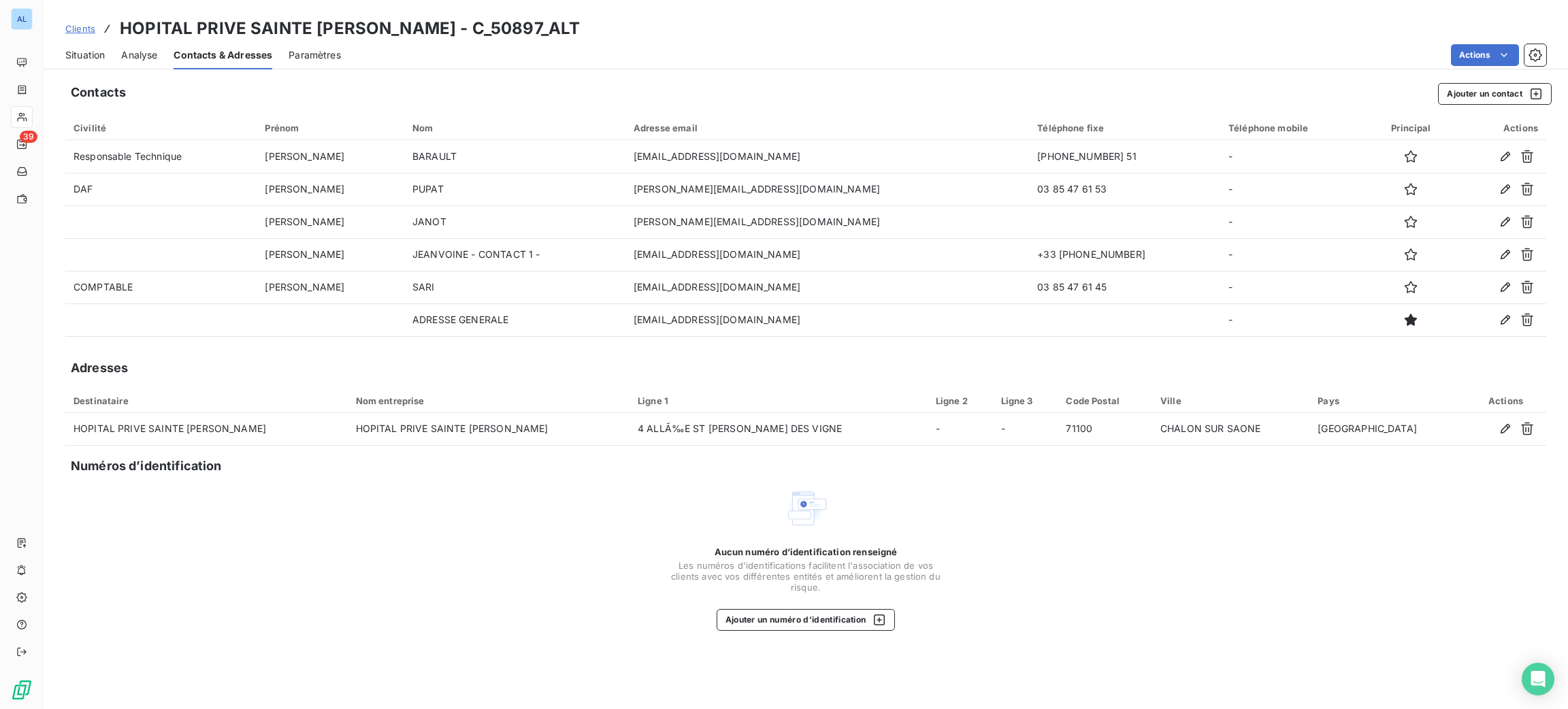
click at [85, 55] on span "Situation" at bounding box center [85, 55] width 40 height 14
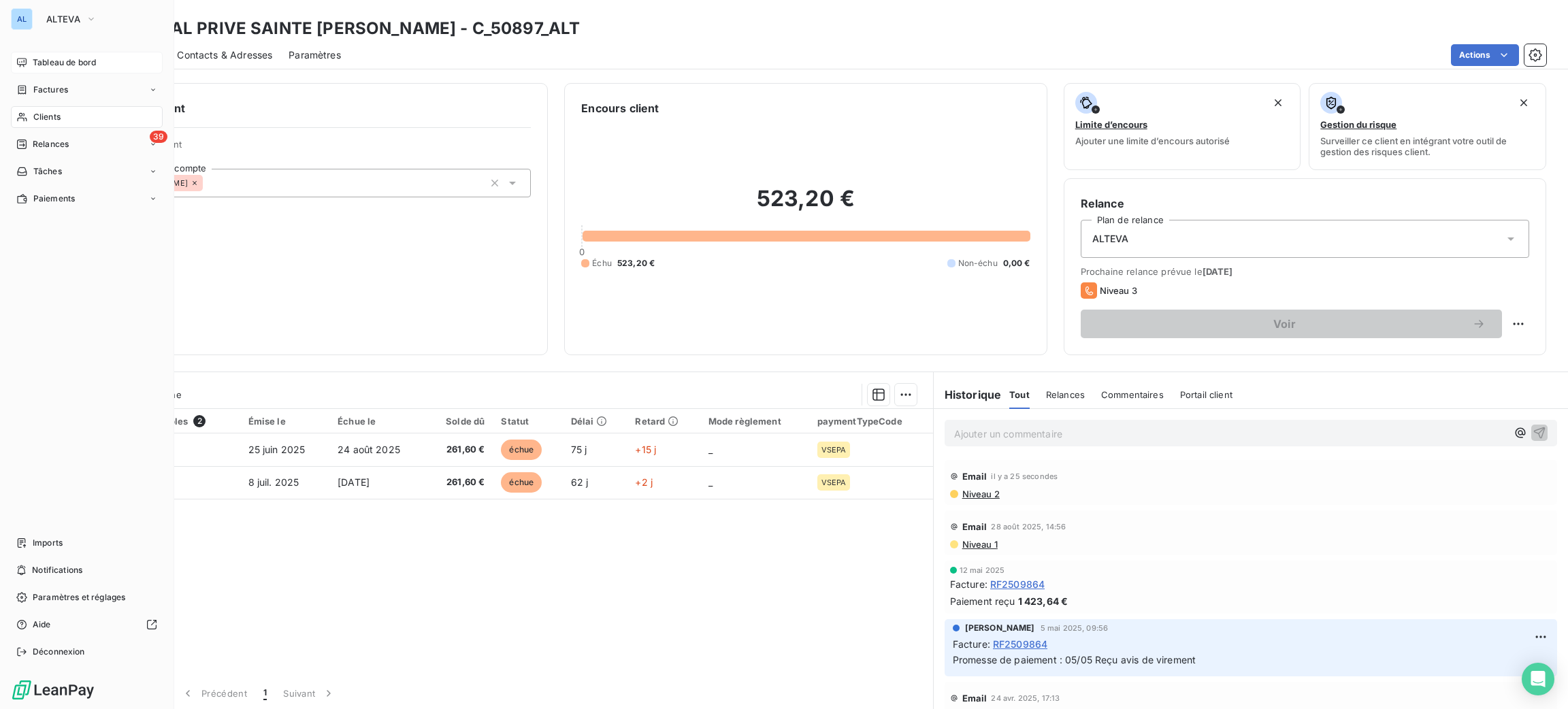
click at [21, 62] on icon at bounding box center [22, 62] width 11 height 11
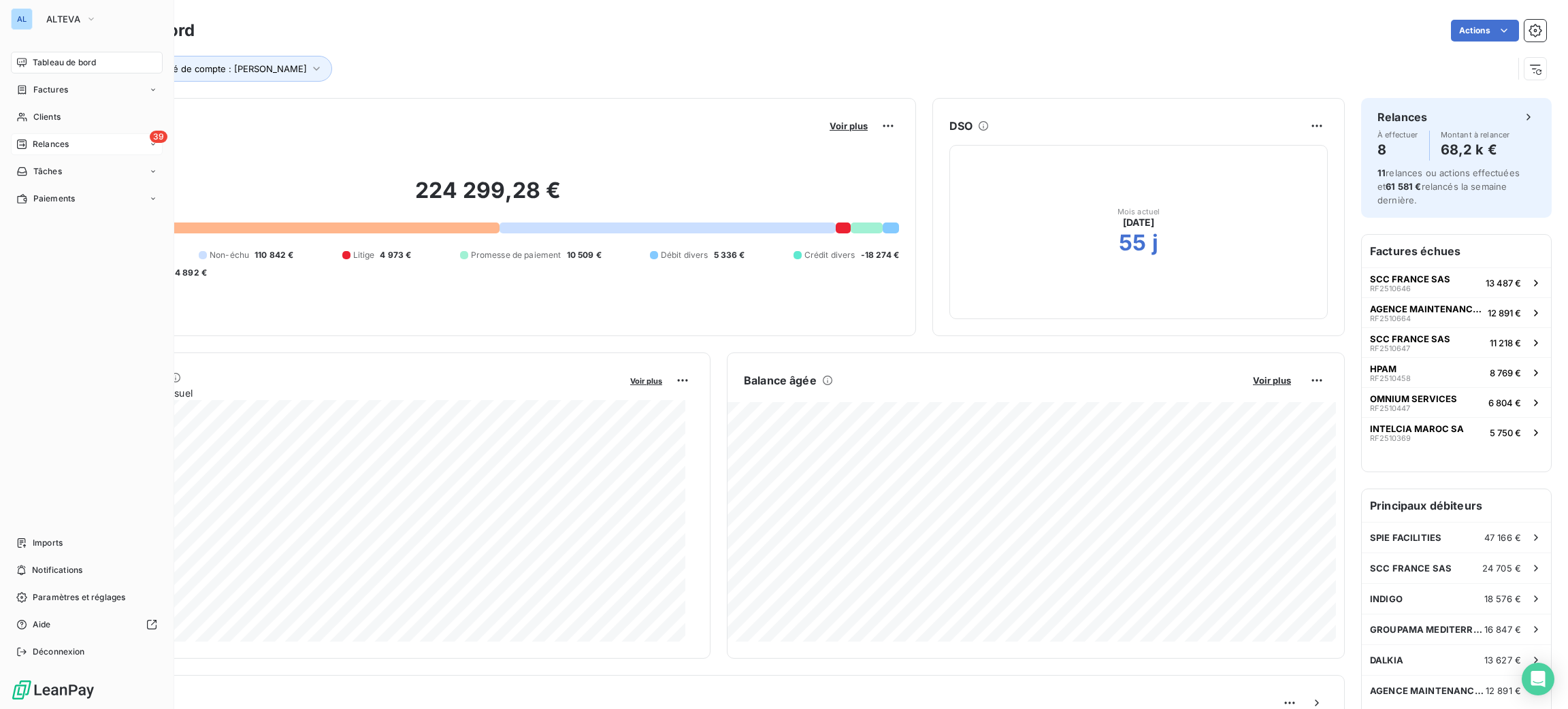
click at [38, 139] on span "Relances" at bounding box center [51, 144] width 36 height 12
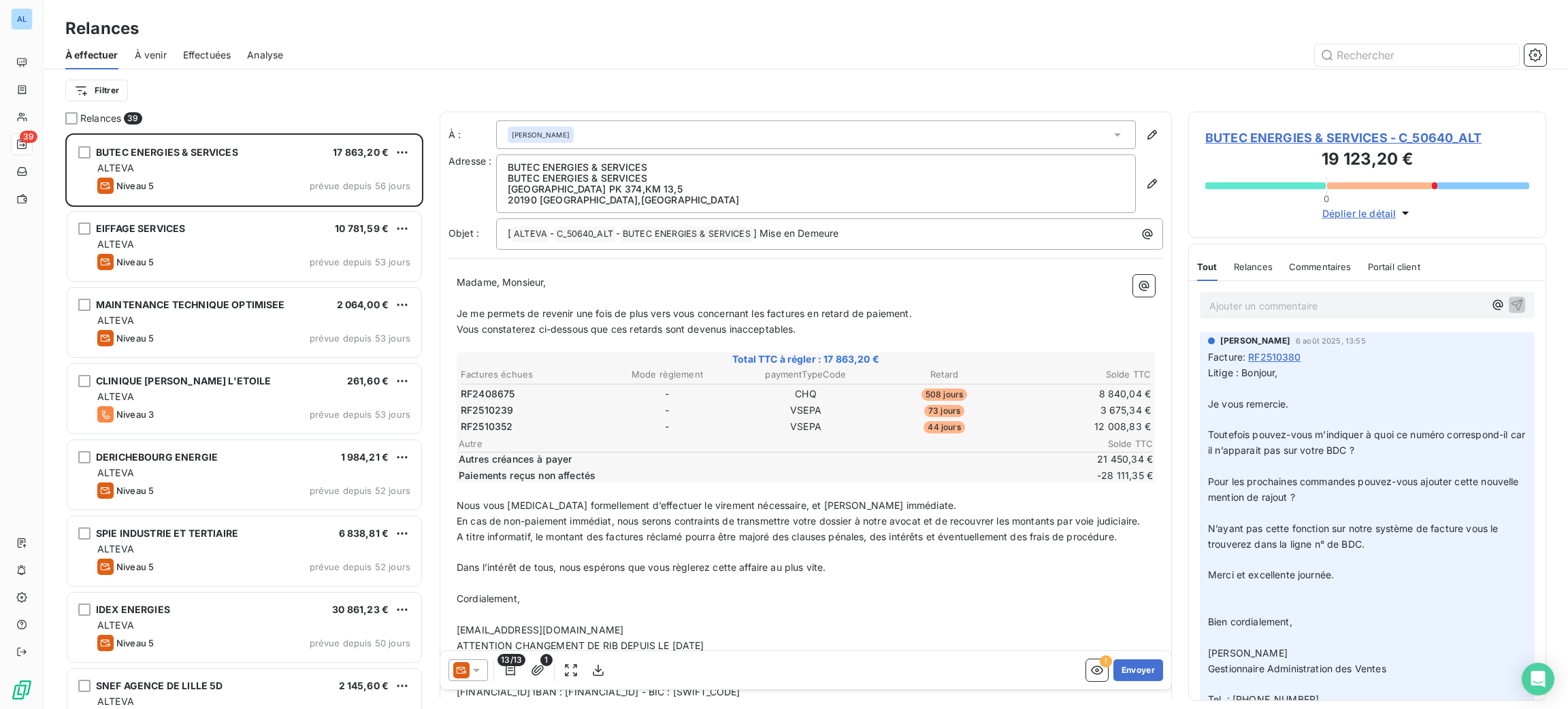
scroll to position [560, 342]
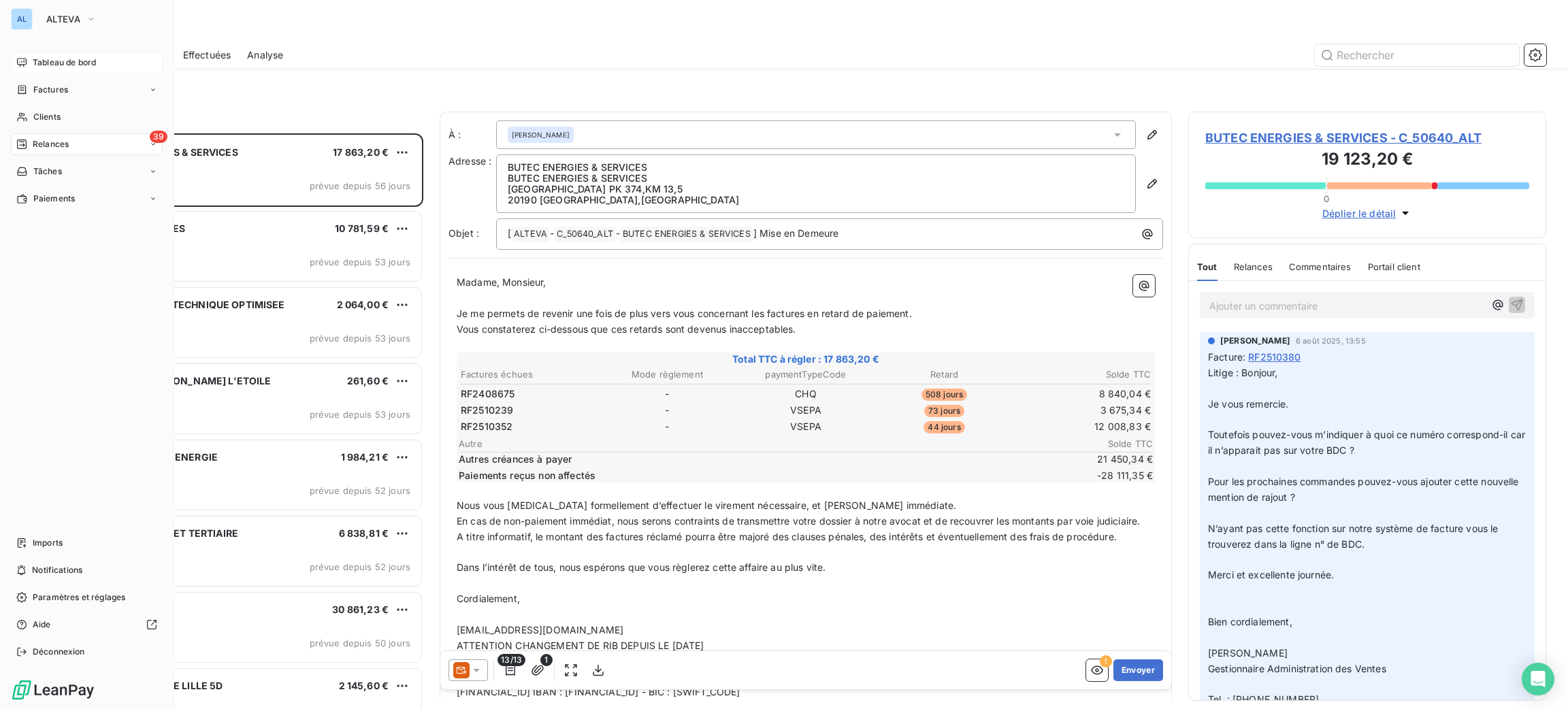
click at [34, 62] on span "Tableau de bord" at bounding box center [65, 62] width 63 height 12
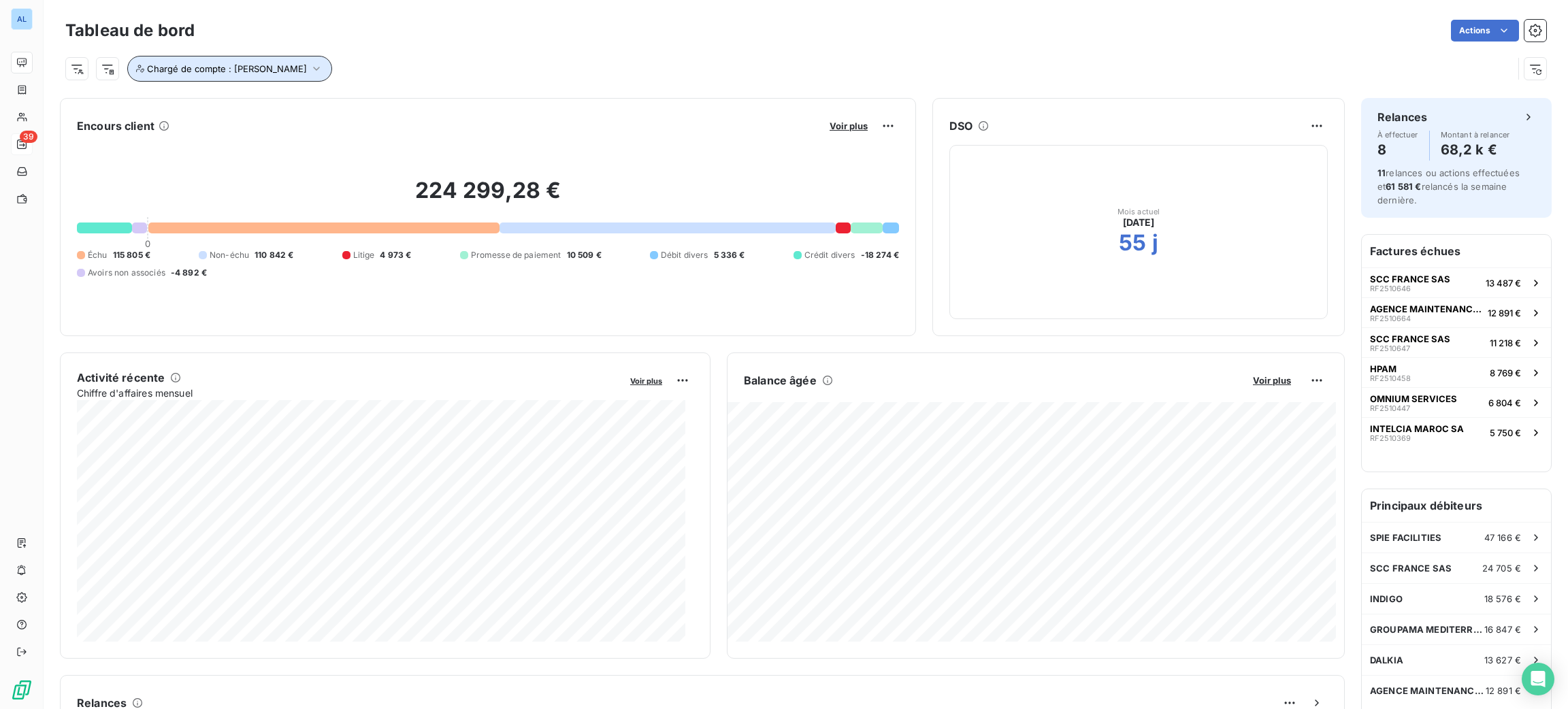
click at [310, 71] on icon "button" at bounding box center [317, 69] width 14 height 14
click at [393, 104] on icon at bounding box center [397, 104] width 8 height 8
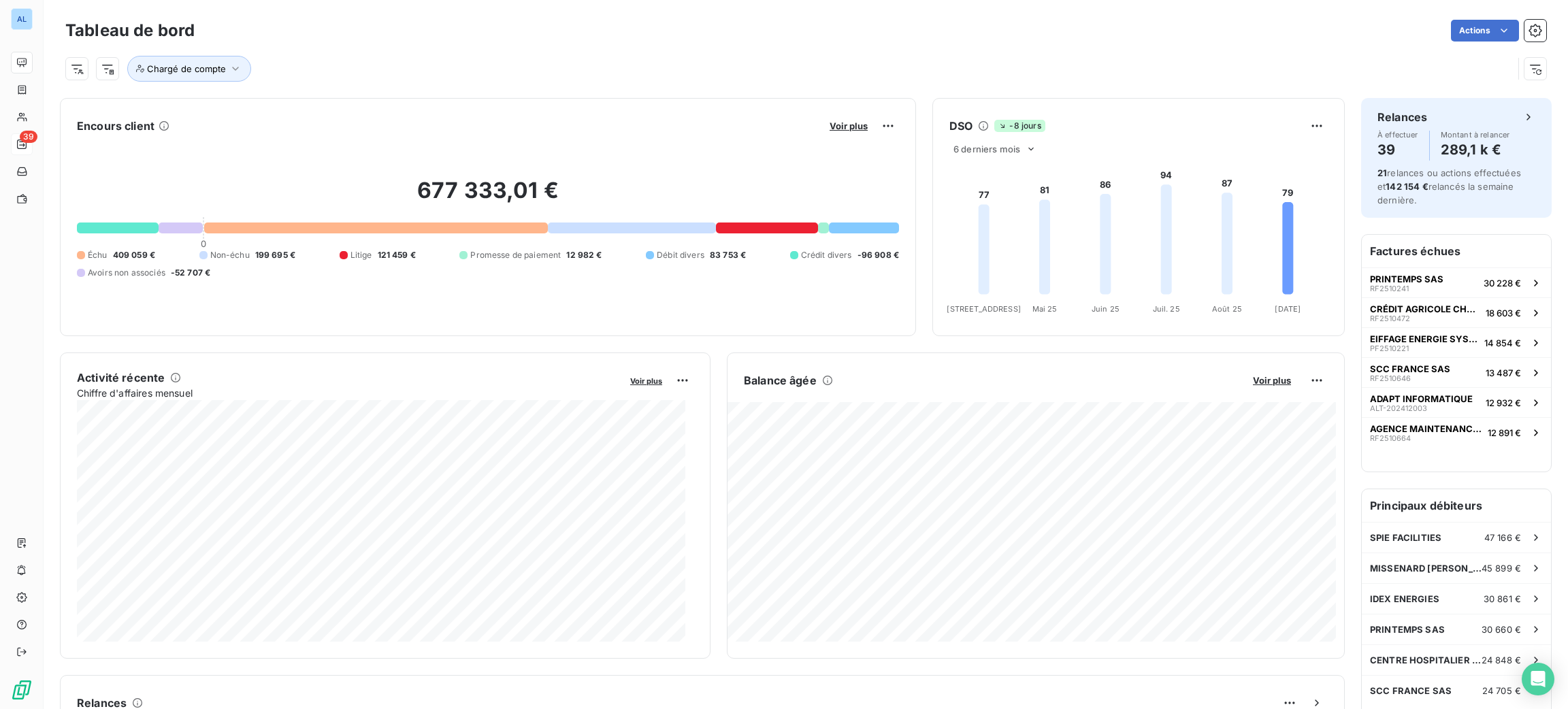
click at [359, 49] on div "Chargé de compte" at bounding box center [806, 63] width 1481 height 37
